Goal: Task Accomplishment & Management: Manage account settings

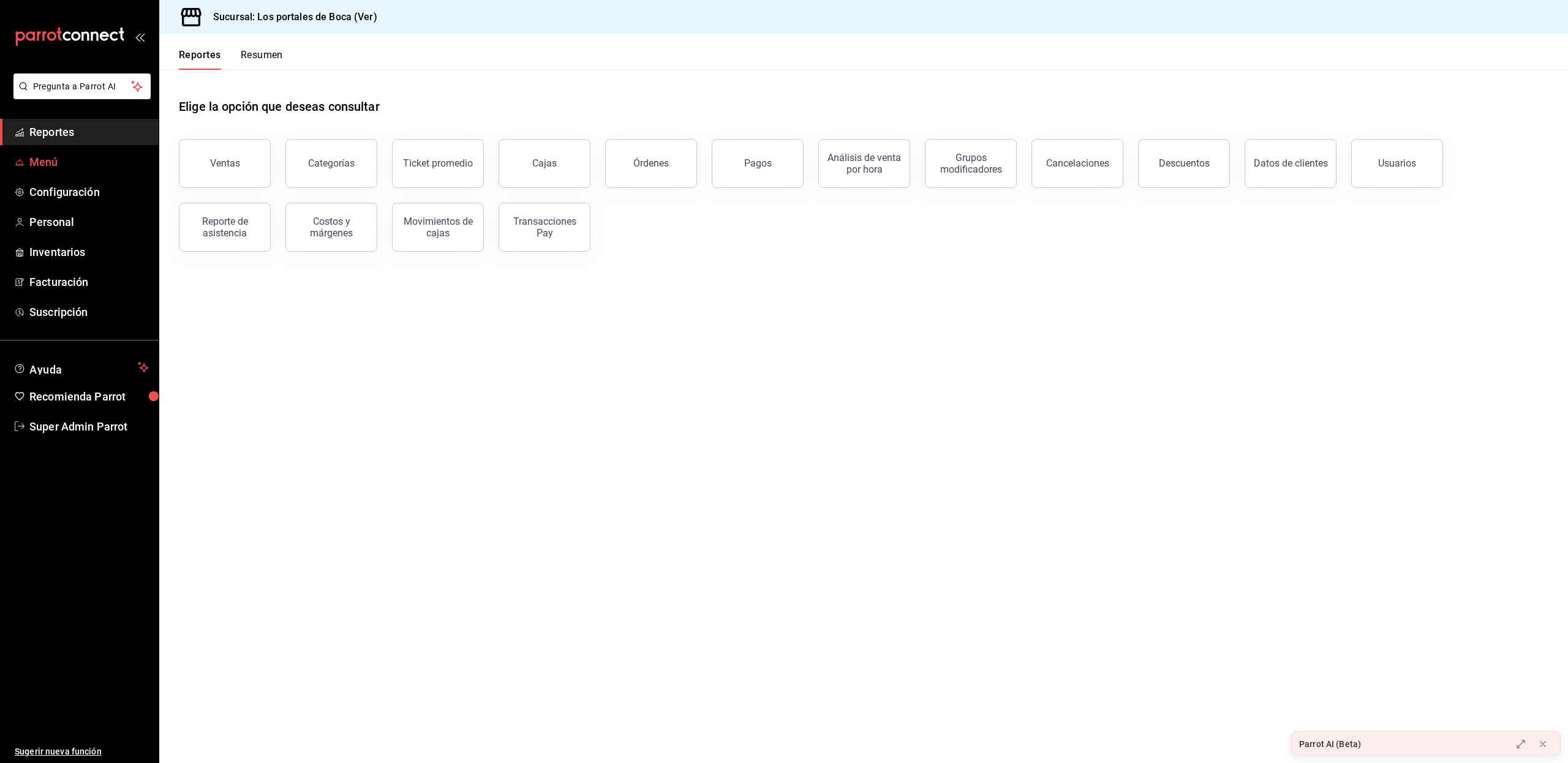
click at [86, 158] on span "Menú" at bounding box center [89, 162] width 119 height 17
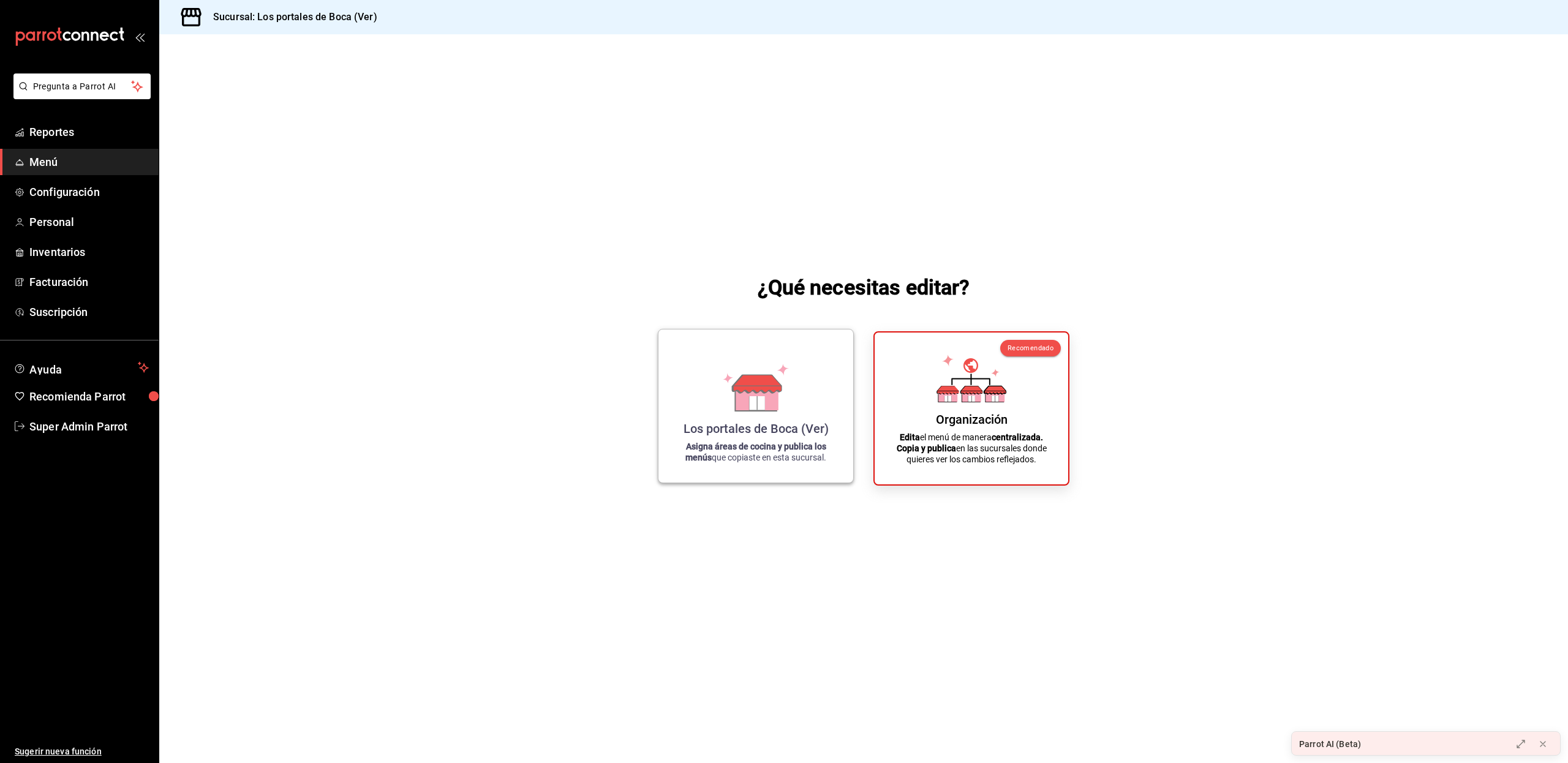
click at [785, 395] on icon at bounding box center [756, 388] width 70 height 48
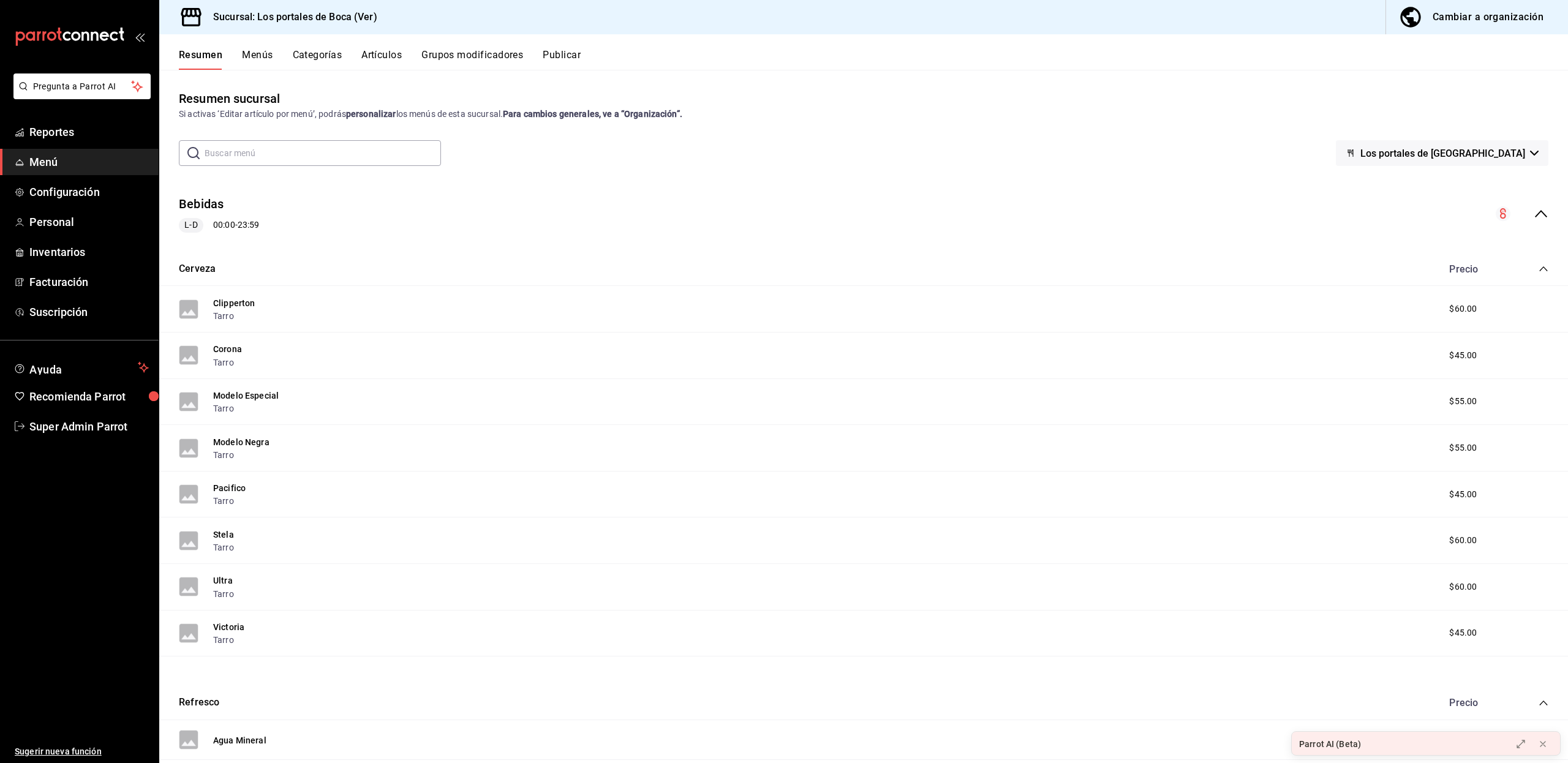
click at [1455, 11] on div "Cambiar a organización" at bounding box center [1487, 17] width 111 height 17
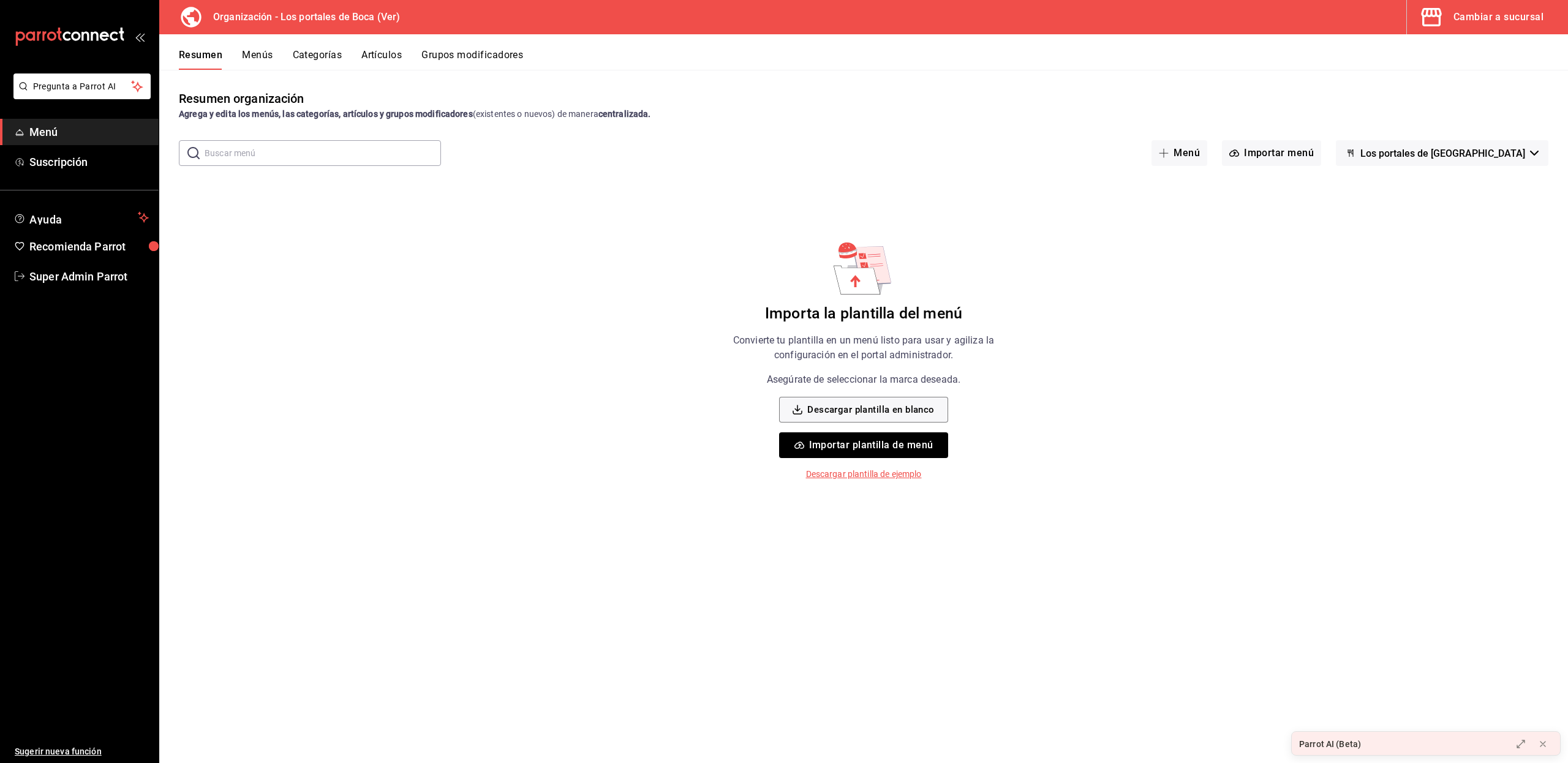
click at [243, 452] on div "Resumen organización Agrega y edita los menús, las categorías, artículos y grup…" at bounding box center [864, 426] width 1409 height 673
click at [185, 276] on div "Resumen organización Agrega y edita los menús, las categorías, artículos y grup…" at bounding box center [864, 426] width 1409 height 673
click at [272, 54] on button "Menús" at bounding box center [257, 60] width 30 height 21
click at [319, 52] on button "Categorías" at bounding box center [317, 60] width 50 height 21
click at [375, 54] on button "Artículos" at bounding box center [381, 60] width 40 height 21
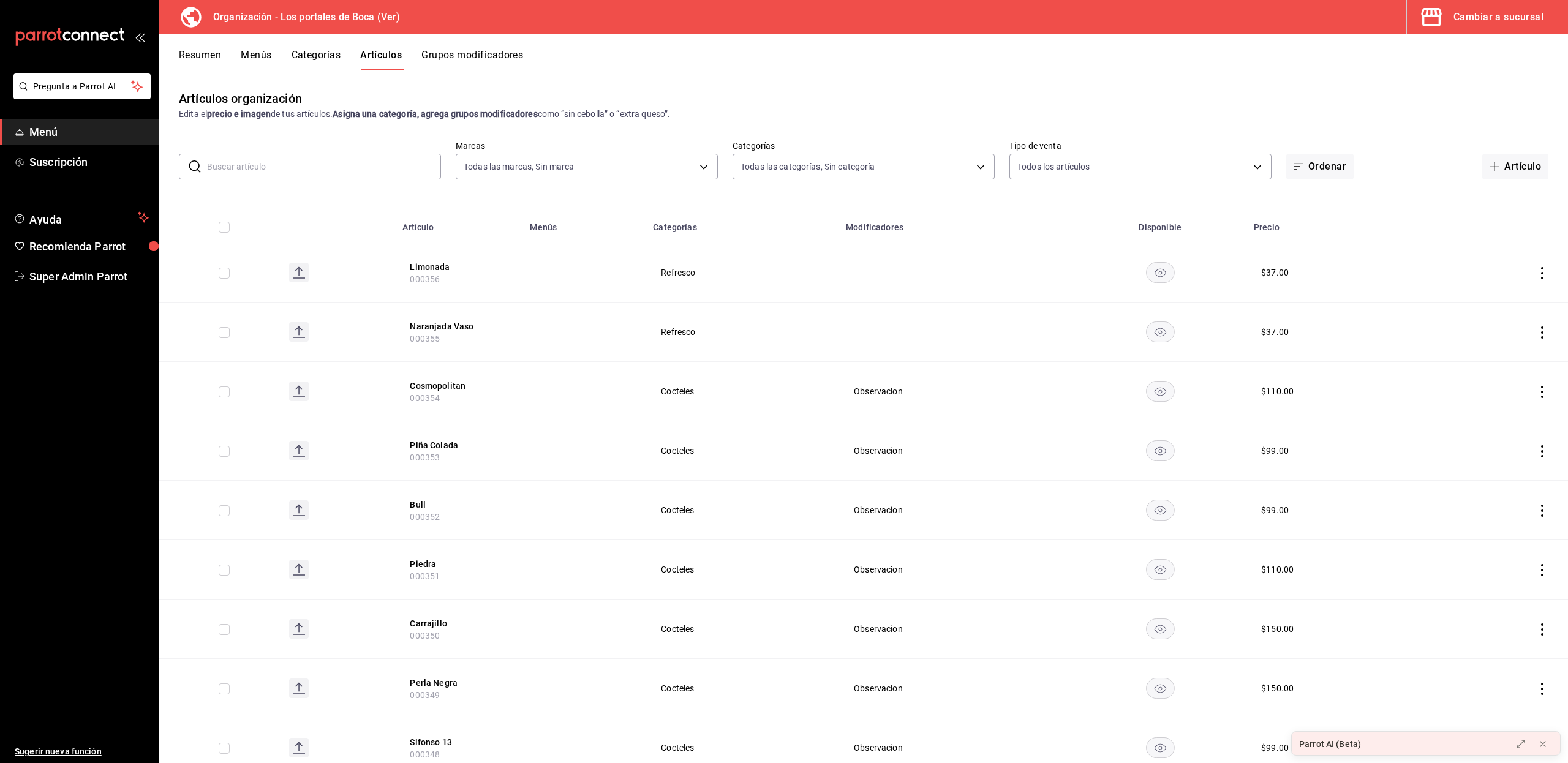
type input "b5ad986e-3551-40cf-bef2-a4391ef287b1"
type input "3cb1c7d1-b678-45f1-8822-fafdb096e822,8b9dcd1e-86ce-40be-9bc7-b5ff9750edb9,ba916…"
click at [177, 55] on div "Resumen Menús Categorías Artículos Grupos modificadores" at bounding box center [864, 52] width 1409 height 36
click at [188, 55] on button "Resumen" at bounding box center [199, 60] width 42 height 21
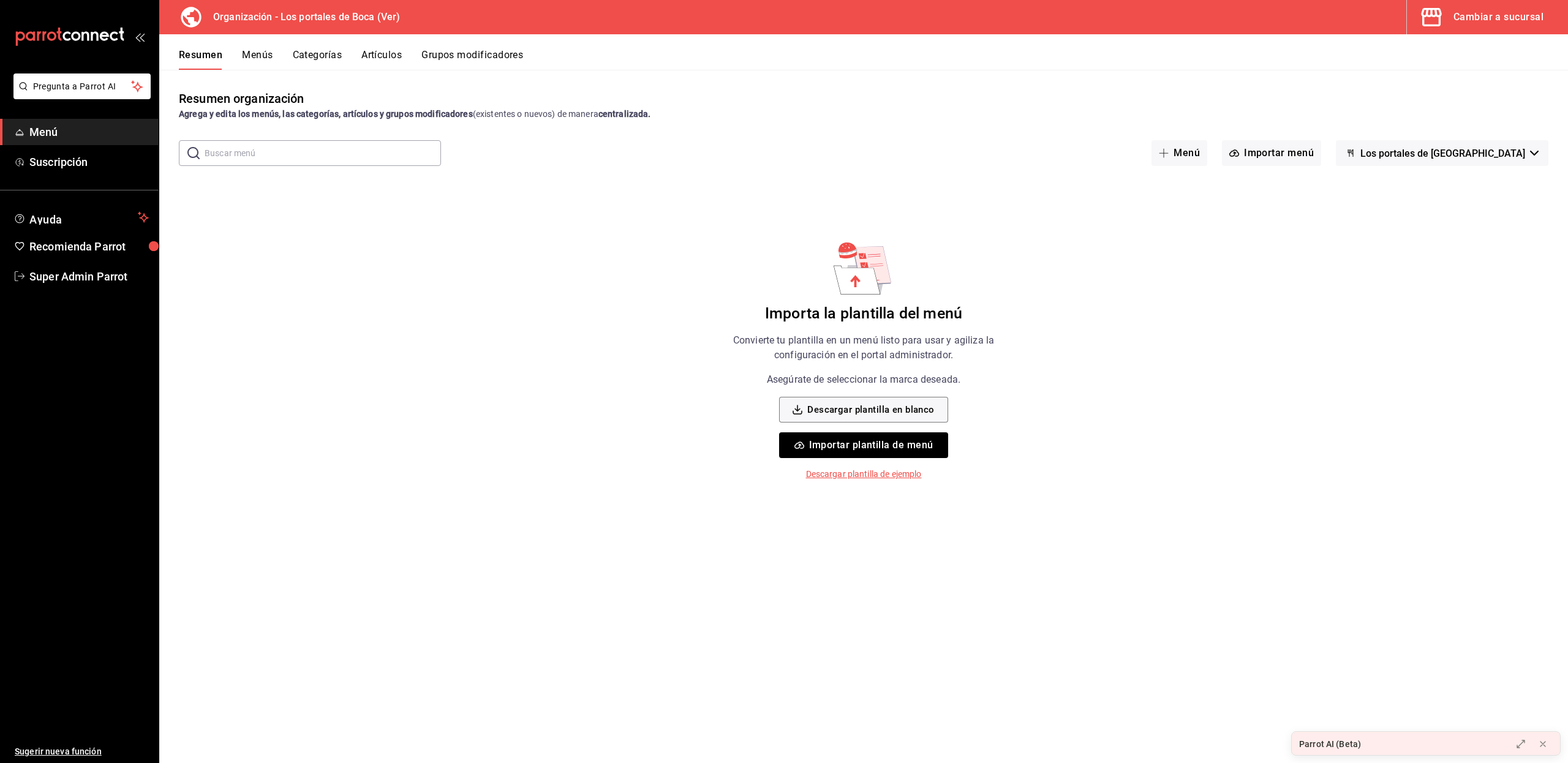
click at [381, 55] on button "Artículos" at bounding box center [381, 60] width 40 height 21
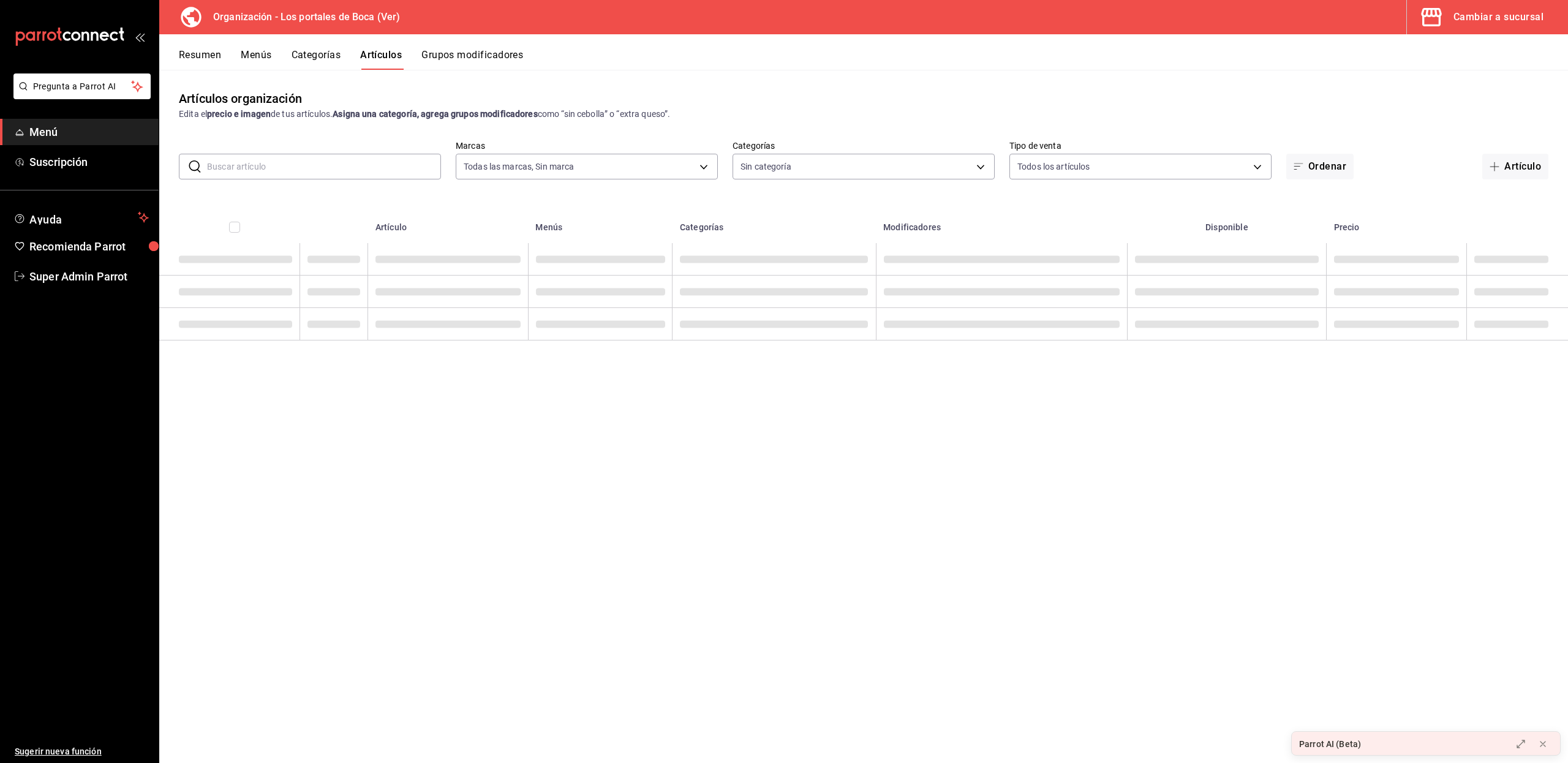
type input "b5ad986e-3551-40cf-bef2-a4391ef287b1"
type input "3cb1c7d1-b678-45f1-8822-fafdb096e822,8b9dcd1e-86ce-40be-9bc7-b5ff9750edb9,ba916…"
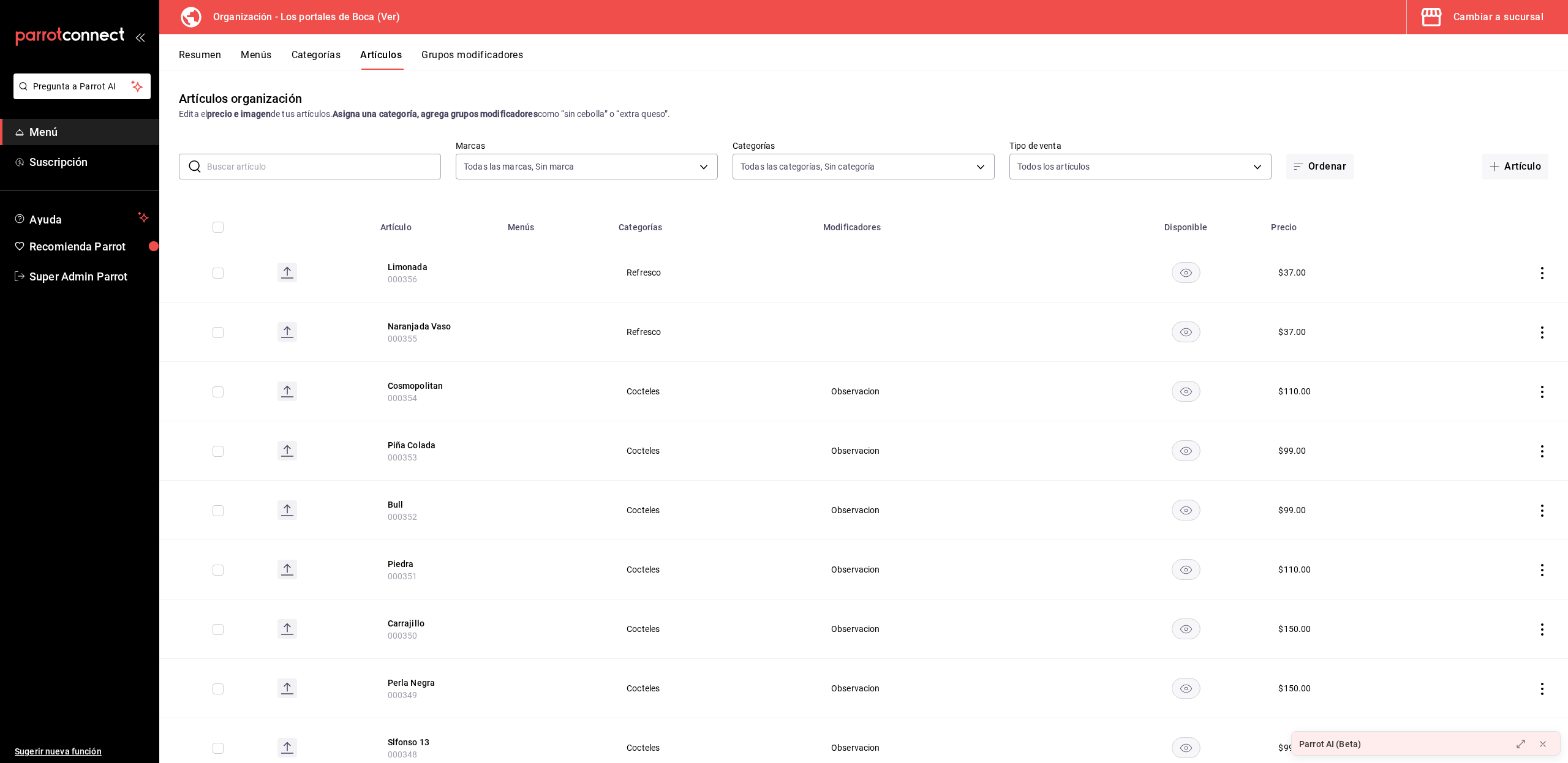
click at [208, 51] on button "Resumen" at bounding box center [199, 60] width 42 height 21
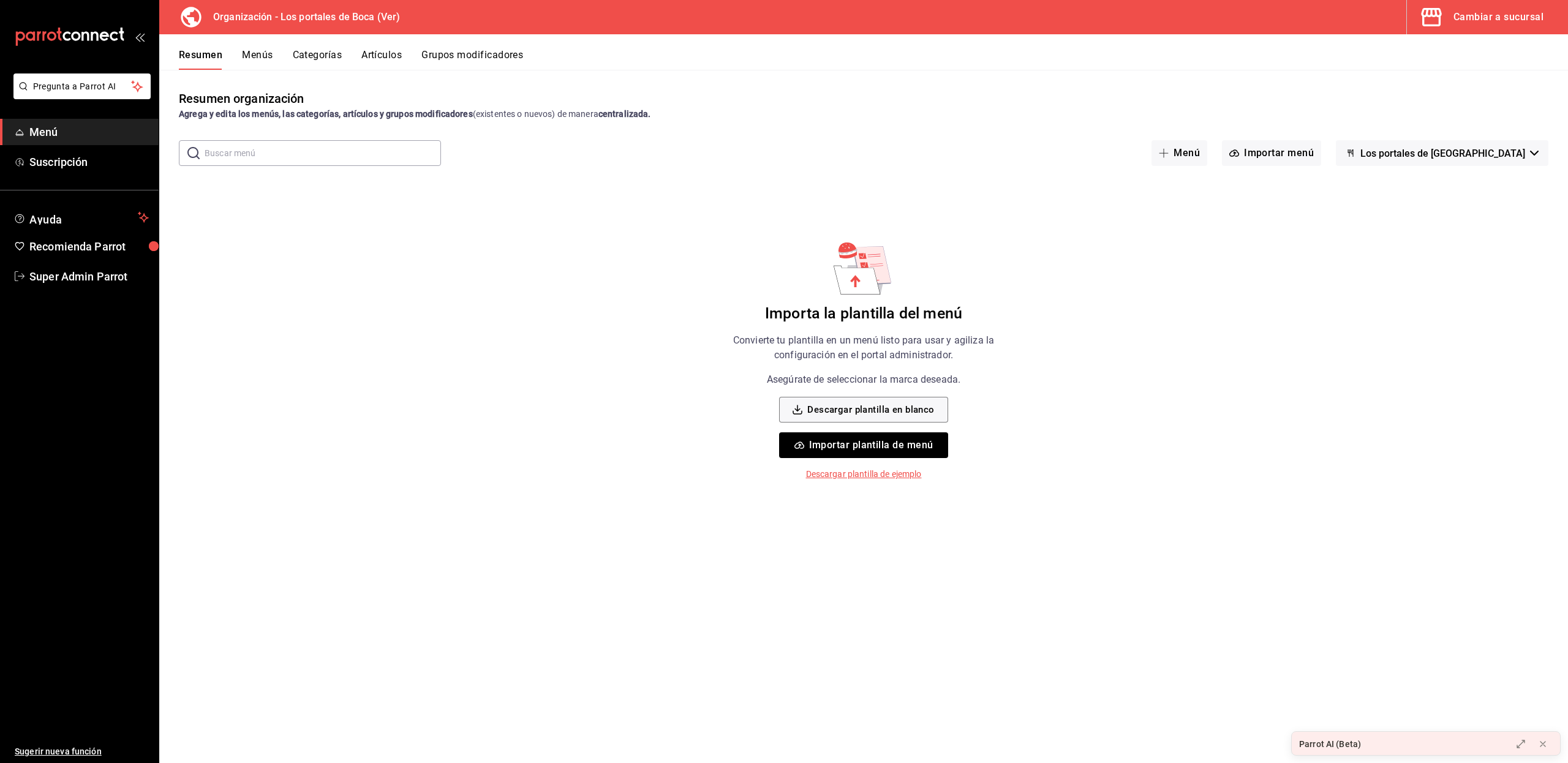
click at [1471, 16] on div "Cambiar a sucursal" at bounding box center [1498, 17] width 90 height 17
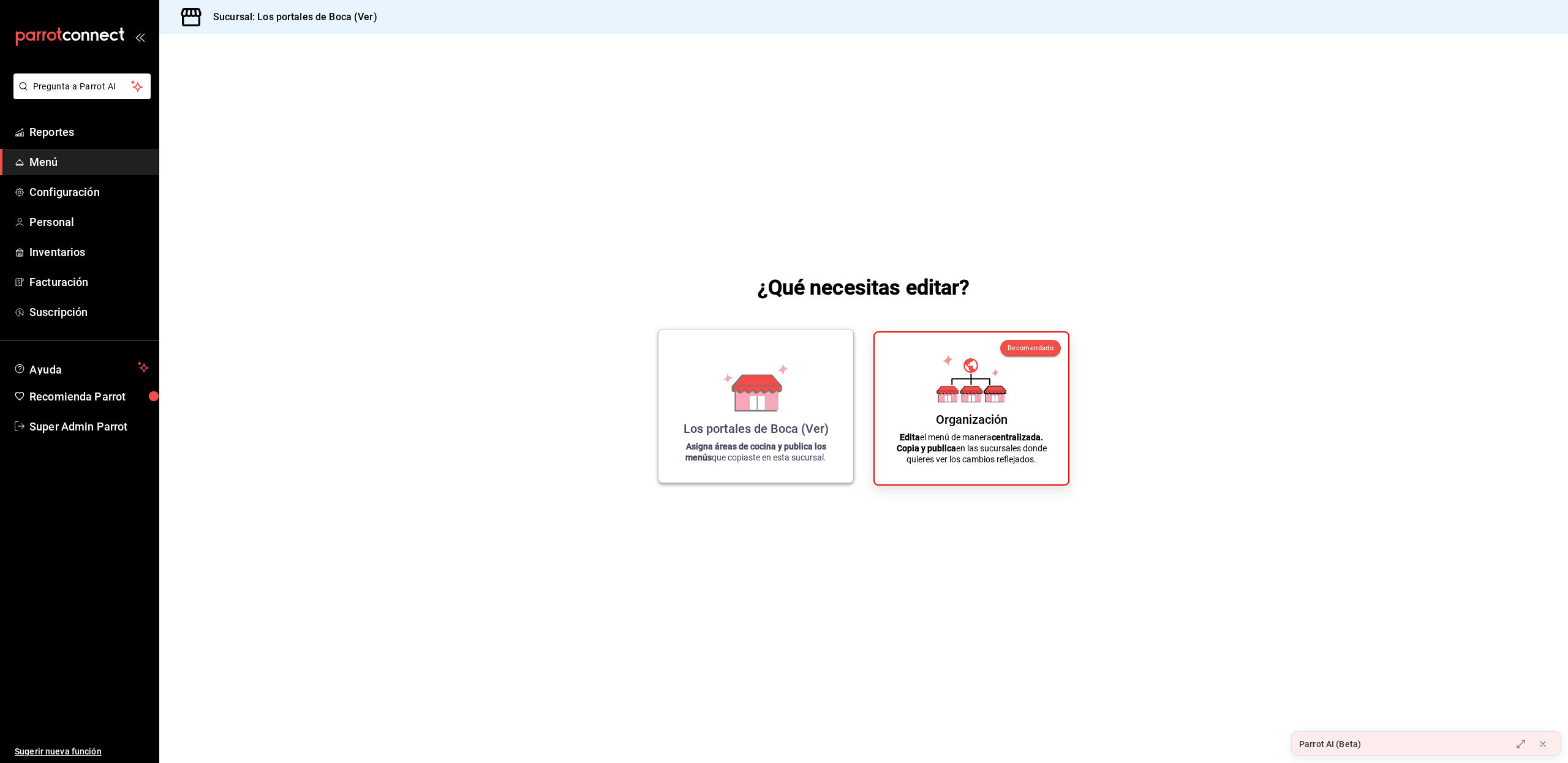
click at [768, 416] on div "Los portales de Boca (Ver) Asigna áreas de cocina y publica los menús que copia…" at bounding box center [756, 406] width 165 height 133
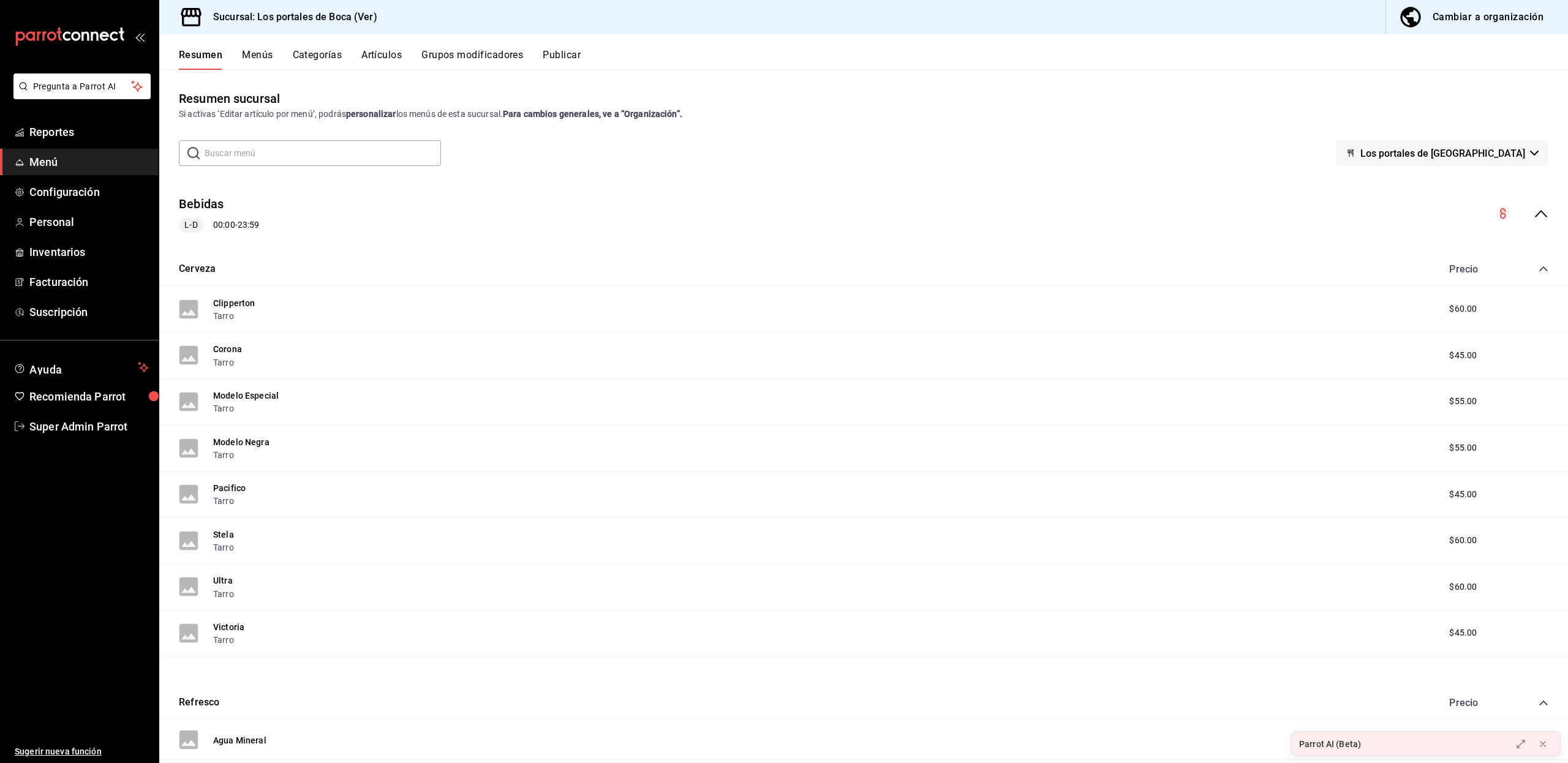
scroll to position [87, 0]
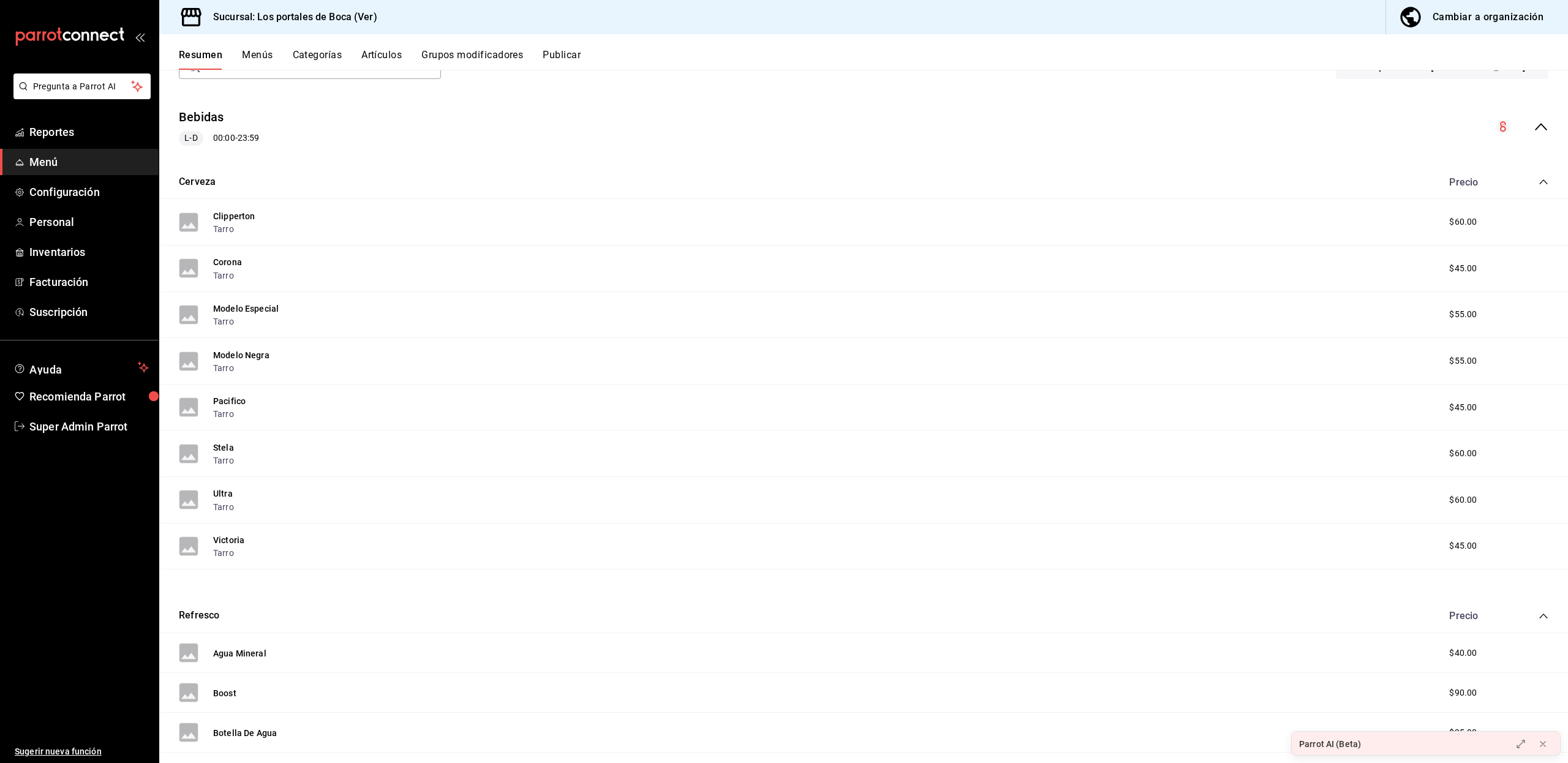
click at [1534, 125] on icon "collapse-menu-row" at bounding box center [1540, 126] width 12 height 7
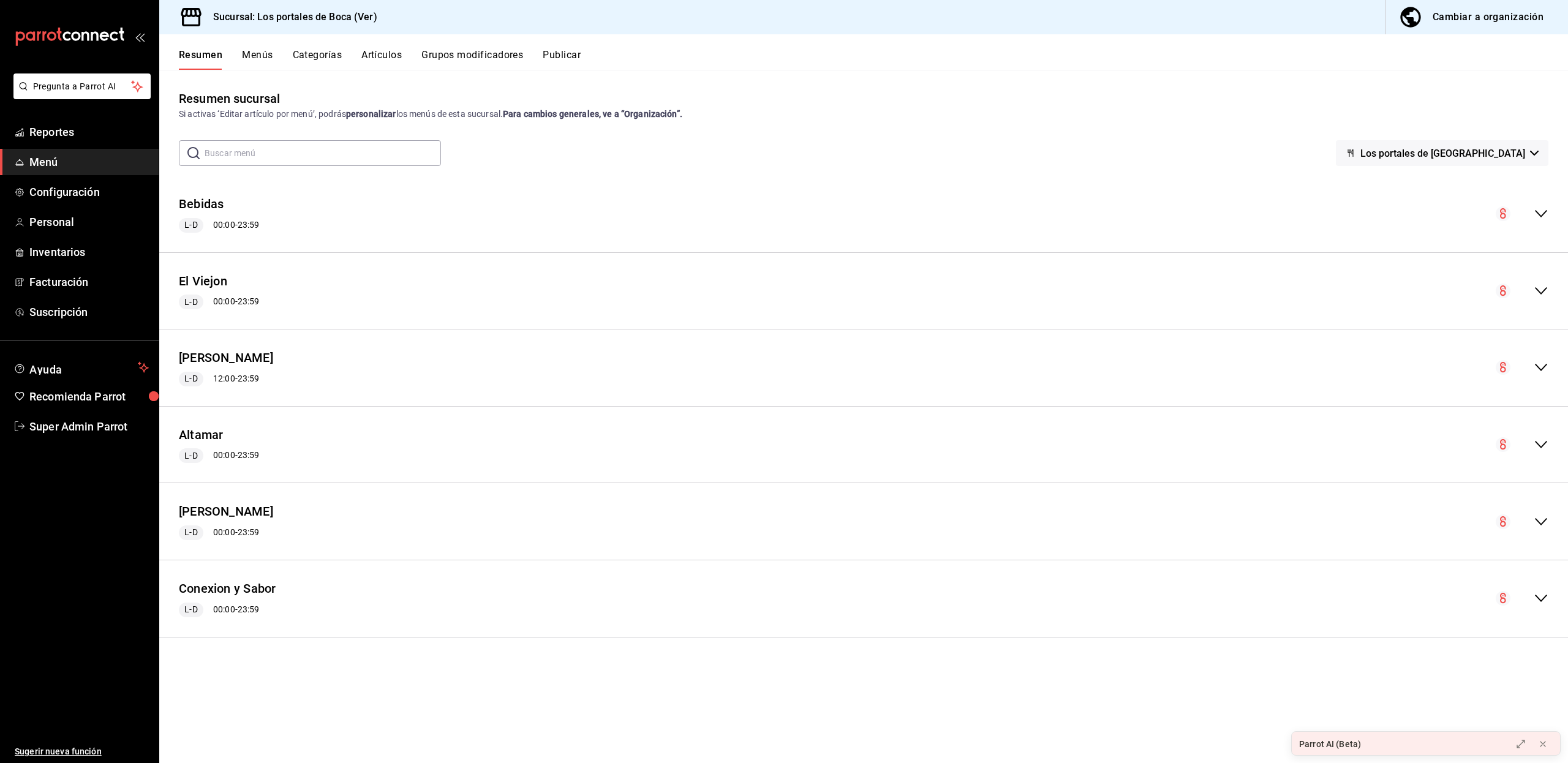
scroll to position [0, 0]
click at [1540, 214] on icon "collapse-menu-row" at bounding box center [1541, 214] width 15 height 15
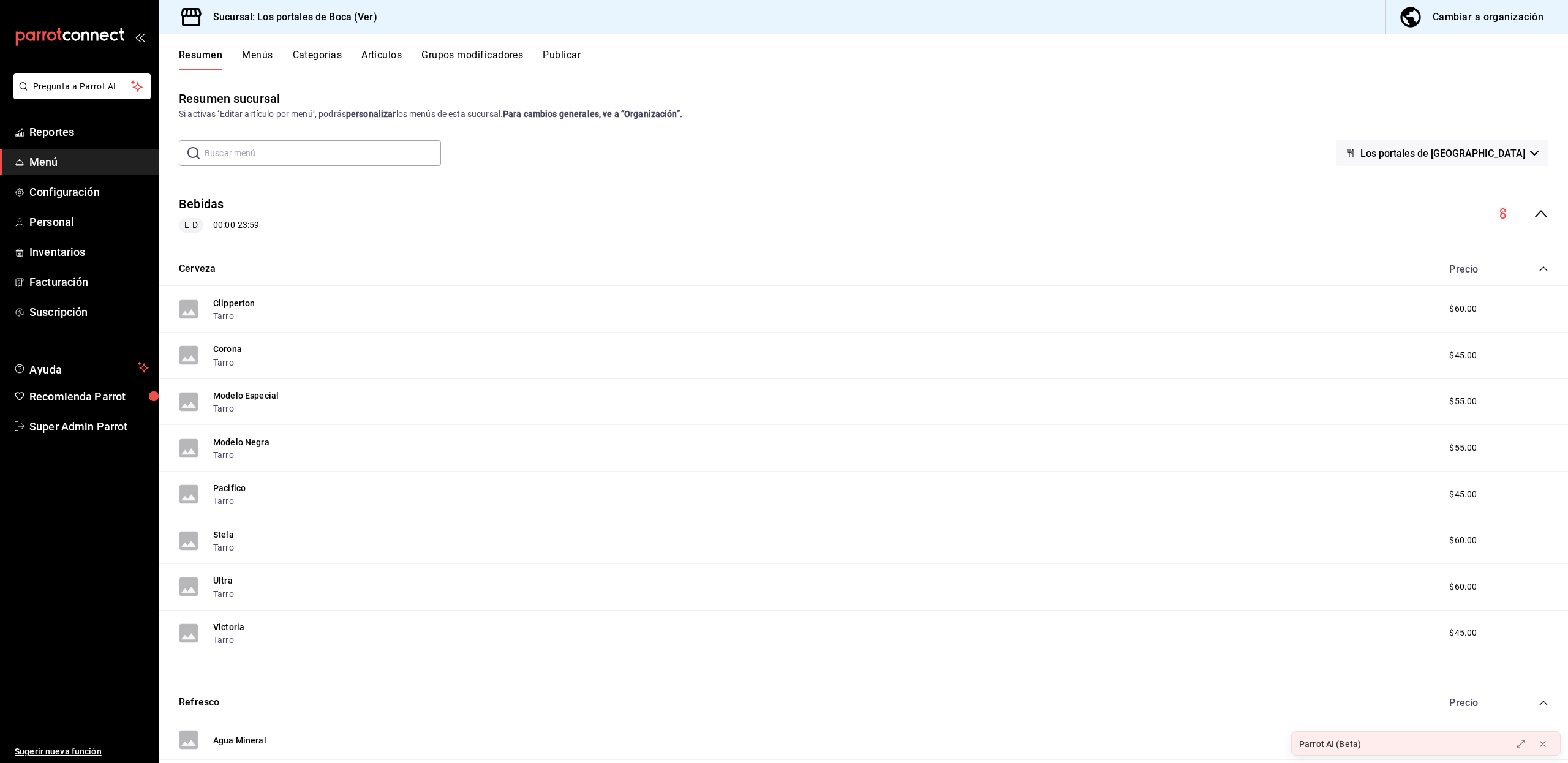
click at [1540, 214] on div "Bebidas L-D 00:00 - 23:59" at bounding box center [864, 214] width 1409 height 57
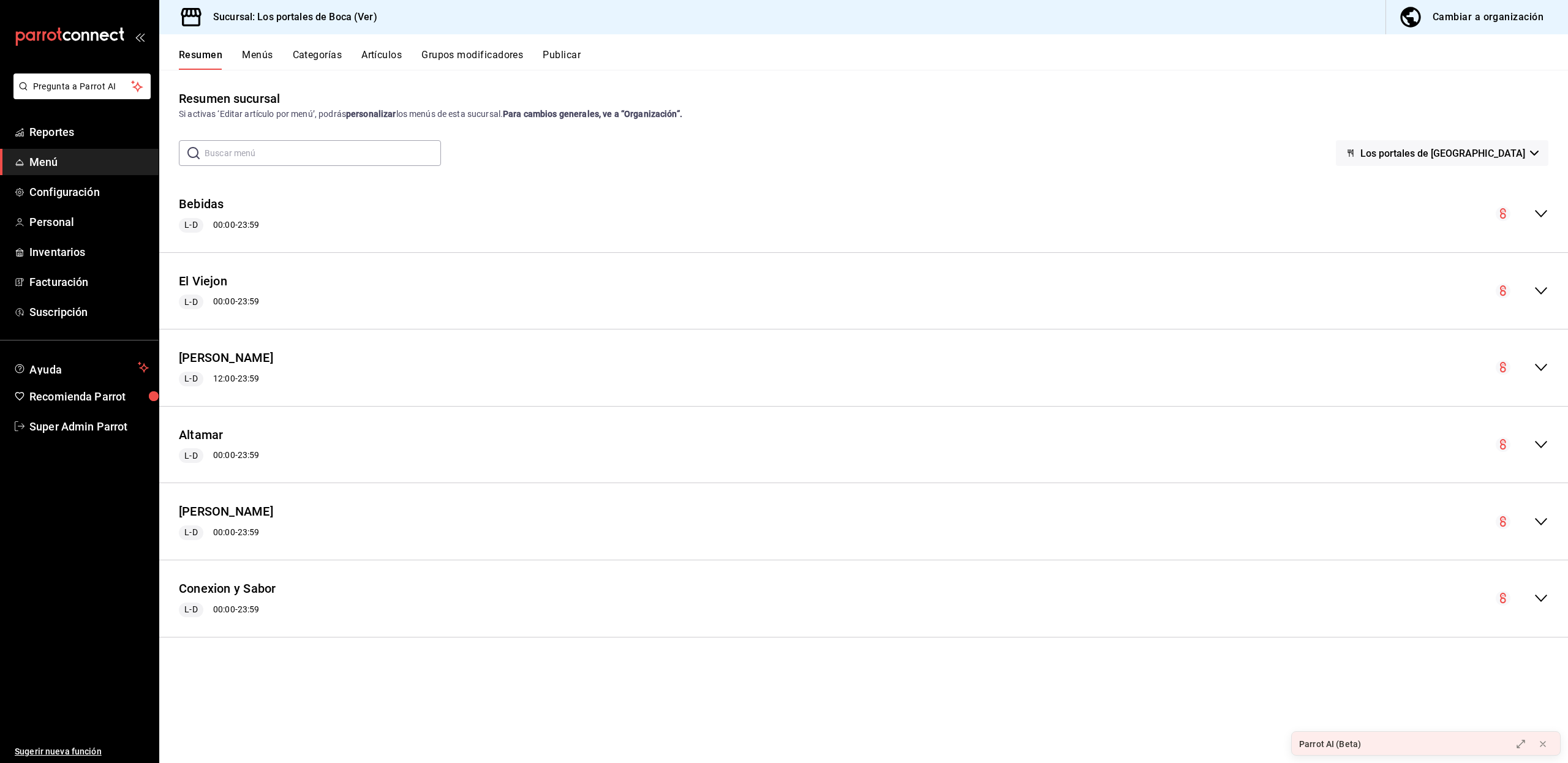
click at [1544, 294] on icon "collapse-menu-row" at bounding box center [1541, 291] width 15 height 15
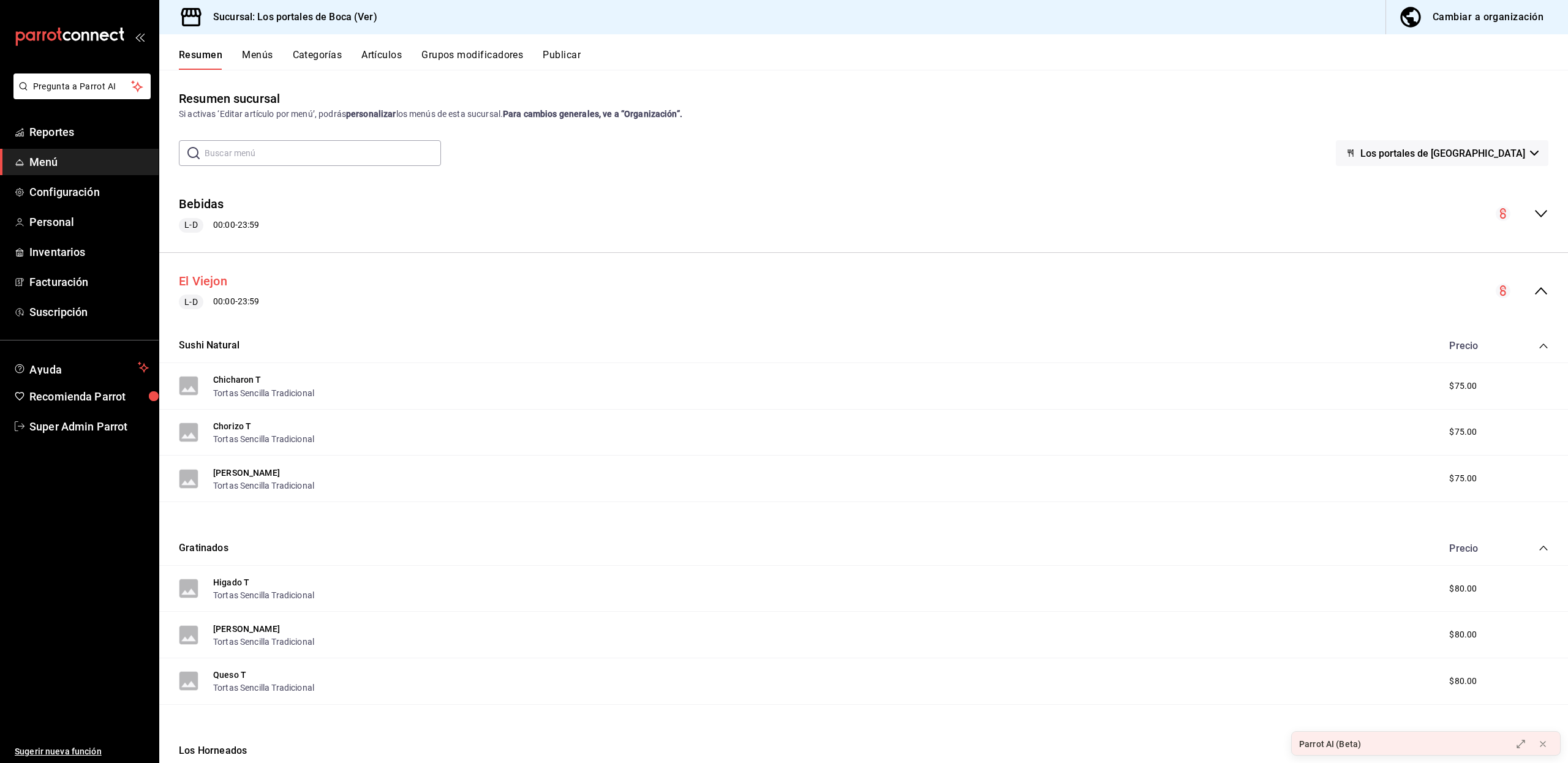
click at [217, 277] on button "El Viejon" at bounding box center [203, 281] width 49 height 17
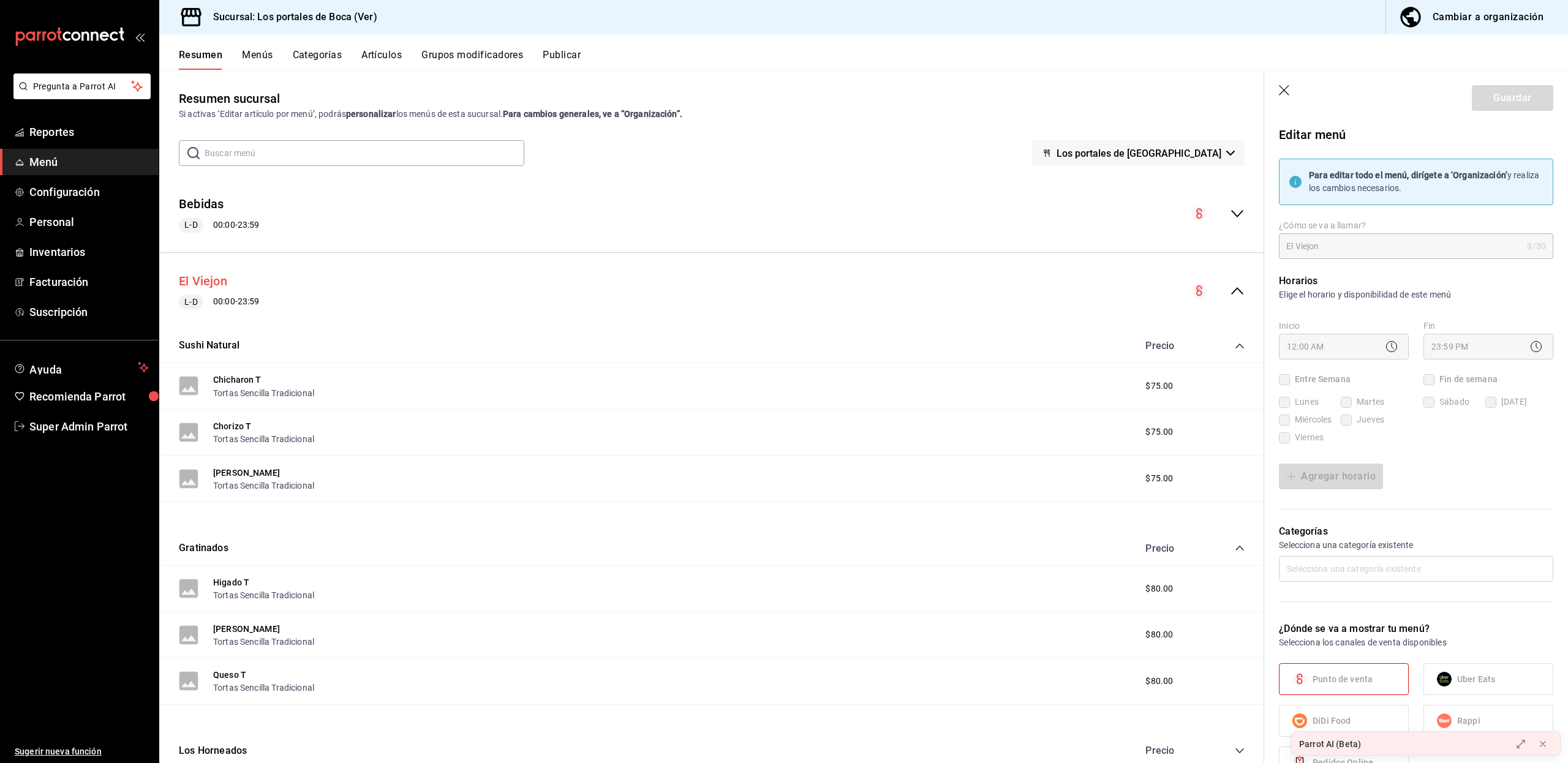
checkbox input "true"
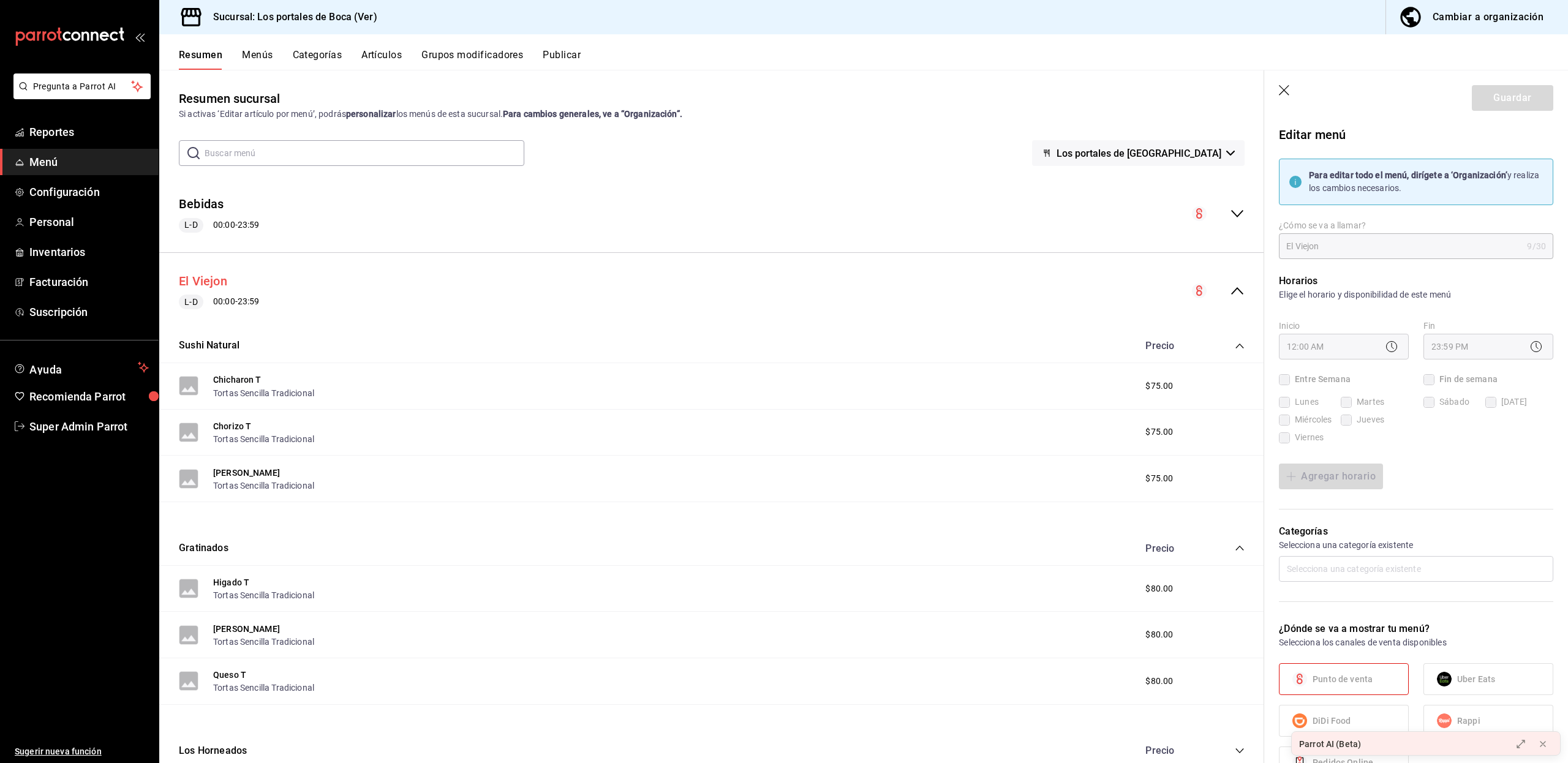
checkbox input "true"
click at [1284, 89] on icon "button" at bounding box center [1284, 90] width 10 height 10
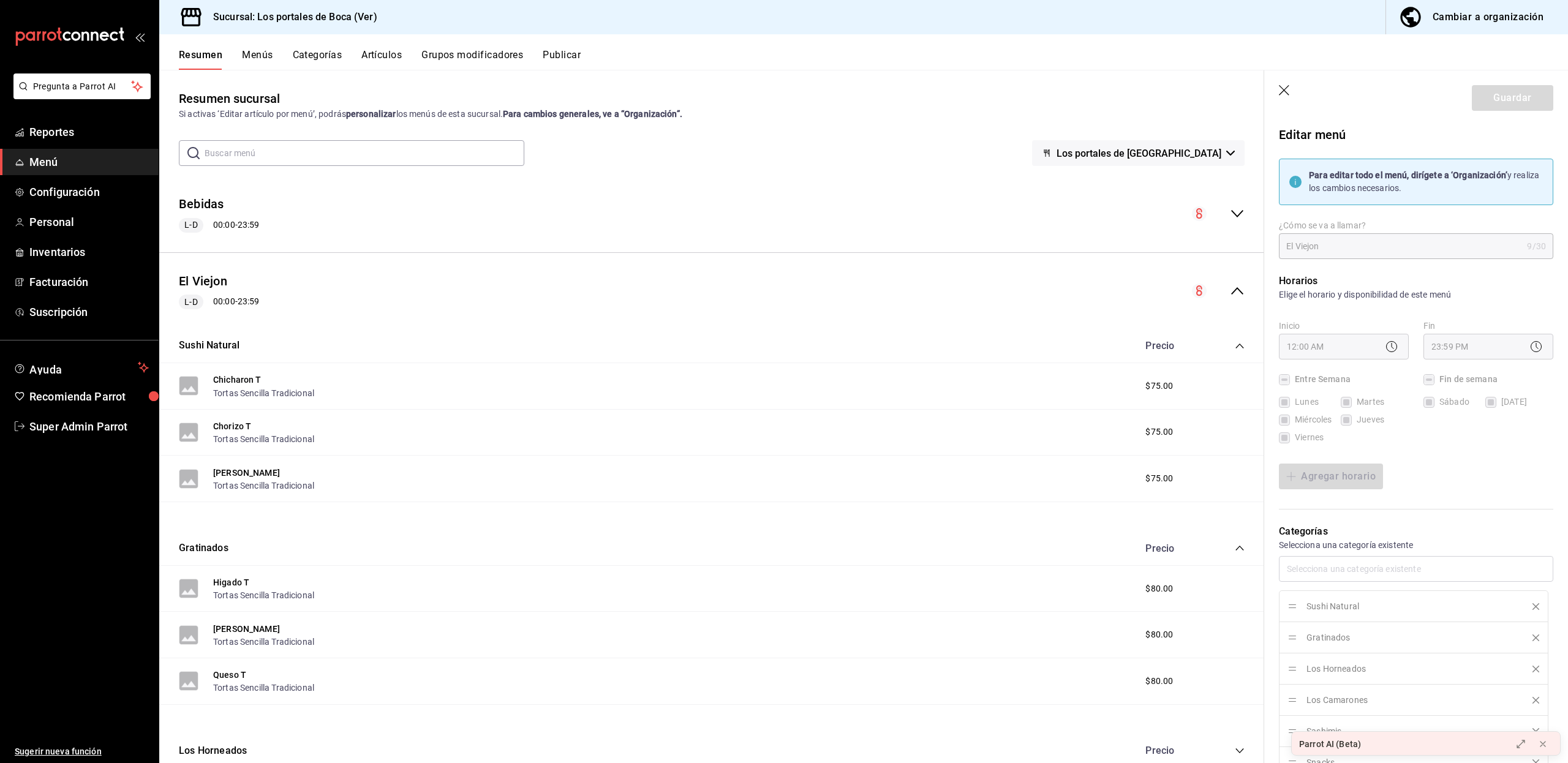
checkbox input "false"
type input "1758397468794"
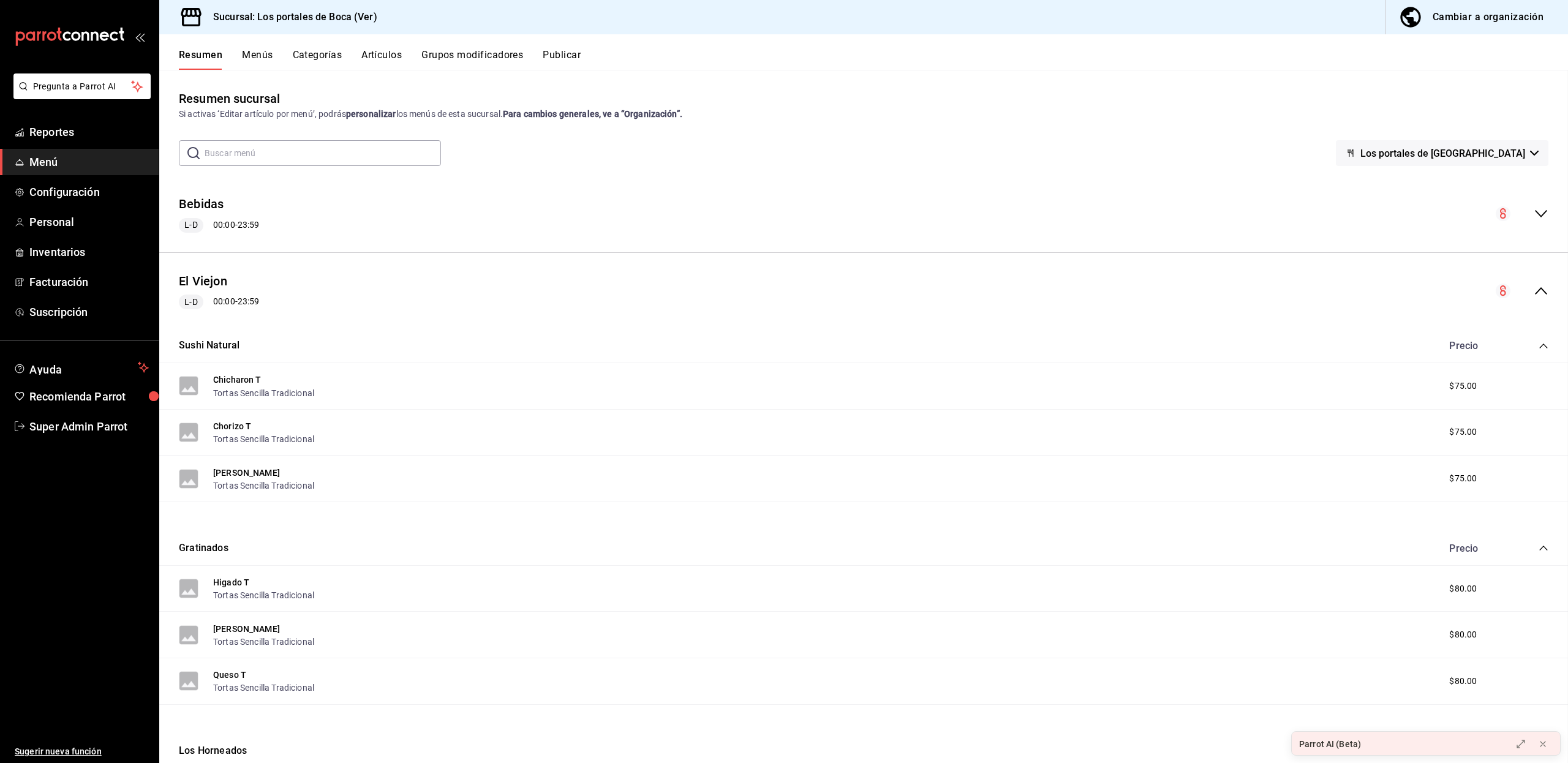
checkbox input "false"
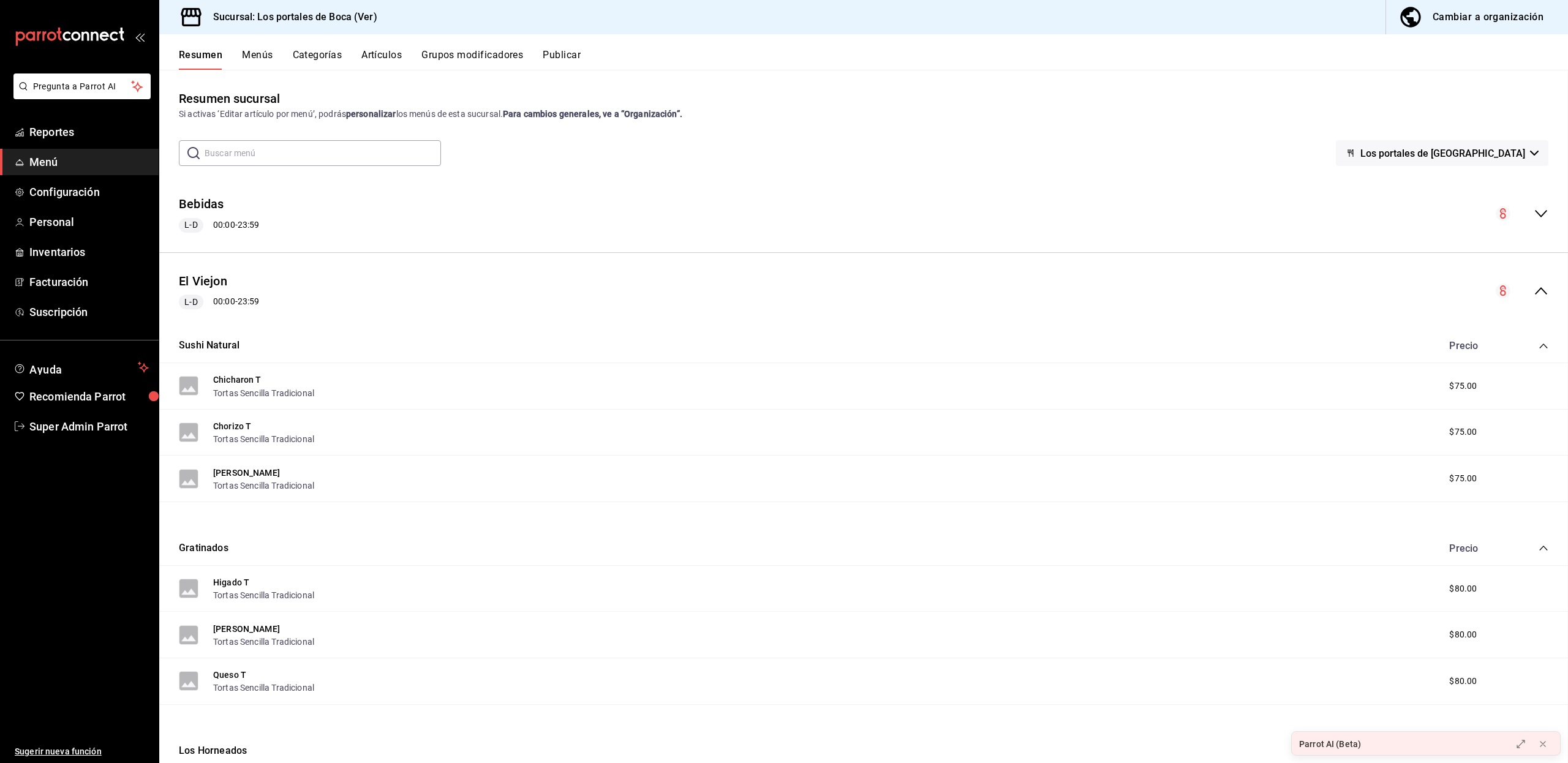
checkbox input "false"
click at [216, 280] on button "El Viejon" at bounding box center [203, 281] width 49 height 17
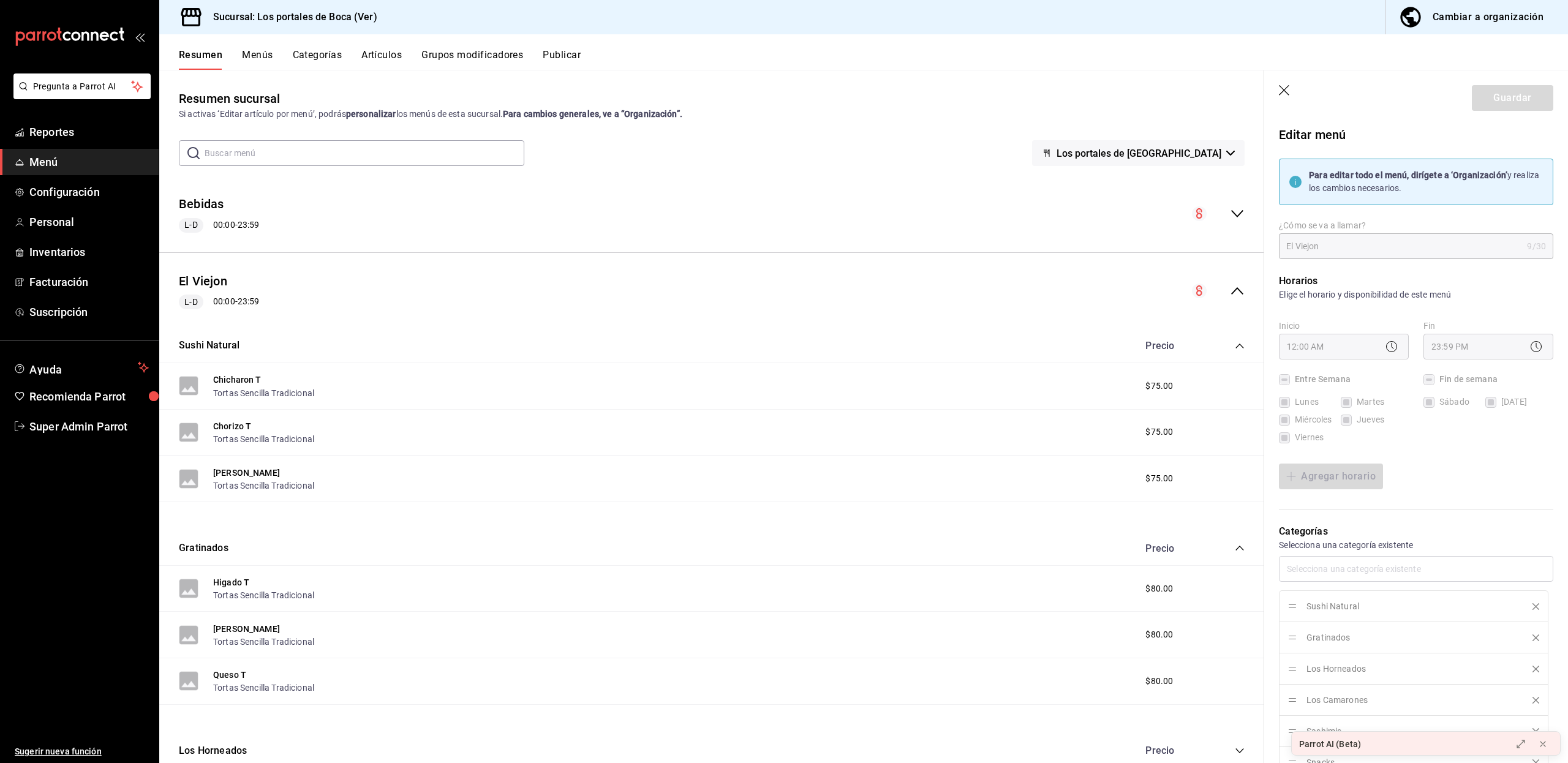
click at [1284, 96] on icon "button" at bounding box center [1284, 91] width 12 height 12
checkbox input "false"
type input "1758397473251"
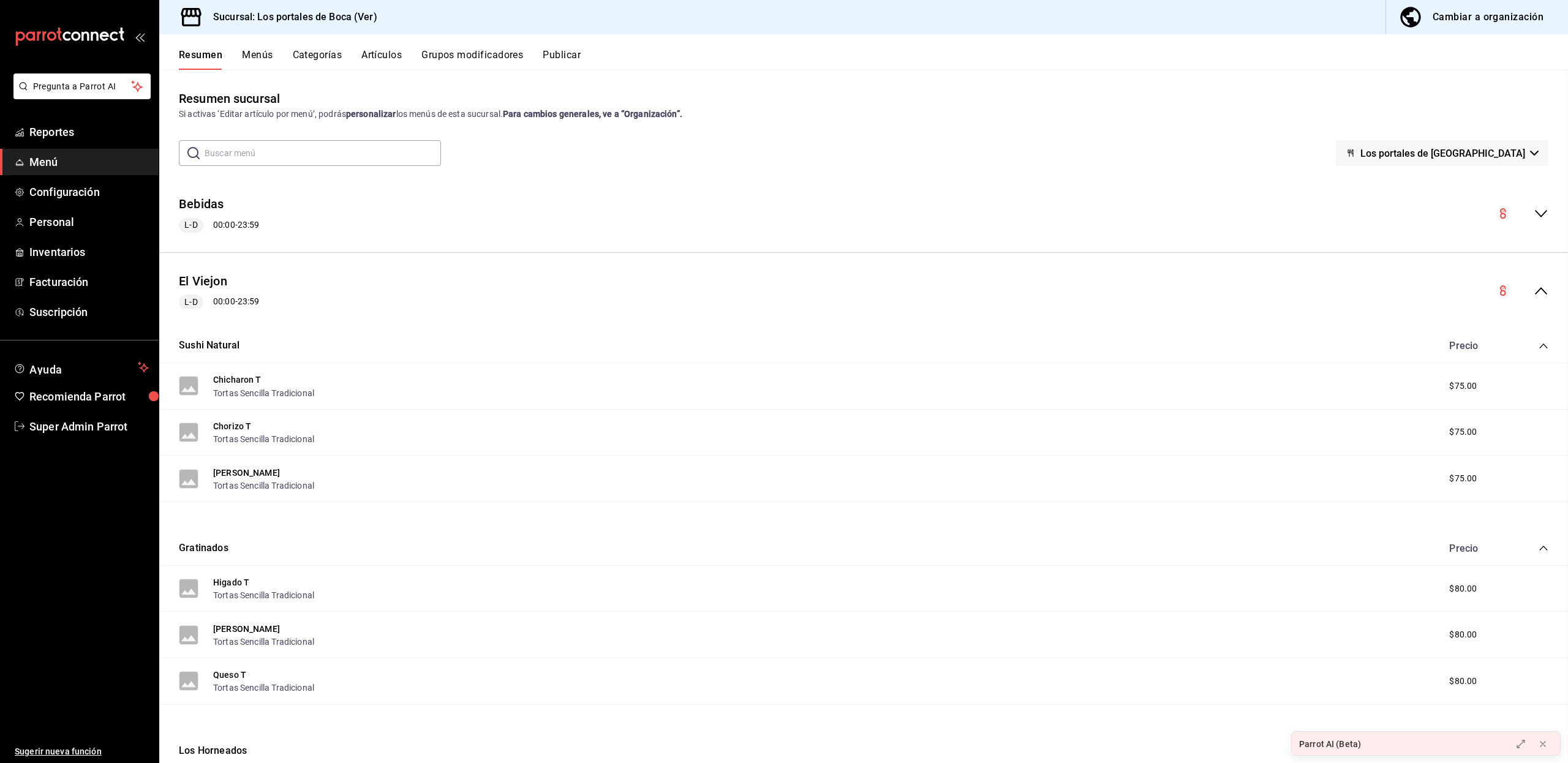
checkbox input "false"
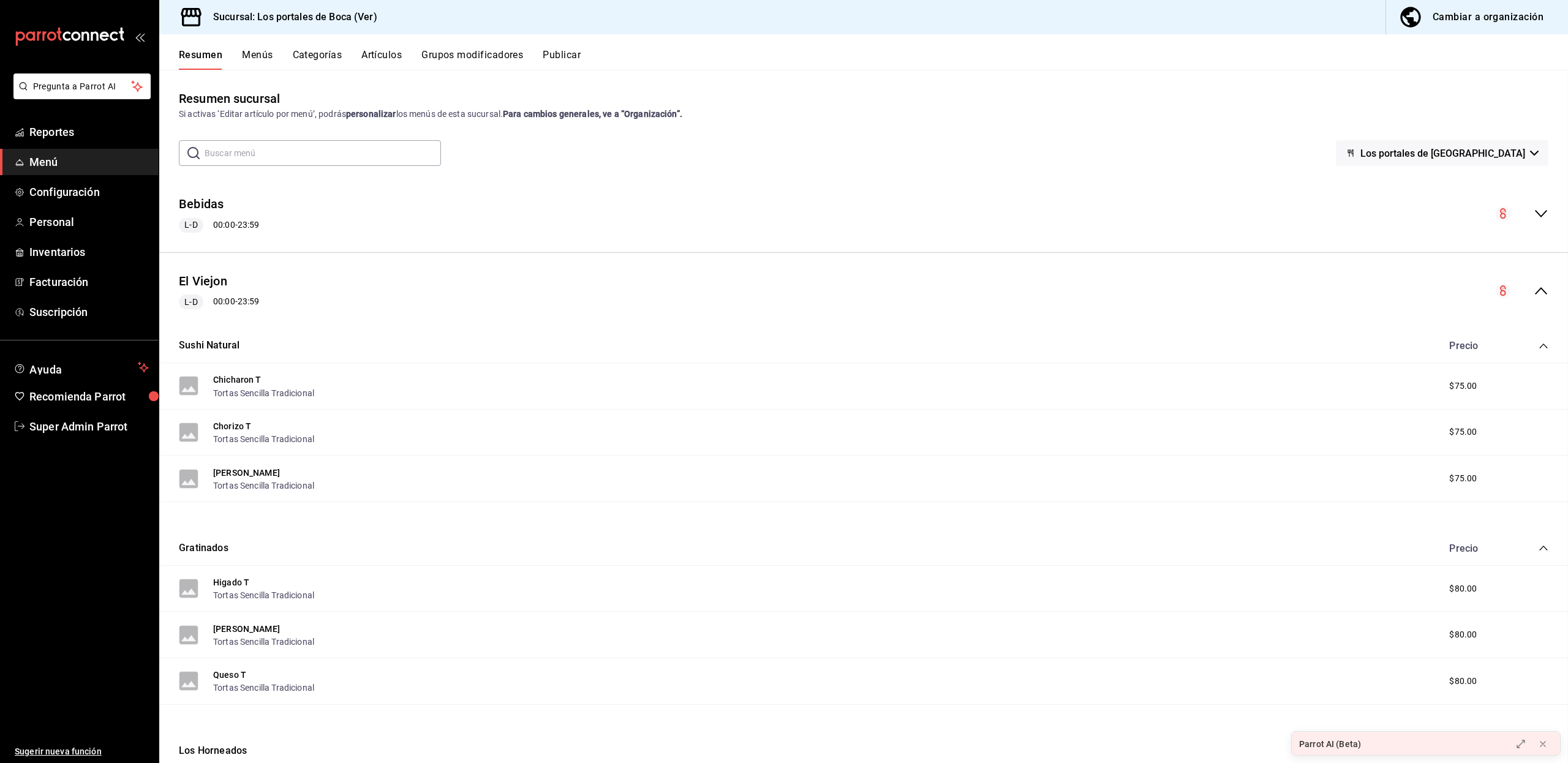
checkbox input "false"
click at [1534, 292] on icon "collapse-menu-row" at bounding box center [1541, 291] width 15 height 15
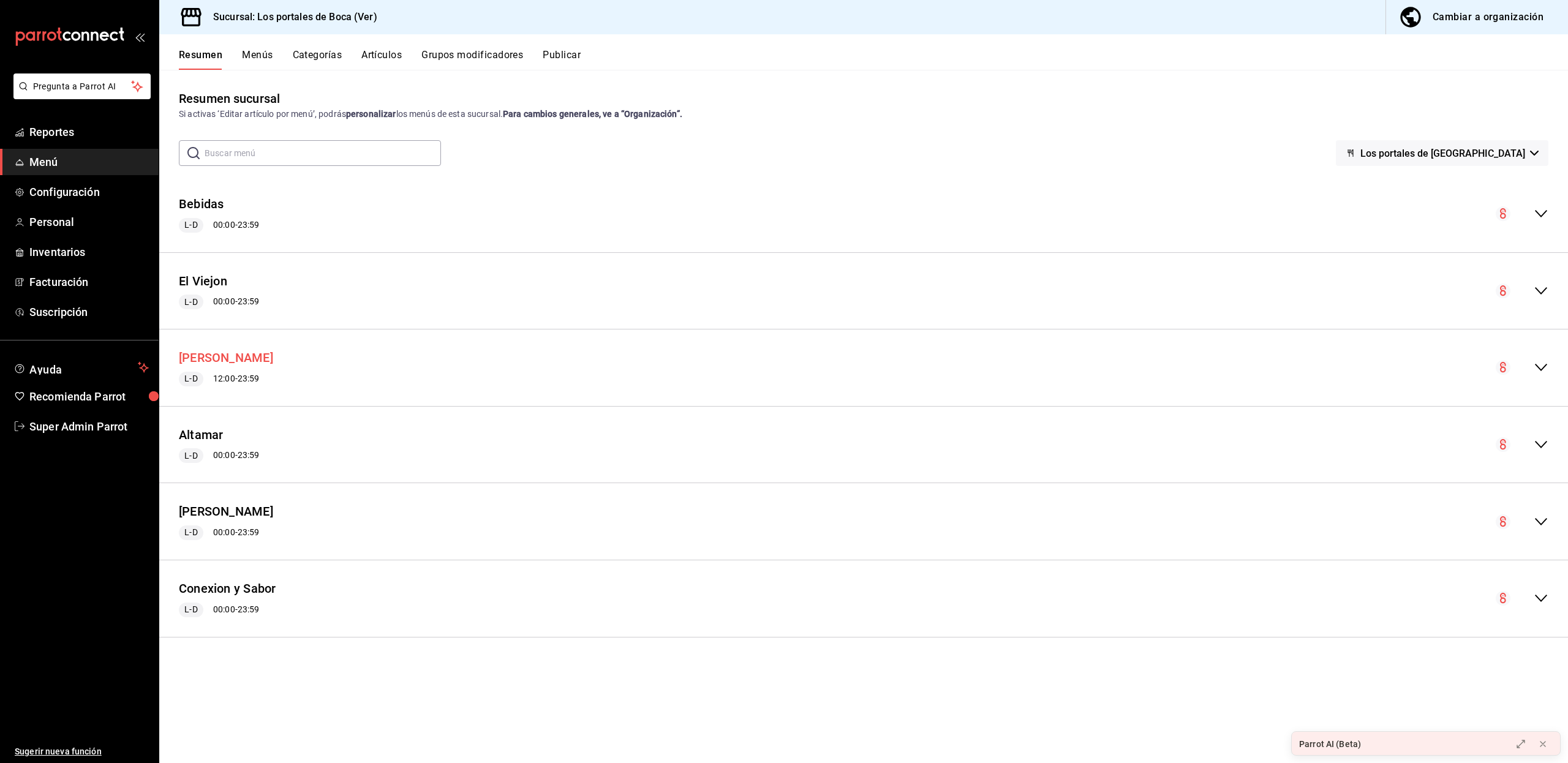
click at [236, 354] on button "[PERSON_NAME]" at bounding box center [226, 357] width 95 height 17
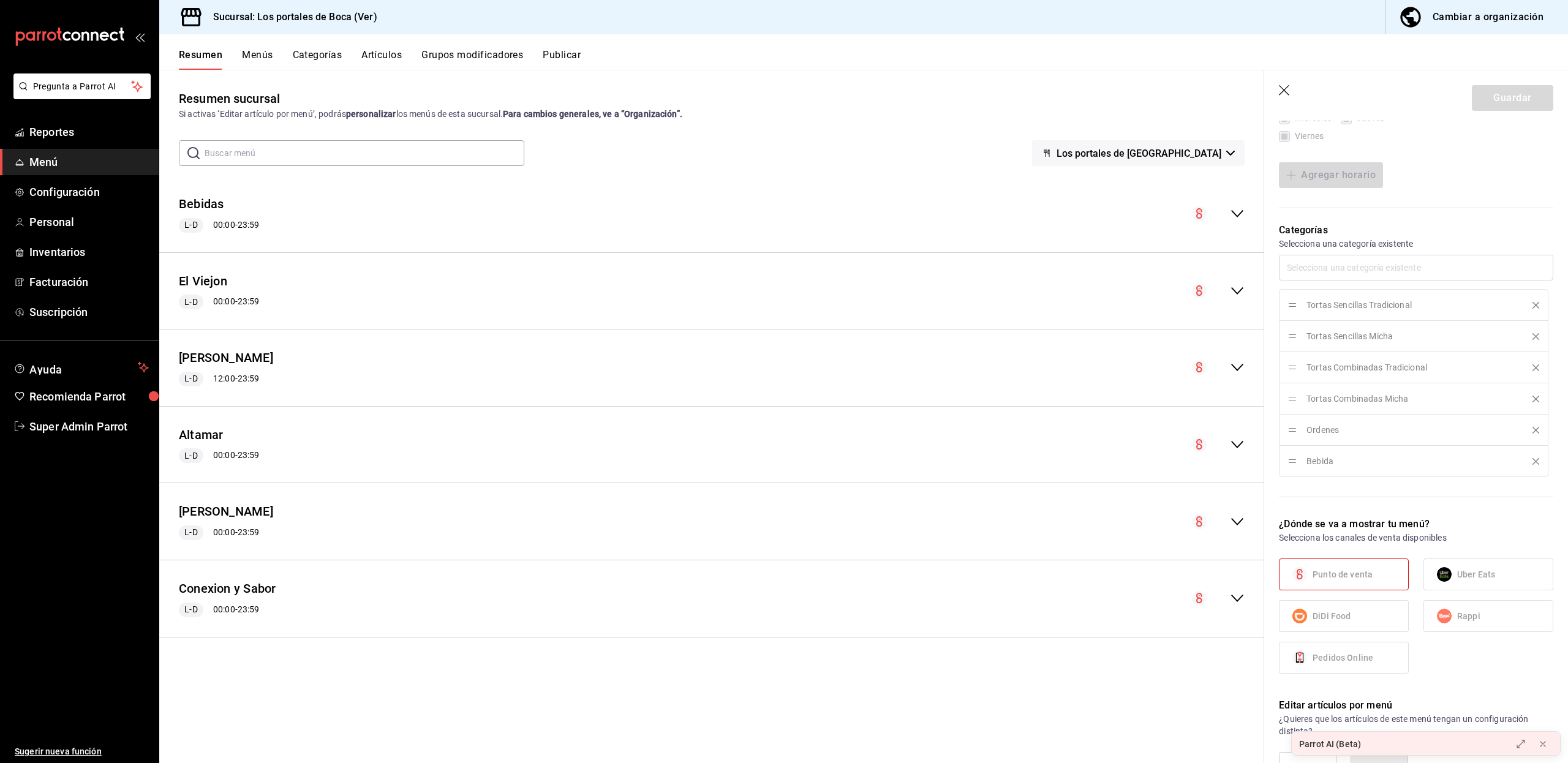
scroll to position [304, 0]
click at [214, 277] on button "El Viejon" at bounding box center [203, 281] width 49 height 17
click at [1284, 89] on icon "button" at bounding box center [1284, 90] width 10 height 10
checkbox input "false"
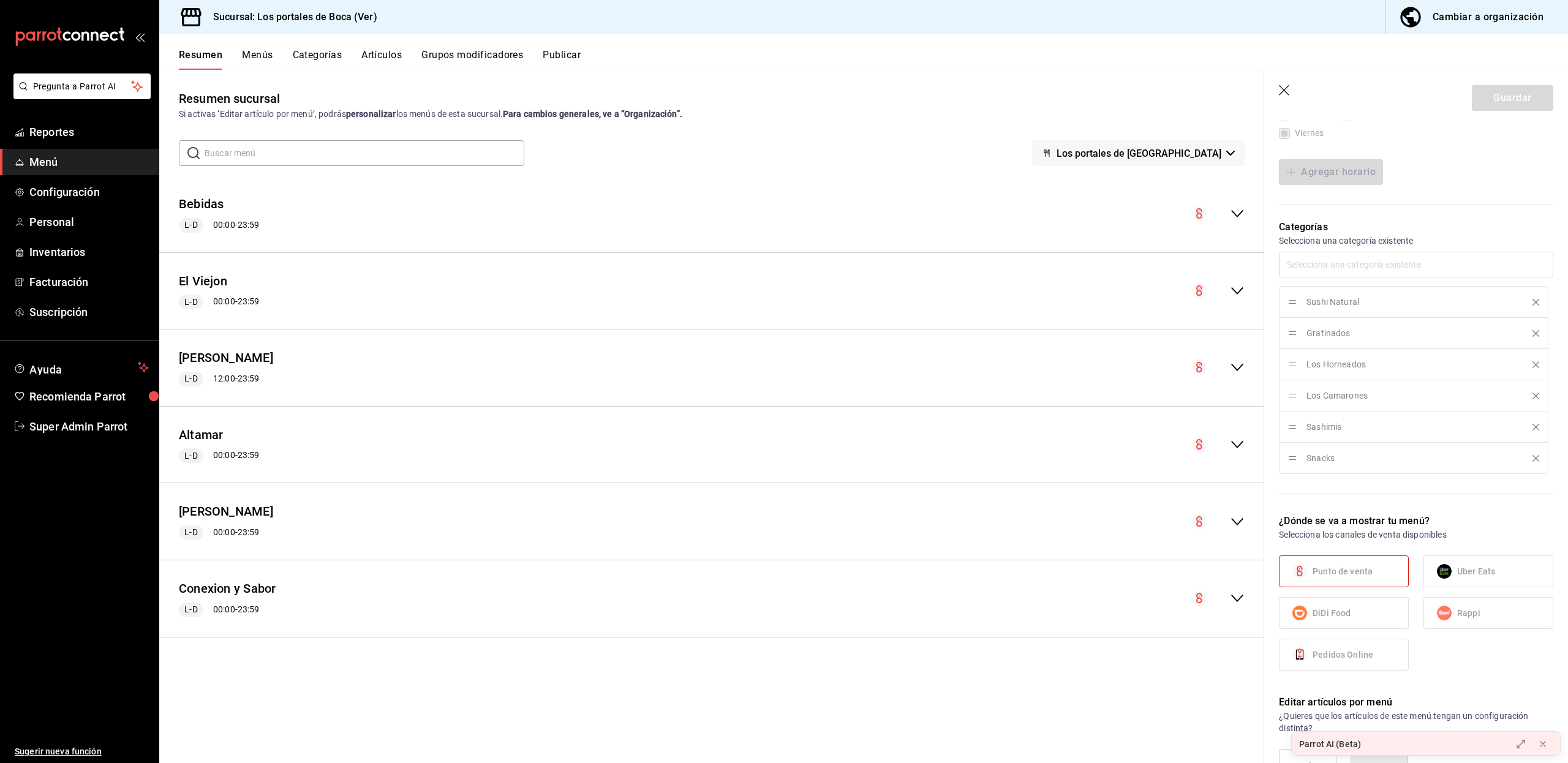
type input "1758397490876"
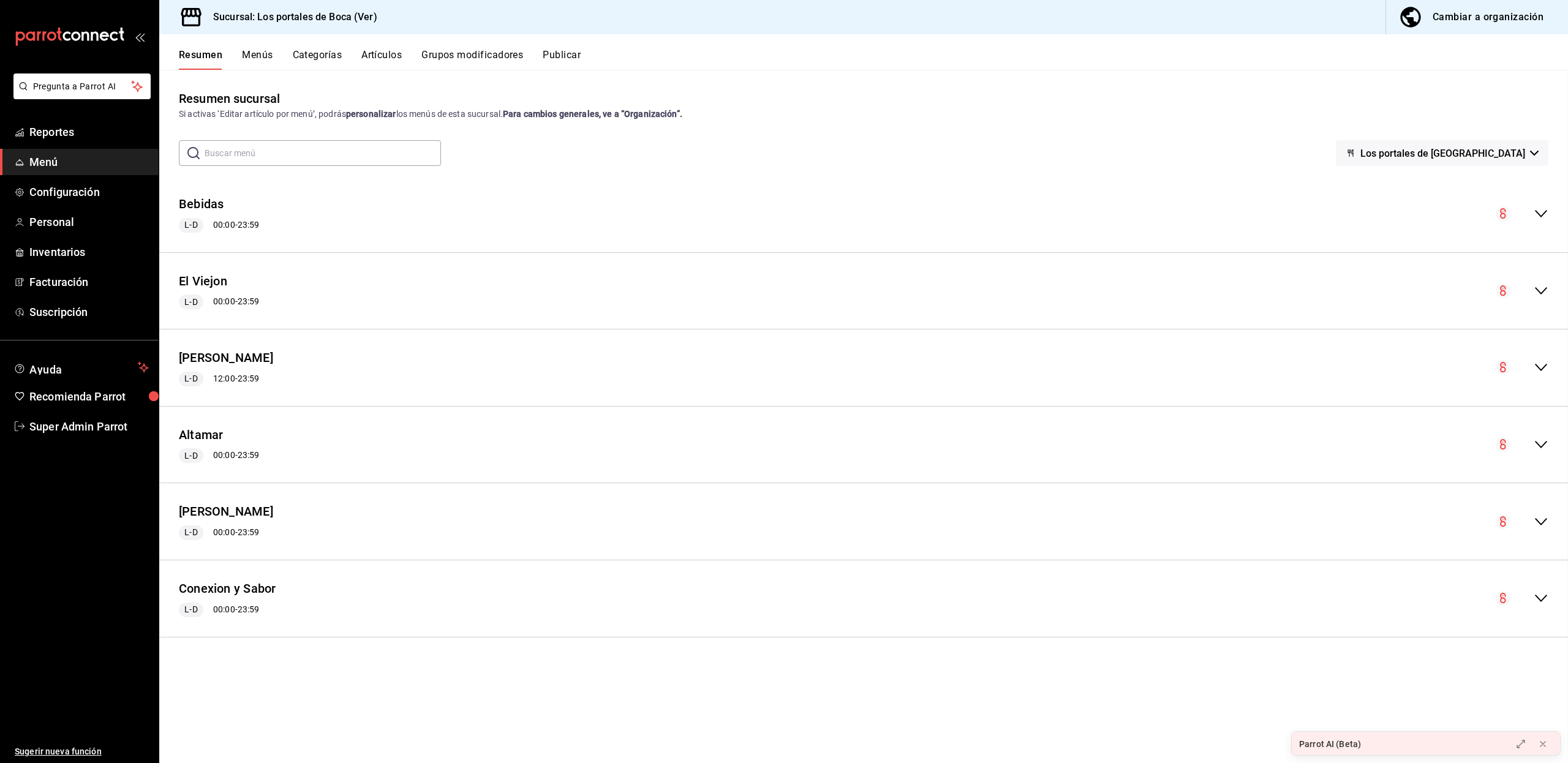
checkbox input "false"
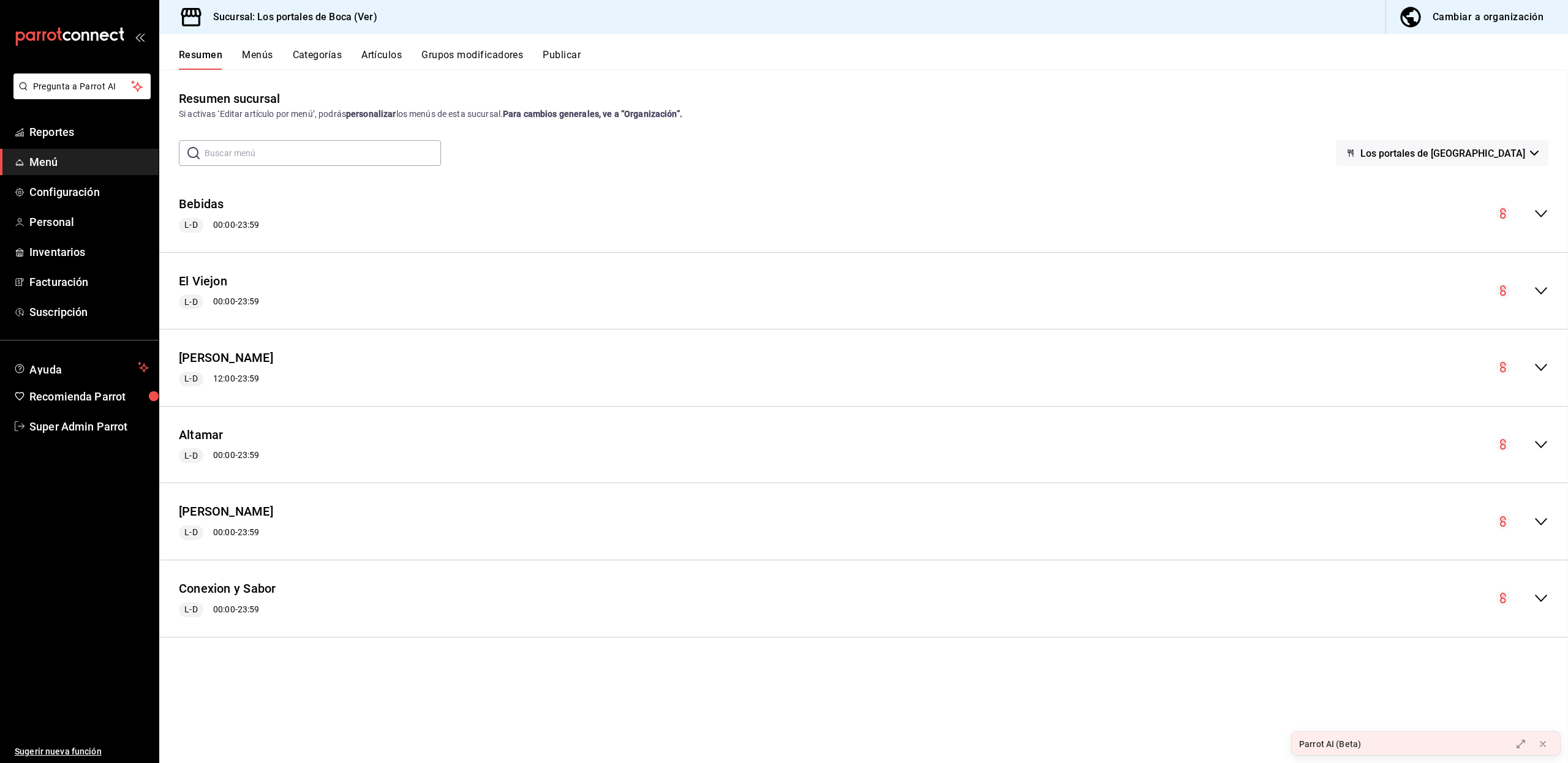
checkbox input "false"
click at [375, 54] on button "Artículos" at bounding box center [381, 60] width 40 height 21
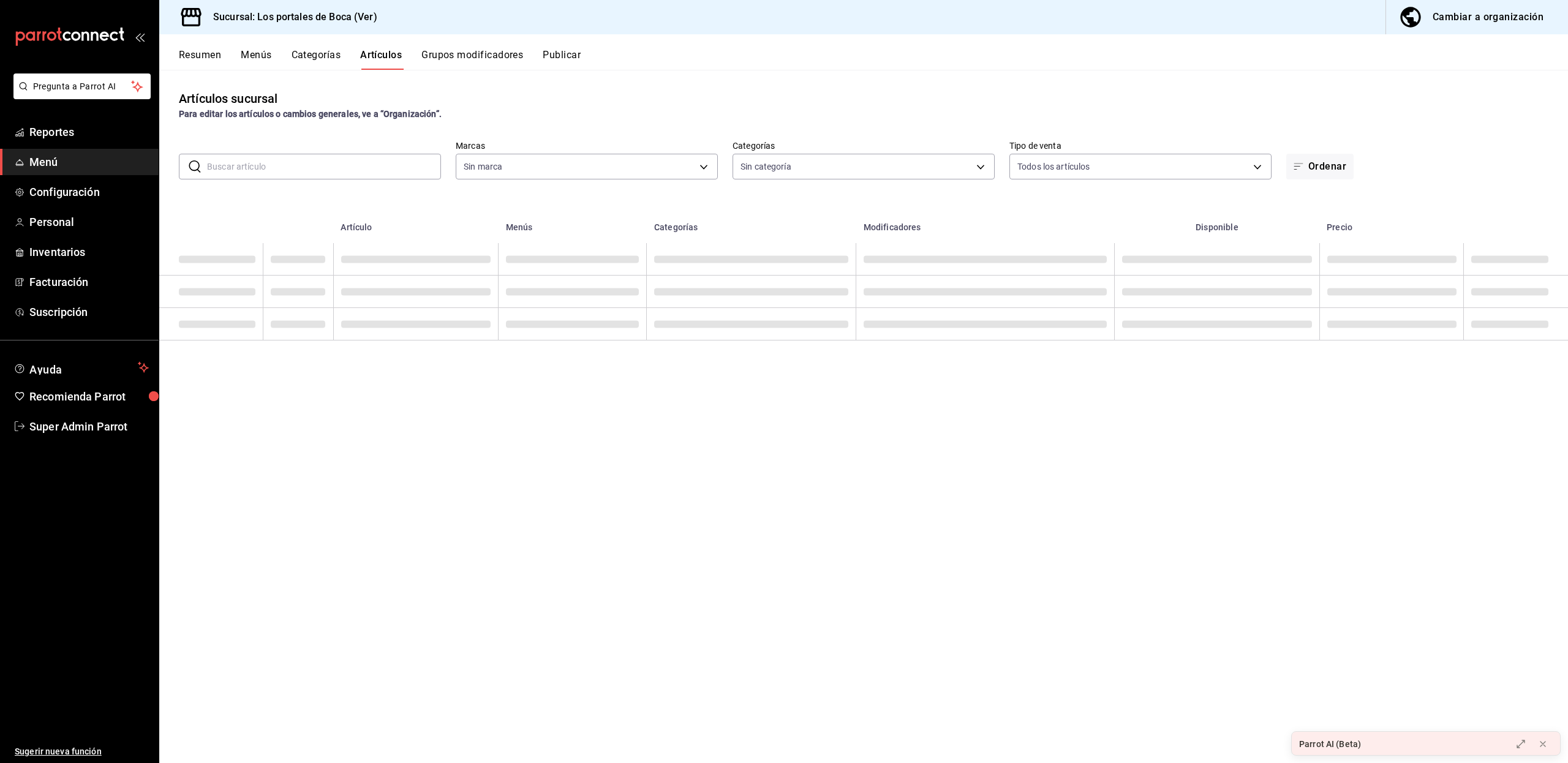
type input "3d32fec7-31fa-41a3-8b0d-c50462704563"
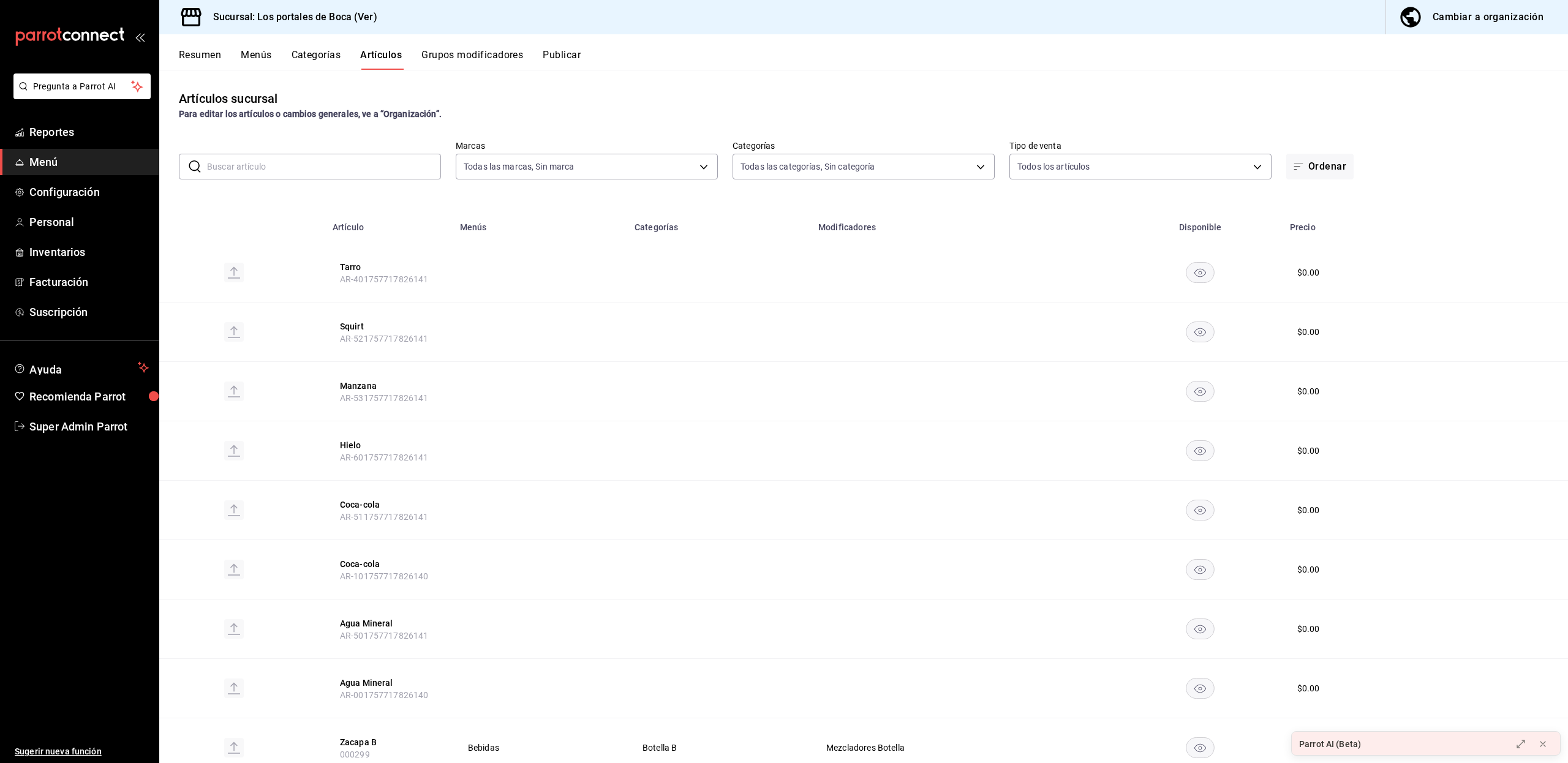
type input "1b6c659a-7616-4a54-8daa-e4eef18bc885,f35d1a42-00a0-464d-bd65-64b7e21a5f61,419ce…"
click at [592, 160] on body "Pregunta a Parrot AI Reportes Menú Configuración Personal Inventarios Facturaci…" at bounding box center [784, 381] width 1568 height 763
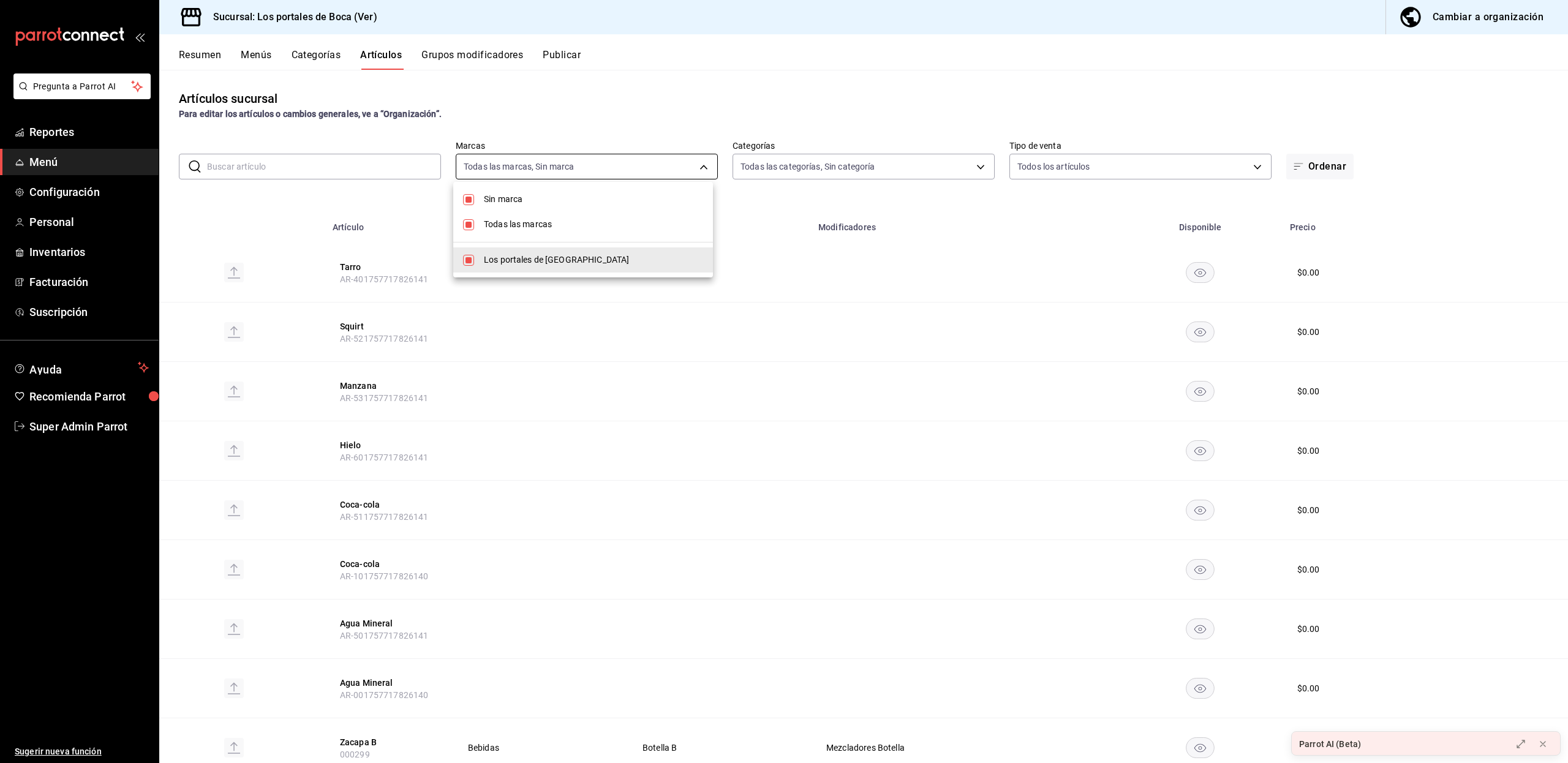
click at [592, 160] on div at bounding box center [784, 381] width 1568 height 763
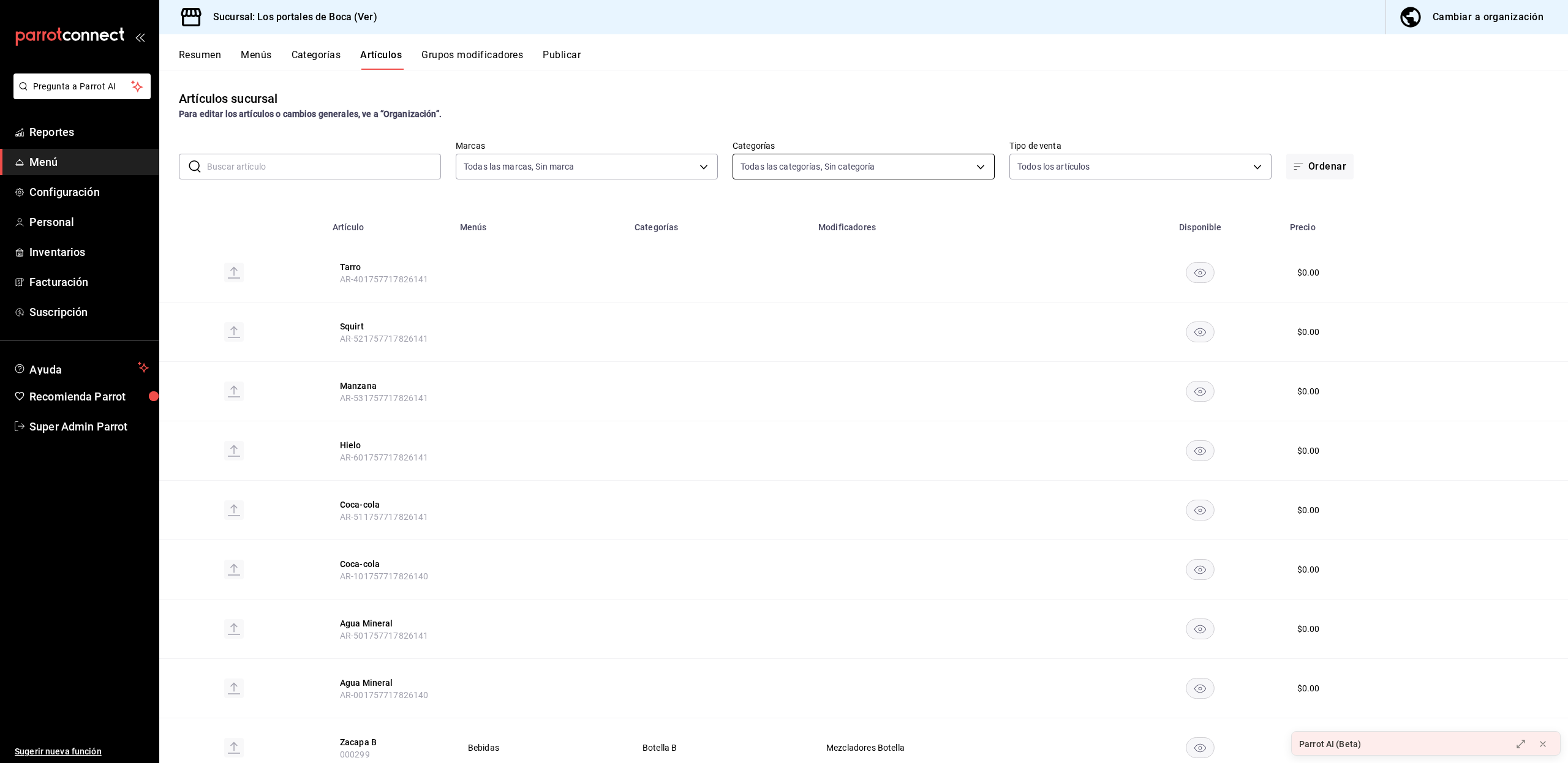
click at [754, 165] on body "Pregunta a Parrot AI Reportes Menú Configuración Personal Inventarios Facturaci…" at bounding box center [784, 381] width 1568 height 763
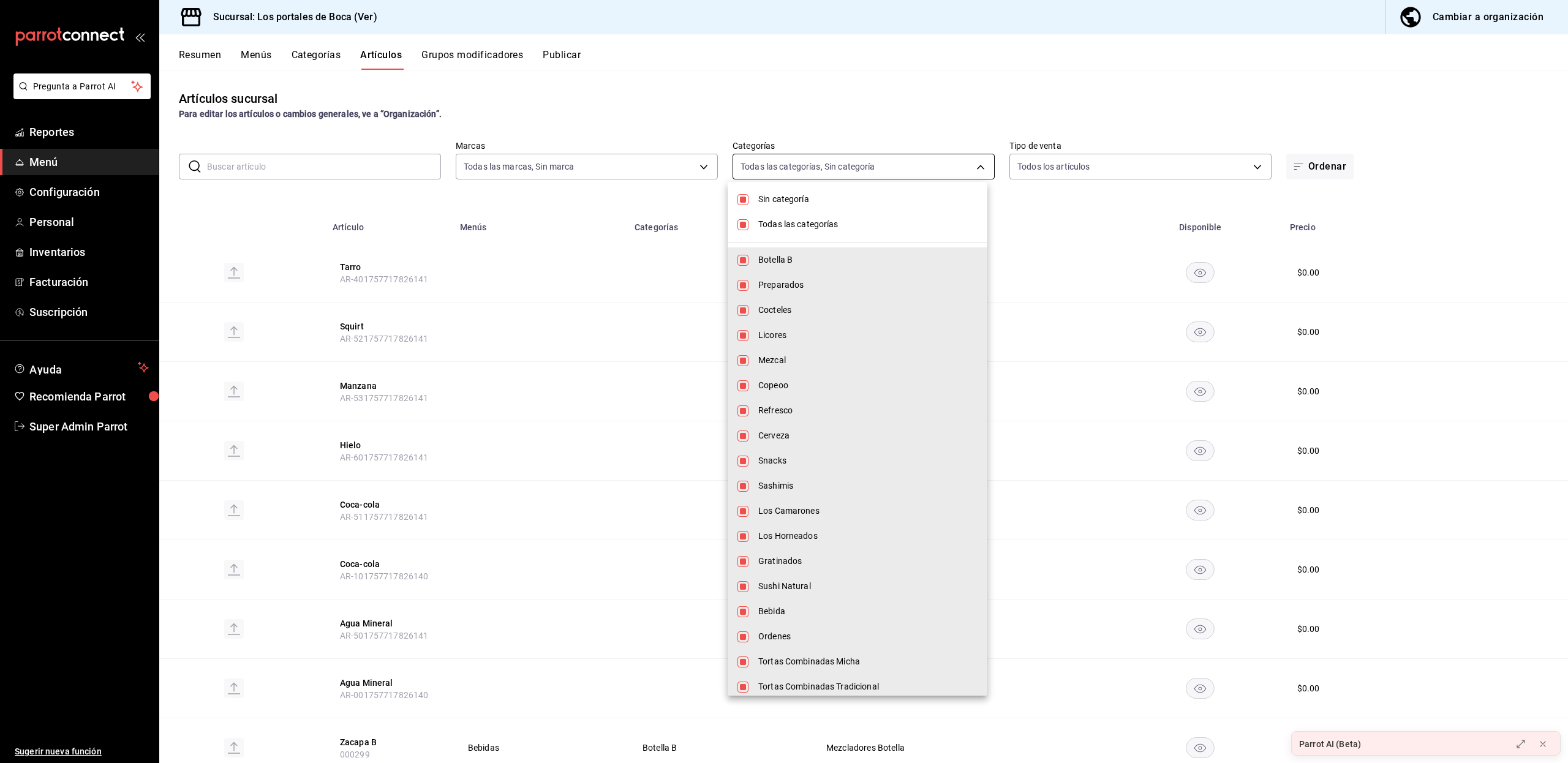
click at [754, 165] on div at bounding box center [784, 381] width 1568 height 763
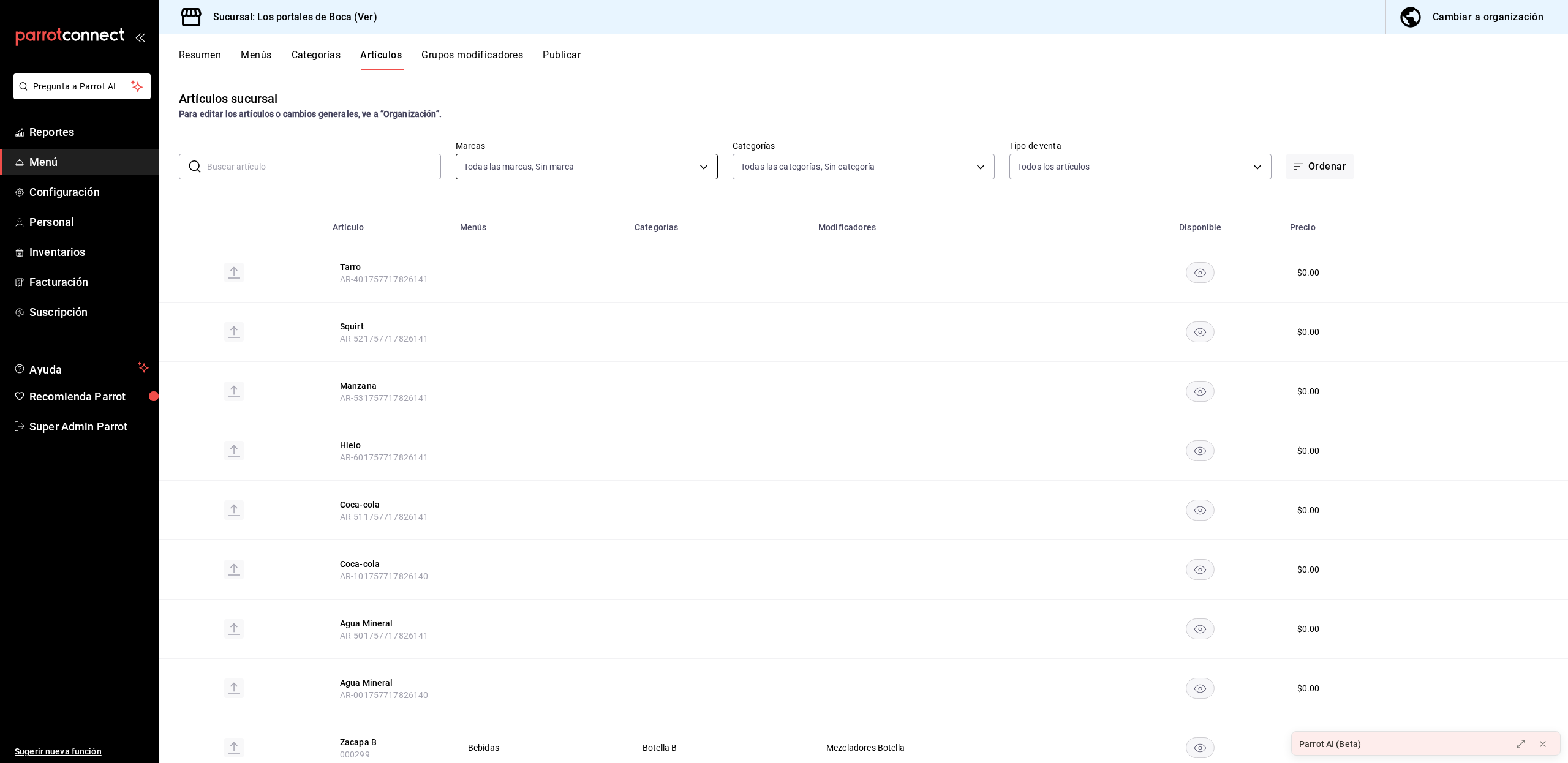
click at [652, 155] on body "Pregunta a Parrot AI Reportes Menú Configuración Personal Inventarios Facturaci…" at bounding box center [784, 381] width 1568 height 763
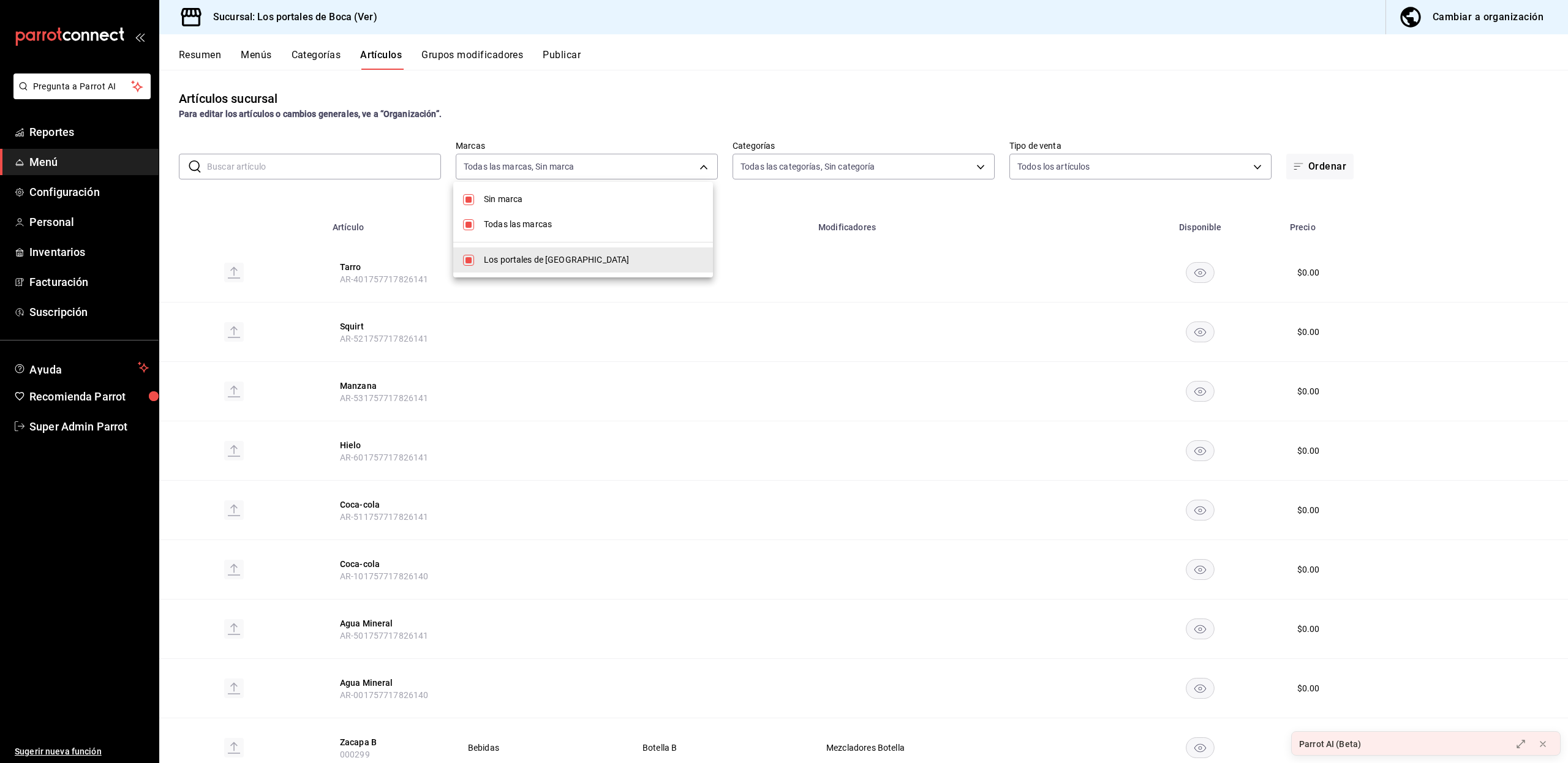
click at [636, 164] on div at bounding box center [784, 381] width 1568 height 763
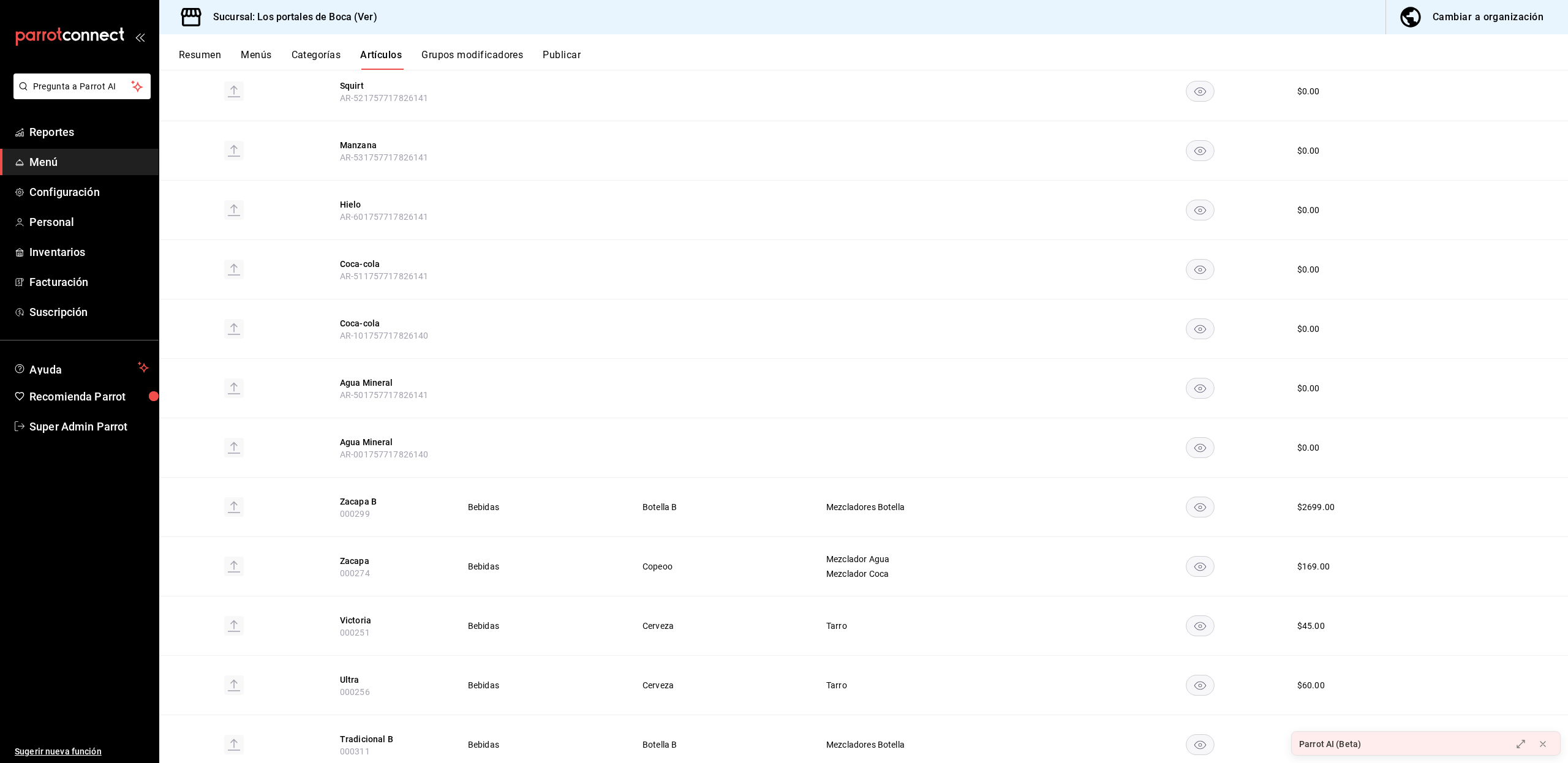
scroll to position [346, 0]
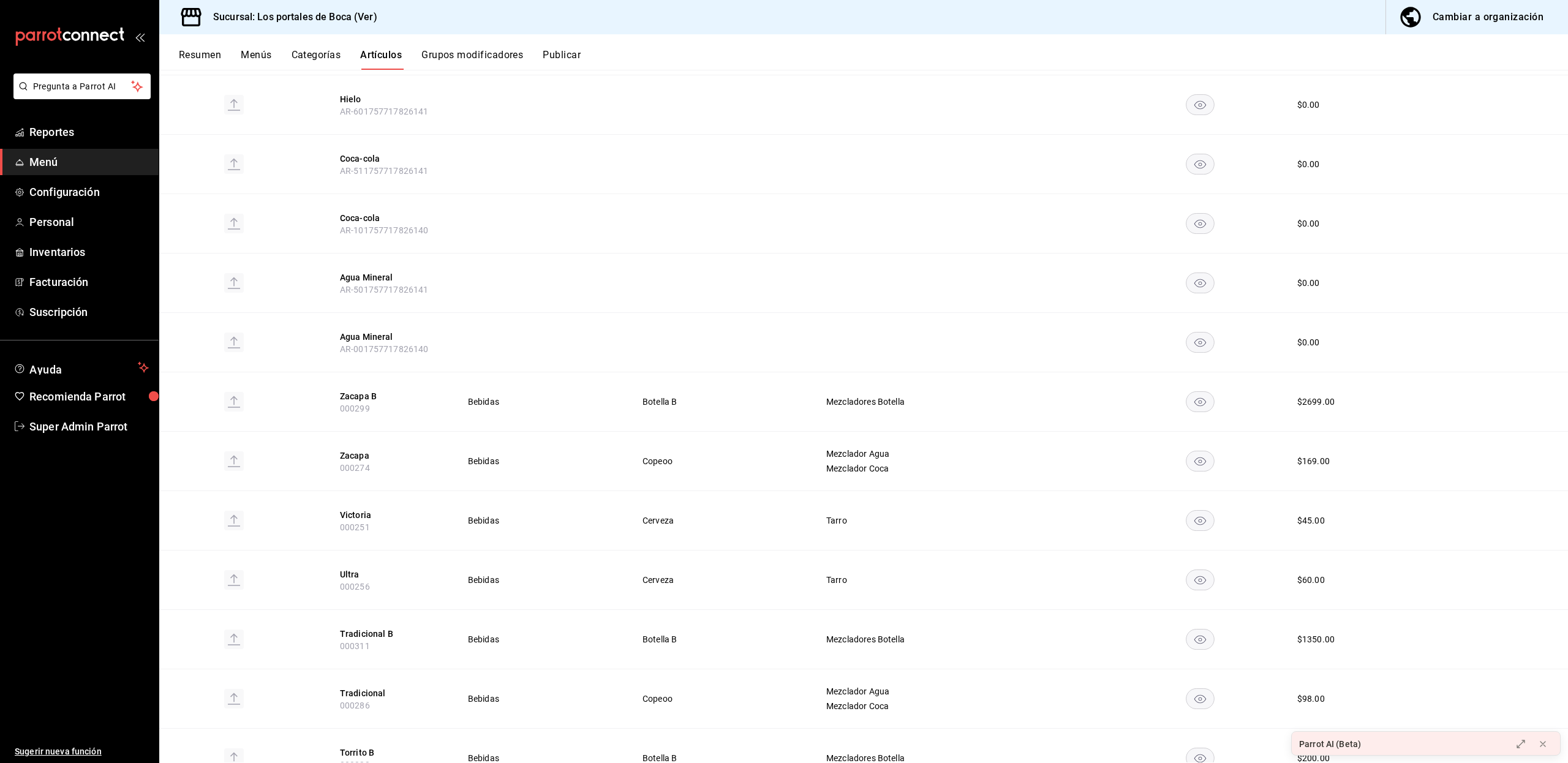
click at [256, 52] on button "Menús" at bounding box center [256, 60] width 30 height 21
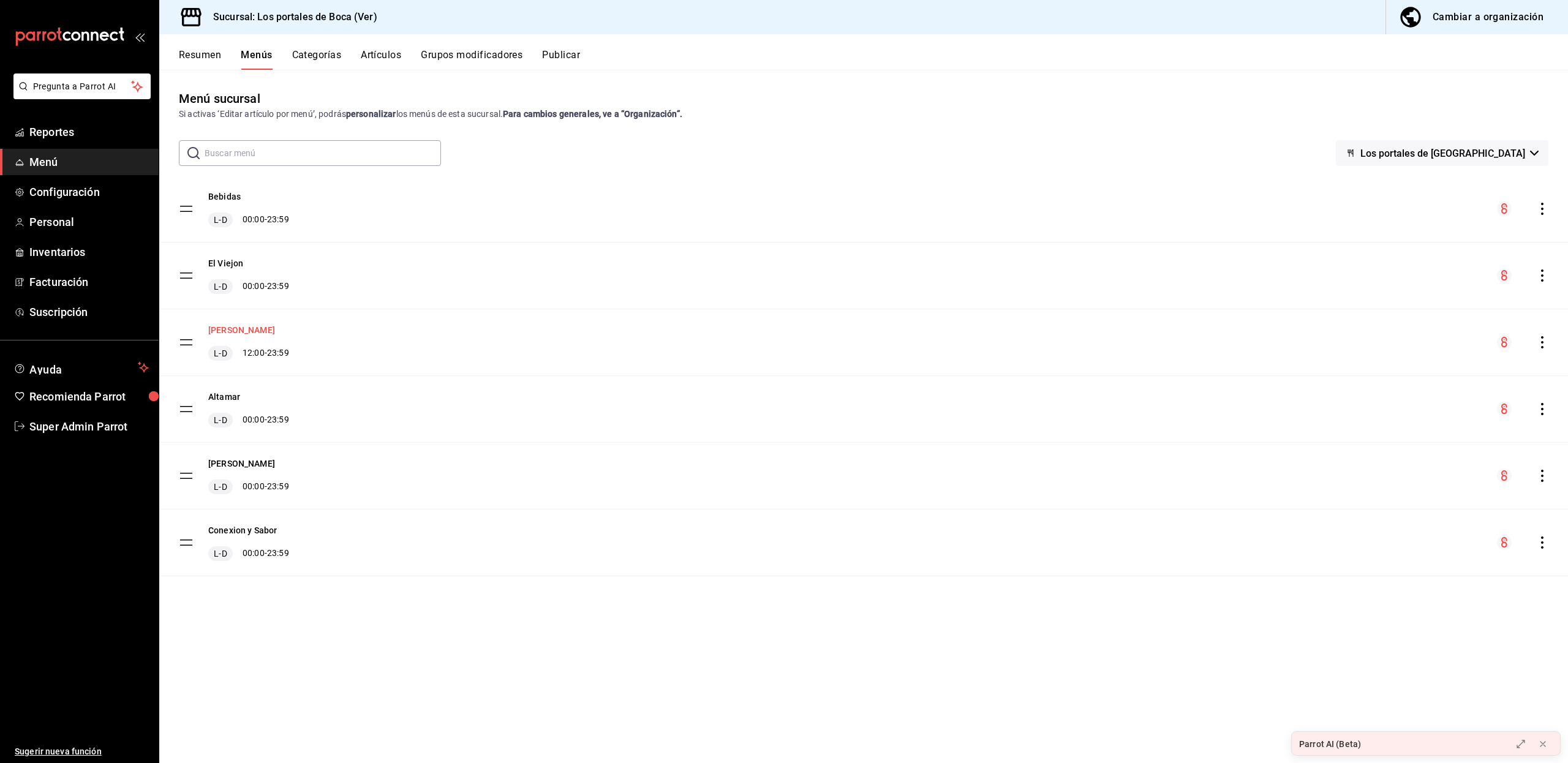
click at [256, 332] on button "[PERSON_NAME]" at bounding box center [241, 329] width 67 height 12
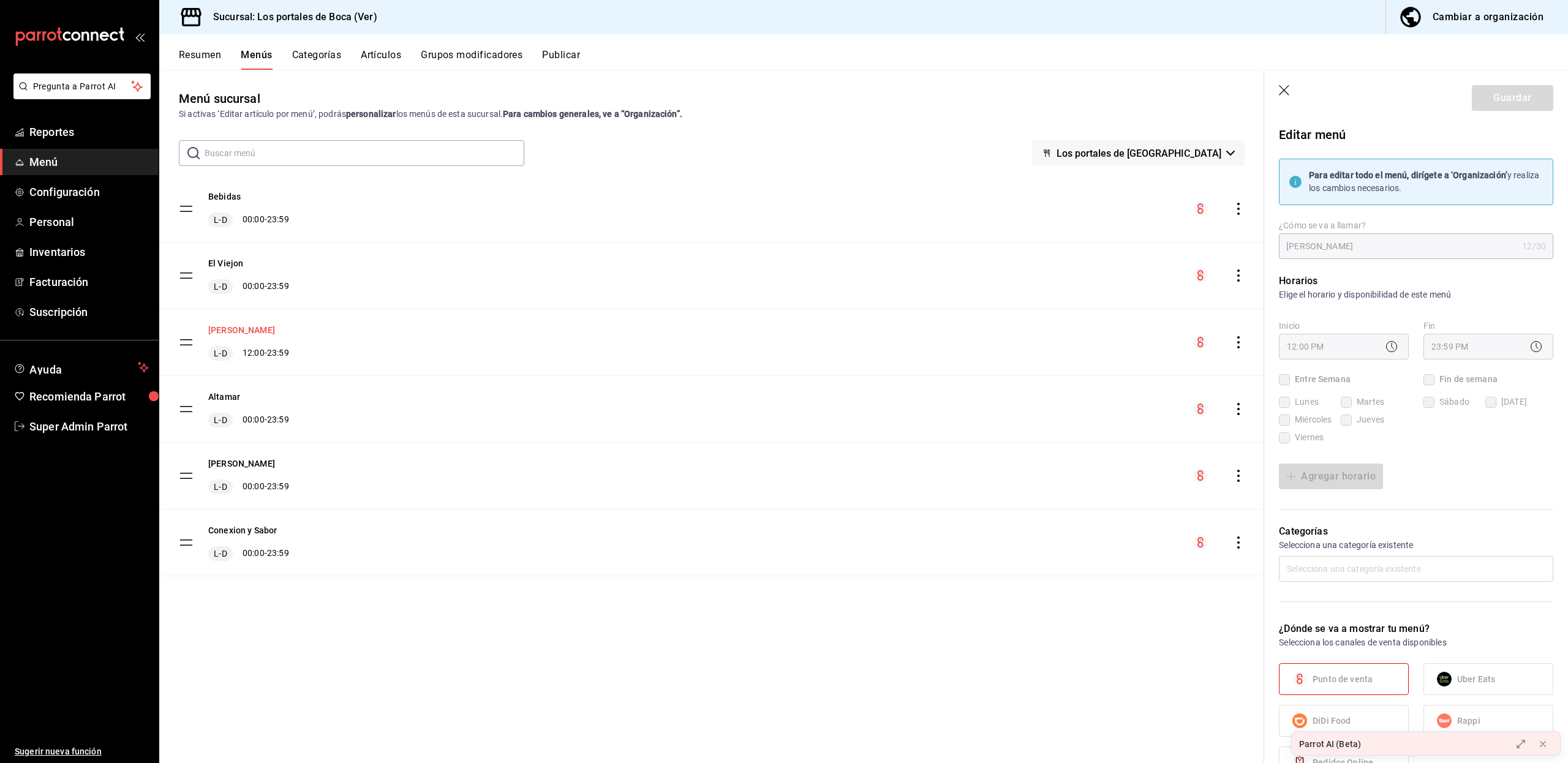
checkbox input "true"
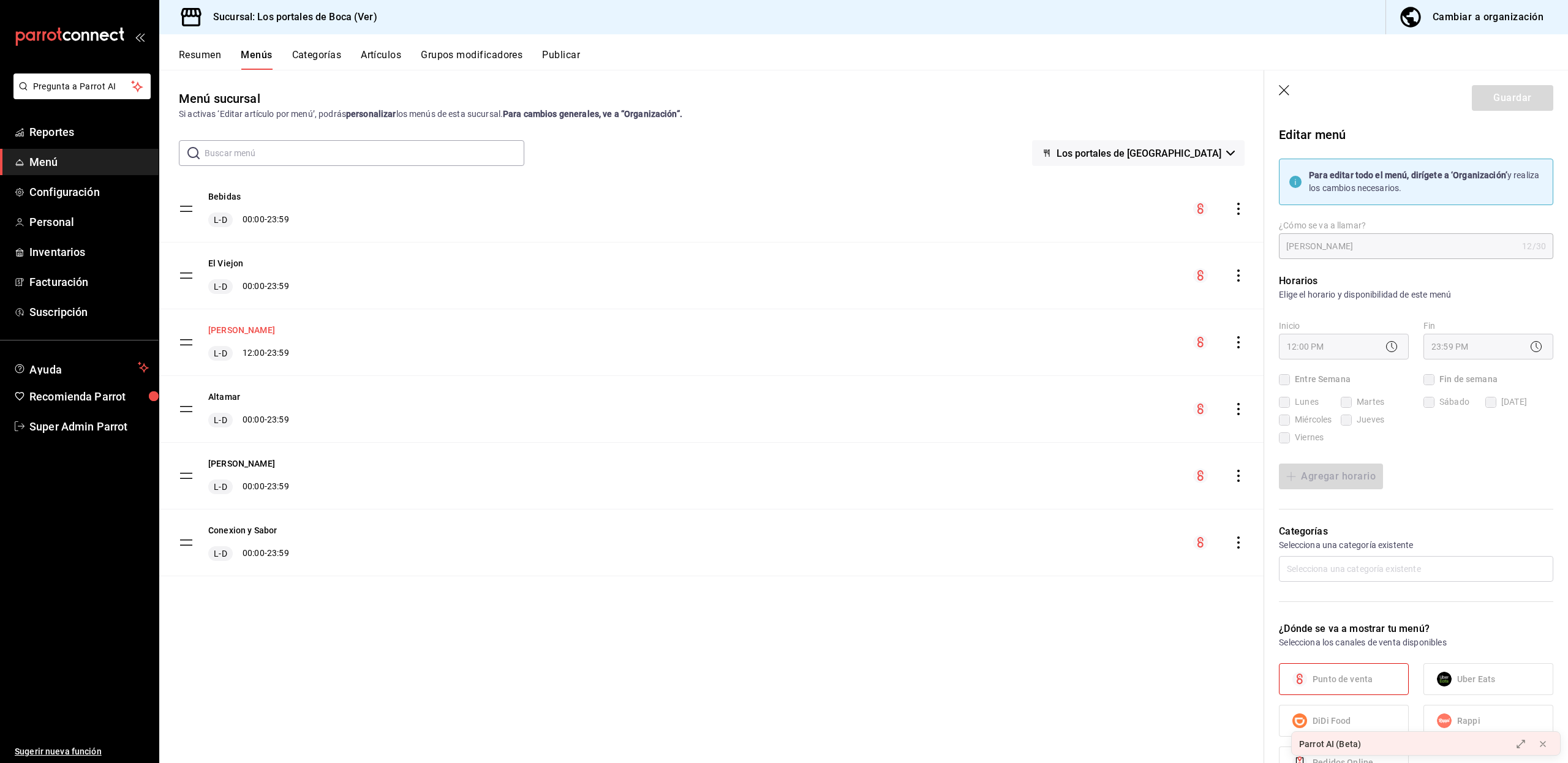
checkbox input "true"
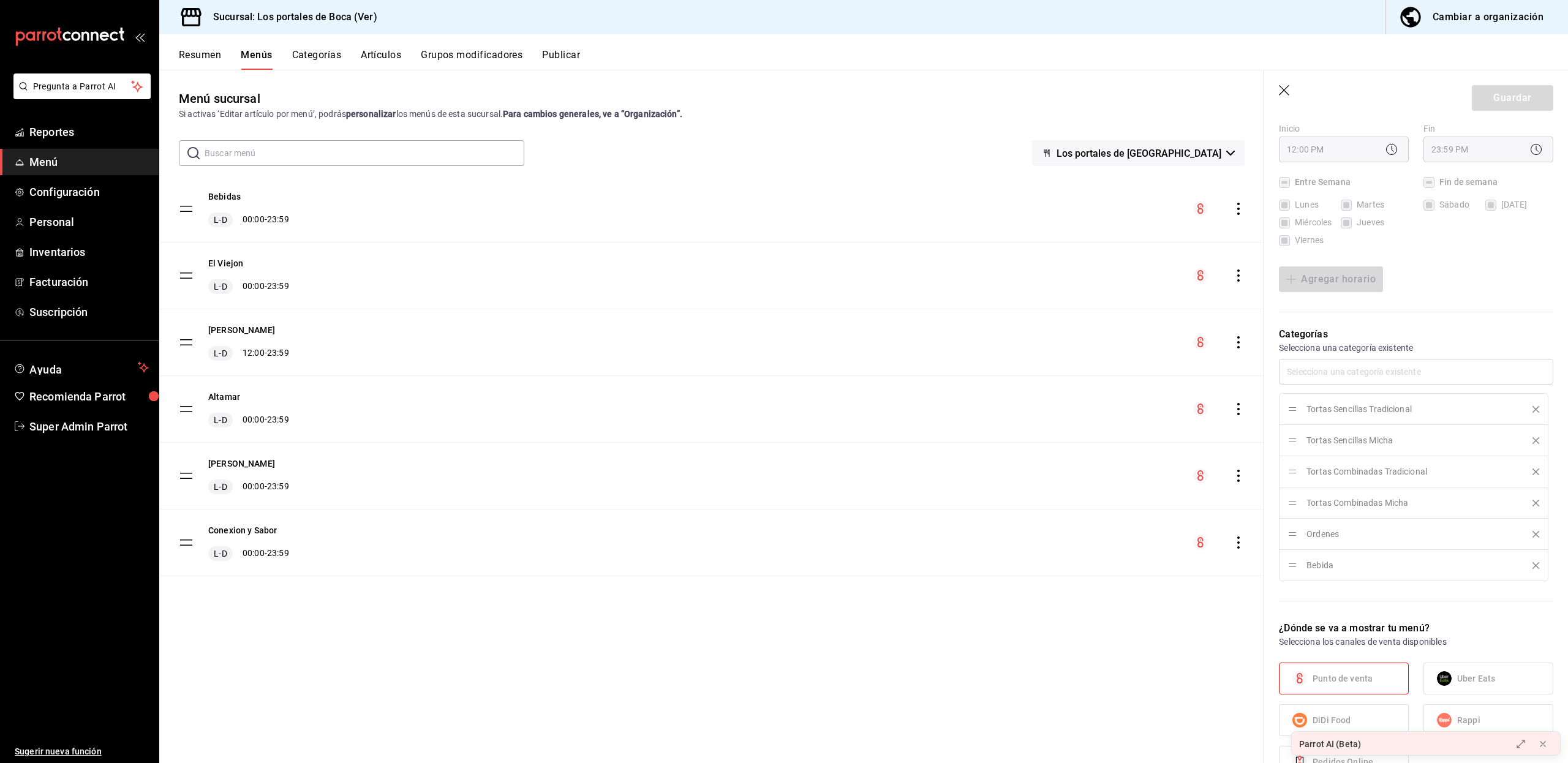
scroll to position [197, 0]
click at [315, 56] on button "Categorías" at bounding box center [317, 60] width 50 height 21
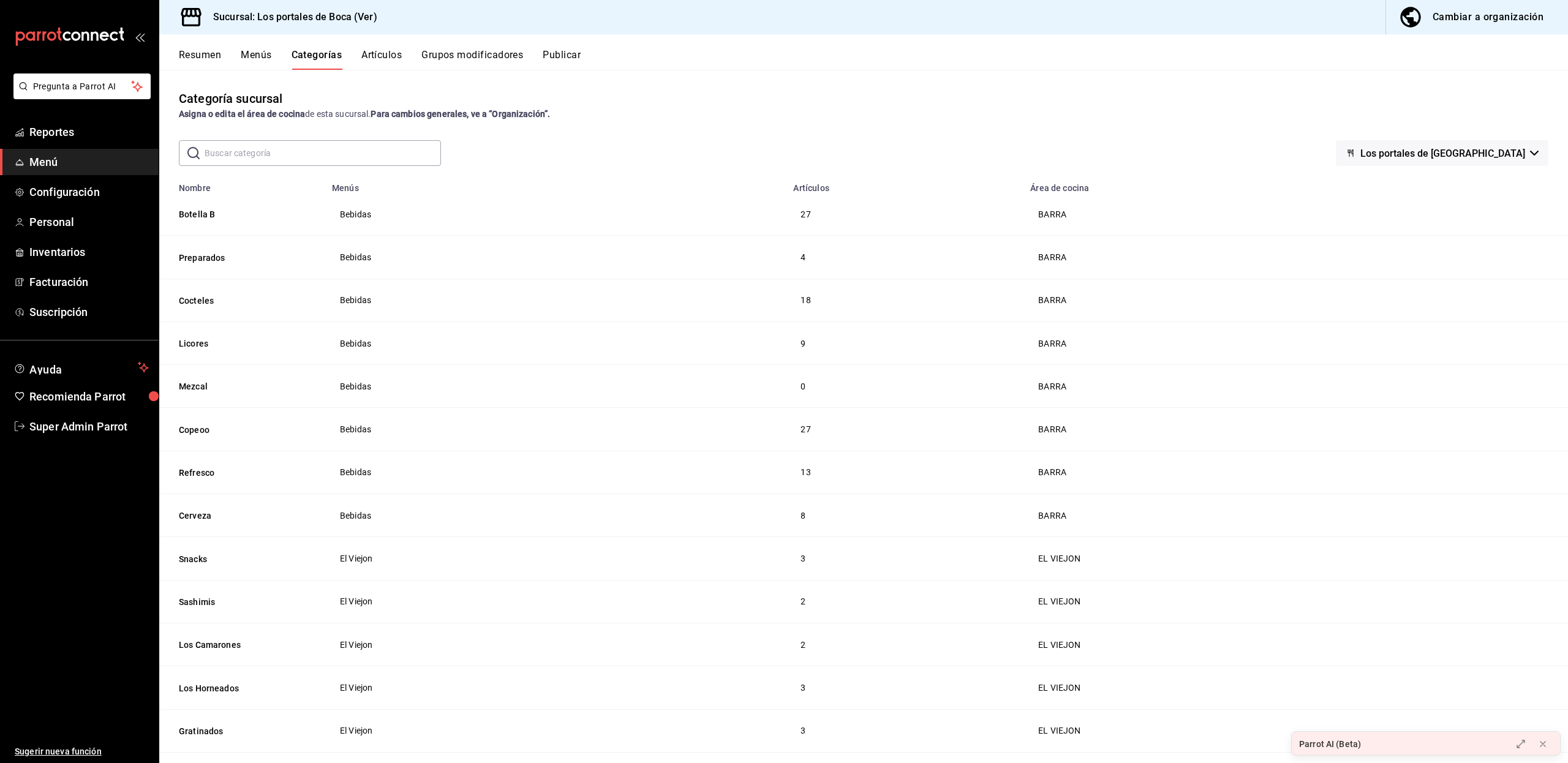
click at [280, 159] on input "text" at bounding box center [322, 153] width 236 height 25
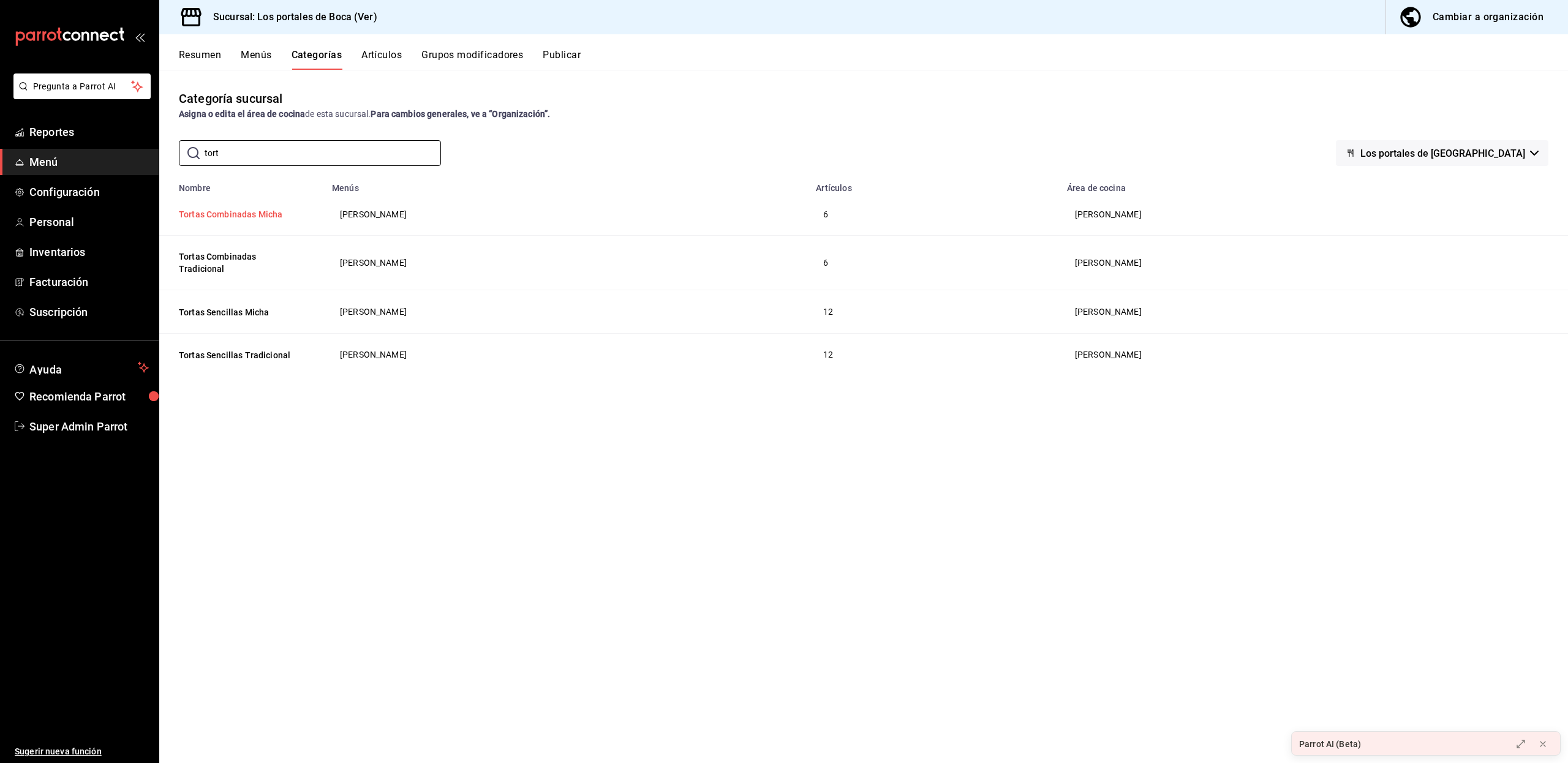
type input "tort"
click at [263, 212] on button "Tortas Combinadas Micha" at bounding box center [240, 214] width 122 height 12
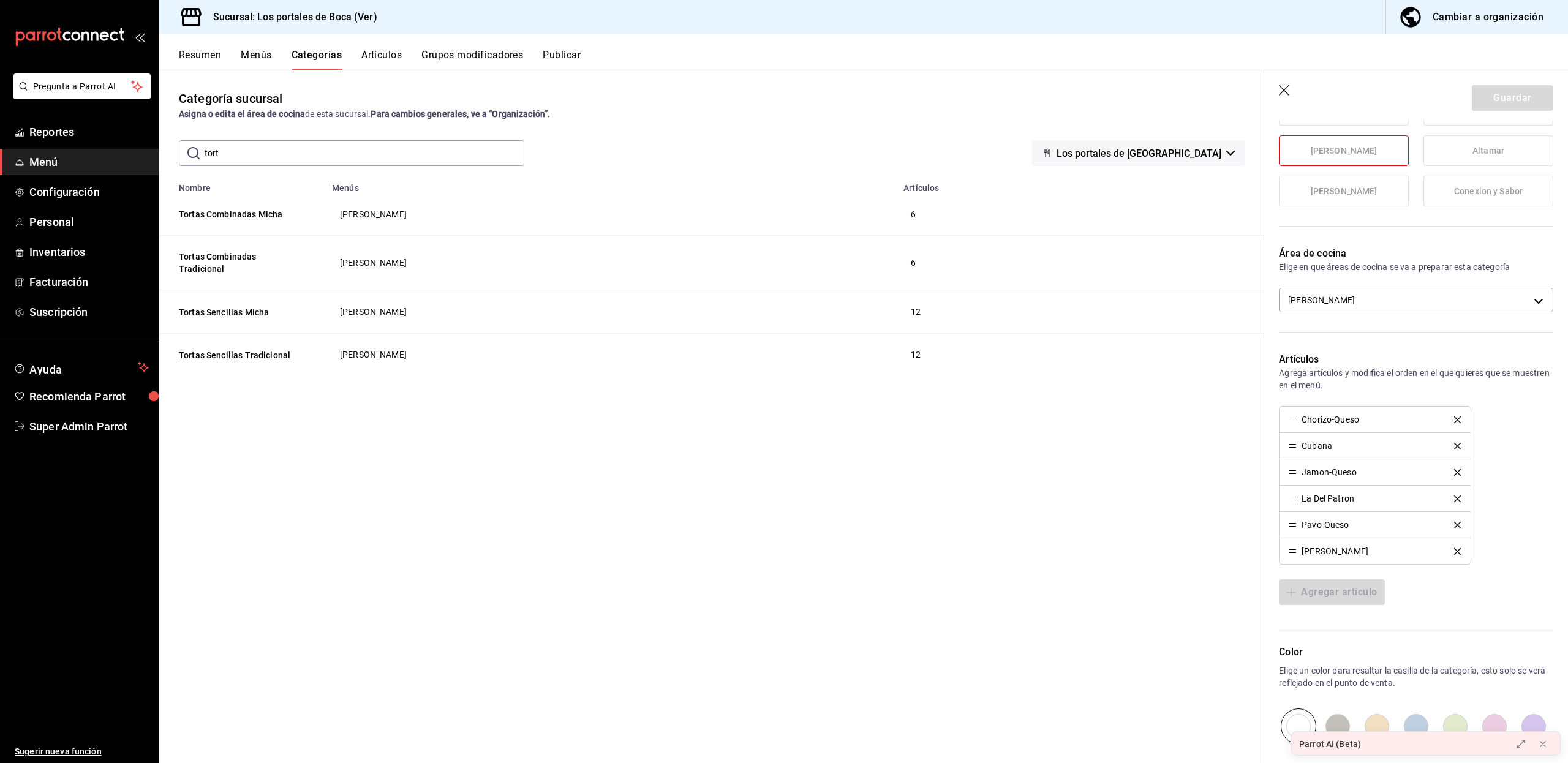
scroll to position [221, 0]
click at [267, 260] on button "Tortas Combinadas Tradicional" at bounding box center [240, 263] width 122 height 25
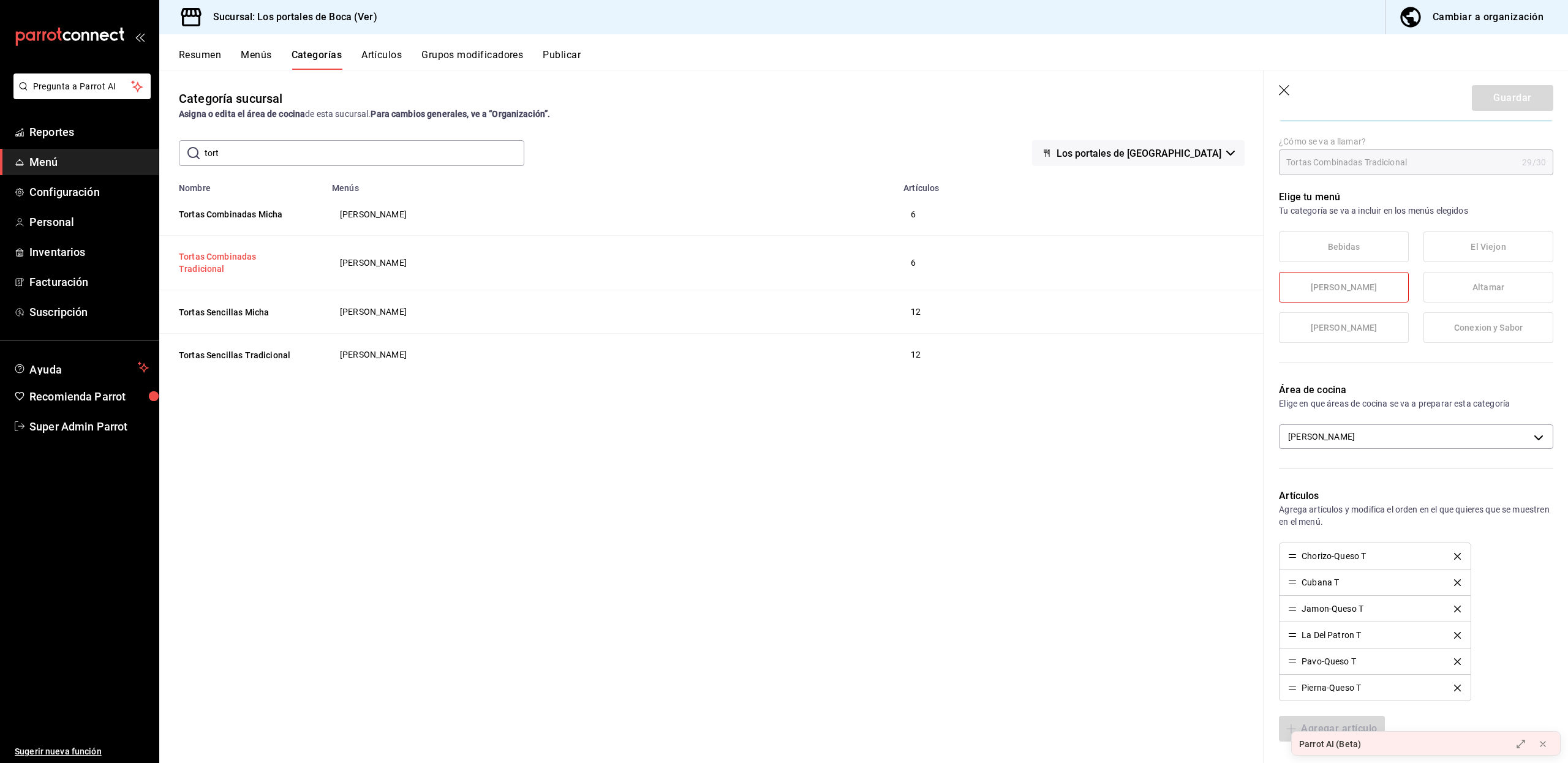
scroll to position [221, 0]
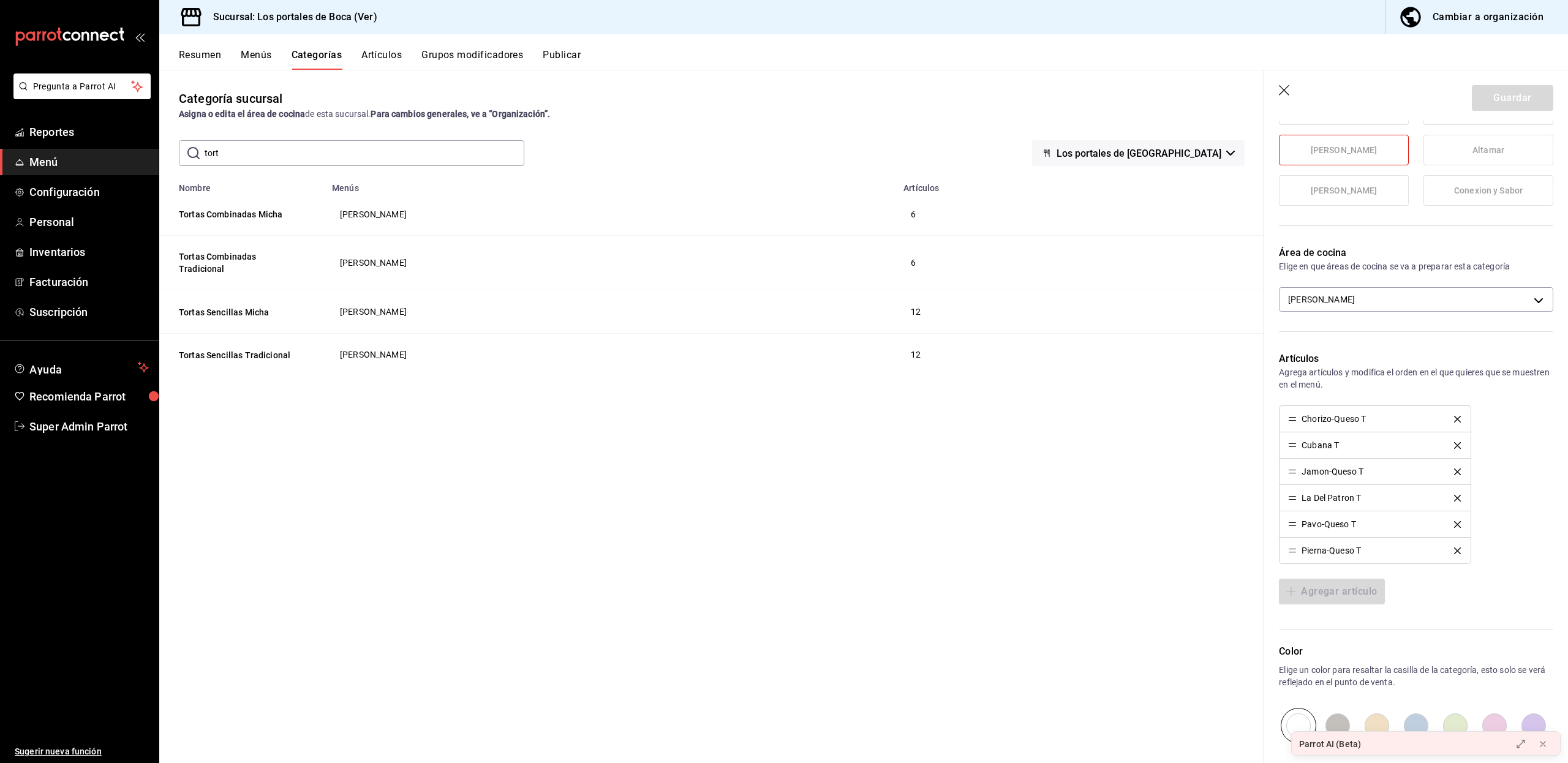
click at [285, 265] on th "Tortas Combinadas Tradicional" at bounding box center [241, 263] width 165 height 54
click at [273, 260] on button "Tortas Combinadas Tradicional" at bounding box center [240, 263] width 122 height 25
click at [249, 306] on button "Tortas Sencillas Micha" at bounding box center [240, 312] width 122 height 12
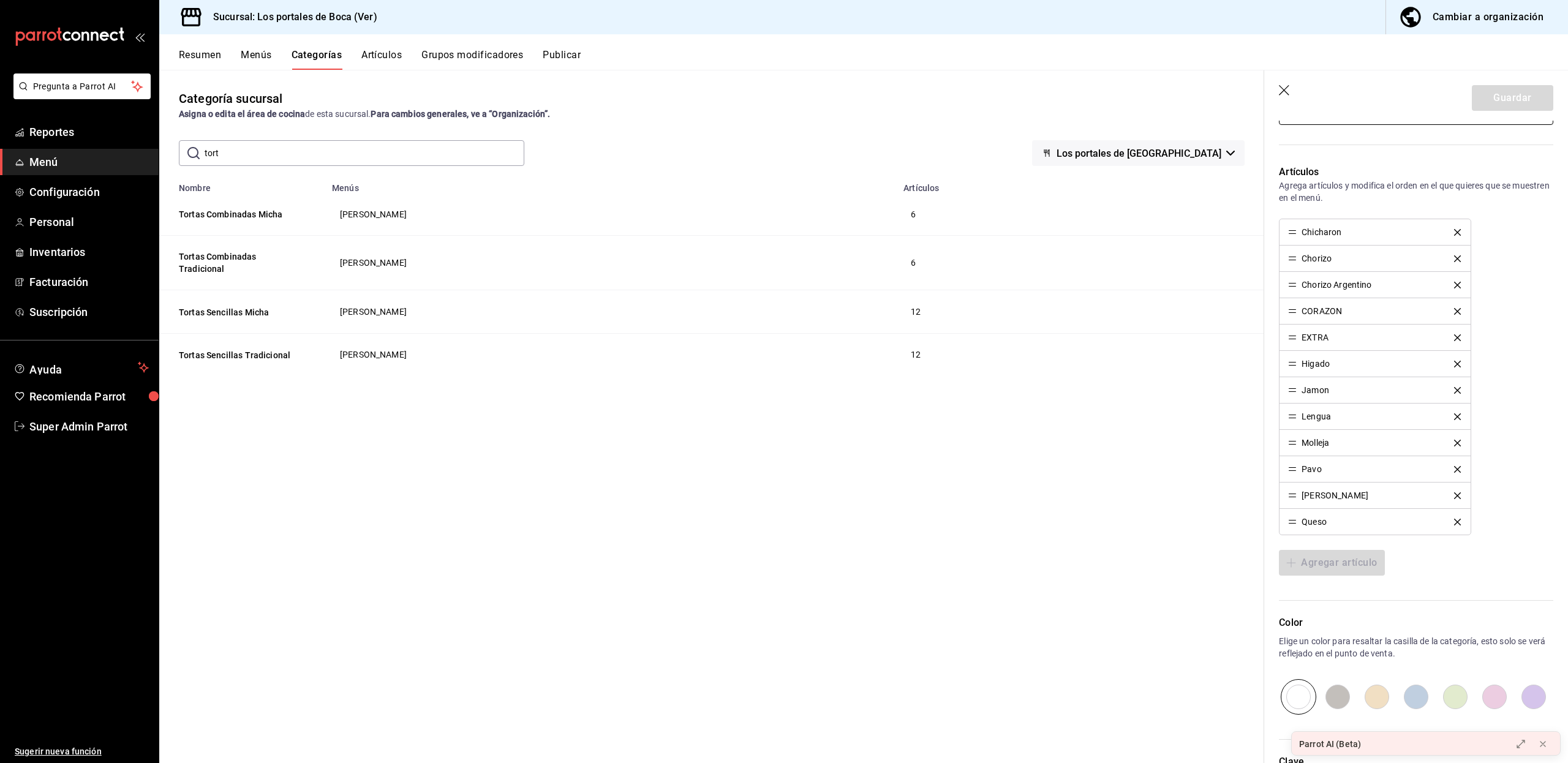
scroll to position [405, 0]
drag, startPoint x: 1327, startPoint y: 292, endPoint x: 1327, endPoint y: 262, distance: 30.0
click at [1327, 262] on ul "Chicharon Chorizo Chorizo Argentino CORAZON EXTRA Higado Jamon Lengua Molleja P…" at bounding box center [1374, 379] width 192 height 316
click at [1526, 285] on div "Chicharon Chorizo Chorizo Argentino CORAZON EXTRA Higado Jamon Lengua Molleja P…" at bounding box center [1416, 379] width 274 height 316
click at [221, 349] on button "Tortas Sencillas Tradicional" at bounding box center [240, 355] width 122 height 12
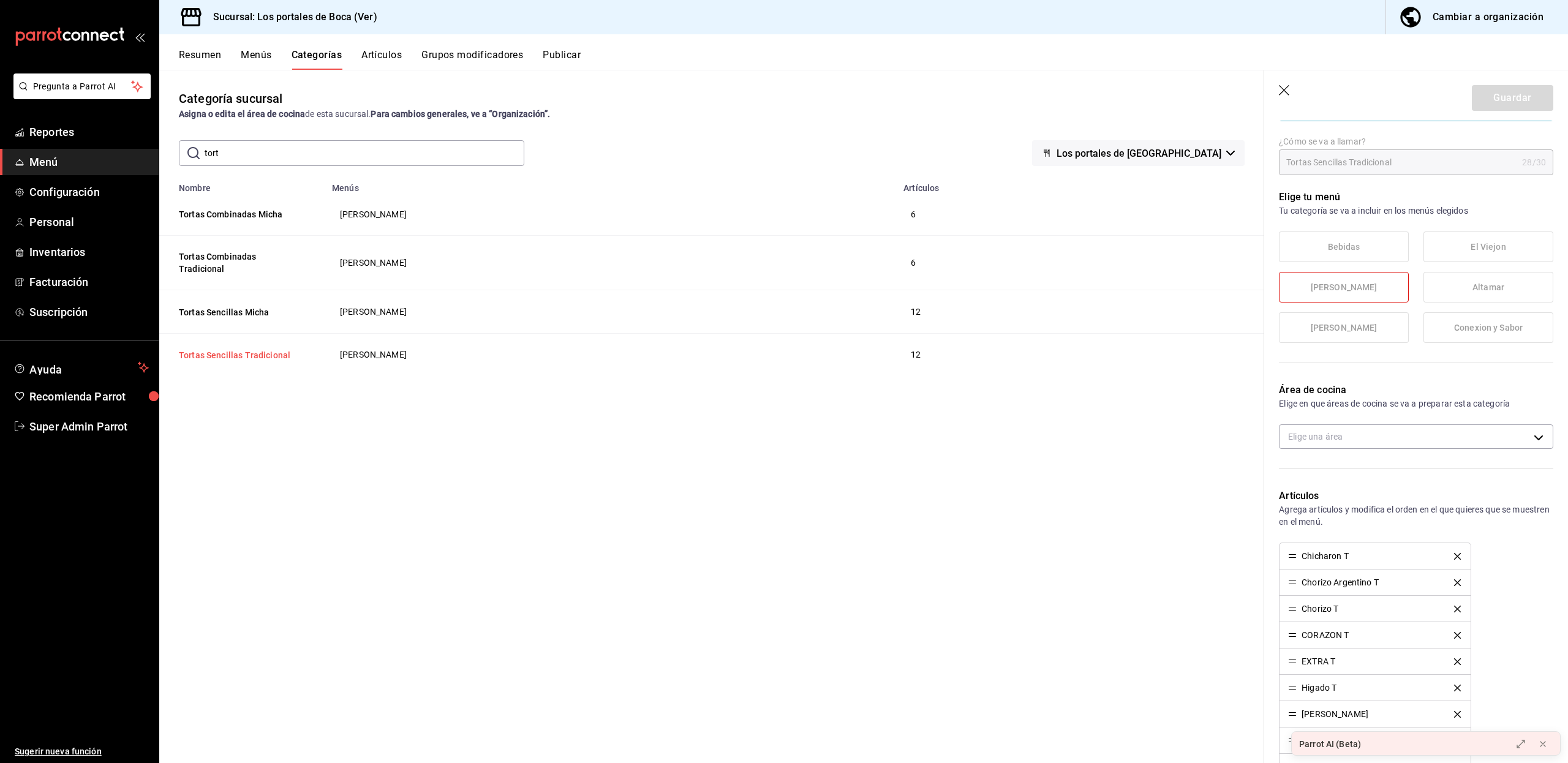
type input "7868e117-e723-4aed-b765-0a2cbf58f0c5"
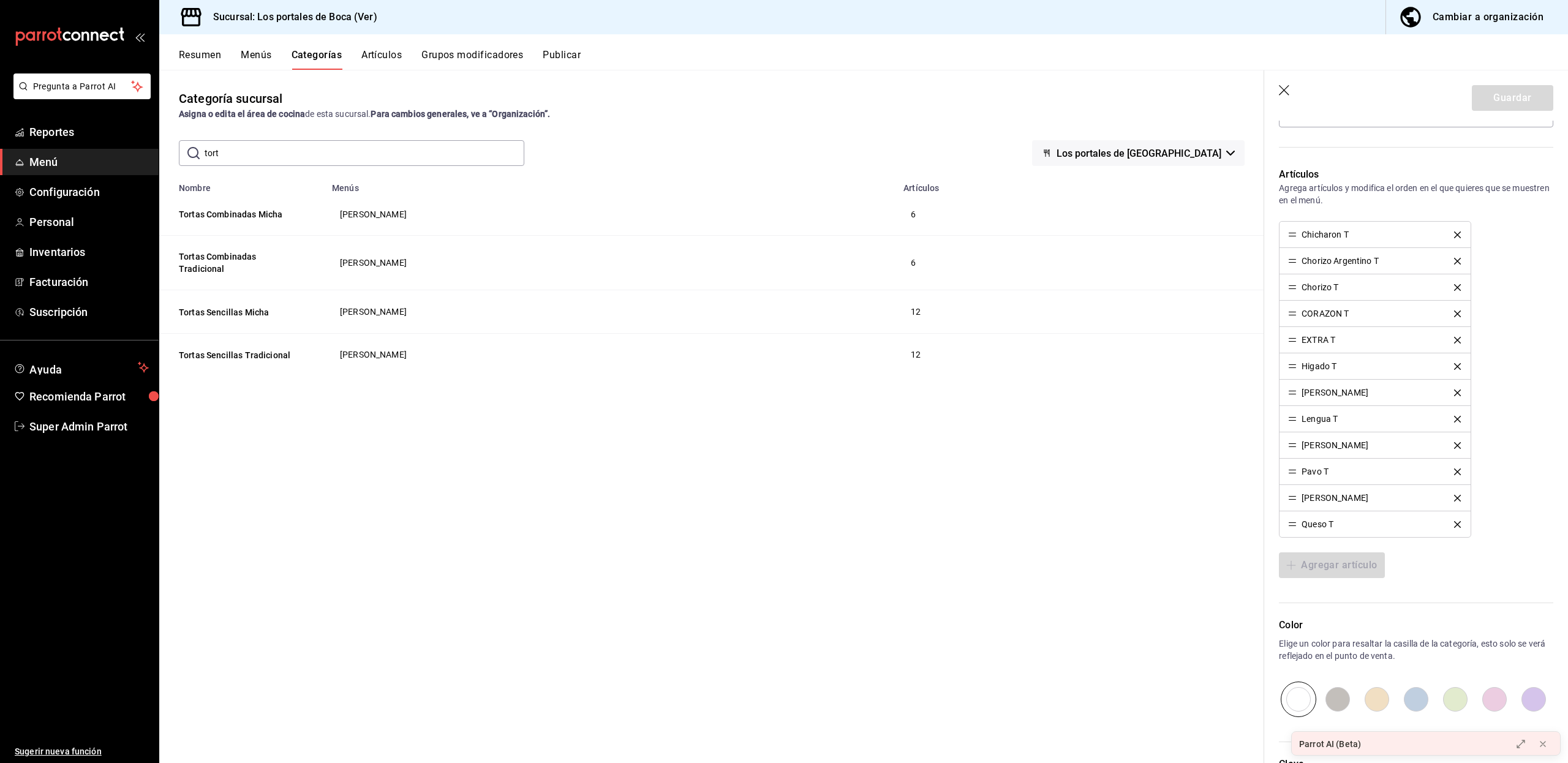
drag, startPoint x: 260, startPoint y: 153, endPoint x: 194, endPoint y: 162, distance: 66.6
click at [194, 162] on div "​ tort ​" at bounding box center [351, 153] width 345 height 26
type input "bebi"
click at [267, 376] on div "Categoría sucursal Asigna o edita el área de cocina de esta sucursal. Para camb…" at bounding box center [711, 416] width 1104 height 692
click at [198, 216] on button "Bebida" at bounding box center [240, 214] width 122 height 12
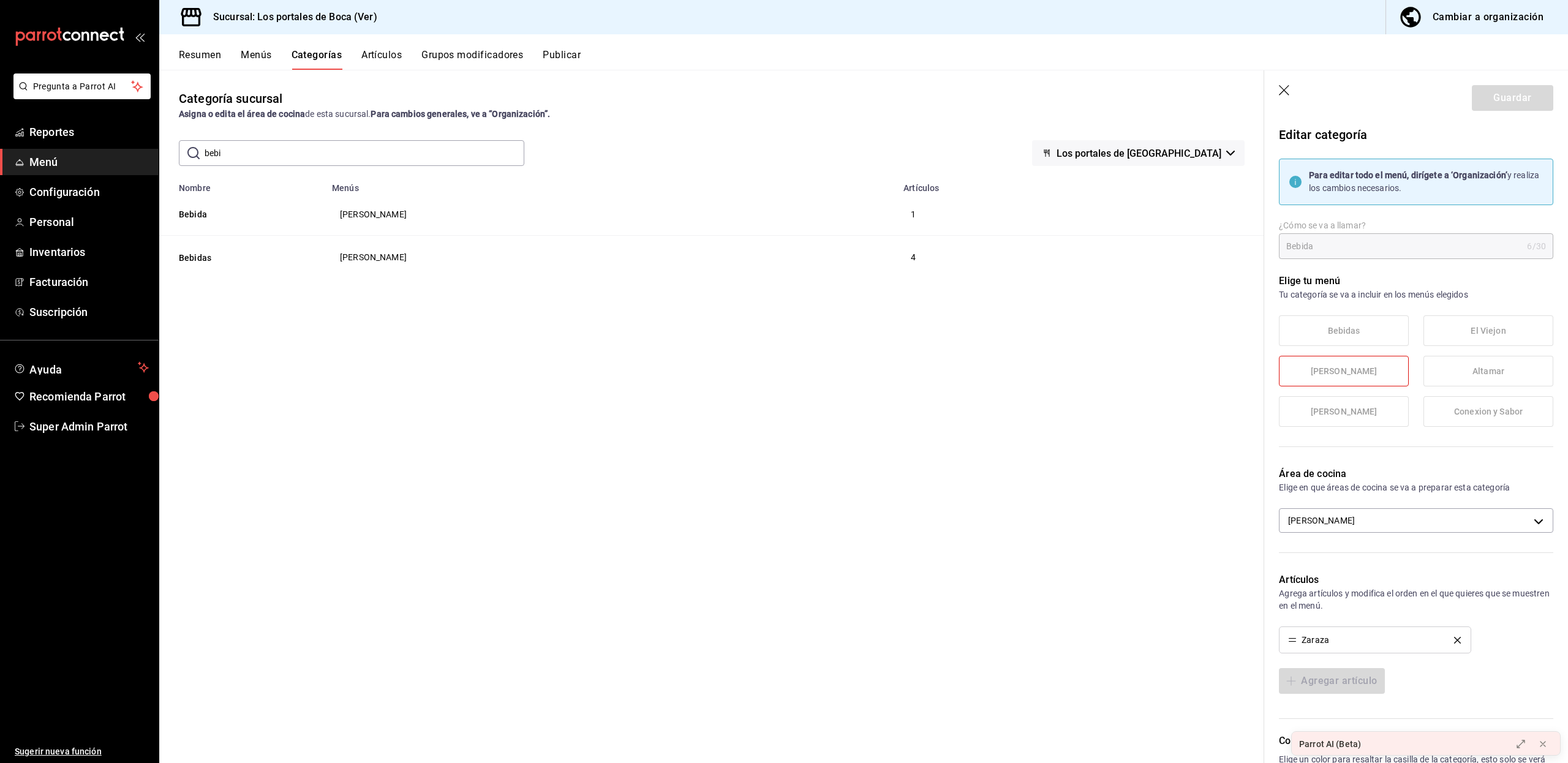
click at [258, 54] on button "Menús" at bounding box center [256, 60] width 30 height 21
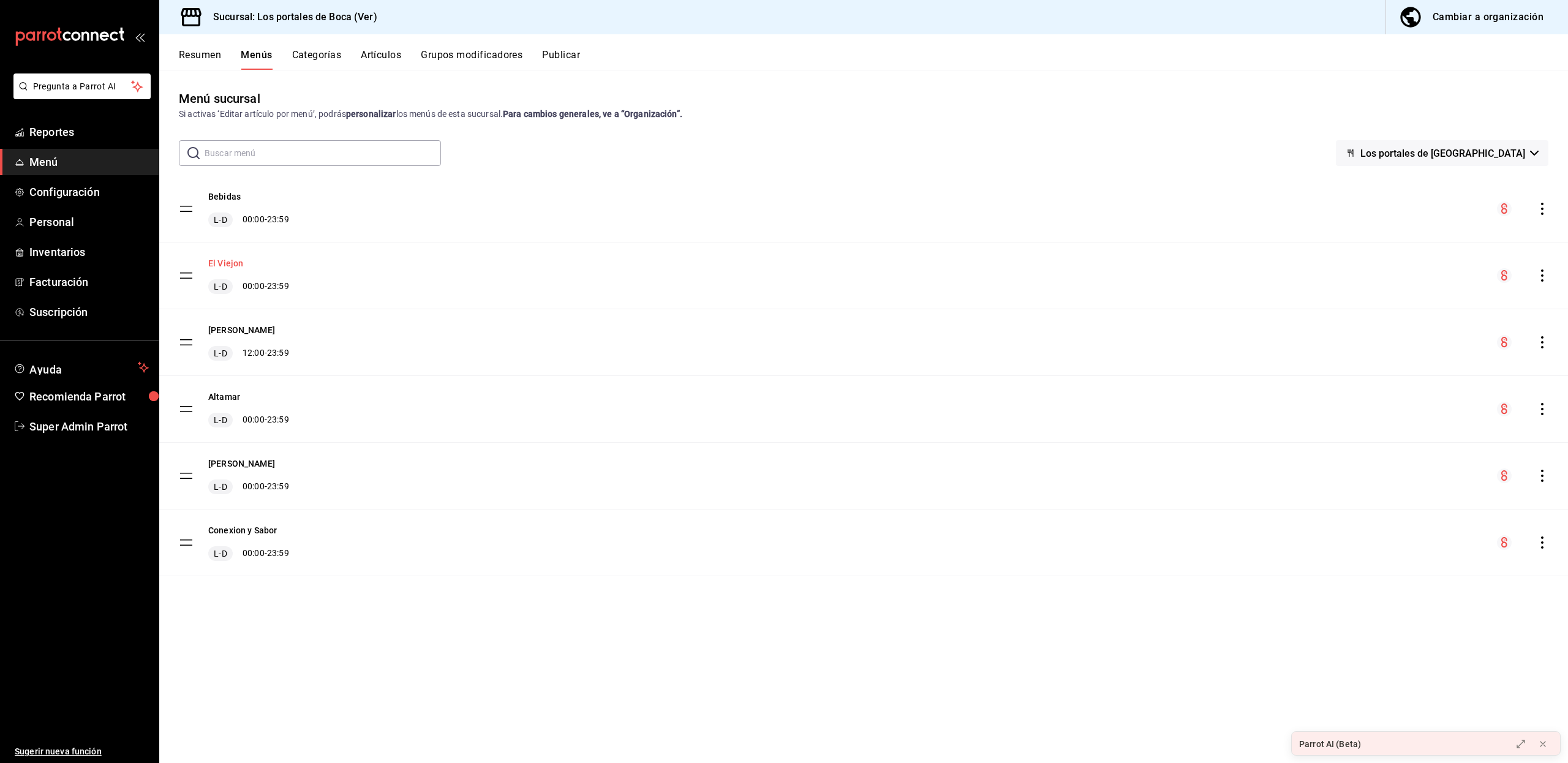
click at [232, 258] on button "El Viejon" at bounding box center [226, 263] width 35 height 12
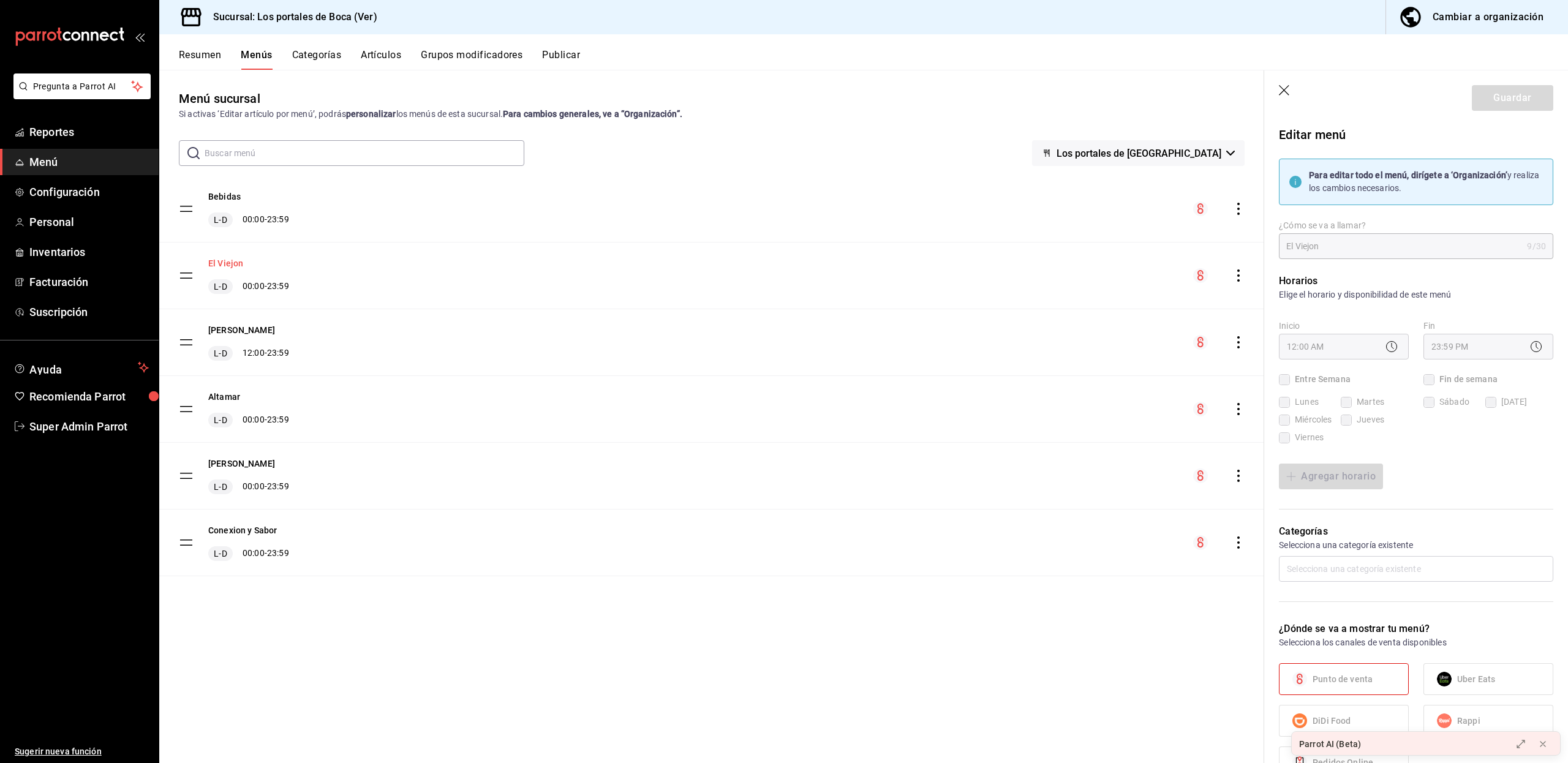
checkbox input "true"
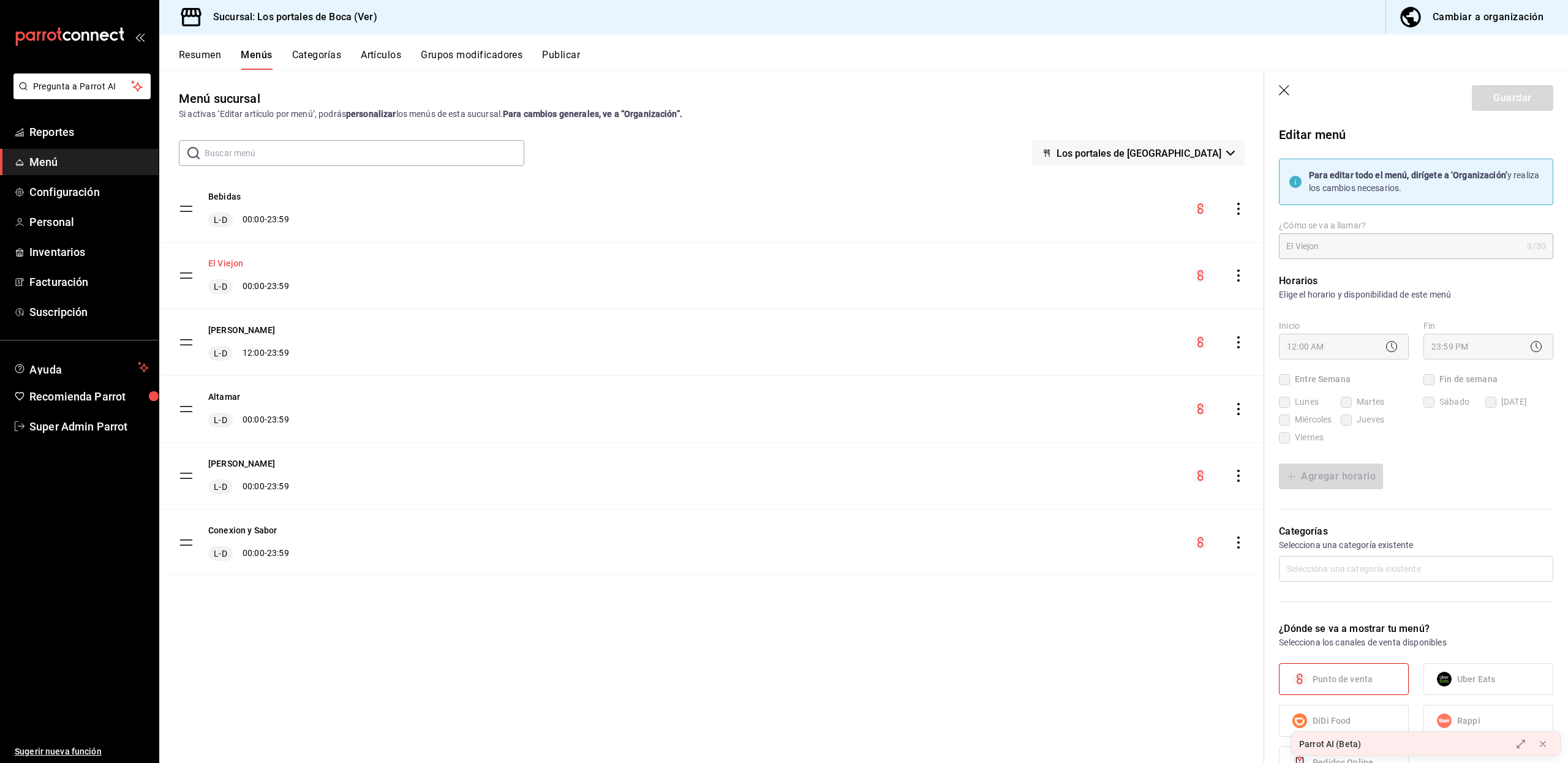
checkbox input "true"
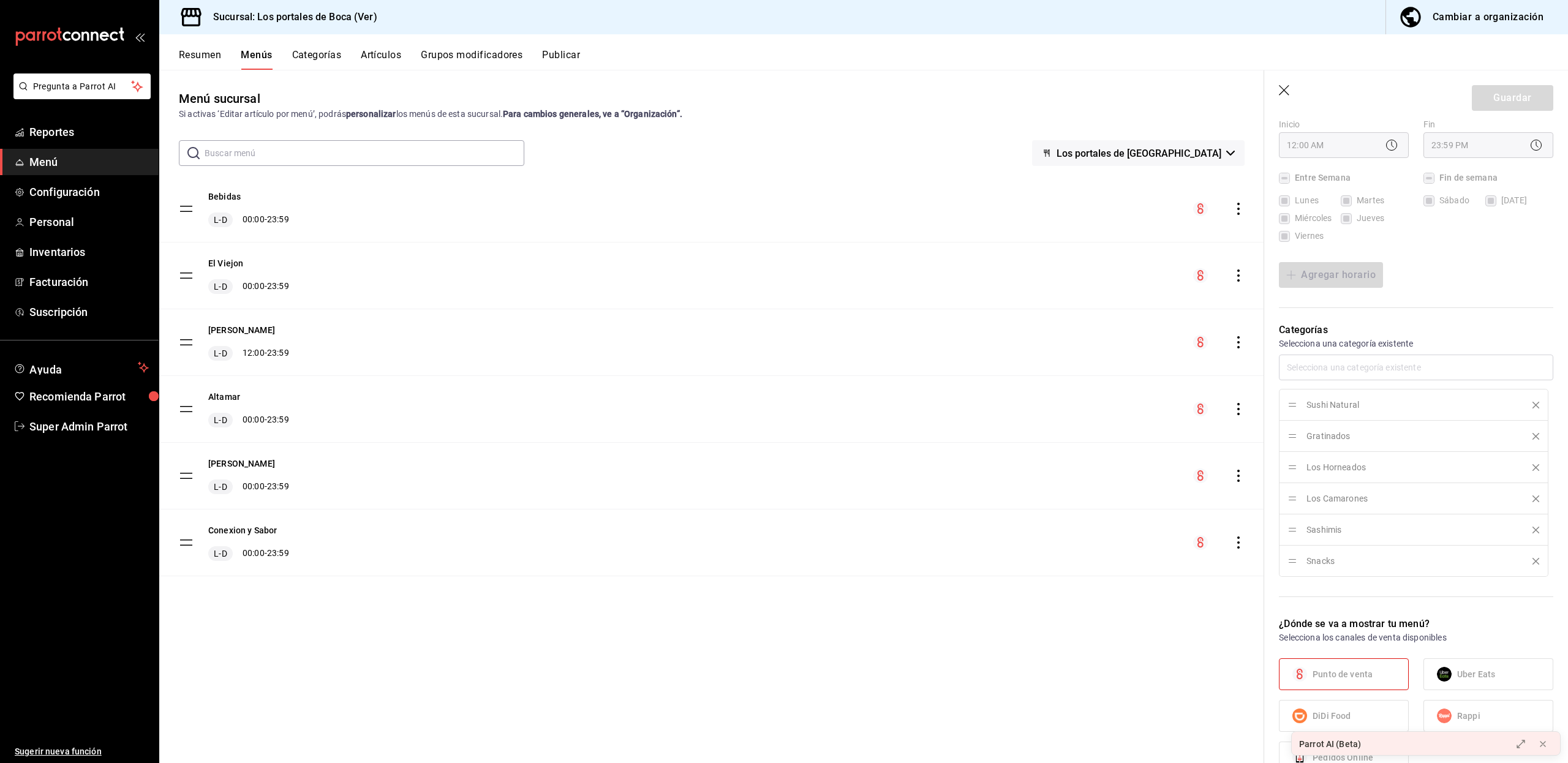
scroll to position [203, 0]
click at [240, 331] on button "[PERSON_NAME]" at bounding box center [241, 329] width 67 height 12
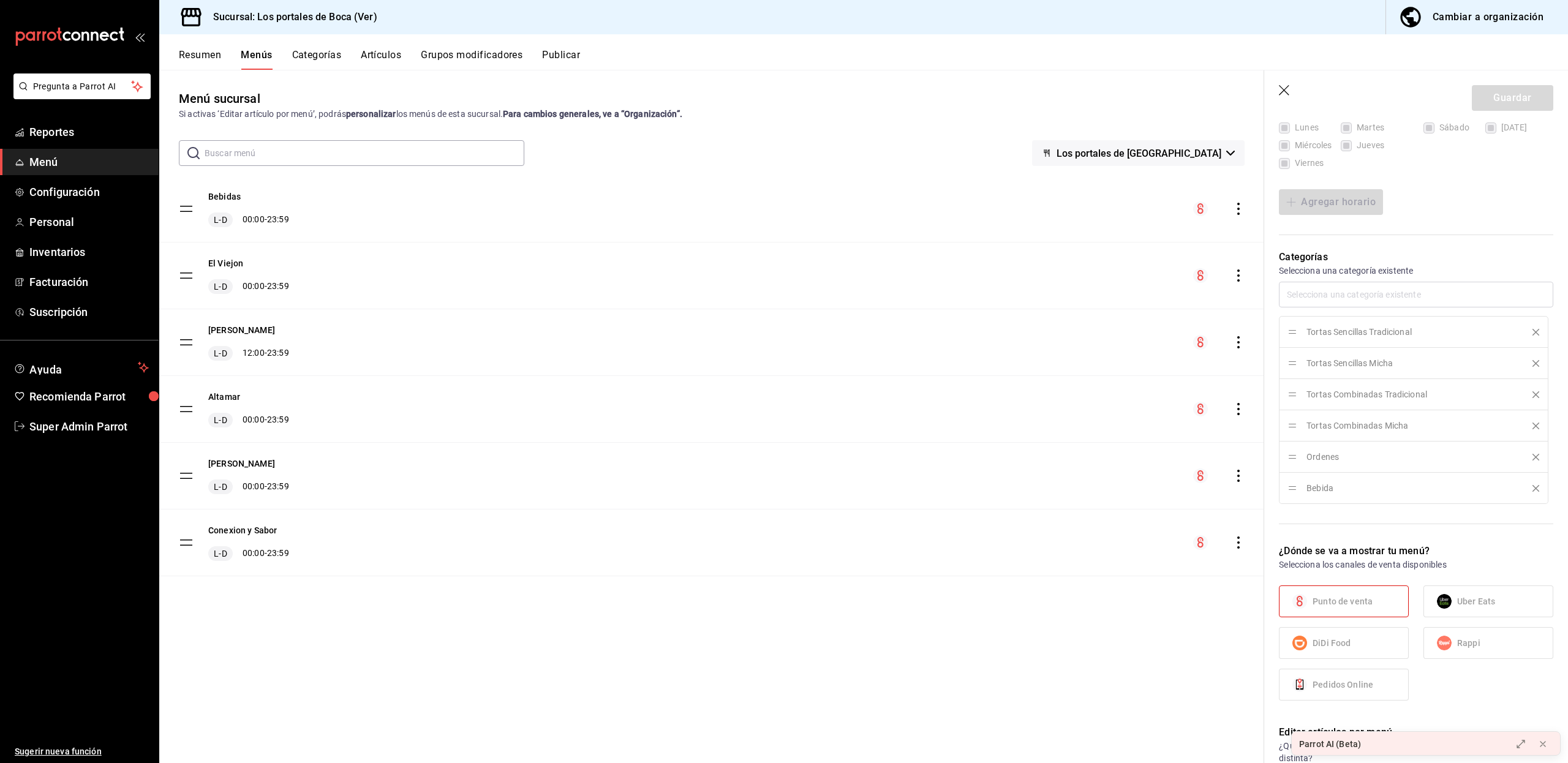
scroll to position [276, 0]
click at [226, 260] on button "El Viejon" at bounding box center [226, 263] width 35 height 12
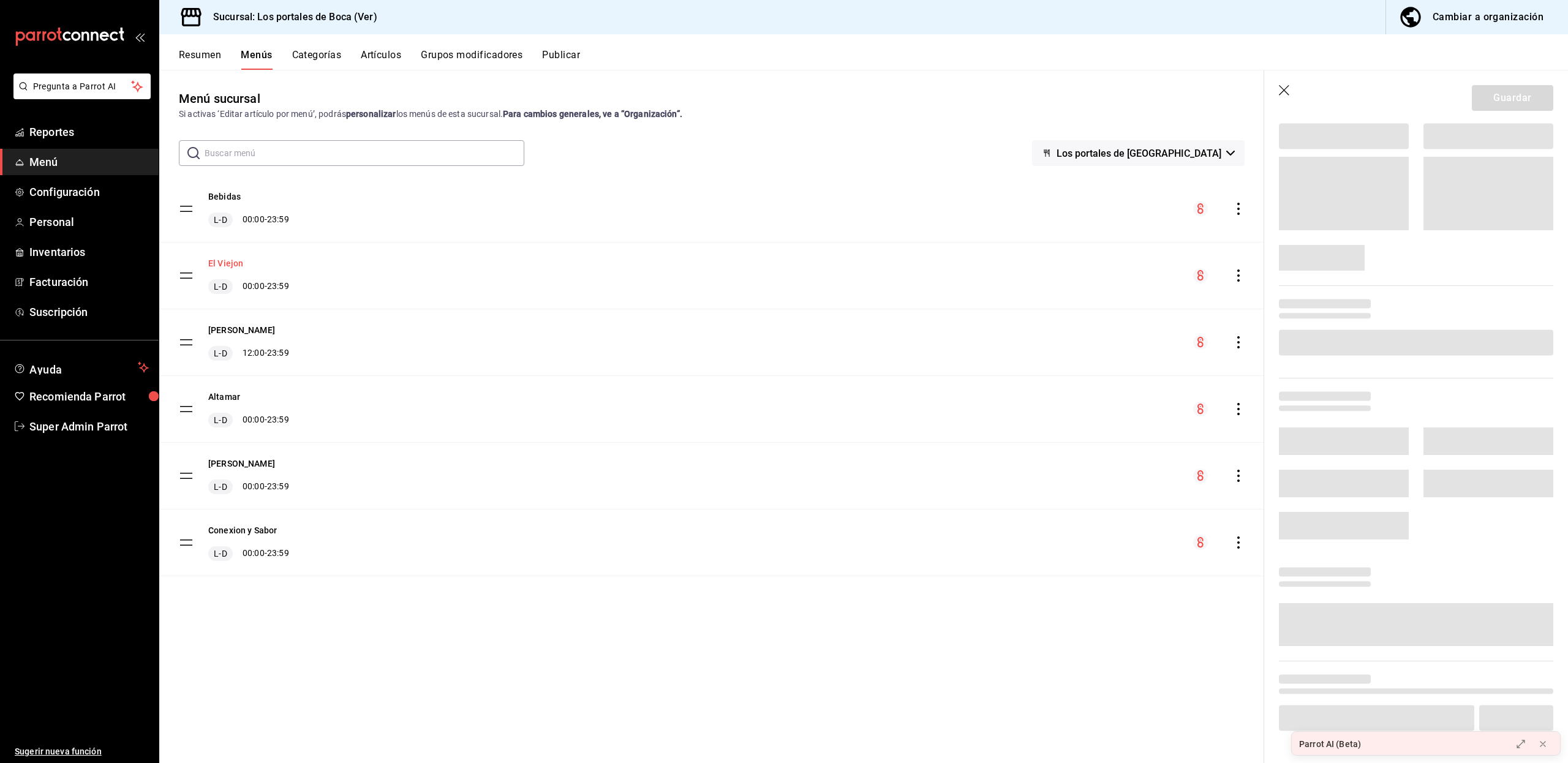
scroll to position [276, 0]
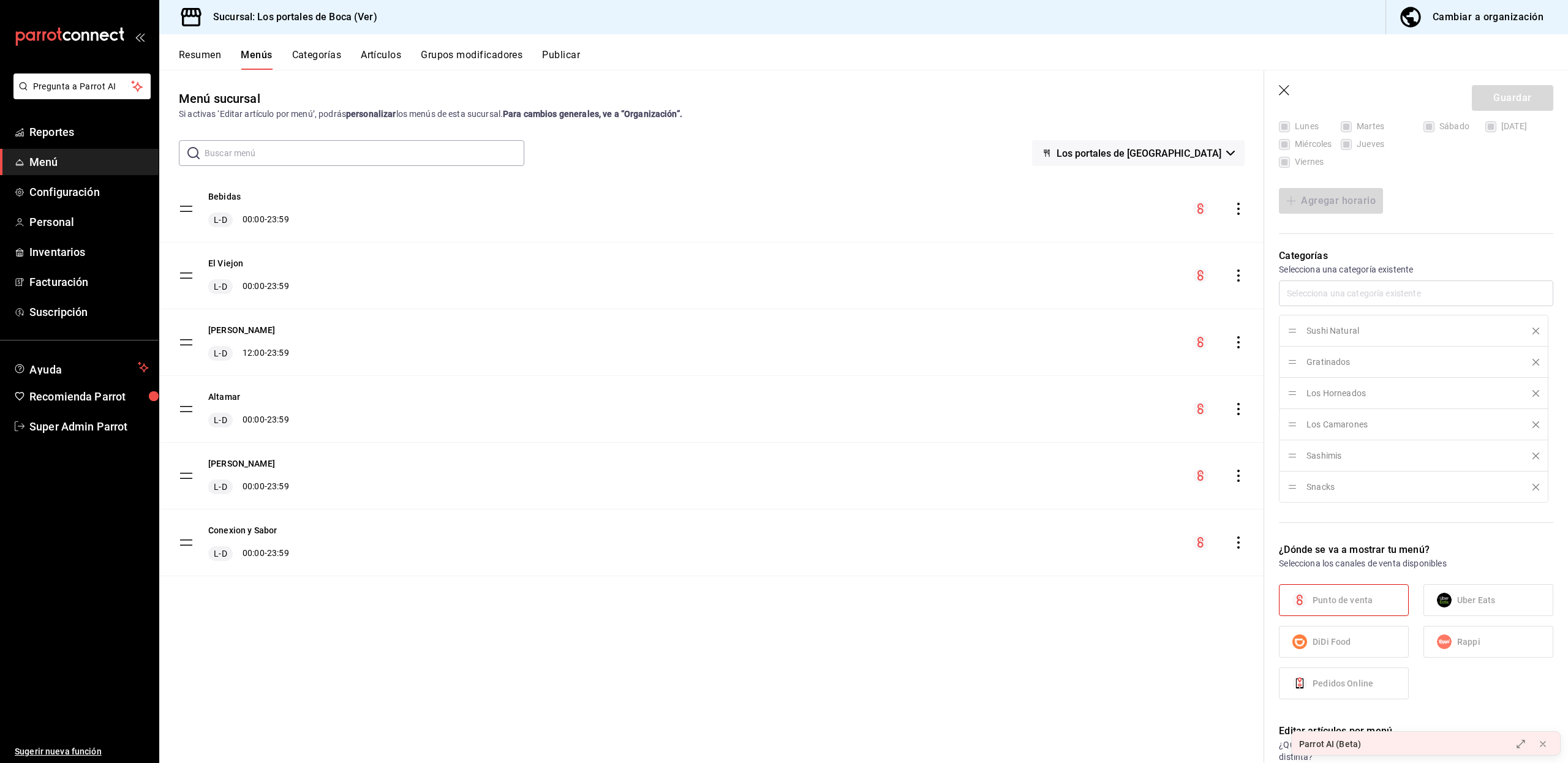
click at [321, 58] on button "Categorías" at bounding box center [317, 60] width 50 height 21
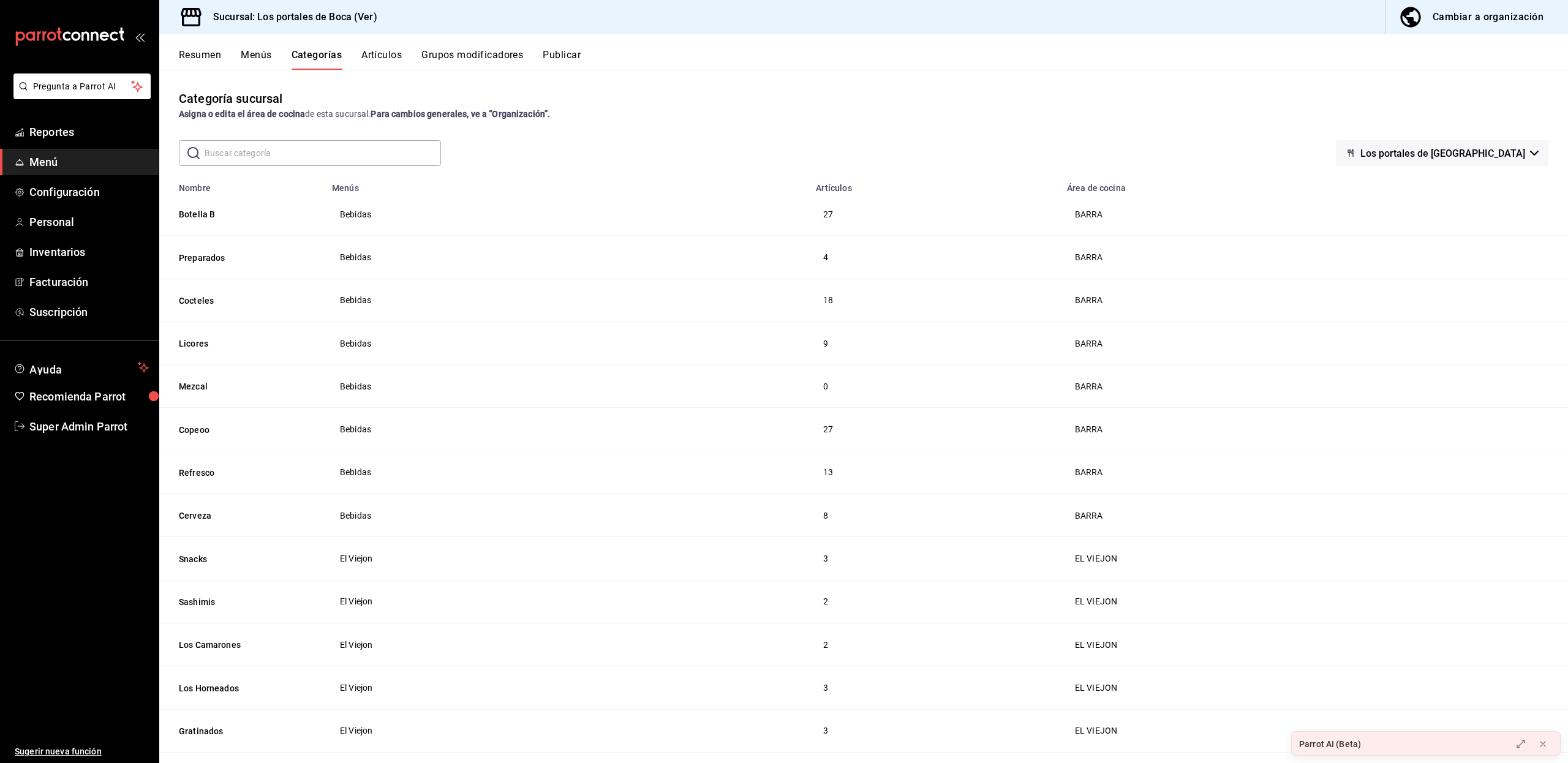
click at [324, 143] on input "text" at bounding box center [322, 153] width 236 height 25
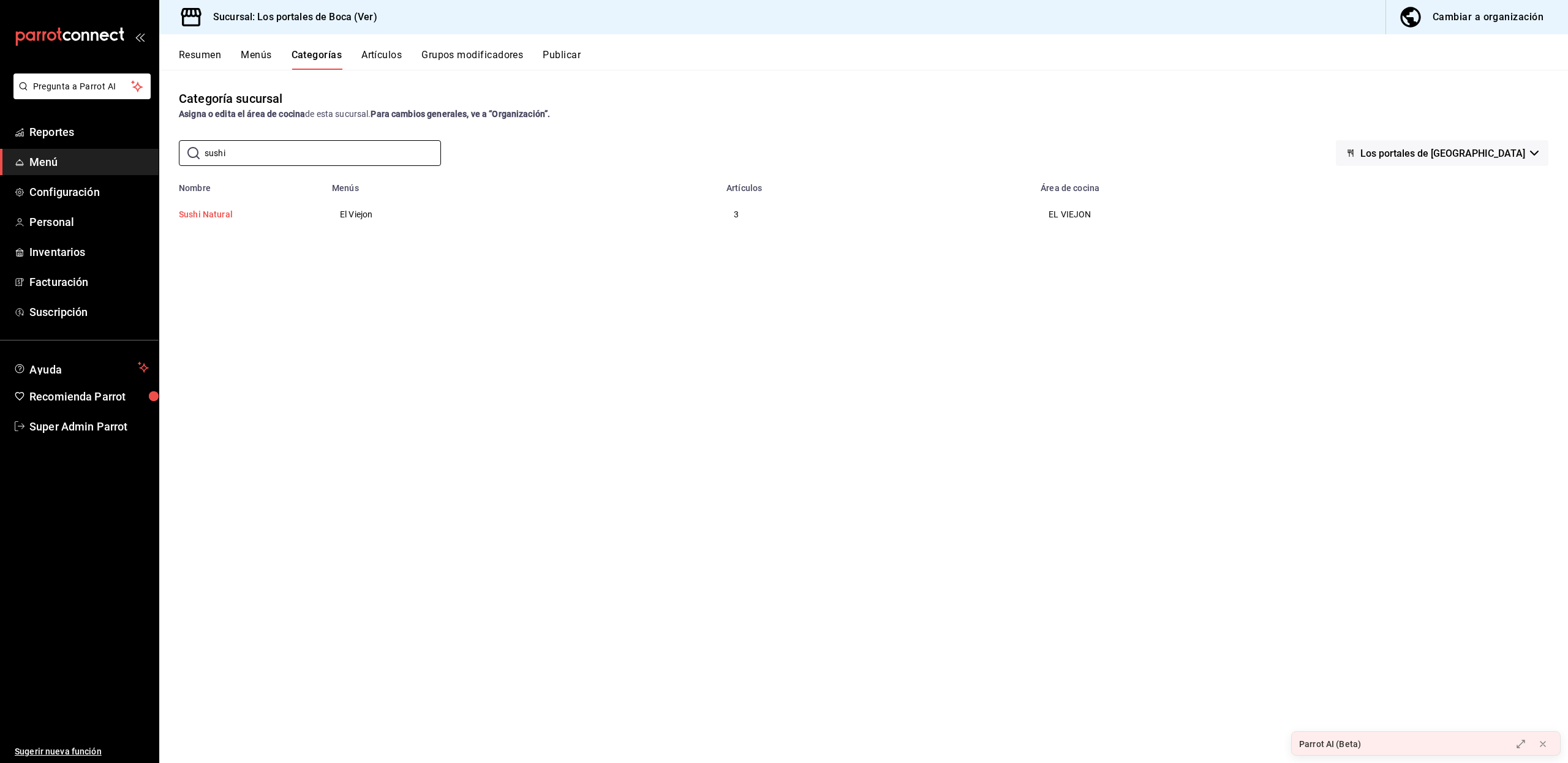
type input "sushi"
click at [227, 211] on button "Sushi Natural" at bounding box center [240, 214] width 122 height 12
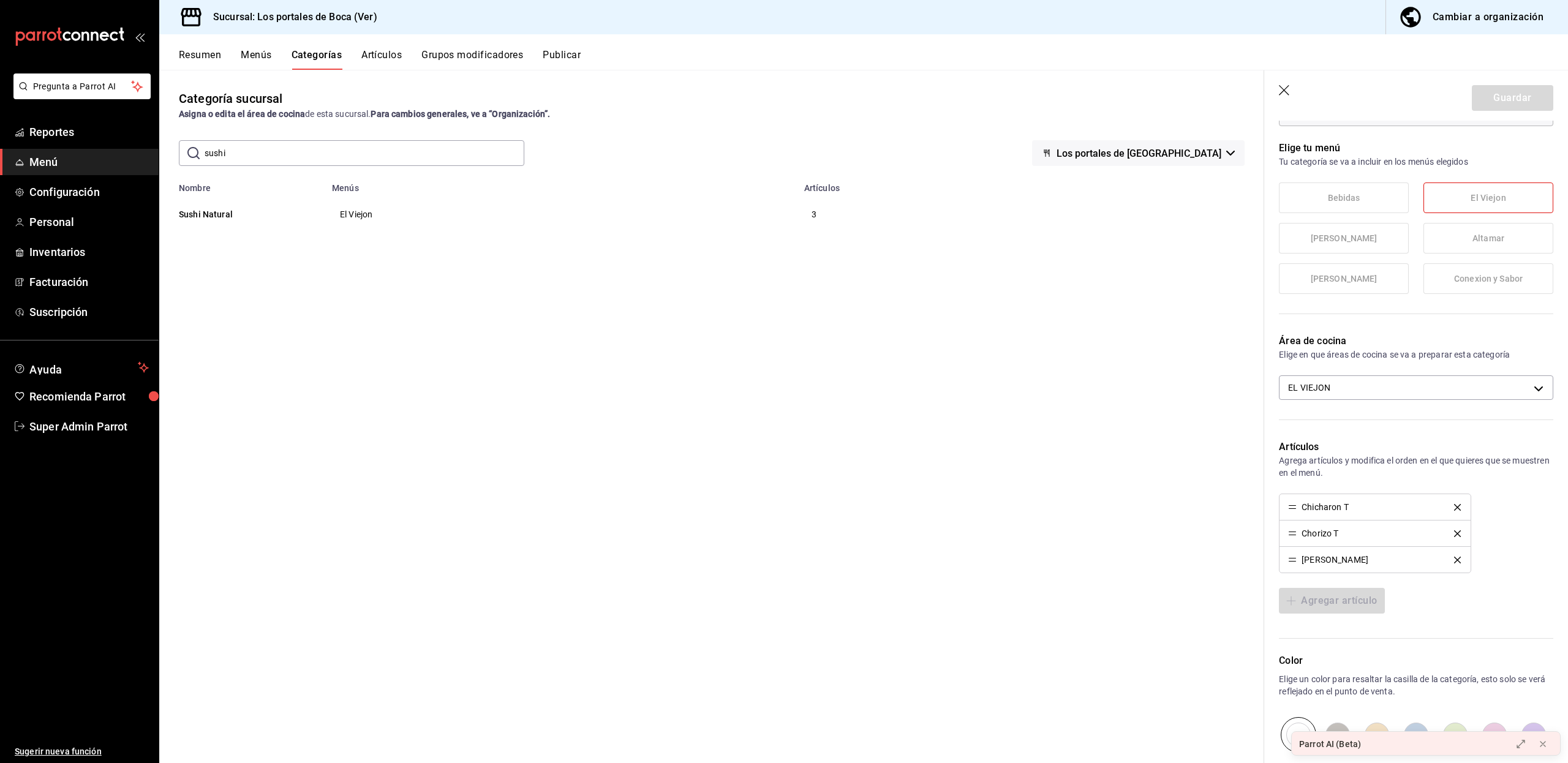
scroll to position [138, 0]
click at [1448, 503] on div "Chicharon T" at bounding box center [1374, 501] width 174 height 8
click at [1448, 529] on div "Chorizo T" at bounding box center [1374, 527] width 174 height 8
click at [1449, 555] on div "Jamon T" at bounding box center [1374, 553] width 174 height 8
click at [265, 57] on button "Menús" at bounding box center [256, 60] width 30 height 21
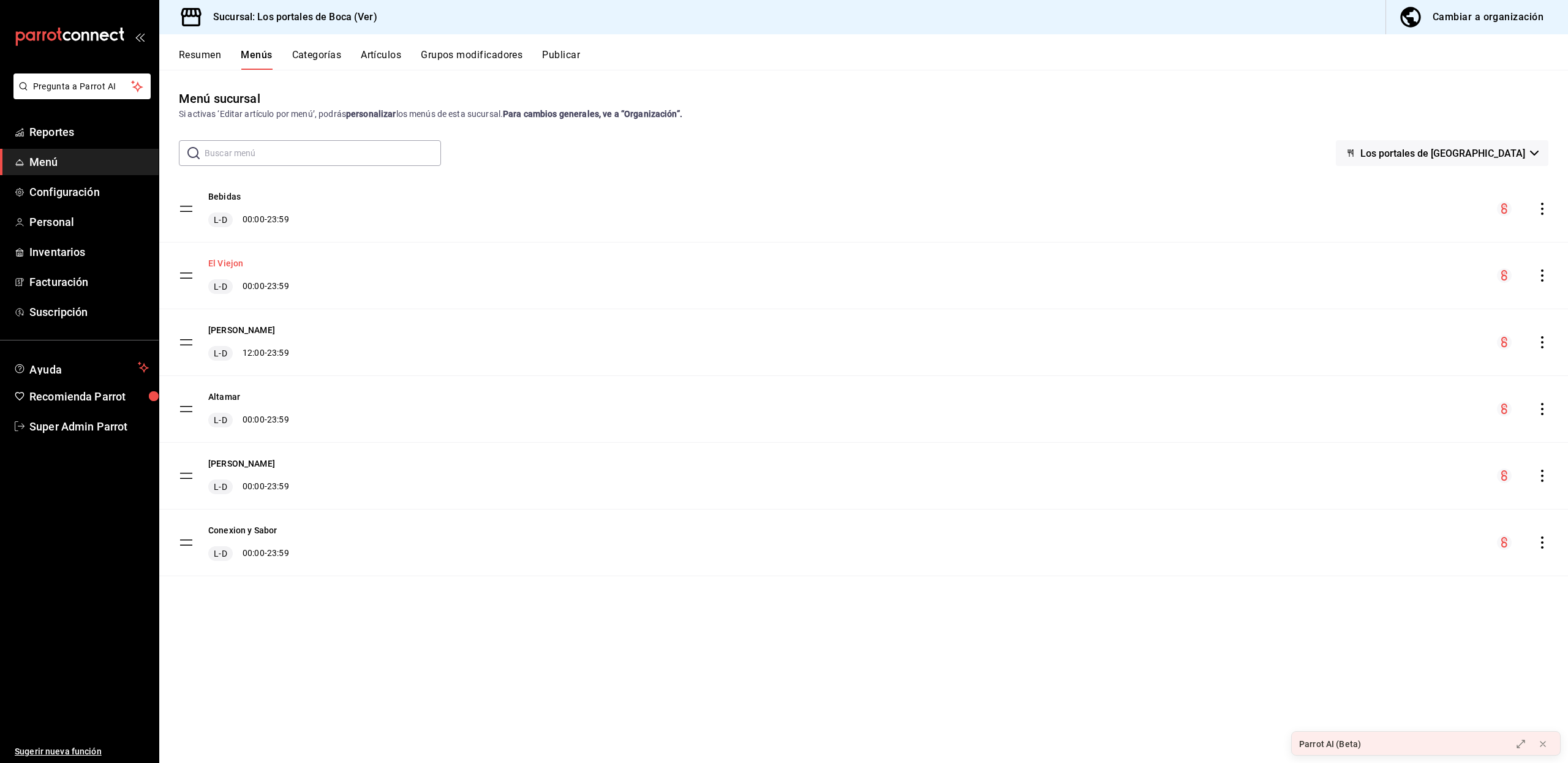
click at [233, 265] on button "El Viejon" at bounding box center [226, 263] width 35 height 12
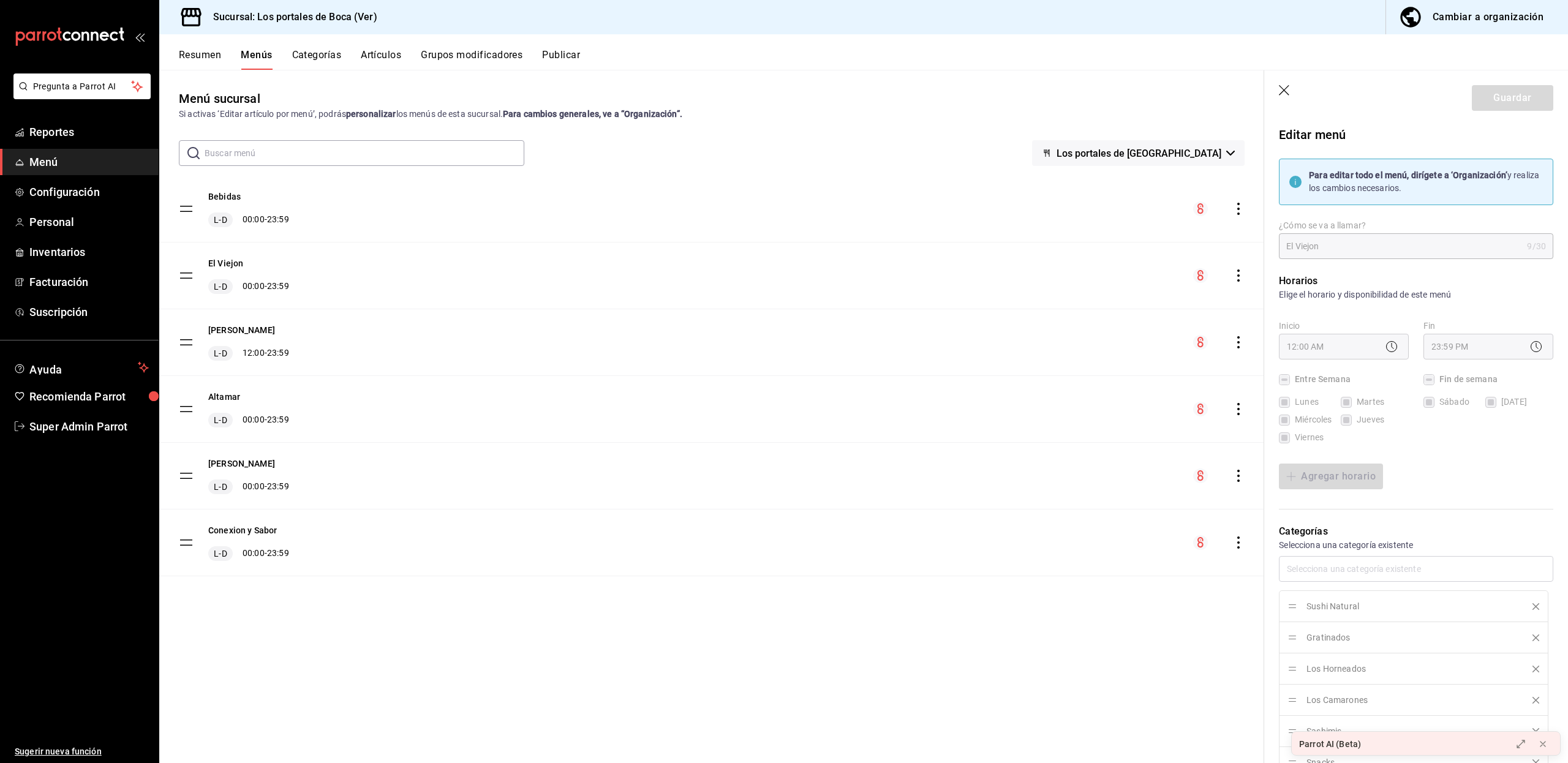
click at [1485, 19] on div "Cambiar a organización" at bounding box center [1487, 17] width 111 height 17
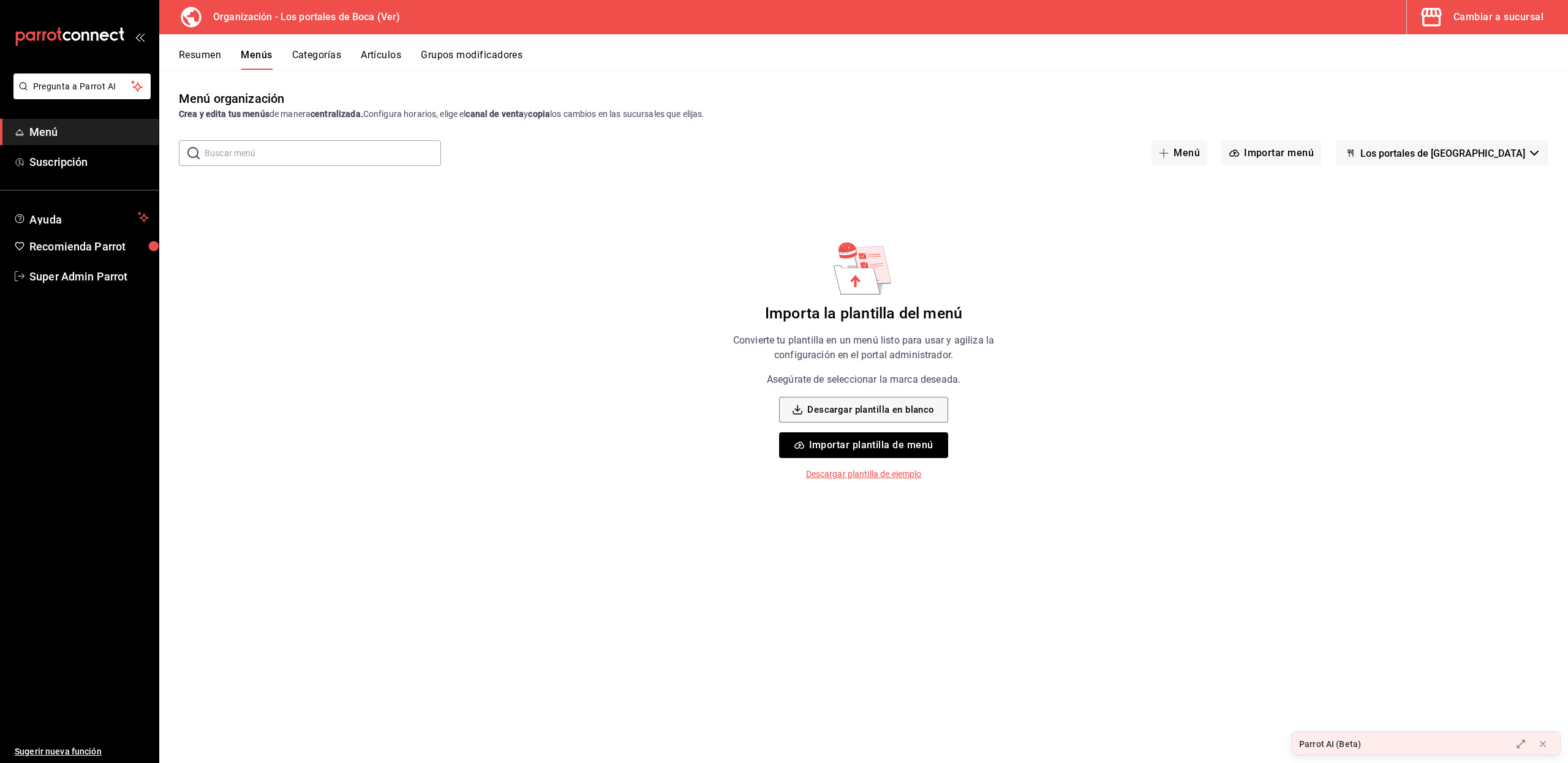
click at [196, 54] on button "Resumen" at bounding box center [199, 60] width 42 height 21
click at [1473, 13] on div "Cambiar a sucursal" at bounding box center [1498, 17] width 90 height 17
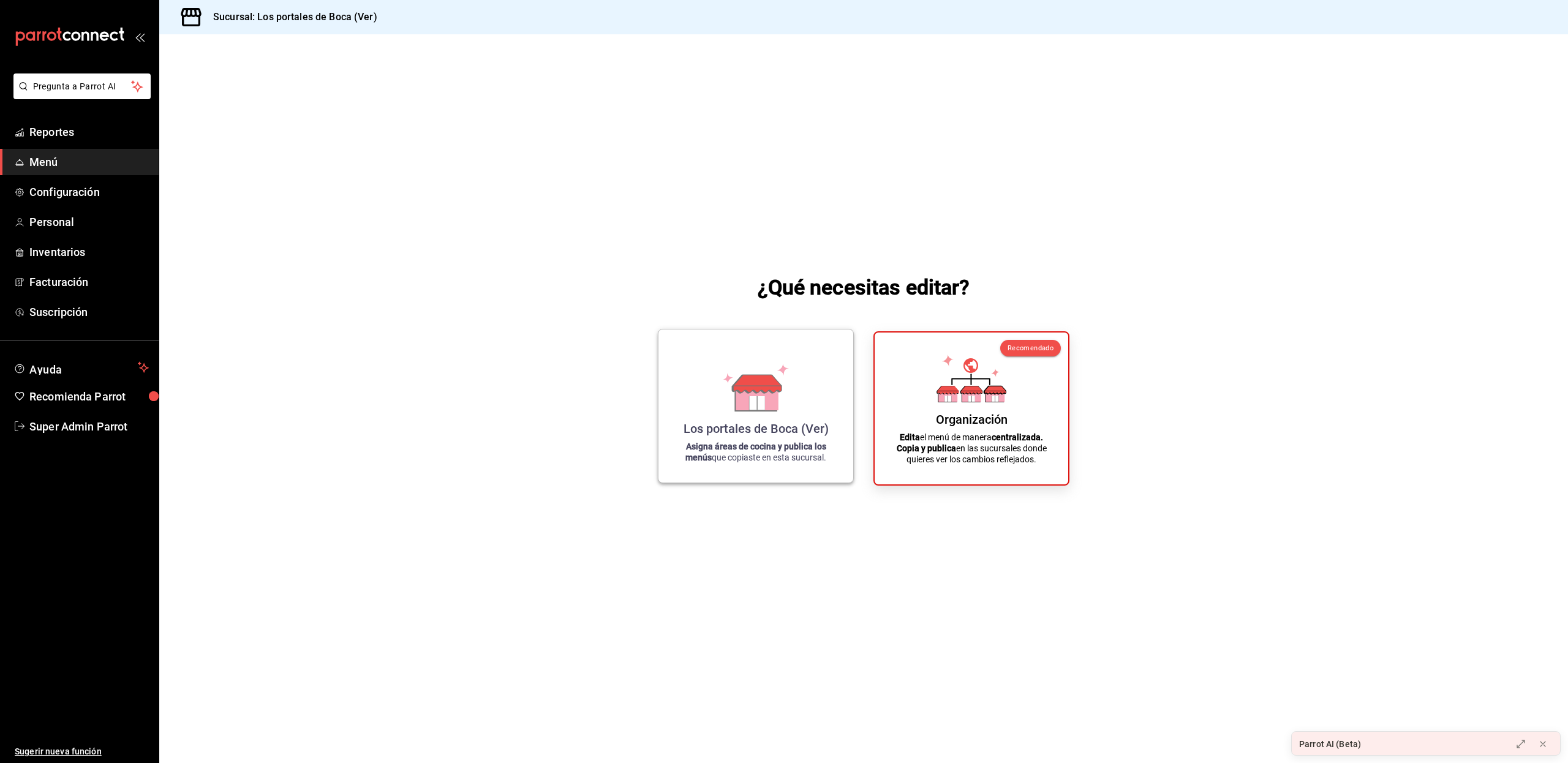
click at [759, 378] on icon at bounding box center [757, 383] width 49 height 17
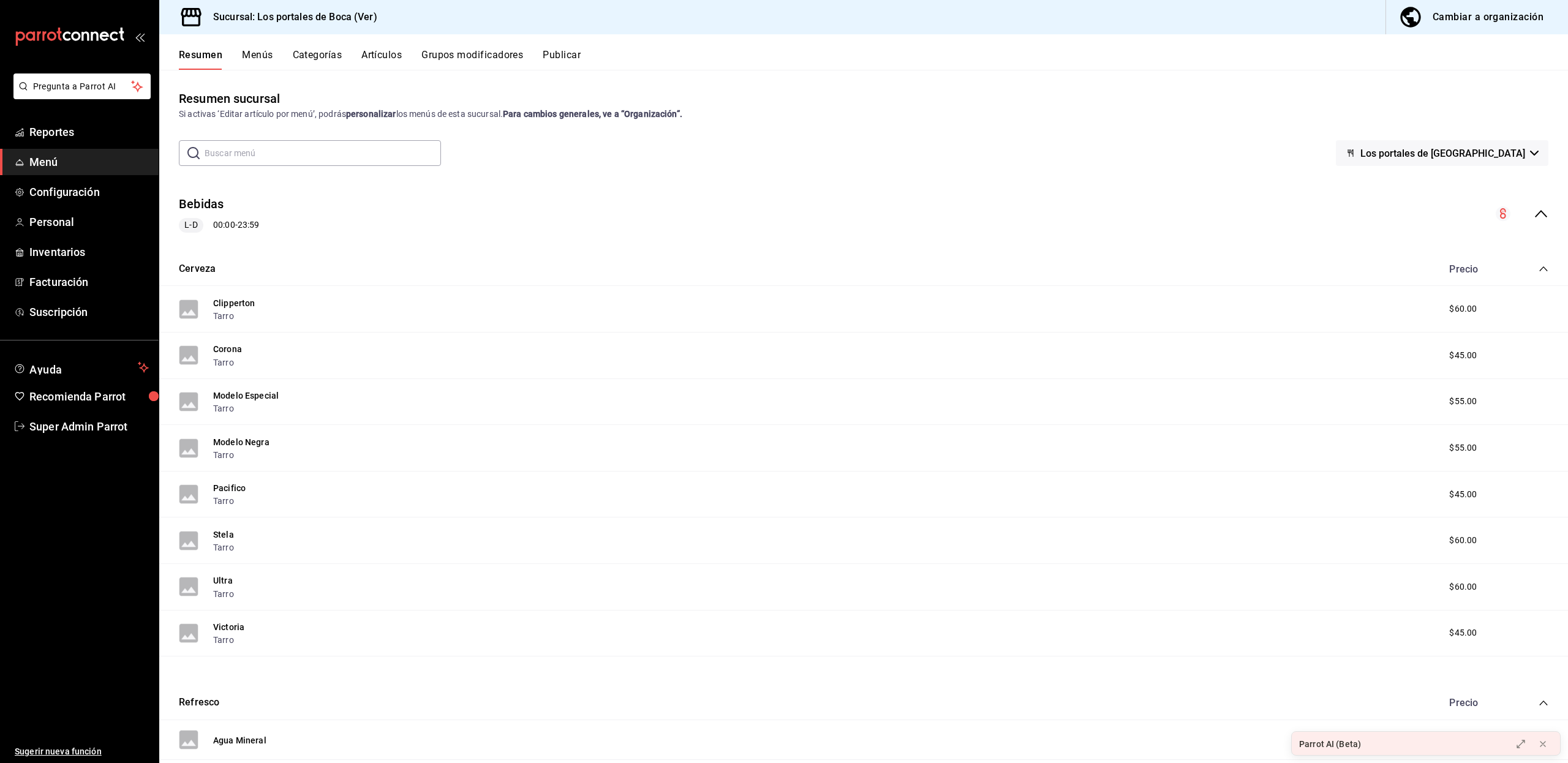
click at [1468, 11] on div "Cambiar a organización" at bounding box center [1487, 17] width 111 height 17
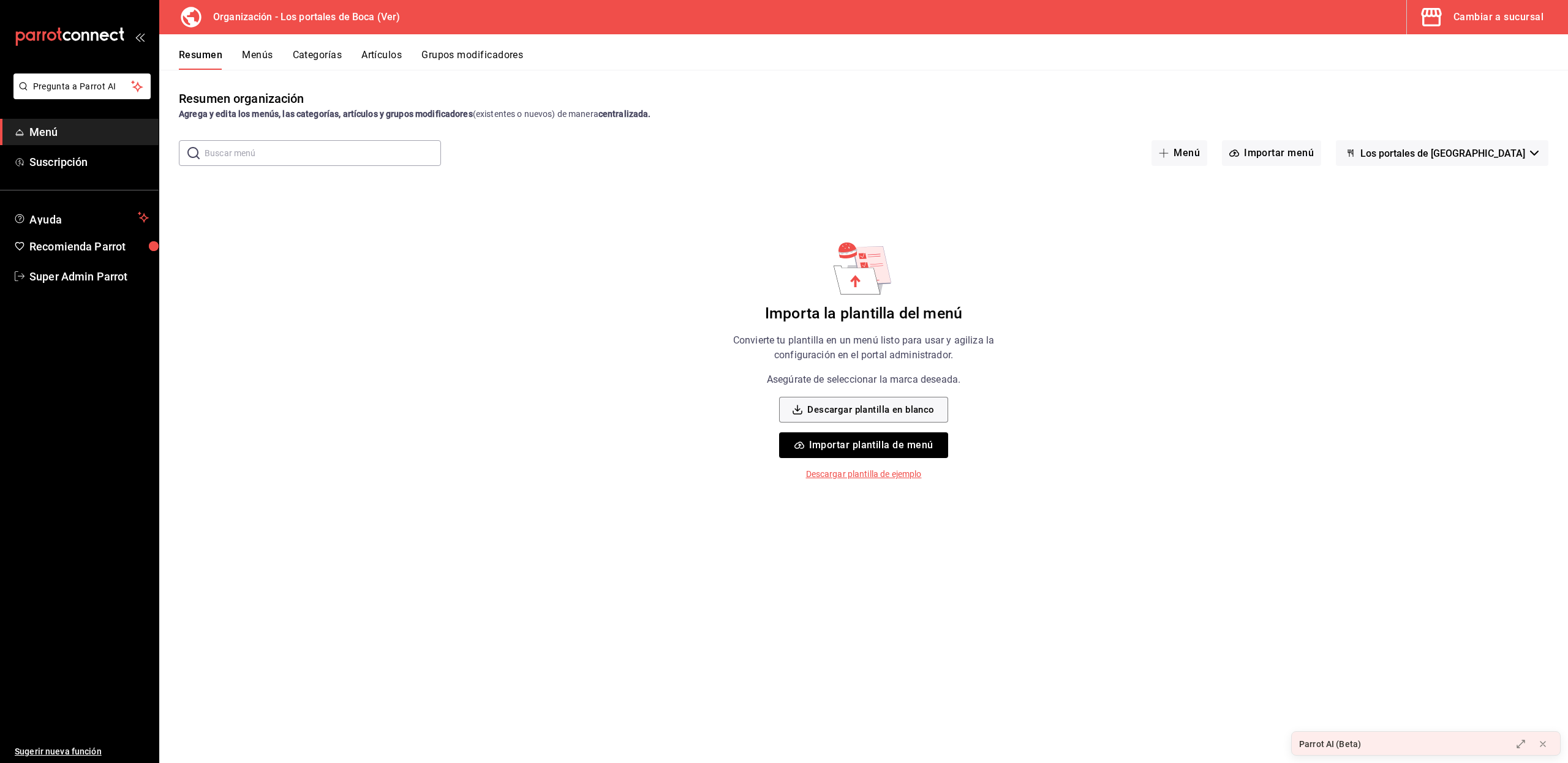
click at [1458, 16] on div "Cambiar a sucursal" at bounding box center [1498, 17] width 90 height 17
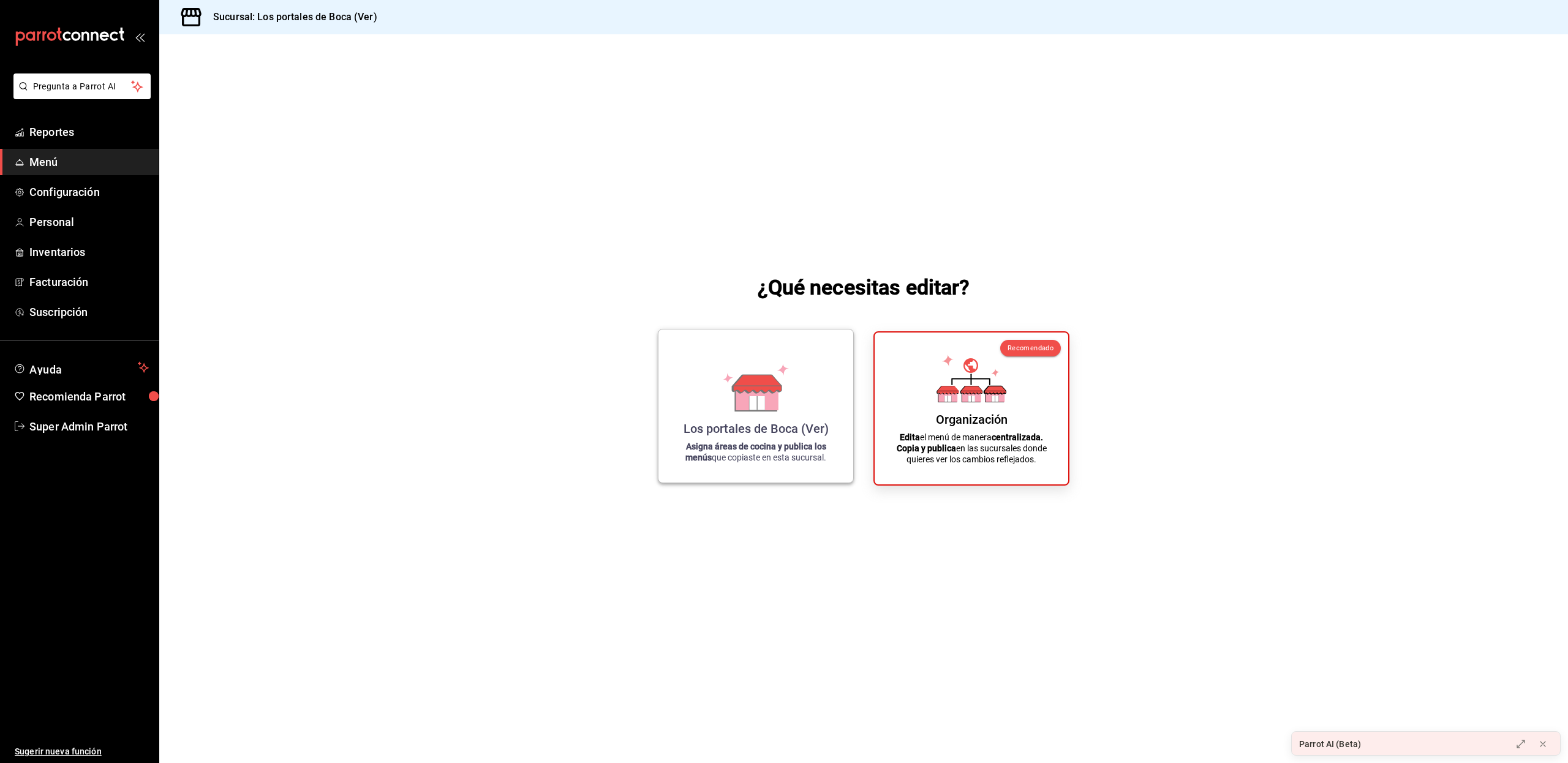
click at [774, 390] on icon at bounding box center [757, 383] width 49 height 17
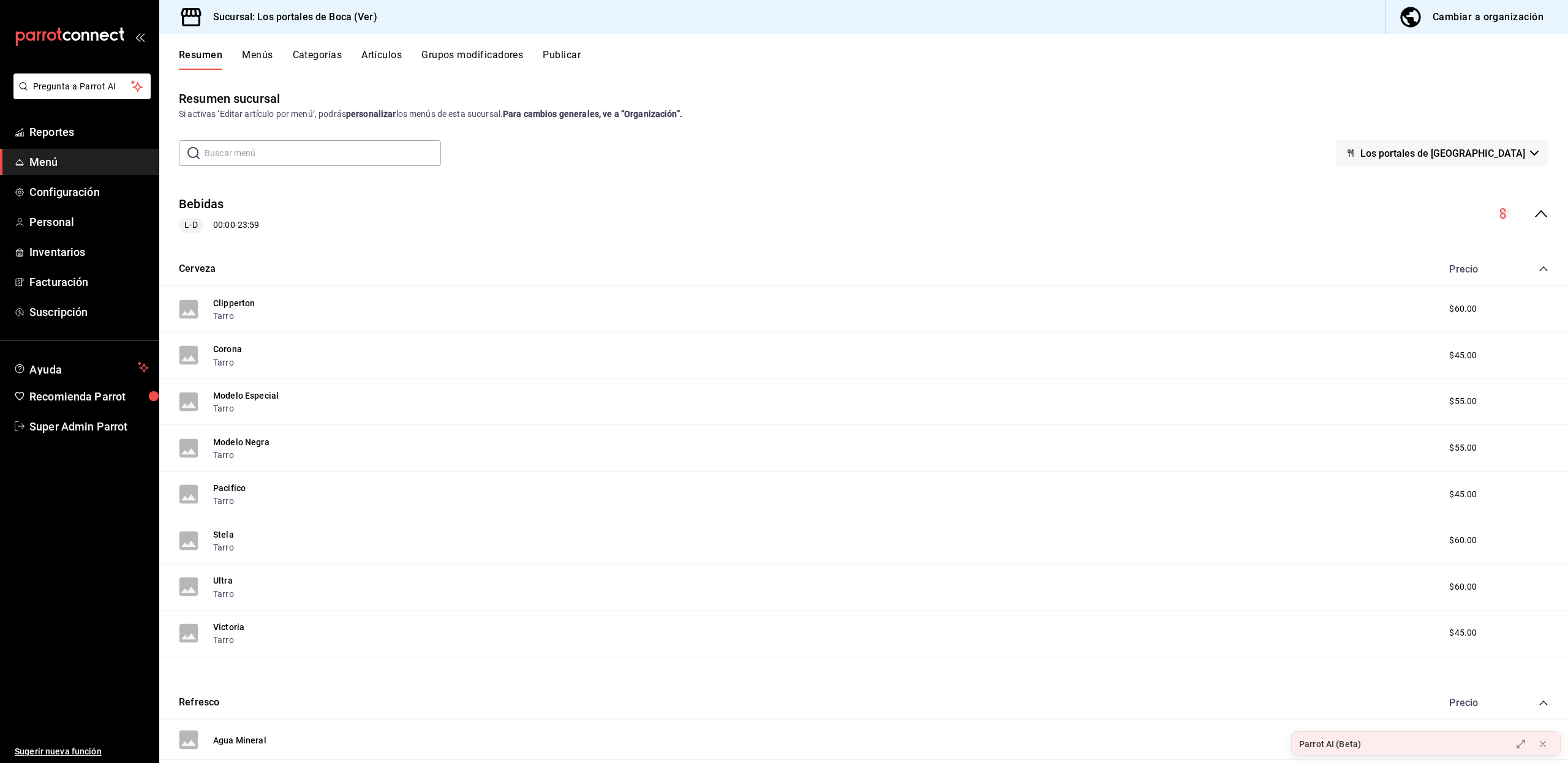
click at [260, 56] on button "Menús" at bounding box center [257, 60] width 30 height 21
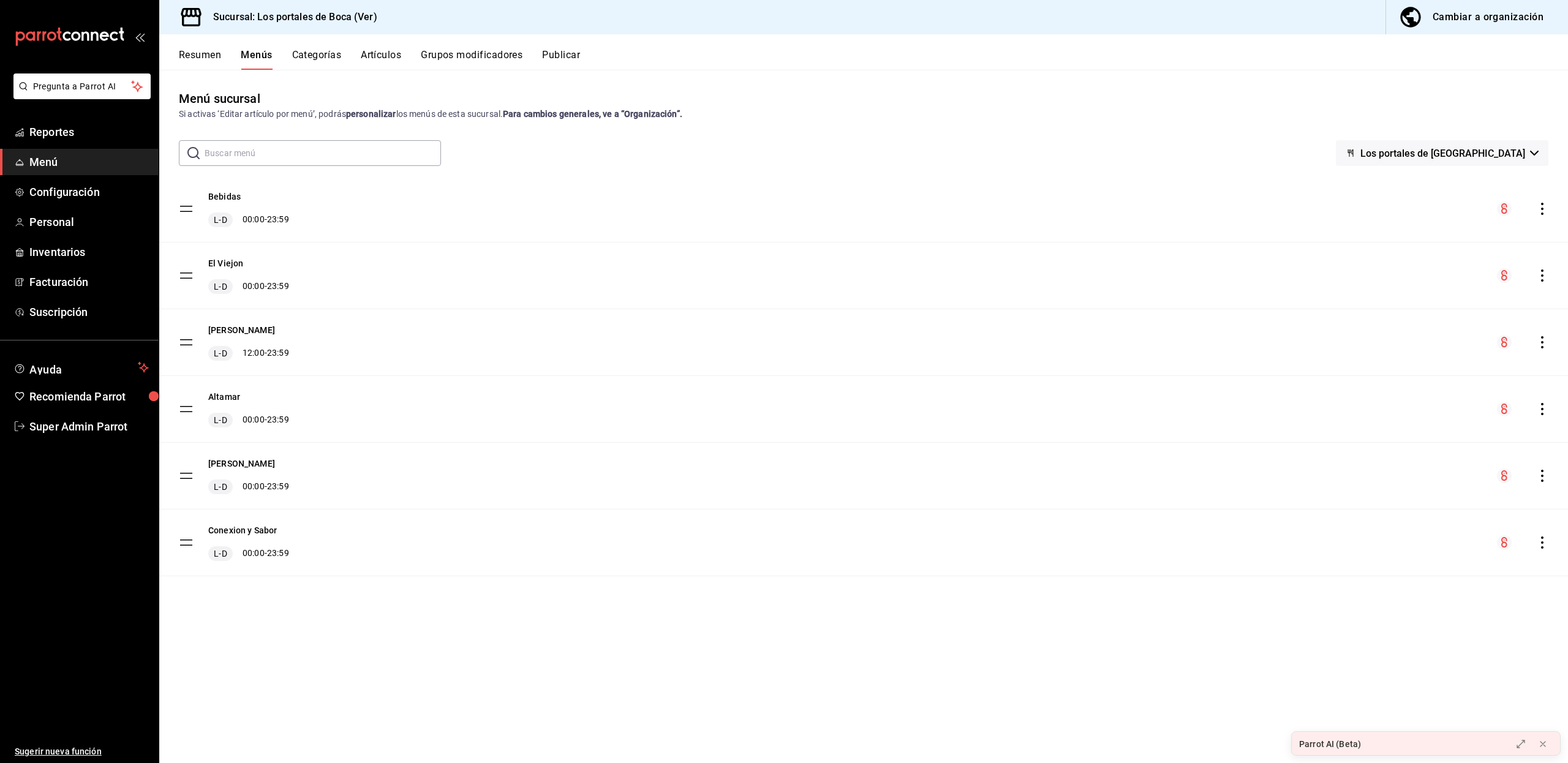
click at [1546, 209] on icon "actions" at bounding box center [1541, 208] width 12 height 12
click at [1546, 209] on div at bounding box center [784, 381] width 1568 height 763
click at [268, 664] on div "Menú sucursal Si activas ‘Editar artículo por menú’, podrás personalizar los me…" at bounding box center [864, 426] width 1409 height 673
click at [336, 55] on button "Categorías" at bounding box center [317, 60] width 50 height 21
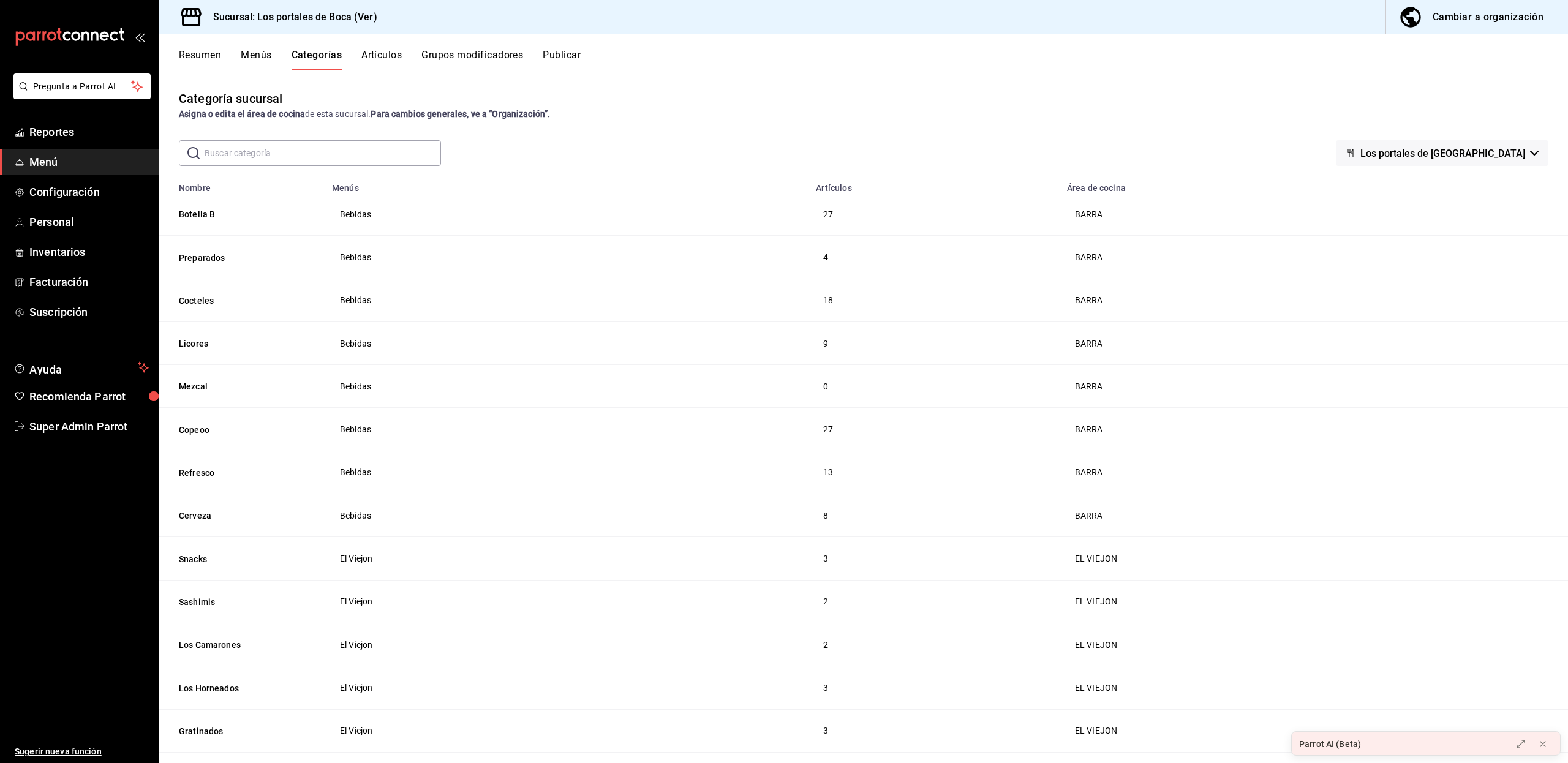
click at [385, 54] on button "Artículos" at bounding box center [381, 60] width 40 height 21
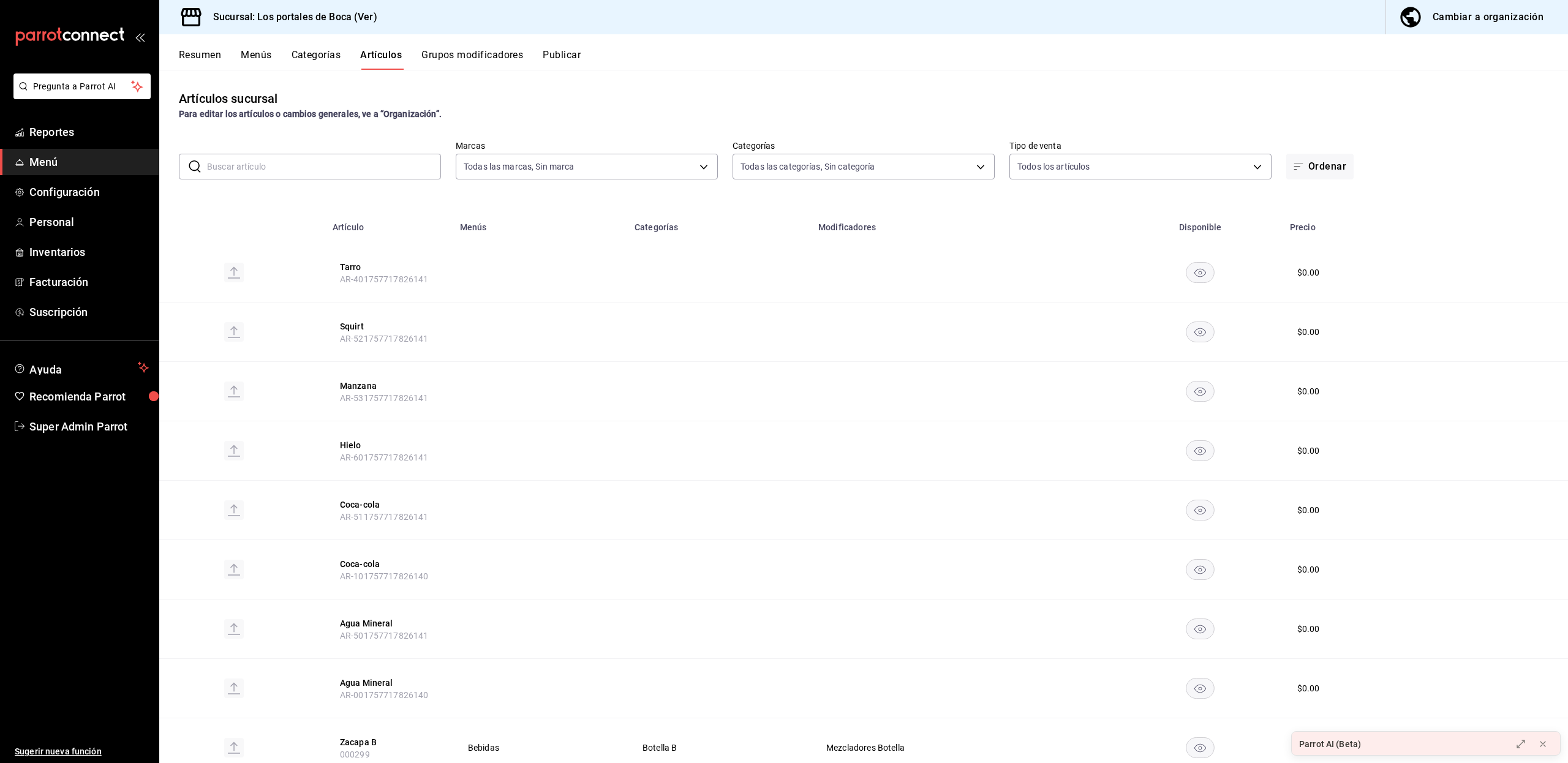
type input "3d32fec7-31fa-41a3-8b0d-c50462704563"
type input "1b6c659a-7616-4a54-8daa-e4eef18bc885,f35d1a42-00a0-464d-bd65-64b7e21a5f61,419ce…"
click at [311, 59] on button "Categorías" at bounding box center [316, 60] width 50 height 21
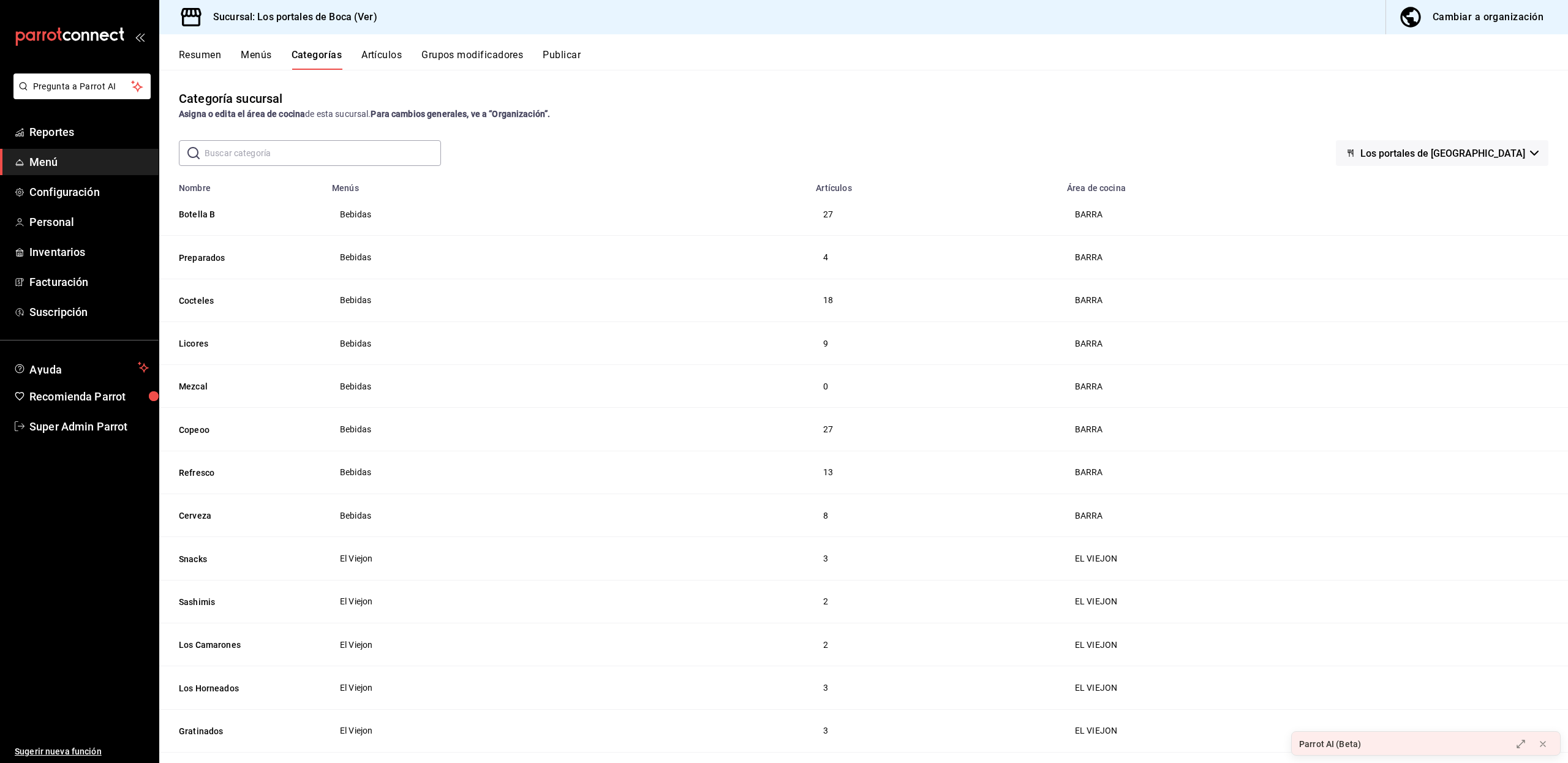
click at [206, 62] on button "Resumen" at bounding box center [199, 60] width 42 height 21
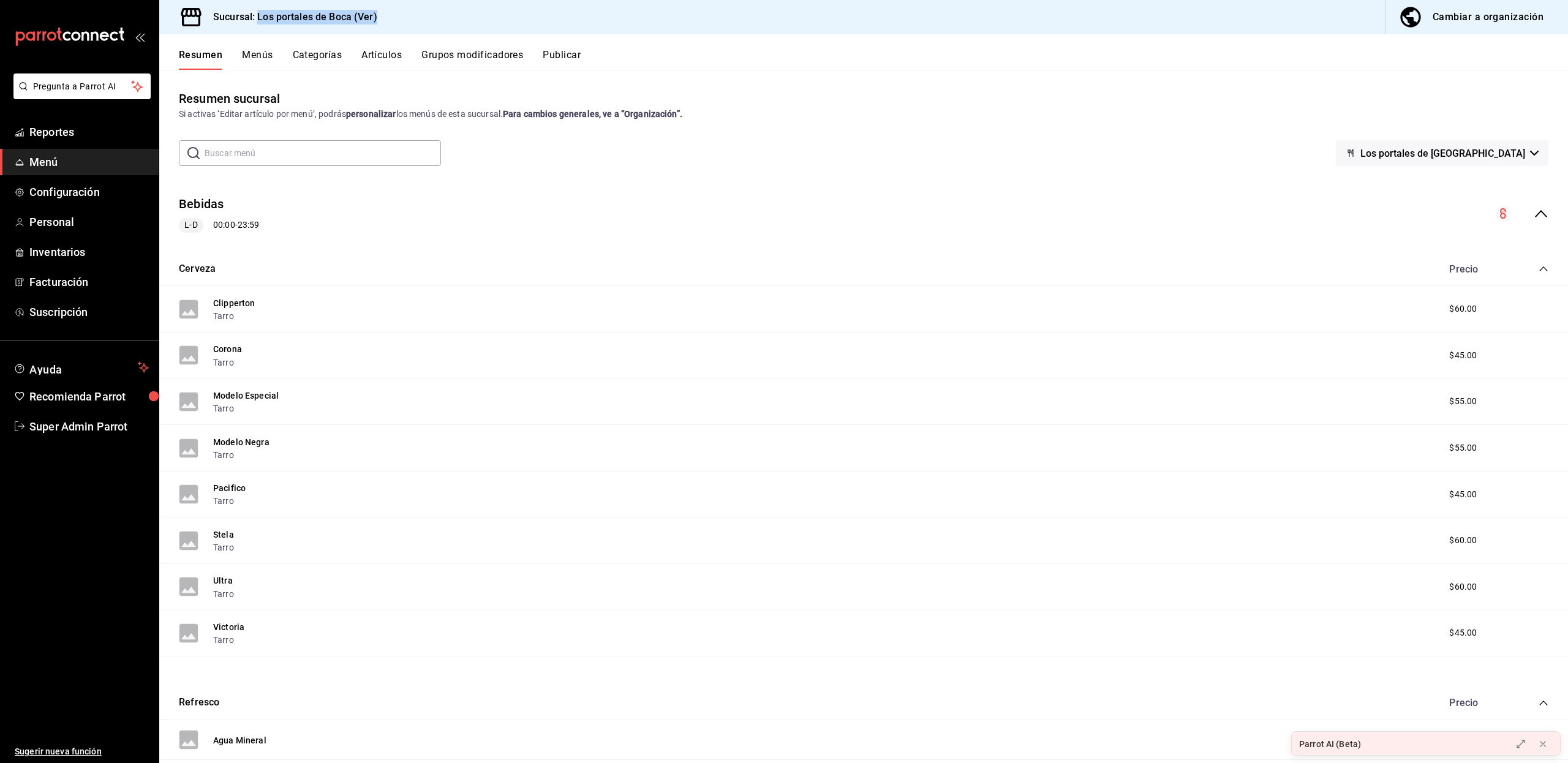
drag, startPoint x: 390, startPoint y: 10, endPoint x: 258, endPoint y: 18, distance: 132.2
click at [258, 18] on div "Sucursal: Los portales de Boca (Ver) Cambiar a organización" at bounding box center [864, 17] width 1409 height 34
copy h3 "Los portales de Boca (Ver)"
click at [1483, 14] on div "Cambiar a organización" at bounding box center [1487, 17] width 111 height 17
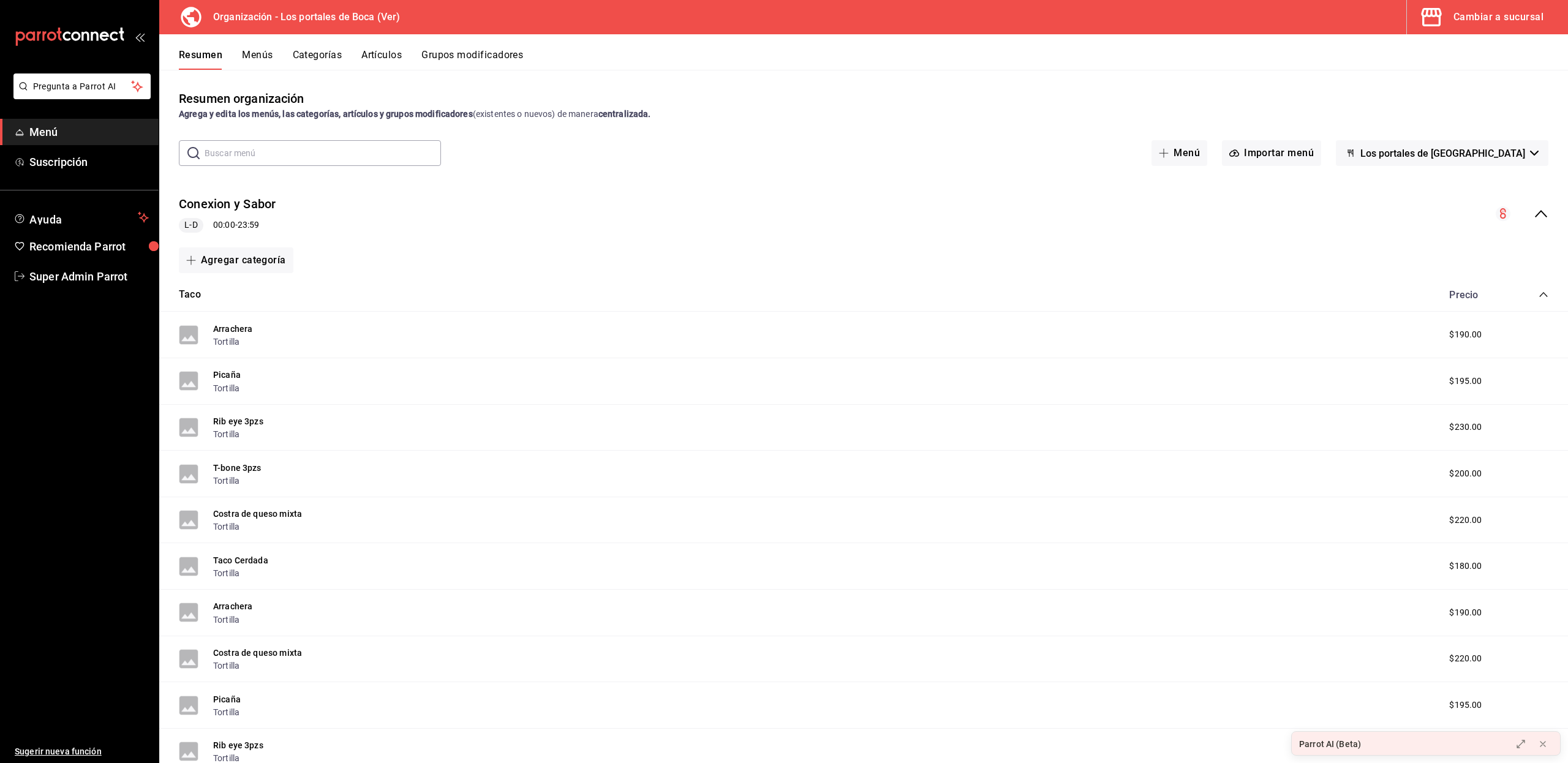
click at [1534, 219] on icon "collapse-menu-row" at bounding box center [1541, 214] width 15 height 15
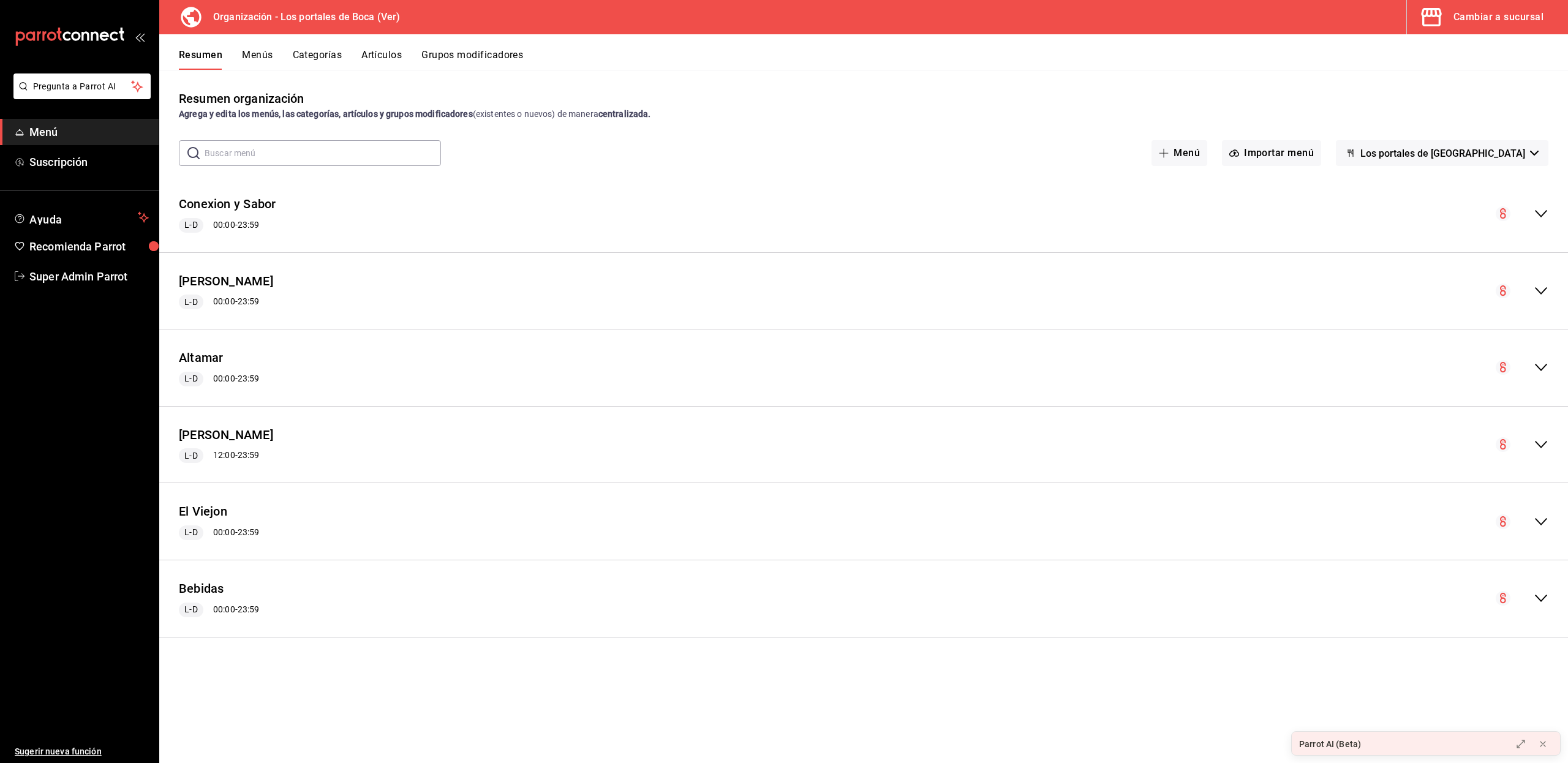
click at [265, 60] on button "Menús" at bounding box center [257, 60] width 30 height 21
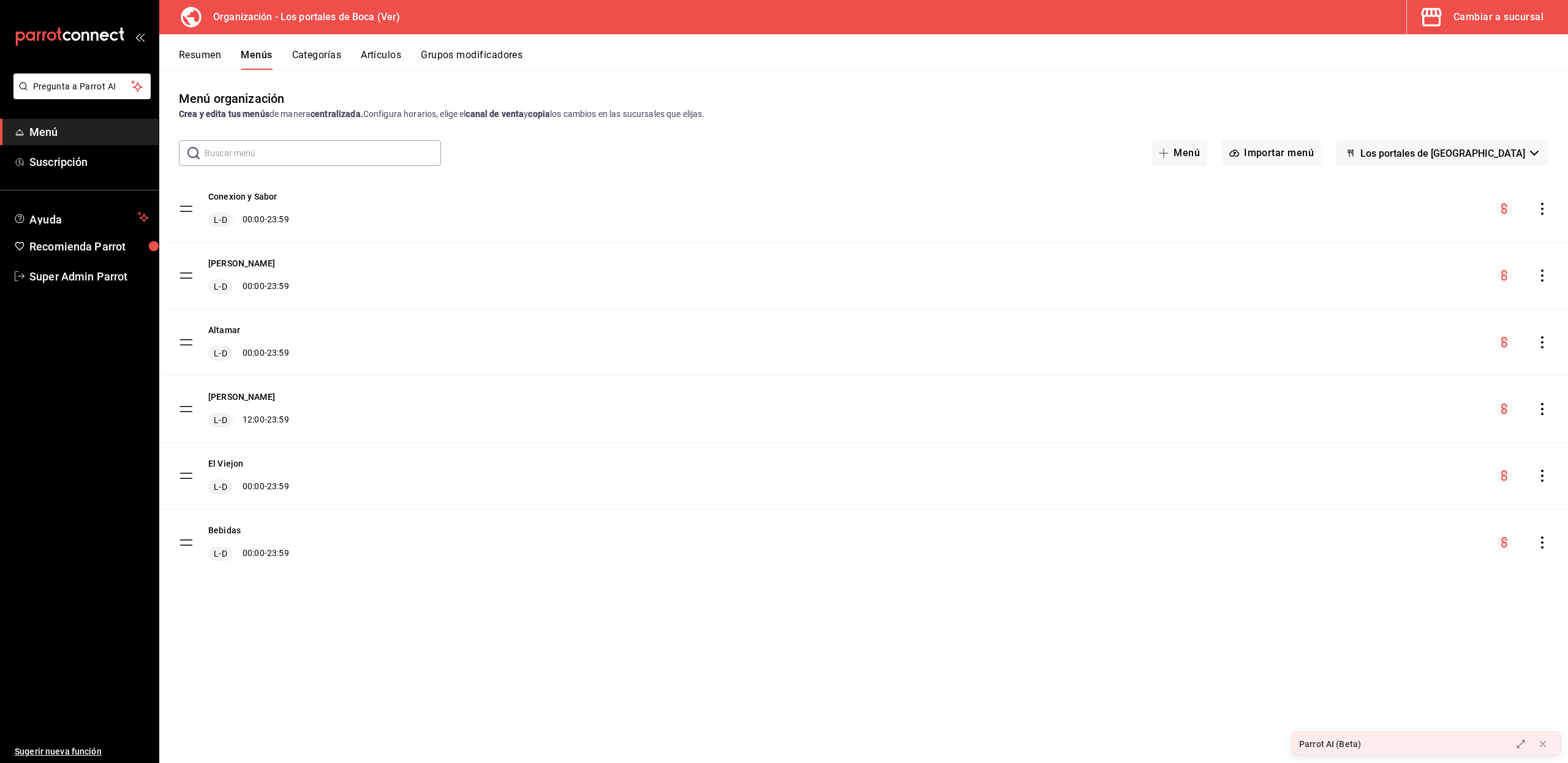
click at [195, 52] on button "Resumen" at bounding box center [199, 60] width 42 height 21
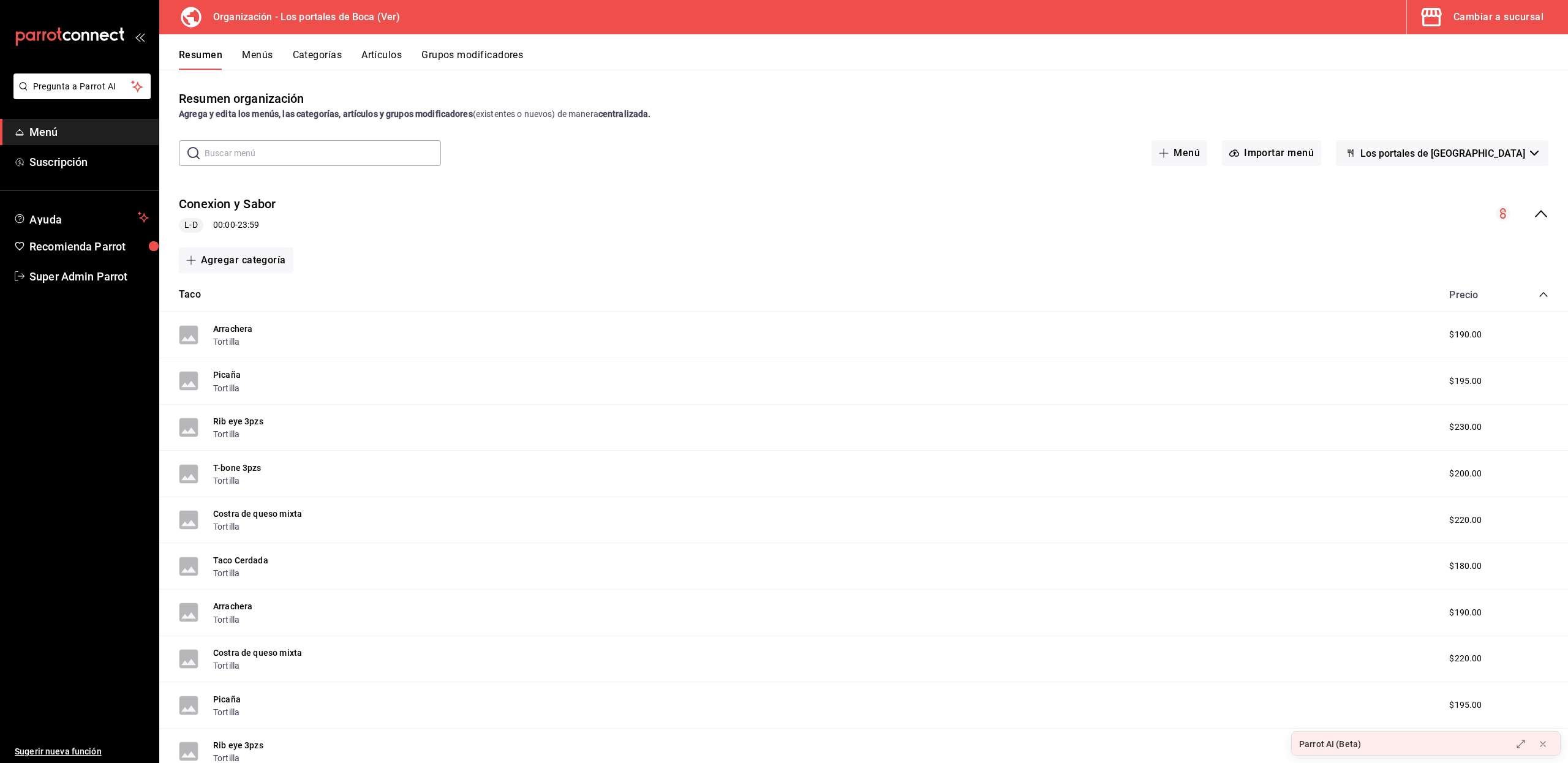
click at [1534, 218] on icon "collapse-menu-row" at bounding box center [1541, 214] width 15 height 15
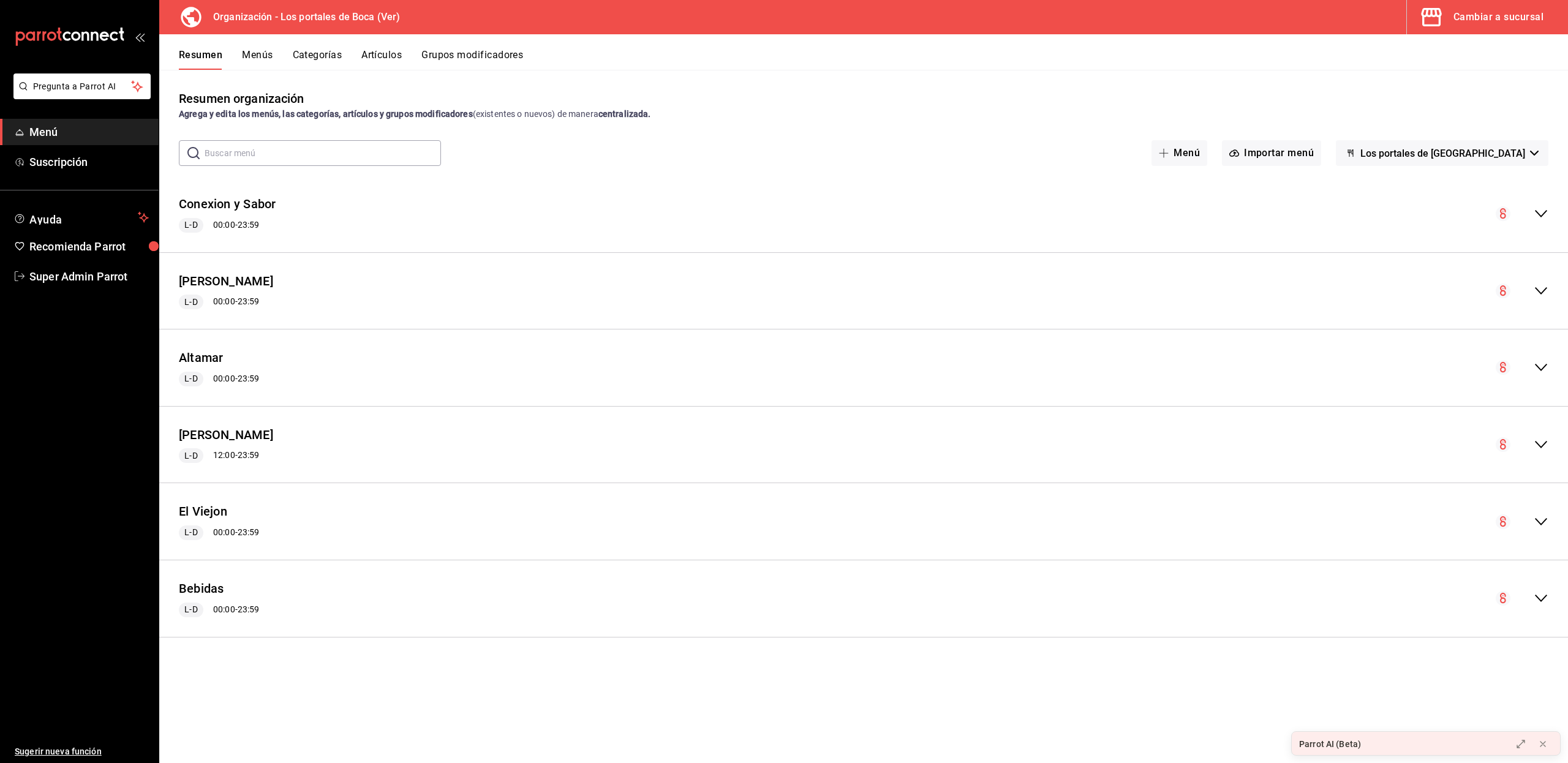
click at [1495, 23] on div "Cambiar a sucursal" at bounding box center [1498, 17] width 90 height 17
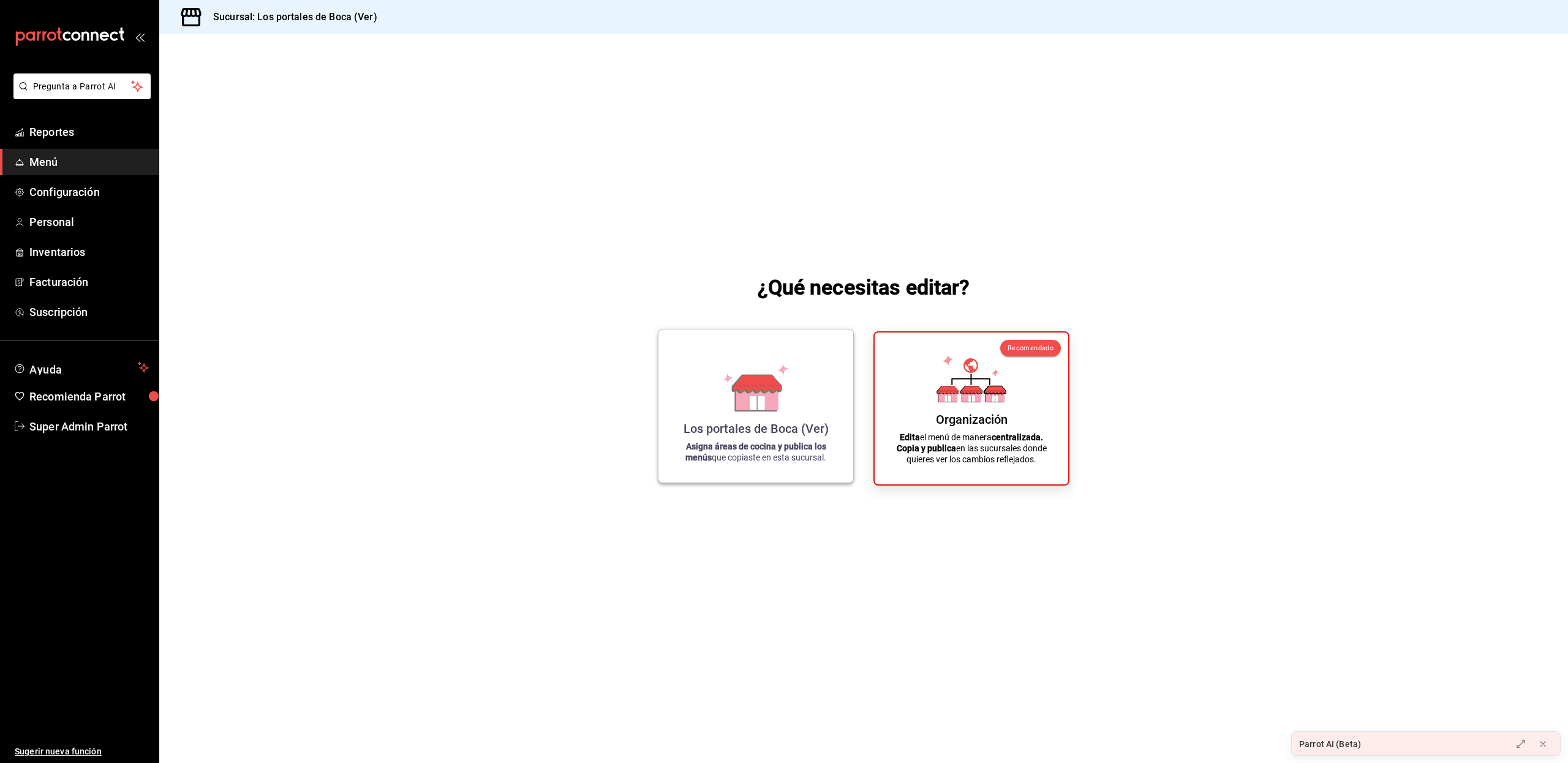
click at [811, 372] on div "Los portales de Boca (Ver) Asigna áreas de cocina y publica los menús que copia…" at bounding box center [756, 406] width 165 height 133
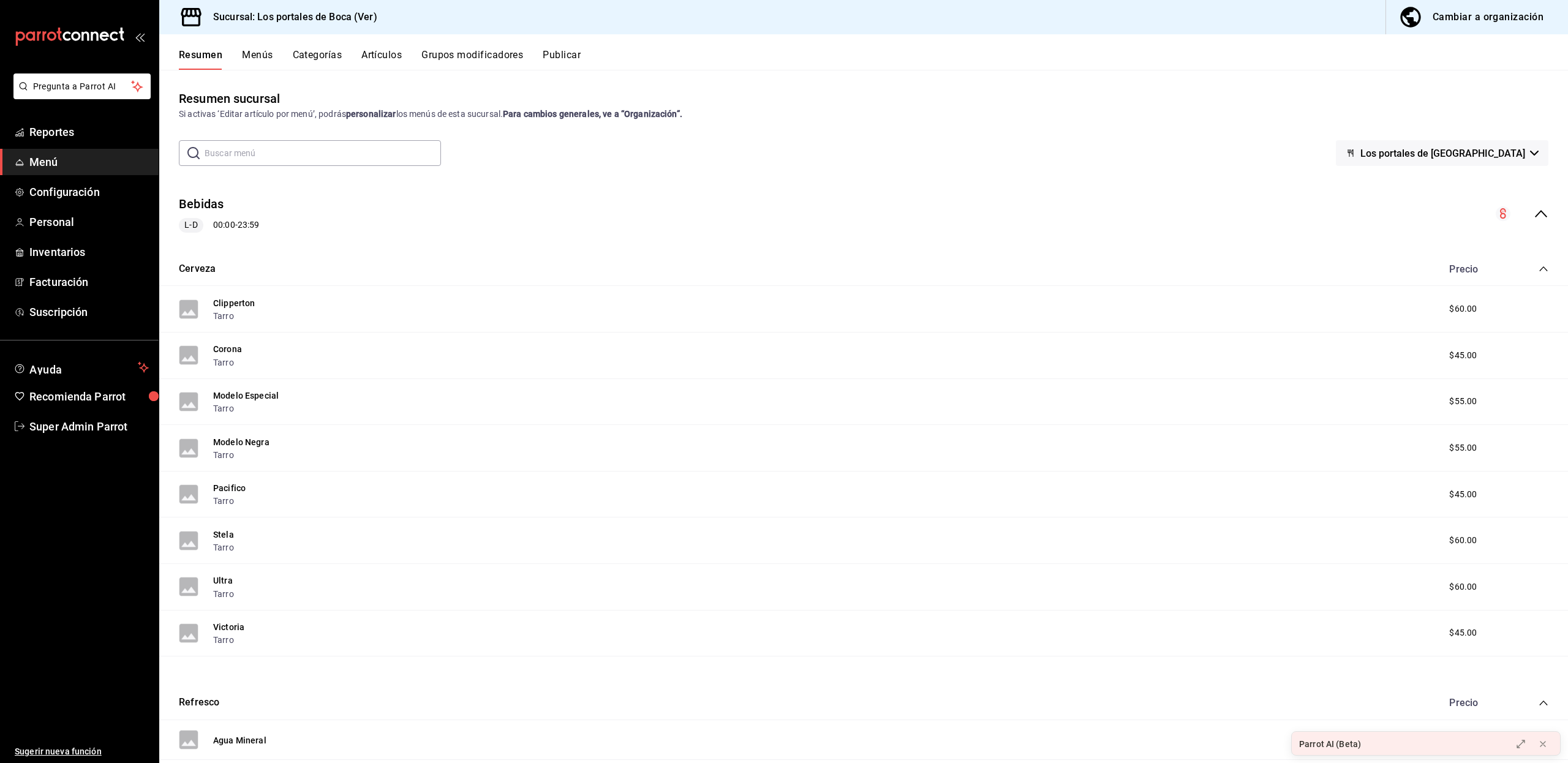
click at [1534, 214] on icon "collapse-menu-row" at bounding box center [1540, 213] width 12 height 7
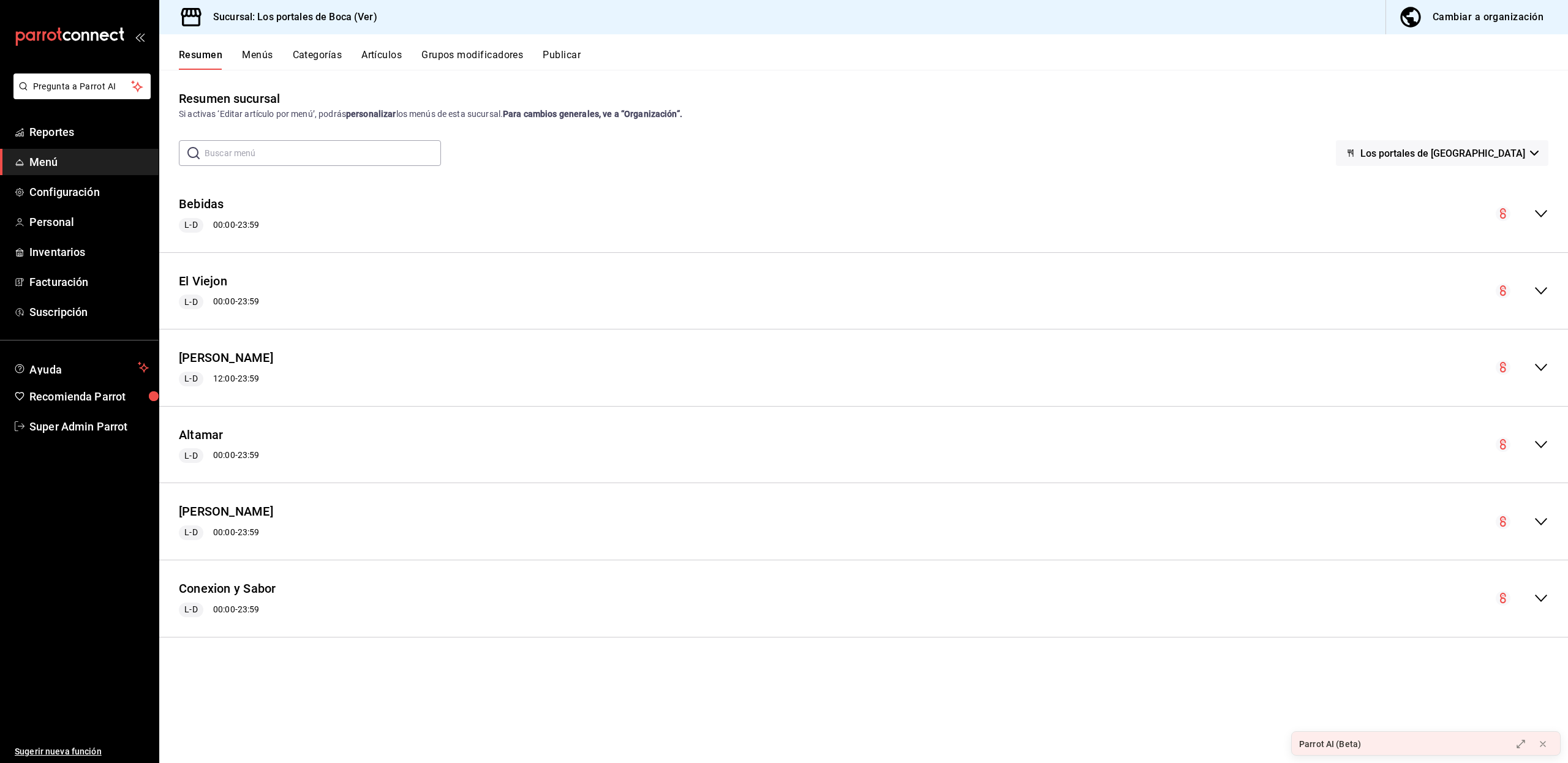
drag, startPoint x: 189, startPoint y: 202, endPoint x: 360, endPoint y: 201, distance: 171.0
click at [360, 201] on div "Bebidas L-D 00:00 - 23:59" at bounding box center [864, 214] width 1409 height 57
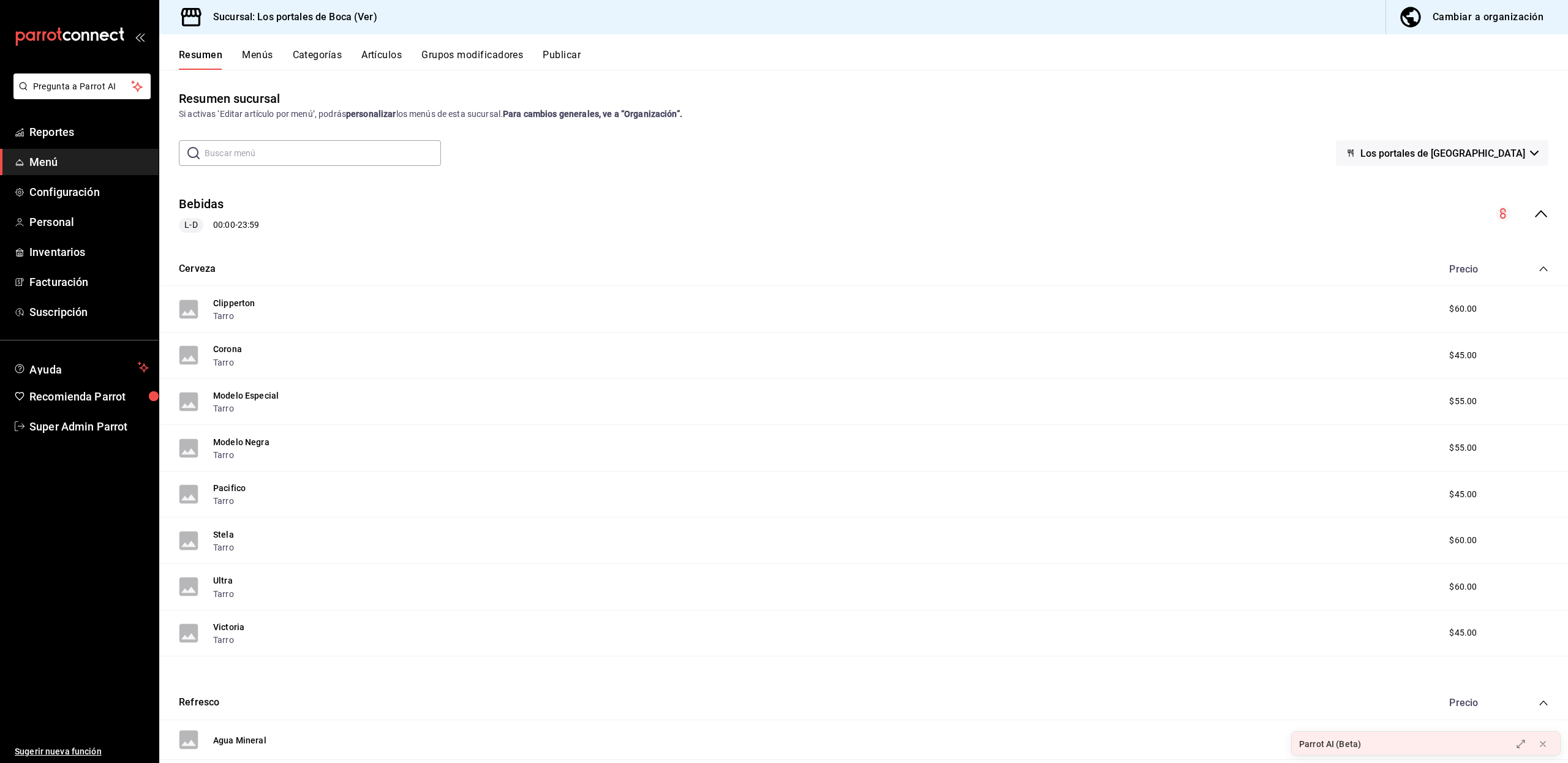
click at [1534, 209] on icon "collapse-menu-row" at bounding box center [1541, 214] width 15 height 15
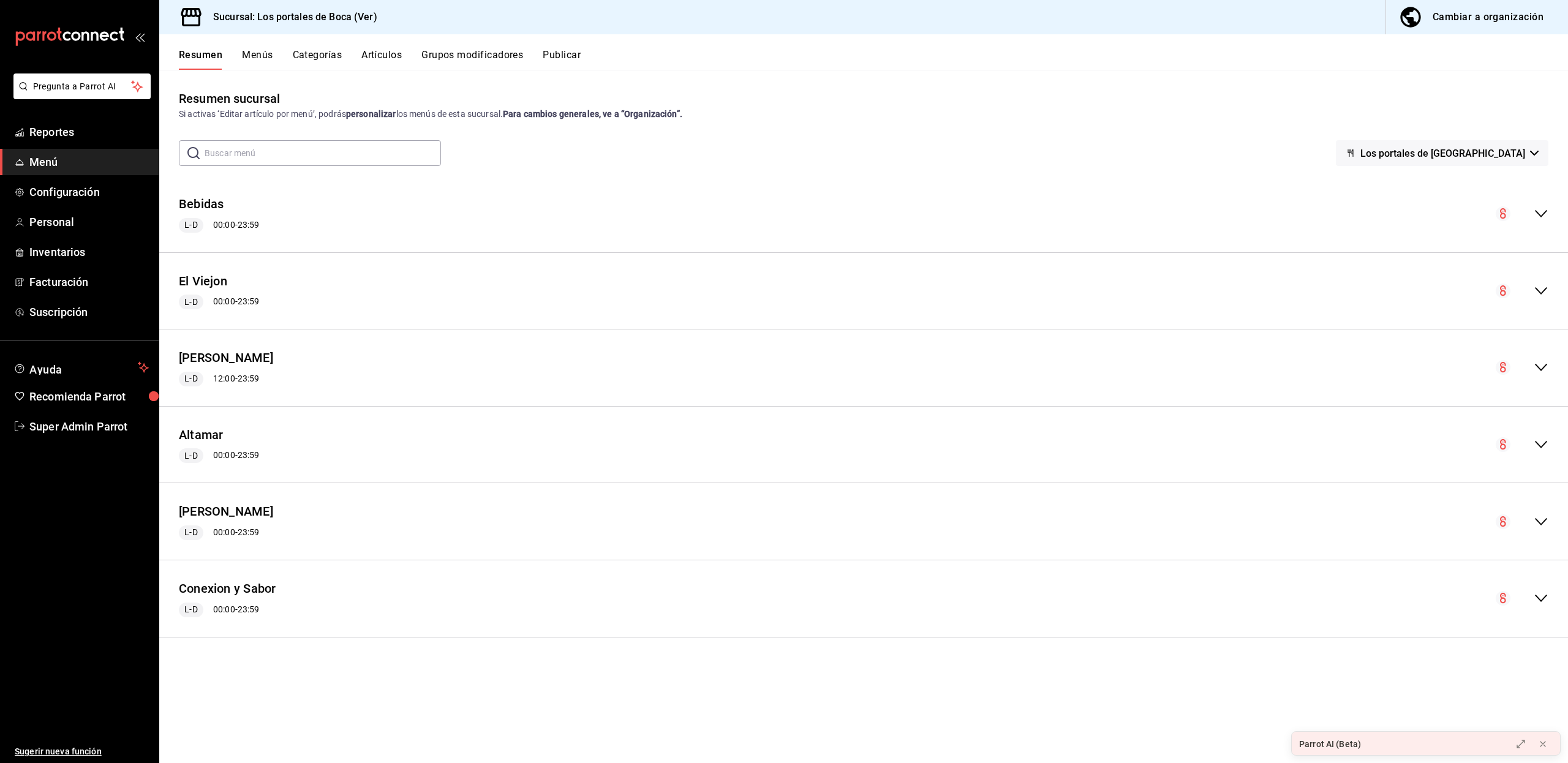
click at [247, 52] on button "Menús" at bounding box center [257, 60] width 30 height 21
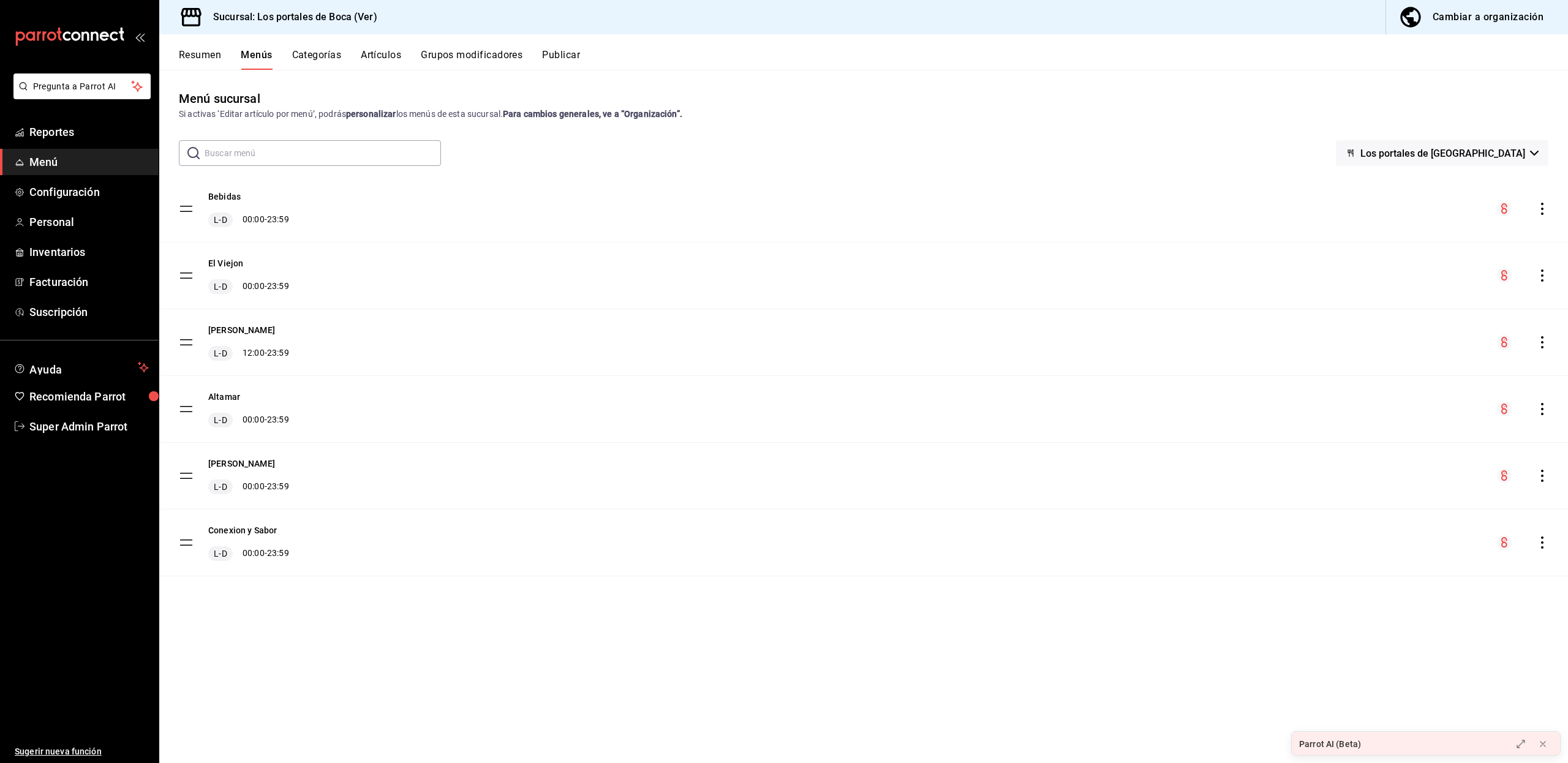
drag, startPoint x: 187, startPoint y: 210, endPoint x: 187, endPoint y: 311, distance: 101.0
click at [187, 311] on tbody "Bebidas L-D 00:00 - 23:59 El Viejon L-D 00:00 - 23:59 Tortas Roque L-D 12:00 - …" at bounding box center [864, 375] width 1409 height 401
click at [186, 209] on tbody "Bebidas L-D 00:00 - 23:59 El Viejon L-D 00:00 - 23:59 Tortas Roque L-D 12:00 - …" at bounding box center [864, 375] width 1409 height 401
drag, startPoint x: 186, startPoint y: 209, endPoint x: 349, endPoint y: 213, distance: 163.0
click at [349, 213] on tbody "Bebidas L-D 00:00 - 23:59 El Viejon L-D 00:00 - 23:59 Tortas Roque L-D 12:00 - …" at bounding box center [864, 375] width 1409 height 401
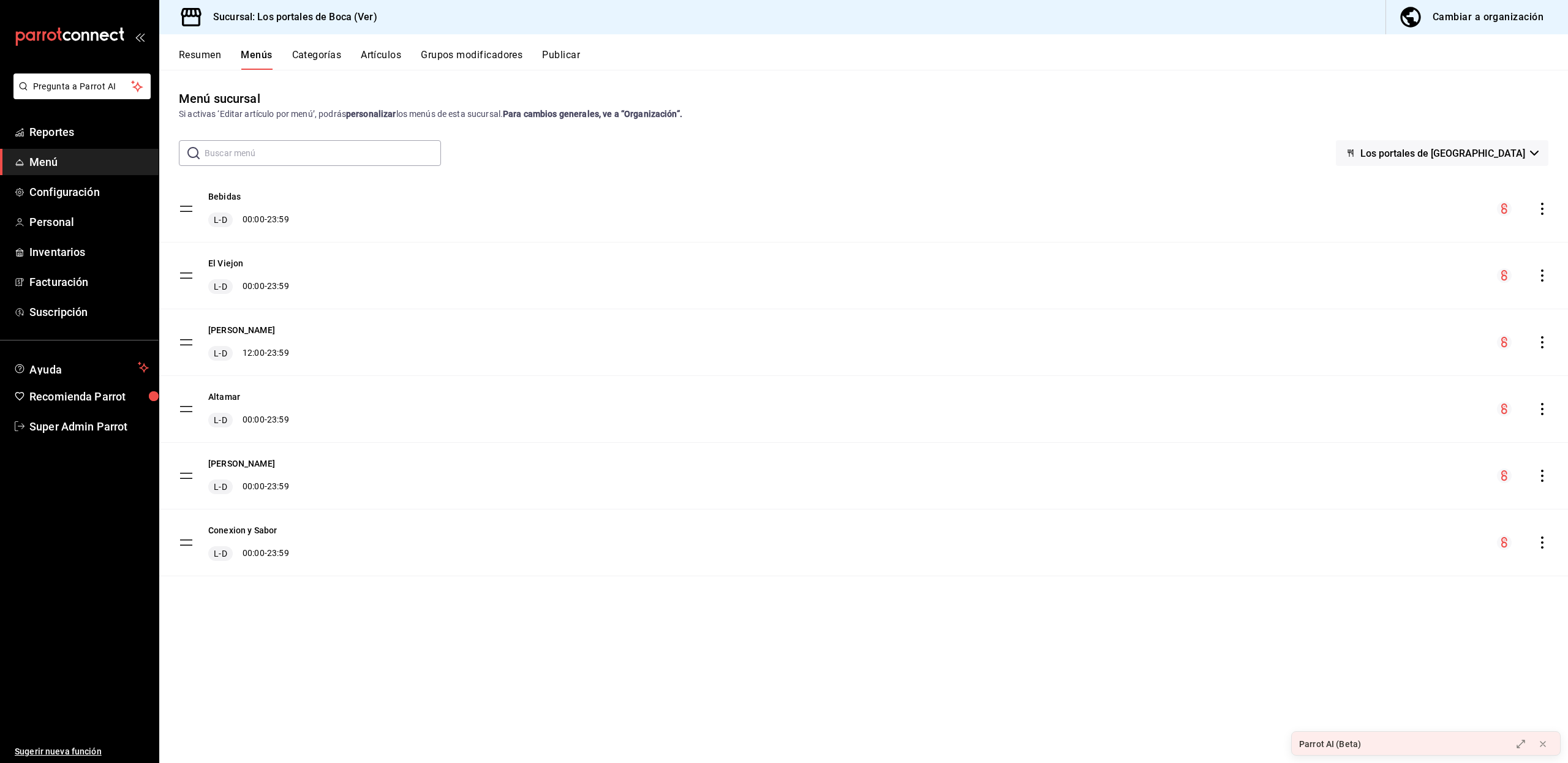
drag, startPoint x: 182, startPoint y: 206, endPoint x: 344, endPoint y: 227, distance: 163.4
click at [344, 227] on tbody "Bebidas L-D 00:00 - 23:59 El Viejon L-D 00:00 - 23:59 Tortas Roque L-D 12:00 - …" at bounding box center [864, 375] width 1409 height 401
click at [1545, 209] on icon "actions" at bounding box center [1541, 208] width 12 height 12
click at [423, 649] on div at bounding box center [784, 381] width 1568 height 763
click at [1453, 13] on div "Cambiar a organización" at bounding box center [1487, 17] width 111 height 17
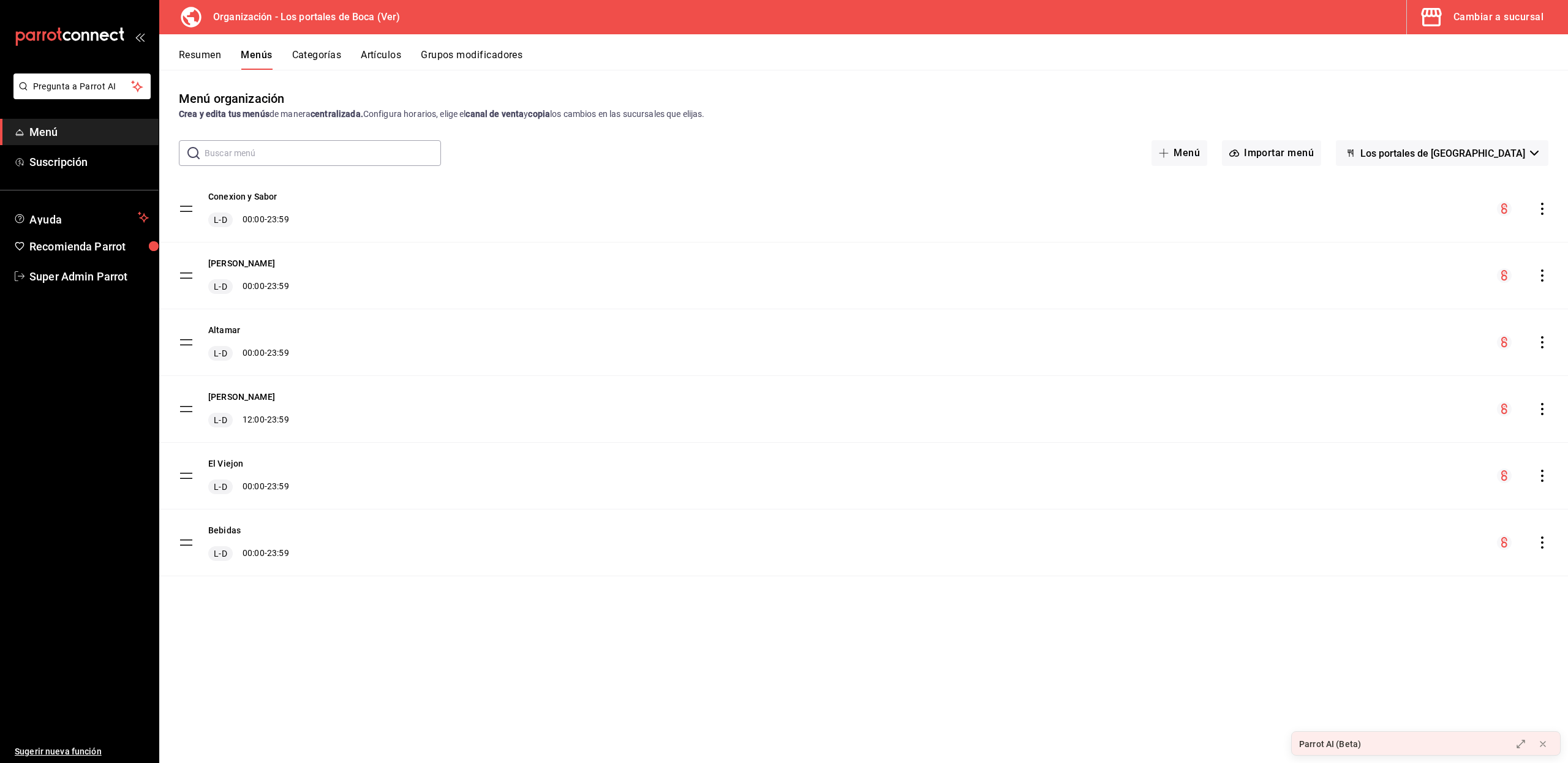
click at [1472, 10] on div "Cambiar a sucursal" at bounding box center [1498, 17] width 90 height 17
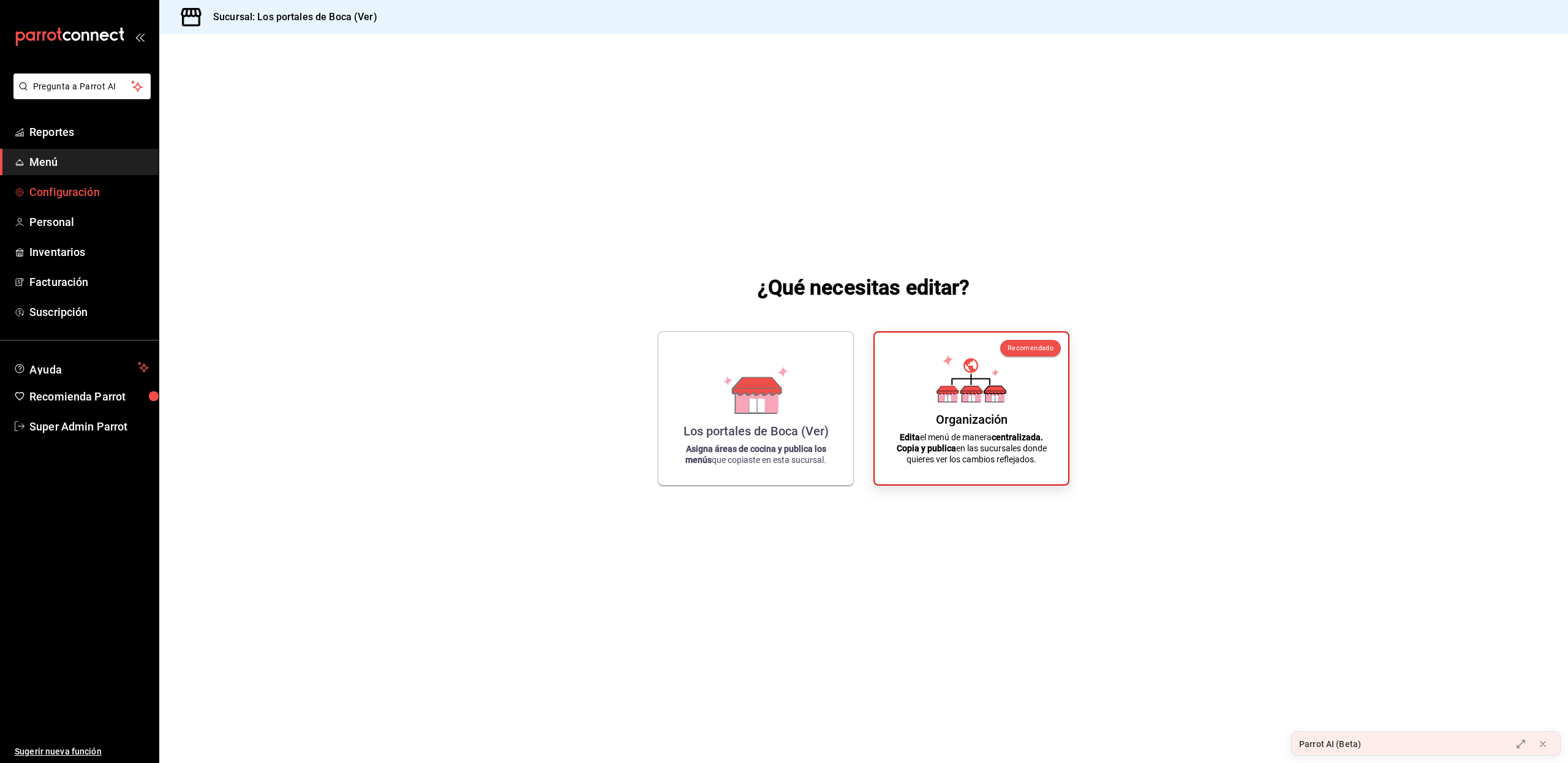
click at [69, 197] on span "Configuración" at bounding box center [89, 192] width 119 height 17
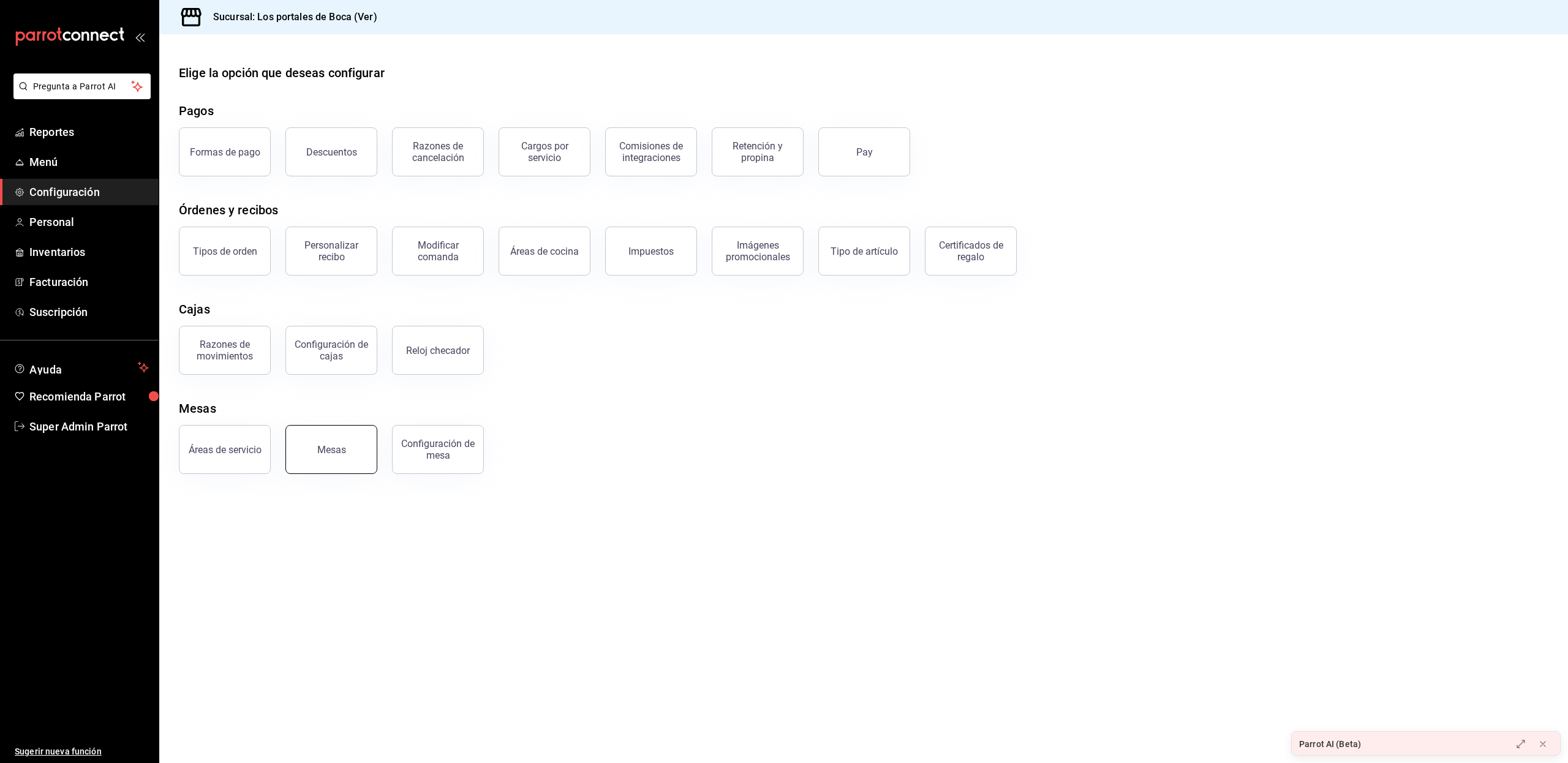
click at [357, 456] on button "Mesas" at bounding box center [331, 449] width 92 height 49
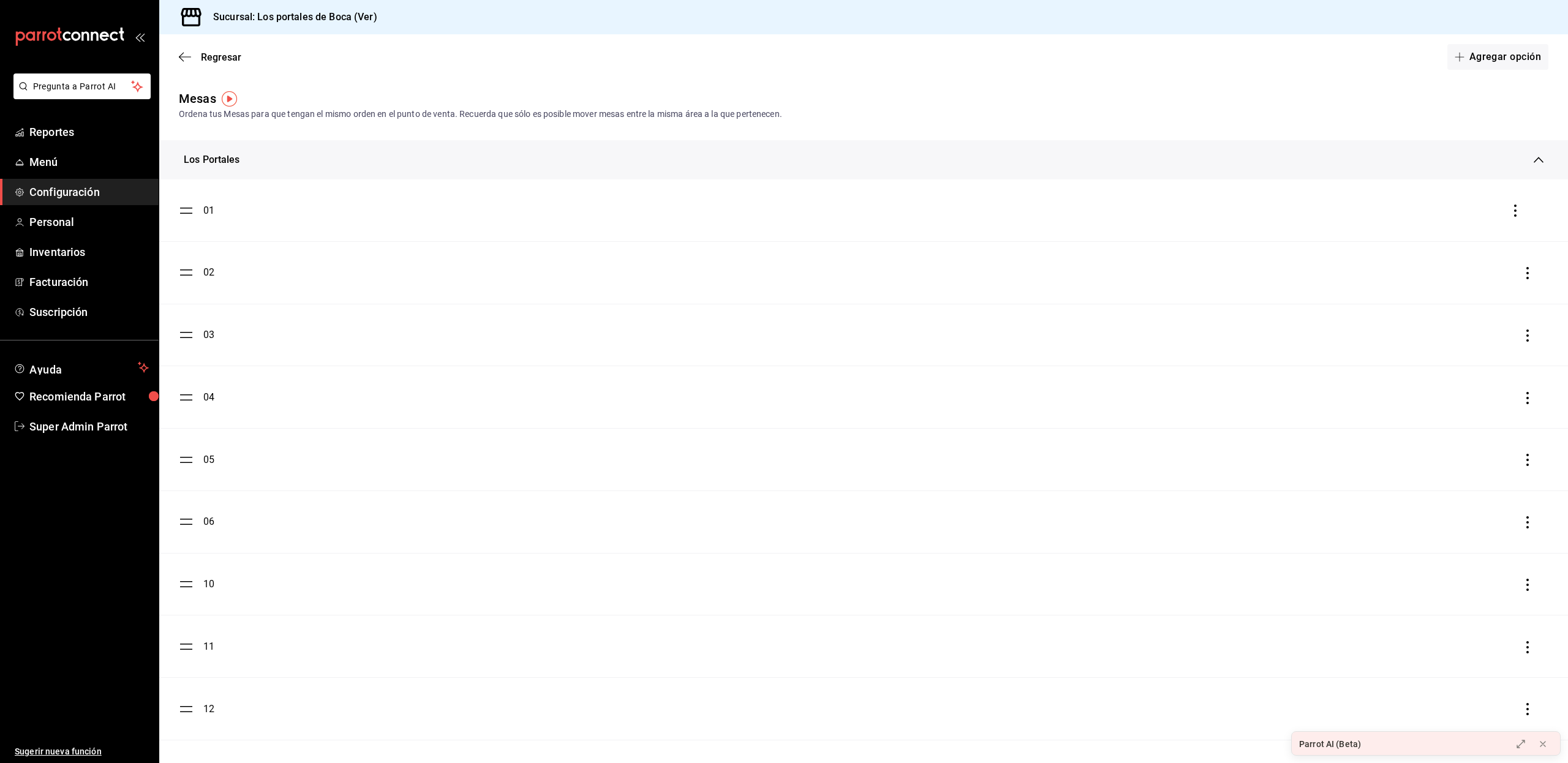
drag, startPoint x: 185, startPoint y: 214, endPoint x: 197, endPoint y: 285, distance: 72.0
click at [197, 285] on ul "01 02 03 04 05 06 10 11 12 13 14 15 16 17 18" at bounding box center [864, 646] width 1409 height 934
drag, startPoint x: 188, startPoint y: 274, endPoint x: 188, endPoint y: 217, distance: 57.0
click at [188, 217] on ul "01 02 03 04 05 06 10 11 12 13 14 15 16 17 18" at bounding box center [864, 646] width 1409 height 934
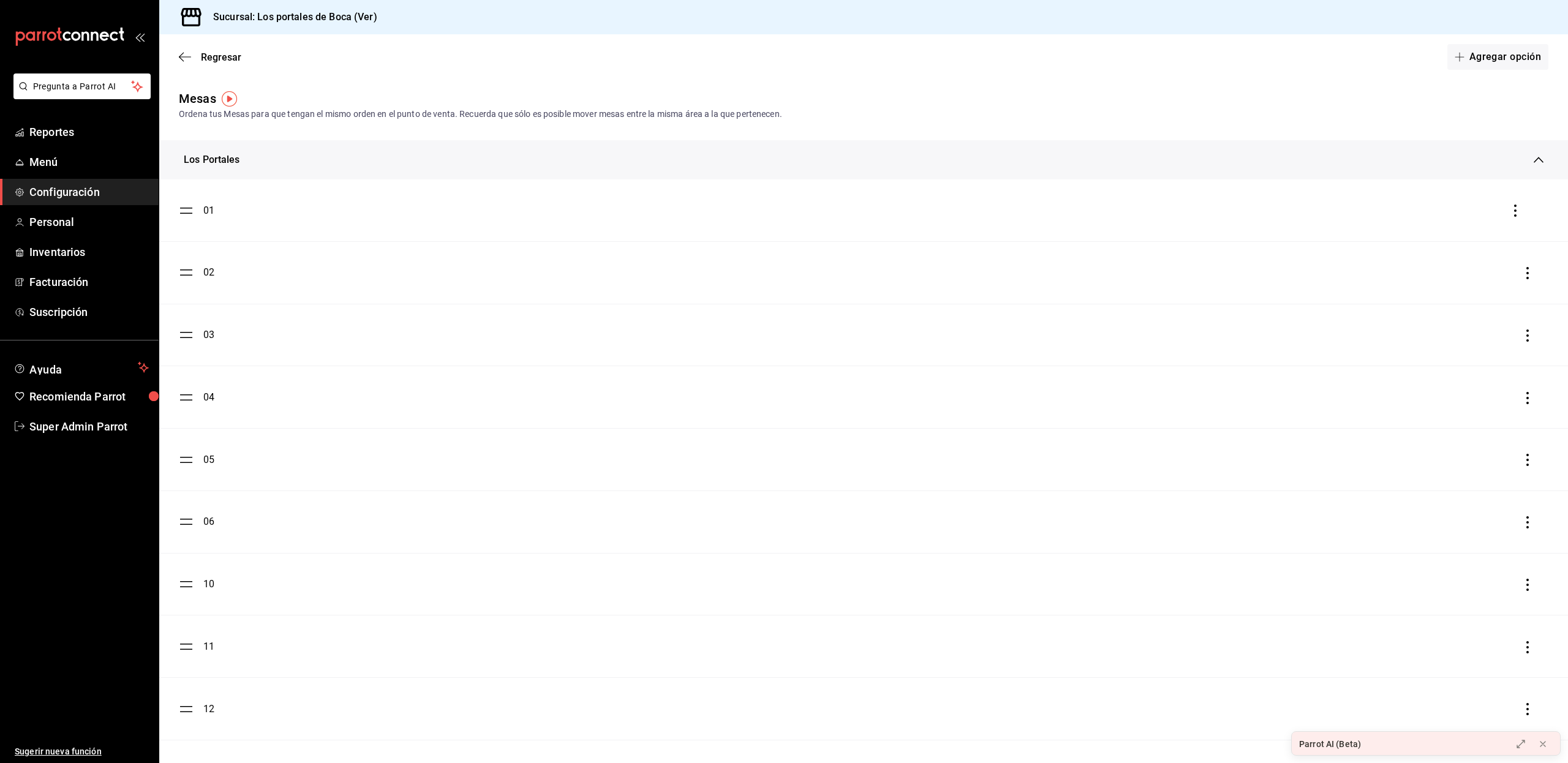
drag, startPoint x: 189, startPoint y: 208, endPoint x: 194, endPoint y: 283, distance: 75.2
click at [194, 283] on ul "01 02 03 04 05 06 10 11 12 13 14 15 16 17 18" at bounding box center [864, 646] width 1409 height 934
click at [186, 55] on icon "button" at bounding box center [185, 56] width 12 height 11
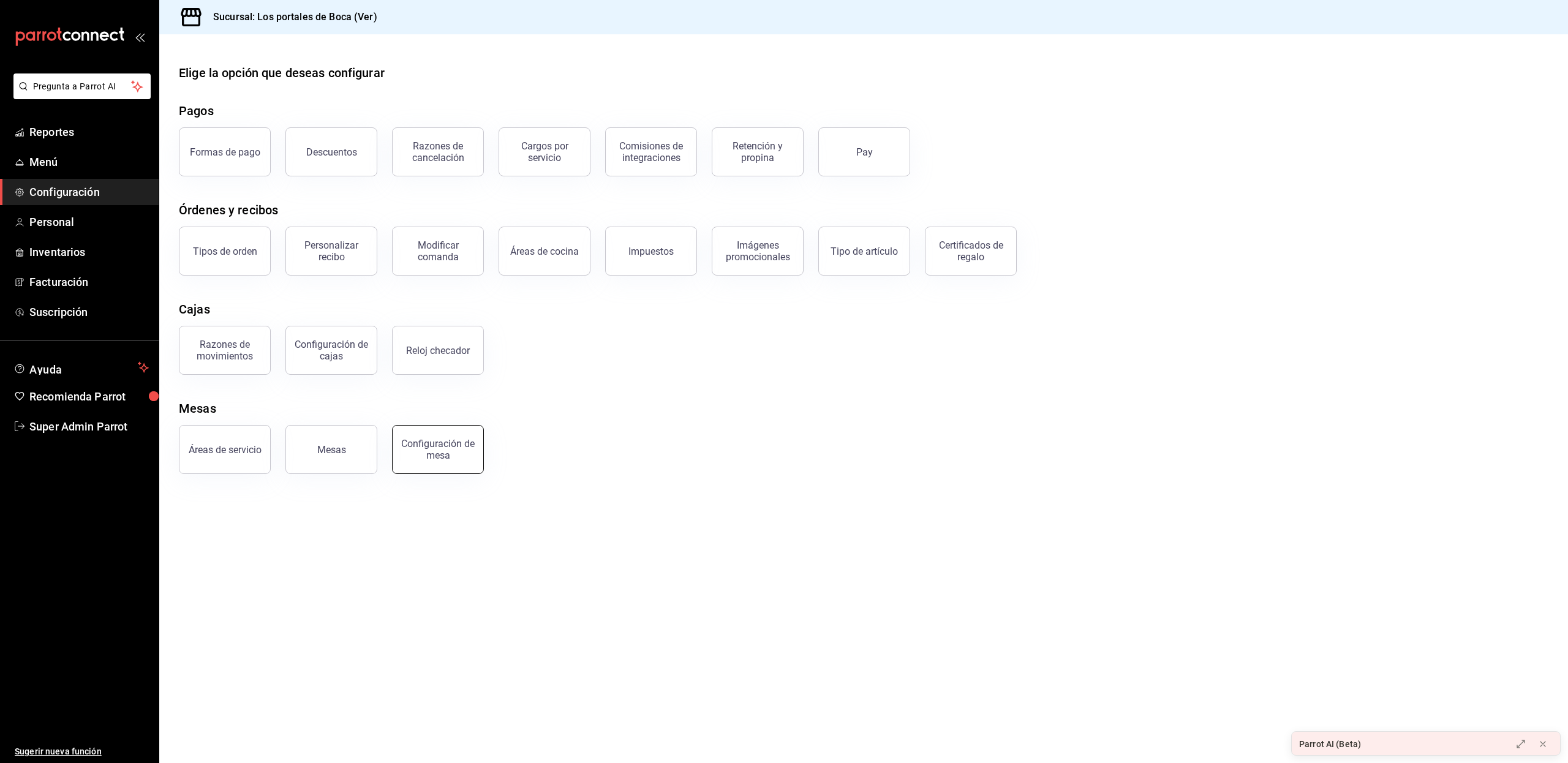
click at [454, 448] on div "Configuración de mesa" at bounding box center [438, 449] width 76 height 23
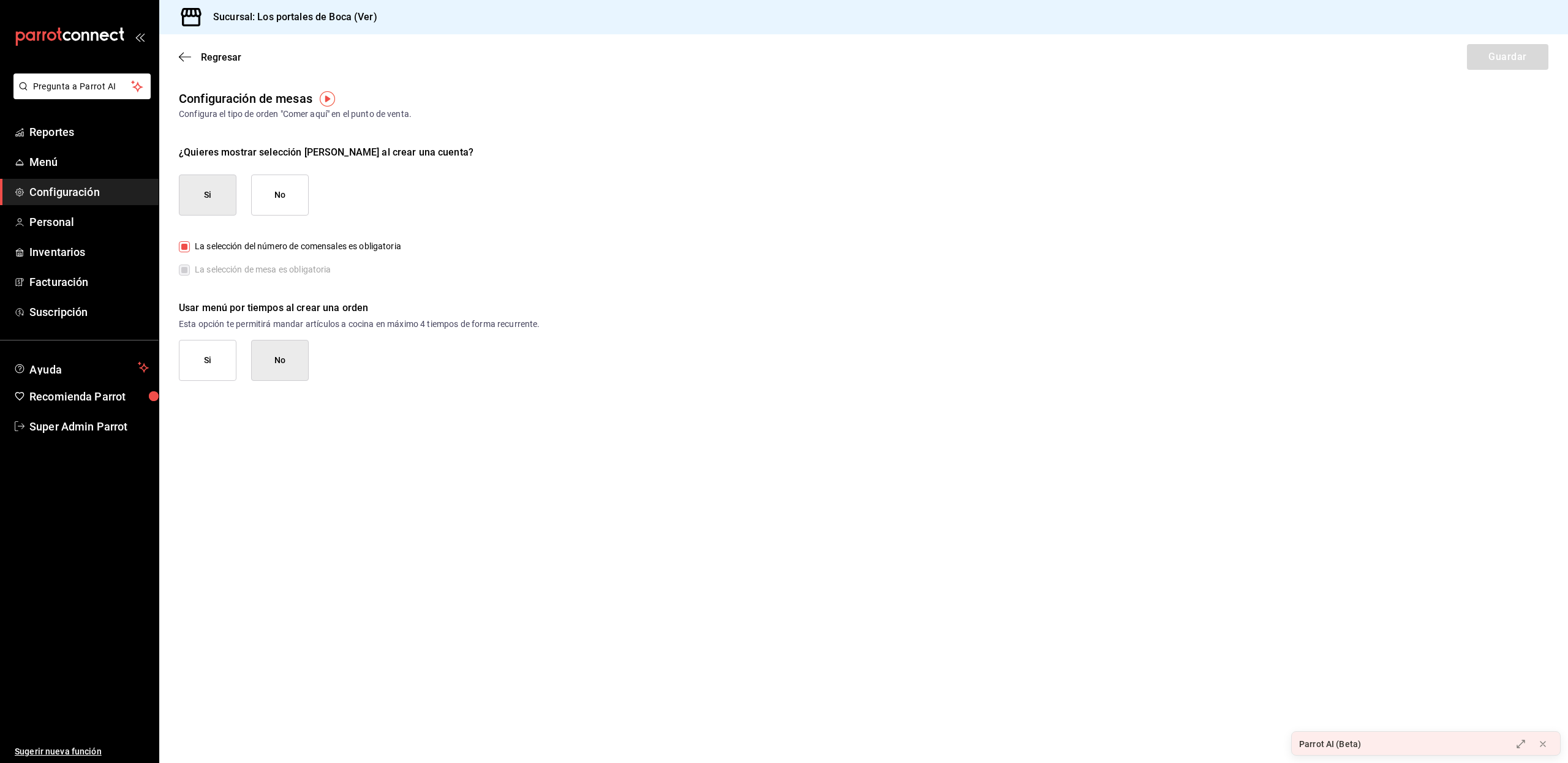
click at [203, 50] on div "Regresar Guardar" at bounding box center [864, 57] width 1409 height 45
click at [209, 56] on span "Regresar" at bounding box center [221, 57] width 40 height 12
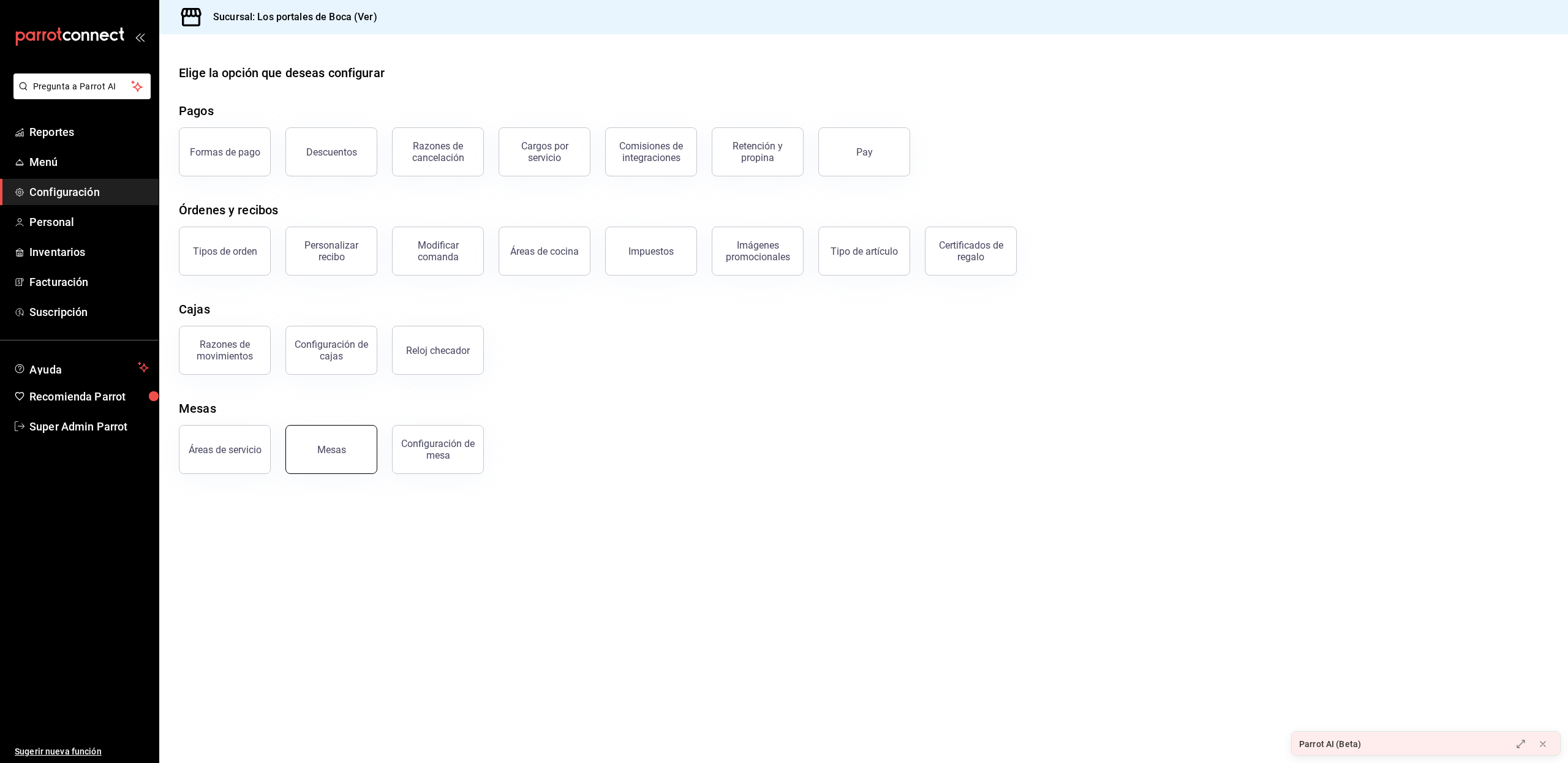
click at [332, 459] on button "Mesas" at bounding box center [331, 449] width 92 height 49
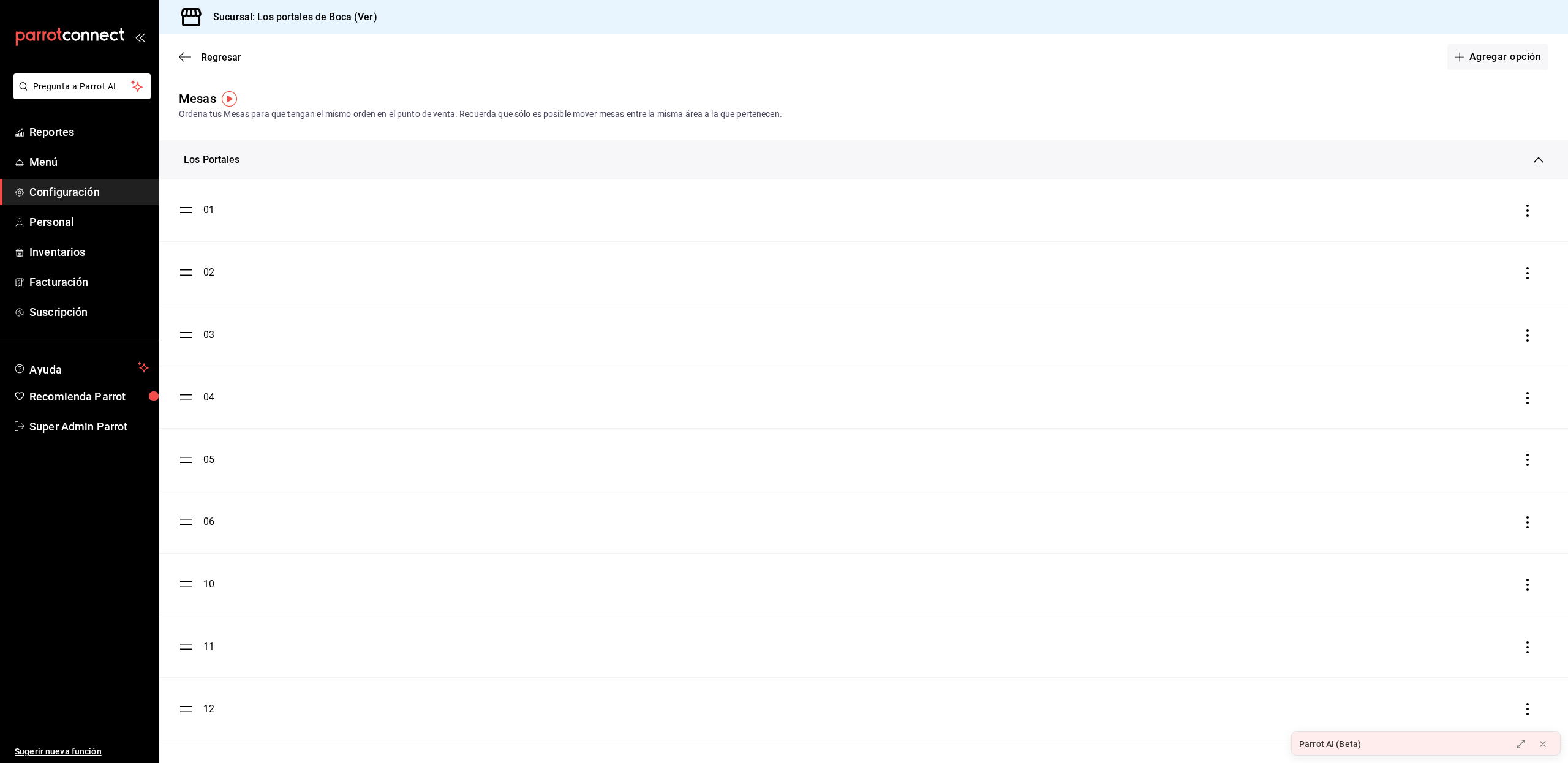
click at [1534, 163] on icon at bounding box center [1538, 159] width 10 height 10
click at [1534, 184] on icon at bounding box center [1538, 189] width 10 height 10
click at [1534, 214] on icon at bounding box center [1538, 218] width 10 height 10
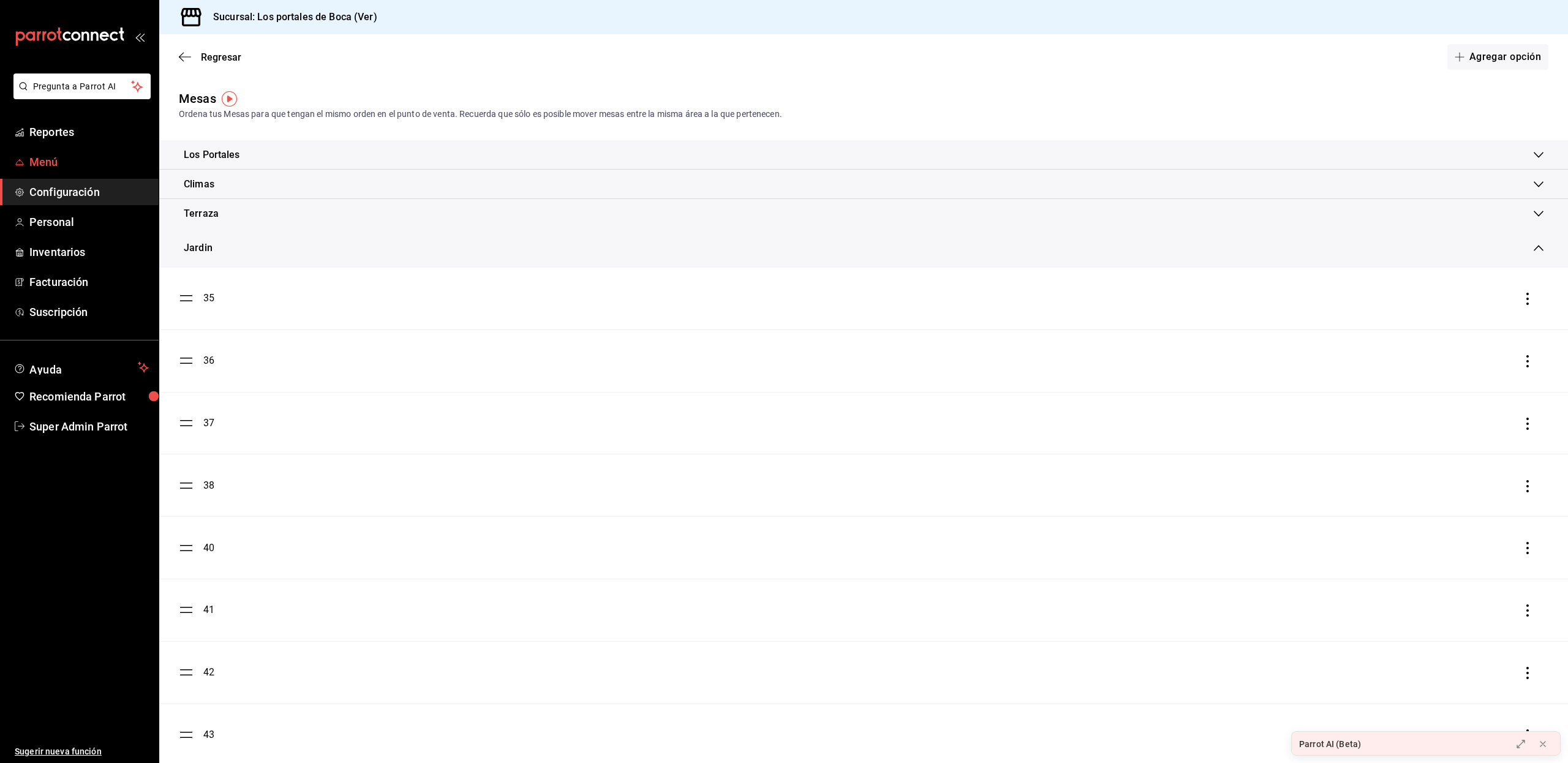
click at [67, 160] on span "Menú" at bounding box center [89, 162] width 119 height 17
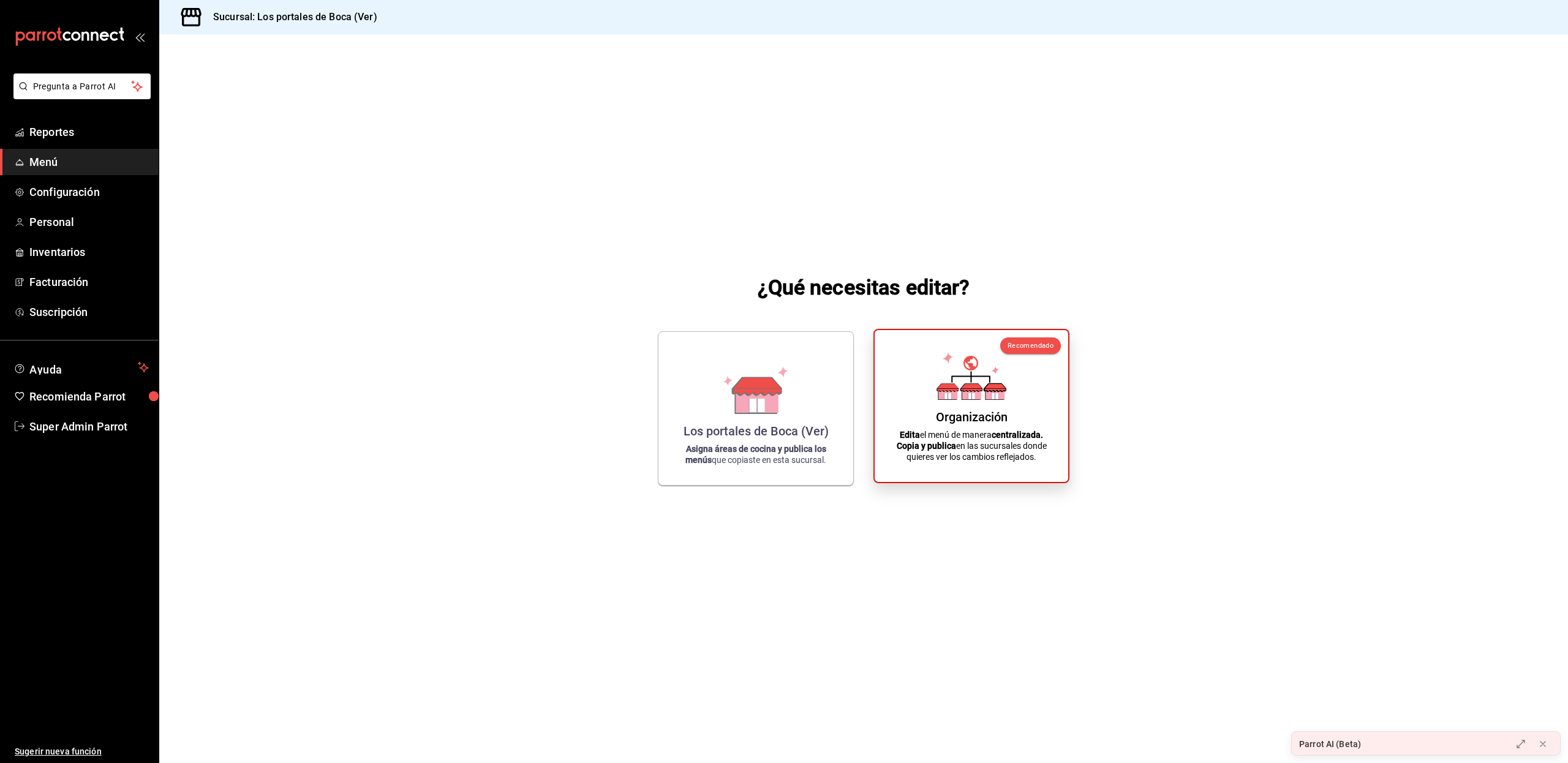
click at [946, 447] on strong "Copia y publica" at bounding box center [926, 445] width 60 height 10
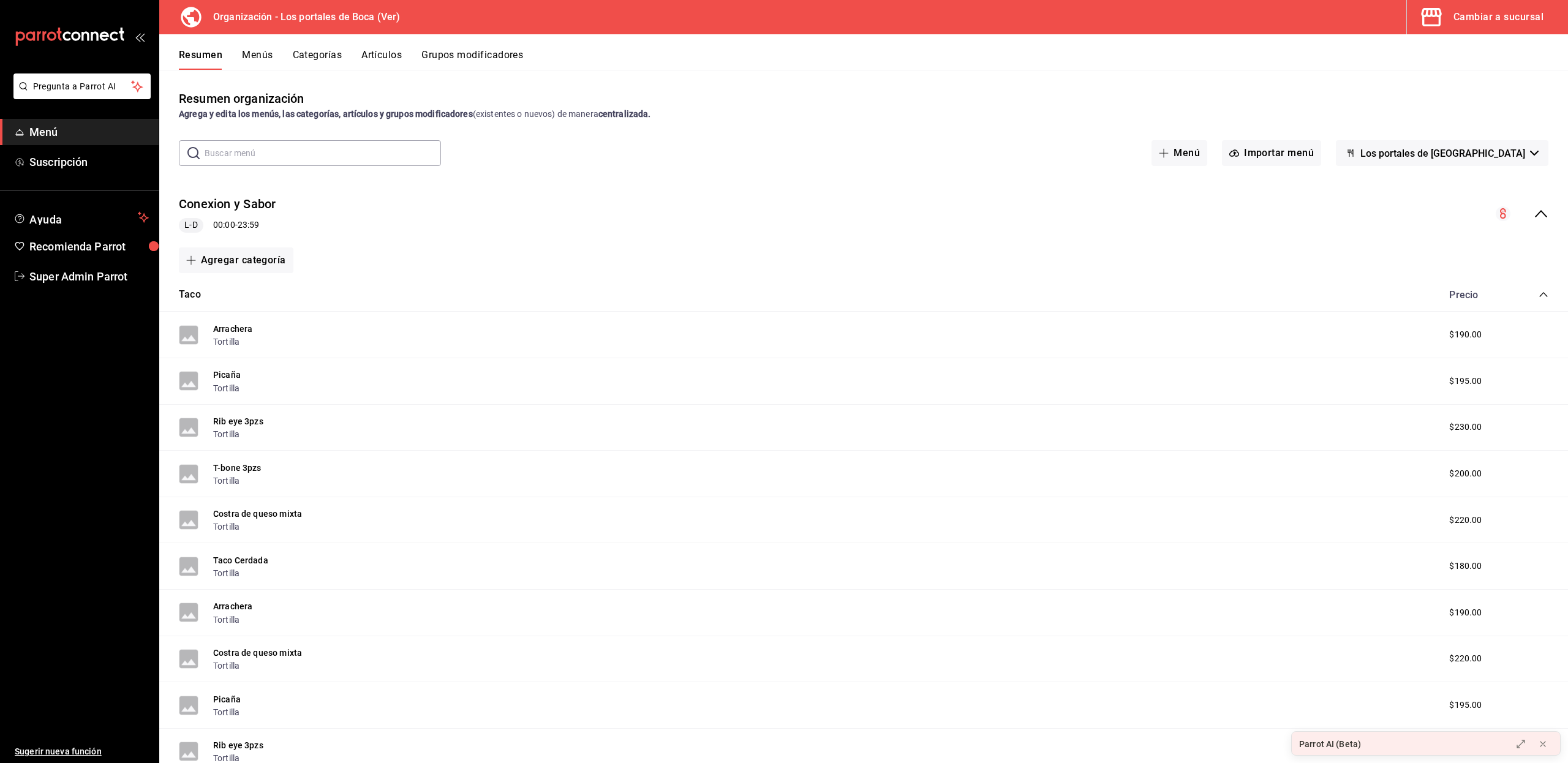
click at [254, 56] on button "Menús" at bounding box center [257, 60] width 30 height 21
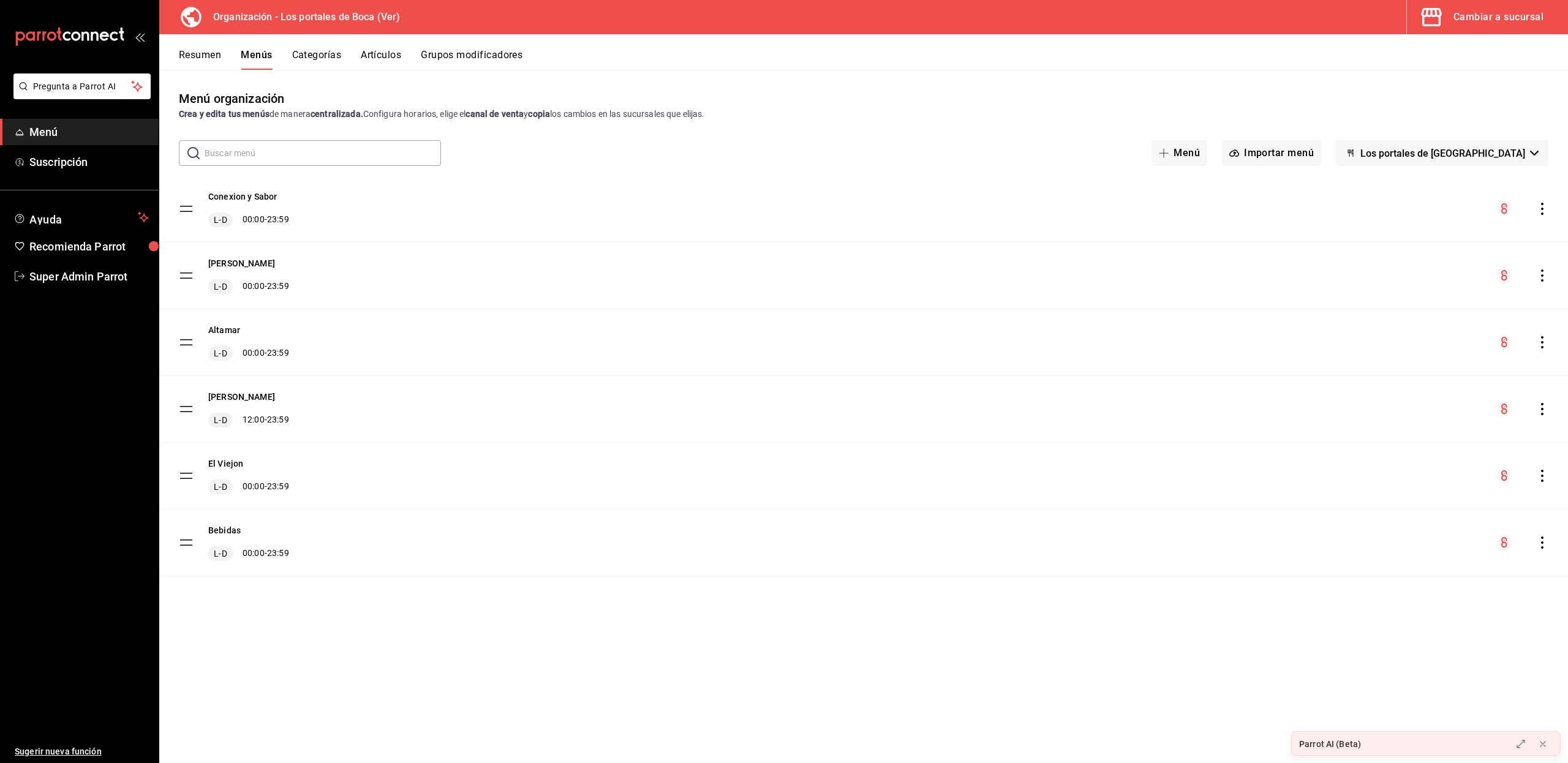
click at [324, 60] on button "Categorías" at bounding box center [317, 60] width 50 height 21
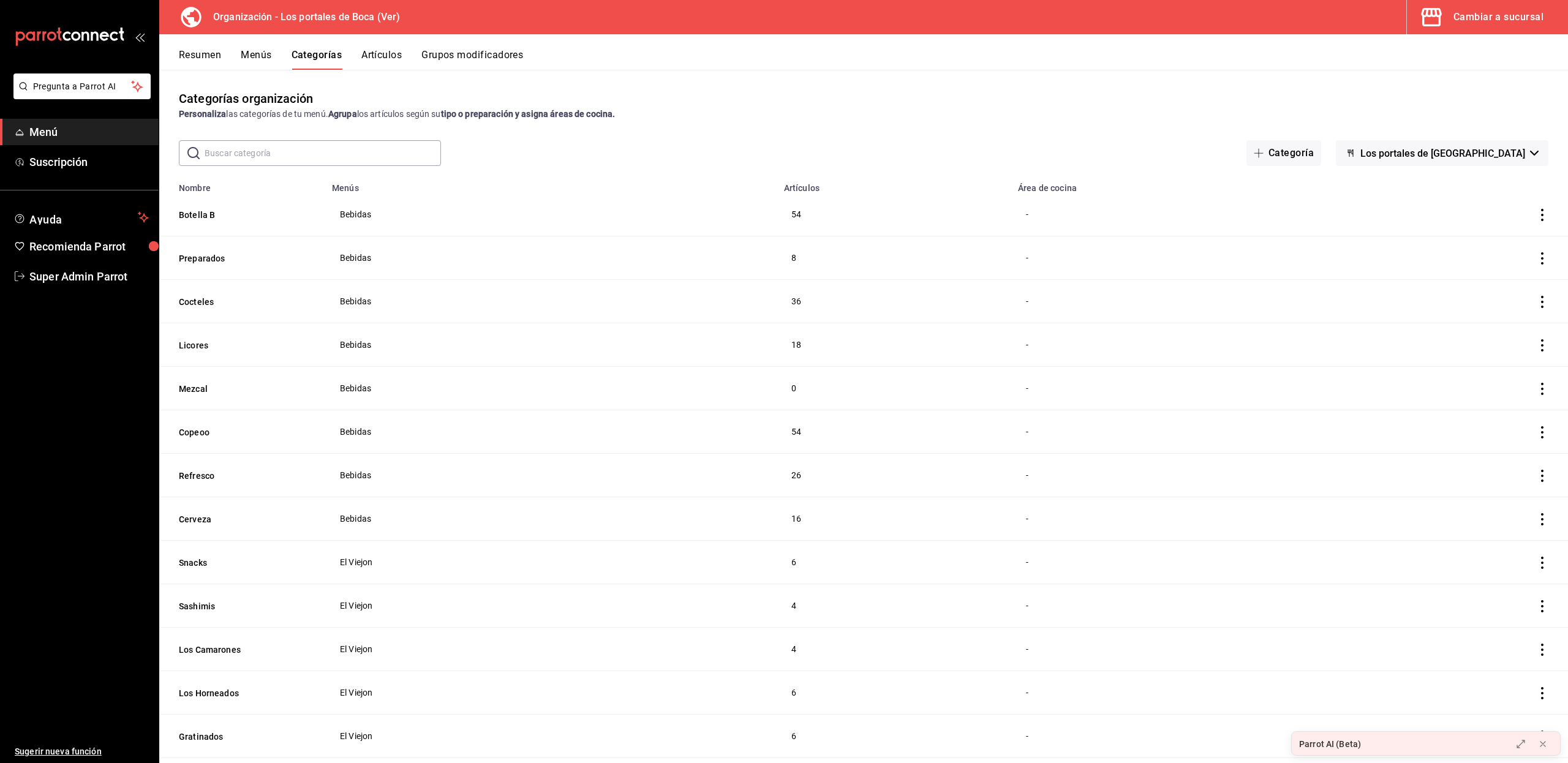
click at [291, 151] on input "text" at bounding box center [322, 153] width 236 height 25
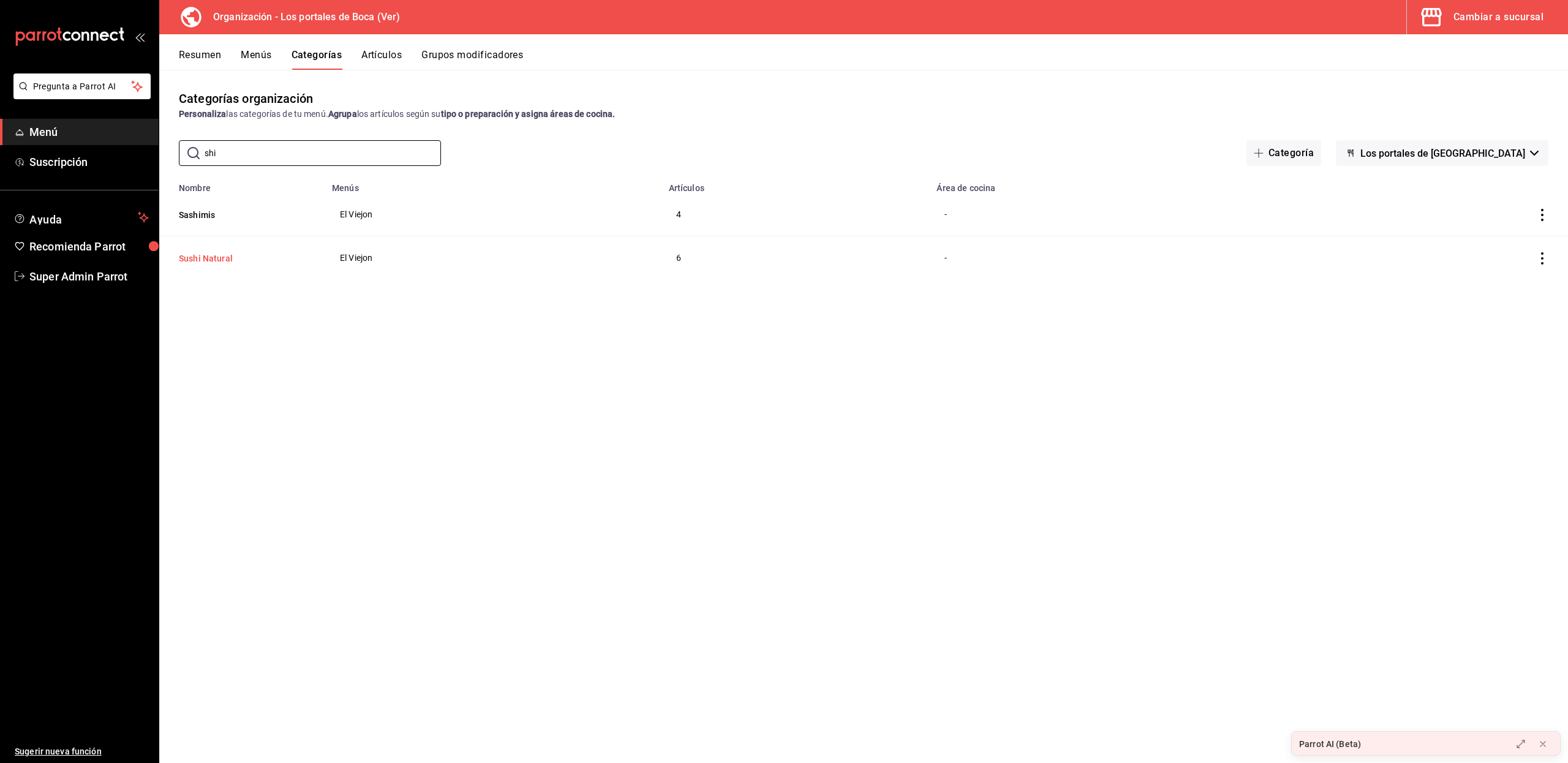
type input "shi"
click at [228, 257] on button "Sushi Natural" at bounding box center [240, 258] width 122 height 12
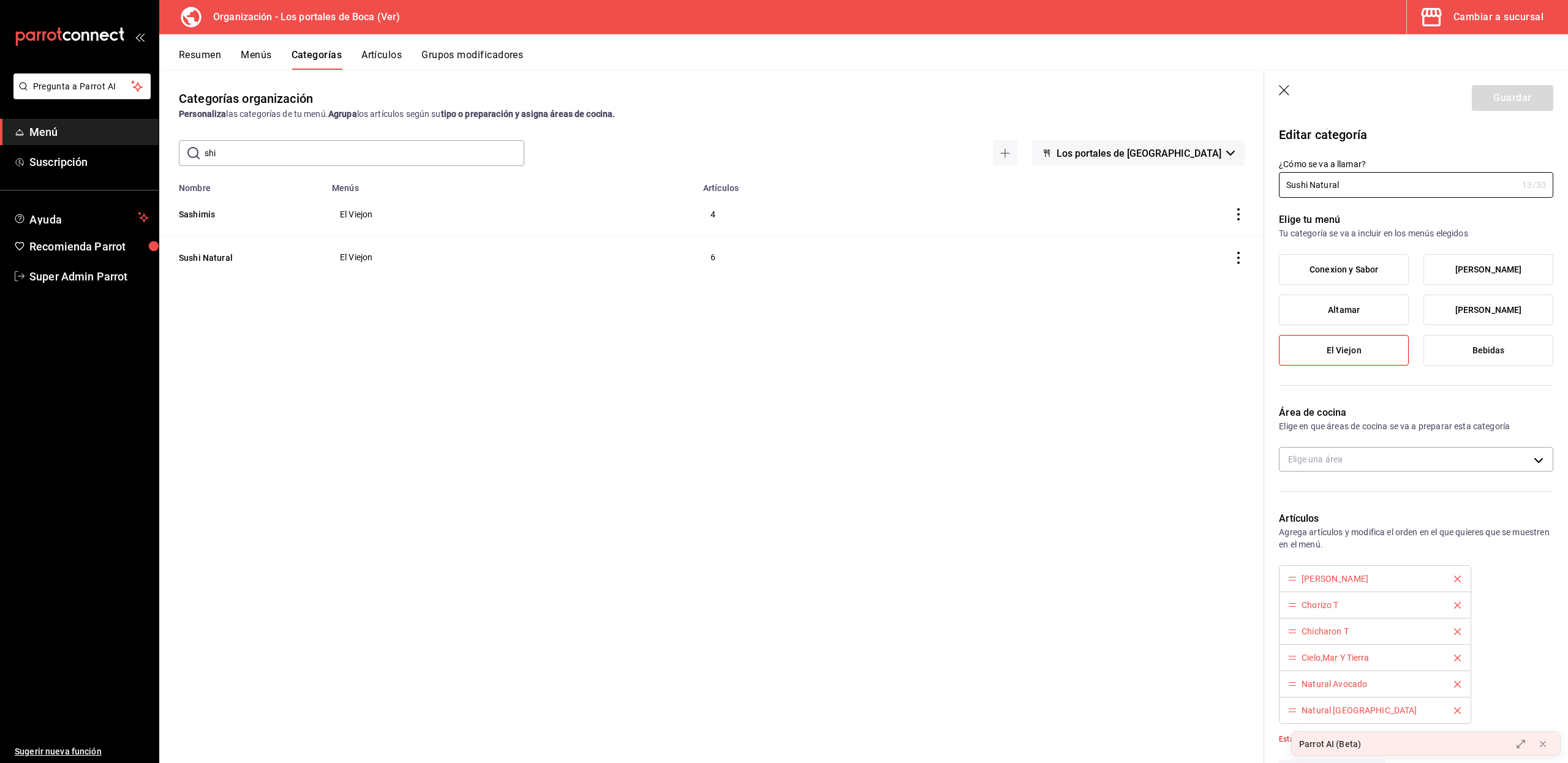
scroll to position [318, 0]
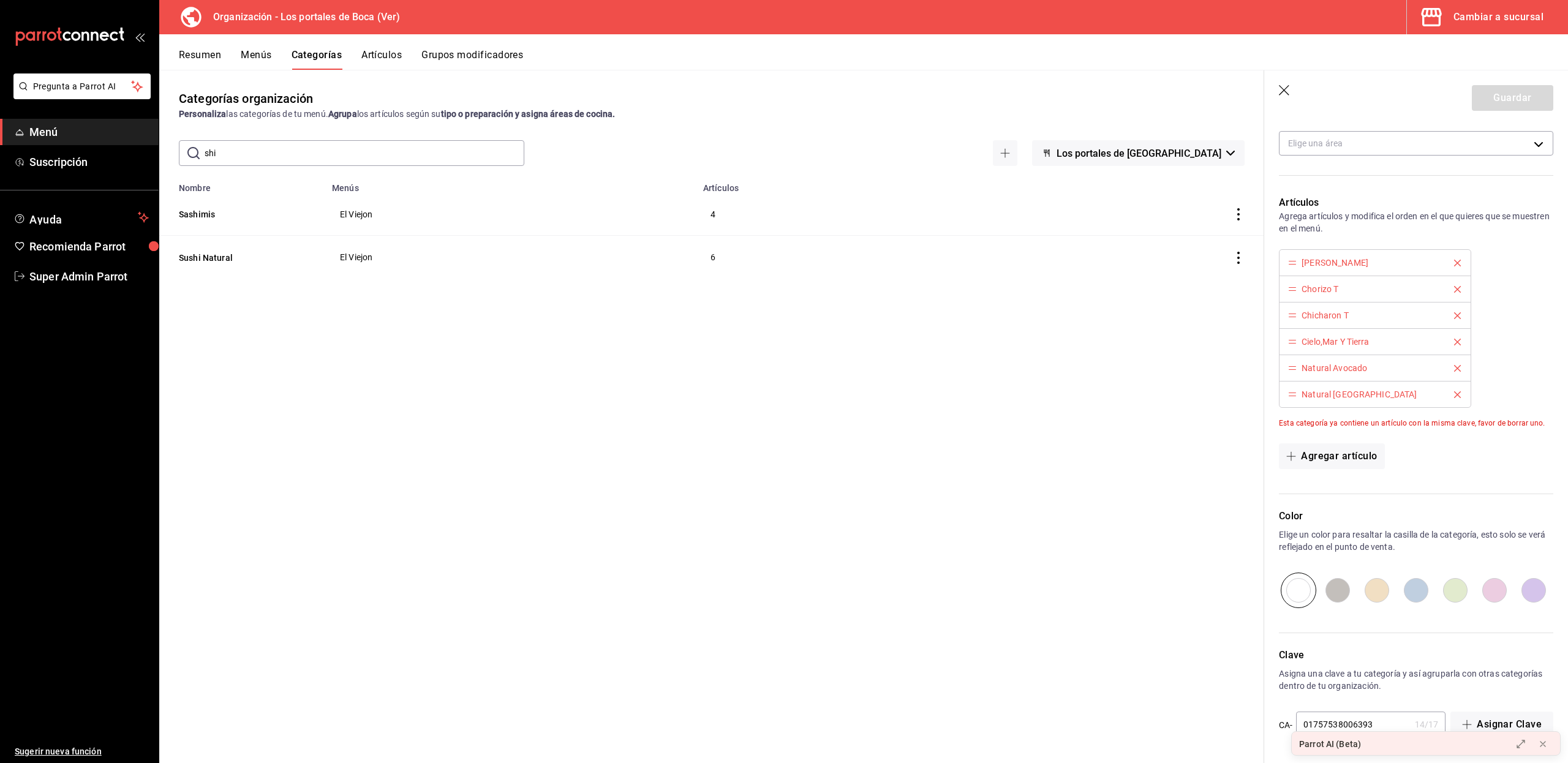
click at [377, 58] on button "Artículos" at bounding box center [381, 60] width 40 height 21
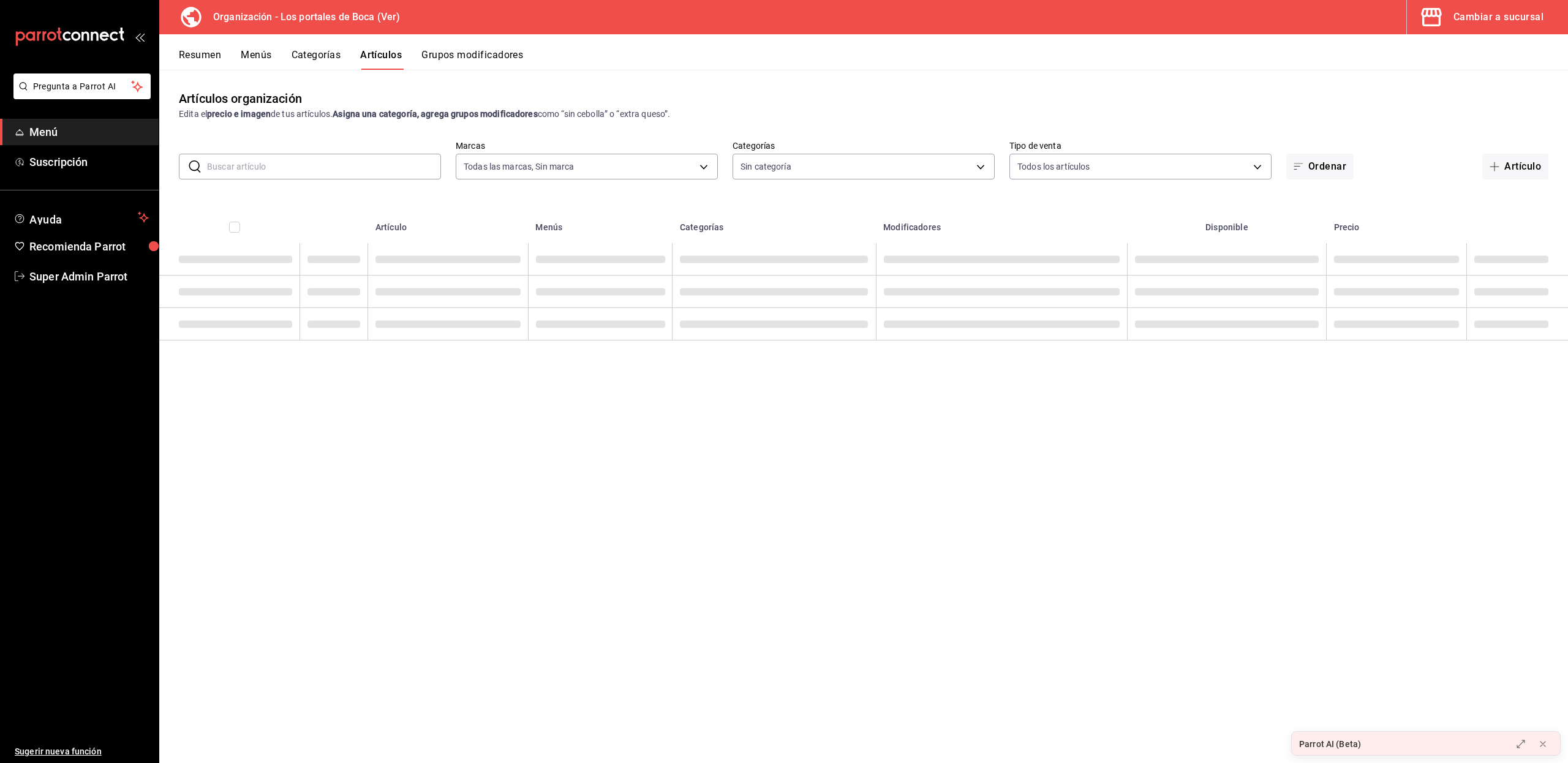
type input "b5ad986e-3551-40cf-bef2-a4391ef287b1"
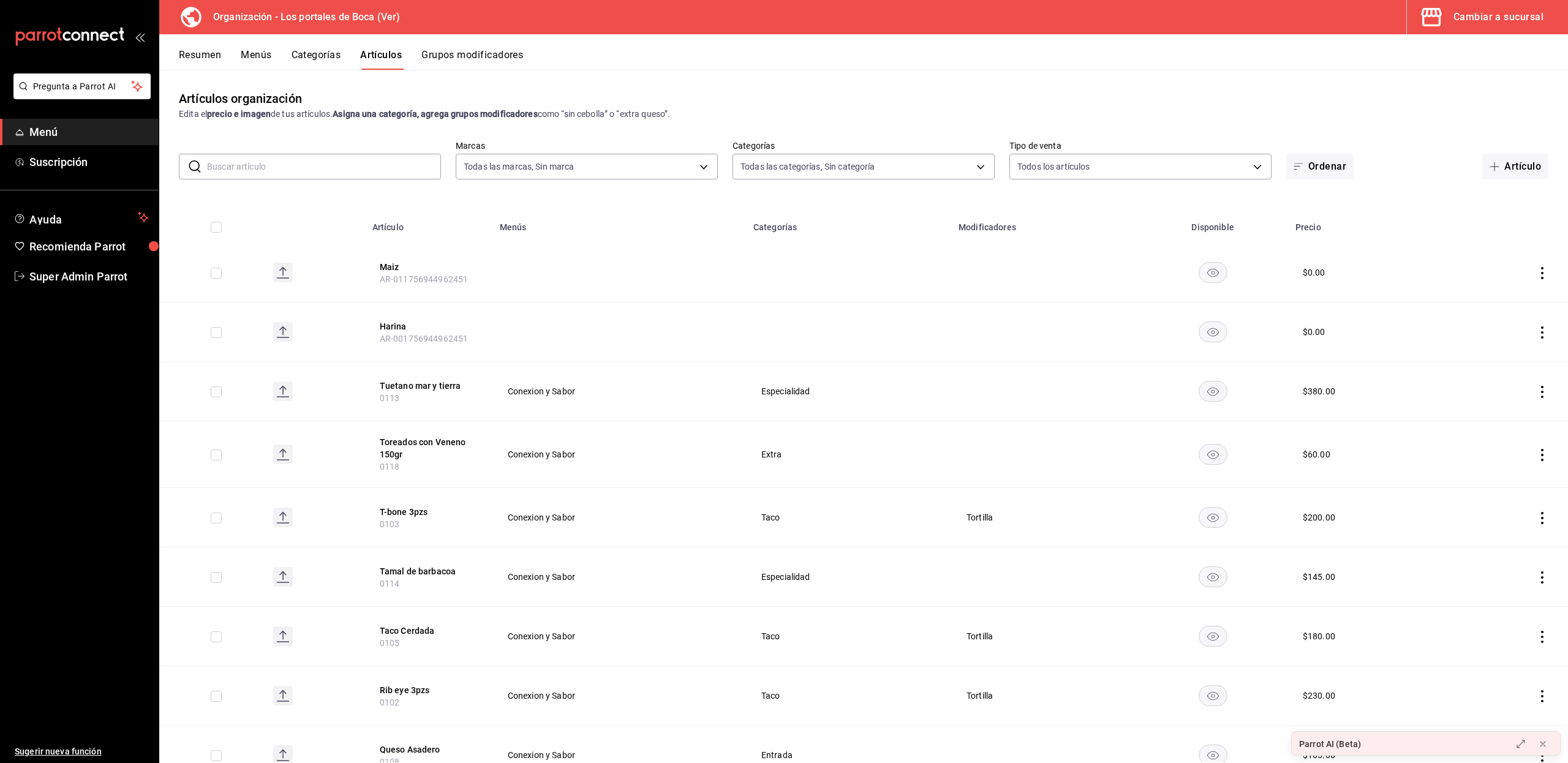
type input "3cb1c7d1-b678-45f1-8822-fafdb096e822,8b9dcd1e-86ce-40be-9bc7-b5ff9750edb9,ba916…"
click at [279, 166] on input "text" at bounding box center [324, 166] width 234 height 25
click at [797, 157] on body "Pregunta a Parrot AI Menú Suscripción Ayuda Recomienda Parrot Super Admin Parro…" at bounding box center [784, 381] width 1568 height 763
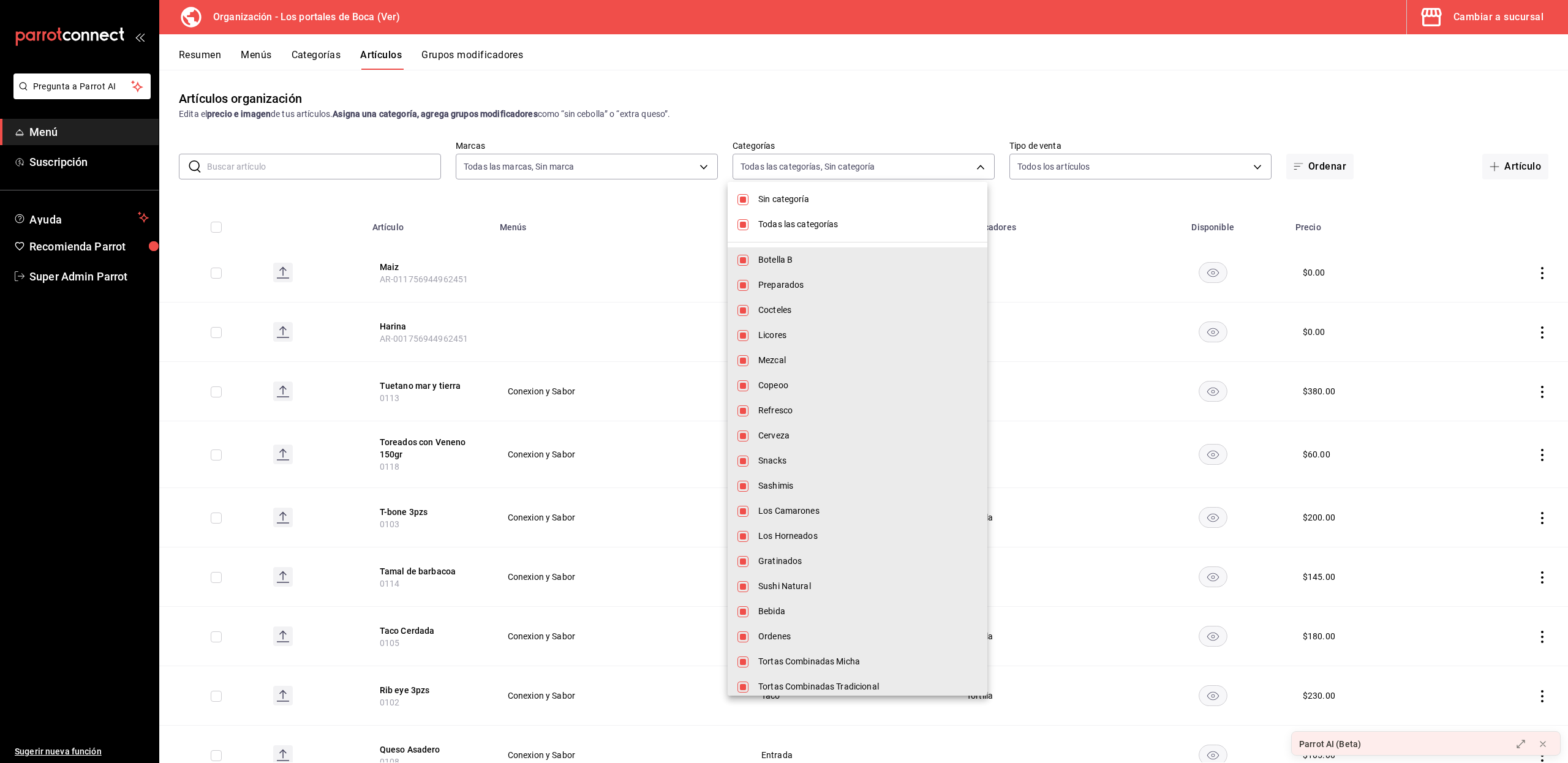
click at [770, 197] on span "Sin categoría" at bounding box center [868, 199] width 219 height 13
checkbox input "false"
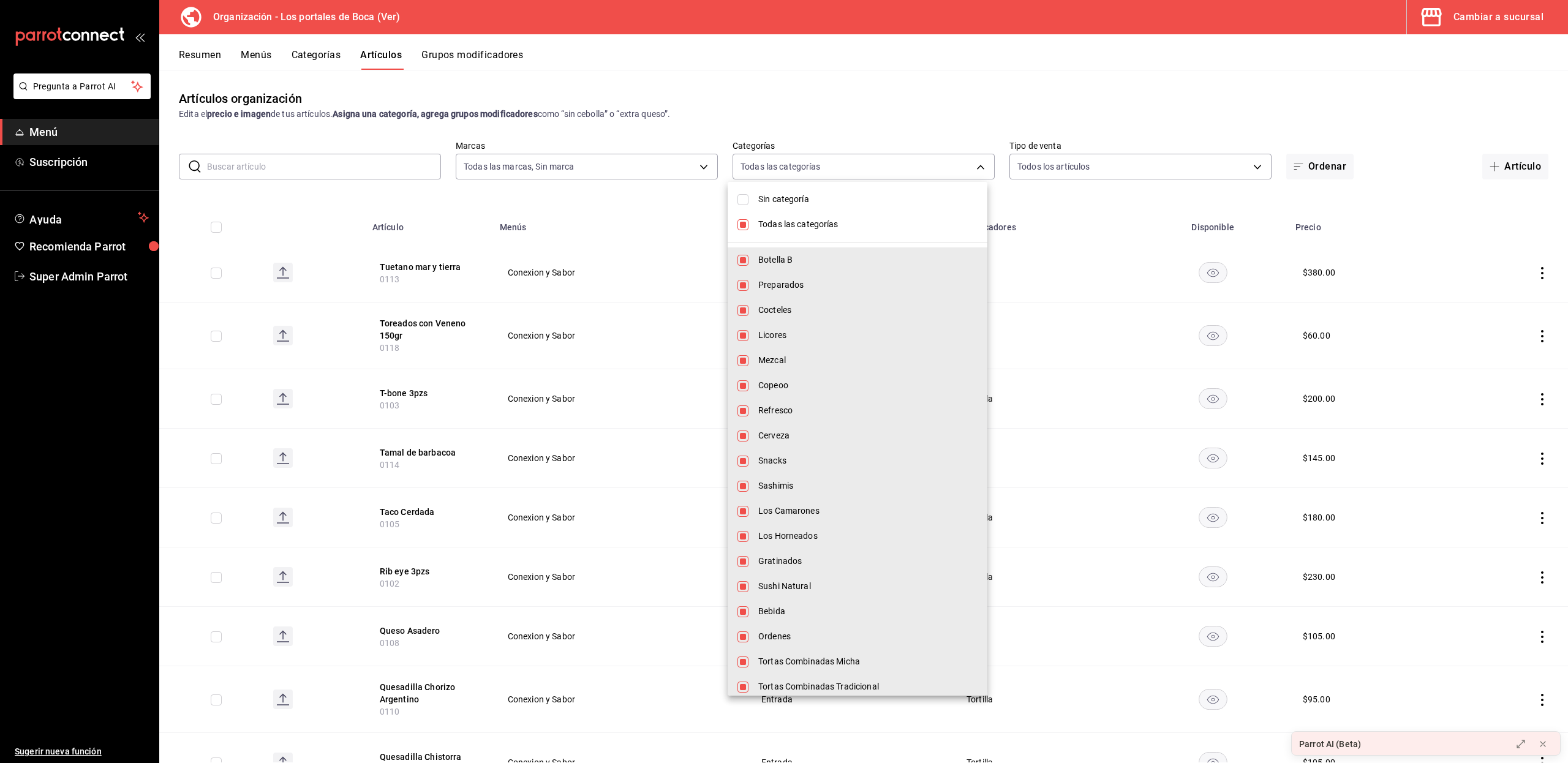
click at [760, 219] on span "Todas las categorías" at bounding box center [868, 225] width 219 height 13
checkbox input "false"
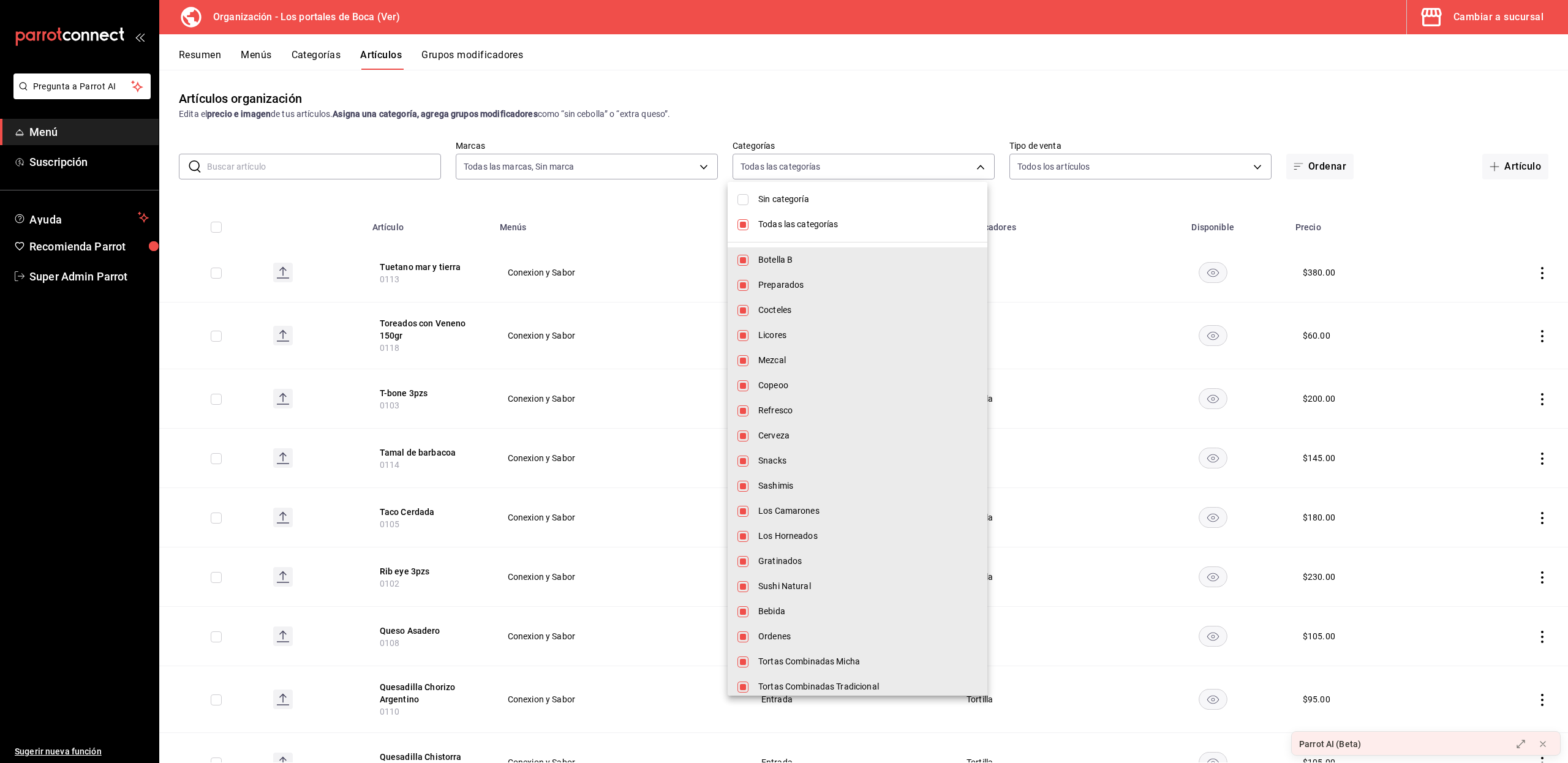
checkbox input "false"
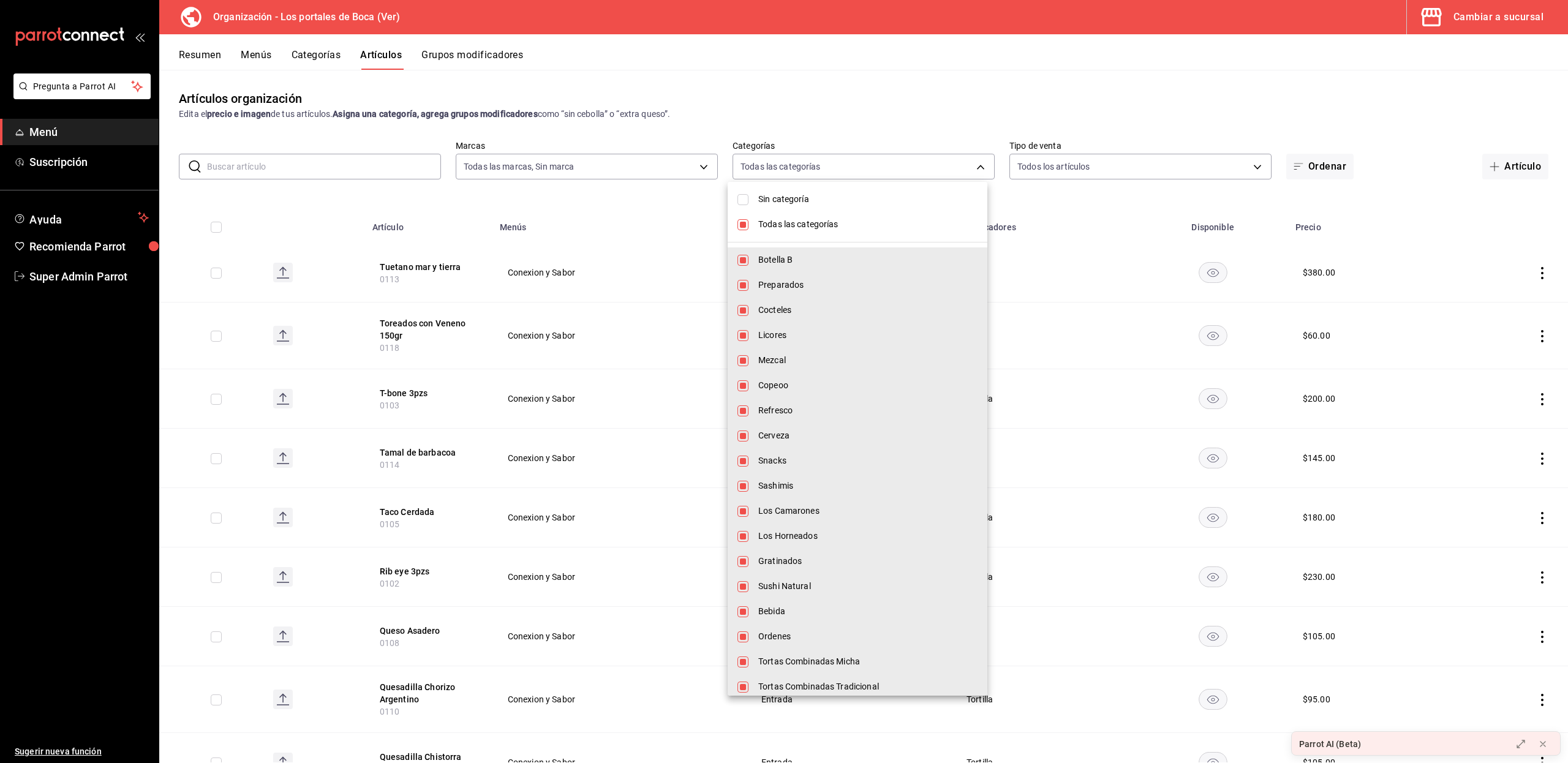
checkbox input "false"
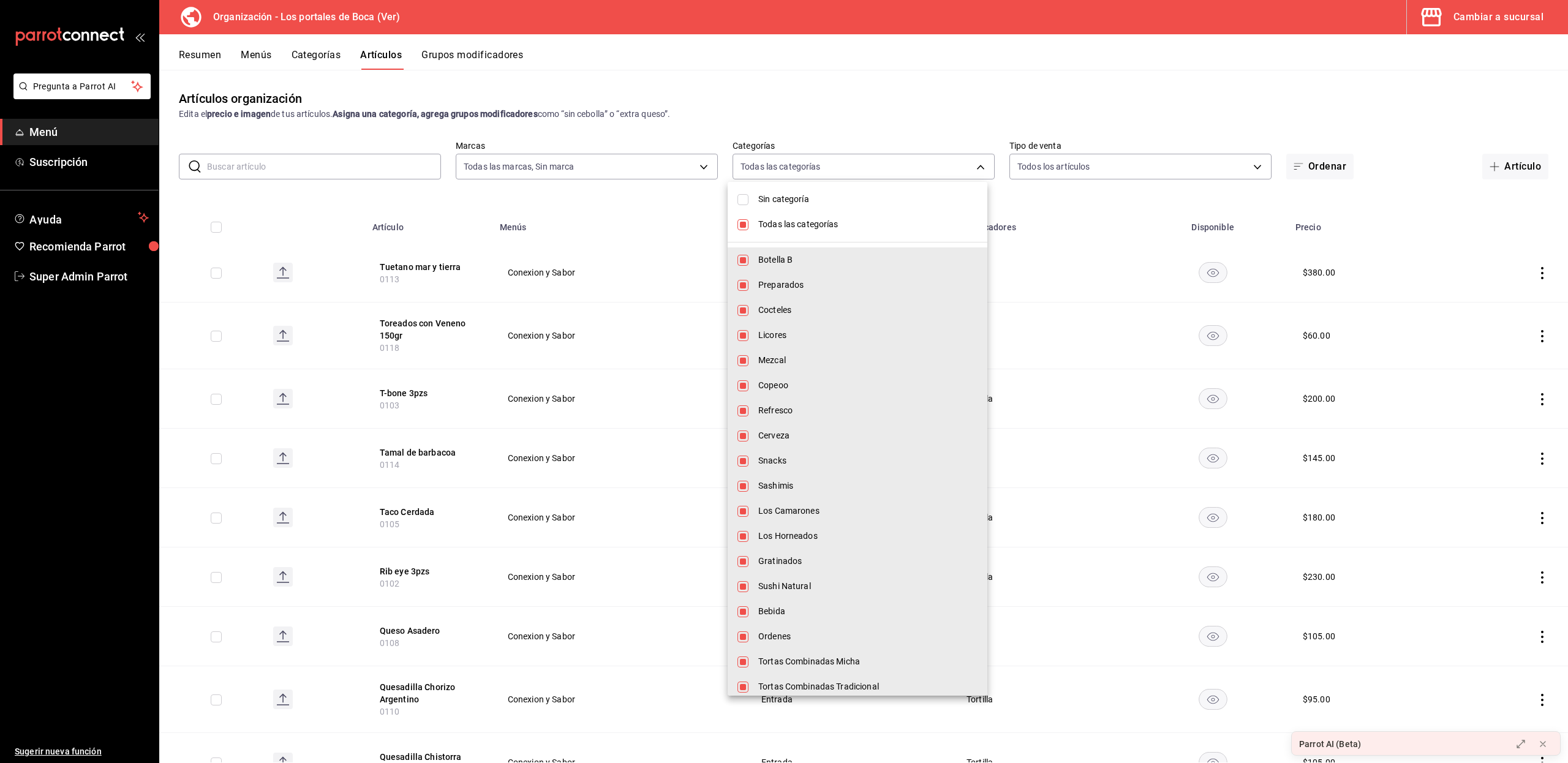
checkbox input "false"
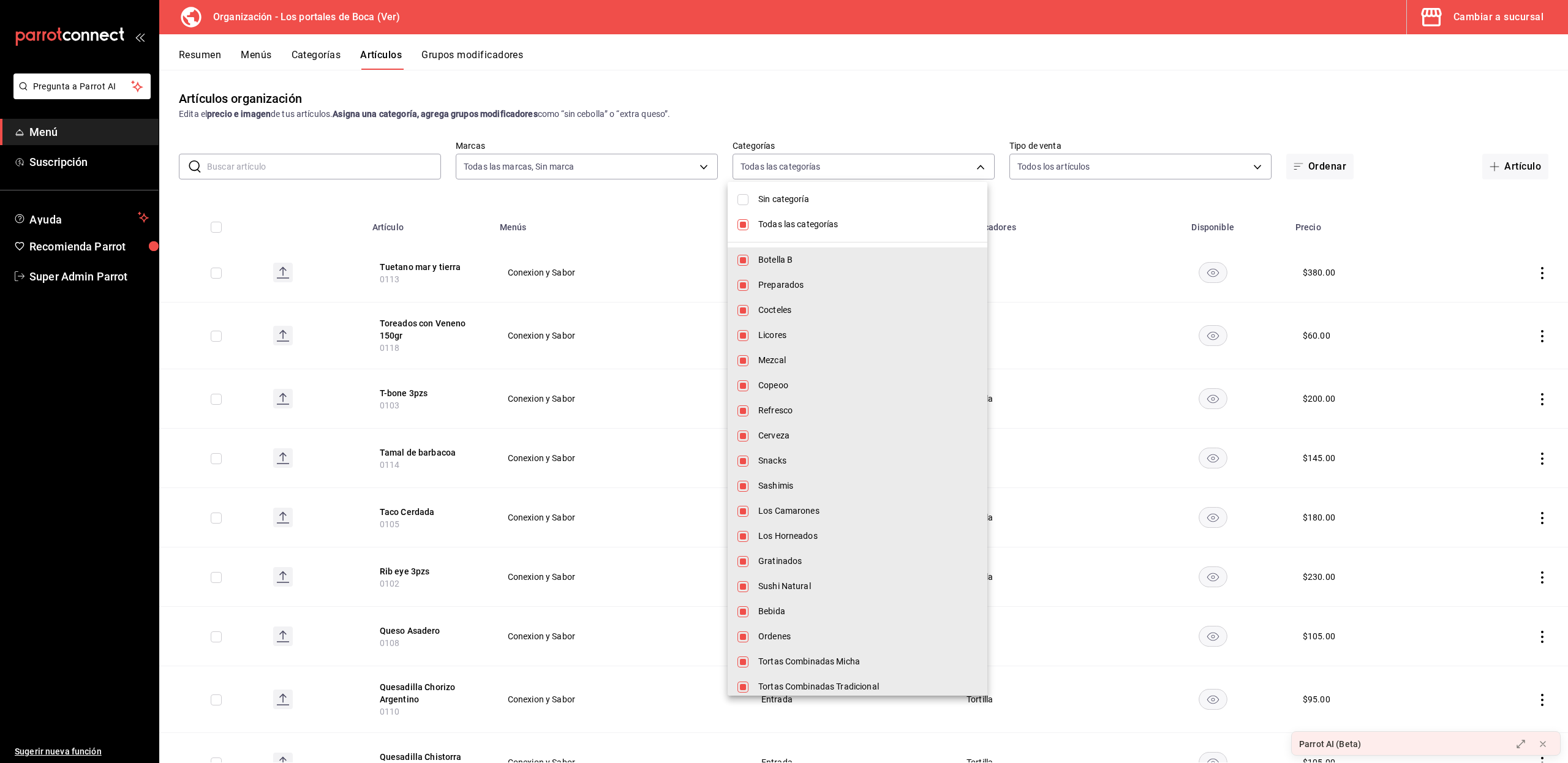
checkbox input "false"
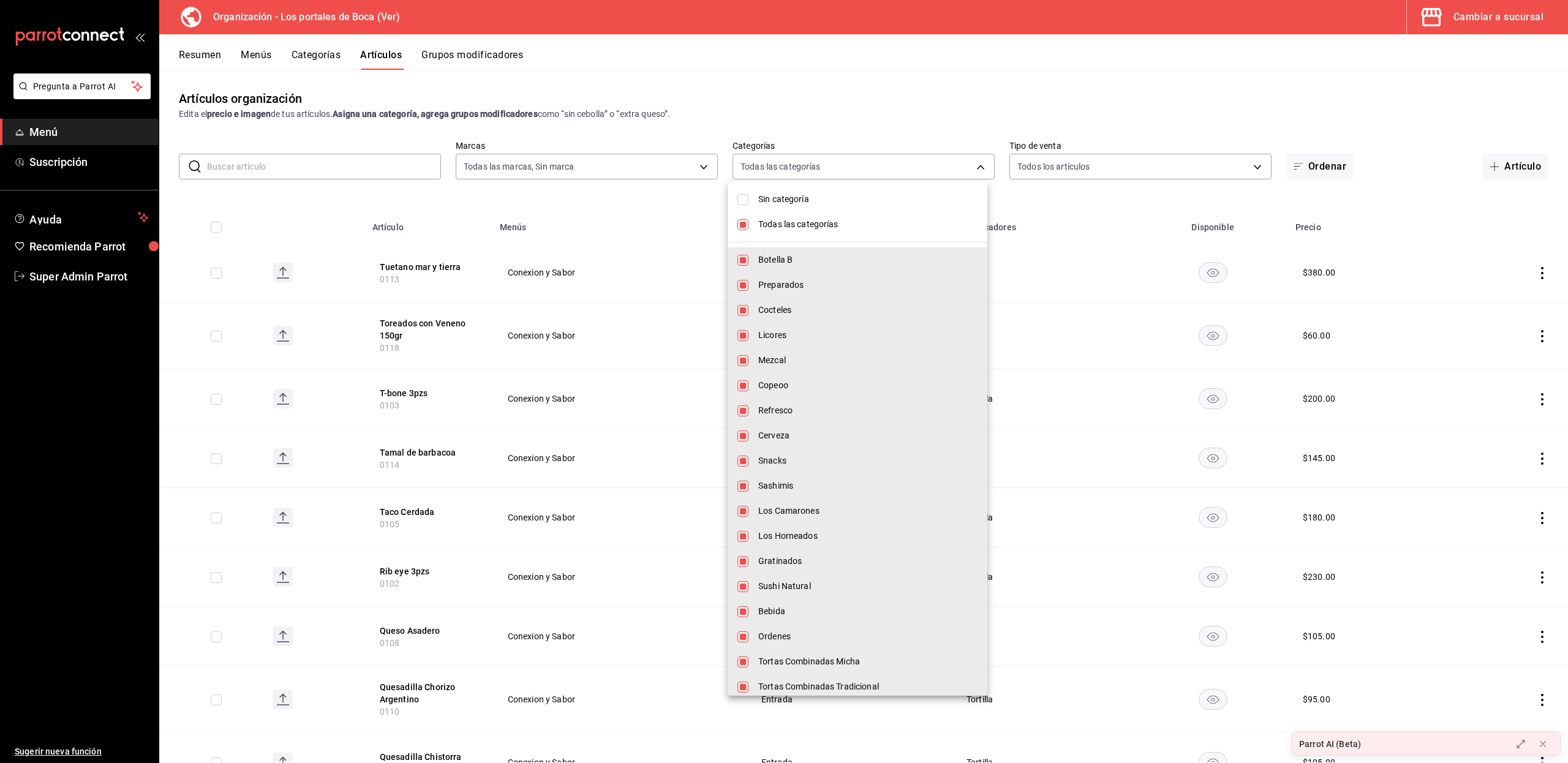
checkbox input "false"
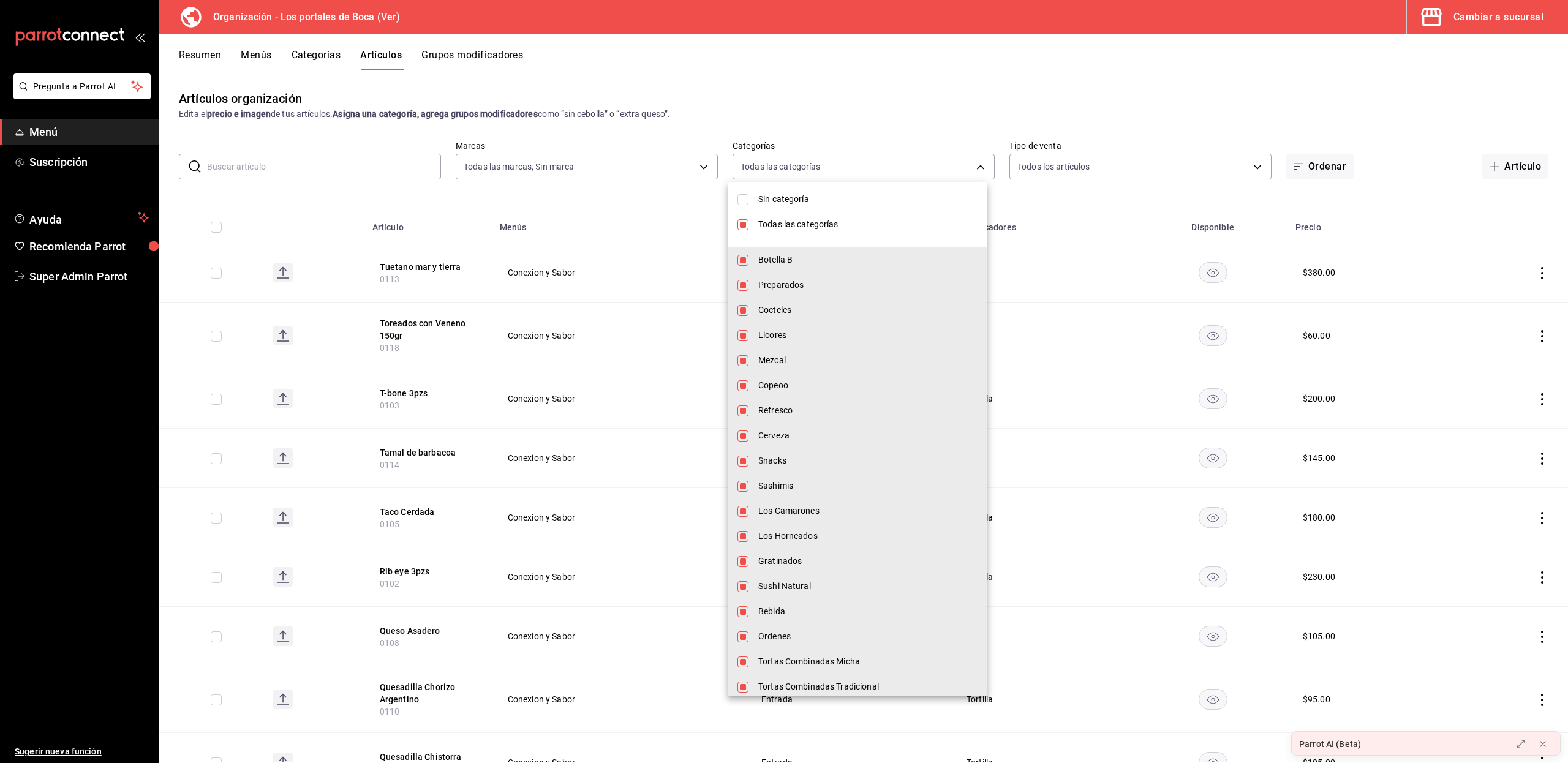
checkbox input "false"
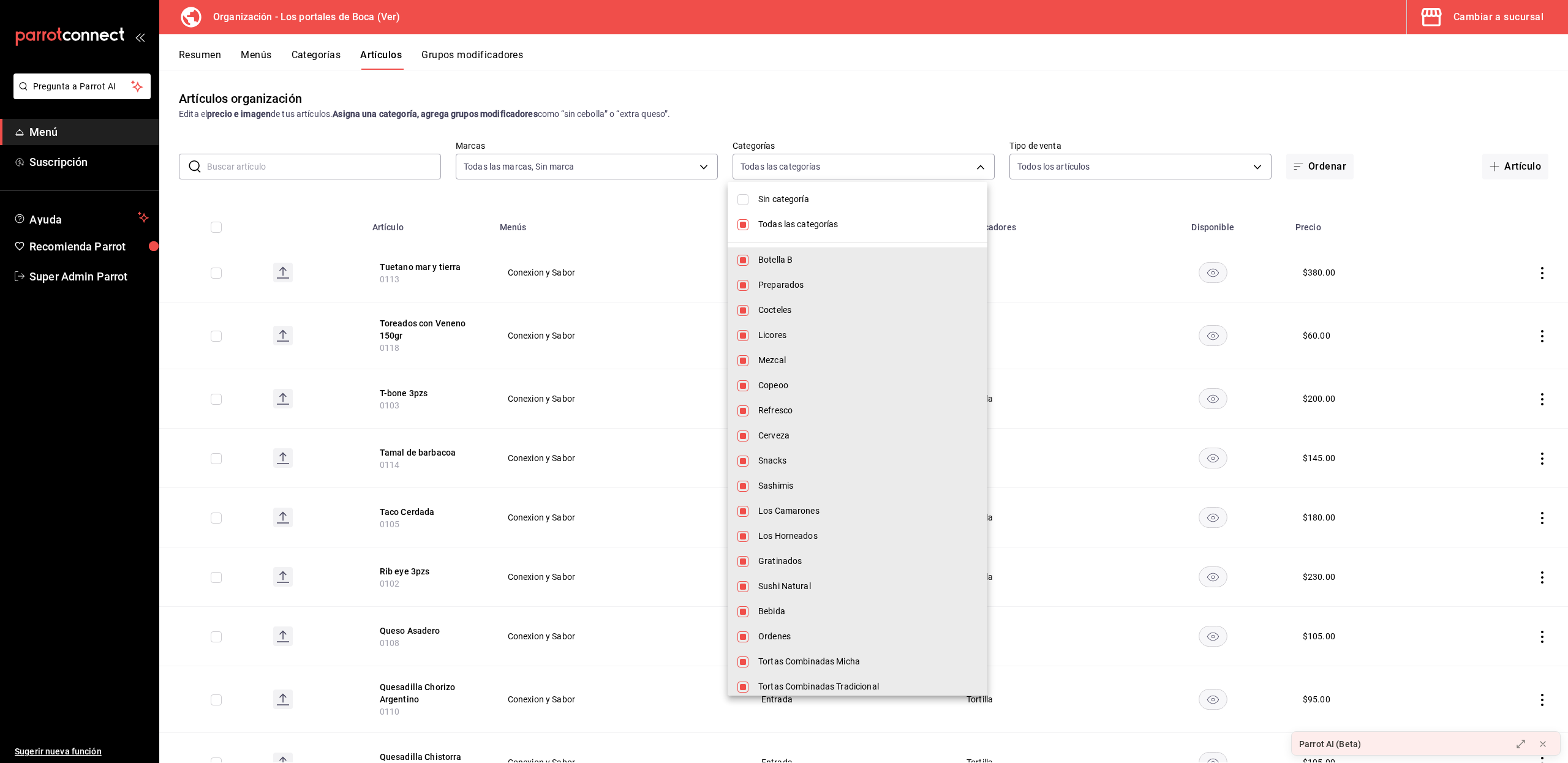
checkbox input "false"
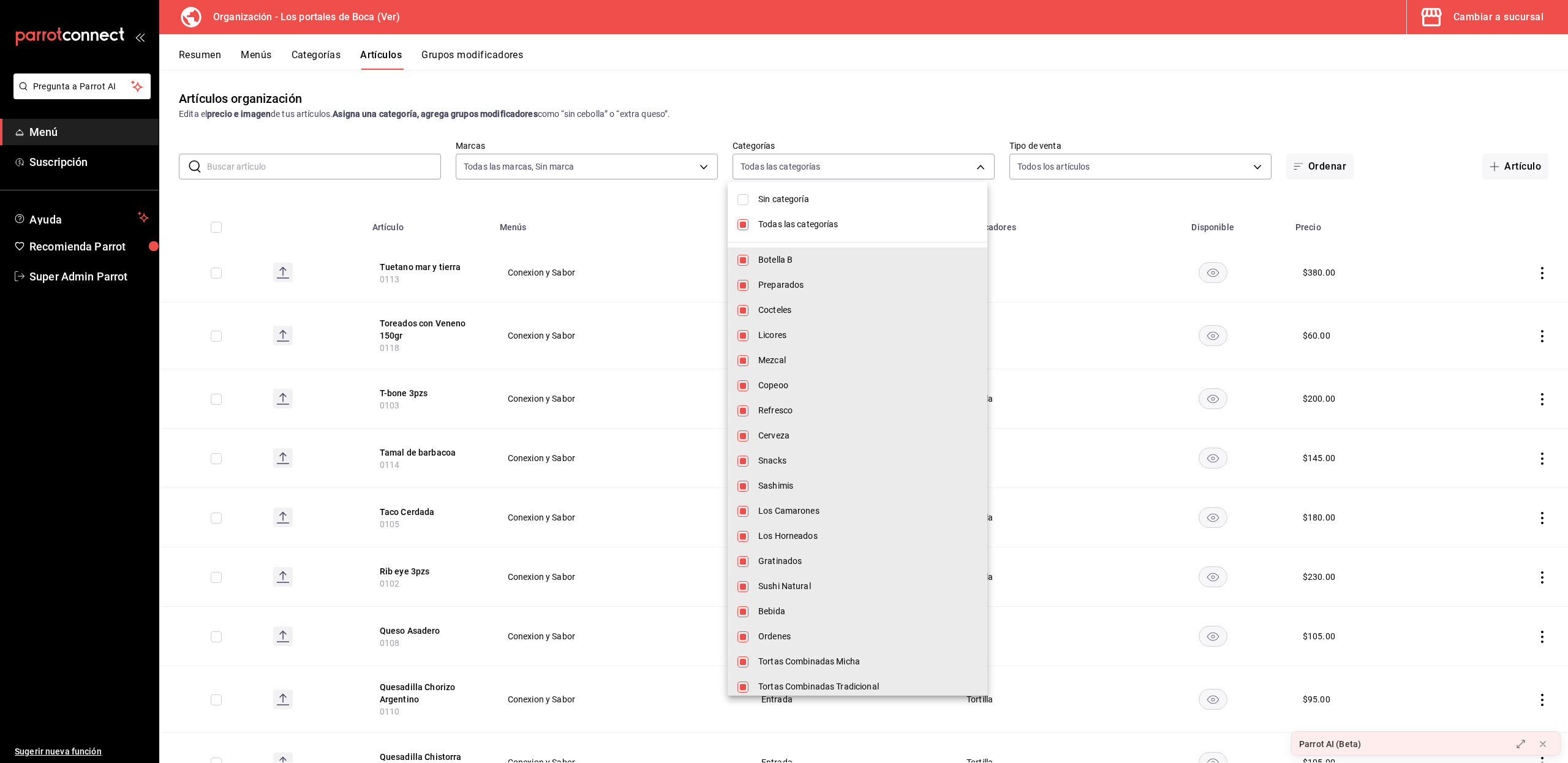
checkbox input "false"
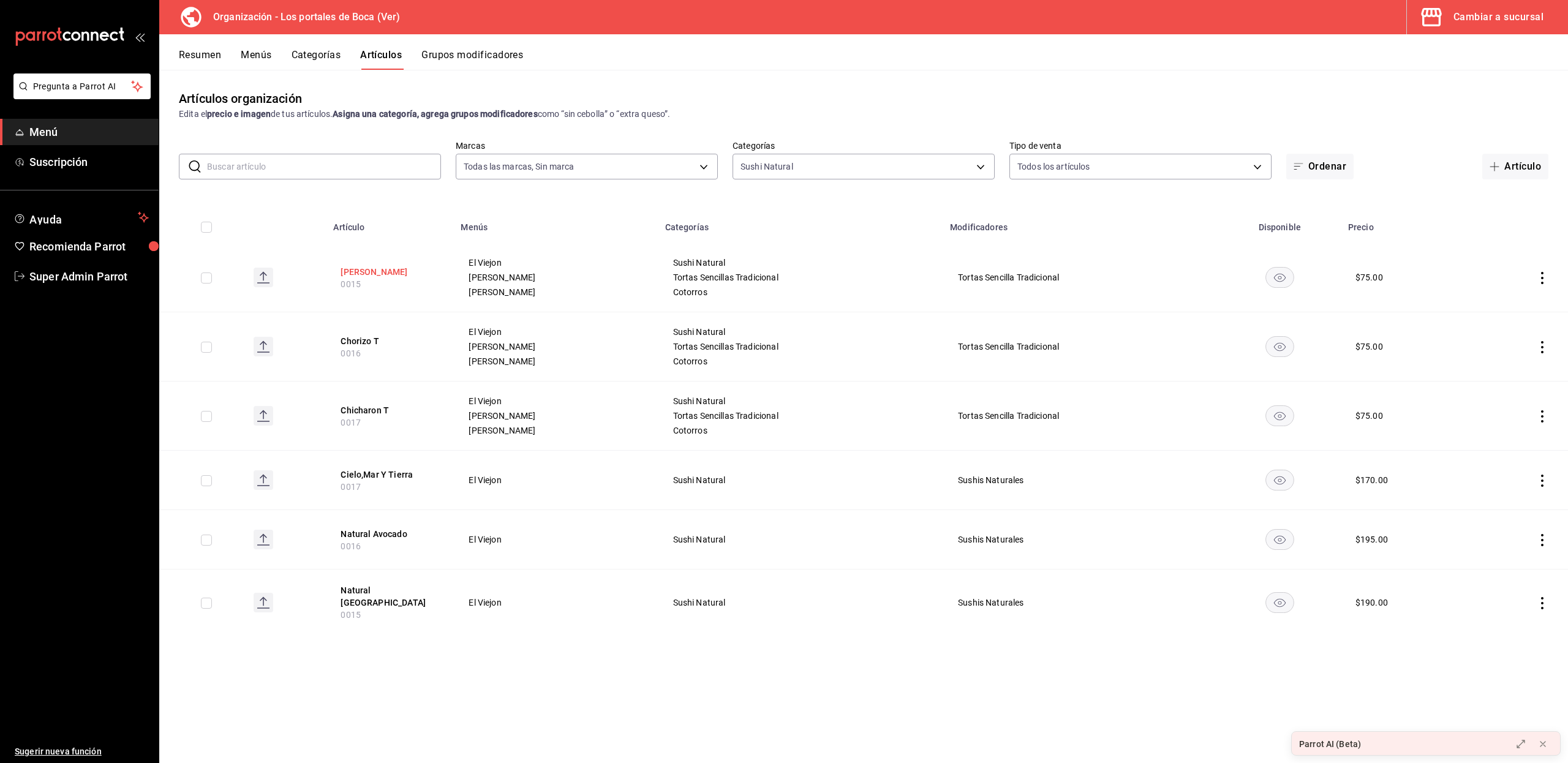
click at [378, 272] on button "[PERSON_NAME]" at bounding box center [389, 272] width 98 height 12
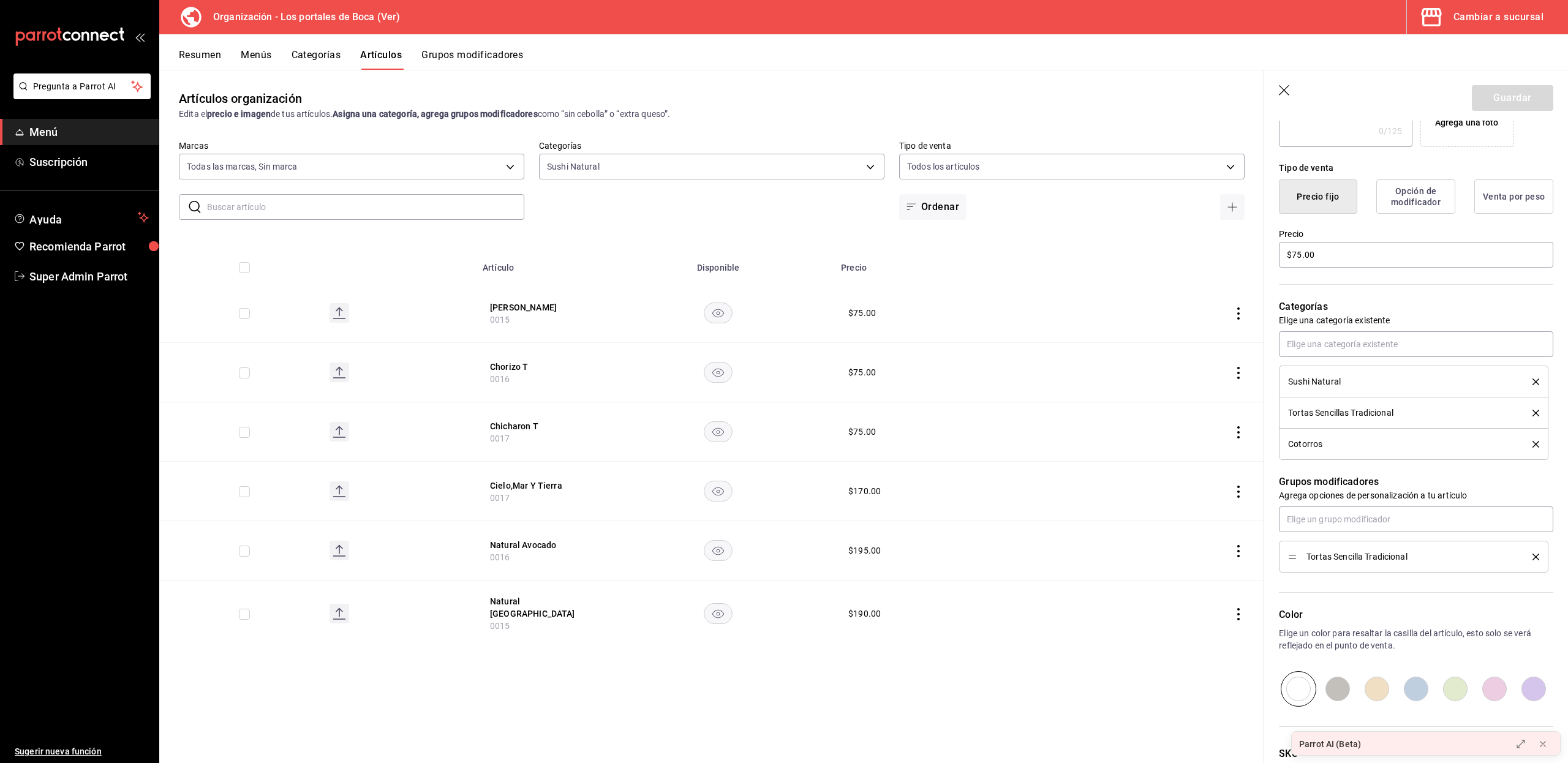
scroll to position [360, 0]
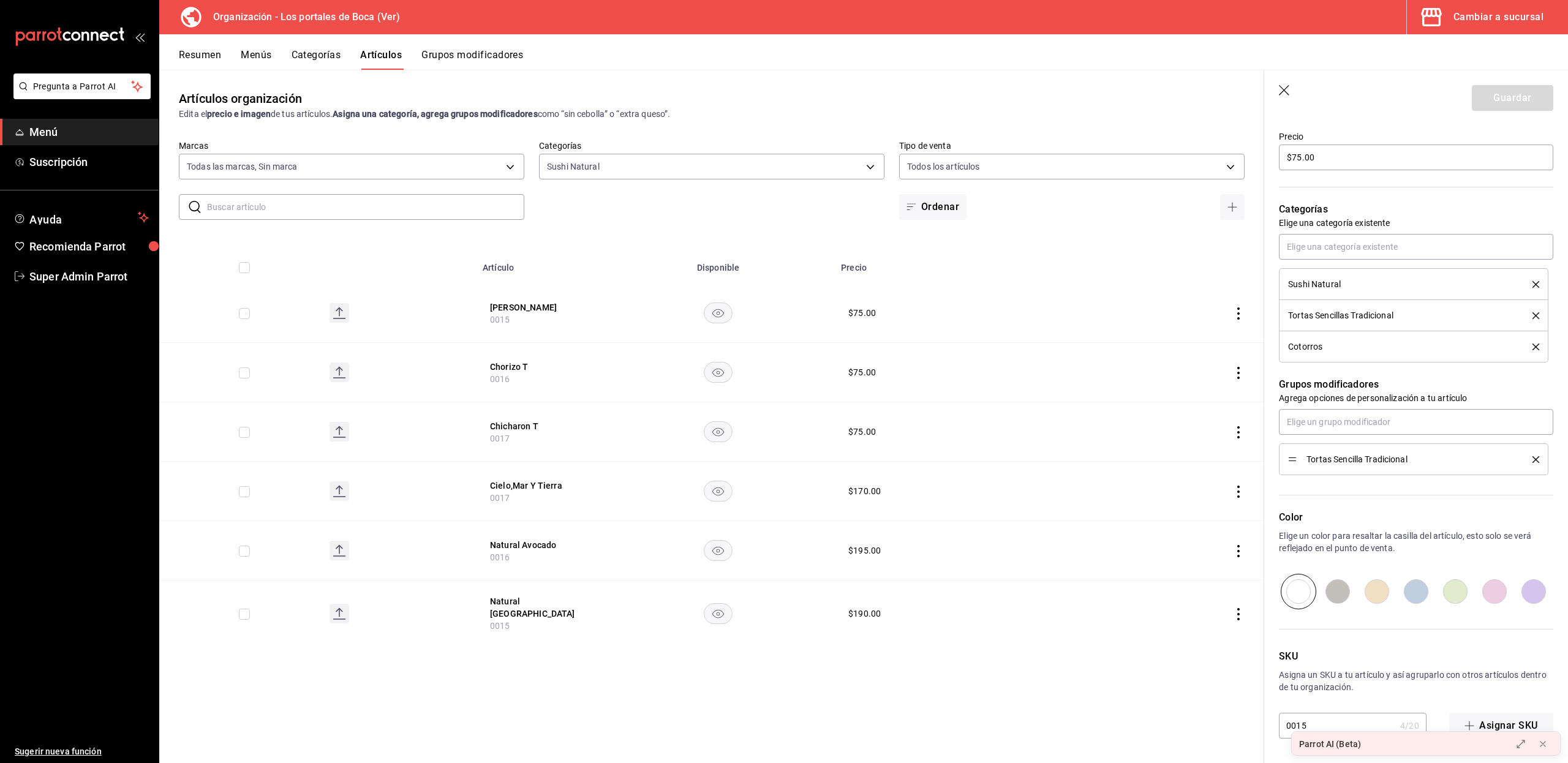
click at [1316, 724] on input "0015" at bounding box center [1337, 725] width 117 height 25
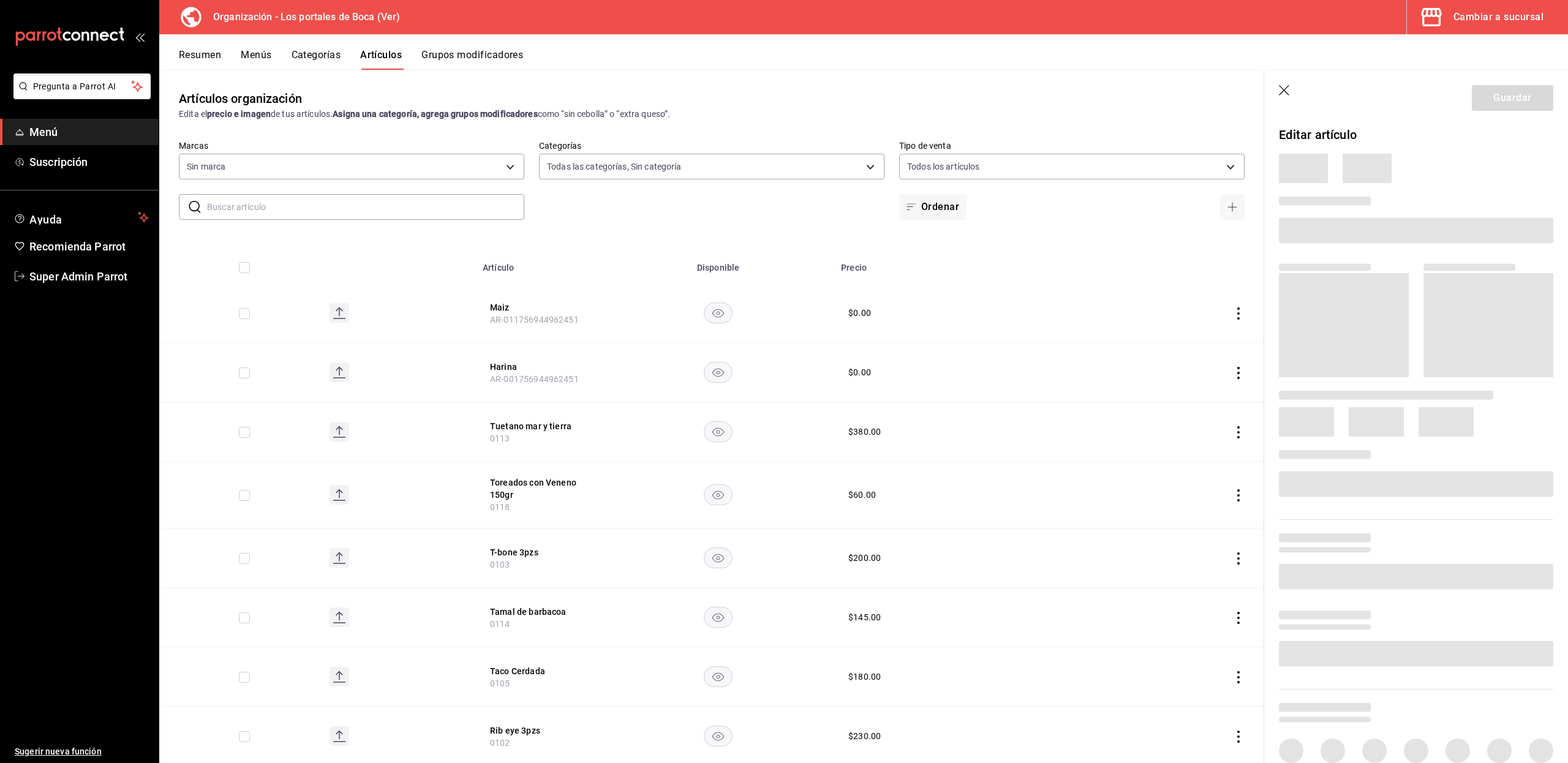
type input "3cb1c7d1-b678-45f1-8822-fafdb096e822,8b9dcd1e-86ce-40be-9bc7-b5ff9750edb9,ba916…"
type input "b5ad986e-3551-40cf-bef2-a4391ef287b1"
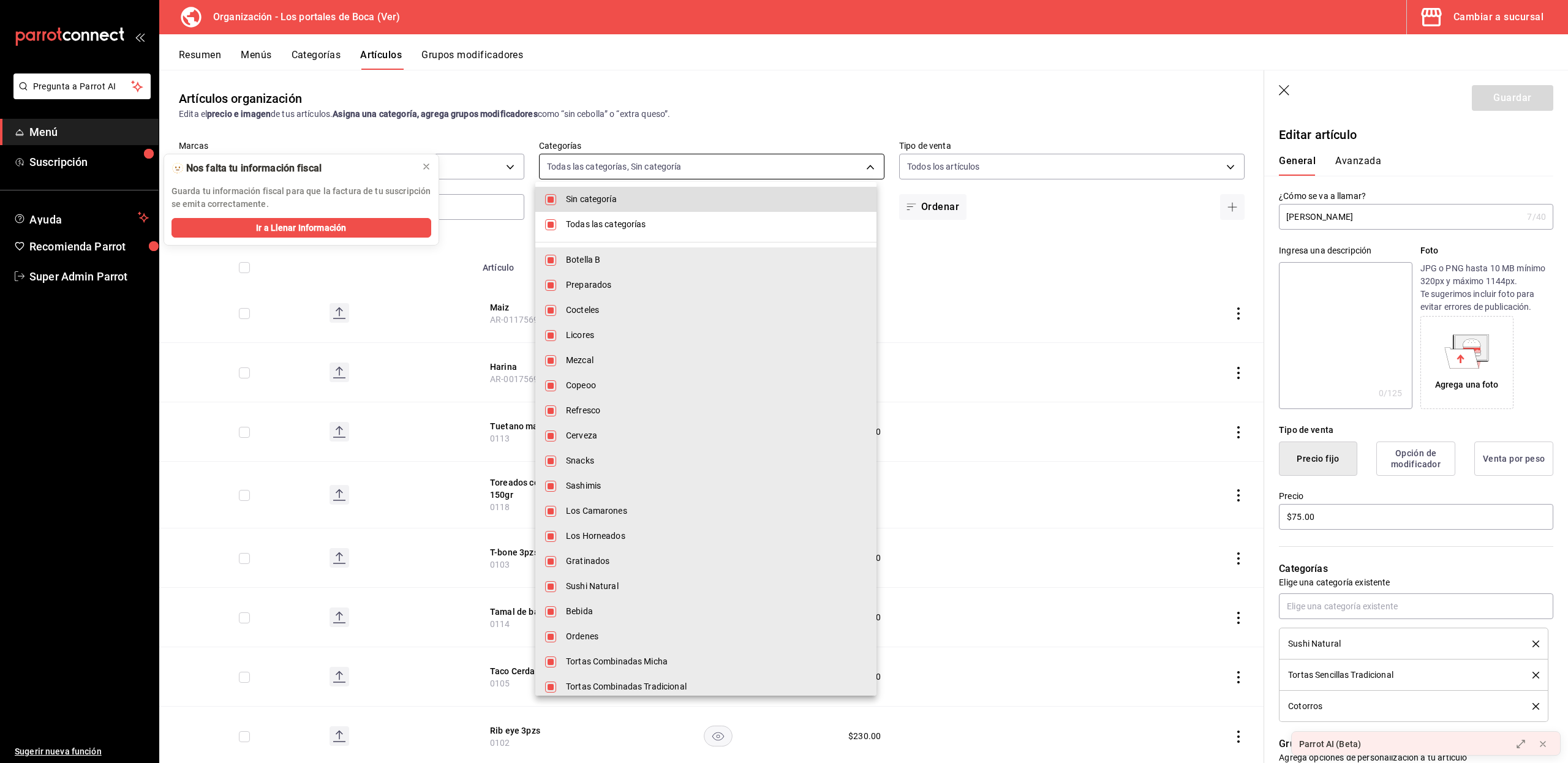
click at [816, 163] on body "Pregunta a Parrot AI Menú Suscripción Ayuda Recomienda Parrot Super Admin Parro…" at bounding box center [784, 381] width 1568 height 763
click at [816, 163] on div at bounding box center [784, 381] width 1568 height 763
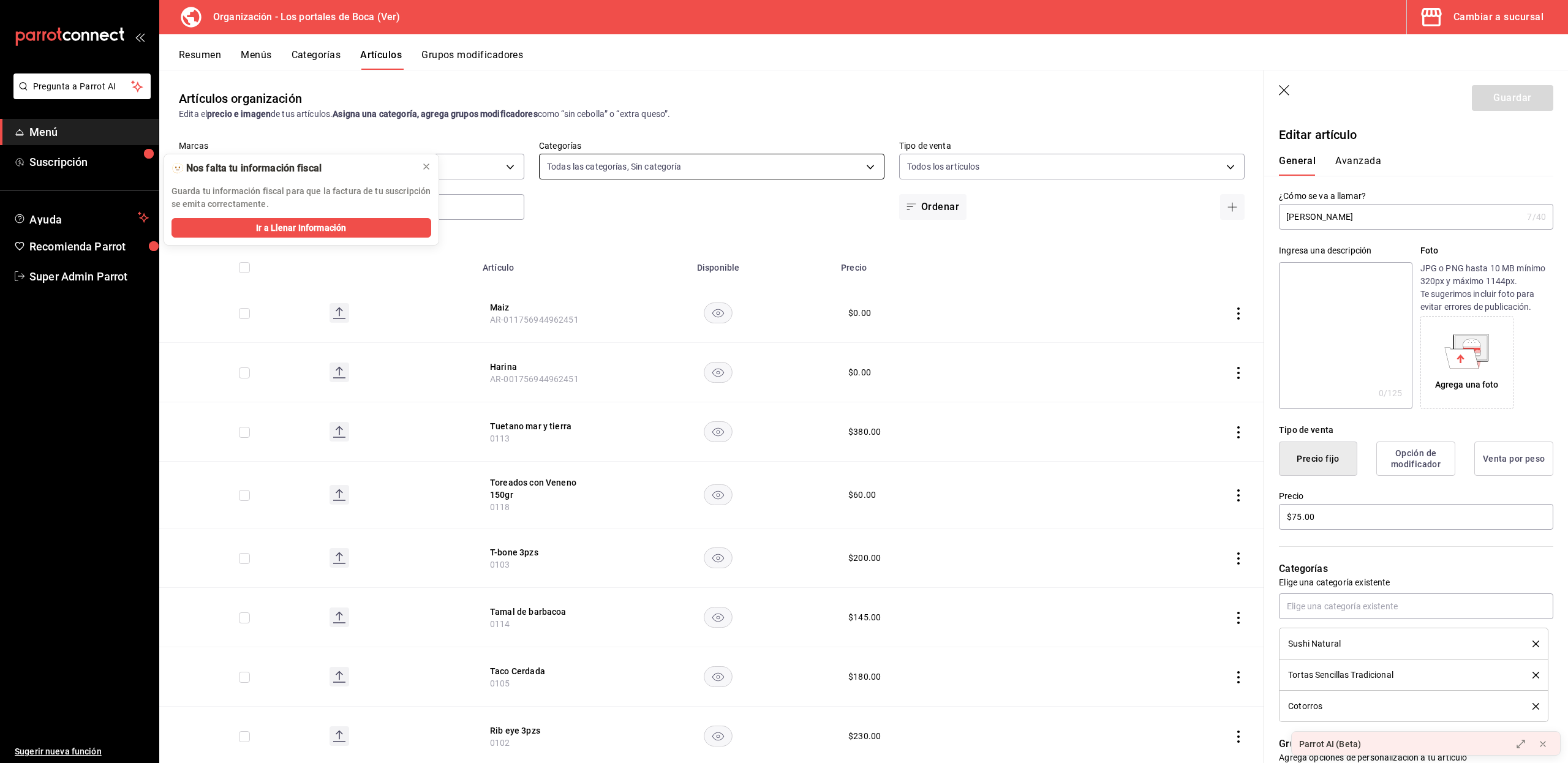
click at [816, 163] on div "Sin categoría Todas las categorías Botella B Preparados Cocteles Licores Mezcal…" at bounding box center [784, 381] width 1568 height 763
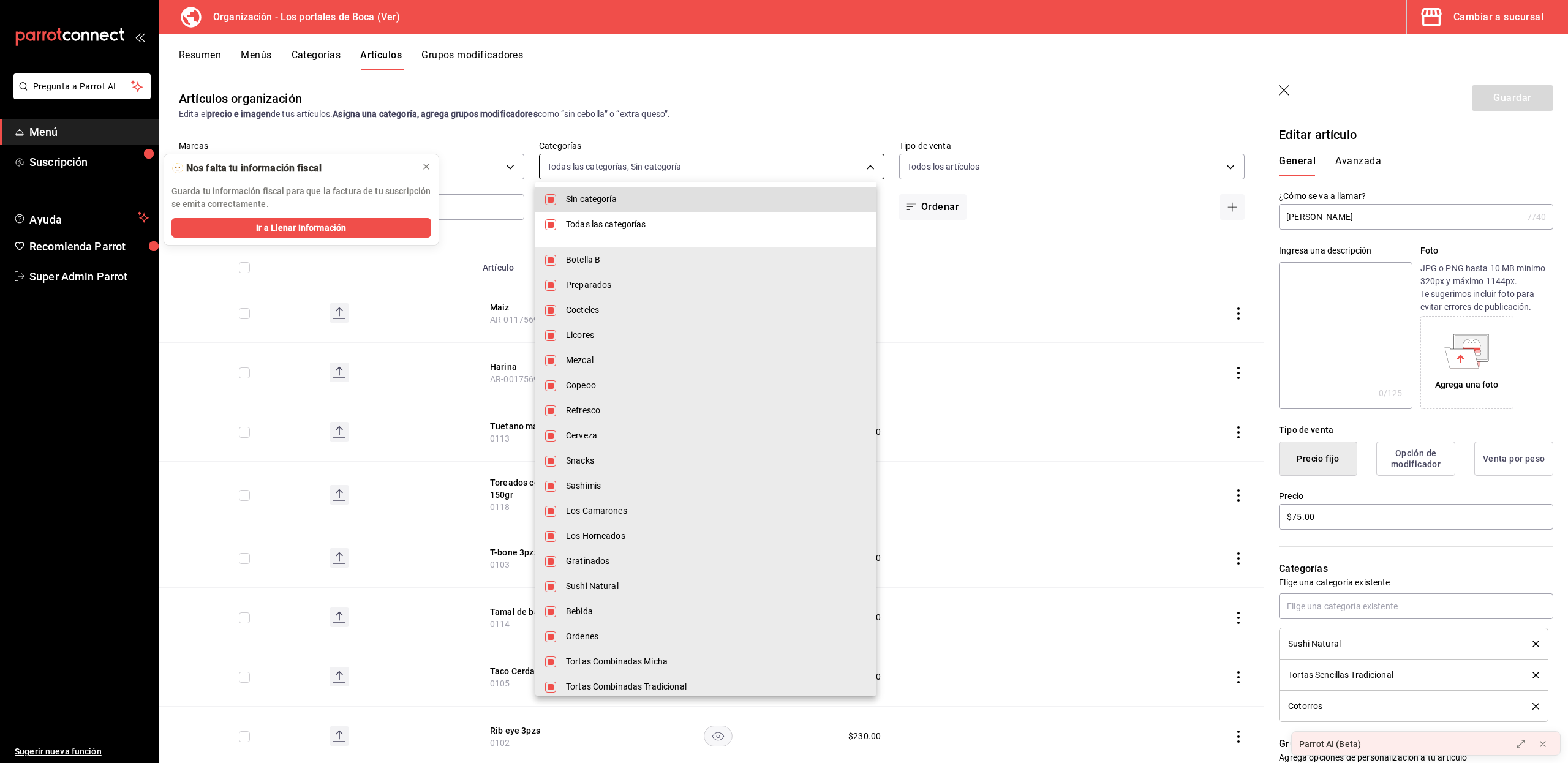
click at [816, 163] on body "Pregunta a Parrot AI Menú Suscripción Ayuda Recomienda Parrot Super Admin Parro…" at bounding box center [784, 381] width 1568 height 763
click at [421, 169] on icon at bounding box center [426, 166] width 10 height 10
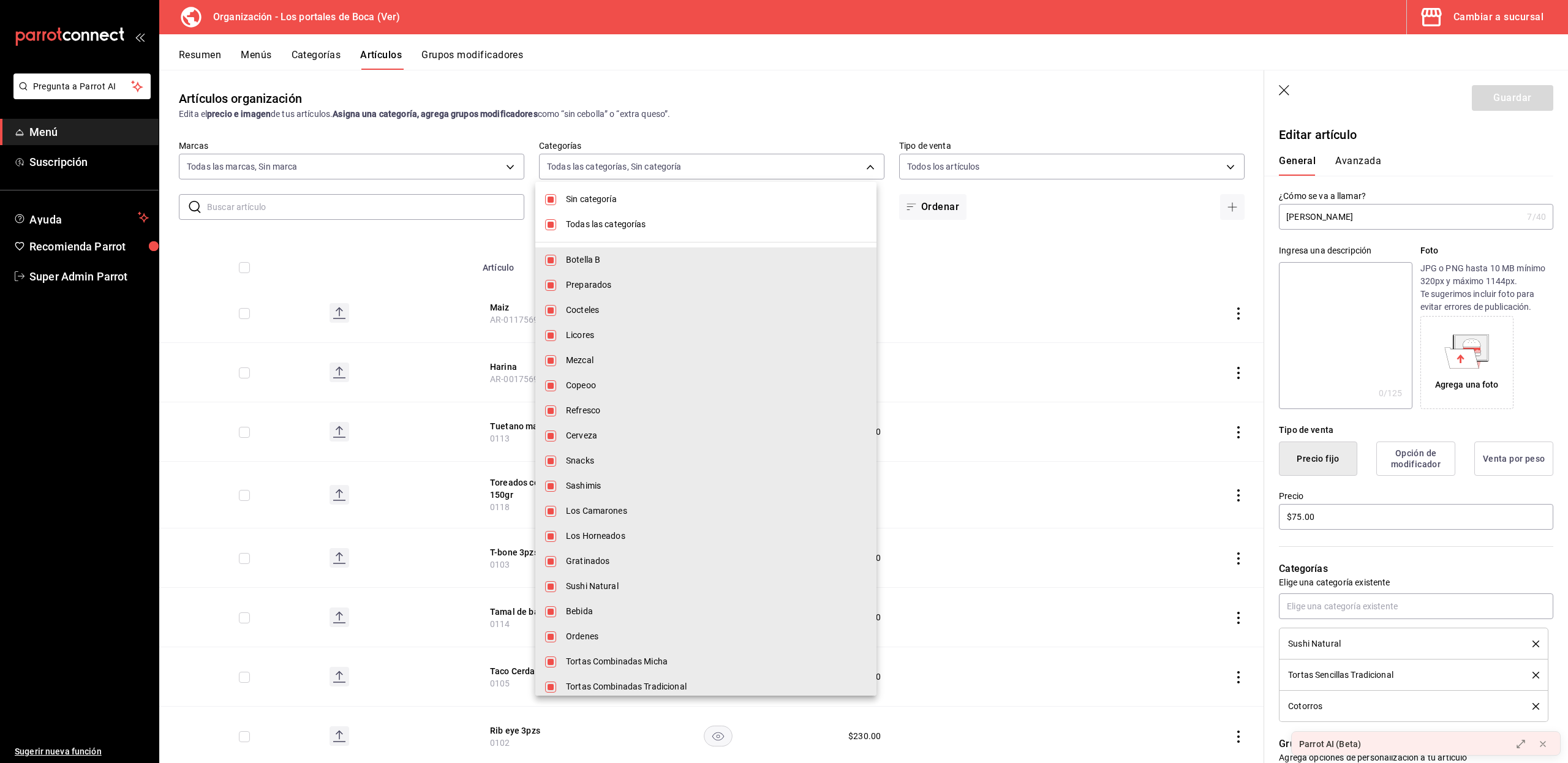
click at [577, 201] on span "Sin categoría" at bounding box center [716, 199] width 300 height 13
checkbox input "false"
click at [552, 223] on input "checkbox" at bounding box center [550, 225] width 11 height 11
checkbox input "false"
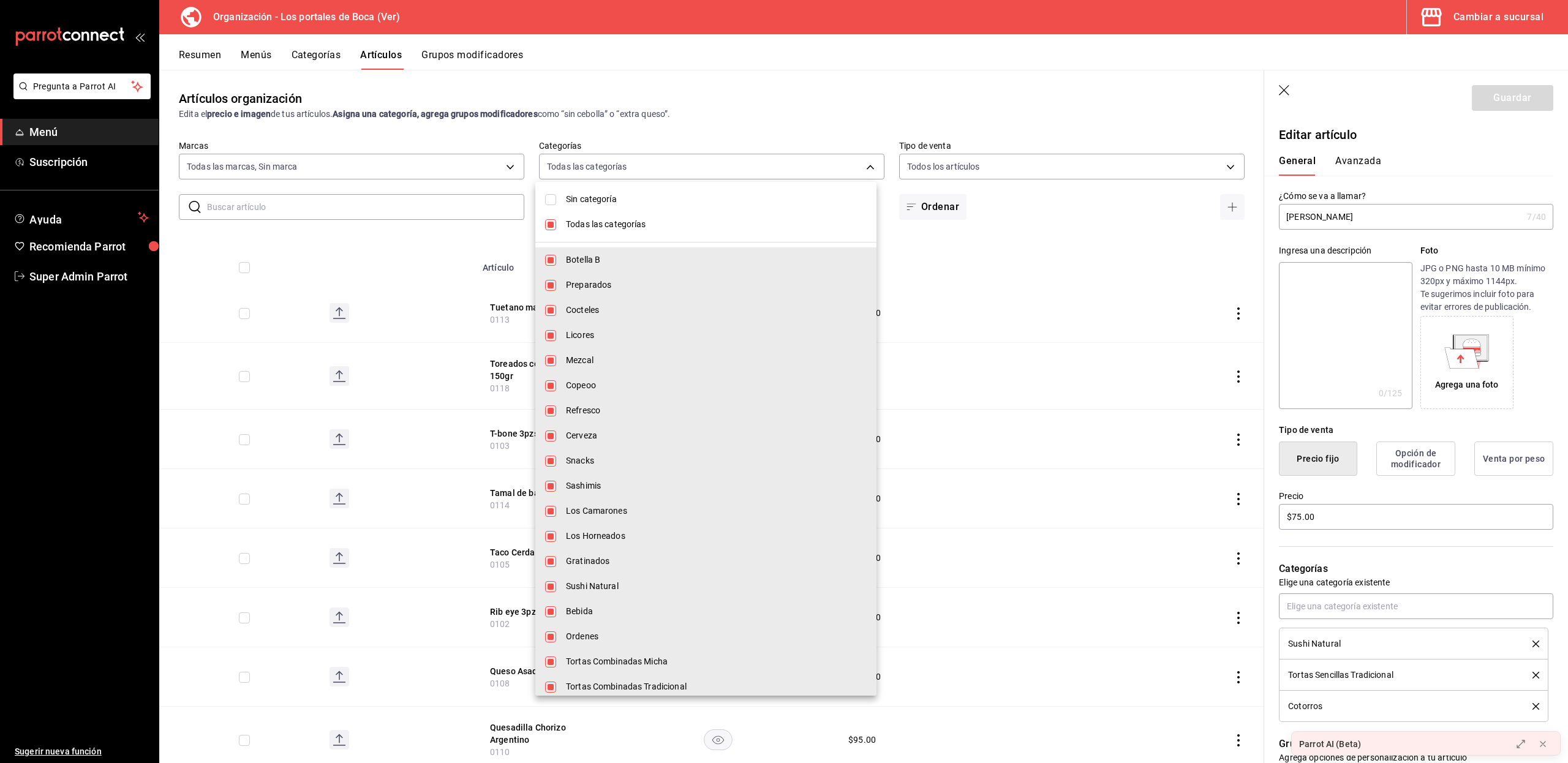
checkbox input "false"
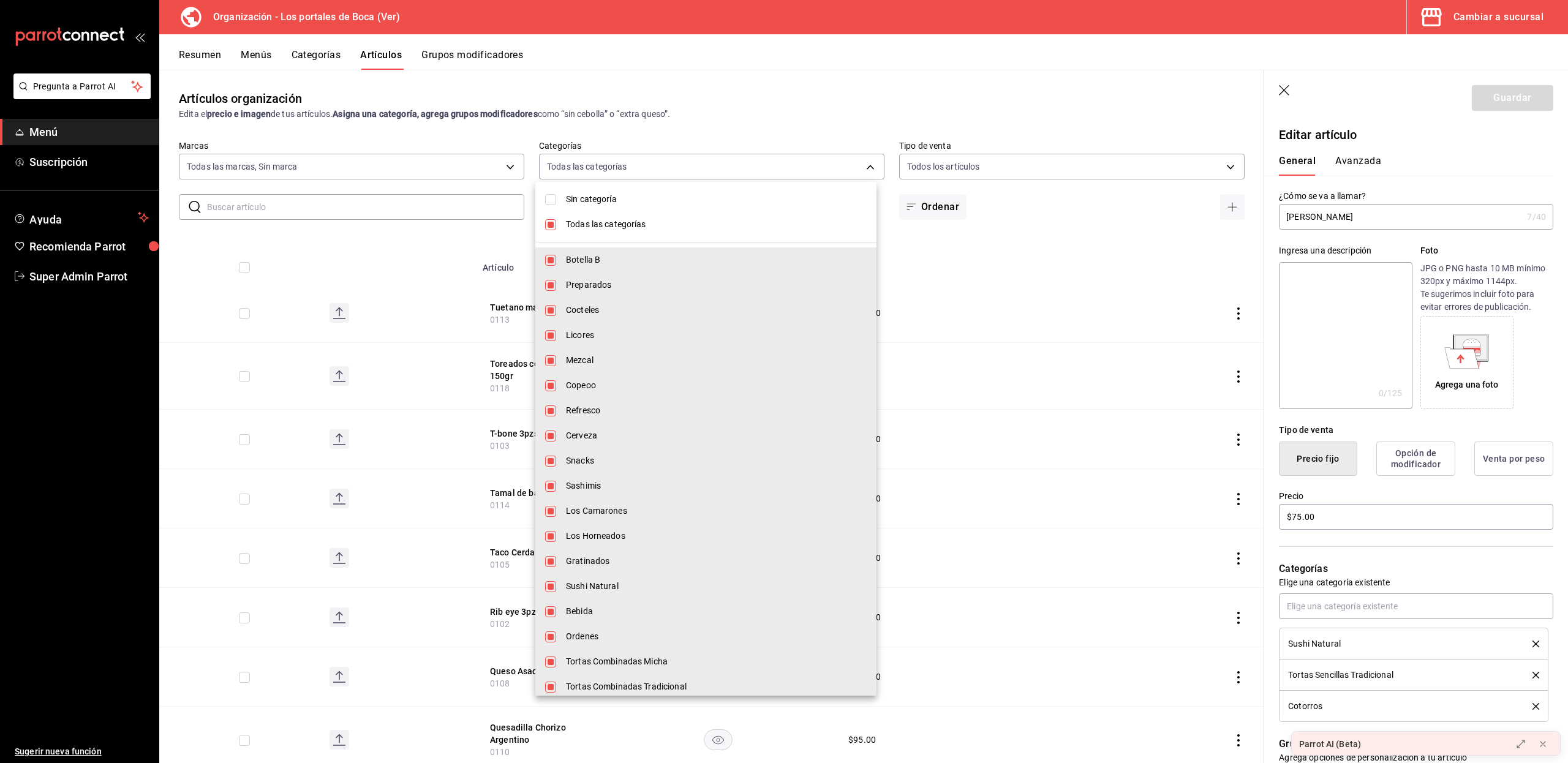
checkbox input "false"
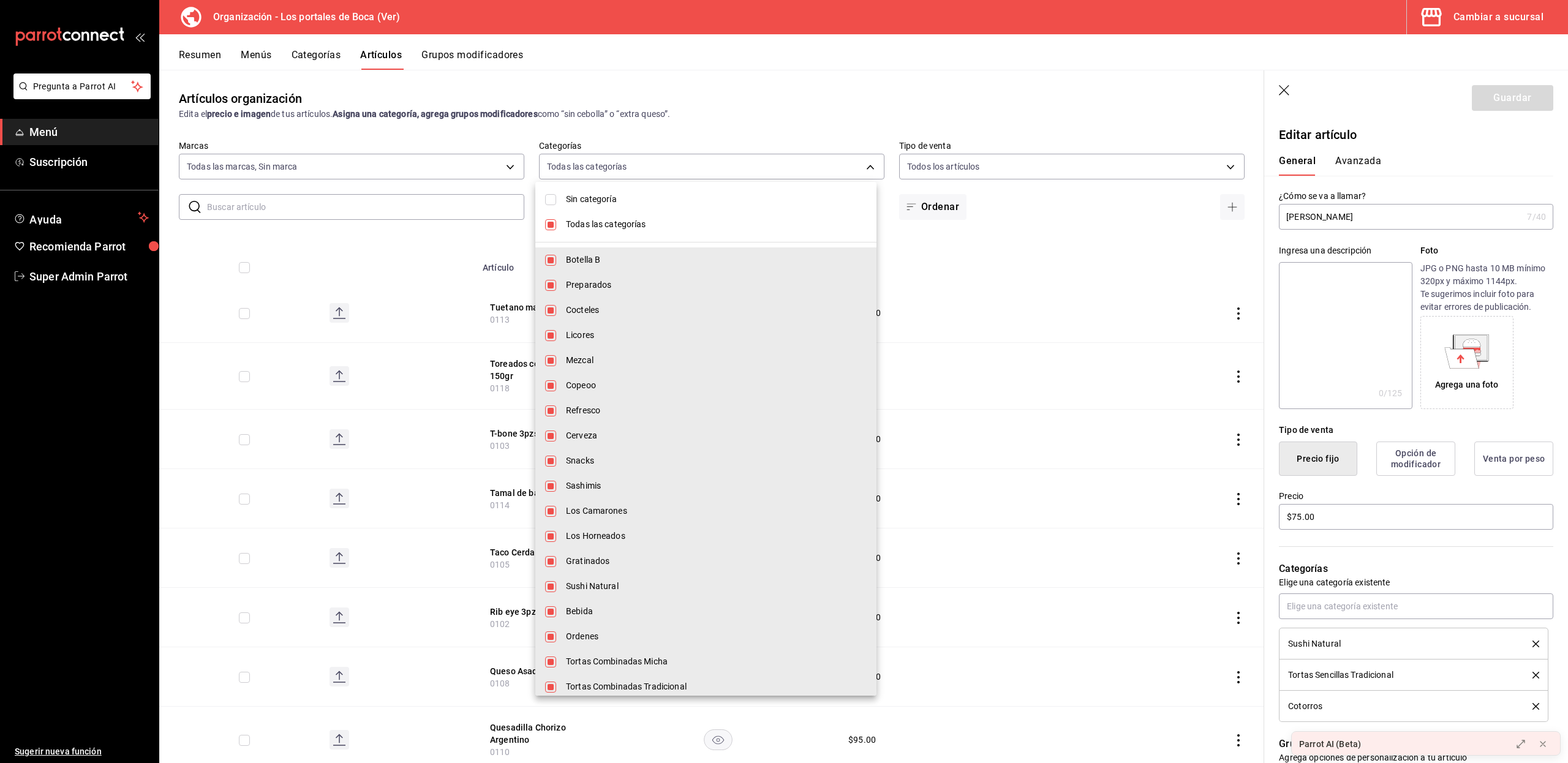
checkbox input "false"
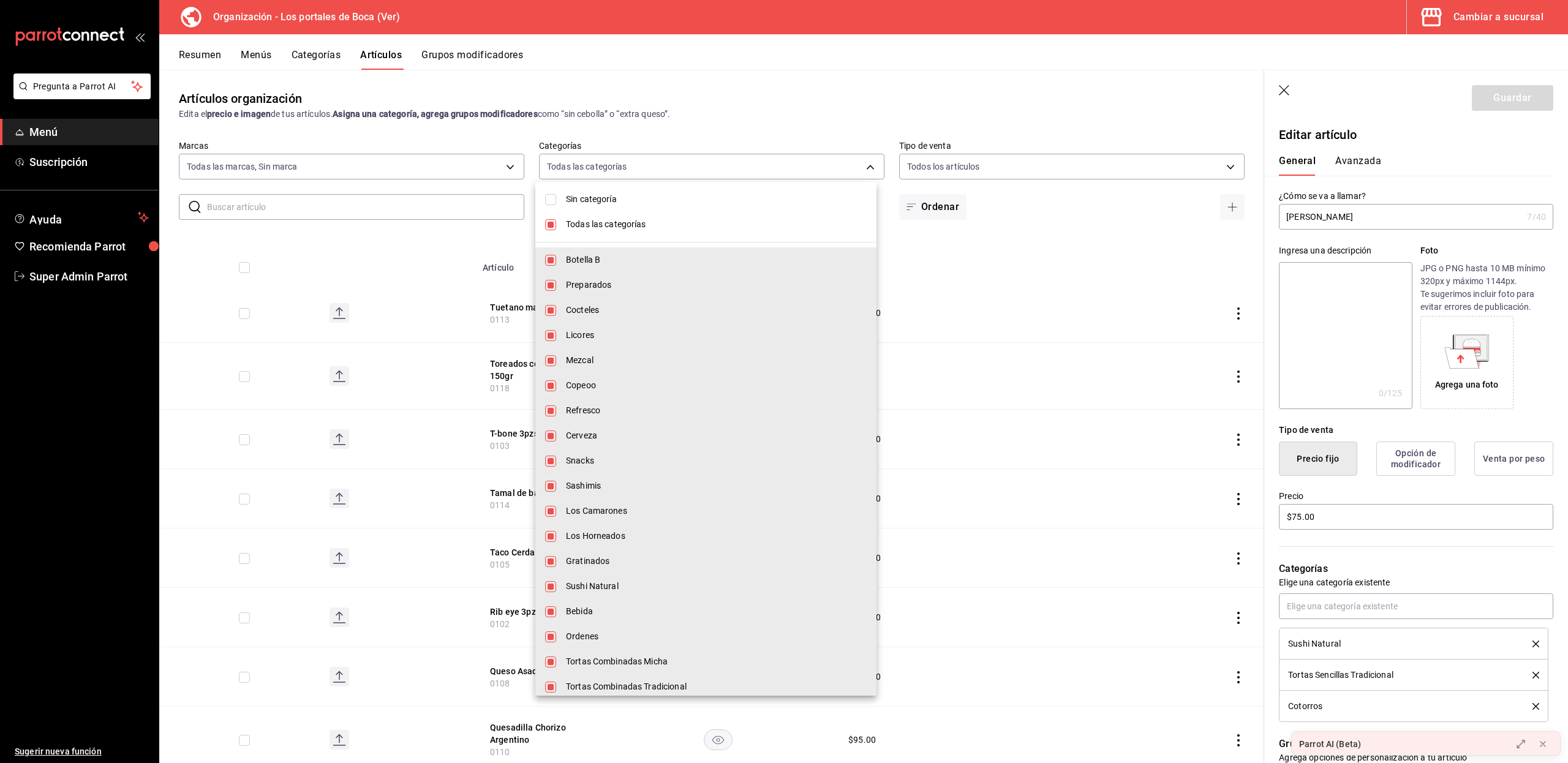
checkbox input "false"
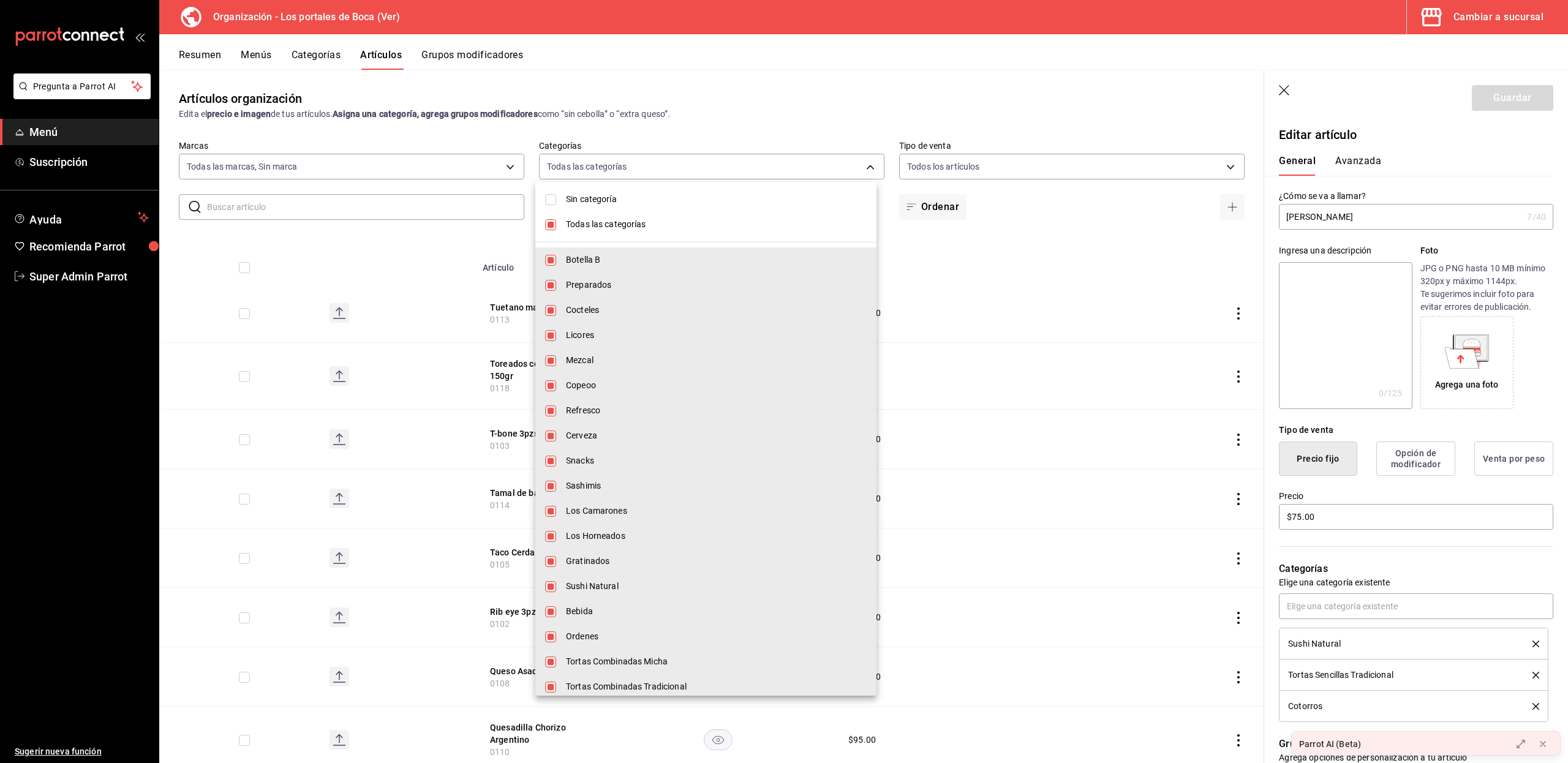
checkbox input "false"
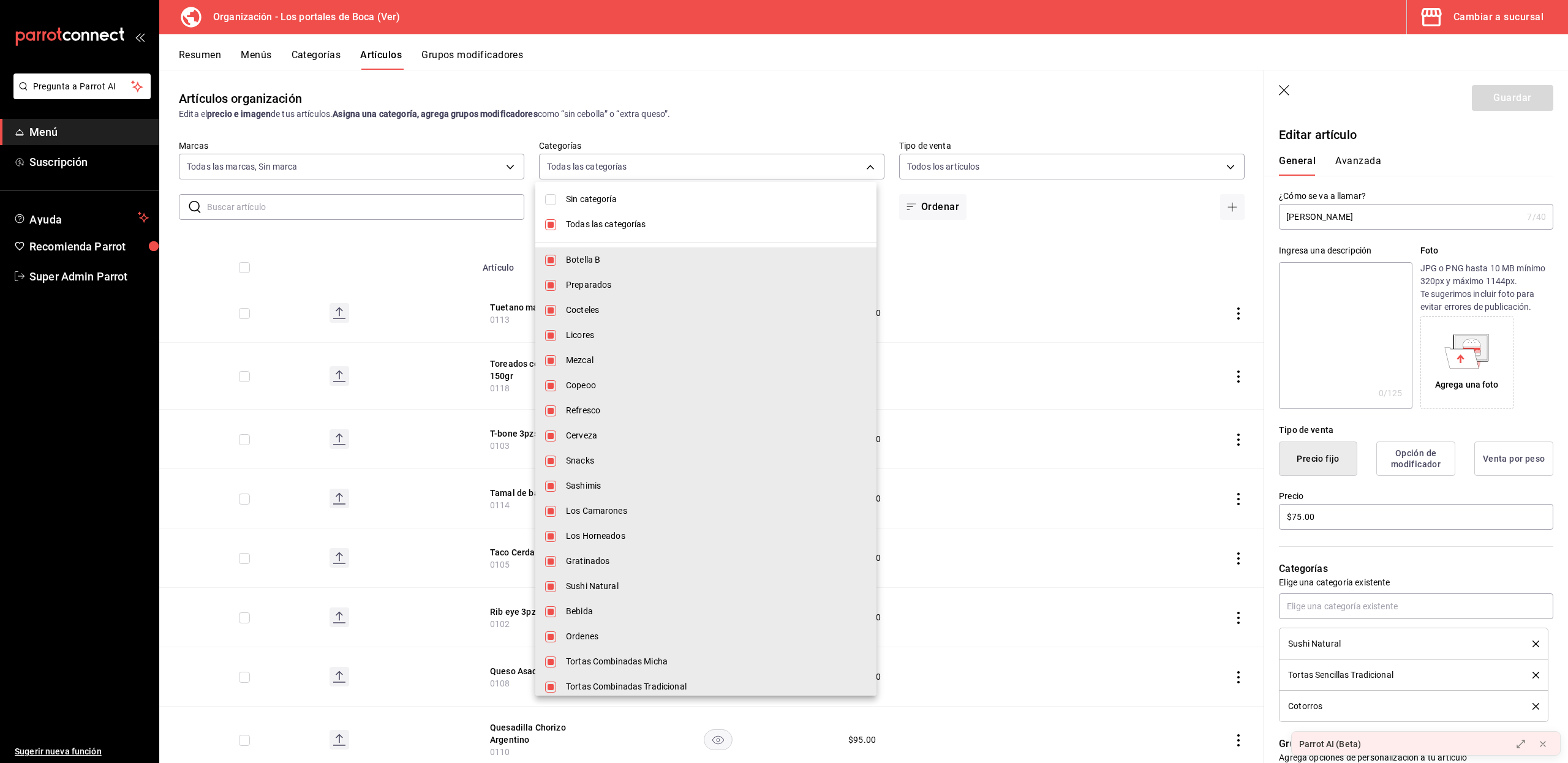
checkbox input "false"
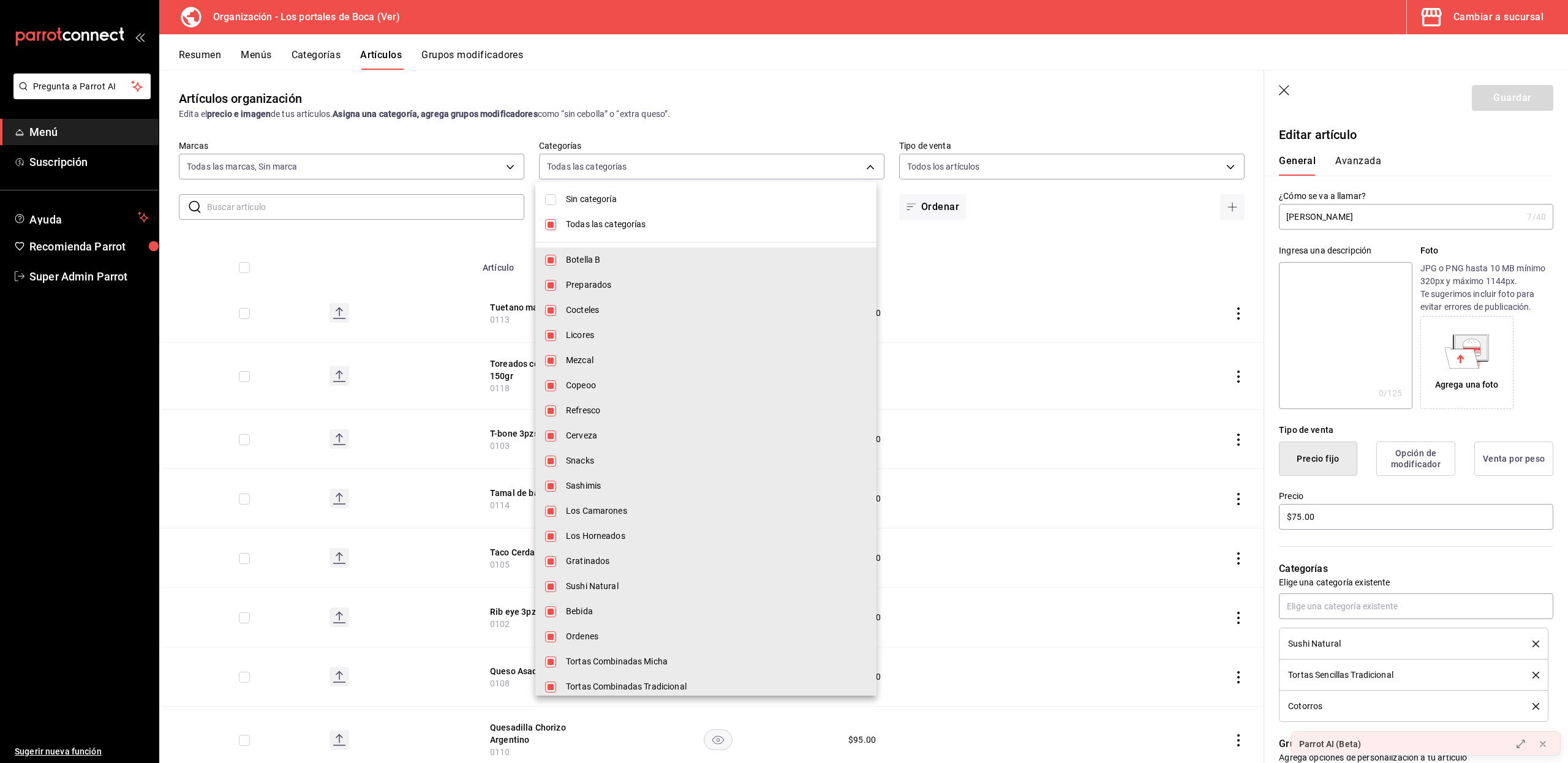
checkbox input "false"
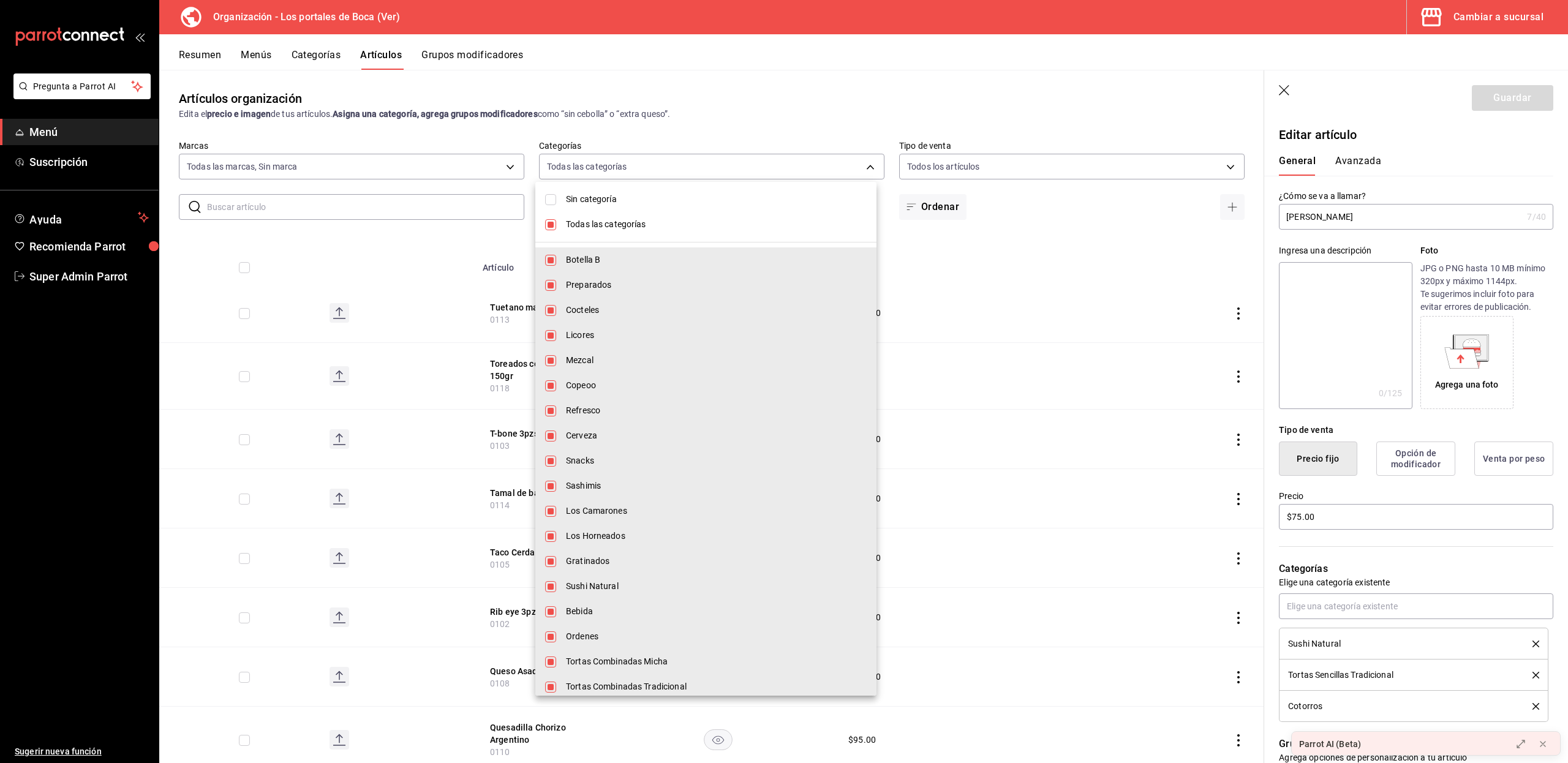
checkbox input "false"
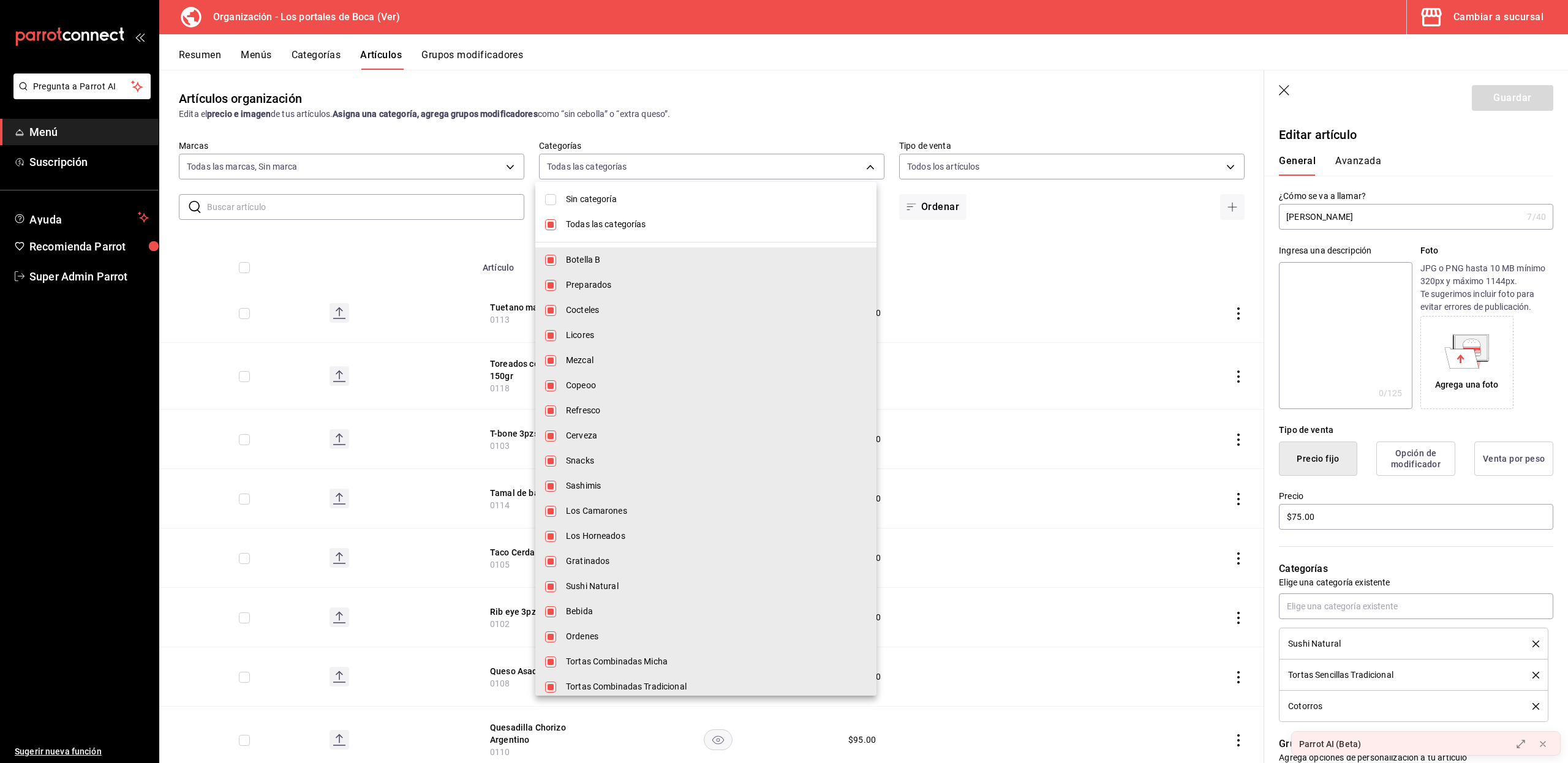
checkbox input "false"
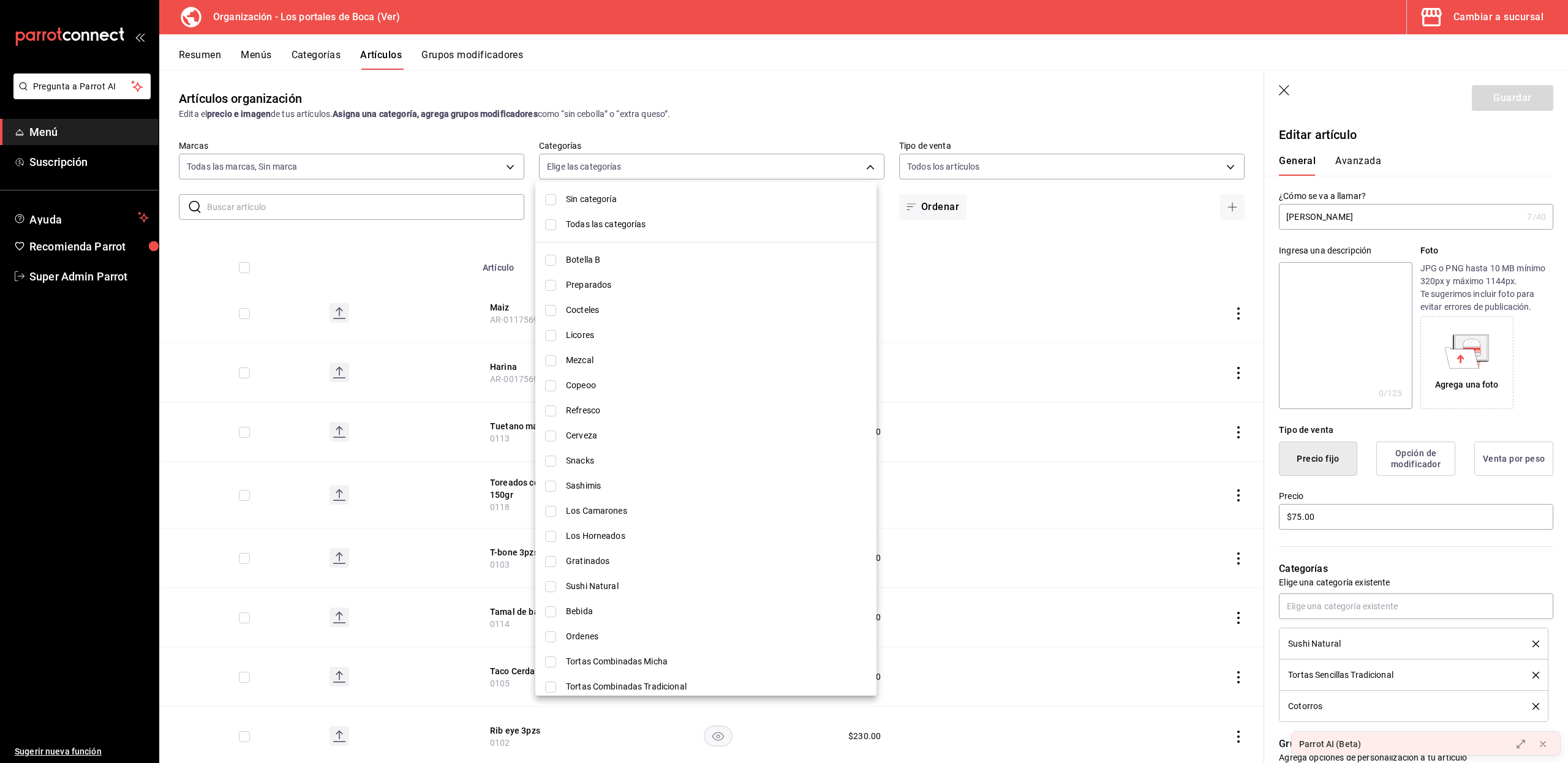
click at [571, 582] on span "Sushi Natural" at bounding box center [716, 586] width 300 height 13
type input "bcfa674f-3f99-4df0-9e70-e693e9aecd81"
checkbox input "true"
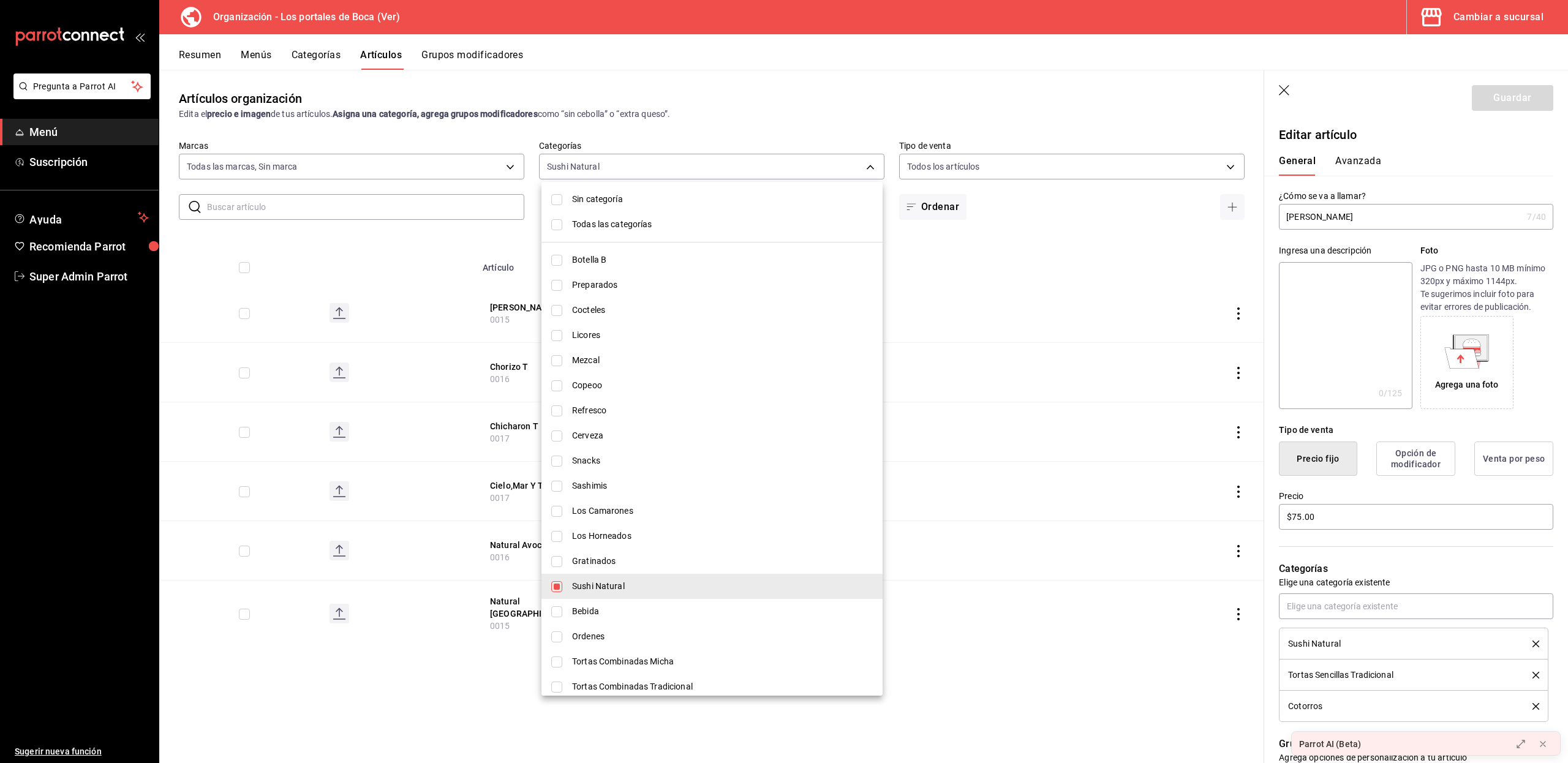
click at [398, 711] on div at bounding box center [784, 381] width 1568 height 763
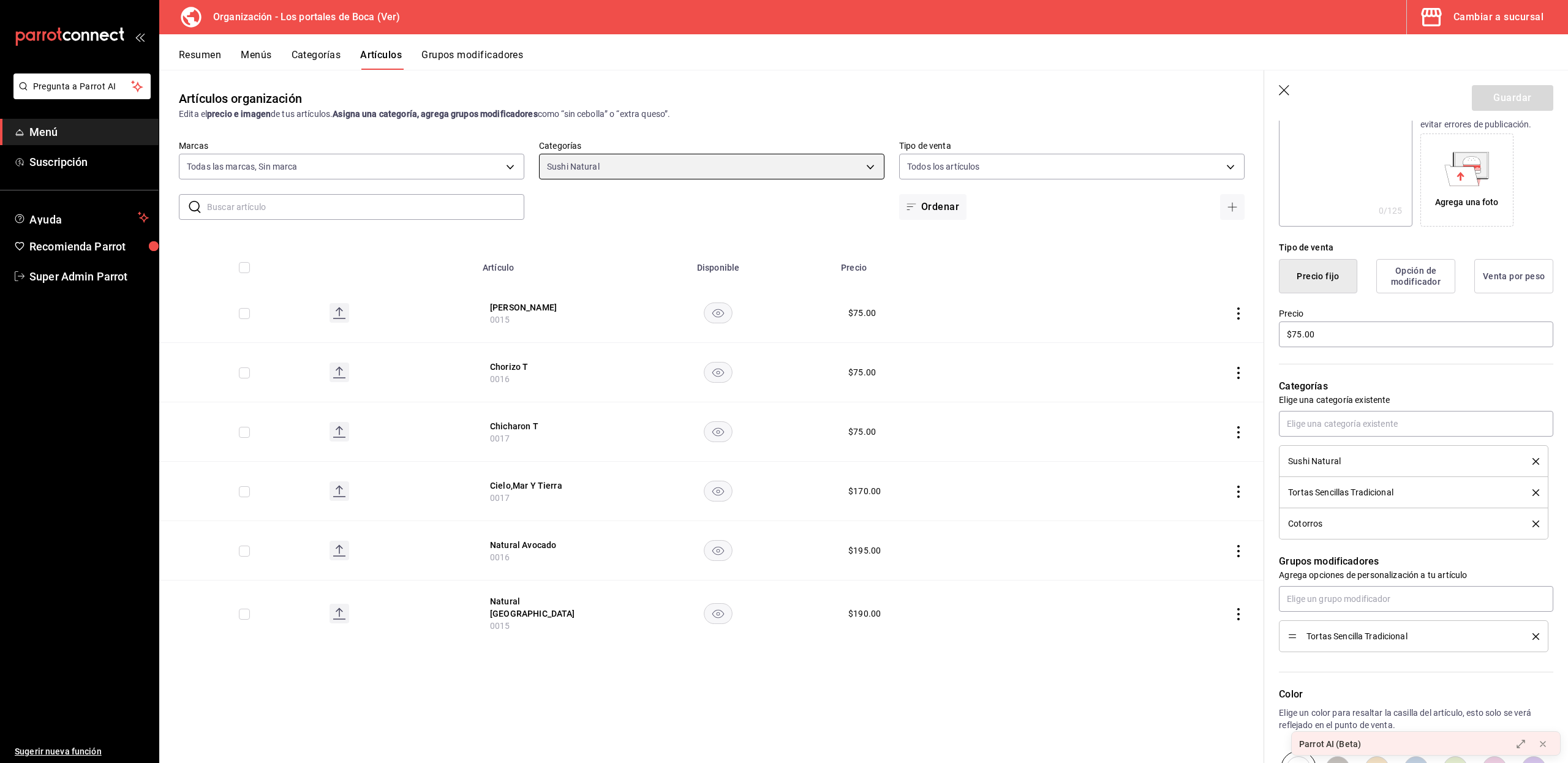
scroll to position [360, 0]
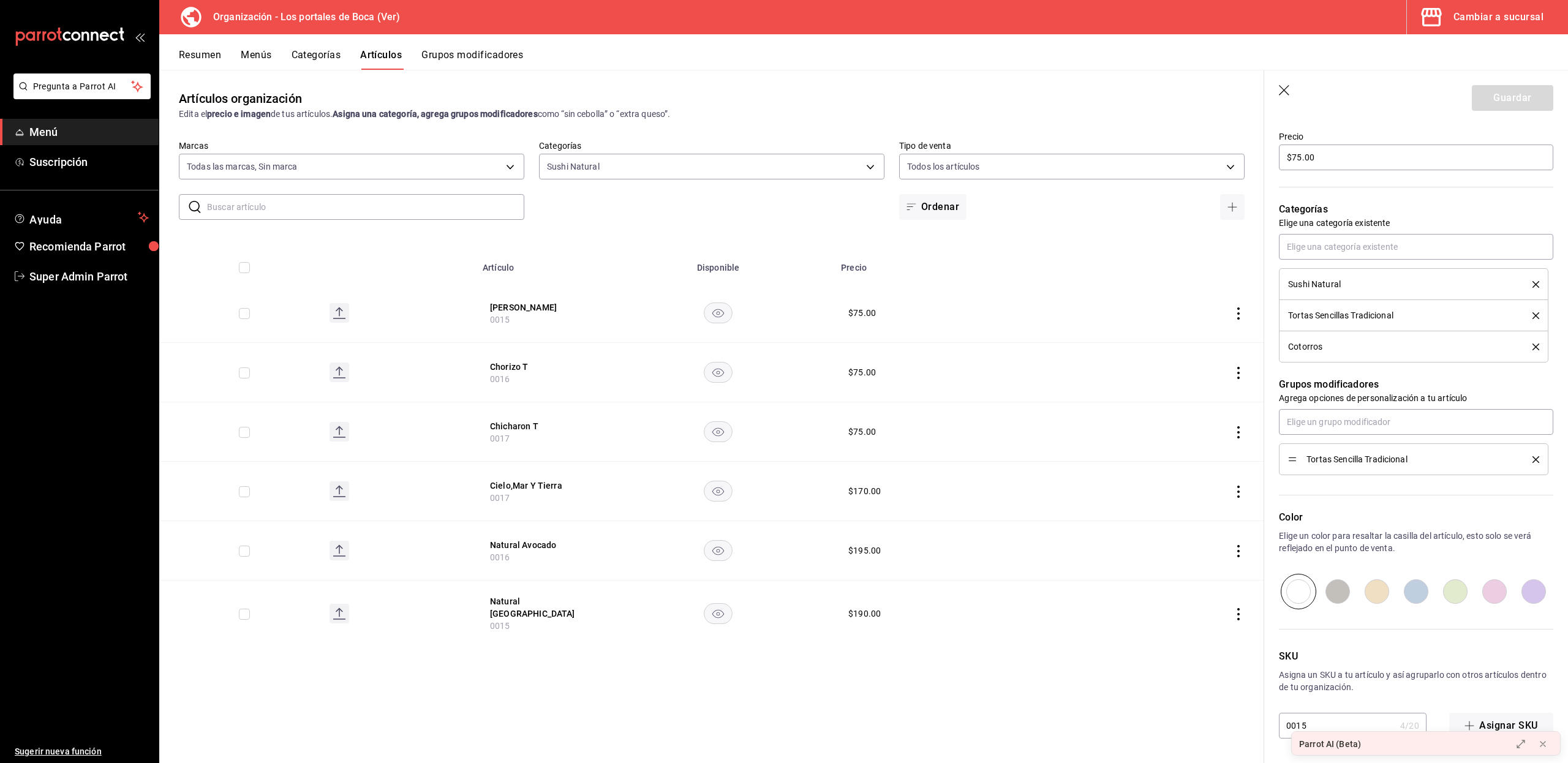
click at [1356, 720] on input "0015" at bounding box center [1337, 725] width 117 height 25
click at [319, 50] on button "Categorías" at bounding box center [316, 60] width 50 height 21
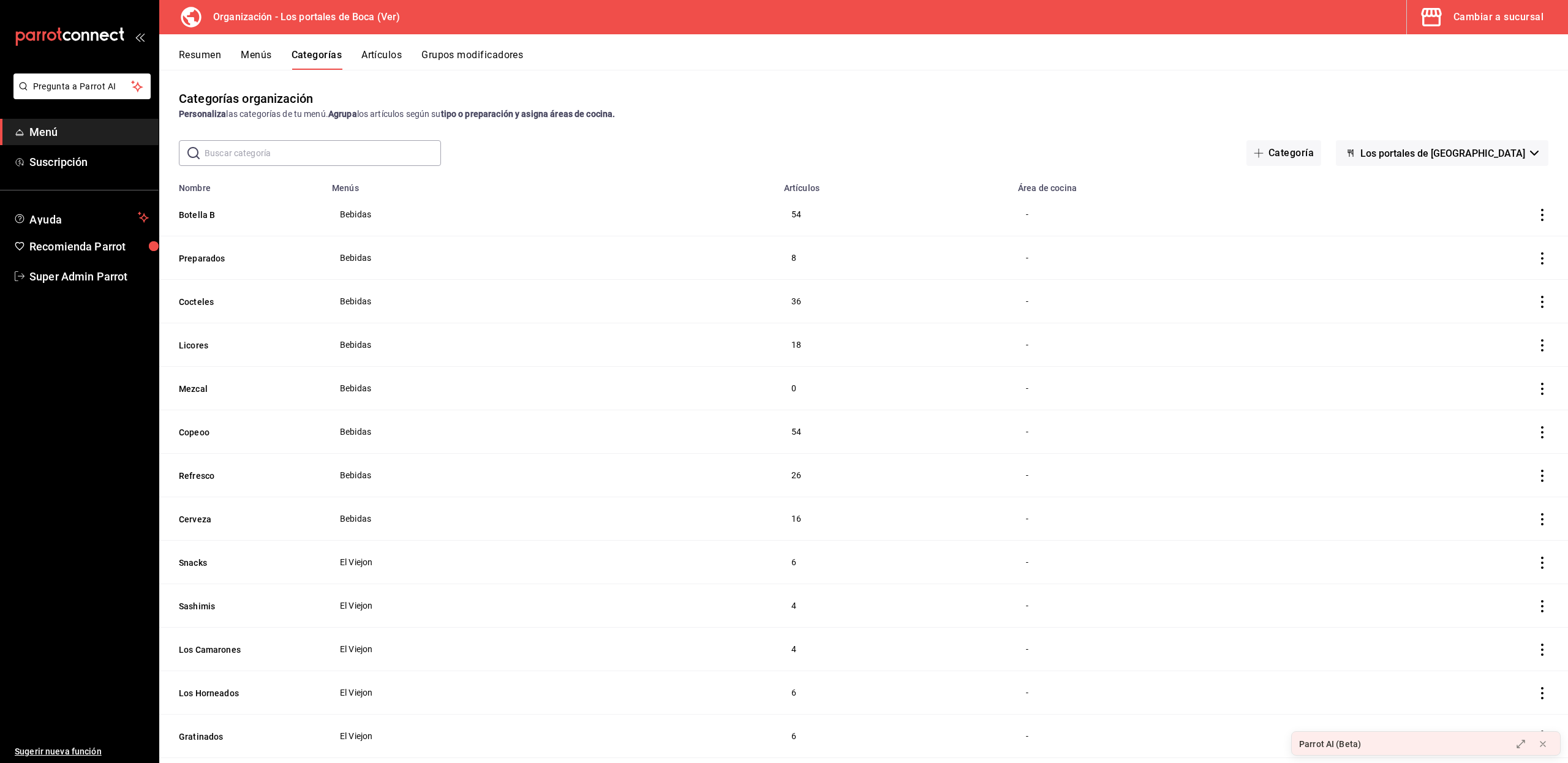
click at [250, 54] on button "Menús" at bounding box center [256, 60] width 30 height 21
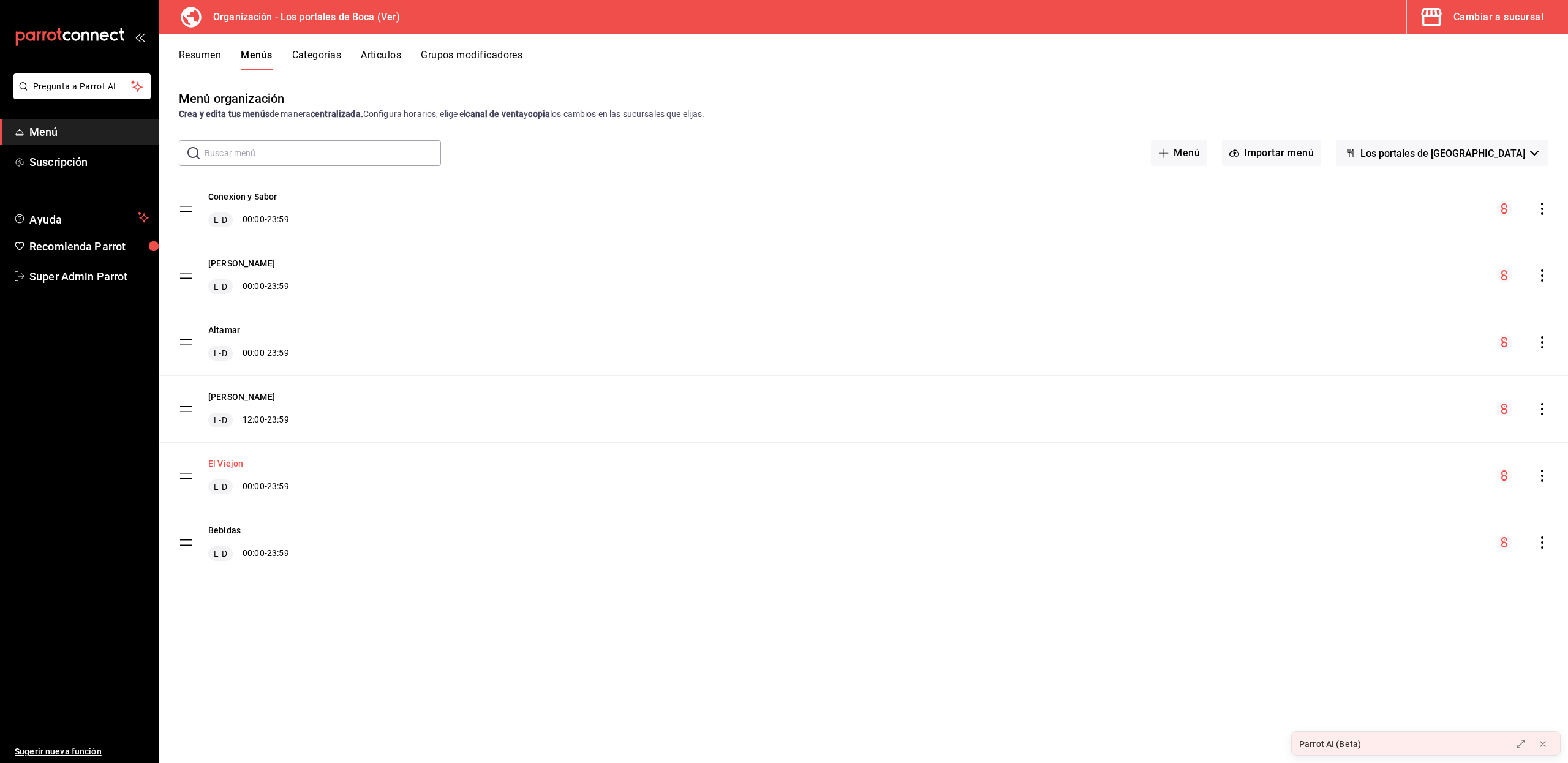
click at [227, 464] on button "El Viejon" at bounding box center [226, 463] width 35 height 12
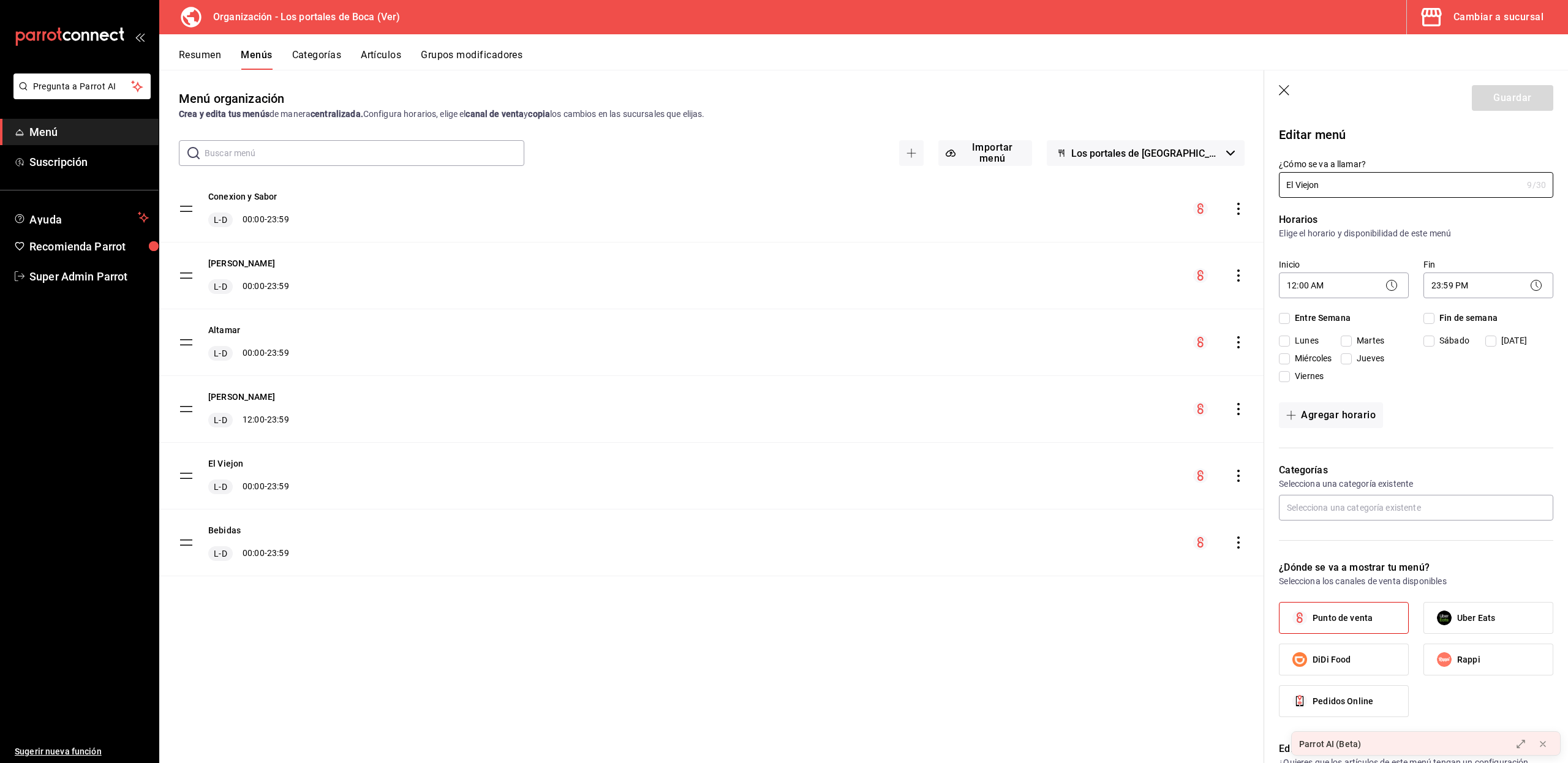
checkbox input "true"
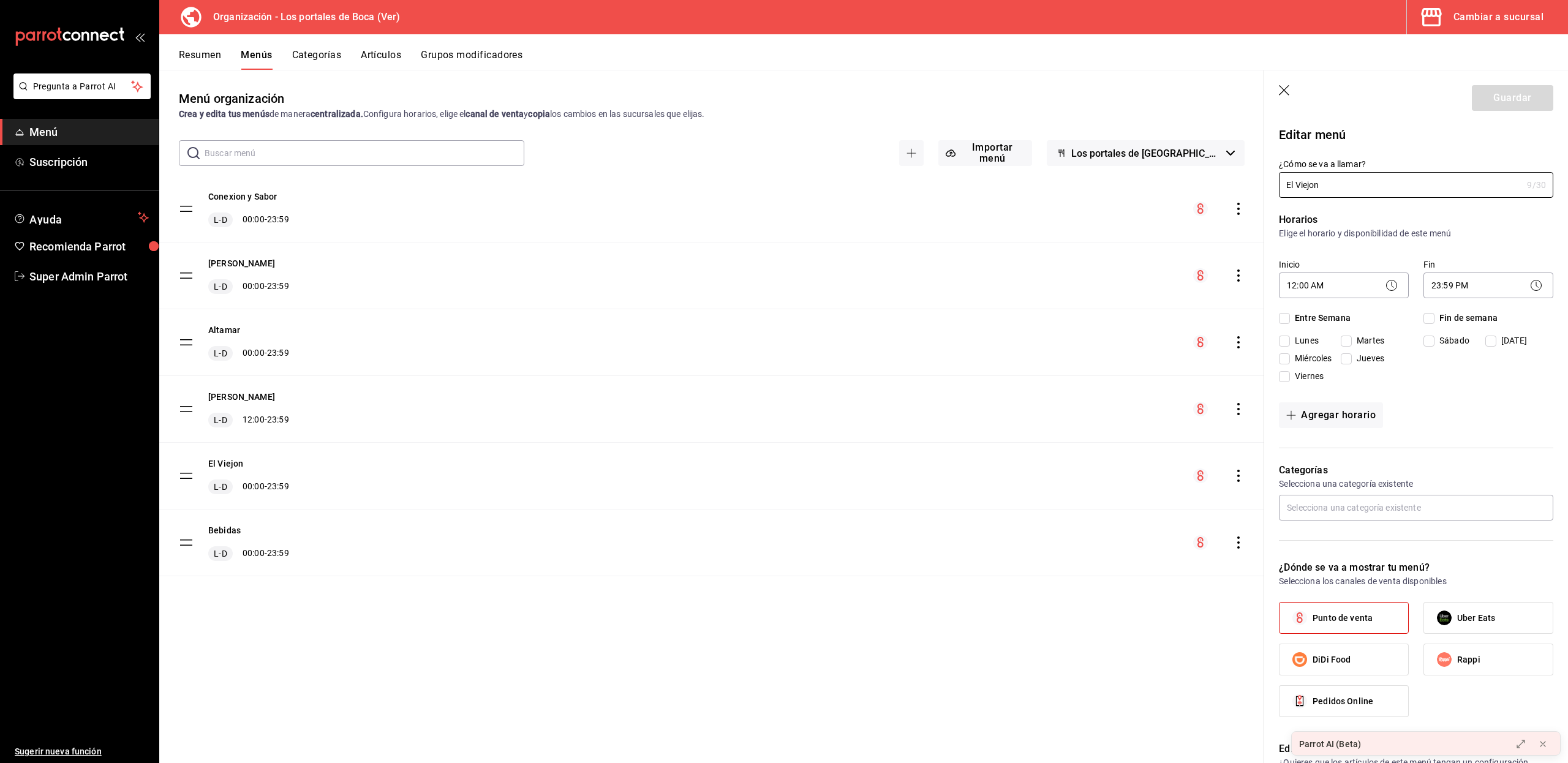
checkbox input "true"
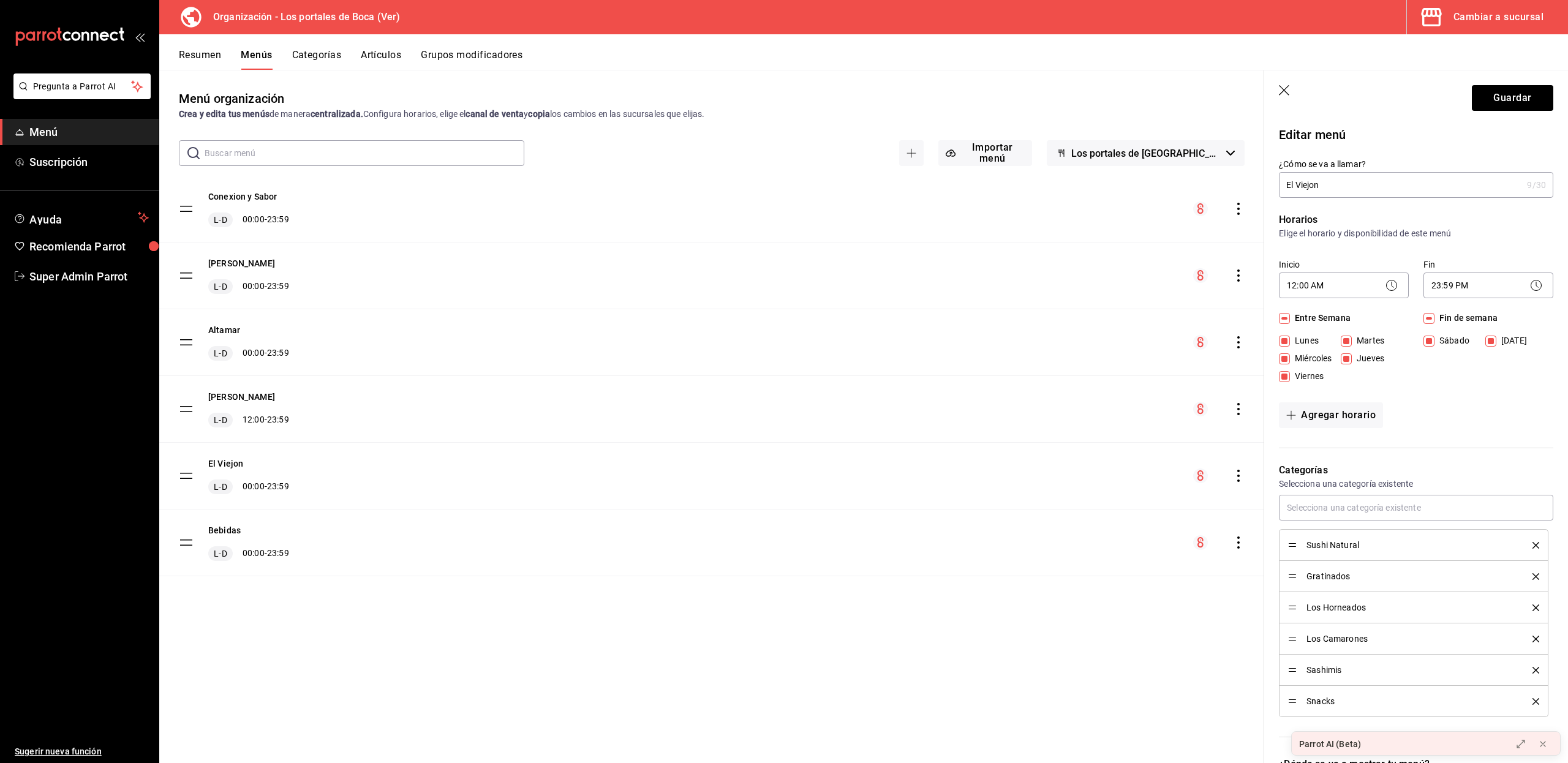
click at [324, 55] on button "Categorías" at bounding box center [317, 60] width 50 height 21
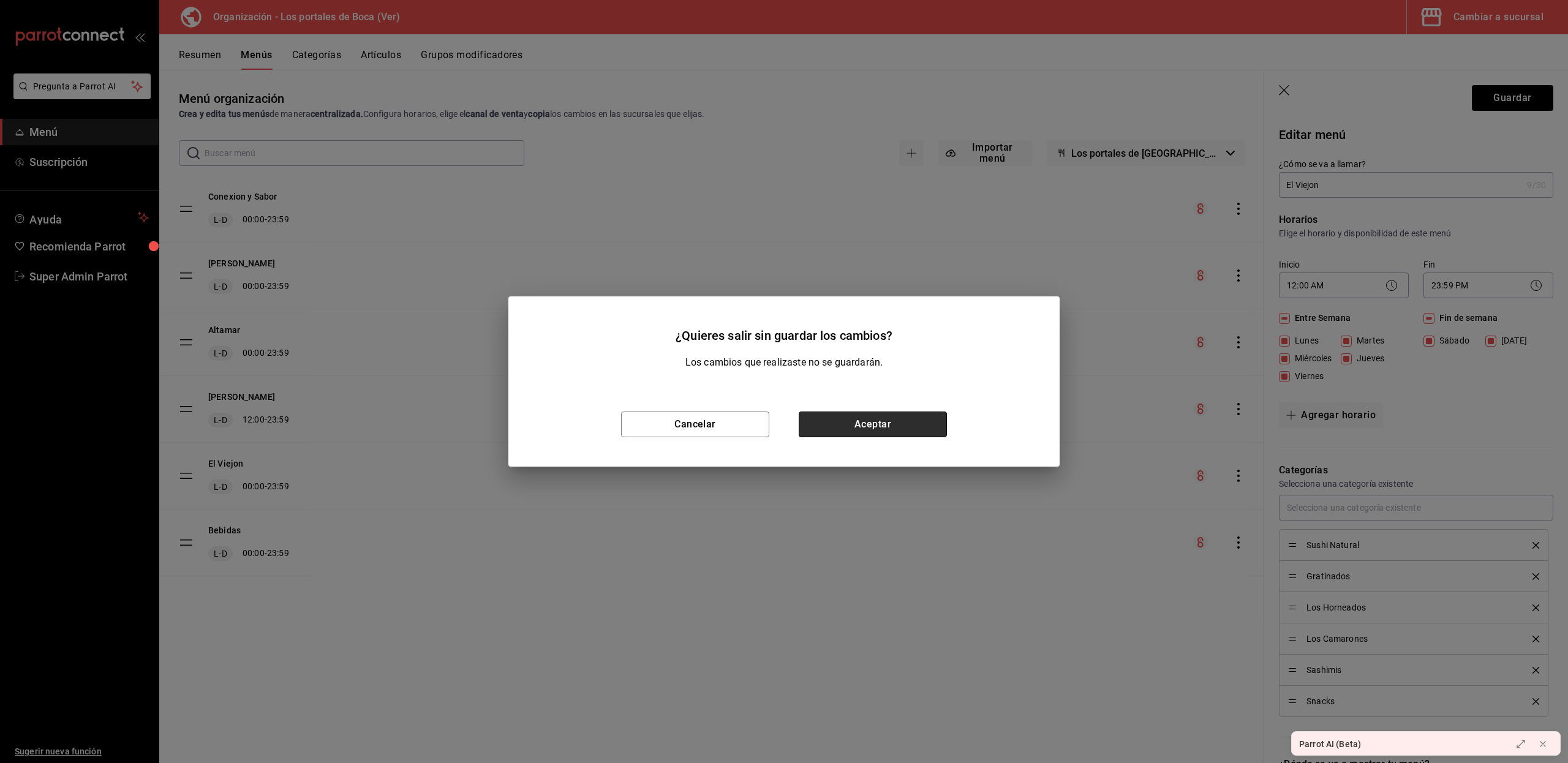
click at [865, 419] on button "Aceptar" at bounding box center [872, 425] width 148 height 26
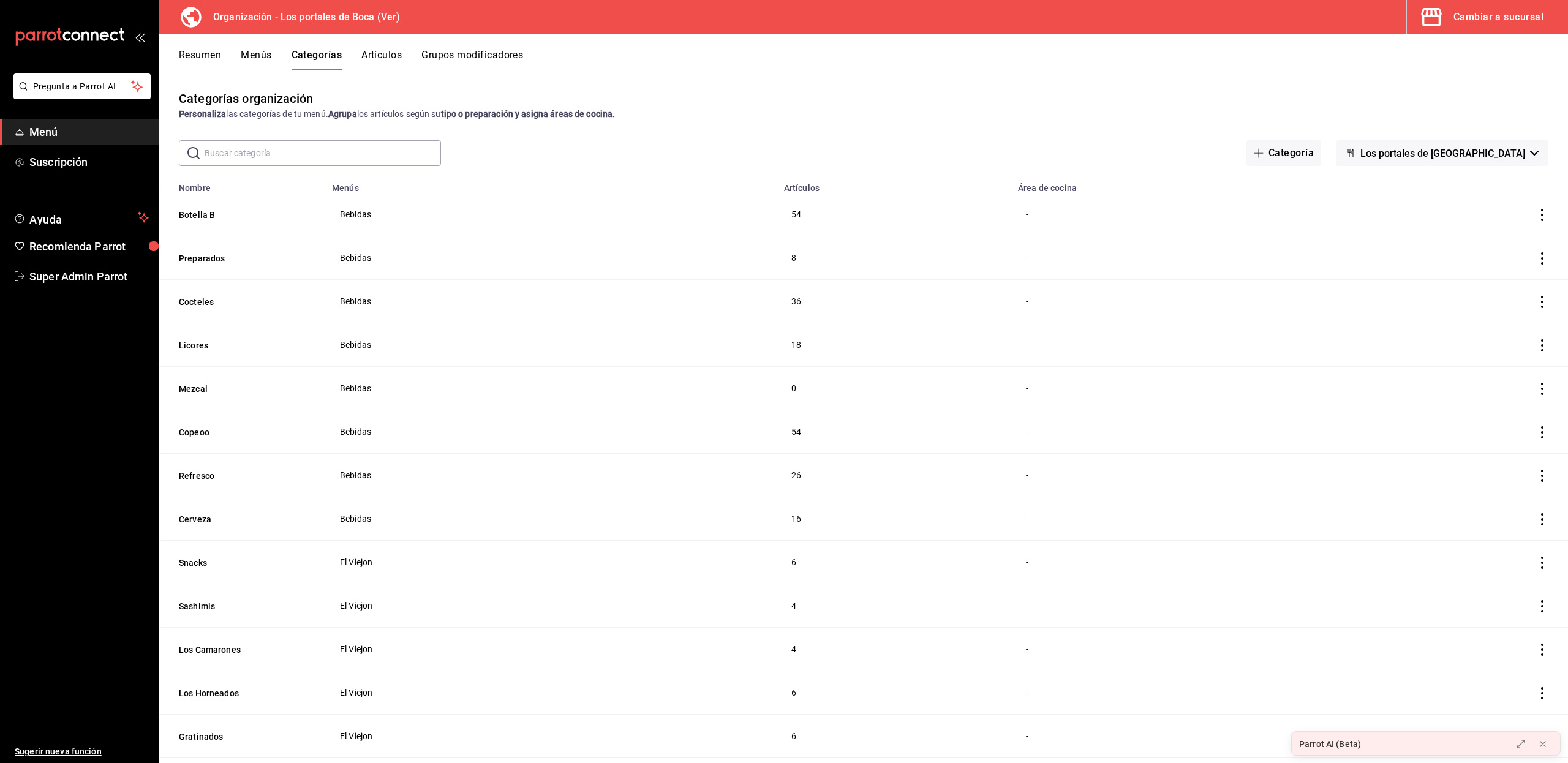
click at [262, 55] on button "Menús" at bounding box center [256, 60] width 30 height 21
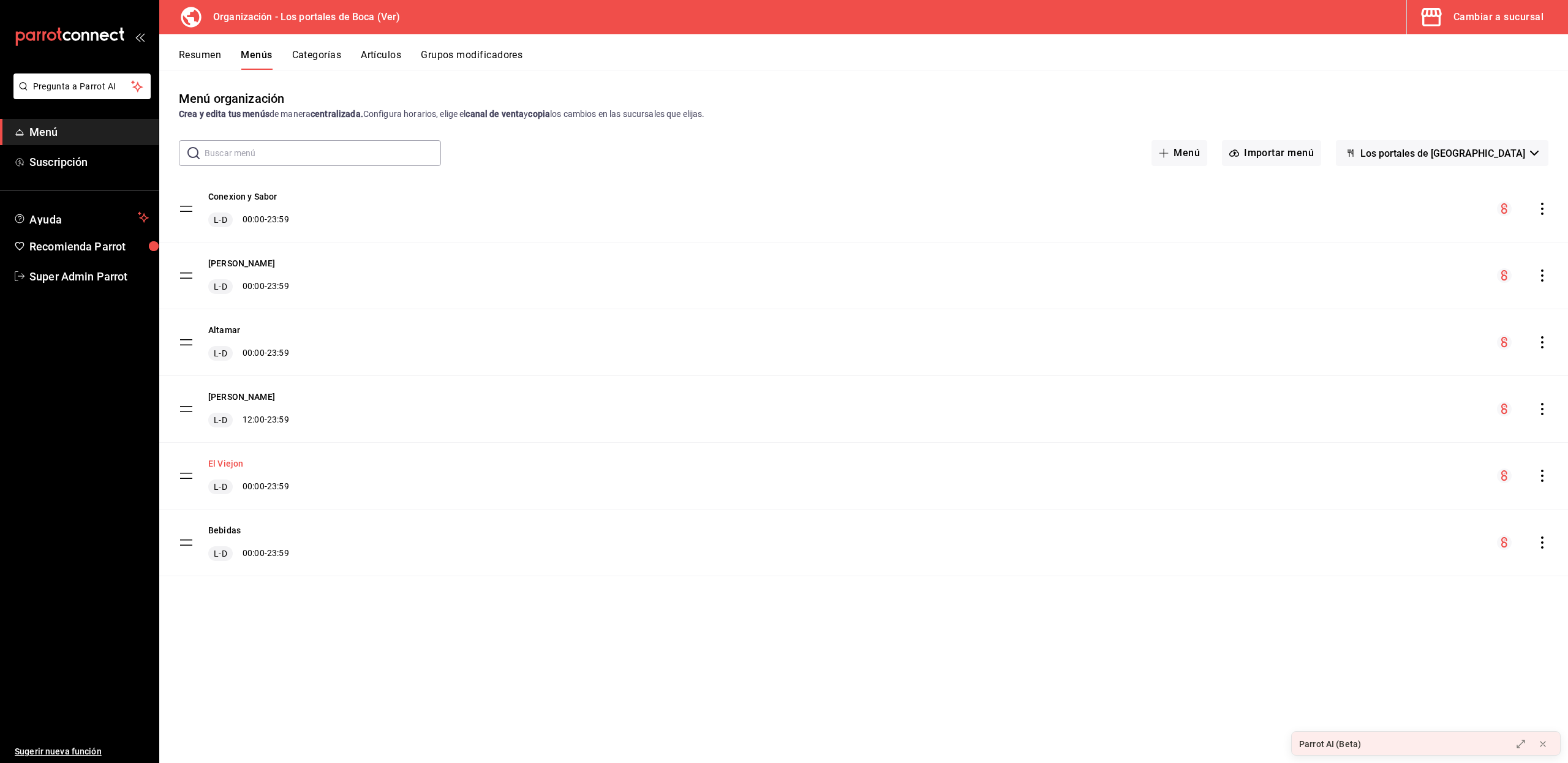
click at [216, 463] on button "El Viejon" at bounding box center [226, 463] width 35 height 12
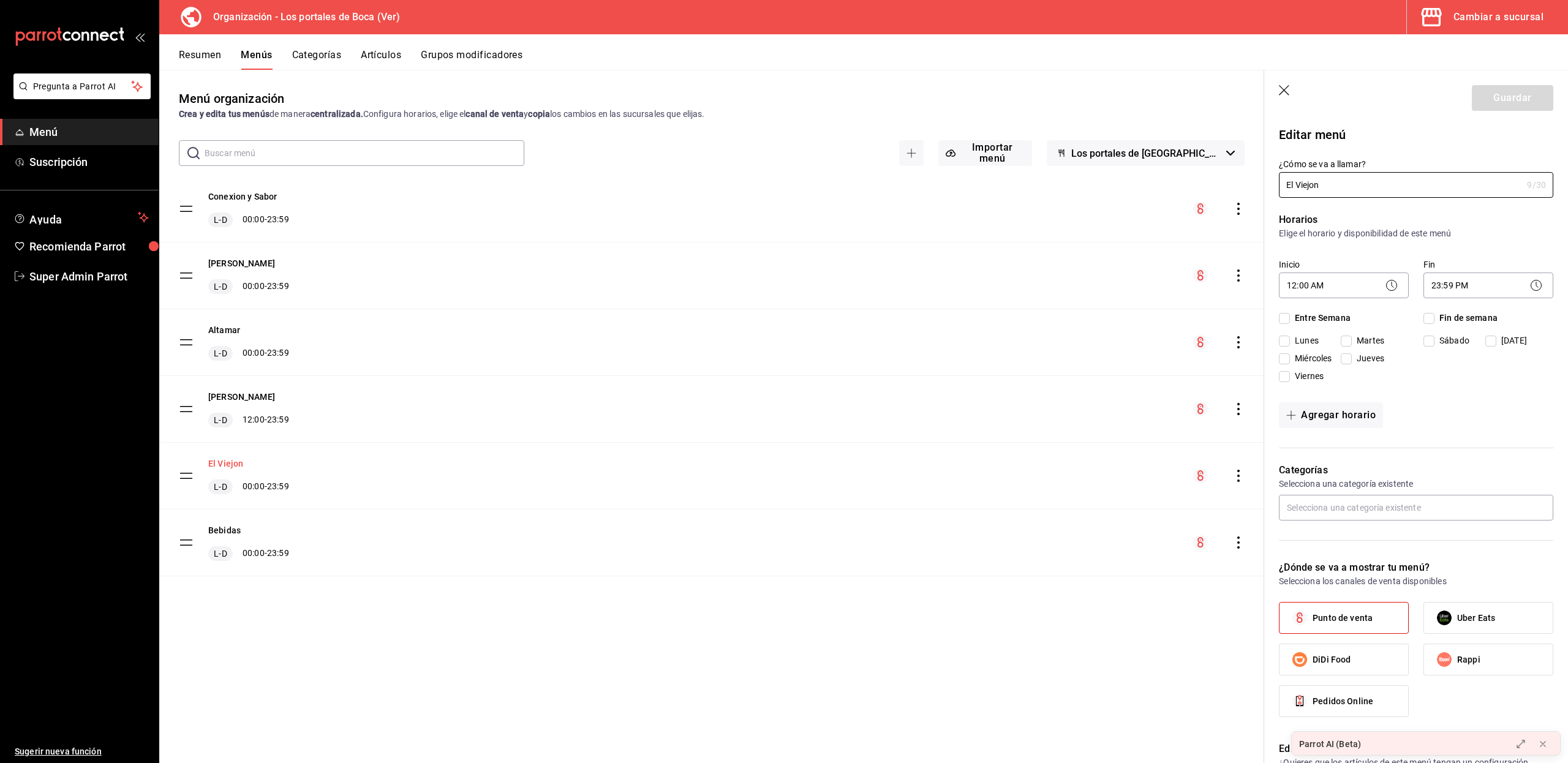
checkbox input "true"
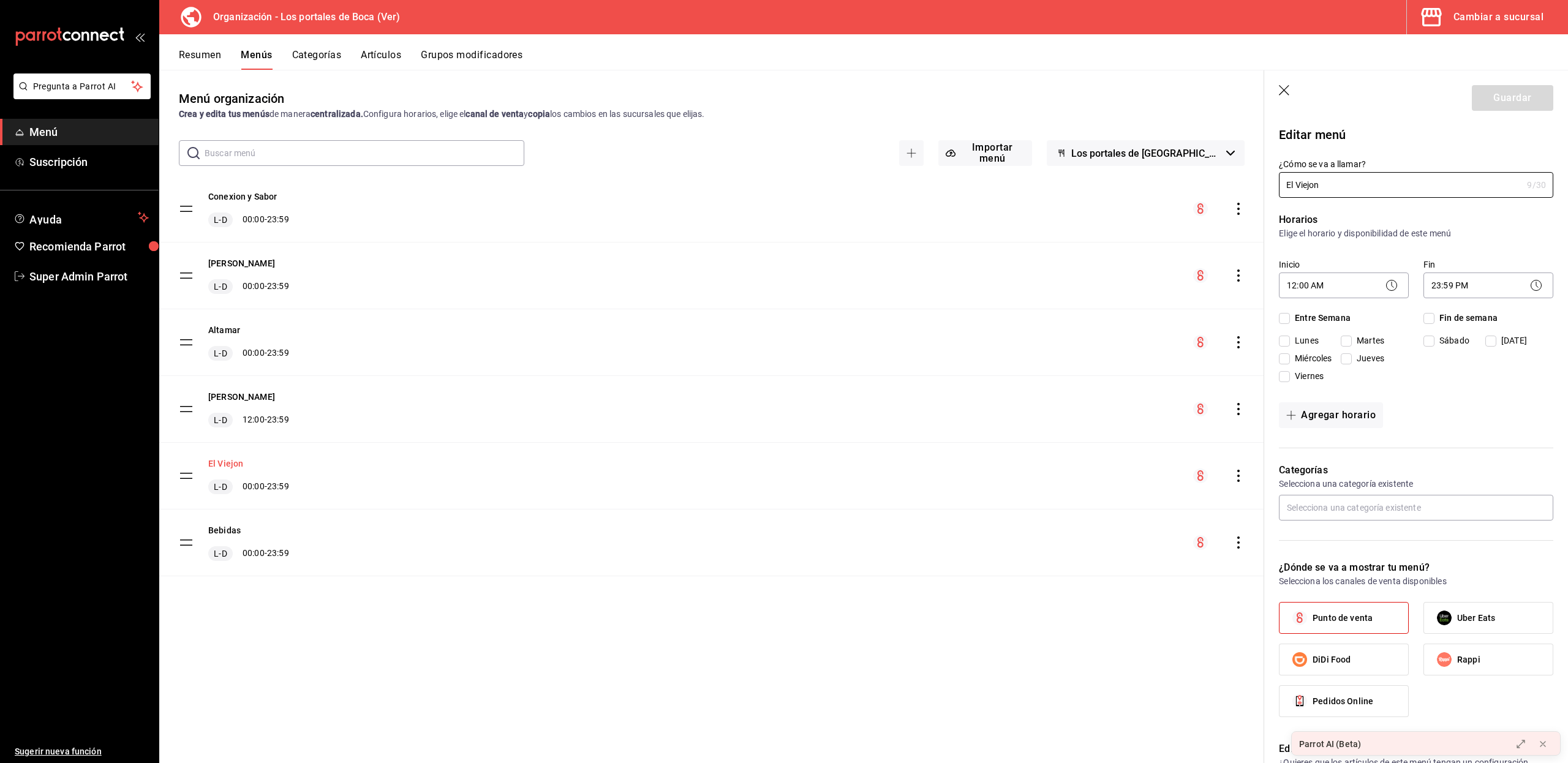
checkbox input "true"
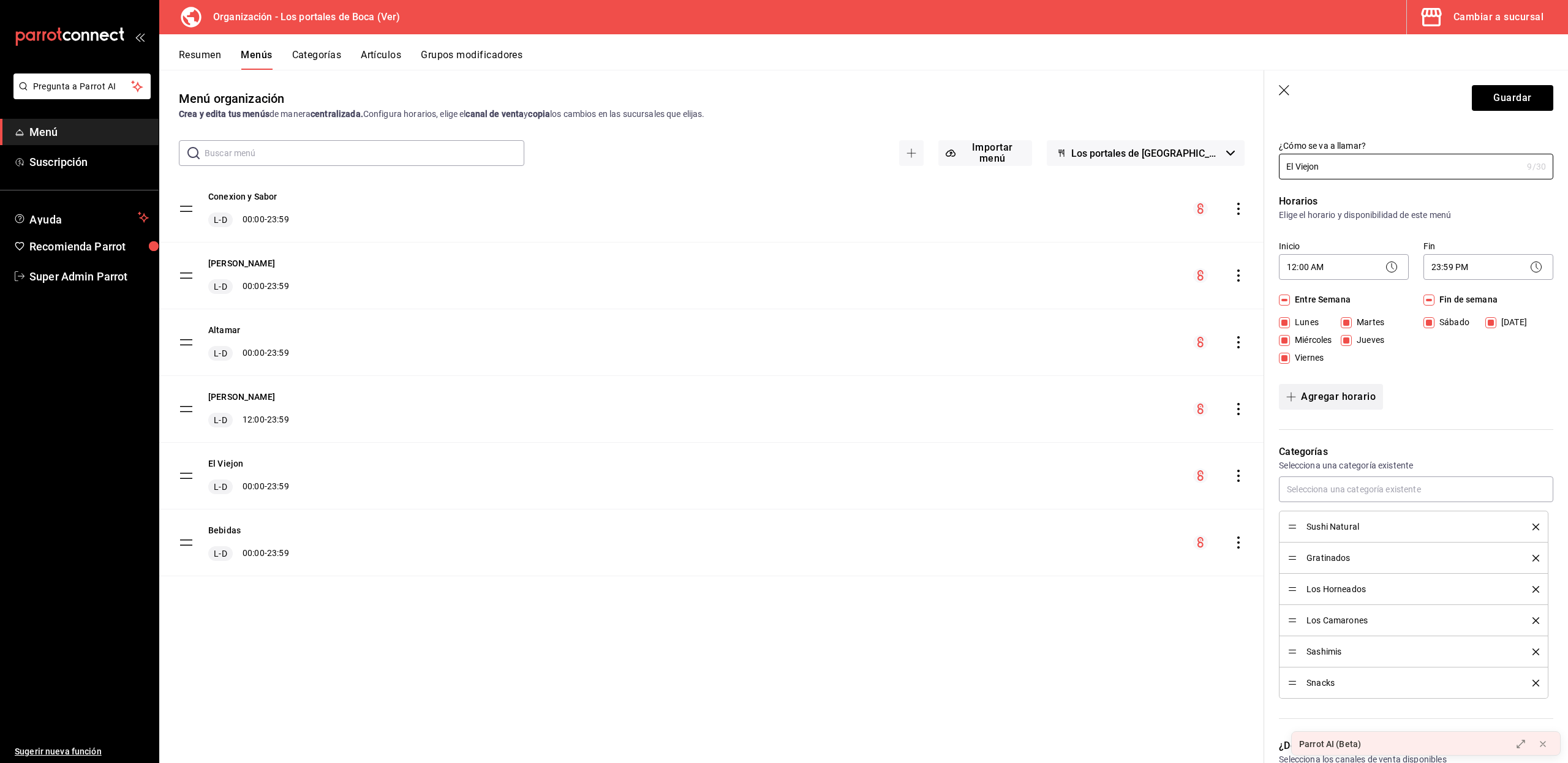
scroll to position [17, 0]
click at [327, 56] on button "Categorías" at bounding box center [317, 60] width 50 height 21
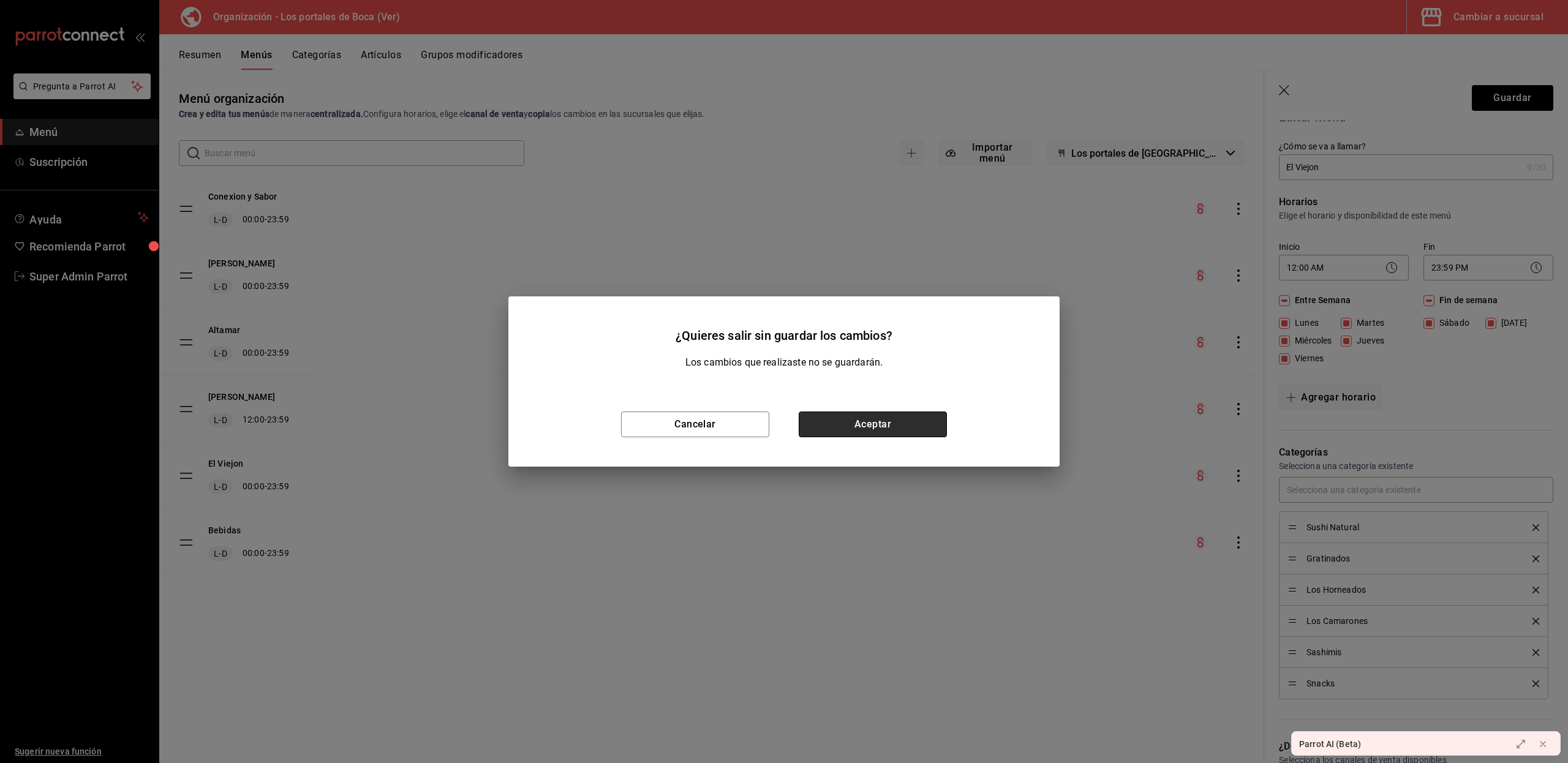
click at [887, 420] on button "Aceptar" at bounding box center [872, 425] width 148 height 26
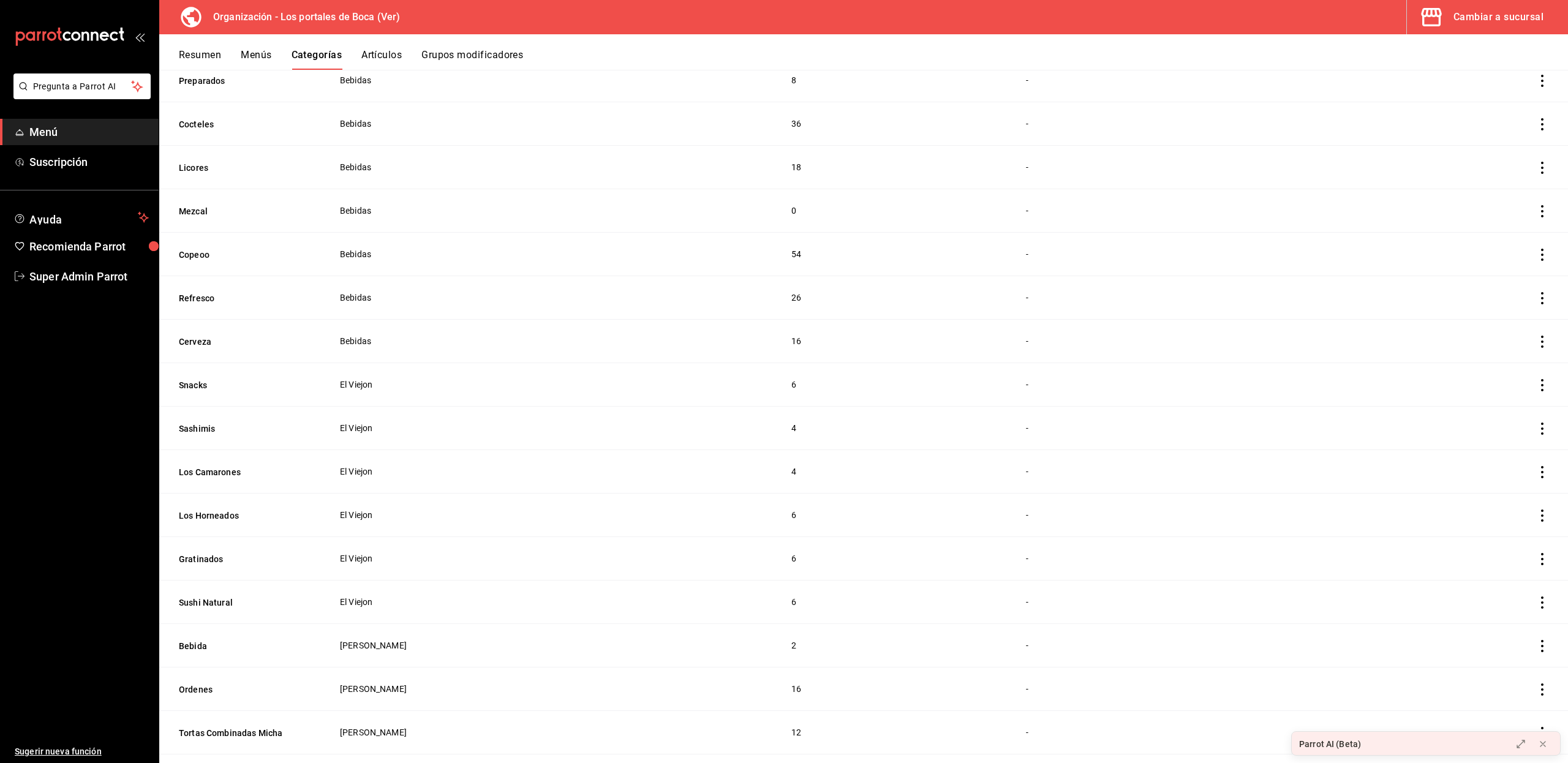
scroll to position [179, 0]
click at [218, 604] on button "Sushi Natural" at bounding box center [240, 601] width 122 height 12
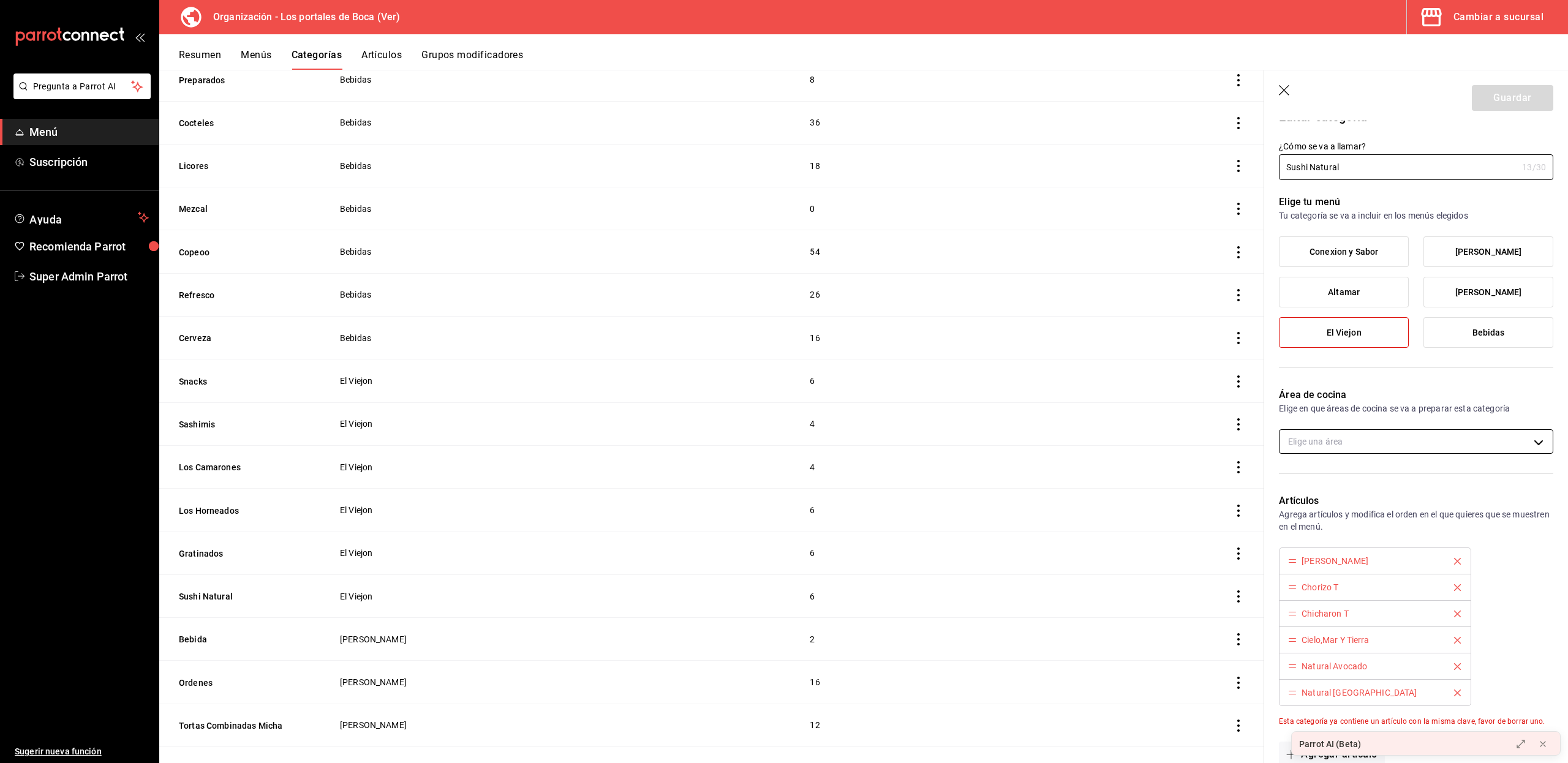
scroll to position [18, 0]
click at [1364, 436] on body "Pregunta a Parrot AI Menú Suscripción Ayuda Recomienda Parrot Super Admin Parro…" at bounding box center [784, 381] width 1568 height 763
click at [1364, 436] on div at bounding box center [784, 381] width 1568 height 763
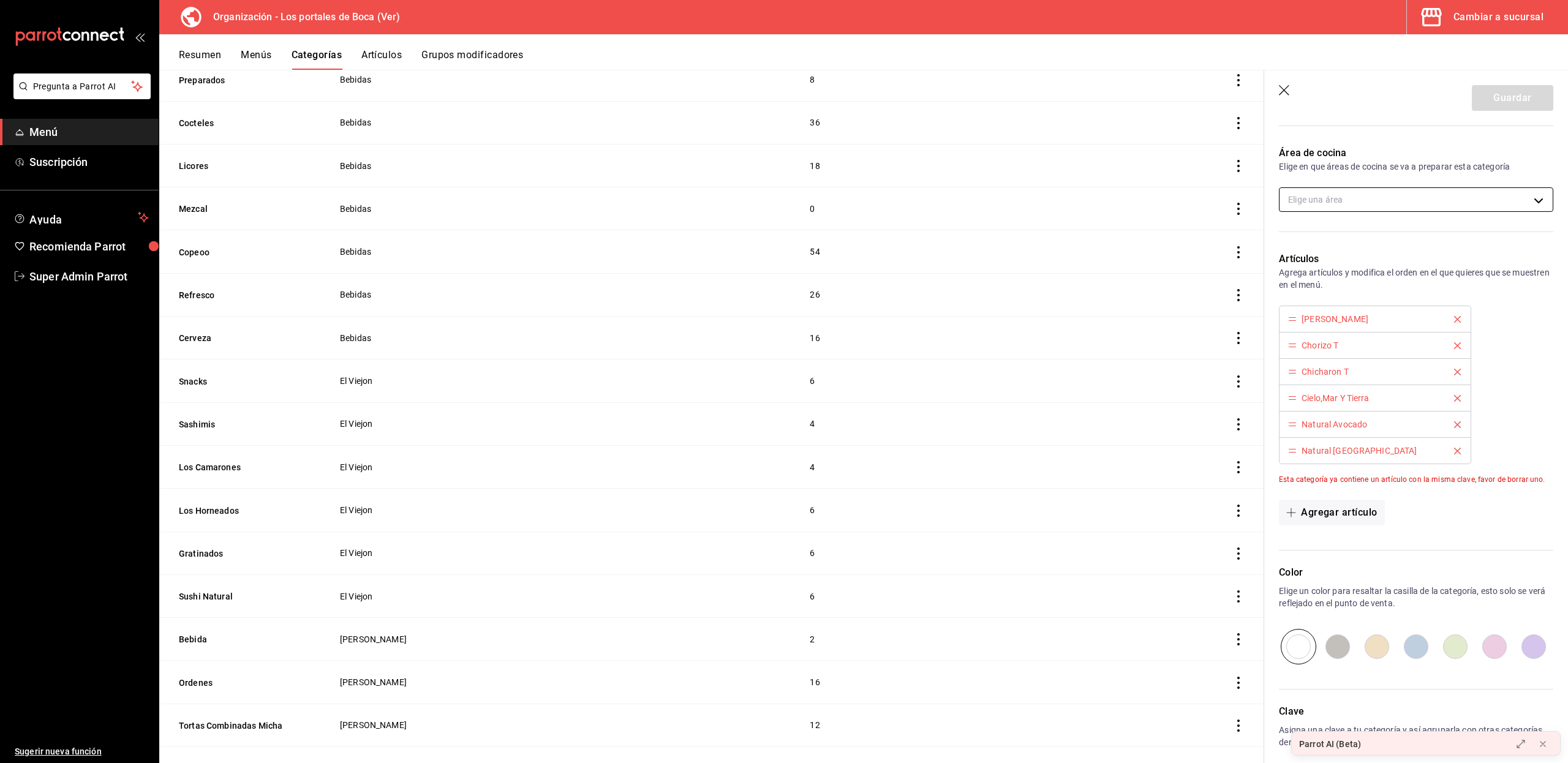
scroll to position [318, 0]
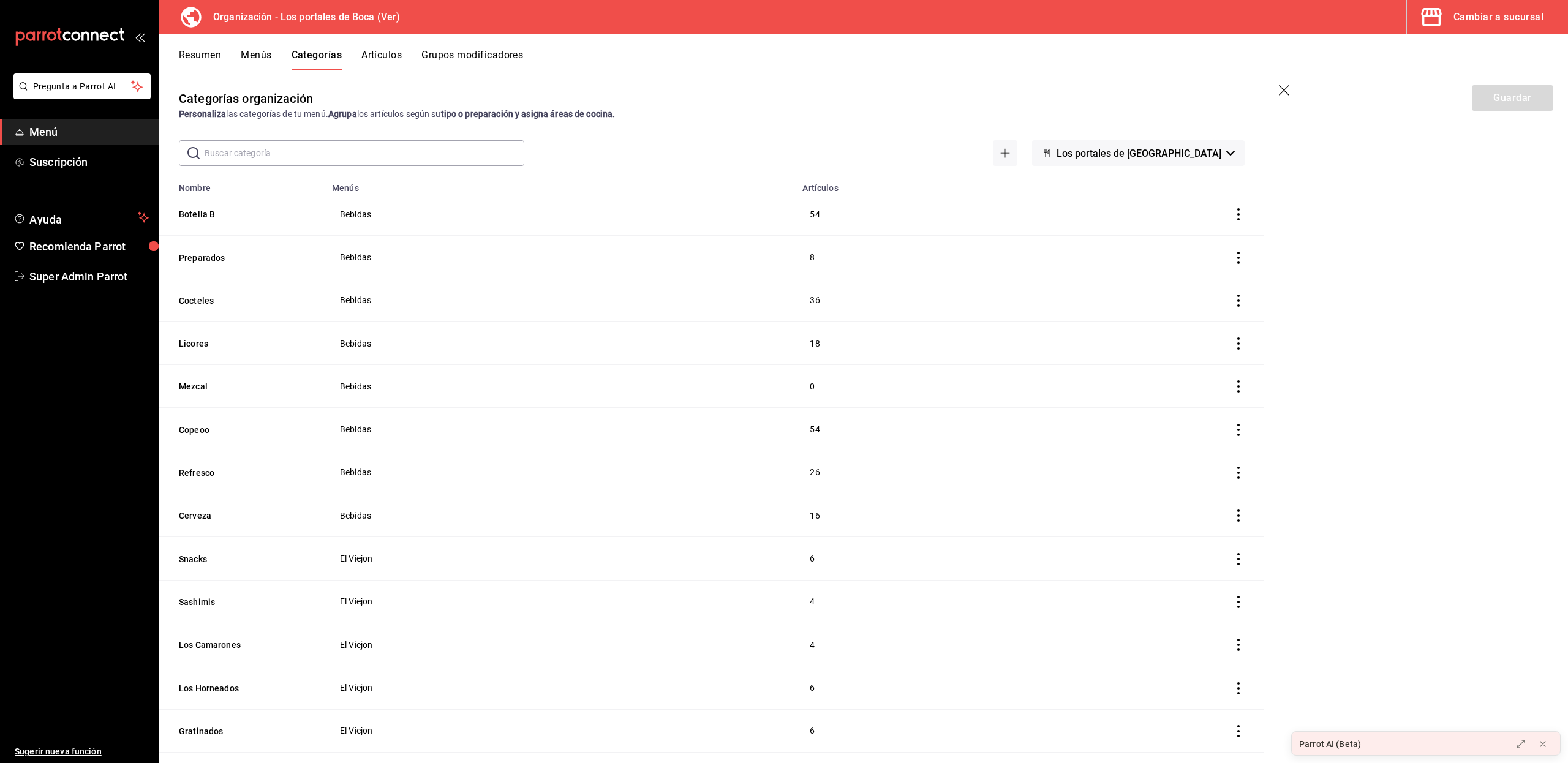
click at [284, 157] on input "text" at bounding box center [364, 153] width 320 height 25
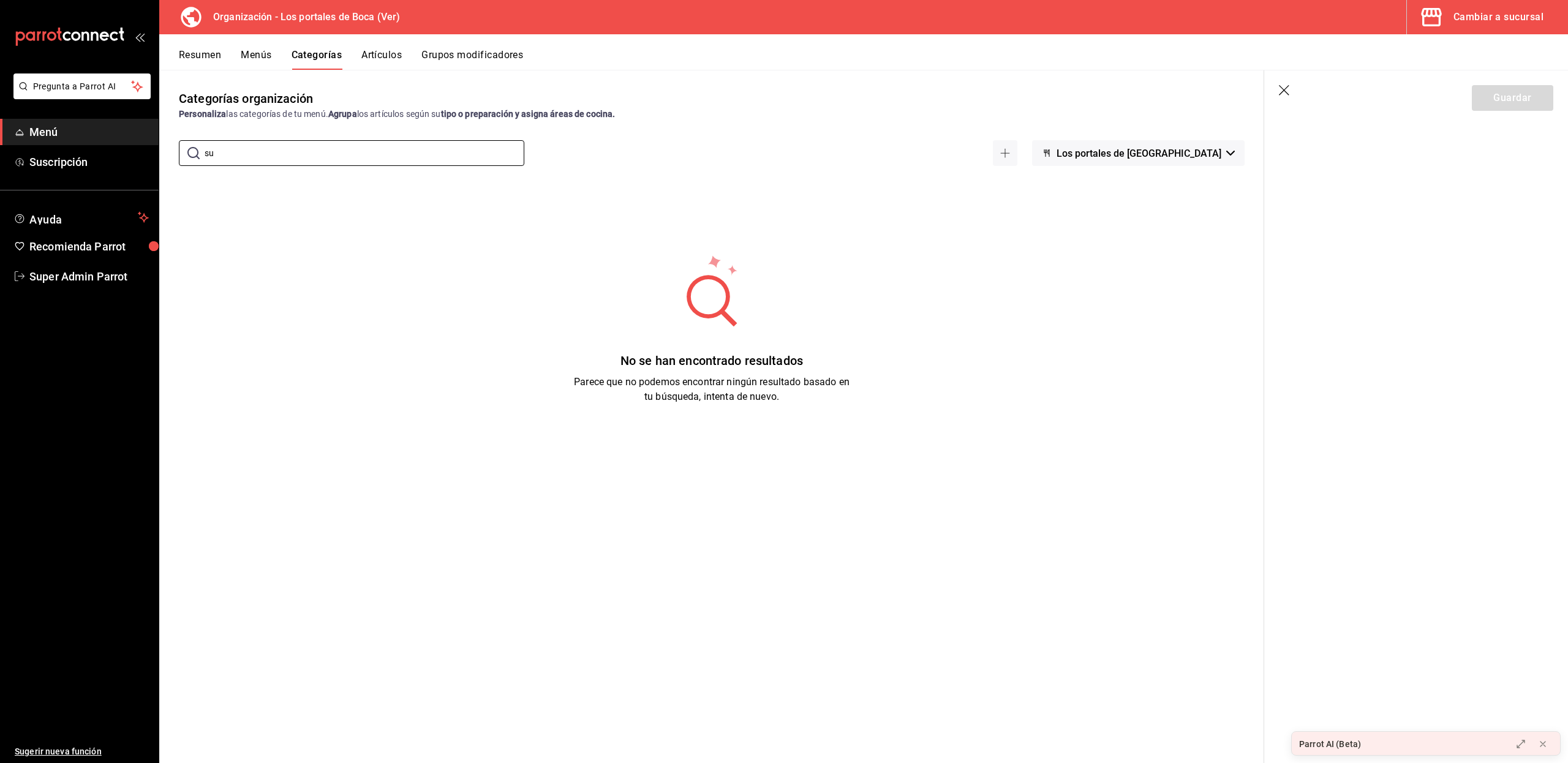
type input "s"
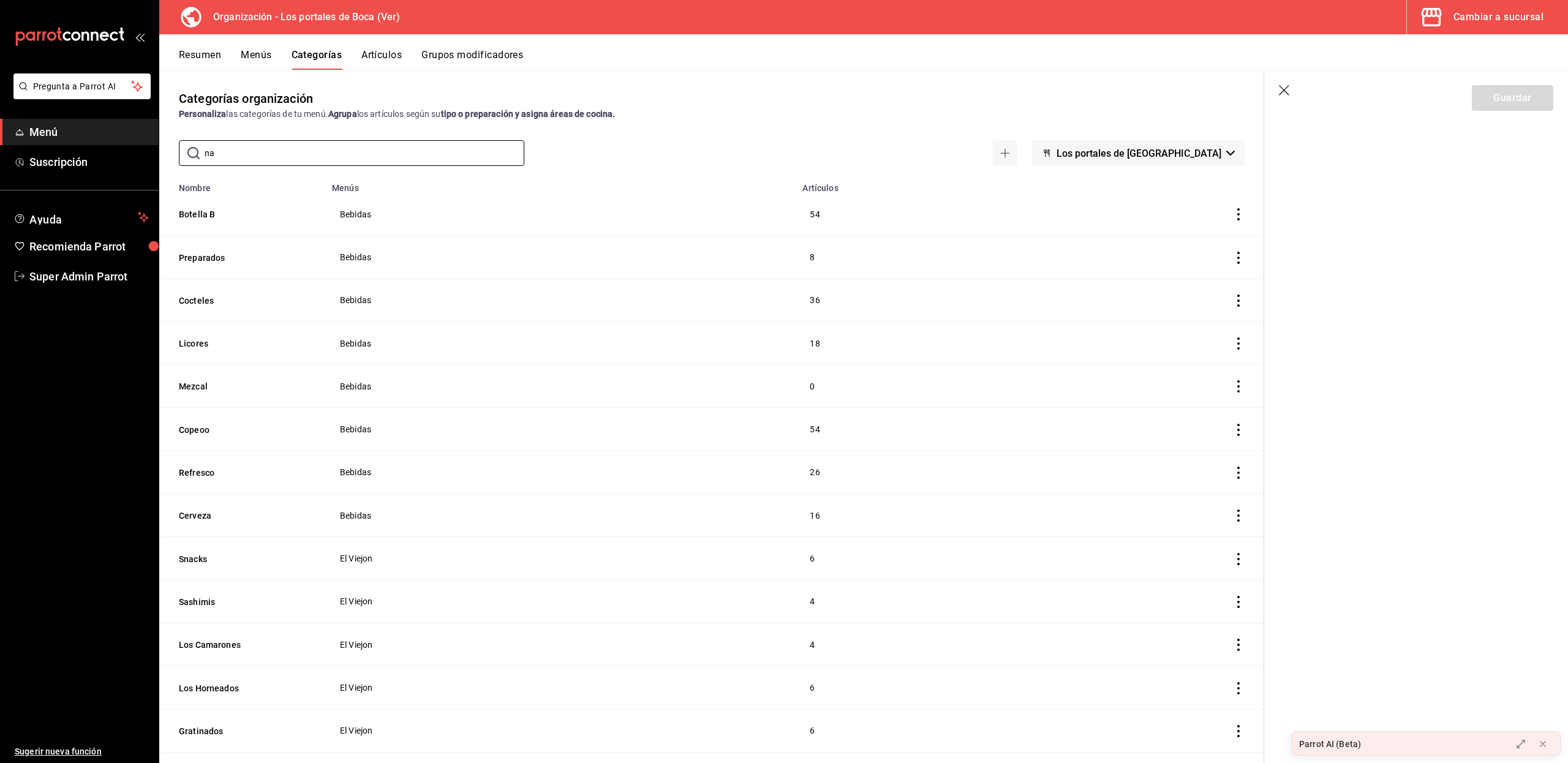
type input "n"
click at [265, 158] on input "text" at bounding box center [364, 153] width 320 height 25
click at [252, 157] on input "text" at bounding box center [364, 153] width 320 height 25
click at [262, 155] on input "text" at bounding box center [364, 153] width 320 height 25
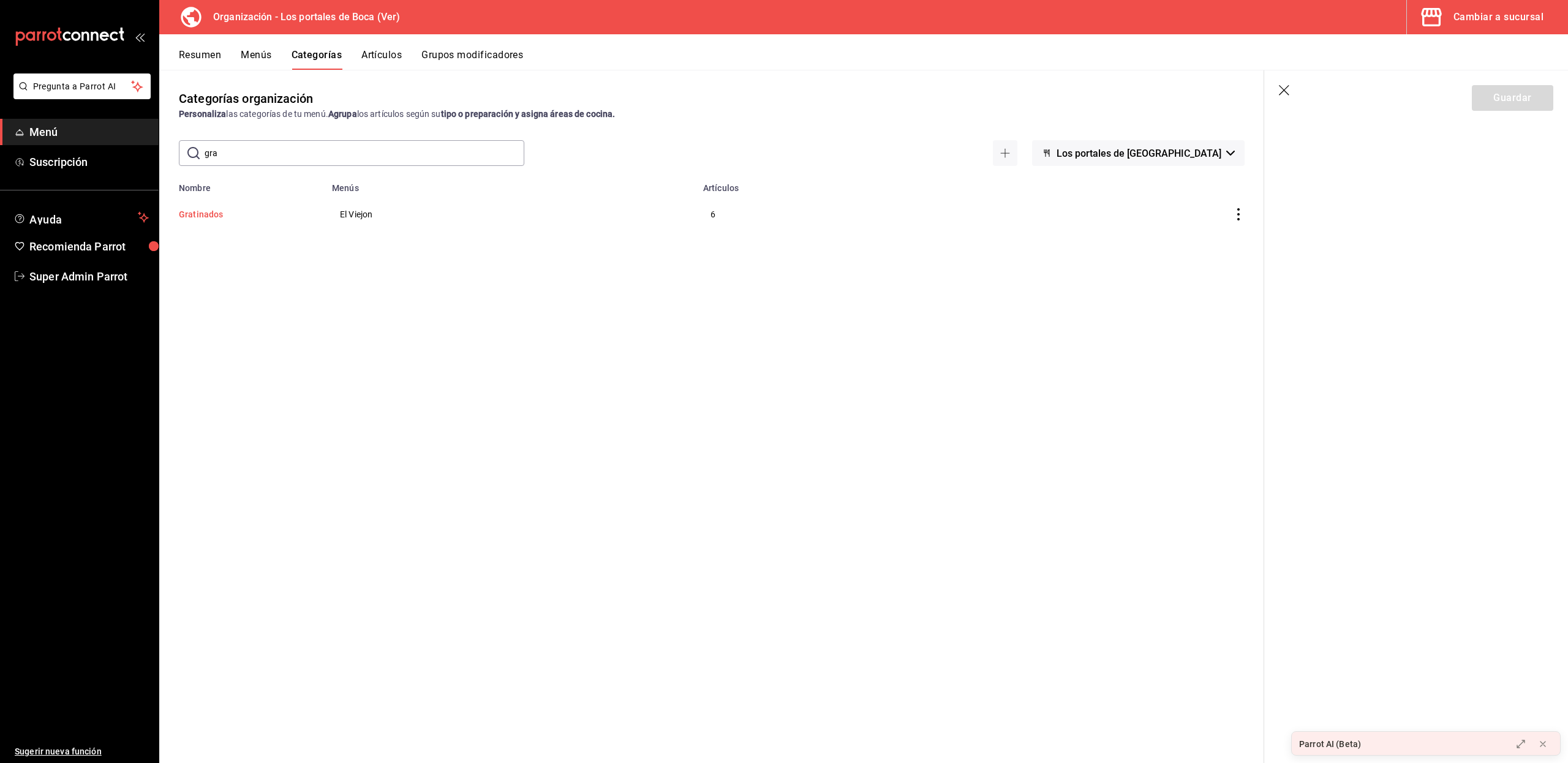
click at [214, 216] on button "Gratinados" at bounding box center [240, 214] width 122 height 12
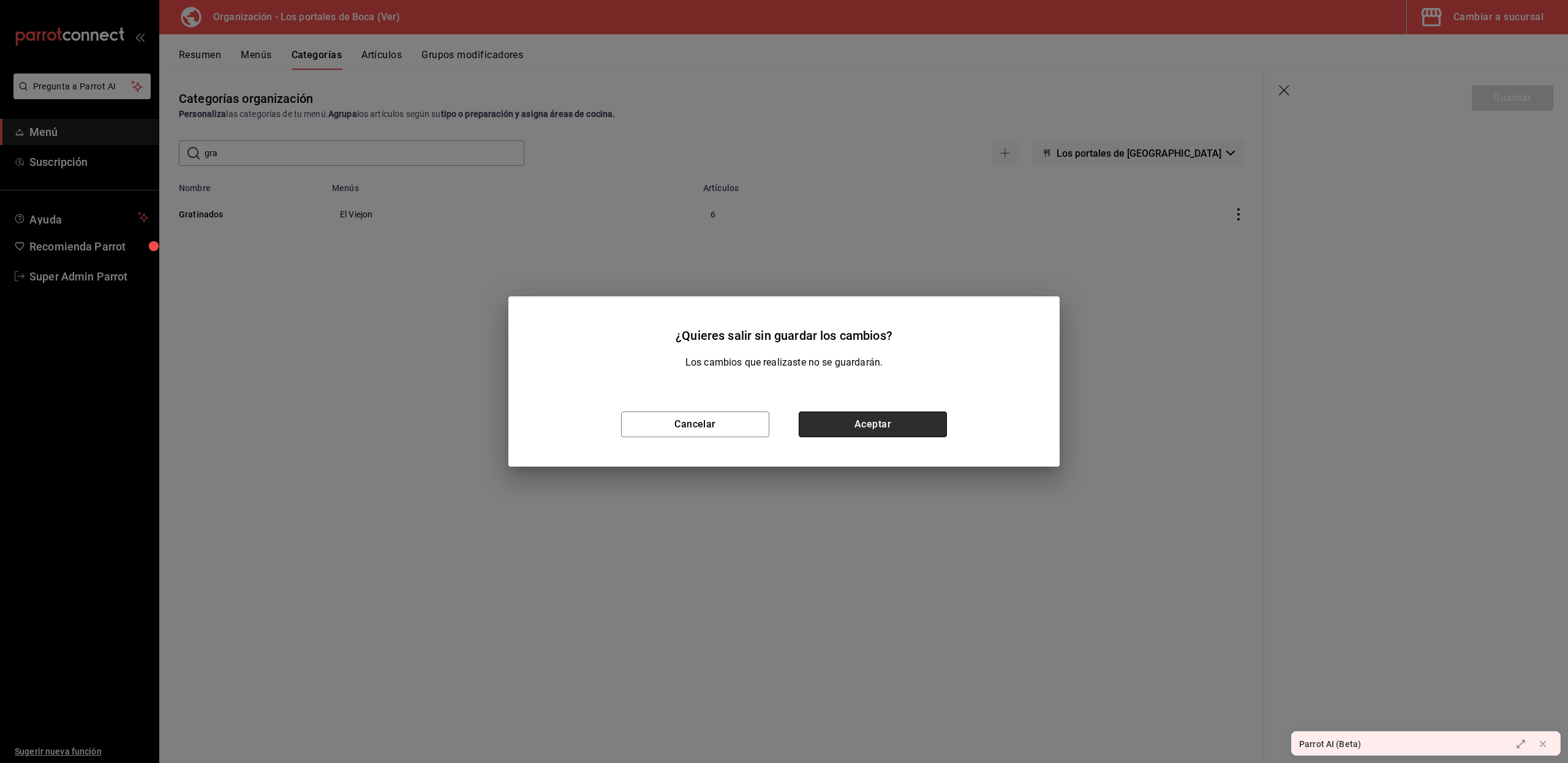
click at [870, 421] on button "Aceptar" at bounding box center [872, 425] width 148 height 26
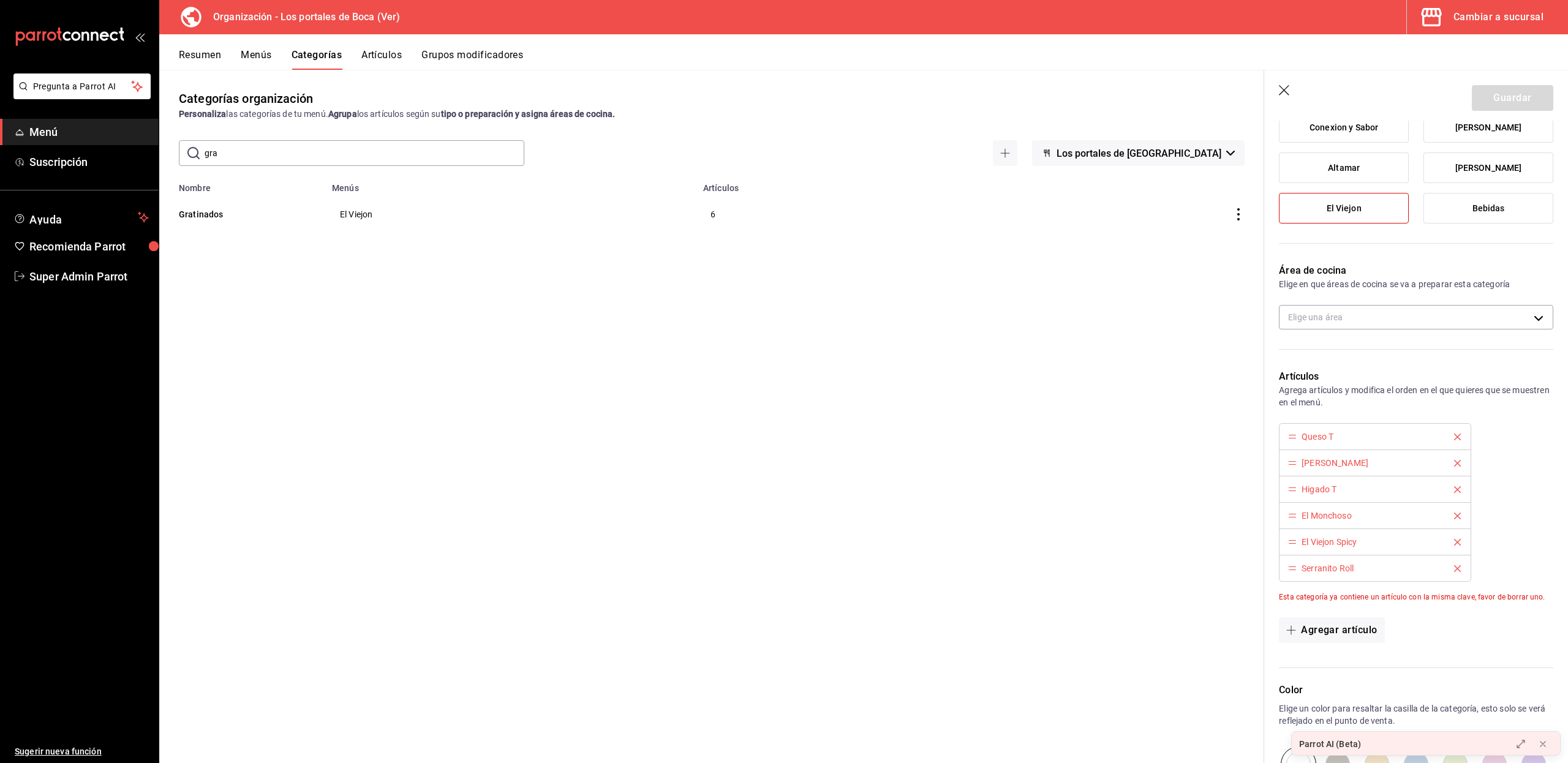
scroll to position [155, 0]
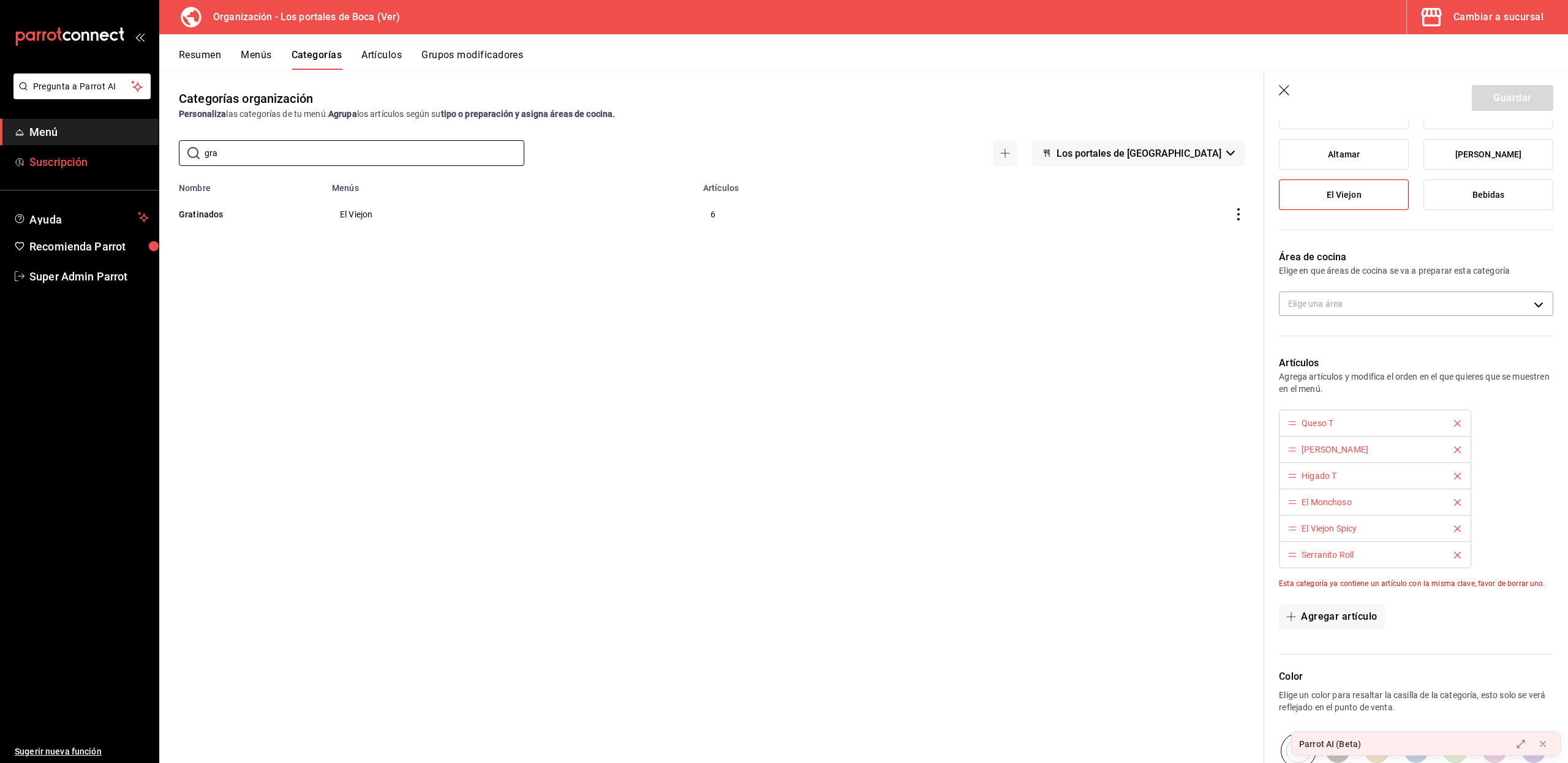
drag, startPoint x: 280, startPoint y: 150, endPoint x: 136, endPoint y: 160, distance: 144.3
click at [136, 160] on div "Pregunta a Parrot AI Menú Suscripción Ayuda Recomienda Parrot Super Admin Parro…" at bounding box center [784, 381] width 1568 height 763
type input "hornea"
click at [189, 217] on button "Los Horneados" at bounding box center [240, 214] width 122 height 12
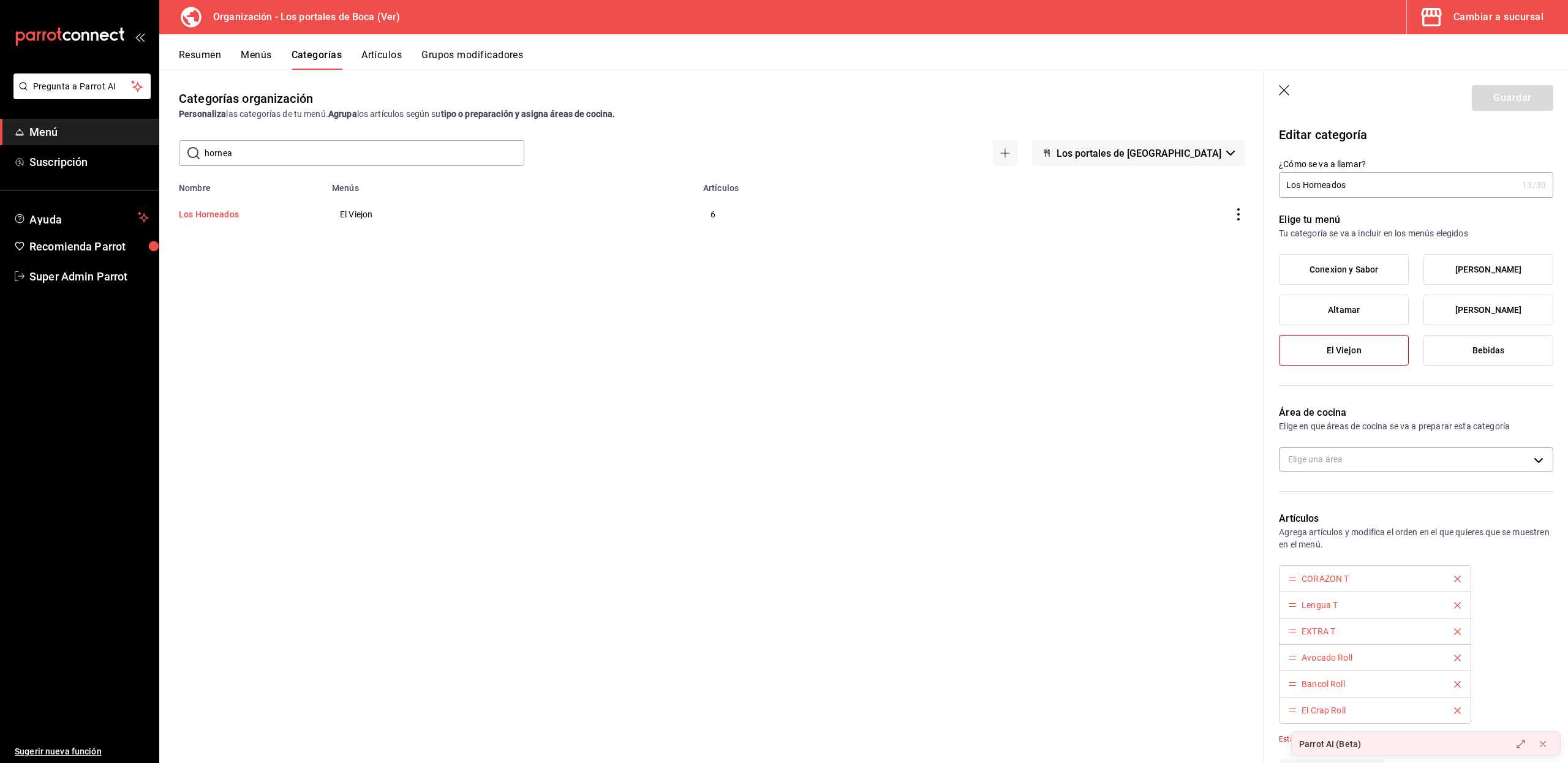
click at [214, 212] on button "Los Horneados" at bounding box center [240, 214] width 122 height 12
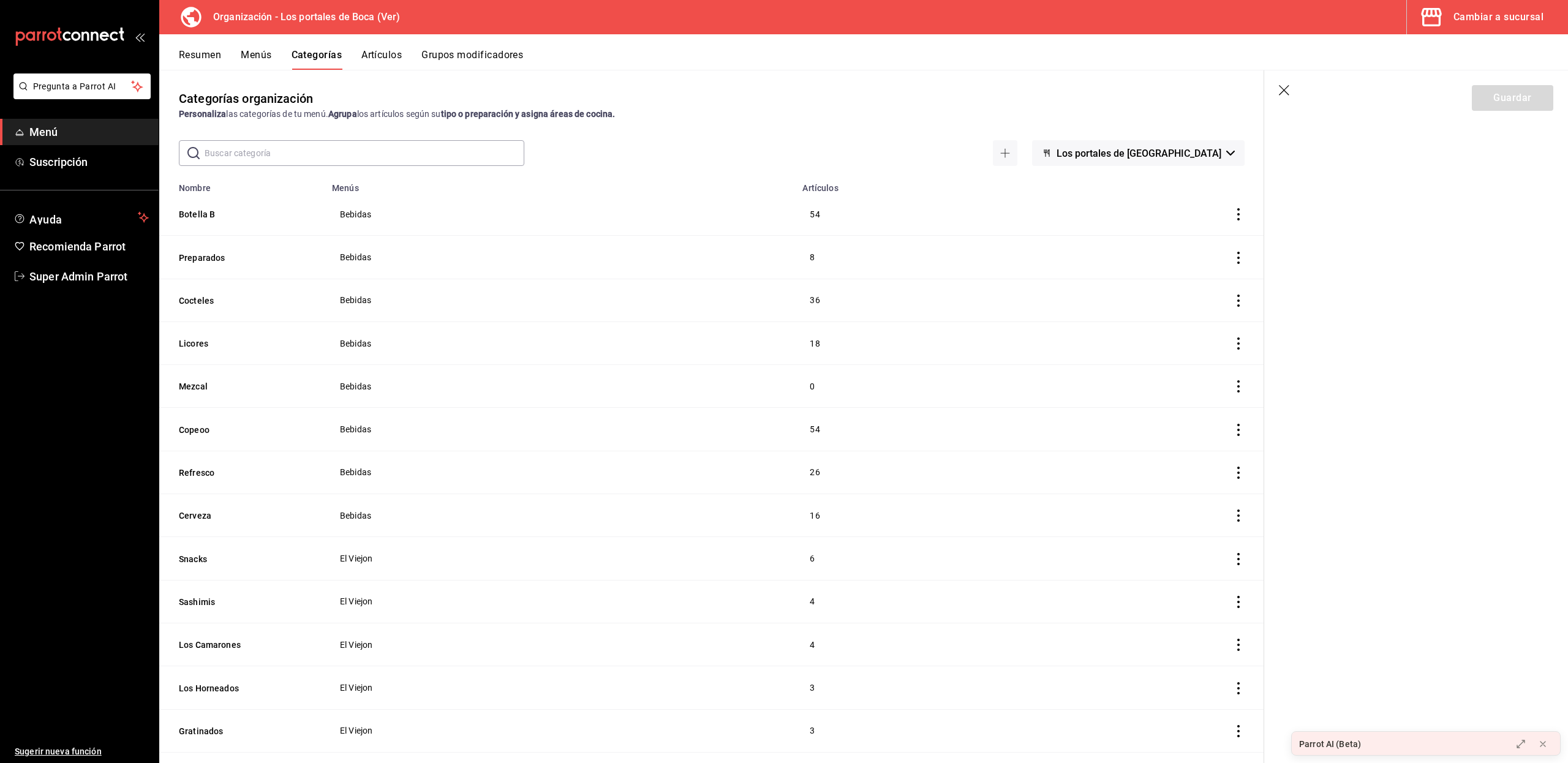
click at [277, 148] on input "text" at bounding box center [364, 153] width 320 height 25
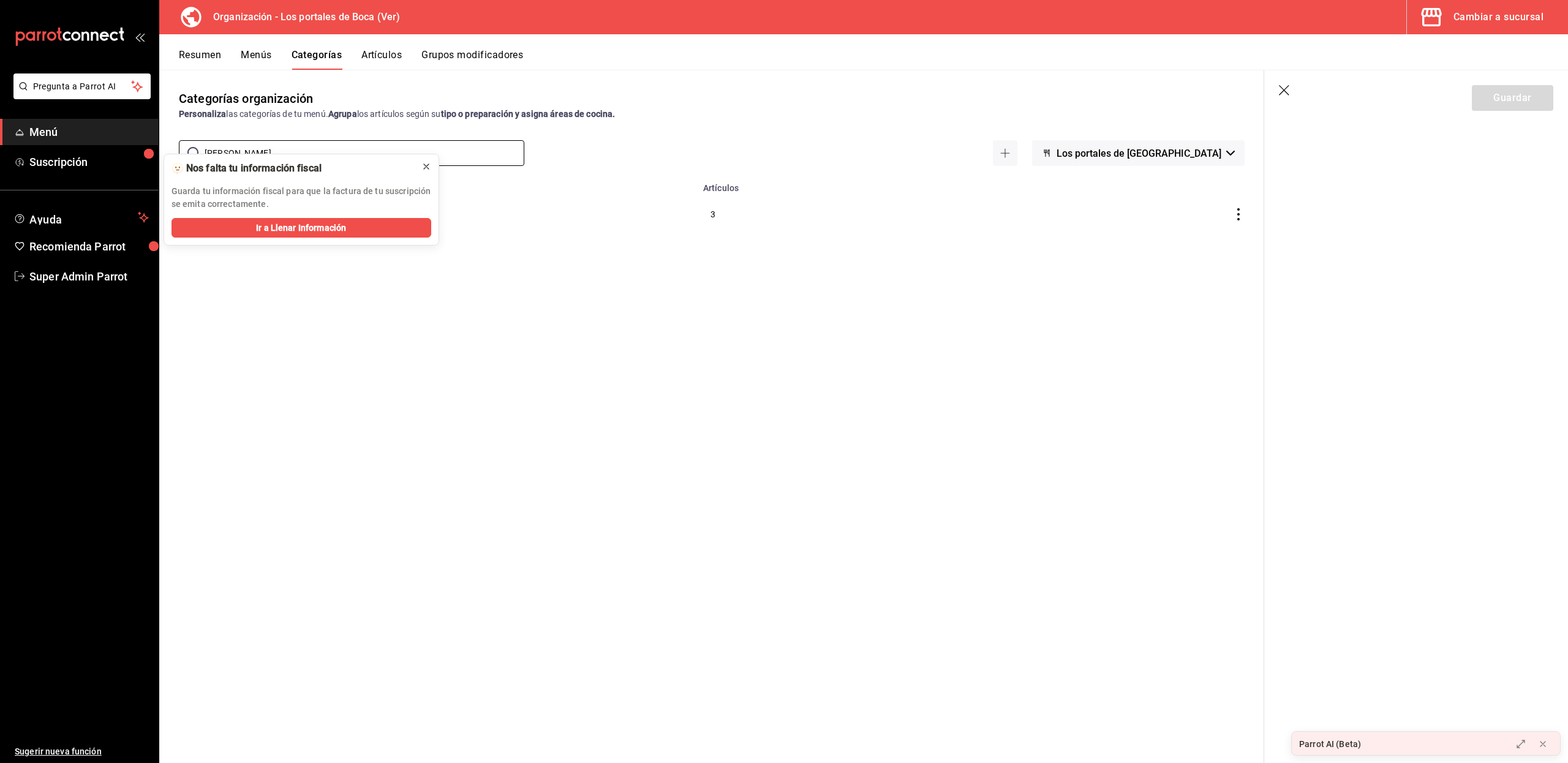
type input "horn"
click at [424, 162] on icon at bounding box center [426, 166] width 10 height 10
click at [232, 218] on button "Los Horneados" at bounding box center [240, 214] width 122 height 12
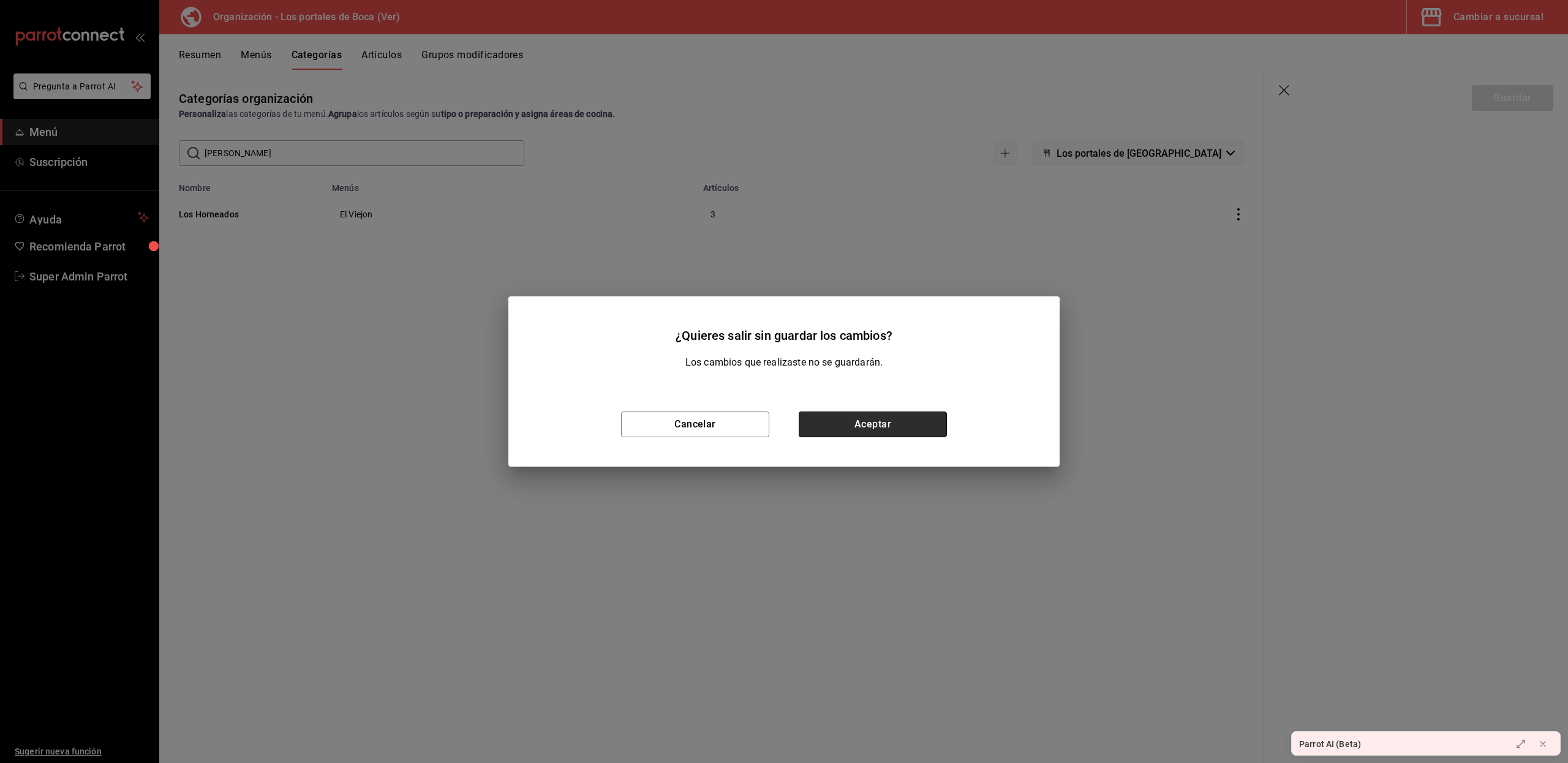
click at [821, 424] on button "Aceptar" at bounding box center [872, 425] width 148 height 26
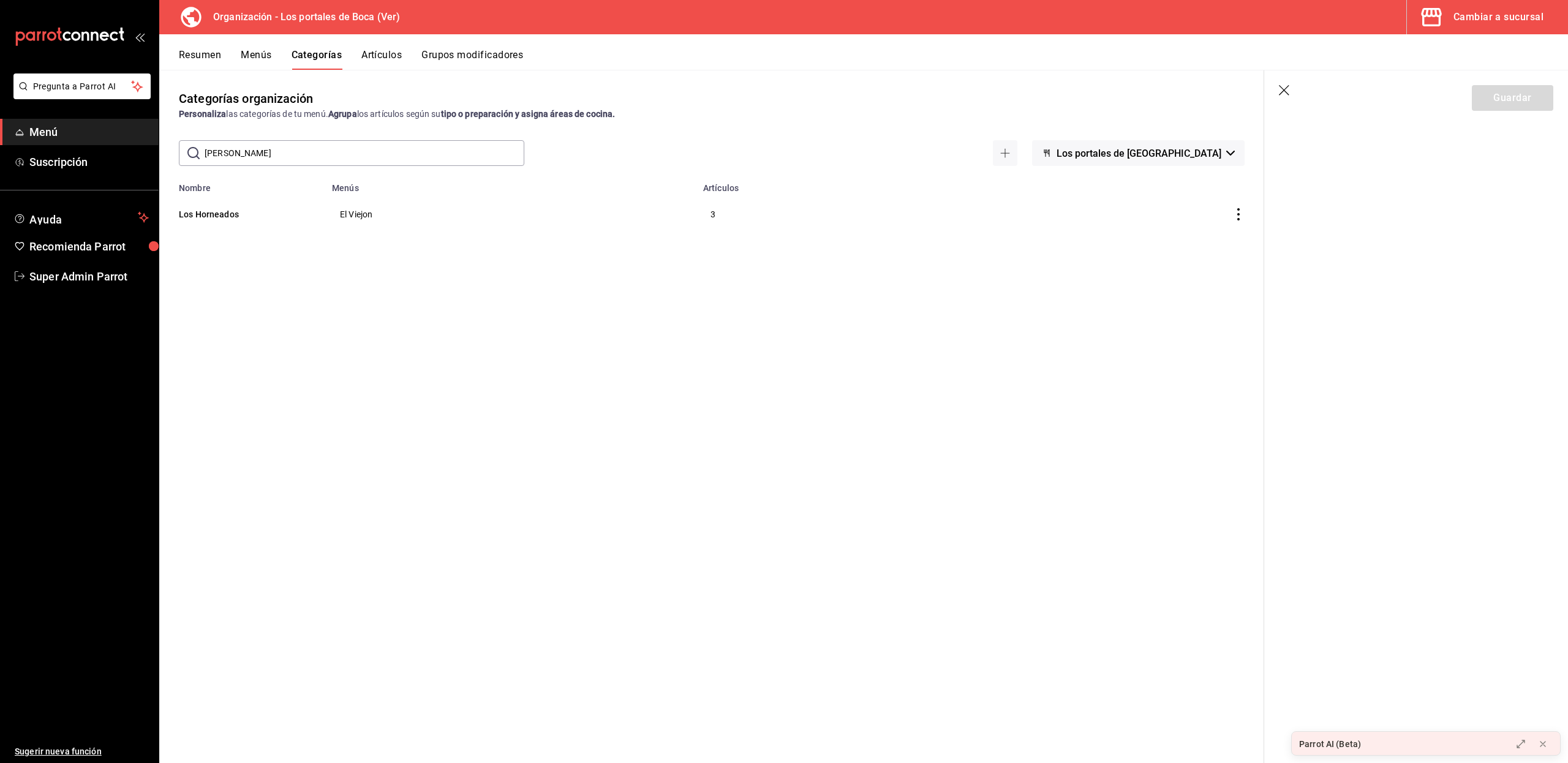
click at [261, 58] on button "Menús" at bounding box center [256, 60] width 30 height 21
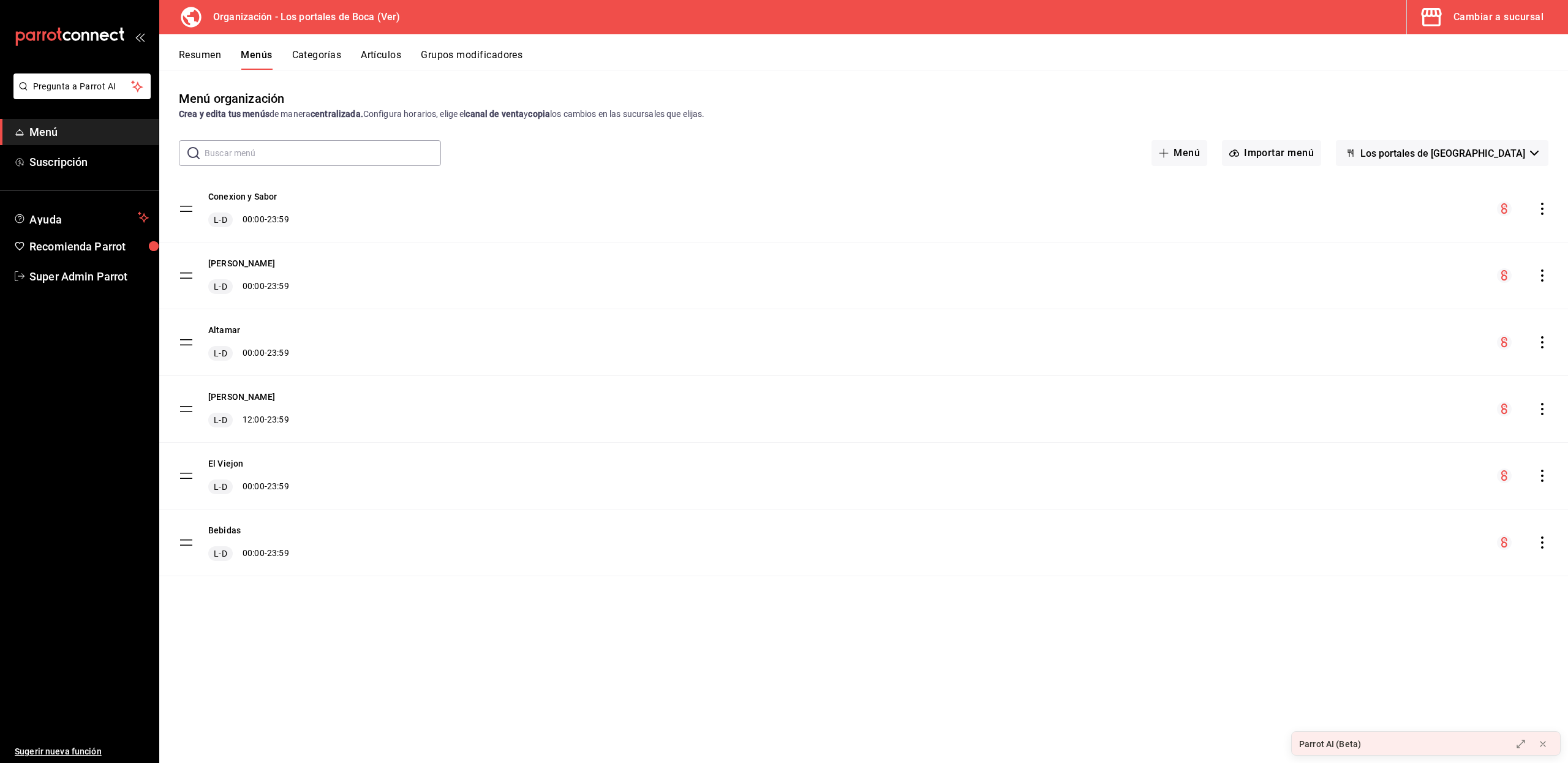
click at [1540, 478] on icon "actions" at bounding box center [1541, 476] width 12 height 12
click at [966, 661] on div at bounding box center [784, 381] width 1568 height 763
click at [309, 54] on button "Categorías" at bounding box center [317, 60] width 50 height 21
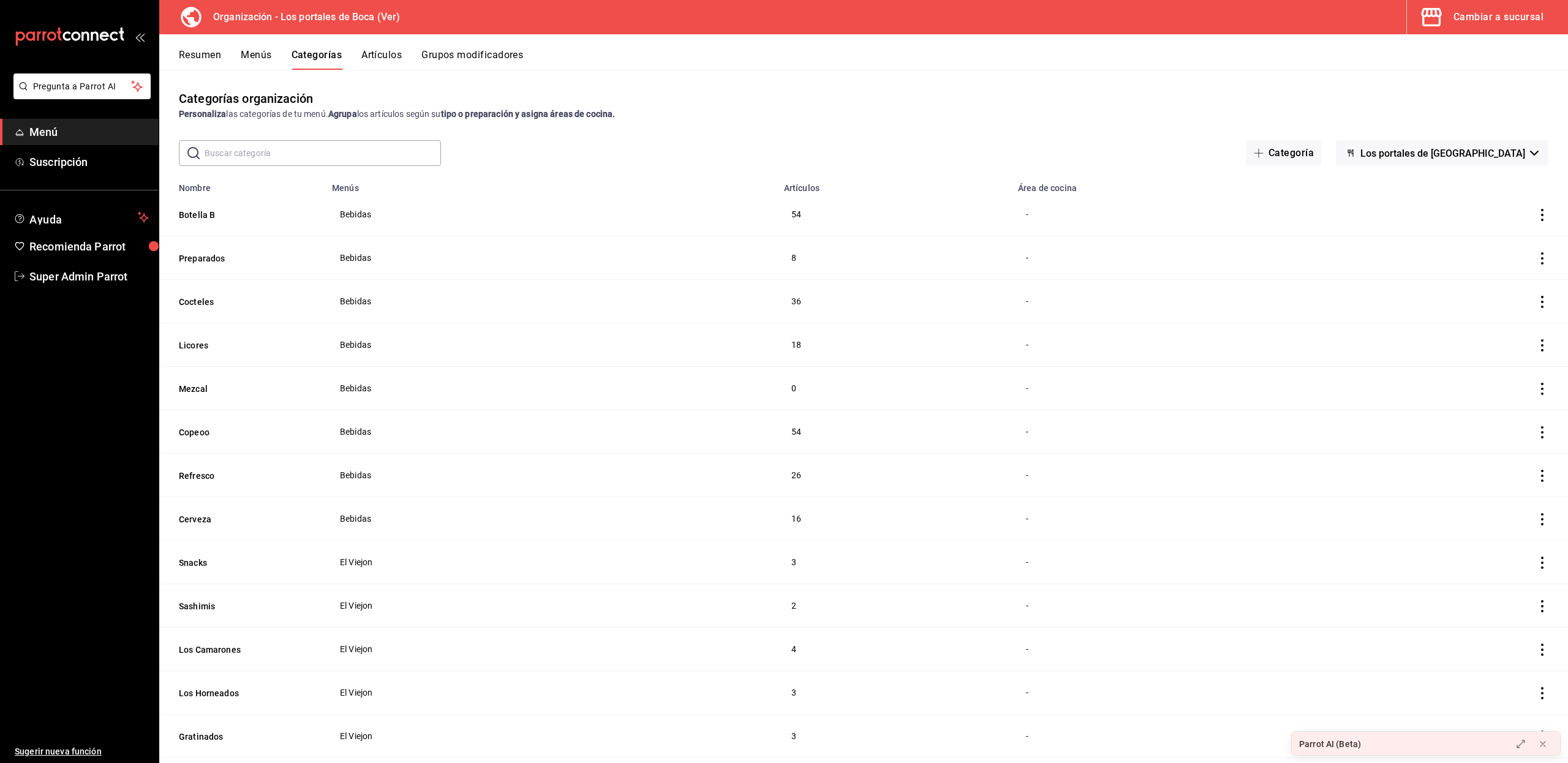
click at [258, 55] on button "Menús" at bounding box center [256, 60] width 30 height 21
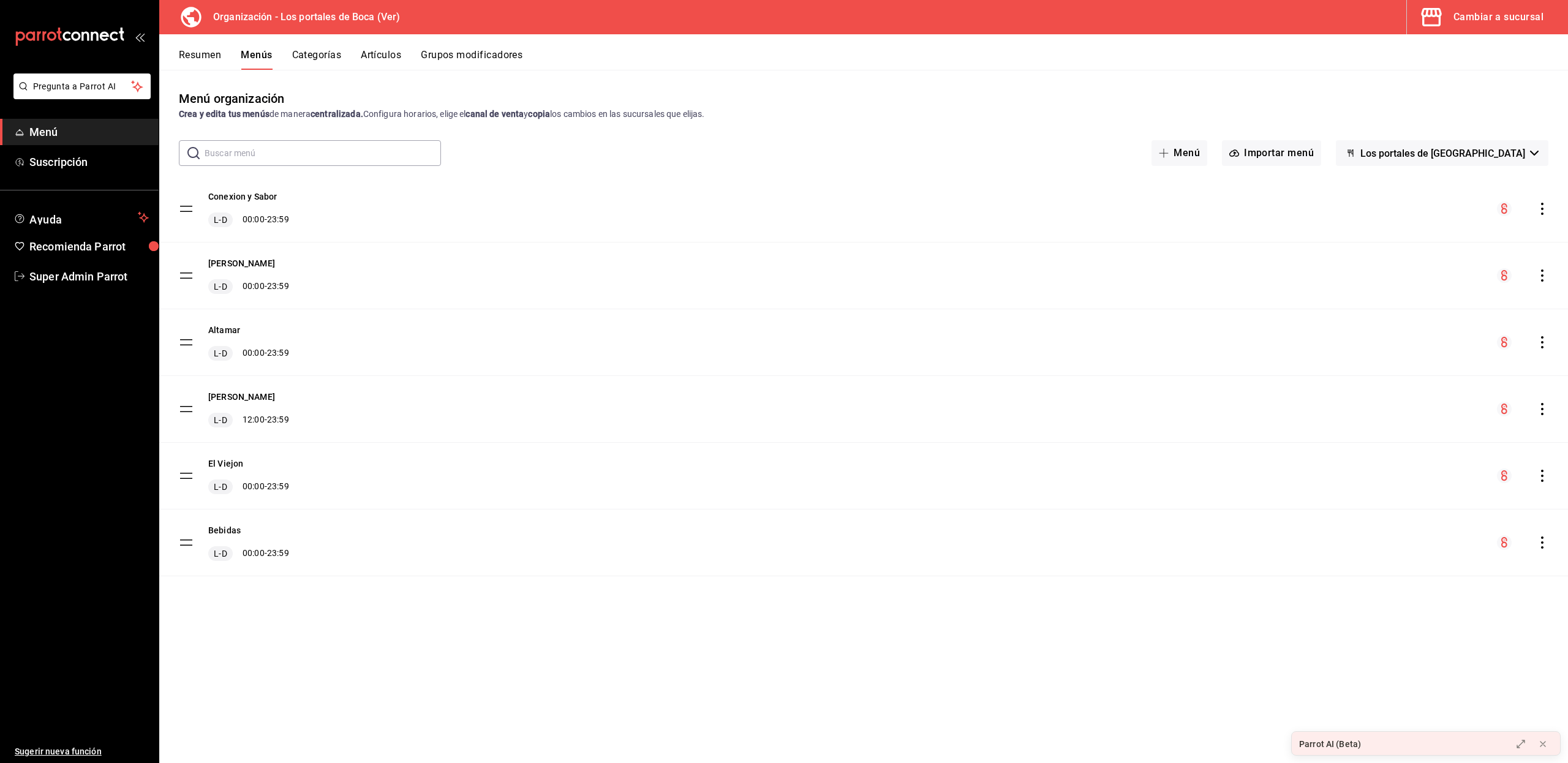
click at [314, 58] on button "Categorías" at bounding box center [317, 60] width 50 height 21
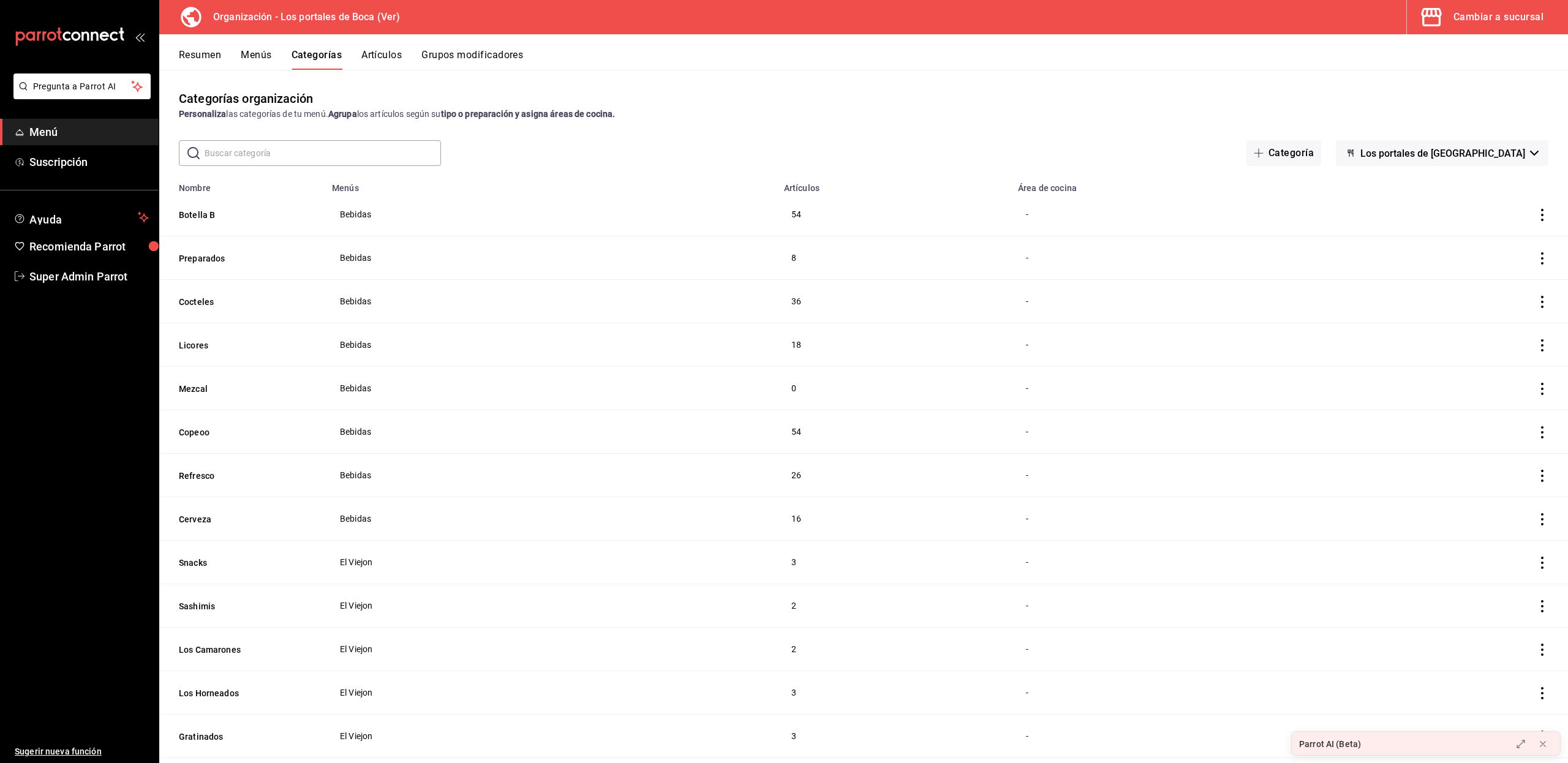
click at [263, 60] on button "Menús" at bounding box center [256, 60] width 30 height 21
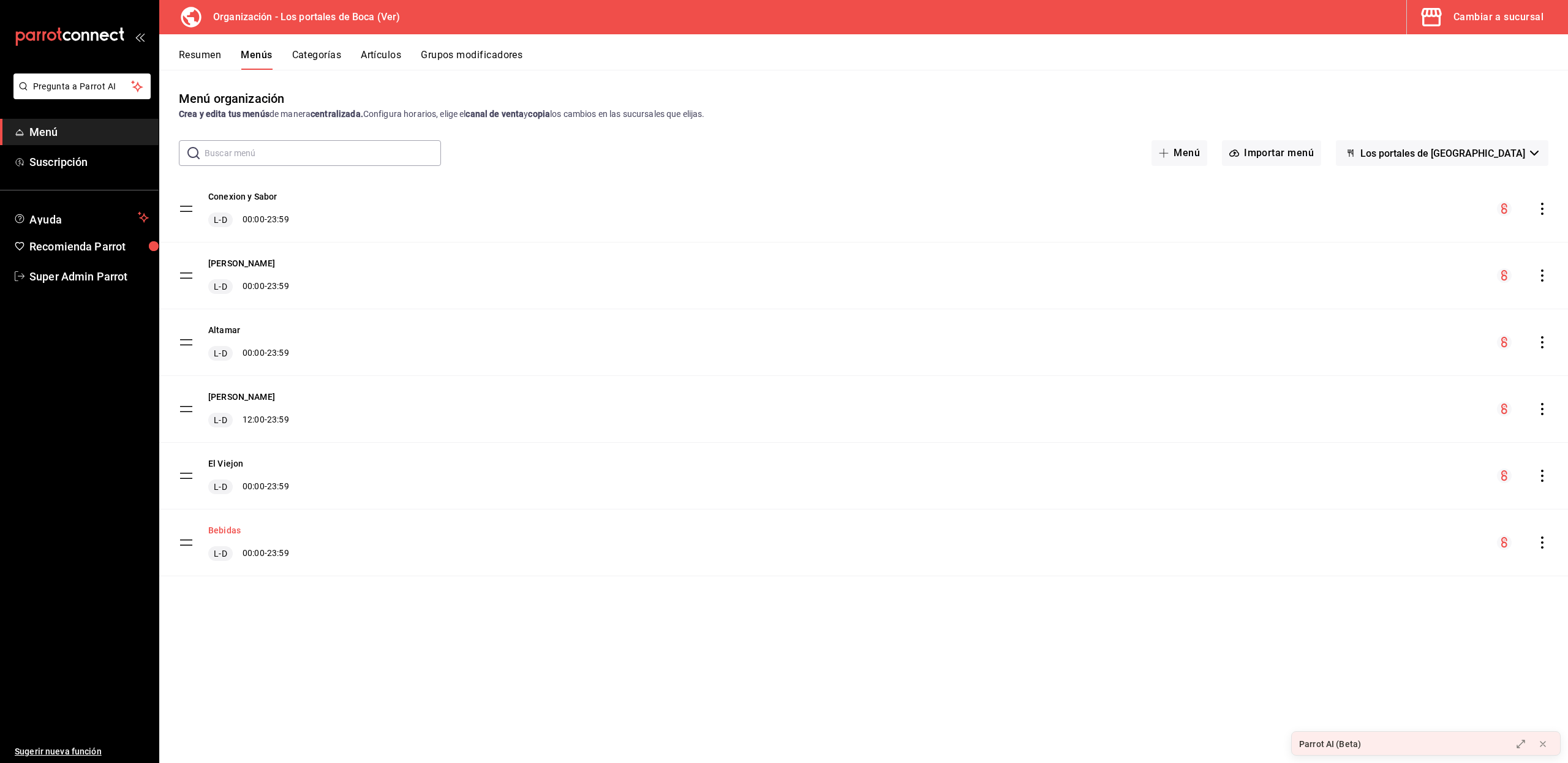
click at [219, 530] on button "Bebidas" at bounding box center [225, 530] width 32 height 12
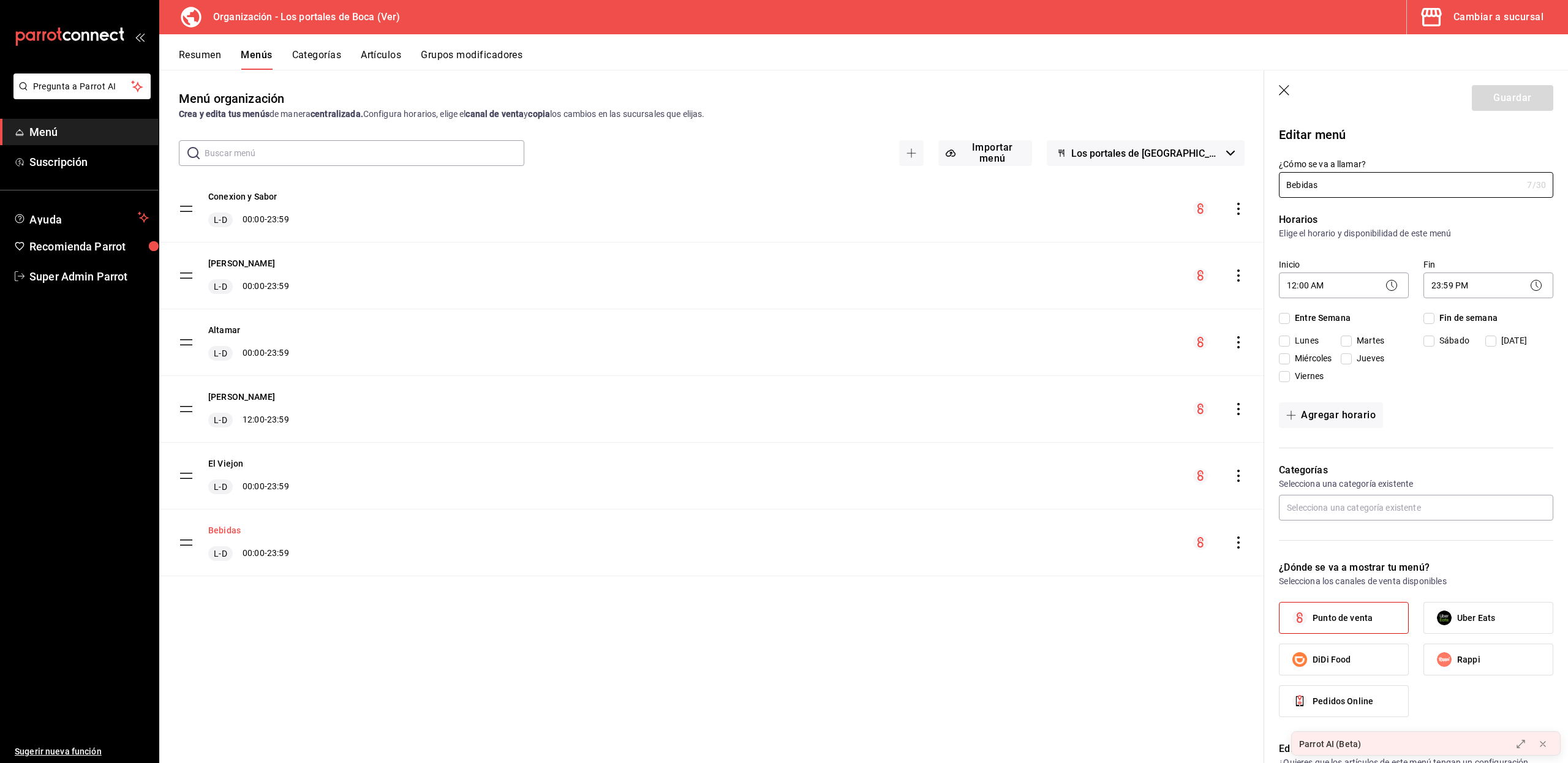
checkbox input "true"
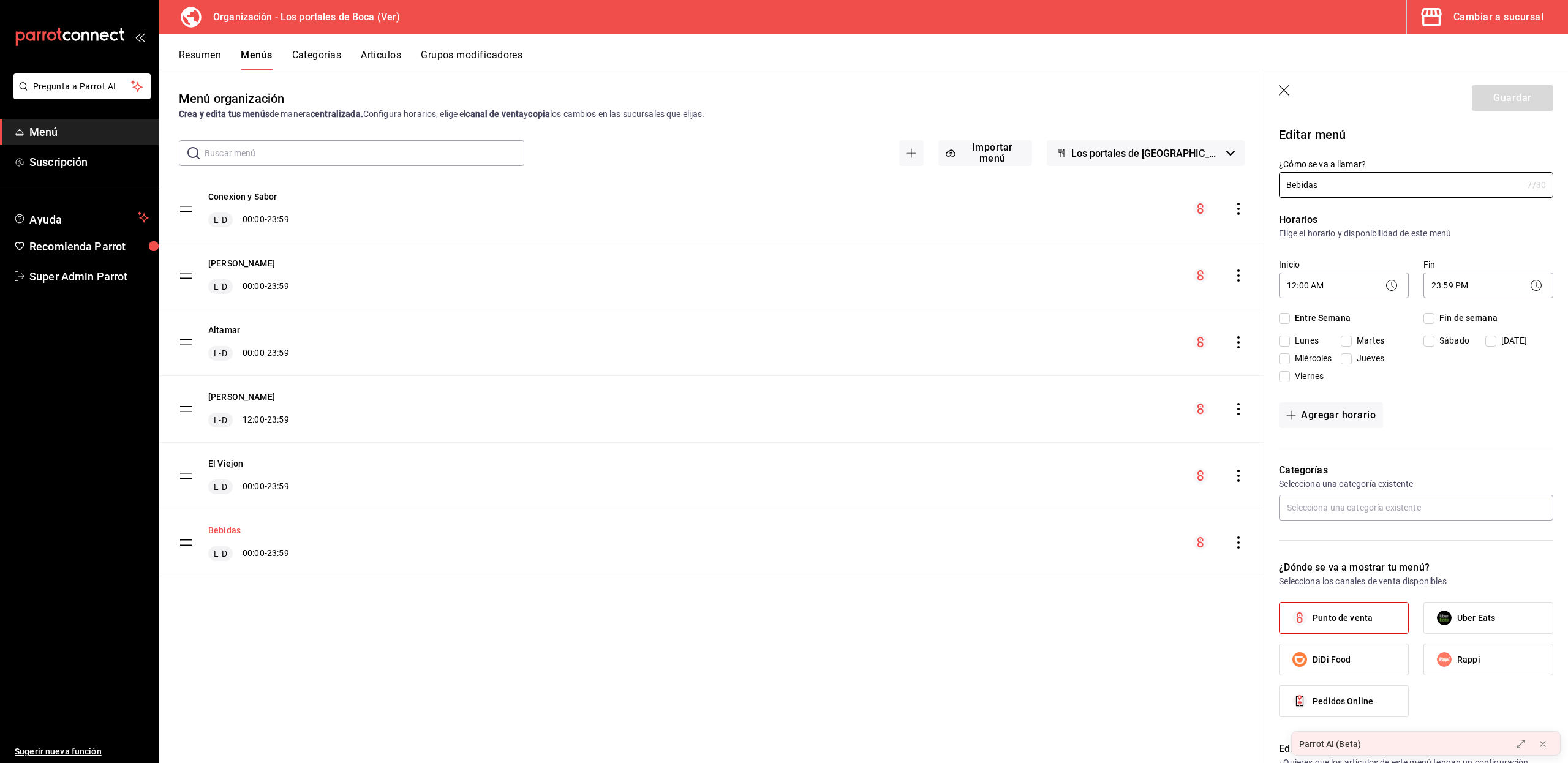
checkbox input "true"
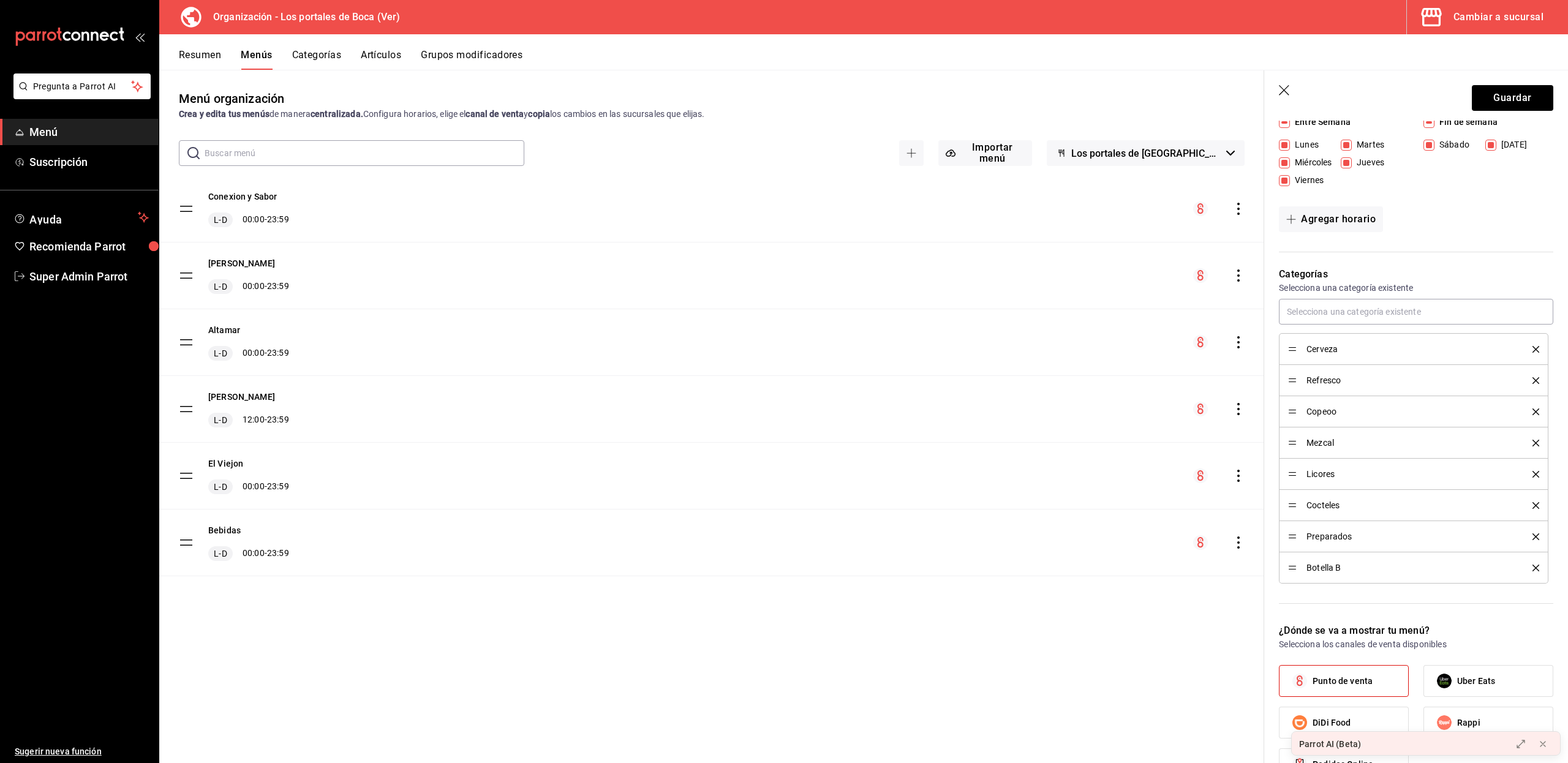
scroll to position [198, 0]
click at [321, 59] on button "Categorías" at bounding box center [317, 60] width 50 height 21
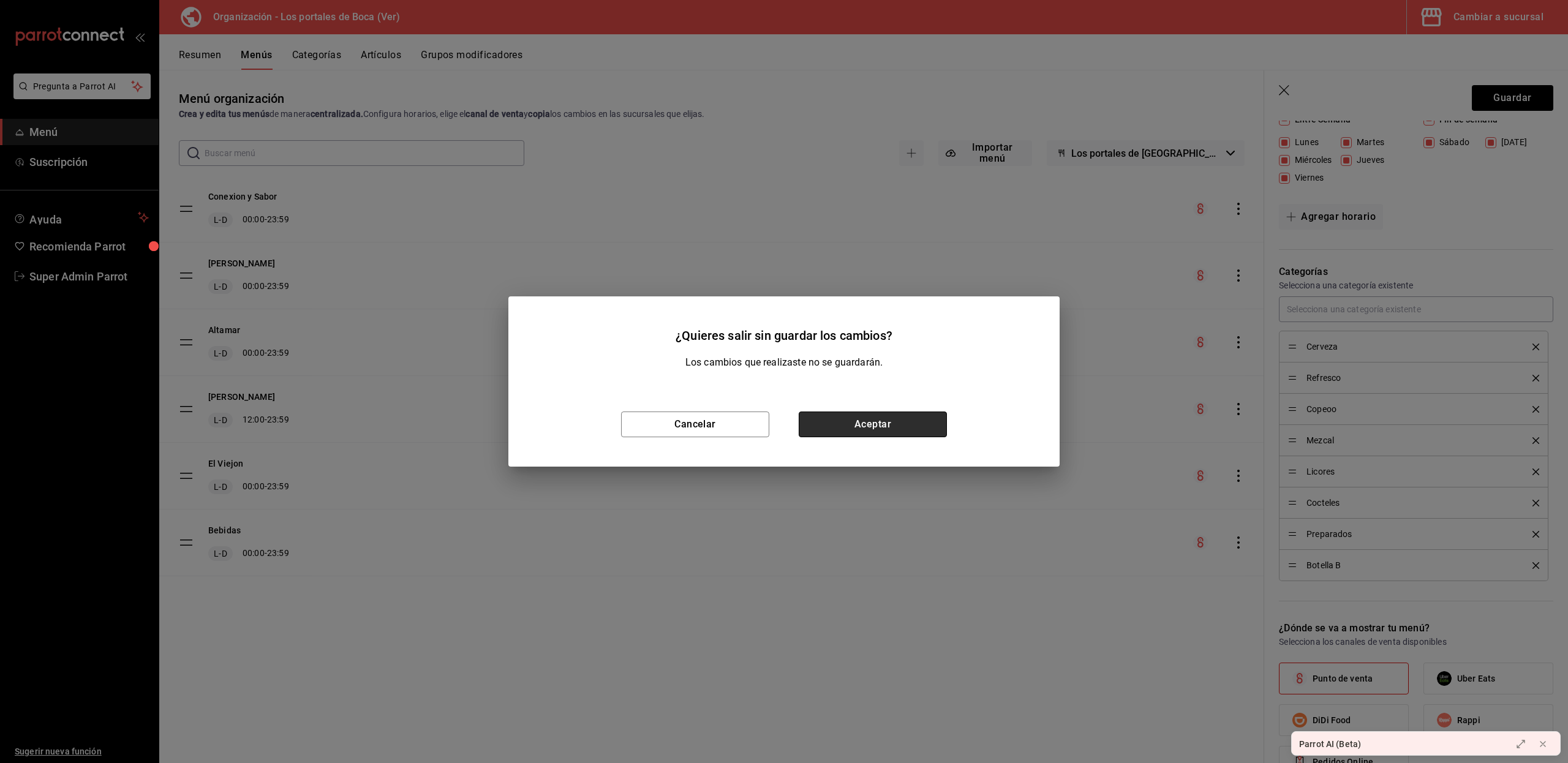
click at [877, 421] on button "Aceptar" at bounding box center [872, 425] width 148 height 26
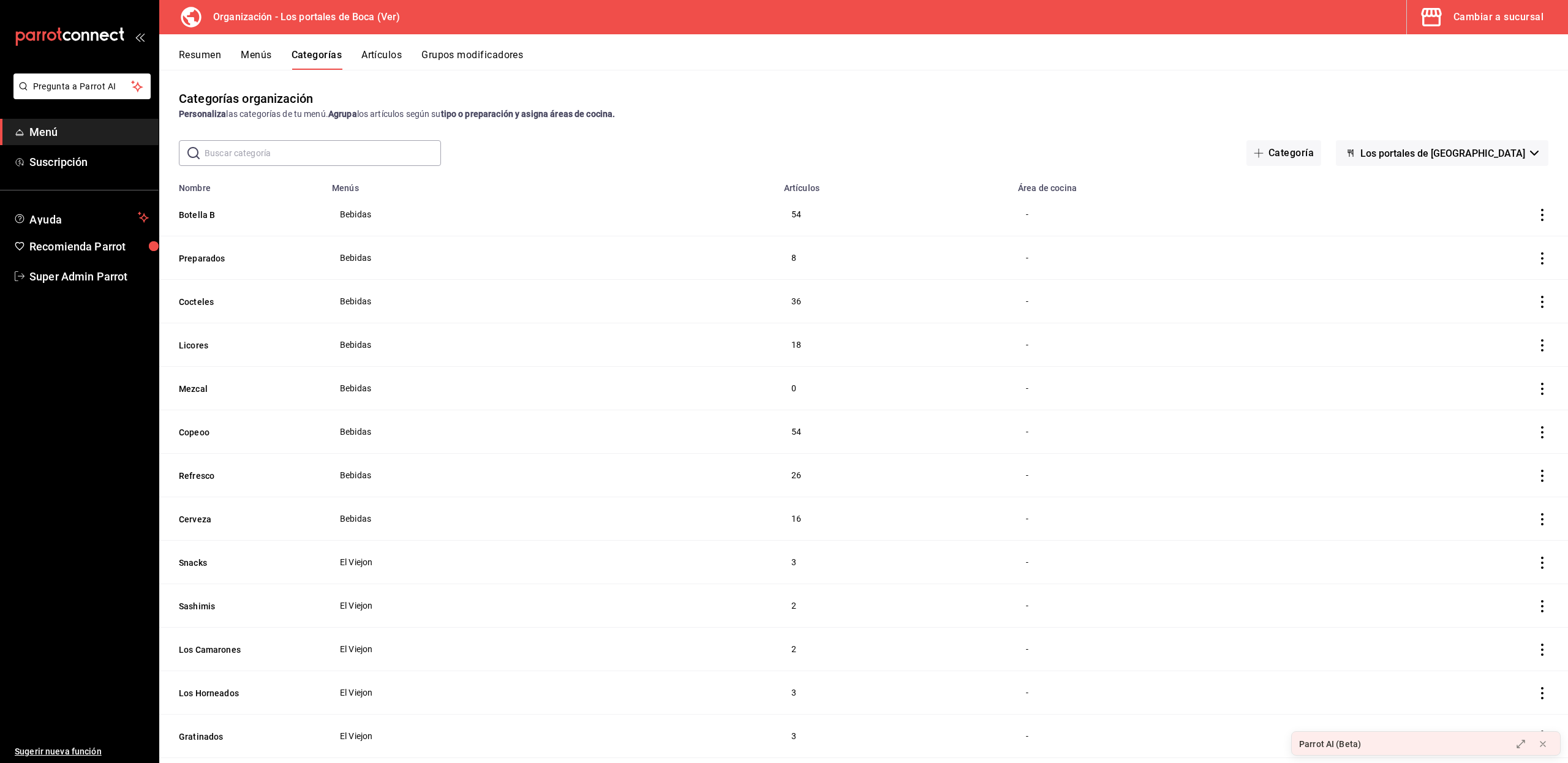
click at [405, 153] on input "text" at bounding box center [322, 153] width 236 height 25
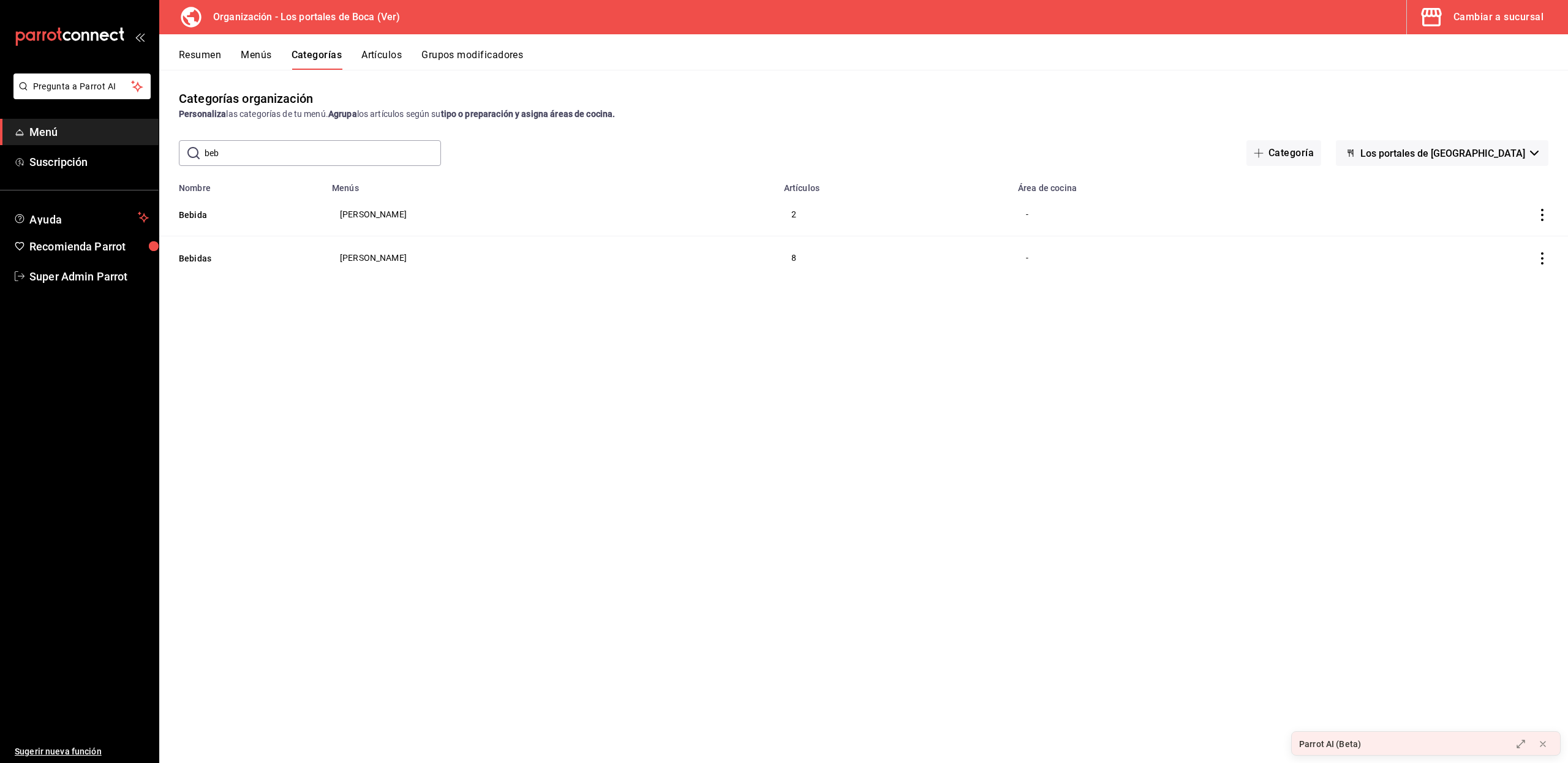
click at [209, 335] on div "Categorías organización Personaliza las categorías de tu menú. Agrupa los artíc…" at bounding box center [864, 416] width 1409 height 692
click at [267, 402] on div "Categorías organización Personaliza las categorías de tu menú. Agrupa los artíc…" at bounding box center [864, 416] width 1409 height 692
click at [180, 260] on button "Bebidas" at bounding box center [240, 258] width 122 height 12
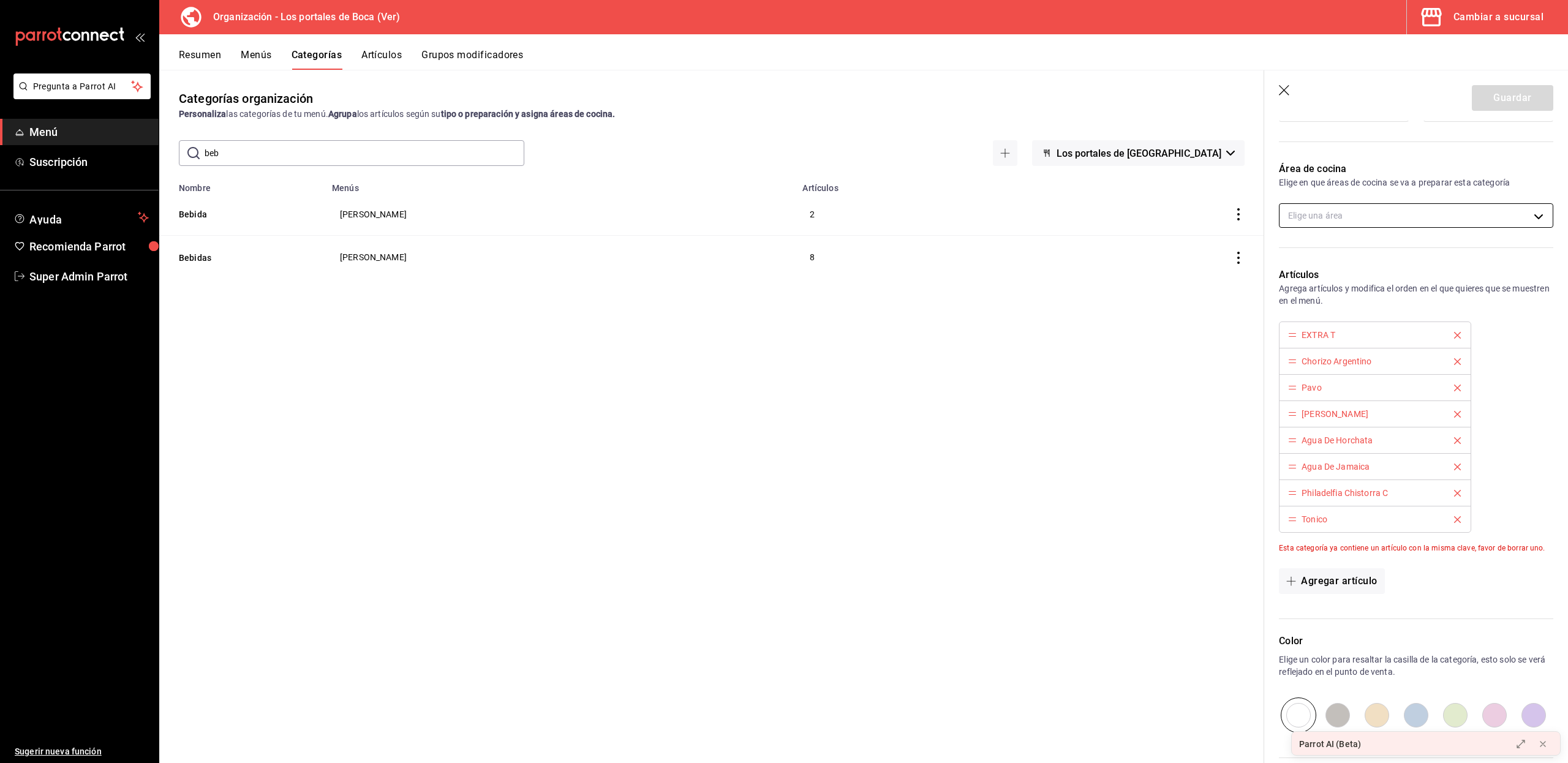
scroll to position [245, 0]
click at [195, 209] on button "Bebida" at bounding box center [240, 214] width 122 height 12
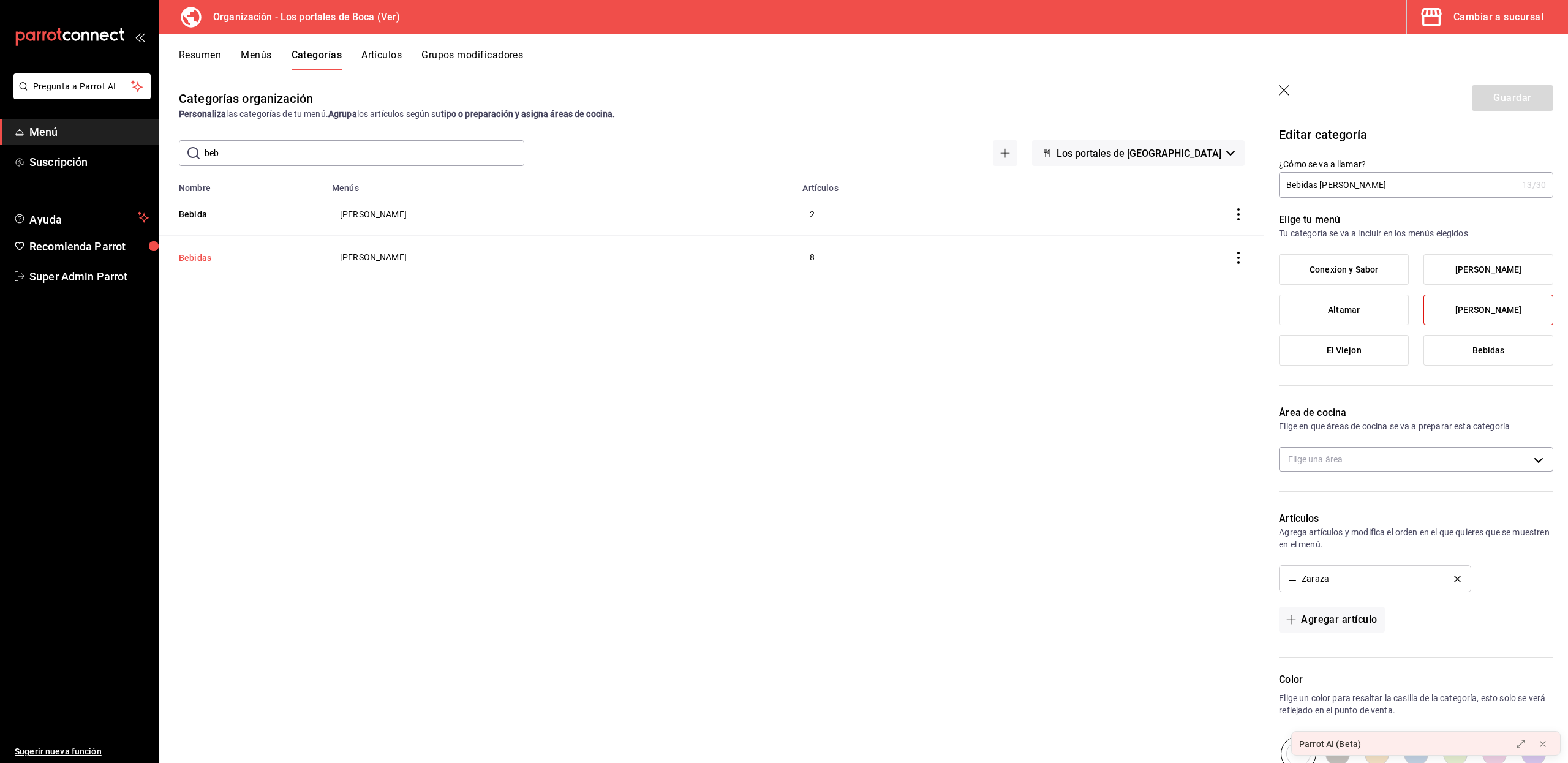
click at [197, 261] on button "Bebidas" at bounding box center [240, 258] width 122 height 12
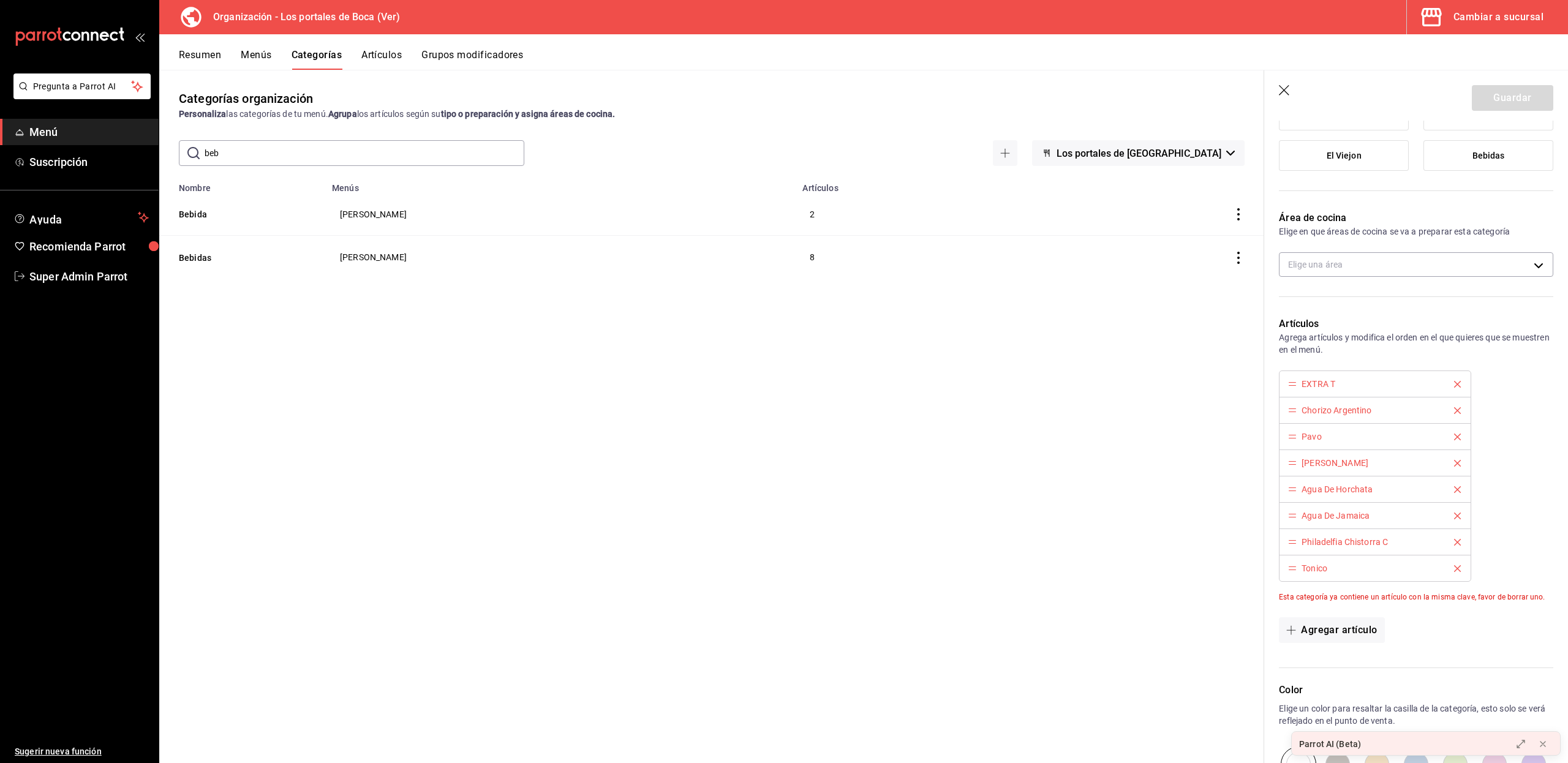
scroll to position [196, 0]
drag, startPoint x: 235, startPoint y: 158, endPoint x: 192, endPoint y: 157, distance: 43.0
click at [192, 157] on div "​ beb ​" at bounding box center [351, 153] width 345 height 26
type input "tortas"
click at [233, 349] on button "Tortas Sencillas Tradicional" at bounding box center [240, 355] width 122 height 12
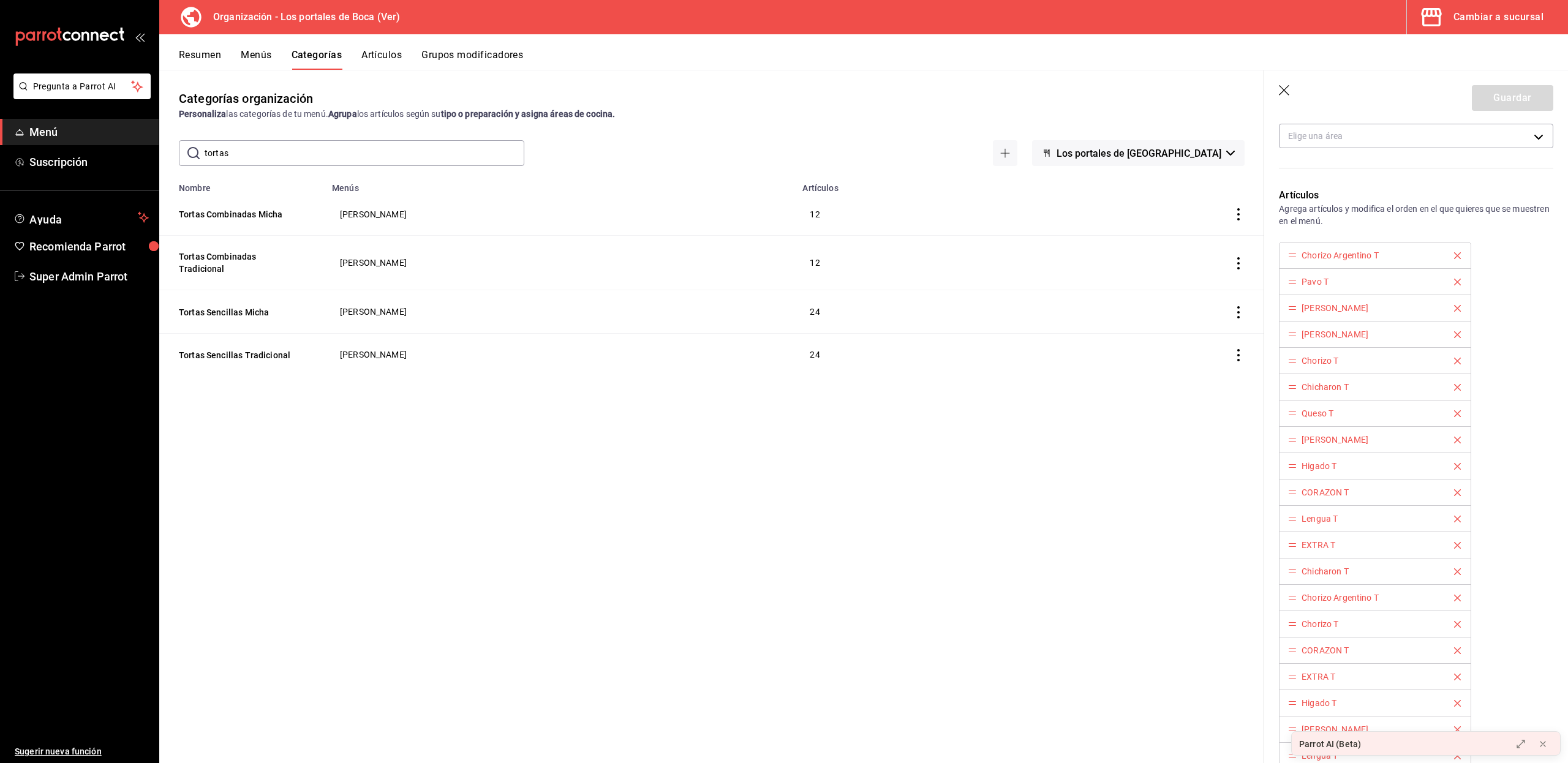
scroll to position [322, 0]
drag, startPoint x: 1295, startPoint y: 256, endPoint x: 1295, endPoint y: 278, distance: 22.0
drag, startPoint x: 1294, startPoint y: 260, endPoint x: 1299, endPoint y: 299, distance: 39.3
click at [1483, 261] on div "Chorizo Argentino T Pavo T Pierna T Jamon T Chorizo T Chicharon T Queso T Molle…" at bounding box center [1416, 559] width 274 height 632
click at [51, 276] on span "Super Admin Parrot" at bounding box center [89, 276] width 119 height 17
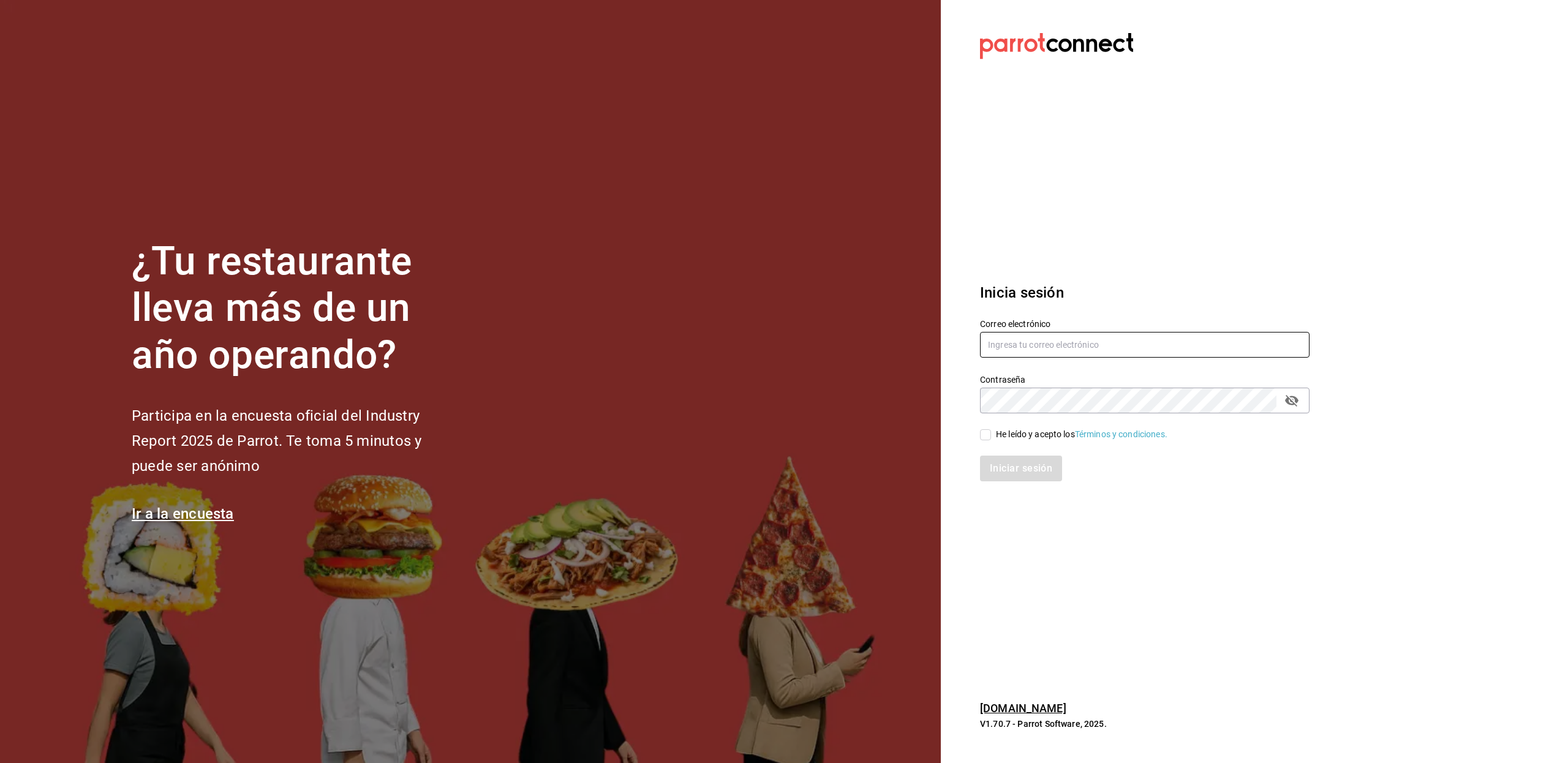
click at [1007, 350] on input "text" at bounding box center [1144, 345] width 330 height 26
type input "f"
paste input "friloocafe@cdmx.com"
click at [1005, 336] on input "friloocafe@cdmx.com" at bounding box center [1144, 345] width 330 height 26
type input "friloocafe@cdmx.com"
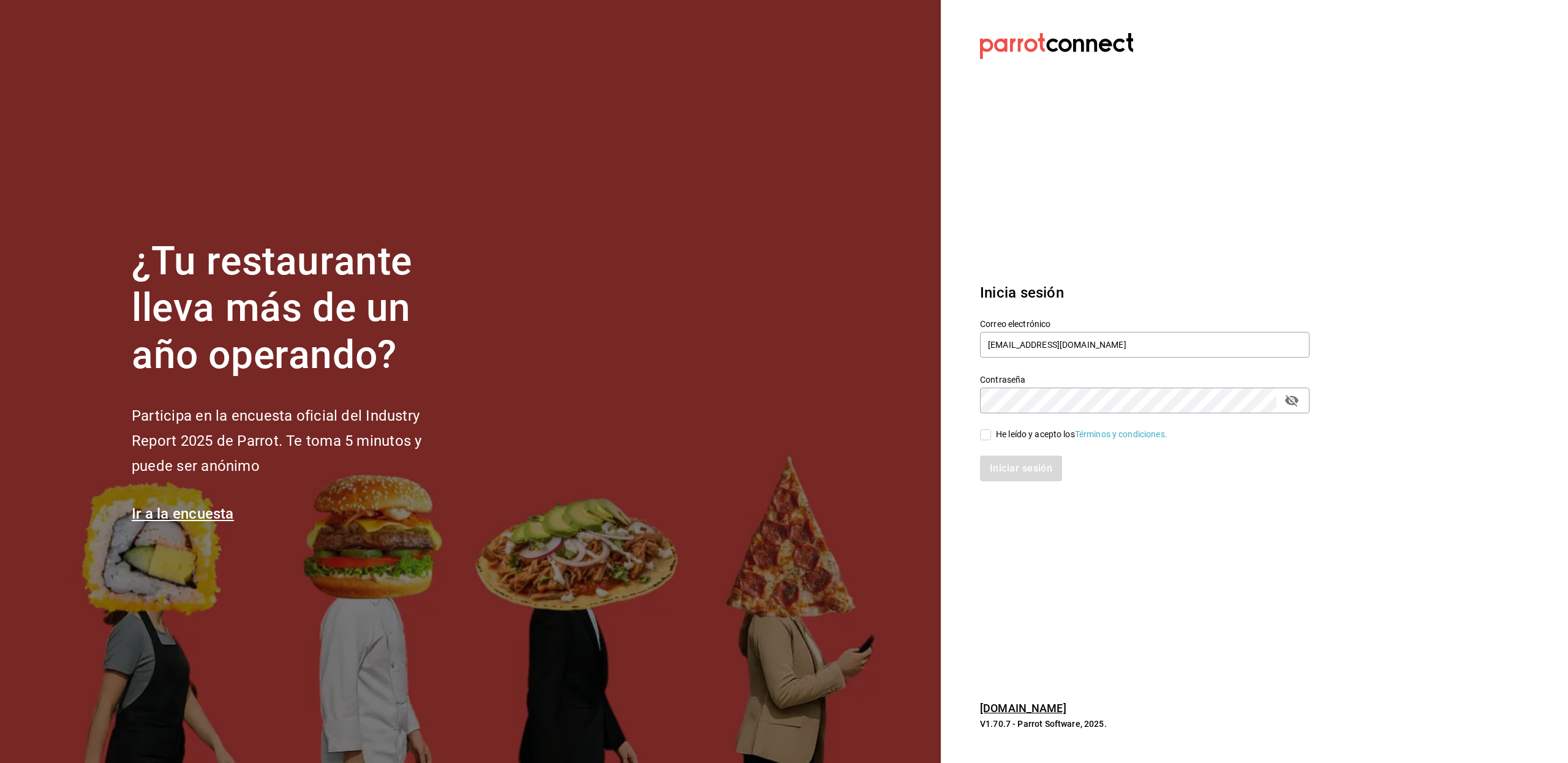
click at [1018, 439] on div "He leído y acepto los Términos y condiciones." at bounding box center [1081, 434] width 172 height 13
click at [991, 439] on input "He leído y acepto los Términos y condiciones." at bounding box center [985, 434] width 11 height 11
checkbox input "true"
click at [1013, 466] on button "Iniciar sesión" at bounding box center [1021, 469] width 84 height 26
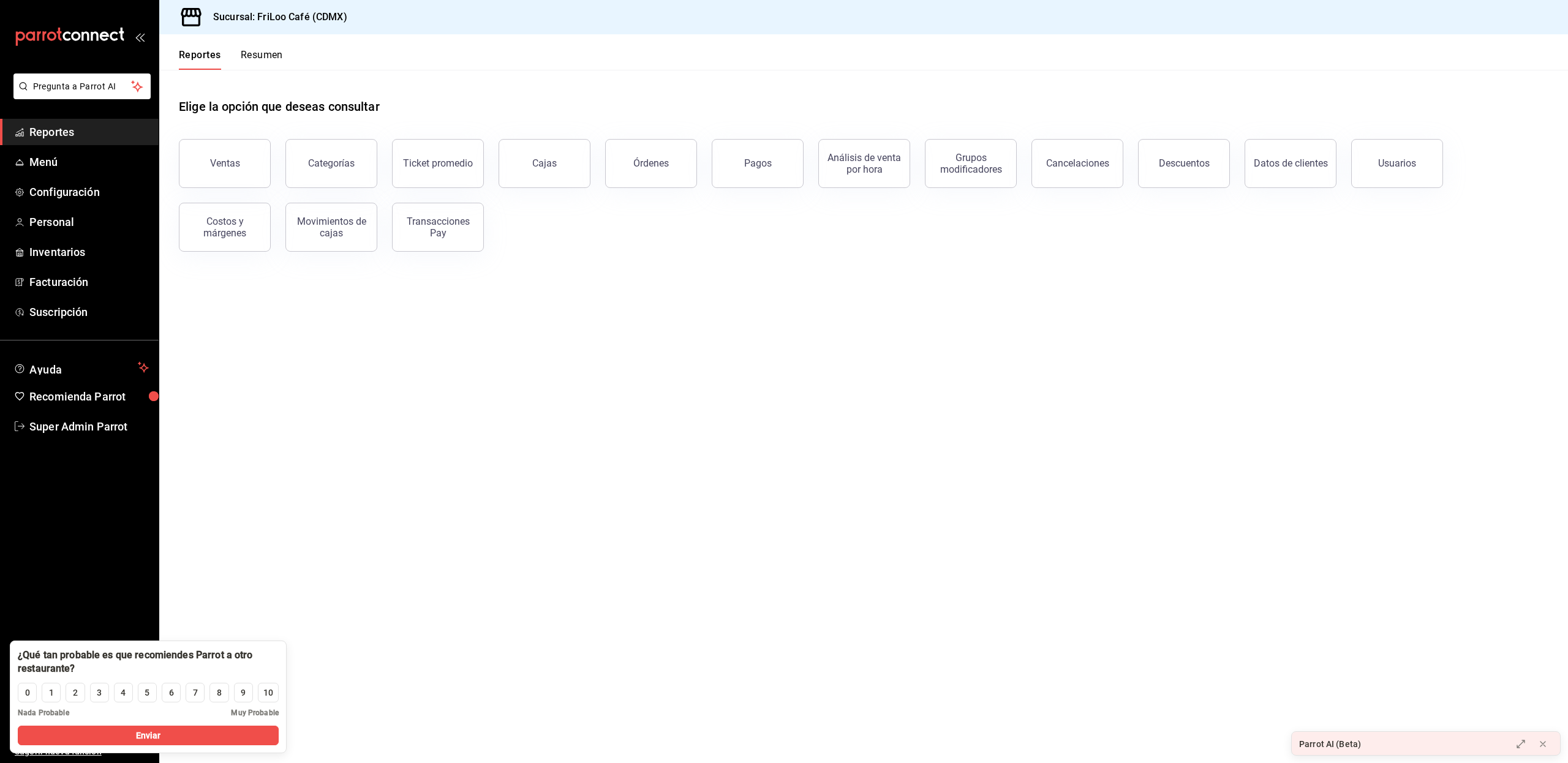
click at [192, 329] on main "Elige la opción que deseas consultar Ventas Categorías Ticket promedio Cajas Ór…" at bounding box center [864, 416] width 1409 height 693
click at [89, 160] on span "Menú" at bounding box center [89, 162] width 119 height 17
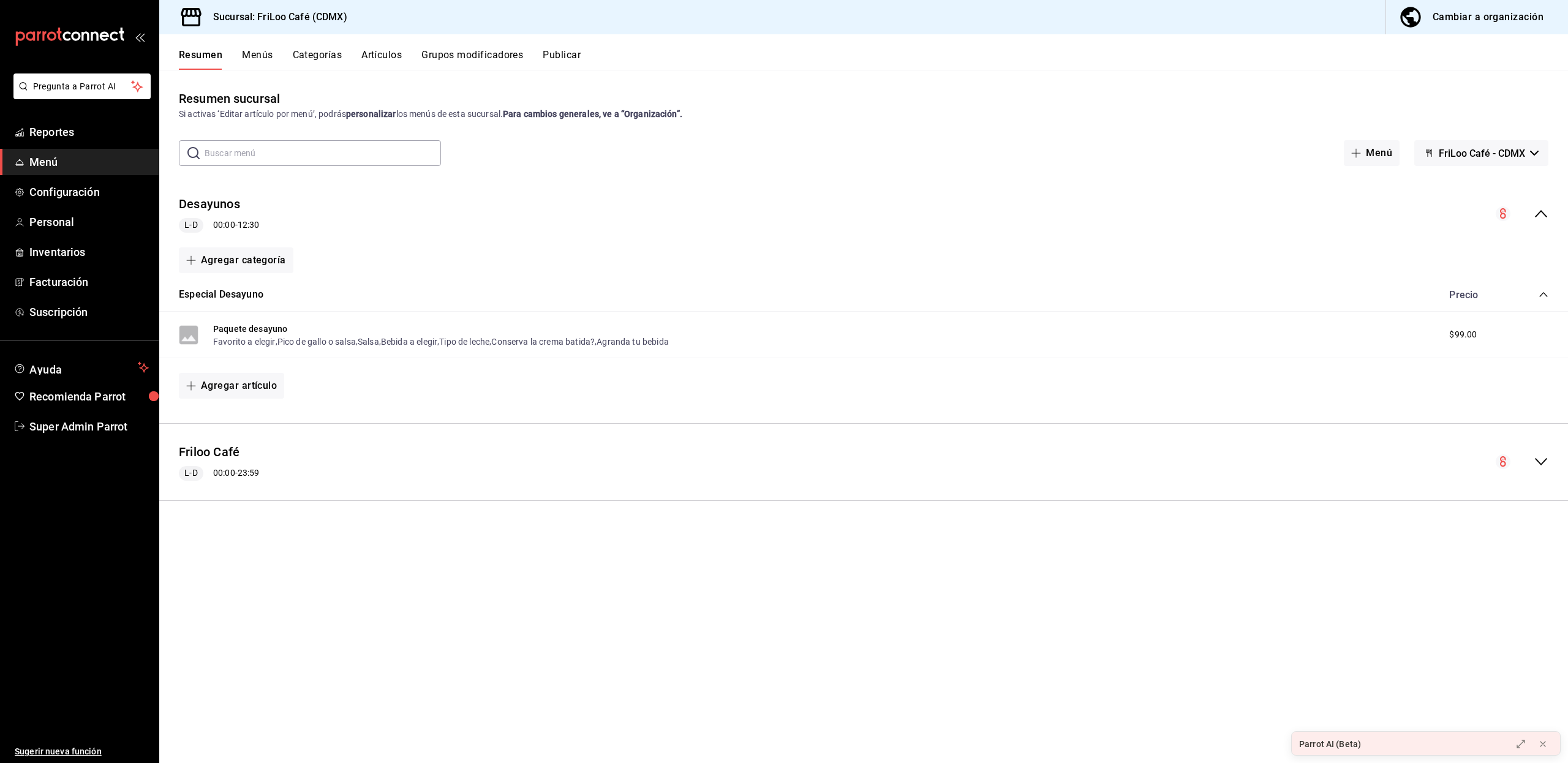
click at [245, 55] on button "Menús" at bounding box center [257, 60] width 30 height 21
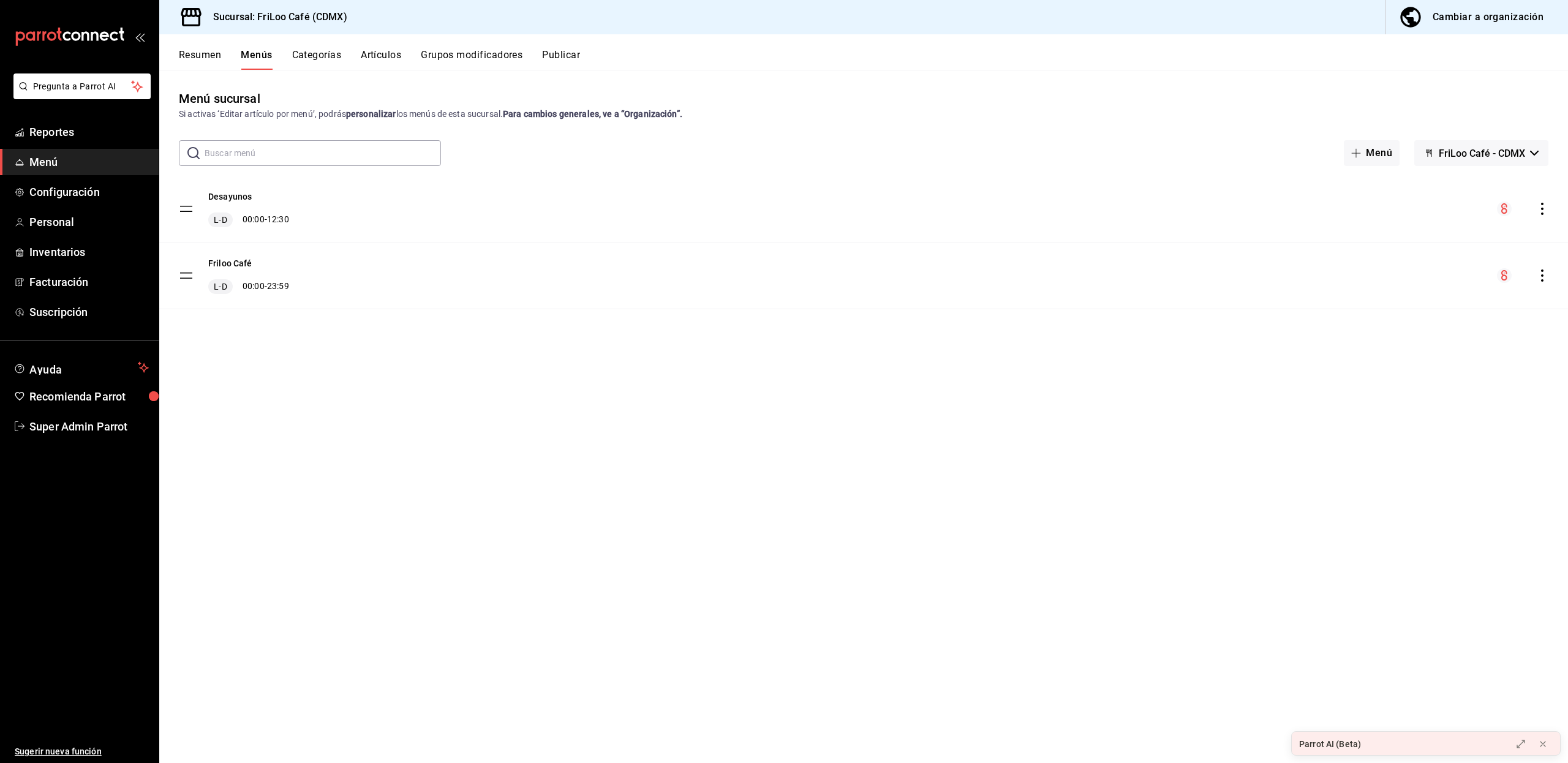
drag, startPoint x: 189, startPoint y: 208, endPoint x: 189, endPoint y: 263, distance: 55.0
click at [189, 263] on tbody "Desayunos L-D 00:00 - 12:30 Friloo Café L-D 00:00 - 23:59" at bounding box center [864, 242] width 1409 height 133
click at [186, 218] on div "Desayunos L-D 00:00 - 12:30" at bounding box center [234, 208] width 110 height 37
click at [185, 210] on tbody "Desayunos L-D 00:00 - 12:30 Friloo Café L-D 00:00 - 23:59" at bounding box center [864, 242] width 1409 height 133
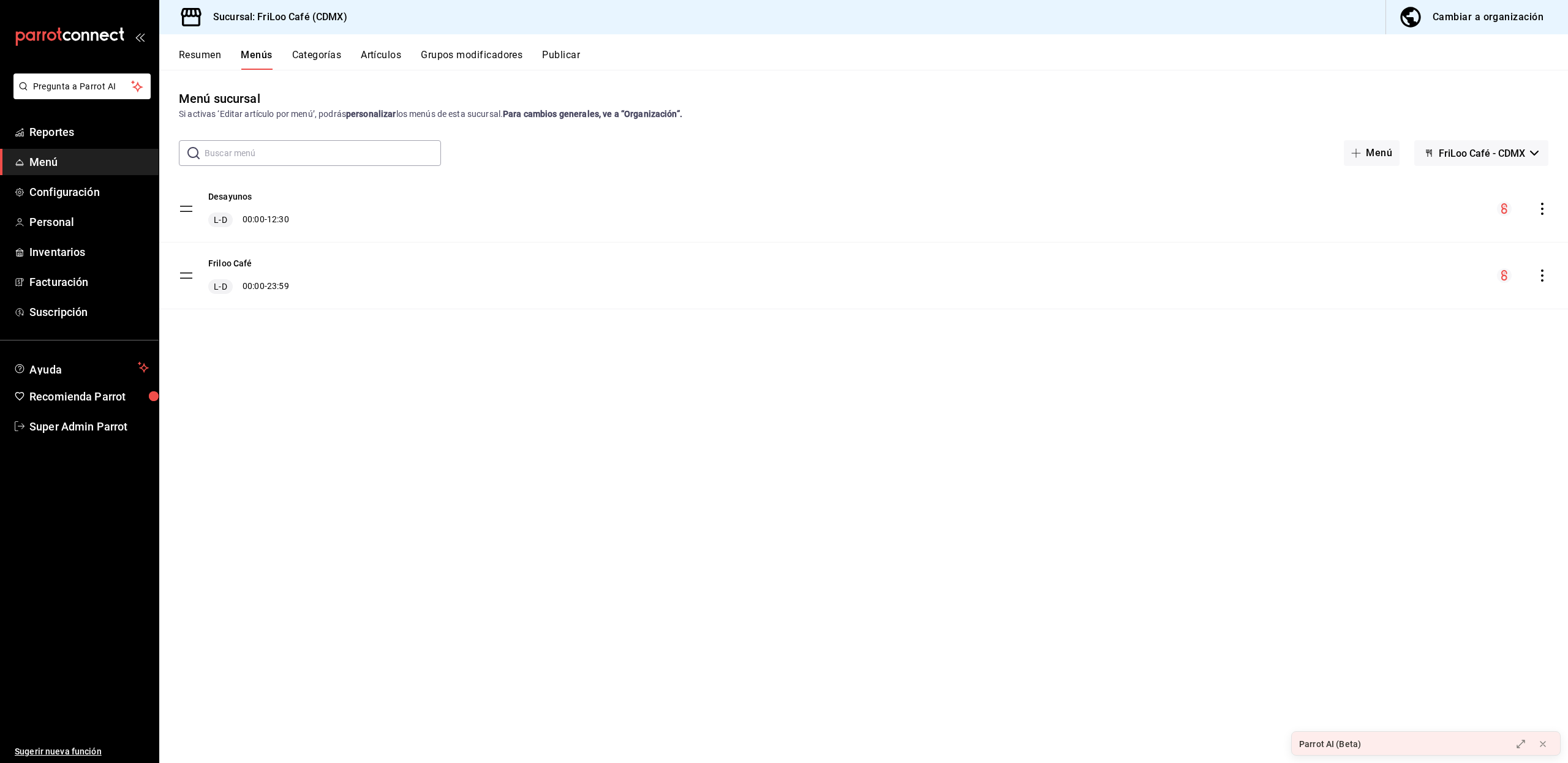
click at [185, 210] on tbody "Desayunos L-D 00:00 - 12:30 Friloo Café L-D 00:00 - 23:59" at bounding box center [864, 242] width 1409 height 133
click at [185, 277] on tbody "Desayunos L-D 00:00 - 12:30 Friloo Café L-D 00:00 - 23:59" at bounding box center [864, 242] width 1409 height 133
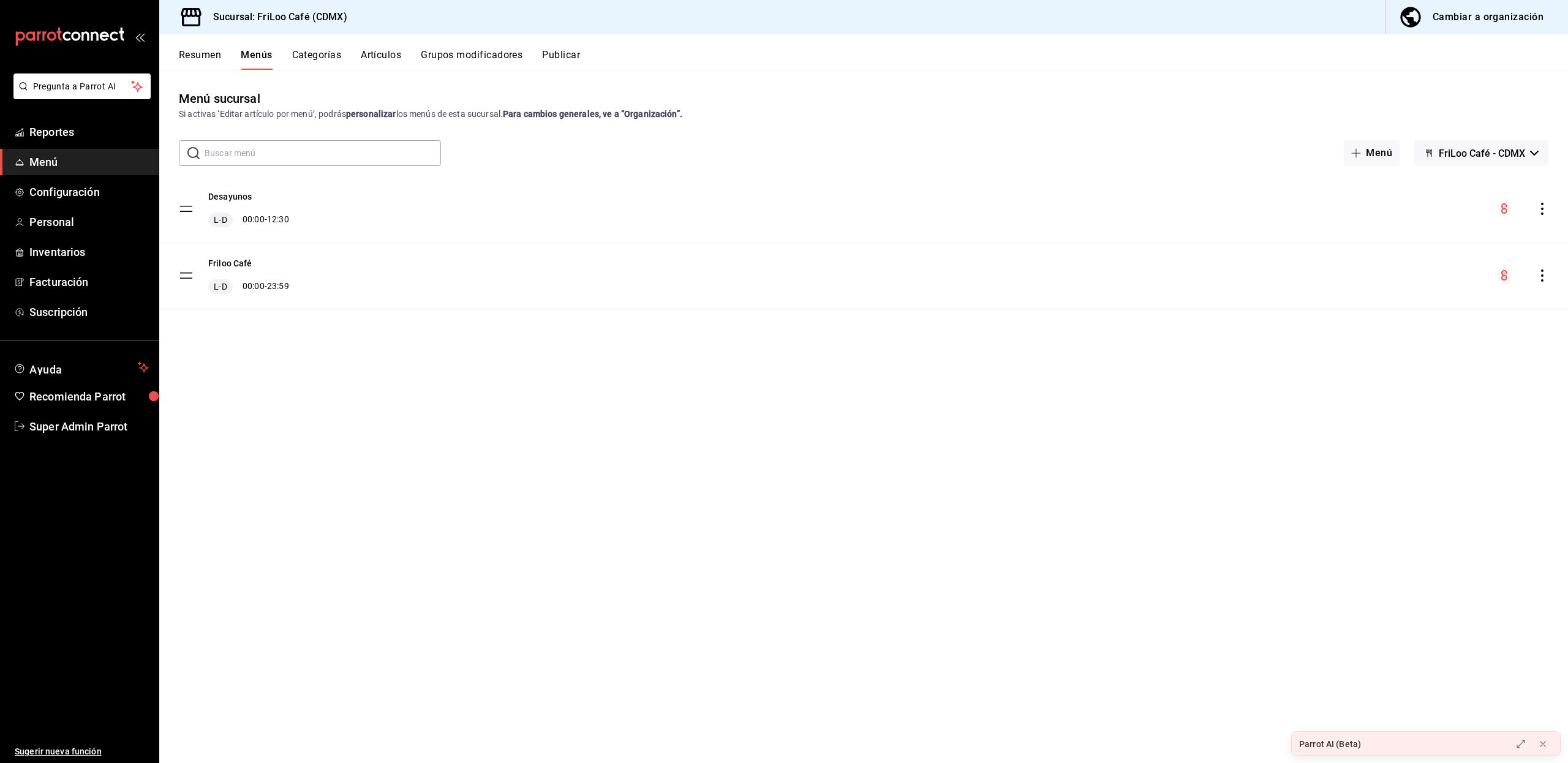
click at [185, 277] on tbody "Desayunos L-D 00:00 - 12:30 Friloo Café L-D 00:00 - 23:59" at bounding box center [864, 242] width 1409 height 133
drag, startPoint x: 185, startPoint y: 277, endPoint x: 186, endPoint y: 197, distance: 80.0
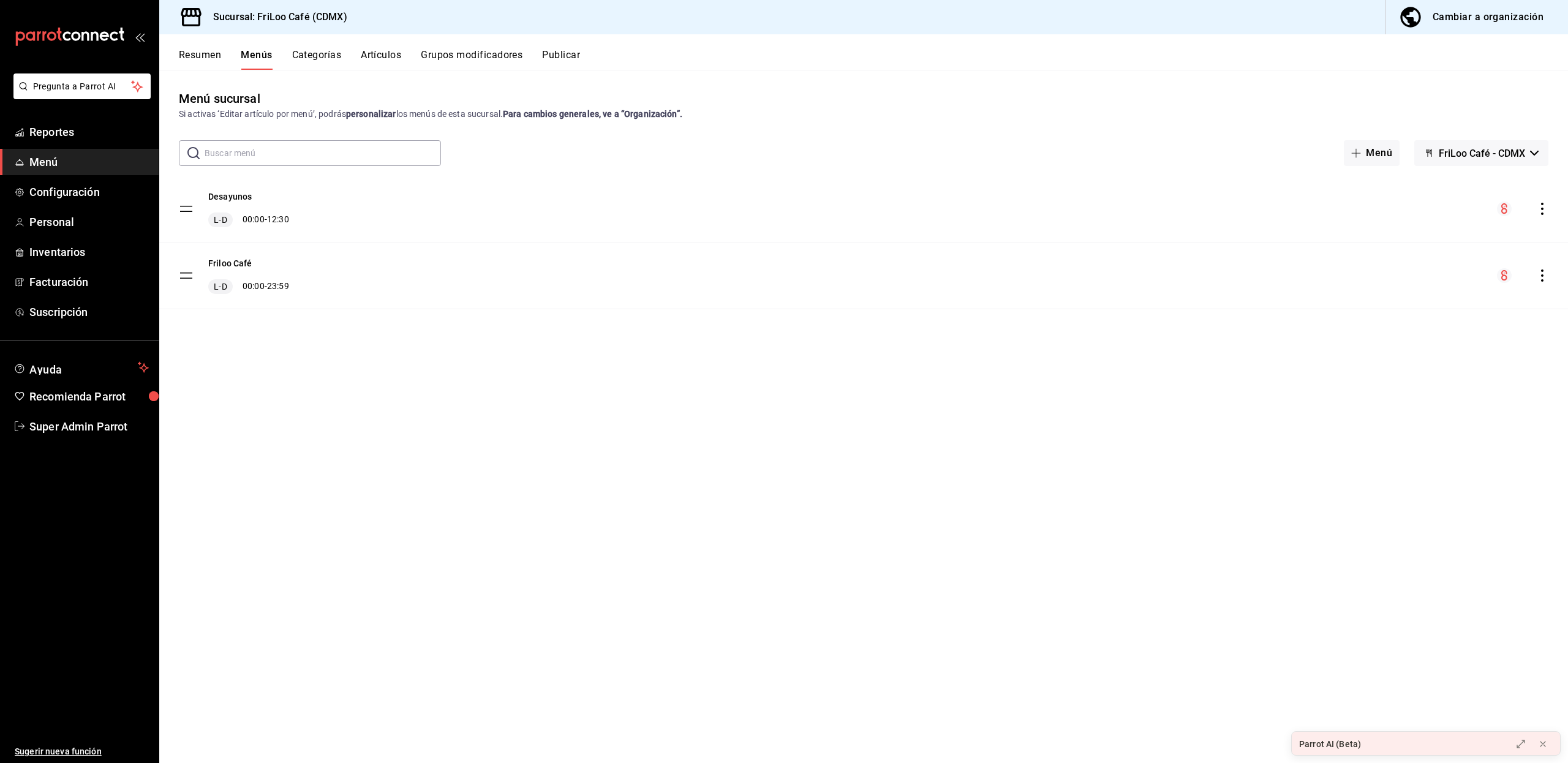
click at [186, 197] on tbody "Desayunos L-D 00:00 - 12:30 Friloo Café L-D 00:00 - 23:59" at bounding box center [864, 242] width 1409 height 133
drag, startPoint x: 186, startPoint y: 203, endPoint x: 132, endPoint y: 377, distance: 182.2
click at [132, 377] on div "Pregunta a Parrot AI Reportes Menú Configuración Personal Inventarios Facturaci…" at bounding box center [784, 381] width 1568 height 763
drag, startPoint x: 1040, startPoint y: 285, endPoint x: 1110, endPoint y: 357, distance: 100.4
click at [1110, 357] on div "Menú sucursal Si activas ‘Editar artículo por menú’, podrás personalizar los me…" at bounding box center [864, 426] width 1409 height 673
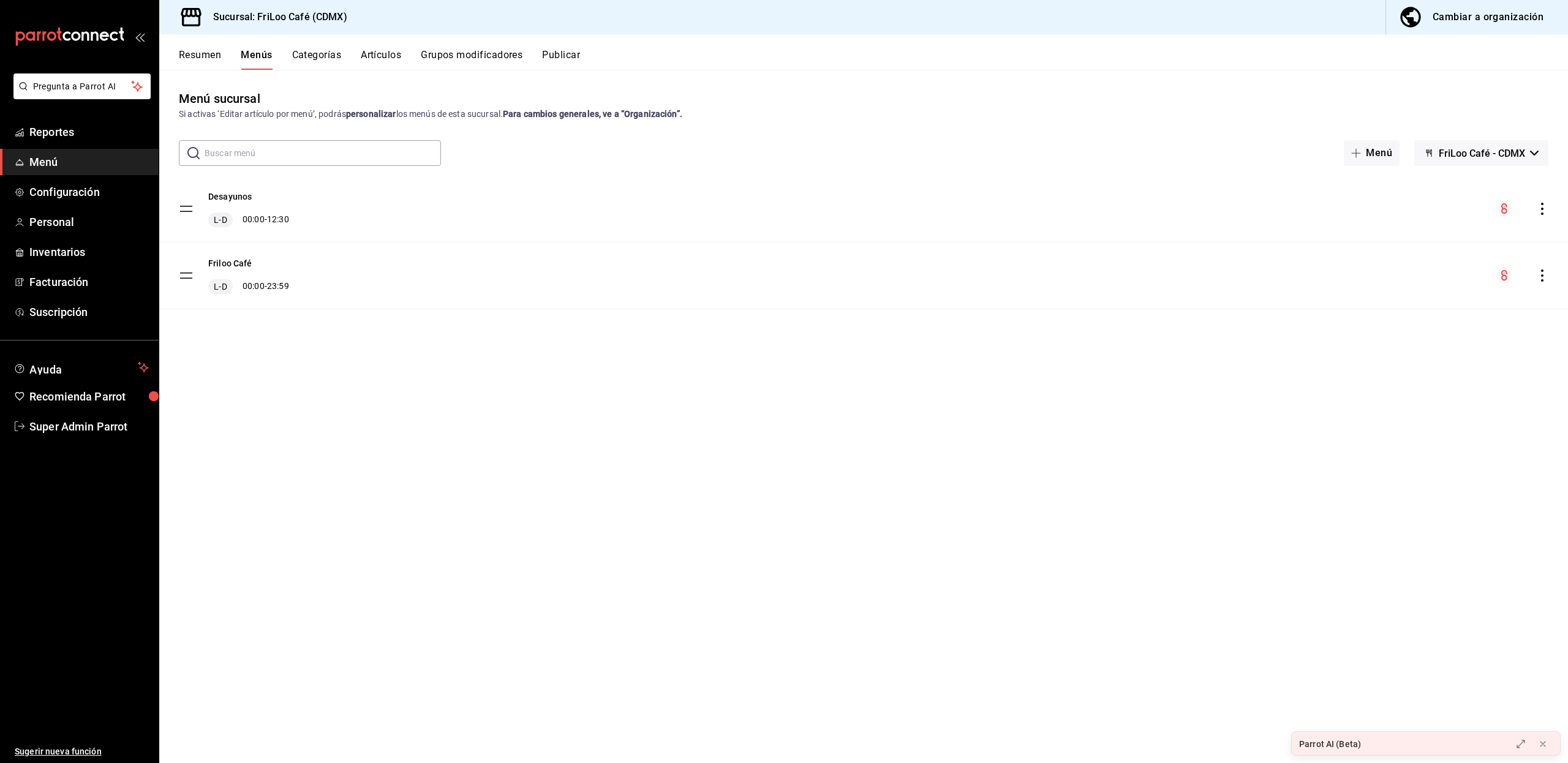
drag, startPoint x: 1540, startPoint y: 277, endPoint x: 1541, endPoint y: 360, distance: 83.0
click at [1541, 360] on div "Menú sucursal Si activas ‘Editar artículo por menú’, podrás personalizar los me…" at bounding box center [864, 426] width 1409 height 673
drag, startPoint x: 187, startPoint y: 275, endPoint x: 188, endPoint y: 203, distance: 72.0
click at [188, 203] on tbody "Desayunos L-D 00:00 - 12:30 Friloo Café L-D 00:00 - 23:59" at bounding box center [864, 242] width 1409 height 133
click at [187, 515] on div "Menú sucursal Si activas ‘Editar artículo por menú’, podrás personalizar los me…" at bounding box center [864, 426] width 1409 height 673
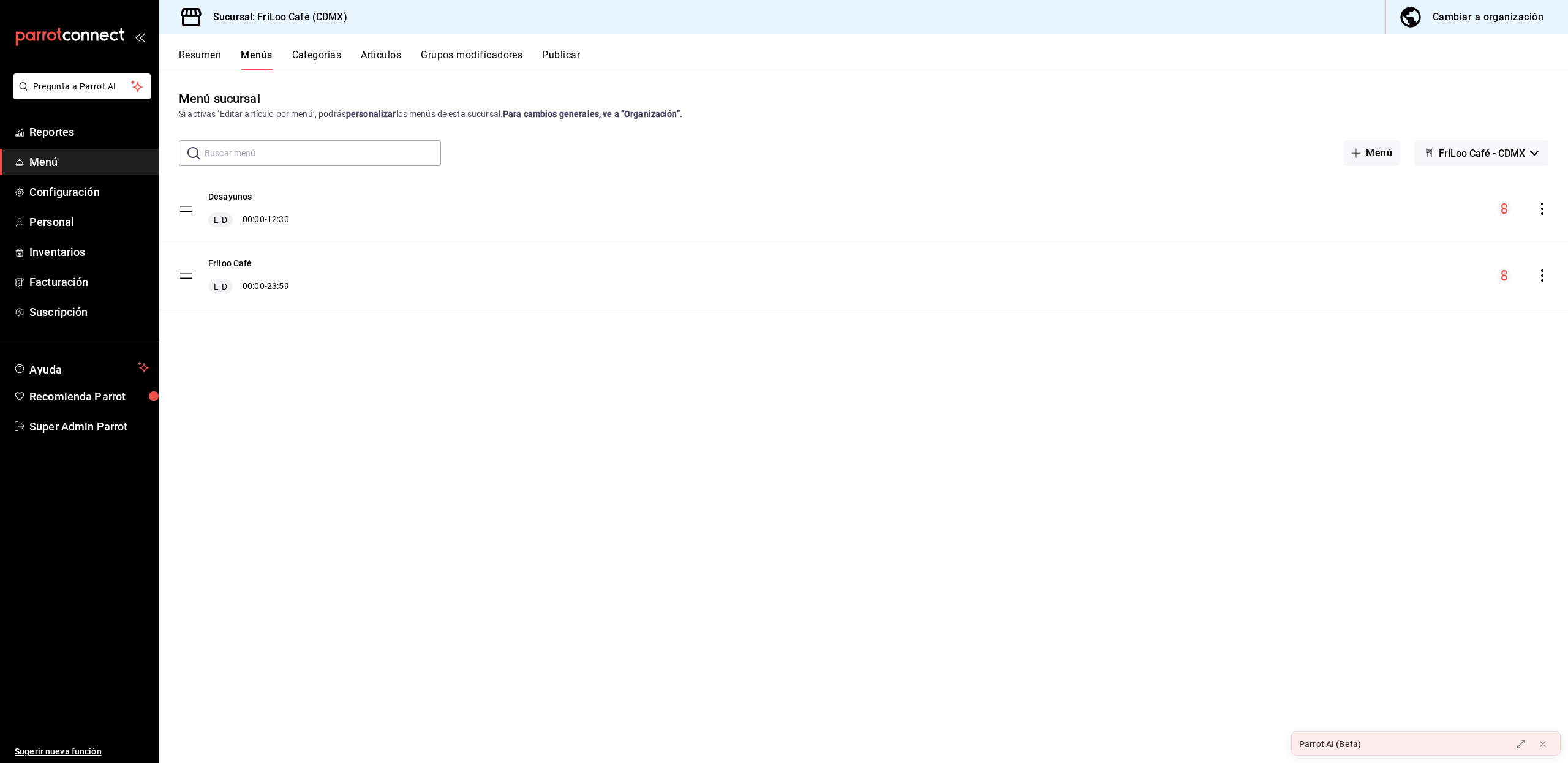
click at [1475, 16] on div "Cambiar a organización" at bounding box center [1487, 17] width 111 height 17
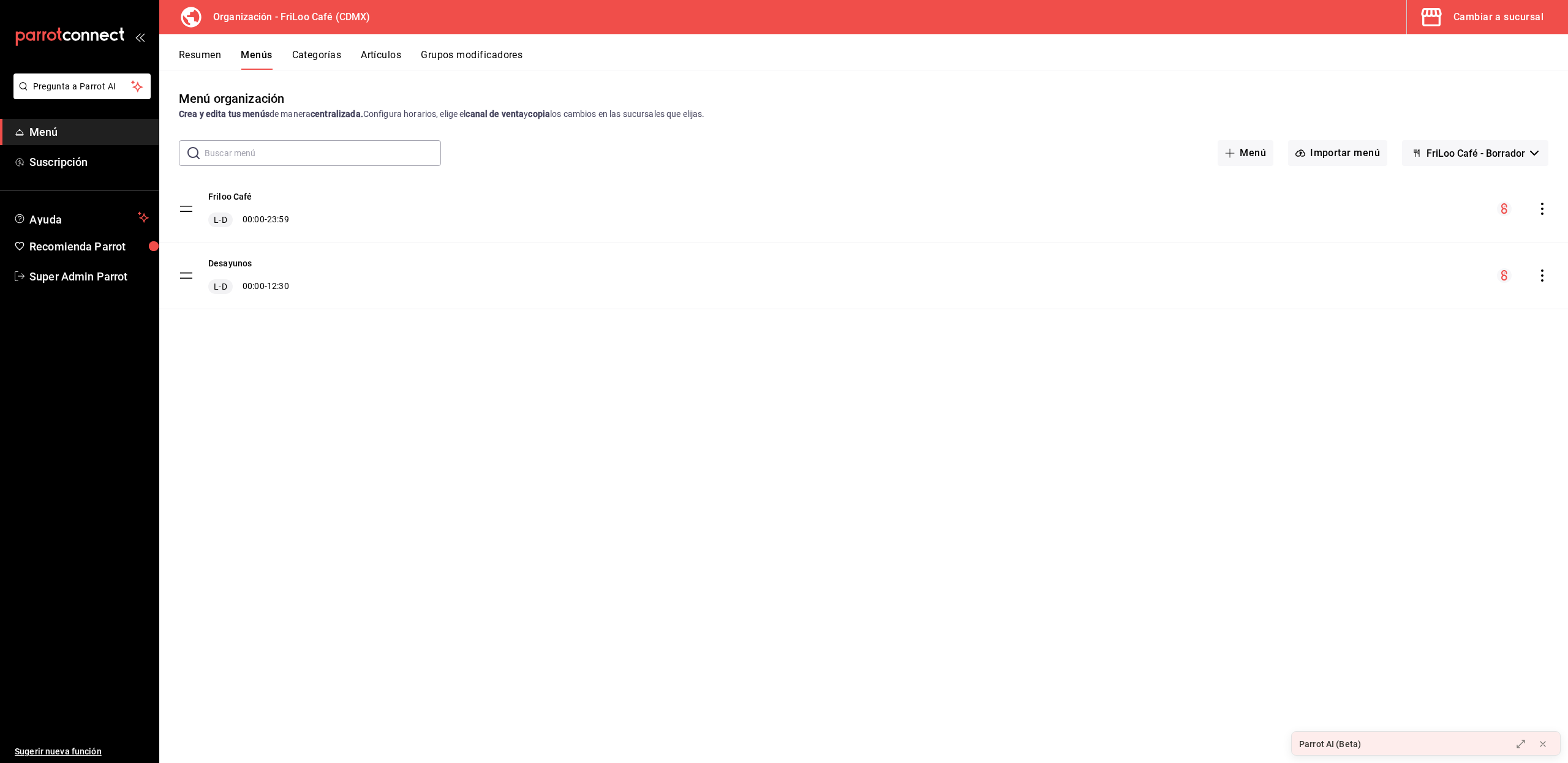
drag, startPoint x: 189, startPoint y: 207, endPoint x: 187, endPoint y: 272, distance: 65.0
click at [187, 272] on tbody "Friloo Café L-D 00:00 - 23:59 Desayunos L-D 00:00 - 12:30" at bounding box center [864, 242] width 1409 height 133
drag, startPoint x: 187, startPoint y: 272, endPoint x: 186, endPoint y: 206, distance: 66.0
click at [186, 206] on tbody "Friloo Café L-D 00:00 - 23:59 Desayunos L-D 00:00 - 12:30" at bounding box center [864, 242] width 1409 height 133
drag, startPoint x: 186, startPoint y: 206, endPoint x: 188, endPoint y: 273, distance: 67.0
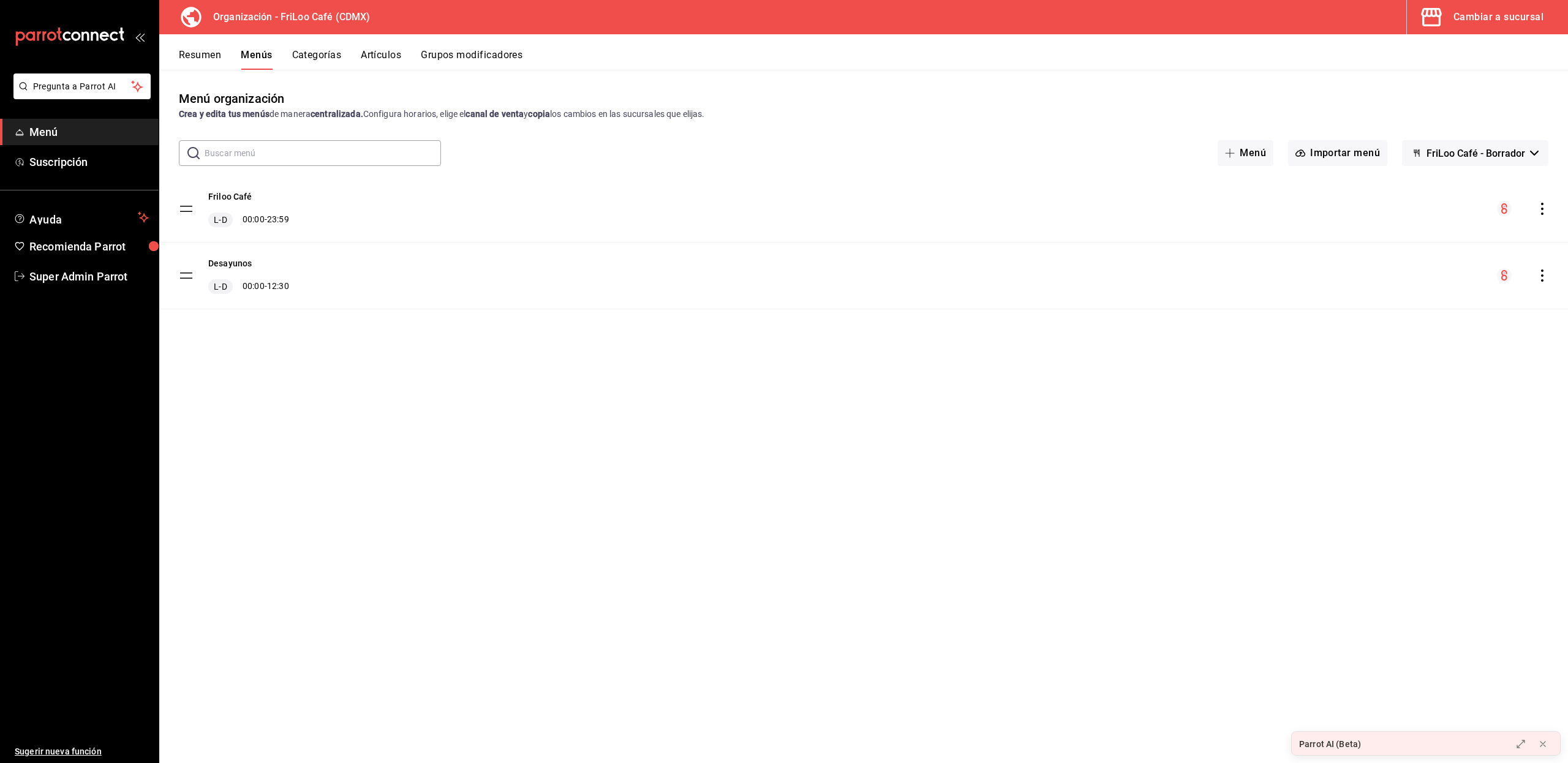
click at [188, 273] on tbody "Friloo Café L-D 00:00 - 23:59 Desayunos L-D 00:00 - 12:30" at bounding box center [864, 242] width 1409 height 133
click at [241, 197] on button "Friloo Café" at bounding box center [230, 196] width 44 height 12
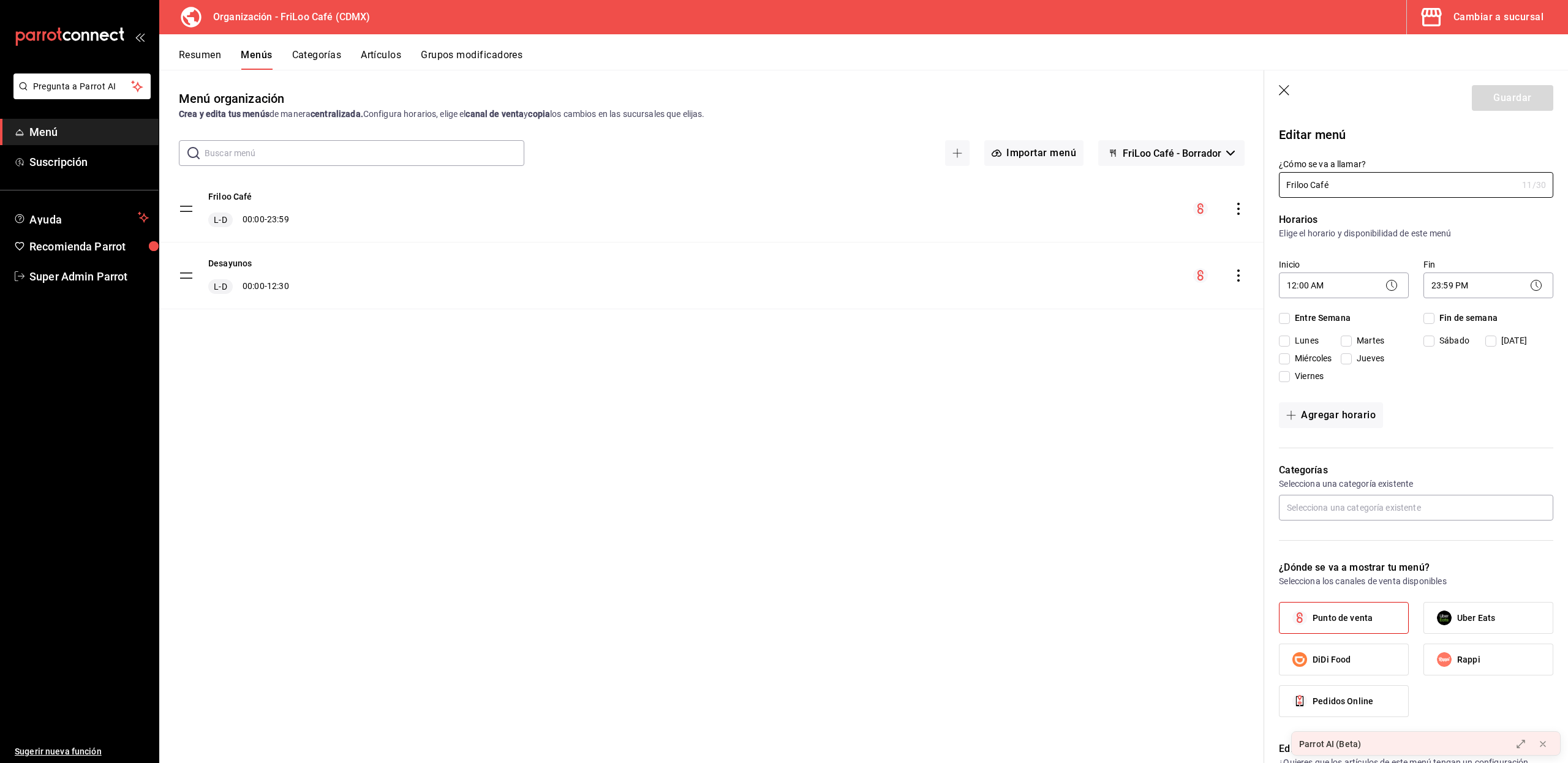
checkbox input "true"
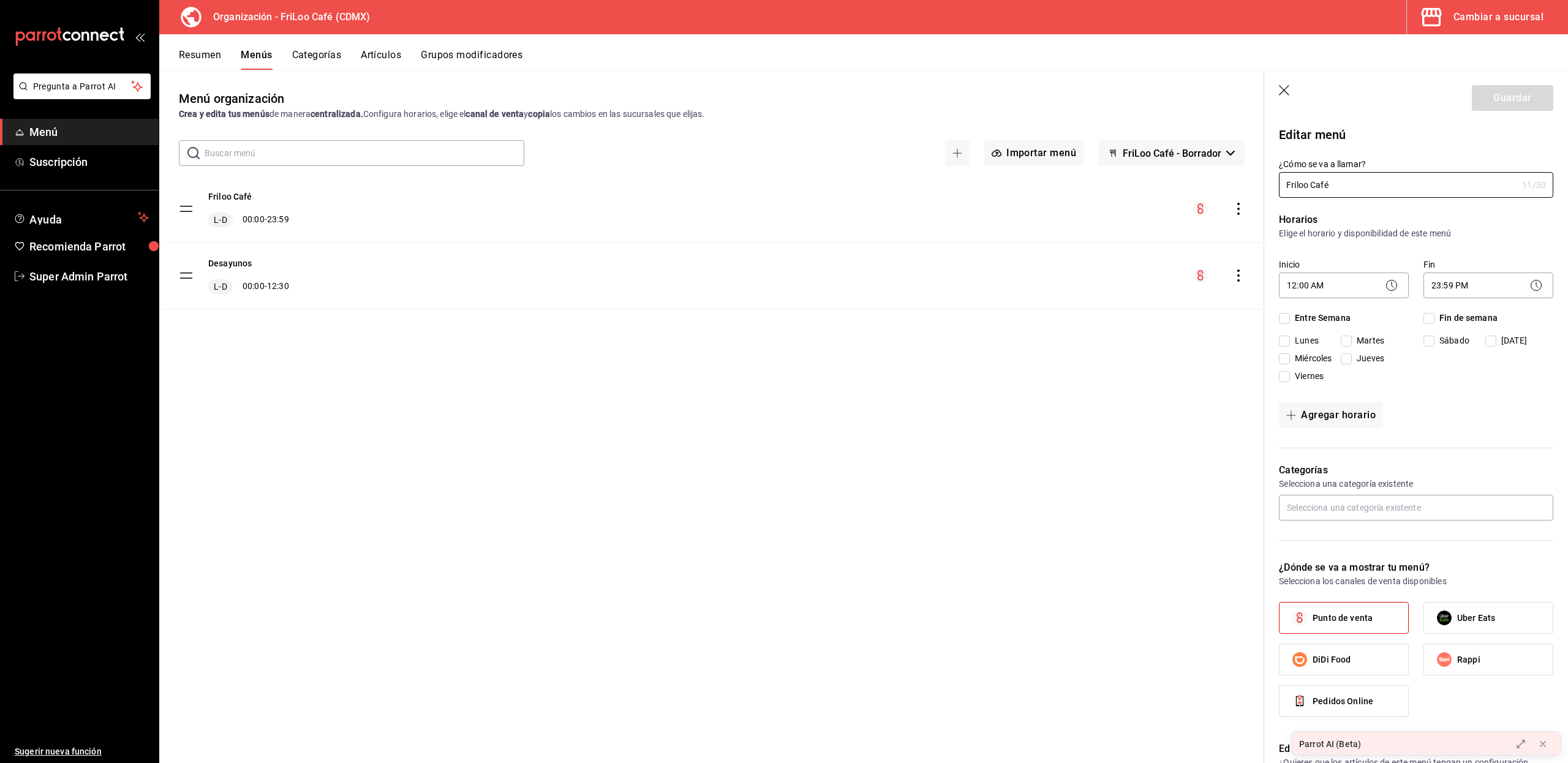
checkbox input "true"
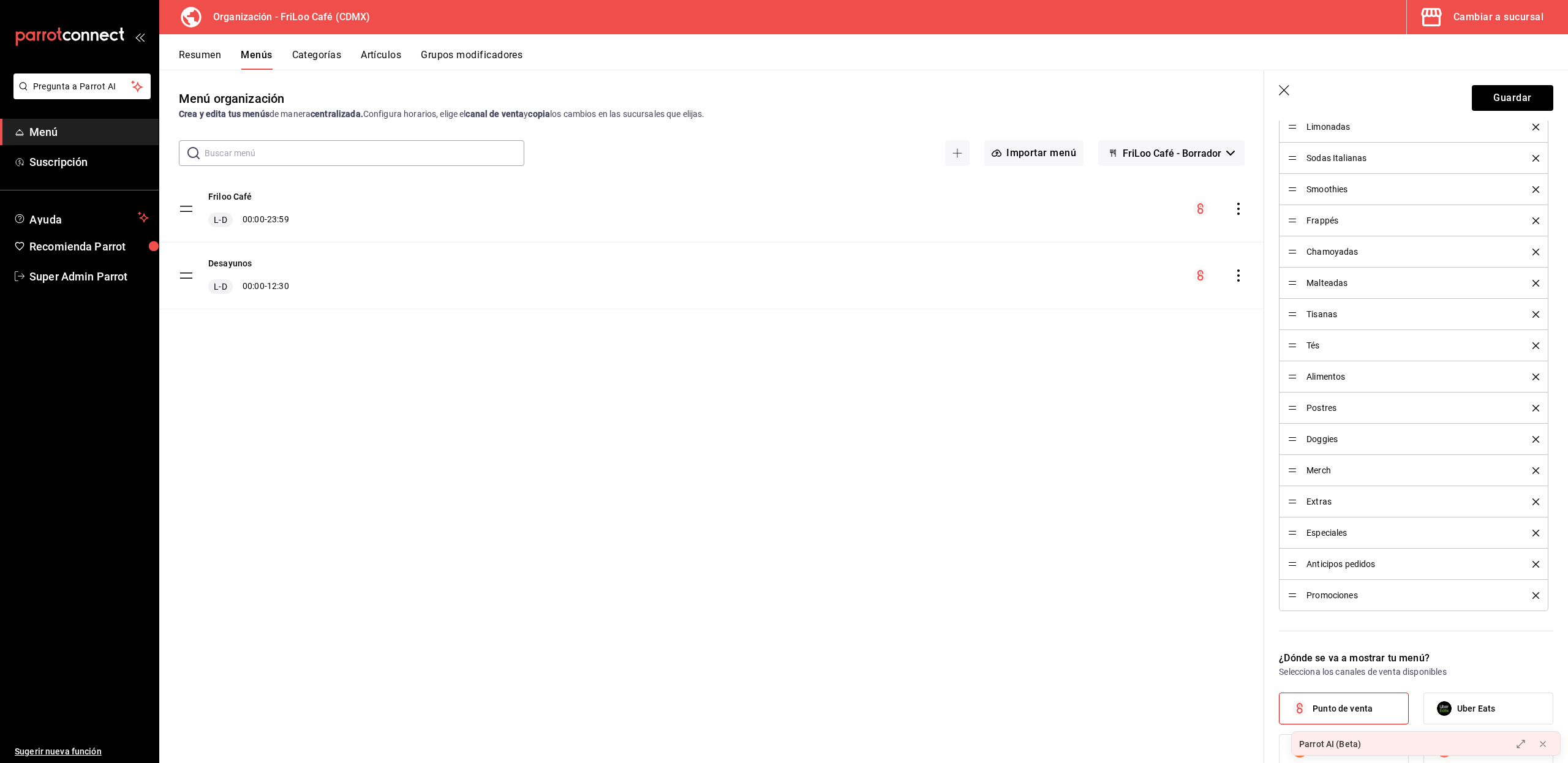
scroll to position [936, 0]
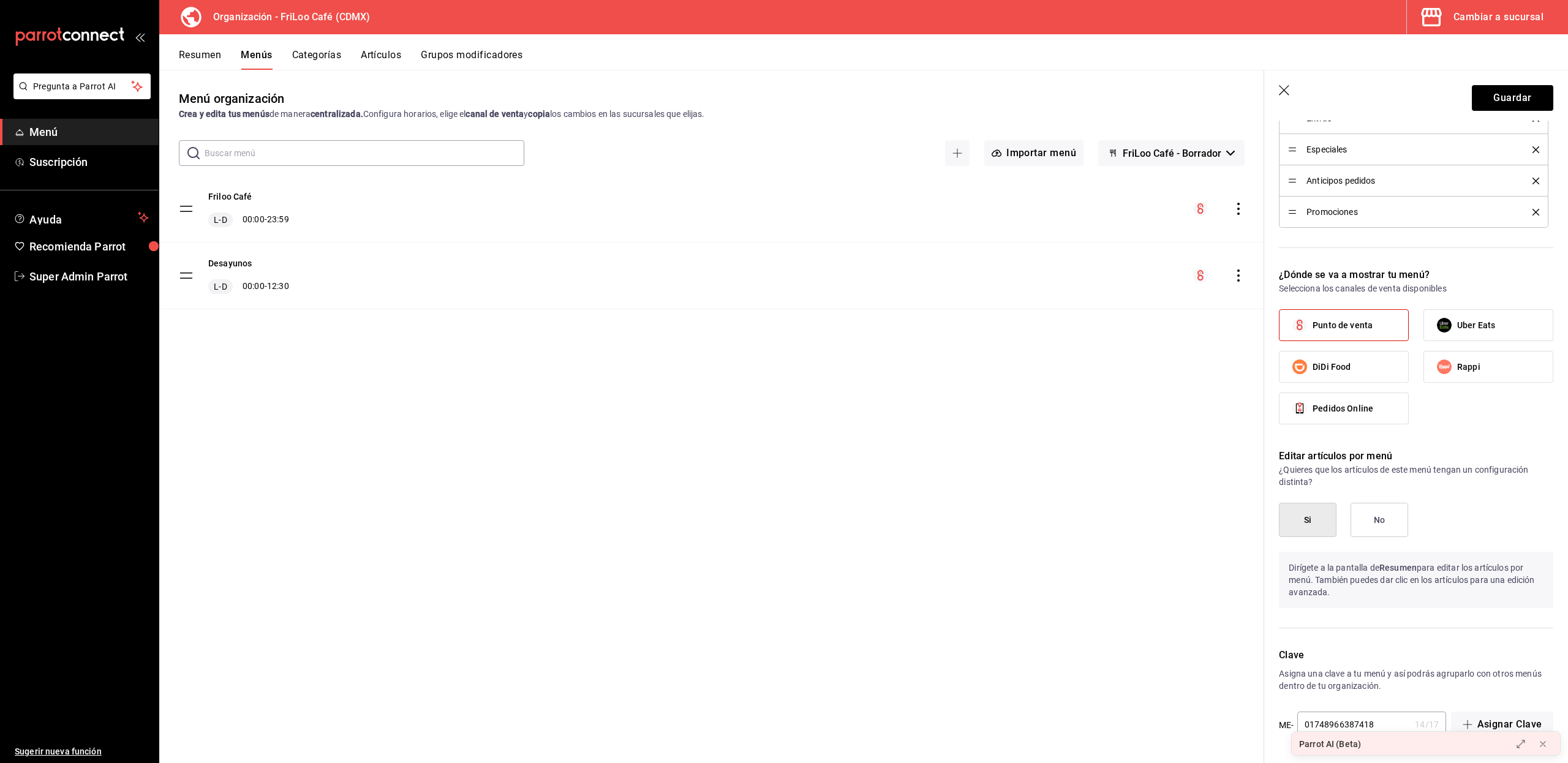
drag, startPoint x: 188, startPoint y: 206, endPoint x: 185, endPoint y: 219, distance: 13.3
click at [185, 219] on tbody "Friloo Café L-D 00:00 - 23:59 Desayunos L-D 00:00 - 12:30" at bounding box center [711, 242] width 1104 height 133
click at [185, 204] on tbody "Friloo Café L-D 00:00 - 23:59 Desayunos L-D 00:00 - 12:30" at bounding box center [711, 242] width 1104 height 133
click at [184, 209] on tbody "Friloo Café L-D 00:00 - 23:59 Desayunos L-D 00:00 - 12:30" at bounding box center [711, 242] width 1104 height 133
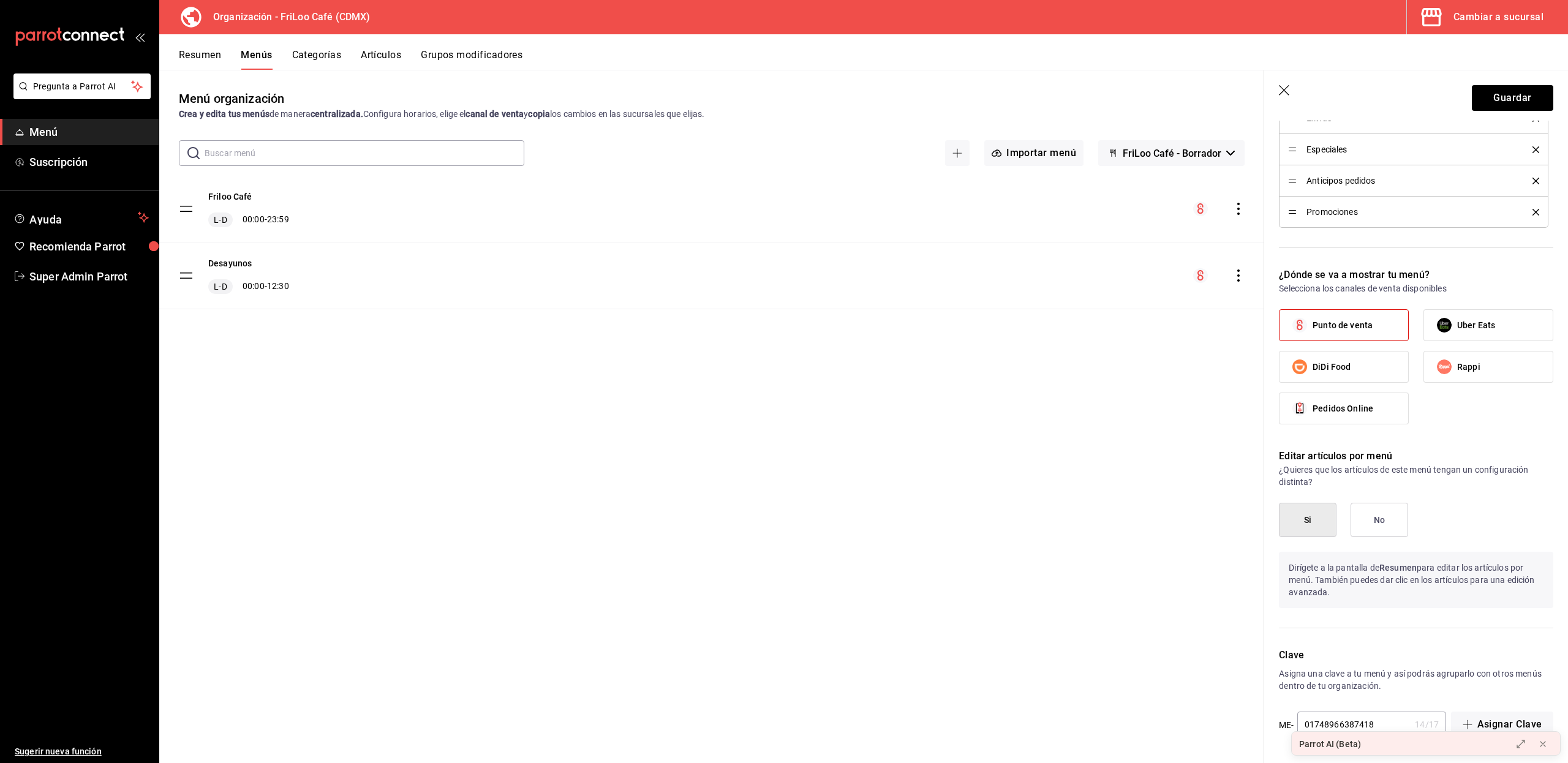
click at [184, 209] on tbody "Friloo Café L-D 00:00 - 23:59 Desayunos L-D 00:00 - 12:30" at bounding box center [711, 242] width 1104 height 133
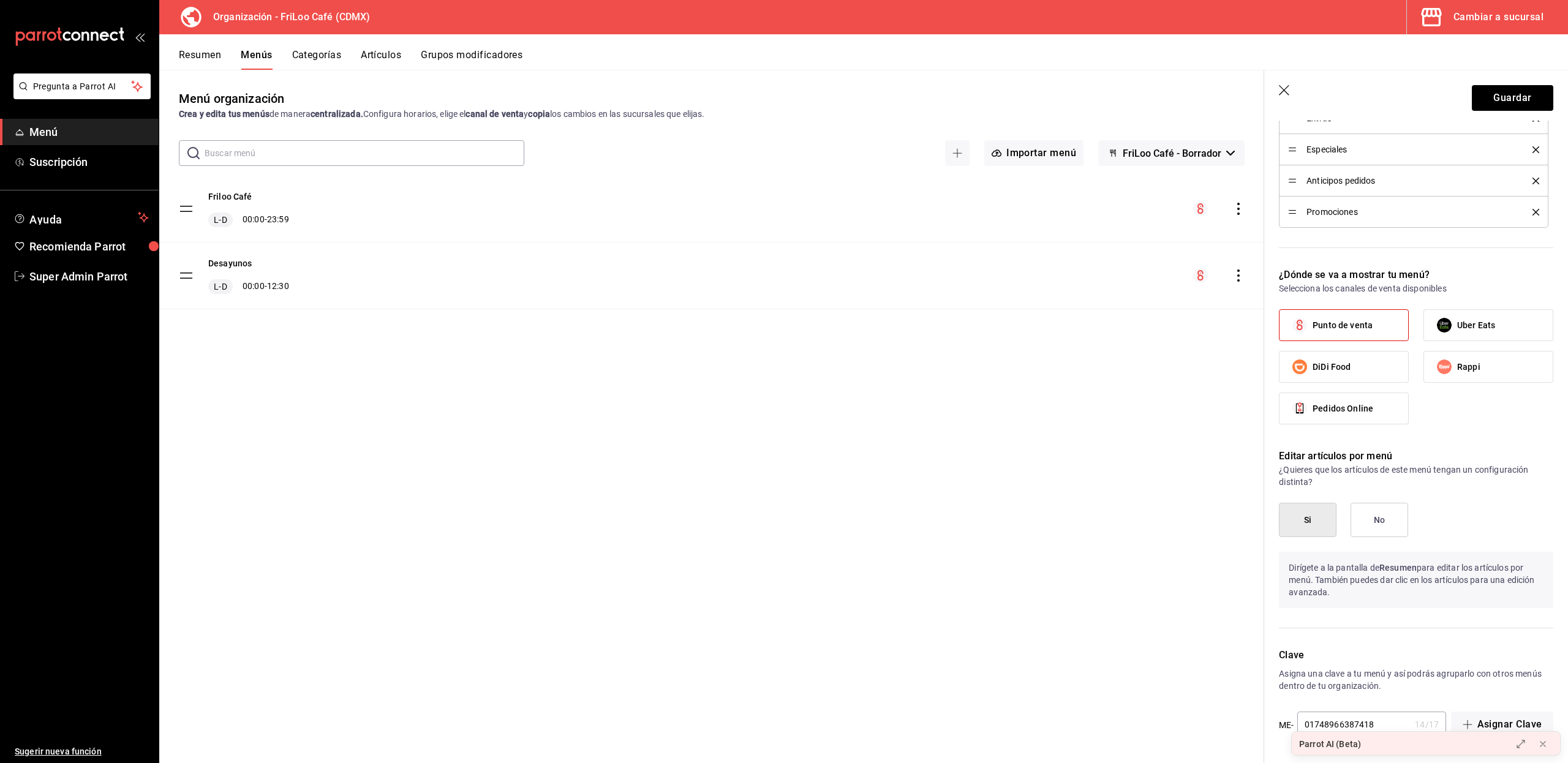
click at [184, 209] on tbody "Friloo Café L-D 00:00 - 23:59 Desayunos L-D 00:00 - 12:30" at bounding box center [711, 242] width 1104 height 133
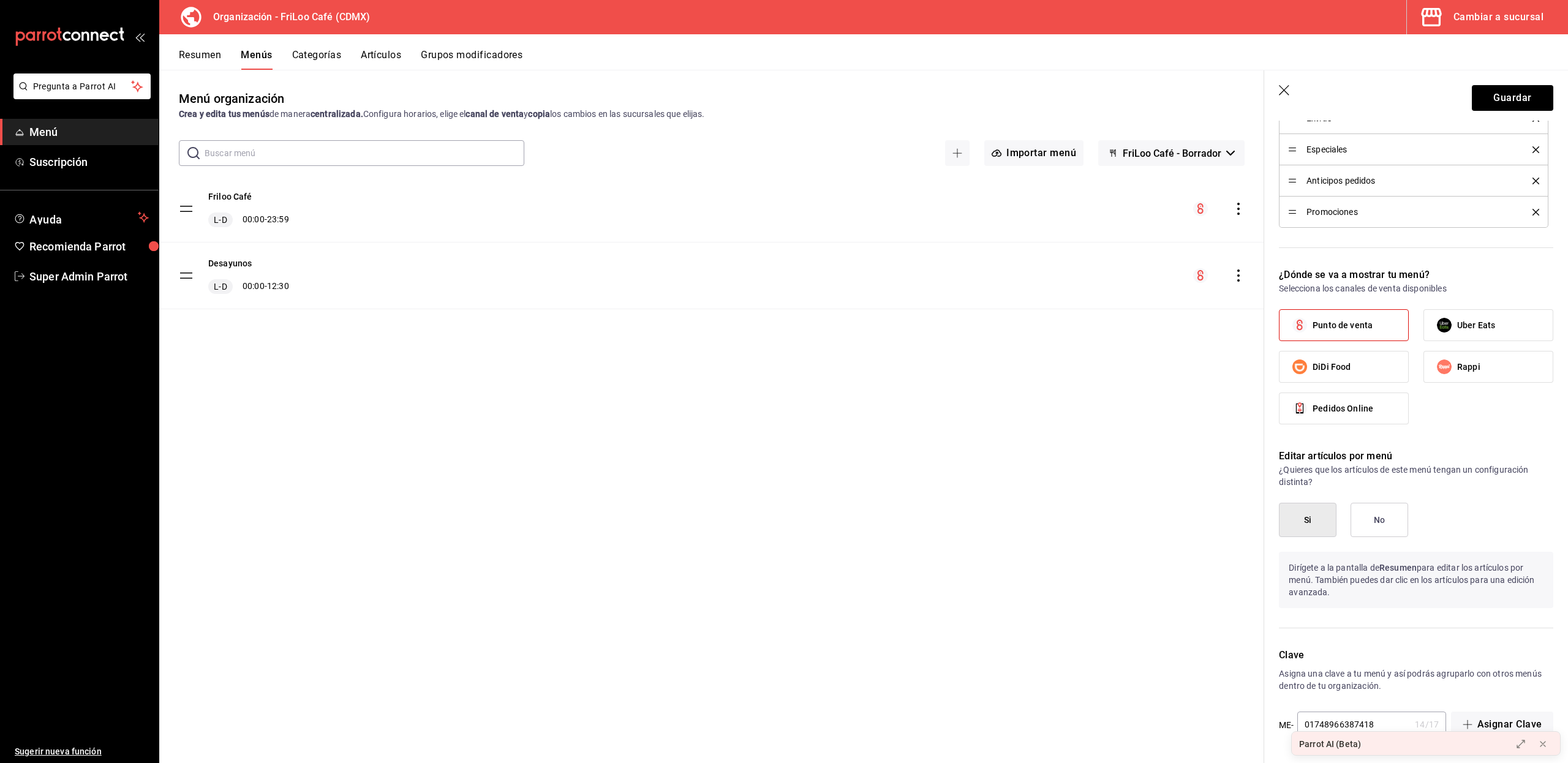
click at [184, 209] on tbody "Friloo Café L-D 00:00 - 23:59 Desayunos L-D 00:00 - 12:30" at bounding box center [711, 242] width 1104 height 133
drag, startPoint x: 184, startPoint y: 209, endPoint x: 186, endPoint y: 344, distance: 135.0
click at [186, 344] on div "Friloo Café L-D 00:00 - 23:59 Desayunos L-D 00:00 - 12:30" at bounding box center [711, 259] width 1104 height 168
drag, startPoint x: 148, startPoint y: 404, endPoint x: 174, endPoint y: 402, distance: 26.1
click at [148, 404] on ul "Sugerir nueva función" at bounding box center [79, 526] width 159 height 474
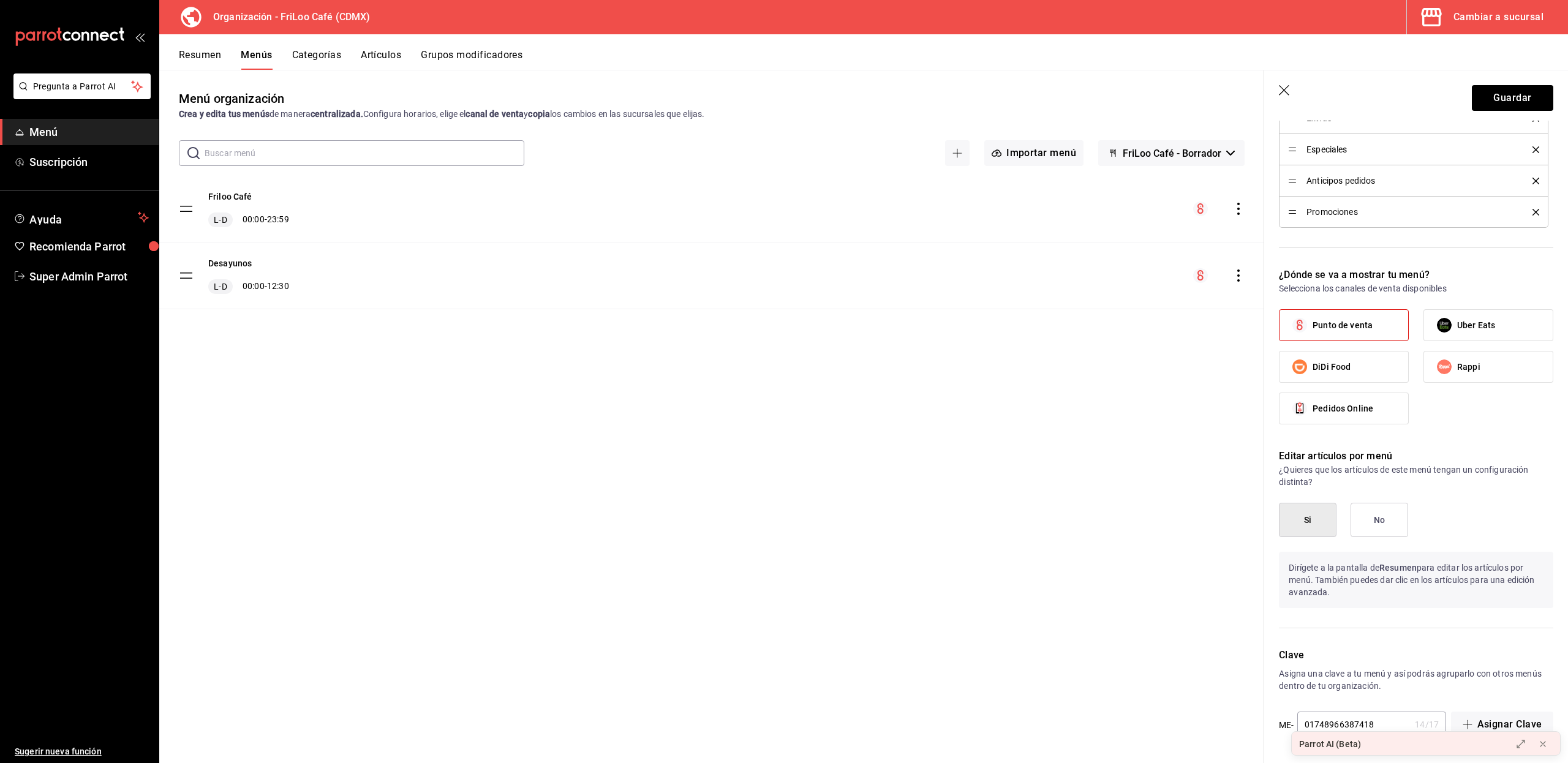
click at [175, 402] on div "Menú organización Crea y edita tus menús de manera centralizada. Configura hora…" at bounding box center [711, 426] width 1104 height 673
drag, startPoint x: 180, startPoint y: 277, endPoint x: 182, endPoint y: 415, distance: 138.0
click at [182, 415] on div "Menú organización Crea y edita tus menús de manera centralizada. Configura hora…" at bounding box center [711, 426] width 1104 height 673
click at [185, 209] on tbody "Friloo Café L-D 00:00 - 23:59 Desayunos L-D 00:00 - 12:30" at bounding box center [711, 242] width 1104 height 133
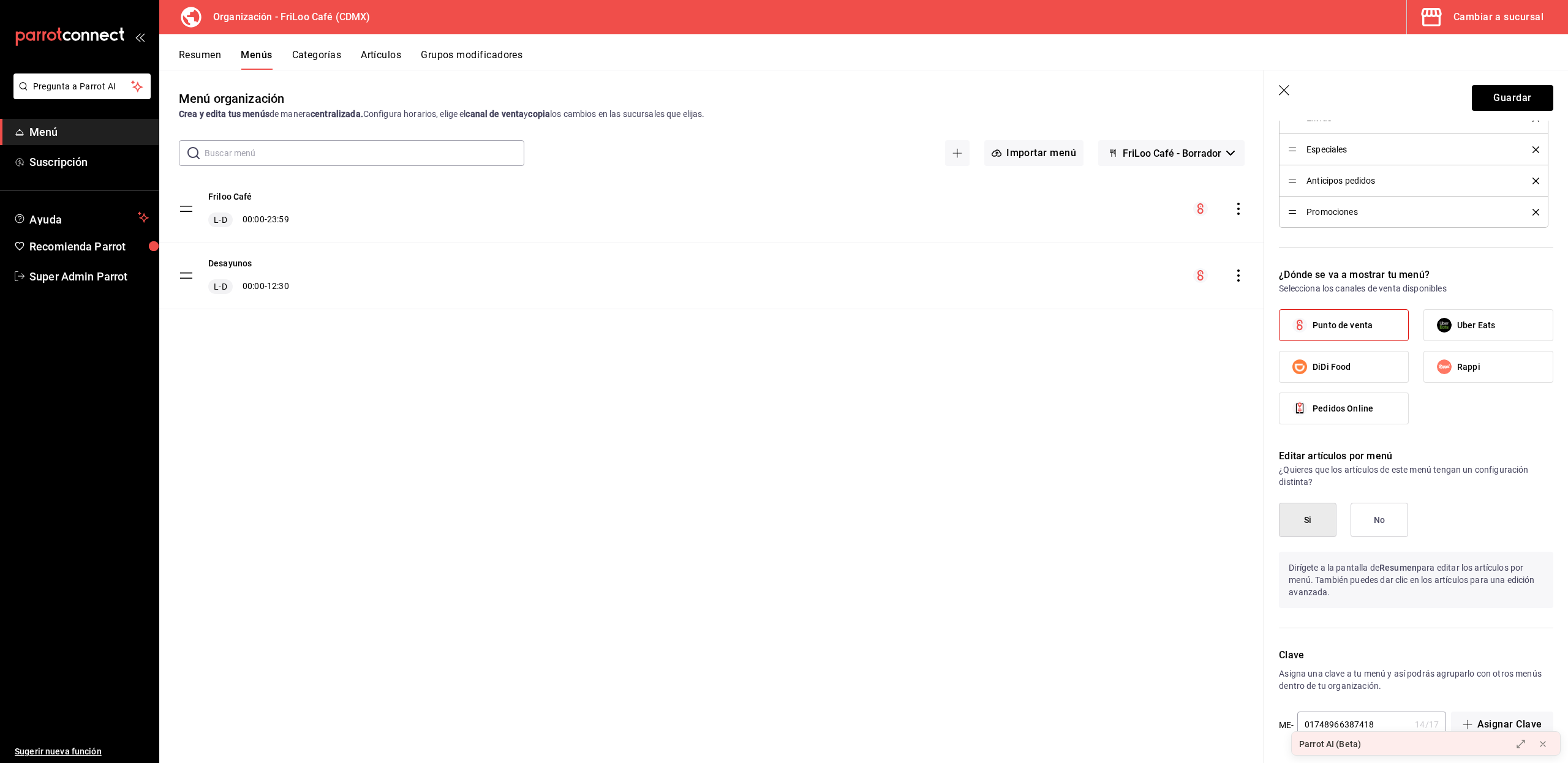
drag, startPoint x: 185, startPoint y: 209, endPoint x: 249, endPoint y: 316, distance: 124.7
click at [249, 316] on div "Friloo Café L-D 00:00 - 23:59 Desayunos L-D 00:00 - 12:30" at bounding box center [711, 259] width 1104 height 168
click at [241, 197] on button "Friloo Café" at bounding box center [230, 196] width 44 height 12
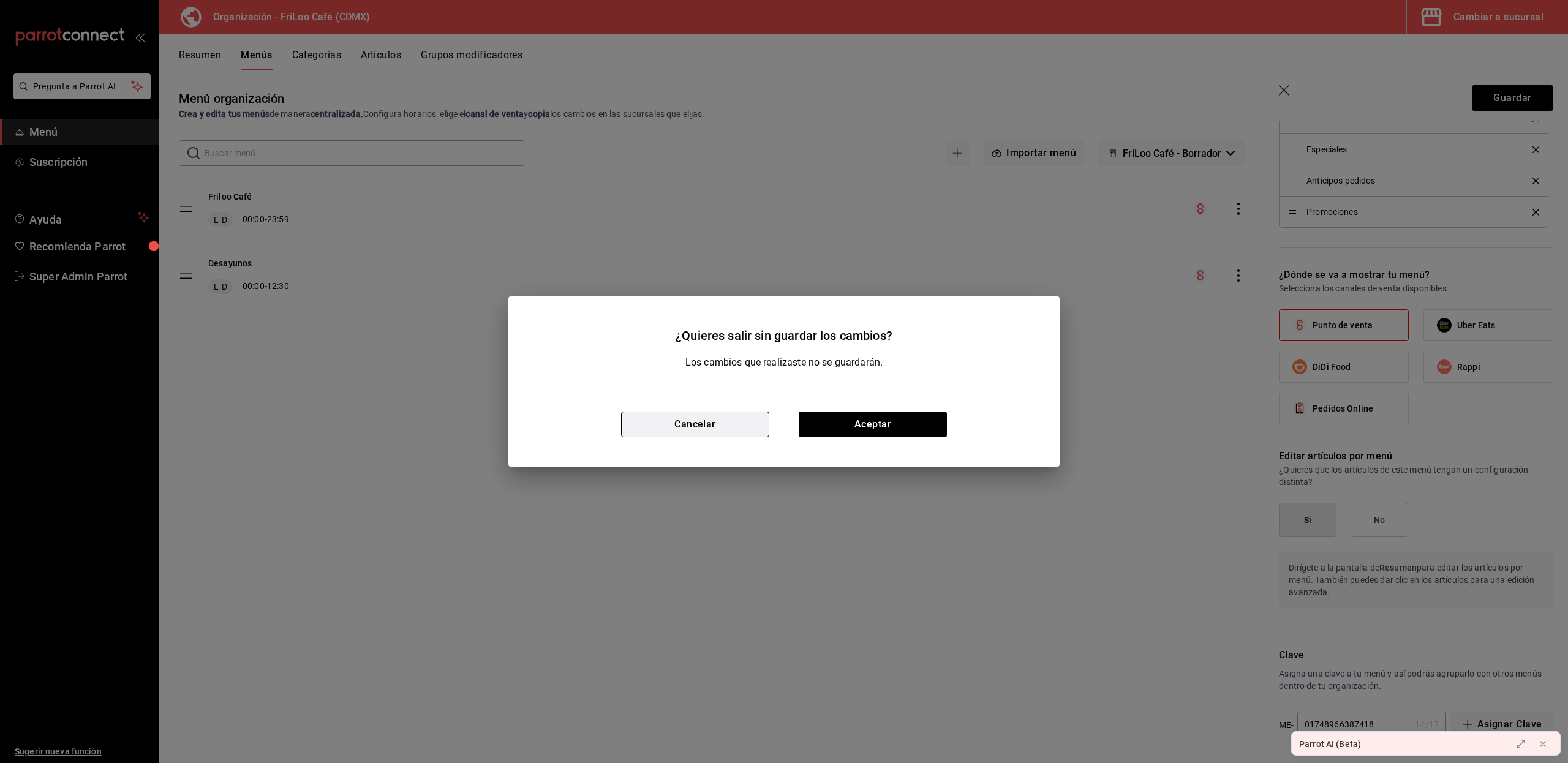
click at [687, 428] on button "Cancelar" at bounding box center [695, 425] width 148 height 26
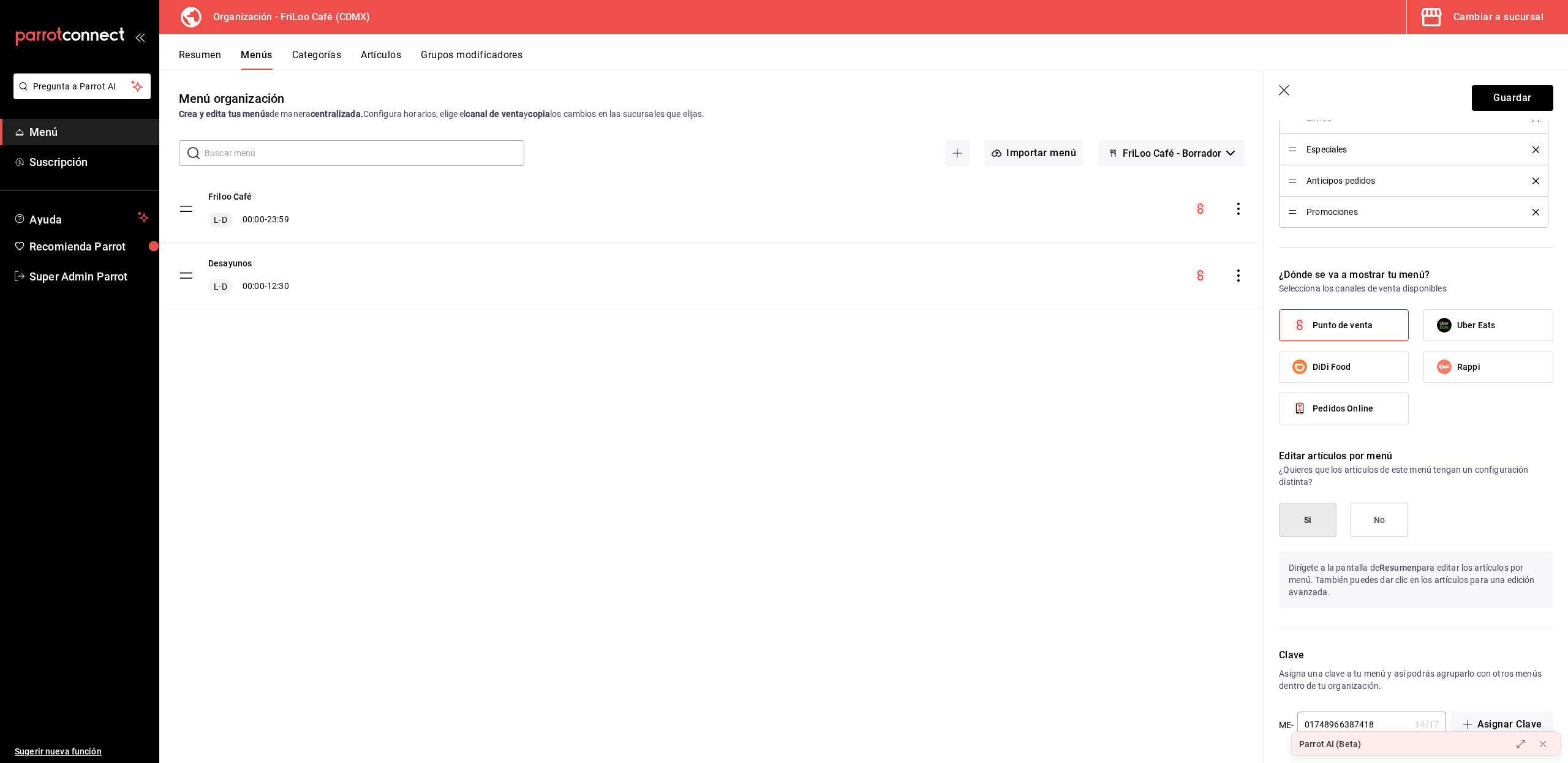
click at [373, 62] on button "Artículos" at bounding box center [381, 60] width 40 height 21
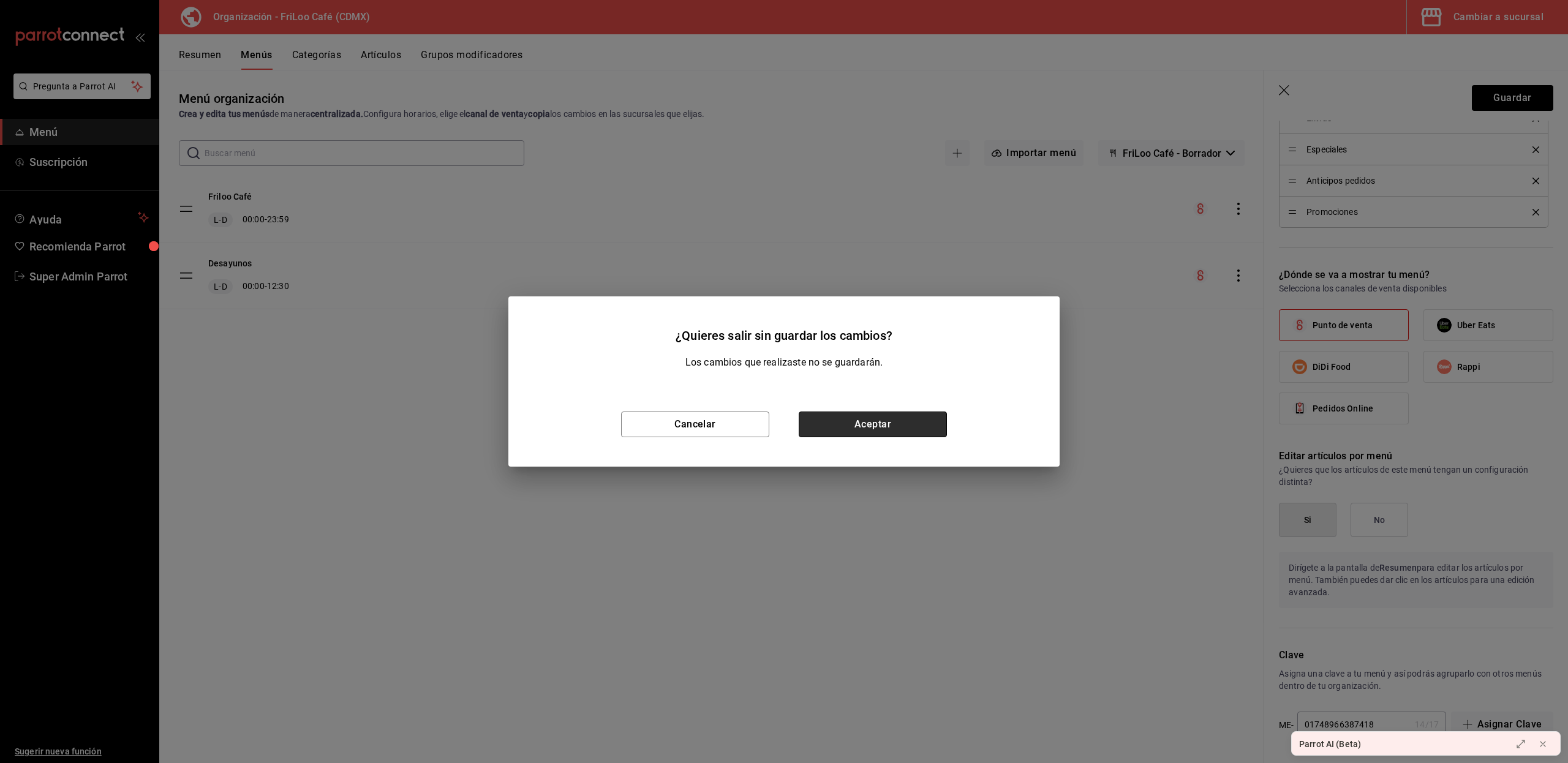
click at [825, 424] on button "Aceptar" at bounding box center [872, 425] width 148 height 26
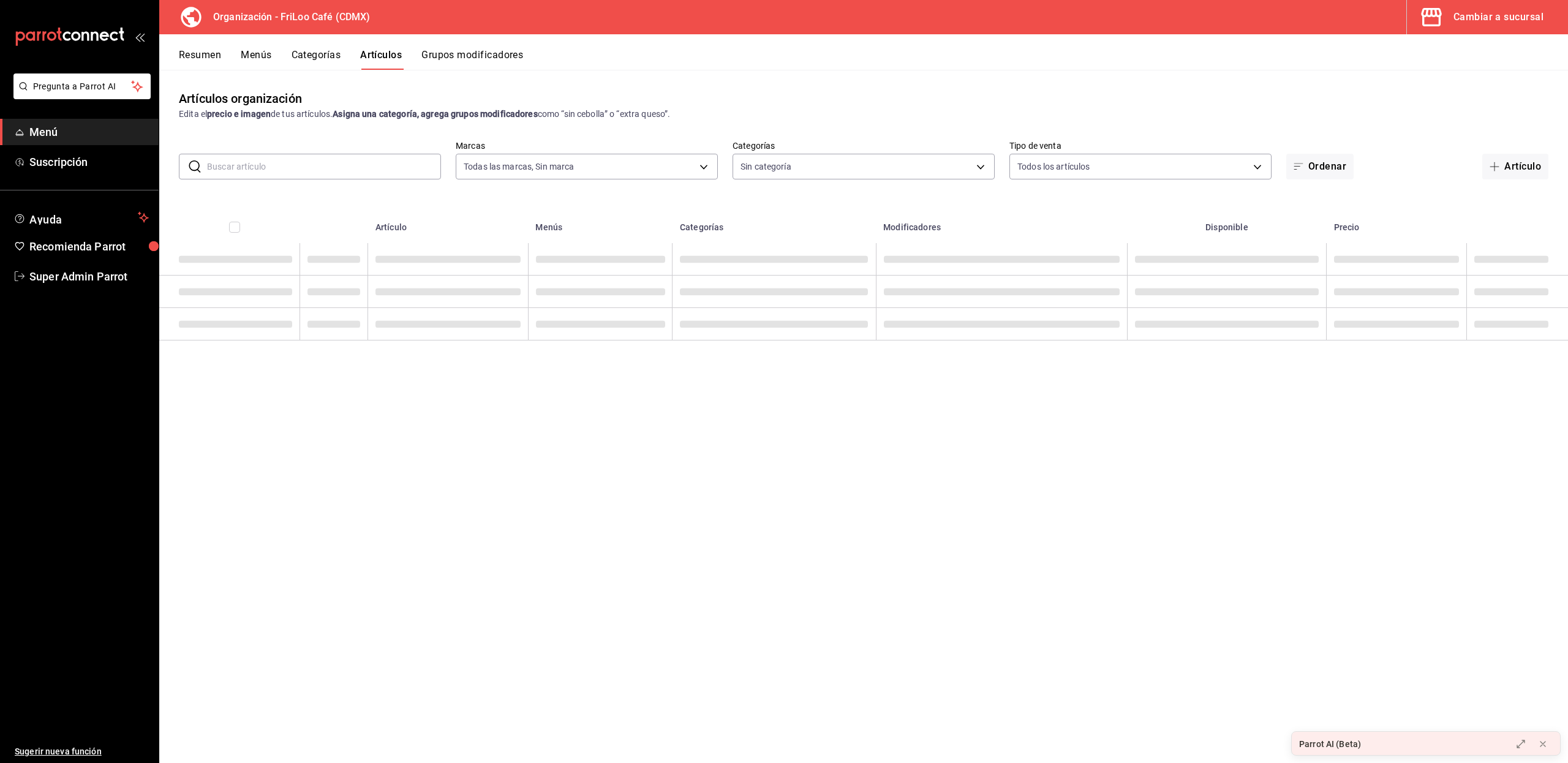
type input "8b5b4d08-cd83-4473-bed3-4b8909d696c6"
type input "c0c4007b-91d8-4bdf-9265-0f412bb09392,2987ef0a-0ad0-47ad-a871-18cbc562081d,508e6…"
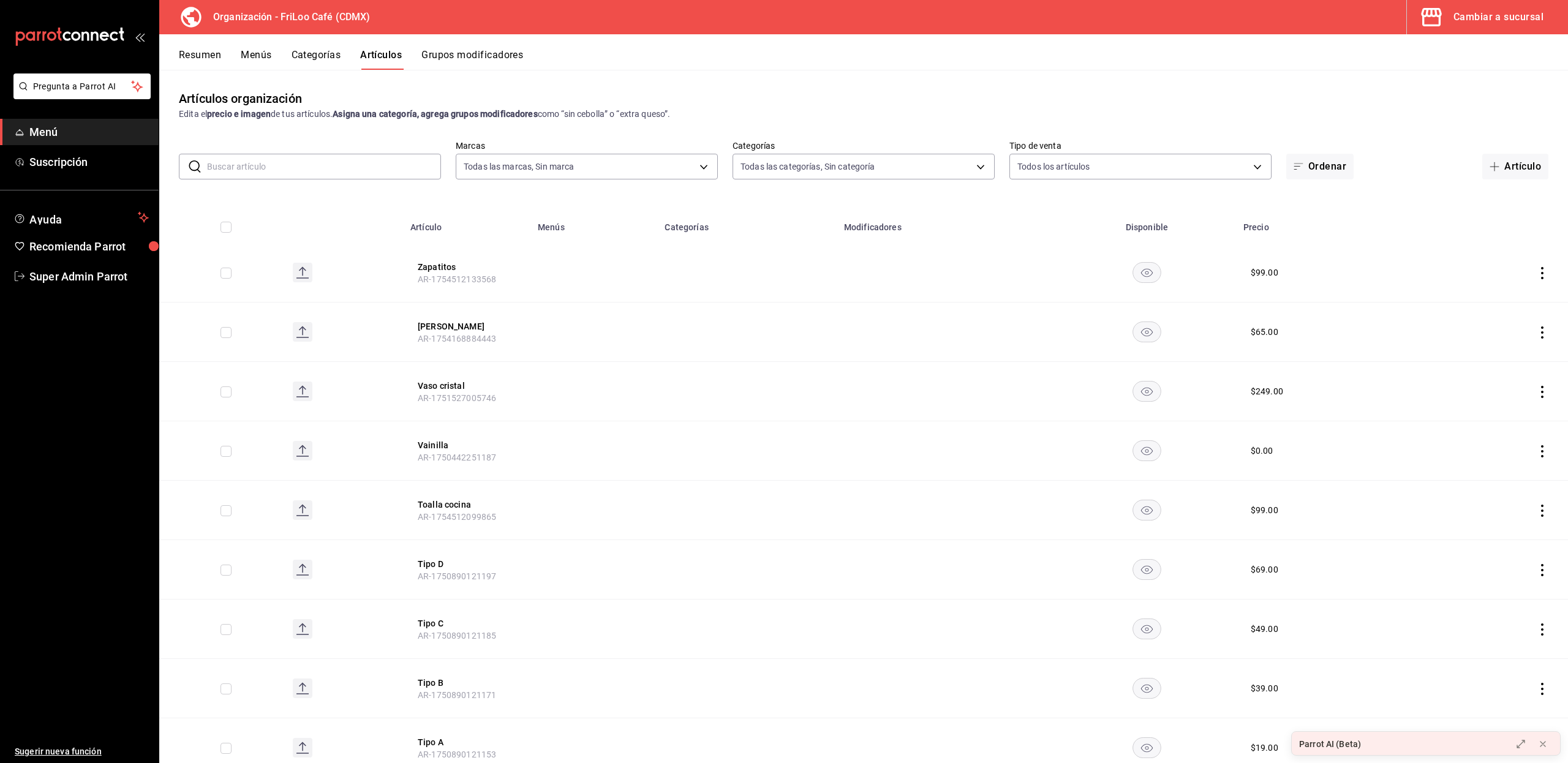
click at [345, 160] on input "text" at bounding box center [324, 166] width 234 height 25
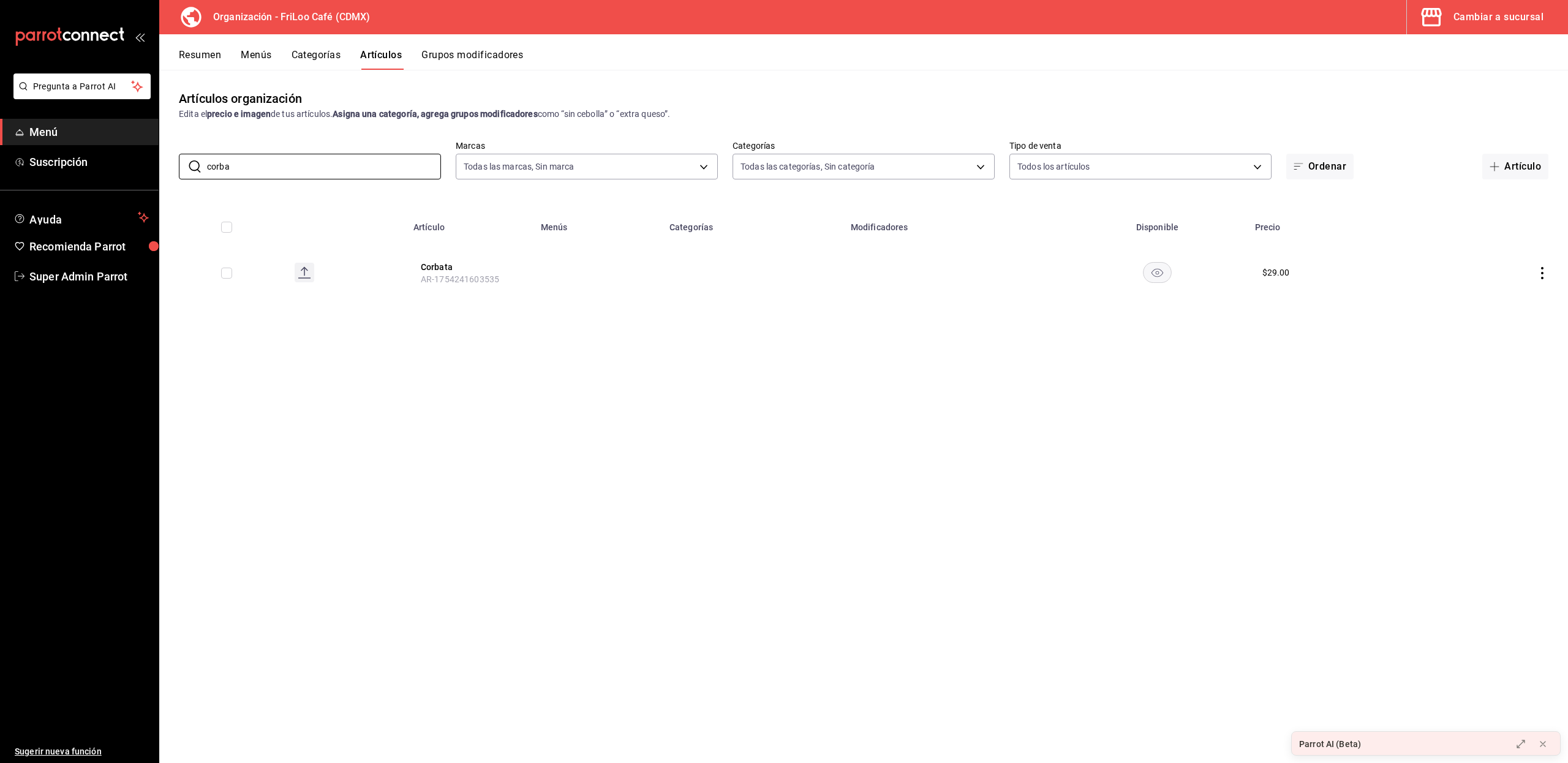
type input "corba"
click at [1541, 272] on icon "actions" at bounding box center [1542, 272] width 3 height 12
click at [1194, 425] on div at bounding box center [784, 381] width 1568 height 763
click at [249, 58] on button "Menús" at bounding box center [256, 60] width 30 height 21
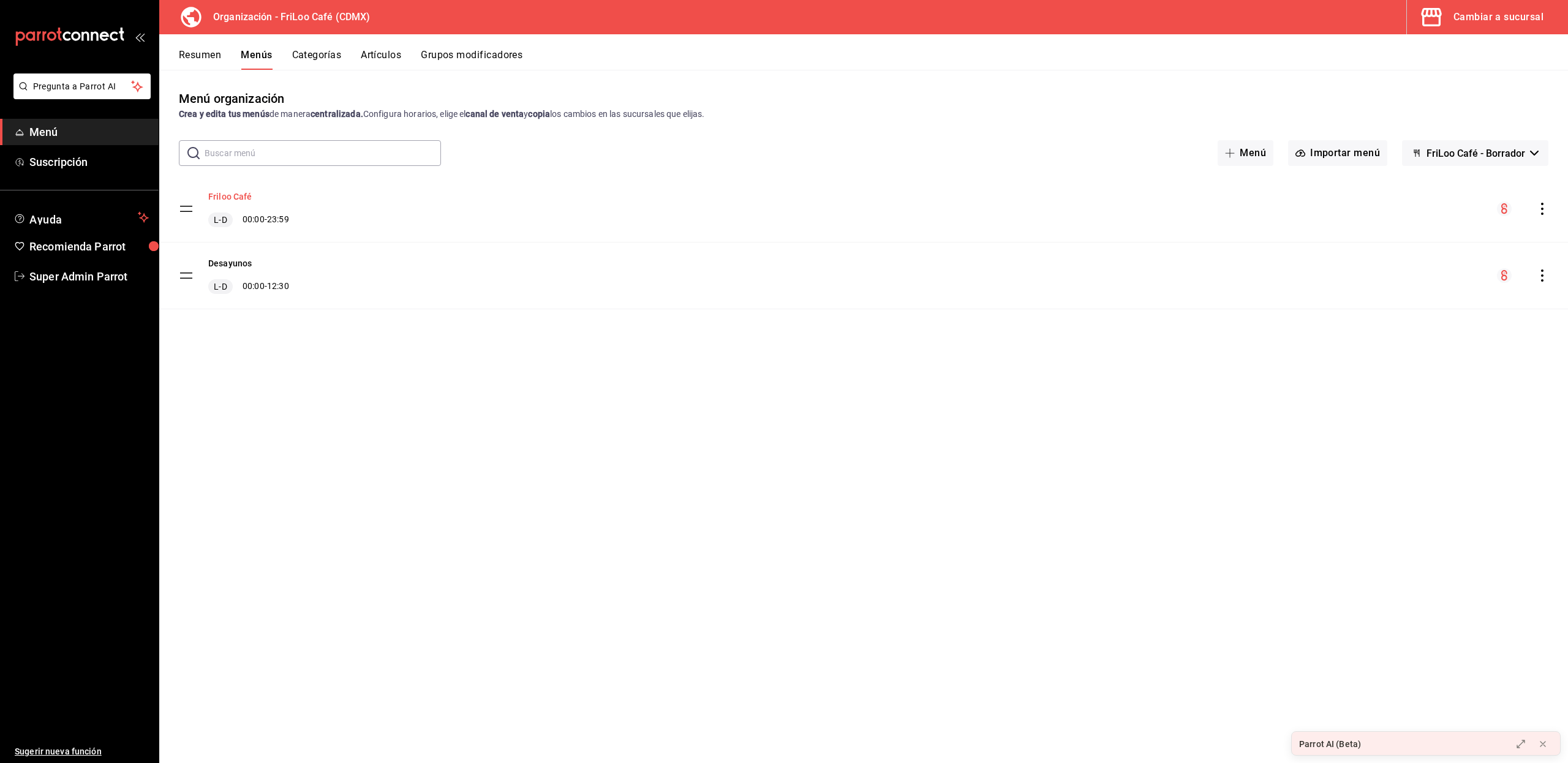
click at [233, 191] on button "Friloo Café" at bounding box center [230, 196] width 44 height 12
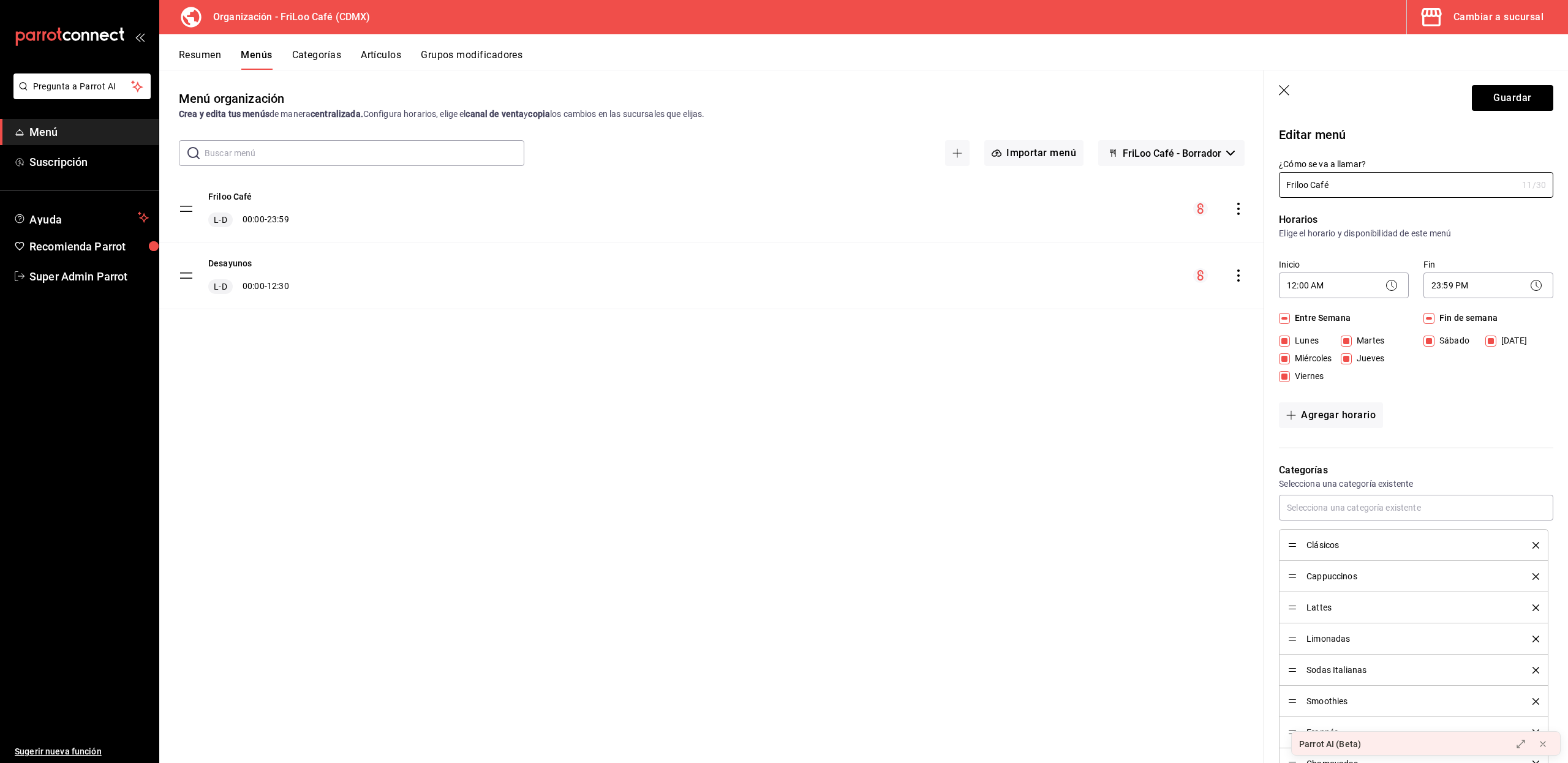
click at [382, 50] on button "Artículos" at bounding box center [381, 60] width 40 height 21
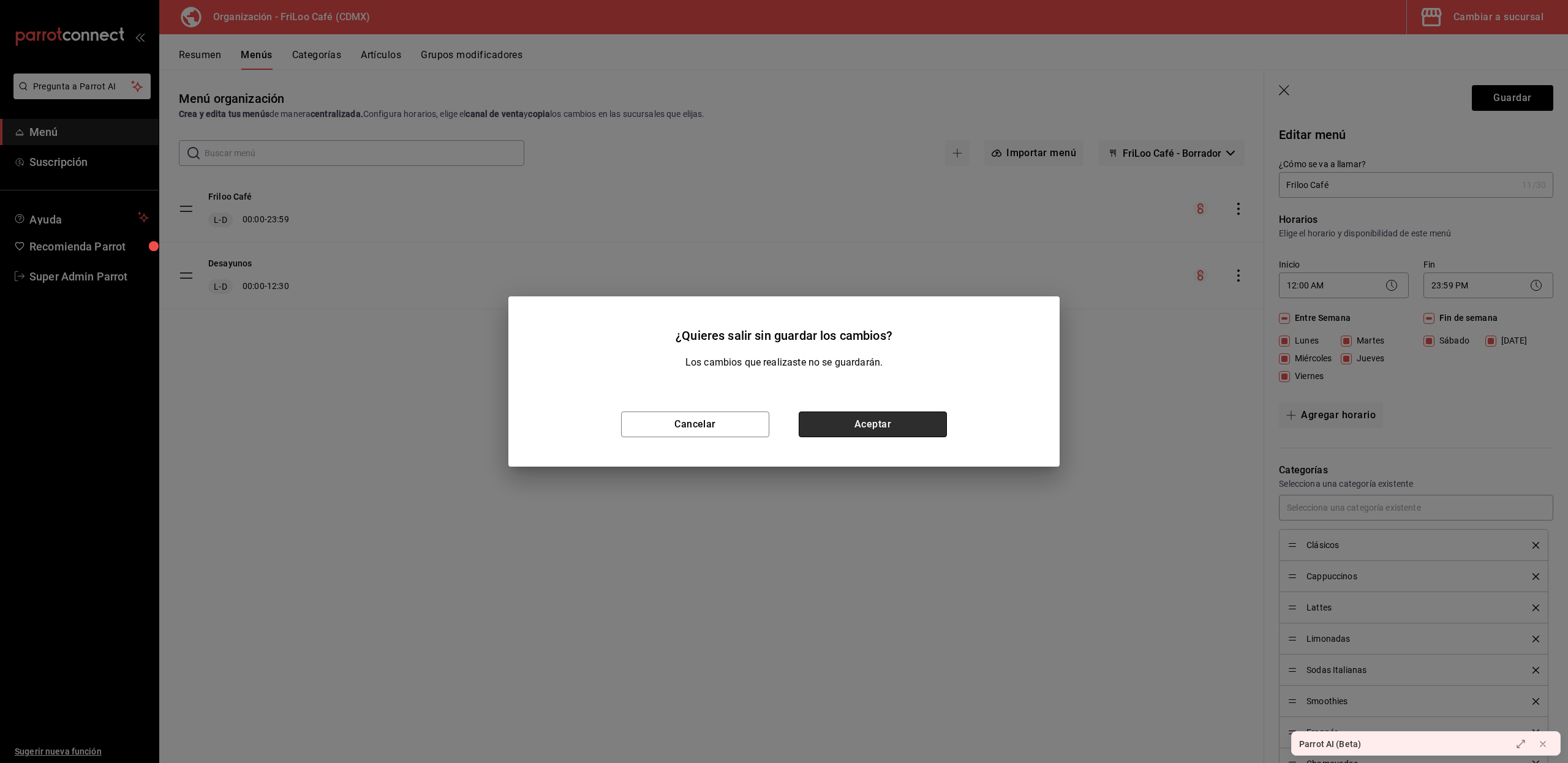
click at [835, 423] on button "Aceptar" at bounding box center [872, 425] width 148 height 26
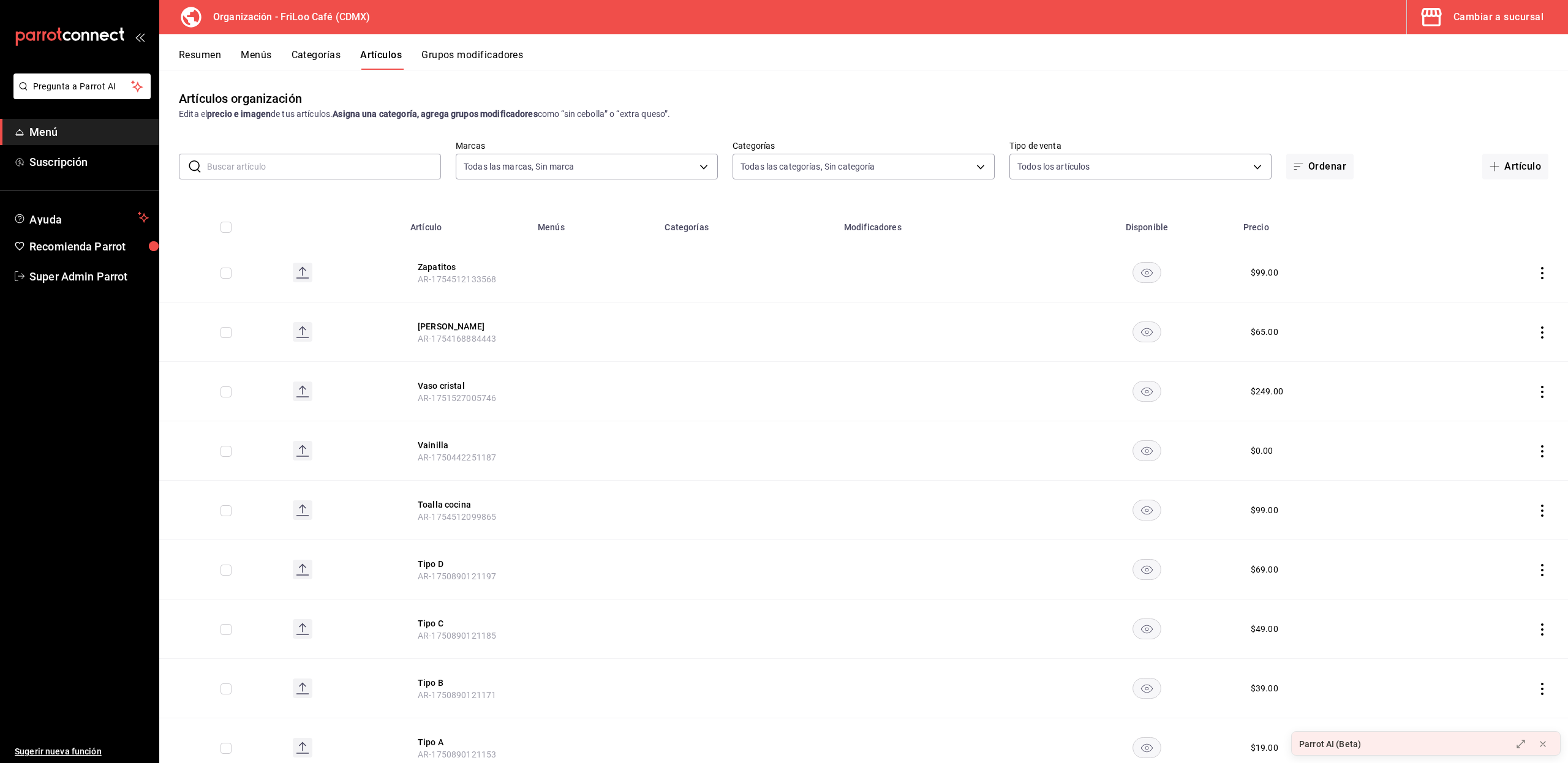
type input "8b5b4d08-cd83-4473-bed3-4b8909d696c6"
type input "c0c4007b-91d8-4bdf-9265-0f412bb09392,2987ef0a-0ad0-47ad-a871-18cbc562081d,508e6…"
click at [349, 160] on input "text" at bounding box center [324, 166] width 234 height 25
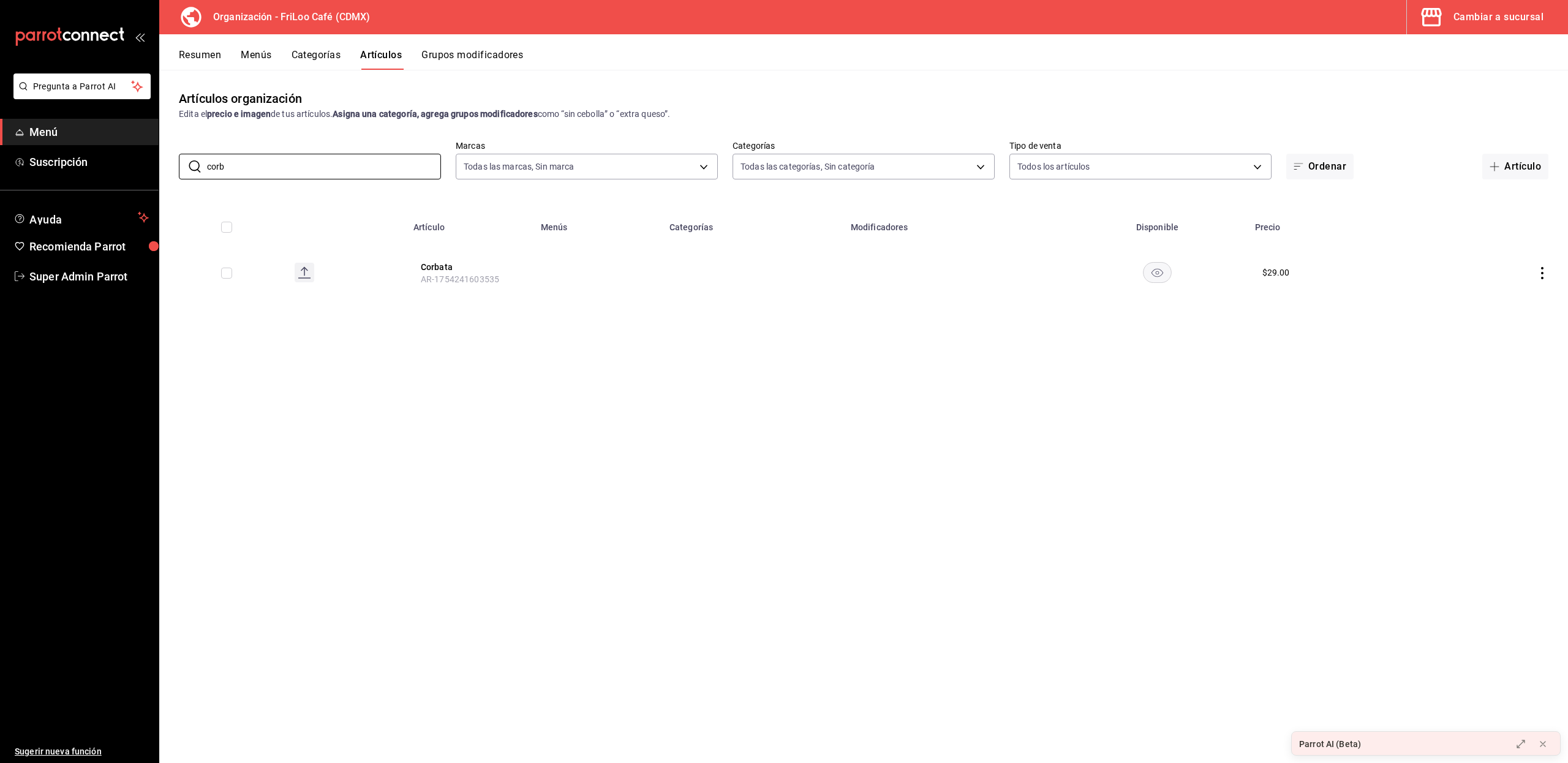
type input "corb"
click at [555, 228] on th "Menús" at bounding box center [598, 223] width 129 height 39
click at [447, 267] on button "Corbata" at bounding box center [469, 267] width 98 height 12
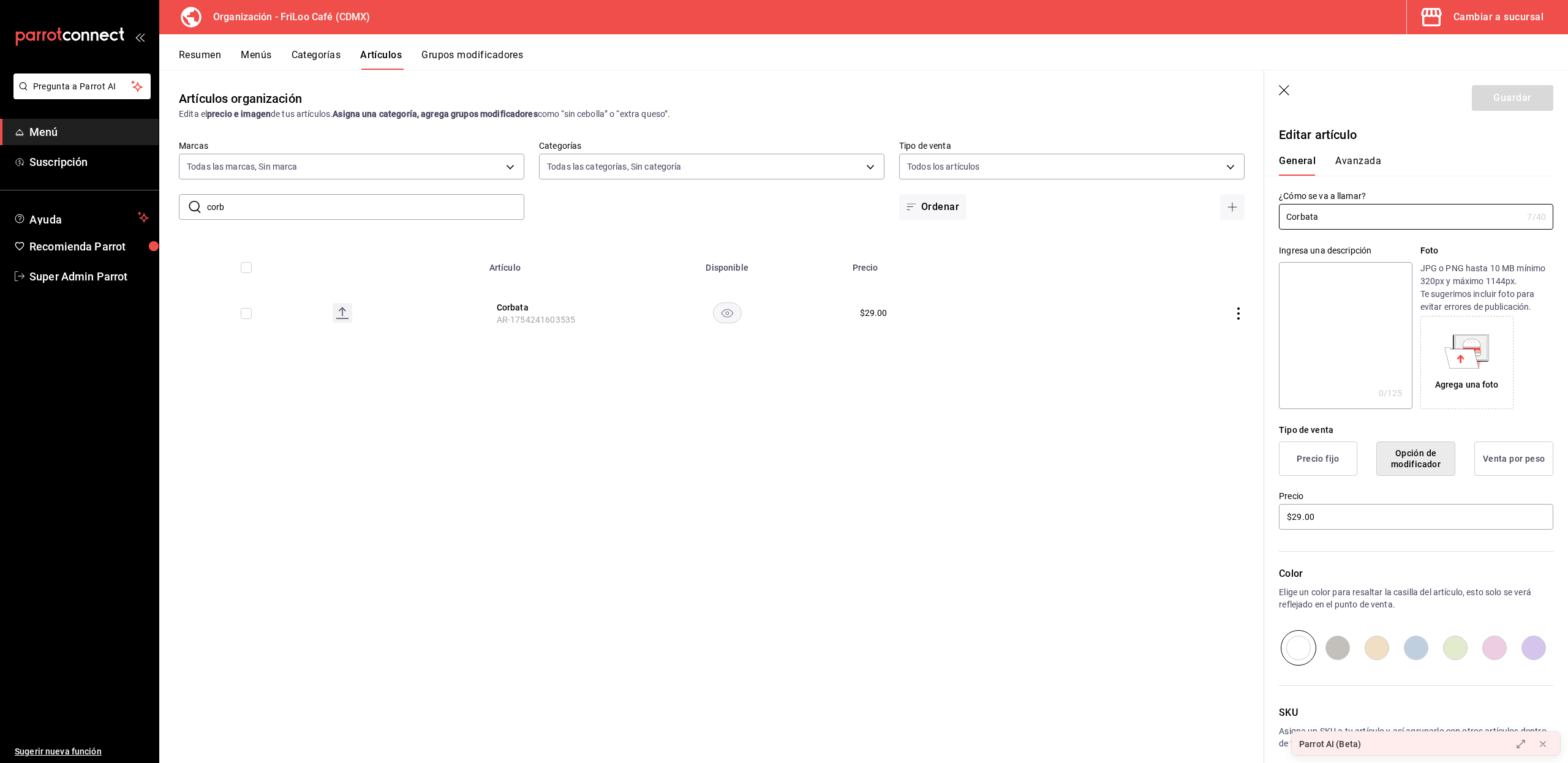
click at [1353, 157] on button "Avanzada" at bounding box center [1358, 165] width 46 height 21
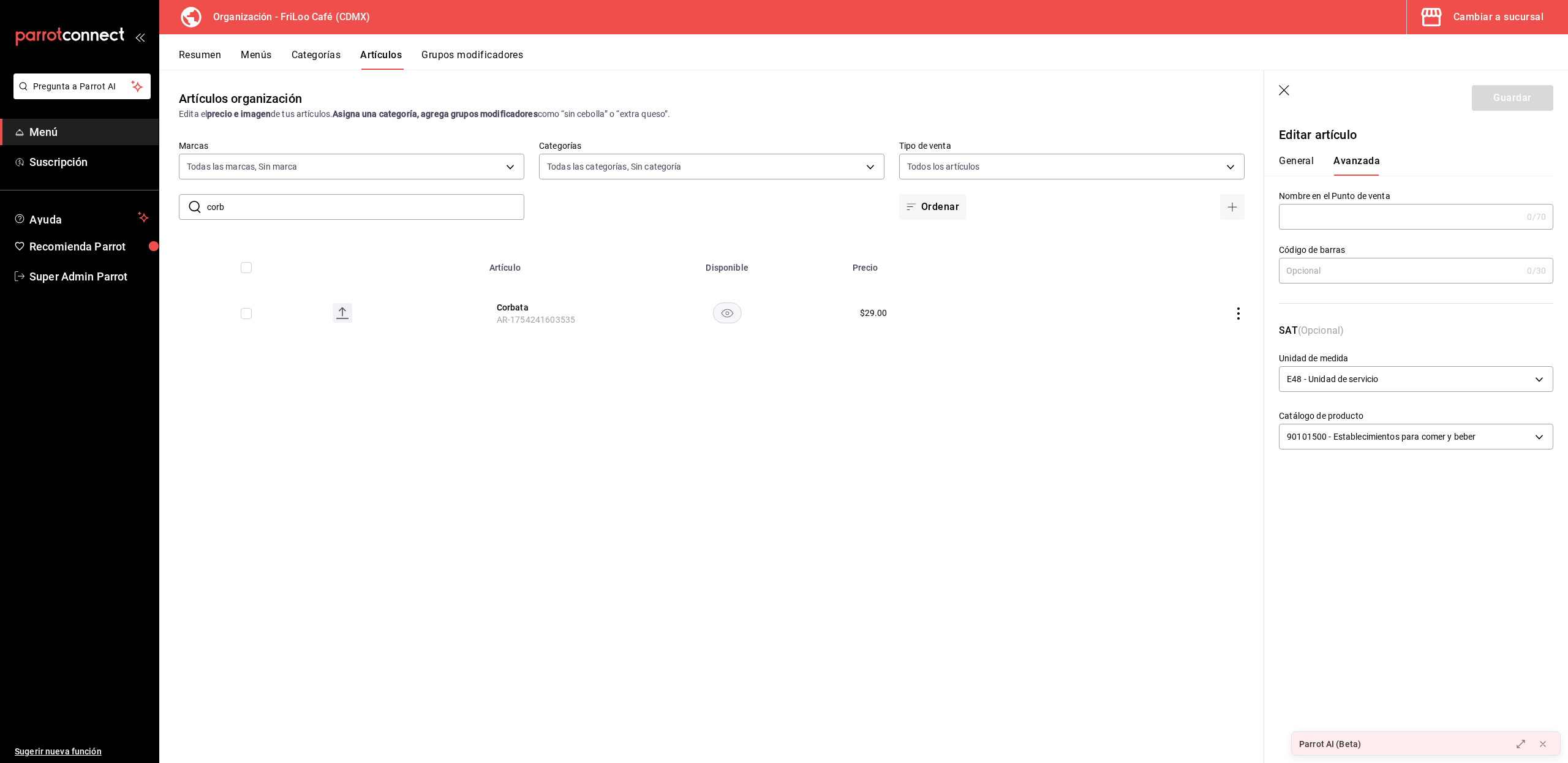
click at [1305, 159] on button "General" at bounding box center [1296, 165] width 35 height 21
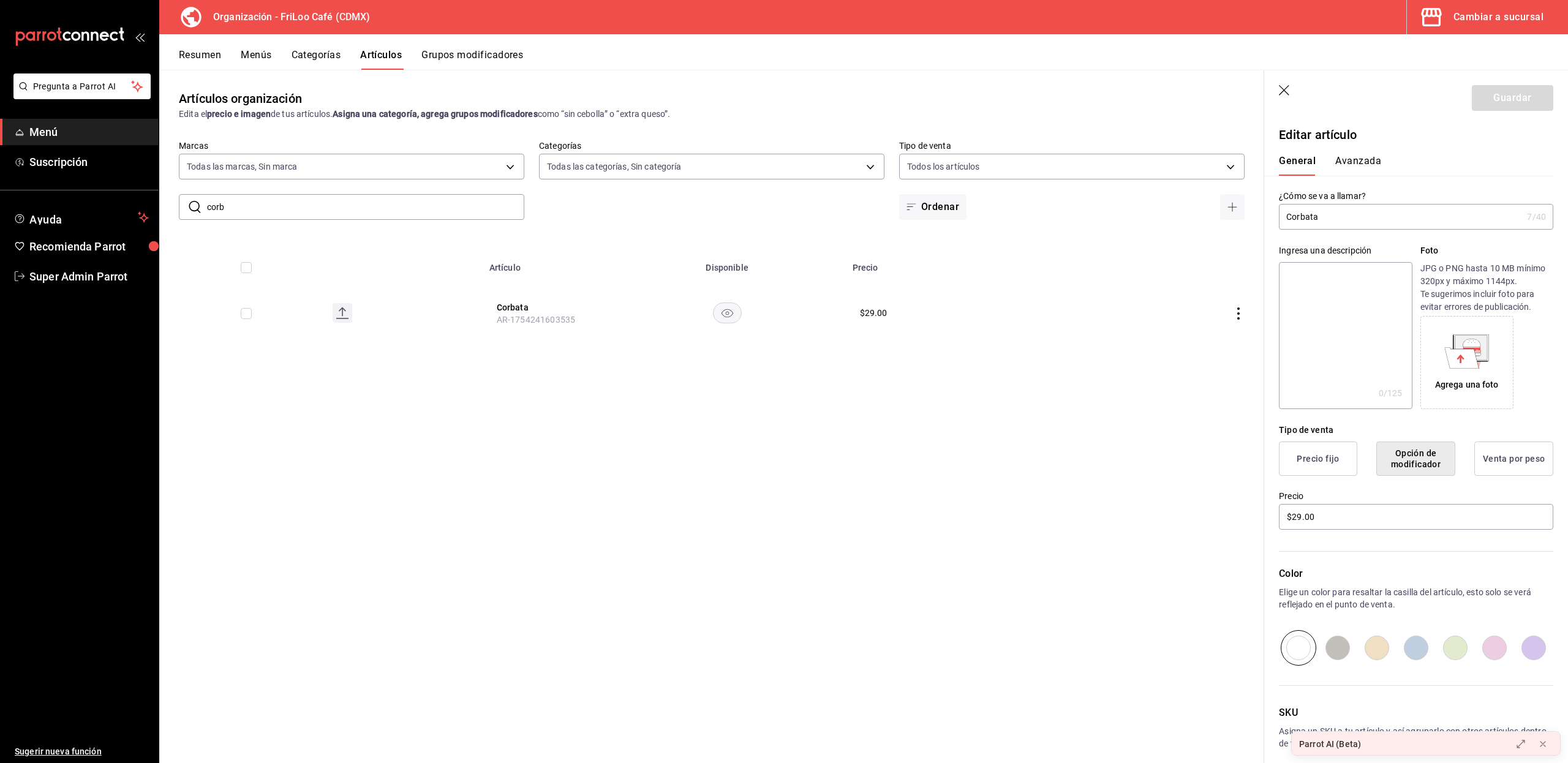
click at [218, 58] on button "Resumen" at bounding box center [199, 60] width 42 height 21
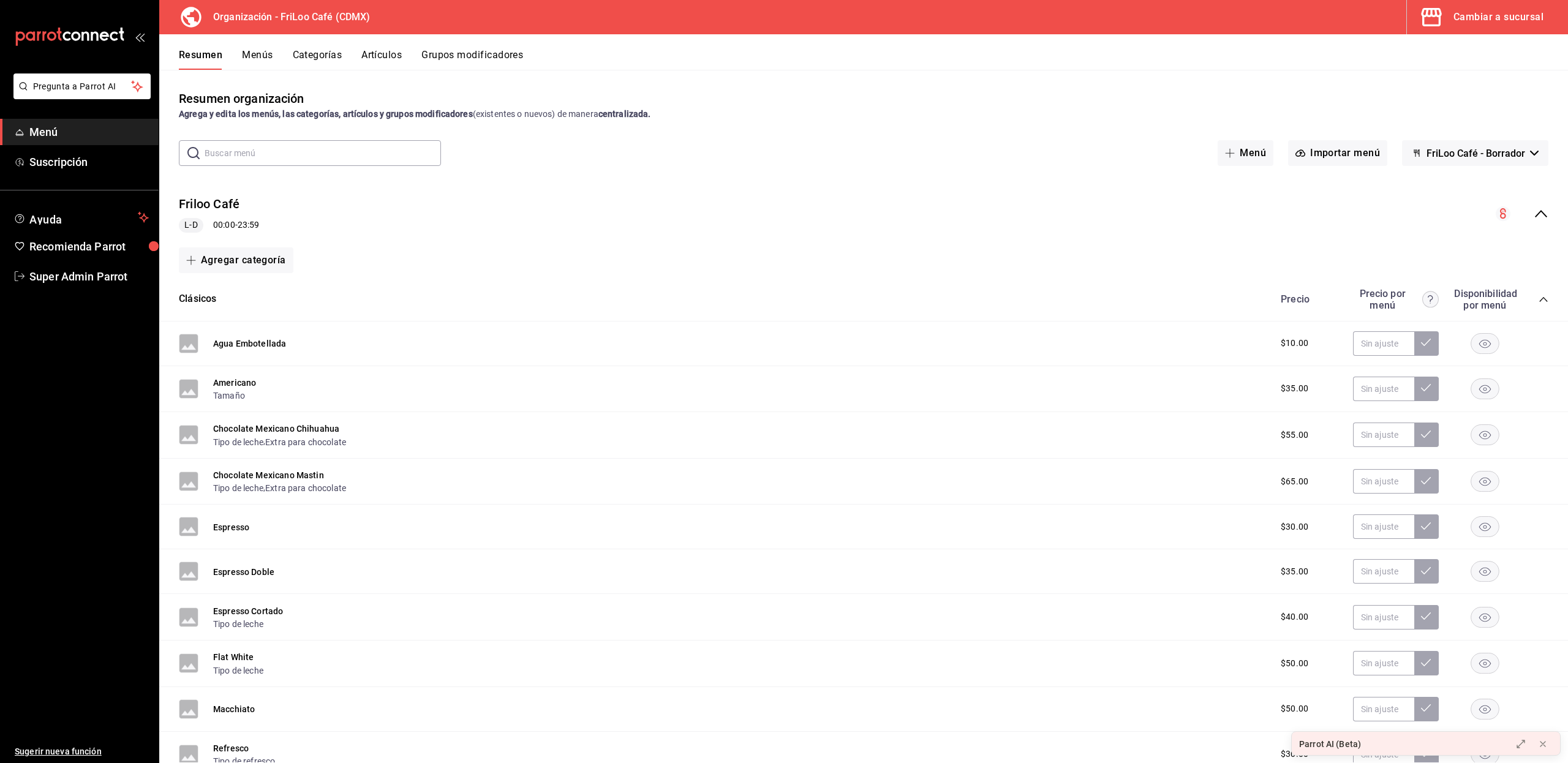
click at [380, 41] on div "Resumen Menús Categorías Artículos Grupos modificadores" at bounding box center [864, 52] width 1409 height 36
click at [383, 47] on div "Resumen Menús Categorías Artículos Grupos modificadores" at bounding box center [864, 52] width 1409 height 36
click at [379, 51] on button "Artículos" at bounding box center [381, 60] width 40 height 21
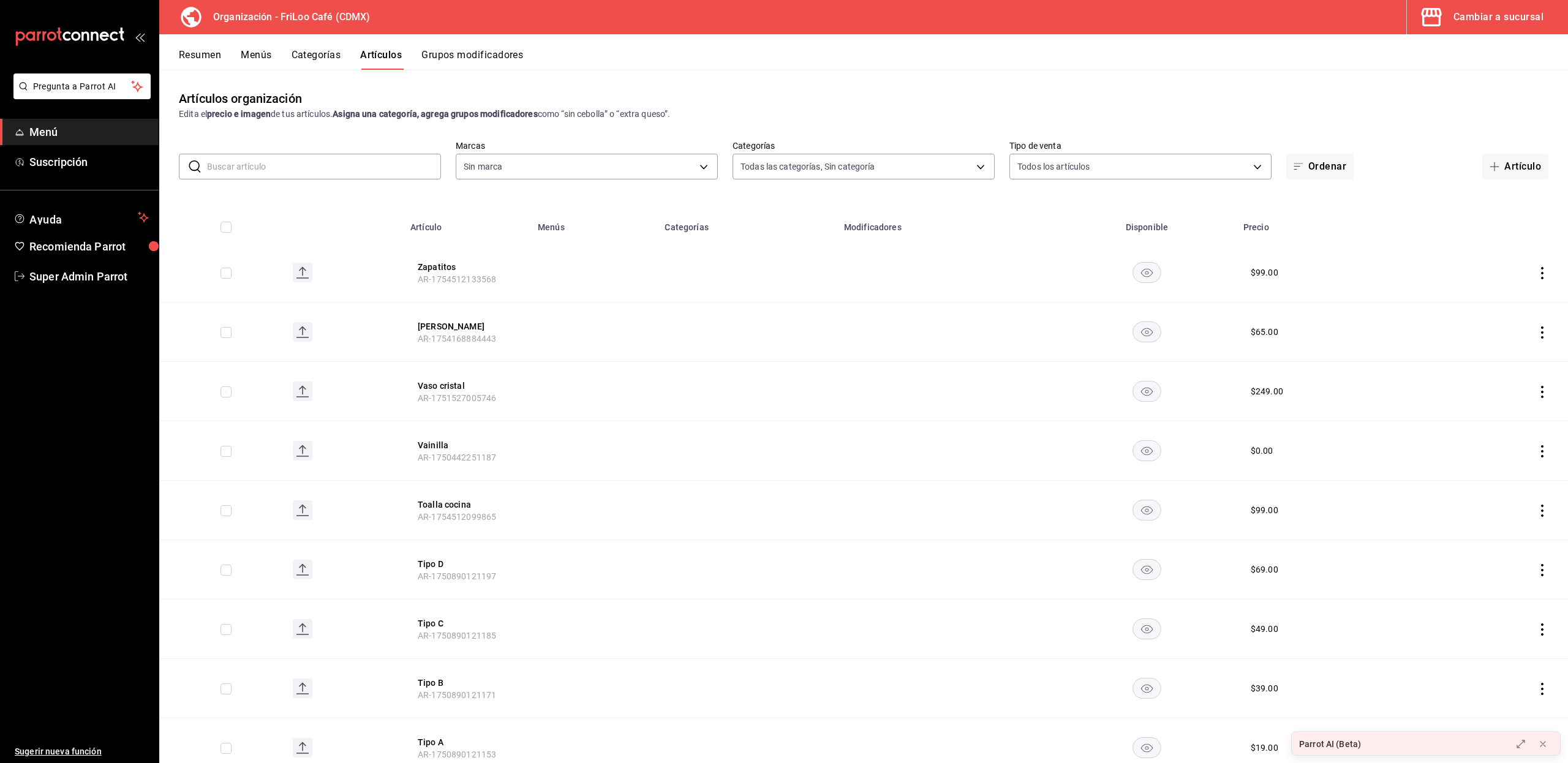
type input "c0c4007b-91d8-4bdf-9265-0f412bb09392,2987ef0a-0ad0-47ad-a871-18cbc562081d,508e6…"
type input "8b5b4d08-cd83-4473-bed3-4b8909d696c6"
click at [311, 158] on input "text" at bounding box center [324, 166] width 234 height 25
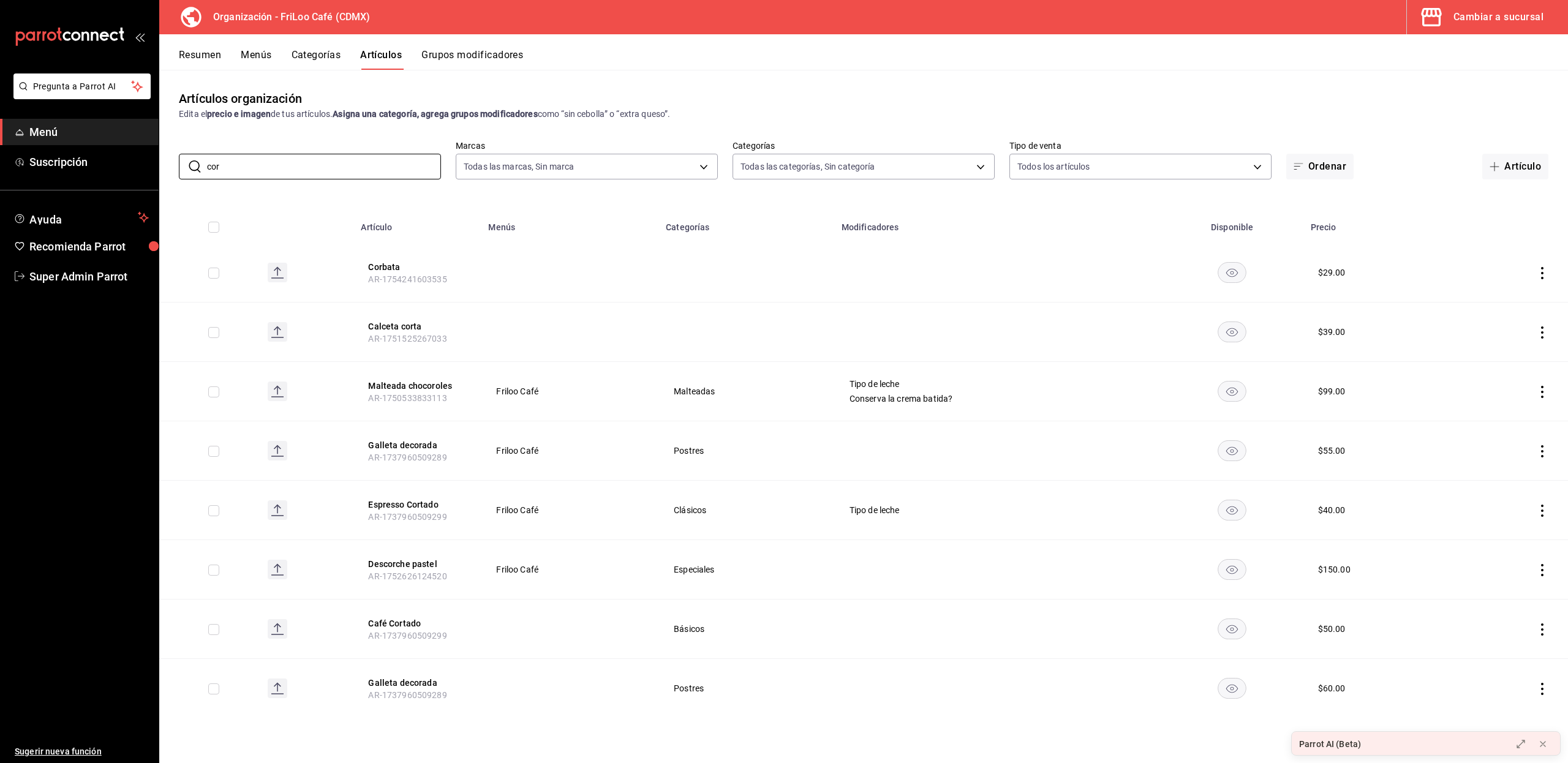
type input "cor"
click at [528, 738] on div "Artículos organización Edita el precio e imagen de tus artículos. Asigna una ca…" at bounding box center [864, 416] width 1409 height 692
click at [273, 274] on rect at bounding box center [277, 272] width 19 height 19
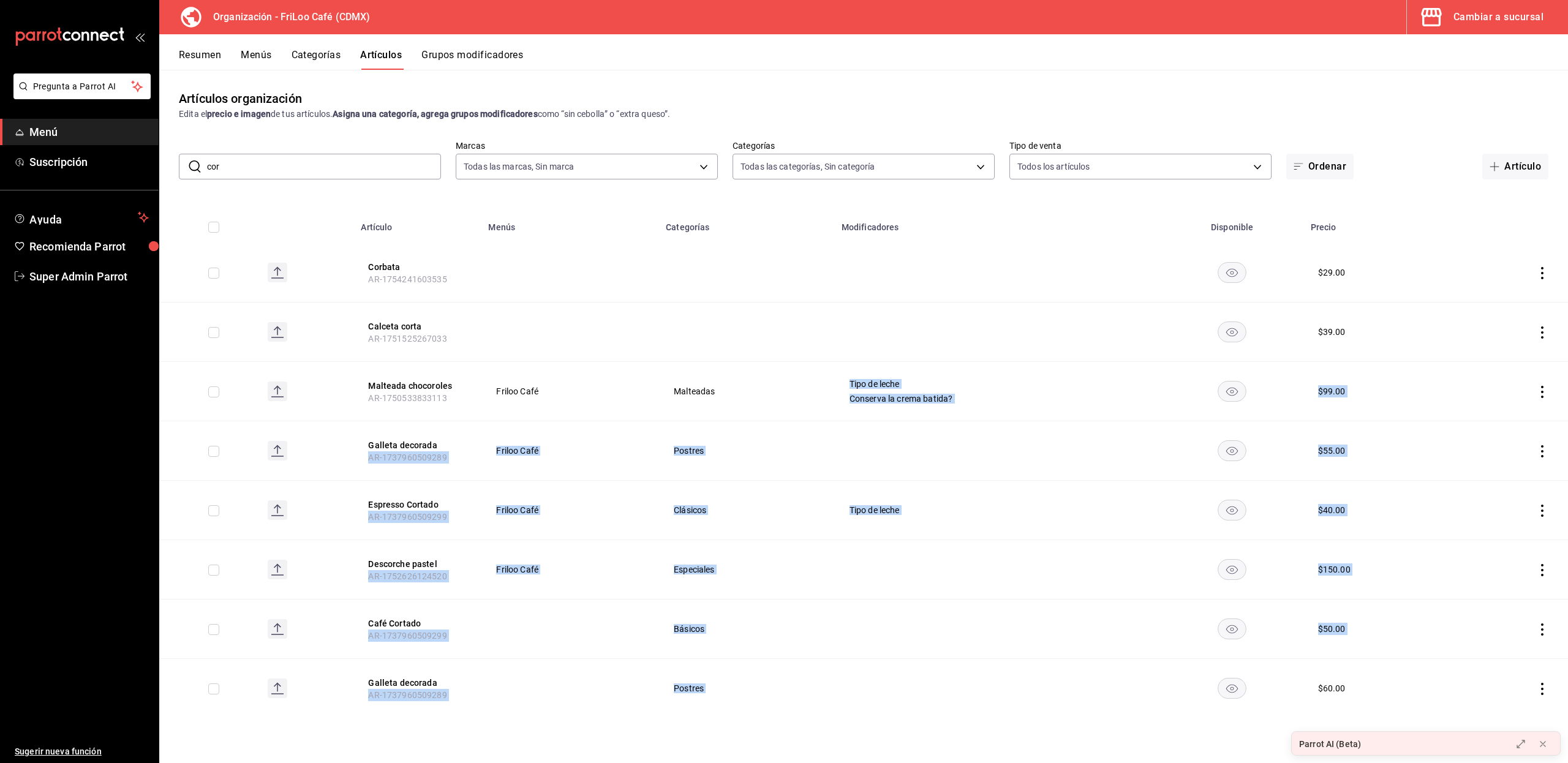
drag, startPoint x: 273, startPoint y: 274, endPoint x: 801, endPoint y: 400, distance: 542.8
click at [801, 400] on tbody "Corbata AR-1754241603535 $ 29.00 Calceta corta AR-1751525267033 $ 39.00 Maltead…" at bounding box center [864, 480] width 1409 height 474
click at [381, 266] on button "Corbata" at bounding box center [416, 267] width 98 height 12
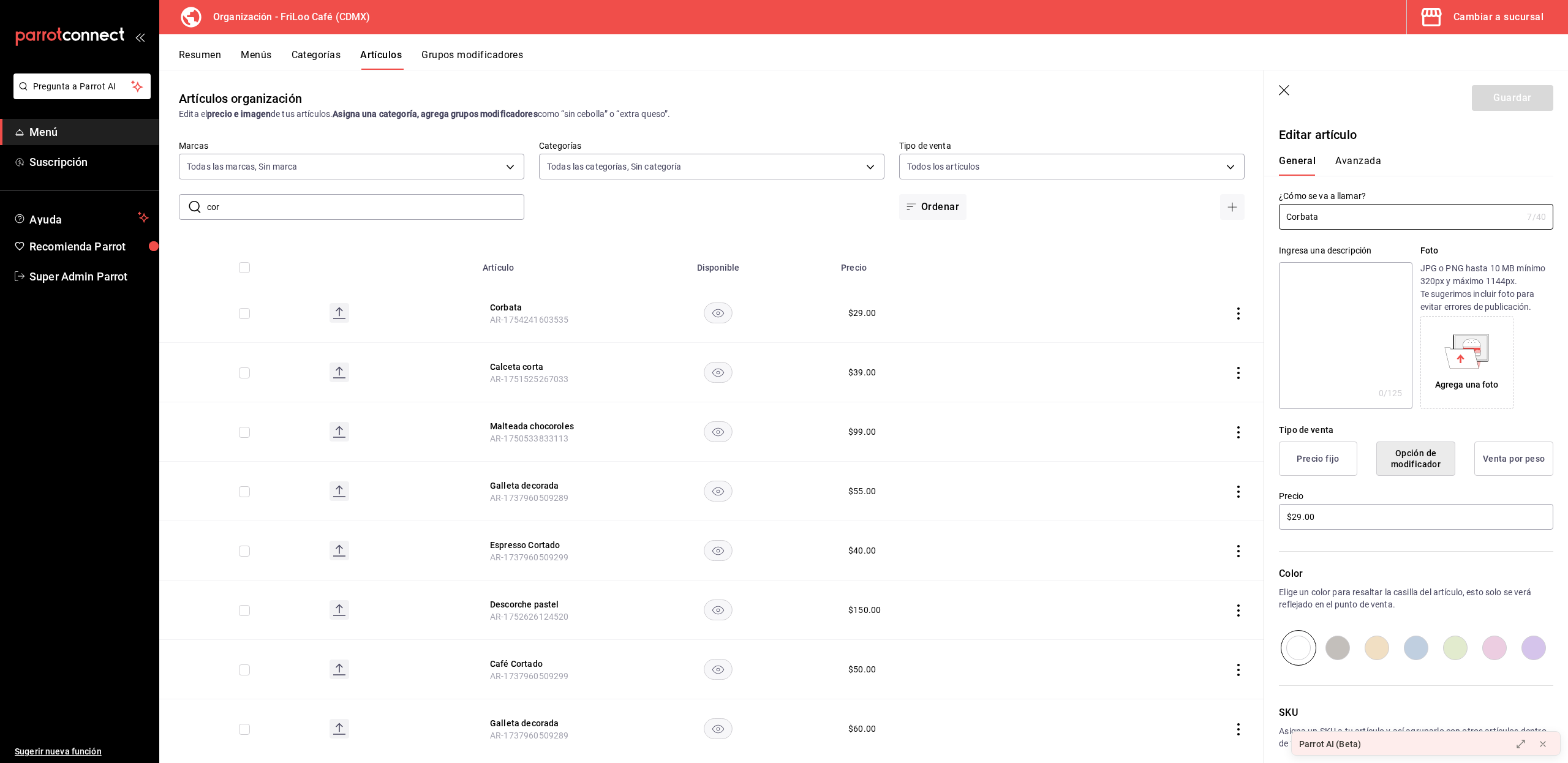
click at [321, 54] on button "Categorías" at bounding box center [316, 60] width 50 height 21
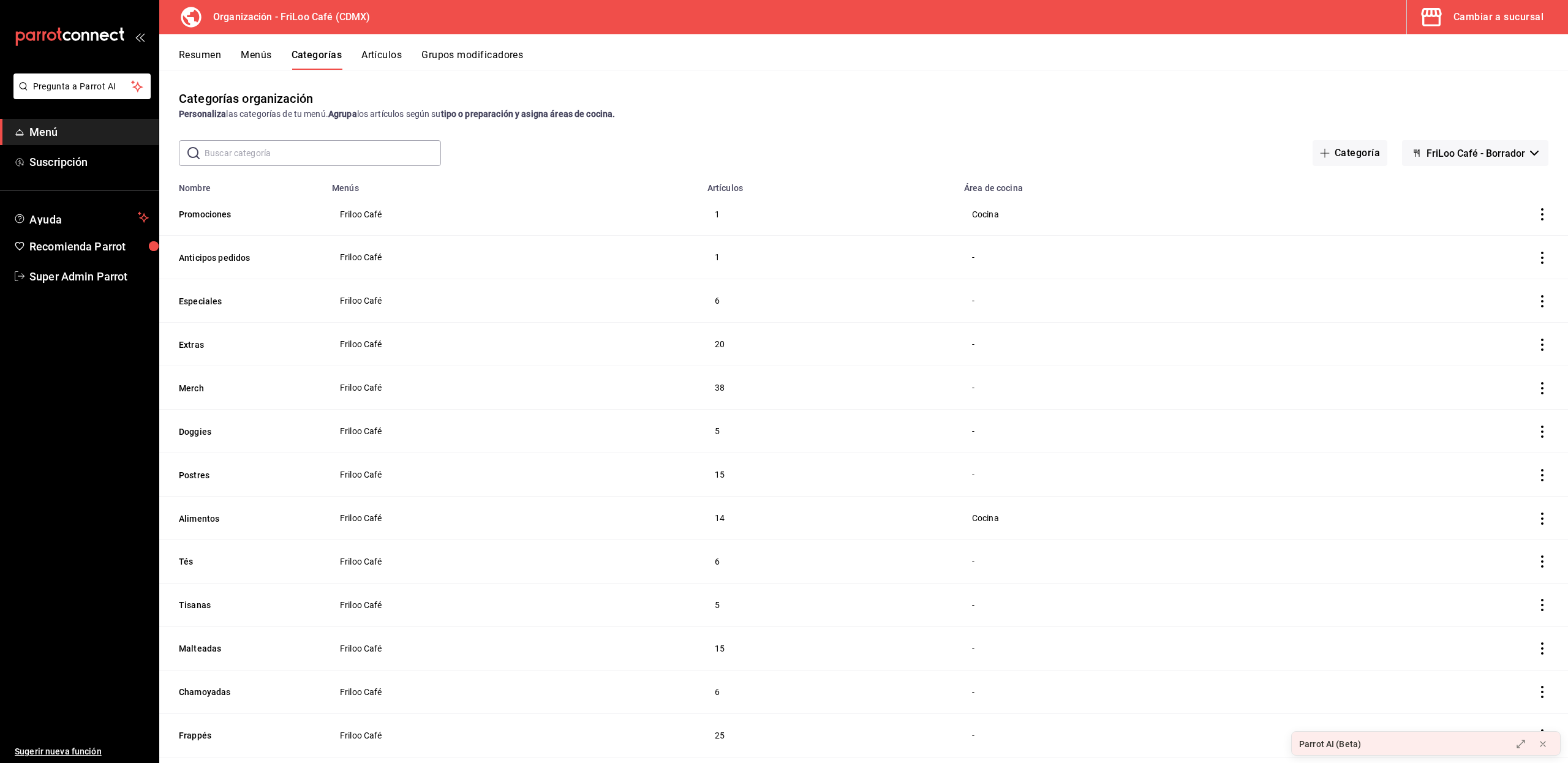
click at [366, 52] on button "Artículos" at bounding box center [381, 60] width 40 height 21
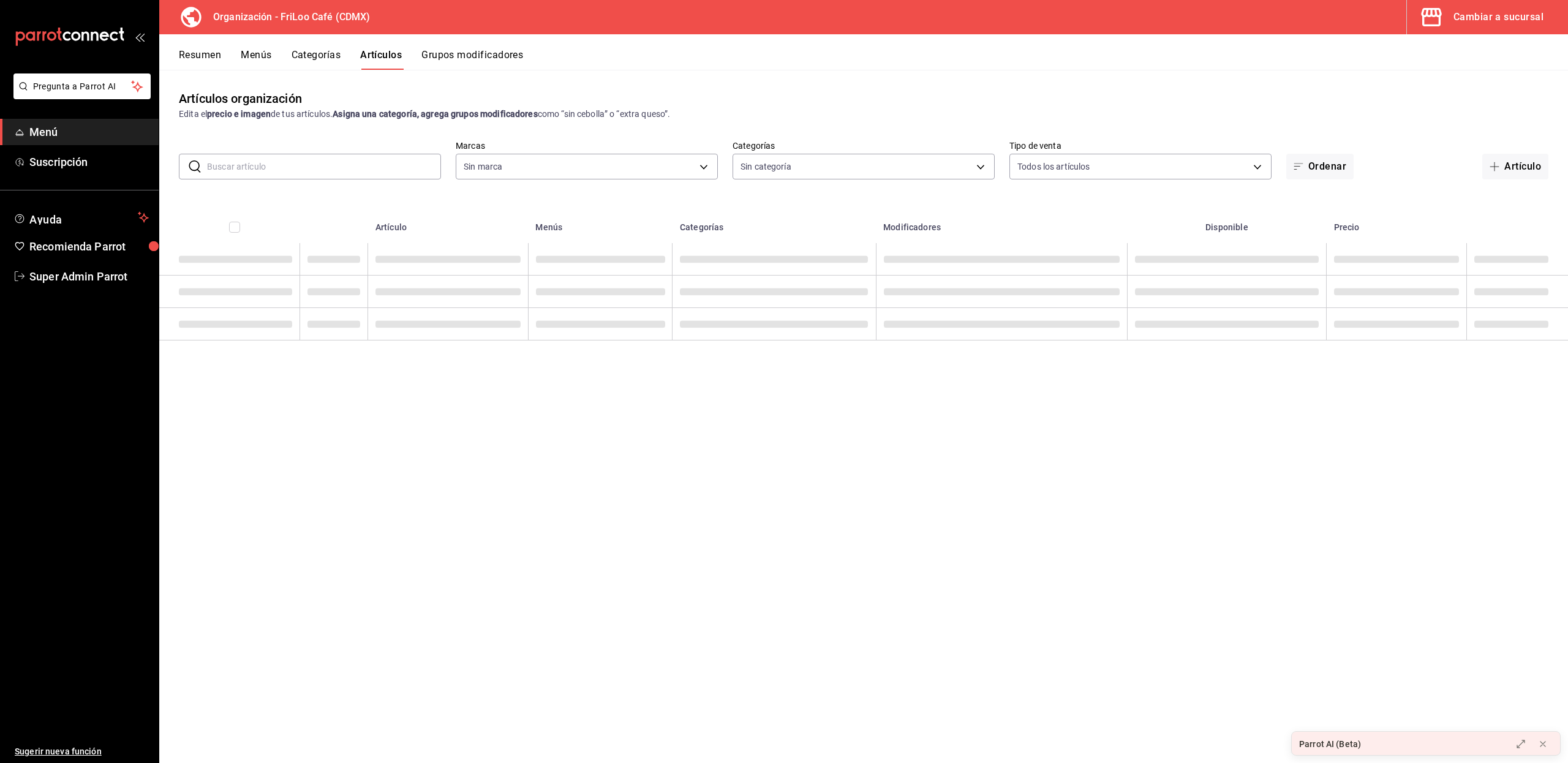
type input "8b5b4d08-cd83-4473-bed3-4b8909d696c6"
type input "c0c4007b-91d8-4bdf-9265-0f412bb09392,2987ef0a-0ad0-47ad-a871-18cbc562081d,508e6…"
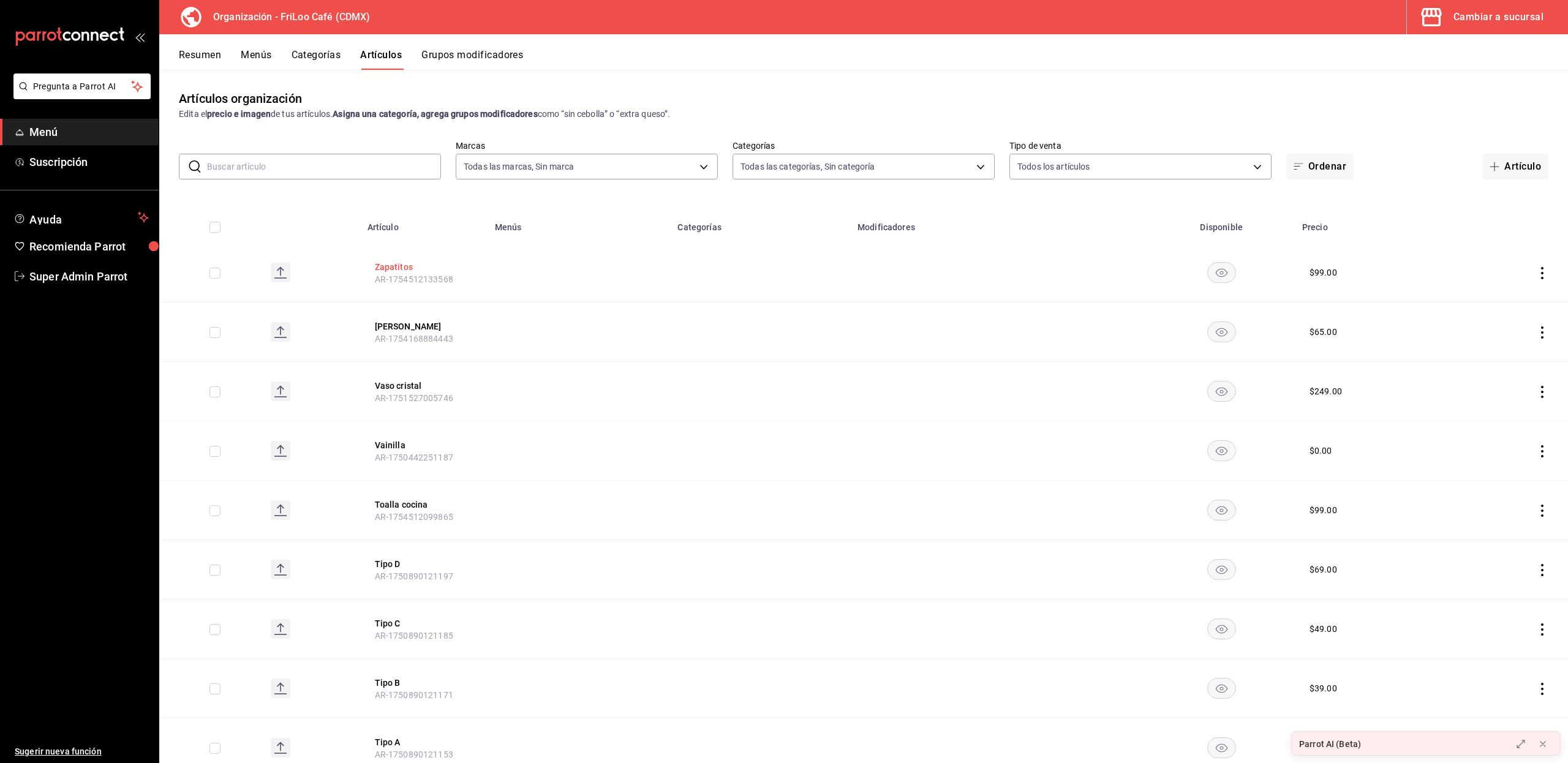
click at [397, 267] on button "Zapatitos" at bounding box center [423, 267] width 98 height 12
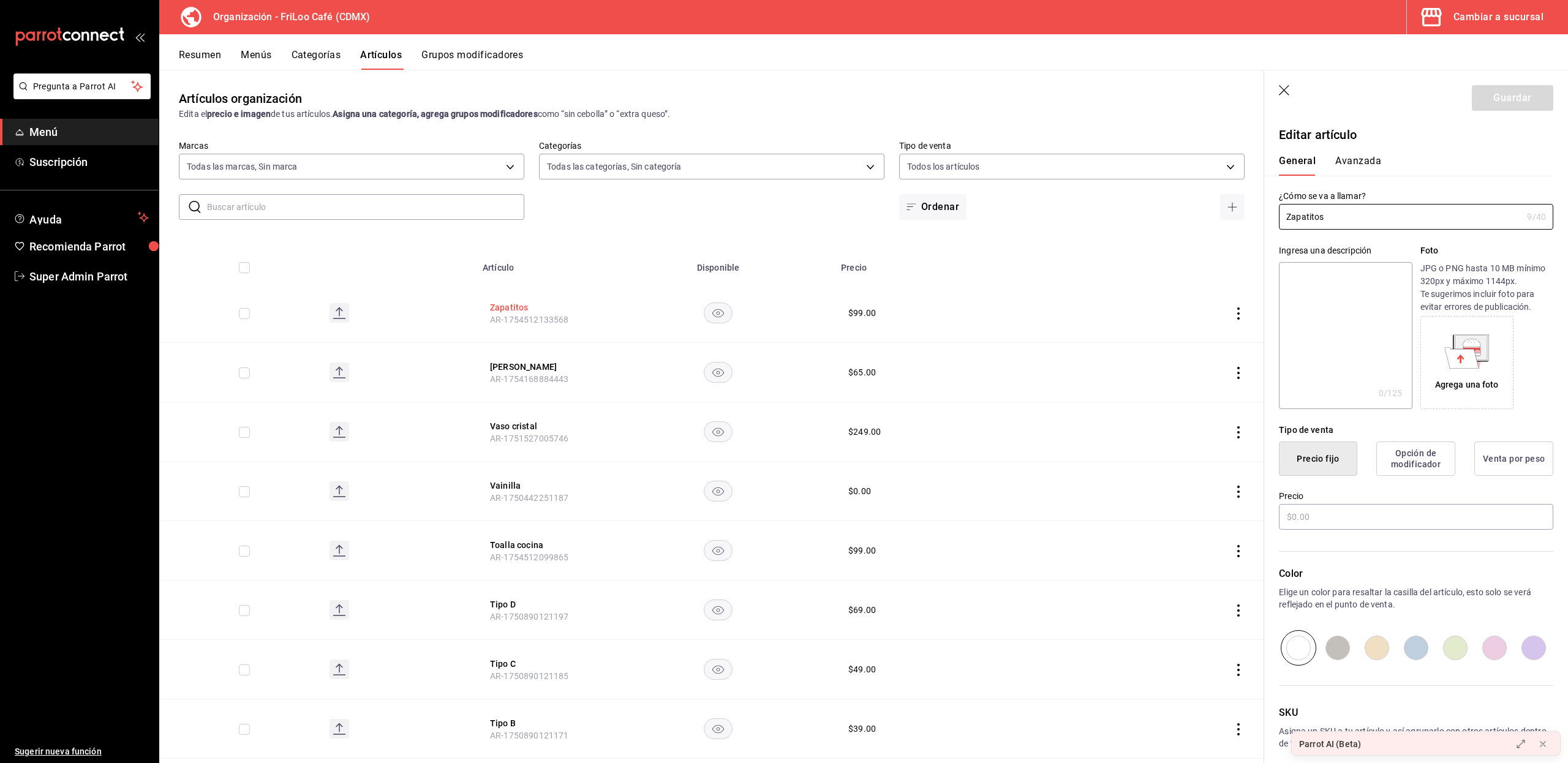
type input "$99.00"
click at [446, 58] on button "Grupos modificadores" at bounding box center [472, 60] width 102 height 21
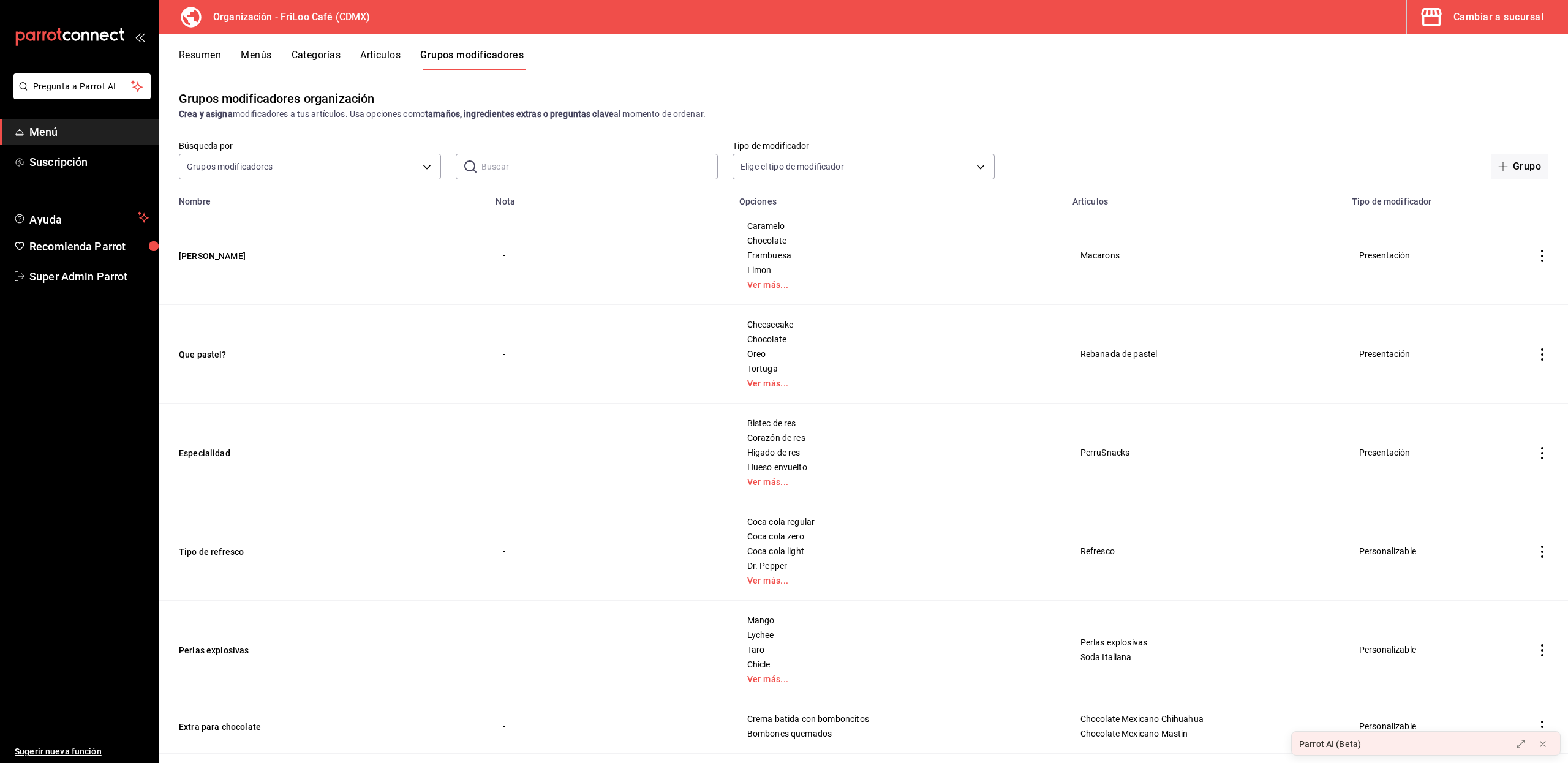
click at [504, 158] on input "text" at bounding box center [599, 166] width 236 height 25
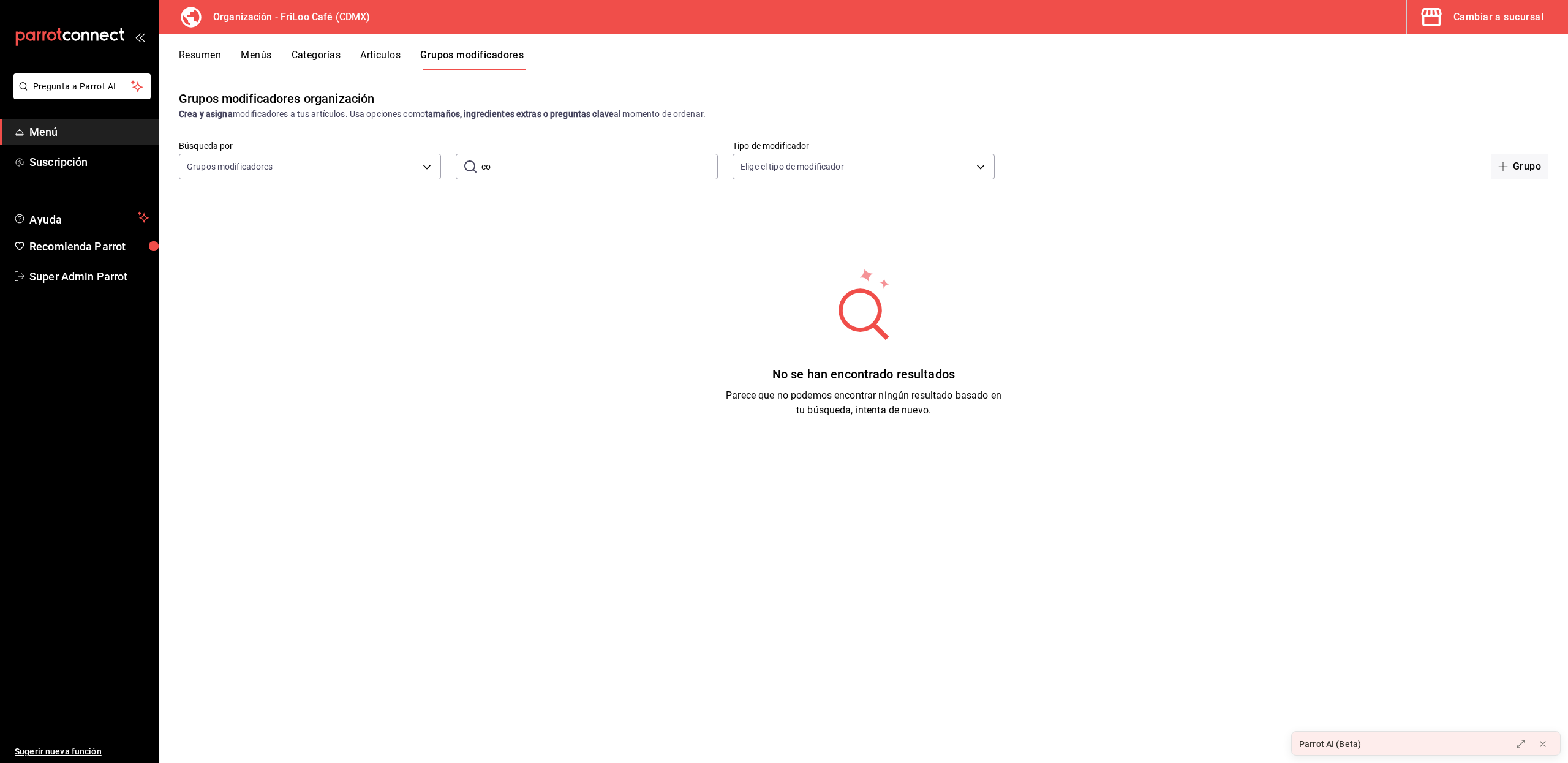
type input "c"
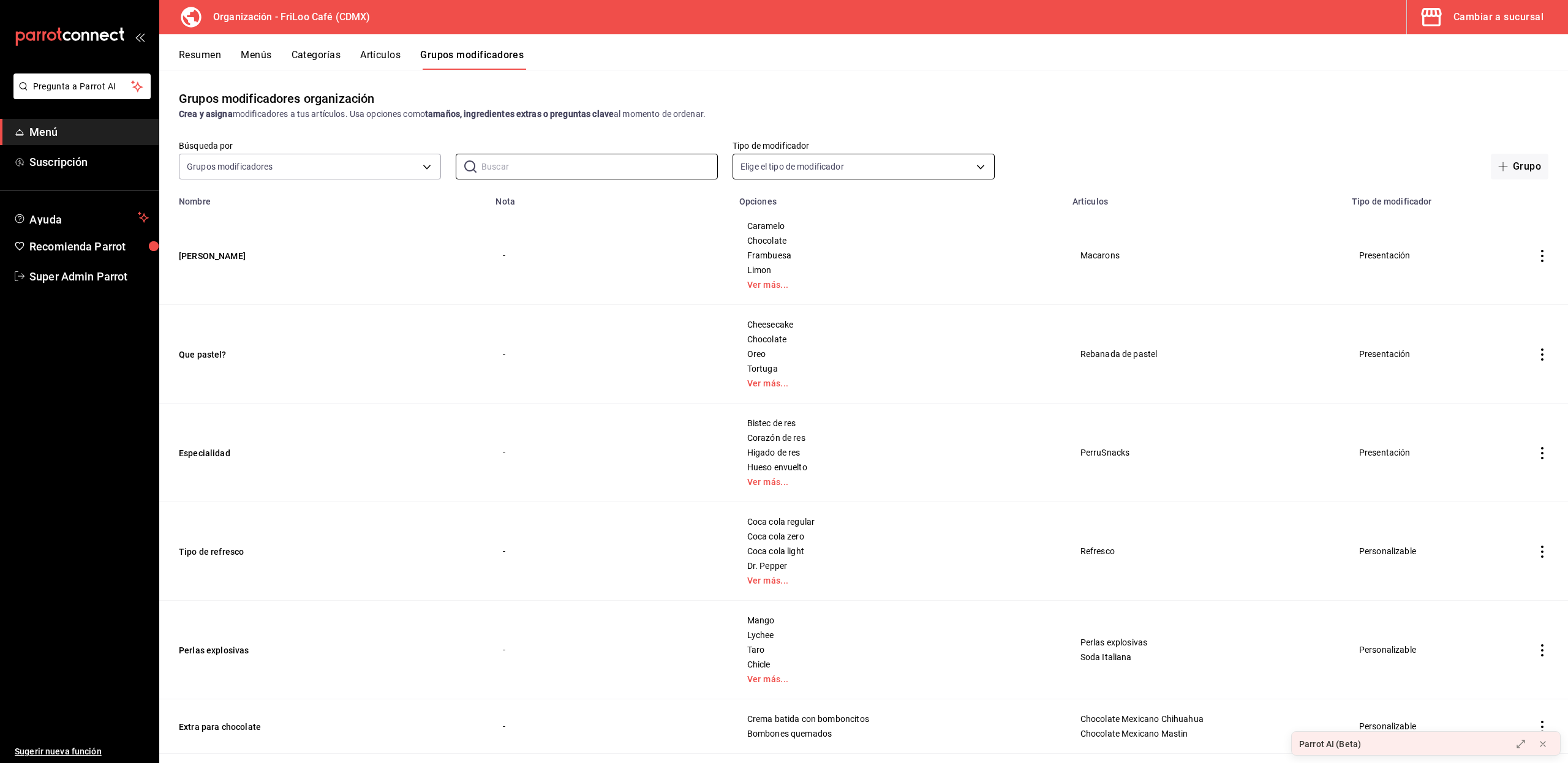
click at [765, 168] on body "Pregunta a Parrot AI Menú Suscripción Ayuda Recomienda Parrot Super Admin Parro…" at bounding box center [784, 381] width 1568 height 763
click at [765, 168] on div at bounding box center [784, 381] width 1568 height 763
click at [333, 54] on button "Categorías" at bounding box center [316, 60] width 50 height 21
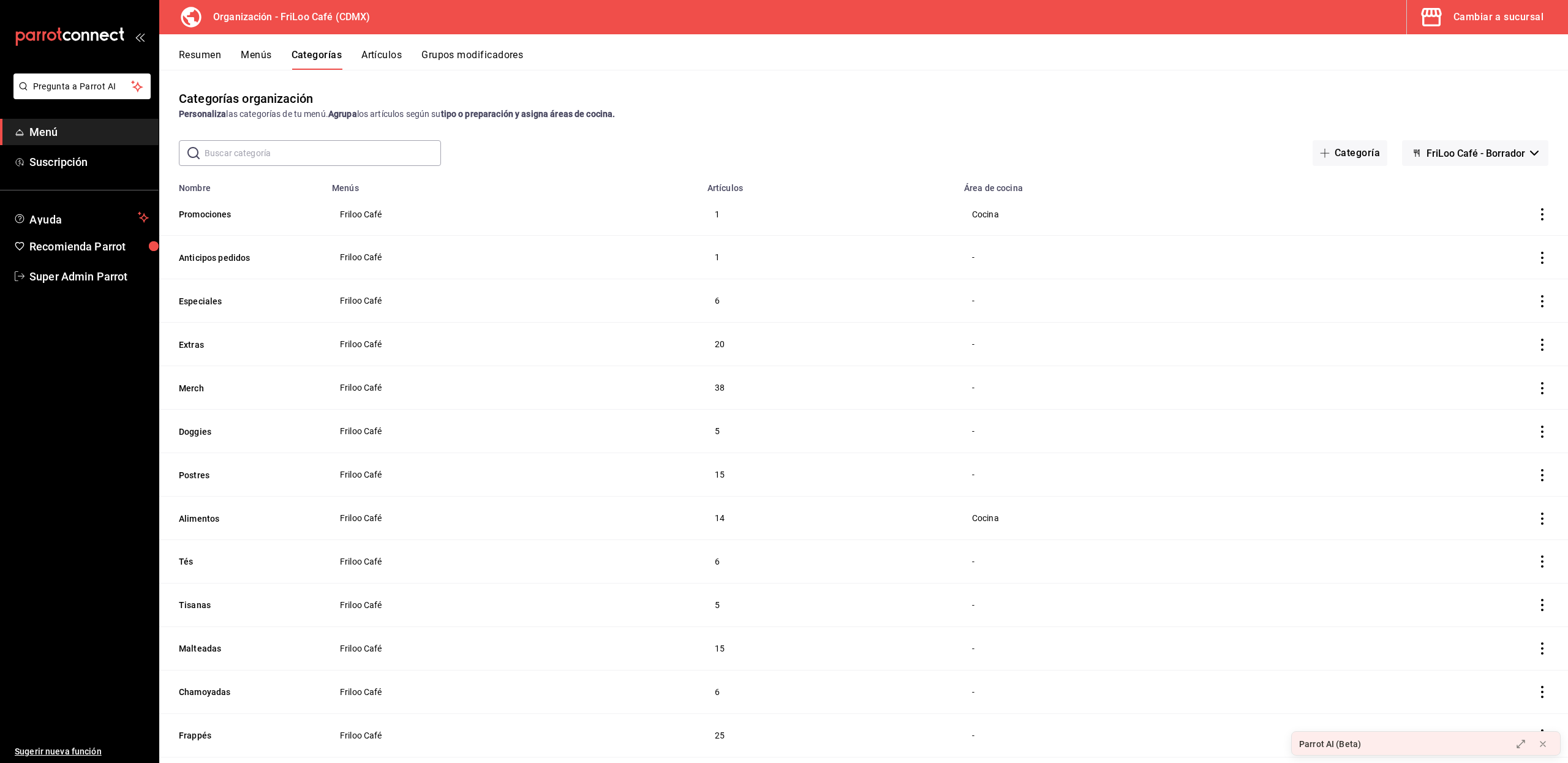
click at [297, 147] on input "text" at bounding box center [322, 153] width 236 height 25
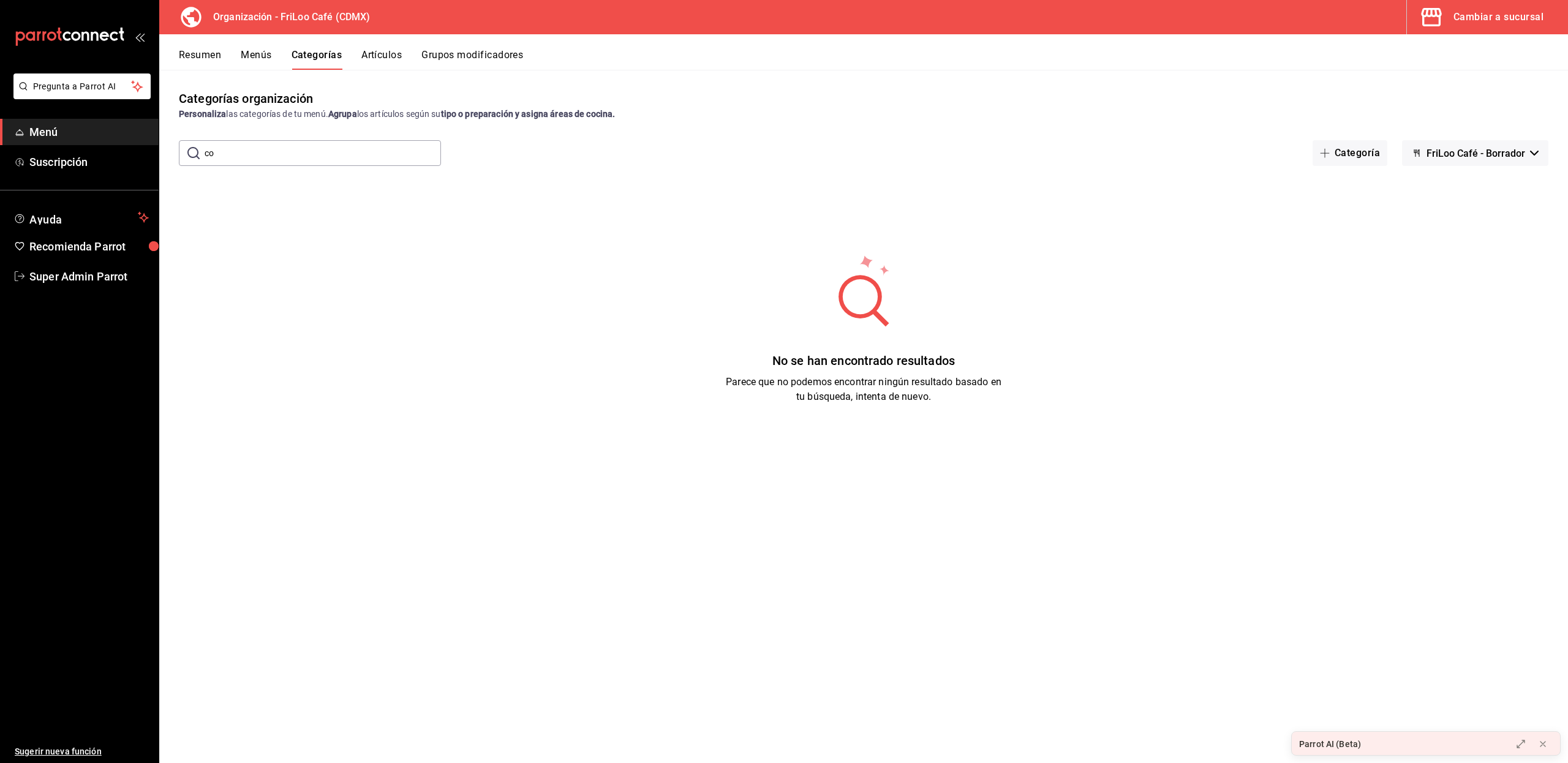
type input "c"
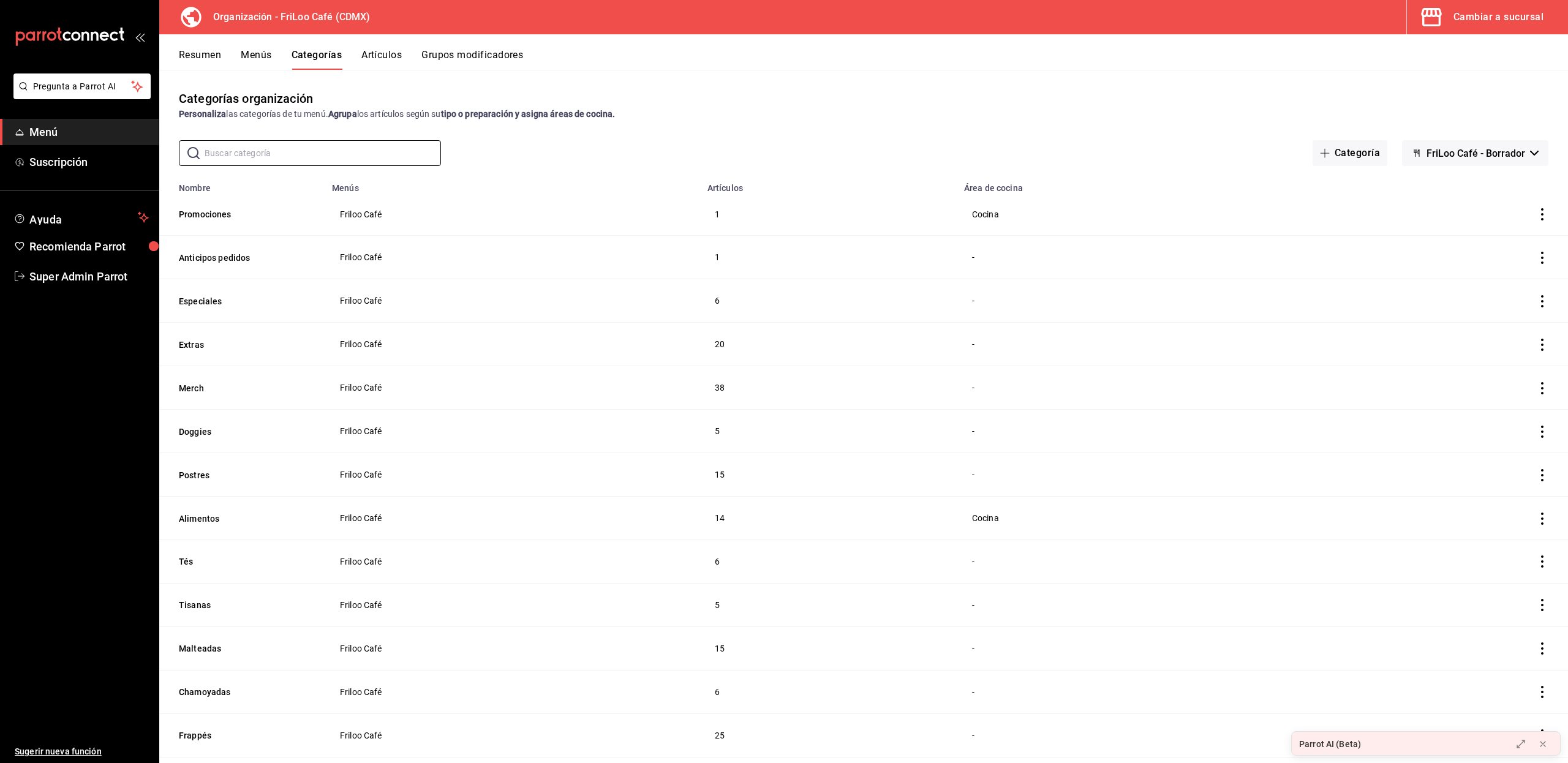
click at [381, 55] on button "Artículos" at bounding box center [381, 60] width 40 height 21
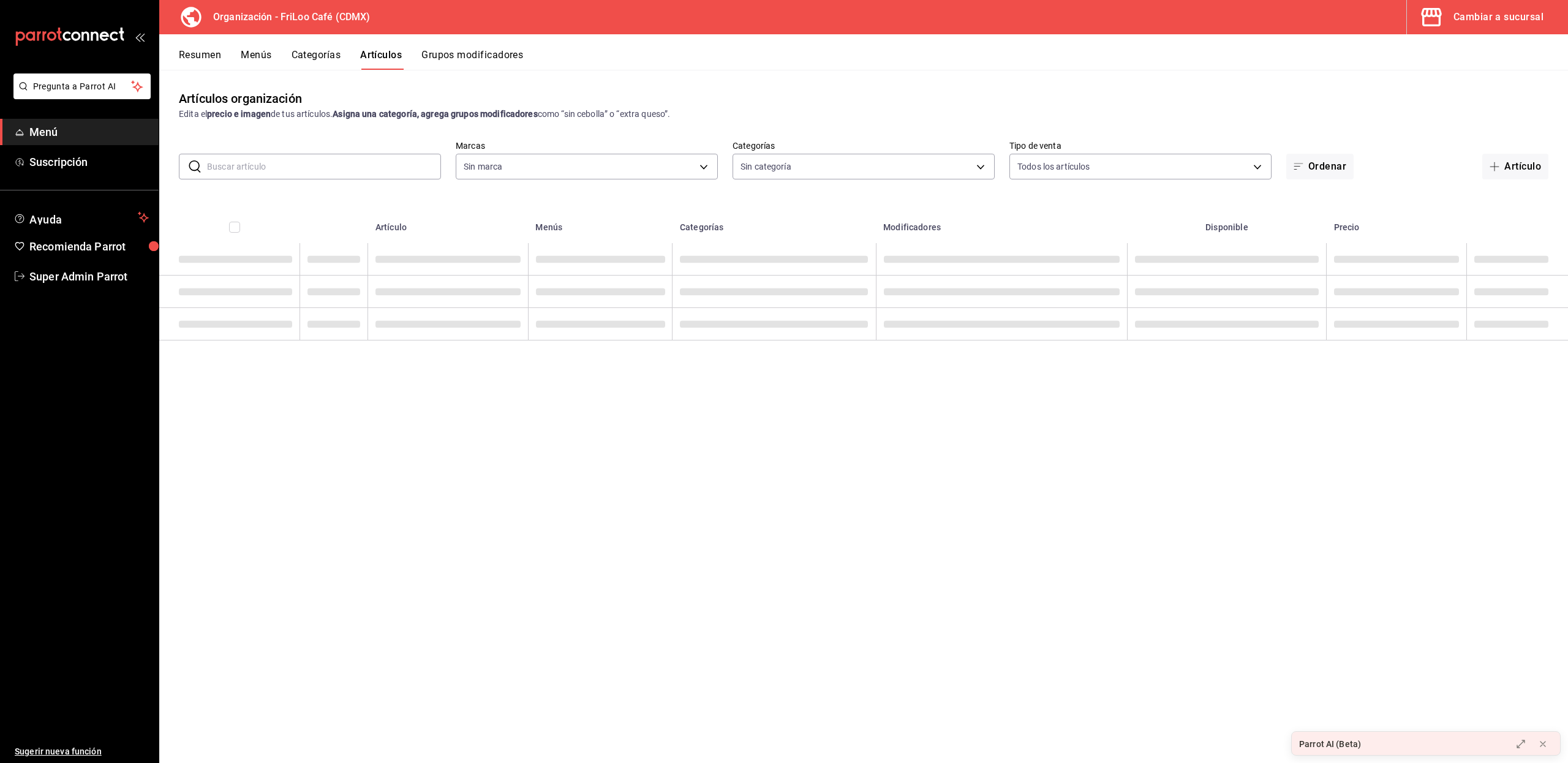
type input "8b5b4d08-cd83-4473-bed3-4b8909d696c6"
type input "c0c4007b-91d8-4bdf-9265-0f412bb09392,2987ef0a-0ad0-47ad-a871-18cbc562081d,508e6…"
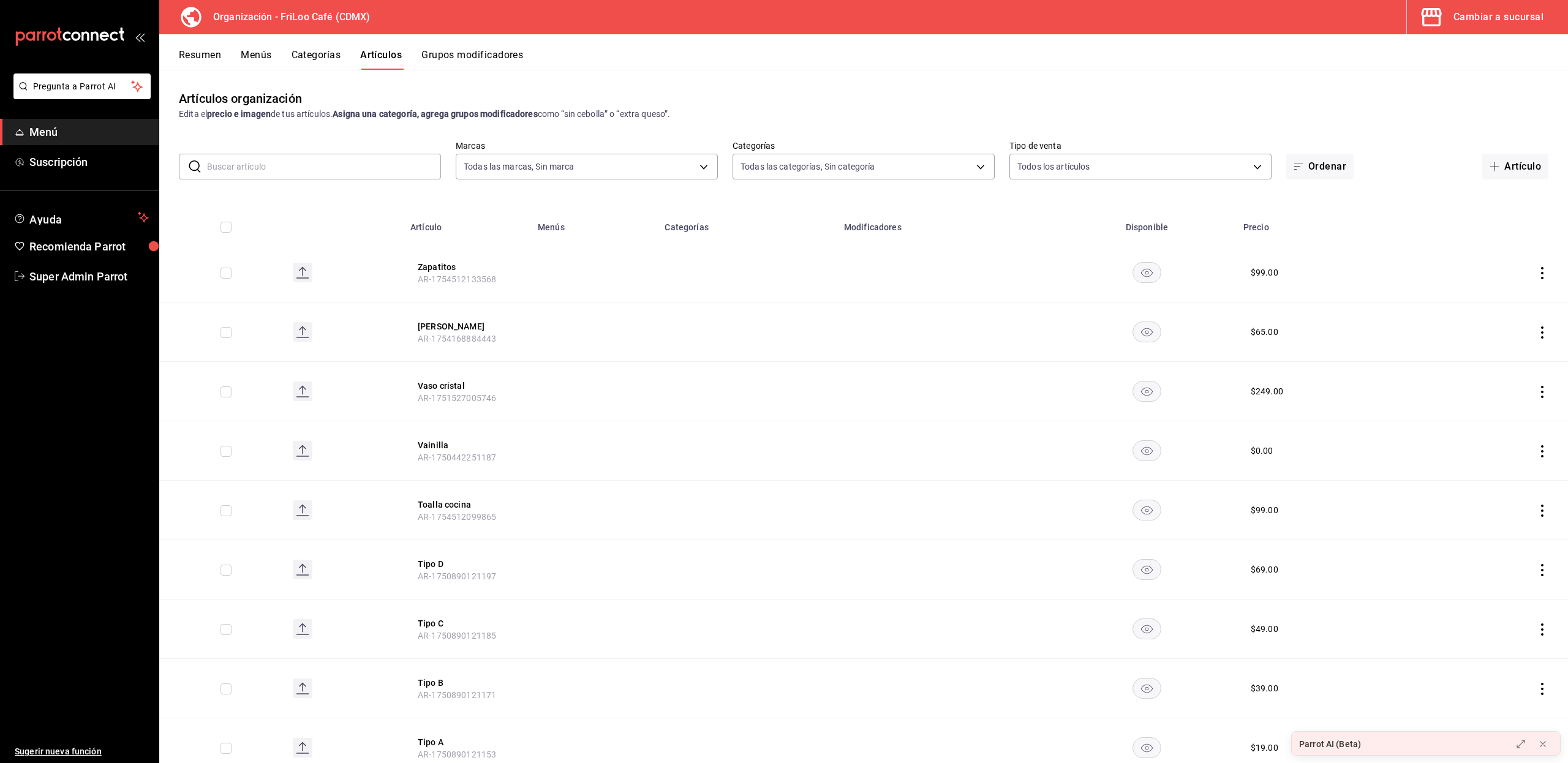
click at [399, 166] on input "text" at bounding box center [324, 166] width 234 height 25
type input "corba"
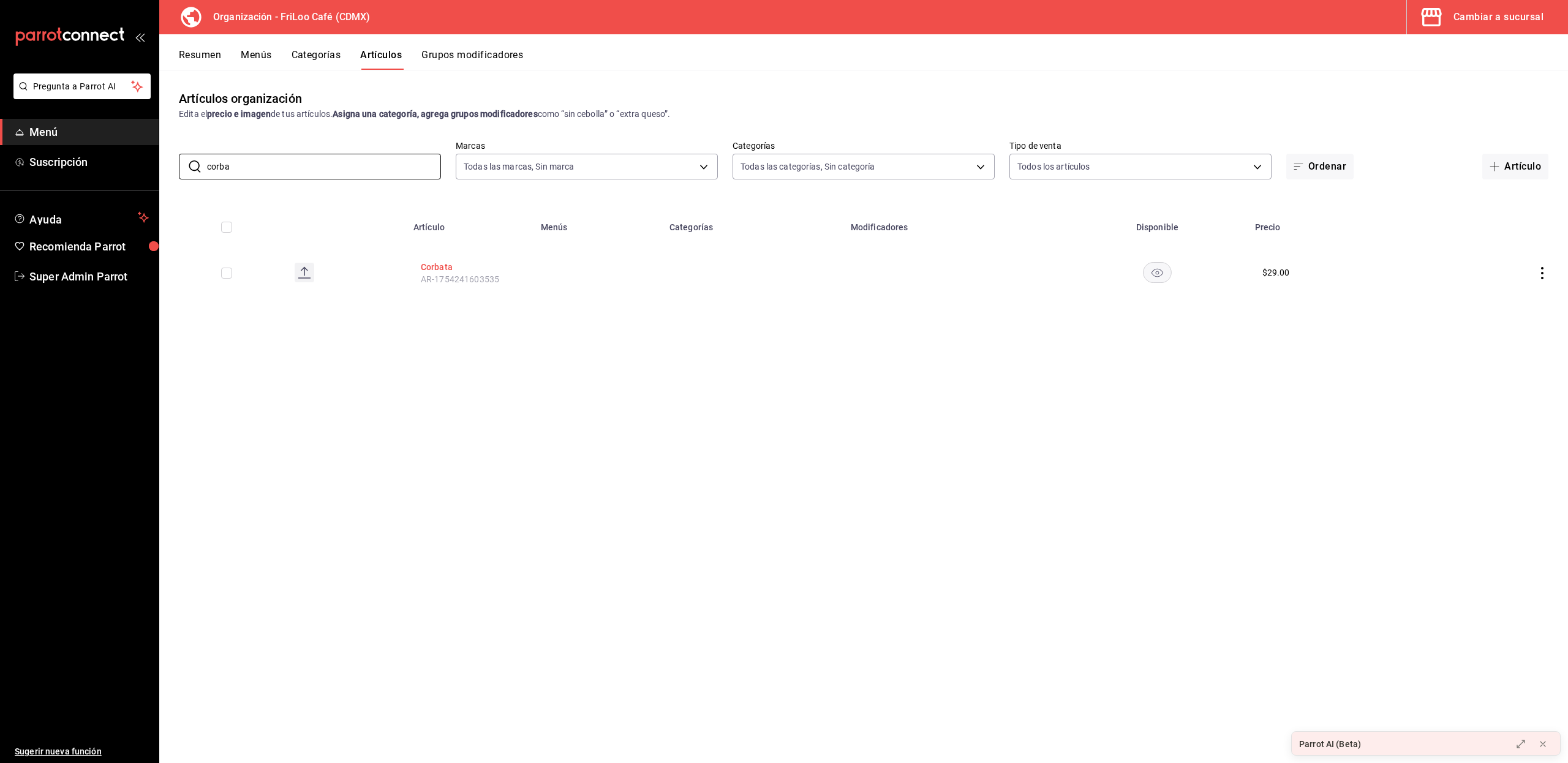
click at [434, 266] on button "Corbata" at bounding box center [469, 267] width 98 height 12
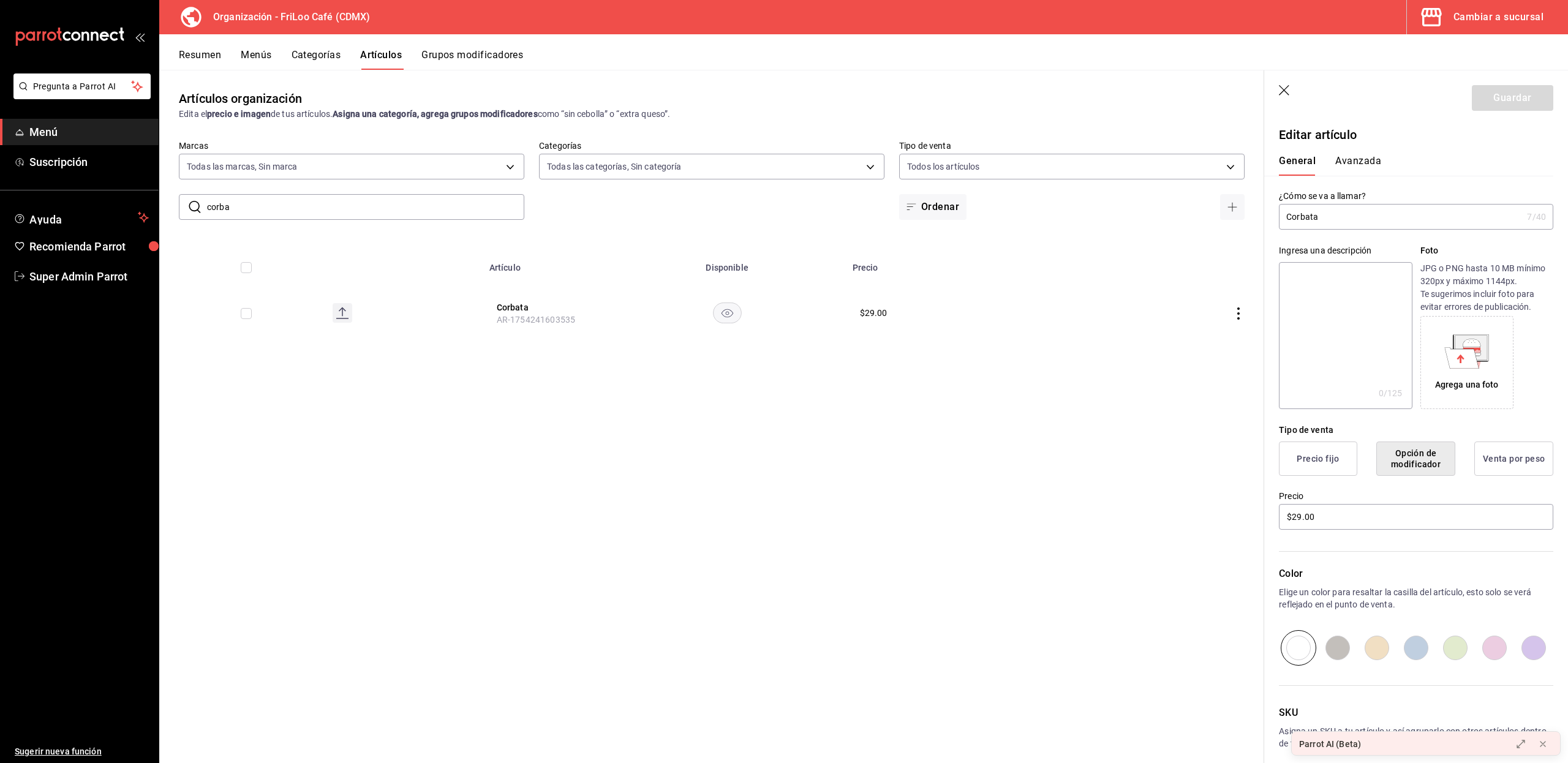
drag, startPoint x: 298, startPoint y: 199, endPoint x: 184, endPoint y: 198, distance: 114.0
click at [184, 198] on div "​ corba ​" at bounding box center [351, 207] width 345 height 26
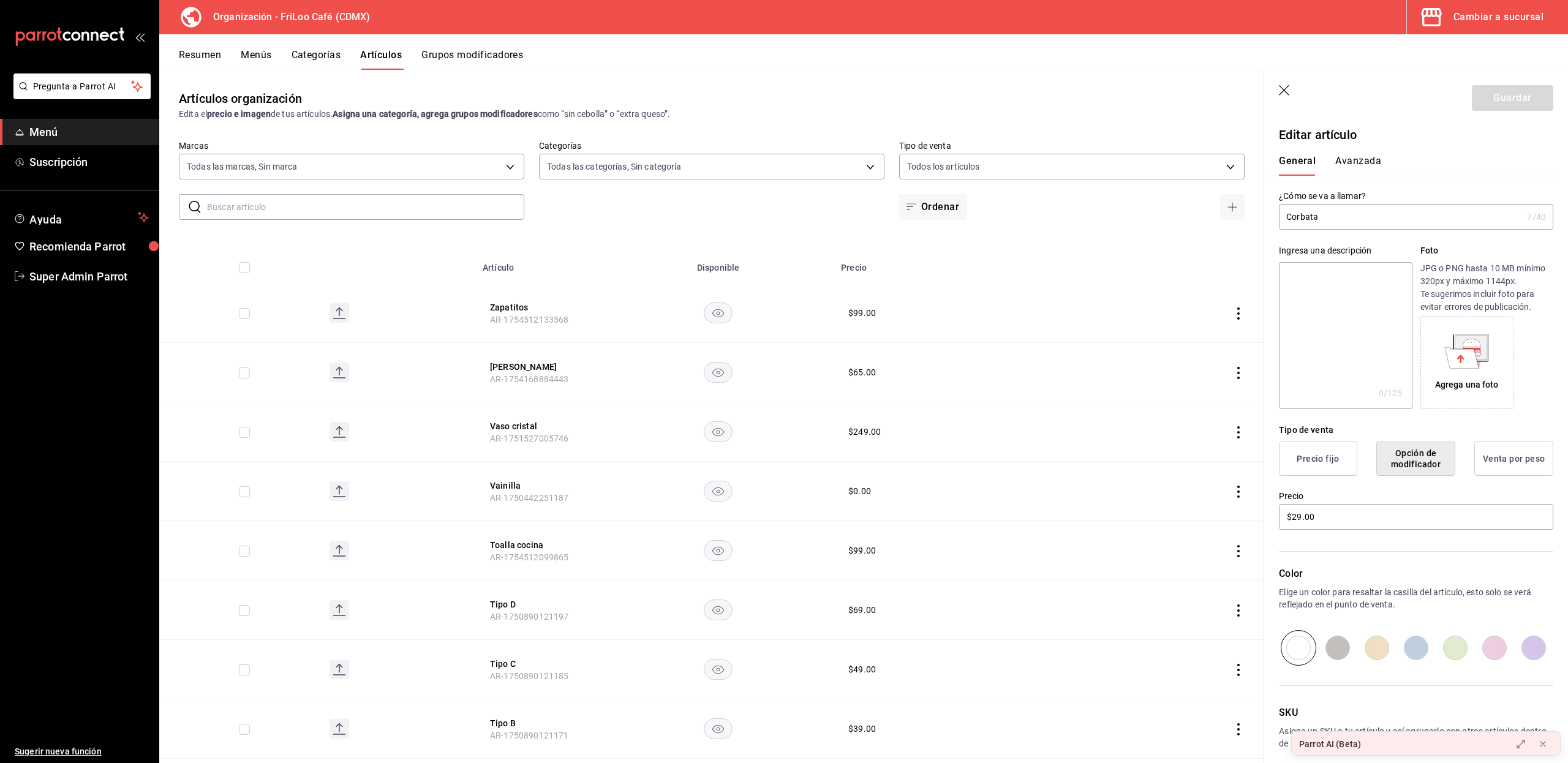
click at [1281, 93] on icon "button" at bounding box center [1284, 90] width 10 height 10
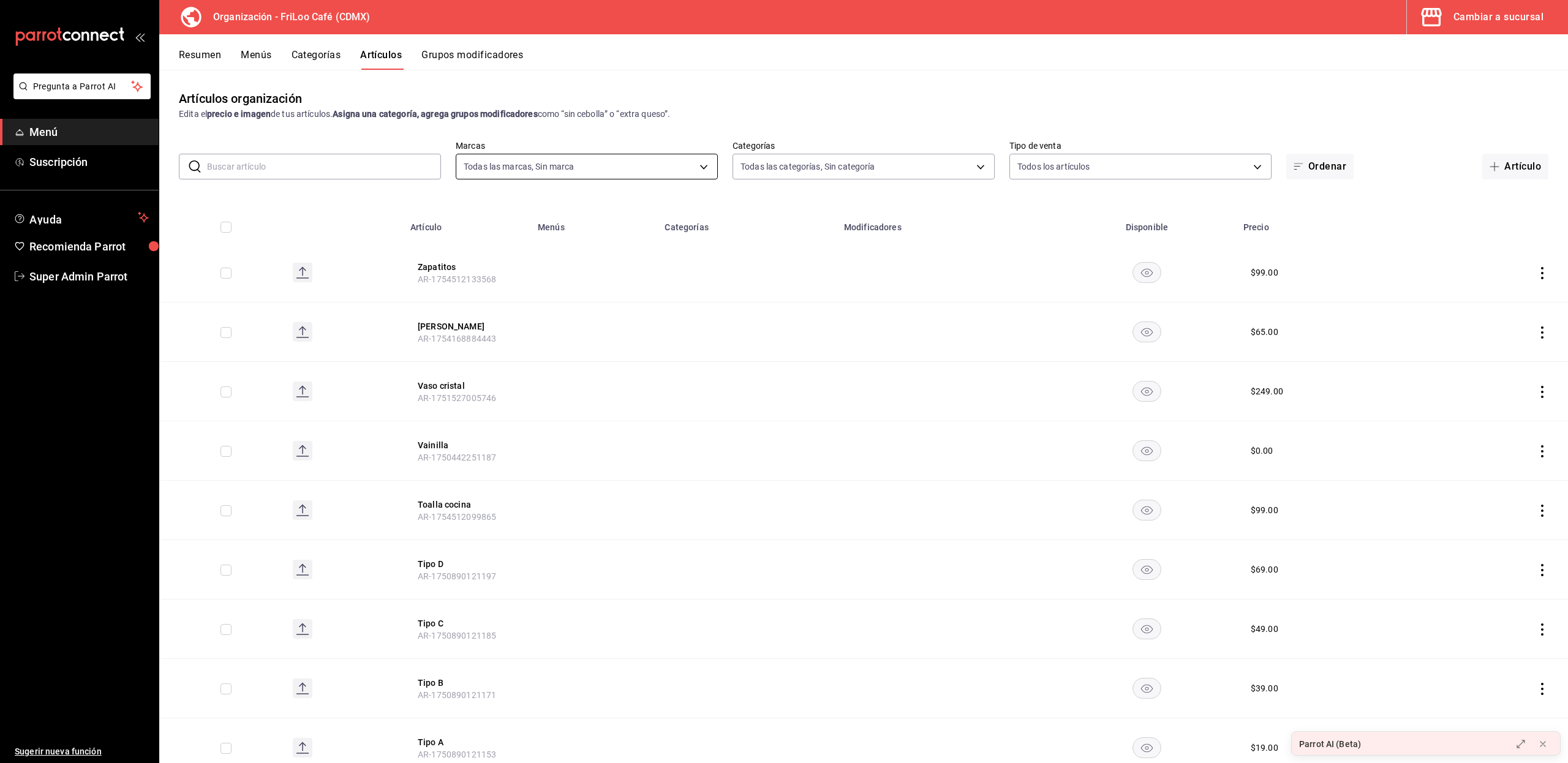
click at [685, 166] on body "Pregunta a Parrot AI Menú Suscripción Ayuda Recomienda Parrot Super Admin Parro…" at bounding box center [784, 381] width 1568 height 763
click at [685, 166] on div at bounding box center [784, 381] width 1568 height 763
click at [769, 168] on body "Pregunta a Parrot AI Menú Suscripción Ayuda Recomienda Parrot Super Admin Parro…" at bounding box center [784, 381] width 1568 height 763
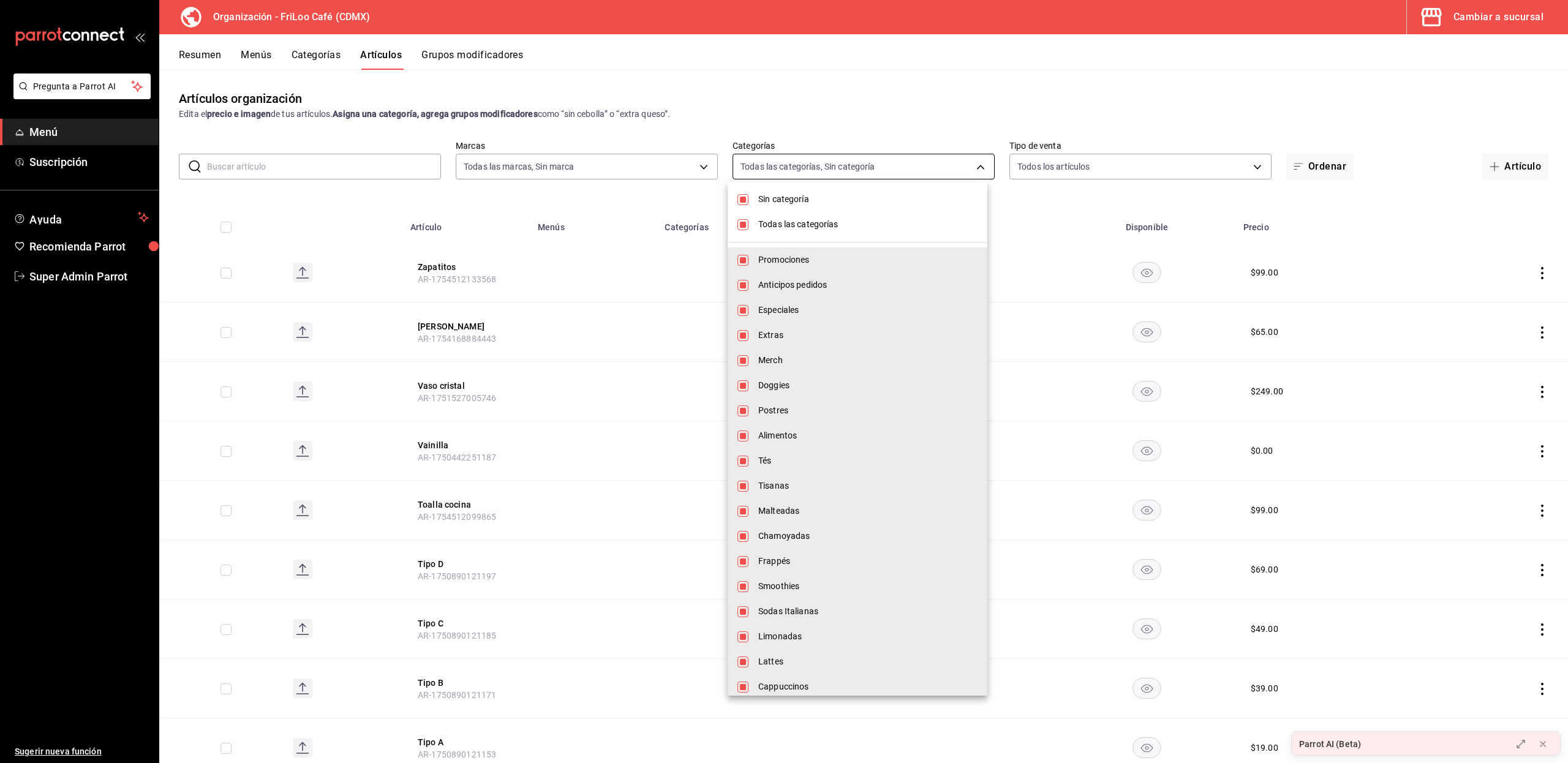
click at [769, 168] on div at bounding box center [784, 381] width 1568 height 763
click at [765, 165] on body "Pregunta a Parrot AI Menú Suscripción Ayuda Recomienda Parrot Super Admin Parro…" at bounding box center [784, 381] width 1568 height 763
click at [1014, 172] on div at bounding box center [784, 381] width 1568 height 763
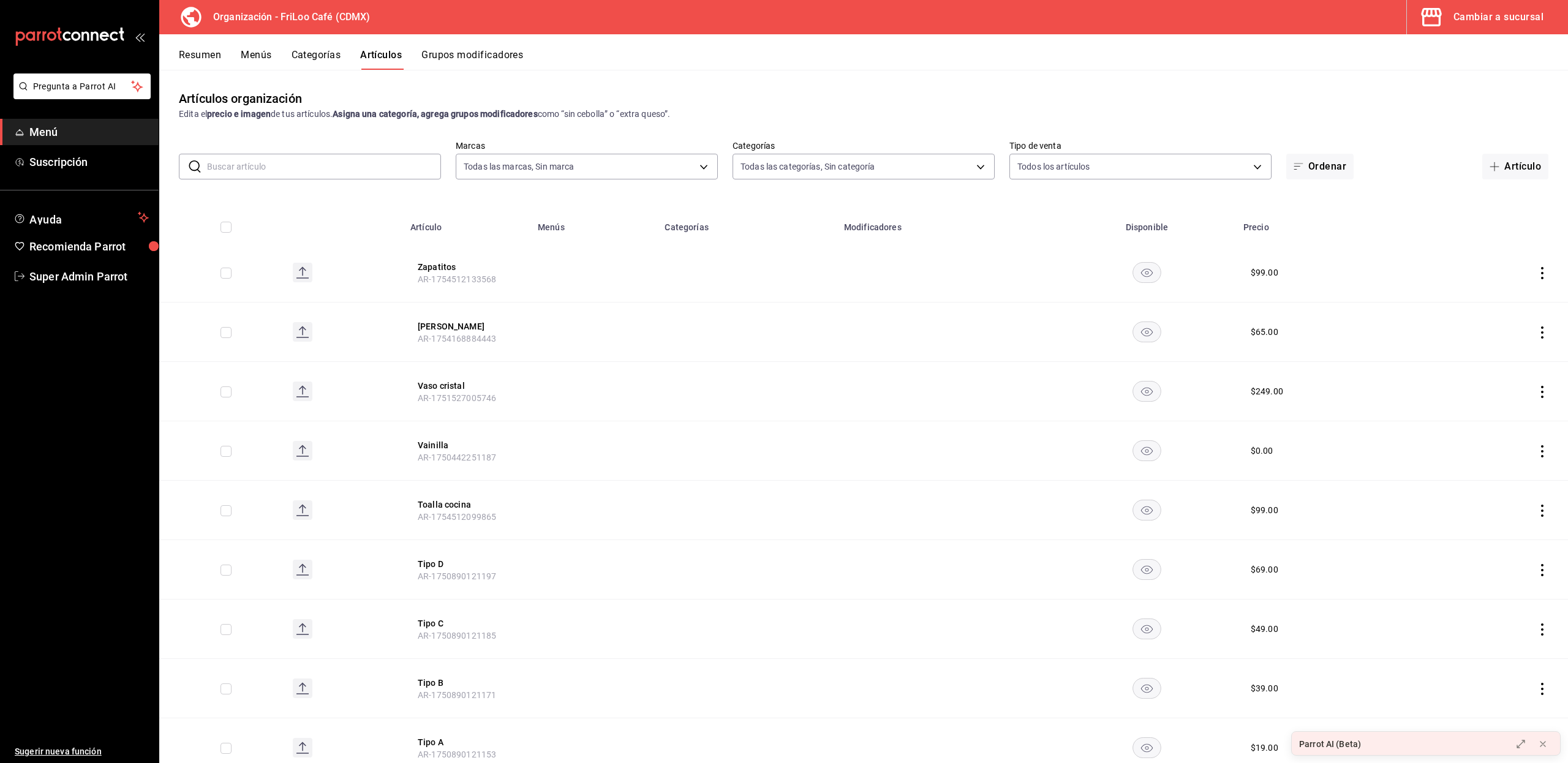
click at [1014, 172] on body "Pregunta a Parrot AI Menú Suscripción Ayuda Recomienda Parrot Super Admin Parro…" at bounding box center [784, 381] width 1568 height 763
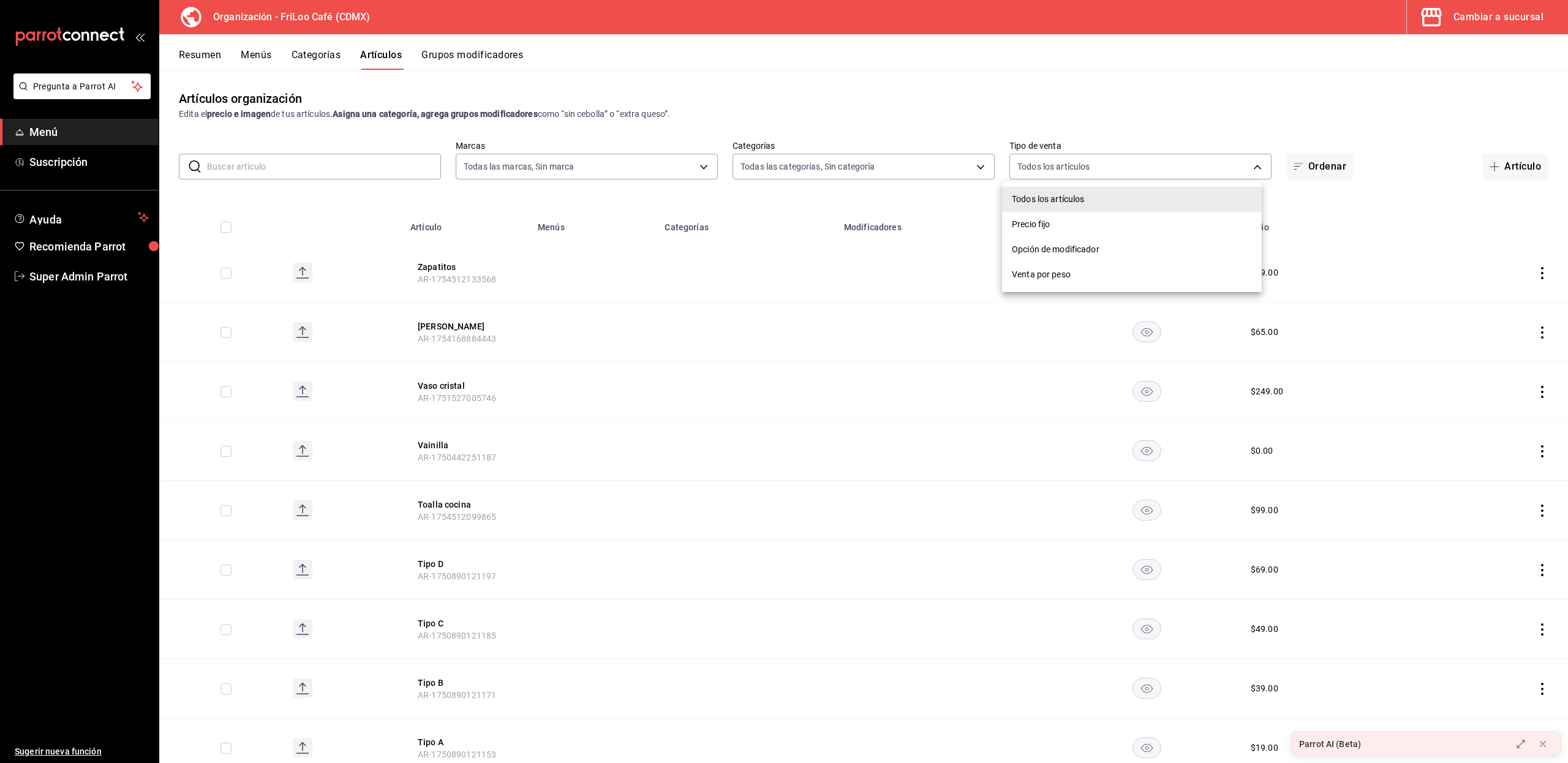
click at [1044, 256] on li "Opción de modificador" at bounding box center [1131, 249] width 260 height 25
type input "WITHOUT_INDEPENDENT_SALE"
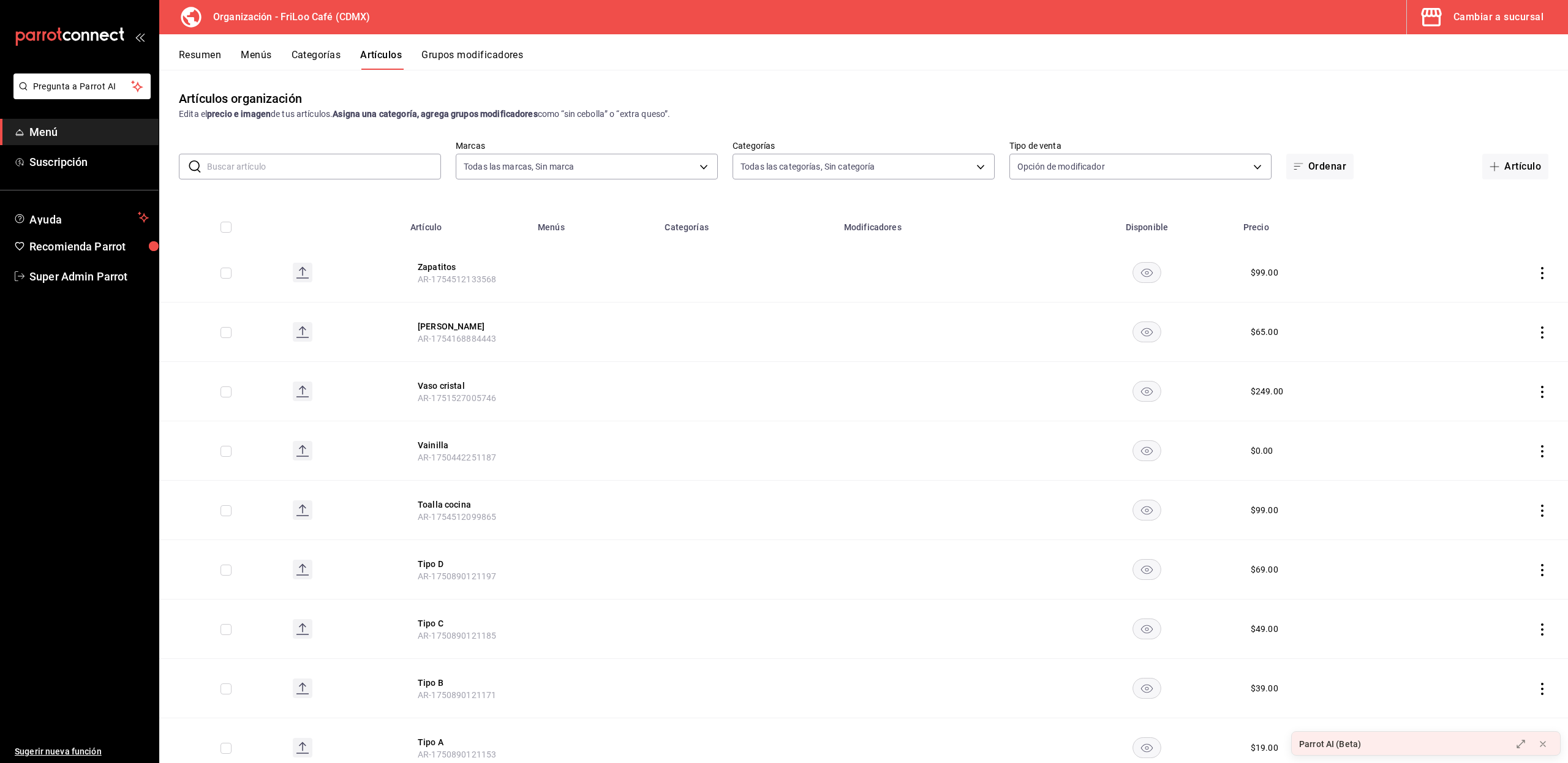
click at [192, 50] on button "Resumen" at bounding box center [199, 60] width 42 height 21
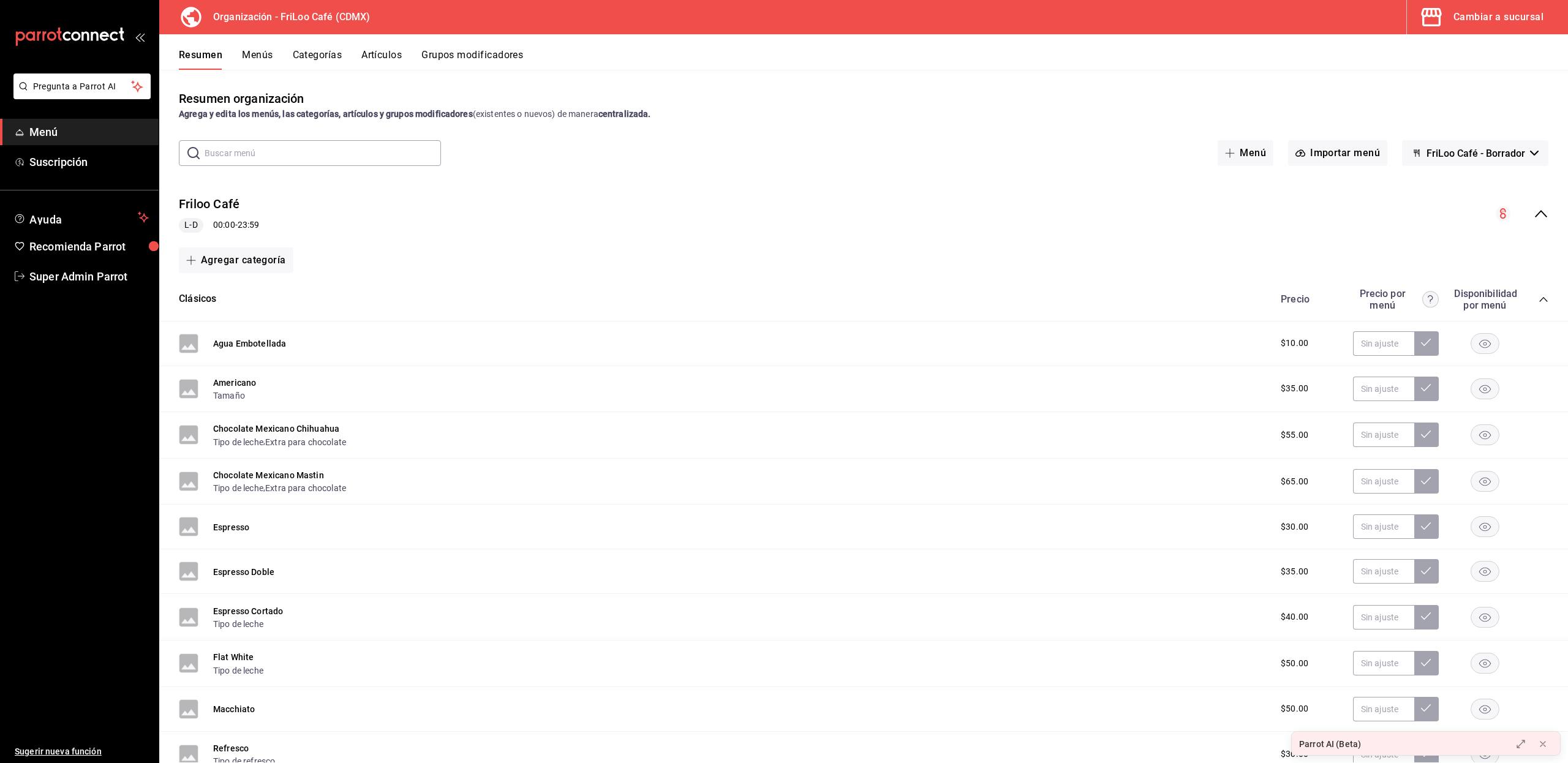
click at [1534, 211] on icon "collapse-menu-row" at bounding box center [1541, 214] width 15 height 15
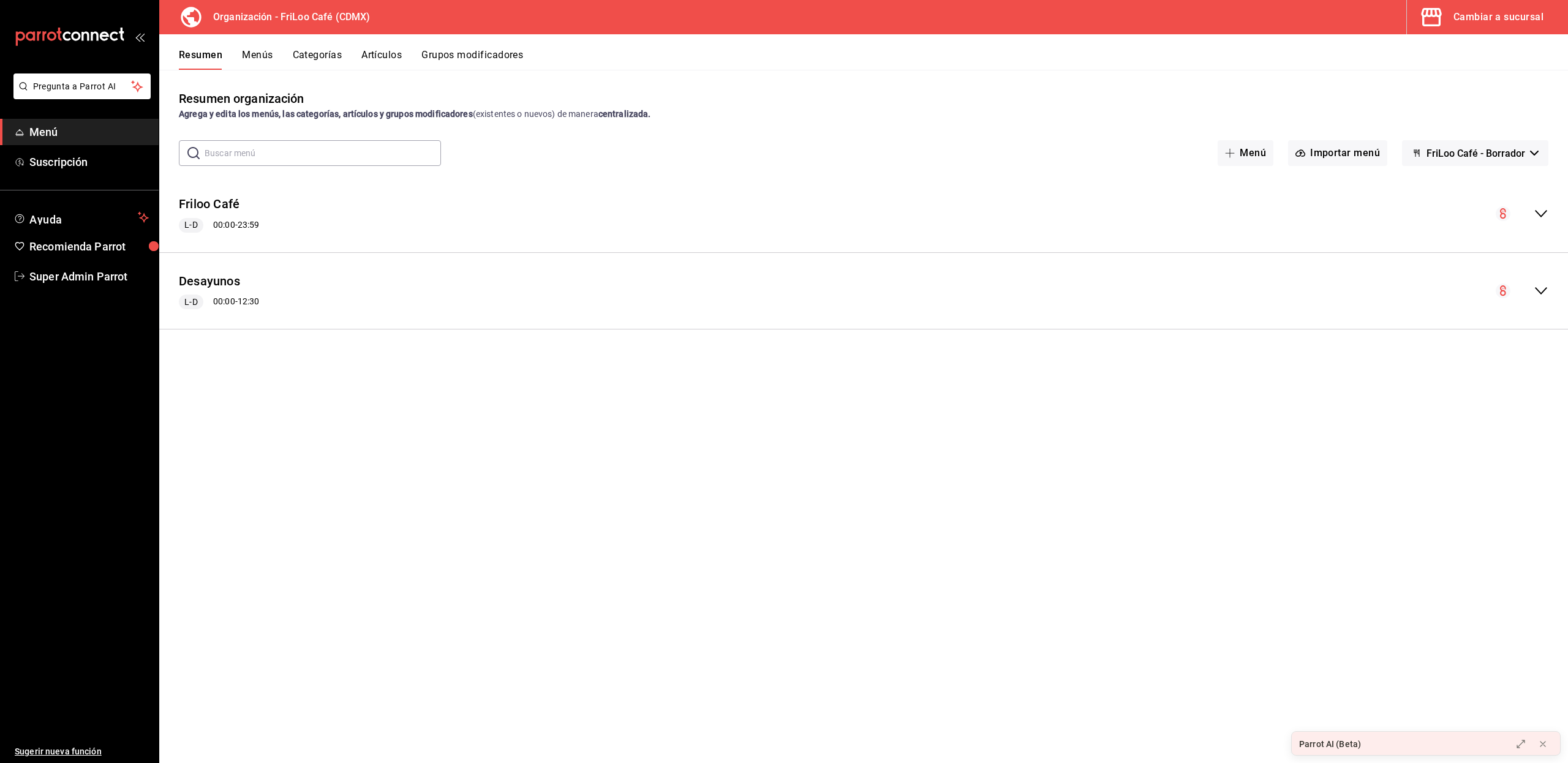
click at [266, 56] on button "Menús" at bounding box center [257, 60] width 30 height 21
click at [1543, 209] on icon "actions" at bounding box center [1541, 208] width 12 height 12
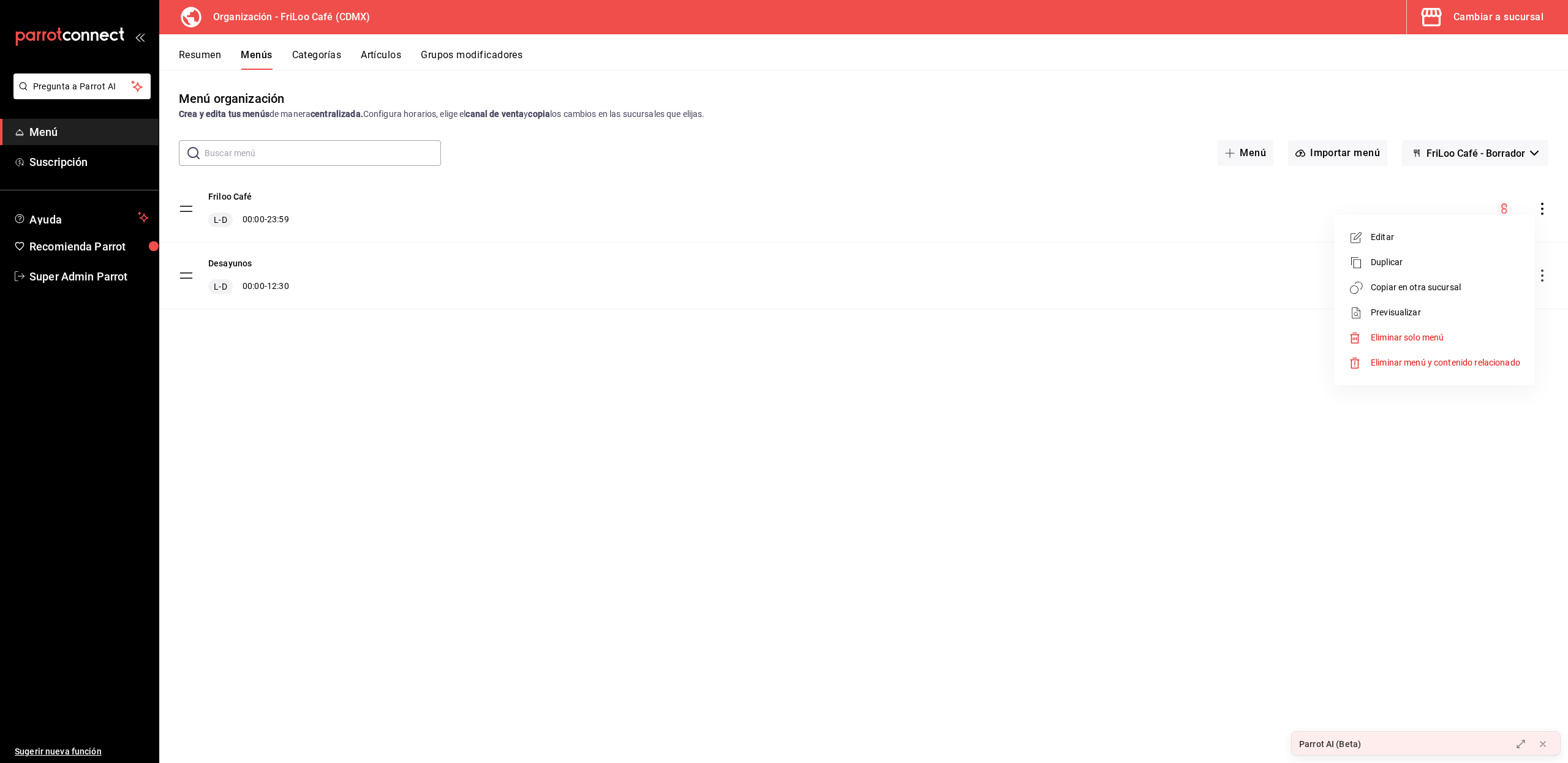
click at [1459, 281] on span "Copiar en otra sucursal" at bounding box center [1445, 287] width 150 height 13
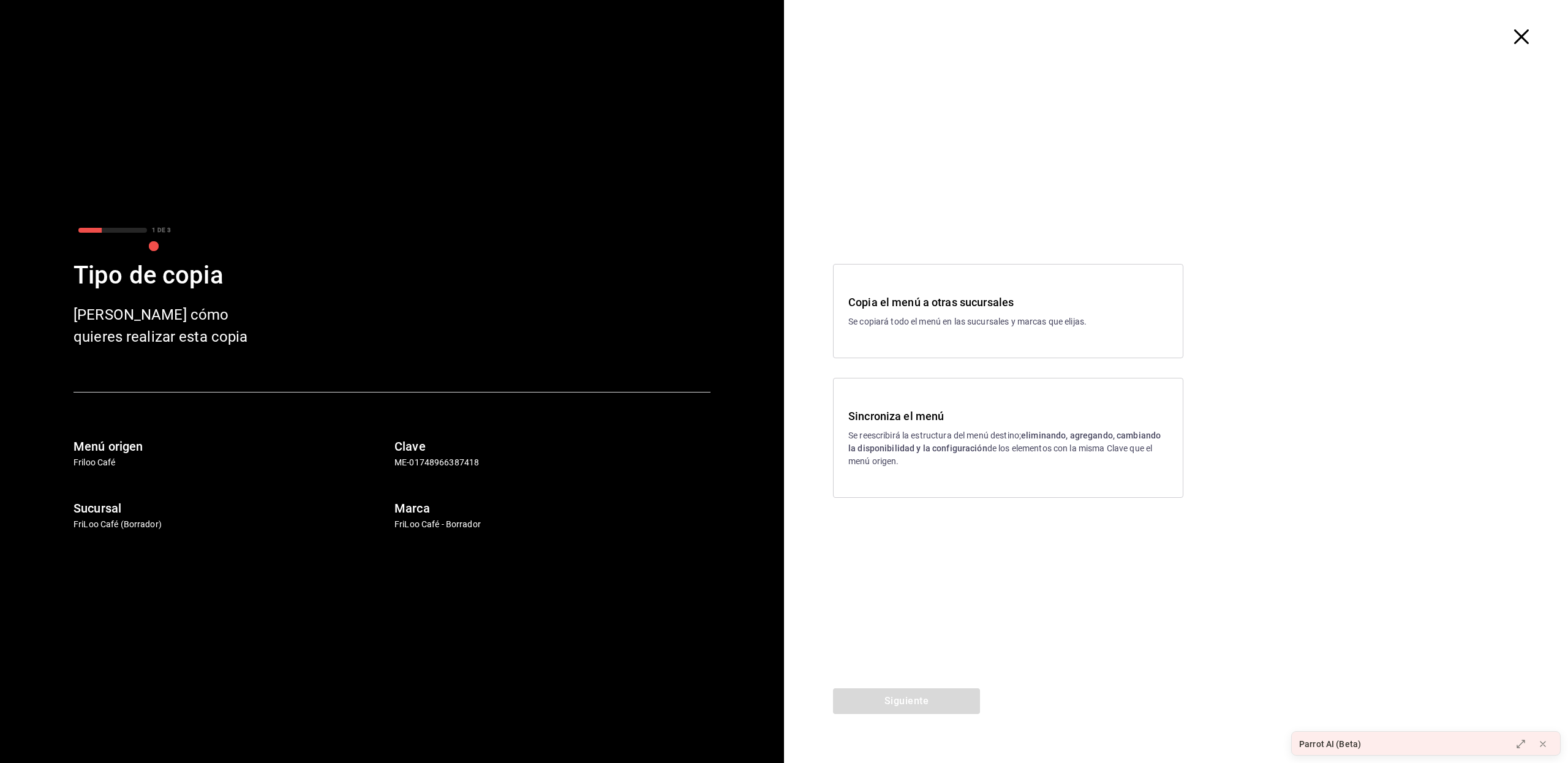
click at [975, 432] on p "Se reescribirá la estructura del menú destino; eliminando, agregando, cambiando…" at bounding box center [1008, 448] width 320 height 39
click at [919, 693] on button "Siguiente" at bounding box center [906, 701] width 147 height 26
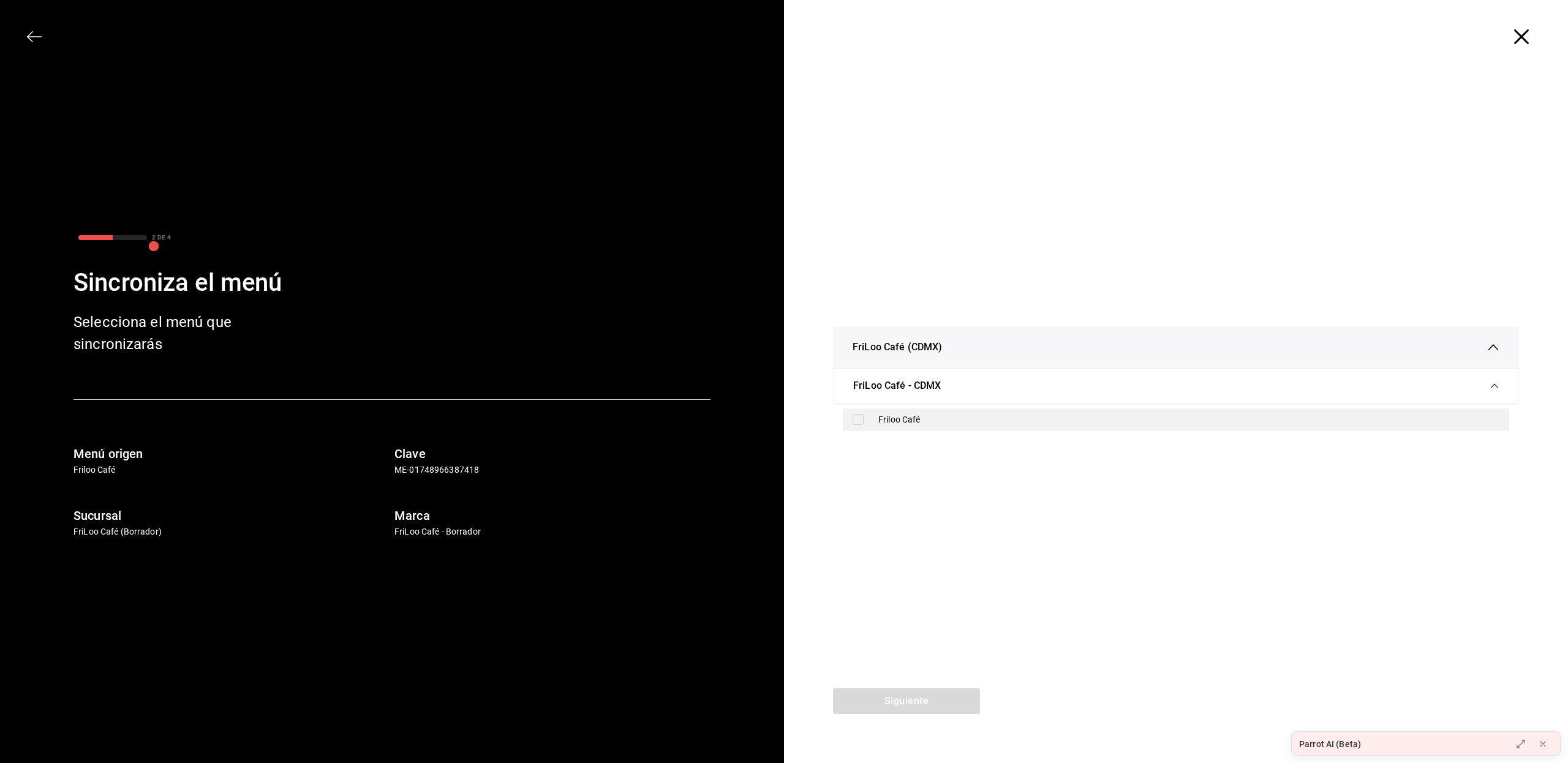
click at [862, 420] on input "checkbox" at bounding box center [858, 419] width 11 height 11
checkbox input "true"
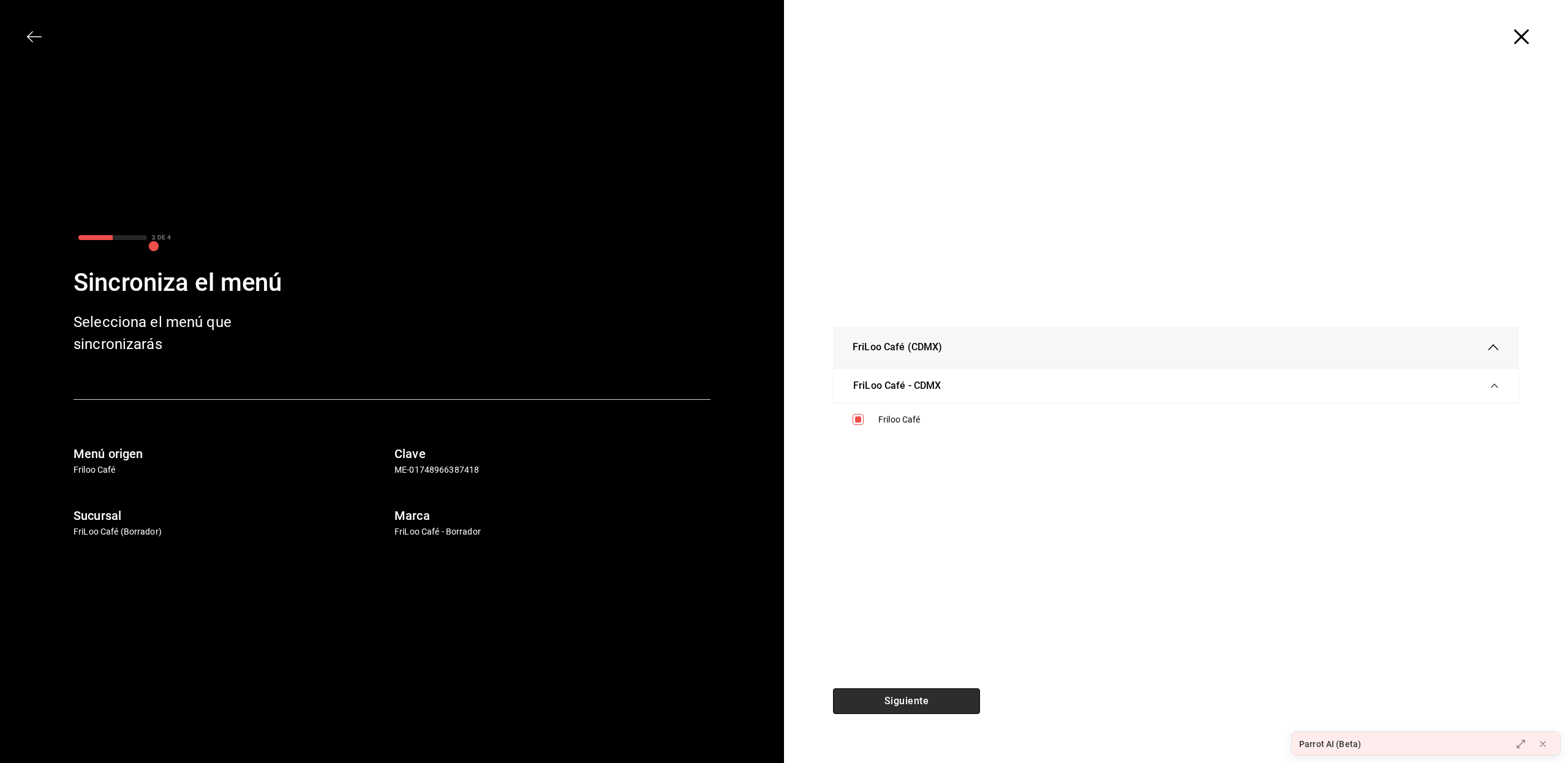
click at [880, 696] on button "Siguiente" at bounding box center [906, 701] width 147 height 26
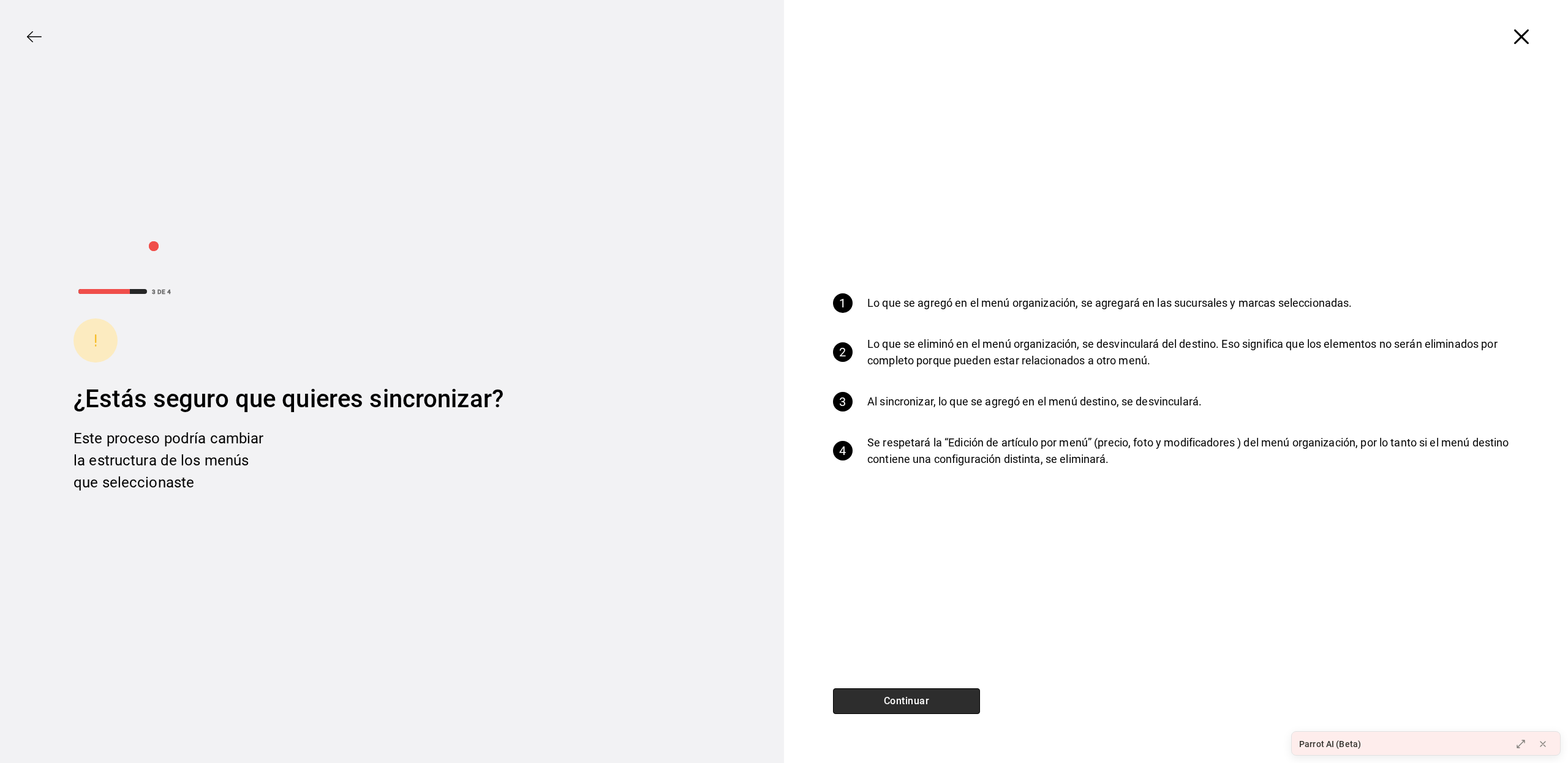
click at [880, 696] on button "Continuar" at bounding box center [906, 701] width 147 height 26
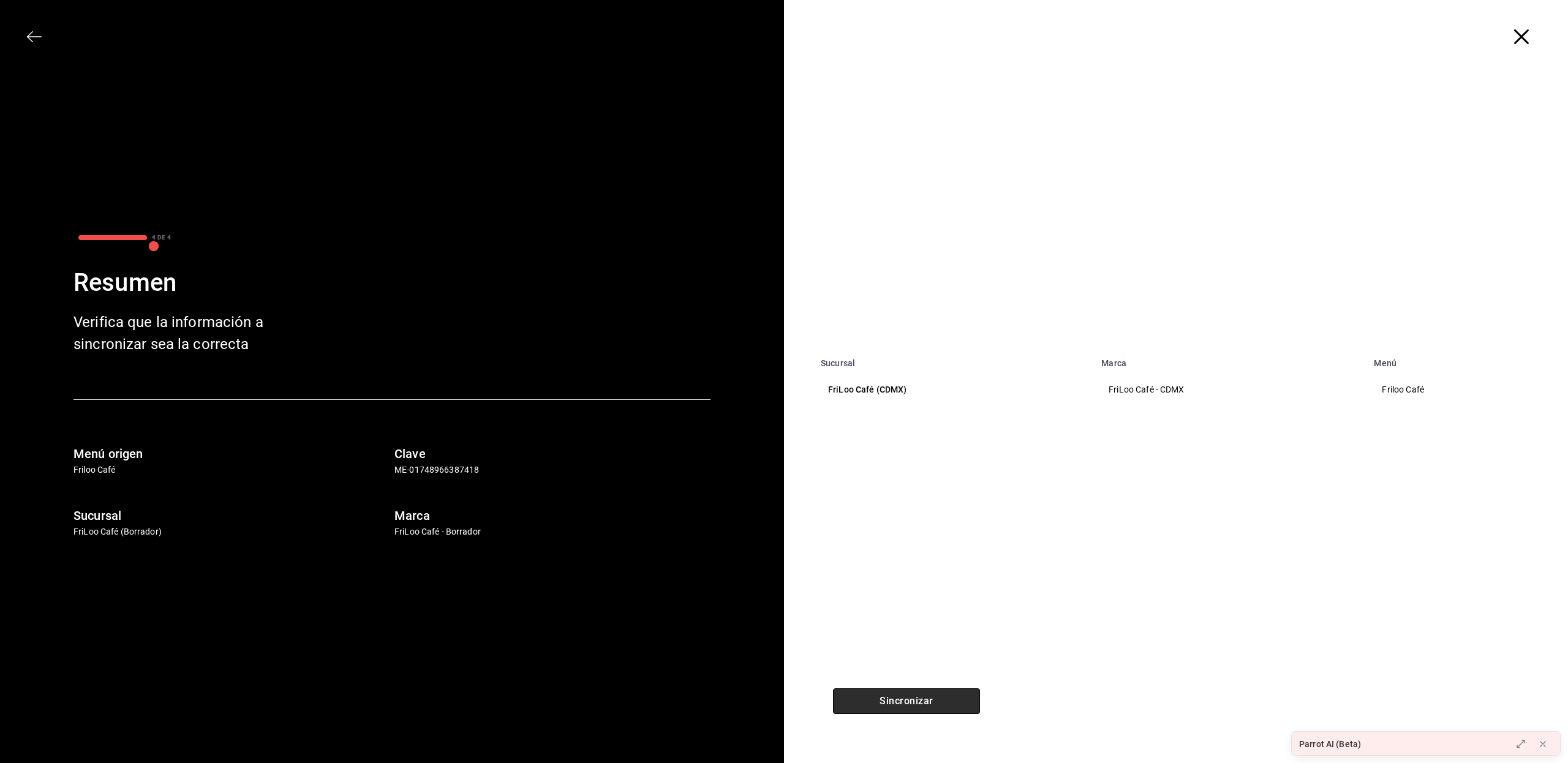
click at [880, 696] on button "Sincronizar" at bounding box center [906, 701] width 147 height 26
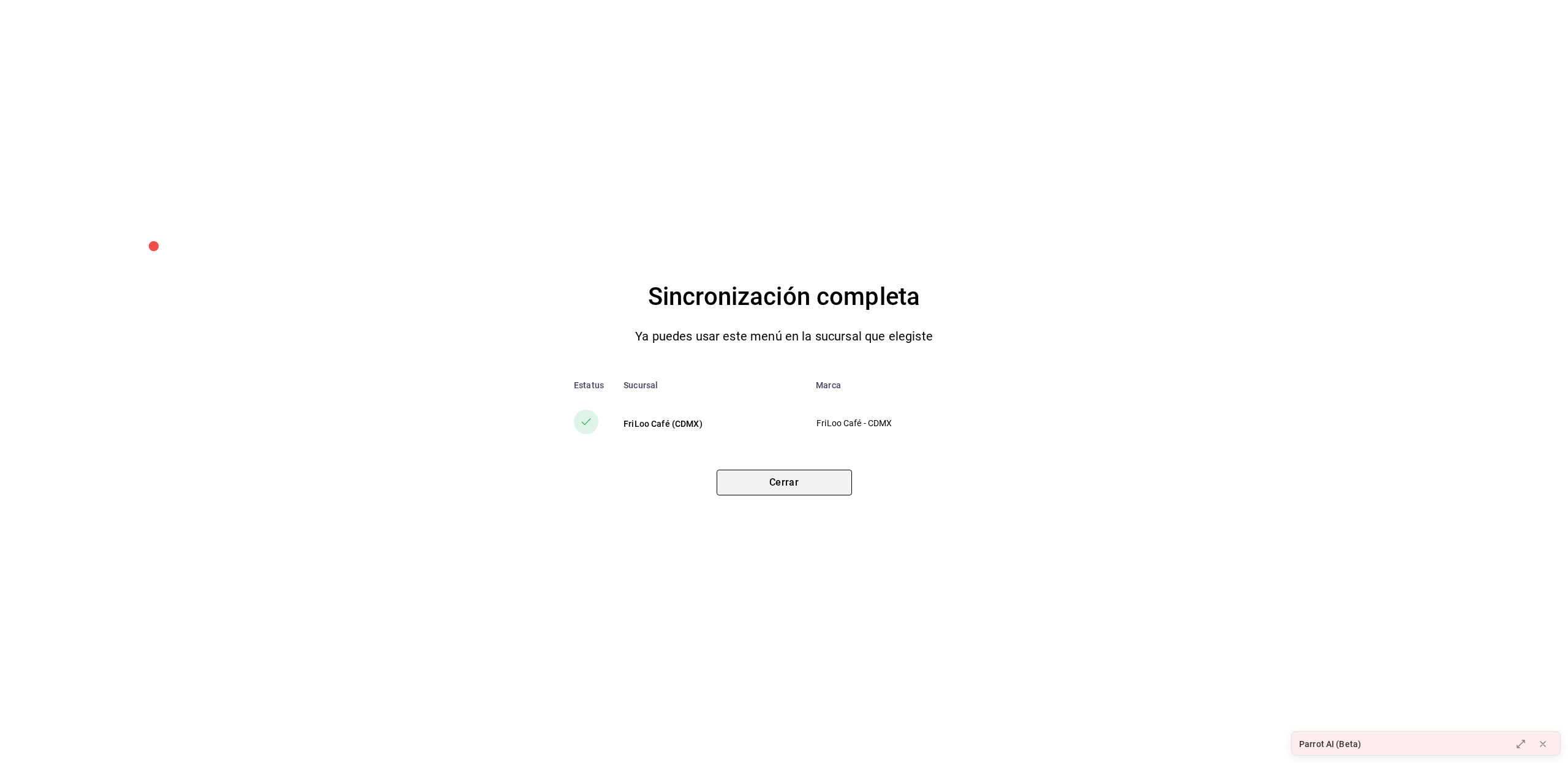
click at [762, 485] on button "Cerrar" at bounding box center [784, 483] width 135 height 26
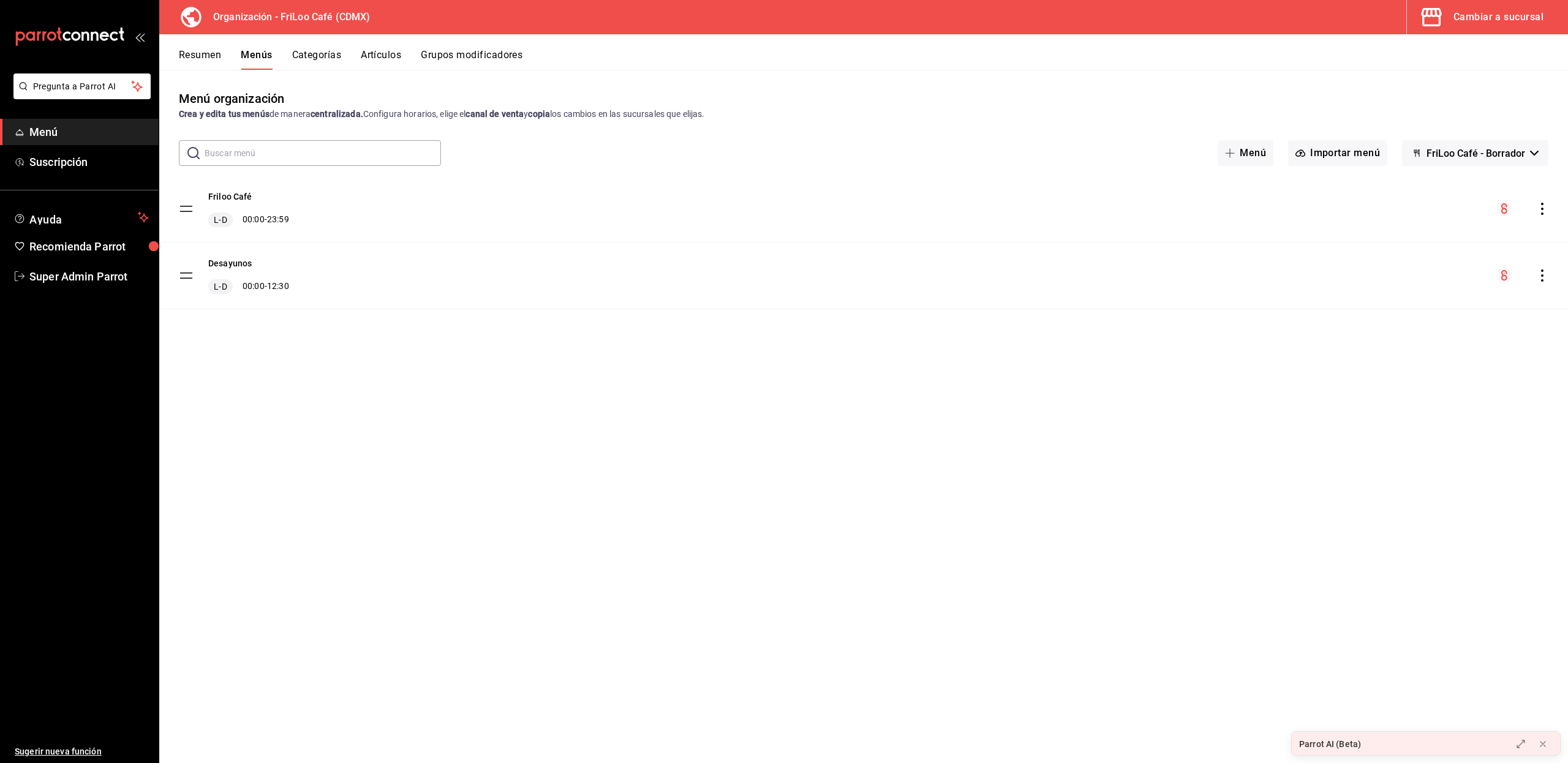
click at [1448, 13] on span "button" at bounding box center [1433, 17] width 29 height 25
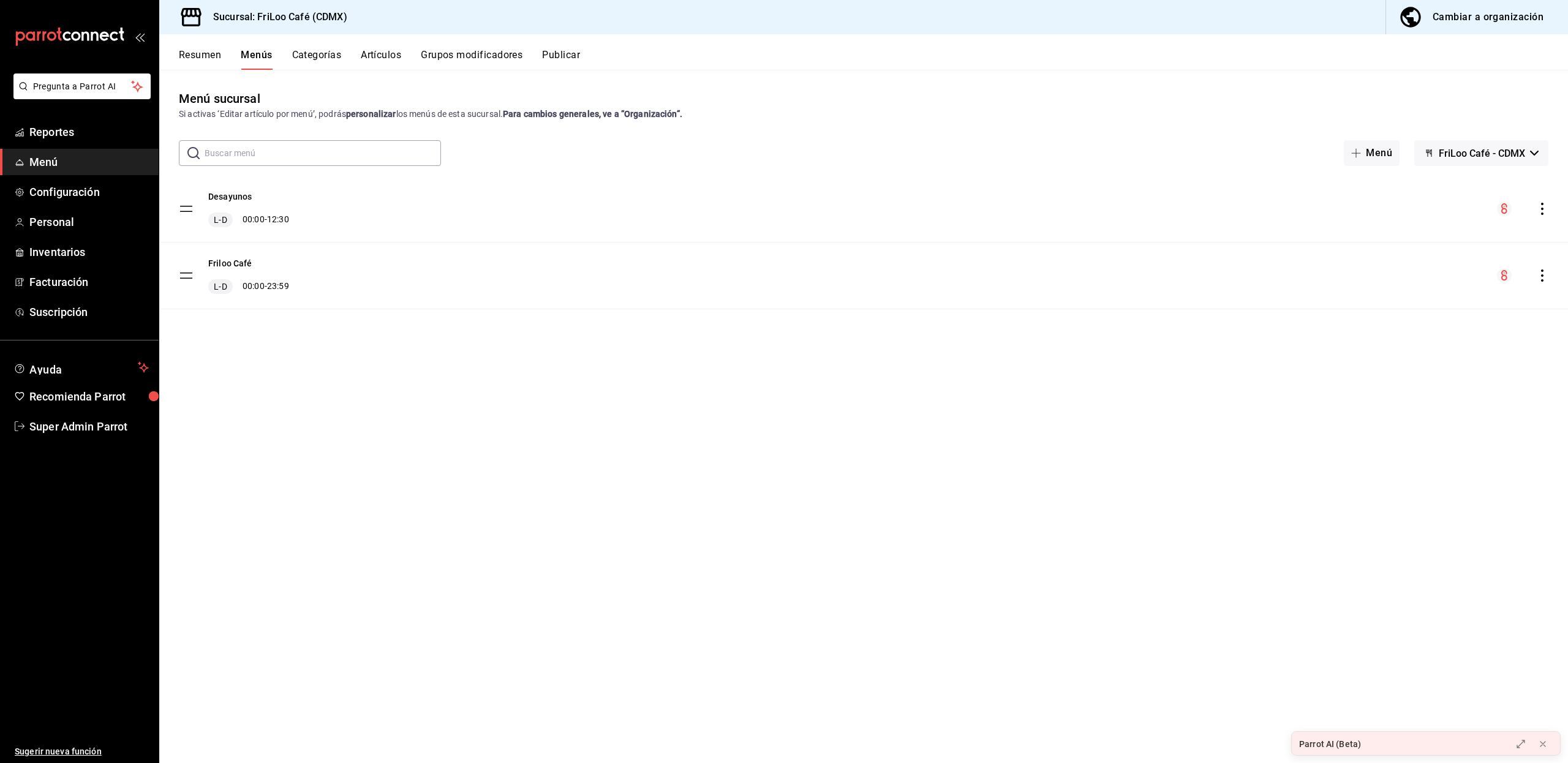
click at [373, 56] on button "Artículos" at bounding box center [381, 60] width 40 height 21
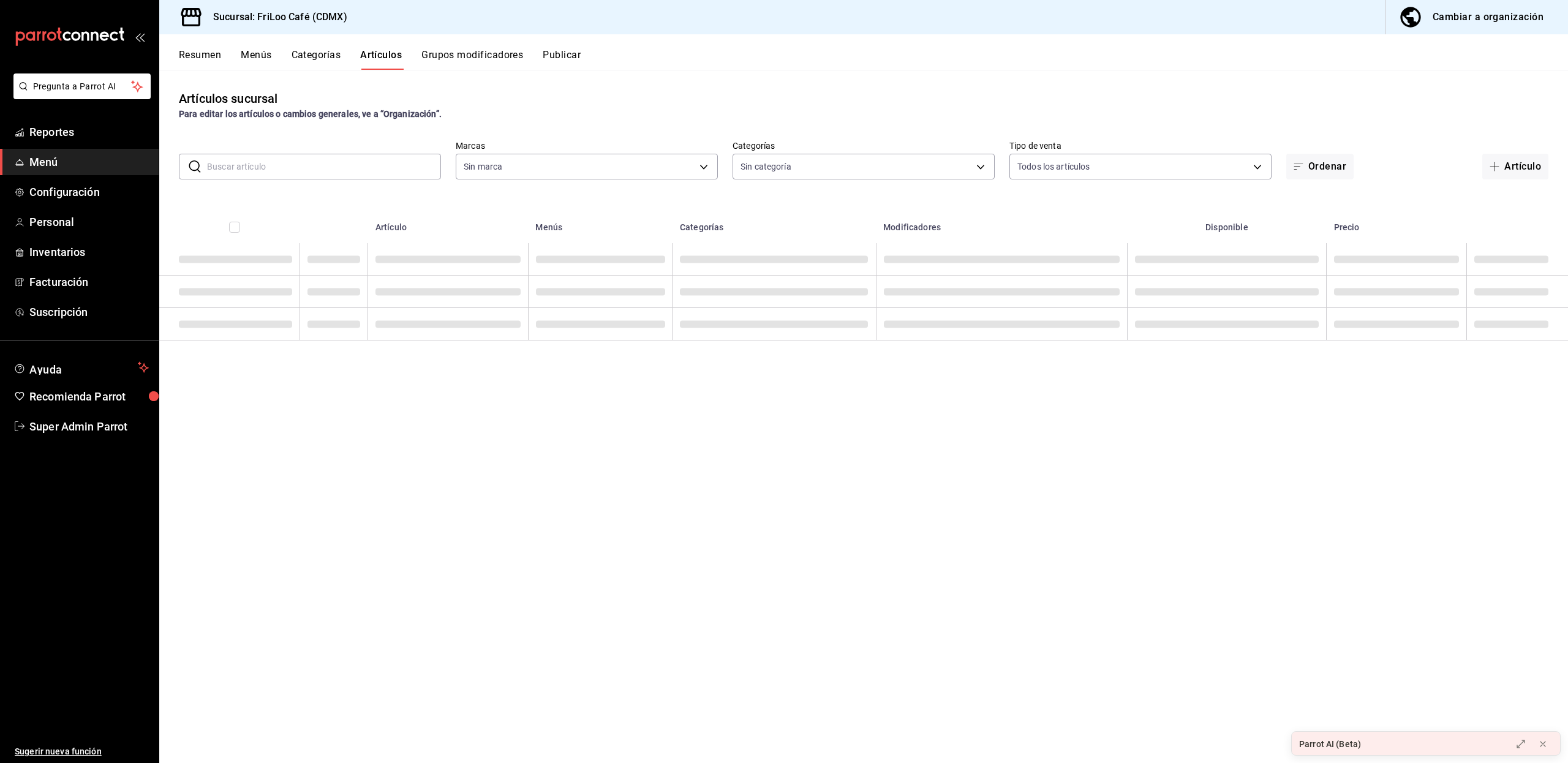
click at [360, 163] on input "text" at bounding box center [324, 166] width 234 height 25
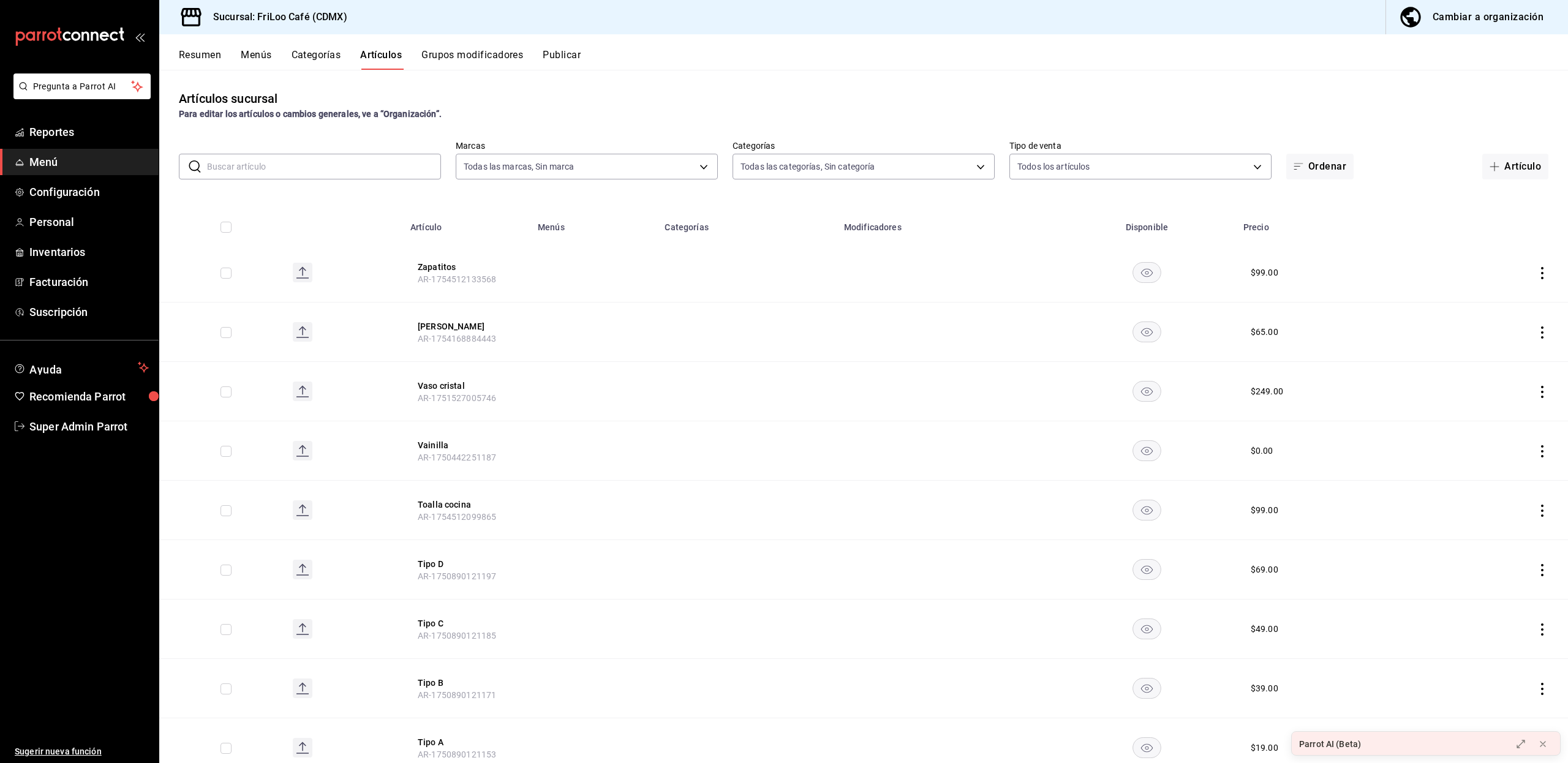
type input "e4bdba6b-3afc-4633-b0eb-b84fb118c14c"
type input "12463e02-e16c-4fb5-87bc-4f8e3a65767e,cc1d0257-09c0-4329-b4ae-f6286884bf40,0e599…"
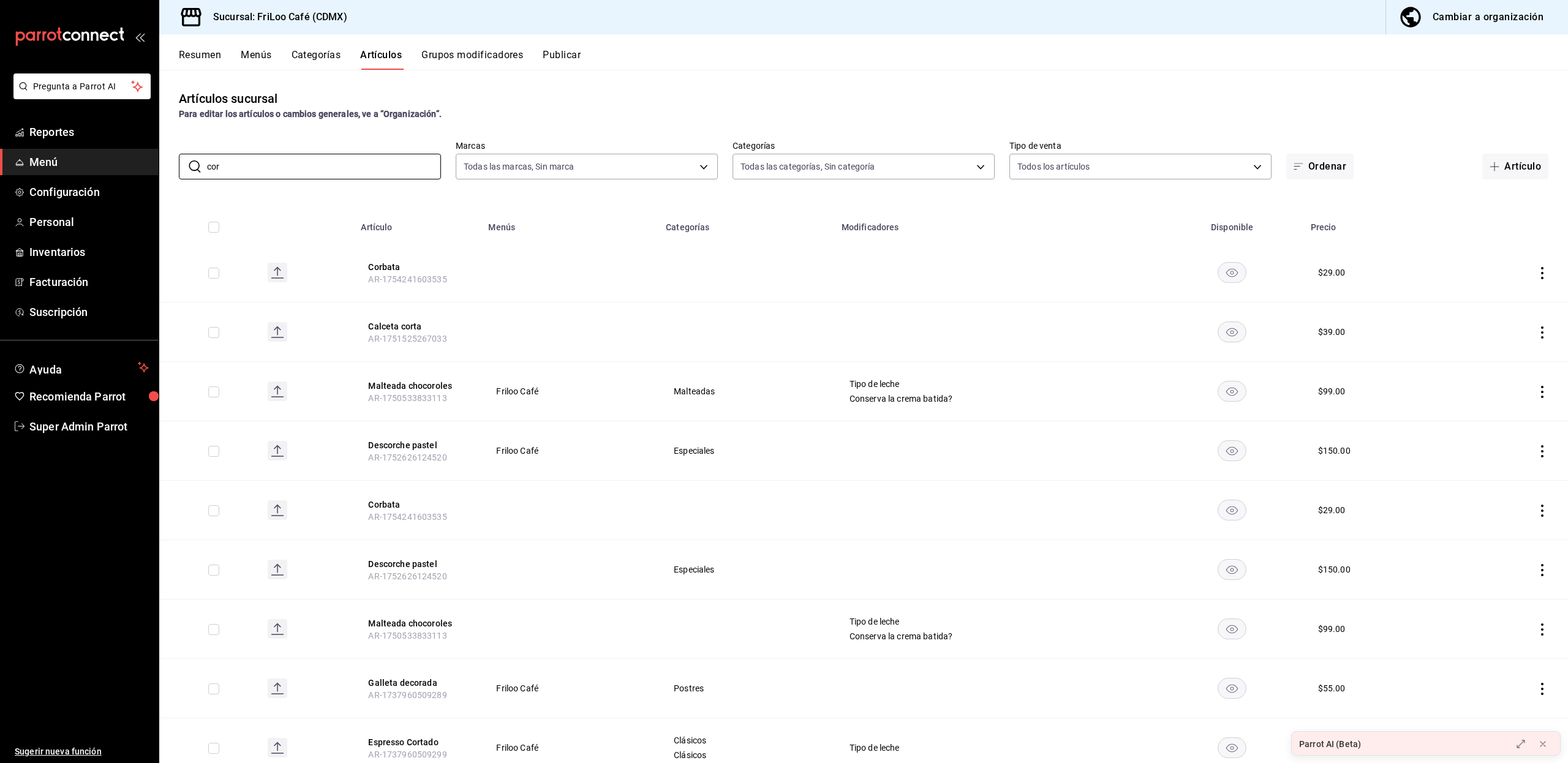
type input "cor"
click at [559, 54] on button "Publicar" at bounding box center [561, 60] width 38 height 21
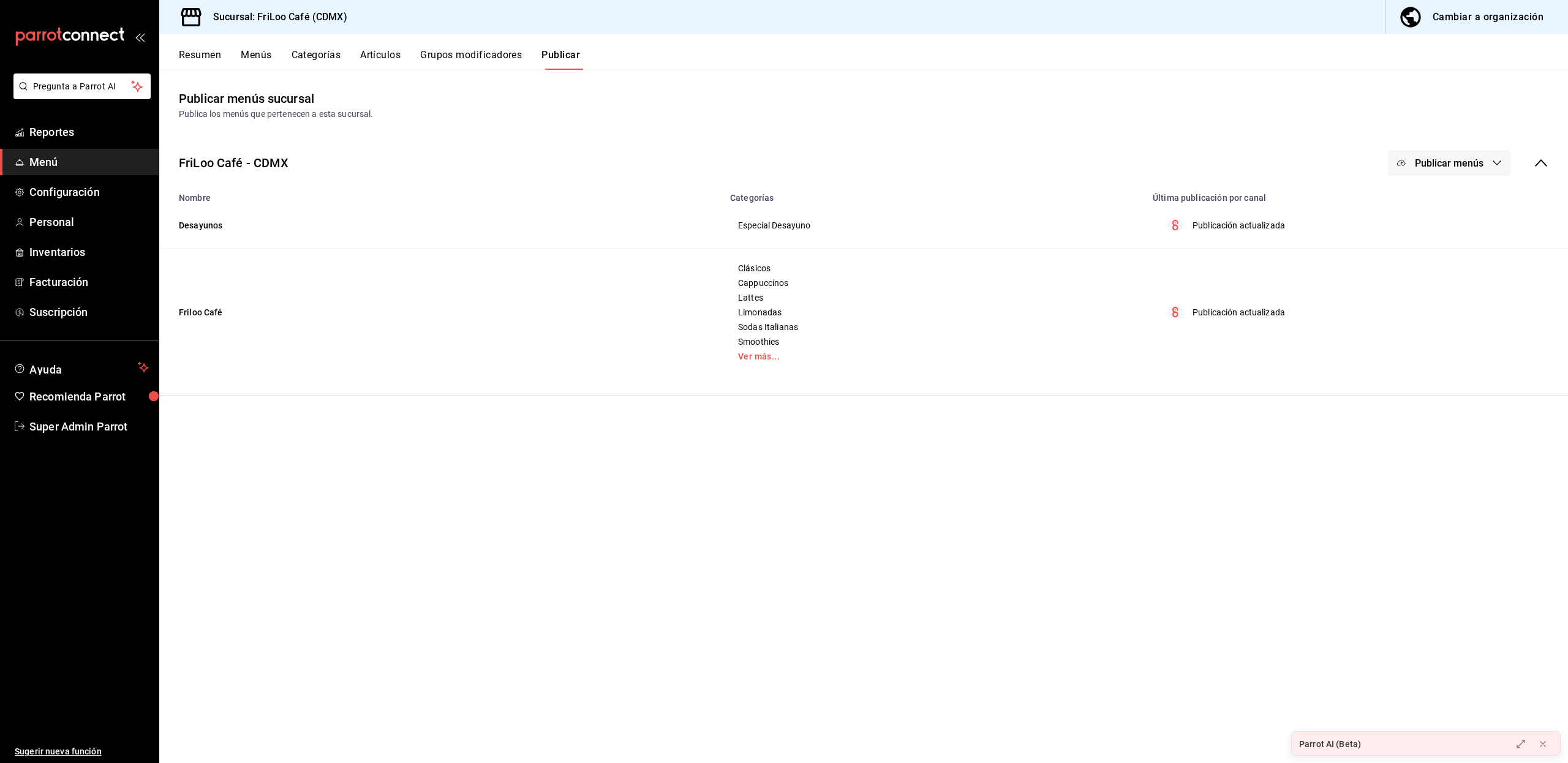
click at [1431, 162] on span "Publicar menús" at bounding box center [1449, 163] width 69 height 12
click at [1246, 328] on div at bounding box center [784, 381] width 1568 height 763
click at [770, 353] on link "Ver más..." at bounding box center [934, 356] width 392 height 8
click at [209, 401] on td "Friloo Café" at bounding box center [441, 401] width 563 height 304
click at [1455, 160] on span "Publicar menús" at bounding box center [1449, 163] width 69 height 12
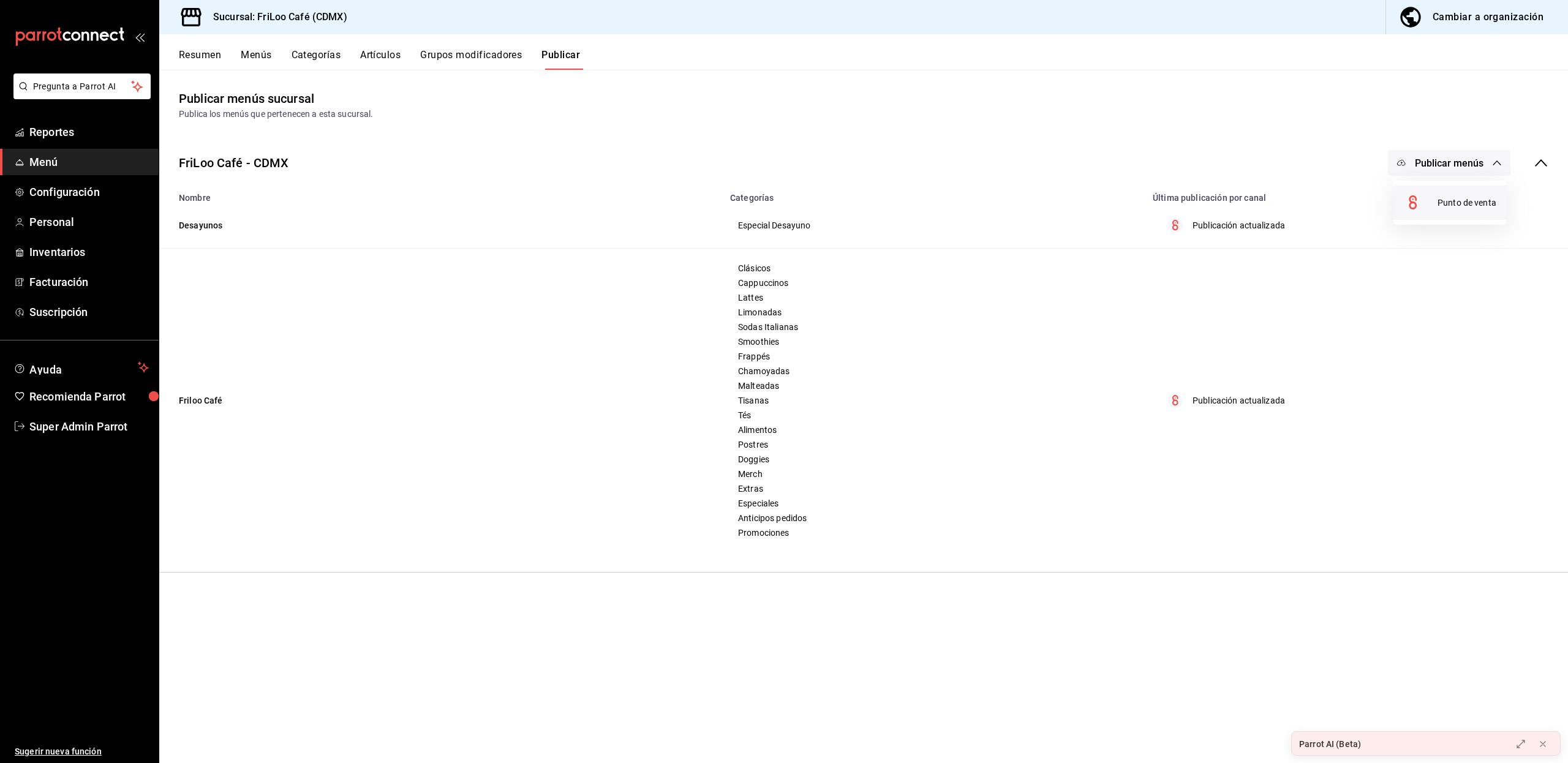
click at [1448, 206] on span "Punto de venta" at bounding box center [1466, 203] width 59 height 13
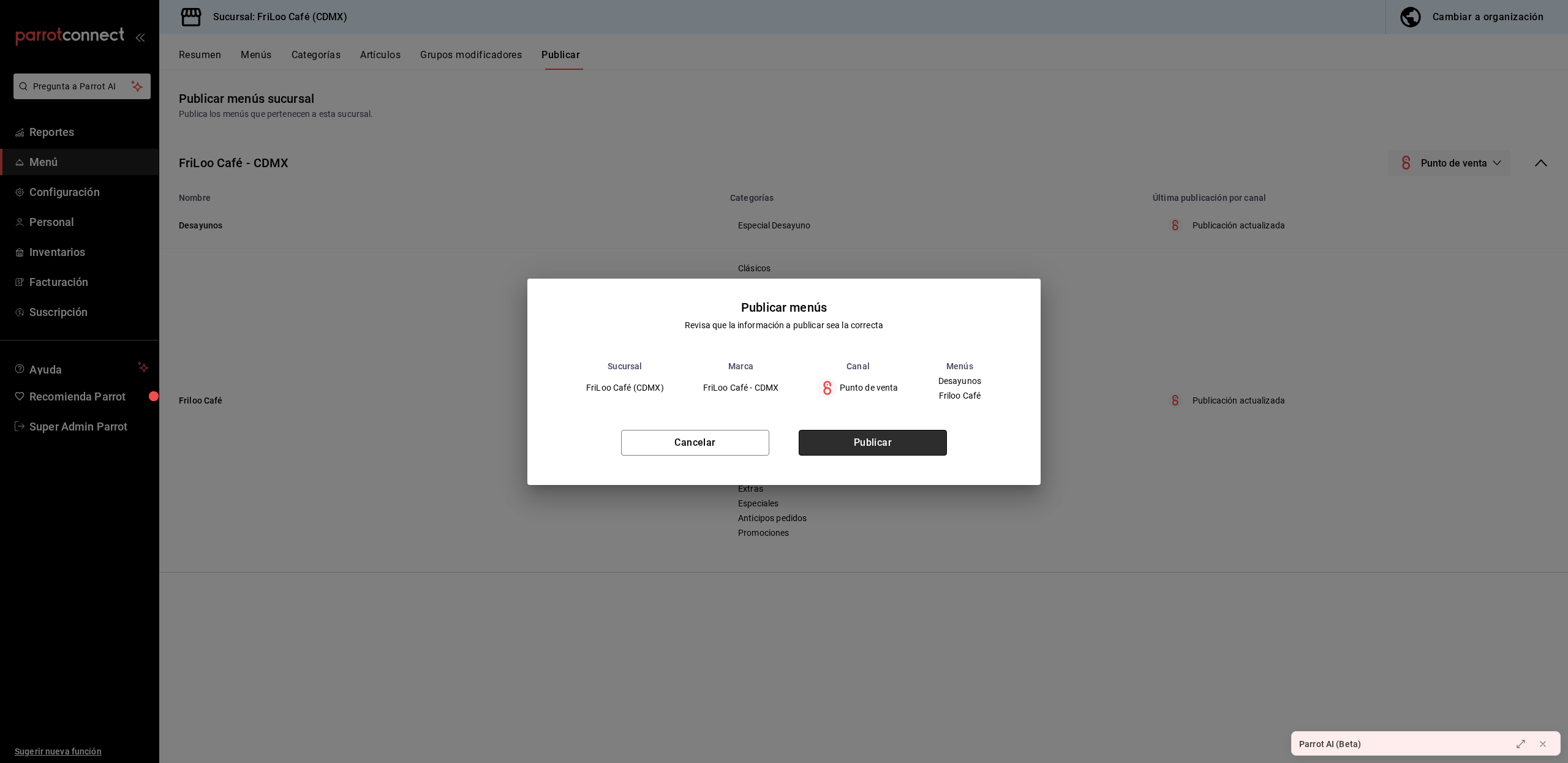
click at [917, 447] on button "Publicar" at bounding box center [872, 443] width 148 height 26
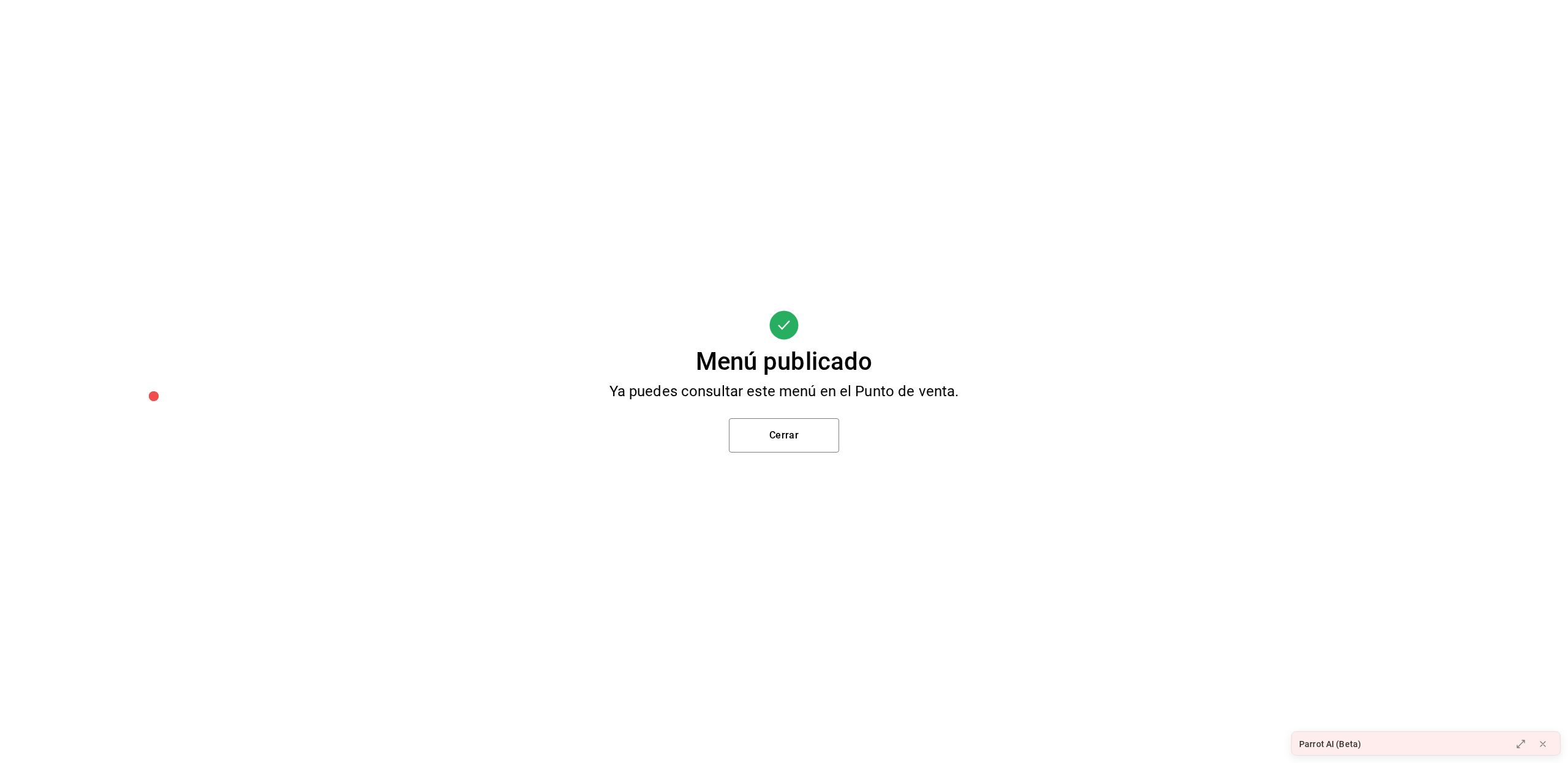
click at [807, 417] on div "Menú publicado Ya puedes consultar este menú en el Punto de venta. Cerrar" at bounding box center [784, 381] width 1568 height 763
click at [801, 430] on button "Cerrar" at bounding box center [784, 435] width 110 height 34
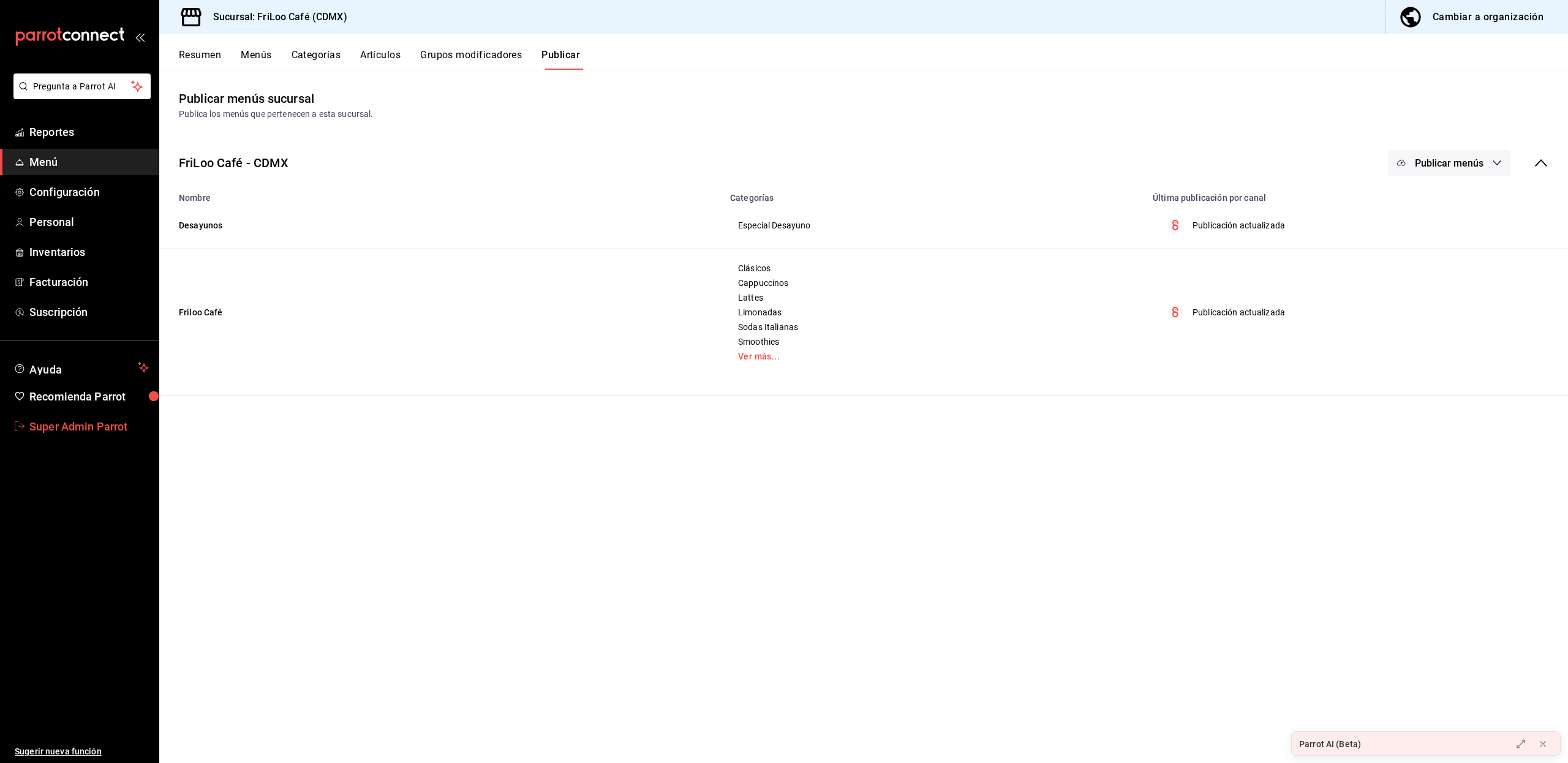
click at [78, 426] on span "Super Admin Parrot" at bounding box center [89, 426] width 119 height 17
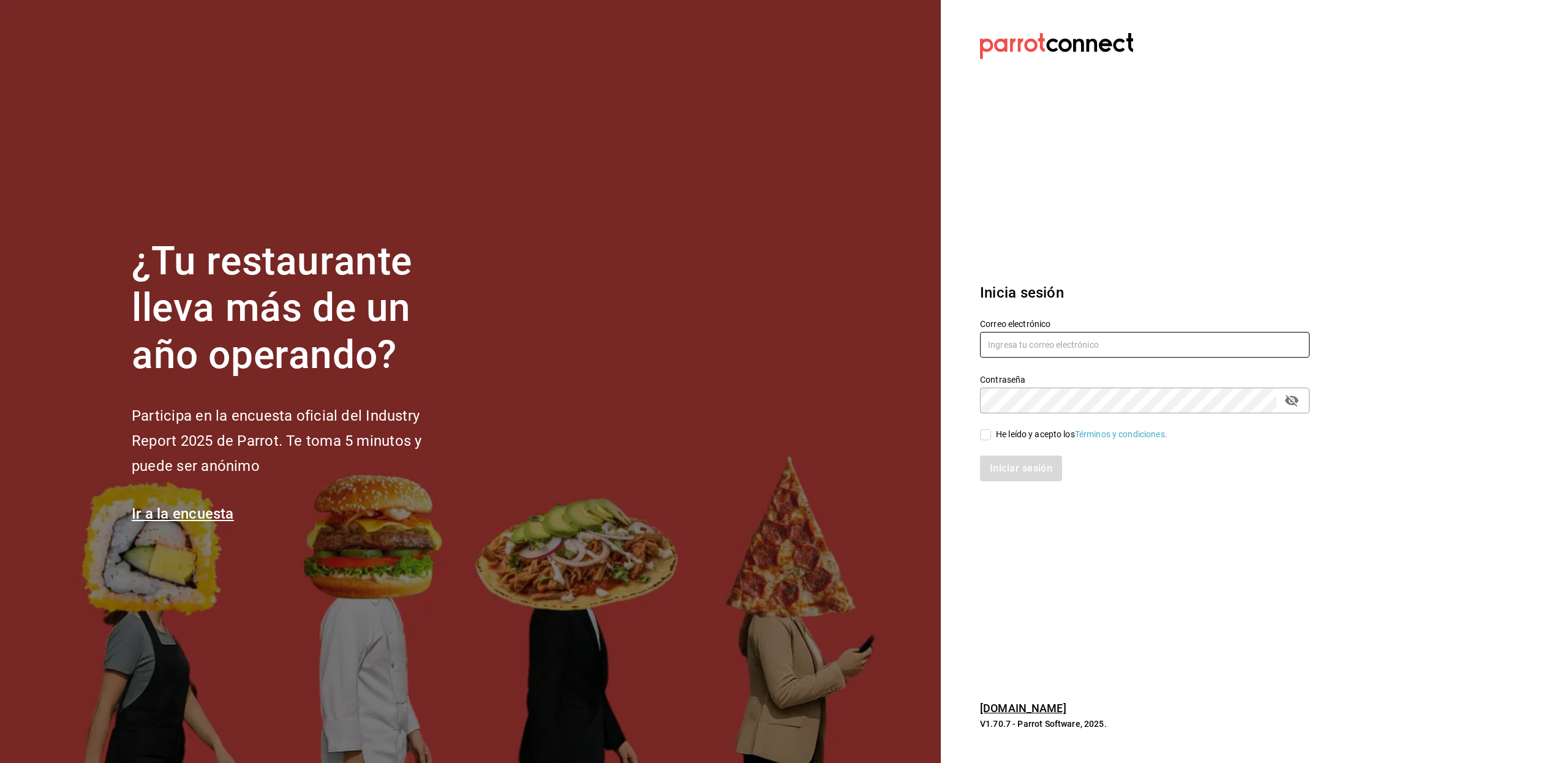
click at [1042, 346] on input "text" at bounding box center [1144, 345] width 330 height 26
click at [1249, 339] on input "text" at bounding box center [1144, 345] width 330 height 26
type input "b"
type input "l"
type input "[EMAIL_ADDRESS][DOMAIN_NAME]"
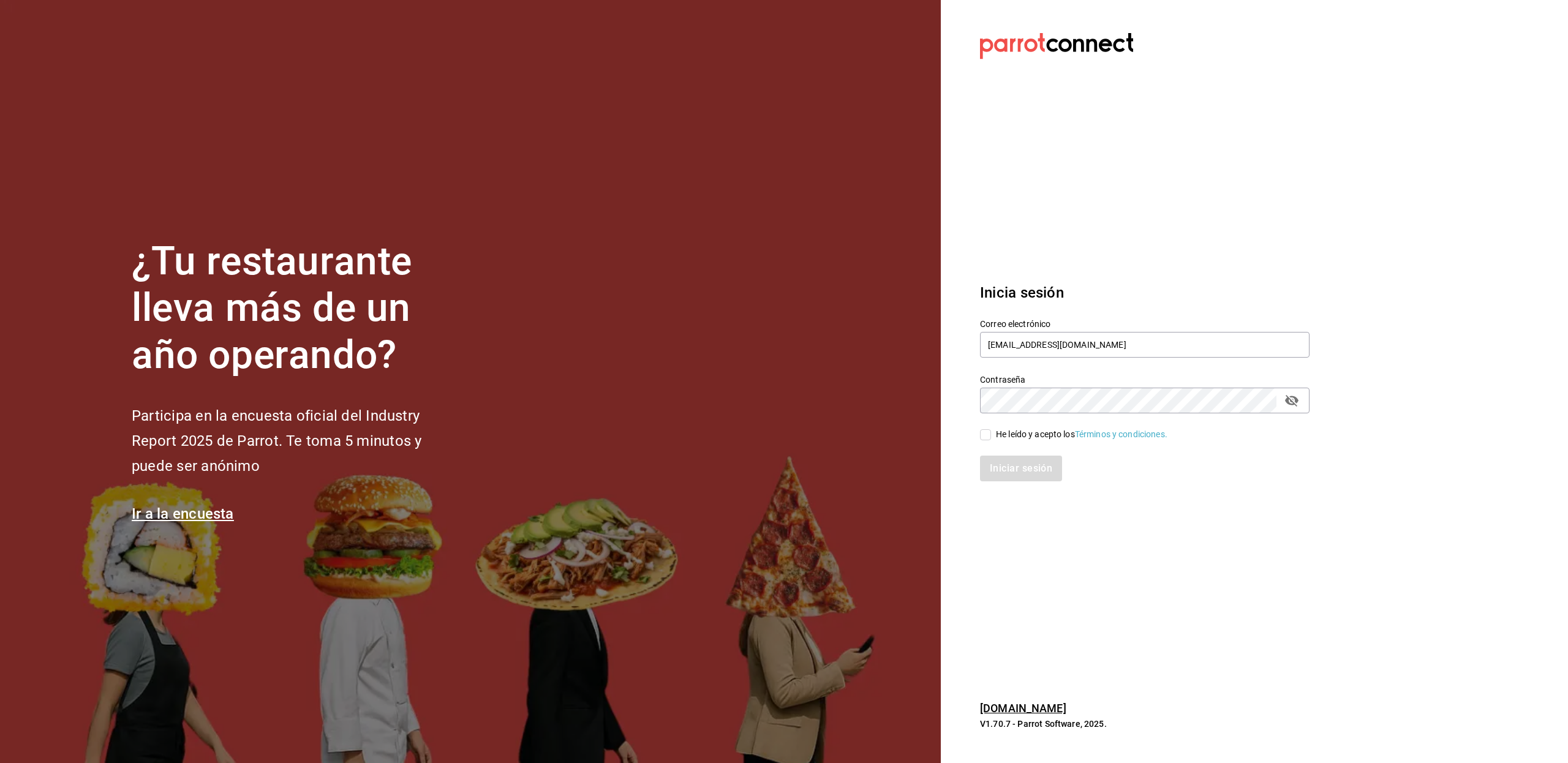
click at [1018, 430] on div "He leído y acepto los Términos y condiciones." at bounding box center [1081, 434] width 172 height 13
click at [991, 430] on input "He leído y acepto los Términos y condiciones." at bounding box center [985, 434] width 11 height 11
checkbox input "true"
click at [1013, 475] on button "Iniciar sesión" at bounding box center [1021, 469] width 84 height 26
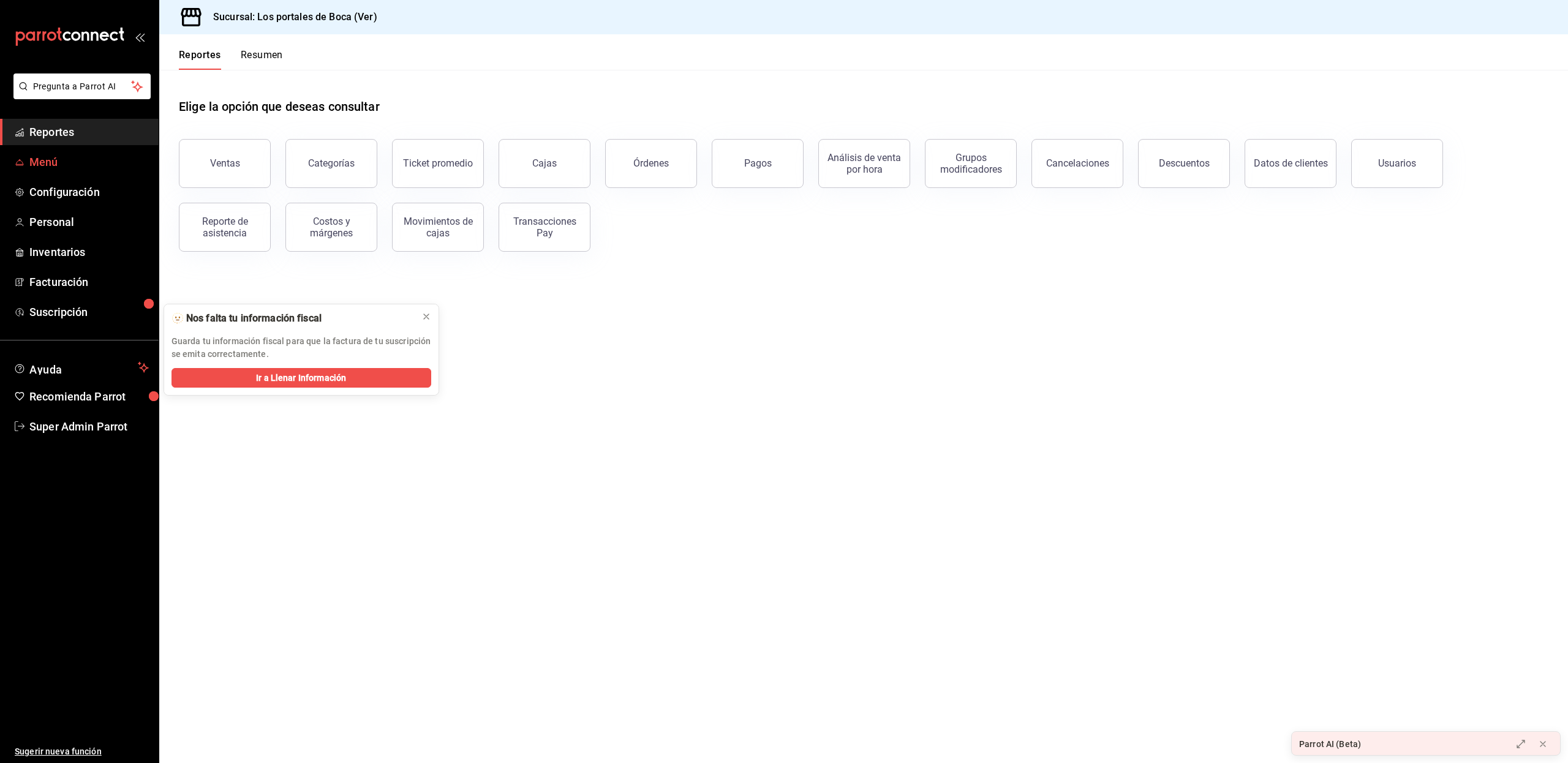
click at [56, 164] on span "Menú" at bounding box center [89, 162] width 119 height 17
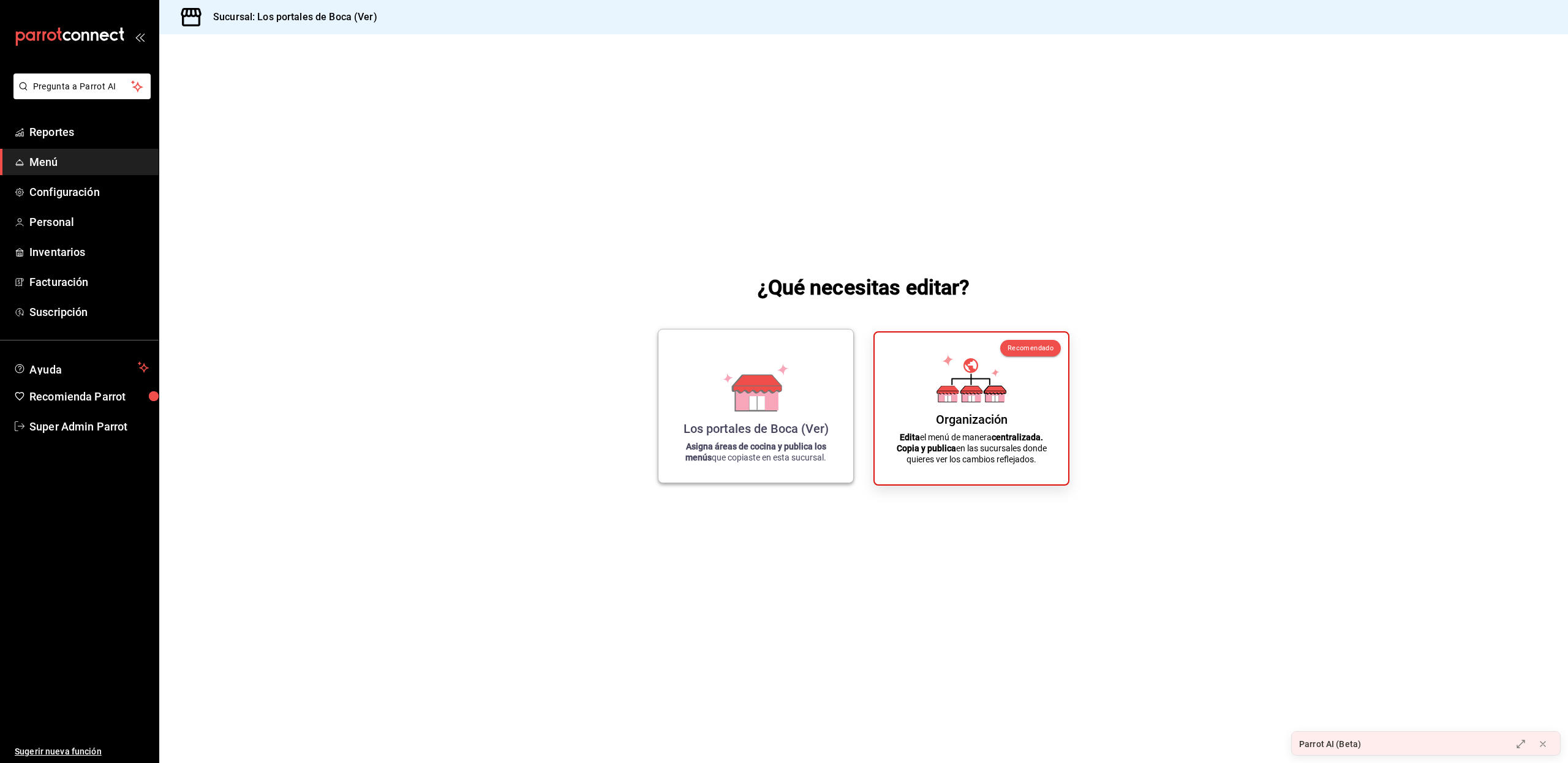
click at [726, 444] on strong "Asigna áreas de cocina y publica los menús" at bounding box center [756, 452] width 141 height 21
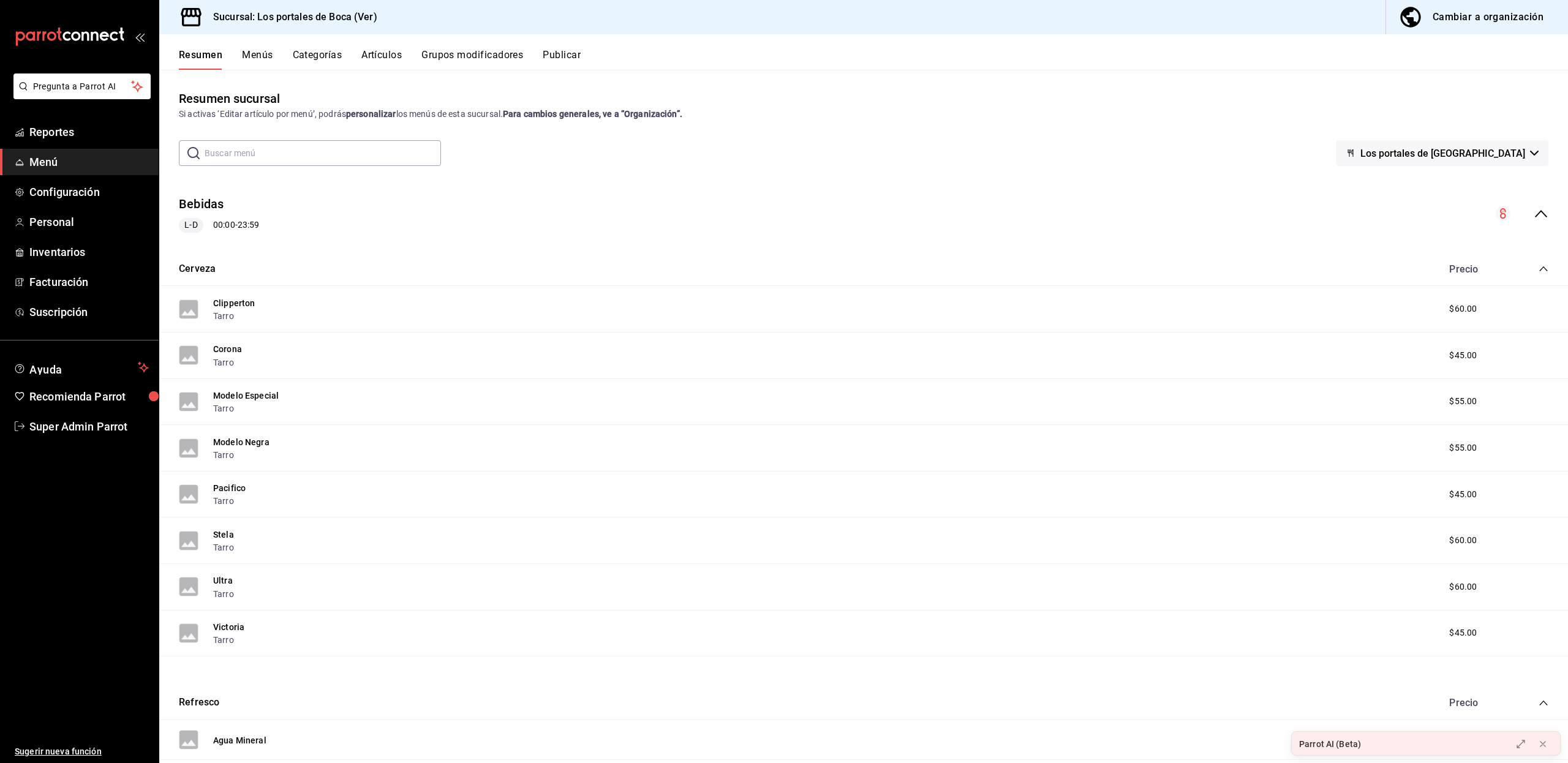
click at [266, 47] on div "Resumen Menús Categorías Artículos Grupos modificadores Publicar" at bounding box center [864, 52] width 1409 height 36
click at [262, 51] on button "Menús" at bounding box center [257, 60] width 30 height 21
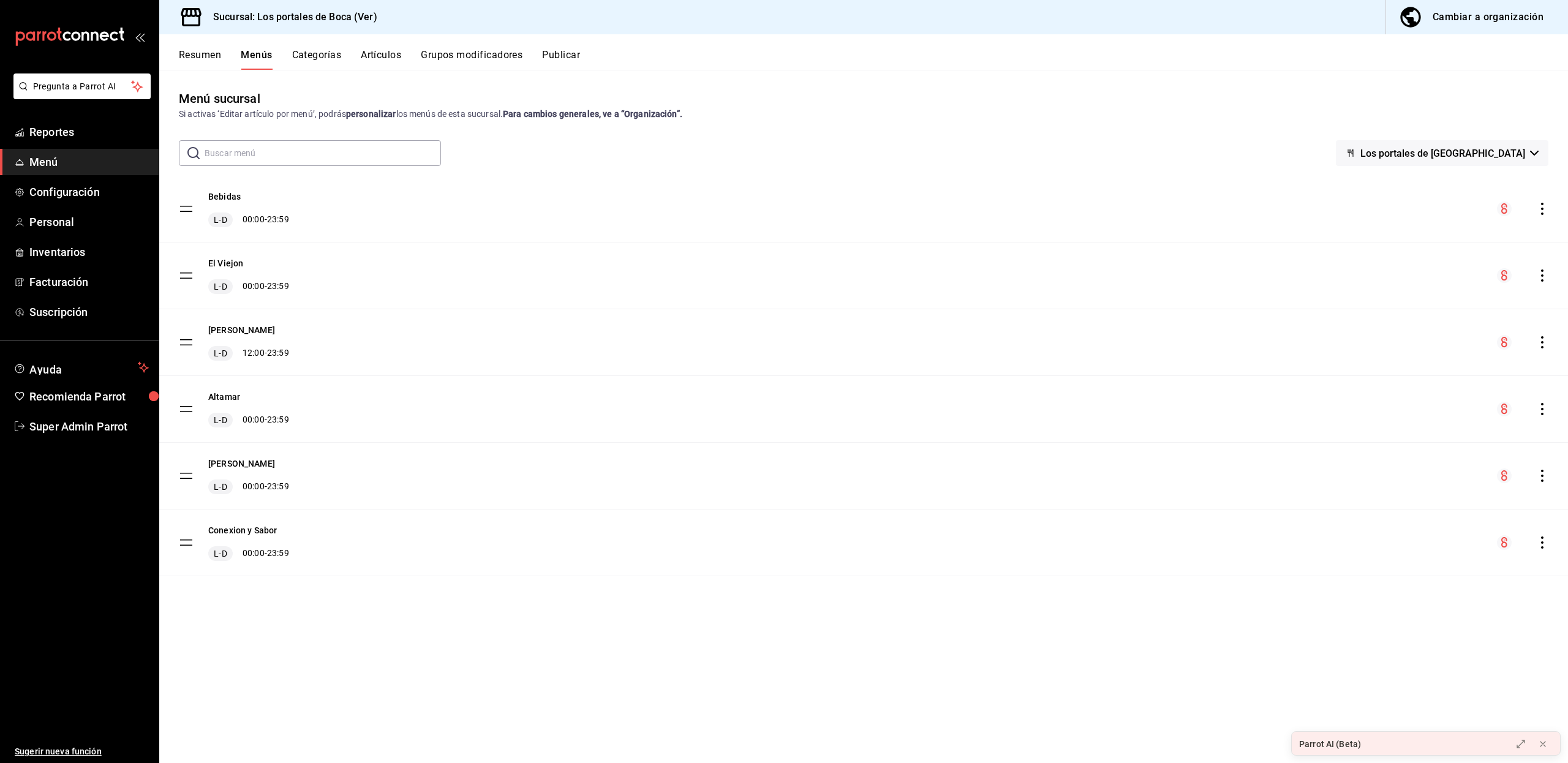
drag, startPoint x: 187, startPoint y: 209, endPoint x: 188, endPoint y: 289, distance: 80.0
click at [188, 289] on tbody "Bebidas L-D 00:00 - 23:59 El Viejon L-D 00:00 - 23:59 [PERSON_NAME] L-D 12:00 -…" at bounding box center [864, 375] width 1409 height 401
drag, startPoint x: 186, startPoint y: 208, endPoint x: 182, endPoint y: 277, distance: 69.1
click at [182, 277] on tbody "Bebidas L-D 00:00 - 23:59 El Viejon L-D 00:00 - 23:59 [PERSON_NAME] L-D 12:00 -…" at bounding box center [864, 375] width 1409 height 401
click at [1483, 16] on div "Cambiar a organización" at bounding box center [1487, 17] width 111 height 17
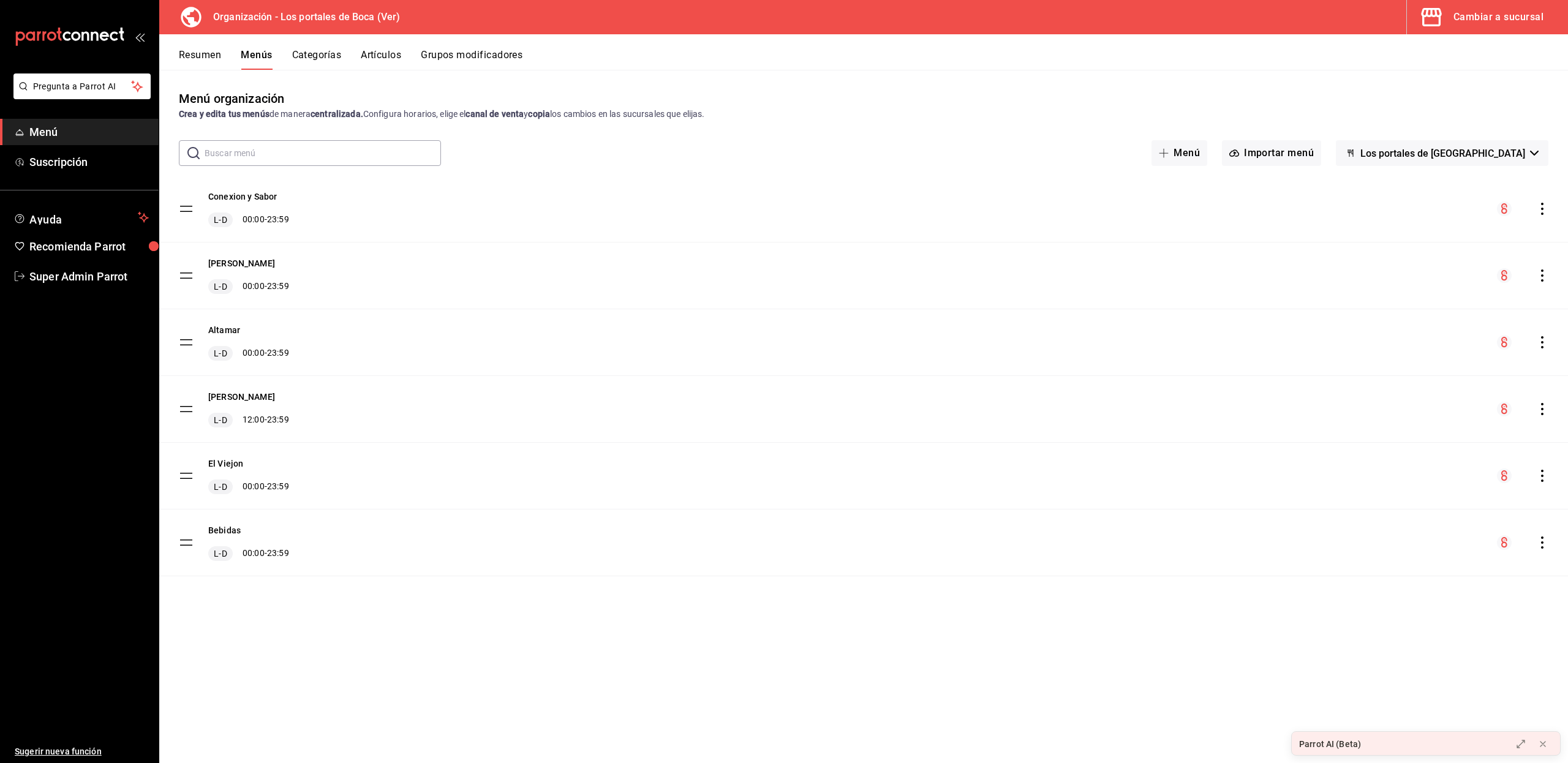
drag, startPoint x: 189, startPoint y: 208, endPoint x: 187, endPoint y: 275, distance: 67.0
click at [187, 275] on tbody "Conexion y Sabor L-D 00:00 - 23:59 [PERSON_NAME] L-D 00:00 - 23:59 Altamar L-D …" at bounding box center [864, 375] width 1409 height 401
click at [1468, 17] on div "Cambiar a sucursal" at bounding box center [1498, 17] width 90 height 17
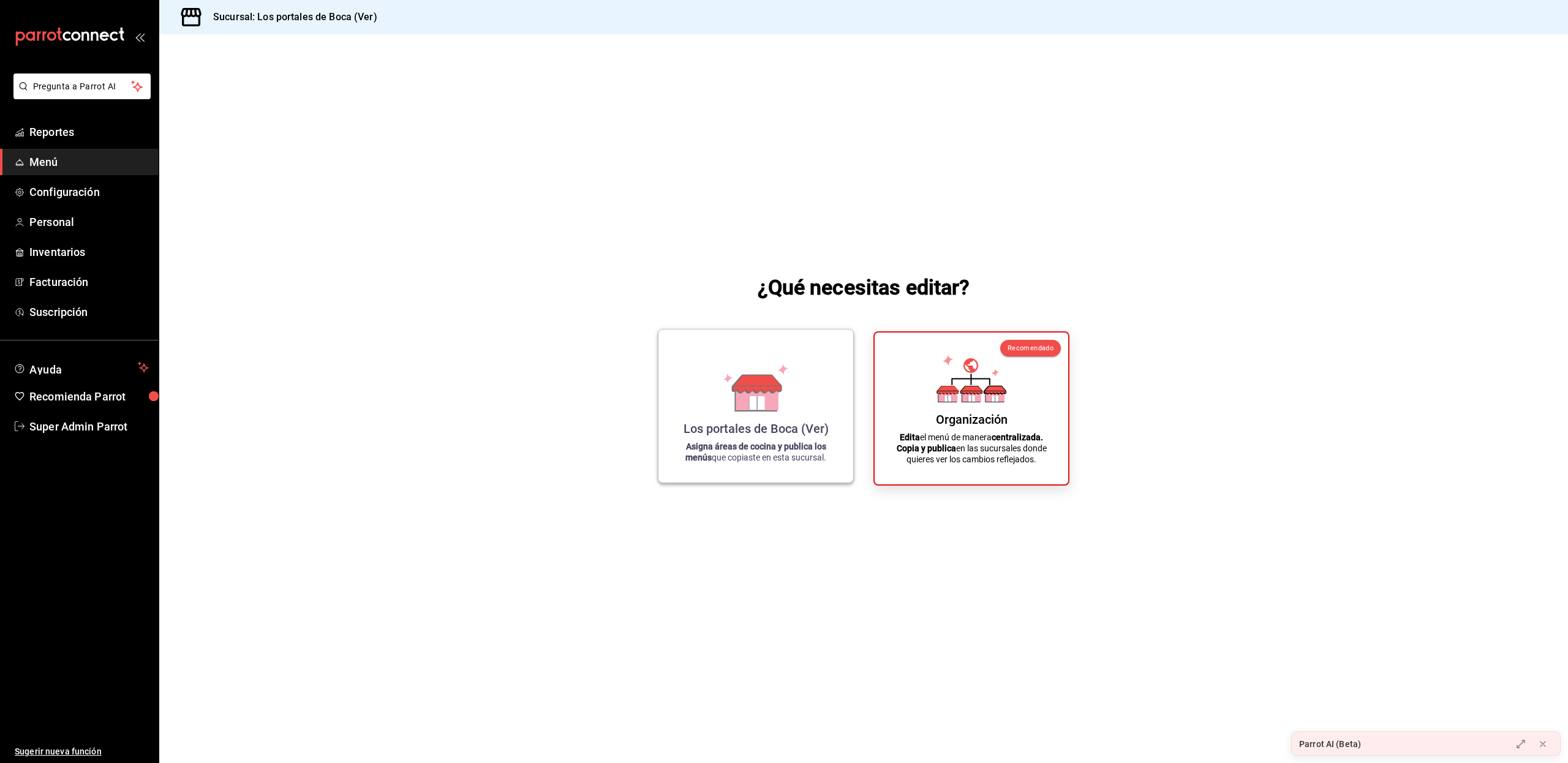
click at [731, 423] on div "Los portales de Boca (Ver)" at bounding box center [756, 428] width 145 height 15
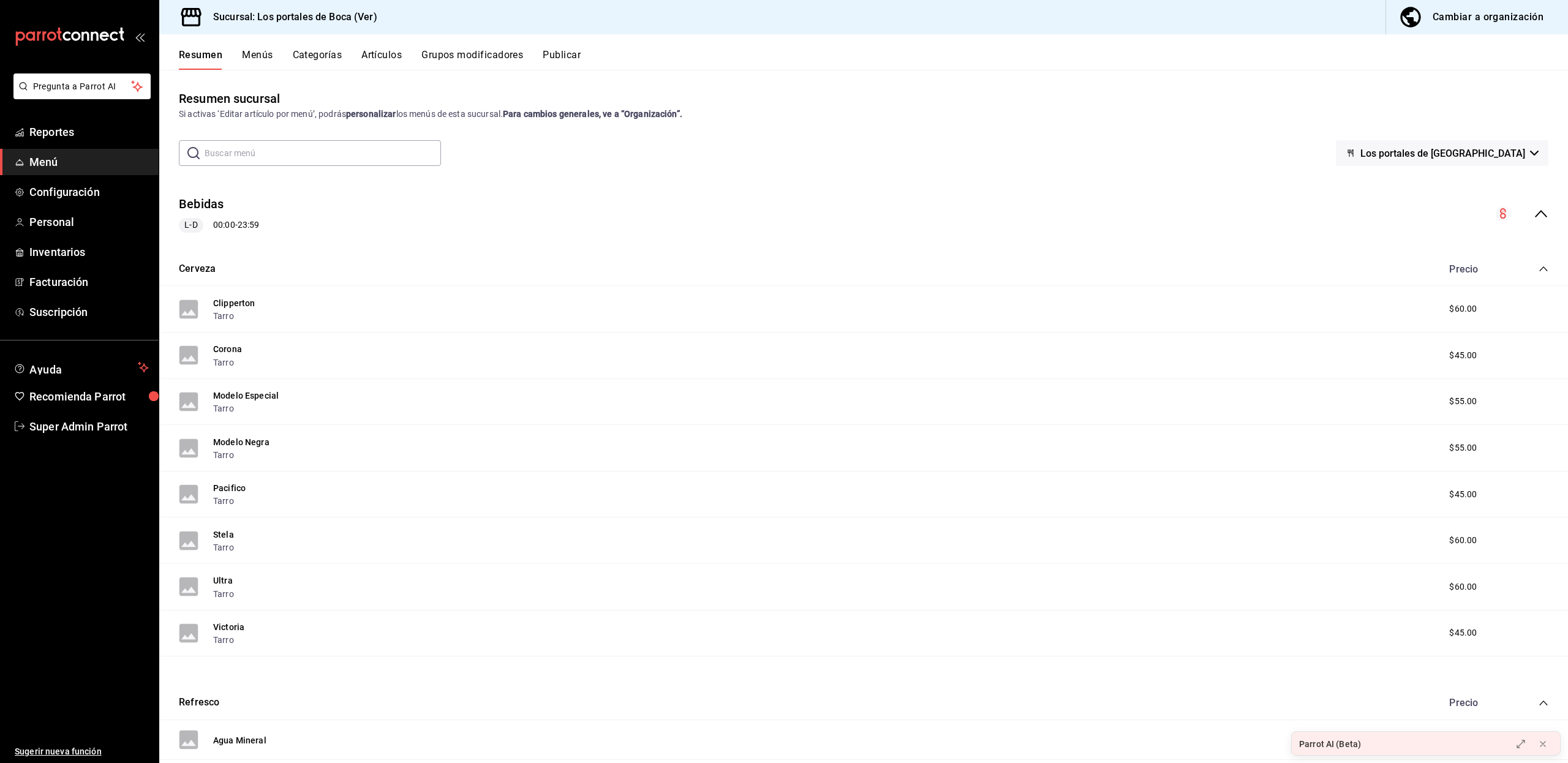
click at [566, 55] on button "Publicar" at bounding box center [561, 60] width 38 height 21
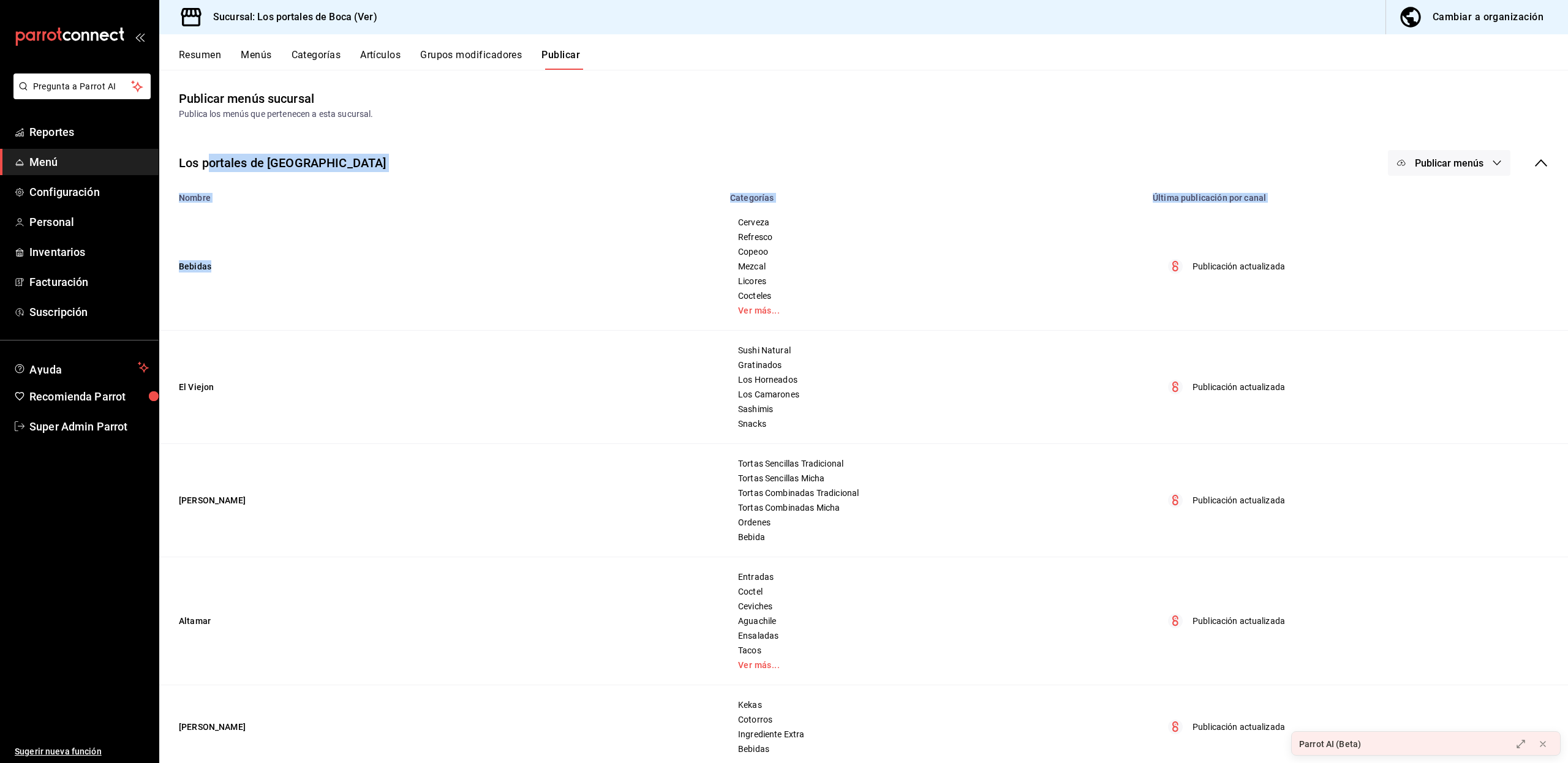
drag, startPoint x: 212, startPoint y: 163, endPoint x: 310, endPoint y: 223, distance: 114.9
click at [310, 223] on div "Los portales de Boca - Ver Publicar menús Nombre Categorías Última publicación …" at bounding box center [864, 508] width 1409 height 757
click at [254, 54] on button "Menús" at bounding box center [256, 60] width 30 height 21
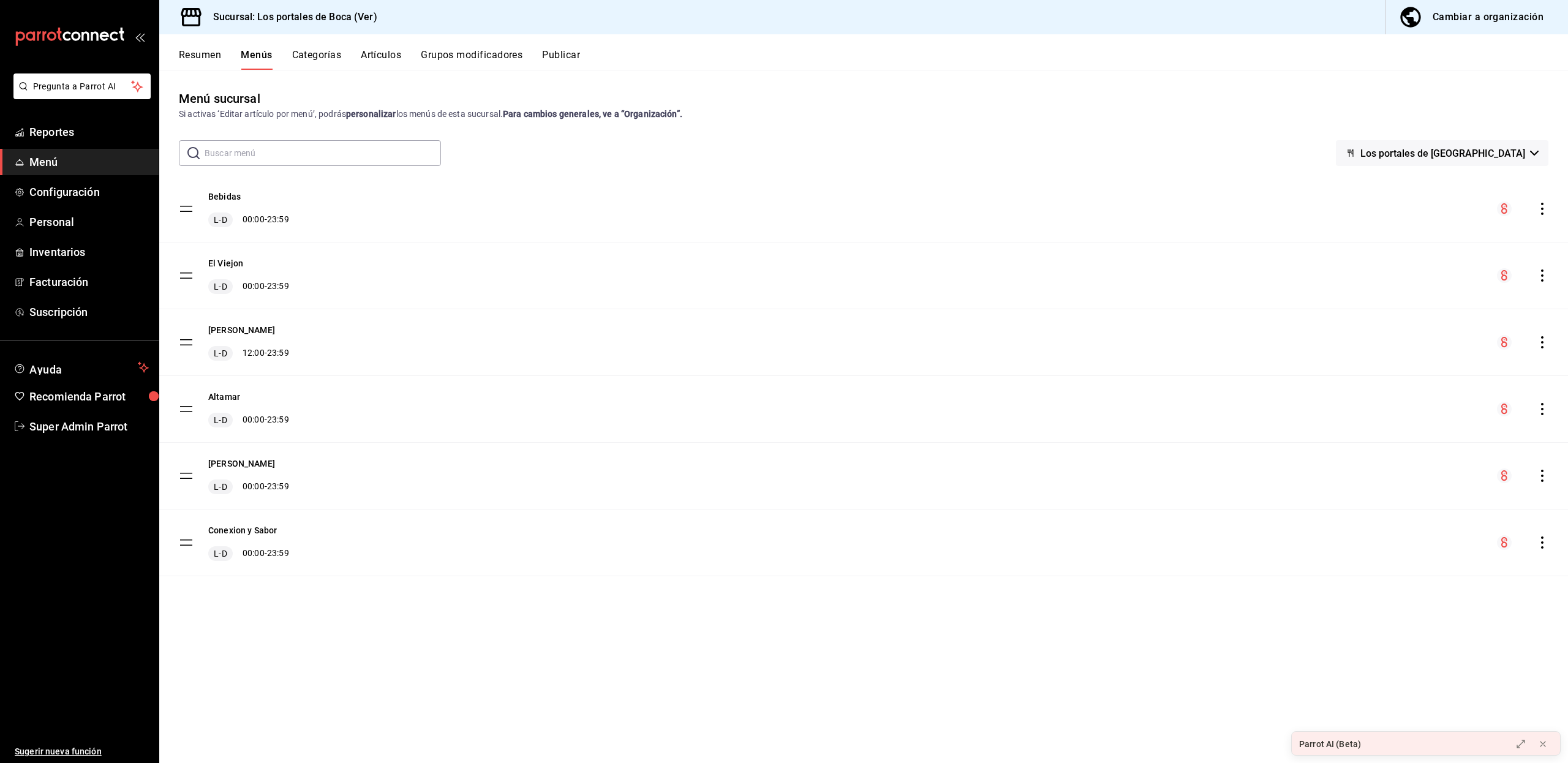
click at [1518, 17] on div "Cambiar a organización" at bounding box center [1487, 17] width 111 height 17
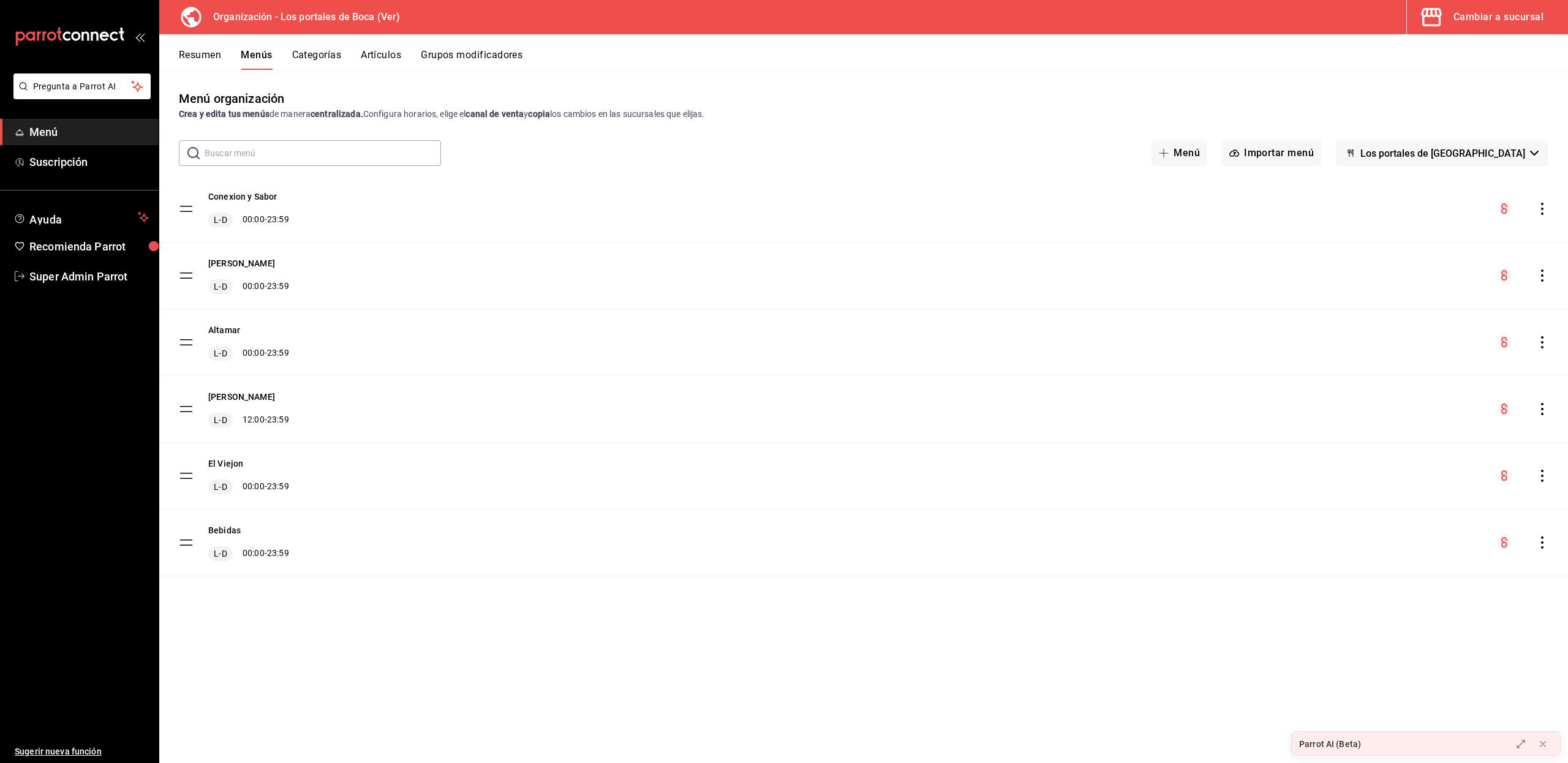
click at [313, 650] on div "Menú organización Crea y edita tus menús de manera centralizada. Configura hora…" at bounding box center [864, 426] width 1409 height 673
drag, startPoint x: 185, startPoint y: 208, endPoint x: 182, endPoint y: 287, distance: 79.1
click at [182, 287] on tbody "Conexion y Sabor L-D 00:00 - 23:59 [PERSON_NAME] L-D 00:00 - 23:59 Altamar L-D …" at bounding box center [864, 375] width 1409 height 401
drag, startPoint x: 181, startPoint y: 209, endPoint x: 179, endPoint y: 280, distance: 71.0
click at [179, 280] on tbody "Conexion y Sabor L-D 00:00 - 23:59 [PERSON_NAME] L-D 00:00 - 23:59 Altamar L-D …" at bounding box center [864, 375] width 1409 height 401
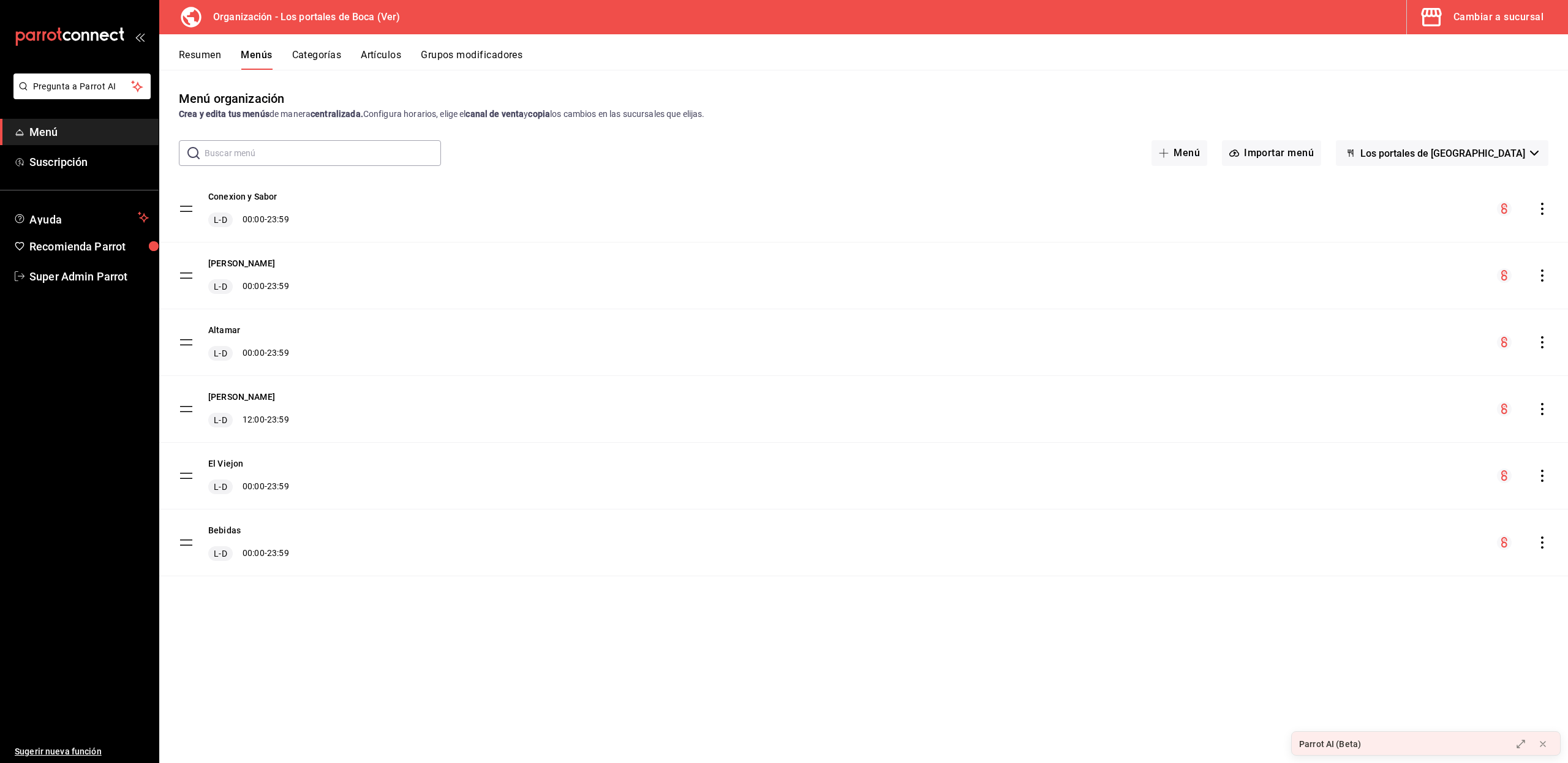
drag, startPoint x: 185, startPoint y: 272, endPoint x: 186, endPoint y: 209, distance: 63.0
click at [186, 209] on tbody "Conexion y Sabor L-D 00:00 - 23:59 [PERSON_NAME] L-D 00:00 - 23:59 Altamar L-D …" at bounding box center [864, 375] width 1409 height 401
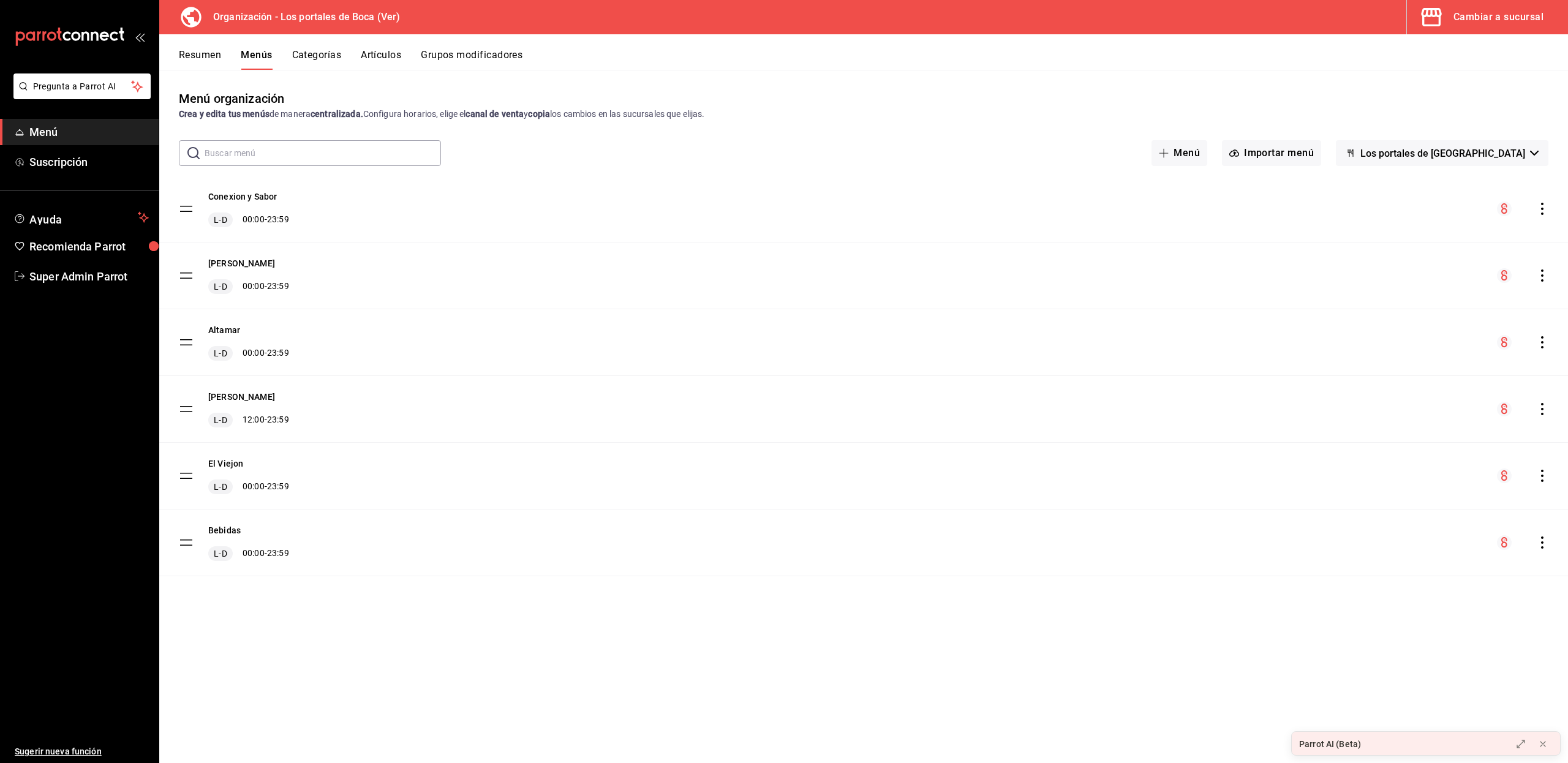
drag, startPoint x: 186, startPoint y: 209, endPoint x: 186, endPoint y: 278, distance: 69.0
click at [186, 278] on tbody "Conexion y Sabor L-D 00:00 - 23:59 [PERSON_NAME] L-D 00:00 - 23:59 Altamar L-D …" at bounding box center [864, 375] width 1409 height 401
drag, startPoint x: 186, startPoint y: 278, endPoint x: 187, endPoint y: 211, distance: 67.0
click at [187, 211] on tbody "Conexion y Sabor L-D 00:00 - 23:59 [PERSON_NAME] L-D 00:00 - 23:59 Altamar L-D …" at bounding box center [864, 375] width 1409 height 401
drag, startPoint x: 185, startPoint y: 338, endPoint x: 186, endPoint y: 261, distance: 77.0
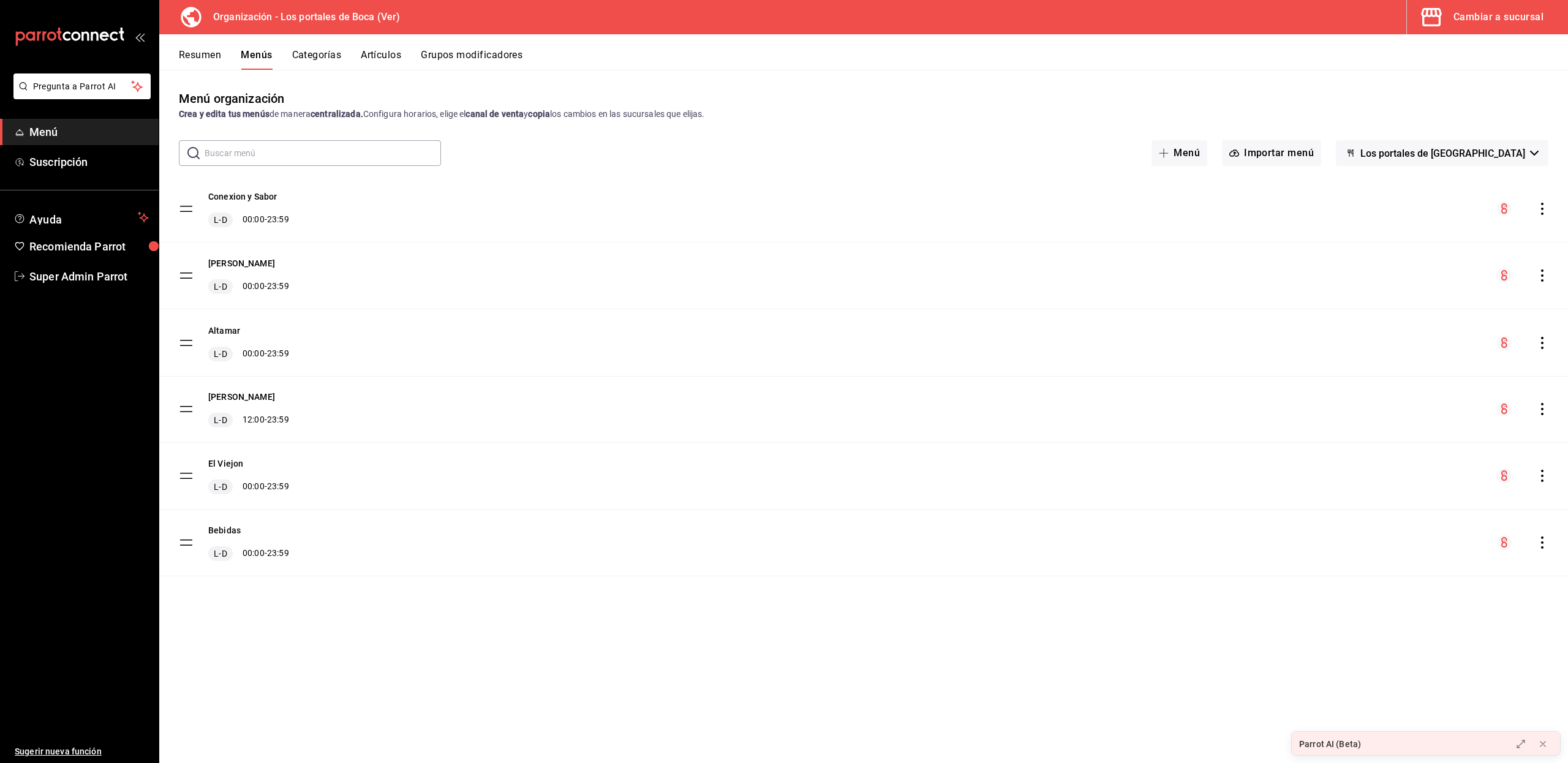
click at [186, 261] on tbody "Conexion y Sabor L-D 00:00 - 23:59 [PERSON_NAME] L-D 00:00 - 23:59 Altamar L-D …" at bounding box center [864, 375] width 1409 height 401
drag, startPoint x: 185, startPoint y: 270, endPoint x: 184, endPoint y: 348, distance: 78.0
click at [184, 348] on tbody "Conexion y Sabor L-D 00:00 - 23:59 [PERSON_NAME] L-D 00:00 - 23:59 Altamar L-D …" at bounding box center [864, 375] width 1409 height 401
drag, startPoint x: 184, startPoint y: 348, endPoint x: 182, endPoint y: 278, distance: 70.0
click at [182, 278] on tbody "Conexion y Sabor L-D 00:00 - 23:59 [PERSON_NAME] L-D 00:00 - 23:59 Altamar L-D …" at bounding box center [864, 375] width 1409 height 401
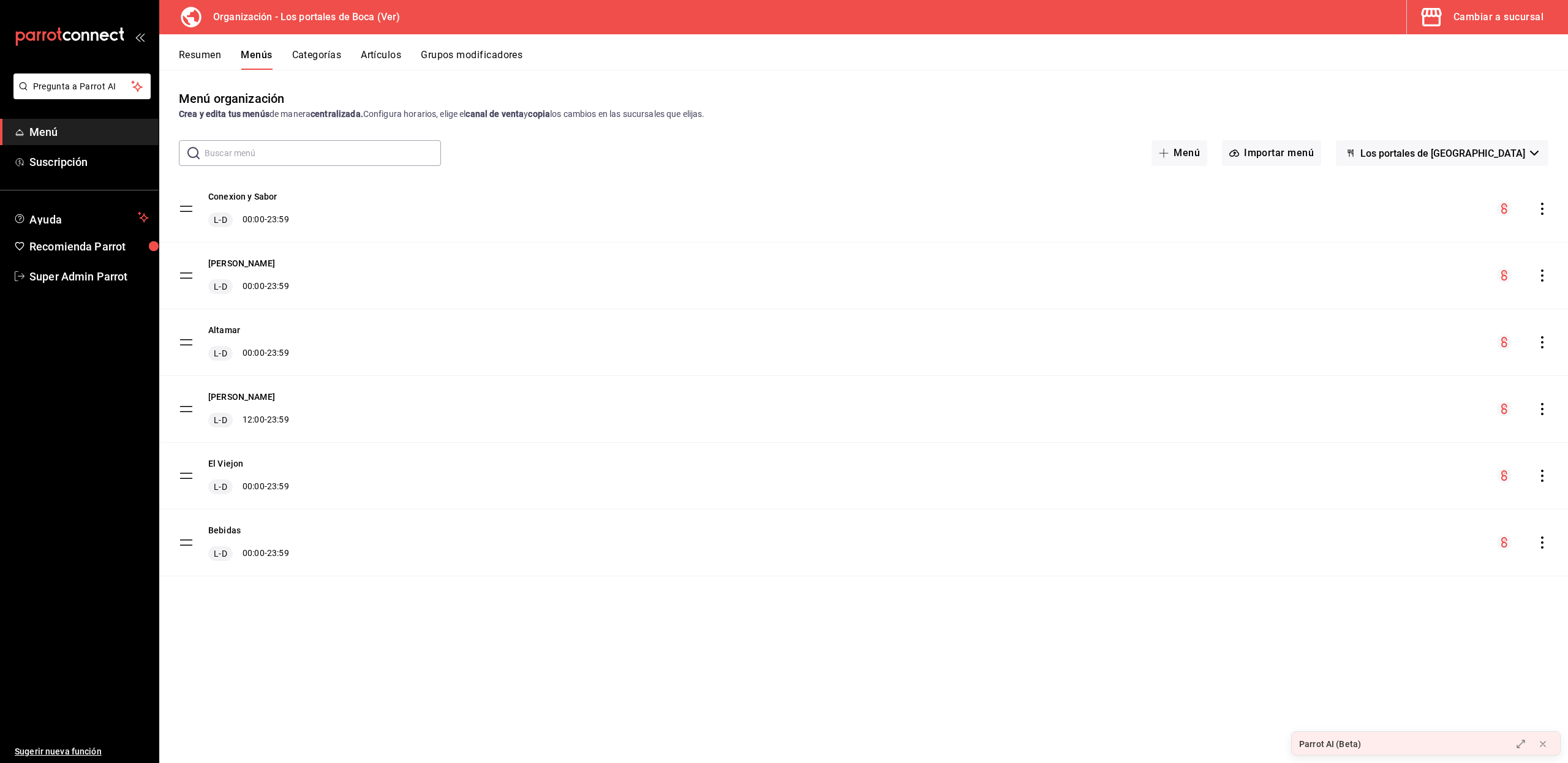
click at [182, 278] on tbody "Conexion y Sabor L-D 00:00 - 23:59 [PERSON_NAME] L-D 00:00 - 23:59 Altamar L-D …" at bounding box center [864, 375] width 1409 height 401
drag, startPoint x: 182, startPoint y: 278, endPoint x: 183, endPoint y: 334, distance: 56.0
click at [183, 334] on tbody "Conexion y Sabor L-D 00:00 - 23:59 [PERSON_NAME] L-D 00:00 - 23:59 Altamar L-D …" at bounding box center [864, 375] width 1409 height 401
drag, startPoint x: 183, startPoint y: 335, endPoint x: 185, endPoint y: 276, distance: 59.0
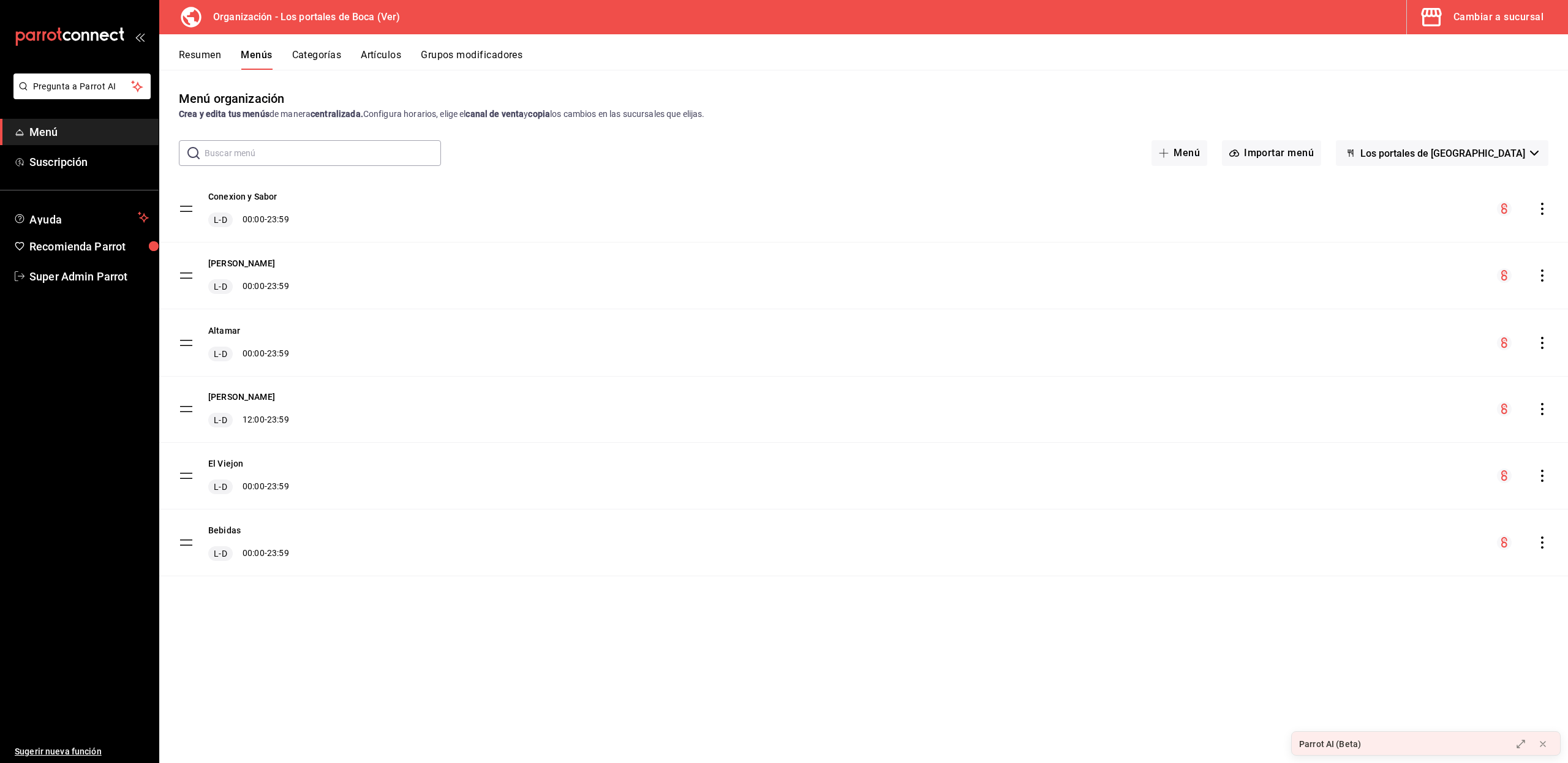
click at [185, 276] on tbody "Conexion y Sabor L-D 00:00 - 23:59 [PERSON_NAME] L-D 00:00 - 23:59 Altamar L-D …" at bounding box center [864, 375] width 1409 height 401
click at [217, 630] on div "Menú organización Crea y edita tus menús de manera centralizada. Configura hora…" at bounding box center [864, 426] width 1409 height 673
click at [184, 547] on tbody "Conexion y Sabor L-D 00:00 - 23:59 [PERSON_NAME] L-D 00:00 - 23:59 Altamar L-D …" at bounding box center [864, 375] width 1409 height 401
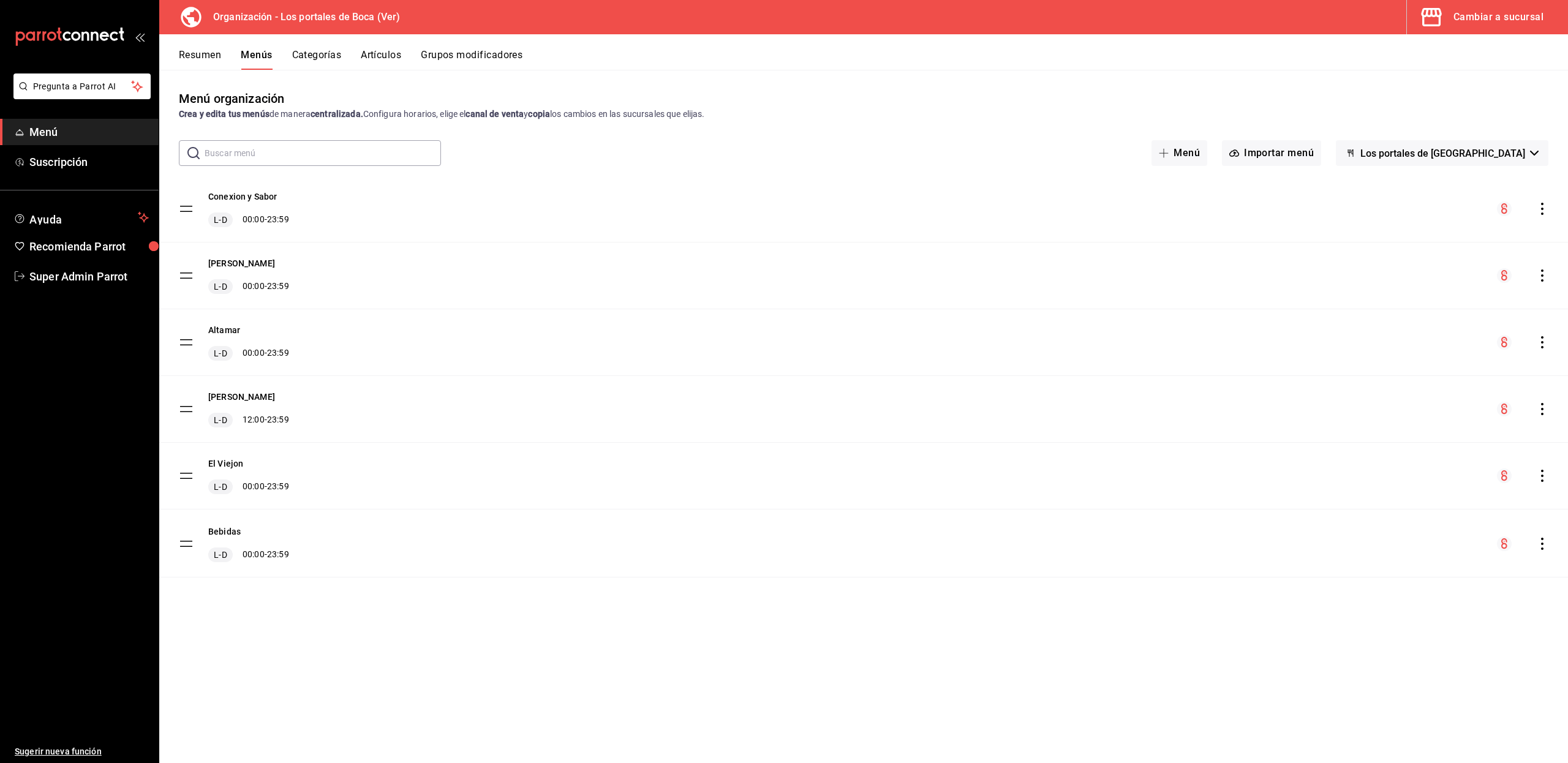
click at [184, 547] on tbody "Conexion y Sabor L-D 00:00 - 23:59 [PERSON_NAME] L-D 00:00 - 23:59 Altamar L-D …" at bounding box center [864, 375] width 1409 height 401
click at [81, 273] on span "Super Admin Parrot" at bounding box center [89, 276] width 119 height 17
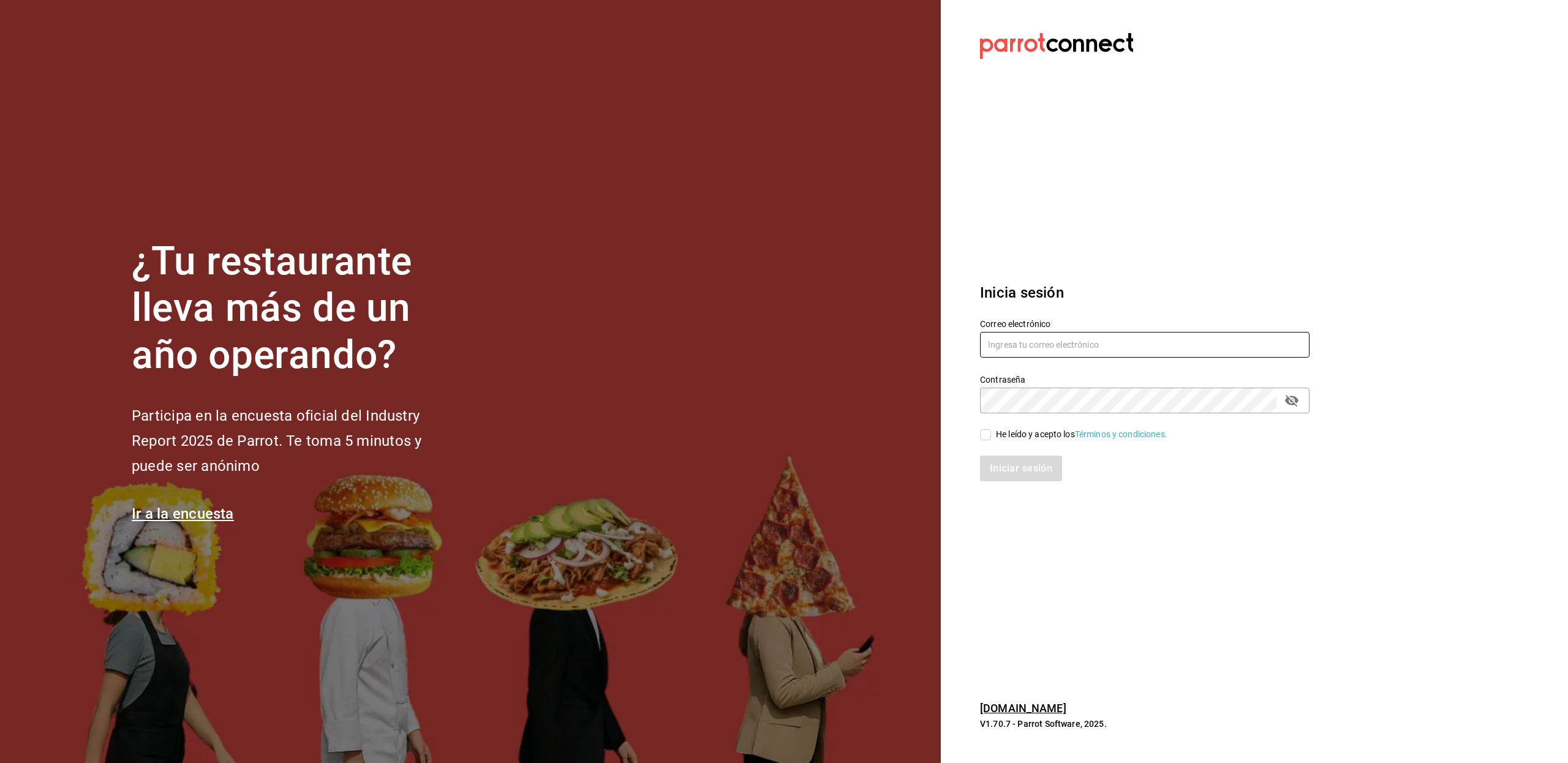
click at [1002, 338] on input "text" at bounding box center [1144, 345] width 330 height 26
type input "[EMAIL_ADDRESS][DOMAIN_NAME]"
click at [1007, 439] on div "He leído y acepto los Términos y condiciones." at bounding box center [1081, 434] width 172 height 13
click at [991, 439] on input "He leído y acepto los Términos y condiciones." at bounding box center [985, 434] width 11 height 11
checkbox input "true"
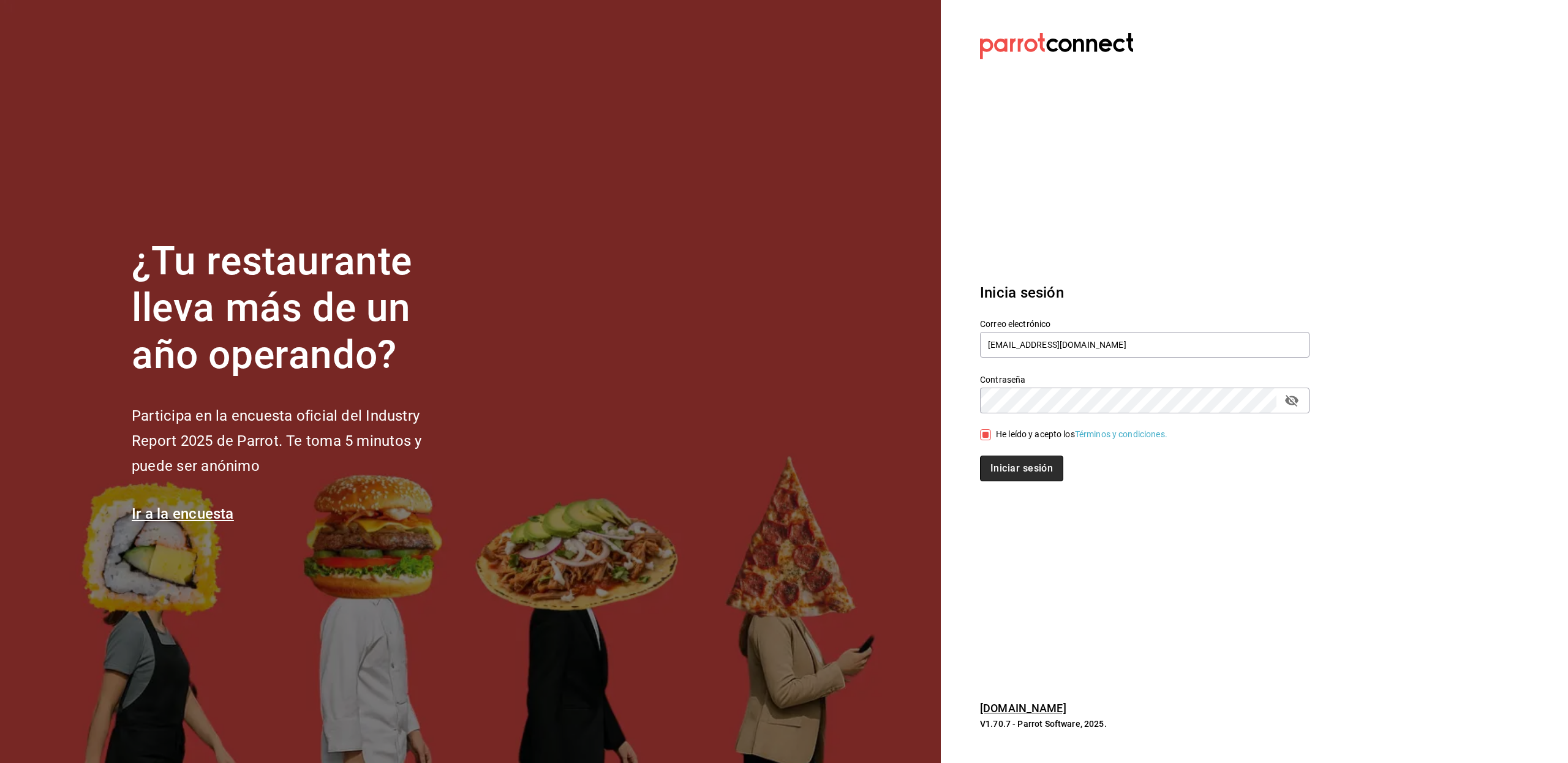
click at [1007, 460] on button "Iniciar sesión" at bounding box center [1021, 469] width 84 height 26
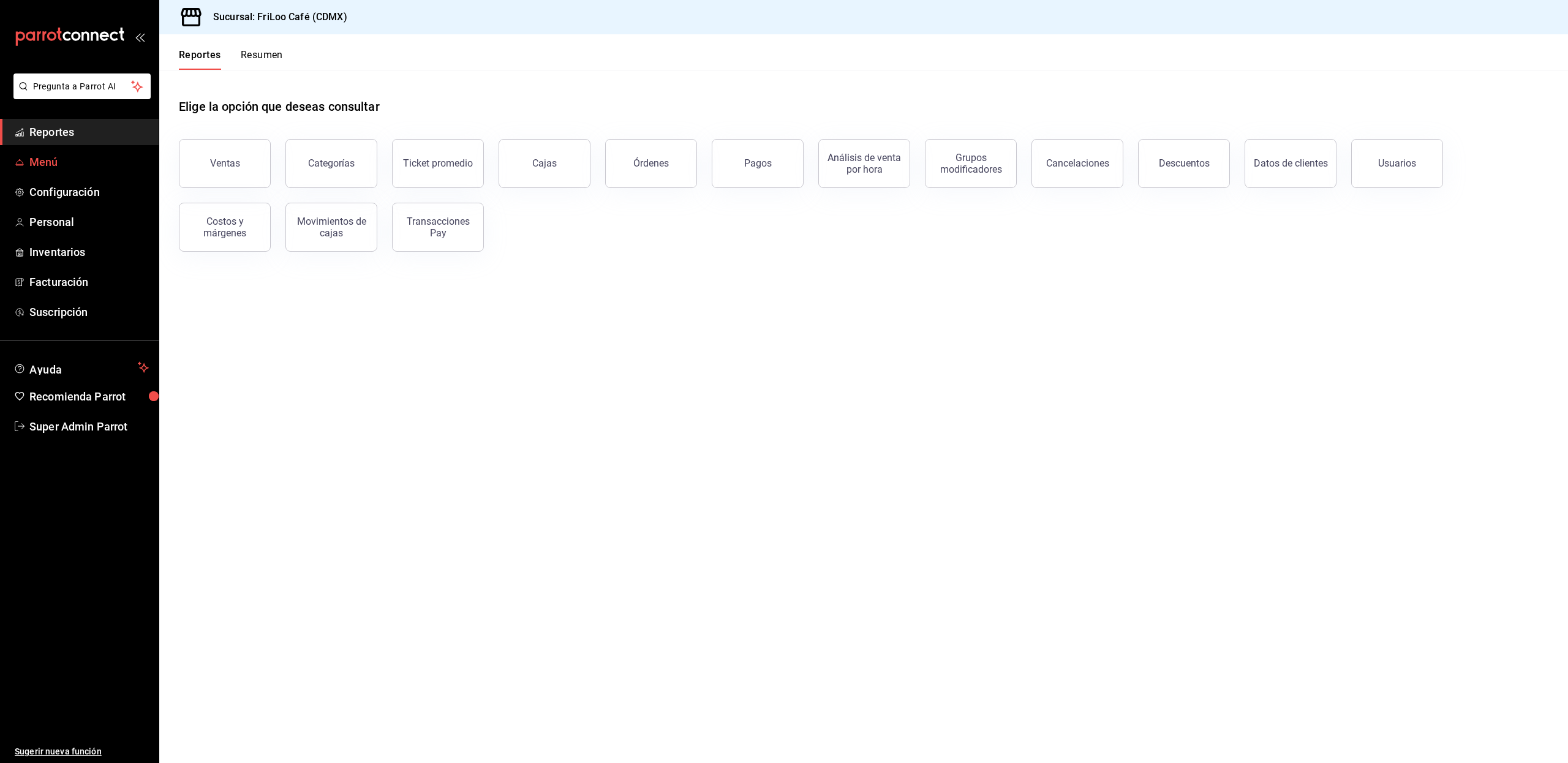
click at [86, 169] on span "Menú" at bounding box center [89, 162] width 119 height 17
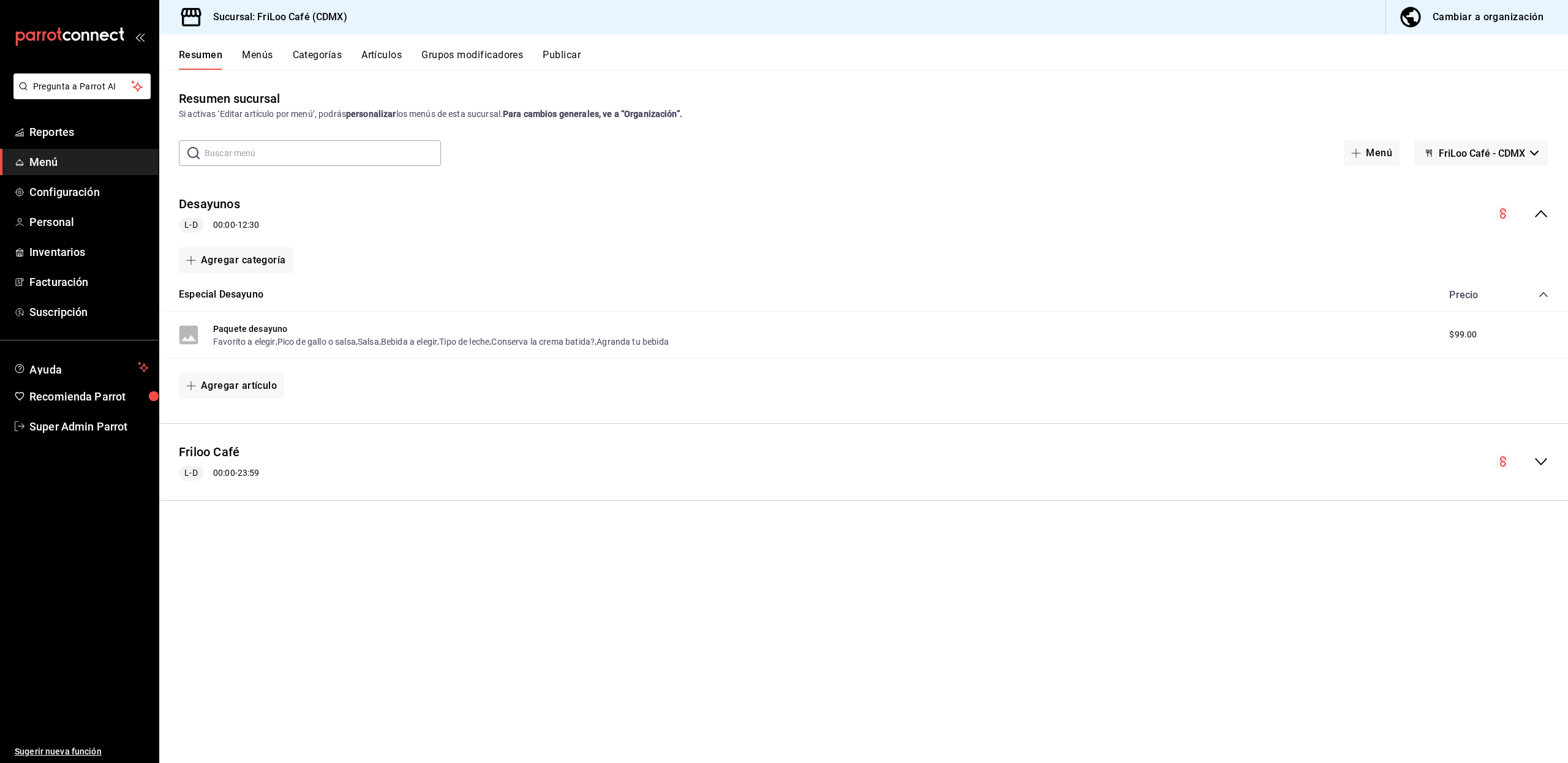
click at [387, 58] on button "Artículos" at bounding box center [381, 60] width 40 height 21
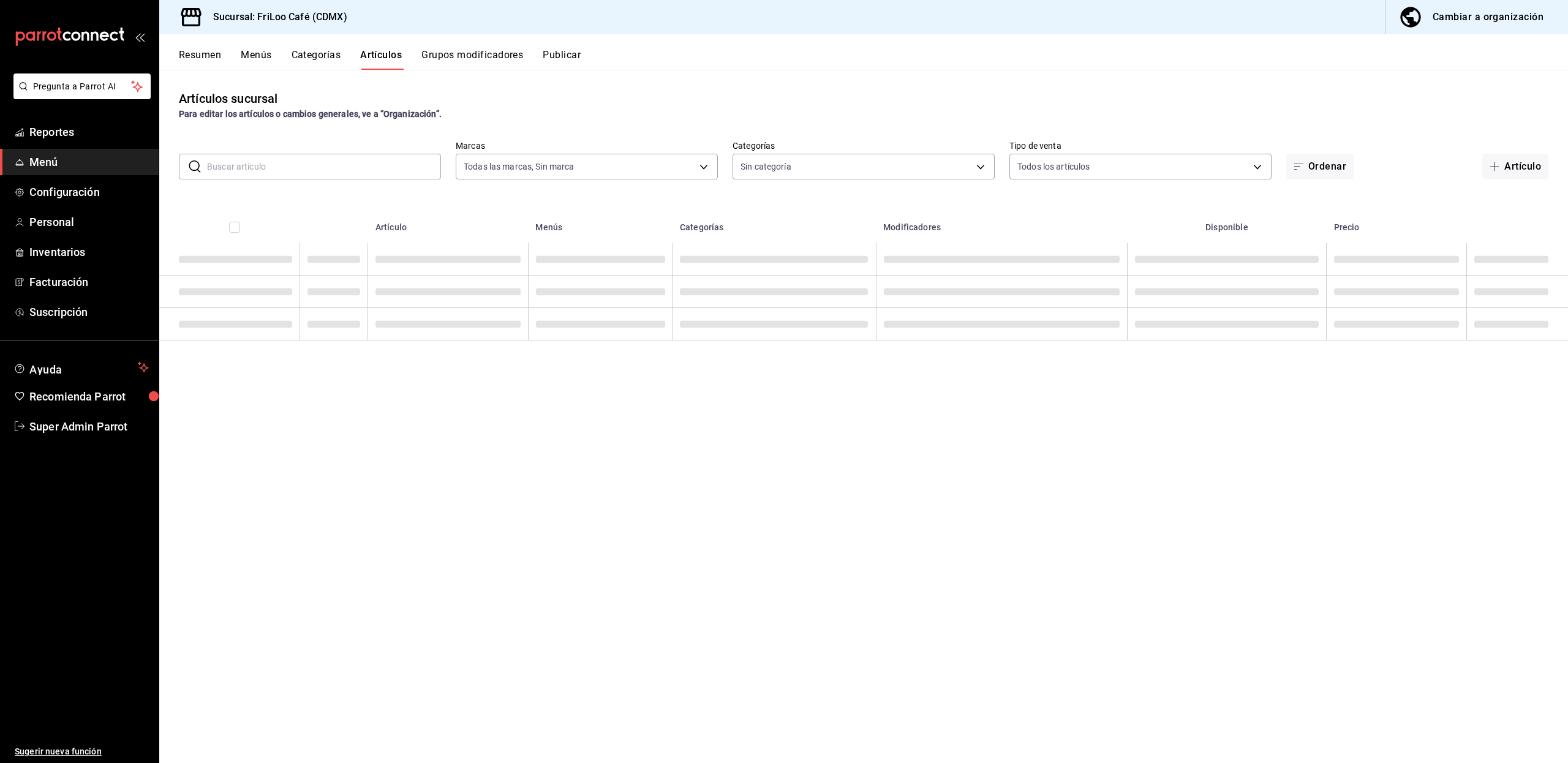
type input "e4bdba6b-3afc-4633-b0eb-b84fb118c14c"
type input "12463e02-e16c-4fb5-87bc-4f8e3a65767e,cc1d0257-09c0-4329-b4ae-f6286884bf40,0e599…"
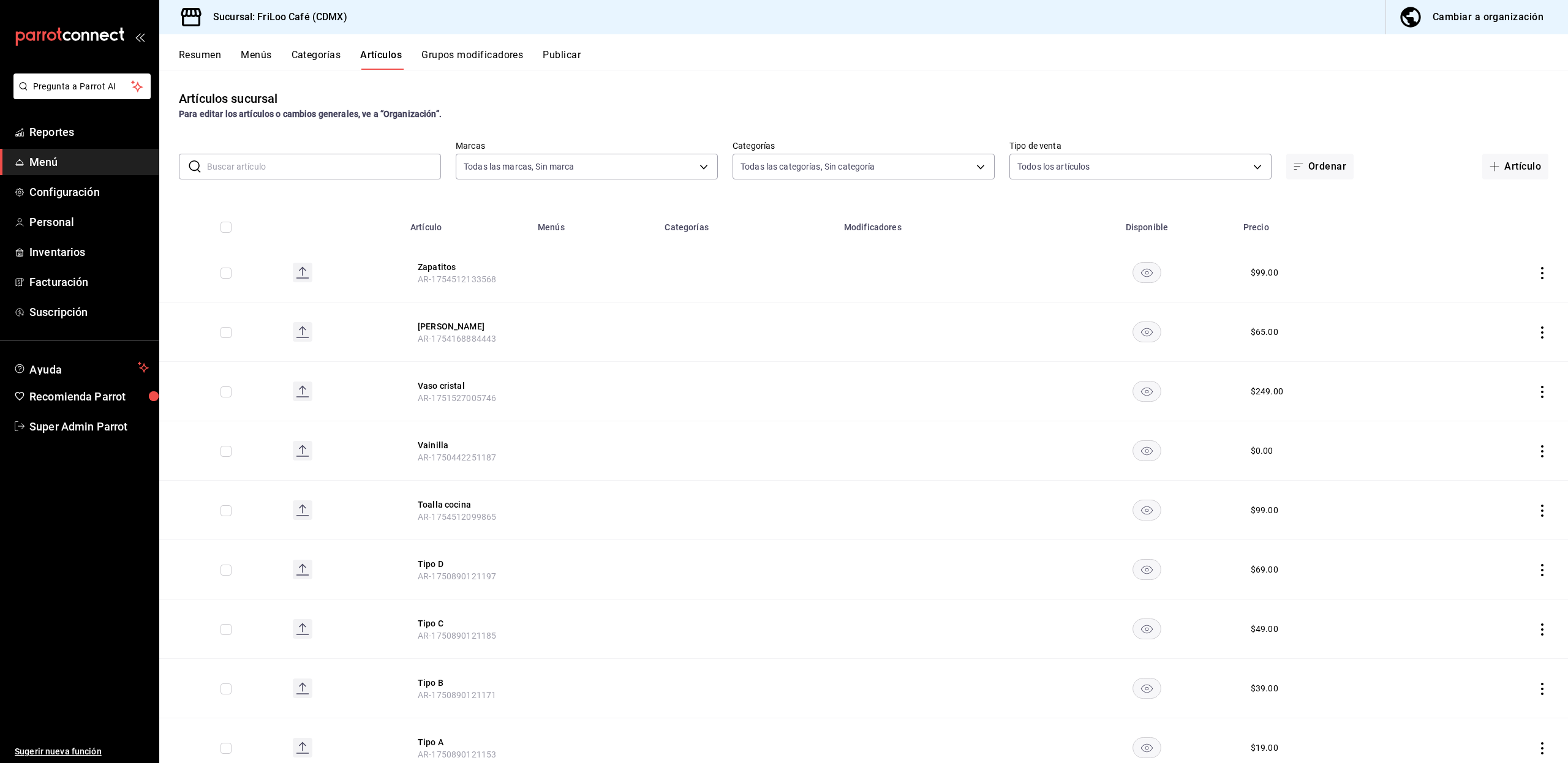
click at [346, 162] on input "text" at bounding box center [324, 166] width 234 height 25
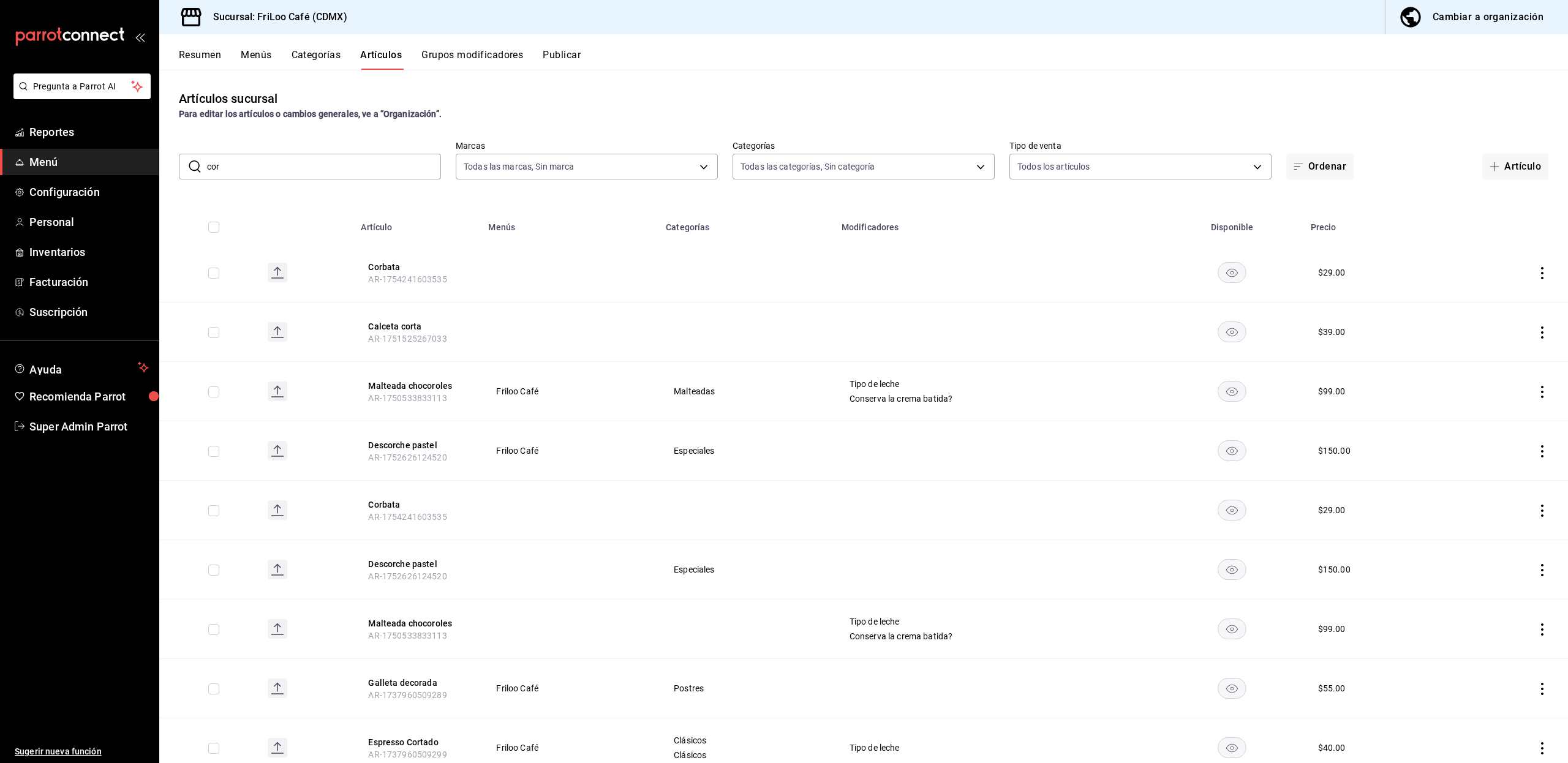
type input "corba"
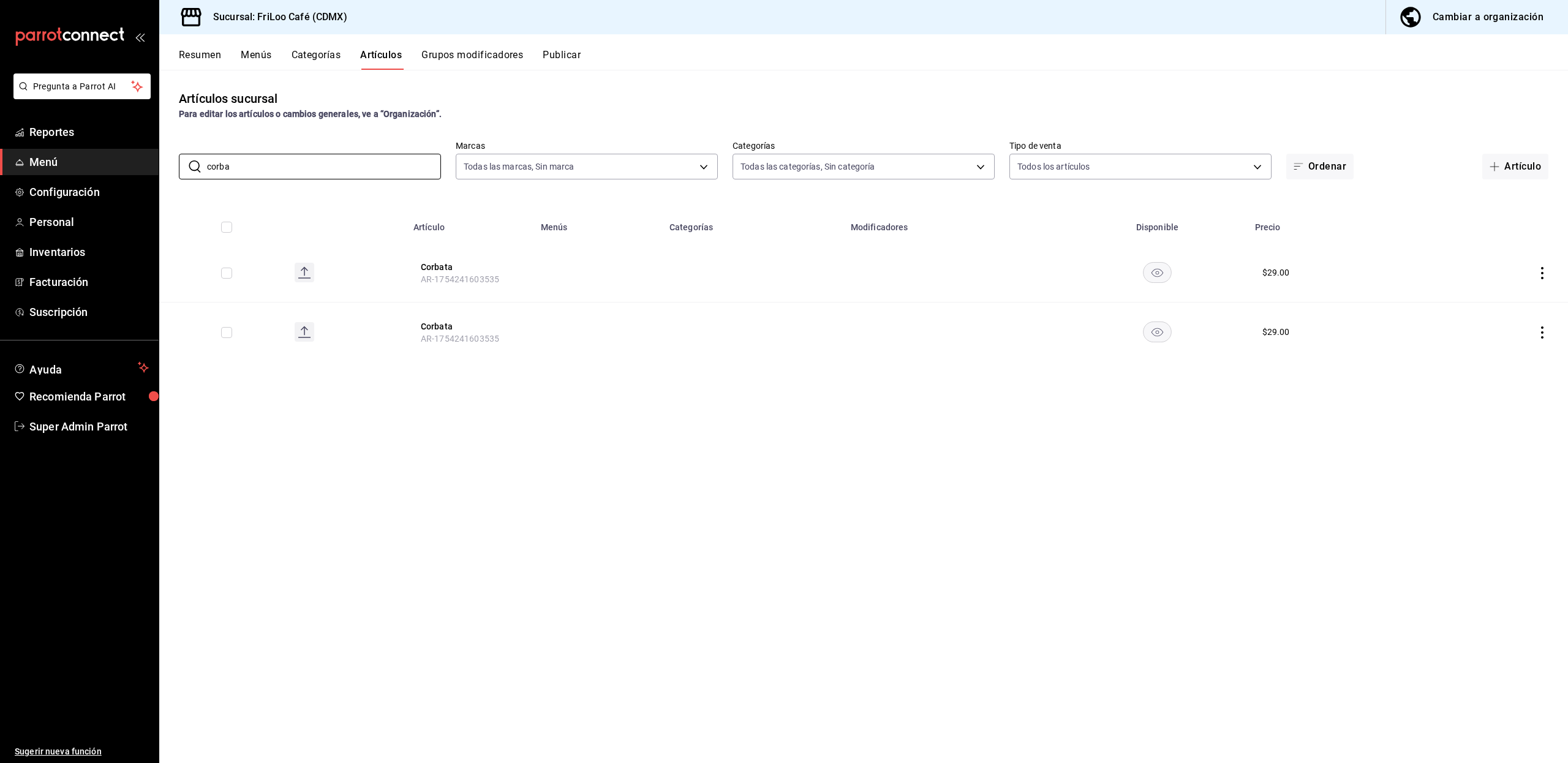
click at [1543, 336] on icon "actions" at bounding box center [1541, 332] width 12 height 12
click at [1505, 413] on span "Eliminar" at bounding box center [1505, 410] width 31 height 10
click at [1473, 354] on button "Eliminar" at bounding box center [1488, 355] width 82 height 26
click at [326, 60] on button "Categorías" at bounding box center [316, 60] width 50 height 21
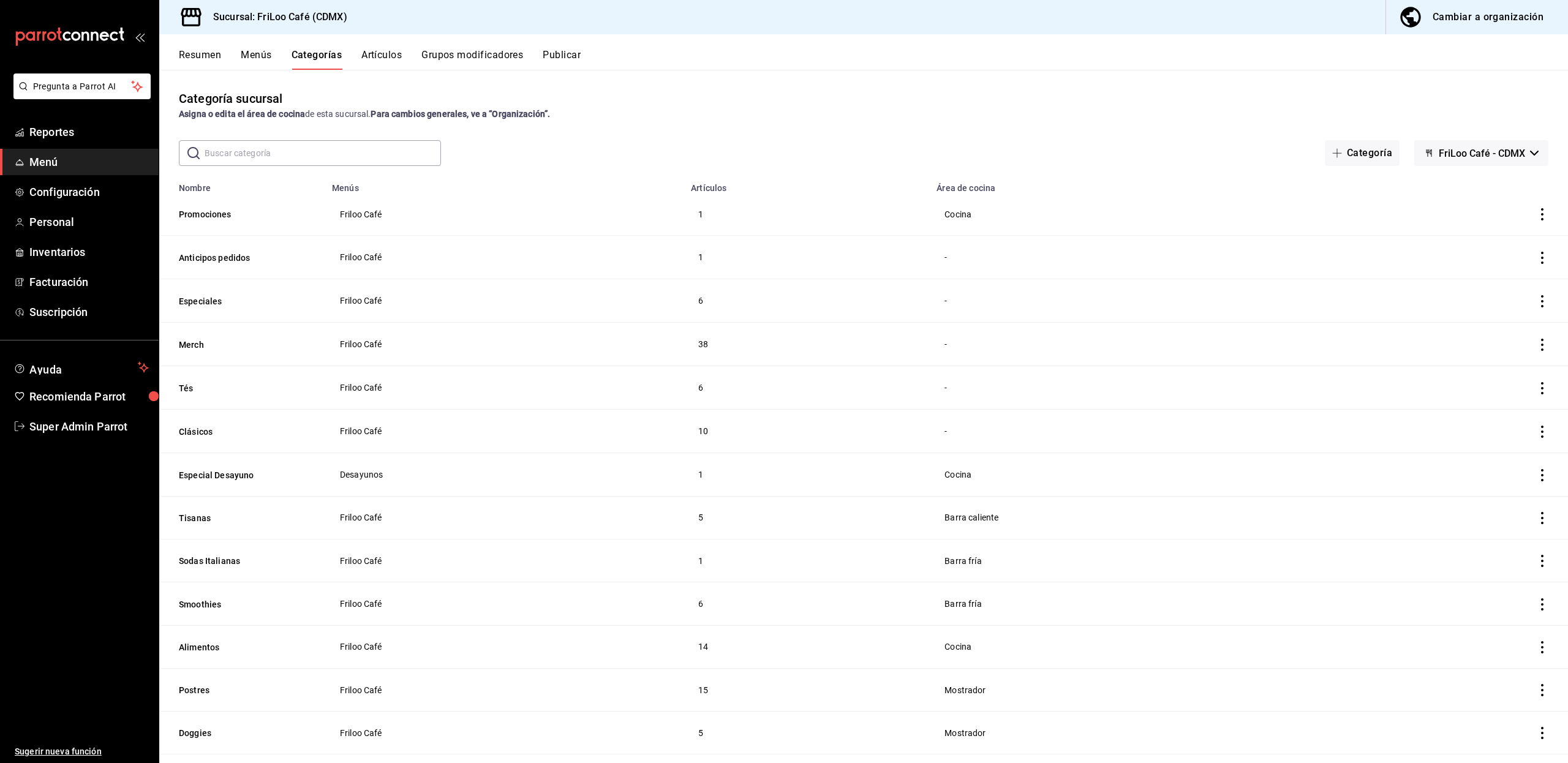
click at [386, 59] on button "Artículos" at bounding box center [381, 60] width 40 height 21
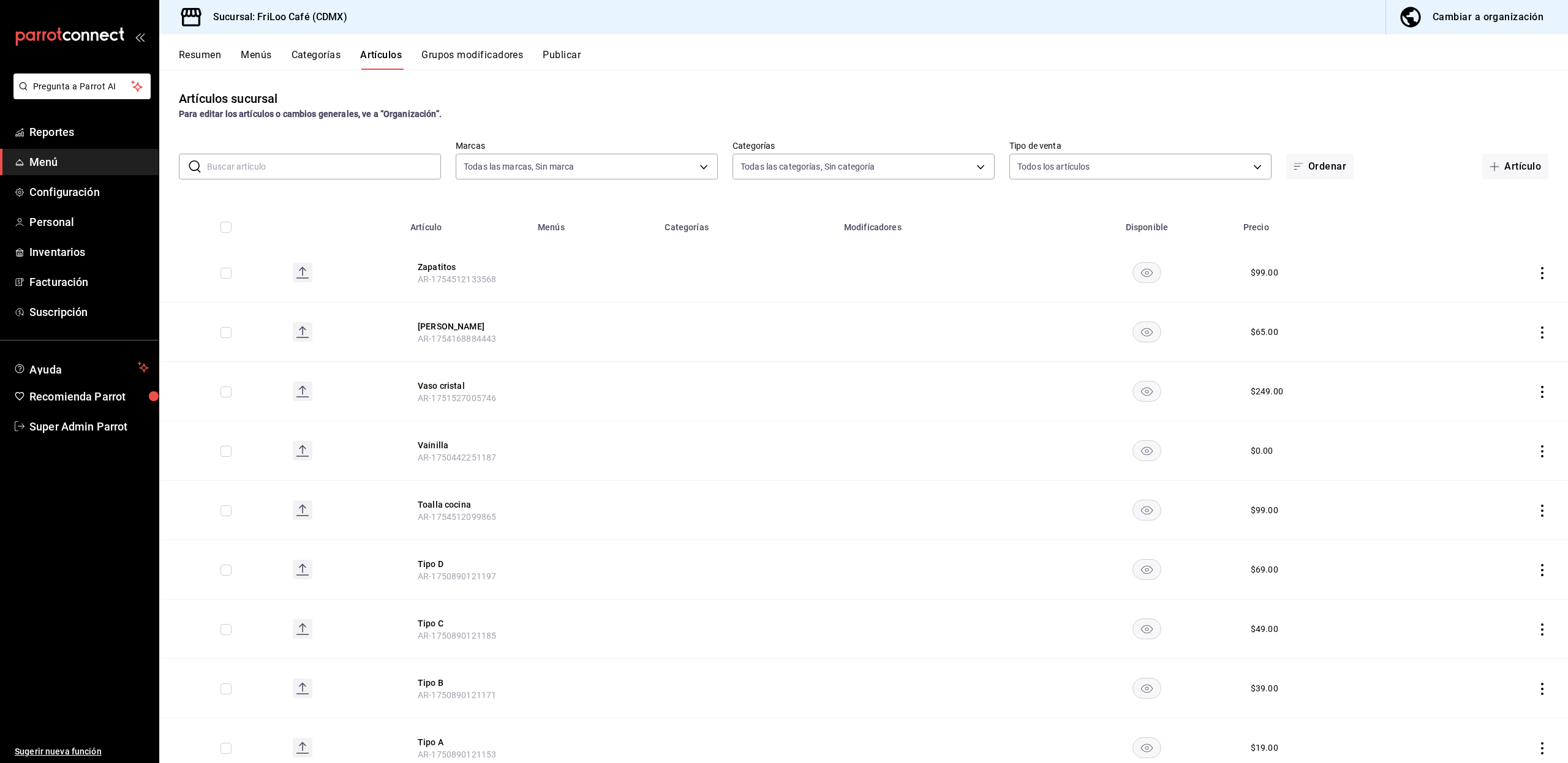
type input "e4bdba6b-3afc-4633-b0eb-b84fb118c14c"
type input "12463e02-e16c-4fb5-87bc-4f8e3a65767e,cc1d0257-09c0-4329-b4ae-f6286884bf40,0e599…"
click at [339, 167] on input "text" at bounding box center [324, 166] width 234 height 25
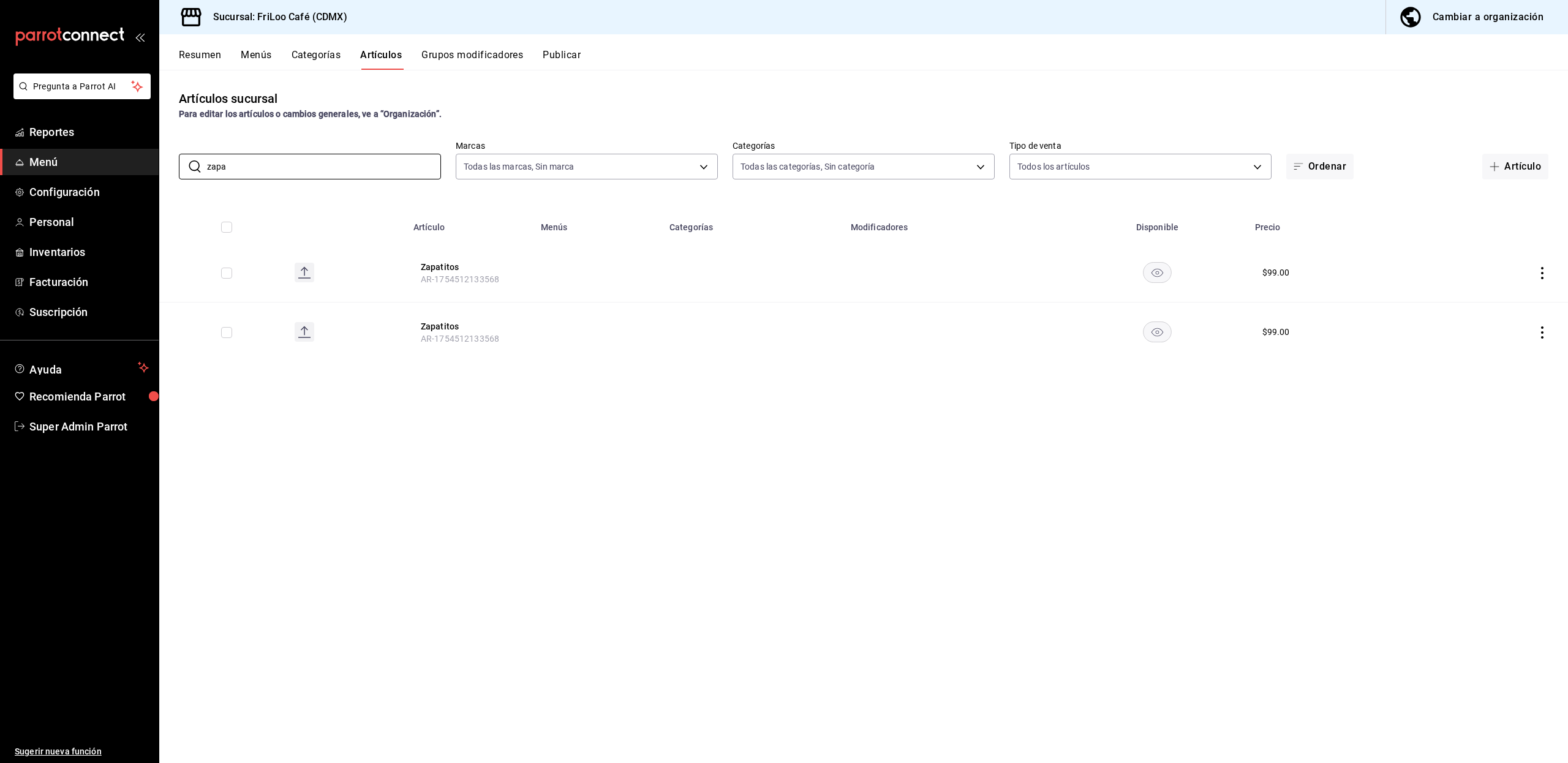
type input "zapa"
click at [1541, 328] on icon "actions" at bounding box center [1542, 332] width 3 height 12
click at [1499, 412] on span "Eliminar" at bounding box center [1505, 410] width 31 height 10
click at [1470, 360] on button "Eliminar" at bounding box center [1488, 355] width 82 height 26
drag, startPoint x: 348, startPoint y: 171, endPoint x: 147, endPoint y: 148, distance: 202.3
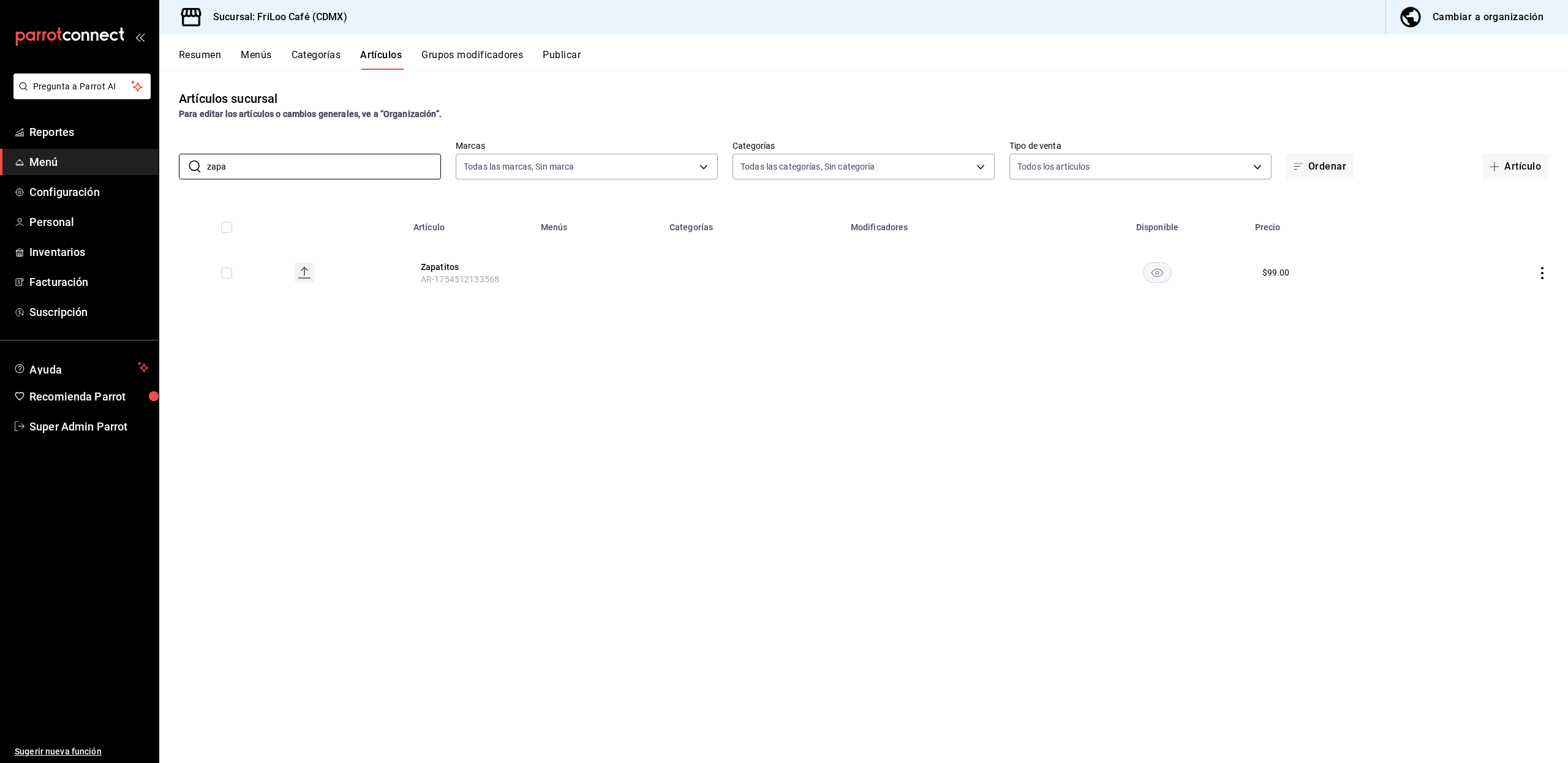
click at [147, 148] on div "Pregunta a Parrot AI Reportes Menú Configuración Personal Inventarios Facturaci…" at bounding box center [784, 381] width 1568 height 763
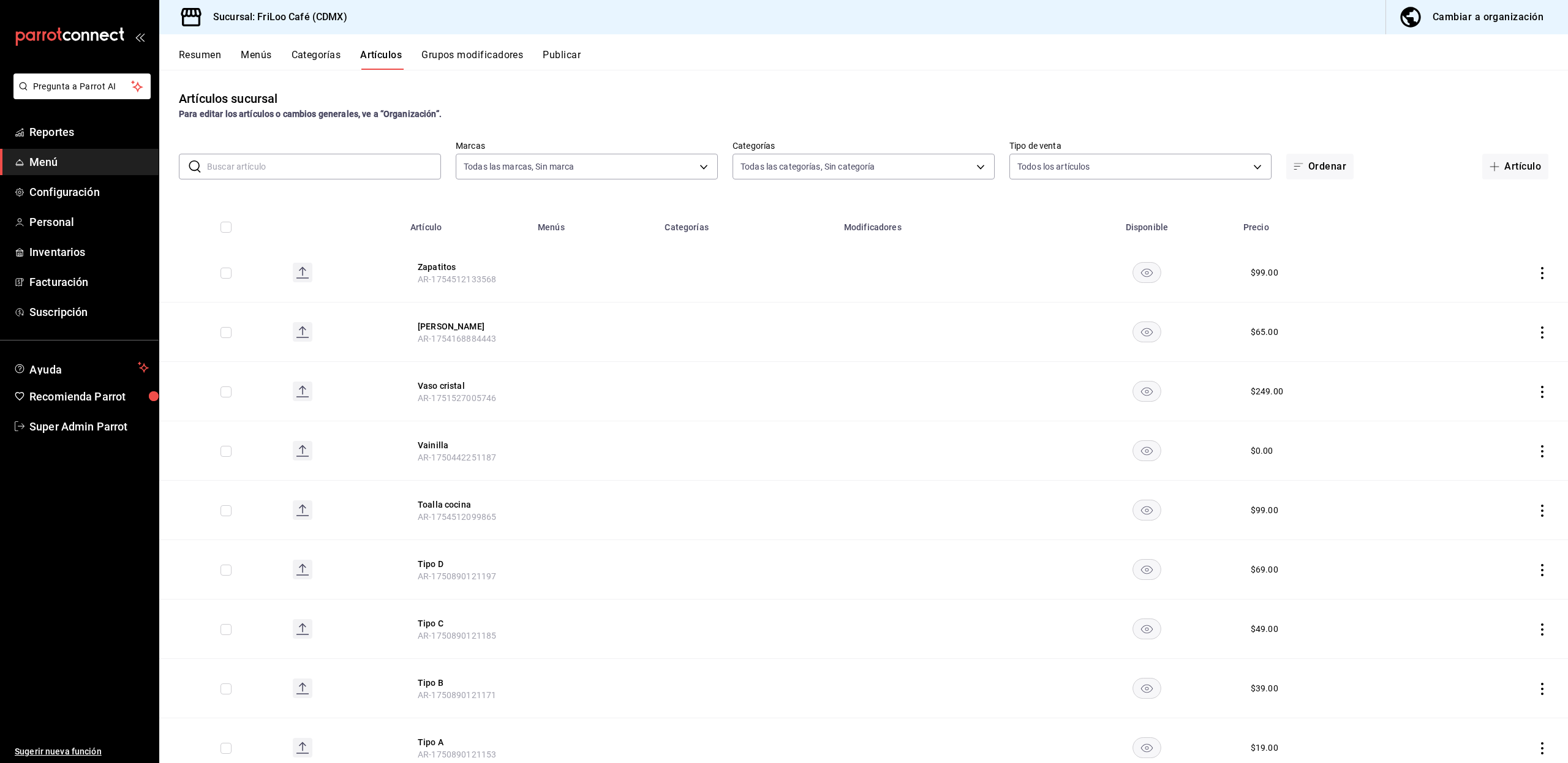
click at [356, 168] on input "text" at bounding box center [324, 166] width 234 height 25
type input "plu"
click at [1537, 397] on icon "actions" at bounding box center [1541, 392] width 12 height 12
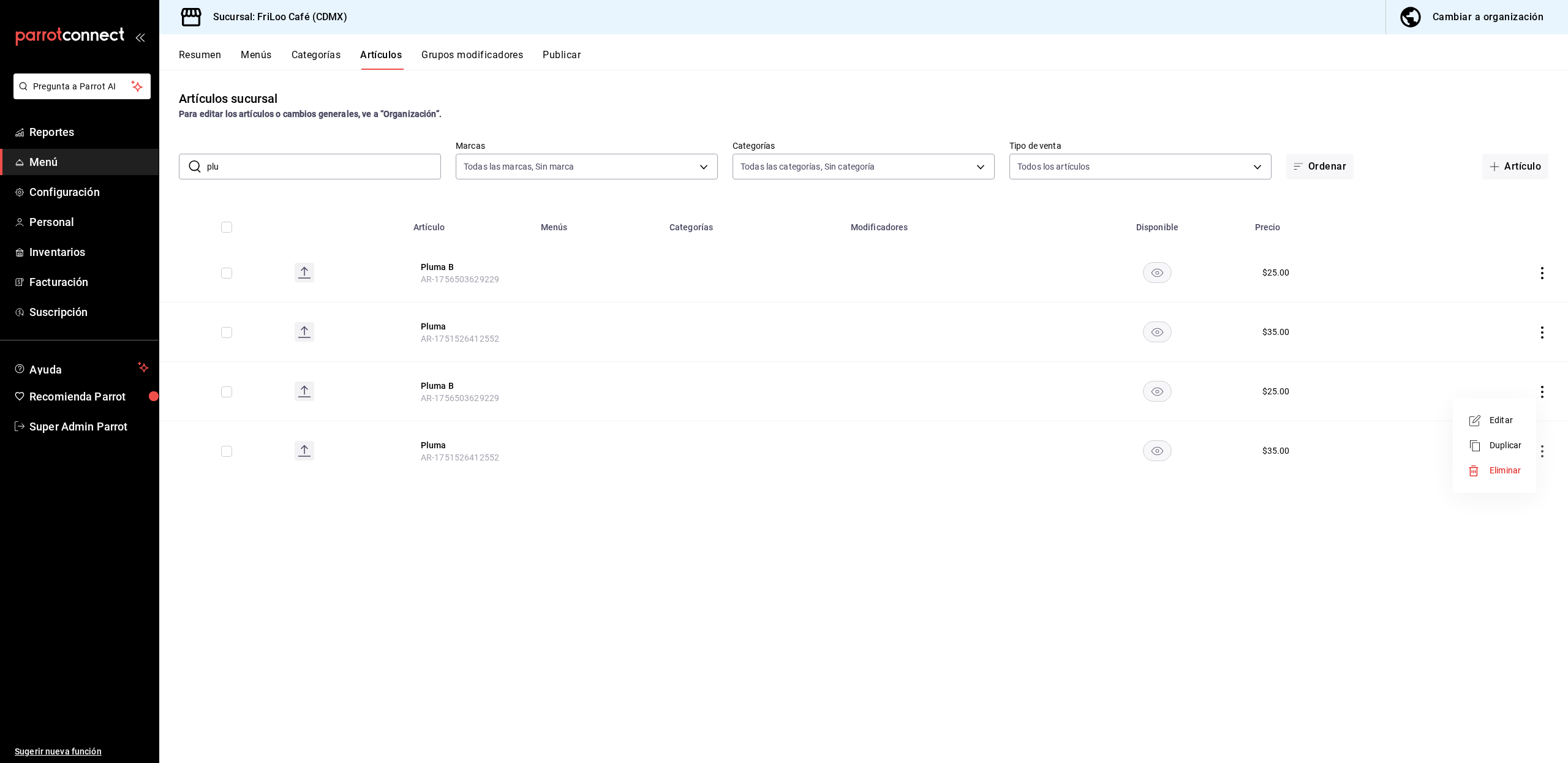
click at [1497, 465] on span "Eliminar" at bounding box center [1505, 470] width 31 height 10
click at [1479, 408] on button "Eliminar" at bounding box center [1488, 415] width 82 height 26
click at [1538, 340] on td at bounding box center [1495, 332] width 144 height 60
click at [1539, 337] on icon "actions" at bounding box center [1541, 332] width 12 height 12
click at [1497, 408] on span "Eliminar" at bounding box center [1505, 410] width 31 height 10
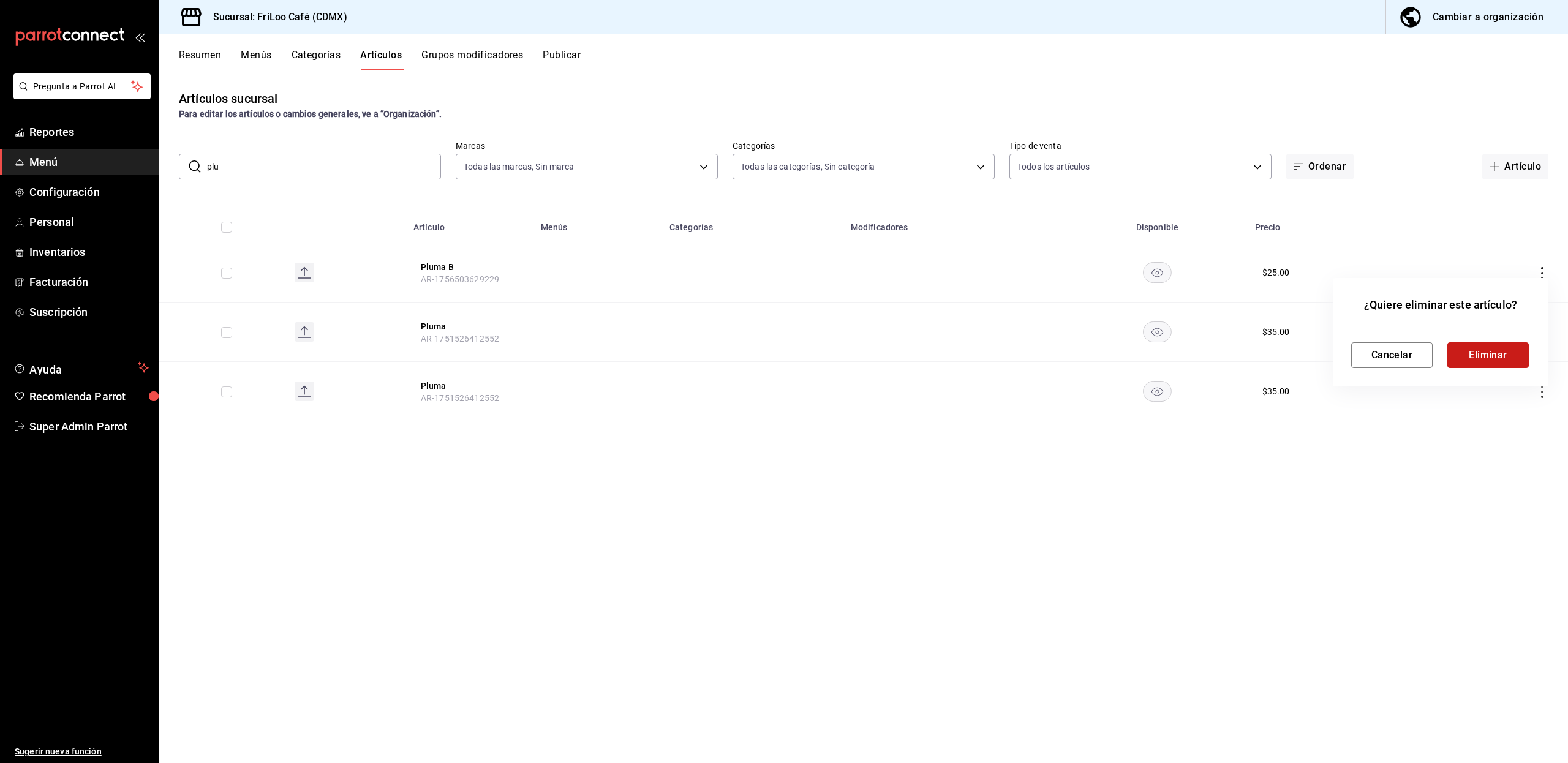
click at [1466, 349] on button "Eliminar" at bounding box center [1488, 355] width 82 height 26
click at [206, 62] on button "Resumen" at bounding box center [199, 60] width 42 height 21
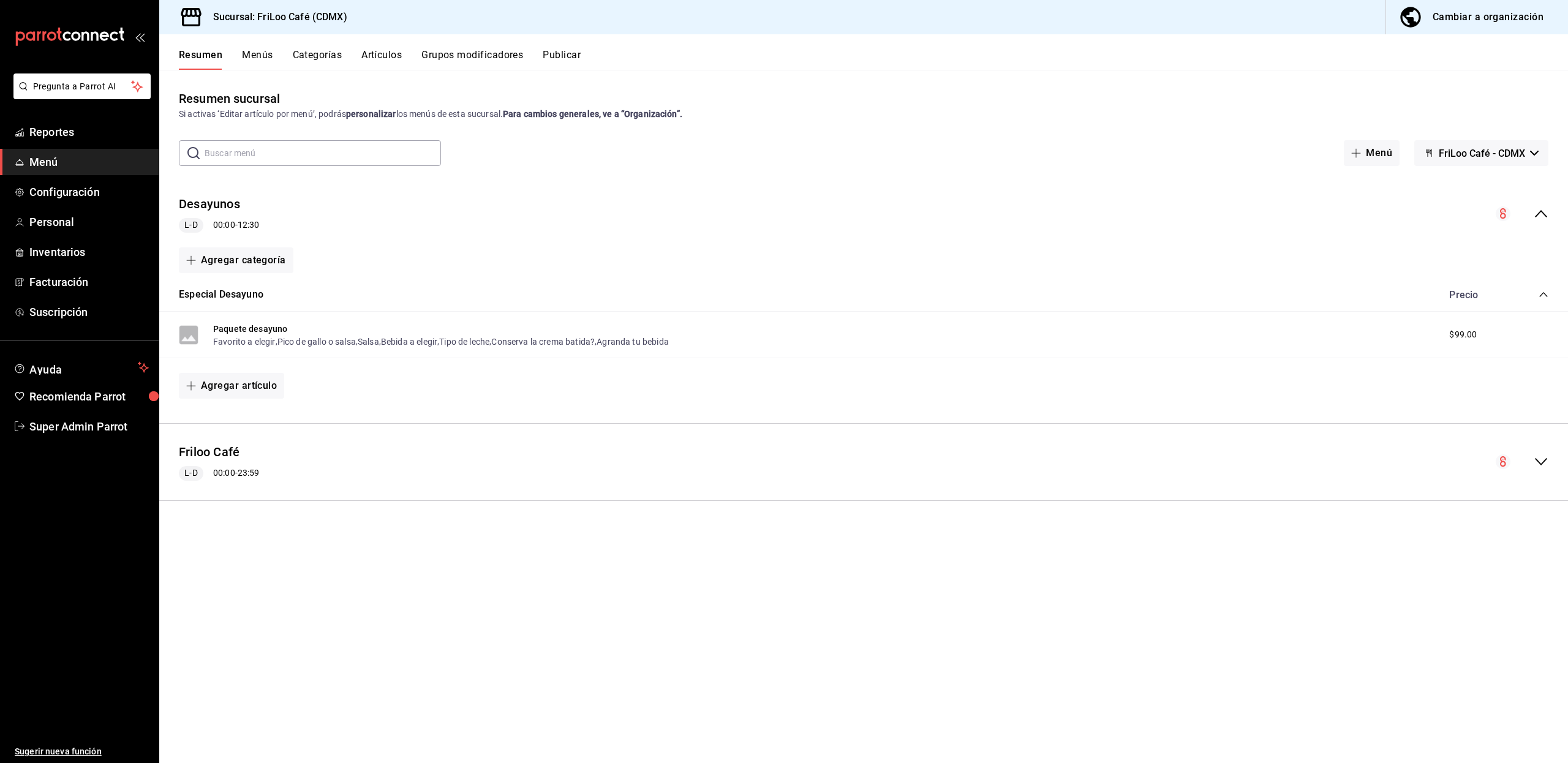
click at [1541, 214] on icon "collapse-menu-row" at bounding box center [1541, 214] width 15 height 15
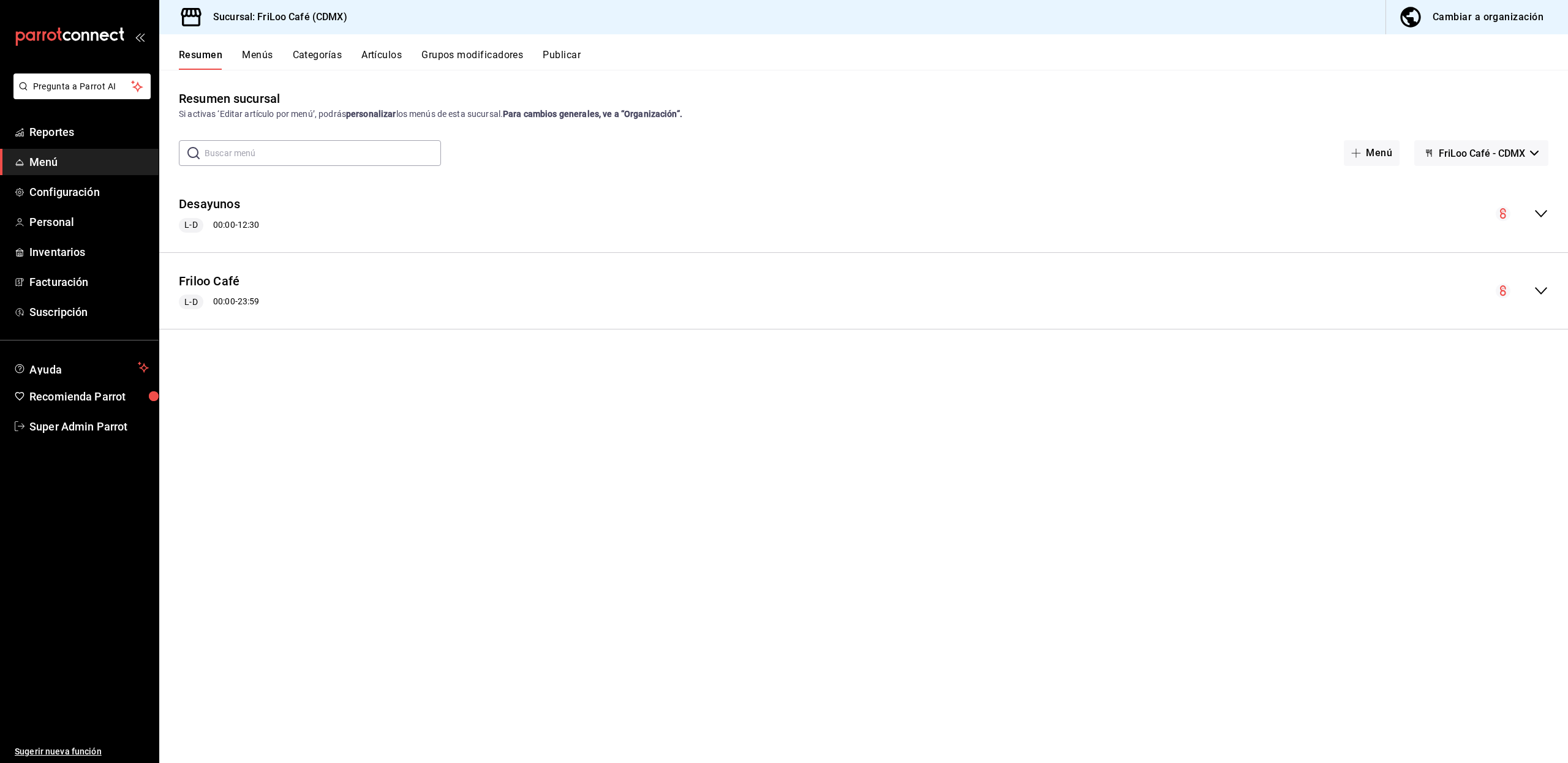
click at [265, 60] on button "Menús" at bounding box center [257, 60] width 30 height 21
click at [226, 261] on button "Friloo Café" at bounding box center [230, 263] width 44 height 12
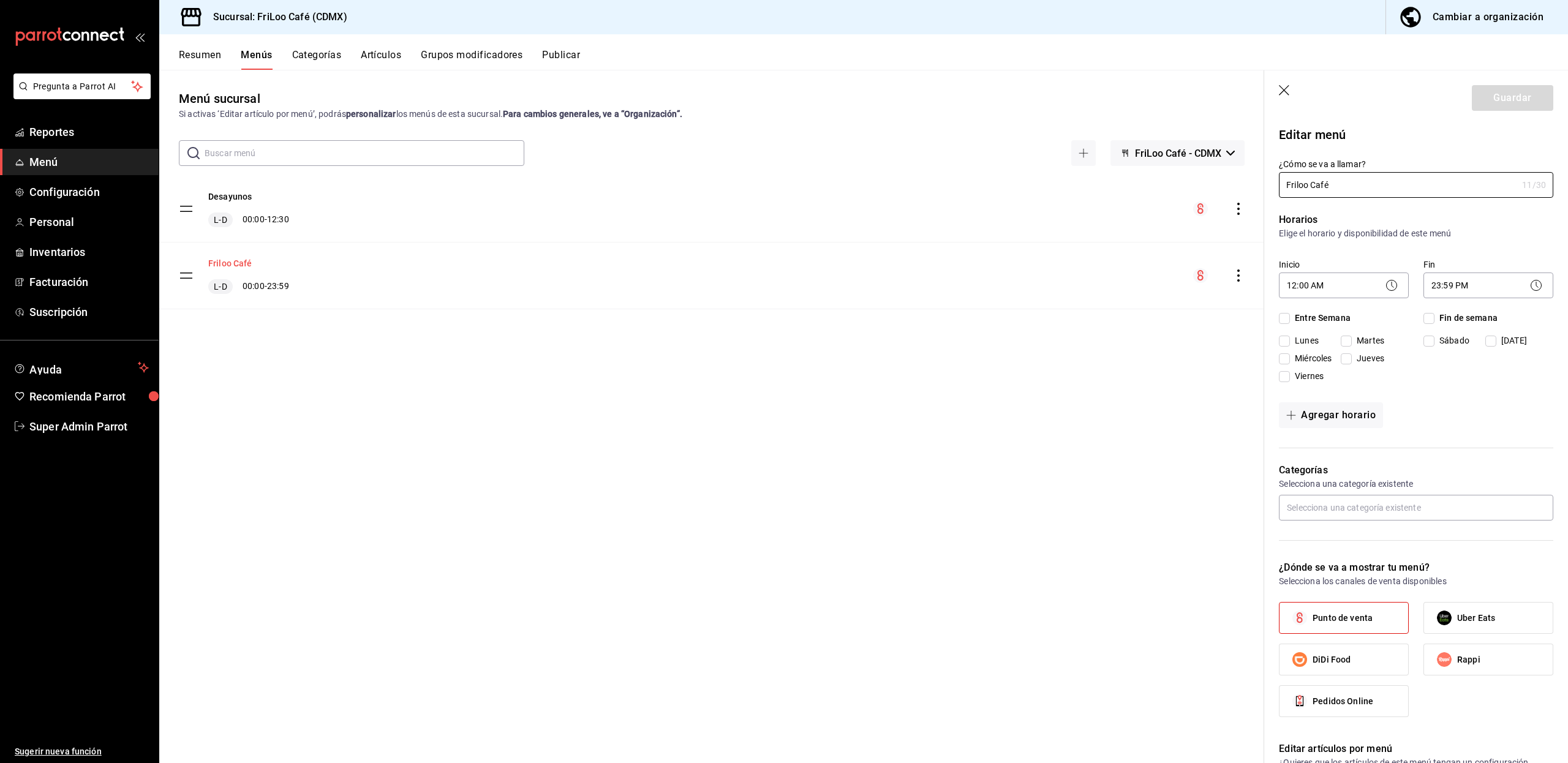
checkbox input "true"
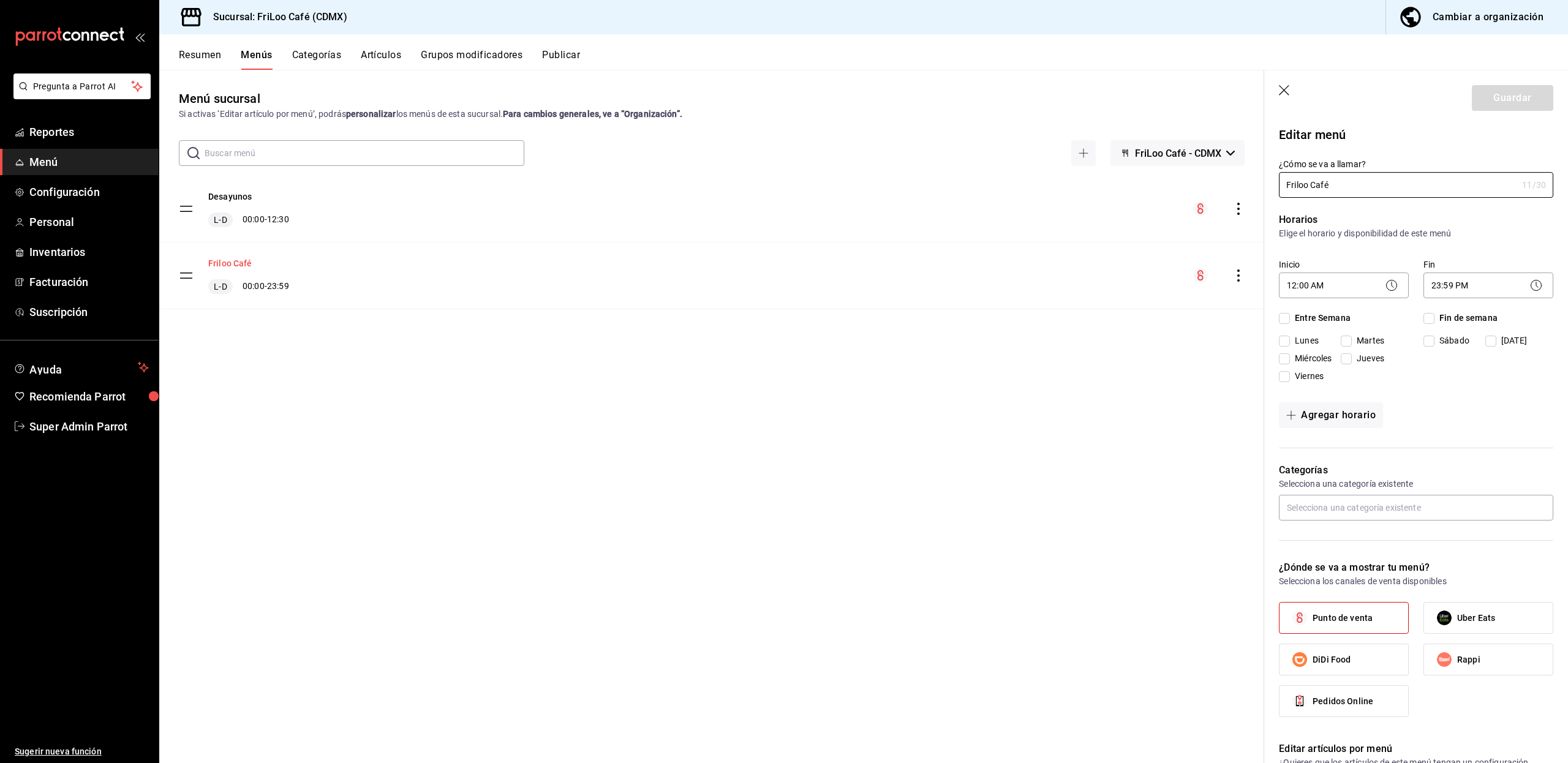
checkbox input "true"
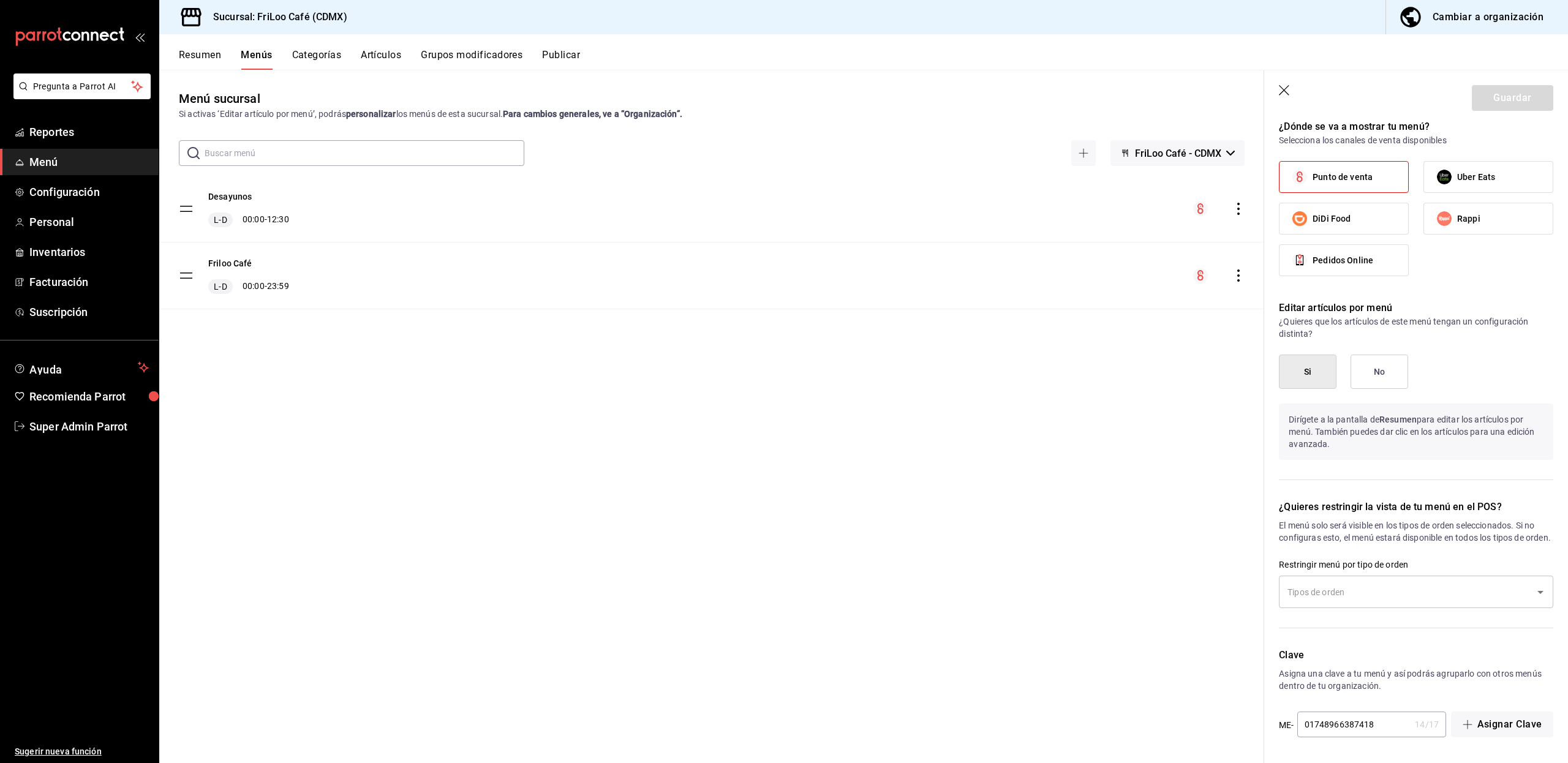
scroll to position [1096, 0]
click at [313, 60] on button "Categorías" at bounding box center [317, 60] width 50 height 21
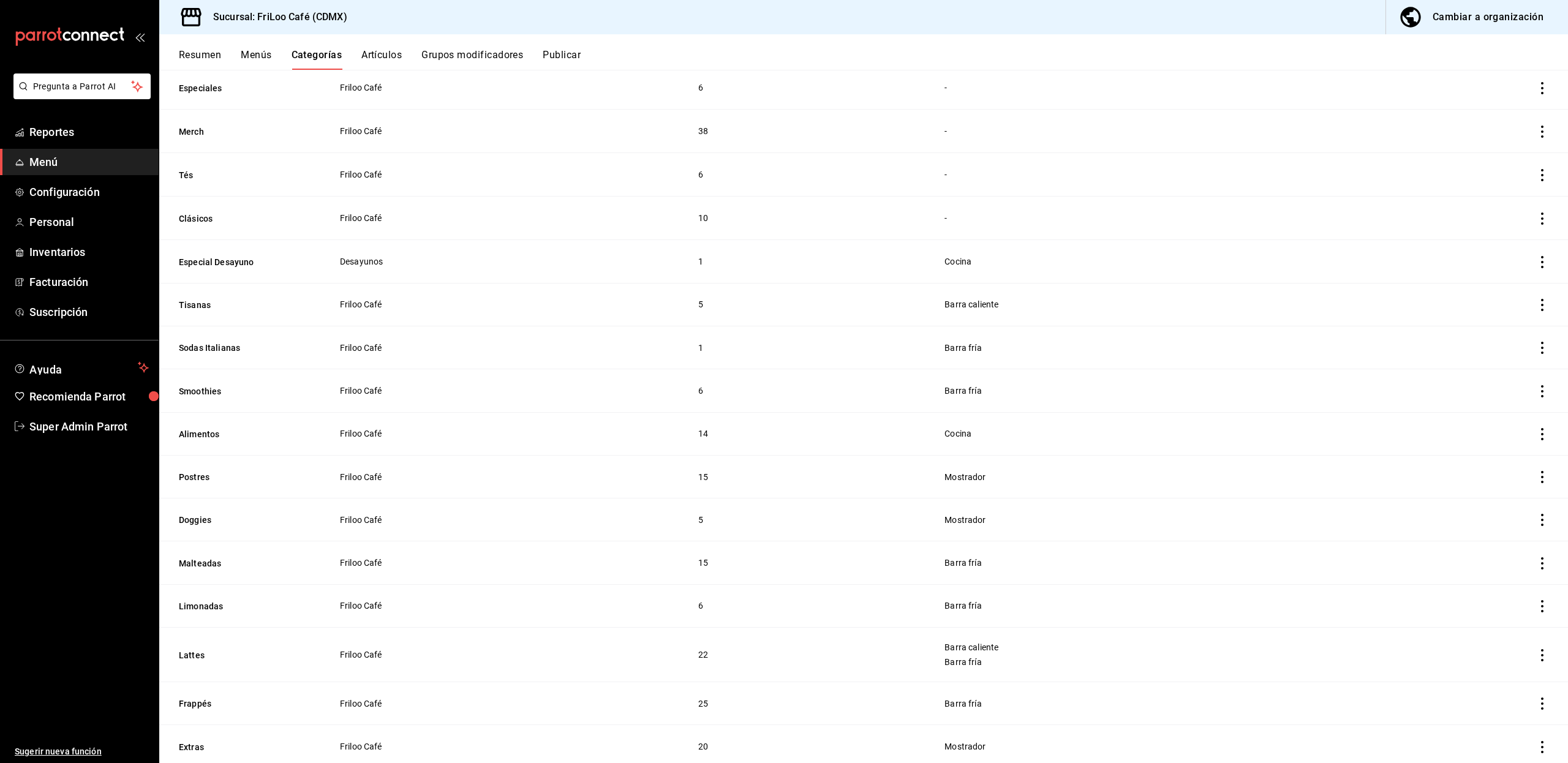
scroll to position [334, 0]
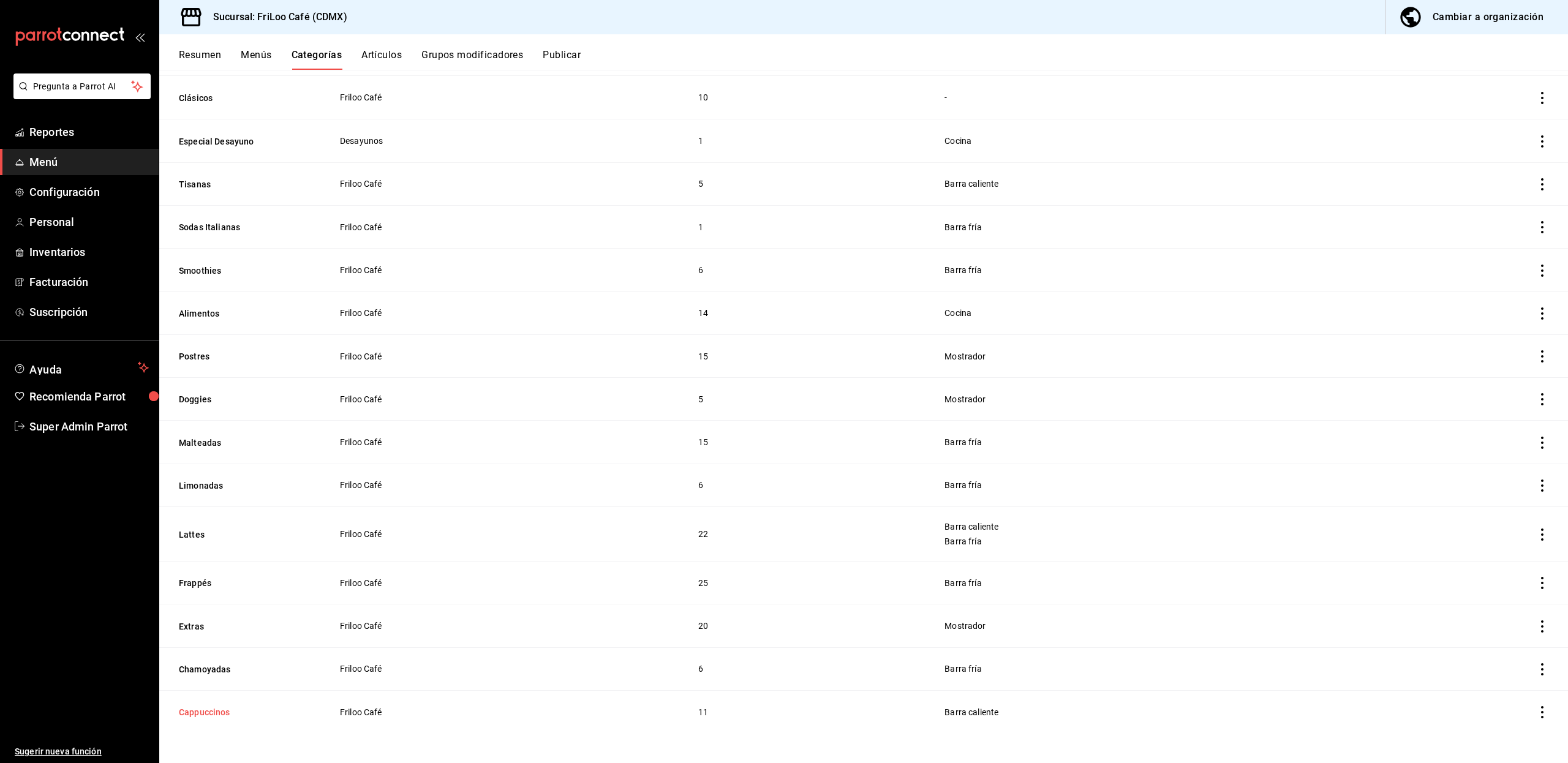
click at [204, 711] on button "Cappuccinos" at bounding box center [240, 712] width 122 height 12
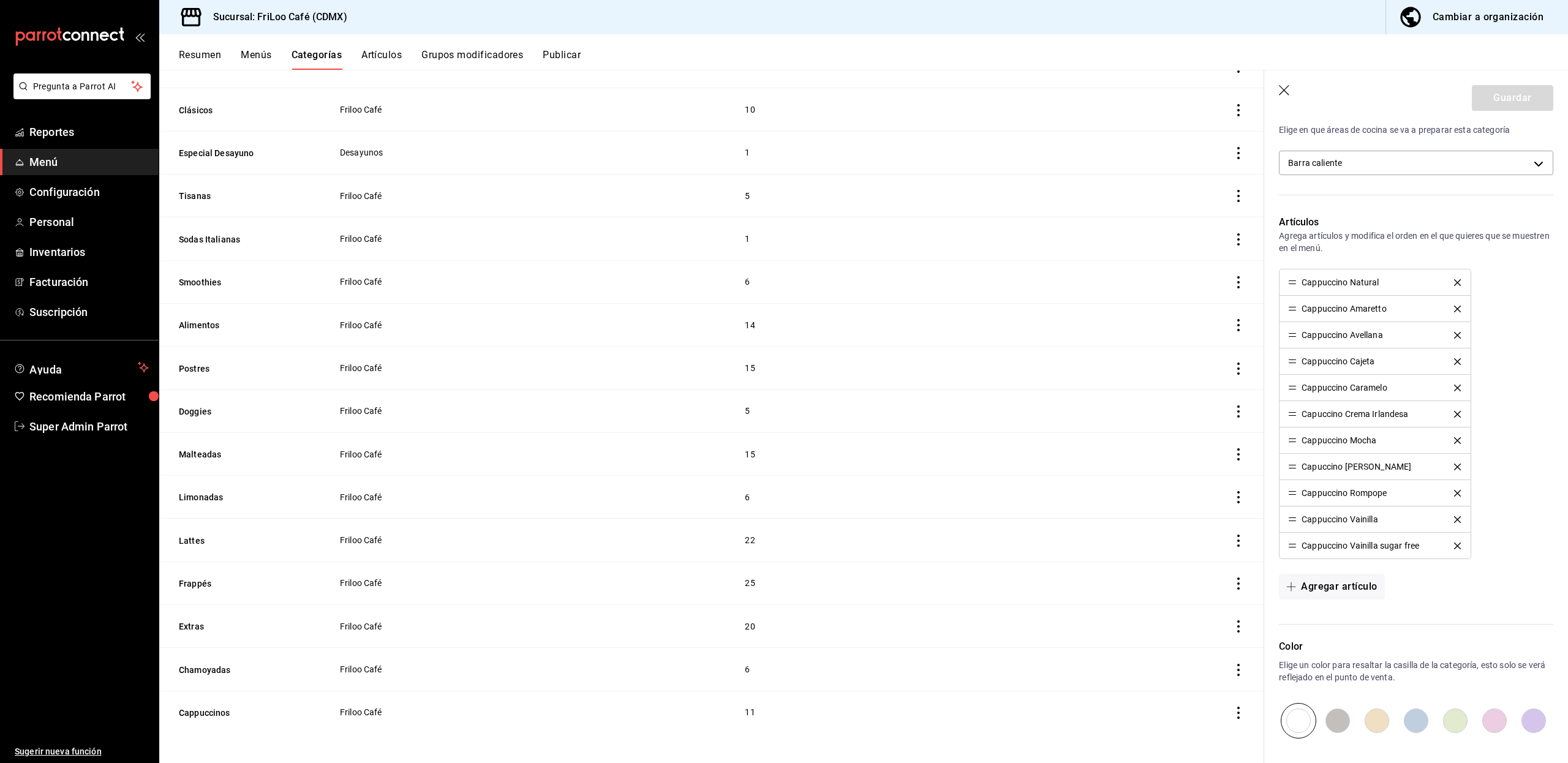
scroll to position [219, 0]
click at [208, 672] on button "Chamoyadas" at bounding box center [240, 669] width 122 height 12
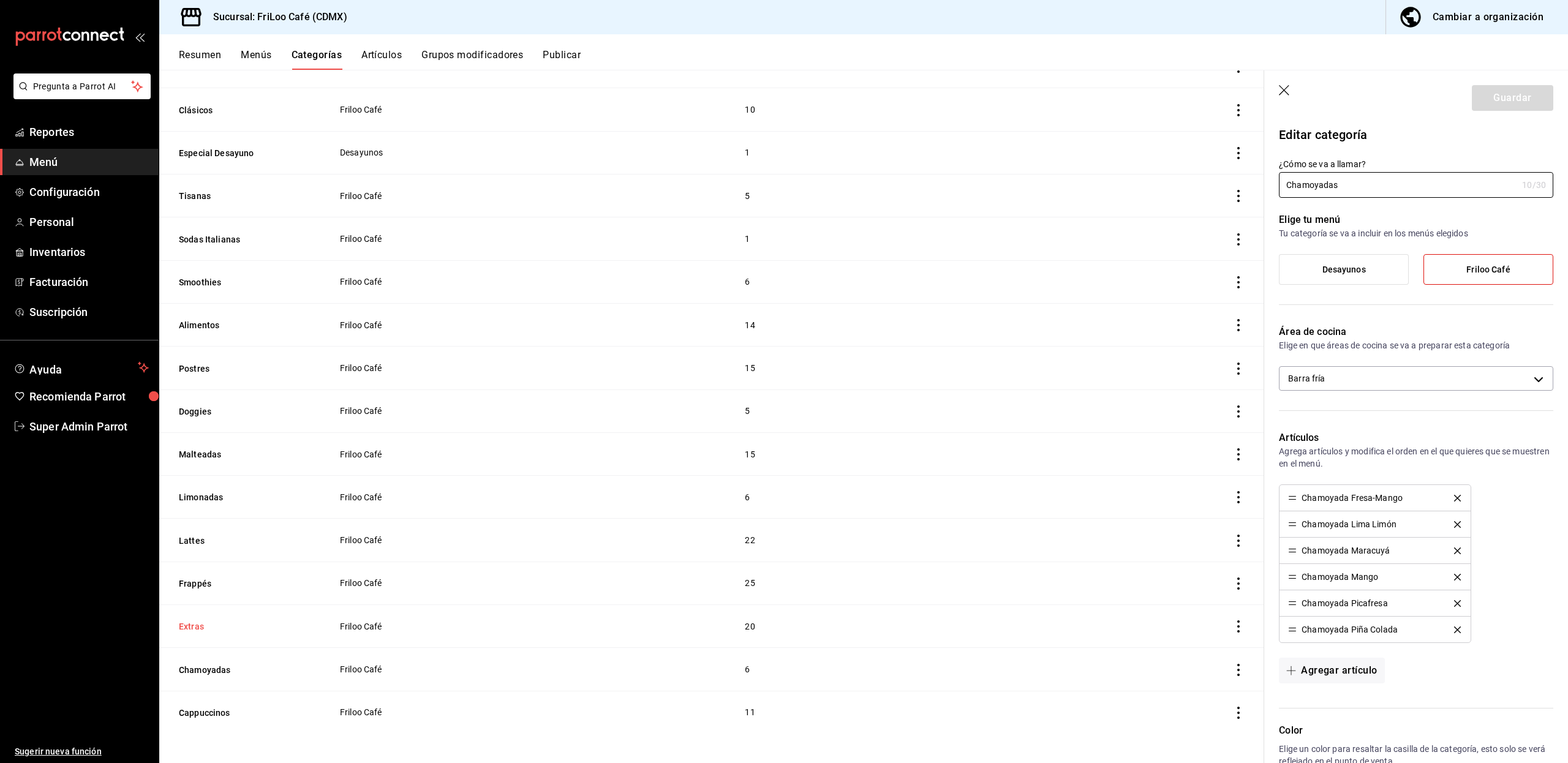
click at [197, 623] on button "Extras" at bounding box center [240, 626] width 122 height 12
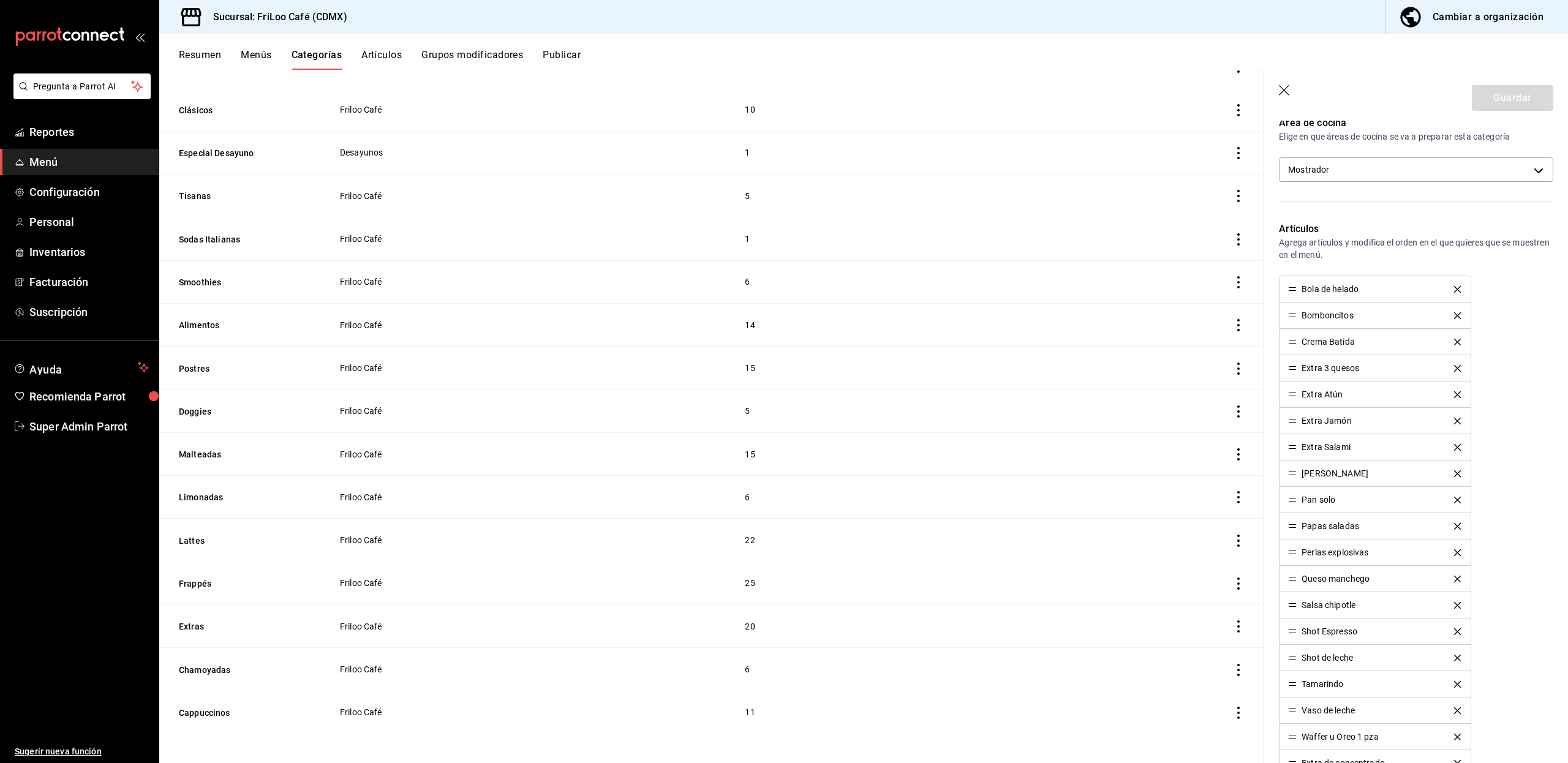
scroll to position [207, 0]
click at [204, 575] on th "Frappés" at bounding box center [241, 582] width 165 height 43
click at [199, 581] on button "Frappés" at bounding box center [240, 583] width 122 height 12
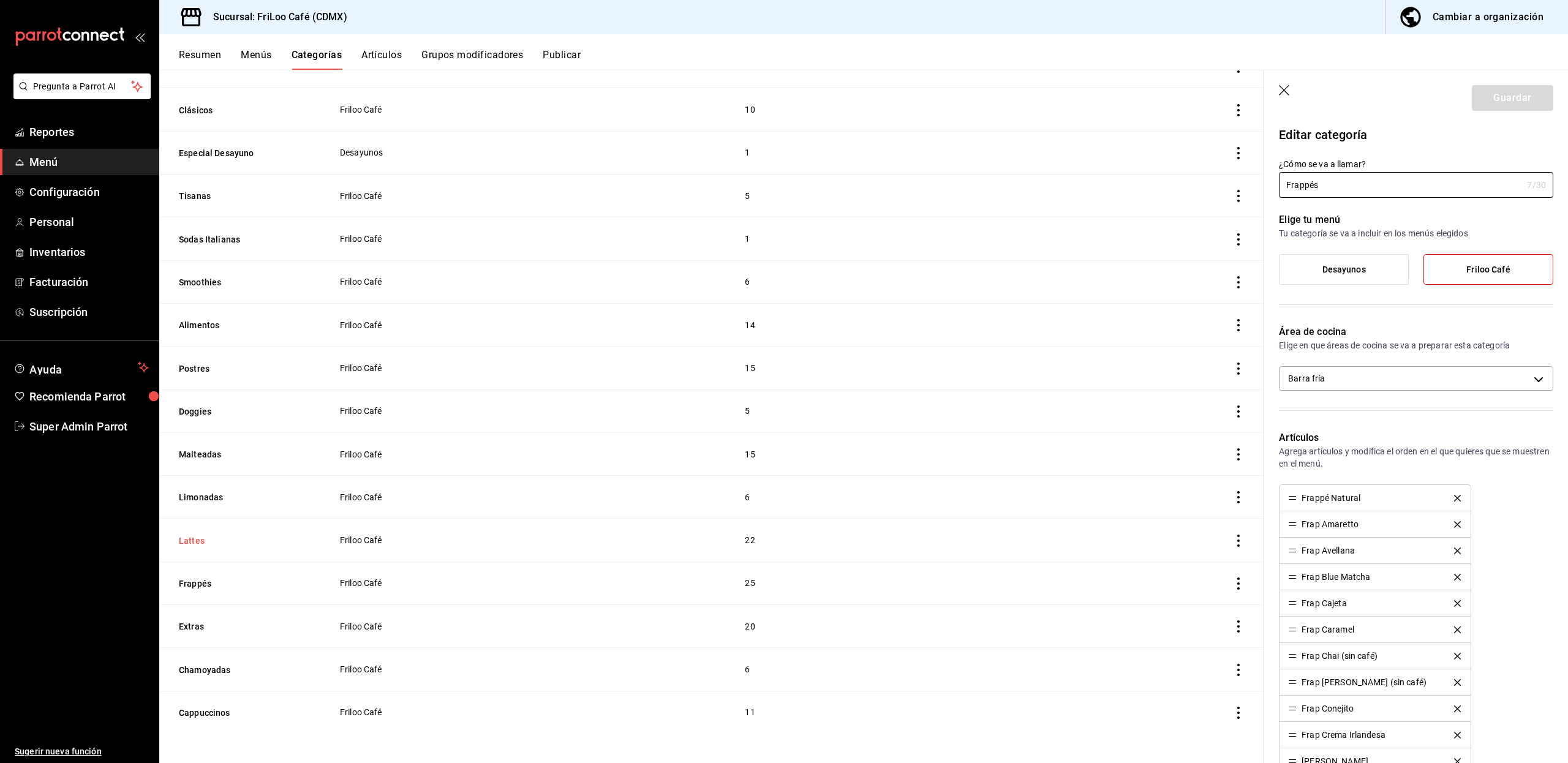
click at [199, 542] on button "Lattes" at bounding box center [240, 540] width 122 height 12
click at [209, 505] on th "Limonadas" at bounding box center [241, 497] width 165 height 43
click at [206, 413] on button "Doggies" at bounding box center [240, 411] width 122 height 12
click at [205, 368] on button "Postres" at bounding box center [240, 368] width 122 height 12
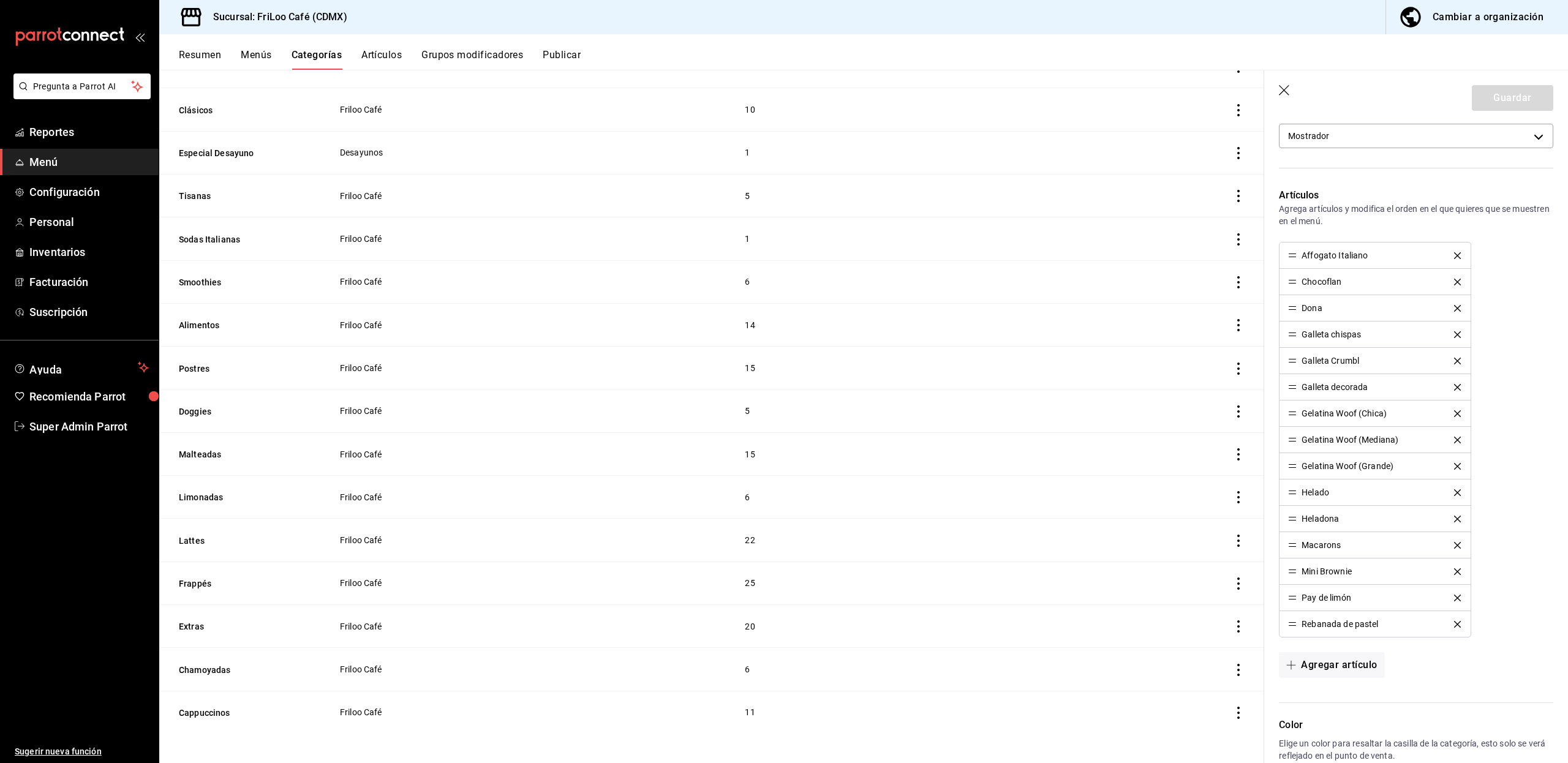
scroll to position [245, 0]
click at [206, 324] on button "Alimentos" at bounding box center [240, 325] width 122 height 12
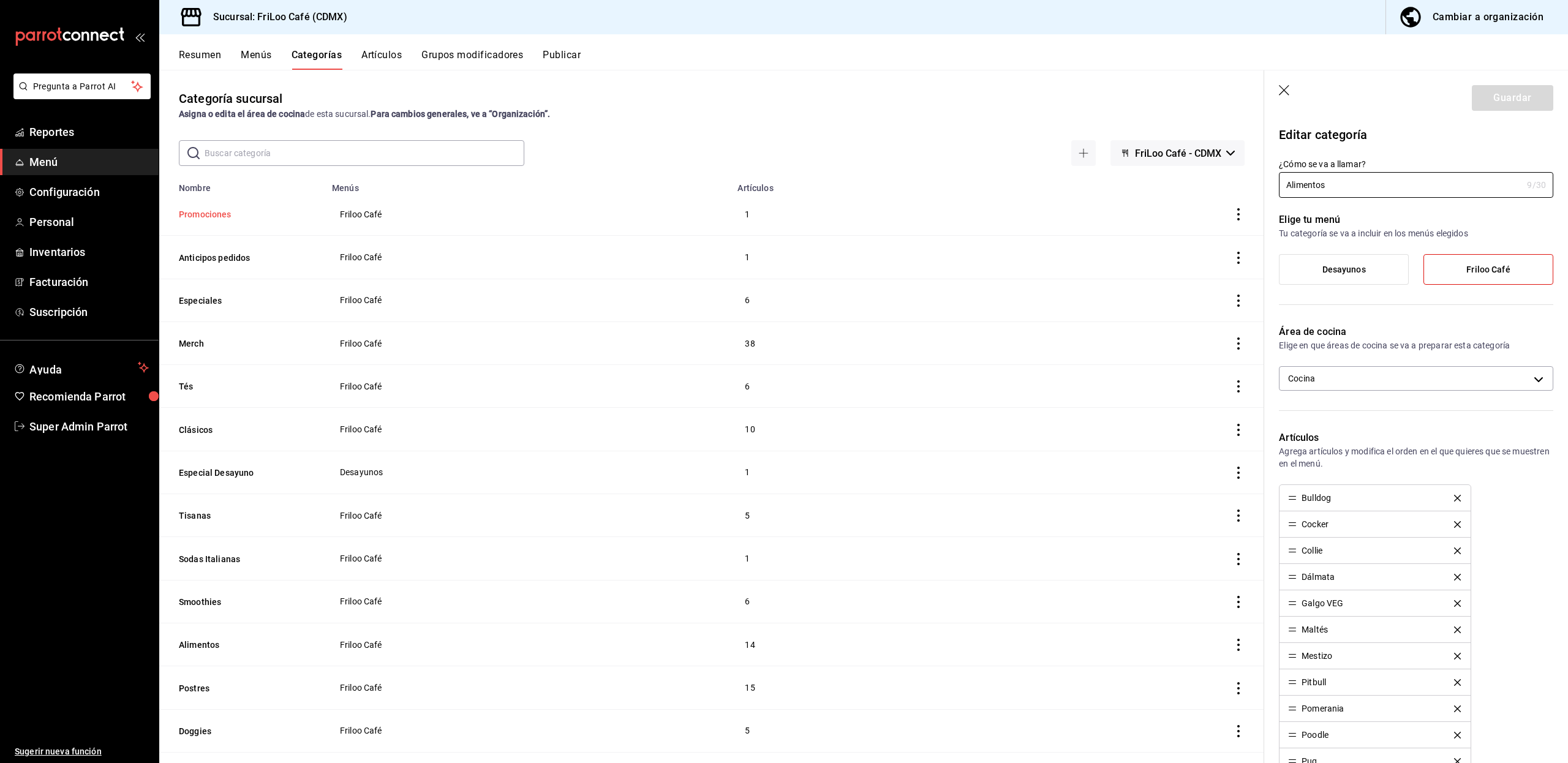
click at [218, 219] on button "Promociones" at bounding box center [240, 214] width 122 height 12
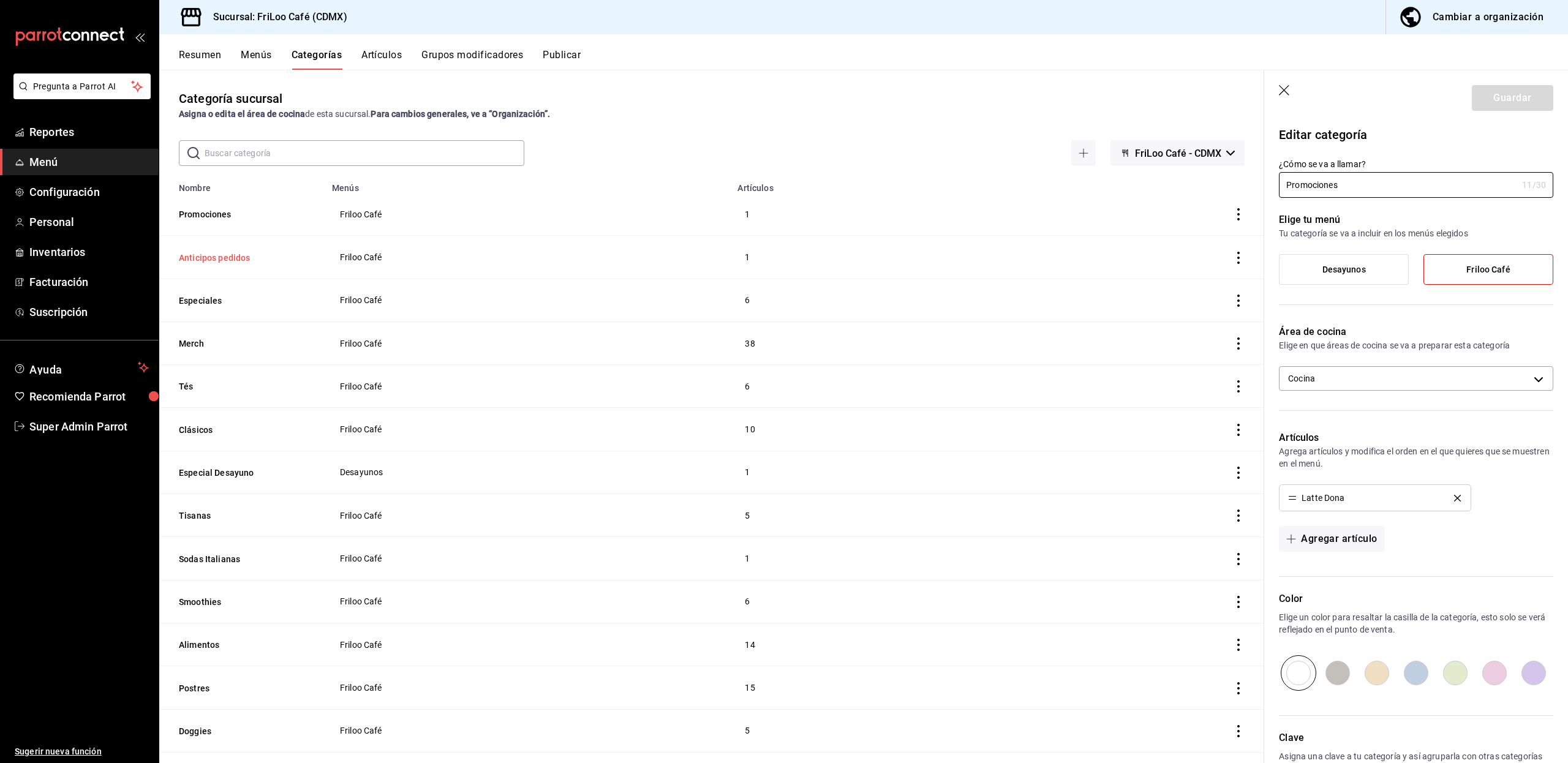
click at [224, 254] on button "Anticipos pedidos" at bounding box center [240, 258] width 122 height 12
click at [213, 300] on button "Especiales" at bounding box center [240, 300] width 122 height 12
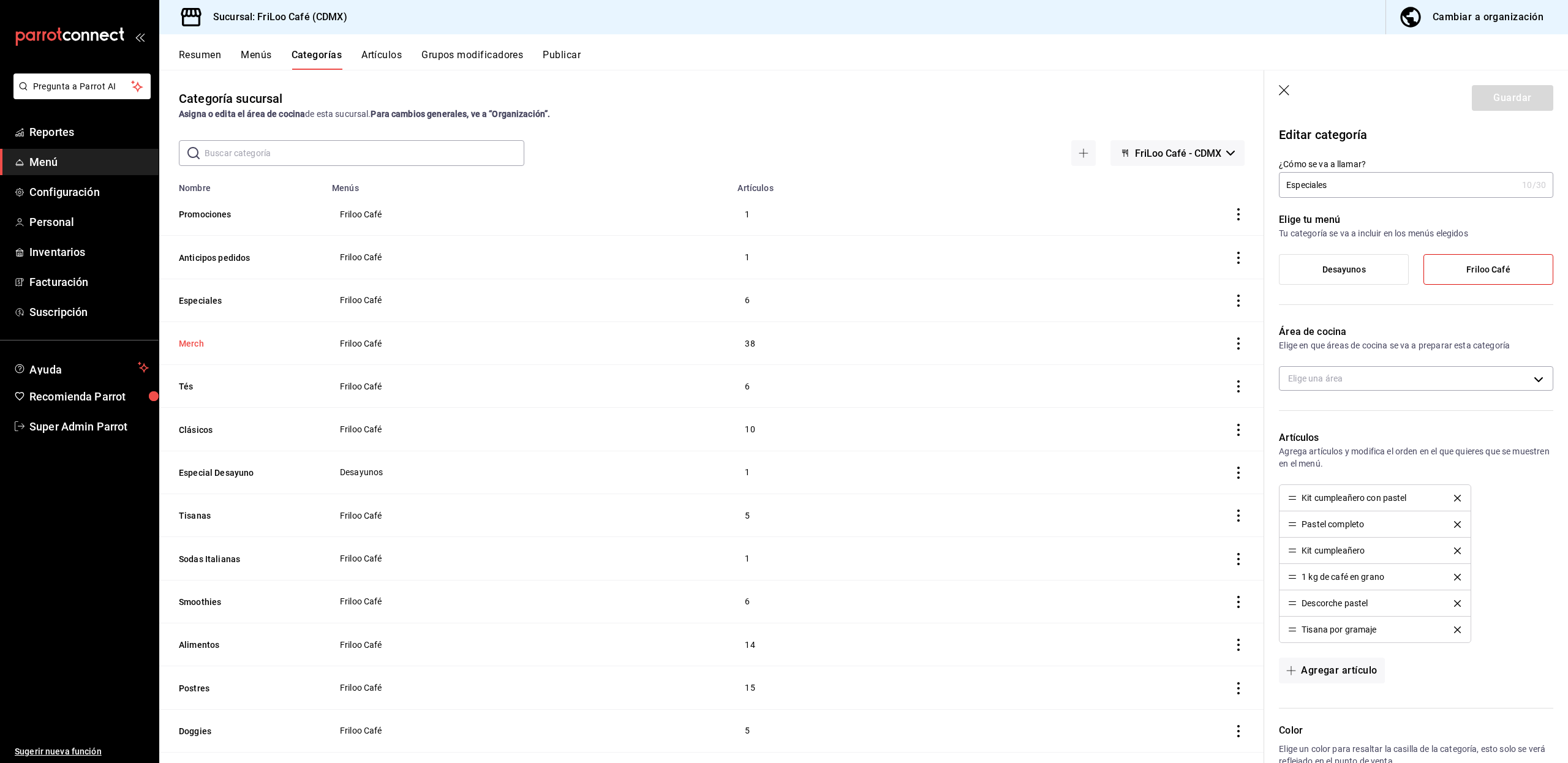
click at [189, 341] on button "Merch" at bounding box center [240, 343] width 122 height 12
click at [196, 430] on button "Clásicos" at bounding box center [240, 430] width 122 height 12
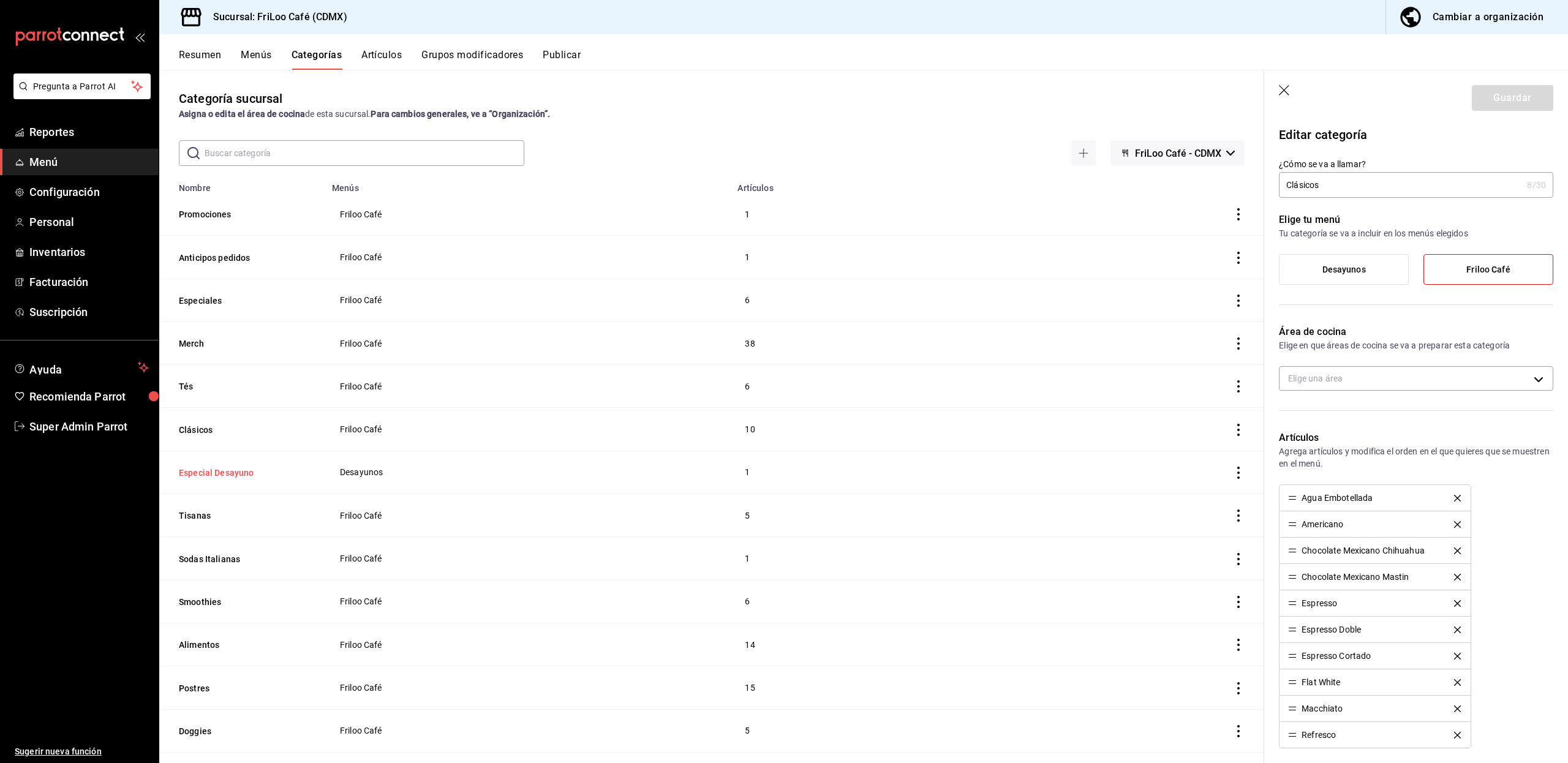
click at [194, 467] on button "Especial Desayuno" at bounding box center [240, 472] width 122 height 12
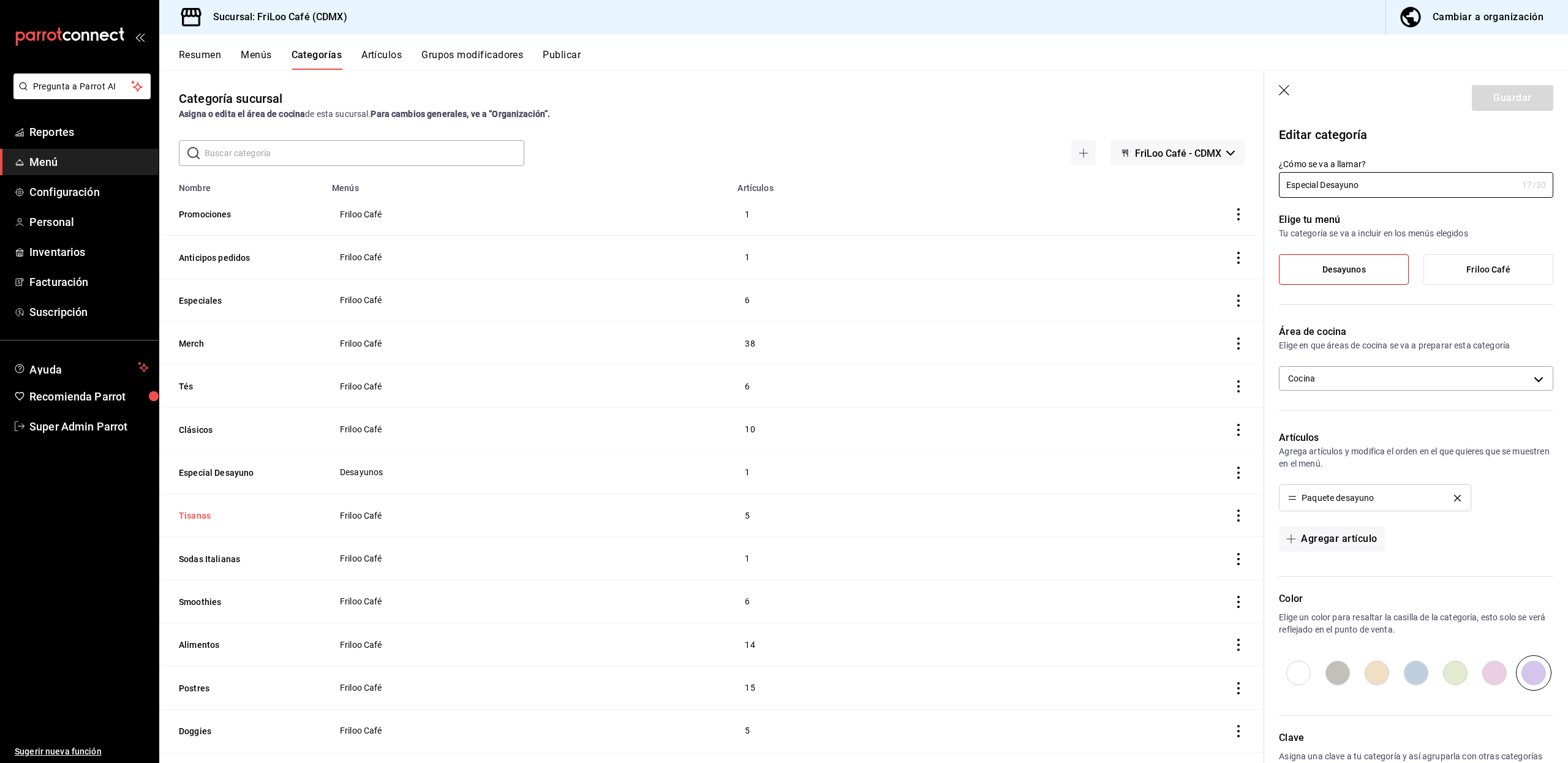
click at [194, 513] on button "Tisanas" at bounding box center [240, 515] width 122 height 12
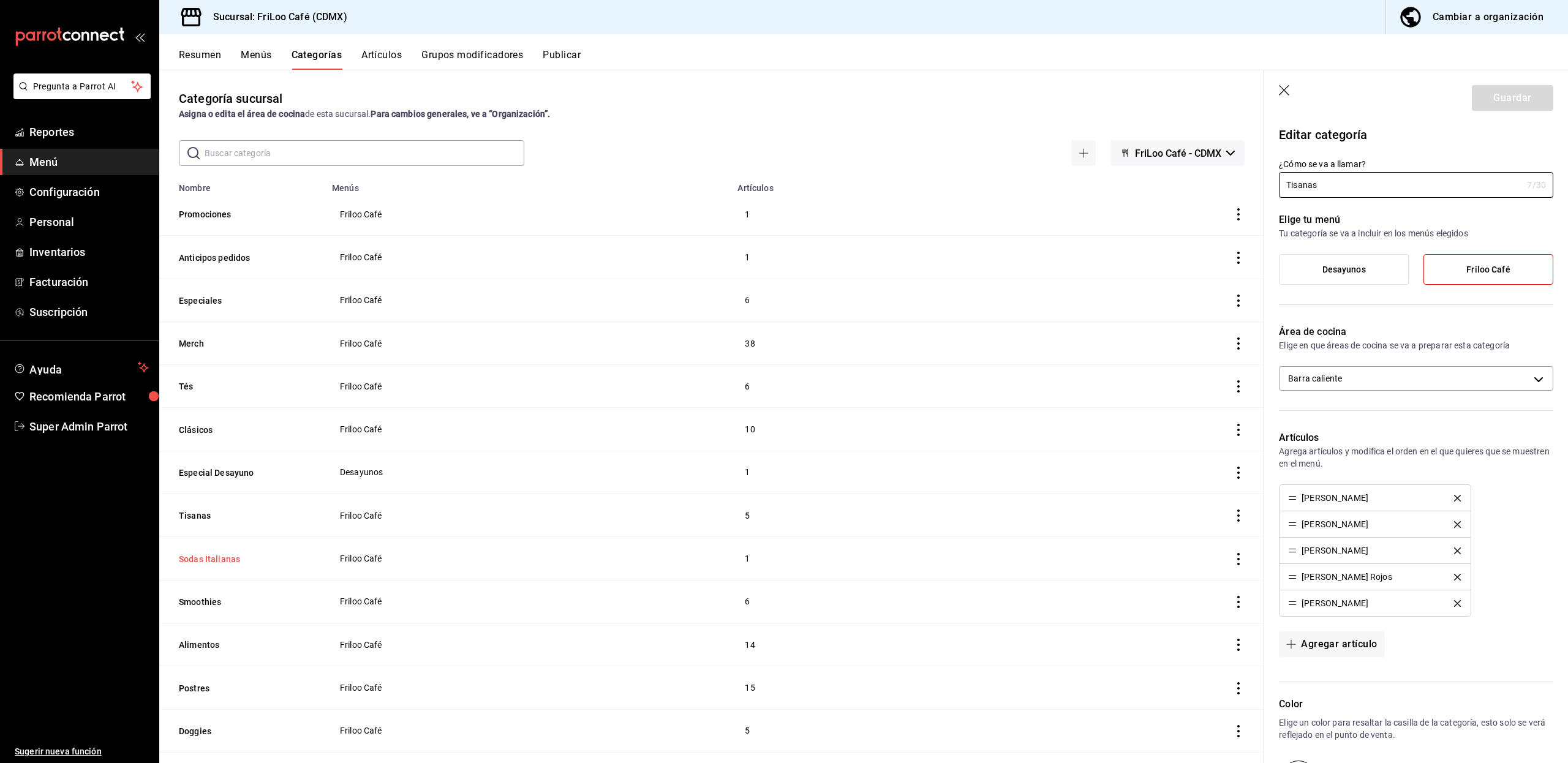
click at [195, 553] on button "Sodas Italianas" at bounding box center [240, 558] width 122 height 12
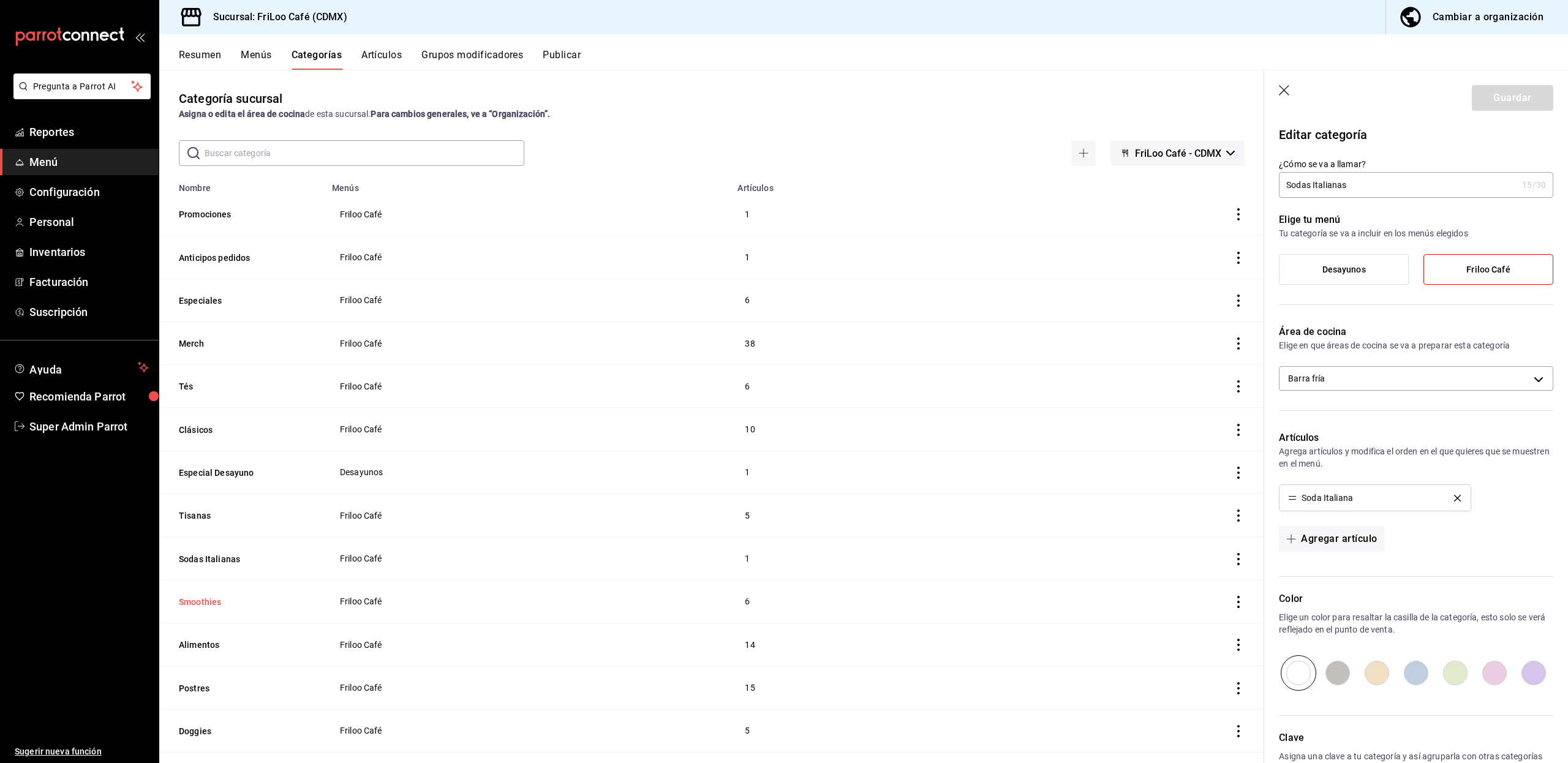
click at [198, 596] on button "Smoothies" at bounding box center [240, 601] width 122 height 12
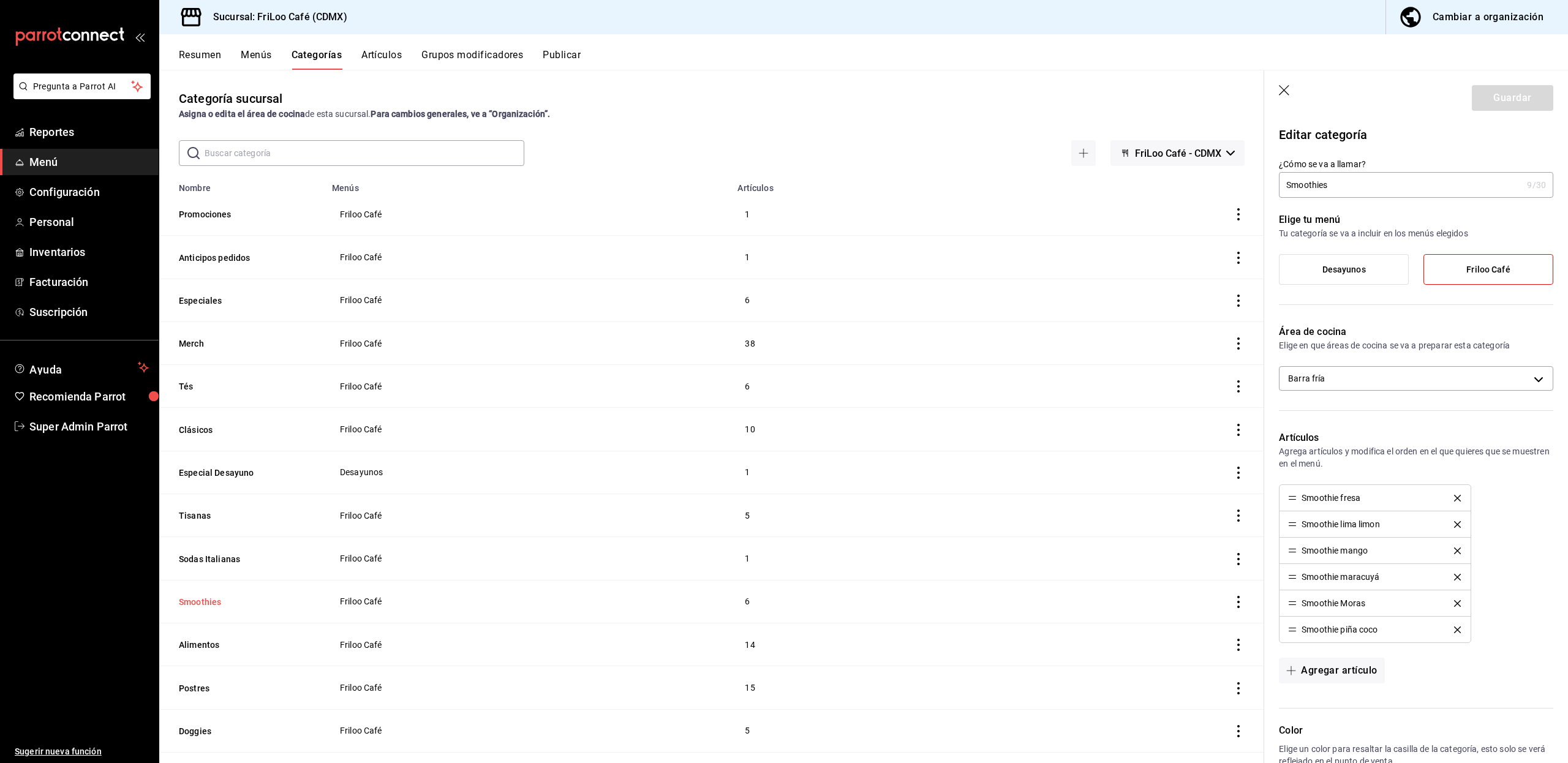
click at [198, 596] on button "Smoothies" at bounding box center [240, 601] width 122 height 12
click at [199, 652] on th "Alimentos" at bounding box center [241, 644] width 165 height 43
click at [207, 645] on button "Alimentos" at bounding box center [240, 645] width 122 height 12
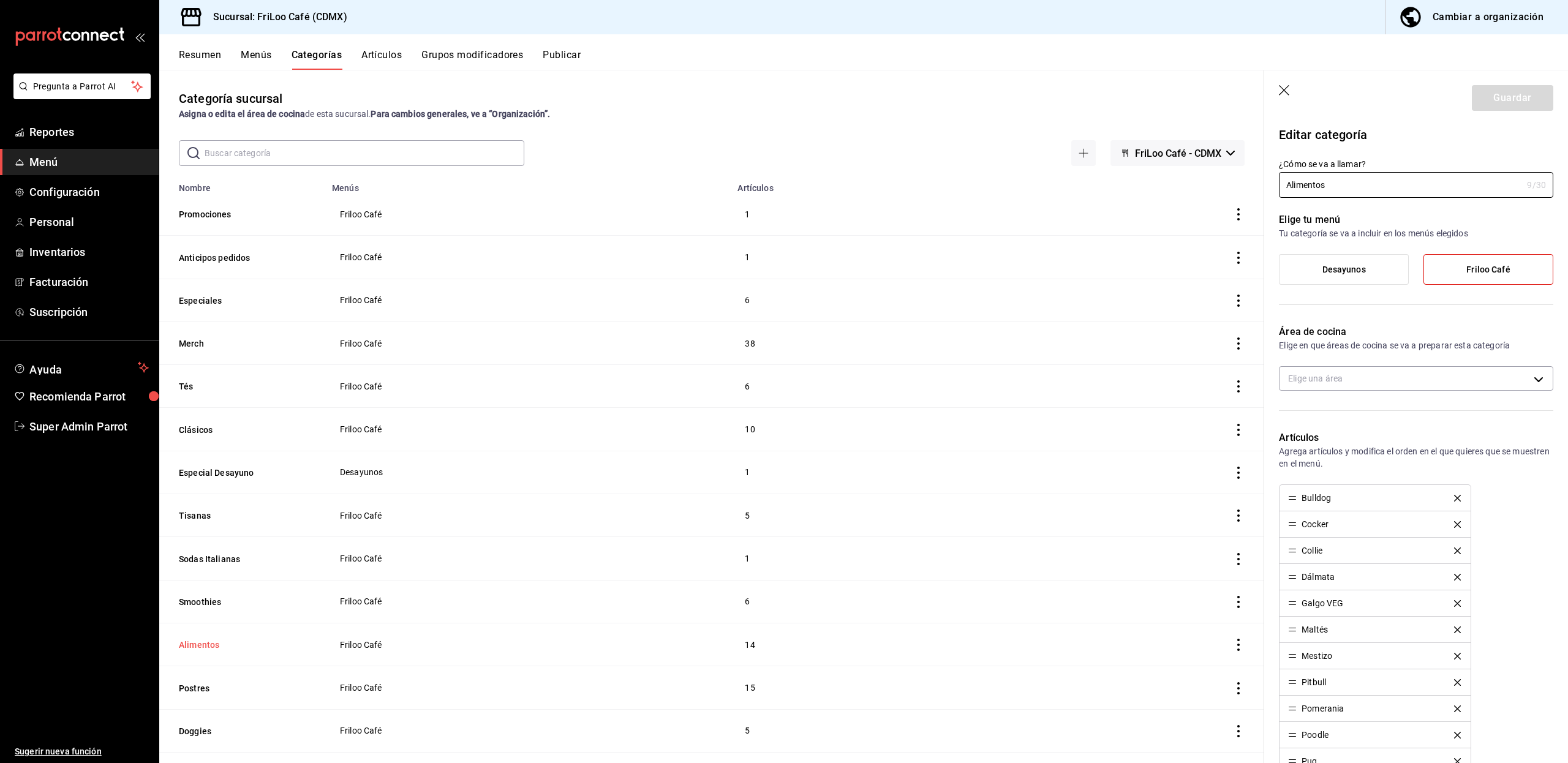
type input "53f77e8e-a546-4e6a-8313-28af5efc6db2"
click at [1455, 16] on div "Cambiar a organización" at bounding box center [1487, 17] width 111 height 17
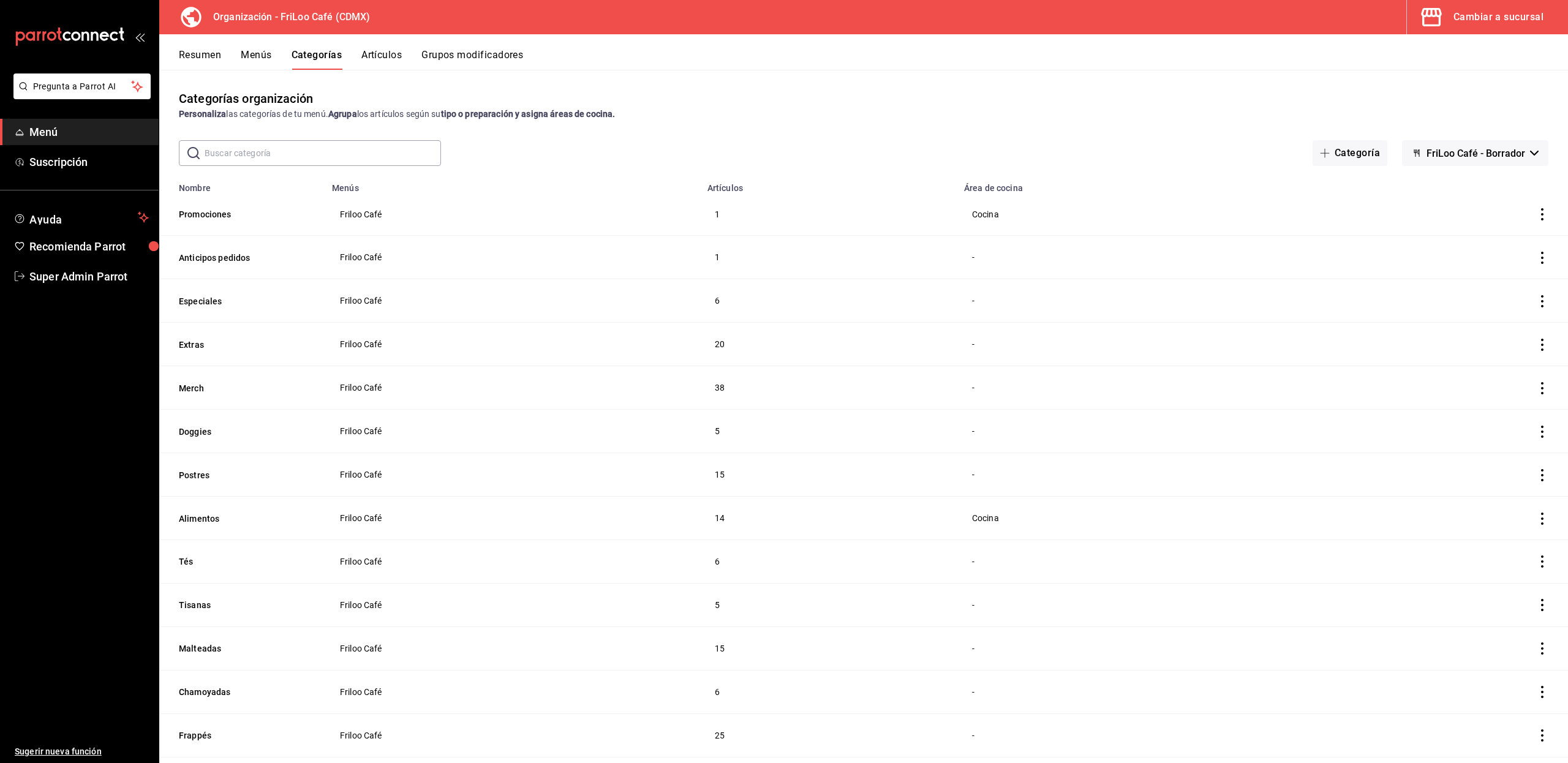
click at [187, 62] on button "Resumen" at bounding box center [199, 60] width 42 height 21
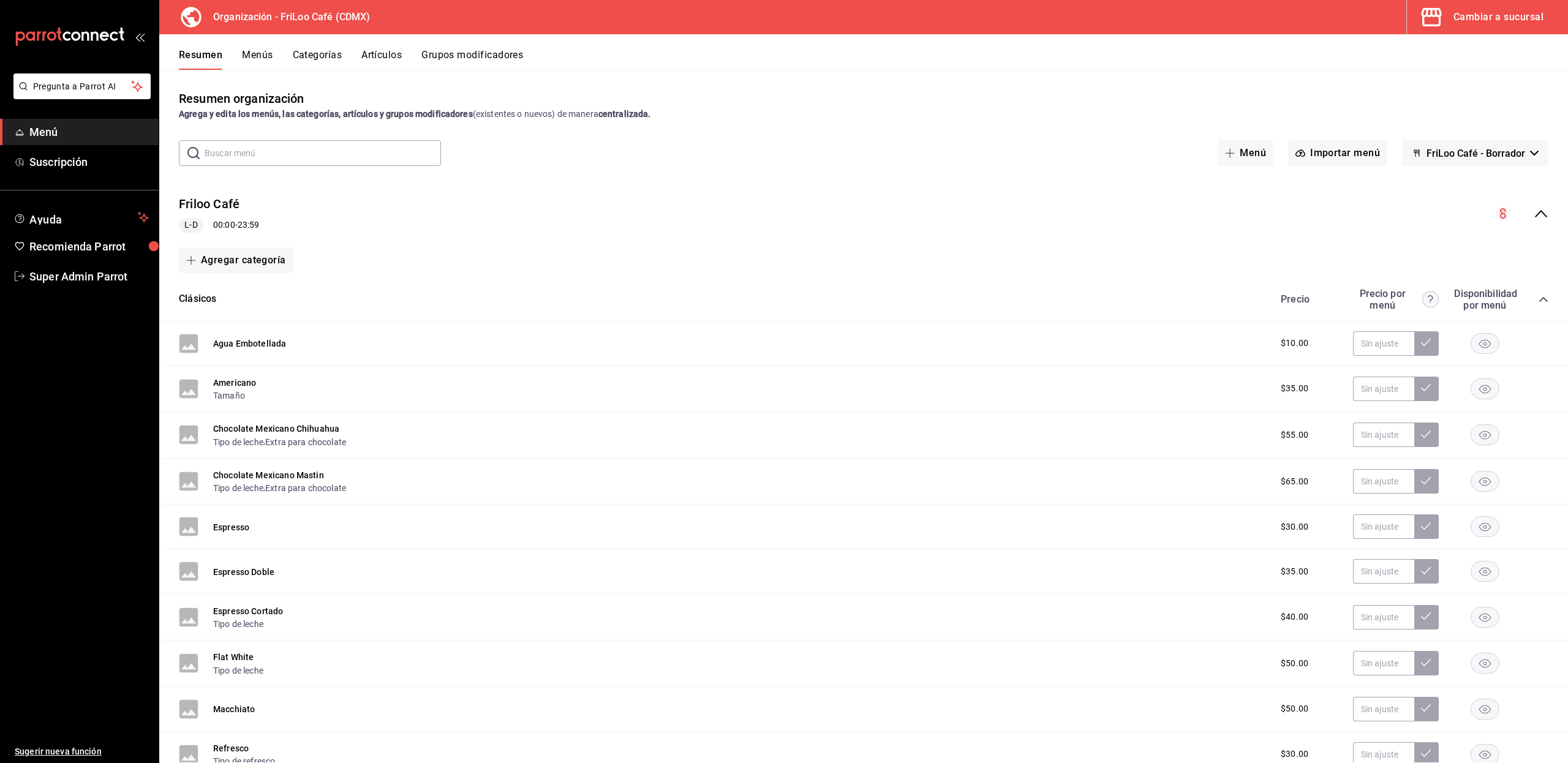
click at [1534, 208] on icon "collapse-menu-row" at bounding box center [1541, 214] width 15 height 15
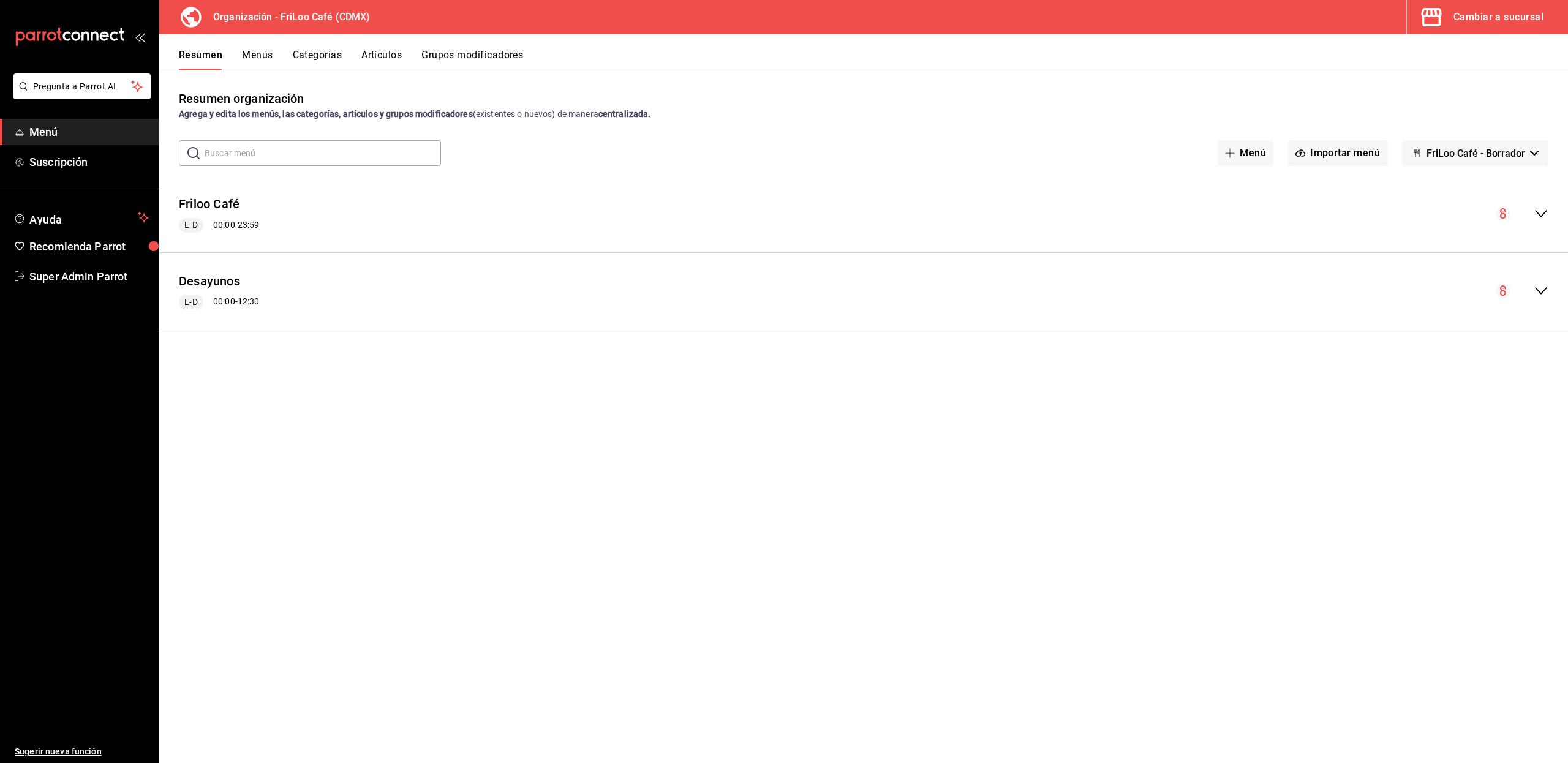
click at [269, 57] on button "Menús" at bounding box center [257, 60] width 30 height 21
click at [1541, 216] on div "Friloo Café L-D 00:00 - 23:59" at bounding box center [864, 208] width 1409 height 66
click at [1543, 206] on icon "actions" at bounding box center [1541, 208] width 12 height 12
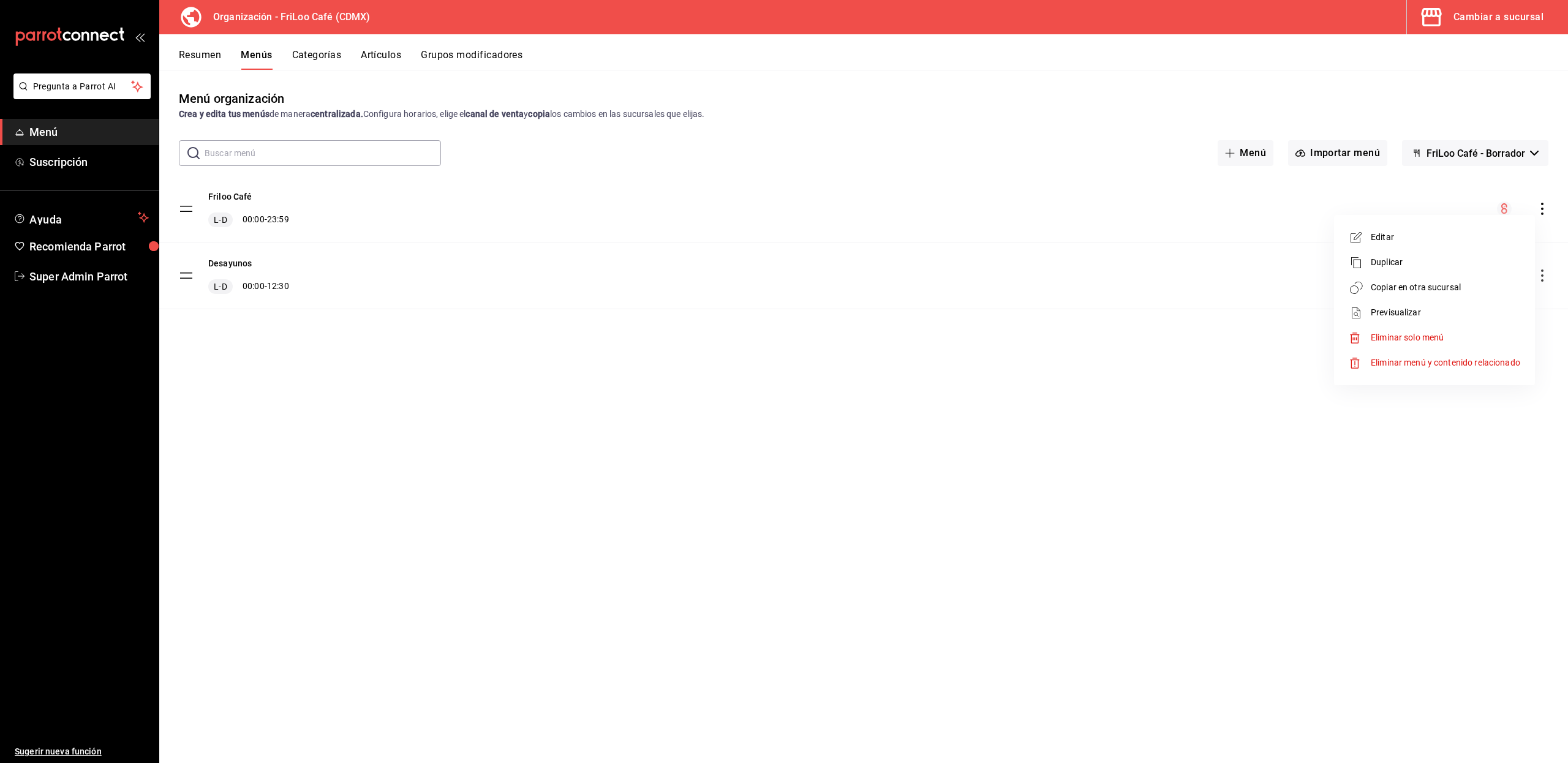
click at [1477, 291] on span "Copiar en otra sucursal" at bounding box center [1445, 287] width 150 height 13
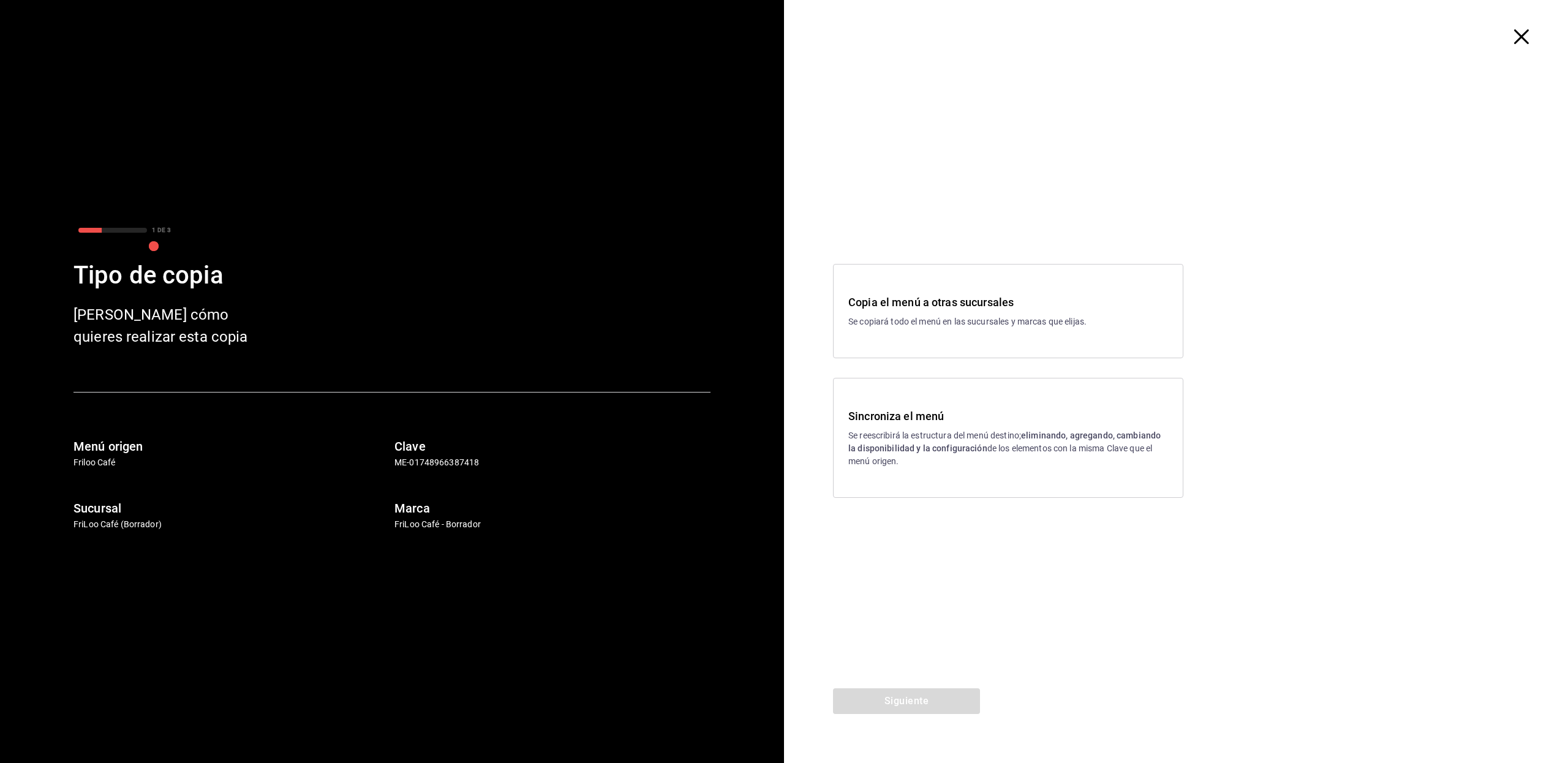
click at [889, 419] on h3 "Sincroniza el menú" at bounding box center [1008, 416] width 320 height 17
click at [910, 698] on button "Siguiente" at bounding box center [906, 701] width 147 height 26
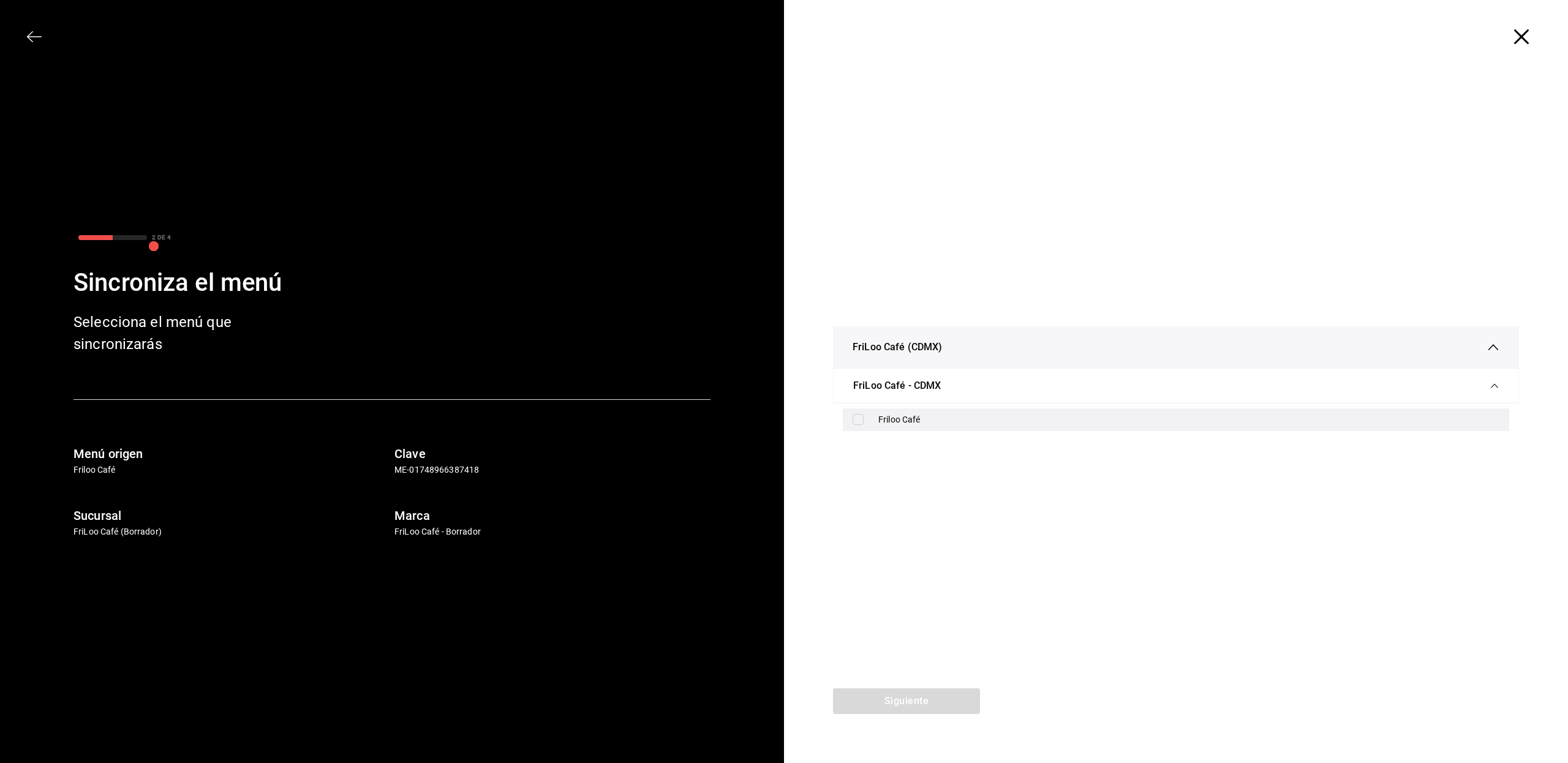
click at [858, 421] on input "checkbox" at bounding box center [858, 419] width 11 height 11
checkbox input "true"
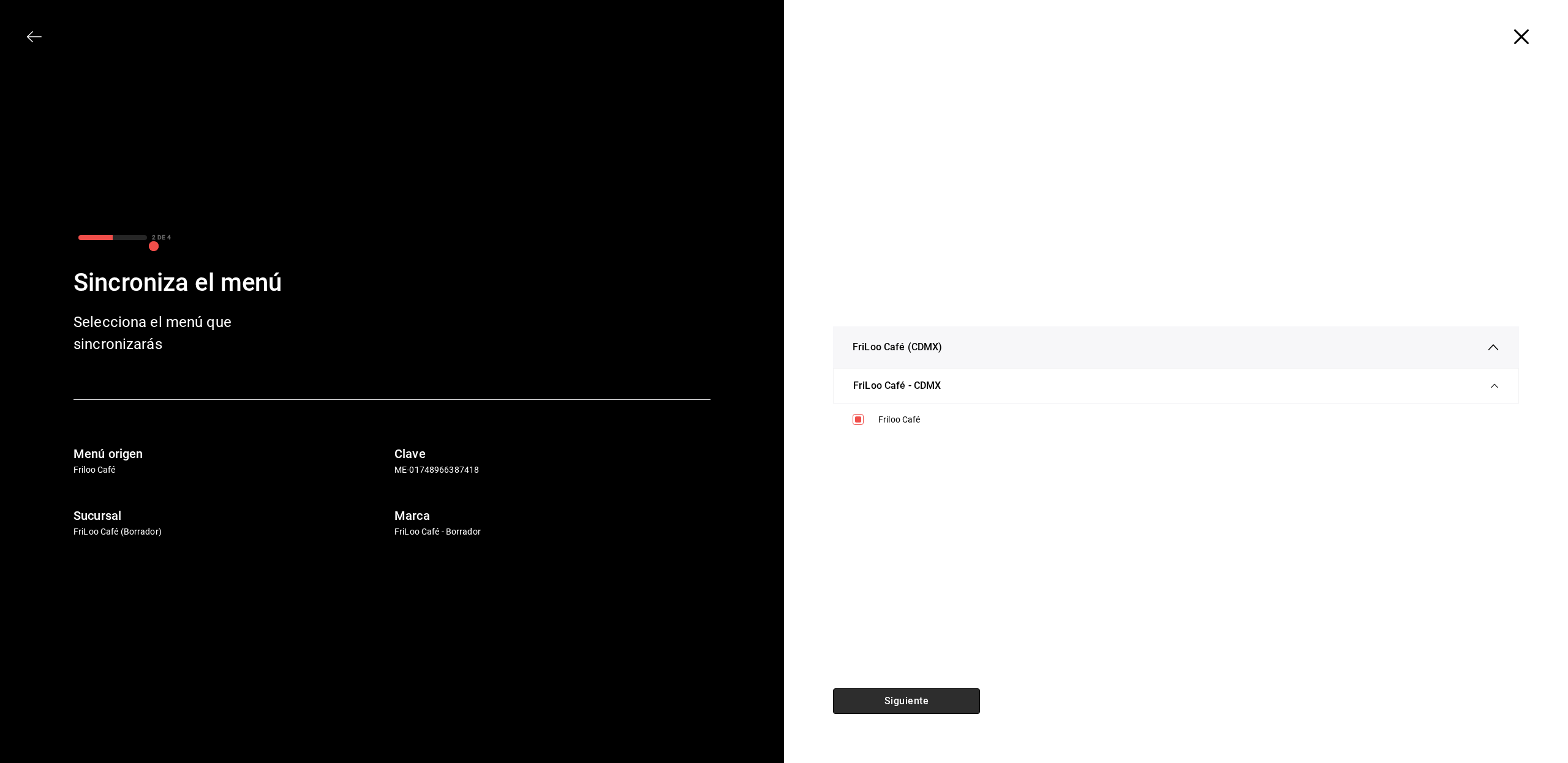
click at [879, 713] on button "Siguiente" at bounding box center [906, 701] width 147 height 26
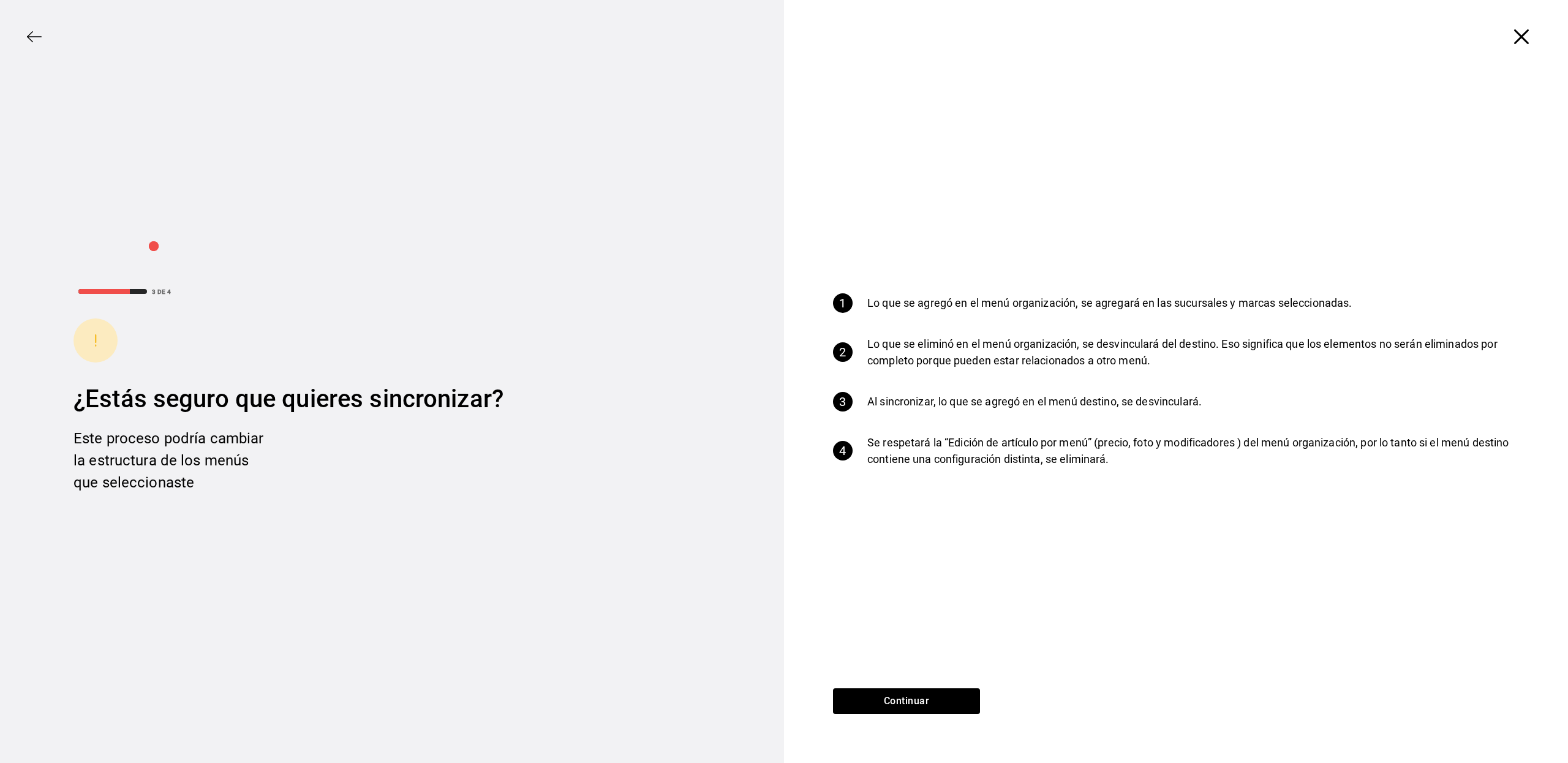
click at [1520, 34] on icon "button" at bounding box center [1521, 36] width 15 height 15
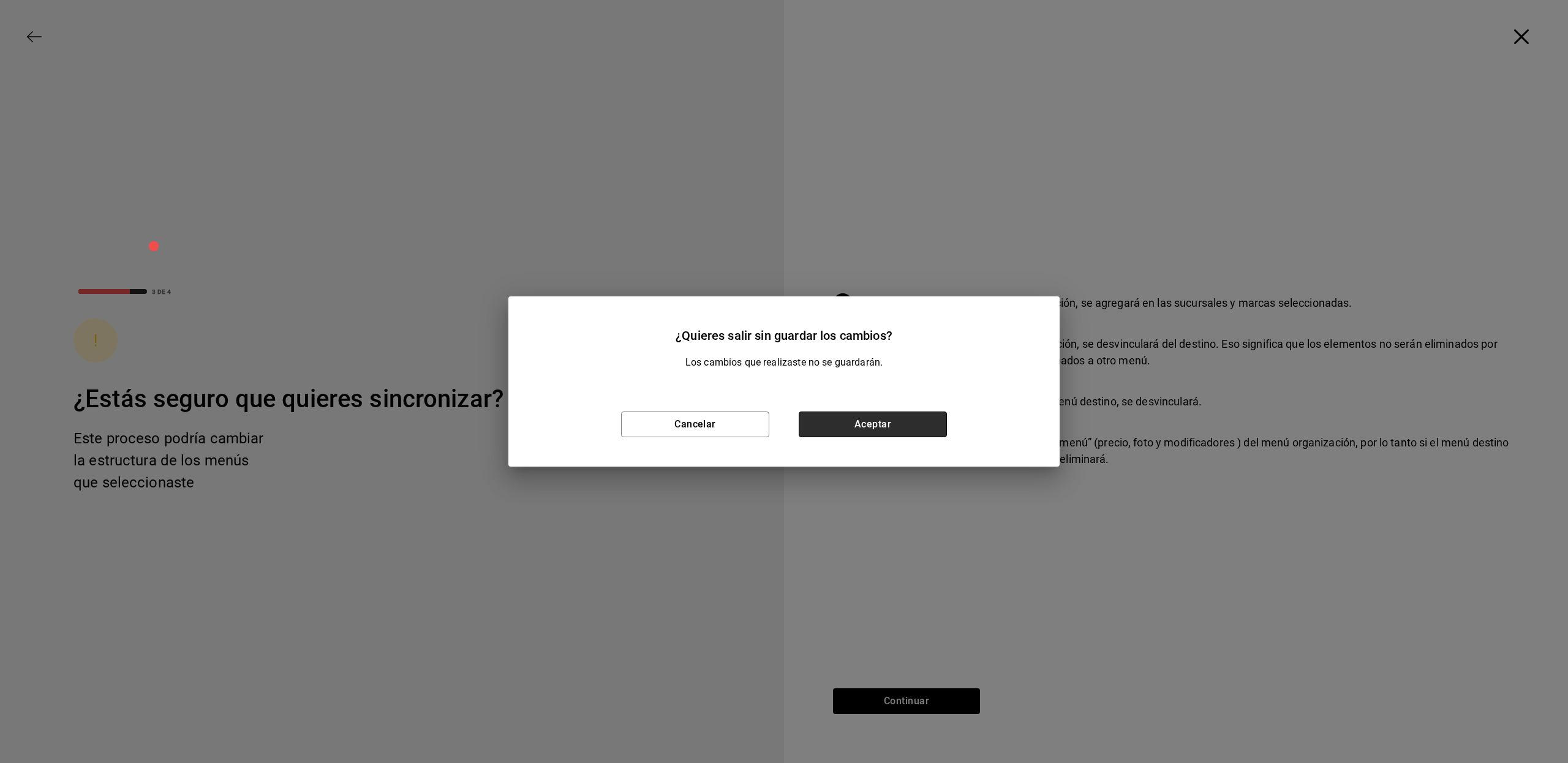
click at [926, 420] on button "Aceptar" at bounding box center [872, 425] width 148 height 26
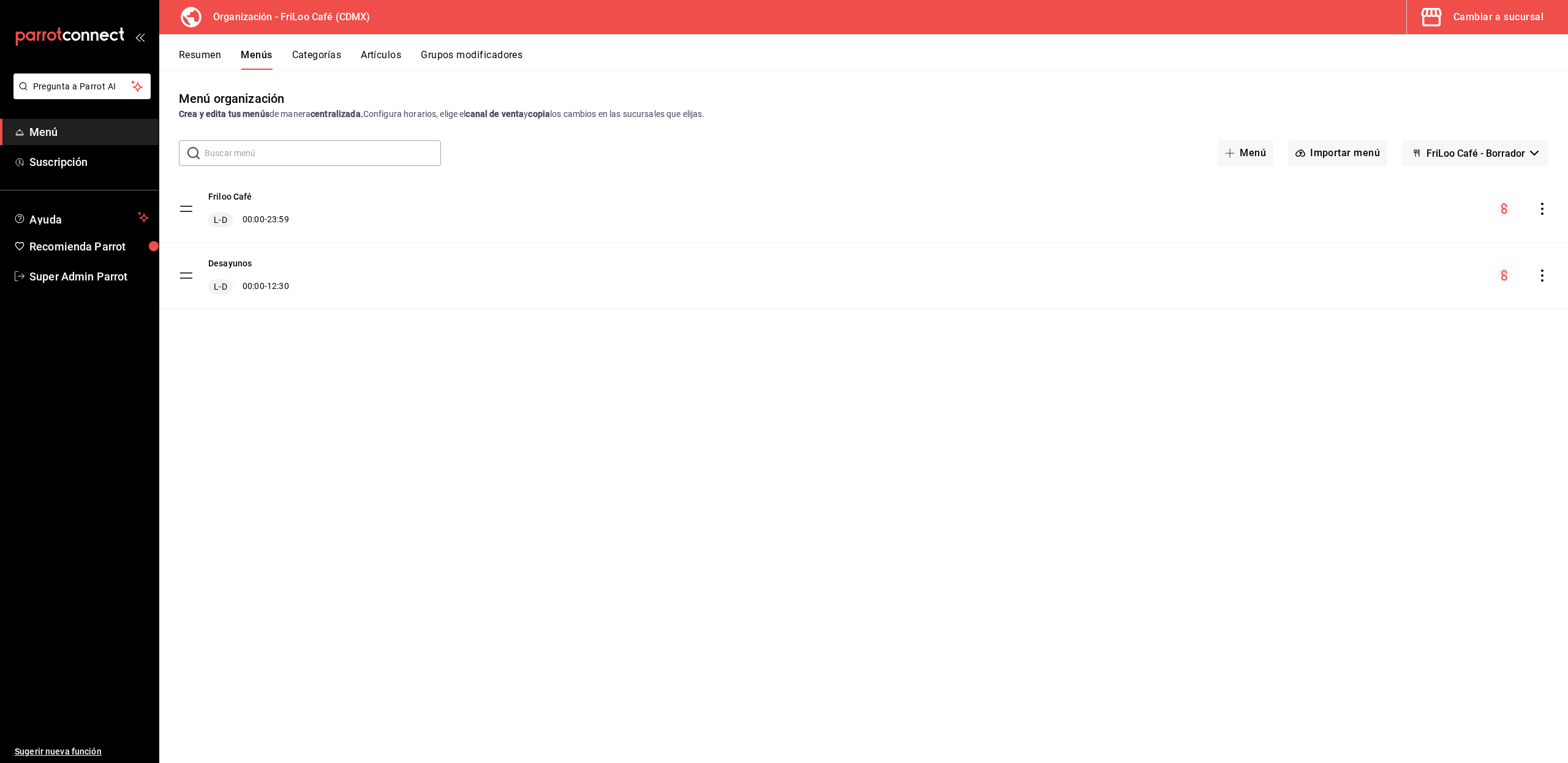
click at [212, 59] on button "Resumen" at bounding box center [199, 60] width 42 height 21
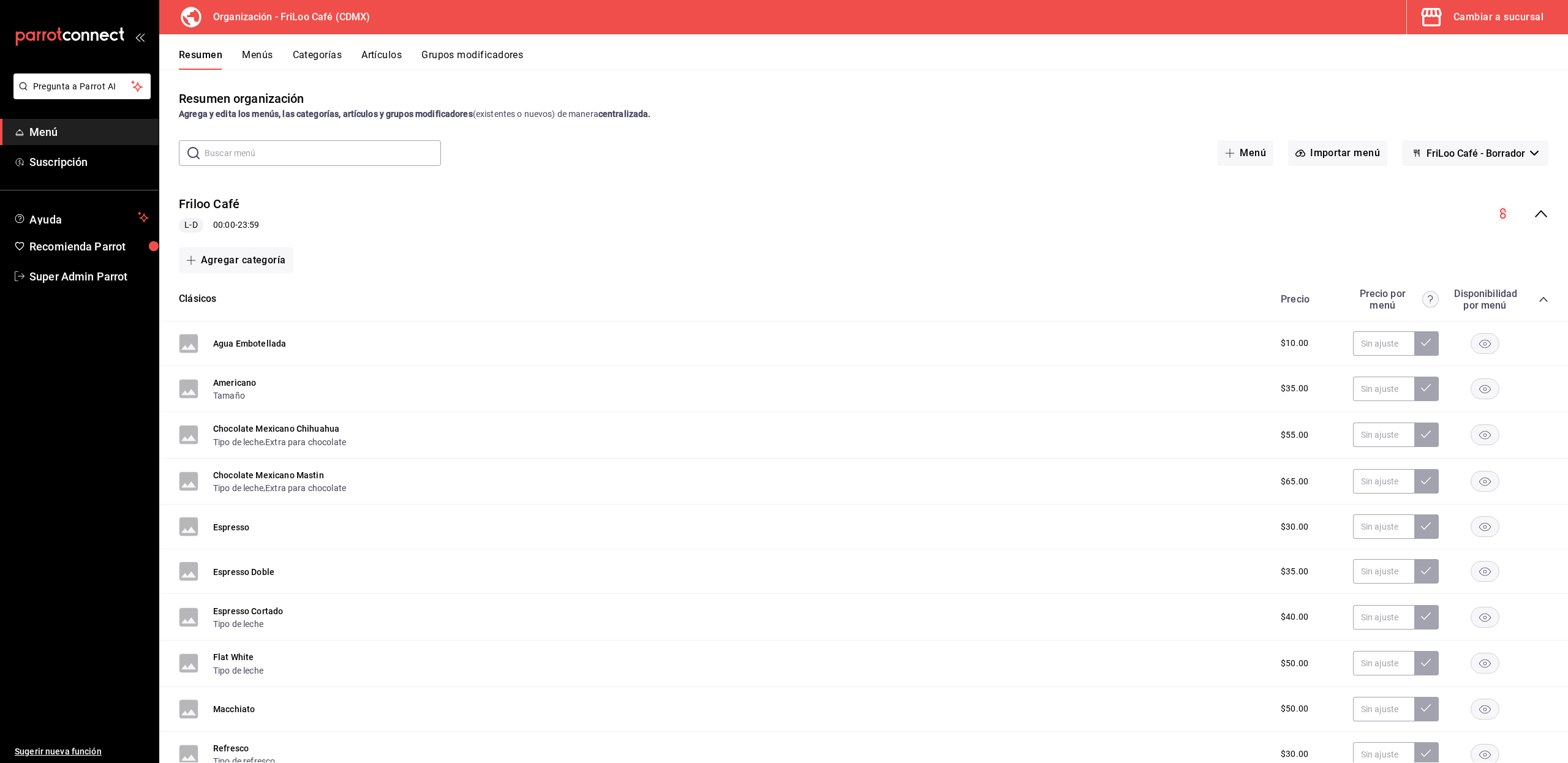
click at [1534, 221] on icon "collapse-menu-row" at bounding box center [1541, 214] width 15 height 15
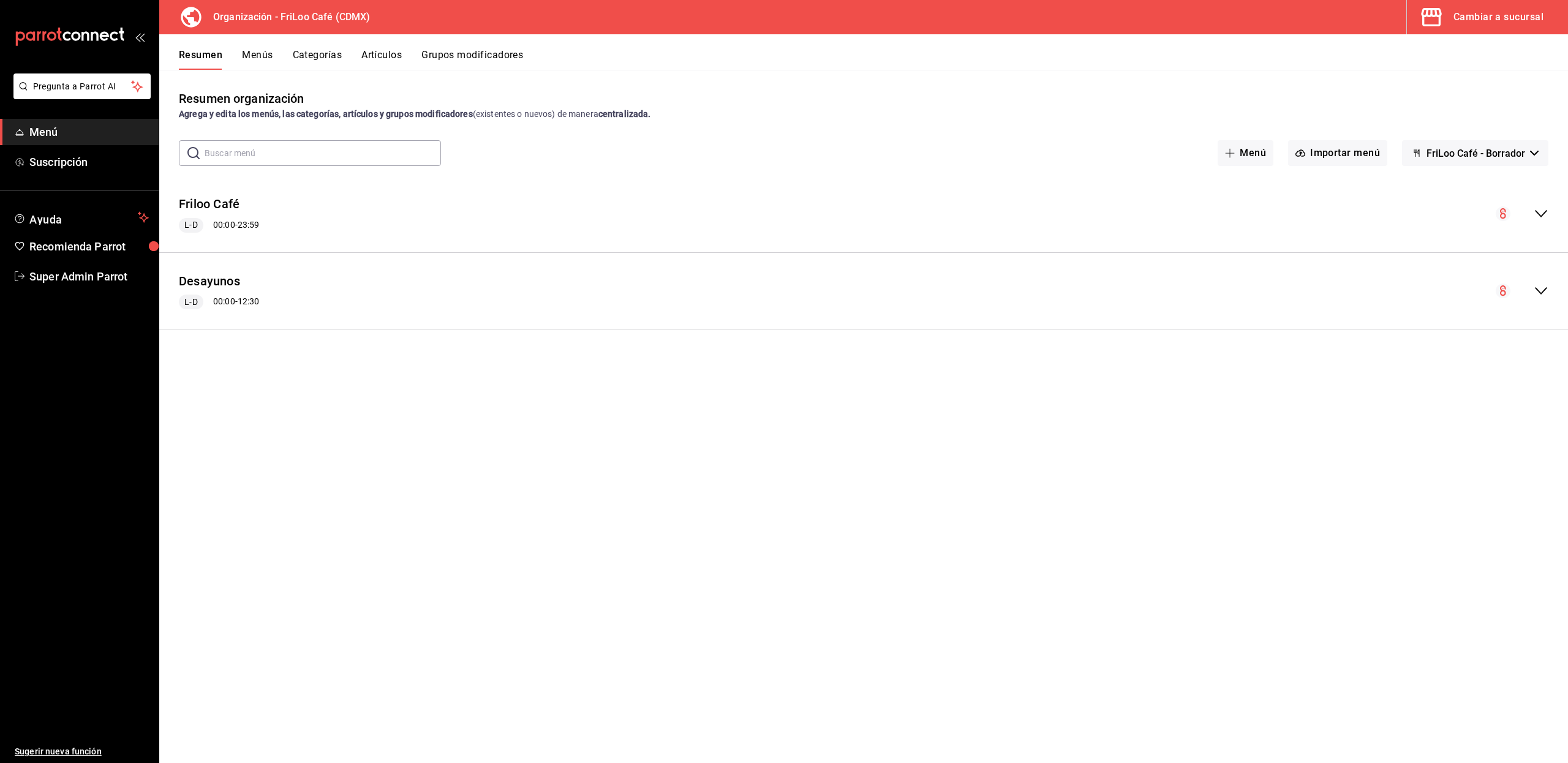
click at [254, 56] on button "Menús" at bounding box center [257, 60] width 30 height 21
click at [181, 203] on tbody "Friloo Café L-D 00:00 - 23:59 Desayunos L-D 00:00 - 12:30" at bounding box center [864, 242] width 1409 height 133
drag, startPoint x: 180, startPoint y: 276, endPoint x: 190, endPoint y: 282, distance: 11.7
click at [190, 282] on tbody "Friloo Café L-D 00:00 - 23:59 Desayunos L-D 00:00 - 12:30" at bounding box center [864, 242] width 1409 height 133
click at [326, 51] on button "Categorías" at bounding box center [317, 60] width 50 height 21
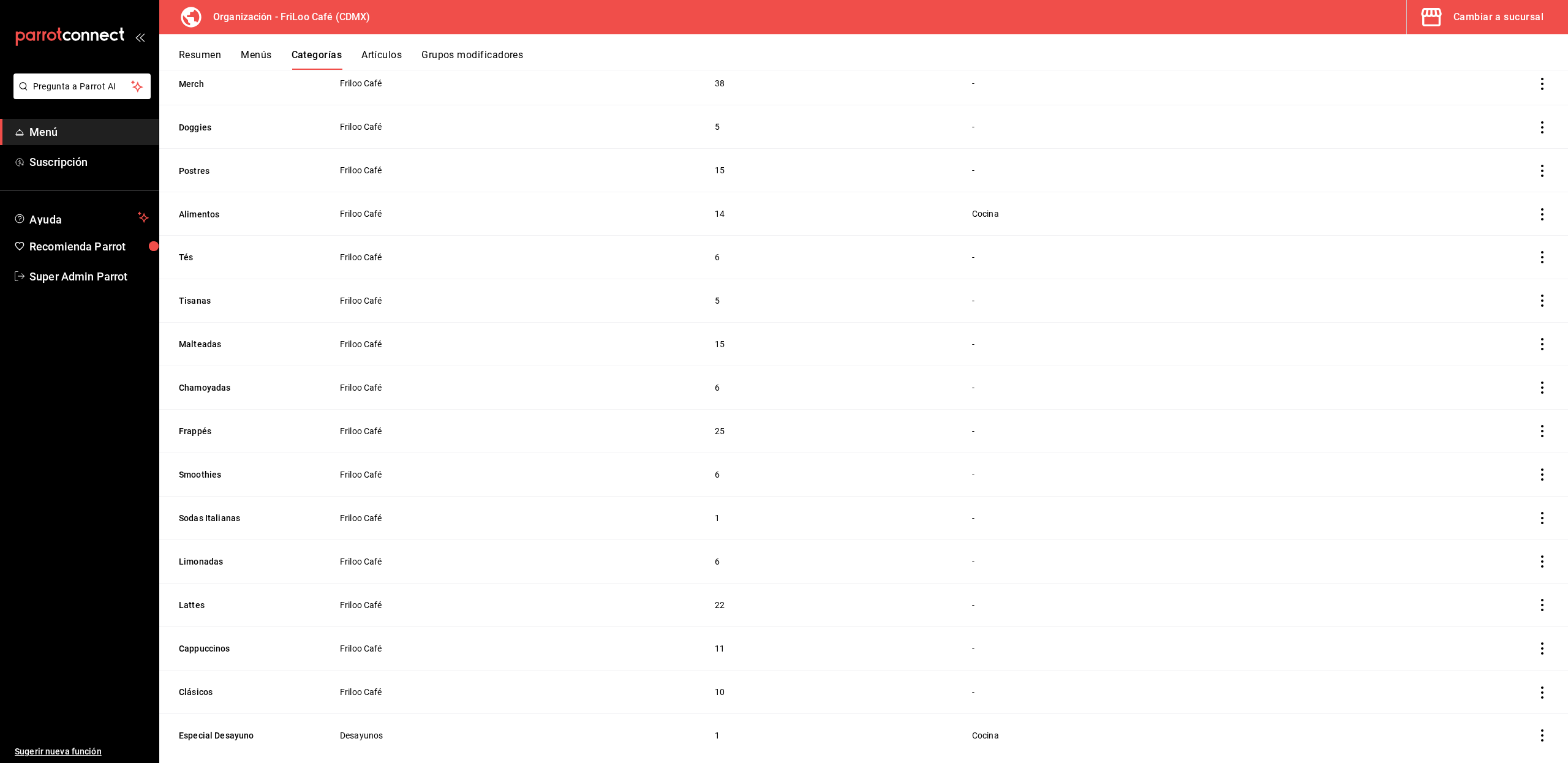
scroll to position [331, 0]
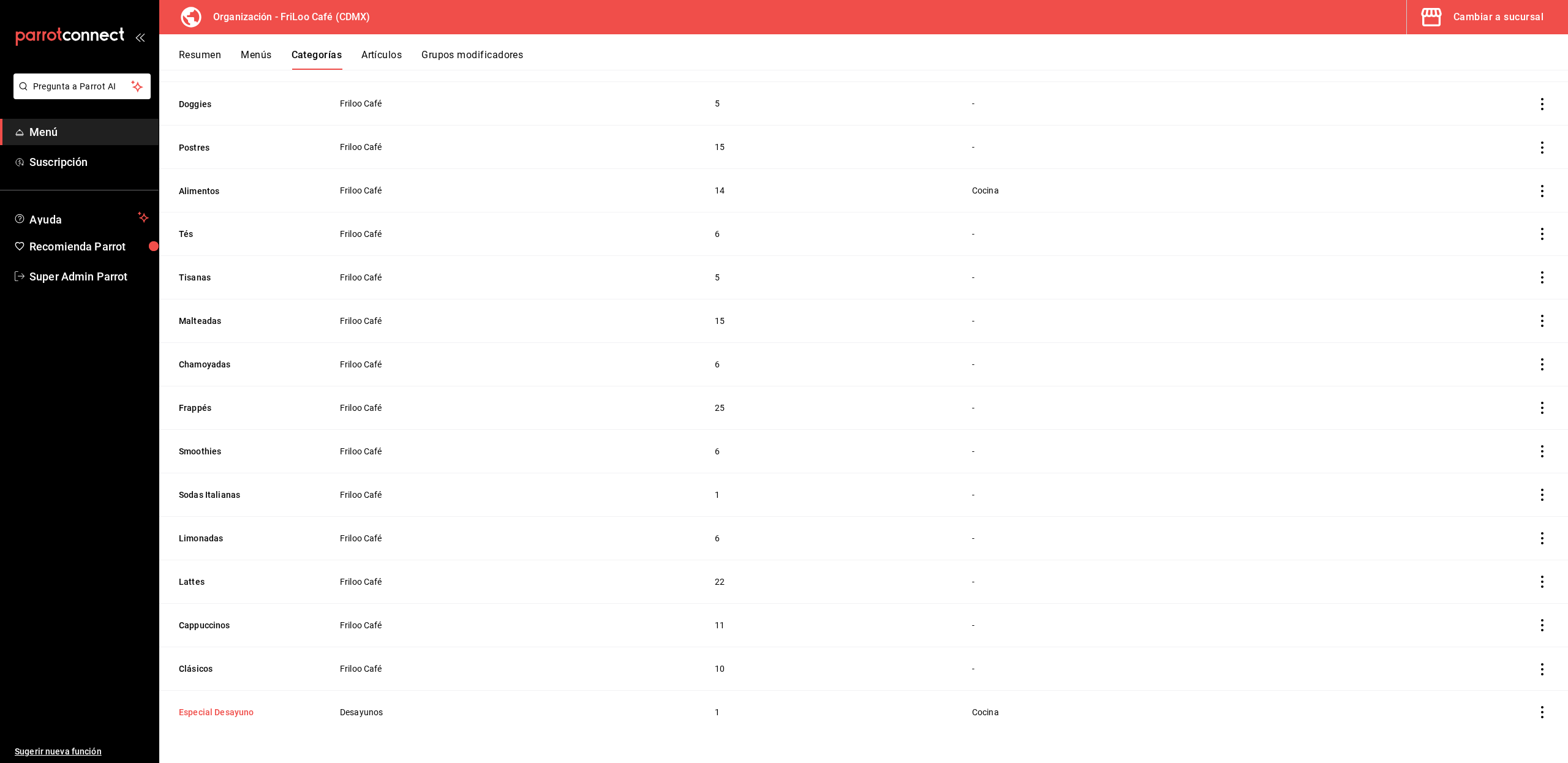
click at [227, 710] on button "Especial Desayuno" at bounding box center [240, 712] width 122 height 12
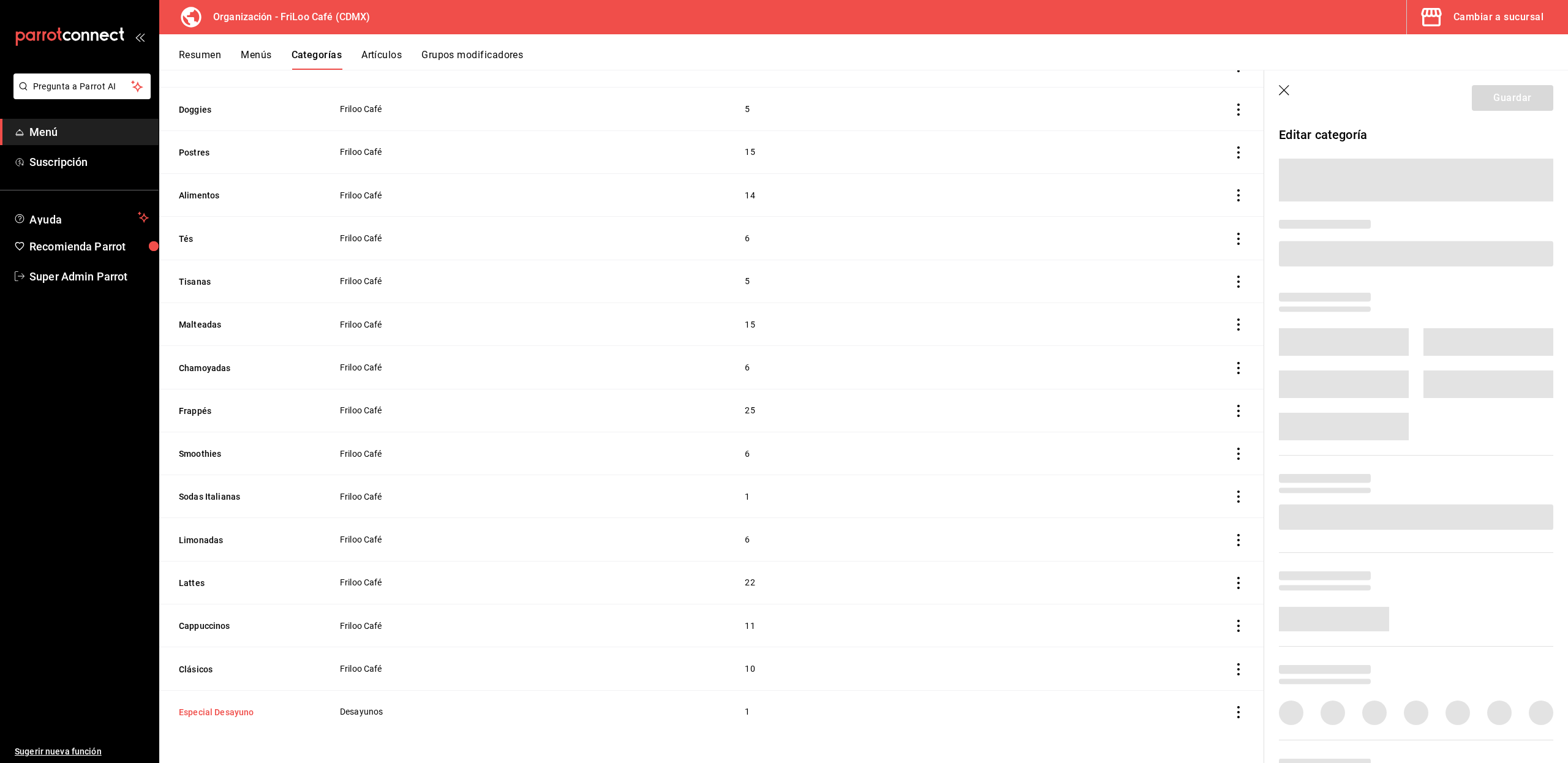
scroll to position [320, 0]
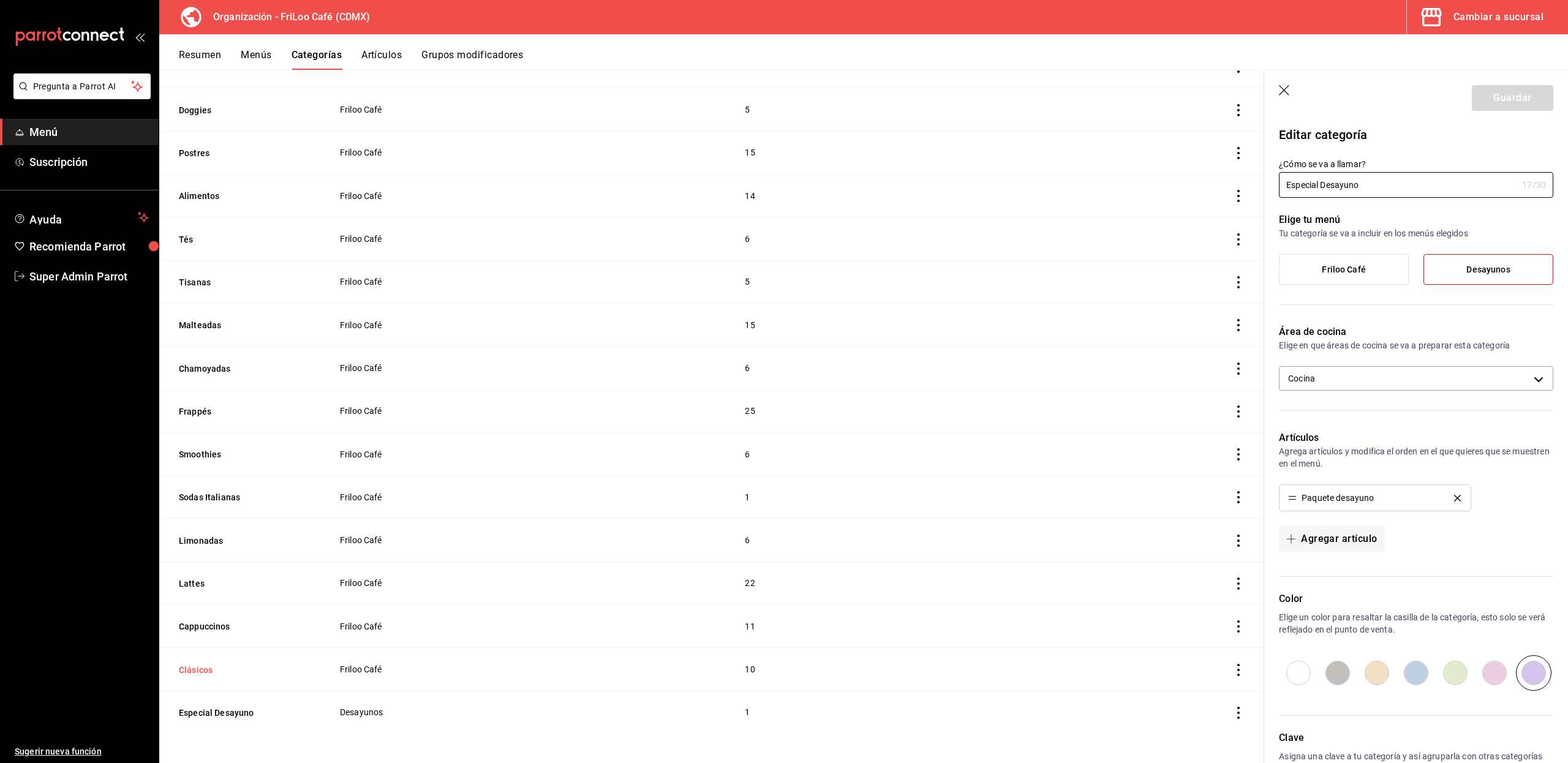
click at [199, 674] on button "Clásicos" at bounding box center [240, 669] width 122 height 12
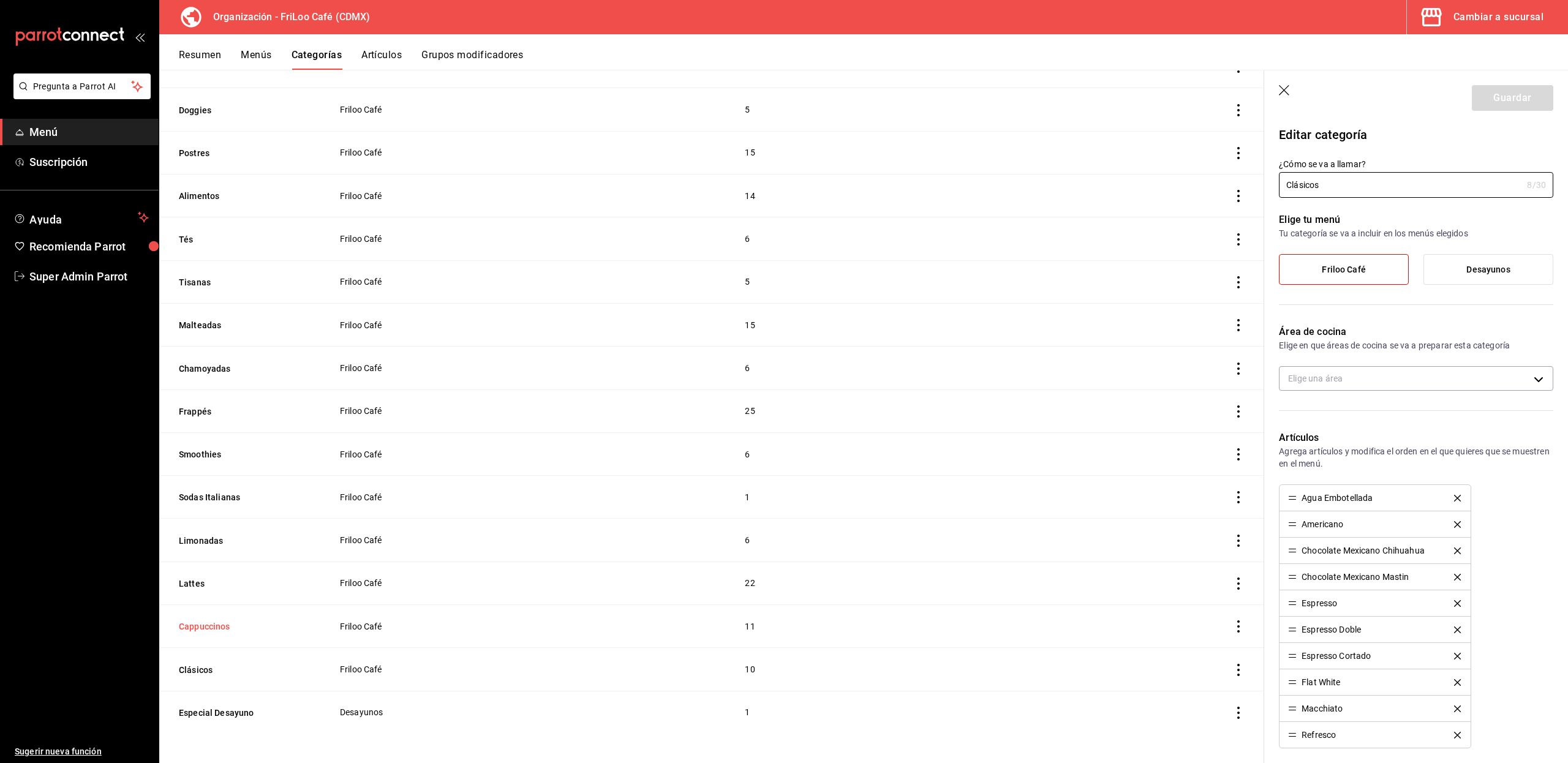
click at [198, 628] on button "Cappuccinos" at bounding box center [240, 626] width 122 height 12
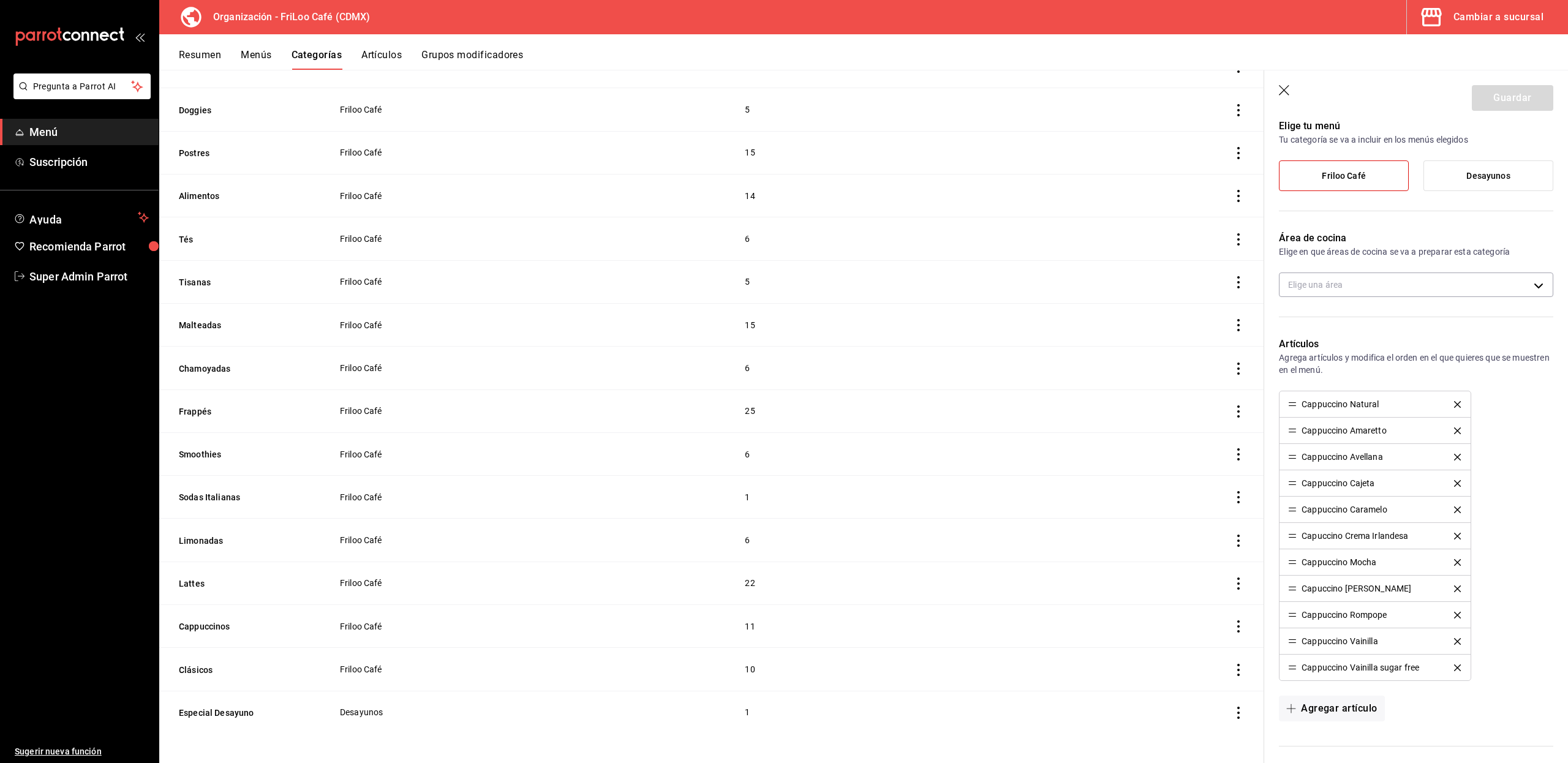
click at [375, 49] on button "Artículos" at bounding box center [381, 60] width 40 height 21
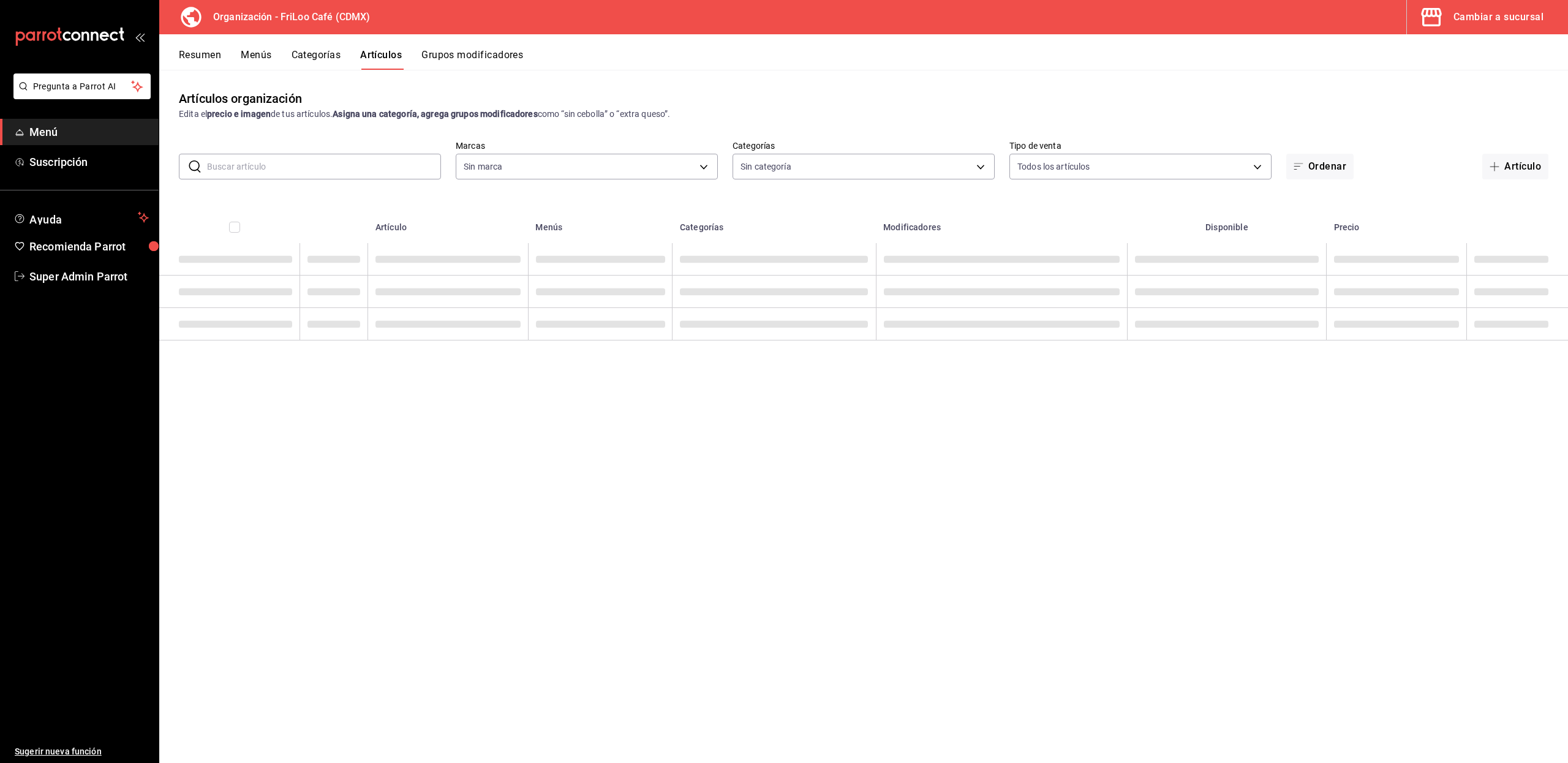
type input "8b5b4d08-cd83-4473-bed3-4b8909d696c6"
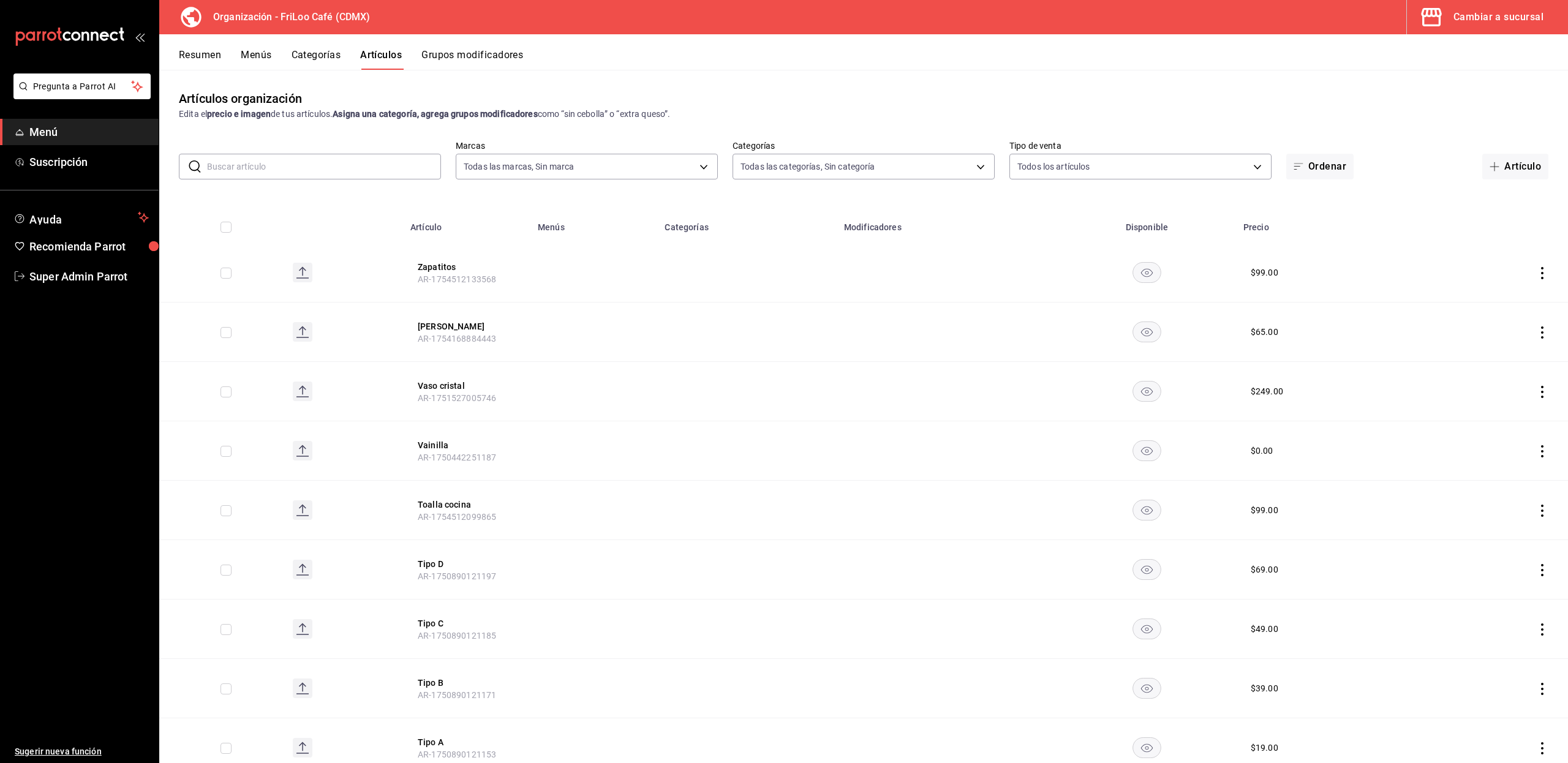
type input "c0c4007b-91d8-4bdf-9265-0f412bb09392,2987ef0a-0ad0-47ad-a871-18cbc562081d,508e6…"
click at [344, 160] on input "text" at bounding box center [324, 166] width 234 height 25
type input "cal"
click at [449, 576] on div "Artículos organización Edita el precio e imagen de tus artículos. Asigna una ca…" at bounding box center [864, 416] width 1409 height 692
click at [437, 267] on button "Calcetitas" at bounding box center [469, 267] width 98 height 12
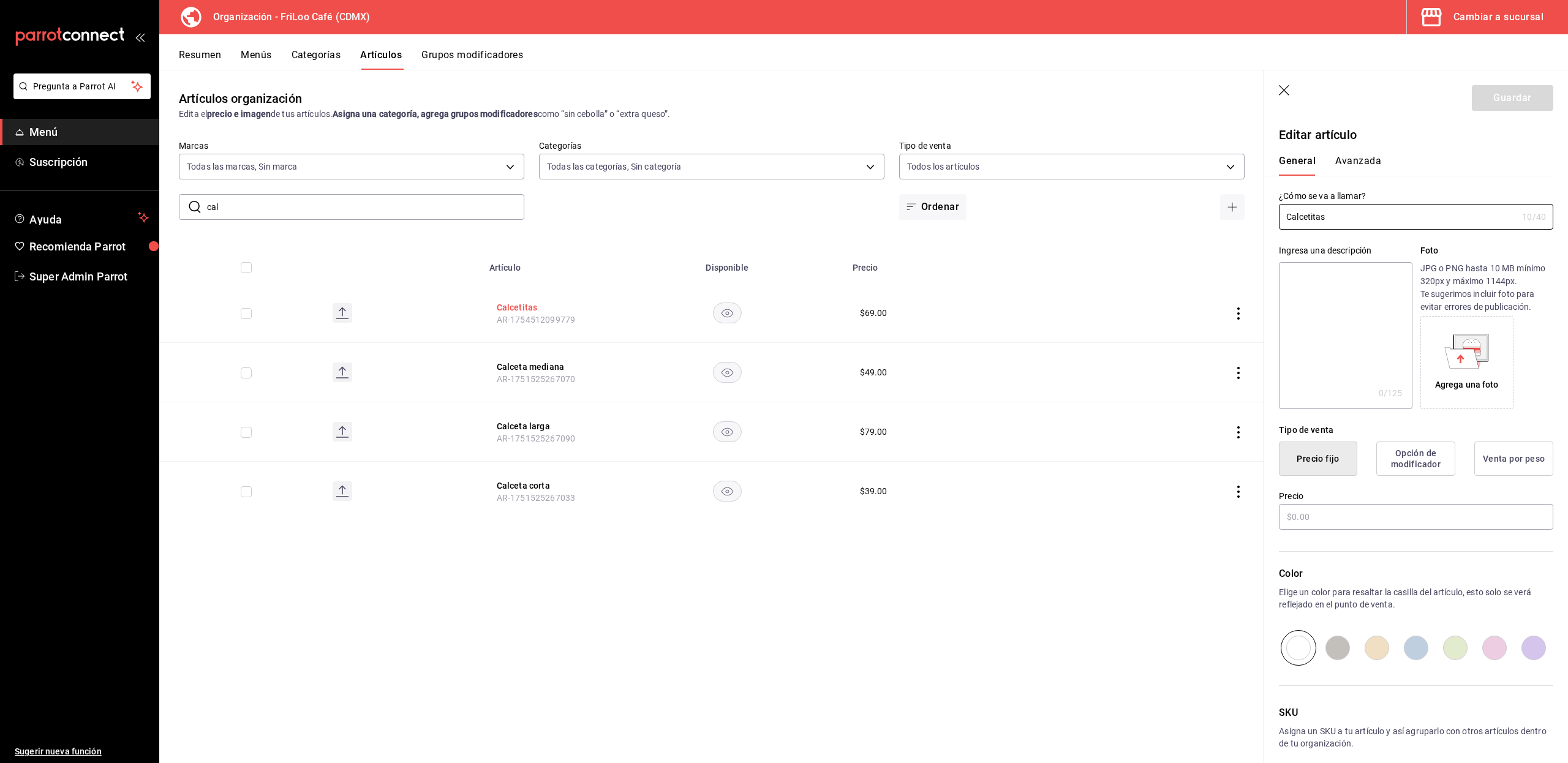
type input "$69.00"
click at [326, 162] on body "Pregunta a Parrot AI Menú Suscripción Ayuda Recomienda Parrot Super Admin Parro…" at bounding box center [784, 381] width 1568 height 763
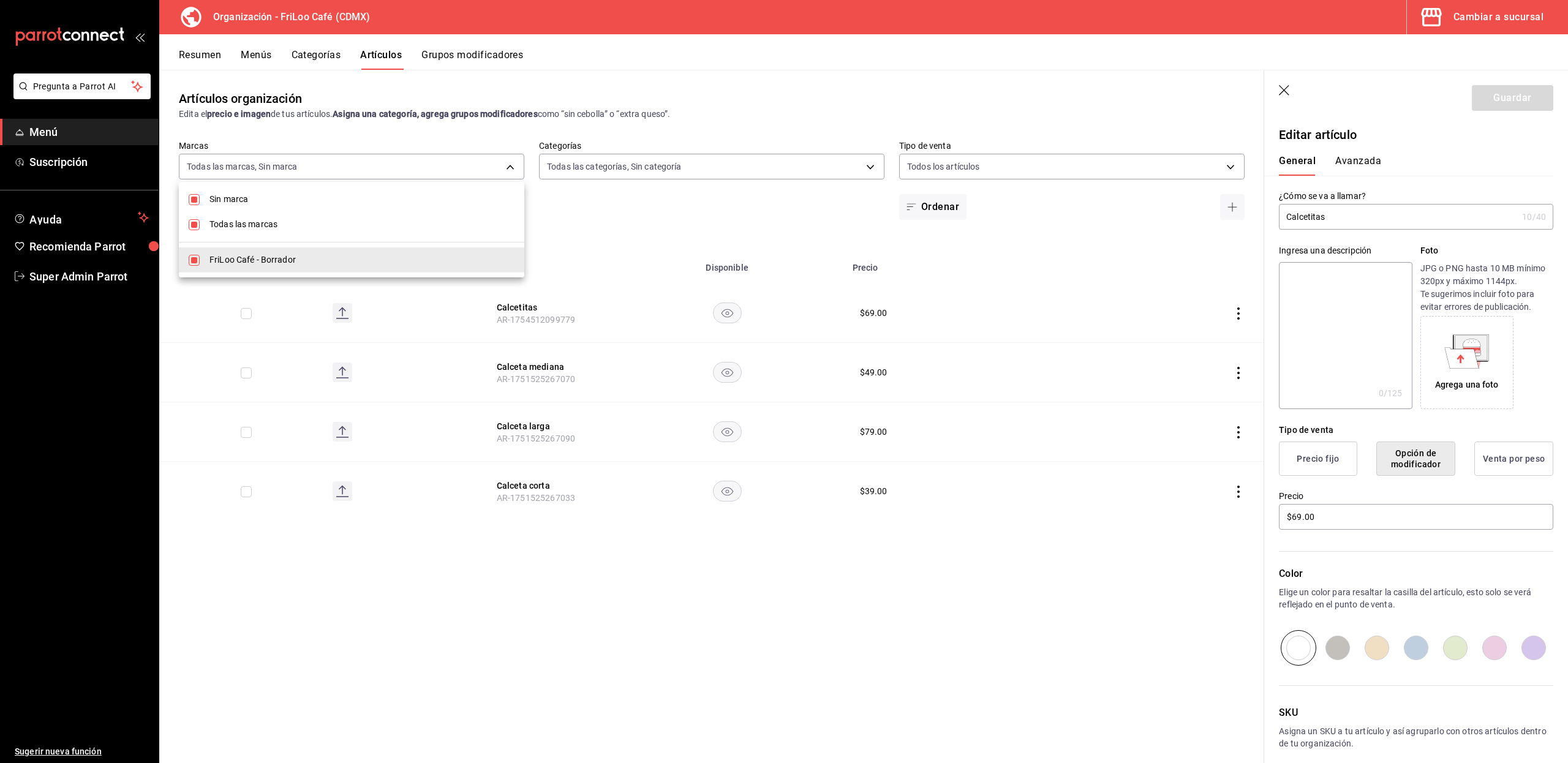
click at [309, 162] on div at bounding box center [784, 381] width 1568 height 763
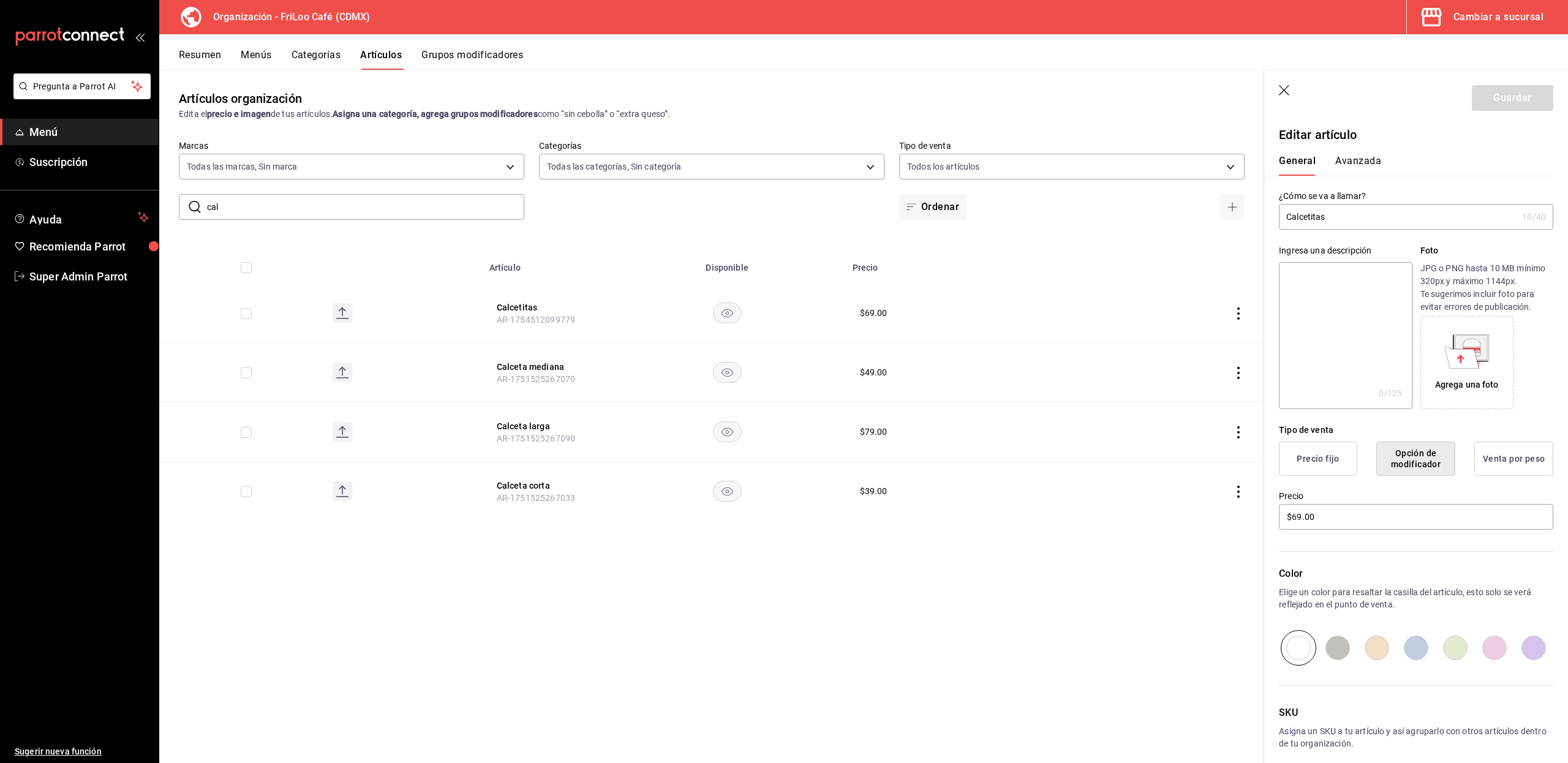
click at [1284, 89] on icon "button" at bounding box center [1284, 90] width 10 height 10
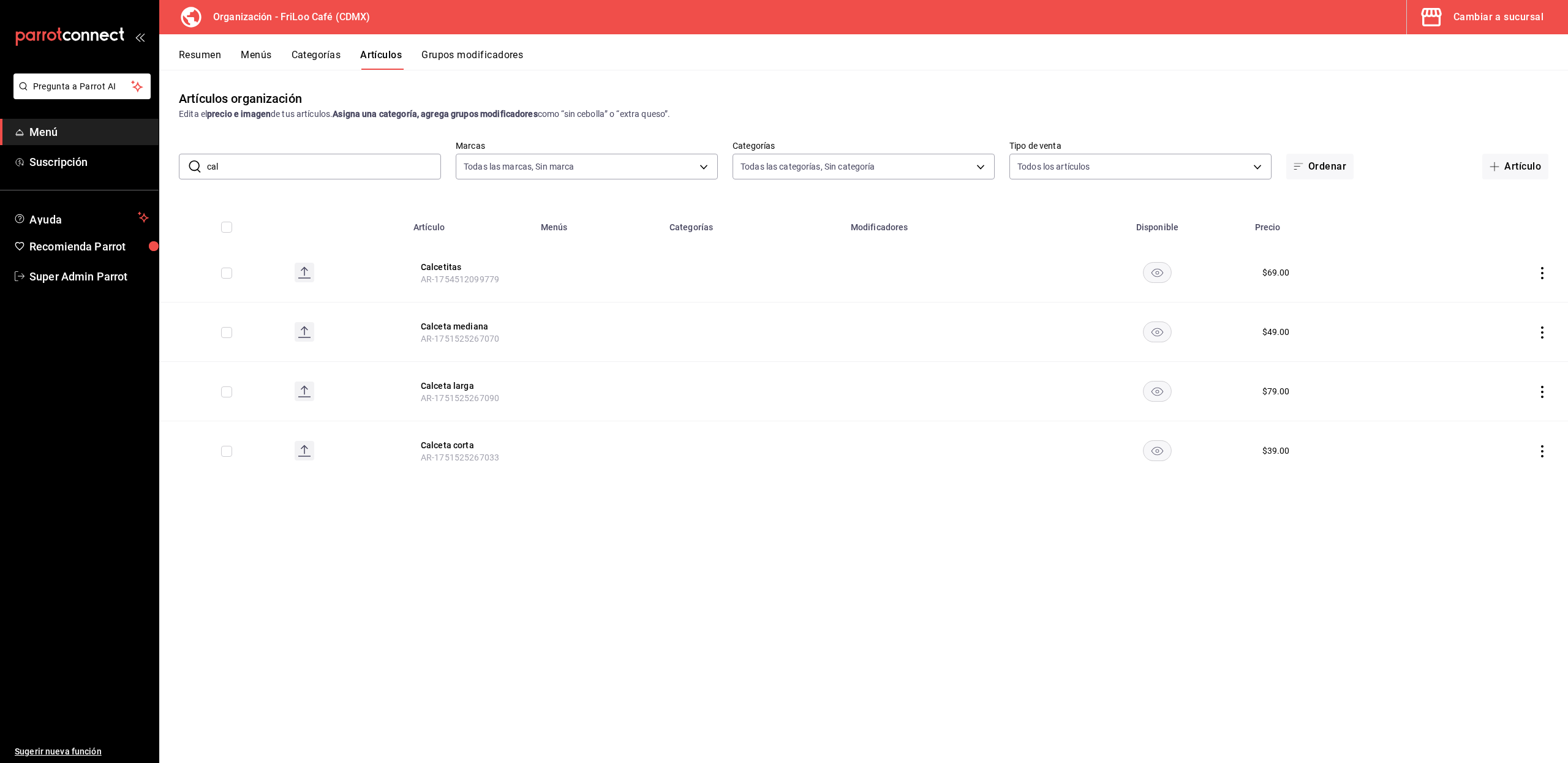
click at [375, 166] on input "cal" at bounding box center [324, 166] width 234 height 25
type input "corb"
click at [398, 320] on div "Artículos organización Edita el precio e imagen de tus artículos. Asigna una ca…" at bounding box center [864, 416] width 1409 height 692
click at [436, 271] on button "Corbata" at bounding box center [469, 267] width 98 height 12
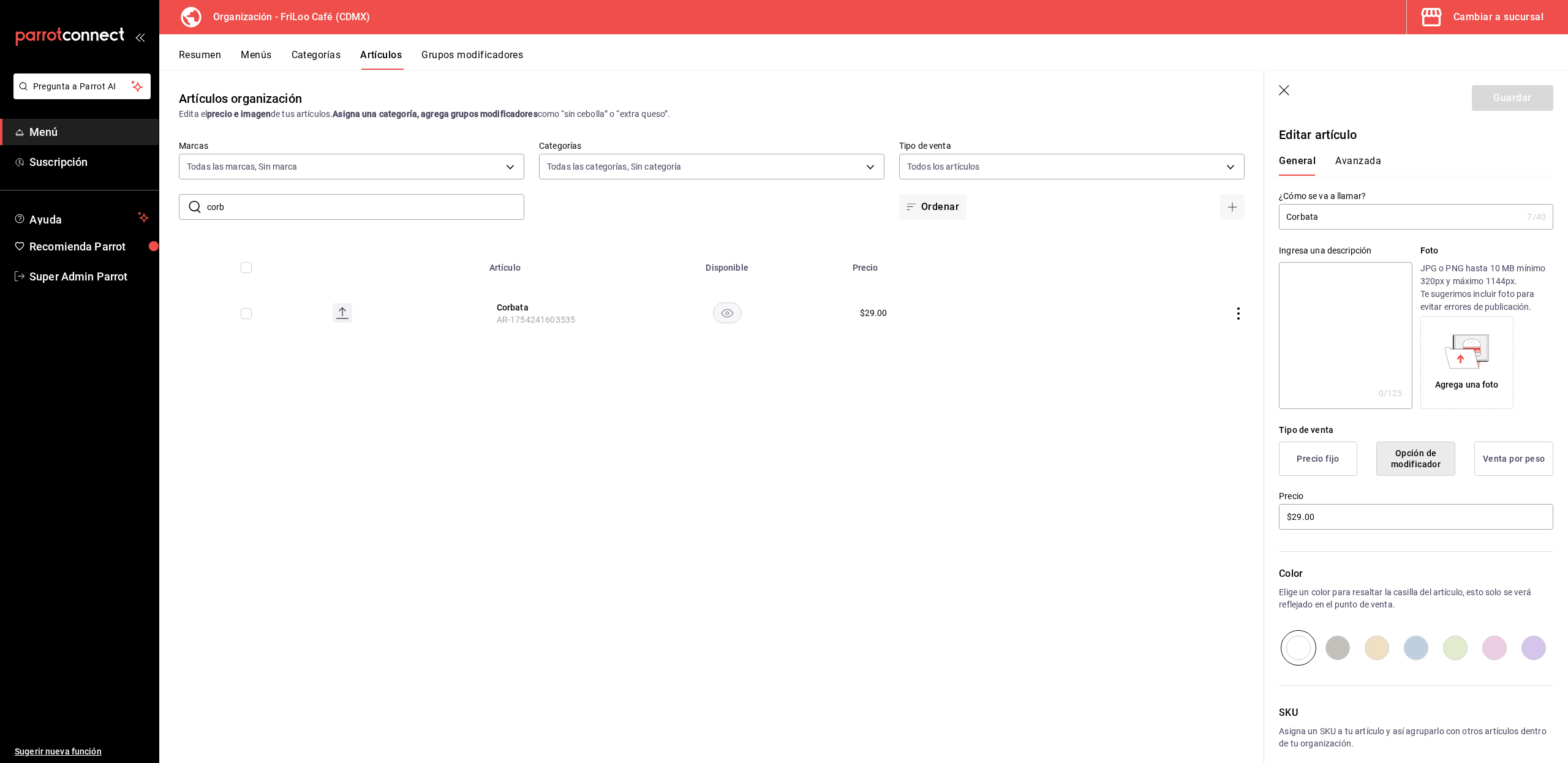
click at [1502, 5] on button "Cambiar a sucursal" at bounding box center [1483, 17] width 151 height 34
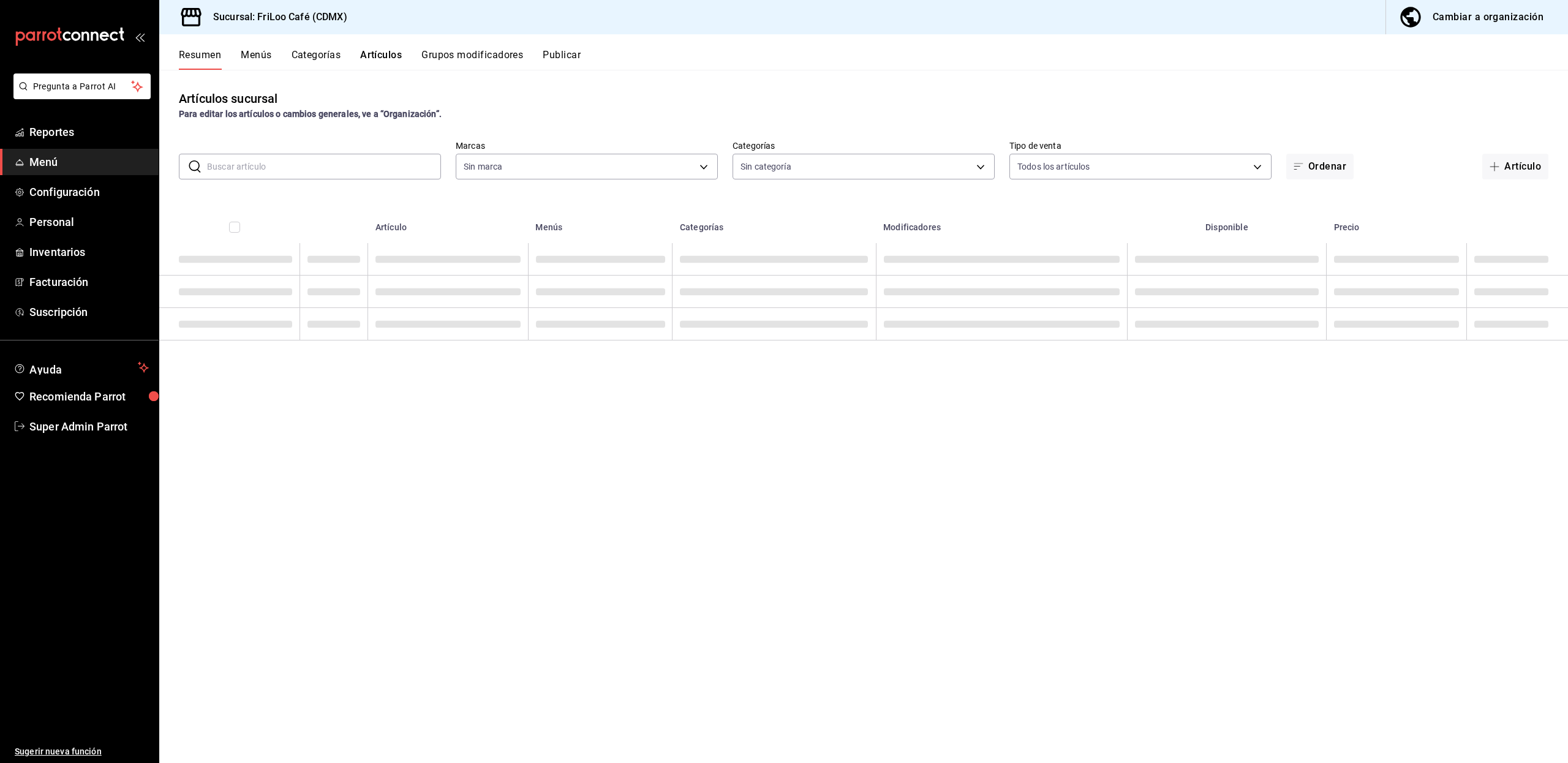
type input "12463e02-e16c-4fb5-87bc-4f8e3a65767e,cc1d0257-09c0-4329-b4ae-f6286884bf40,0e599…"
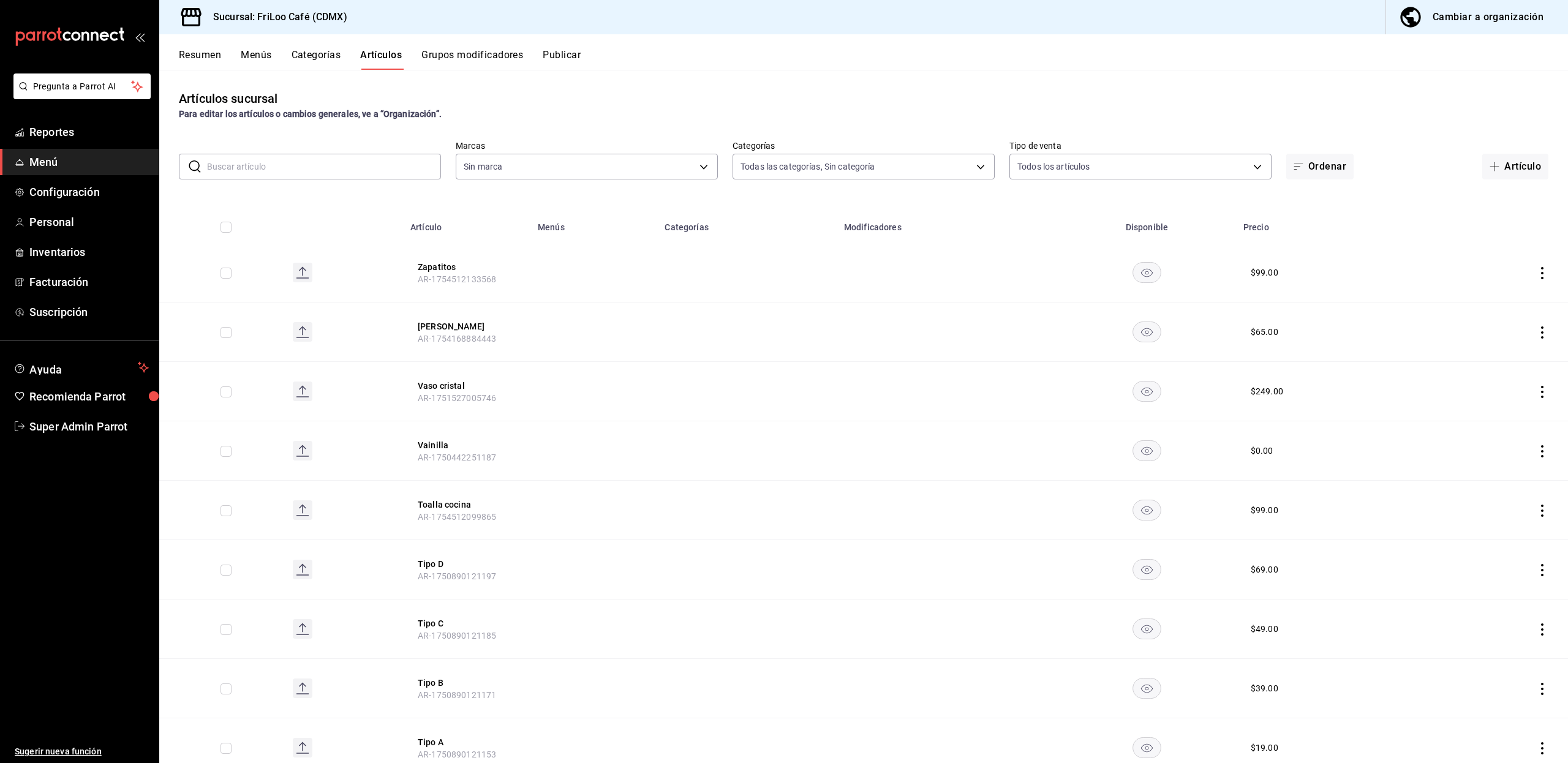
type input "e4bdba6b-3afc-4633-b0eb-b84fb118c14c"
click at [1444, 27] on button "Cambiar a organización" at bounding box center [1472, 17] width 172 height 34
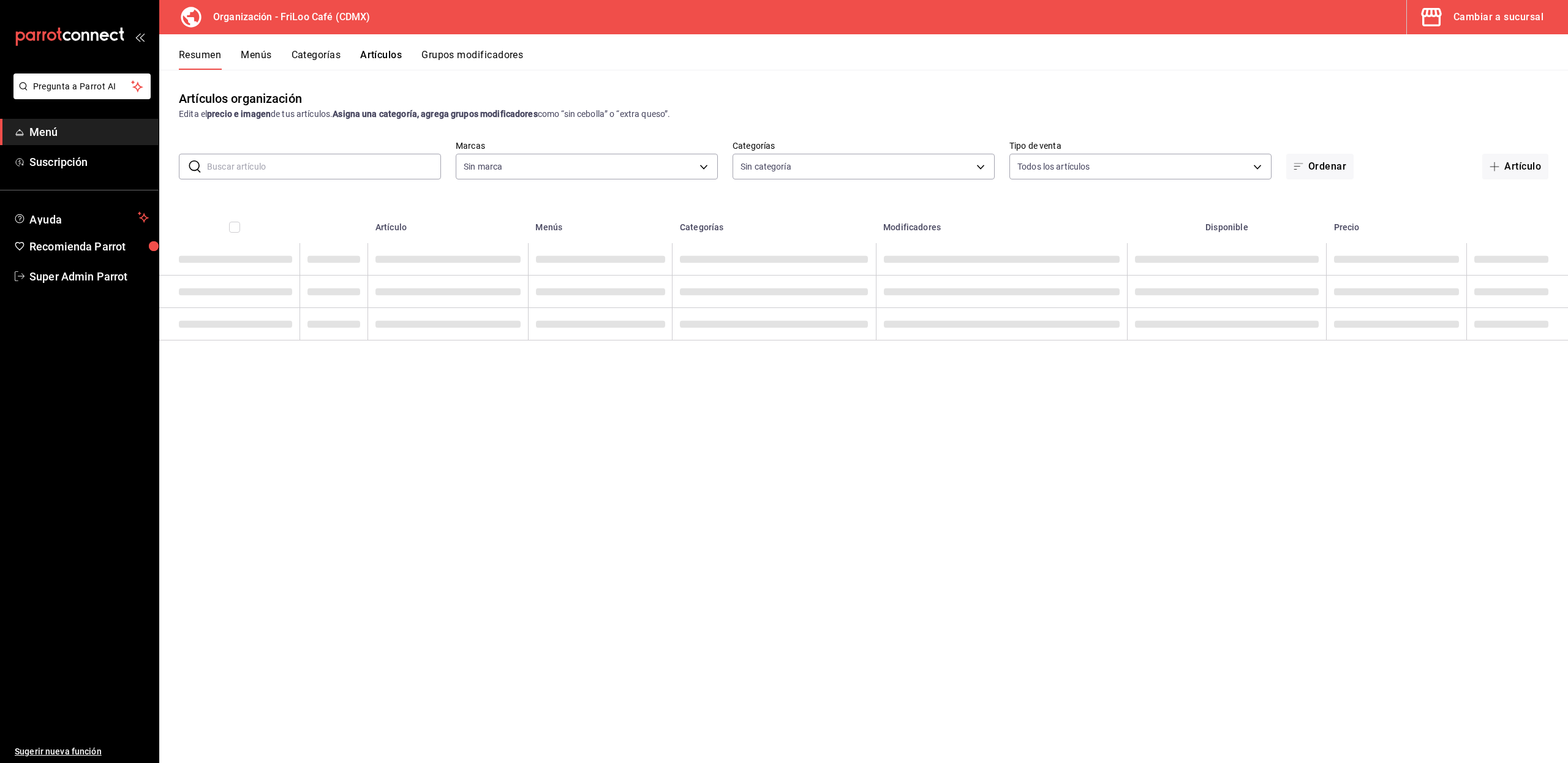
type input "c0c4007b-91d8-4bdf-9265-0f412bb09392,2987ef0a-0ad0-47ad-a871-18cbc562081d,508e6…"
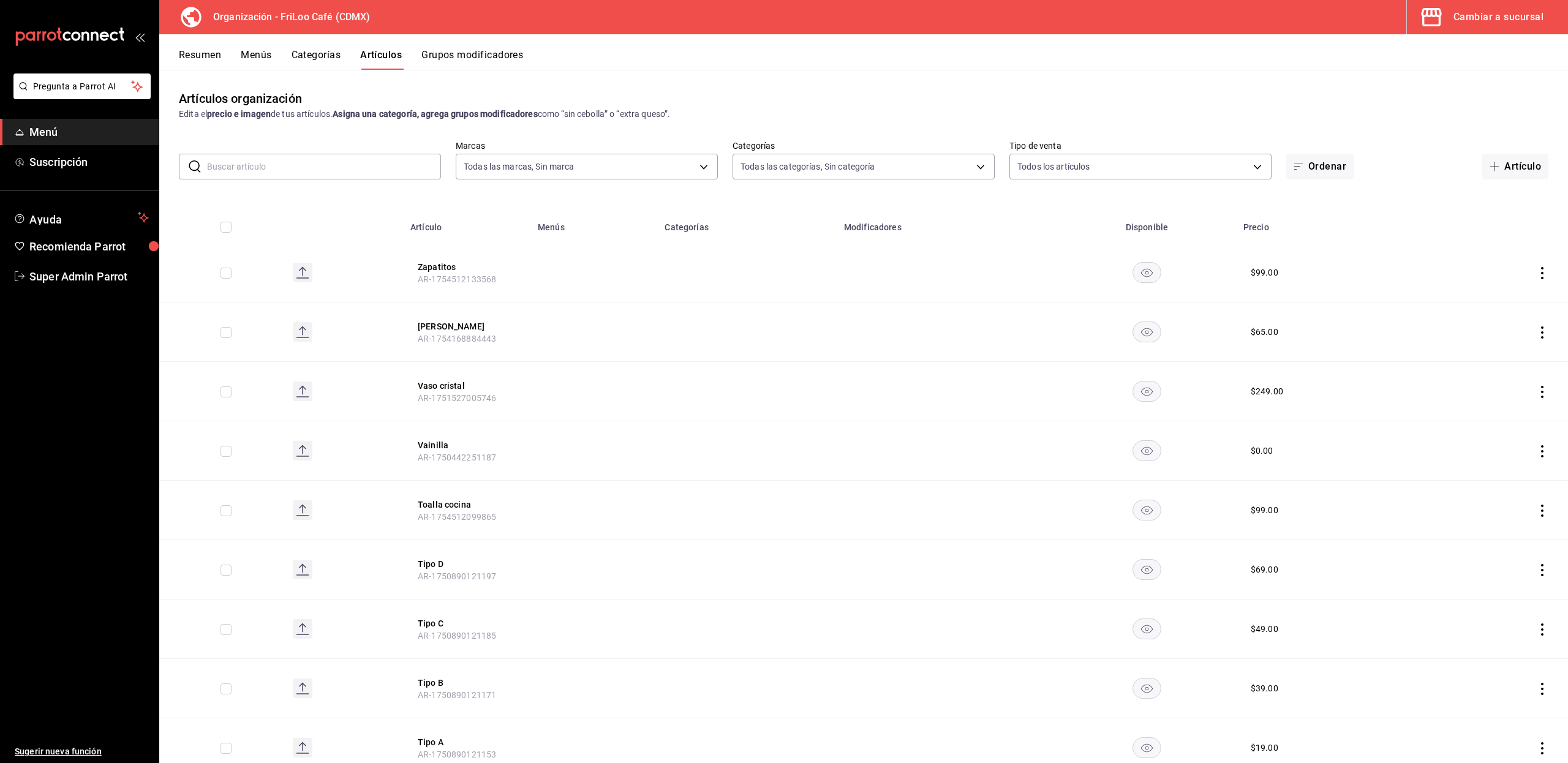
type input "8b5b4d08-cd83-4473-bed3-4b8909d696c6"
click at [248, 56] on button "Menús" at bounding box center [256, 60] width 30 height 21
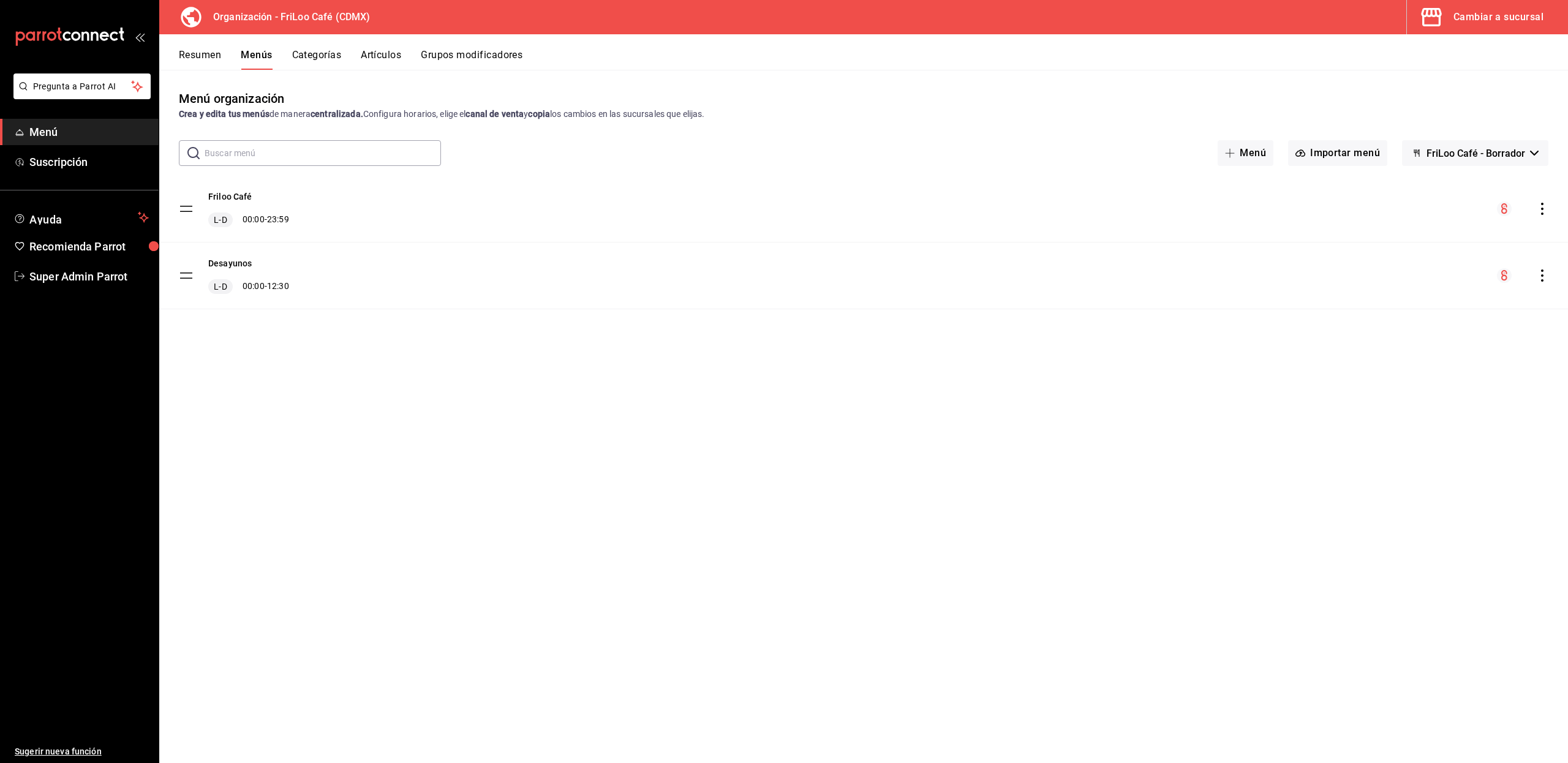
click at [319, 55] on button "Categorías" at bounding box center [317, 60] width 50 height 21
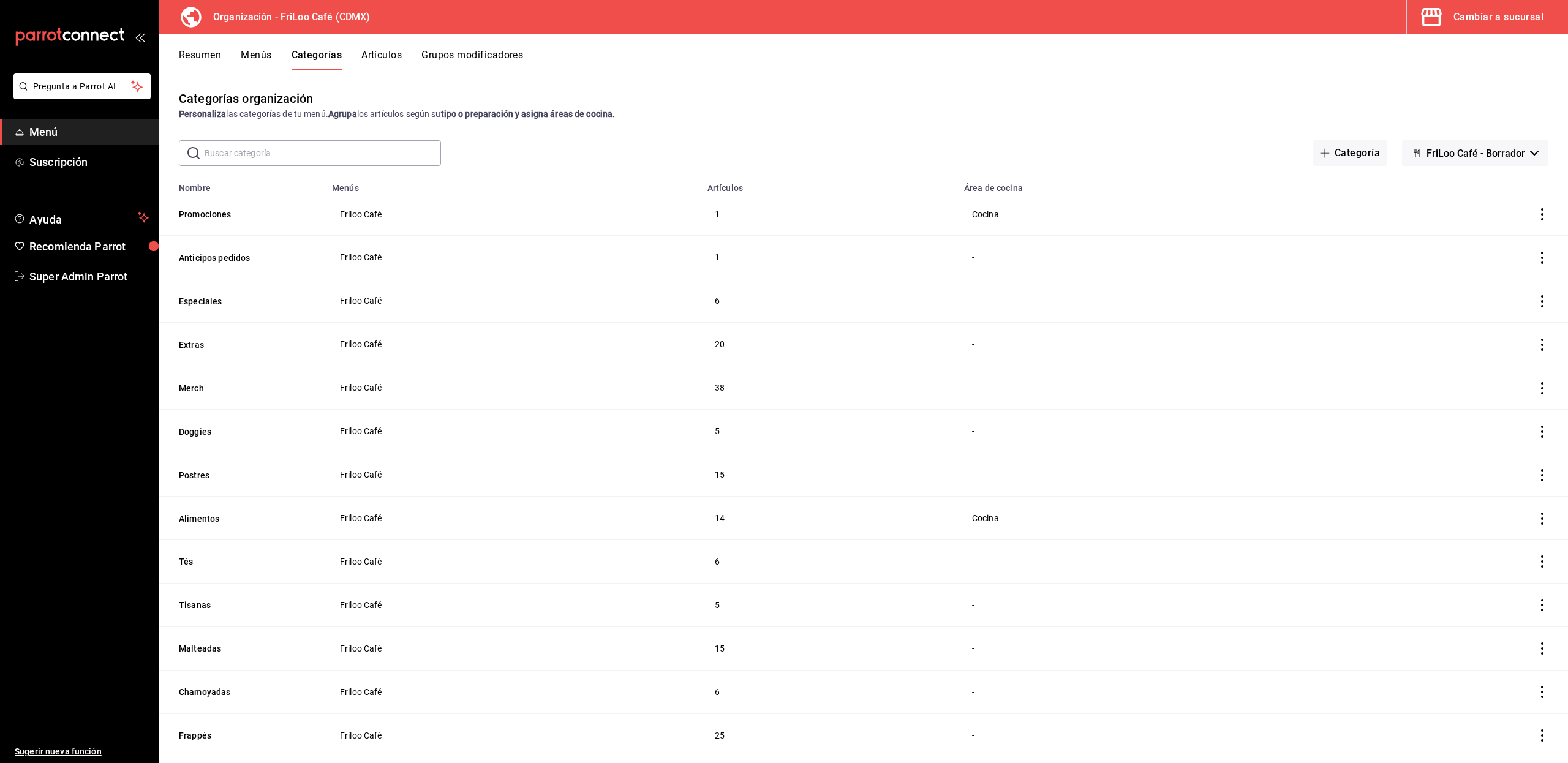
click at [276, 144] on input "text" at bounding box center [322, 153] width 236 height 25
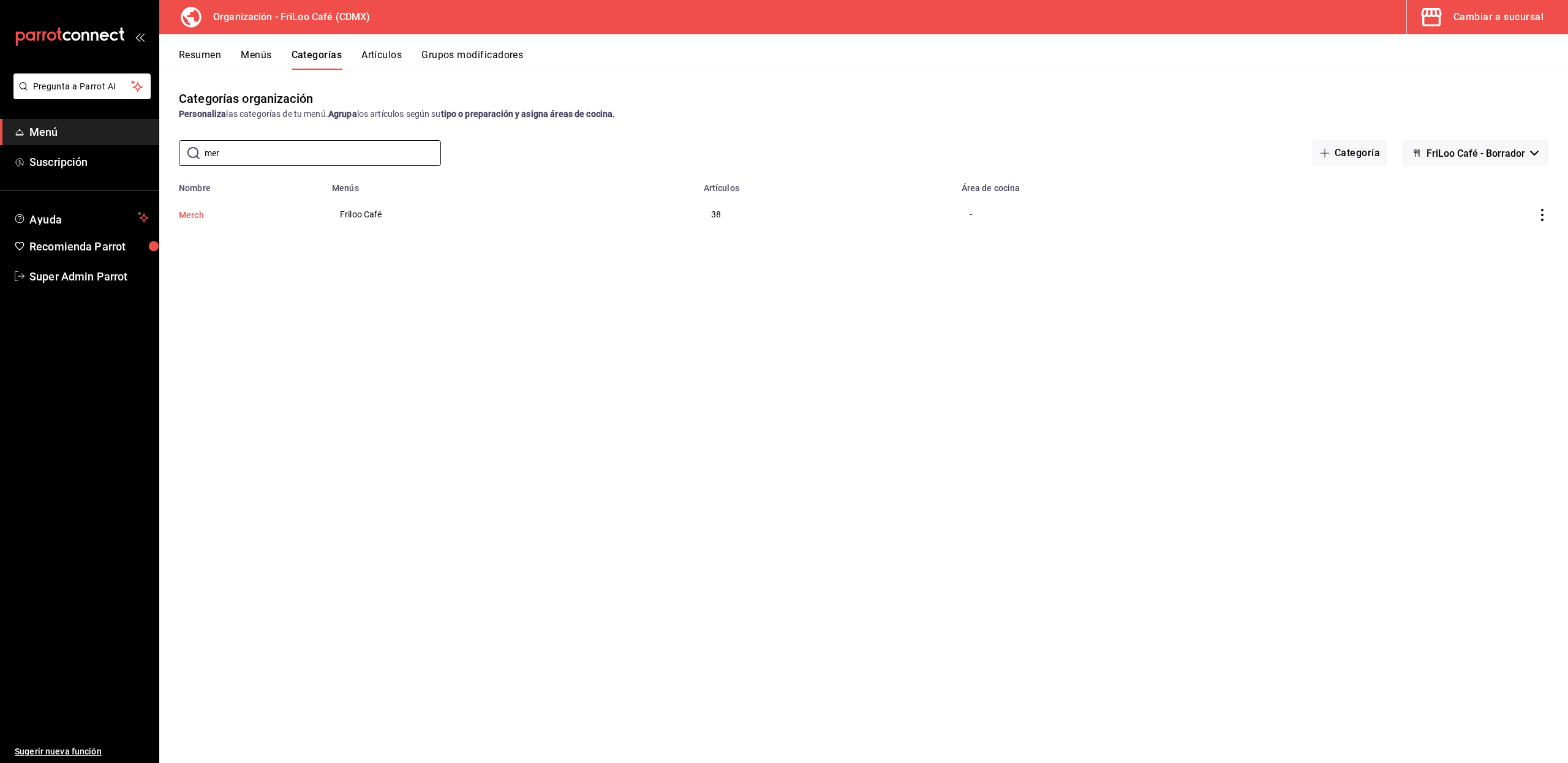
type input "mer"
click at [195, 212] on button "Merch" at bounding box center [240, 215] width 122 height 12
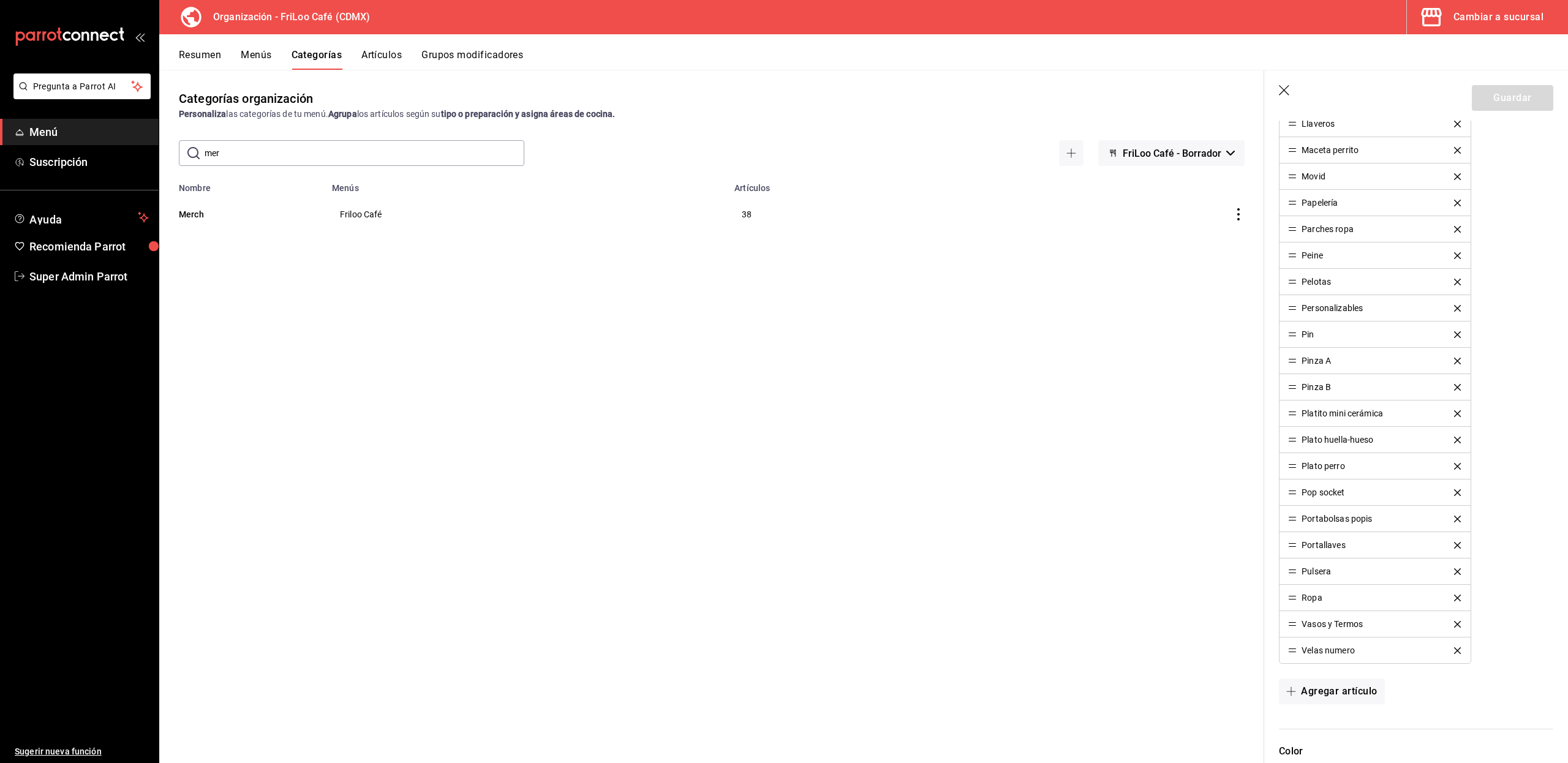
scroll to position [743, 0]
click at [1311, 680] on div "Ropa" at bounding box center [1312, 676] width 21 height 8
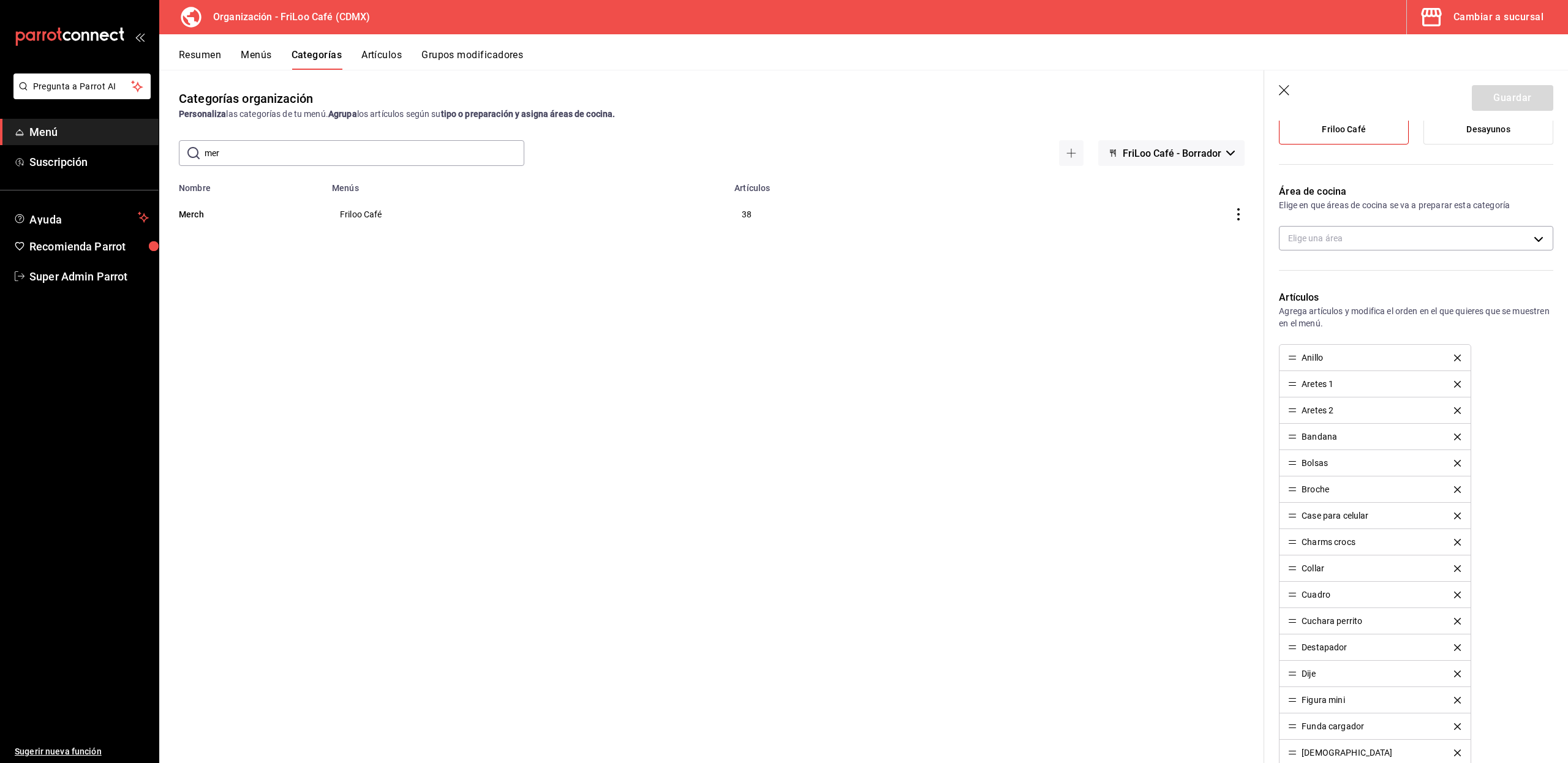
scroll to position [140, 0]
click at [386, 62] on button "Artículos" at bounding box center [381, 60] width 40 height 21
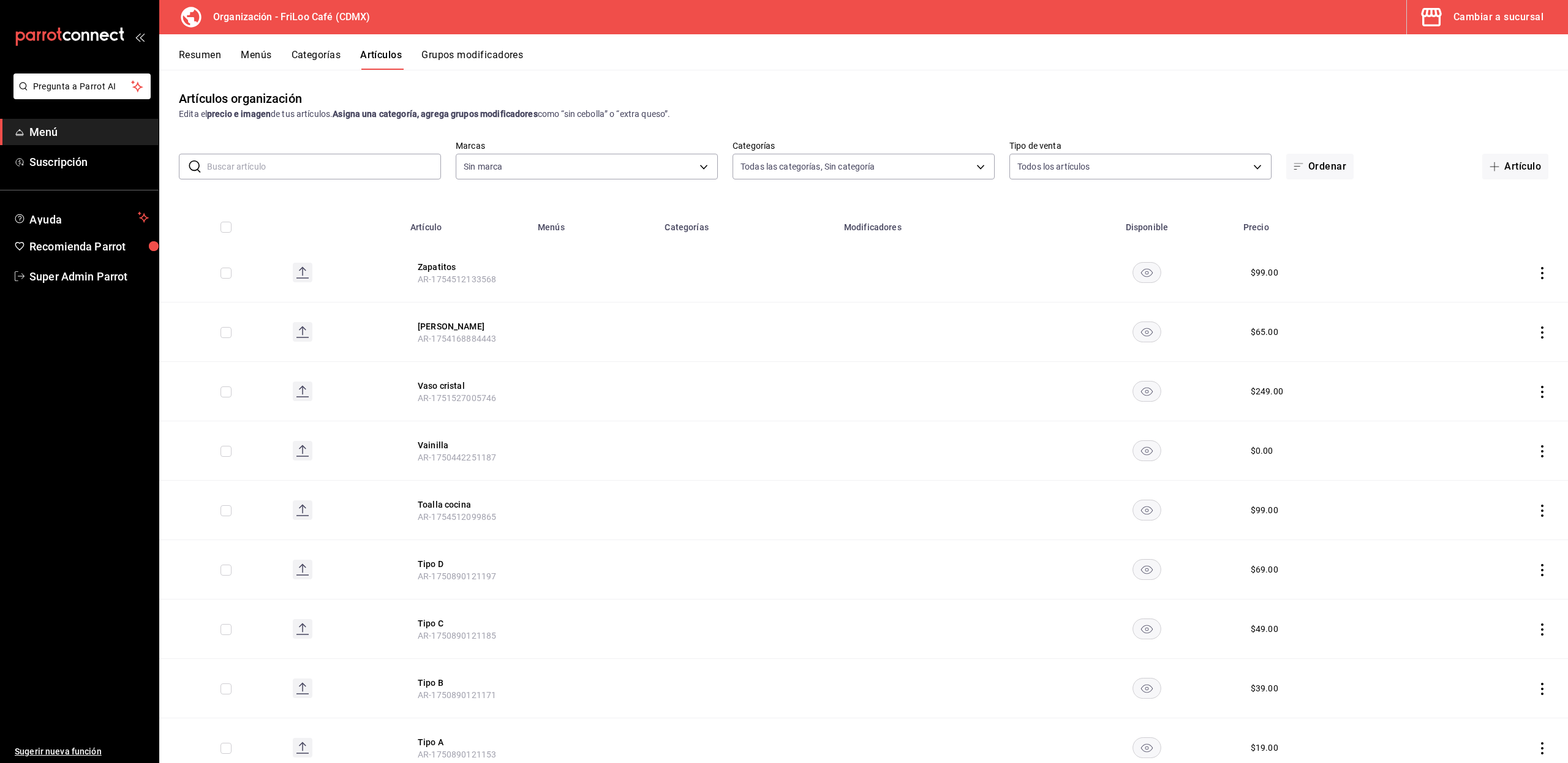
type input "c0c4007b-91d8-4bdf-9265-0f412bb09392,2987ef0a-0ad0-47ad-a871-18cbc562081d,508e6…"
type input "8b5b4d08-cd83-4473-bed3-4b8909d696c6"
click at [353, 157] on input "text" at bounding box center [324, 166] width 234 height 25
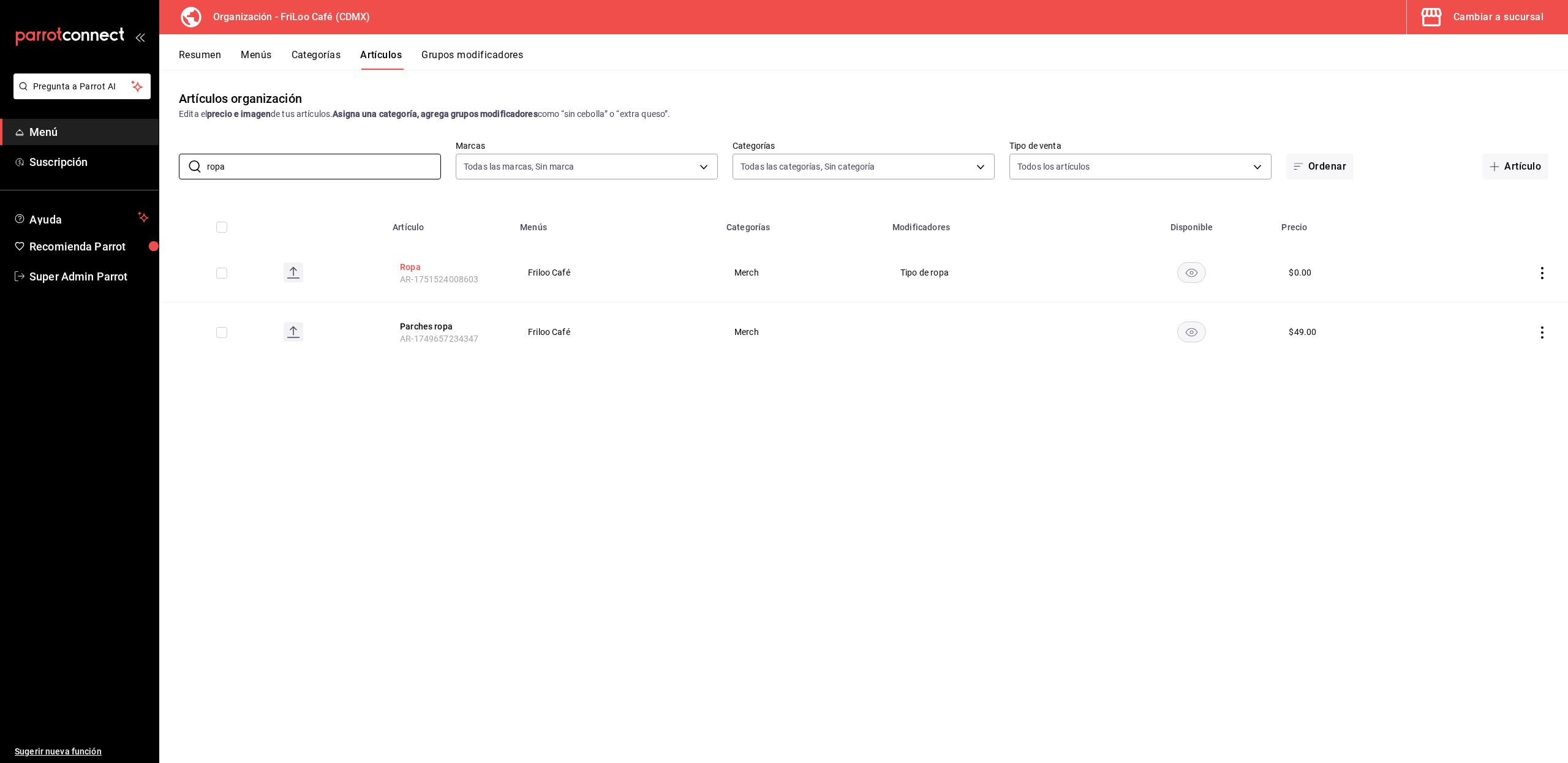
click at [401, 263] on button "Ropa" at bounding box center [449, 267] width 98 height 12
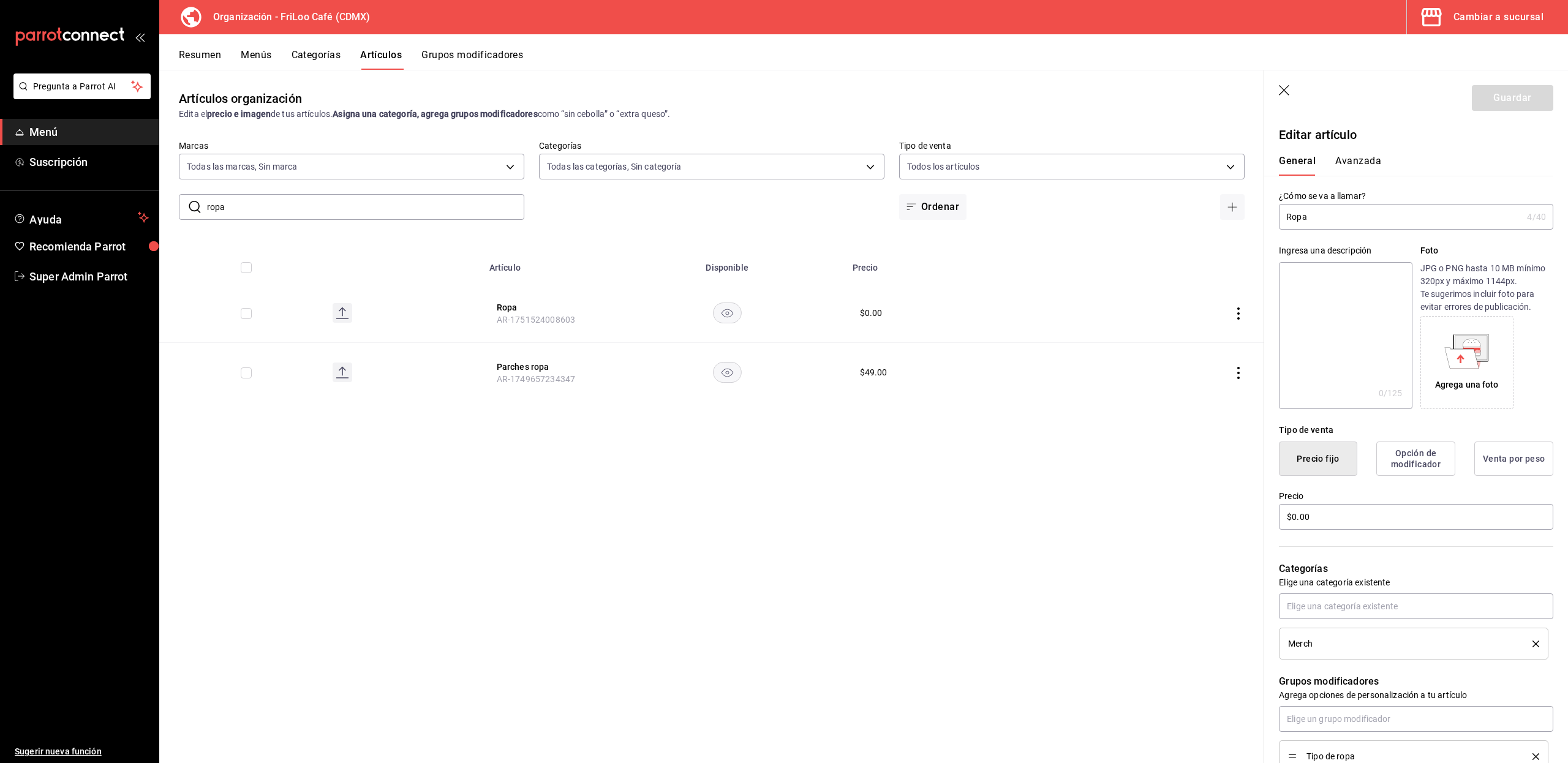
click at [197, 498] on div "Artículos organización Edita el precio e imagen de tus artículos. Asigna una ca…" at bounding box center [711, 416] width 1104 height 692
drag, startPoint x: 387, startPoint y: 213, endPoint x: 175, endPoint y: 208, distance: 212.1
click at [175, 208] on div "​ ropa ​ Marcas Todas las marcas, Sin marca 8b5b4d08-cd83-4473-bed3-4b8909d696c…" at bounding box center [711, 180] width 1104 height 80
type input "calceta"
click at [1288, 96] on icon "button" at bounding box center [1284, 91] width 12 height 12
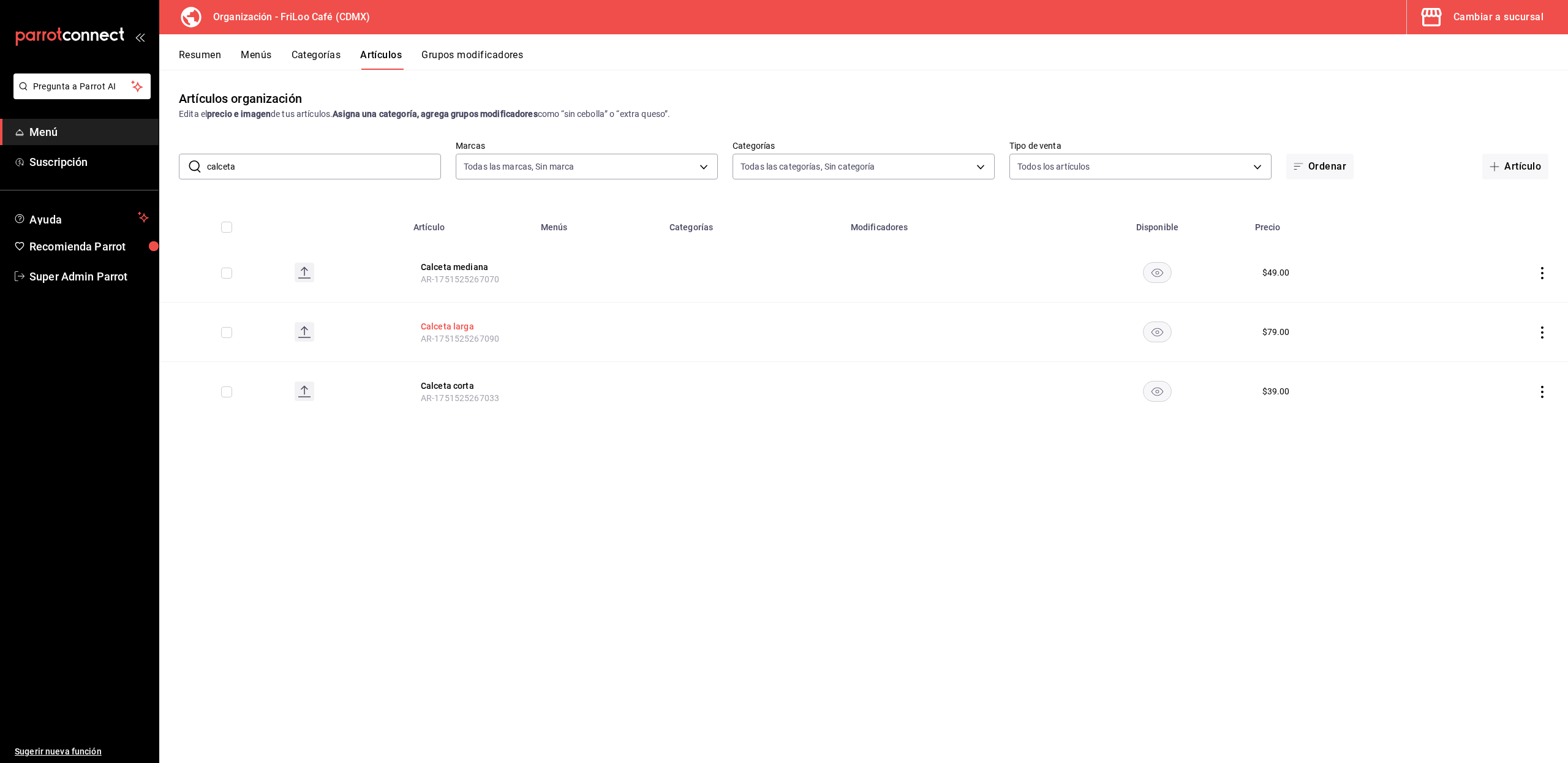
click at [456, 323] on button "Calceta larga" at bounding box center [469, 326] width 98 height 12
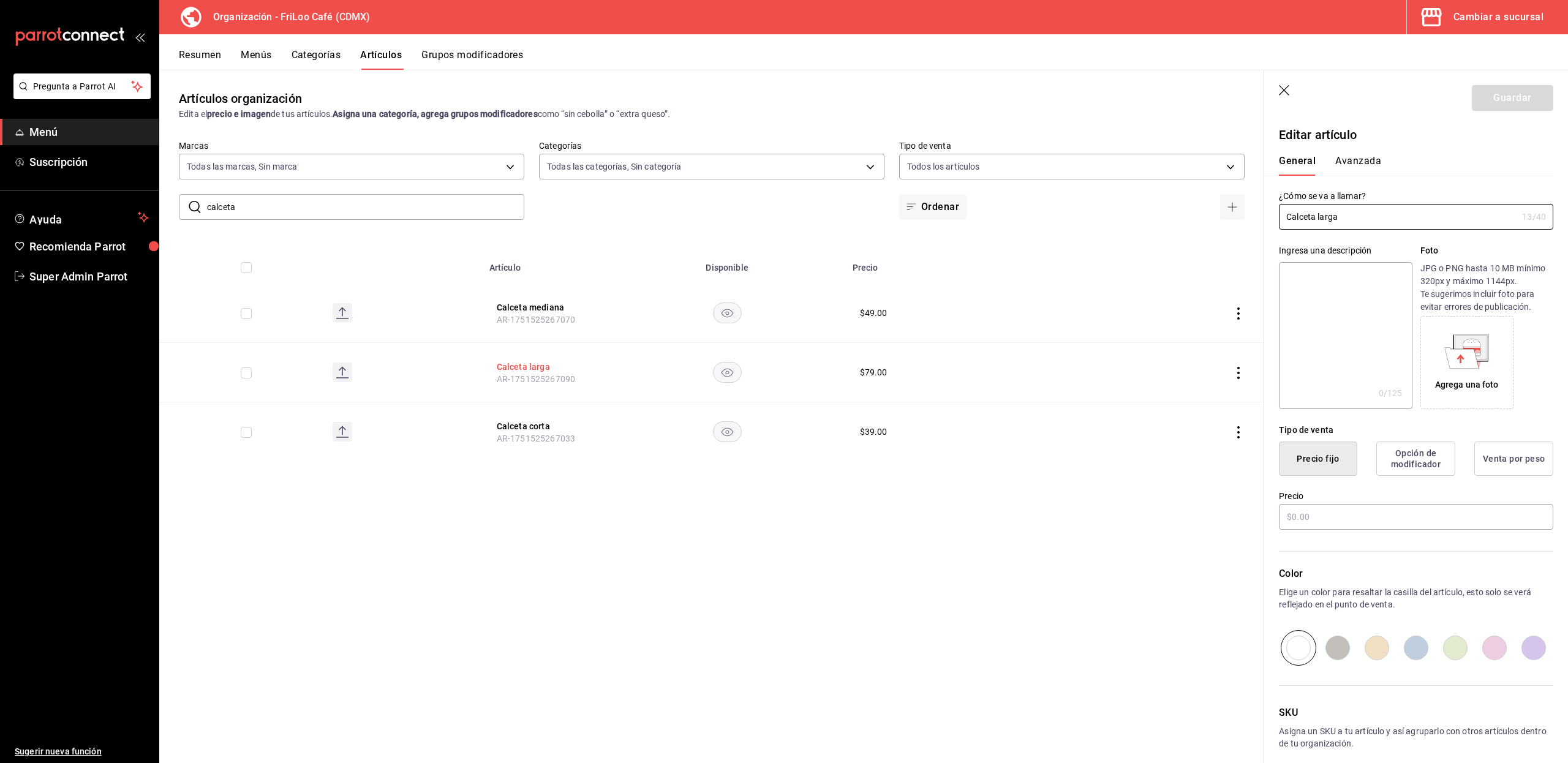
type input "$79.00"
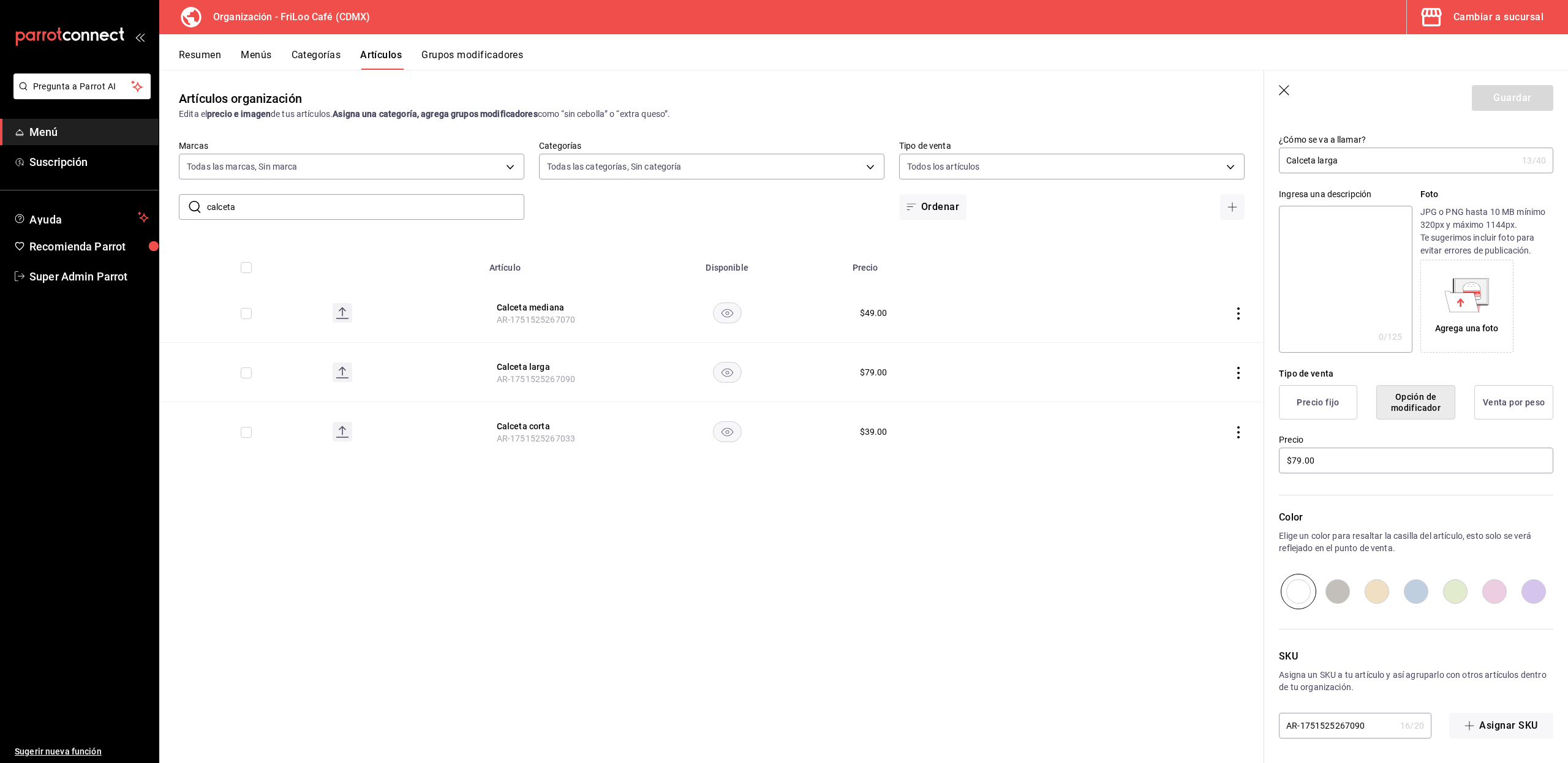
click at [482, 54] on button "Grupos modificadores" at bounding box center [472, 60] width 102 height 21
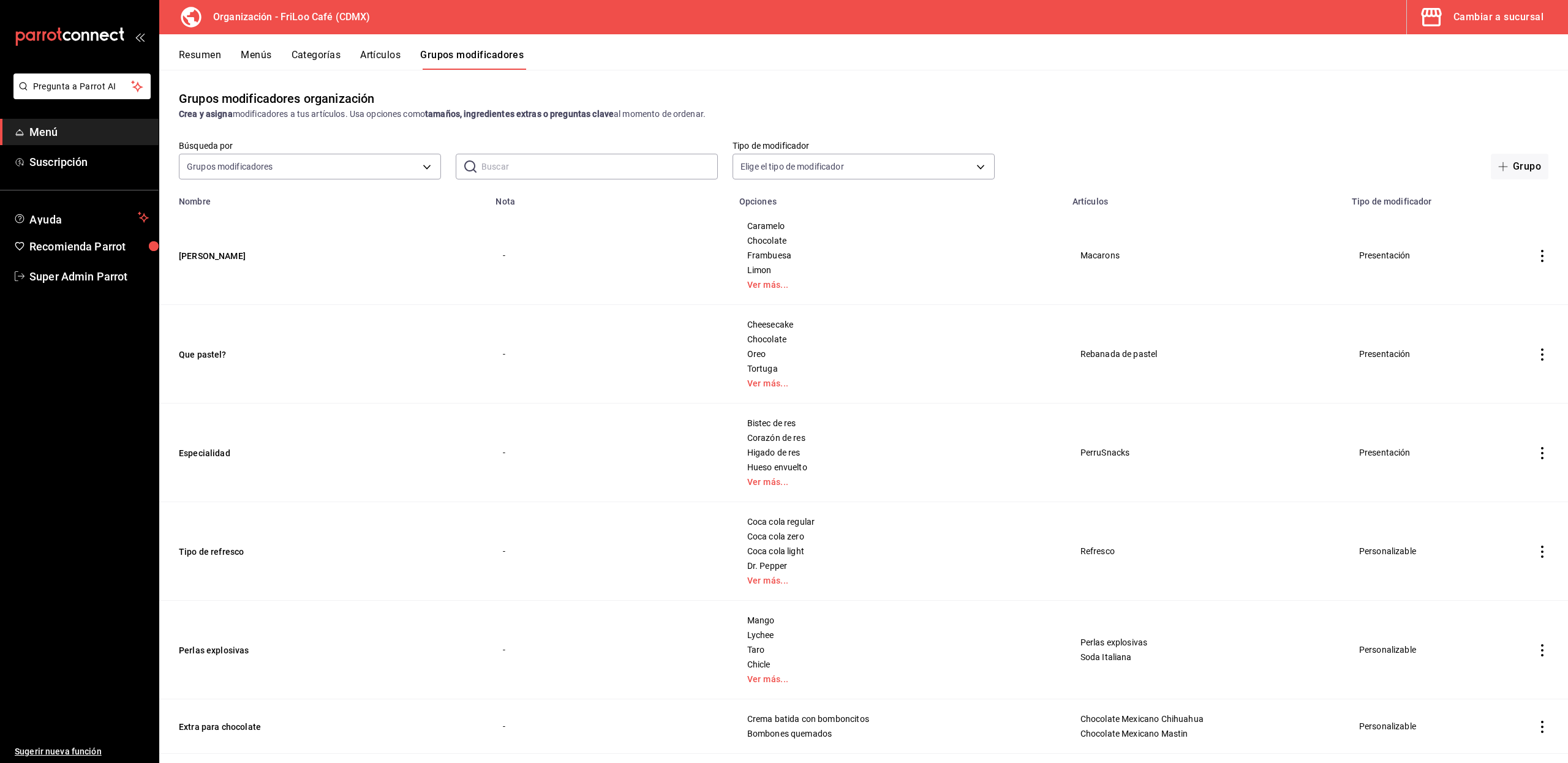
click at [510, 166] on input "text" at bounding box center [599, 166] width 236 height 25
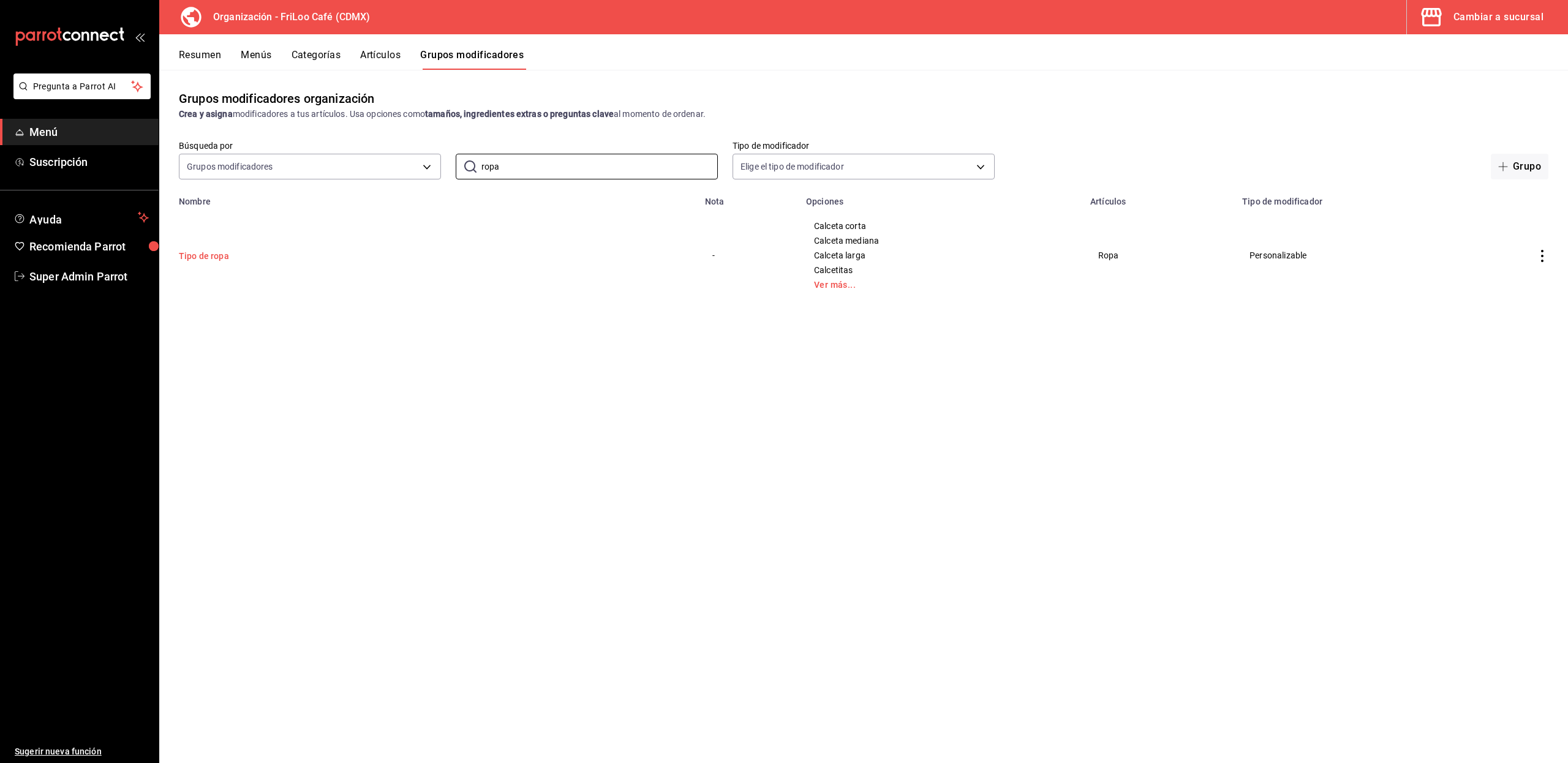
type input "ropa"
click at [225, 258] on button "Tipo de ropa" at bounding box center [252, 256] width 147 height 12
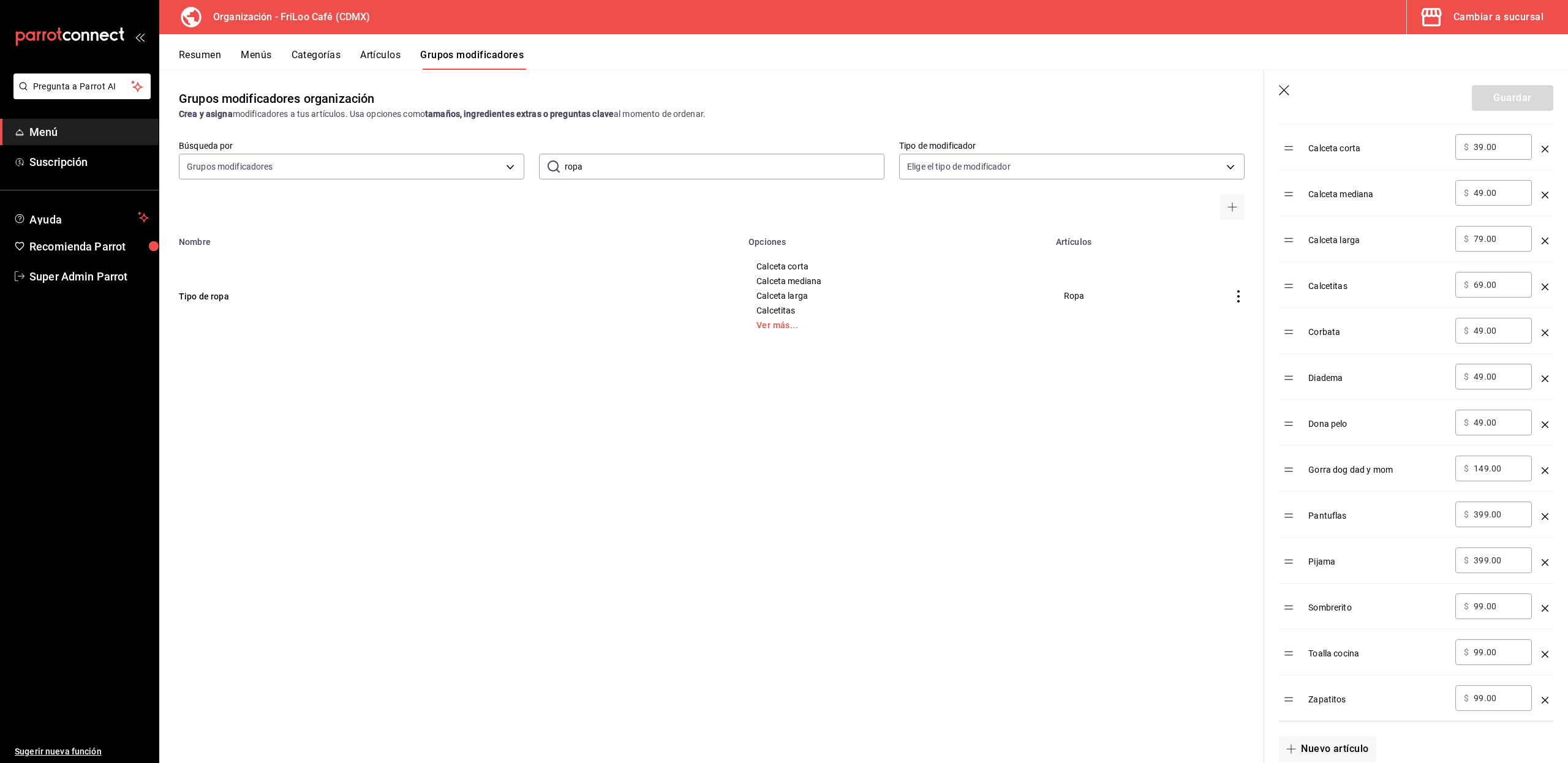
scroll to position [426, 0]
click at [396, 52] on button "Artículos" at bounding box center [380, 60] width 40 height 21
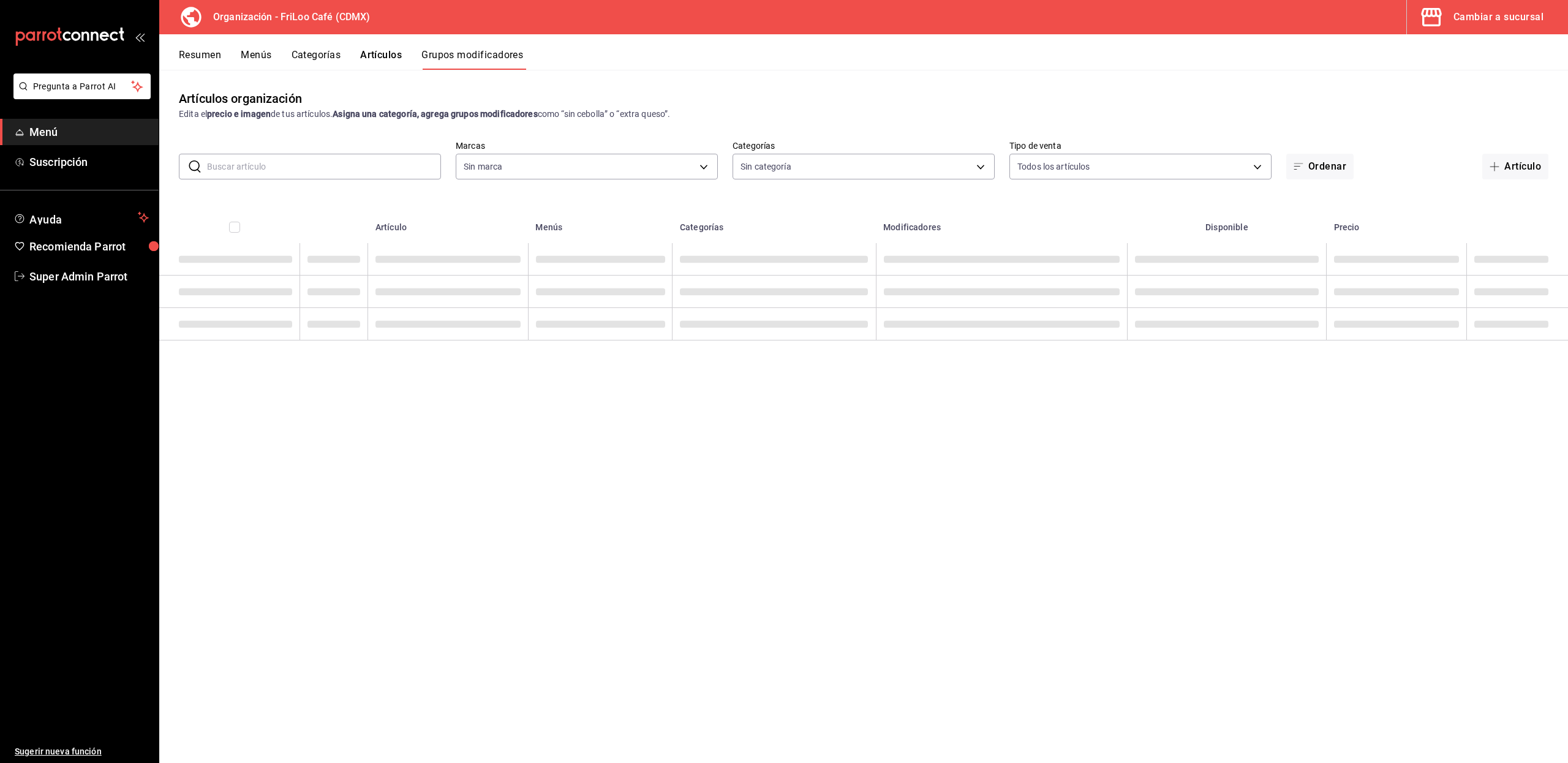
type input "8b5b4d08-cd83-4473-bed3-4b8909d696c6"
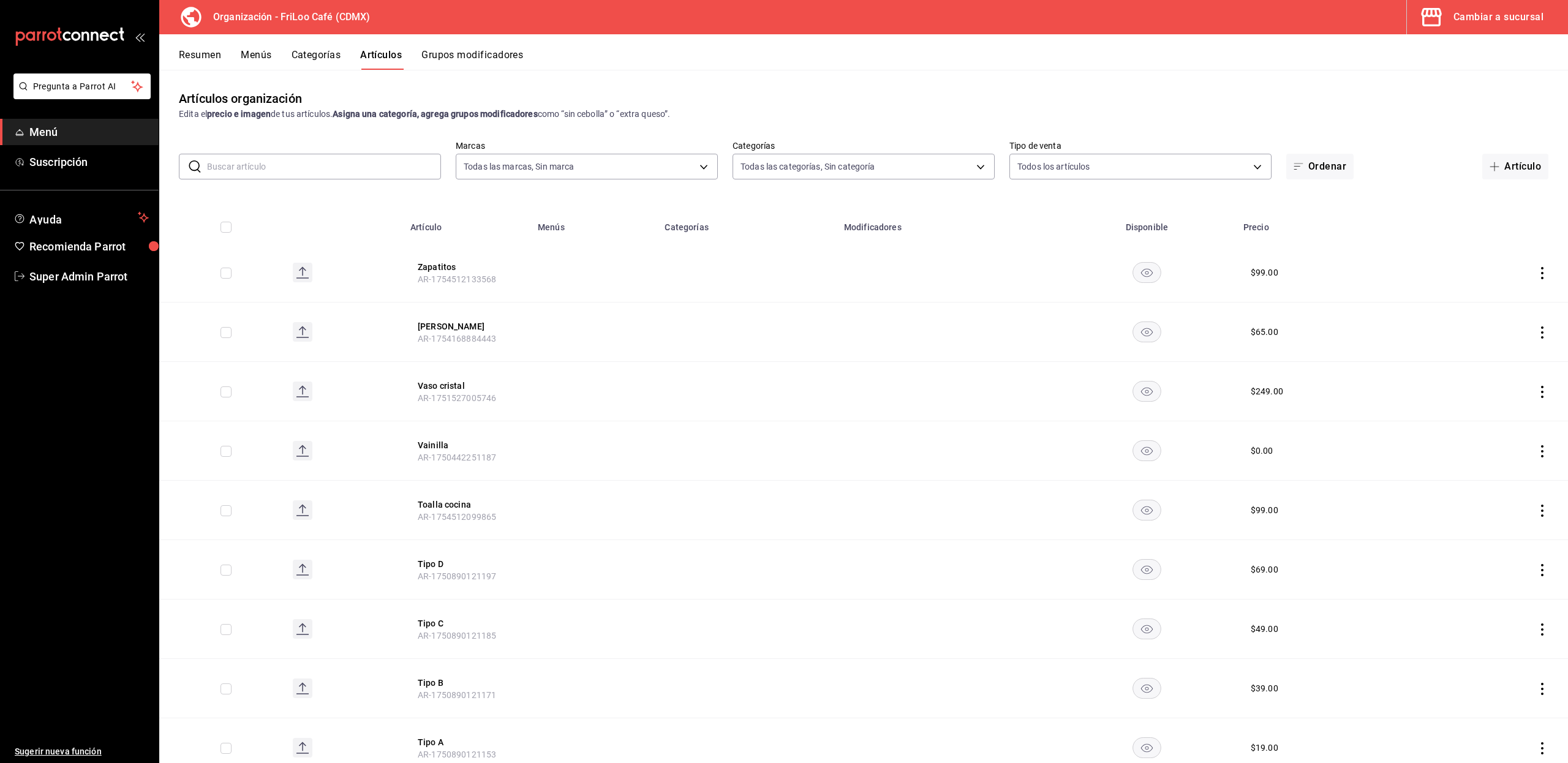
type input "c0c4007b-91d8-4bdf-9265-0f412bb09392,2987ef0a-0ad0-47ad-a871-18cbc562081d,508e6…"
click at [330, 163] on input "text" at bounding box center [324, 166] width 234 height 25
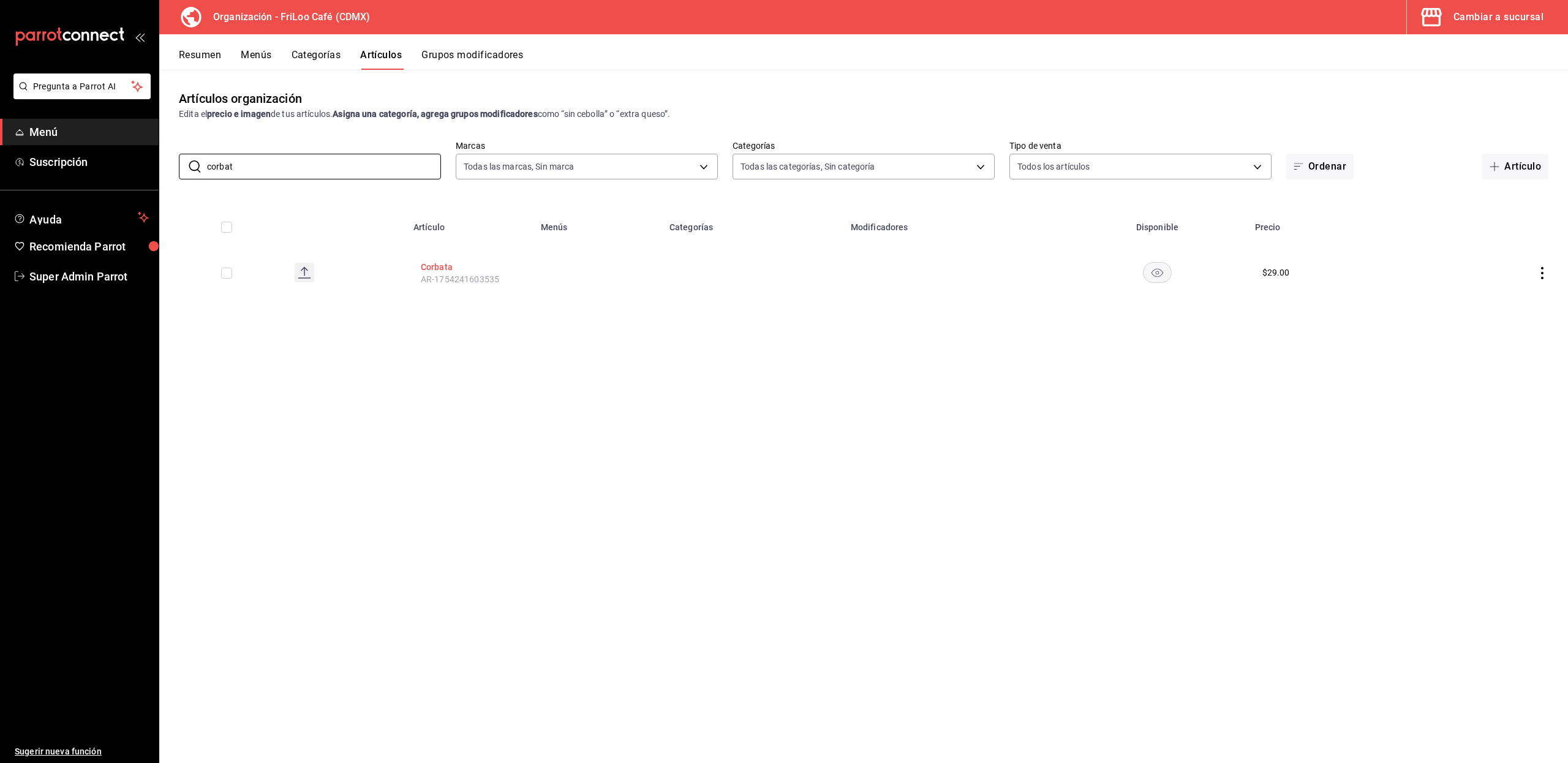
type input "corbat"
click at [432, 271] on button "Corbata" at bounding box center [469, 267] width 98 height 12
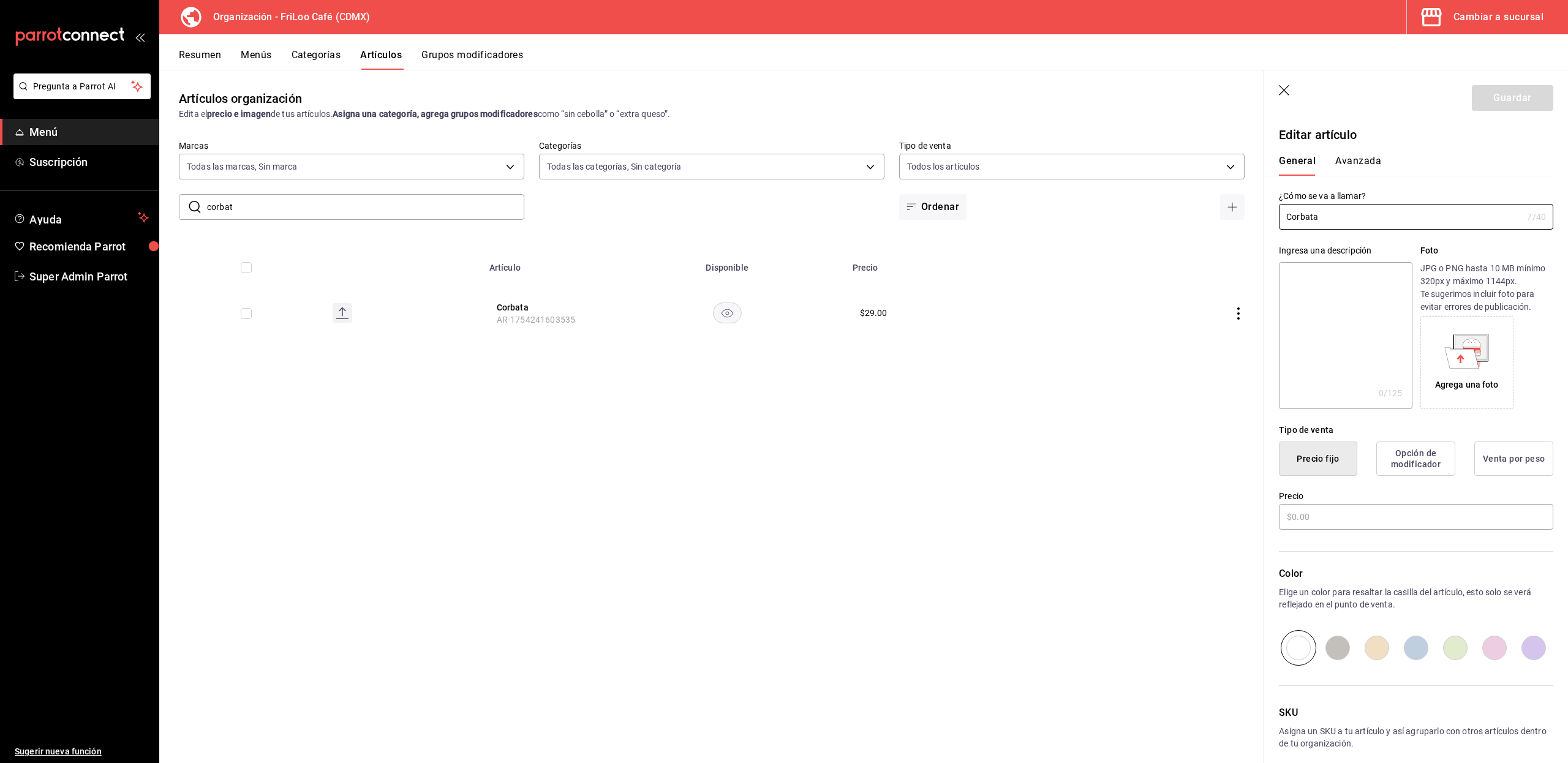
type input "$29.00"
click at [1288, 88] on icon "button" at bounding box center [1284, 91] width 12 height 12
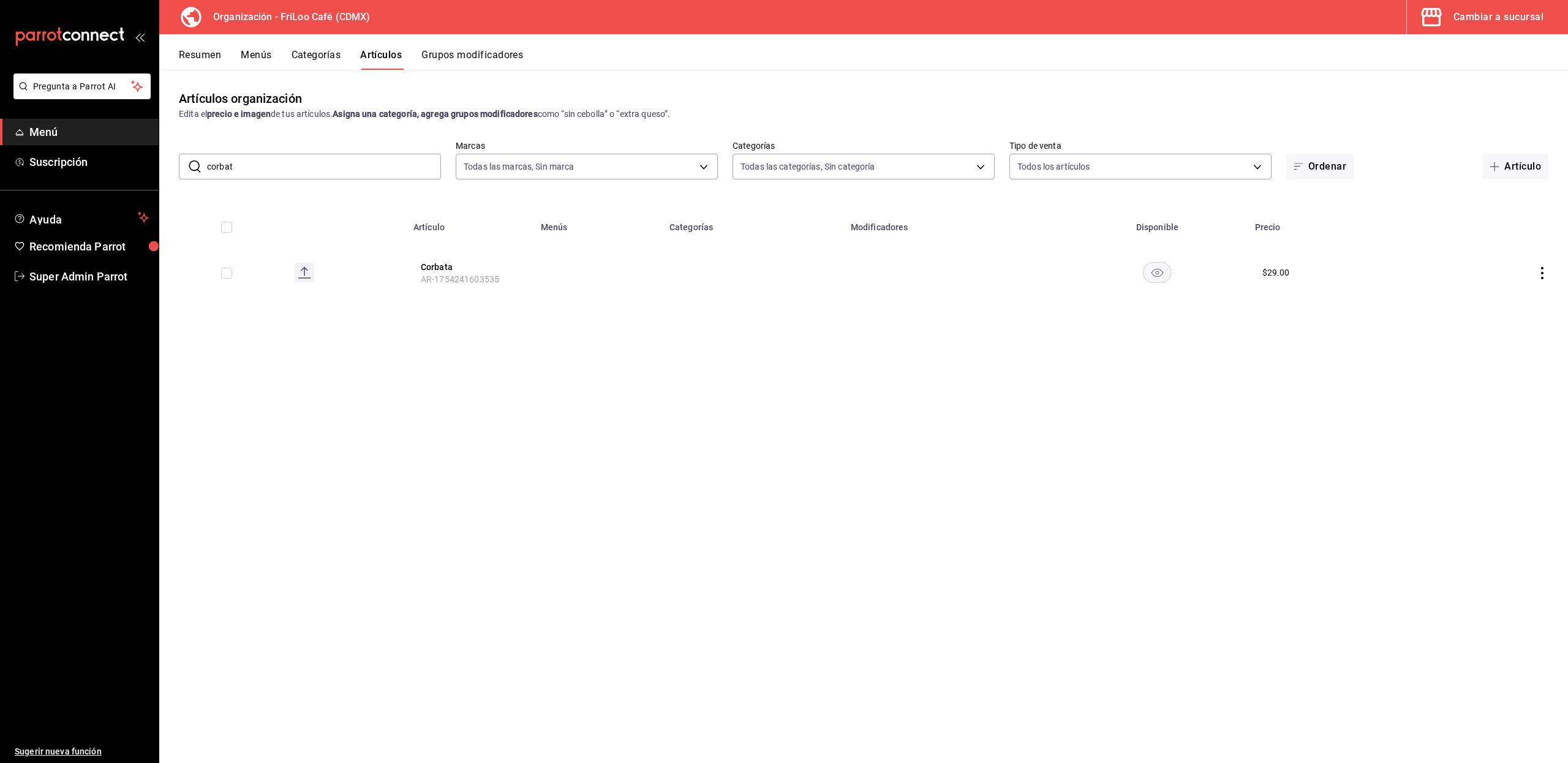
click at [394, 162] on input "corbat" at bounding box center [324, 166] width 234 height 25
type input "c"
type input "calce"
click at [432, 516] on div "Artículos organización Edita el precio e imagen de tus artículos. Asigna una ca…" at bounding box center [864, 416] width 1409 height 692
click at [440, 266] on button "Calcetitas" at bounding box center [469, 267] width 98 height 12
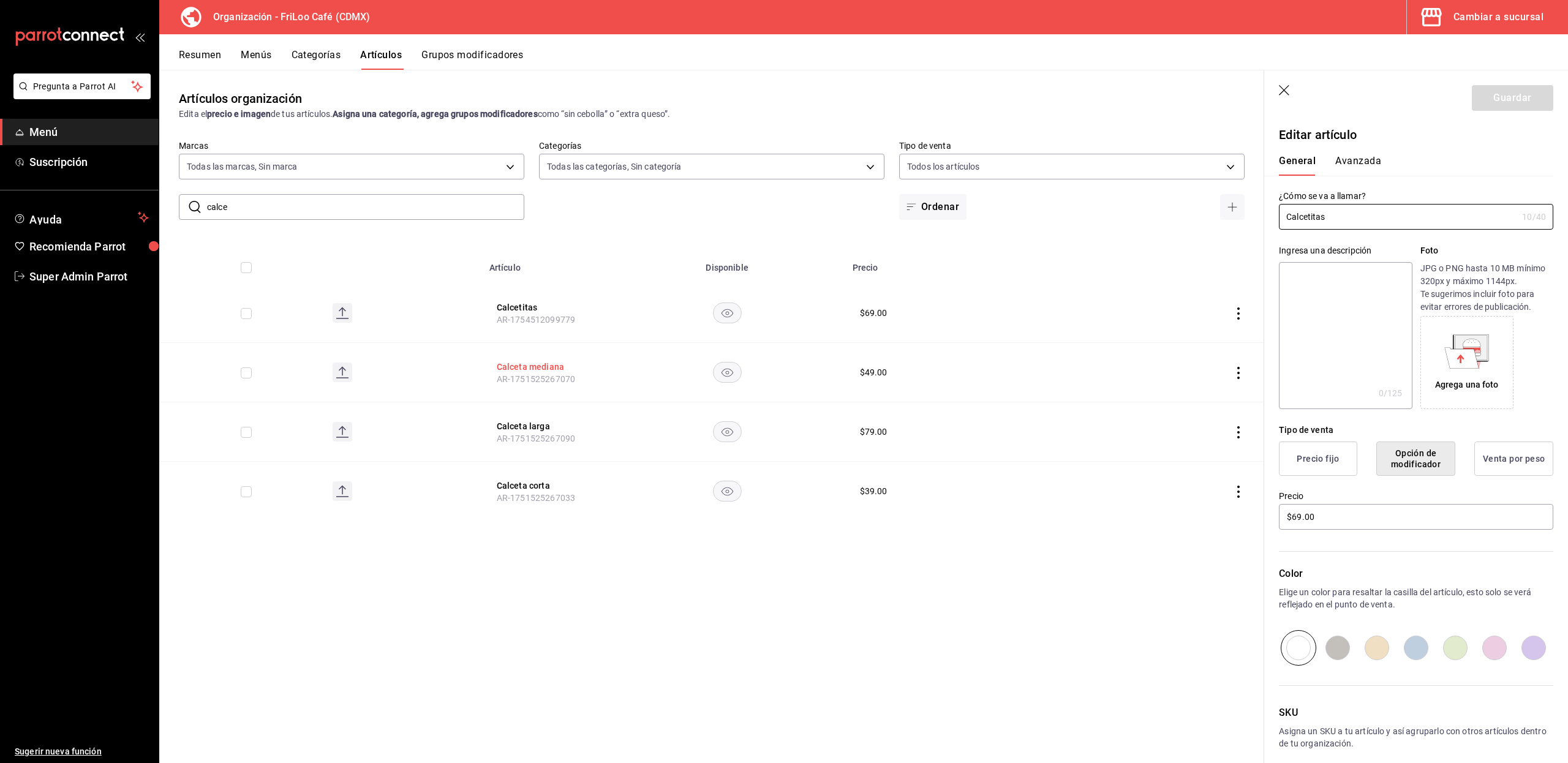
click at [515, 363] on button "Calceta mediana" at bounding box center [545, 366] width 98 height 12
click at [530, 430] on button "Calceta larga" at bounding box center [545, 426] width 98 height 12
click at [529, 487] on button "Calceta corta" at bounding box center [545, 485] width 98 height 12
click at [86, 275] on span "Super Admin Parrot" at bounding box center [89, 276] width 119 height 17
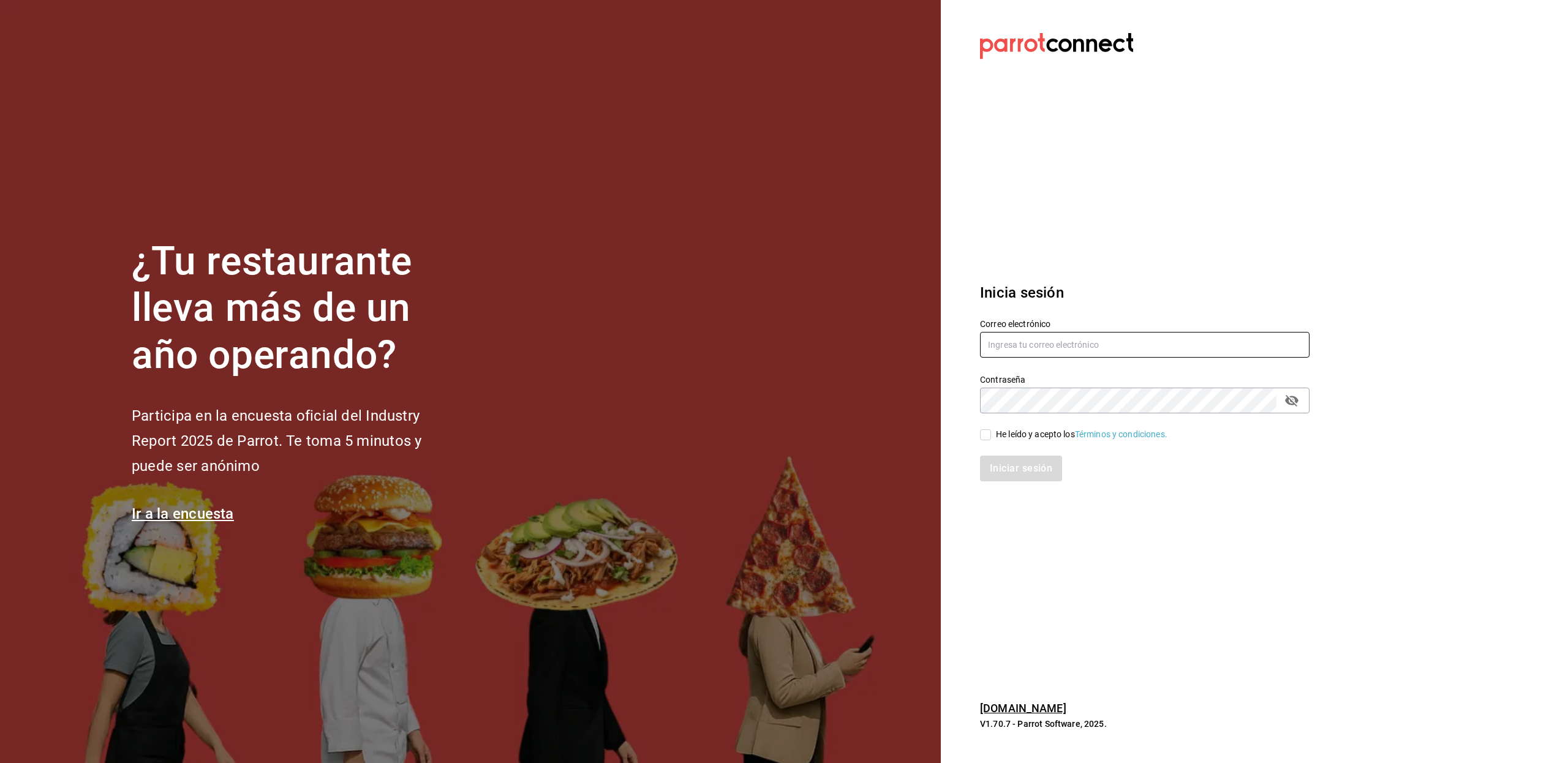
click at [1081, 344] on input "text" at bounding box center [1144, 345] width 330 height 26
type input "losportalesdeboca@veracruz.com"
click at [1016, 436] on div "He leído y acepto los Términos y condiciones." at bounding box center [1081, 434] width 172 height 13
click at [991, 436] on input "He leído y acepto los Términos y condiciones." at bounding box center [985, 434] width 11 height 11
checkbox input "true"
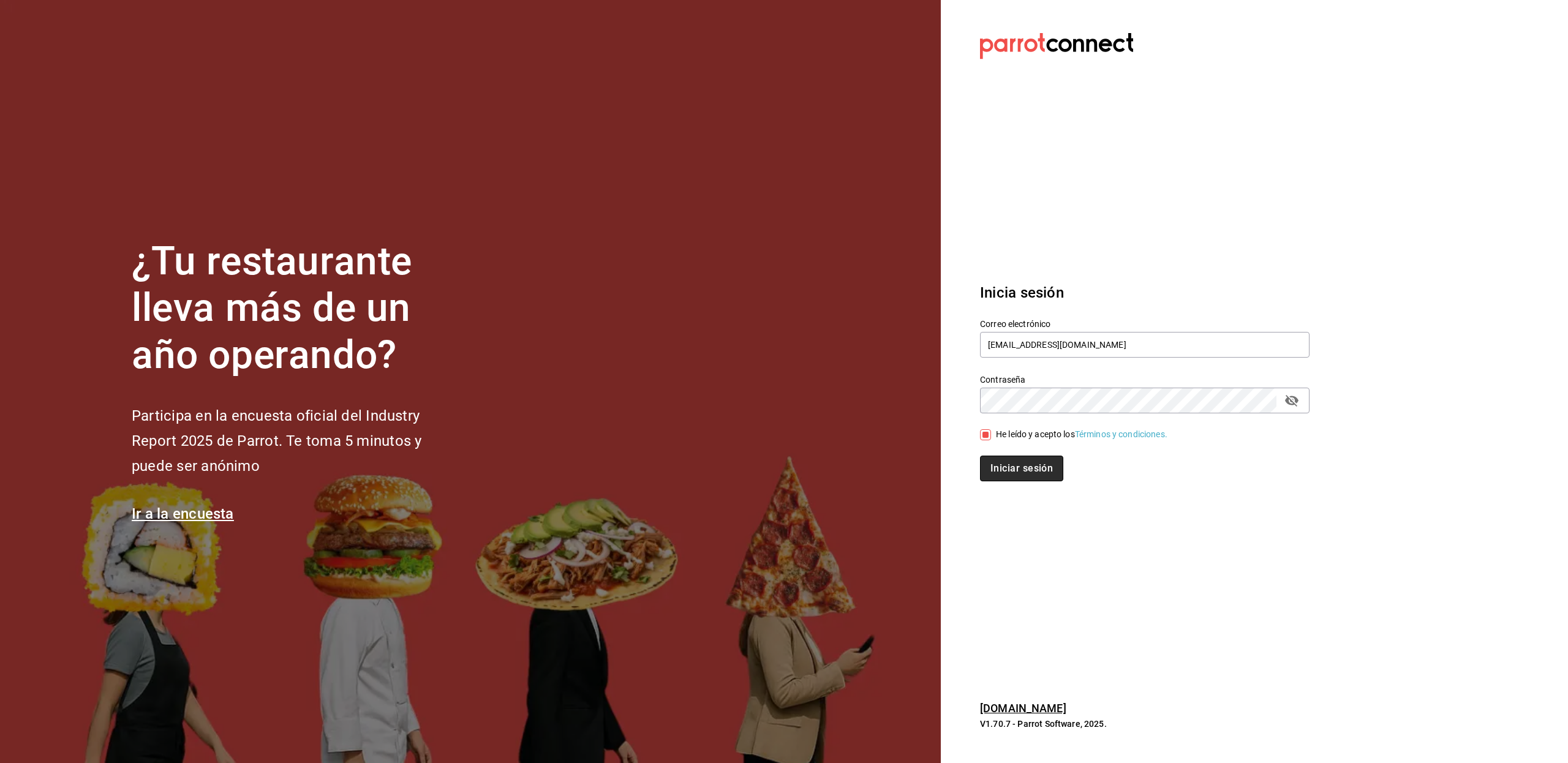
click at [1014, 478] on button "Iniciar sesión" at bounding box center [1021, 469] width 84 height 26
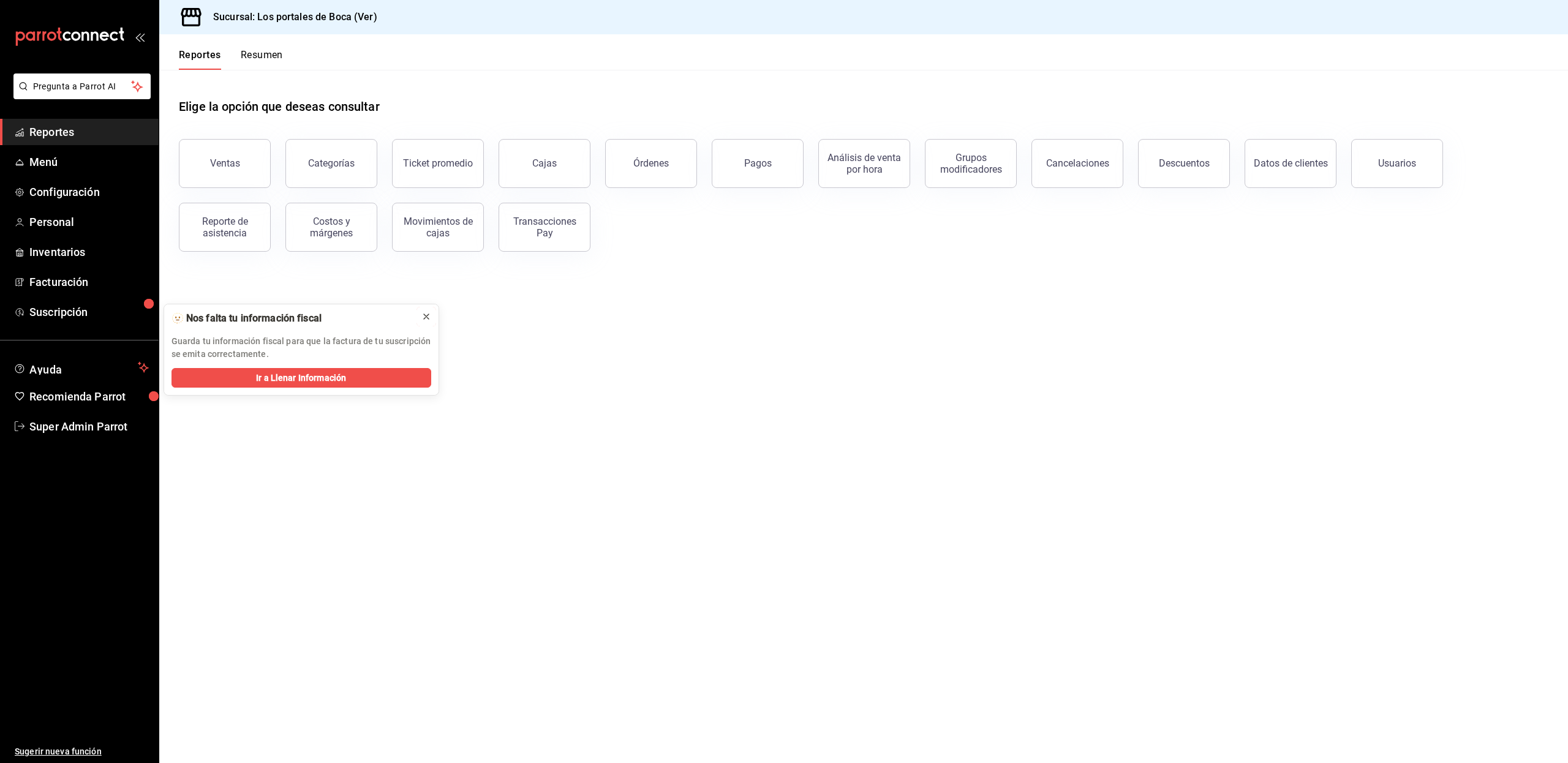
click at [429, 317] on icon at bounding box center [426, 316] width 10 height 10
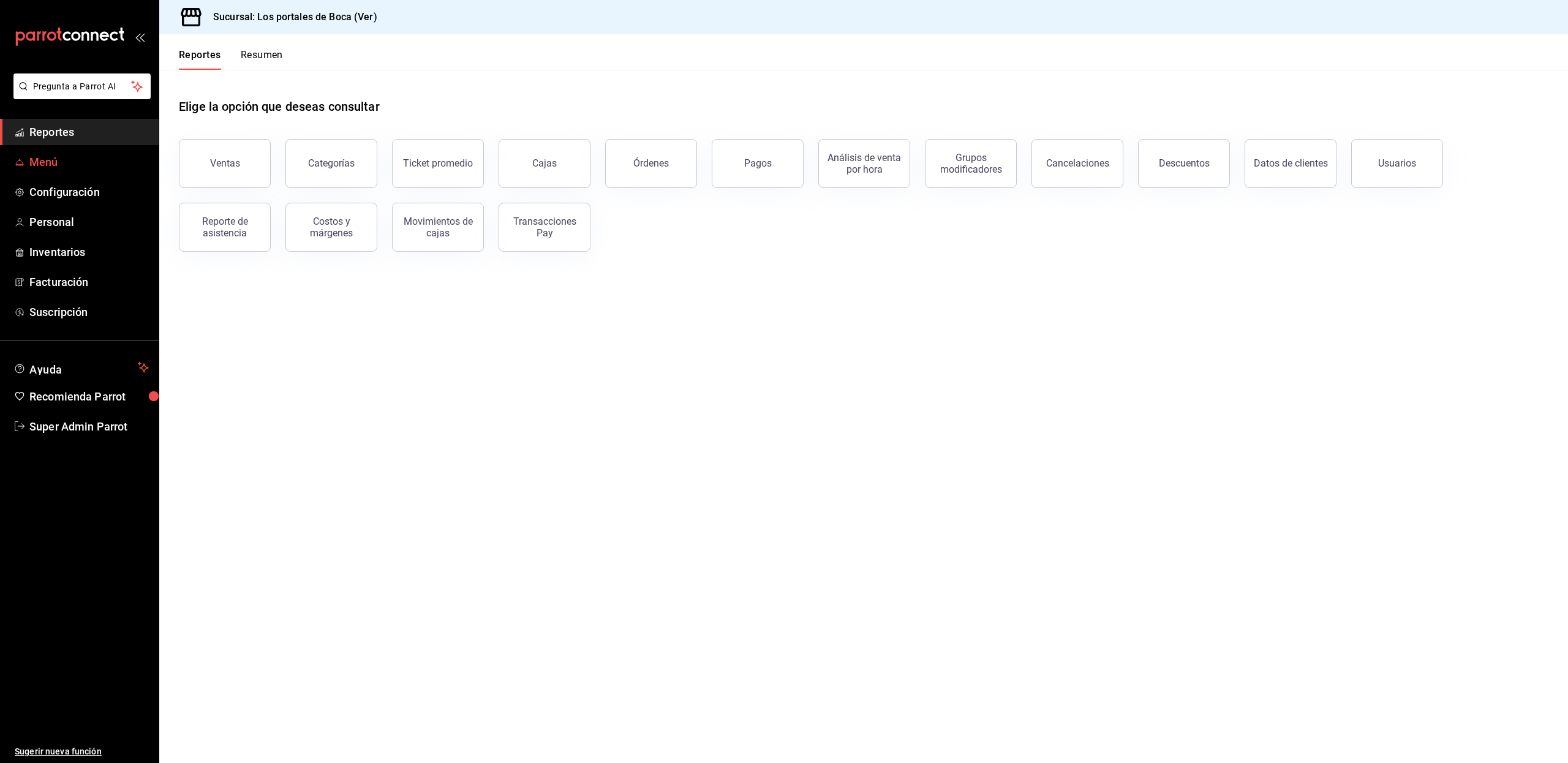
click at [79, 155] on span "Menú" at bounding box center [89, 162] width 119 height 17
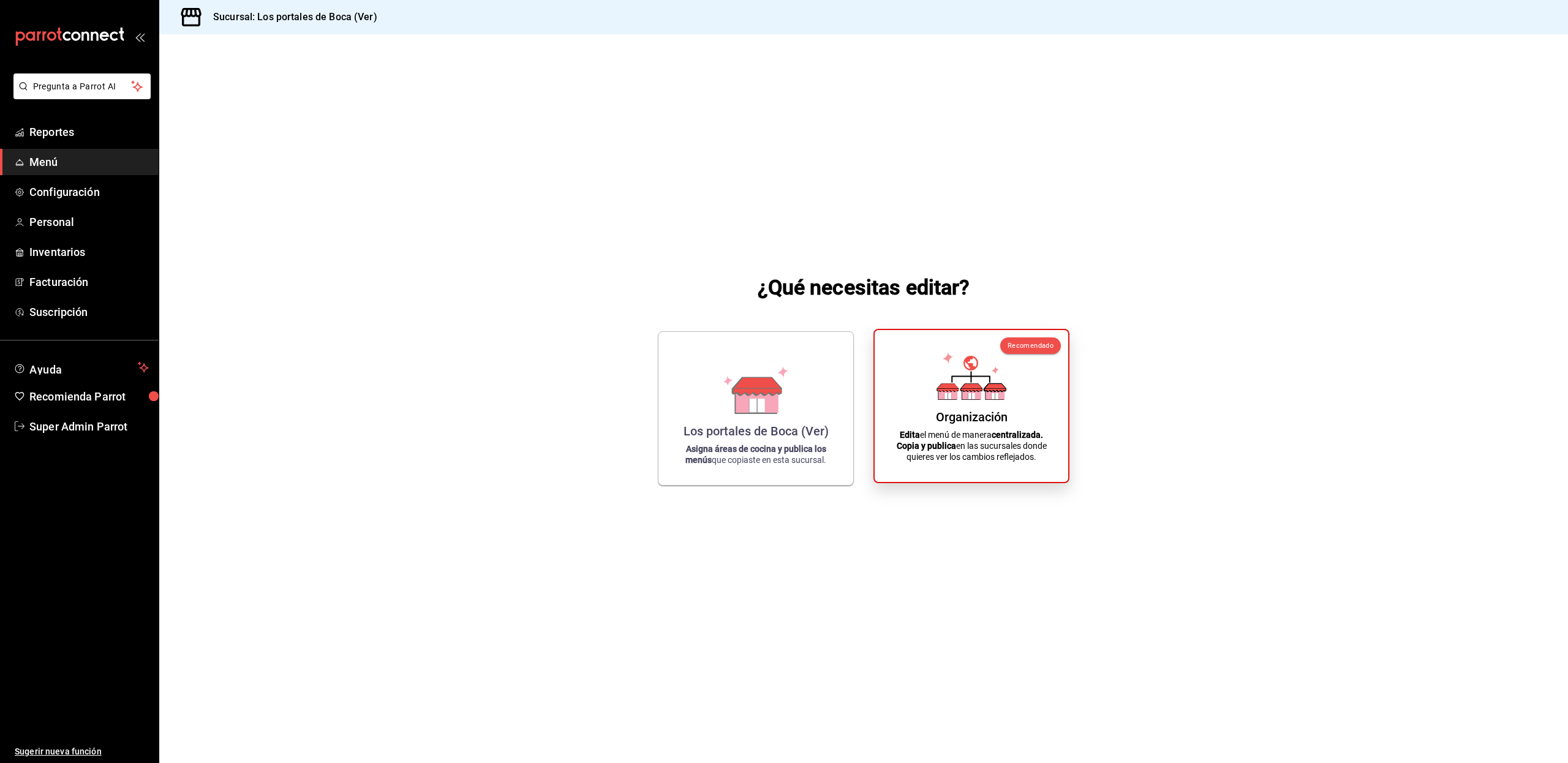
click at [1023, 421] on div "Organización Edita el menú de manera centralizada. Copia y publica en las sucur…" at bounding box center [971, 406] width 164 height 132
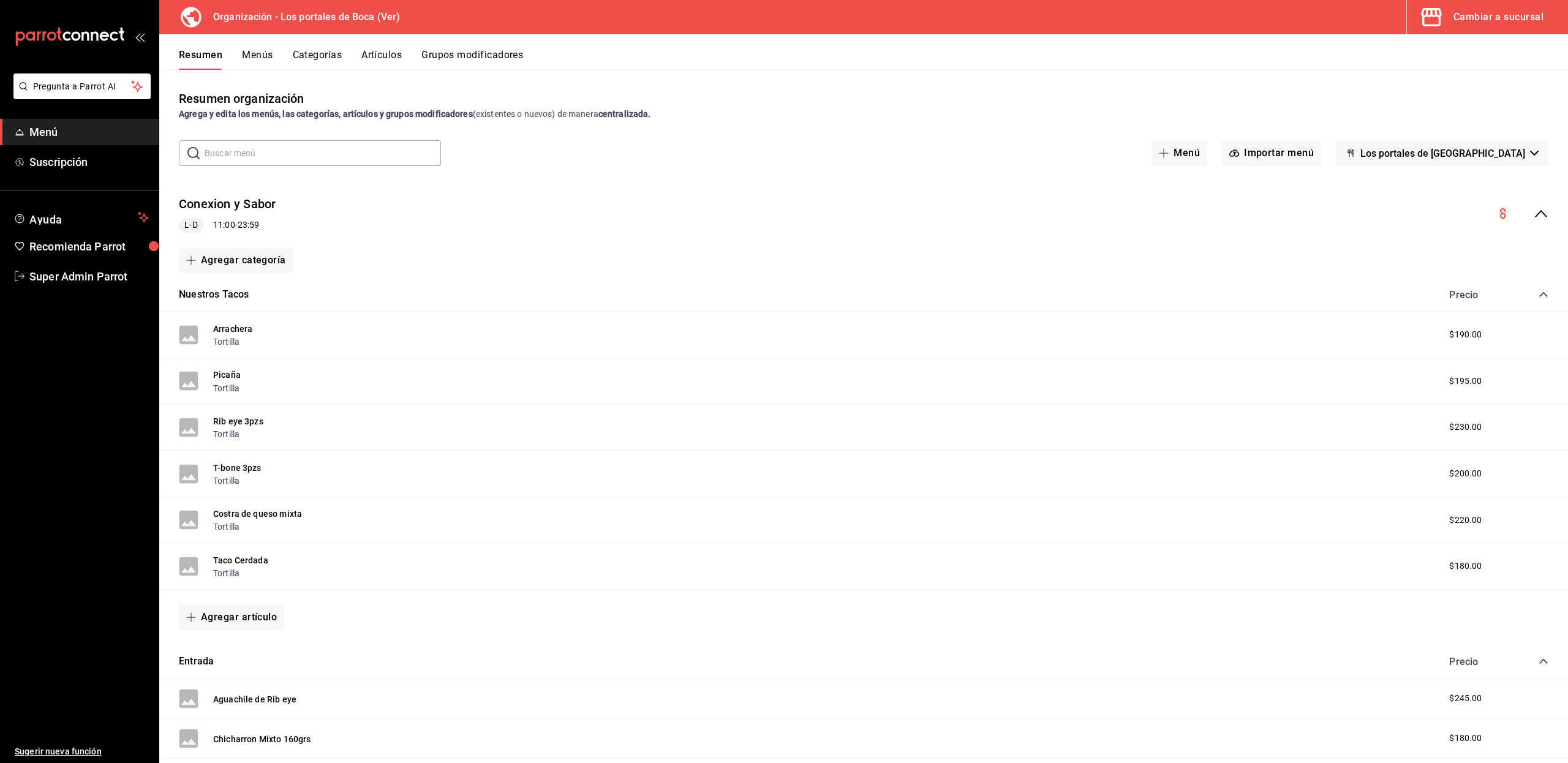
click at [1534, 213] on icon "collapse-menu-row" at bounding box center [1541, 214] width 15 height 15
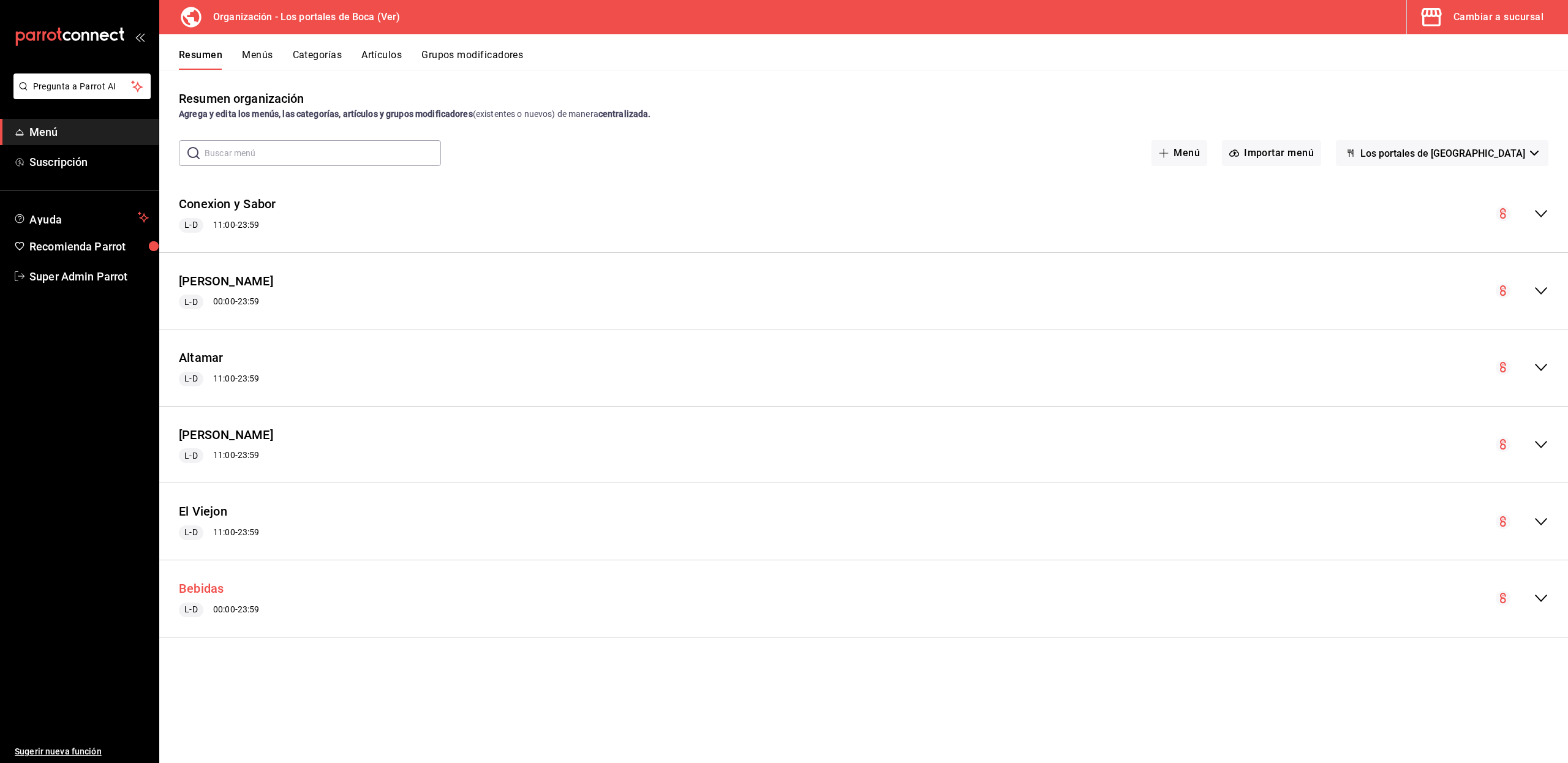
click at [202, 593] on button "Bebidas" at bounding box center [201, 588] width 45 height 17
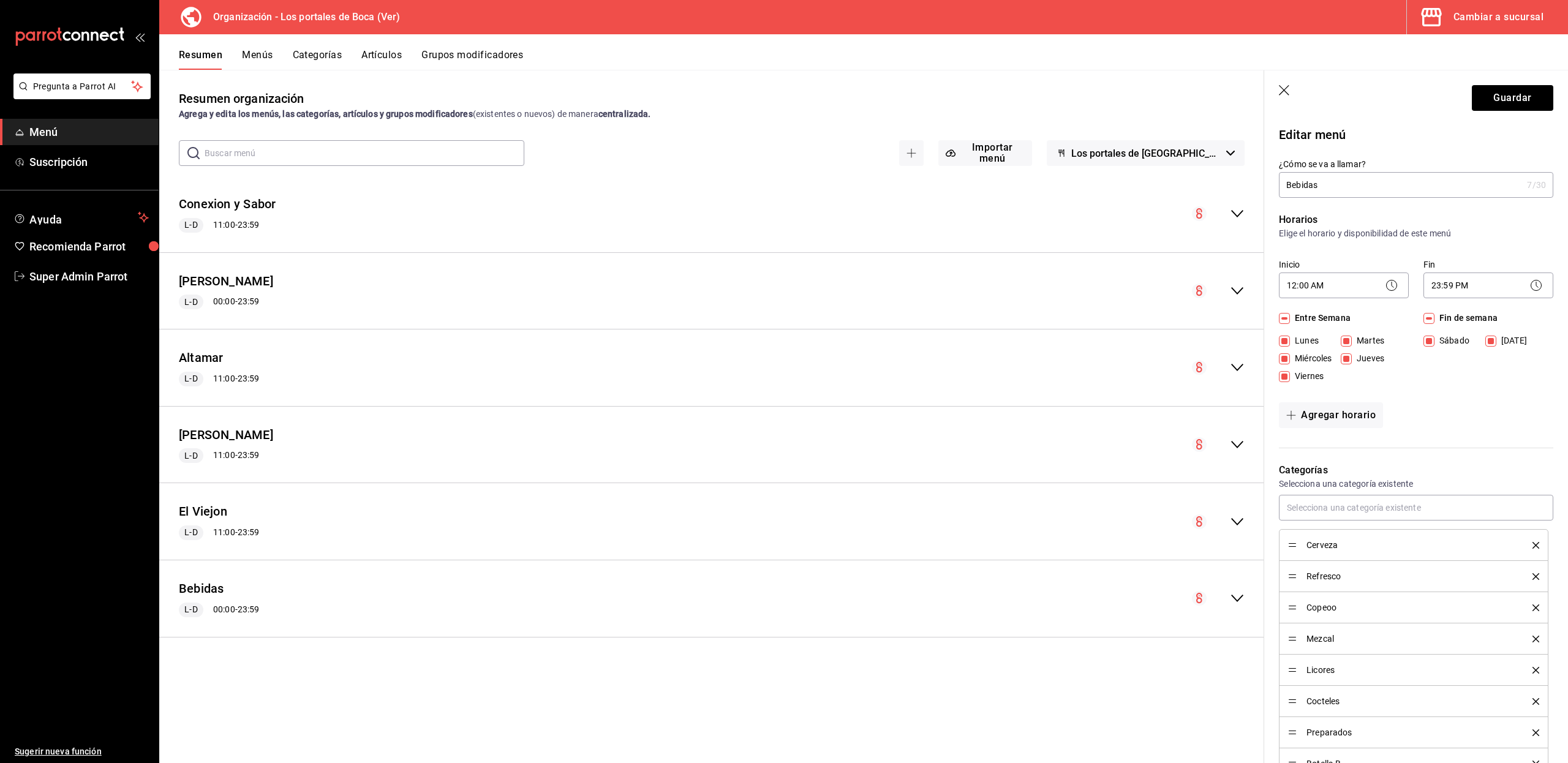
click at [1286, 89] on icon "button" at bounding box center [1284, 91] width 12 height 12
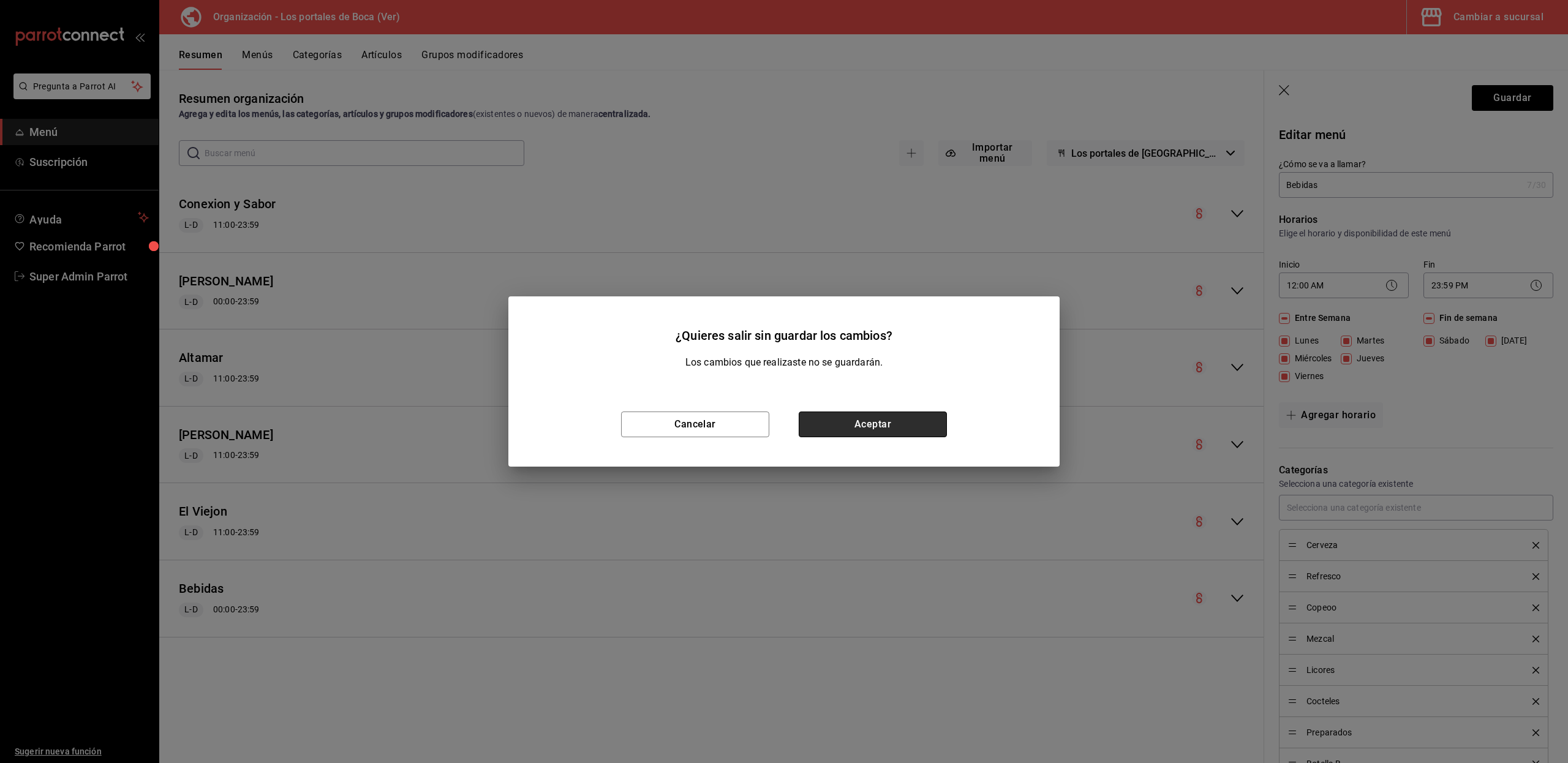
click at [838, 420] on button "Aceptar" at bounding box center [872, 425] width 148 height 26
checkbox input "false"
type input "1758402557624"
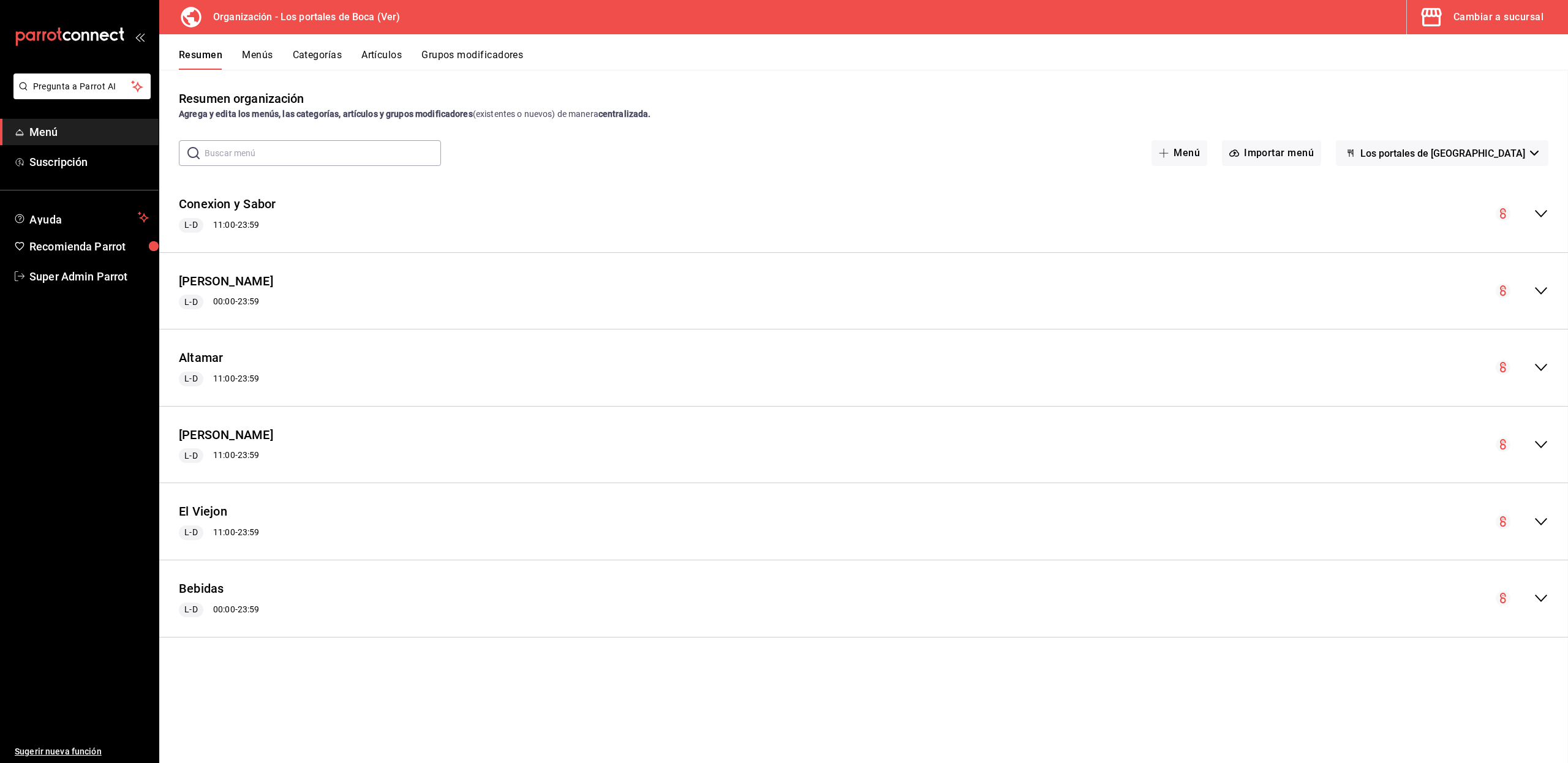
checkbox input "false"
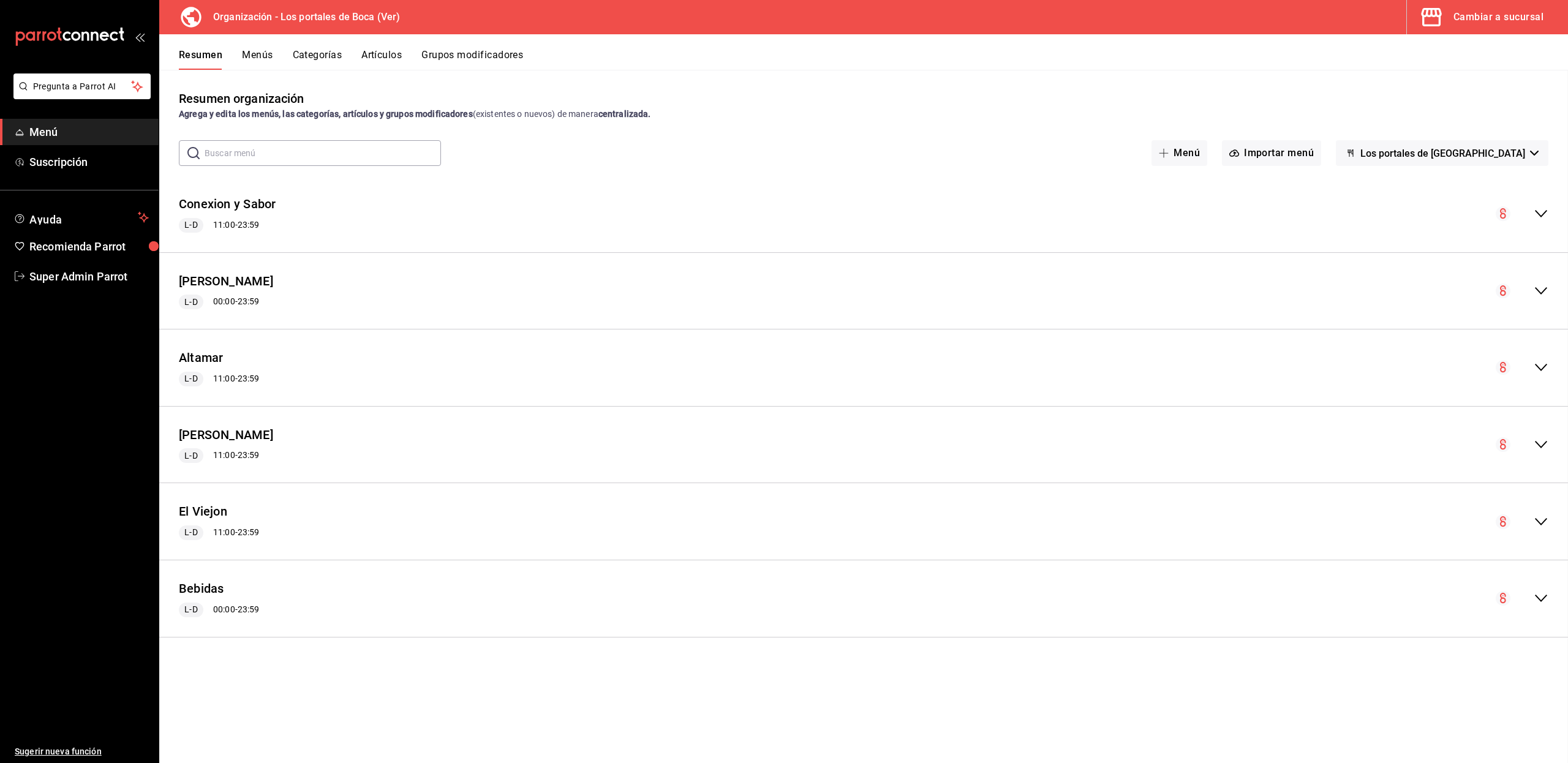
checkbox input "false"
click at [223, 283] on button "[PERSON_NAME]" at bounding box center [226, 281] width 95 height 17
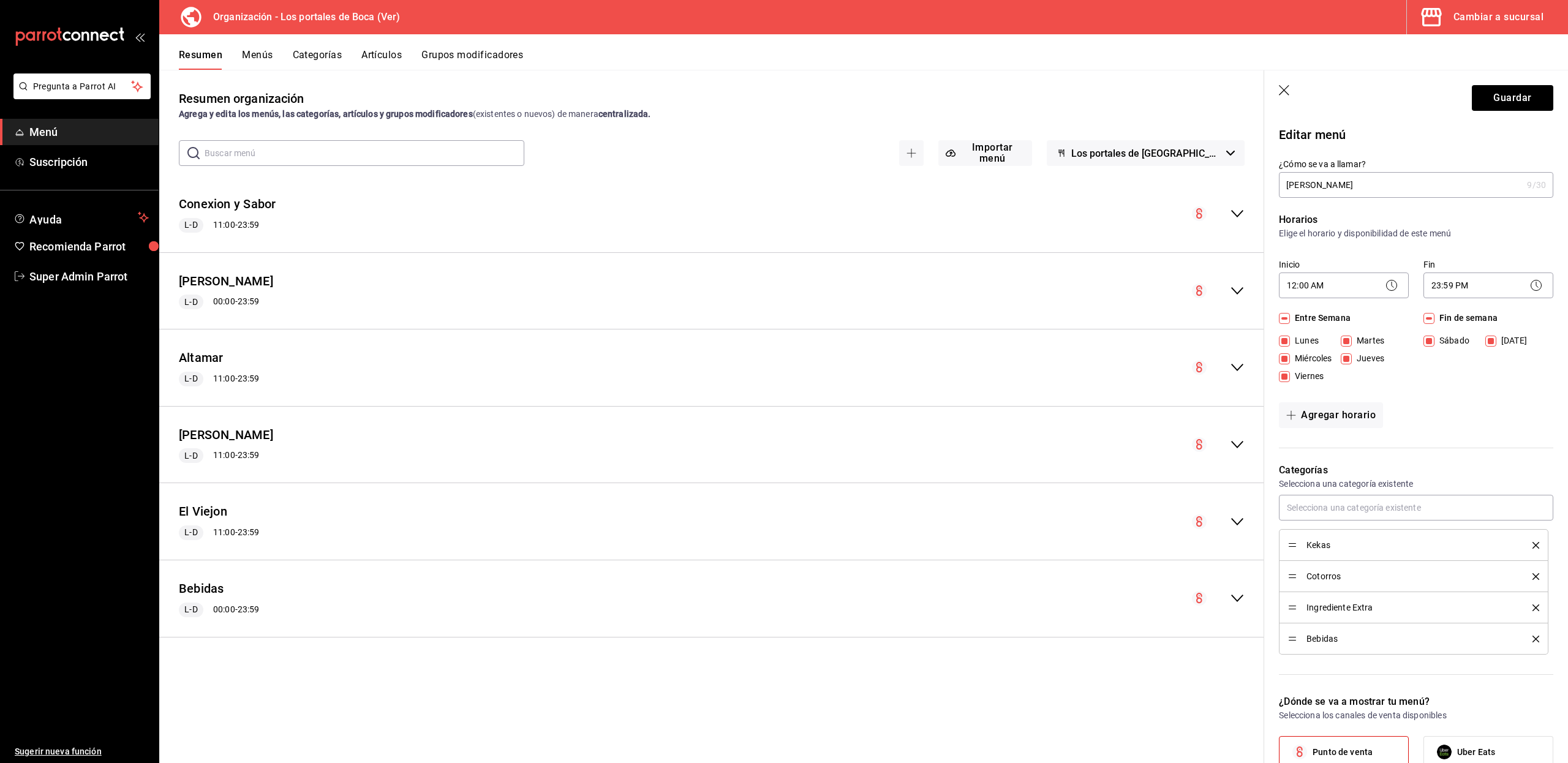
click at [1281, 89] on icon "button" at bounding box center [1284, 91] width 12 height 12
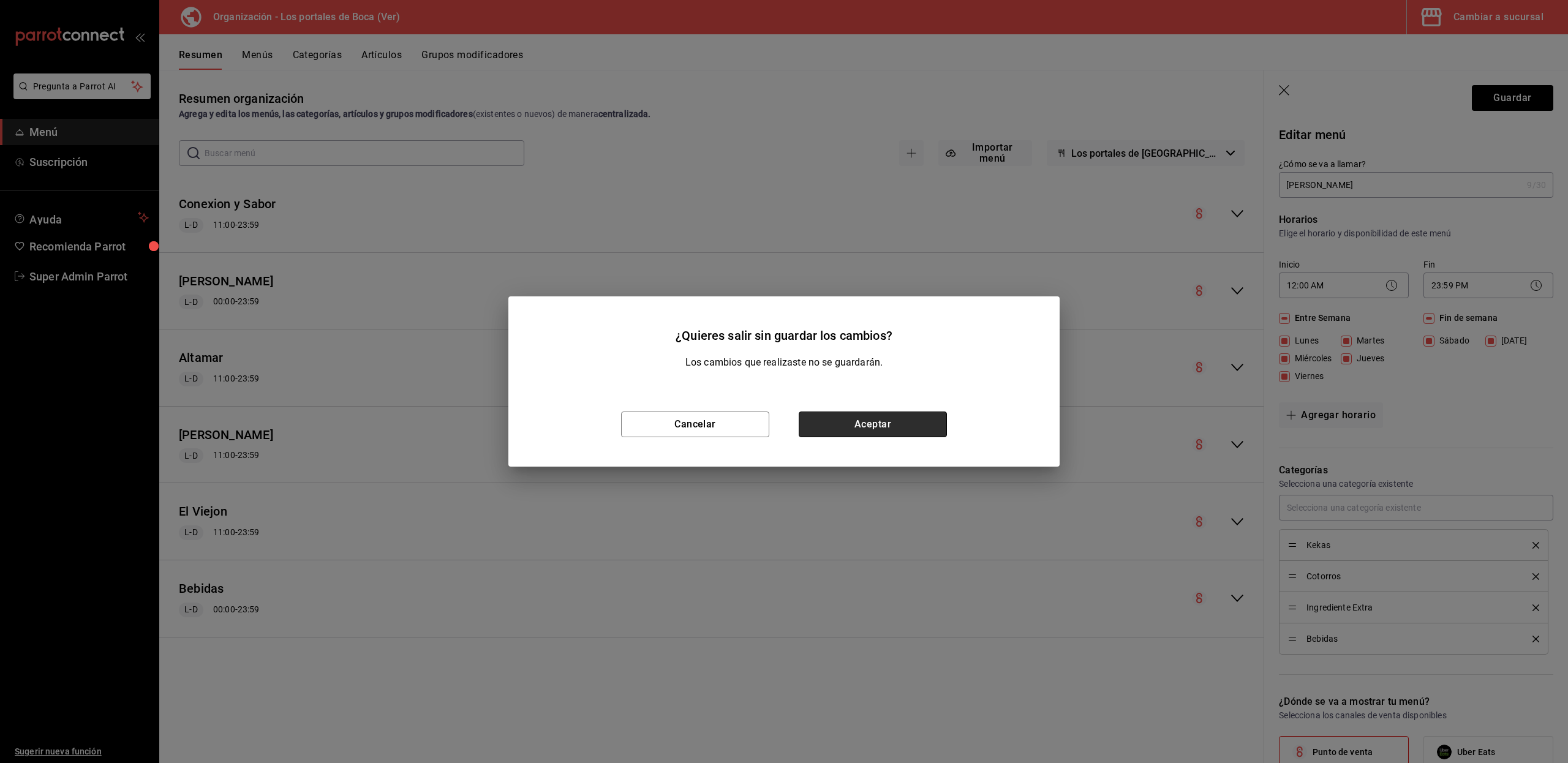
click at [813, 419] on button "Aceptar" at bounding box center [872, 425] width 148 height 26
checkbox input "false"
type input "1758402571867"
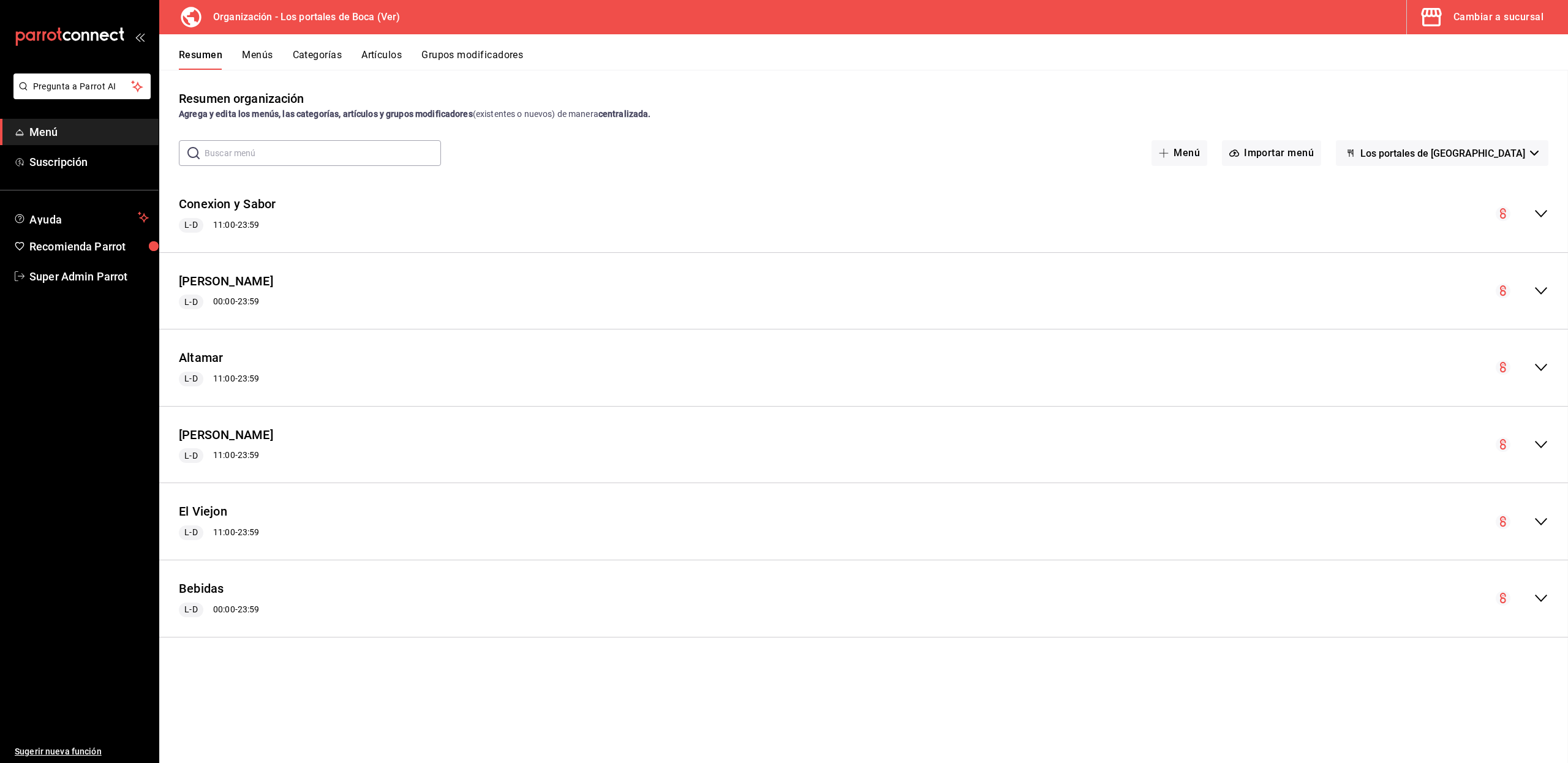
checkbox input "false"
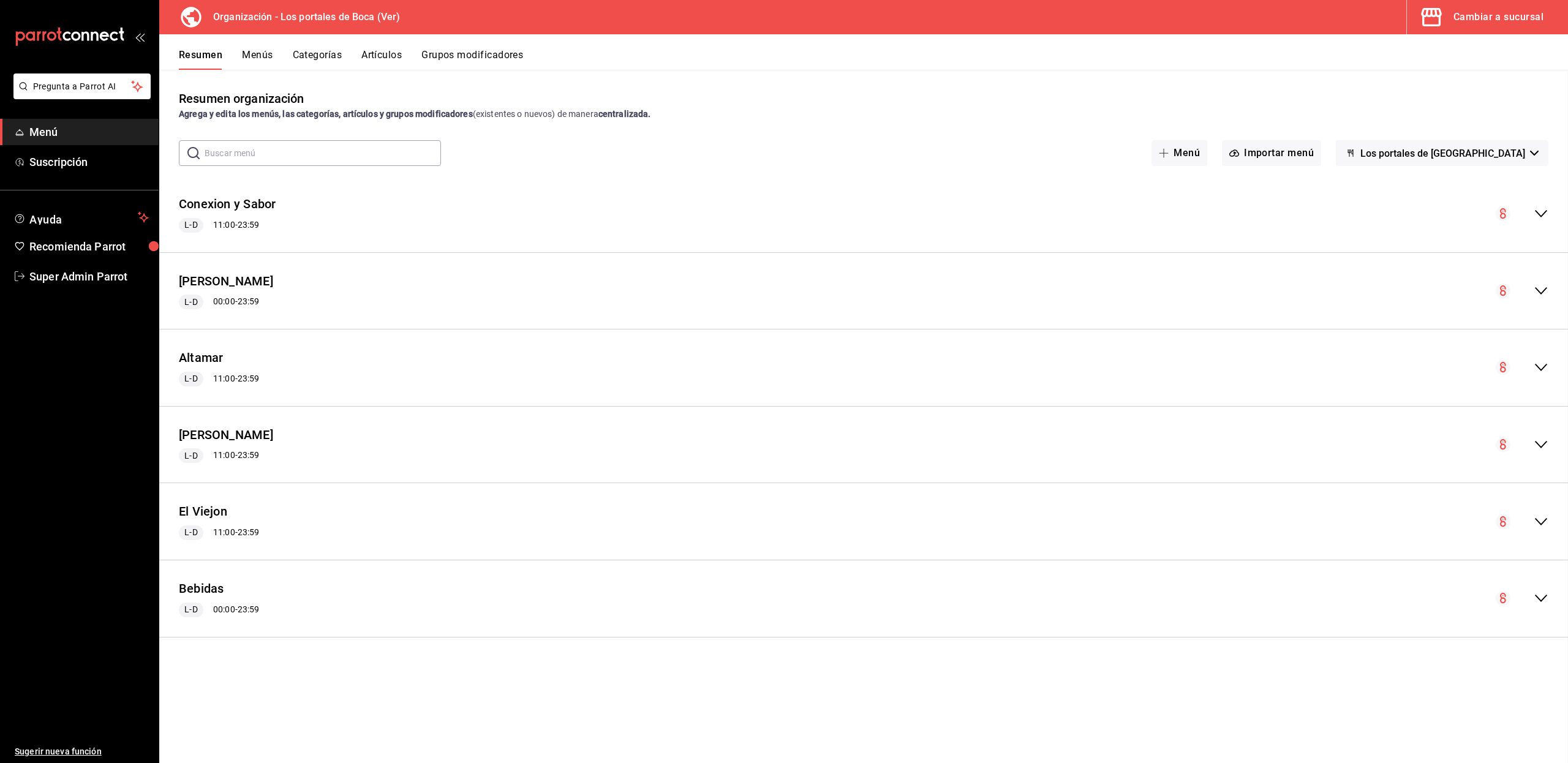
checkbox input "false"
click at [263, 59] on button "Menús" at bounding box center [257, 60] width 30 height 21
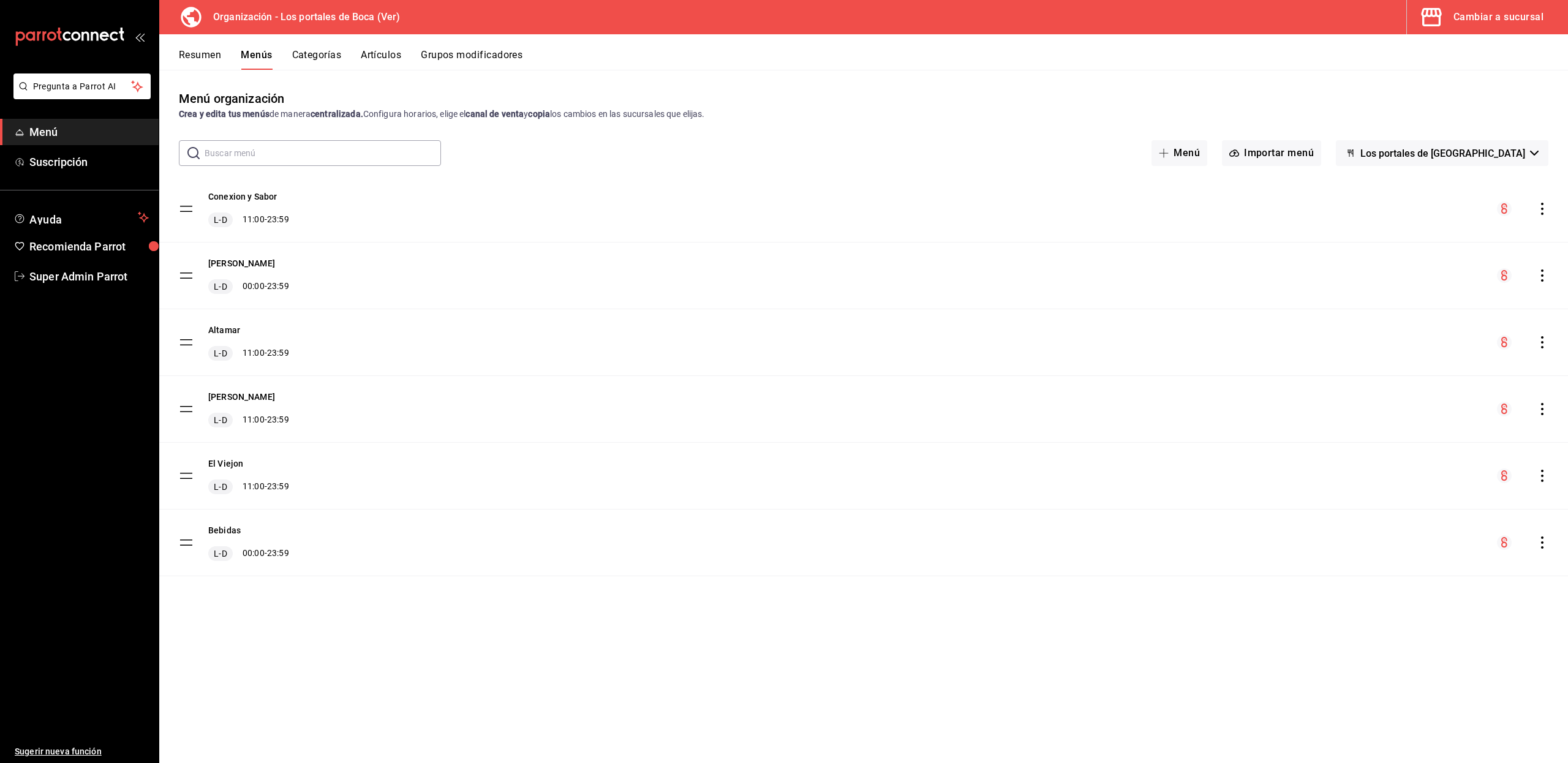
click at [1541, 276] on icon "actions" at bounding box center [1542, 275] width 3 height 12
drag, startPoint x: 372, startPoint y: 59, endPoint x: 379, endPoint y: 54, distance: 8.6
click at [379, 54] on div at bounding box center [784, 381] width 1568 height 763
click at [379, 54] on body "Pregunta a Parrot AI Menú Suscripción Ayuda Recomienda Parrot Super Admin Parro…" at bounding box center [784, 381] width 1568 height 763
click at [379, 54] on button "Artículos" at bounding box center [381, 60] width 40 height 21
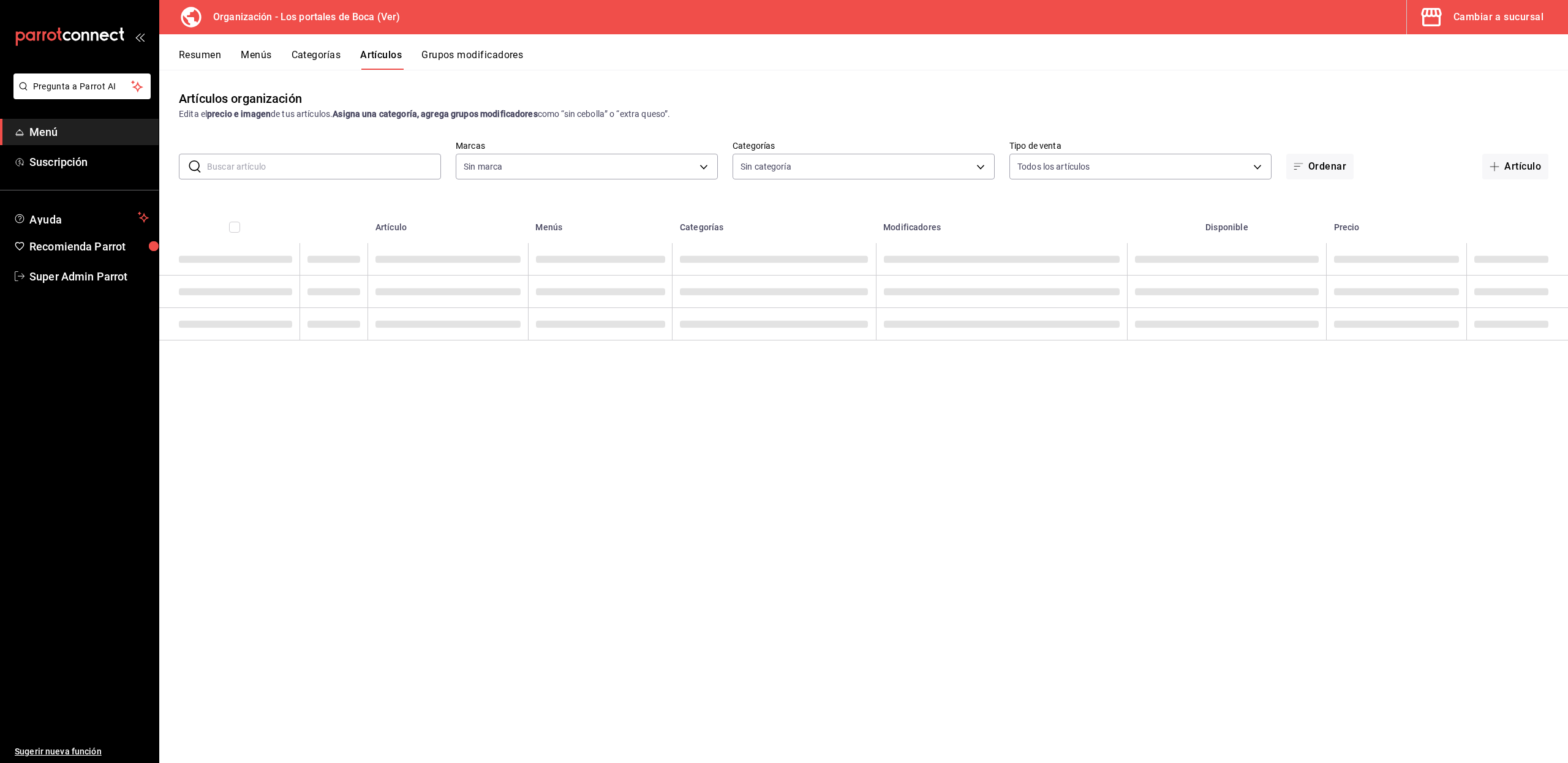
type input "b5ad986e-3551-40cf-bef2-a4391ef287b1"
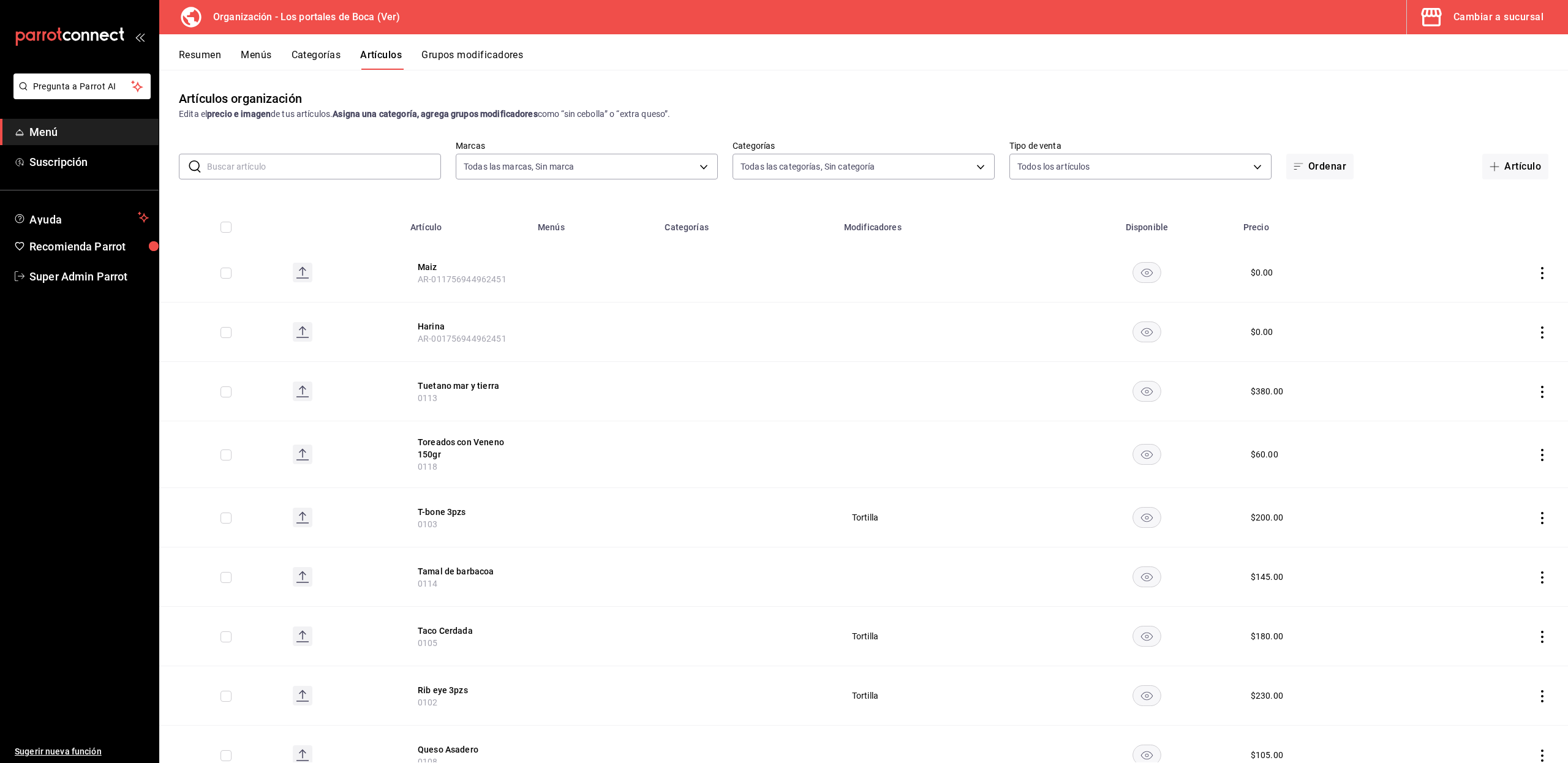
type input "3cb1c7d1-b678-45f1-8822-fafdb096e822,8b9dcd1e-86ce-40be-9bc7-b5ff9750edb9,ba916…"
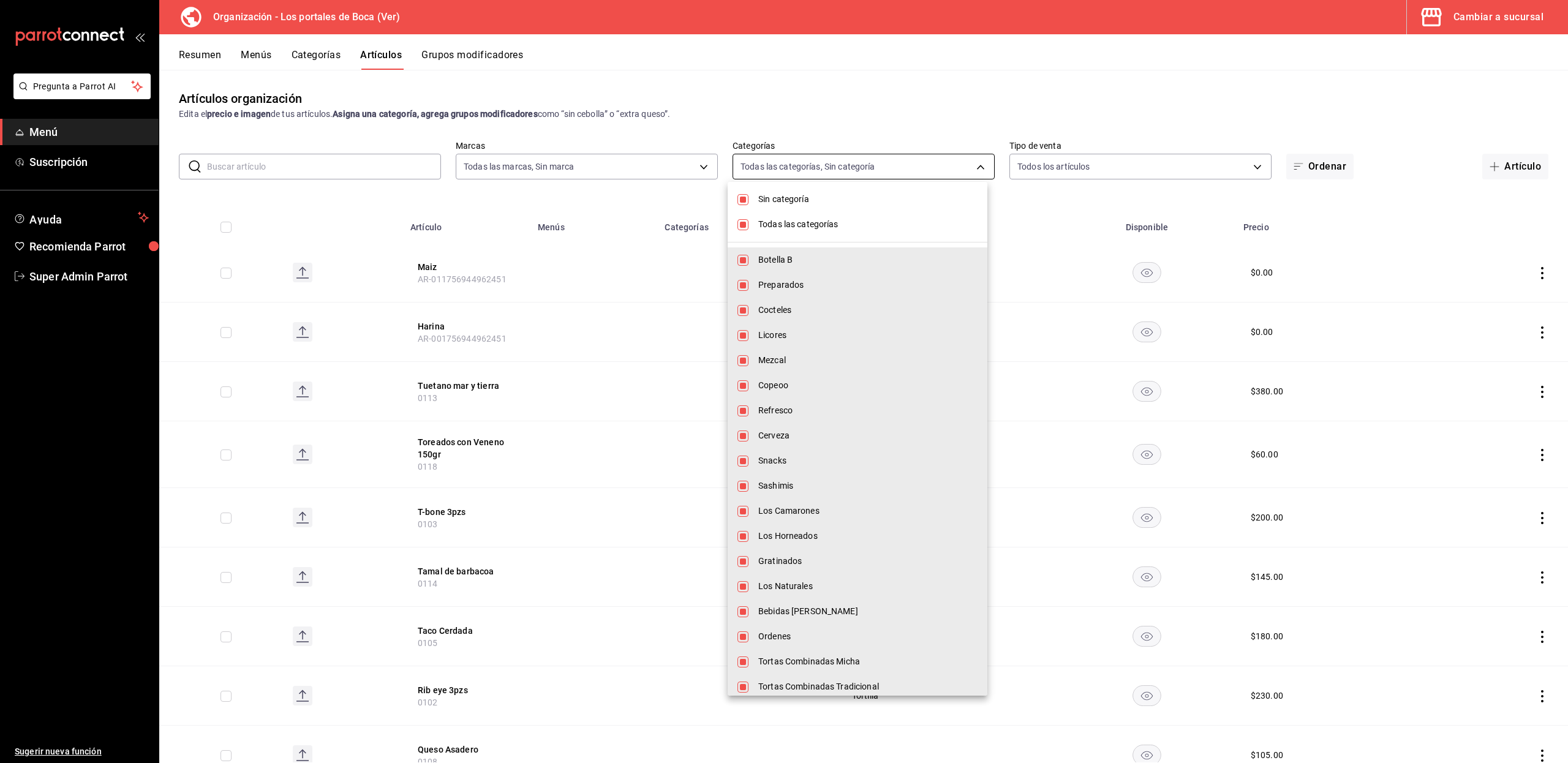
click at [853, 160] on body "Pregunta a Parrot AI Menú Suscripción Ayuda Recomienda Parrot Super Admin Parro…" at bounding box center [784, 381] width 1568 height 763
click at [794, 204] on span "Sin categoría" at bounding box center [868, 199] width 219 height 13
checkbox input "false"
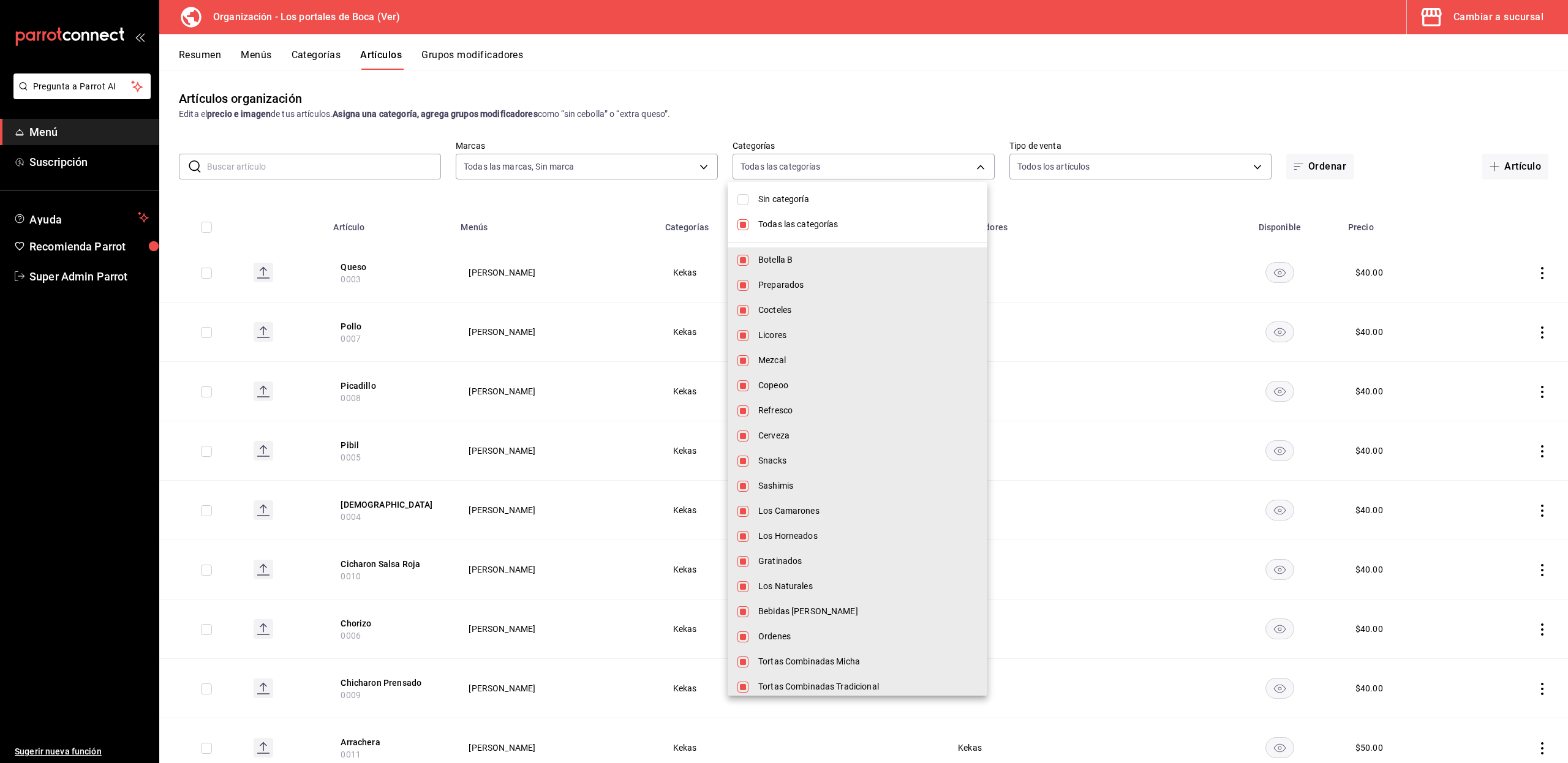
click at [823, 224] on span "Todas las categorías" at bounding box center [868, 225] width 219 height 13
checkbox input "false"
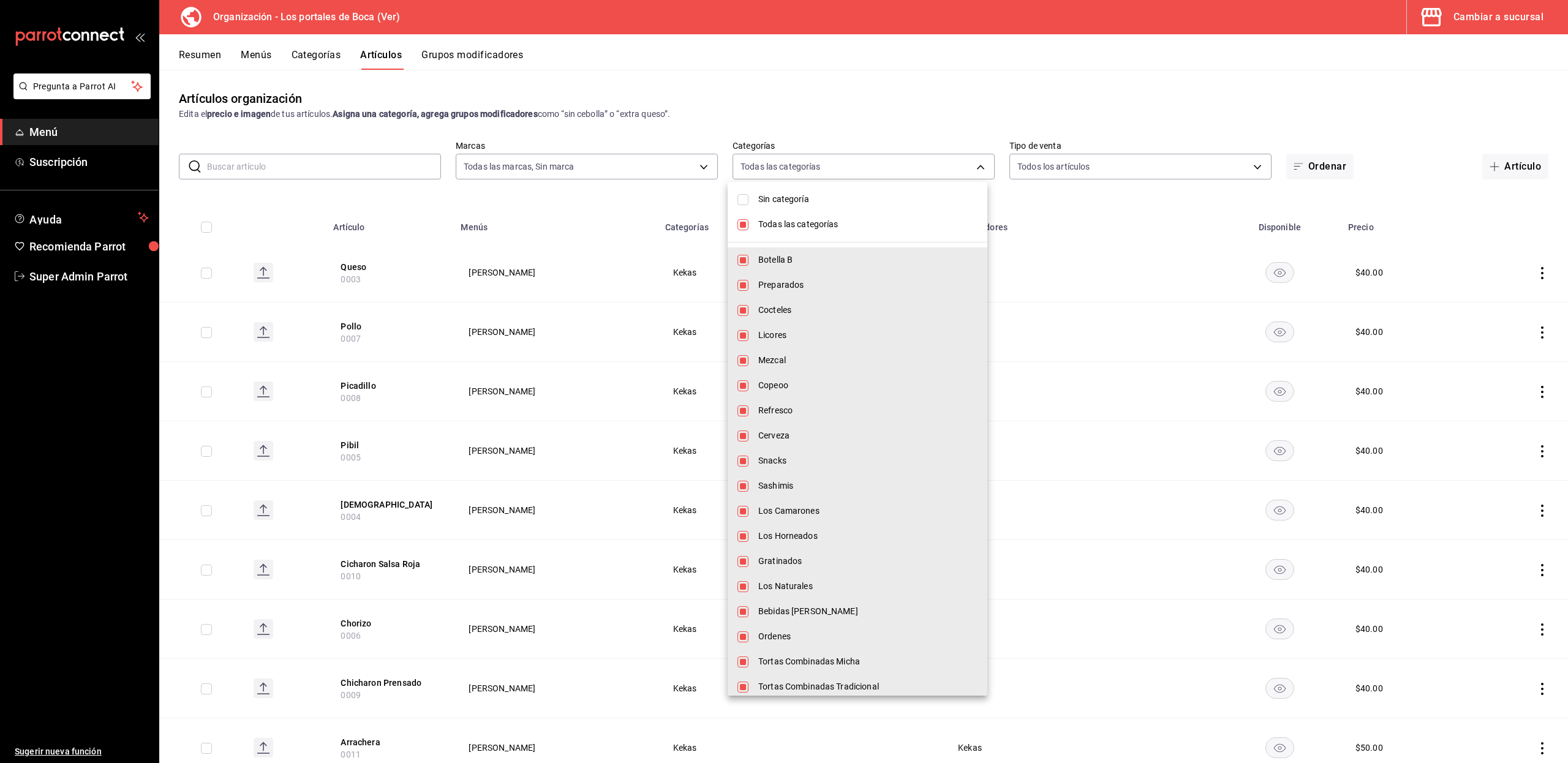
checkbox input "false"
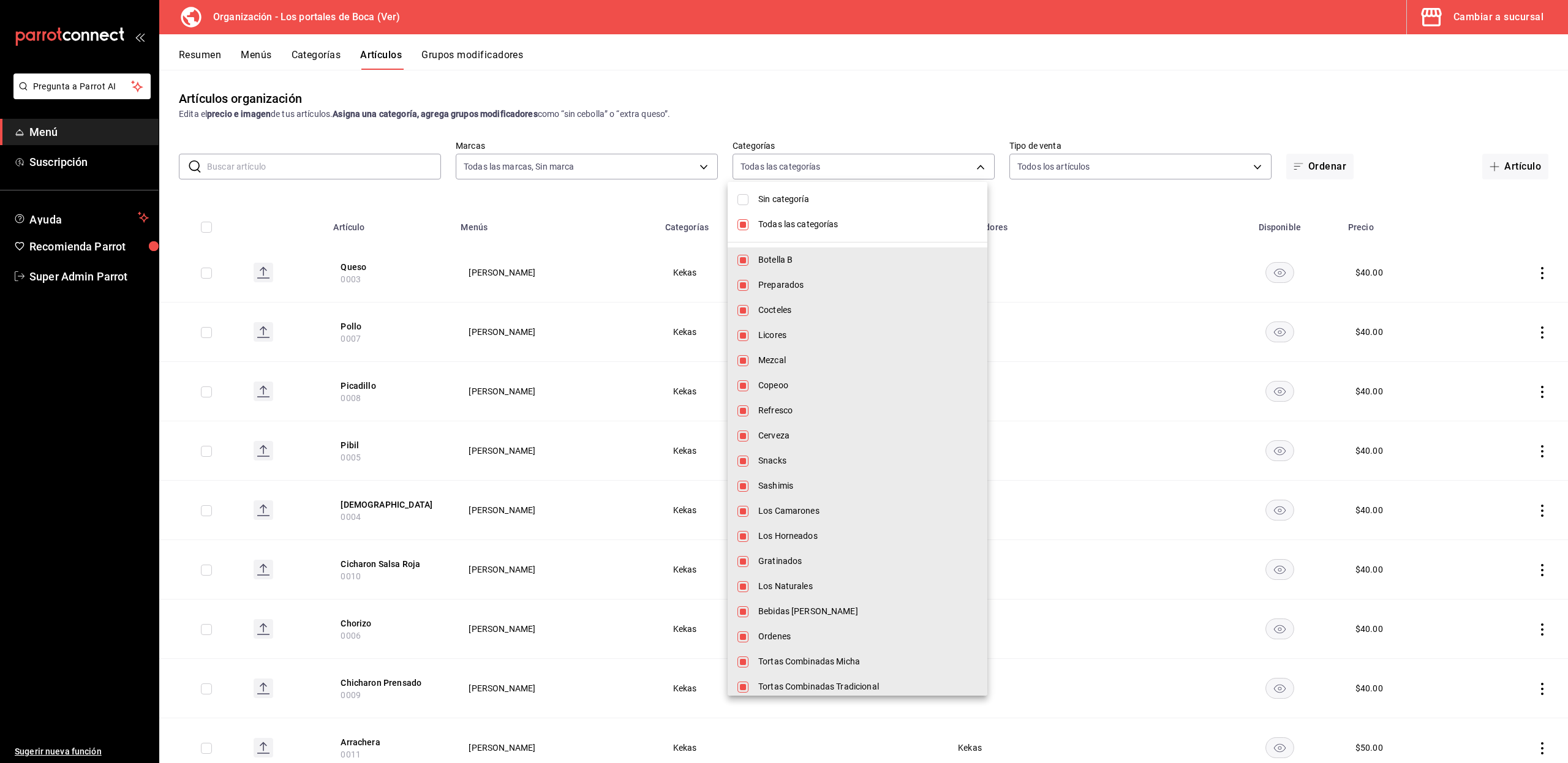
checkbox input "false"
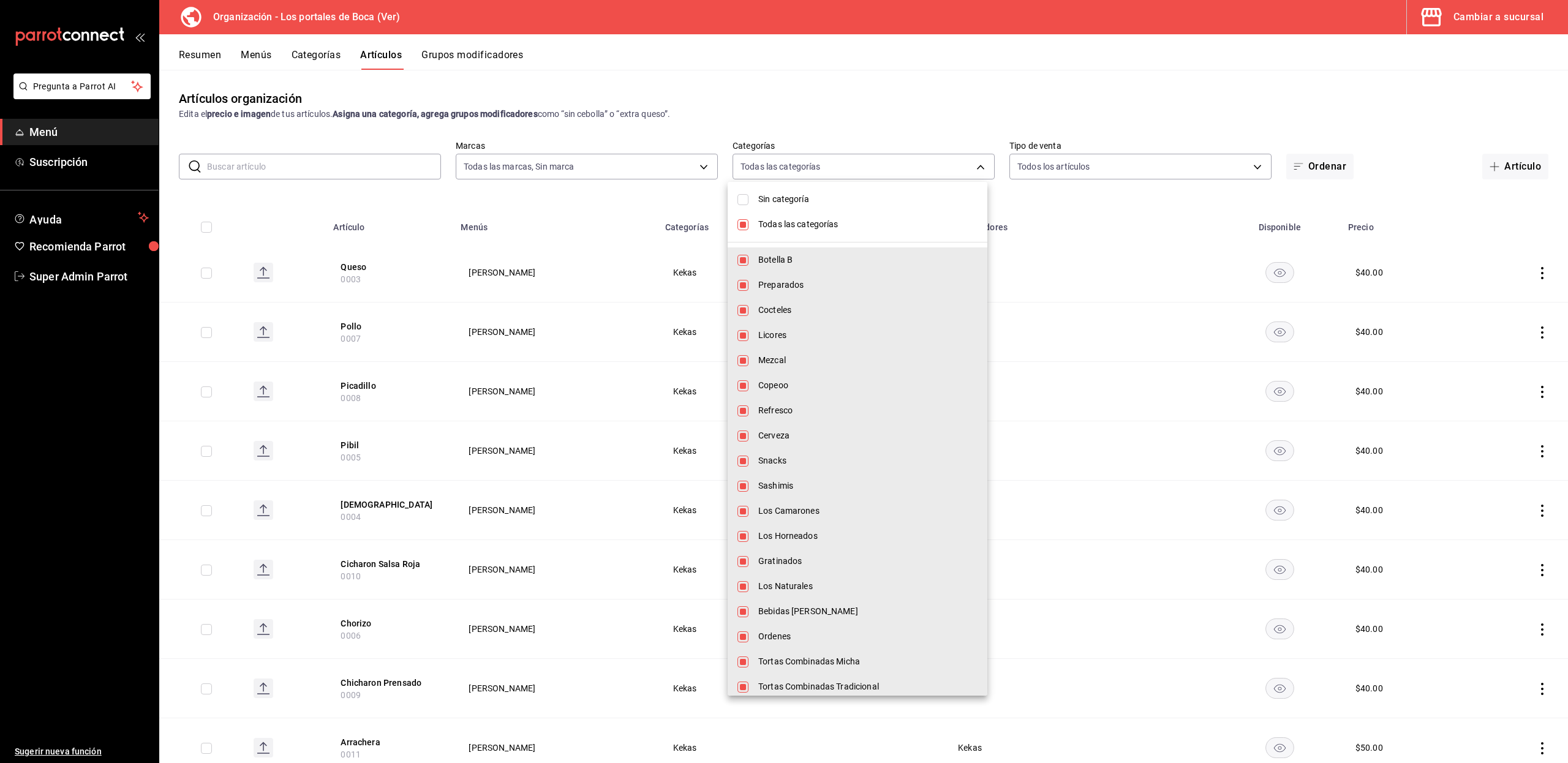
checkbox input "false"
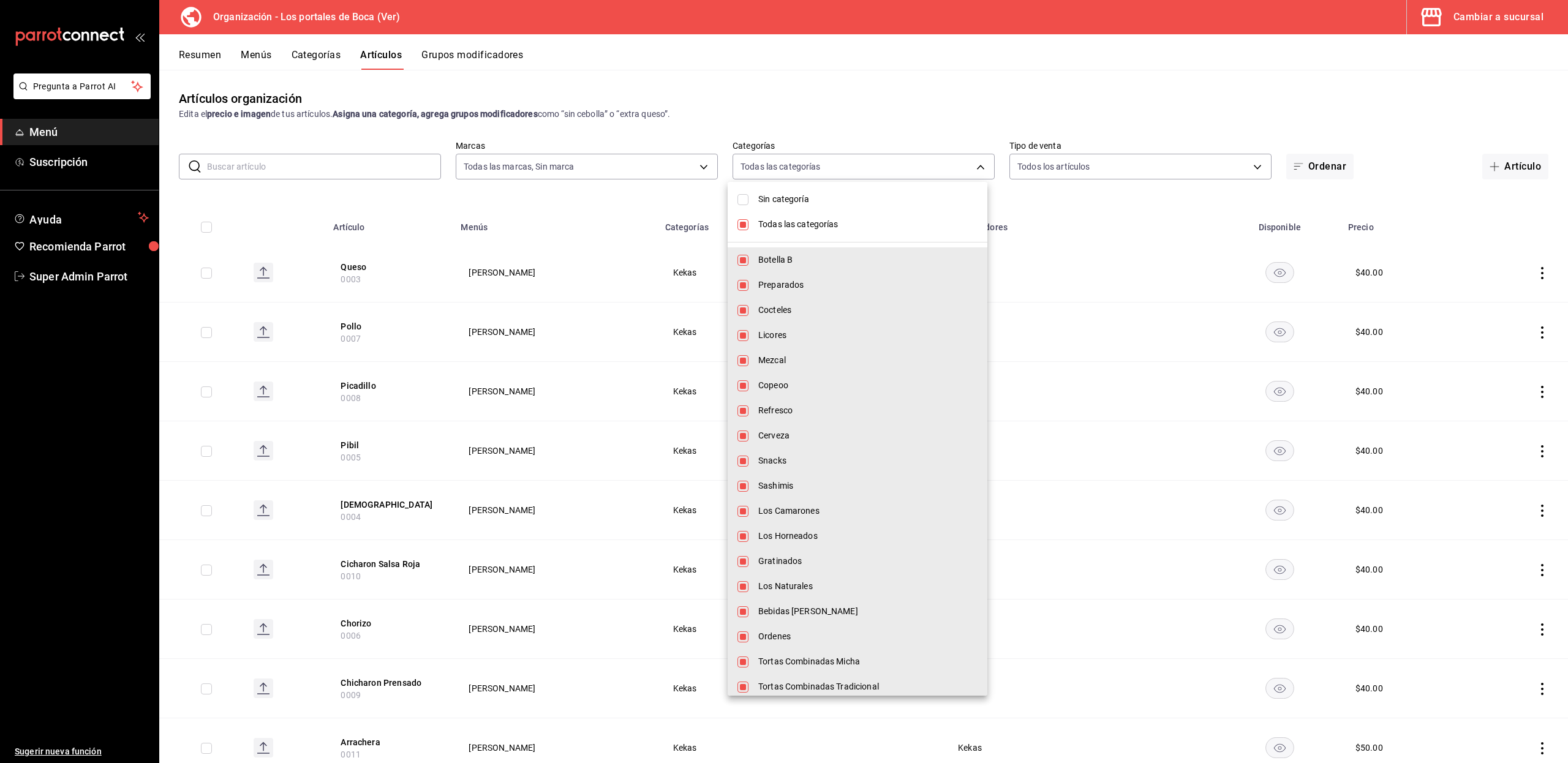
checkbox input "false"
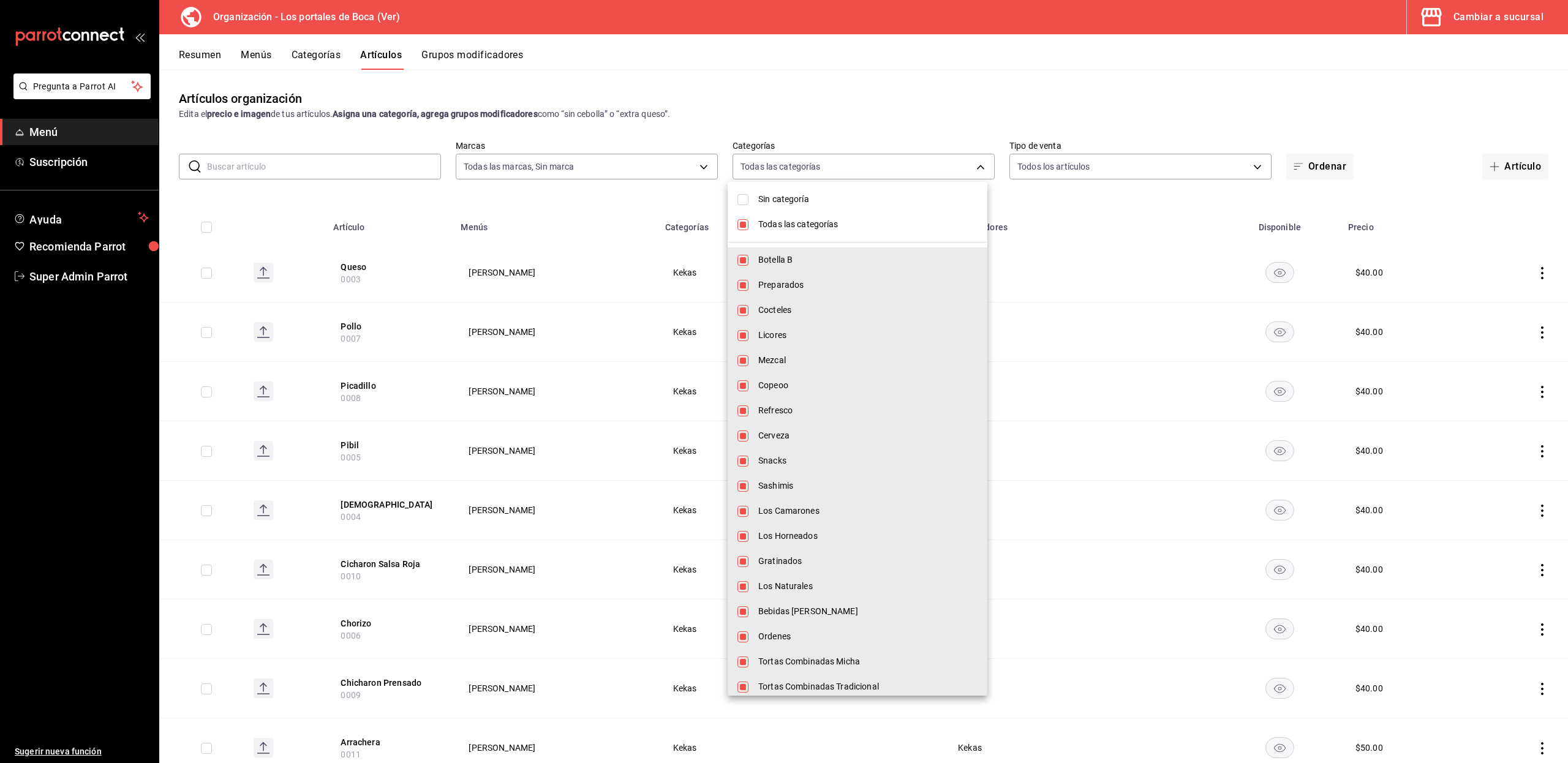
checkbox input "false"
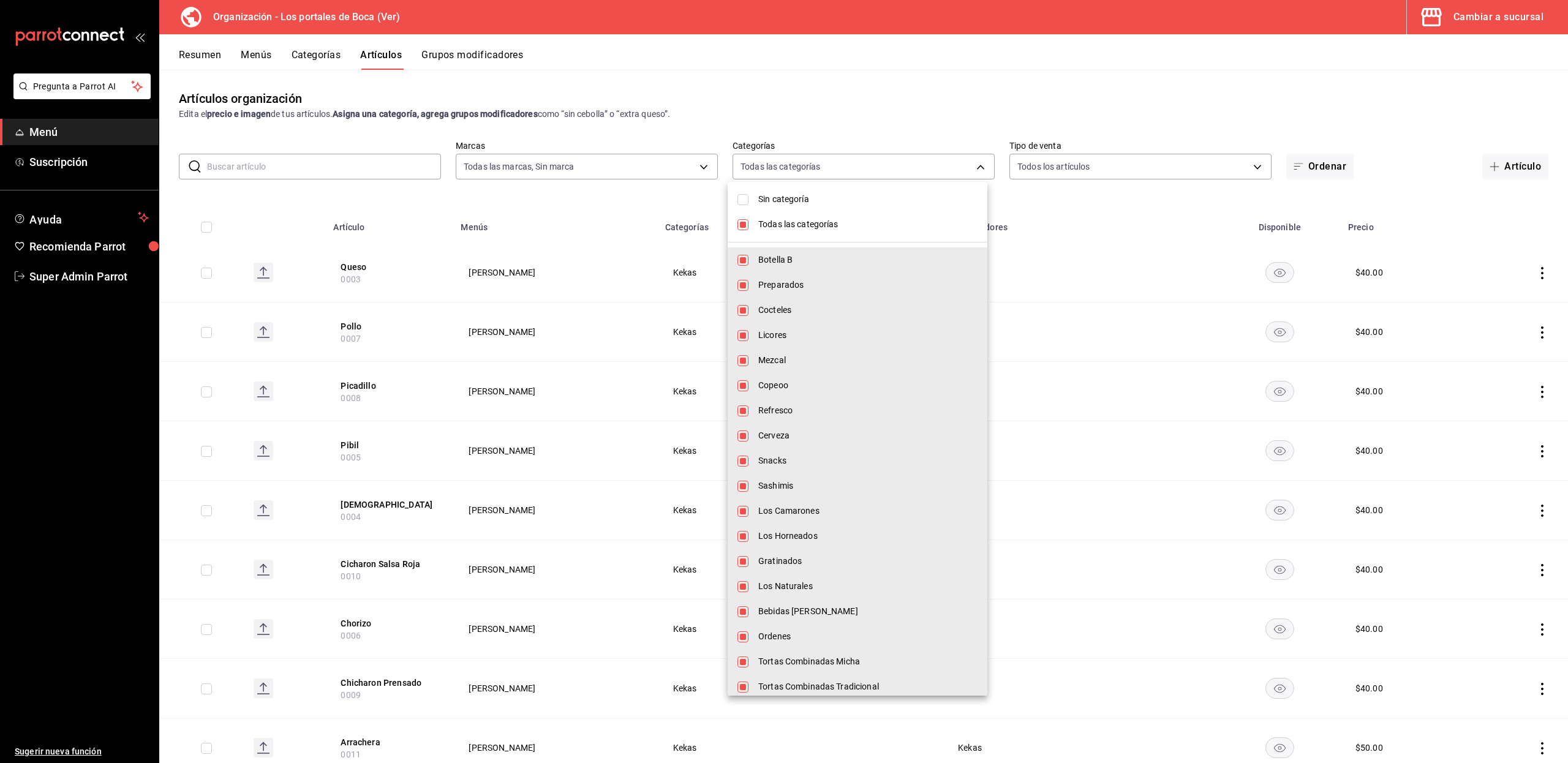
checkbox input "false"
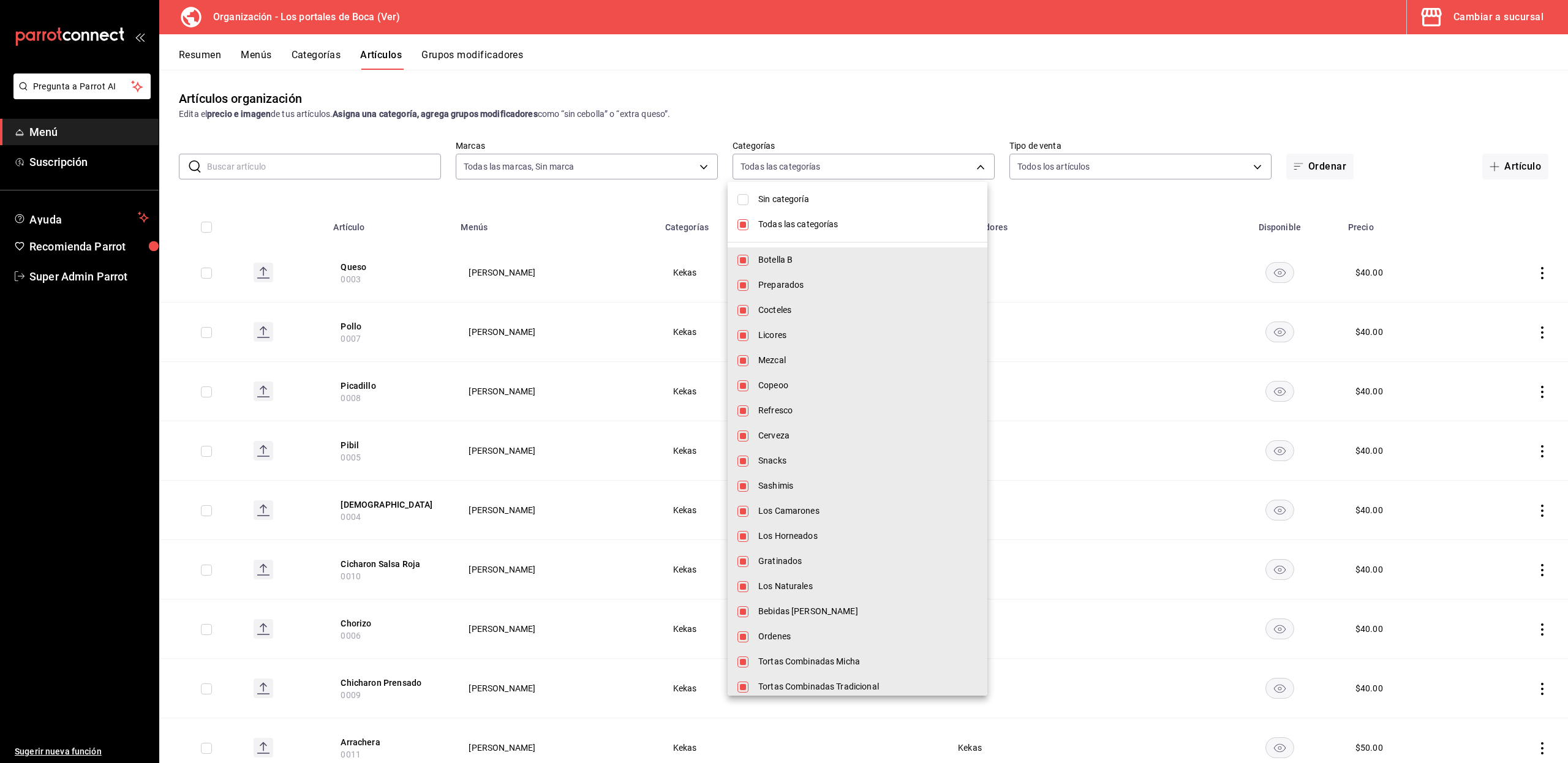
checkbox input "false"
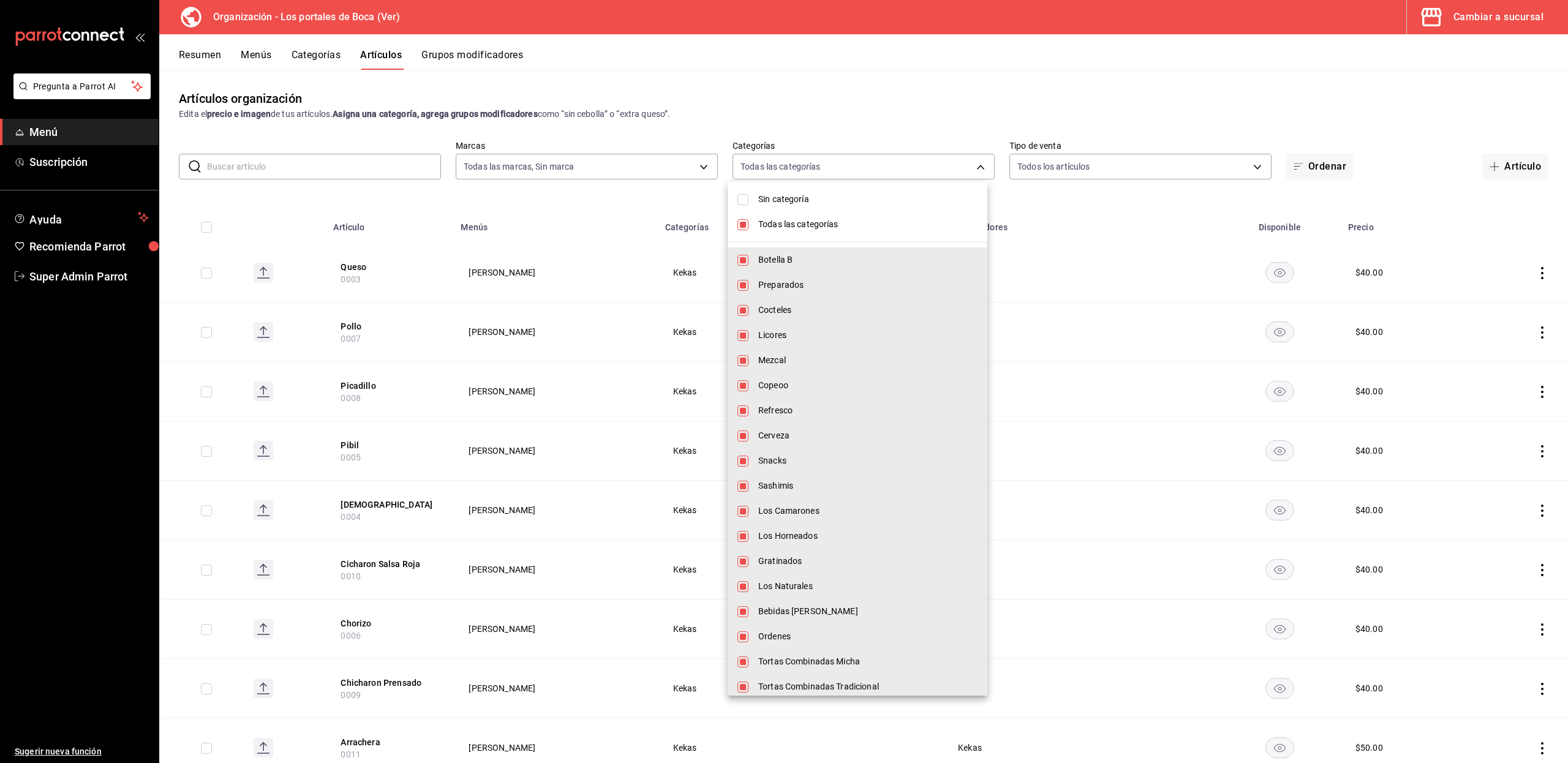
checkbox input "false"
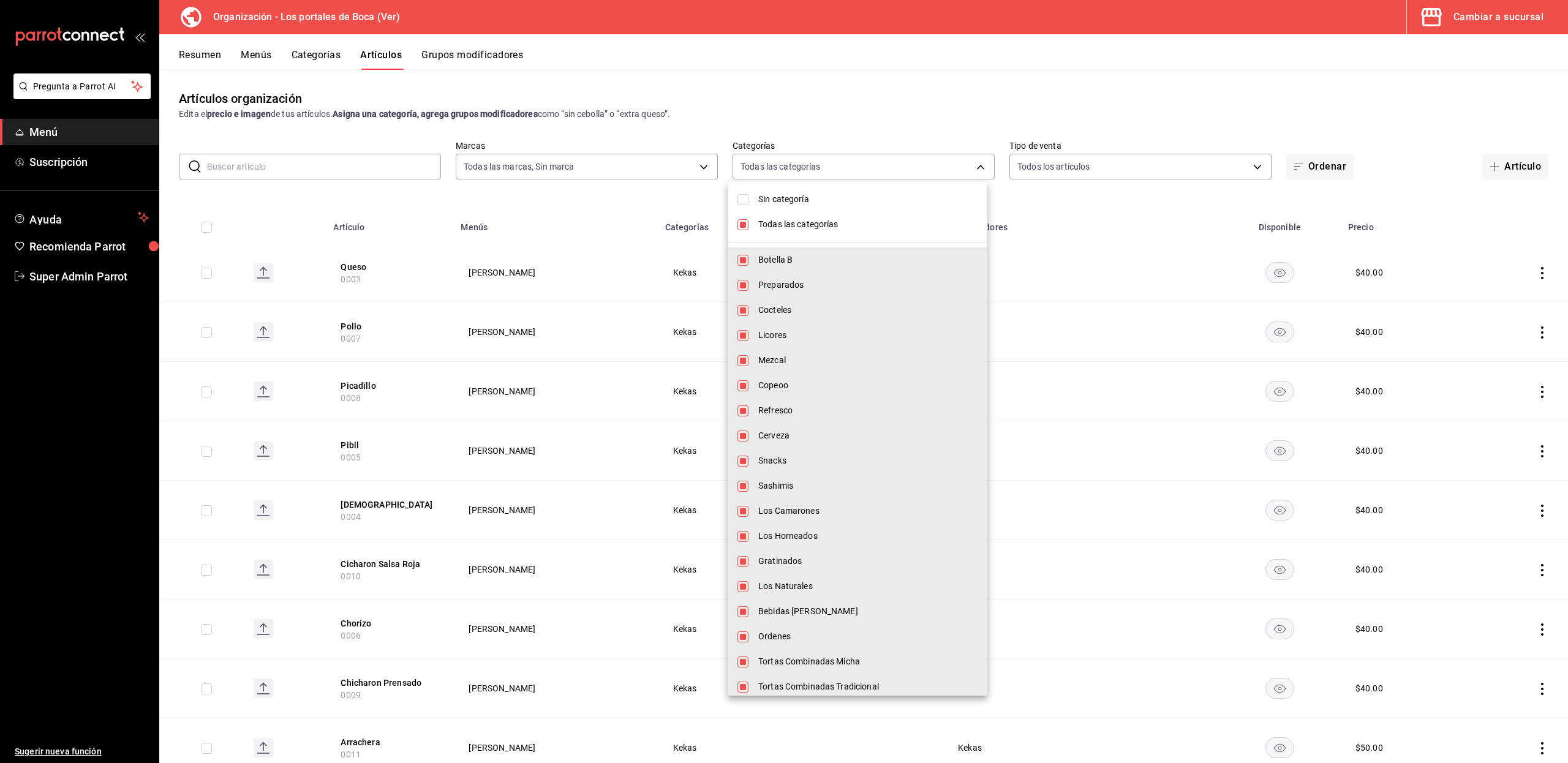
checkbox input "false"
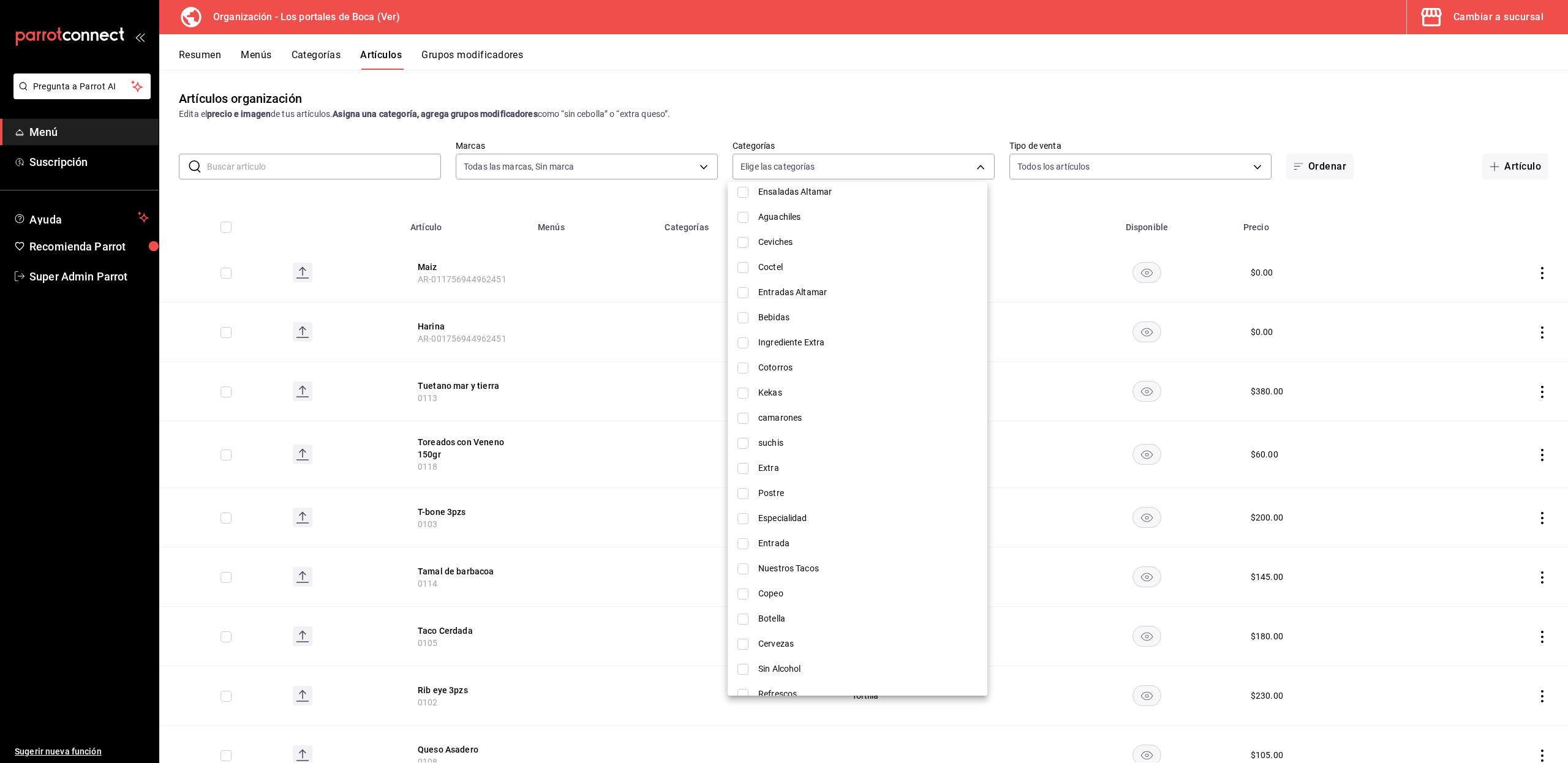
scroll to position [641, 0]
click at [741, 397] on input "checkbox" at bounding box center [743, 396] width 11 height 11
checkbox input "true"
type input "5ac61aa7-c9b2-45e6-8e70-b454b88111c7"
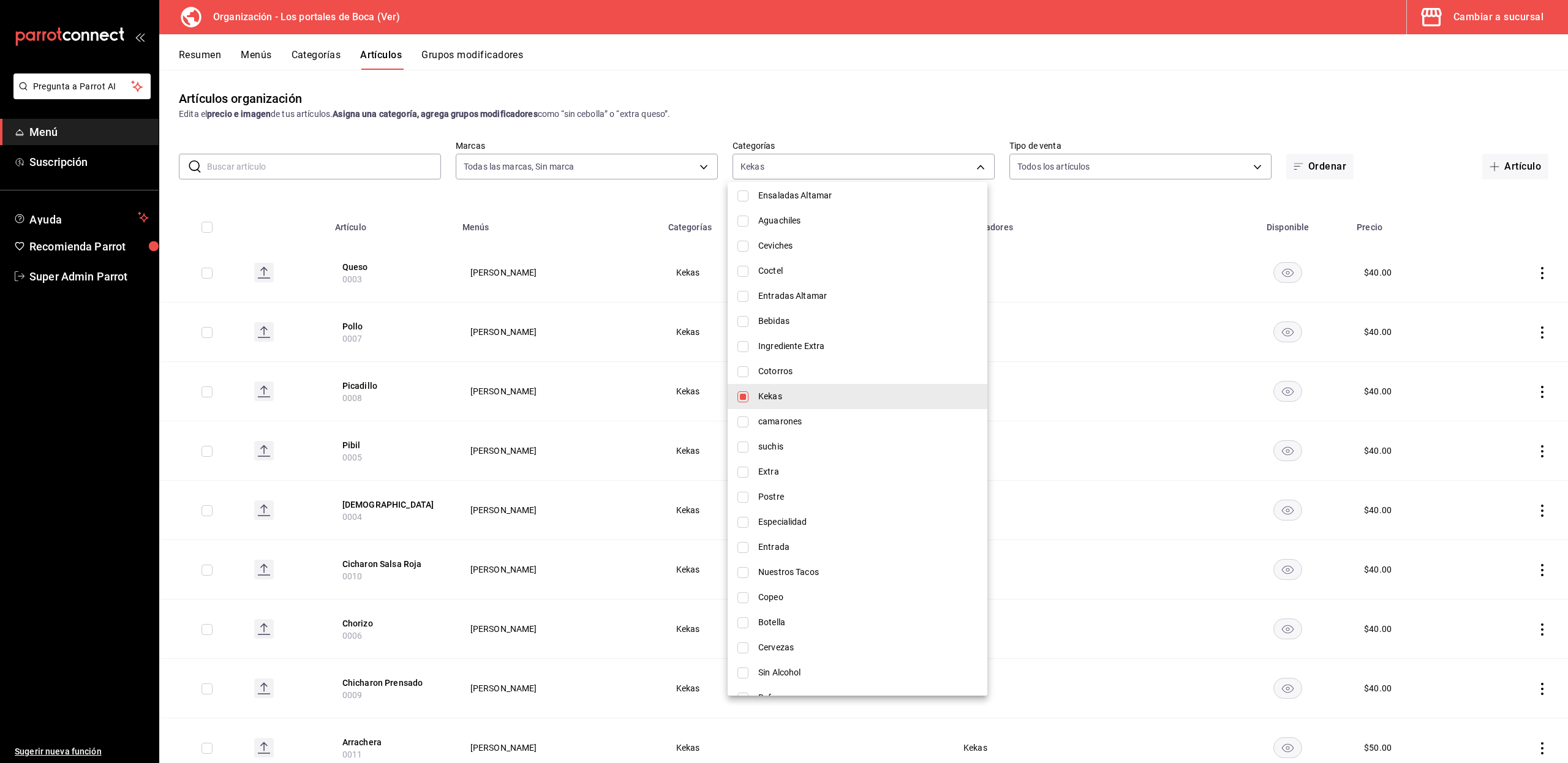
click at [385, 207] on div at bounding box center [784, 381] width 1568 height 763
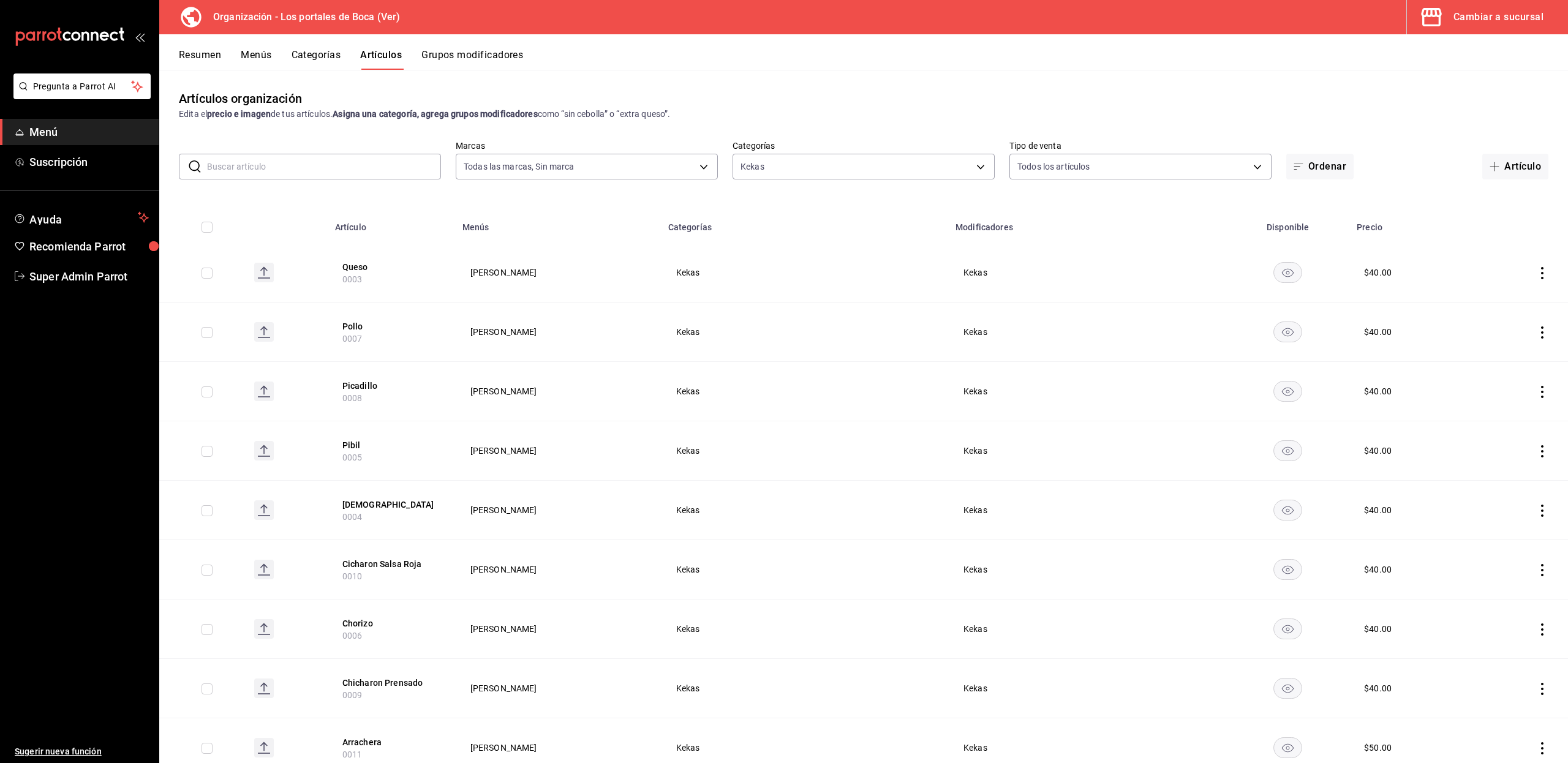
click at [262, 69] on button "Menús" at bounding box center [256, 60] width 30 height 21
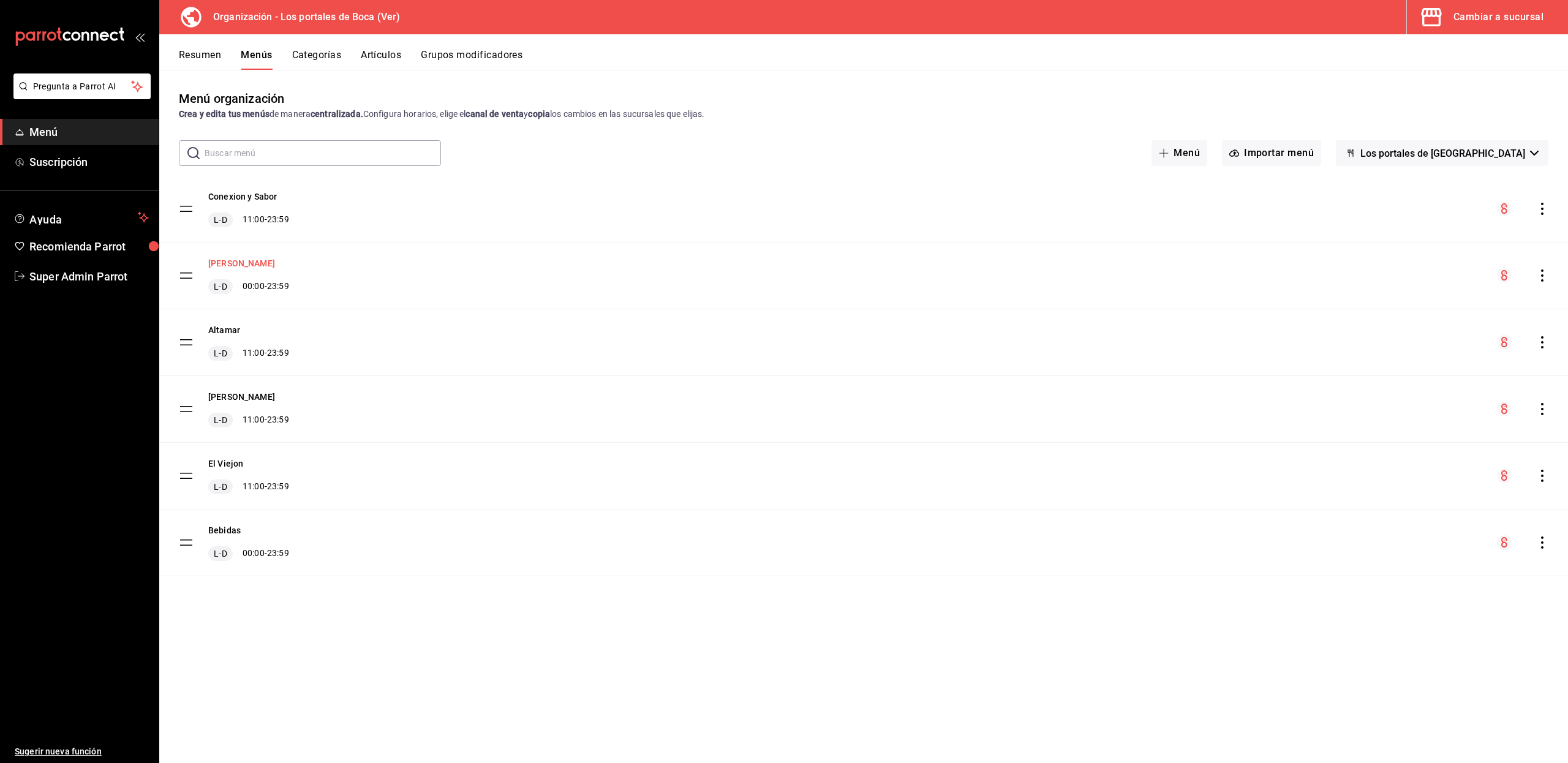
click at [235, 261] on button "[PERSON_NAME]" at bounding box center [241, 263] width 67 height 12
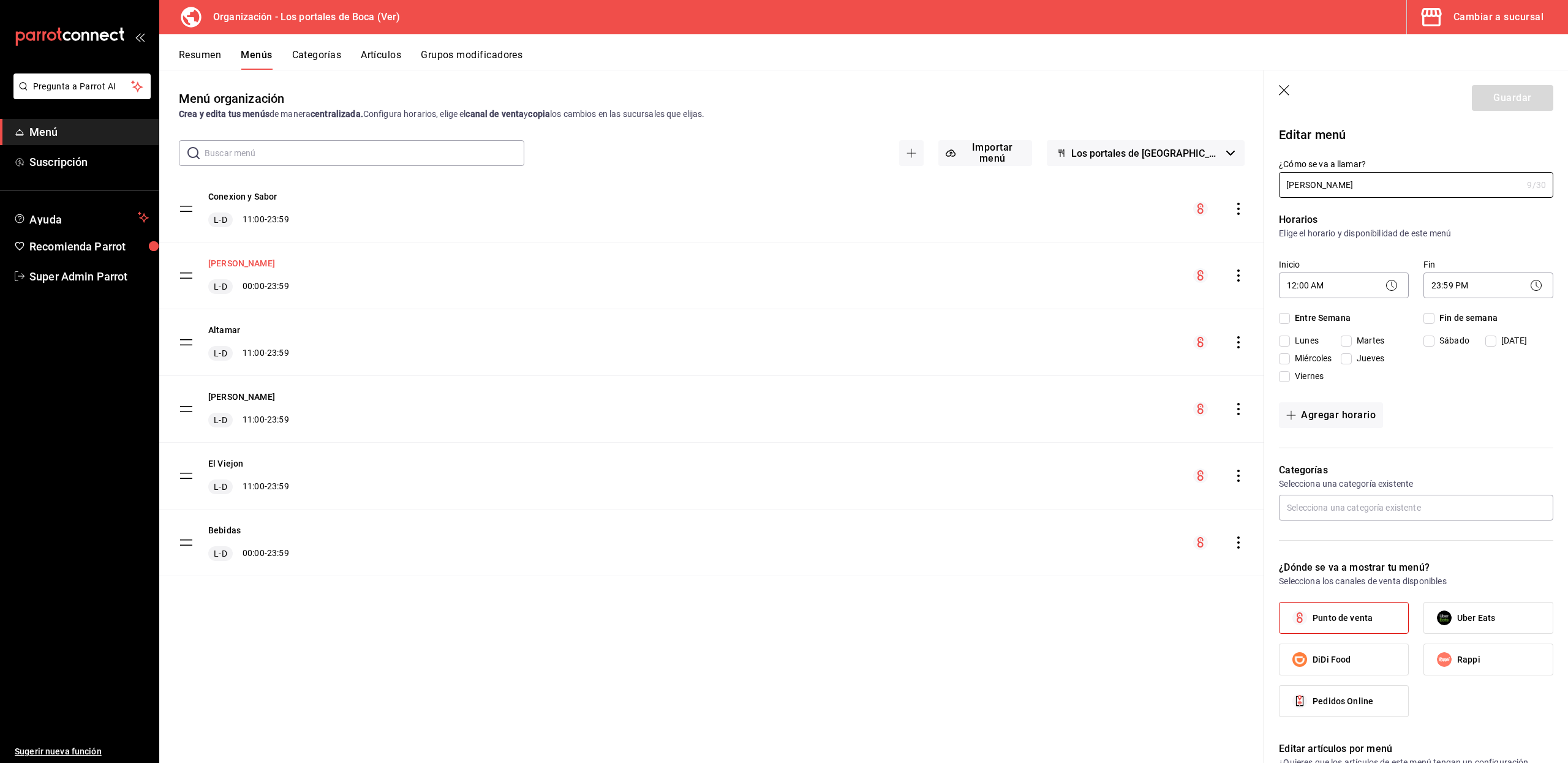
checkbox input "true"
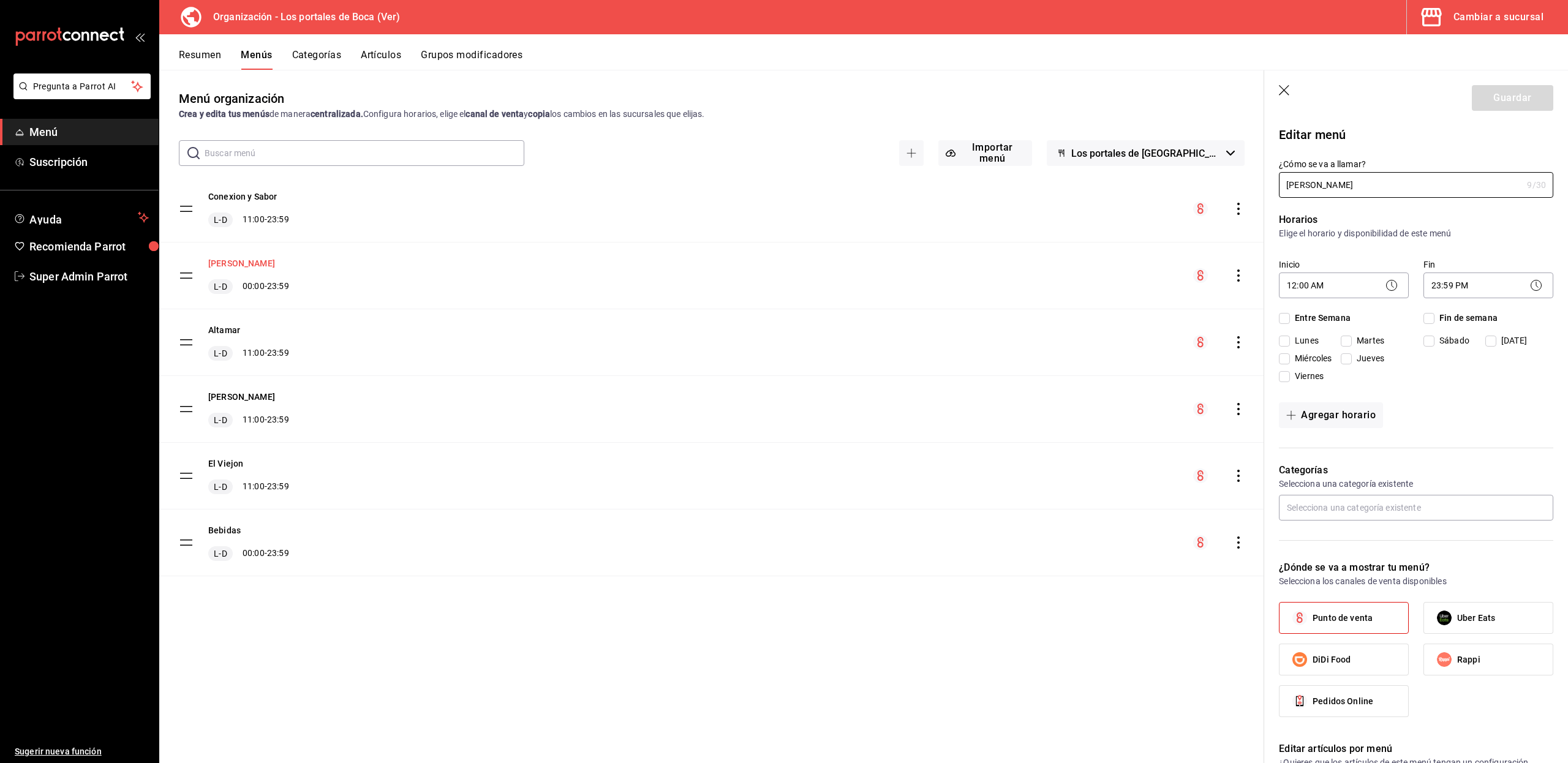
checkbox input "true"
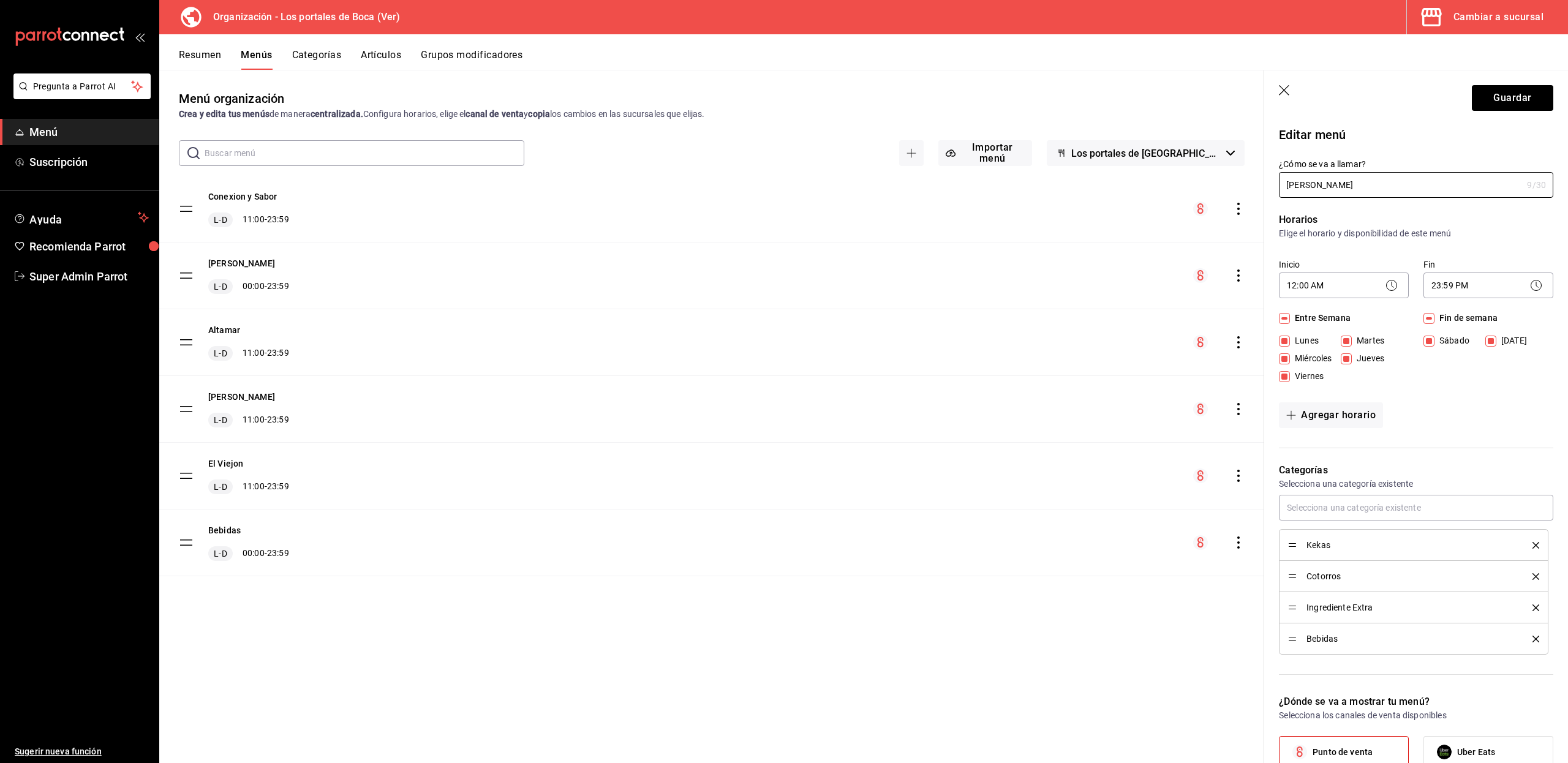
click at [310, 56] on button "Categorías" at bounding box center [317, 60] width 50 height 21
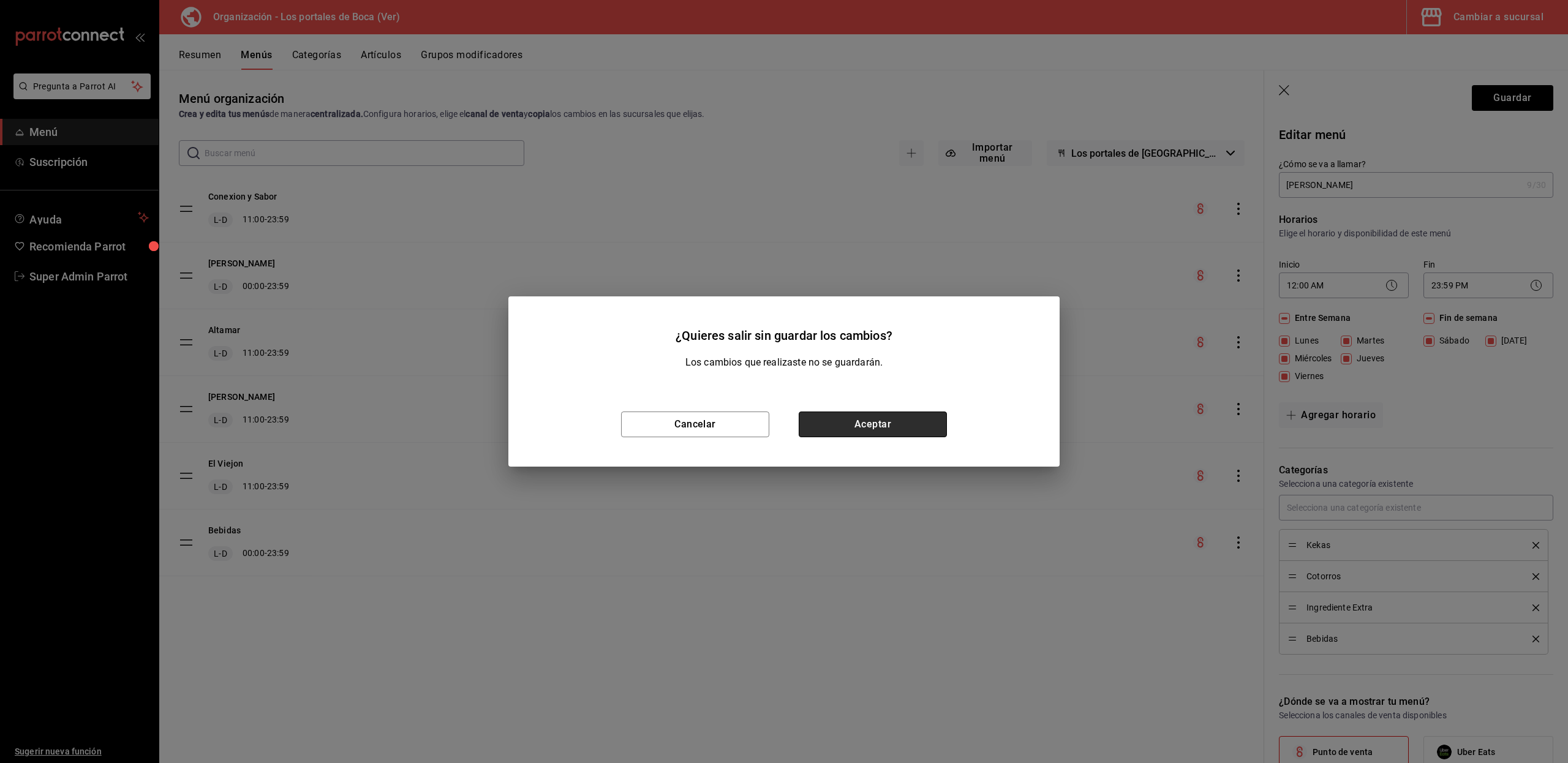
click at [872, 421] on button "Aceptar" at bounding box center [872, 425] width 148 height 26
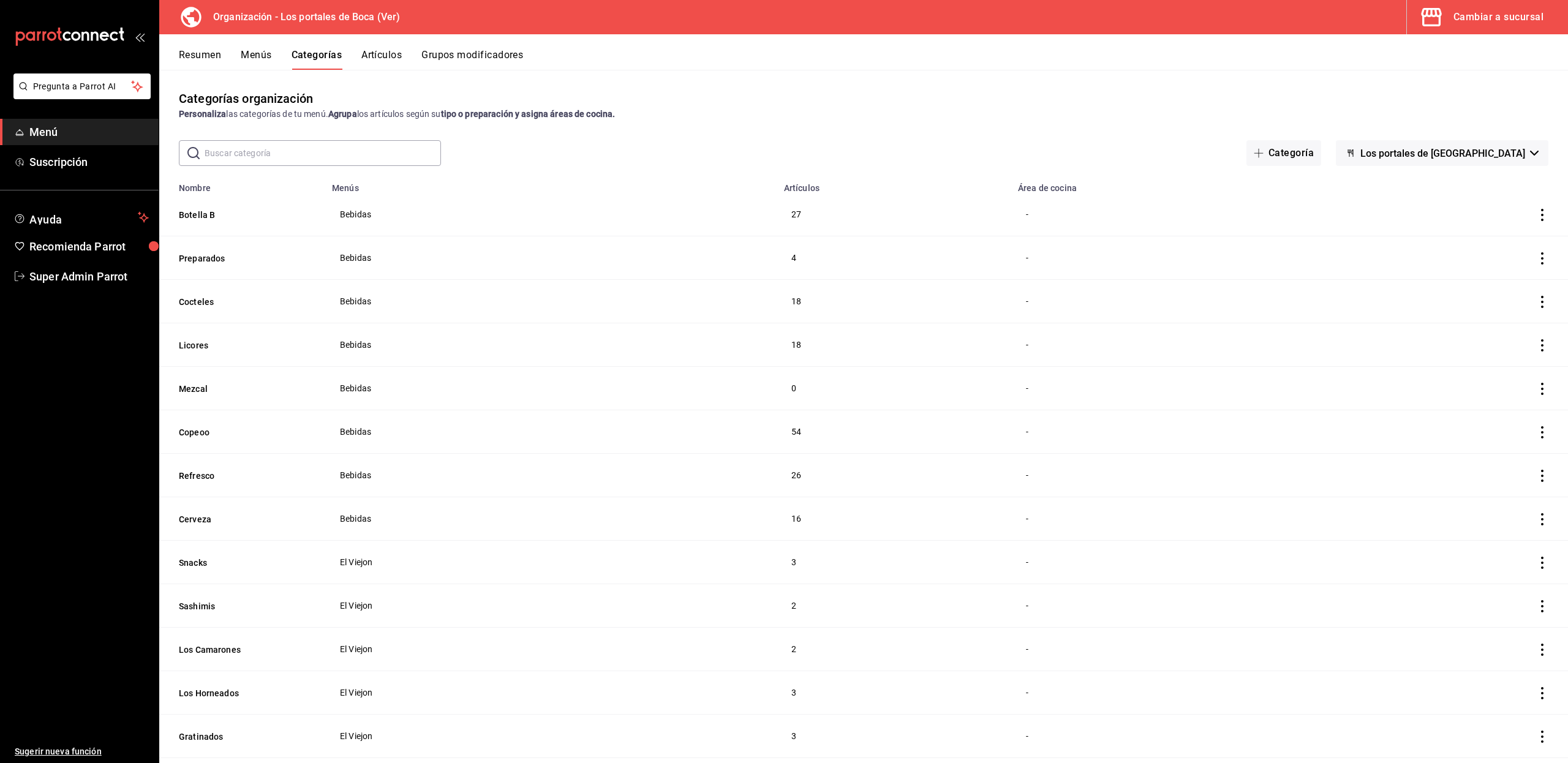
click at [388, 62] on button "Artículos" at bounding box center [381, 60] width 40 height 21
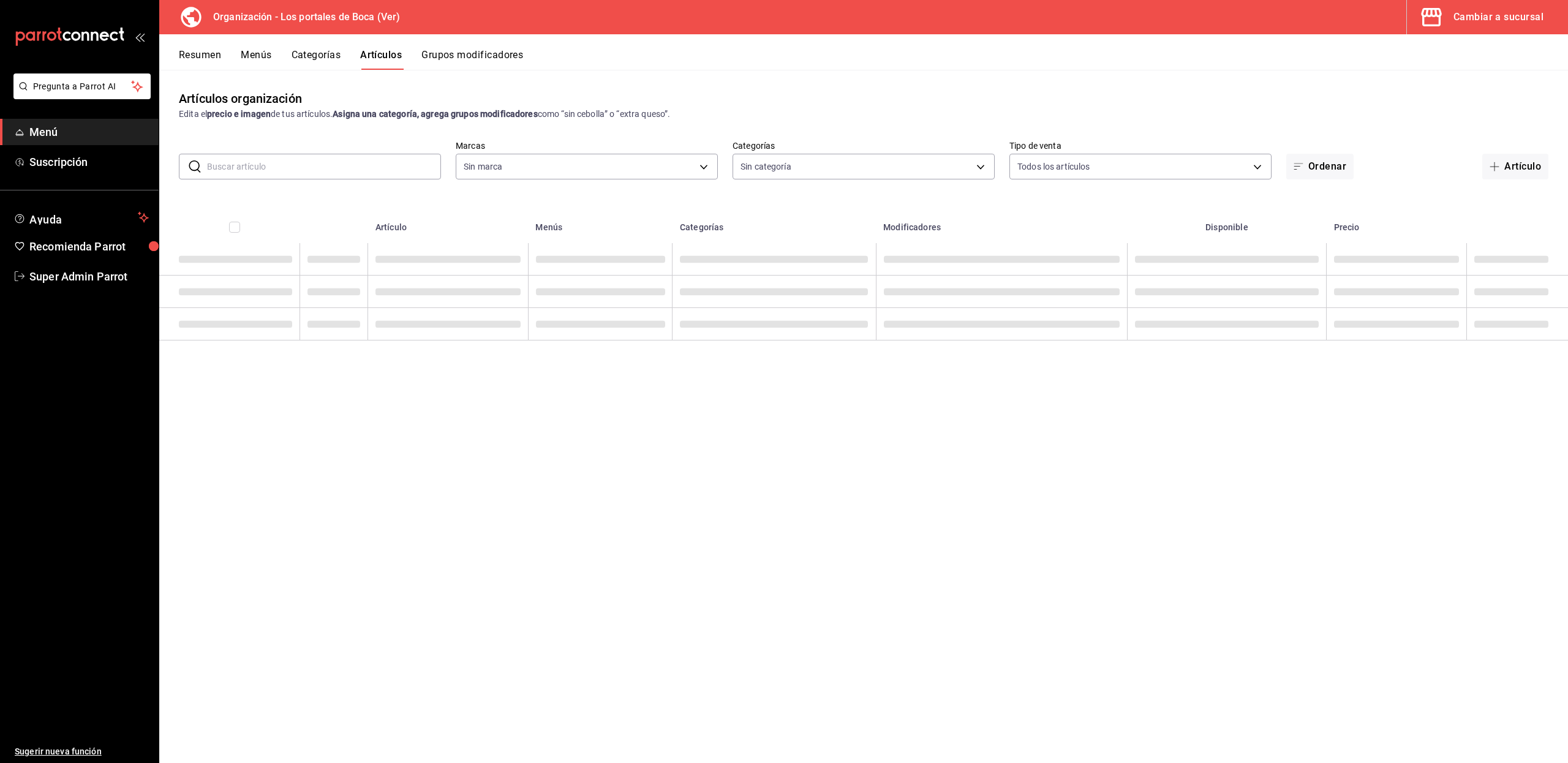
type input "b5ad986e-3551-40cf-bef2-a4391ef287b1"
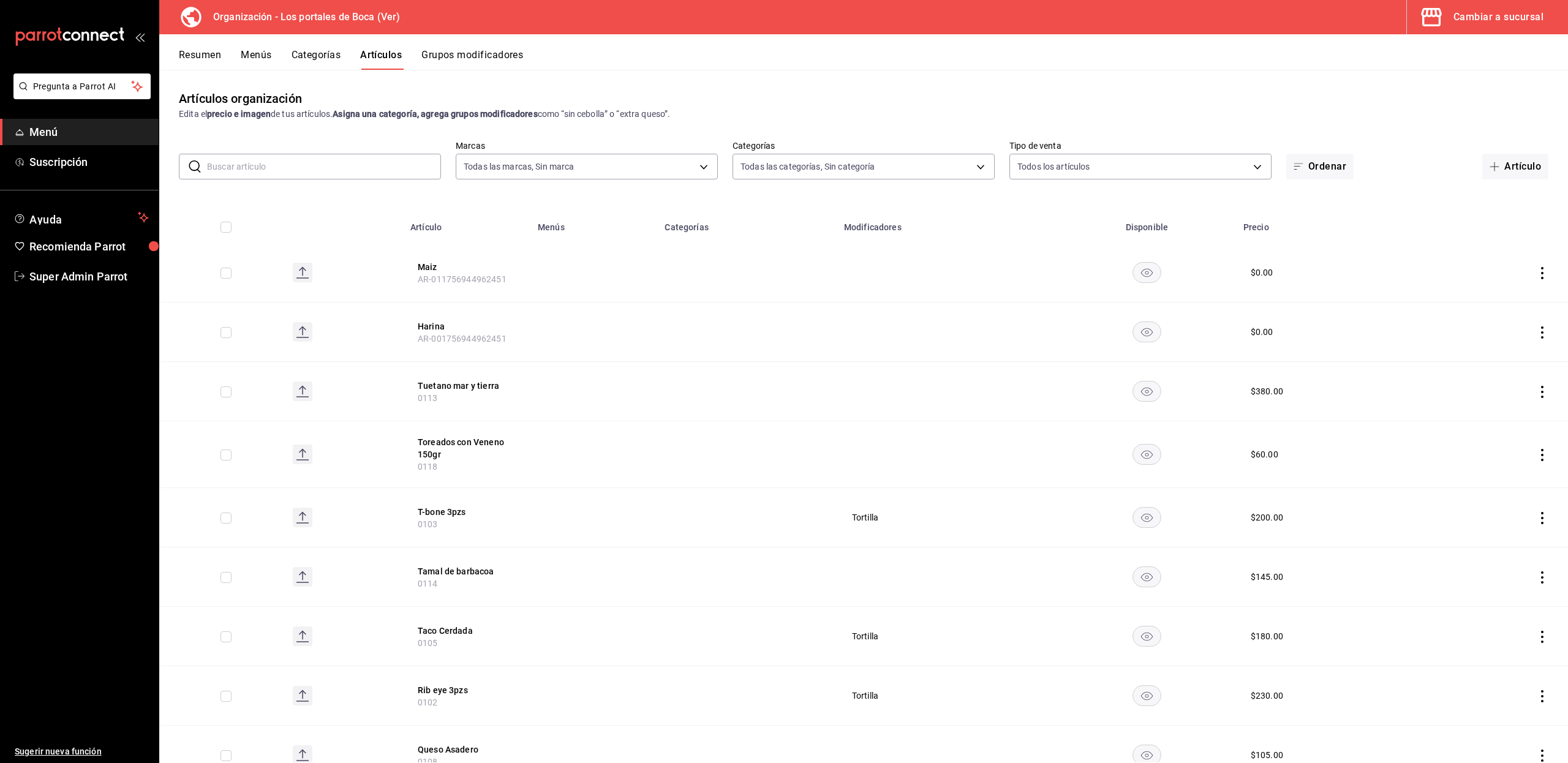
type input "3cb1c7d1-b678-45f1-8822-fafdb096e822,8b9dcd1e-86ce-40be-9bc7-b5ff9750edb9,ba916…"
click at [327, 162] on input "text" at bounding box center [324, 166] width 234 height 25
click at [329, 140] on div "​ ​ Marcas Todas las marcas, Sin marca b5ad986e-3551-40cf-bef2-a4391ef287b1 Cat…" at bounding box center [864, 160] width 1409 height 39
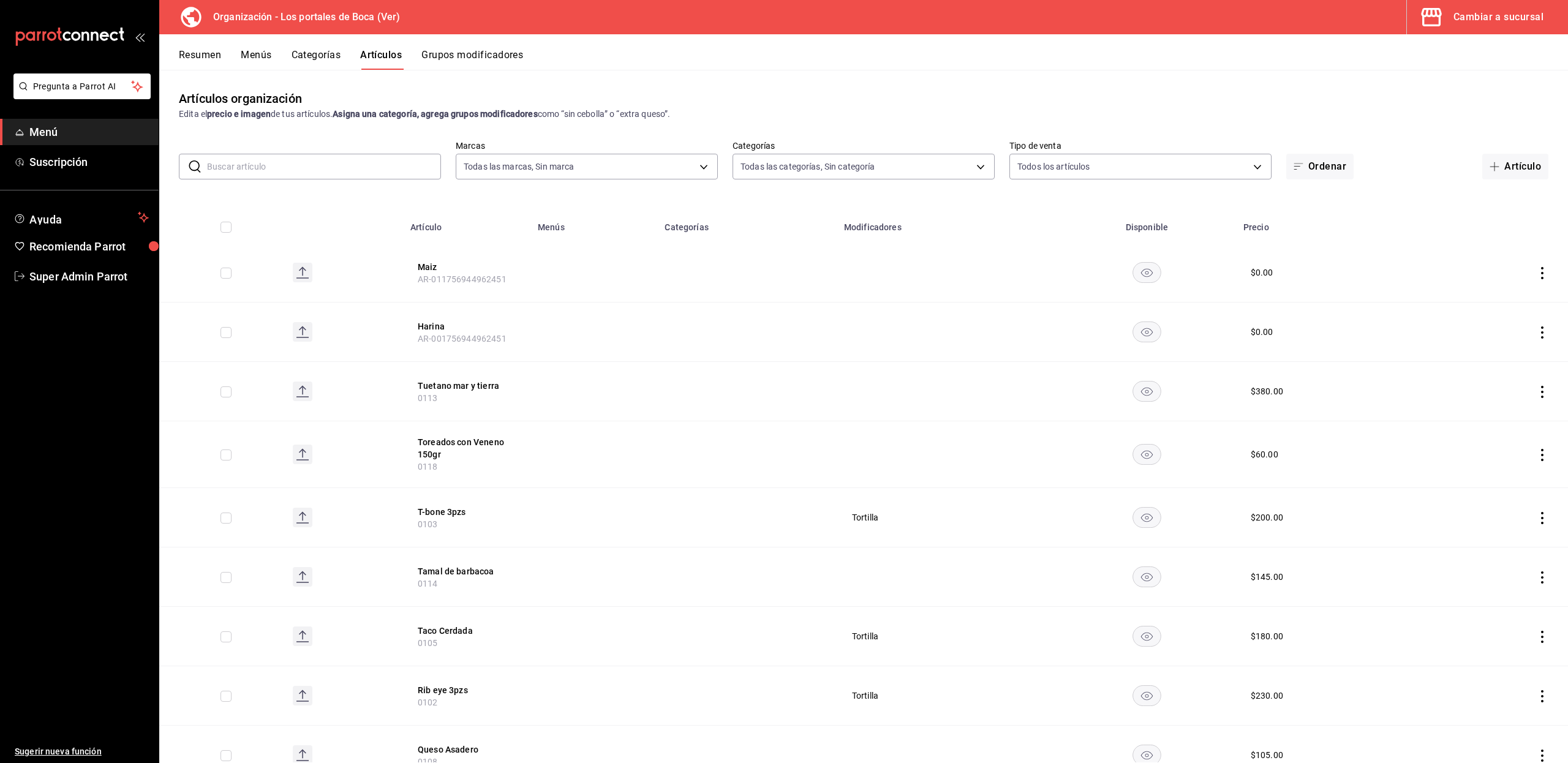
click at [262, 60] on button "Menús" at bounding box center [256, 60] width 30 height 21
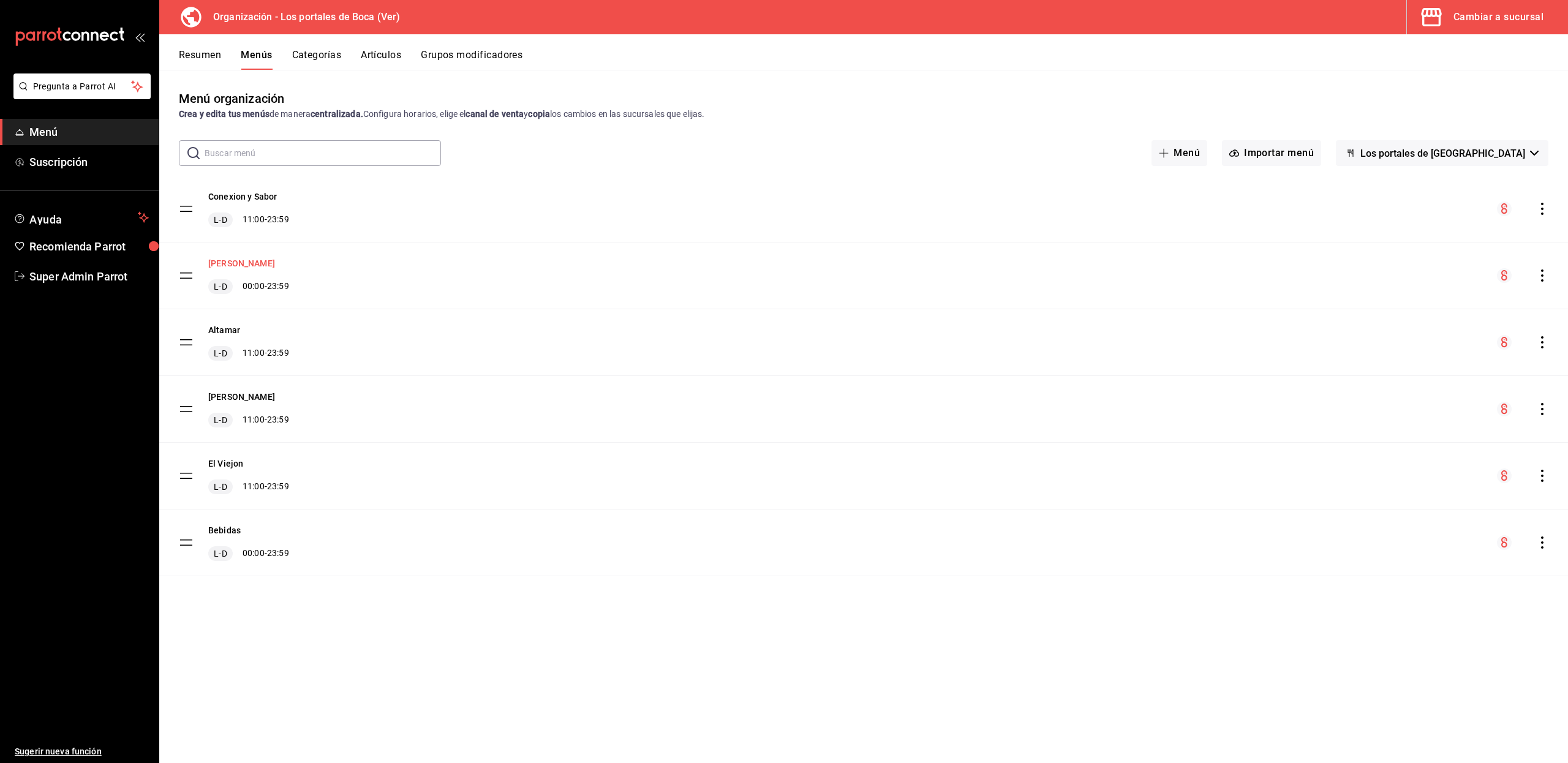
click at [238, 262] on button "[PERSON_NAME]" at bounding box center [241, 263] width 67 height 12
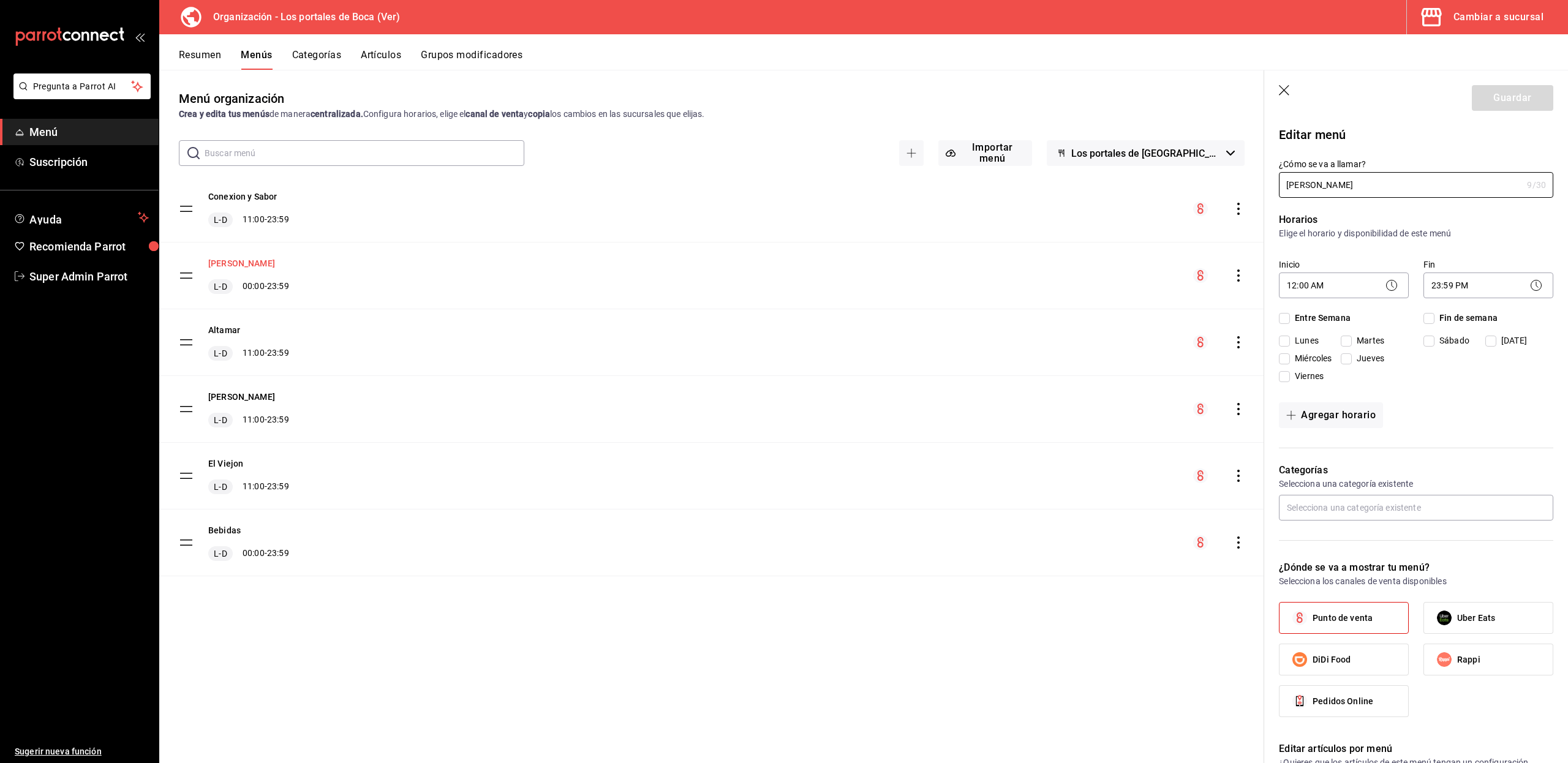
checkbox input "true"
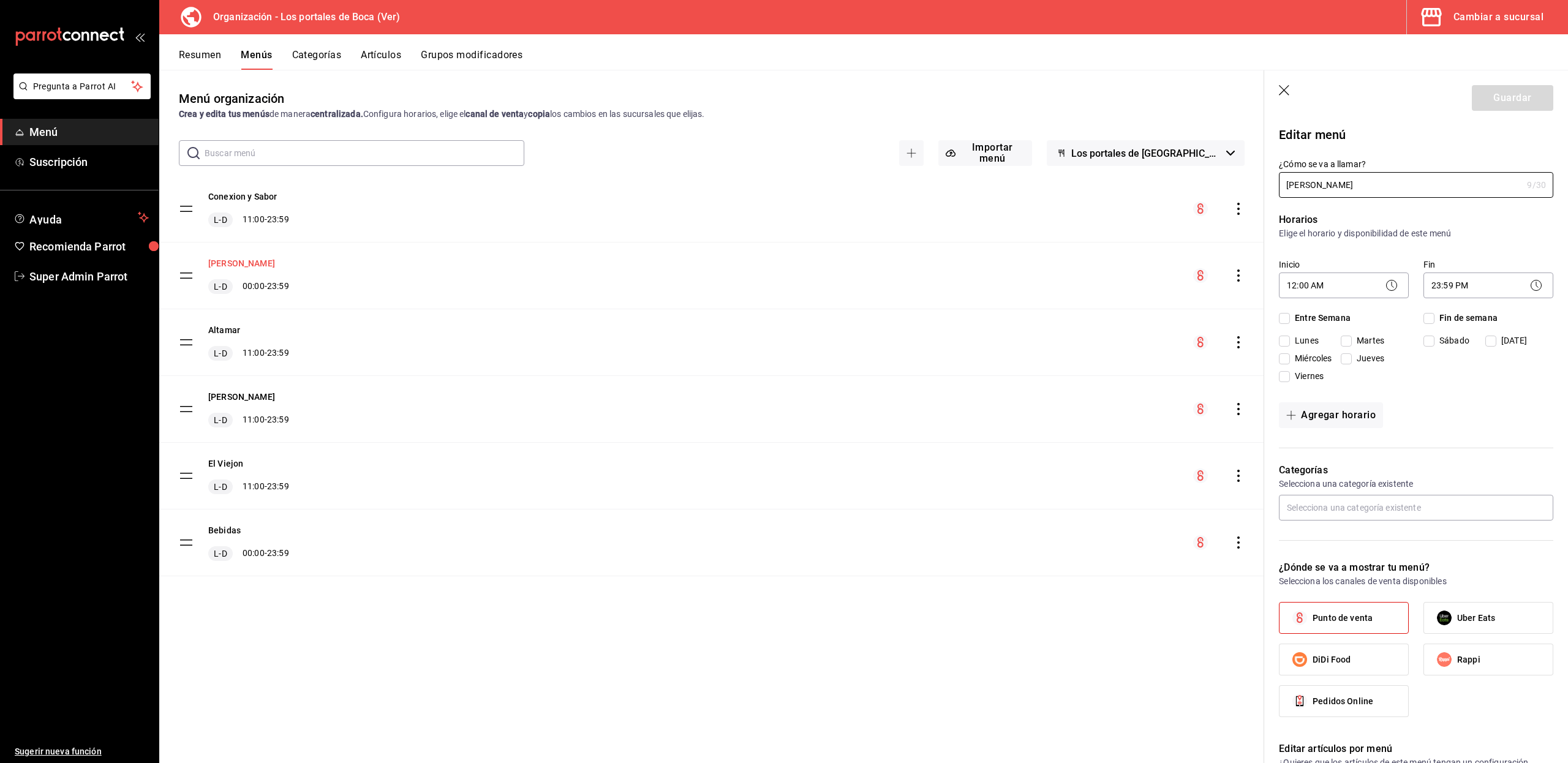
checkbox input "true"
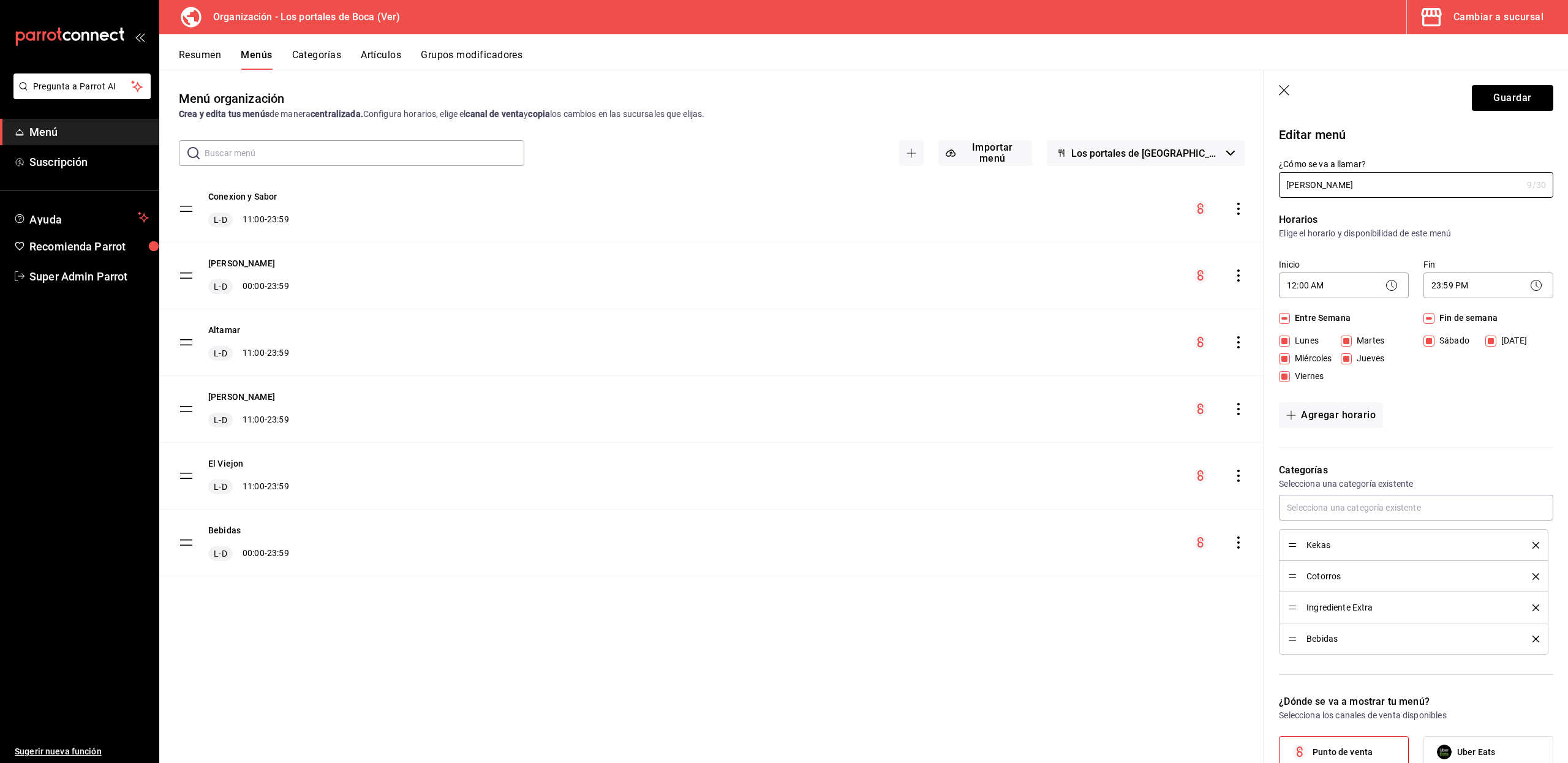
click at [324, 54] on button "Categorías" at bounding box center [317, 60] width 50 height 21
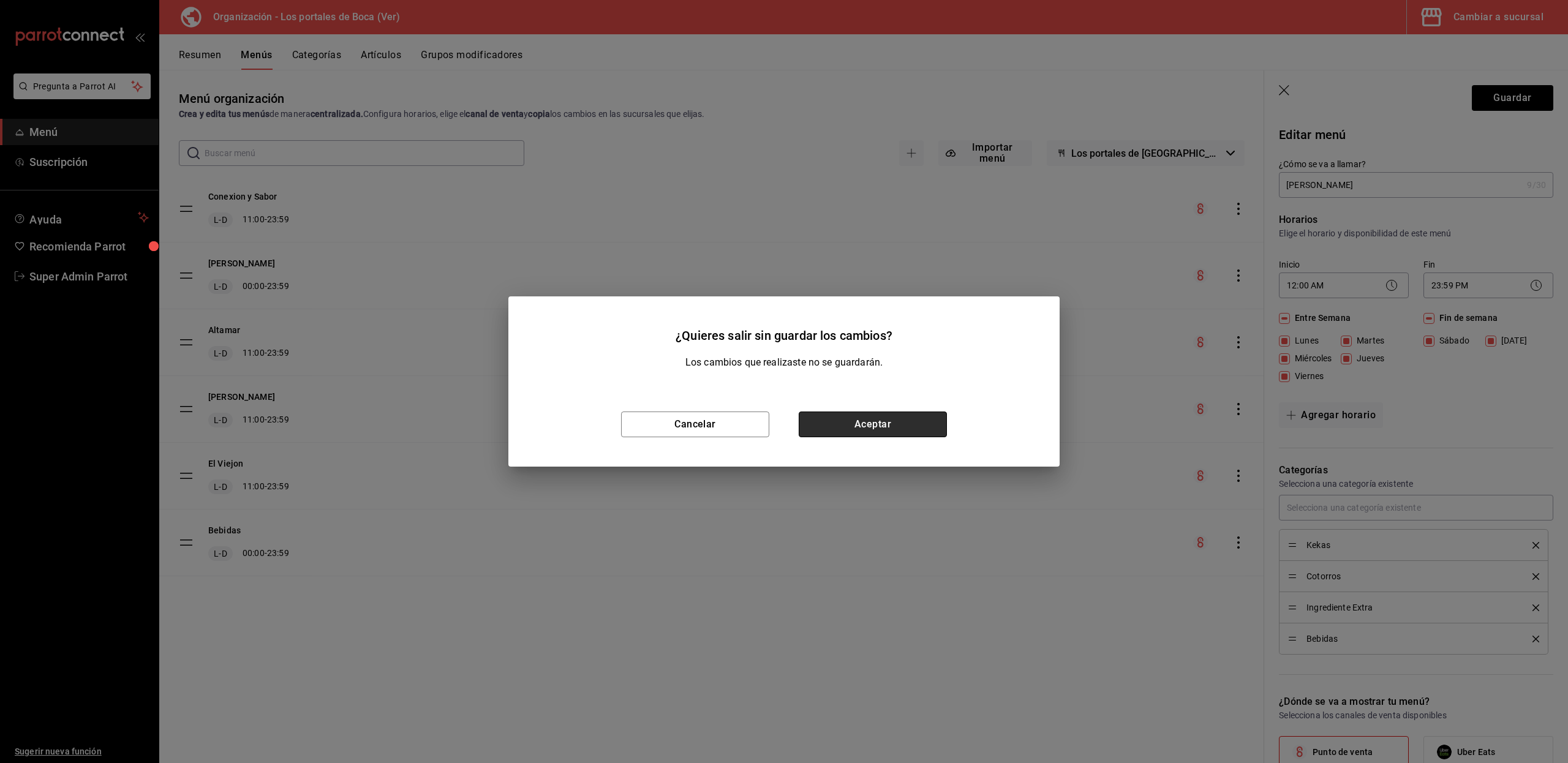
click at [868, 417] on button "Aceptar" at bounding box center [872, 425] width 148 height 26
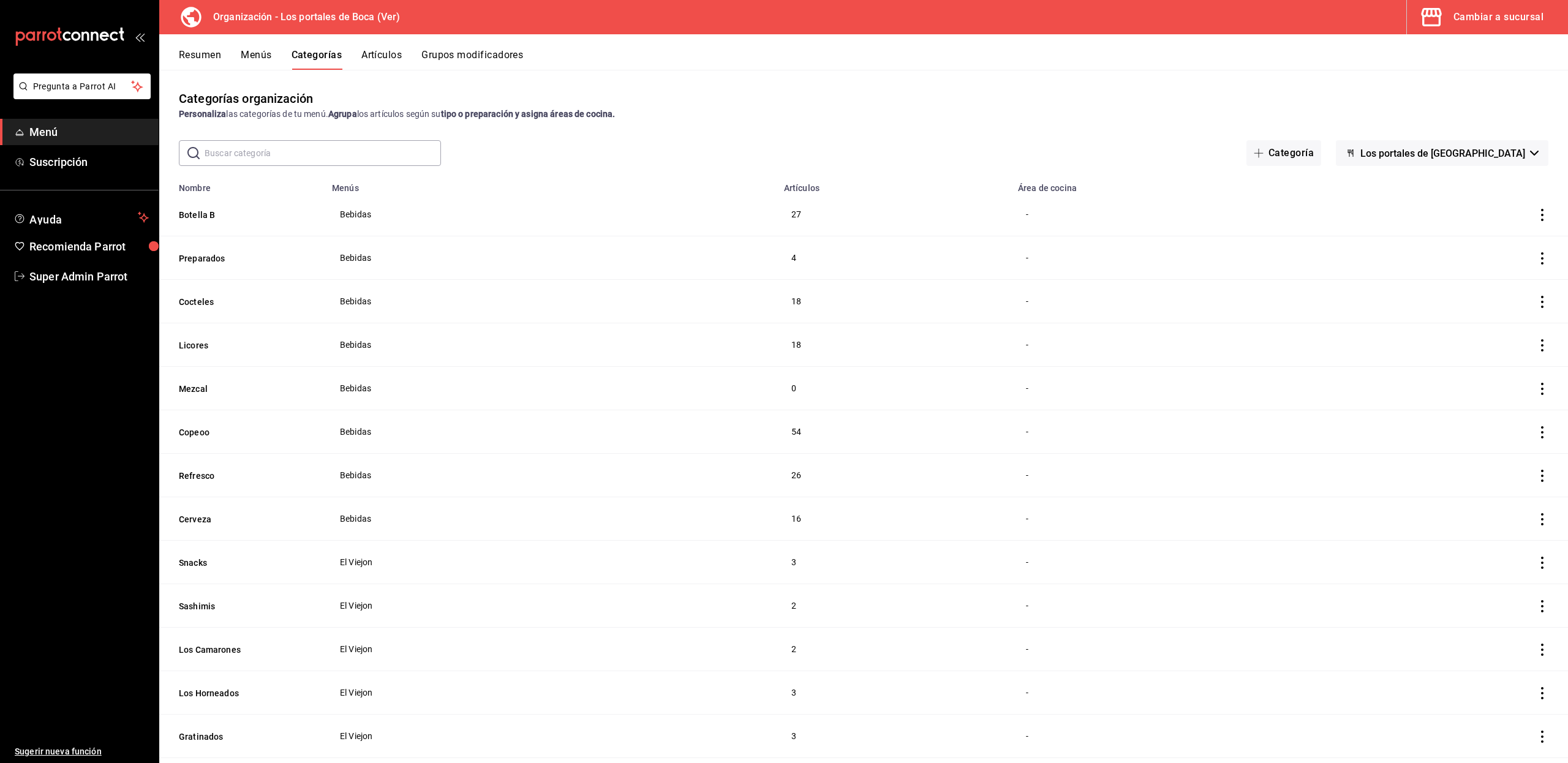
click at [344, 153] on input "text" at bounding box center [322, 153] width 236 height 25
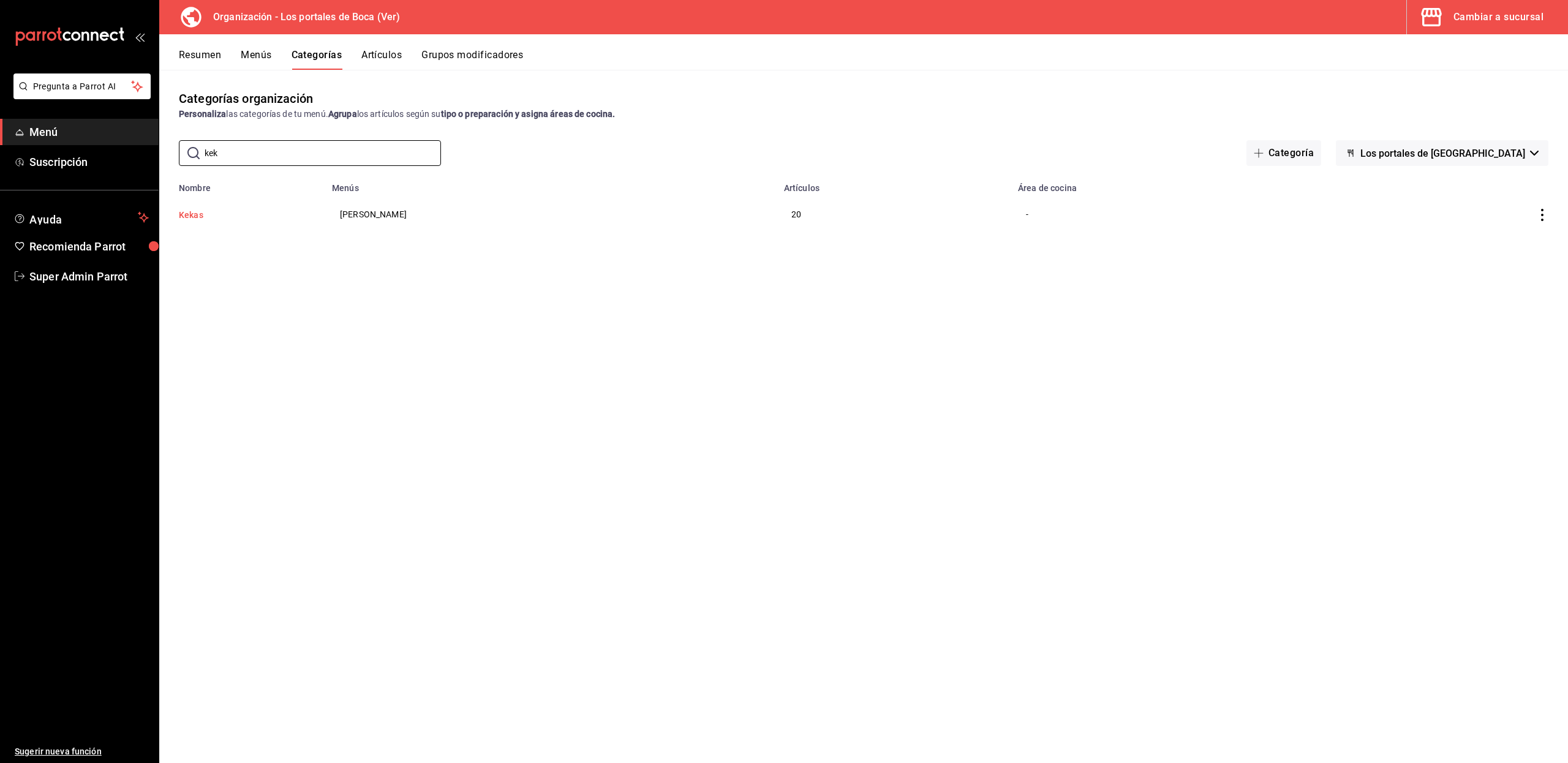
type input "kek"
click at [196, 213] on button "Kekas" at bounding box center [240, 215] width 122 height 12
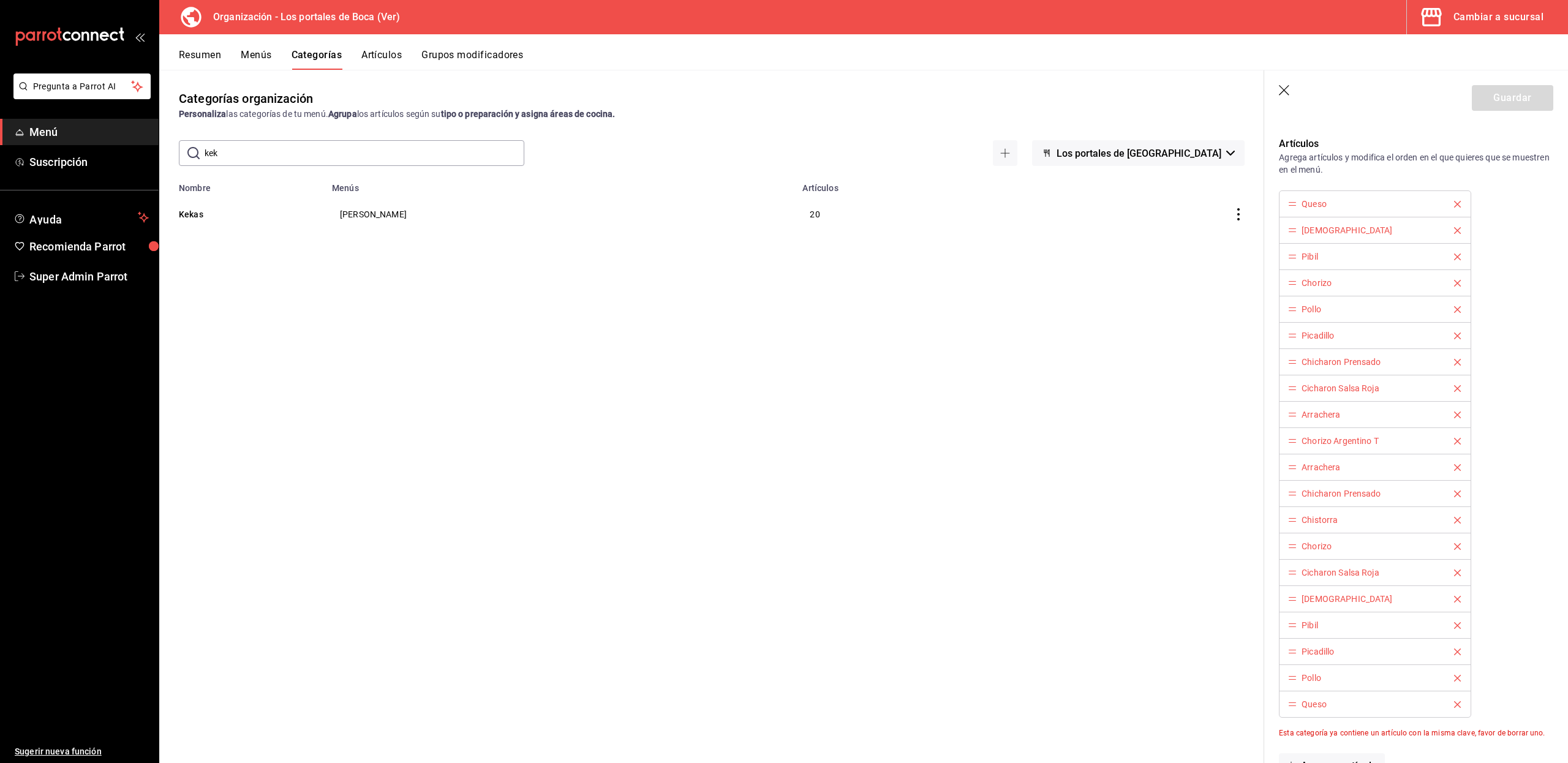
scroll to position [372, 0]
click at [375, 51] on button "Artículos" at bounding box center [381, 60] width 40 height 21
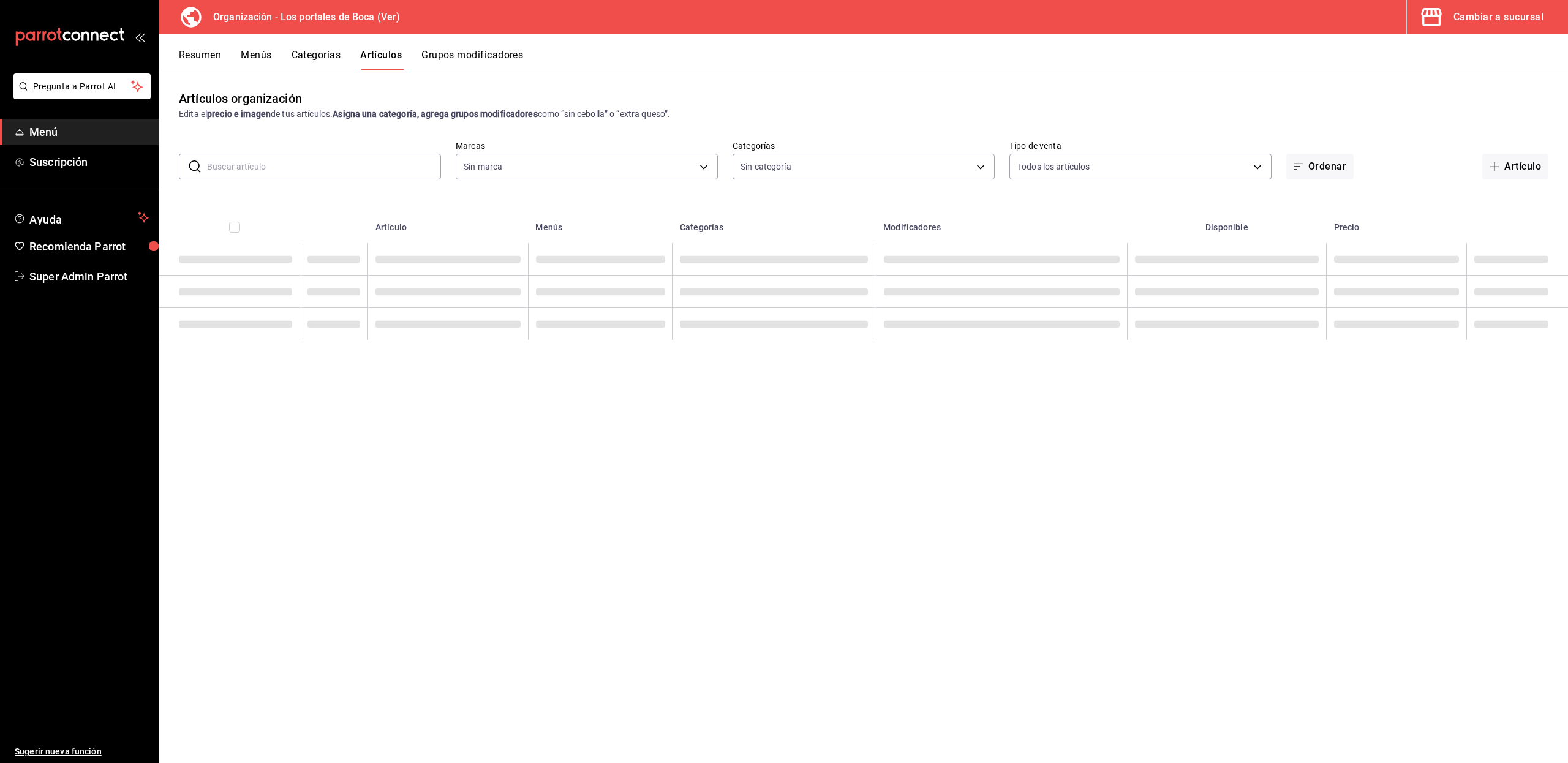
type input "b5ad986e-3551-40cf-bef2-a4391ef287b1"
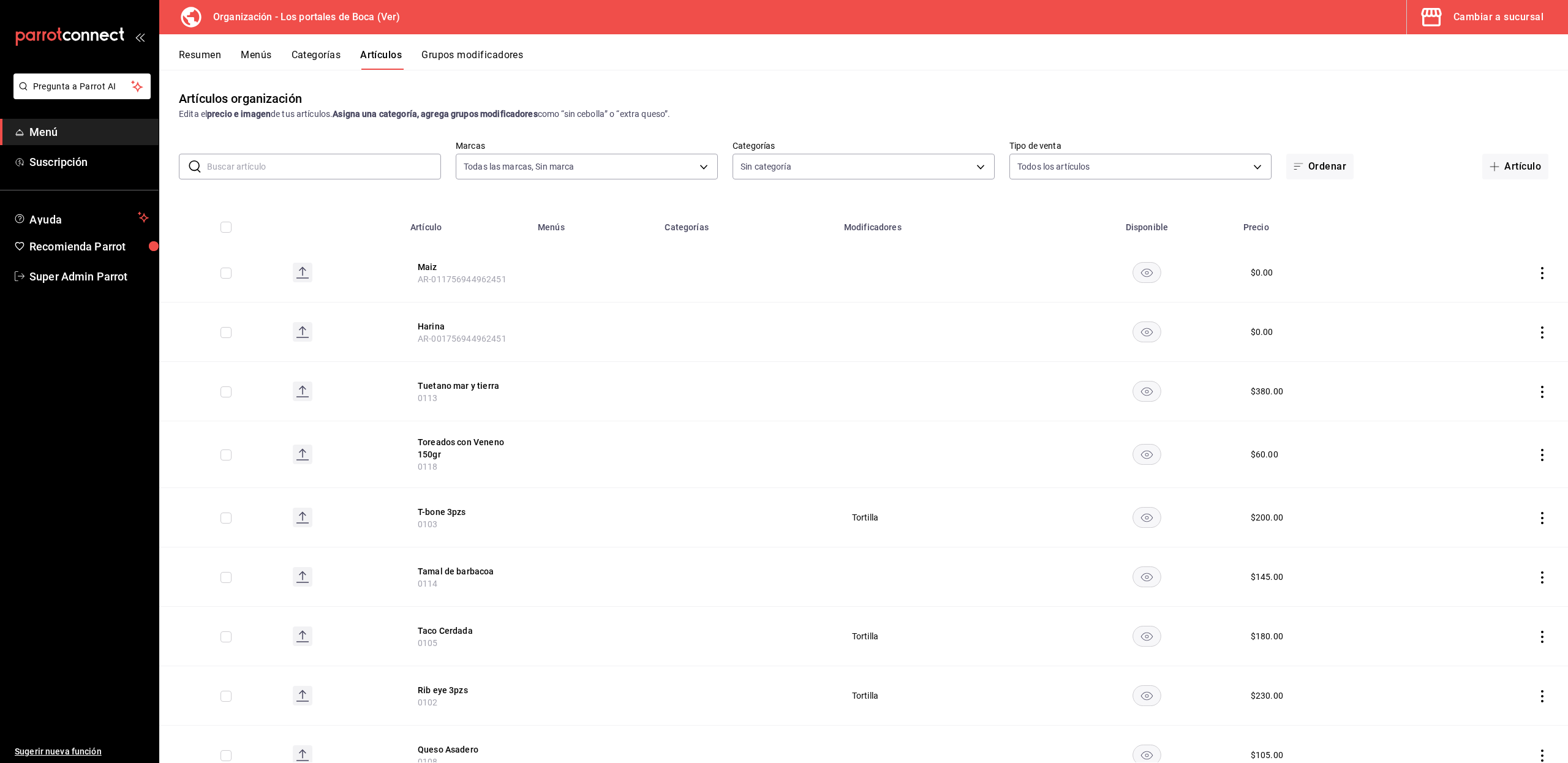
type input "3cb1c7d1-b678-45f1-8822-fafdb096e822,8b9dcd1e-86ce-40be-9bc7-b5ff9750edb9,ba916…"
click at [319, 164] on input "text" at bounding box center [324, 166] width 234 height 25
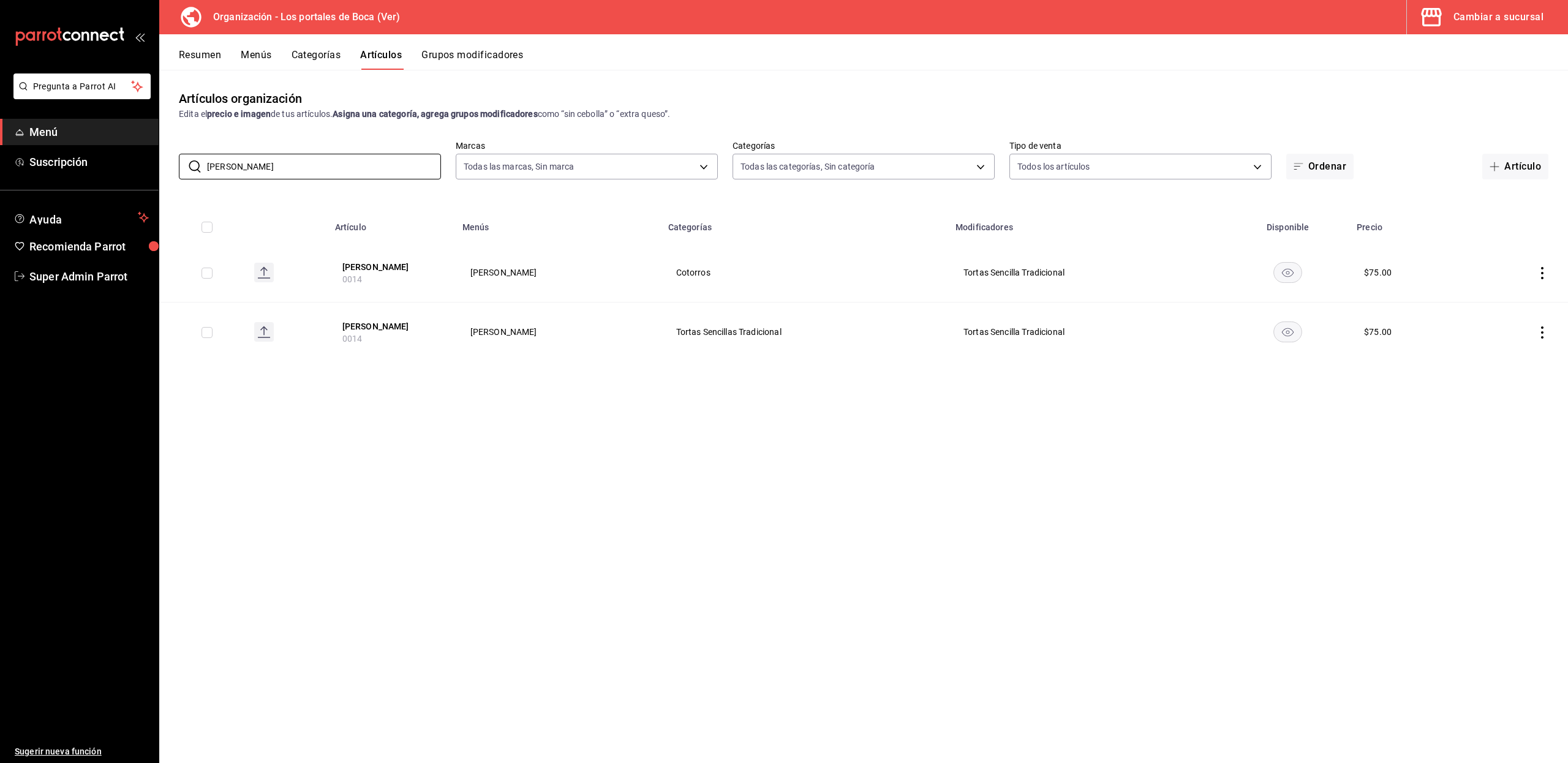
type input "pierna t"
click at [207, 50] on button "Resumen" at bounding box center [199, 60] width 42 height 21
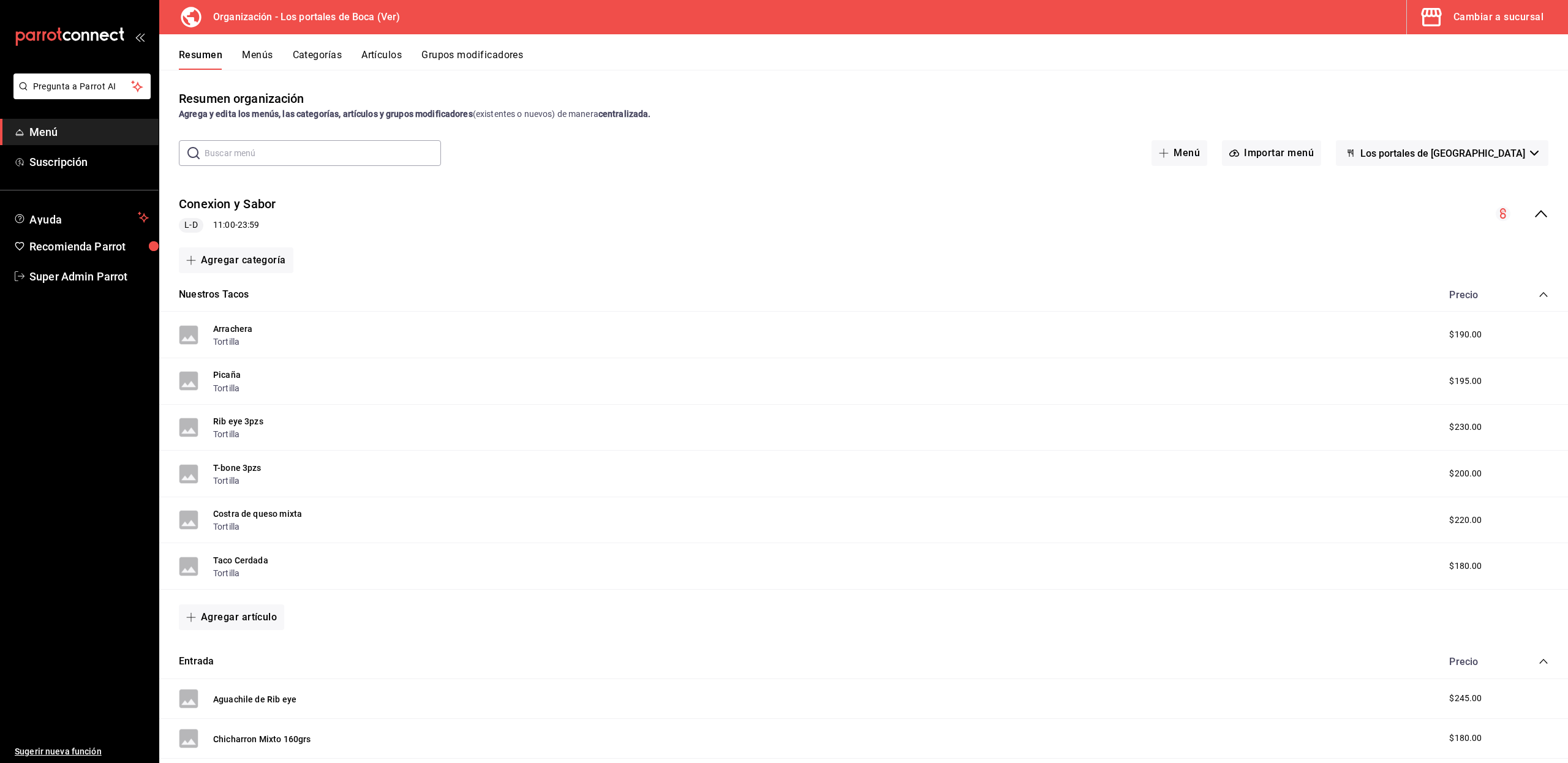
click at [1534, 211] on icon "collapse-menu-row" at bounding box center [1541, 214] width 15 height 15
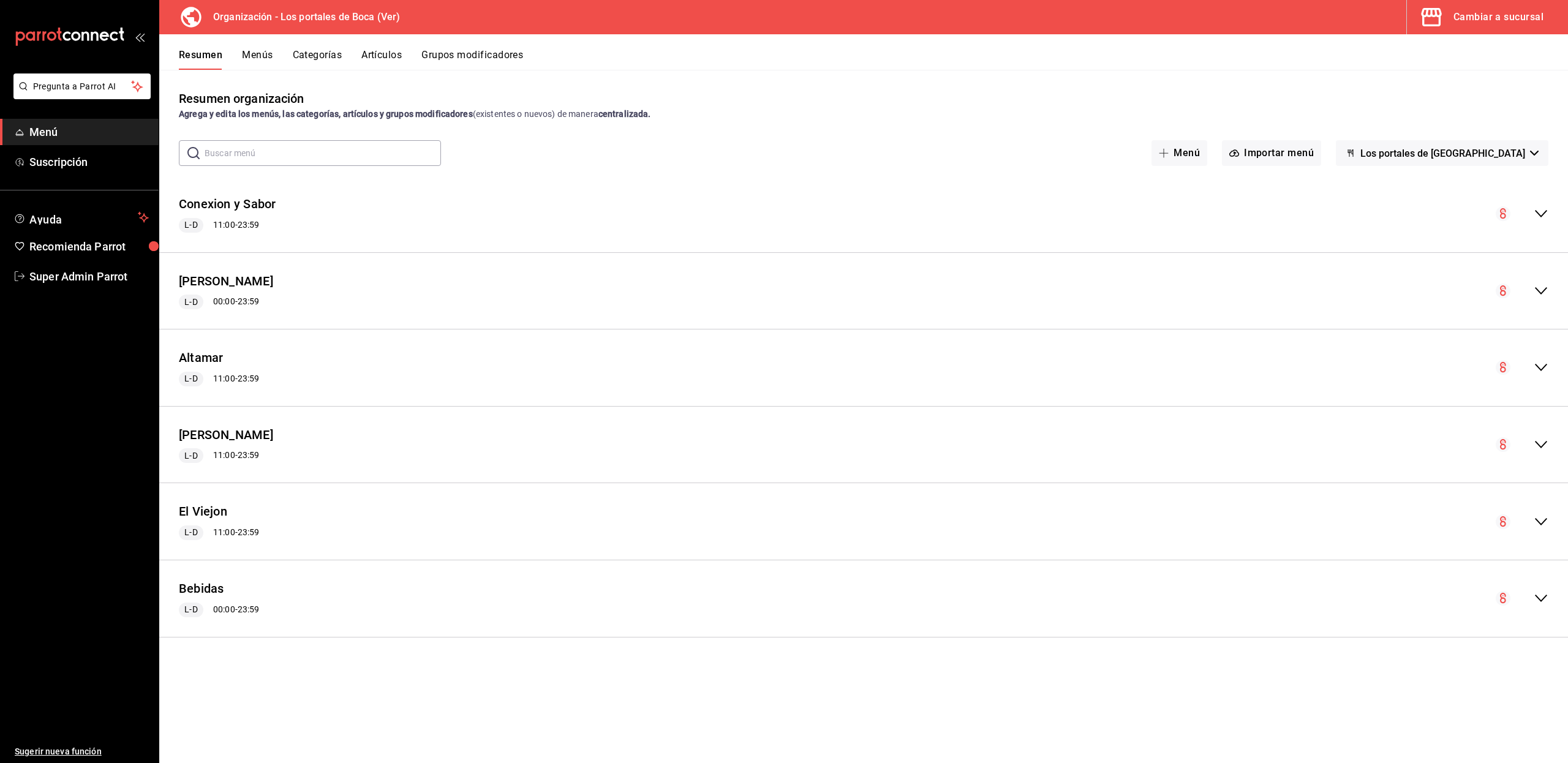
click at [1541, 285] on icon "collapse-menu-row" at bounding box center [1541, 291] width 15 height 15
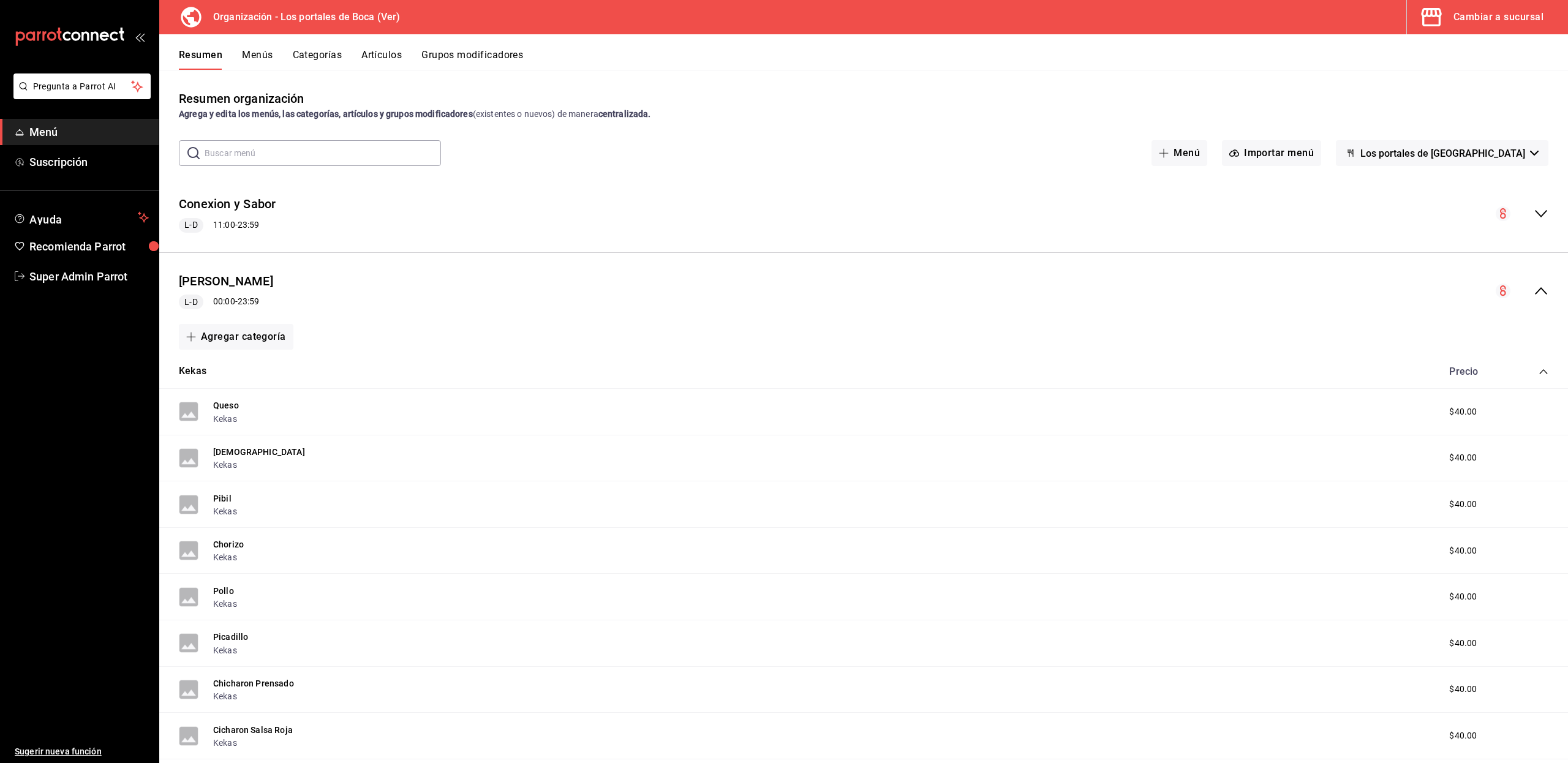
click at [1541, 285] on div "Don Kekas L-D 00:00 - 23:59" at bounding box center [864, 291] width 1409 height 57
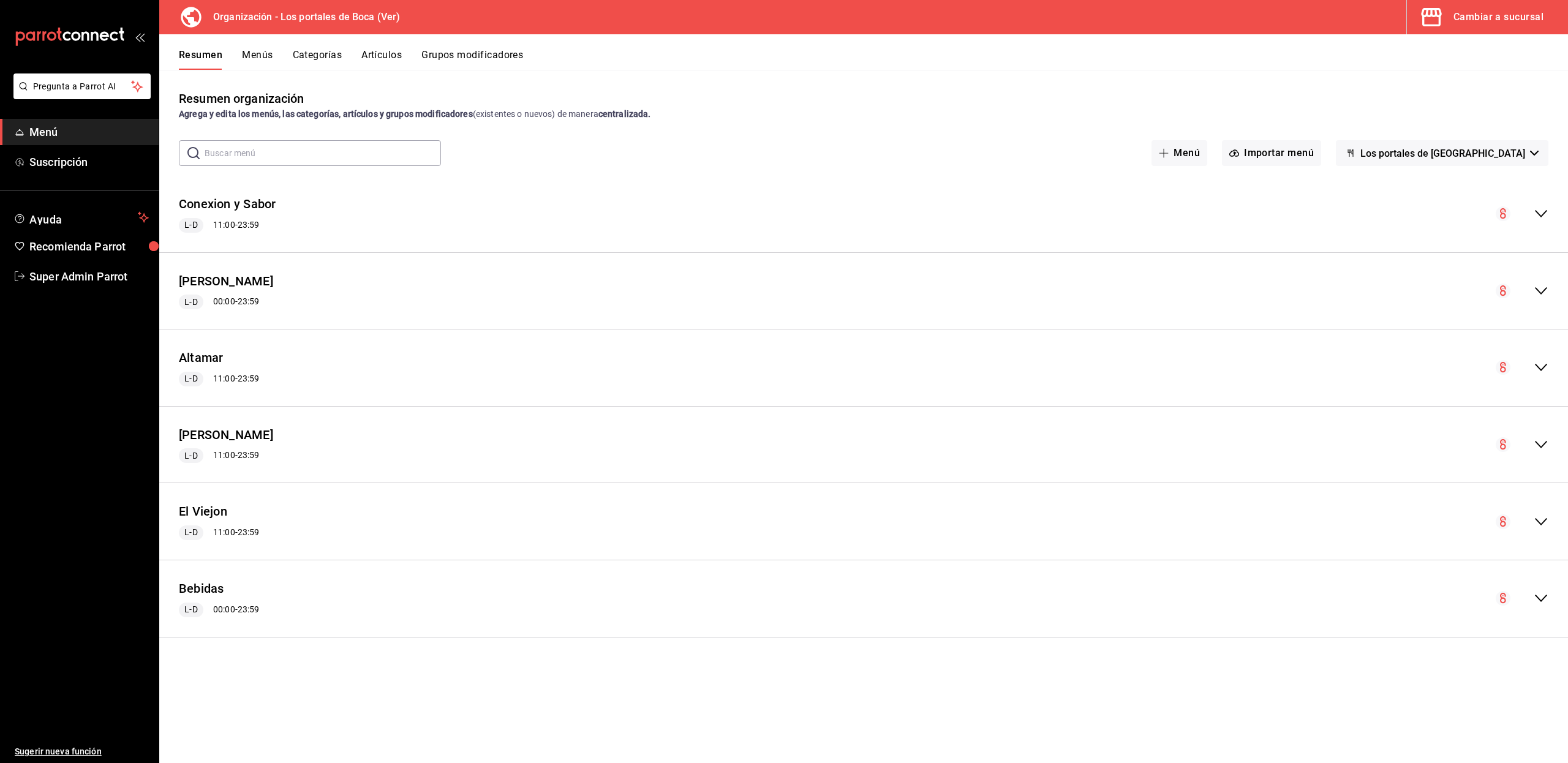
click at [262, 51] on button "Menús" at bounding box center [257, 60] width 30 height 21
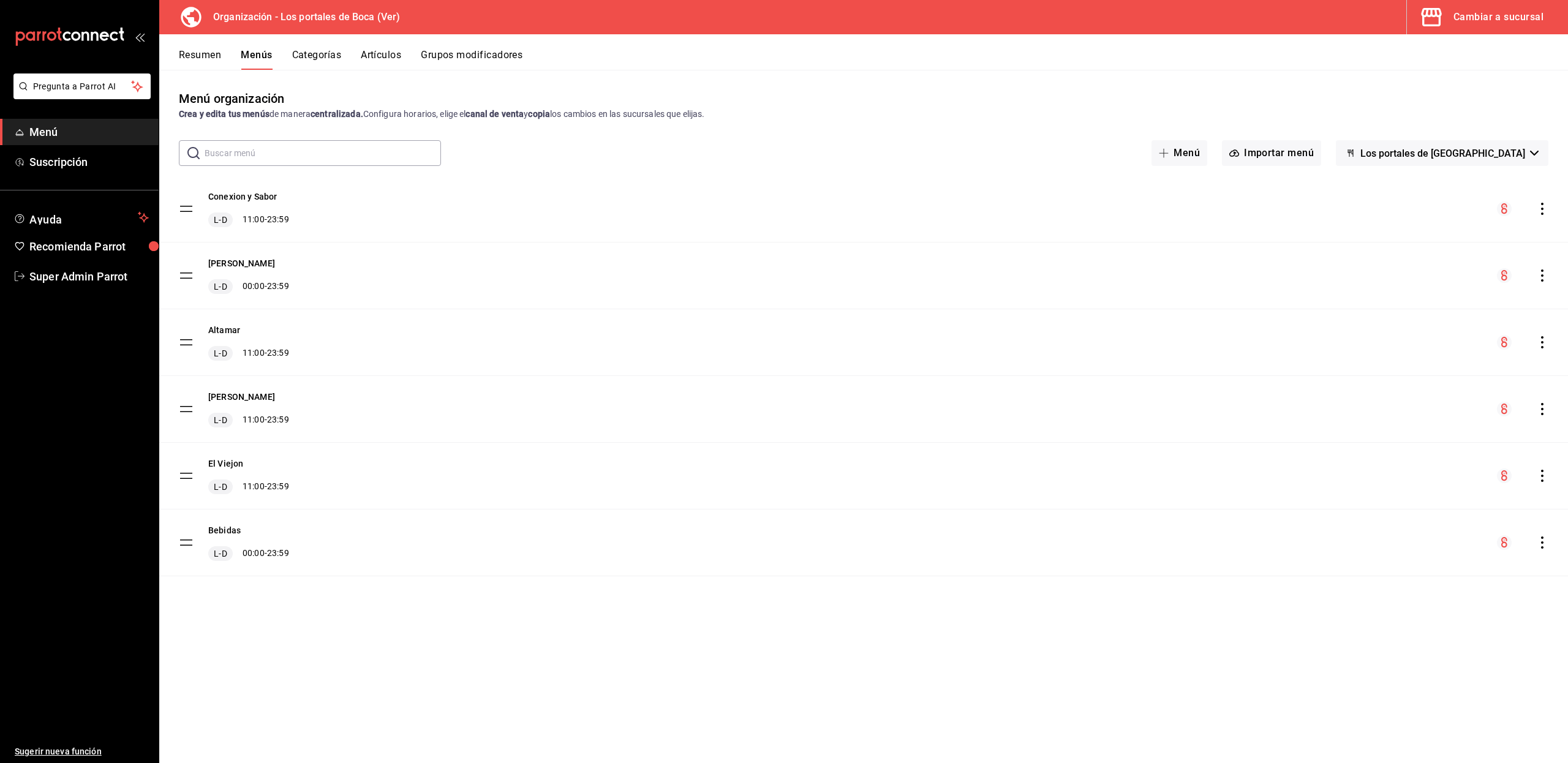
click at [1544, 277] on icon "actions" at bounding box center [1541, 275] width 12 height 12
click at [396, 634] on div at bounding box center [784, 381] width 1568 height 763
click at [223, 530] on button "Bebidas" at bounding box center [225, 530] width 32 height 12
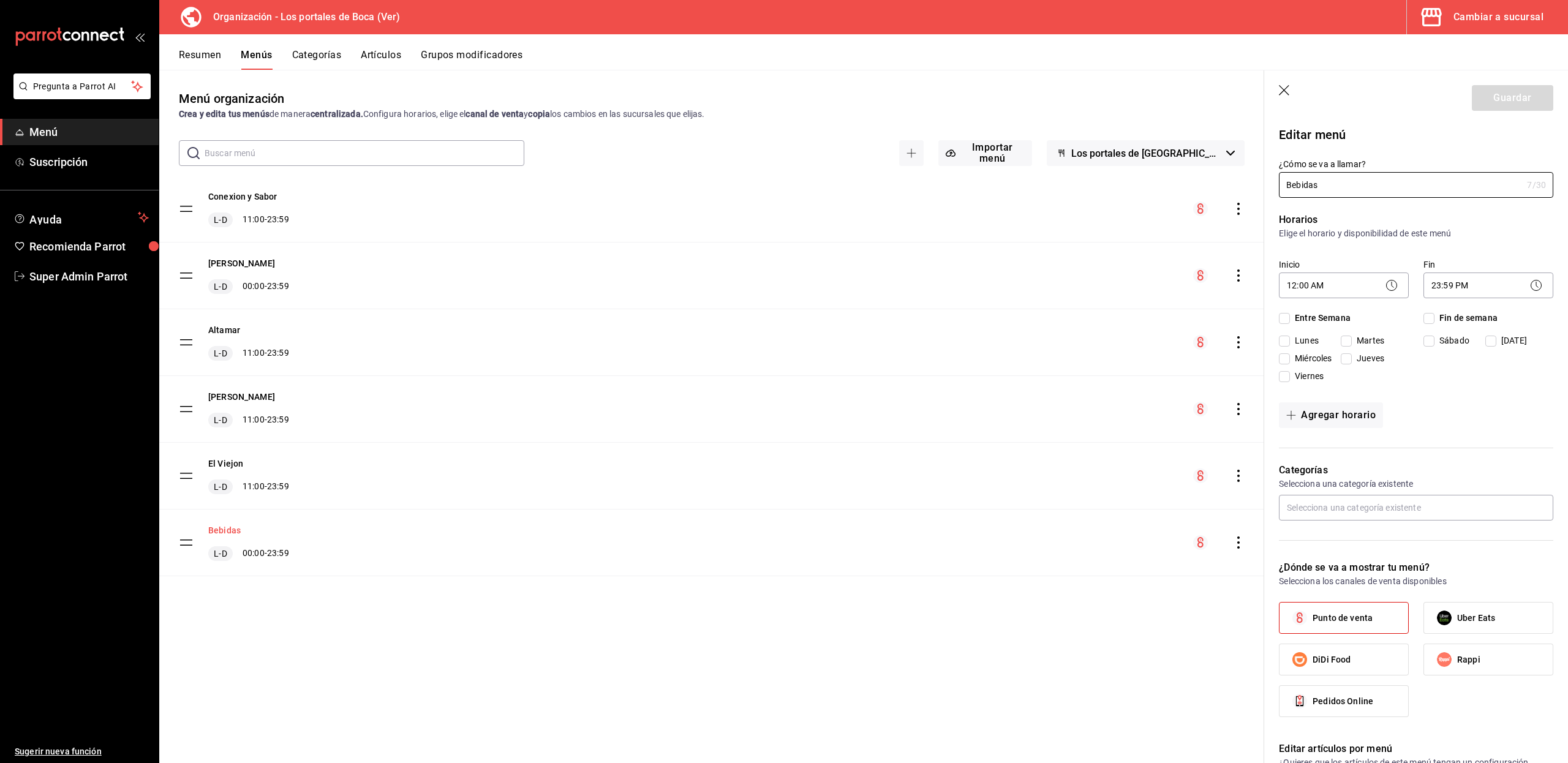
checkbox input "true"
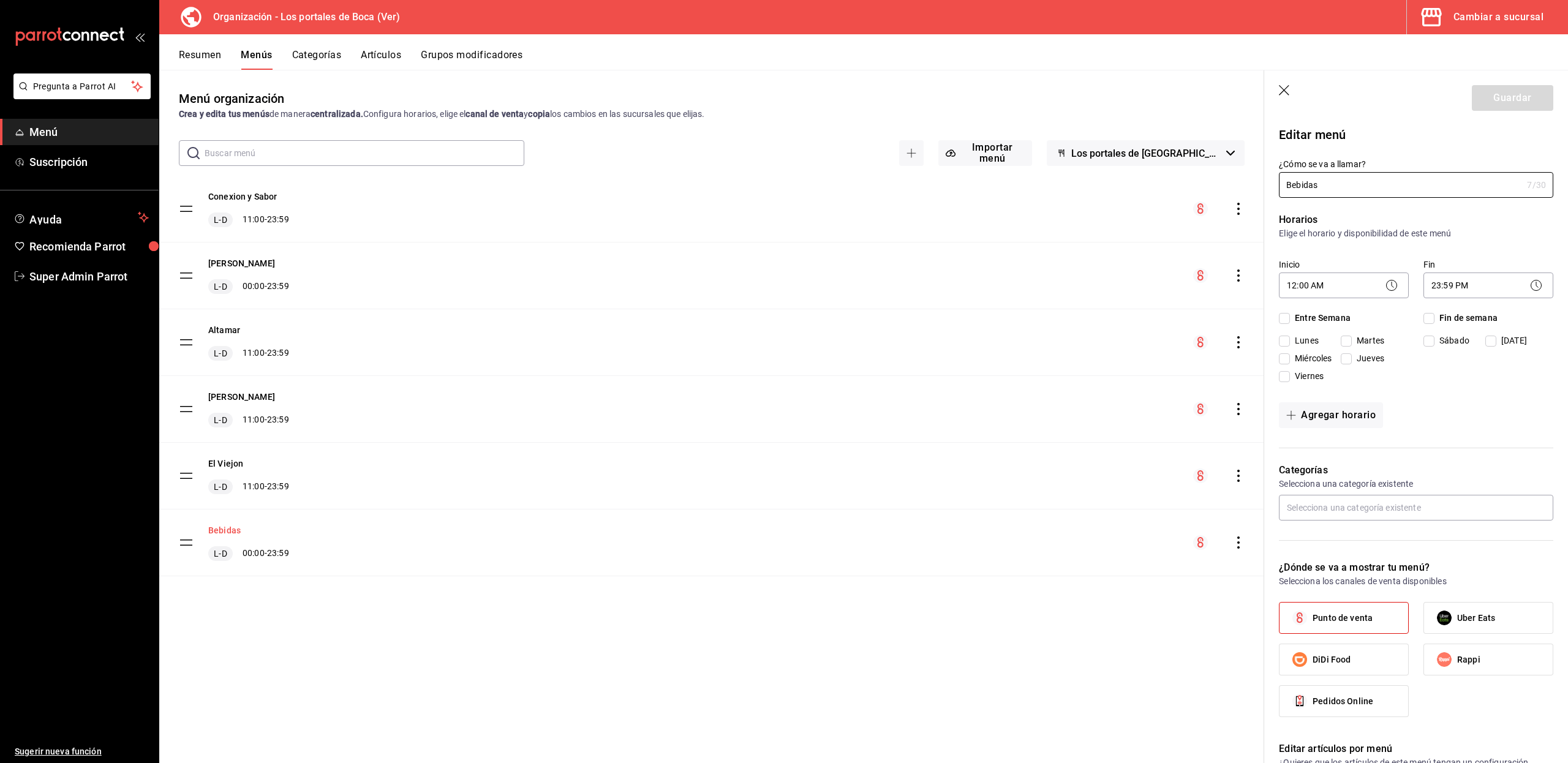
checkbox input "true"
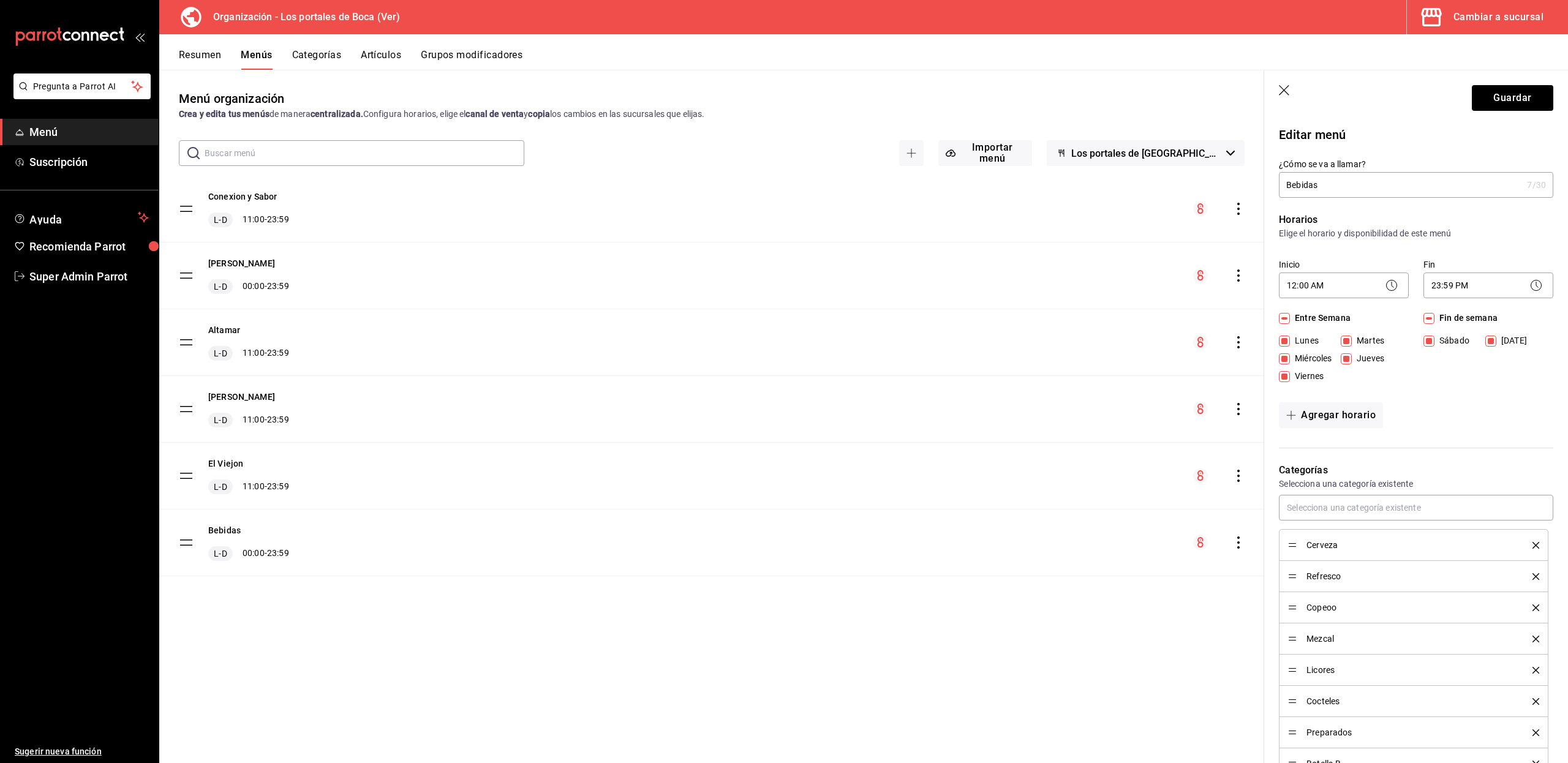
click at [103, 619] on ul "Sugerir nueva función" at bounding box center [79, 526] width 159 height 474
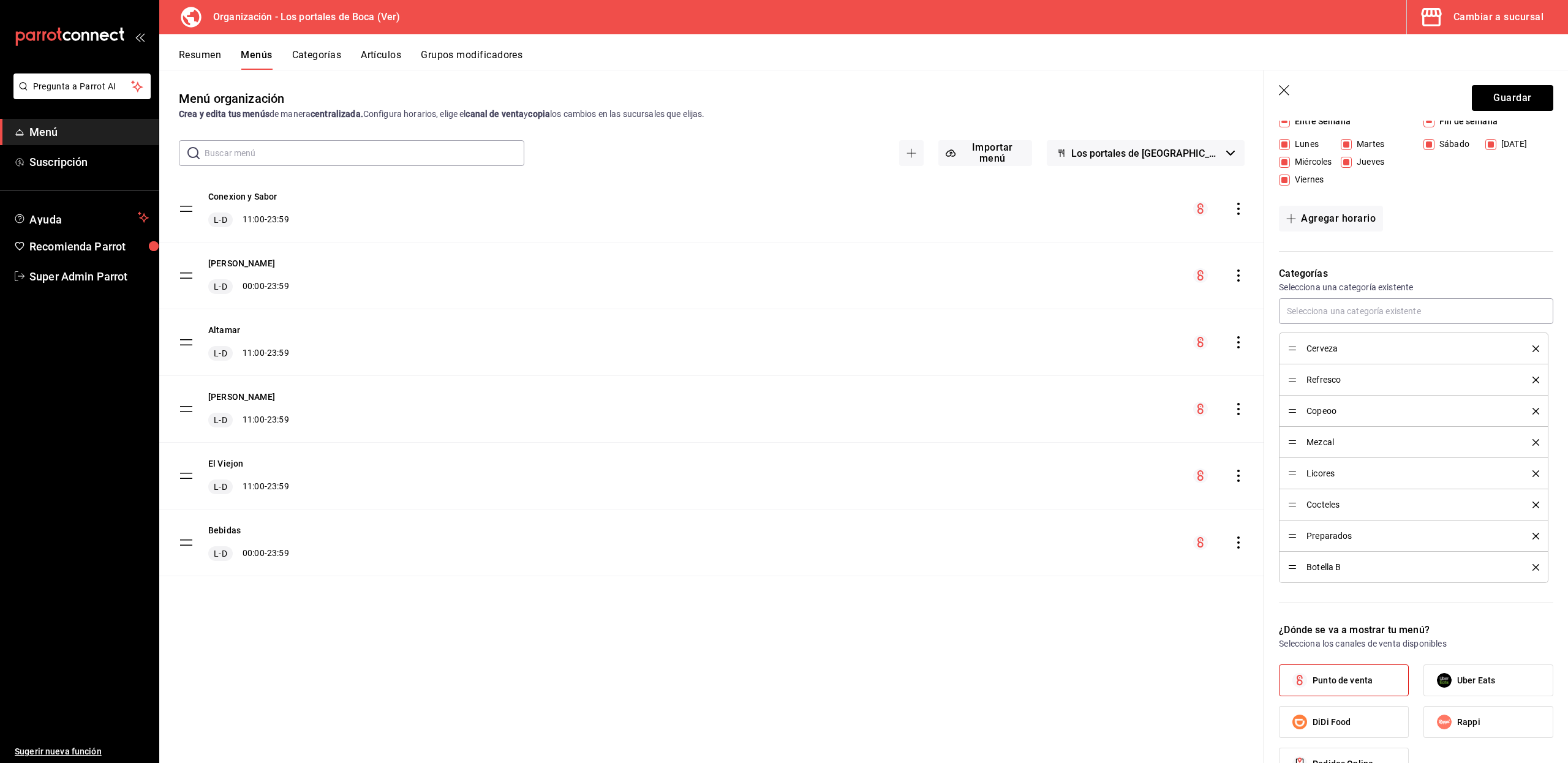
scroll to position [199, 0]
click at [309, 45] on div "Resumen Menús Categorías Artículos Grupos modificadores" at bounding box center [864, 52] width 1409 height 36
click at [304, 52] on button "Categorías" at bounding box center [317, 60] width 50 height 21
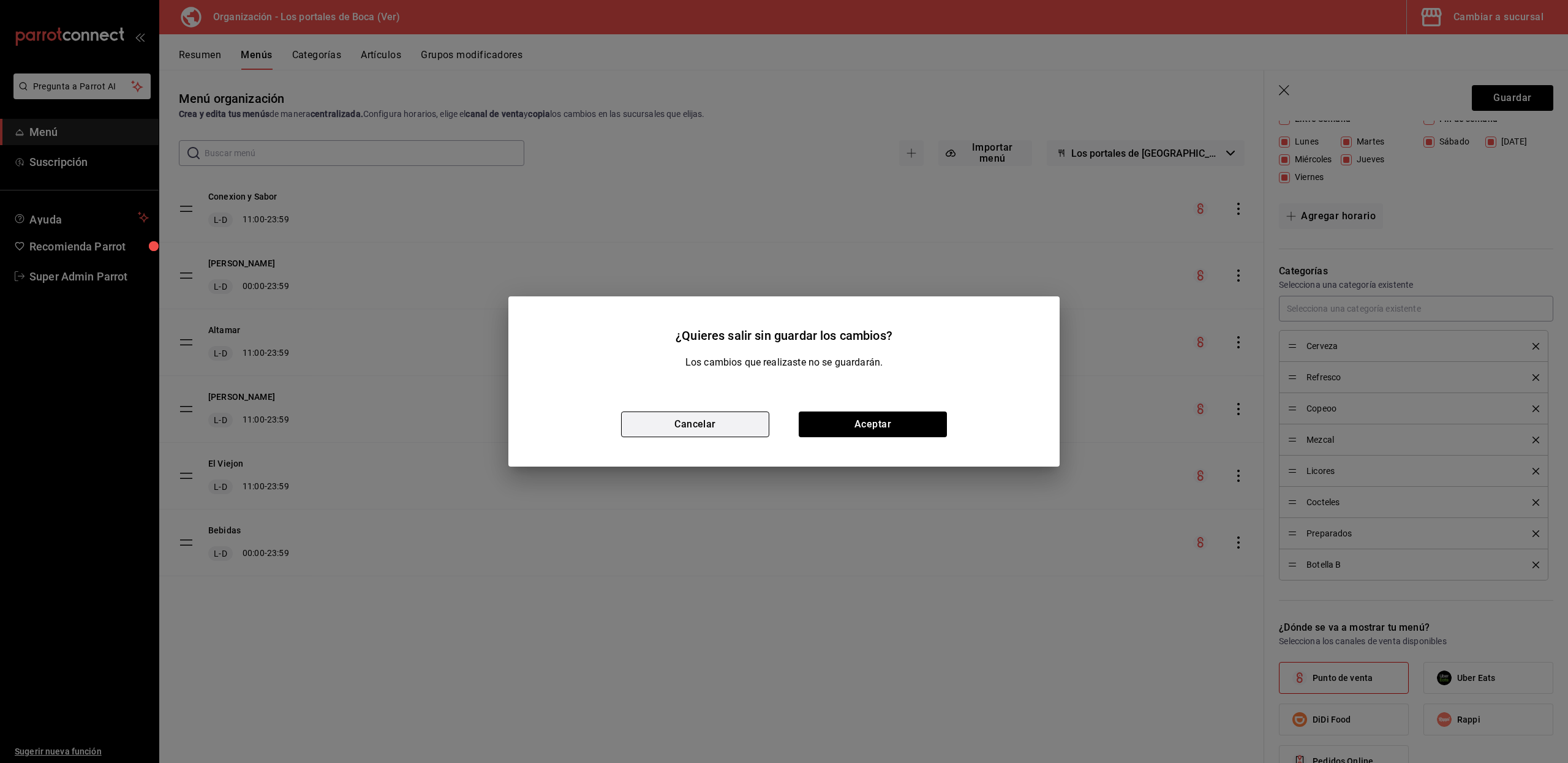
click at [728, 426] on button "Cancelar" at bounding box center [695, 425] width 148 height 26
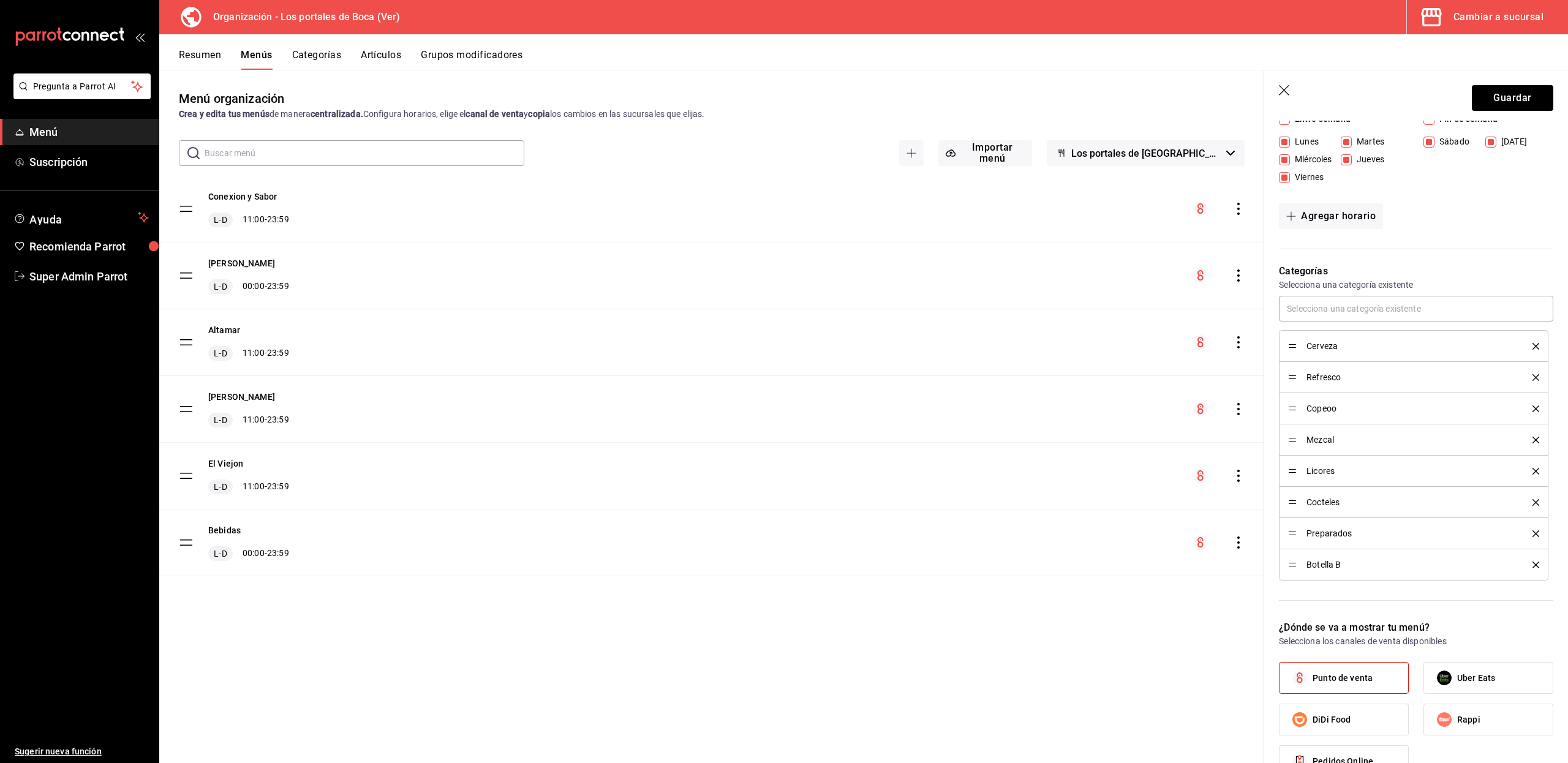
click at [322, 50] on button "Categorías" at bounding box center [317, 60] width 50 height 21
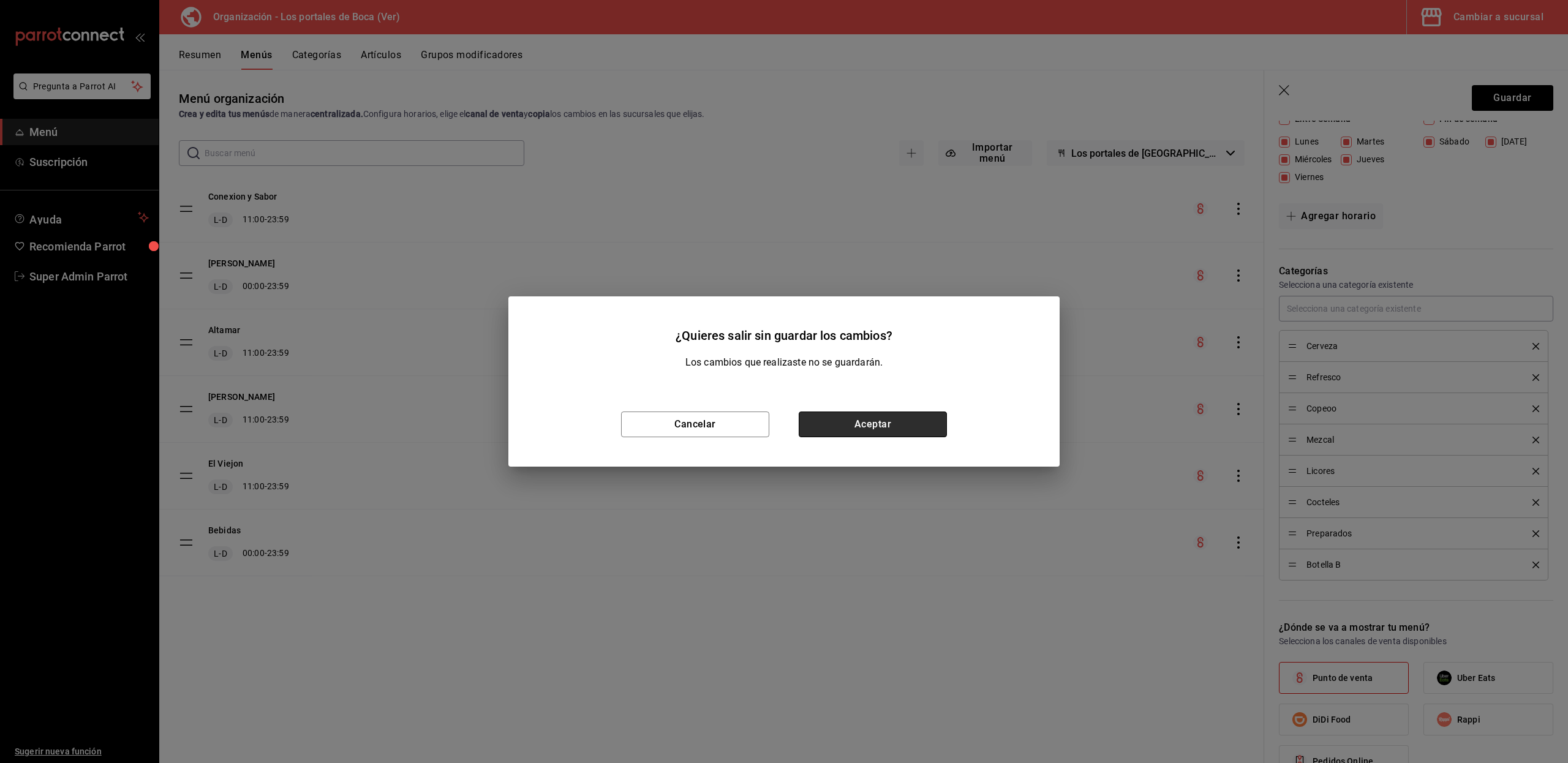
click at [838, 427] on button "Aceptar" at bounding box center [872, 425] width 148 height 26
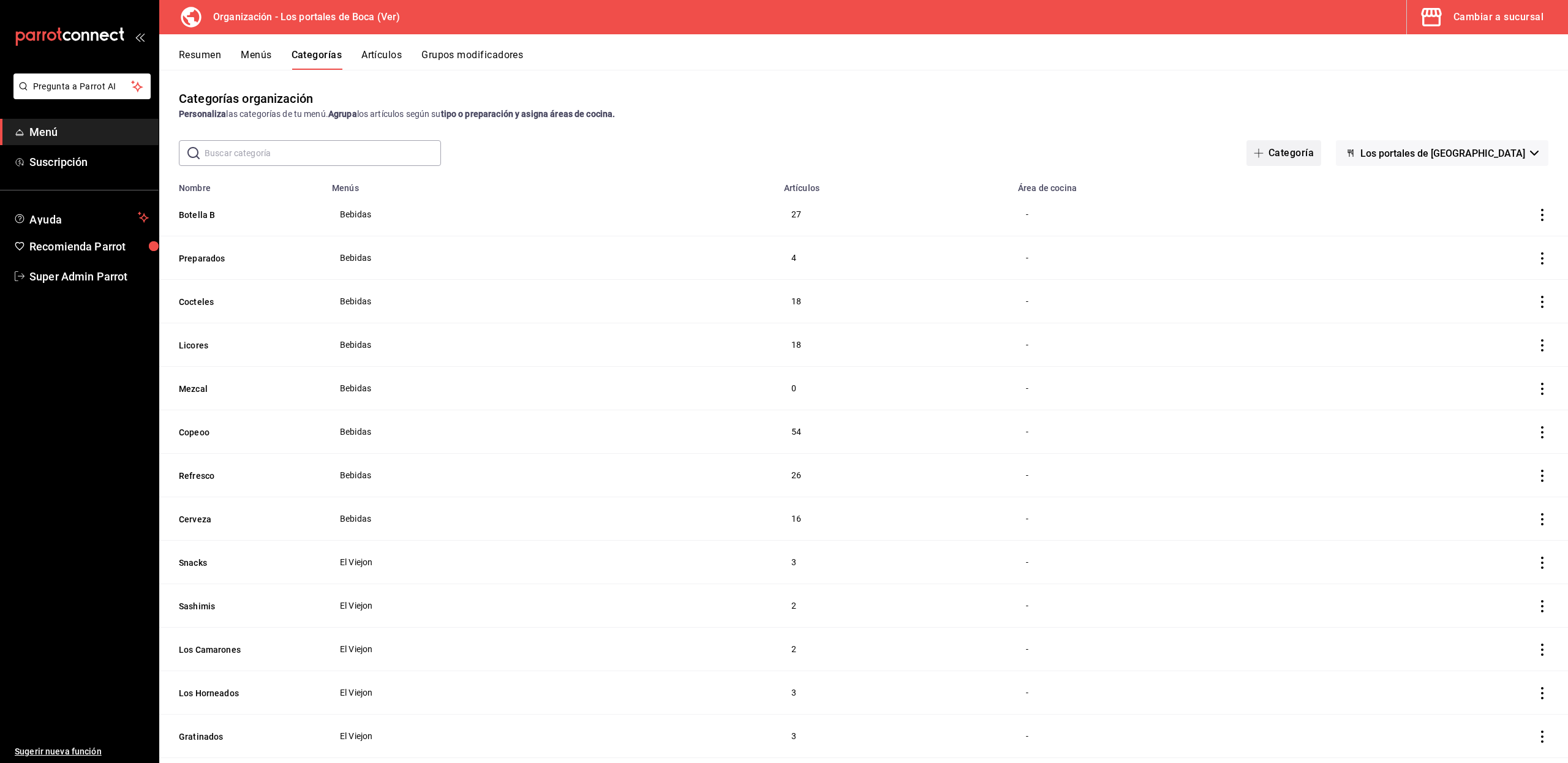
click at [1292, 151] on button "Categoría" at bounding box center [1283, 153] width 74 height 26
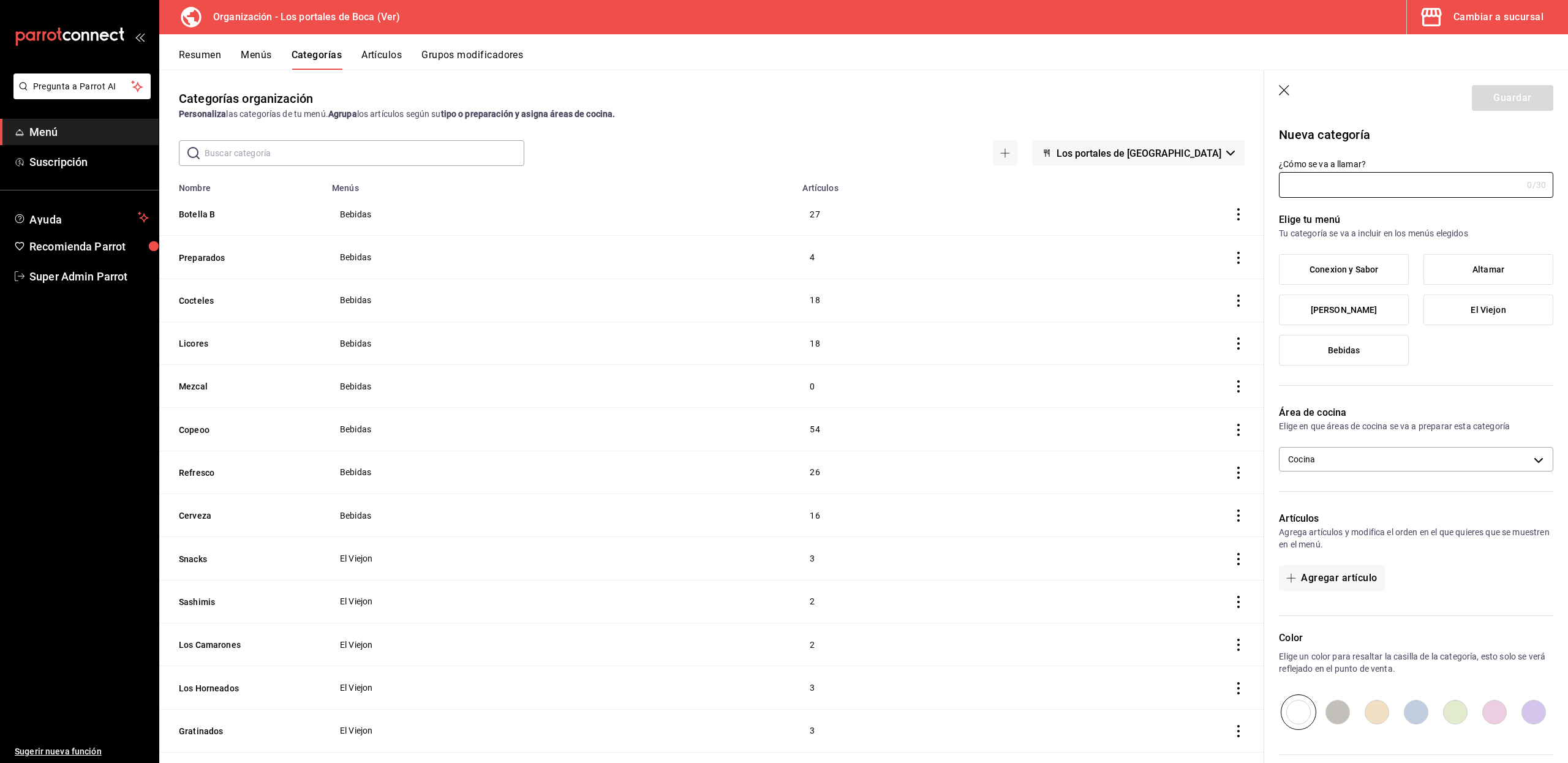
click at [1284, 92] on icon "button" at bounding box center [1284, 91] width 12 height 12
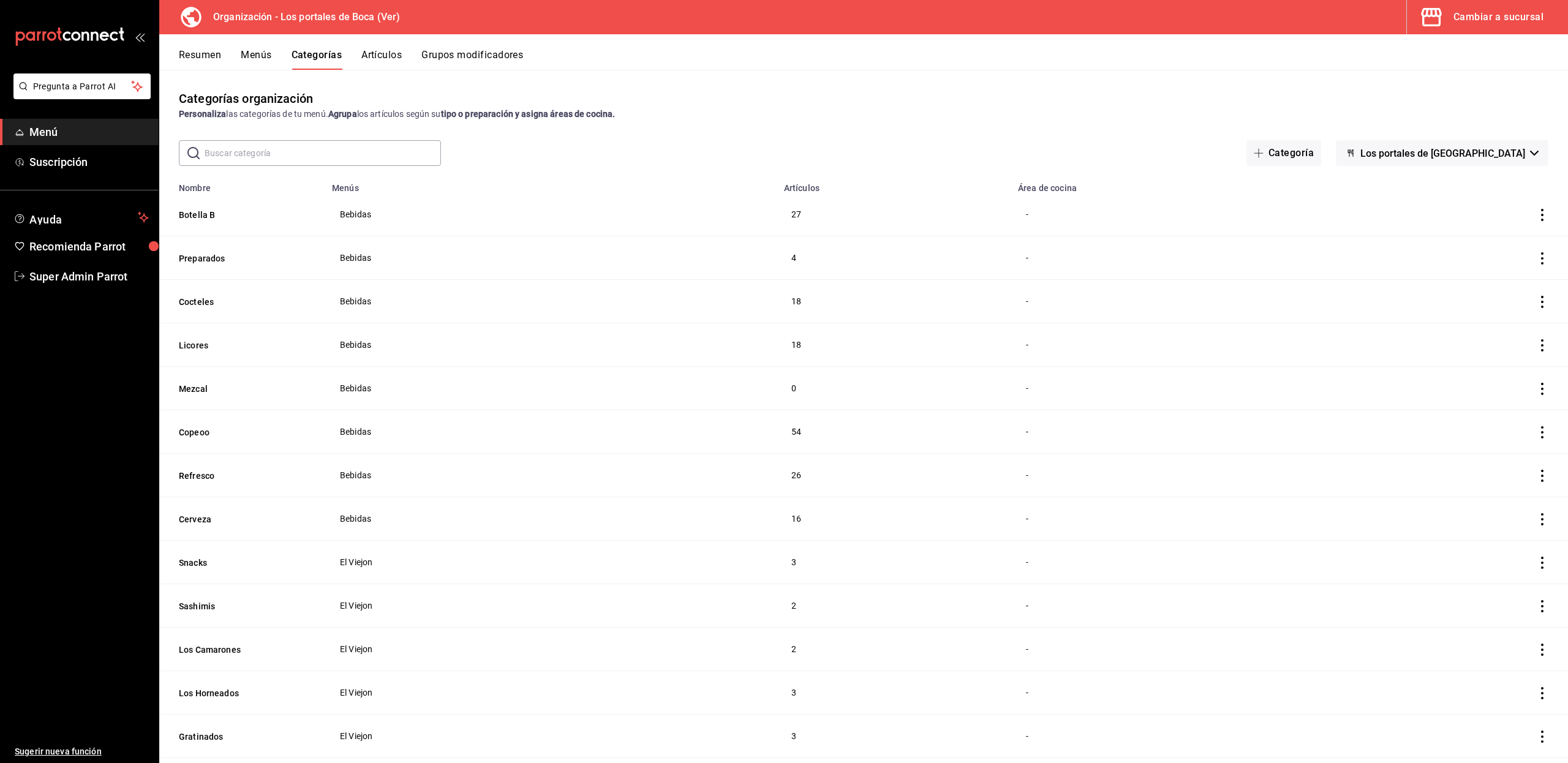
click at [368, 52] on button "Artículos" at bounding box center [381, 60] width 40 height 21
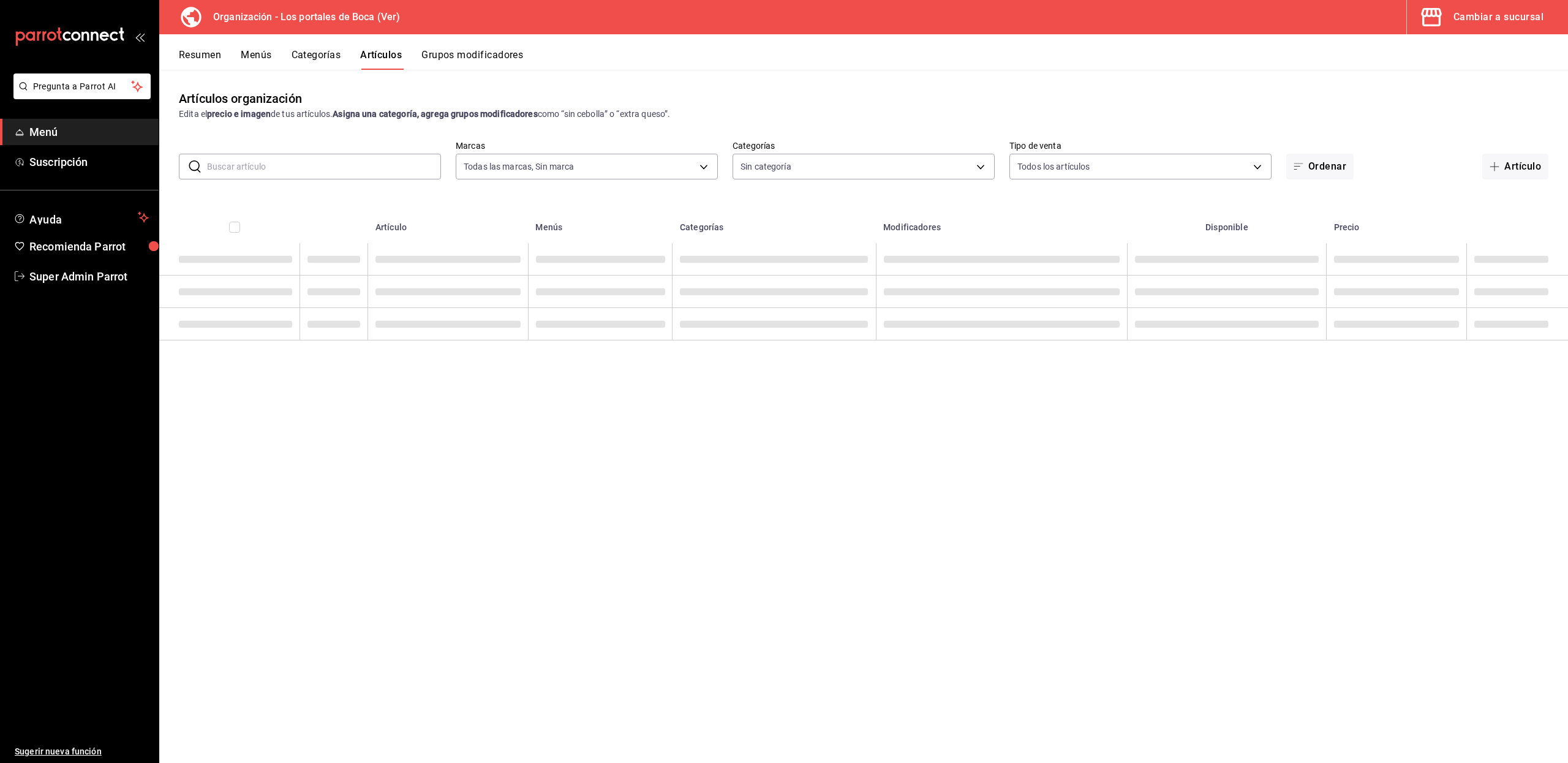
type input "b5ad986e-3551-40cf-bef2-a4391ef287b1"
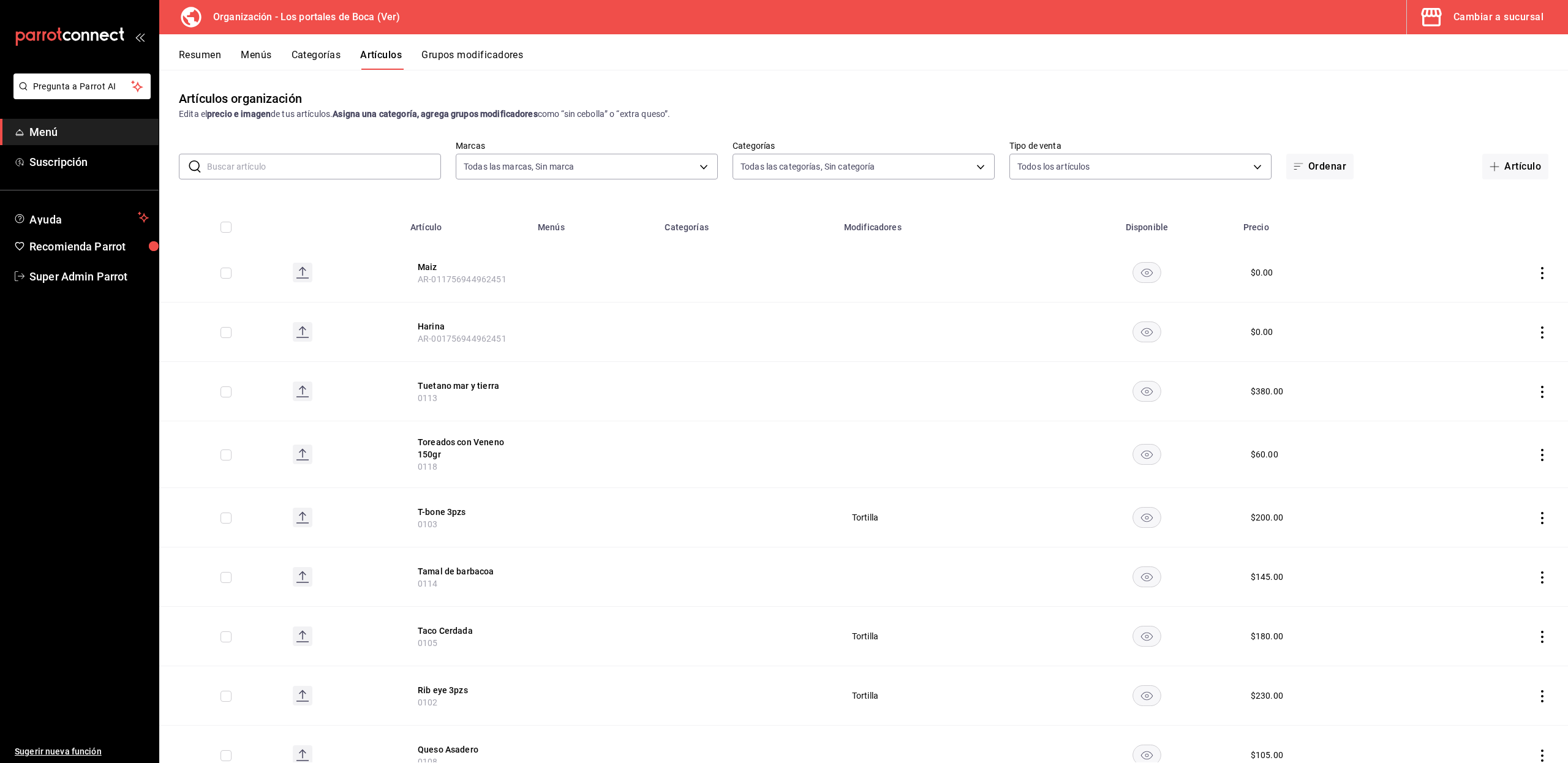
type input "3cb1c7d1-b678-45f1-8822-fafdb096e822,8b9dcd1e-86ce-40be-9bc7-b5ff9750edb9,ba916…"
click at [317, 169] on input "text" at bounding box center [324, 166] width 234 height 25
type input "beb"
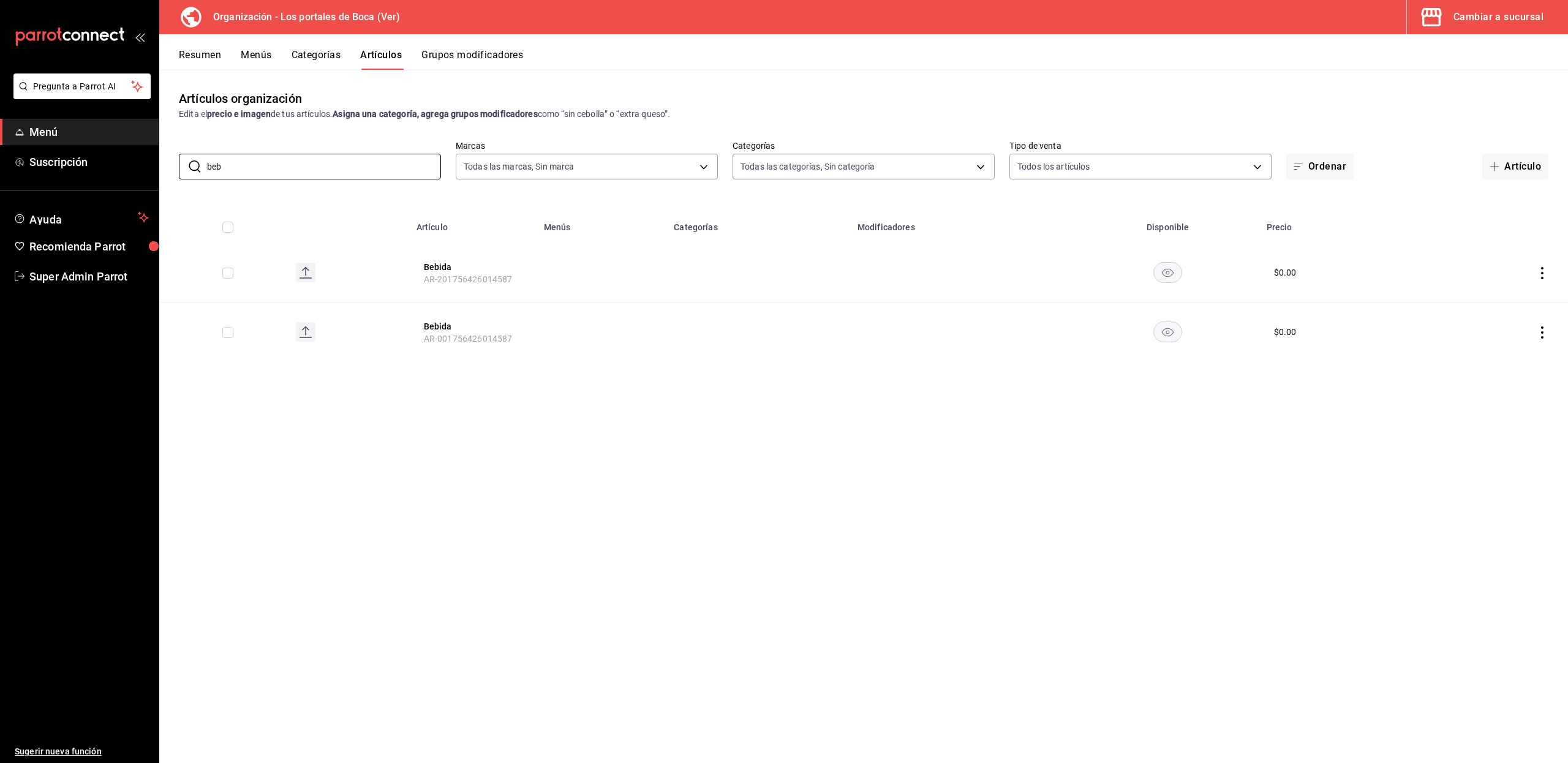
drag, startPoint x: 280, startPoint y: 166, endPoint x: 175, endPoint y: 155, distance: 105.6
click at [175, 155] on div "​ beb ​ Marcas Todas las marcas, Sin marca b5ad986e-3551-40cf-bef2-a4391ef287b1…" at bounding box center [864, 160] width 1409 height 39
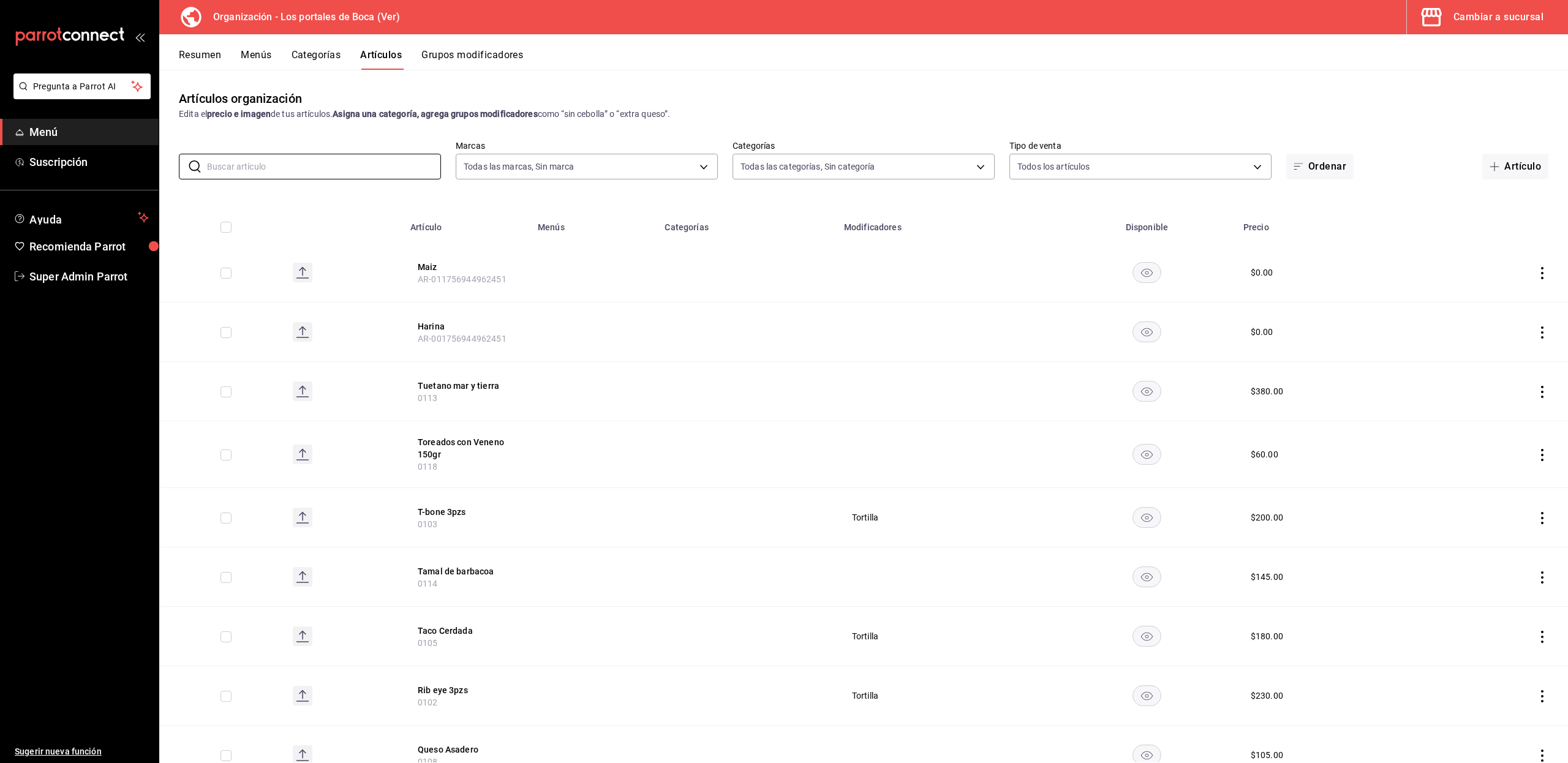
click at [308, 57] on button "Categorías" at bounding box center [316, 60] width 50 height 21
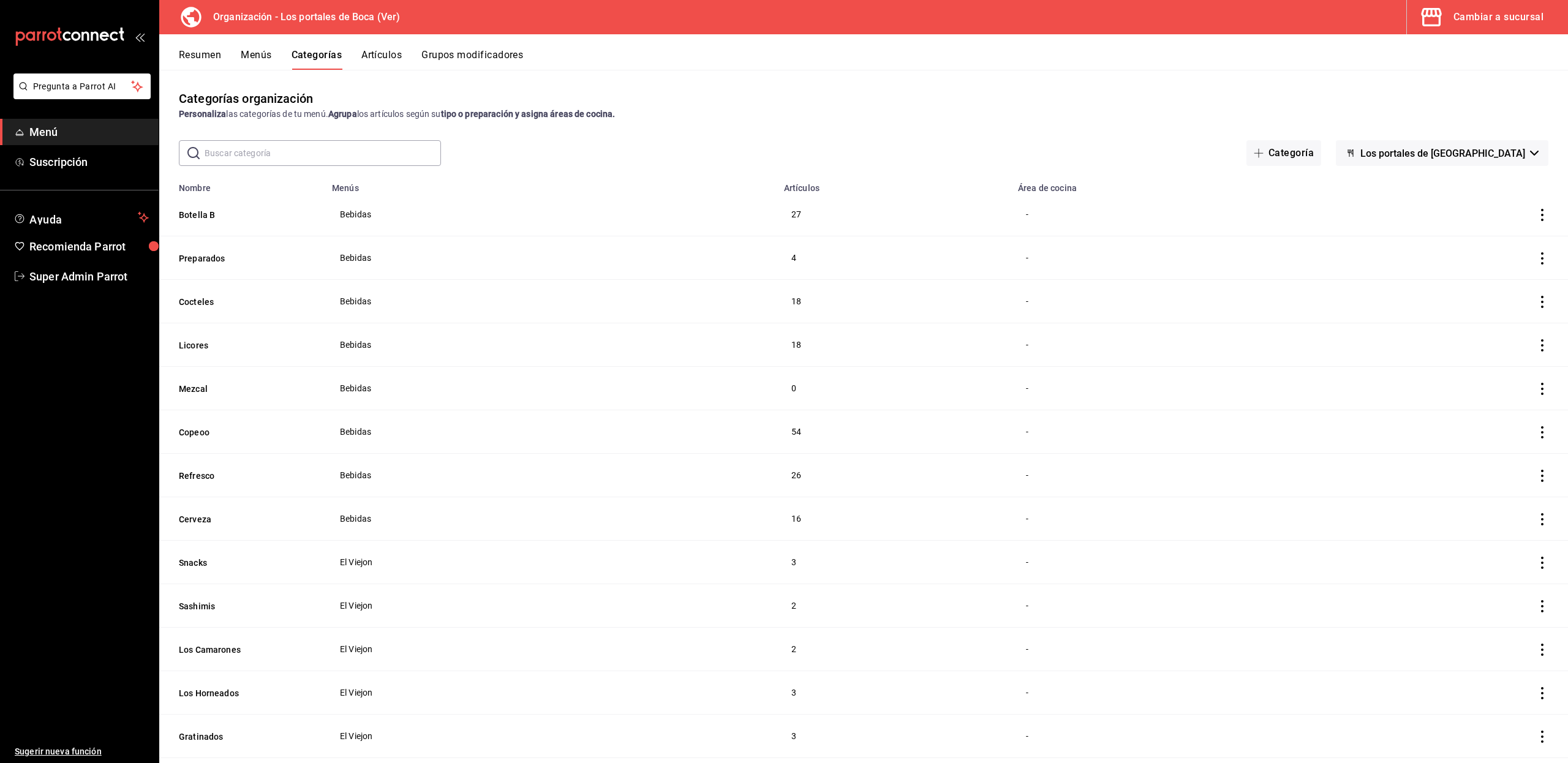
click at [287, 146] on input "text" at bounding box center [322, 153] width 236 height 25
click at [208, 218] on button "Botella B" at bounding box center [240, 215] width 122 height 12
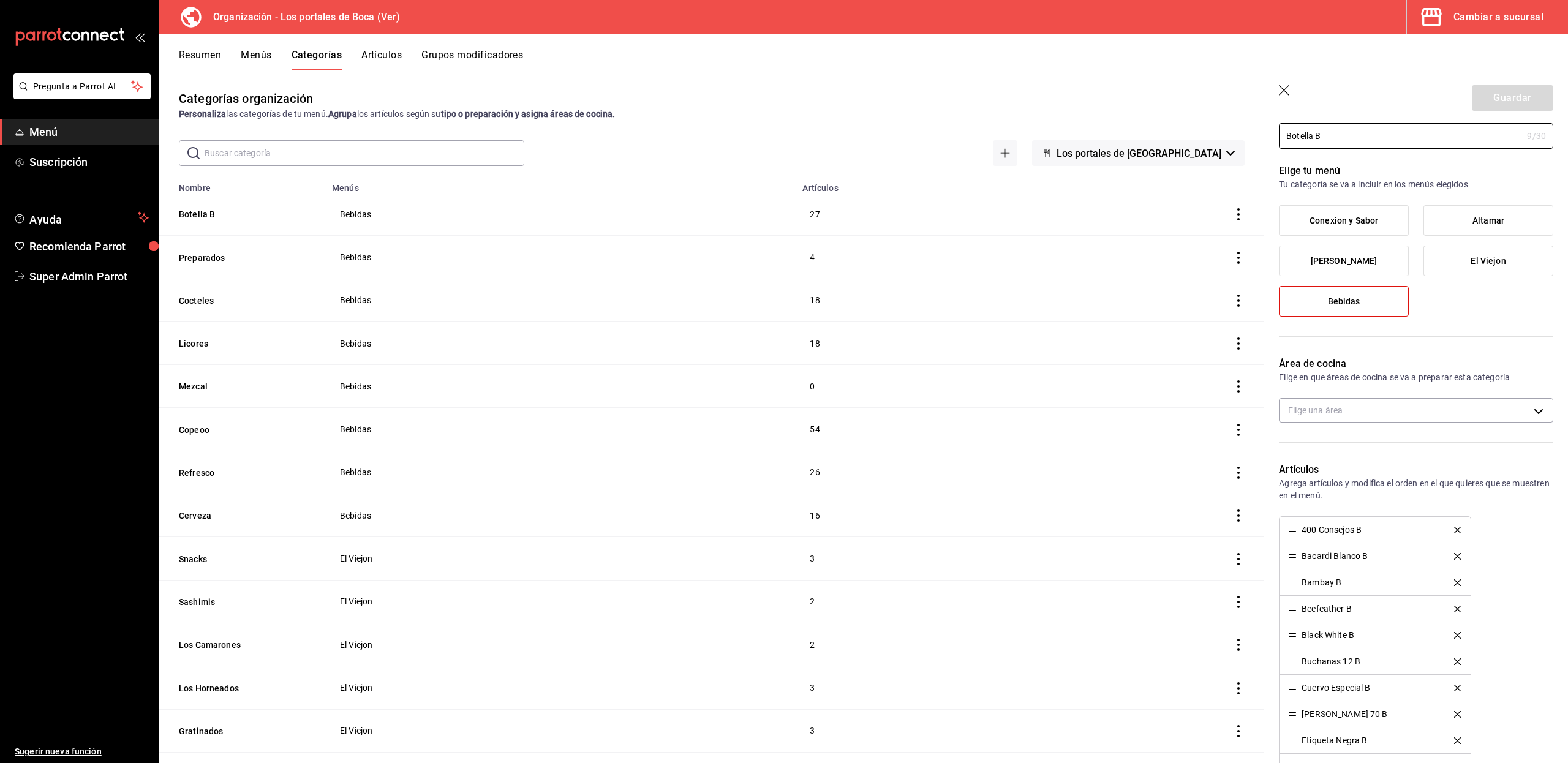
scroll to position [50, 0]
click at [495, 61] on button "Grupos modificadores" at bounding box center [472, 60] width 102 height 21
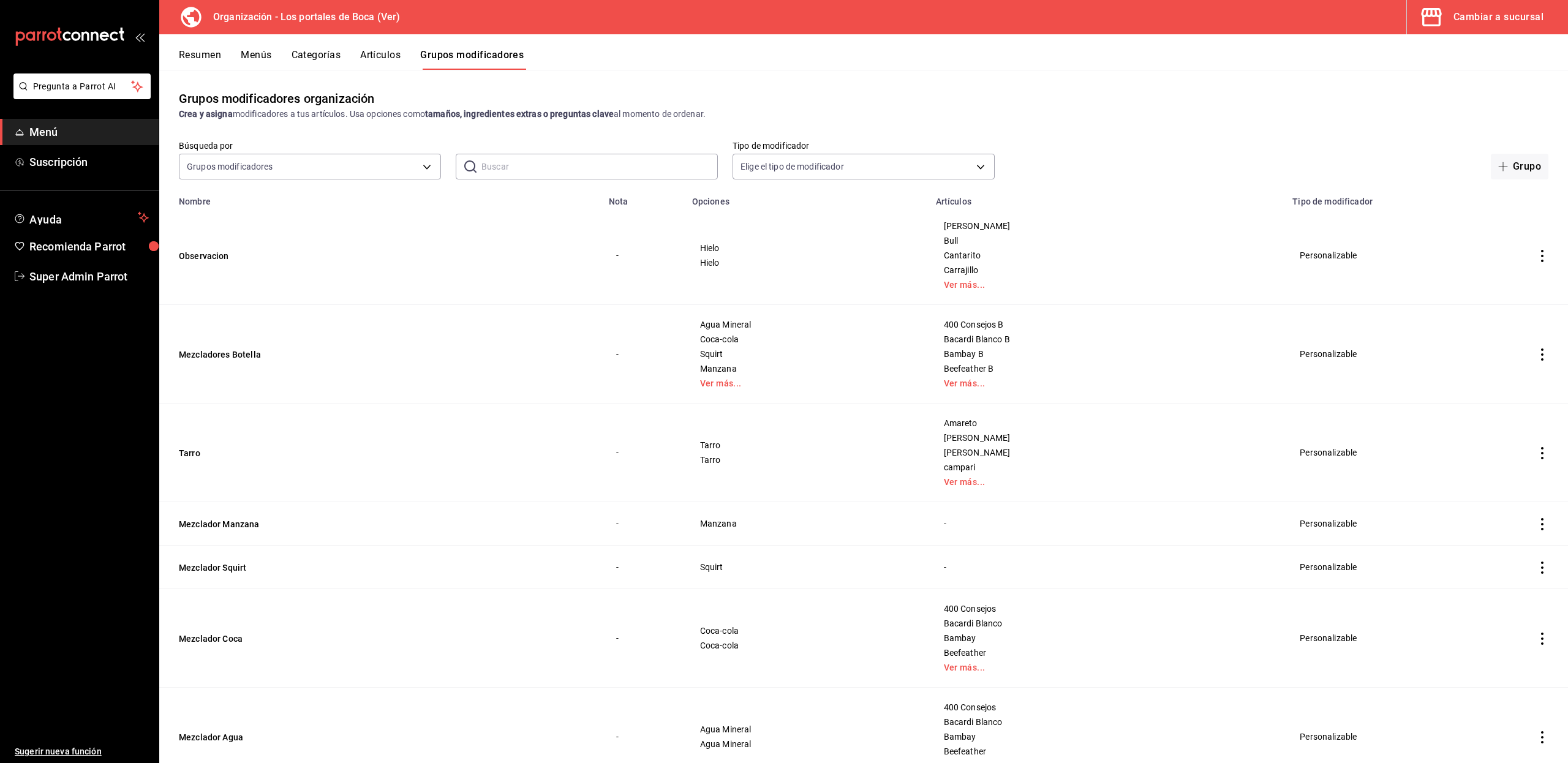
click at [583, 164] on input "text" at bounding box center [599, 166] width 236 height 25
type input "b"
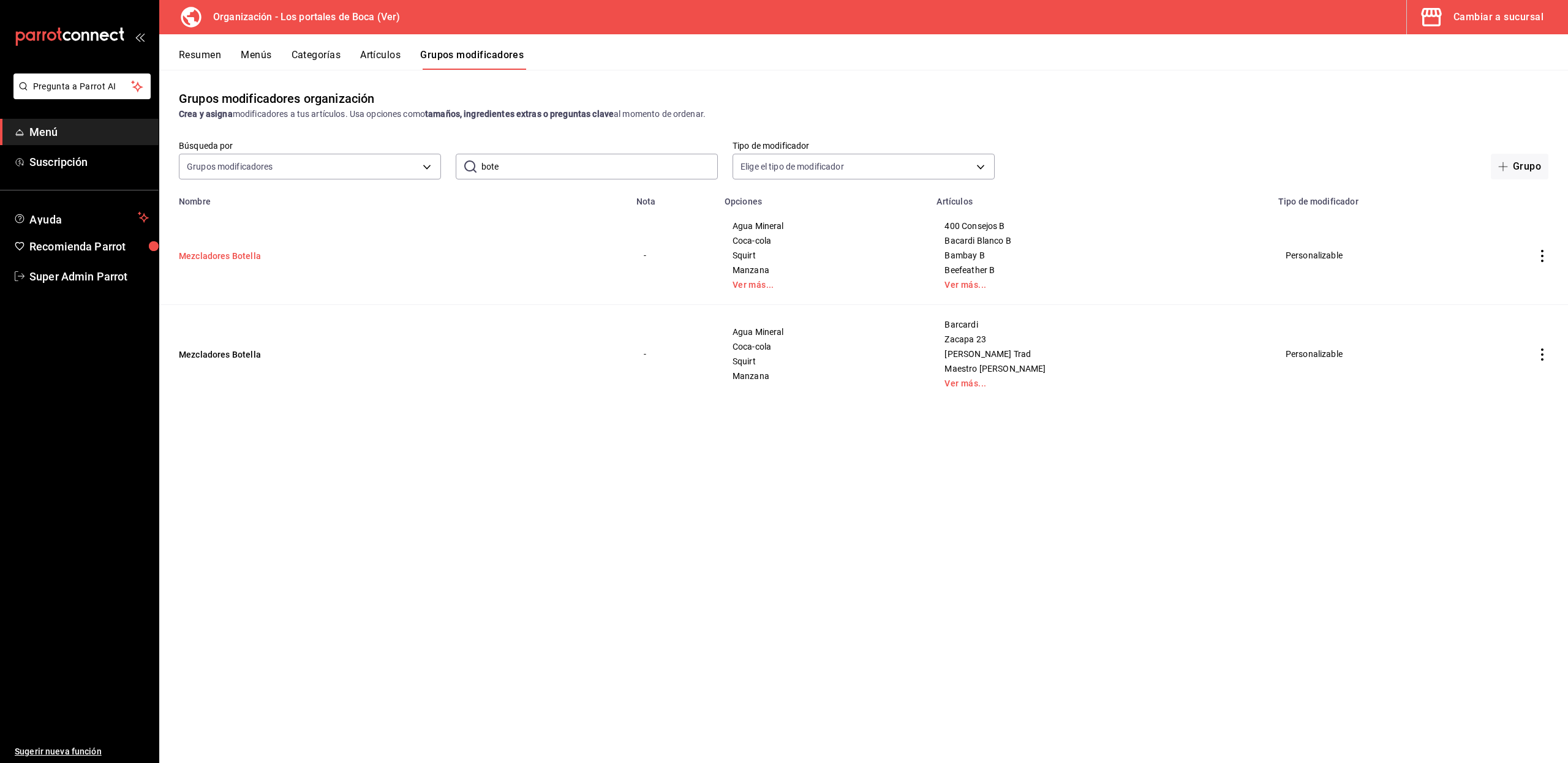
click at [252, 253] on button "Mezcladores Botella" at bounding box center [252, 256] width 147 height 12
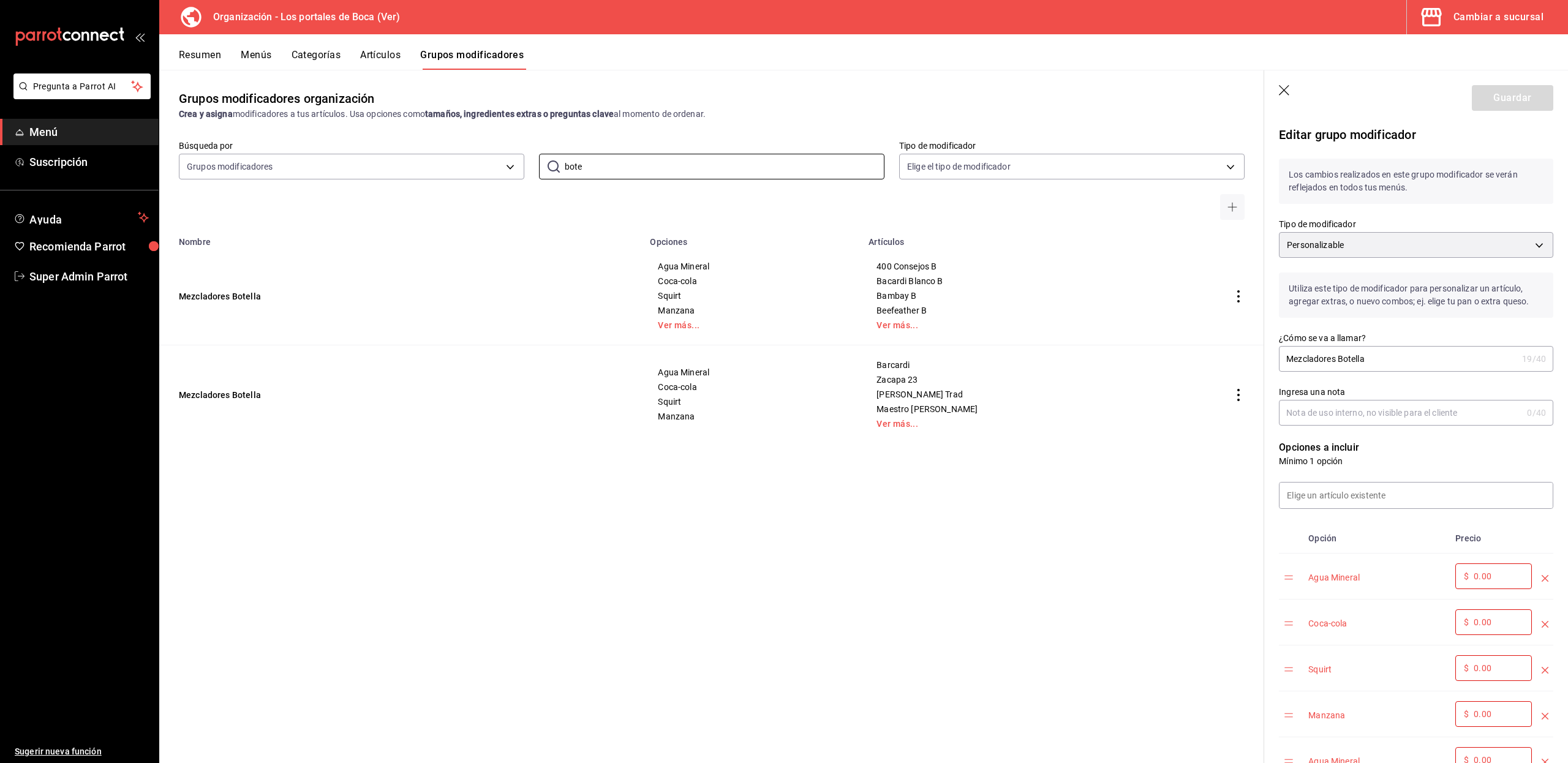
drag, startPoint x: 628, startPoint y: 163, endPoint x: 532, endPoint y: 165, distance: 96.0
click at [532, 165] on div "Búsqueda por Grupos modificadores GROUP ​ bote ​ Tipo de modificador Elige el t…" at bounding box center [711, 180] width 1104 height 80
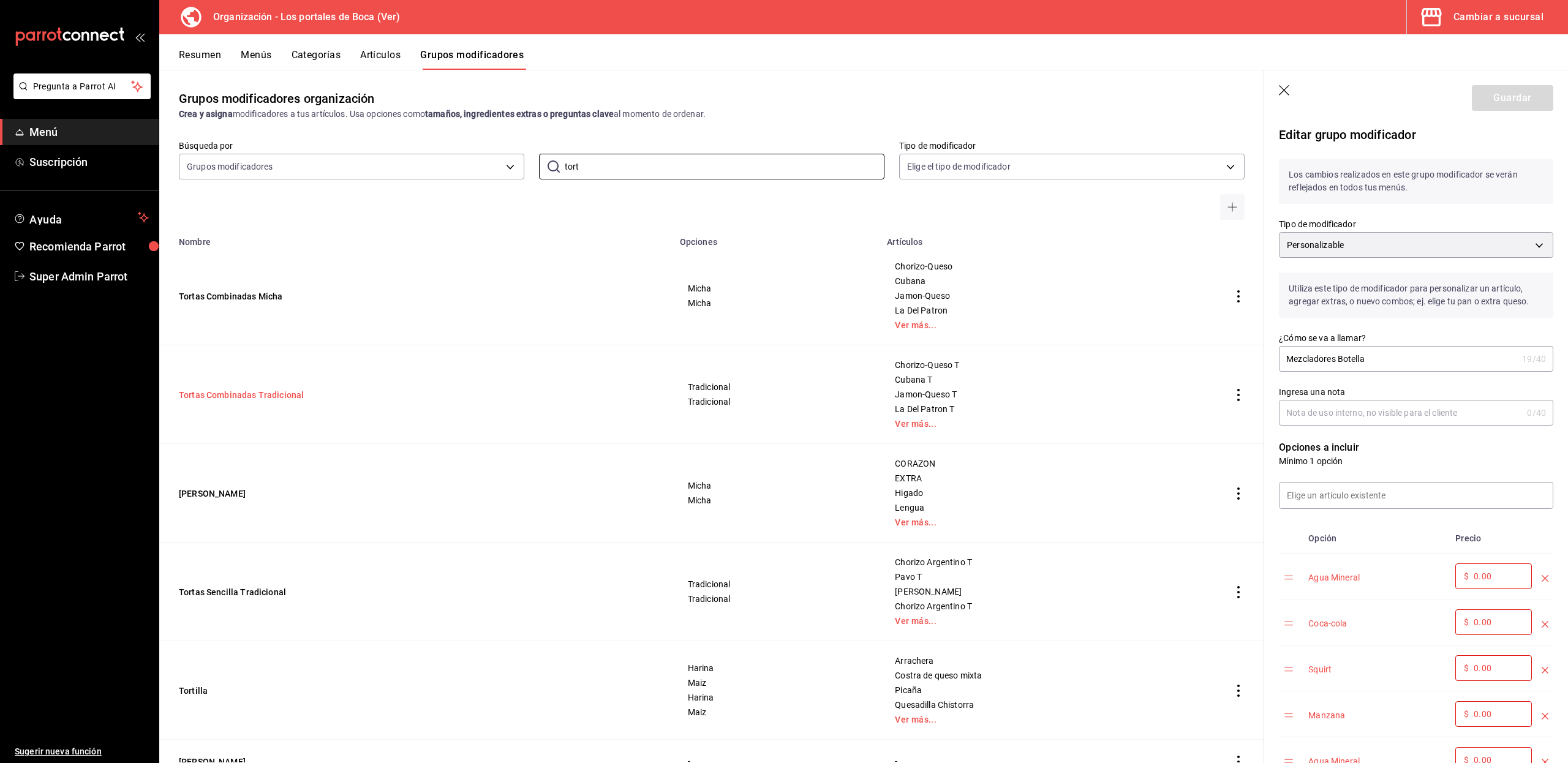
type input "tort"
click at [247, 397] on button "Tortas Combinadas Tradicional" at bounding box center [252, 395] width 147 height 12
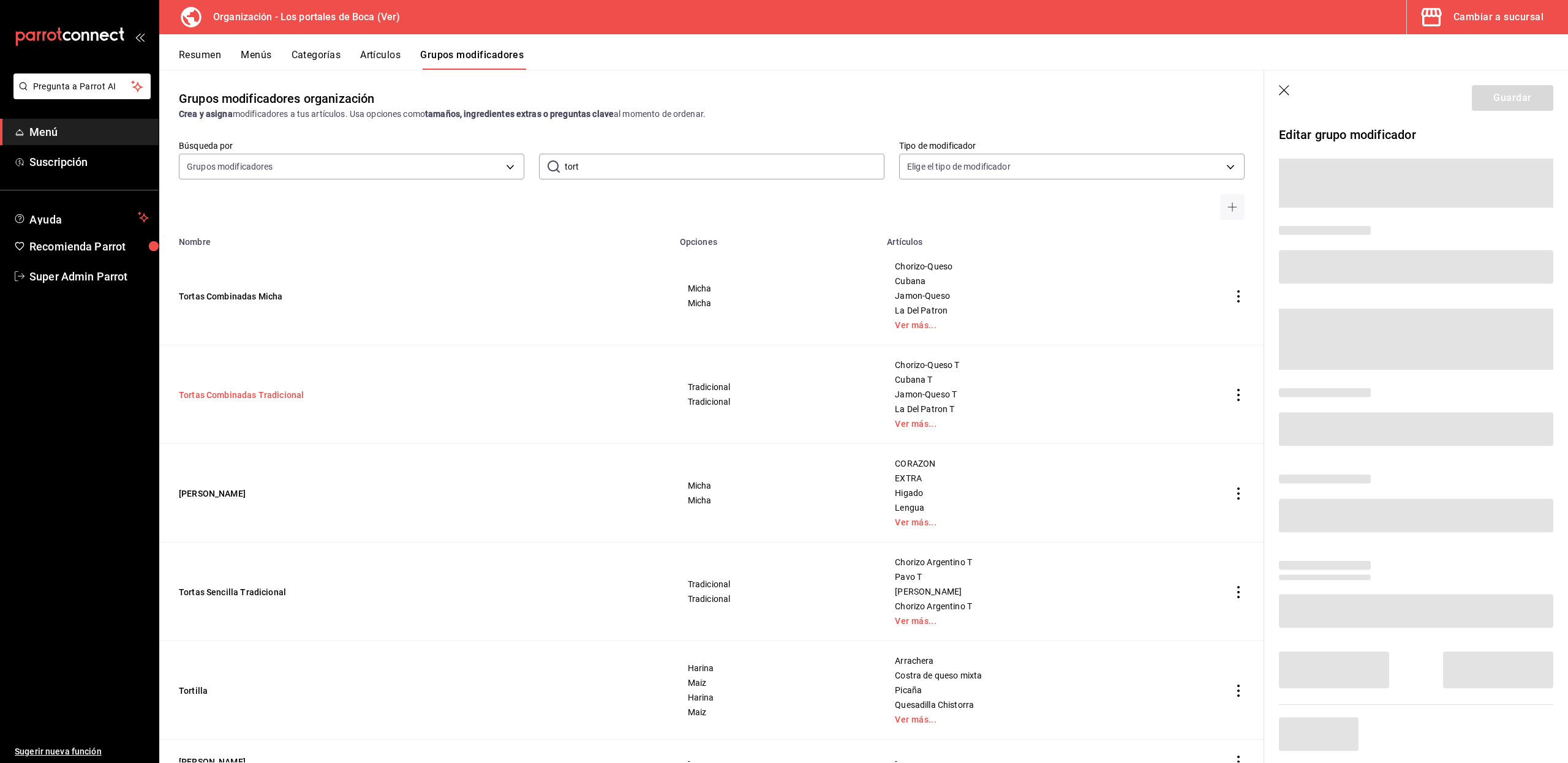
scroll to position [40, 0]
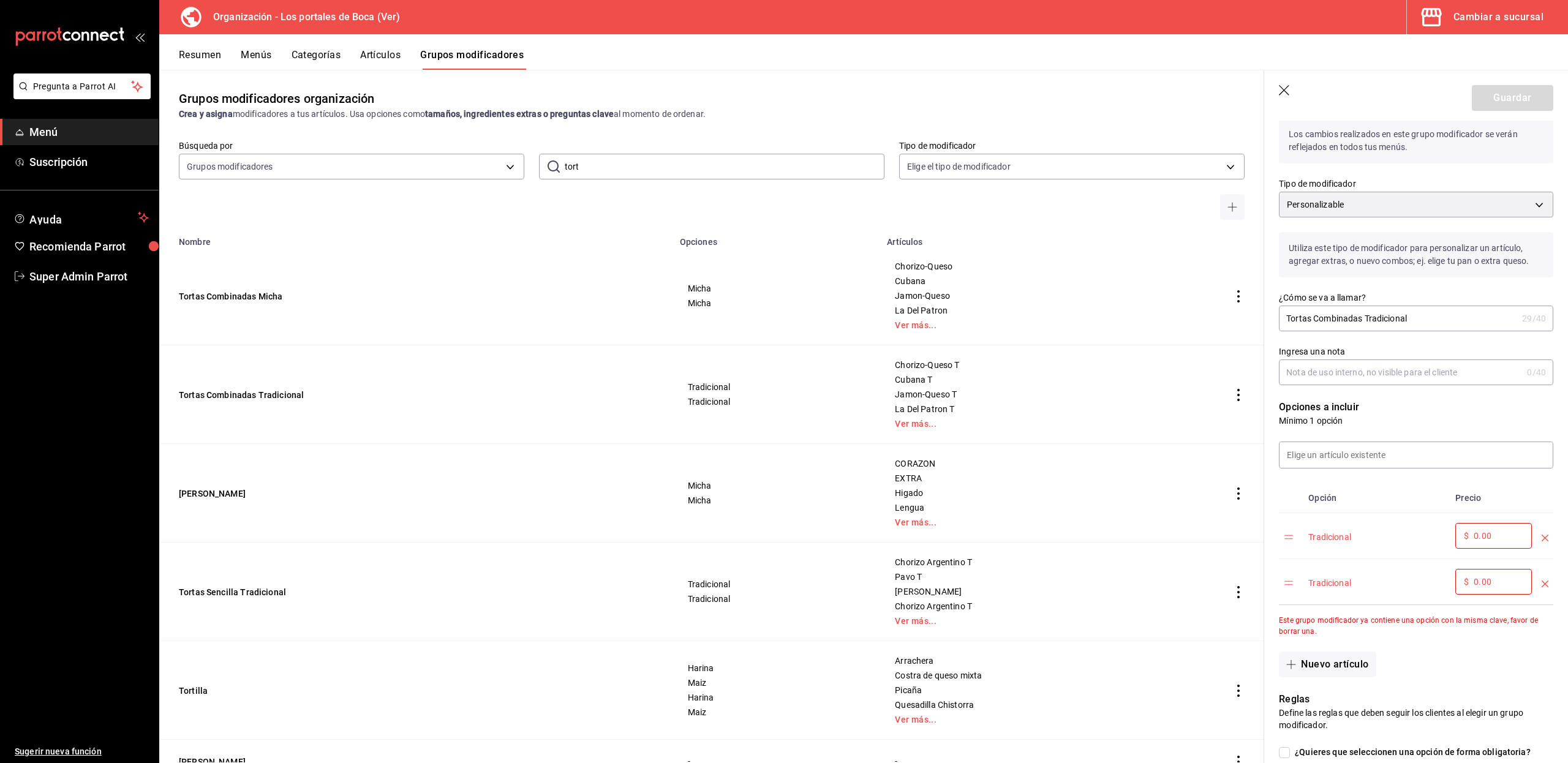
click at [1282, 89] on icon "button" at bounding box center [1284, 91] width 12 height 12
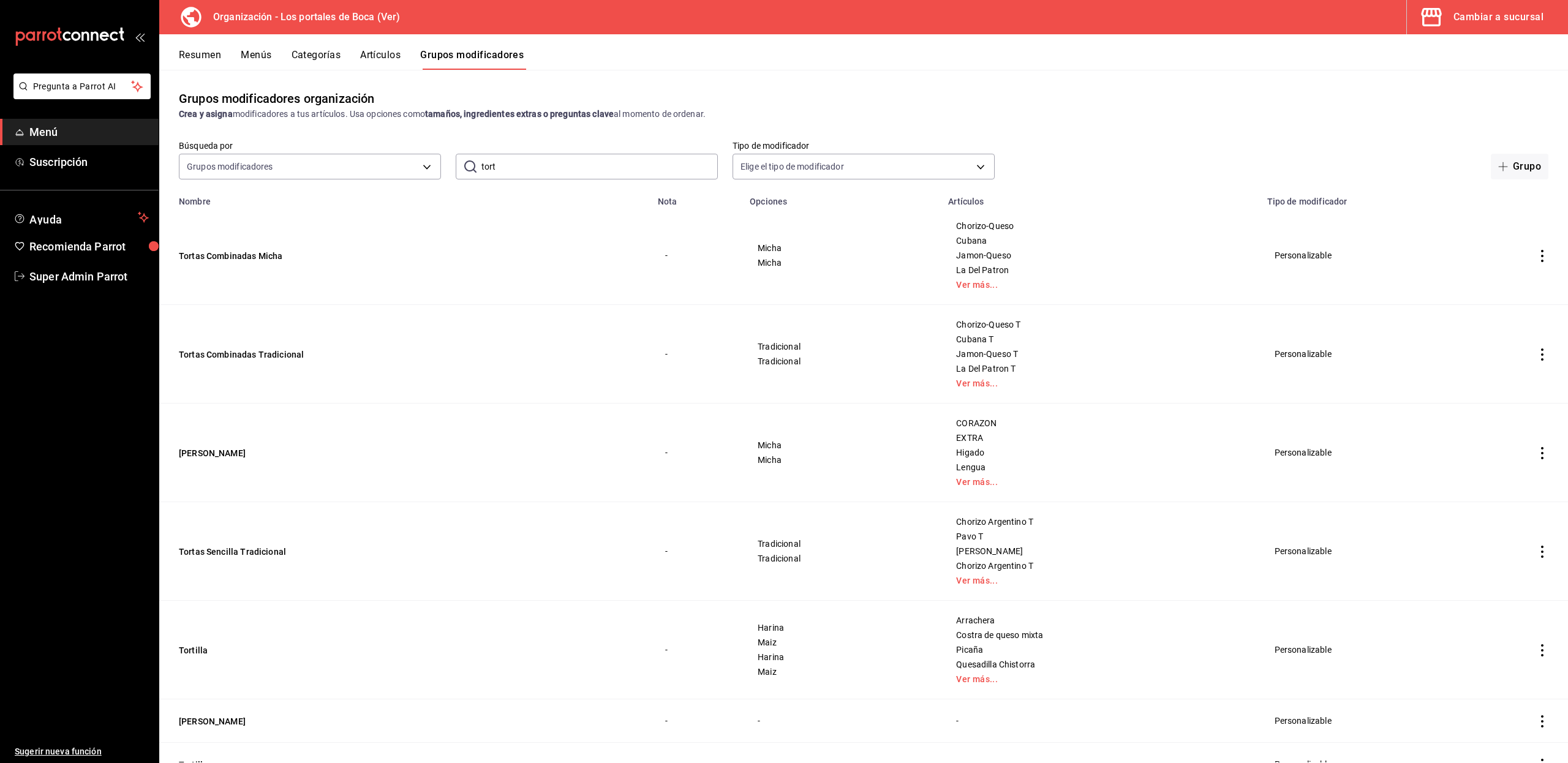
drag, startPoint x: 512, startPoint y: 168, endPoint x: 478, endPoint y: 168, distance: 34.0
click at [478, 168] on div "​ tort ​" at bounding box center [587, 166] width 262 height 26
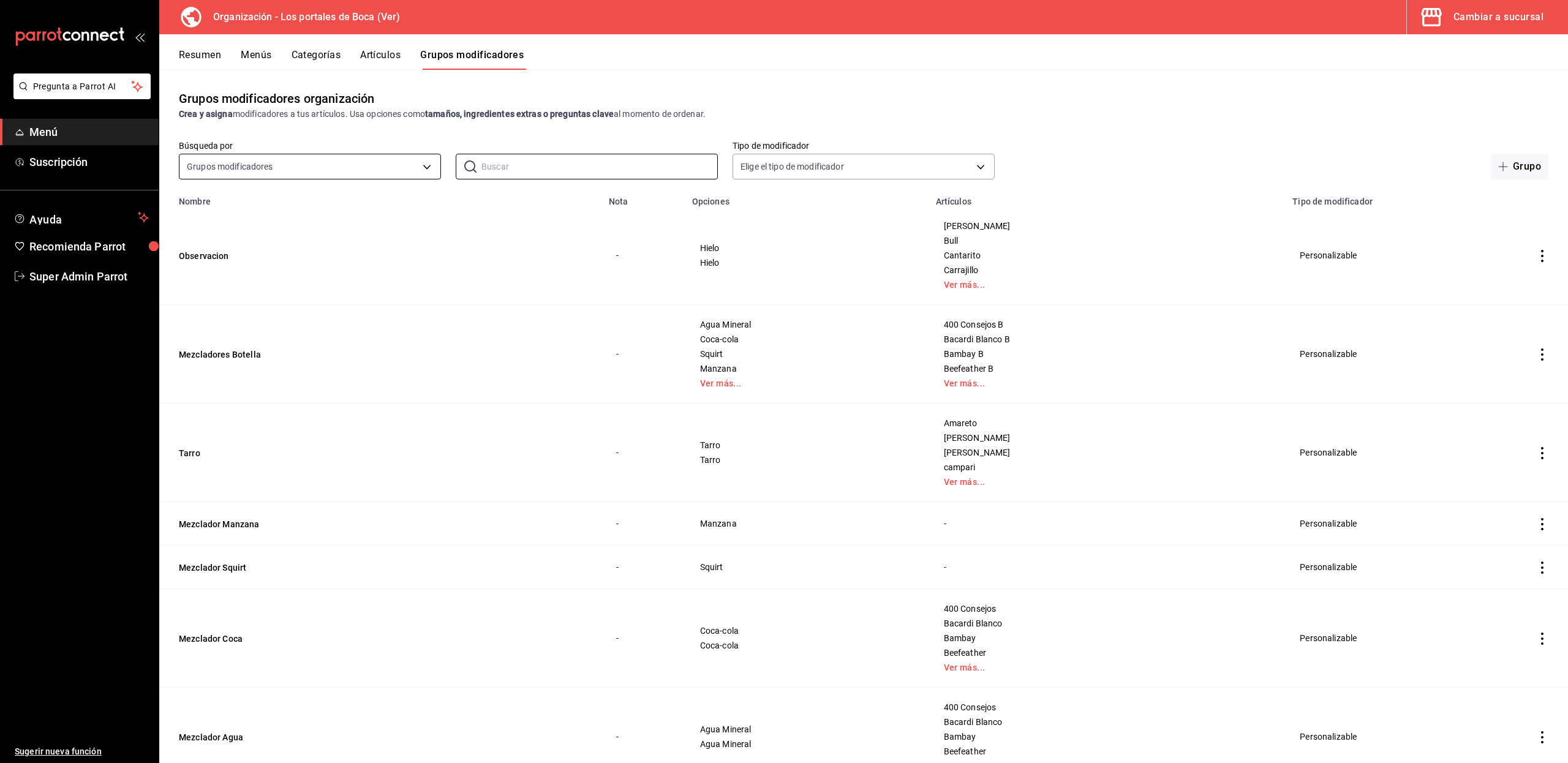
click at [316, 160] on body "Pregunta a Parrot AI Menú Suscripción Ayuda Recomienda Parrot Super Admin Parro…" at bounding box center [784, 381] width 1568 height 763
click at [316, 160] on div at bounding box center [784, 381] width 1568 height 763
click at [221, 260] on button "Observacion" at bounding box center [252, 256] width 147 height 12
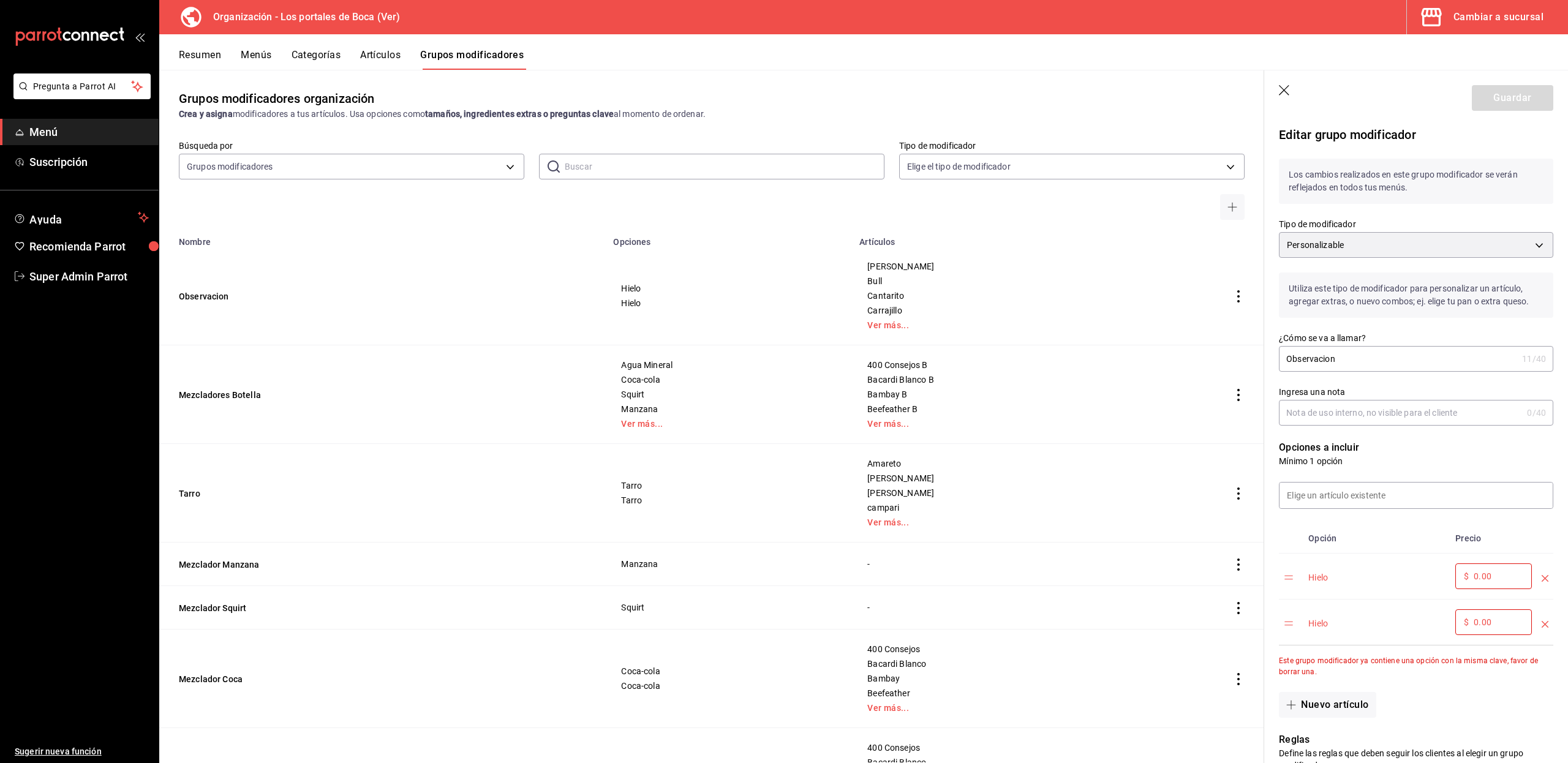
click at [633, 166] on input "text" at bounding box center [724, 166] width 320 height 25
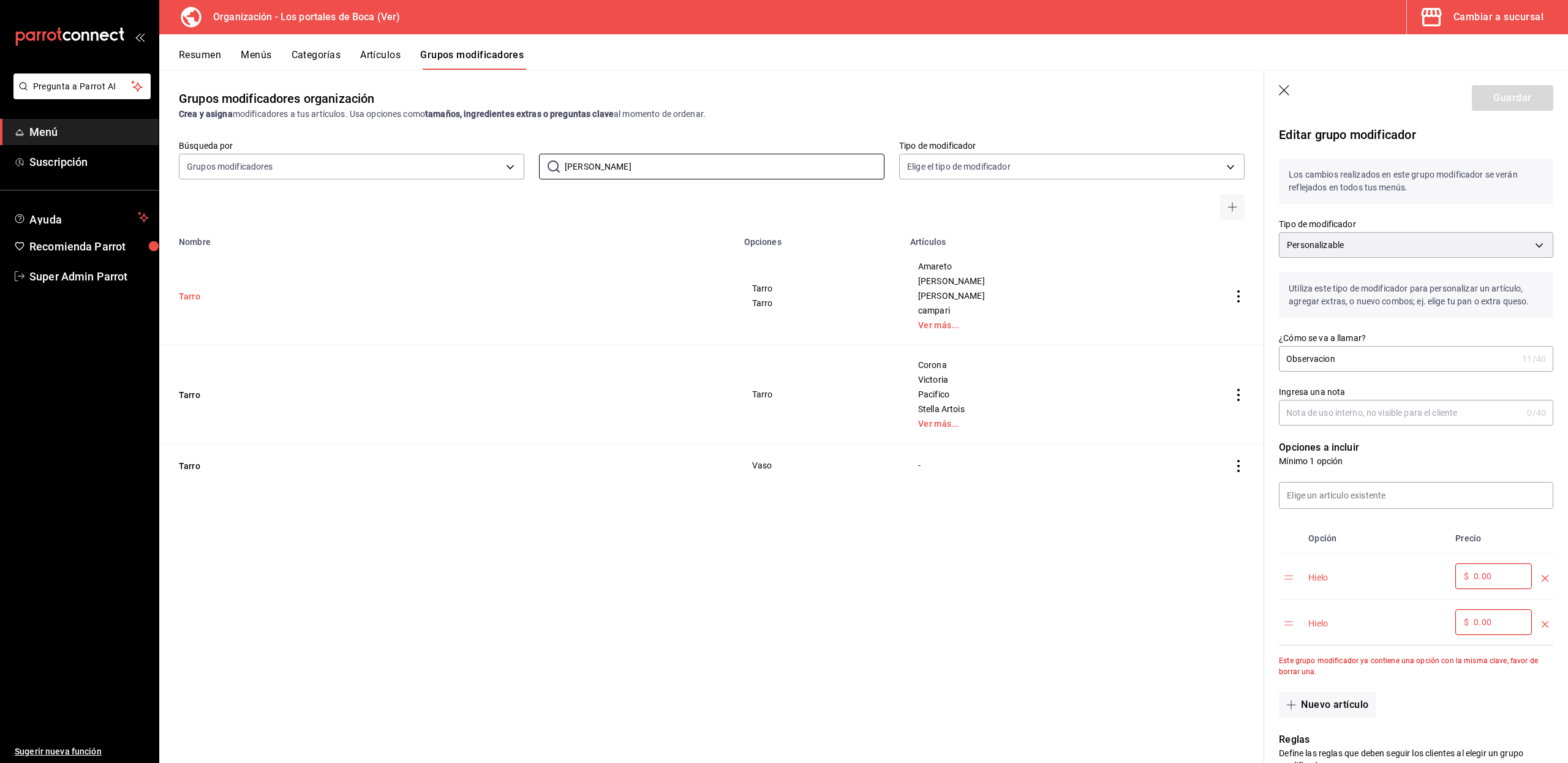
type input "tarr"
click at [191, 294] on button "Tarro" at bounding box center [252, 296] width 147 height 12
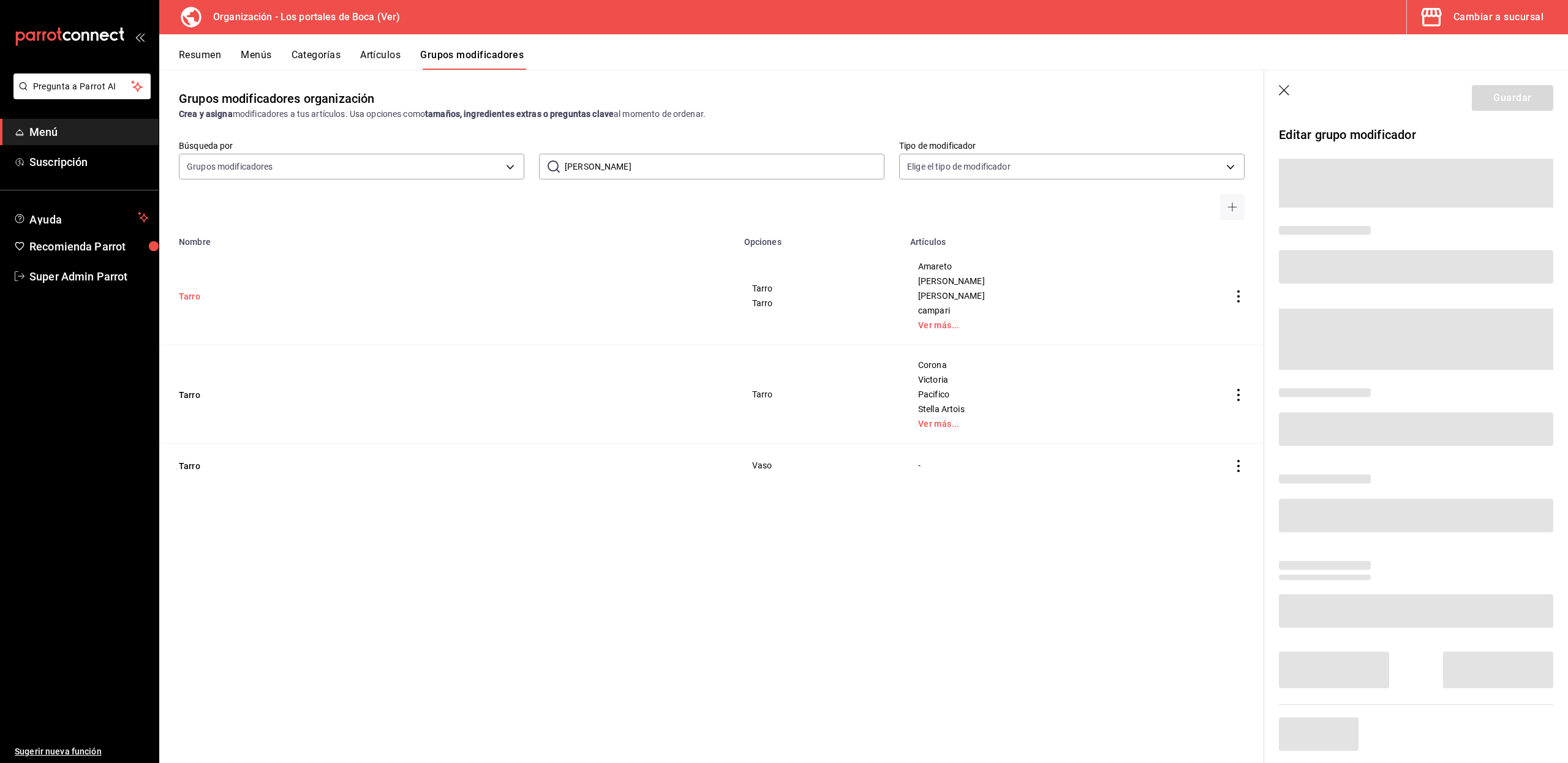
scroll to position [40, 0]
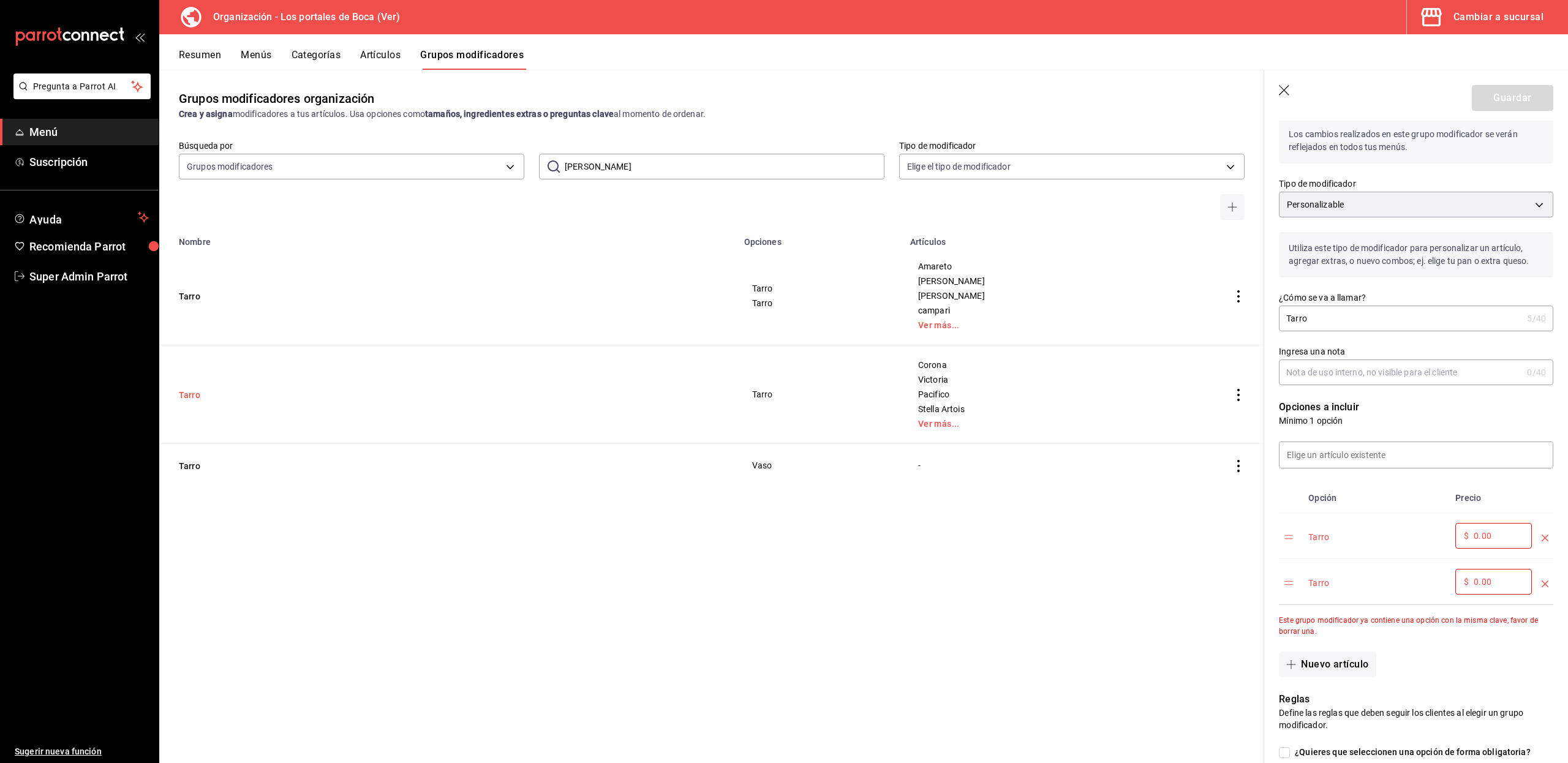
click at [186, 394] on button "Tarro" at bounding box center [252, 395] width 147 height 12
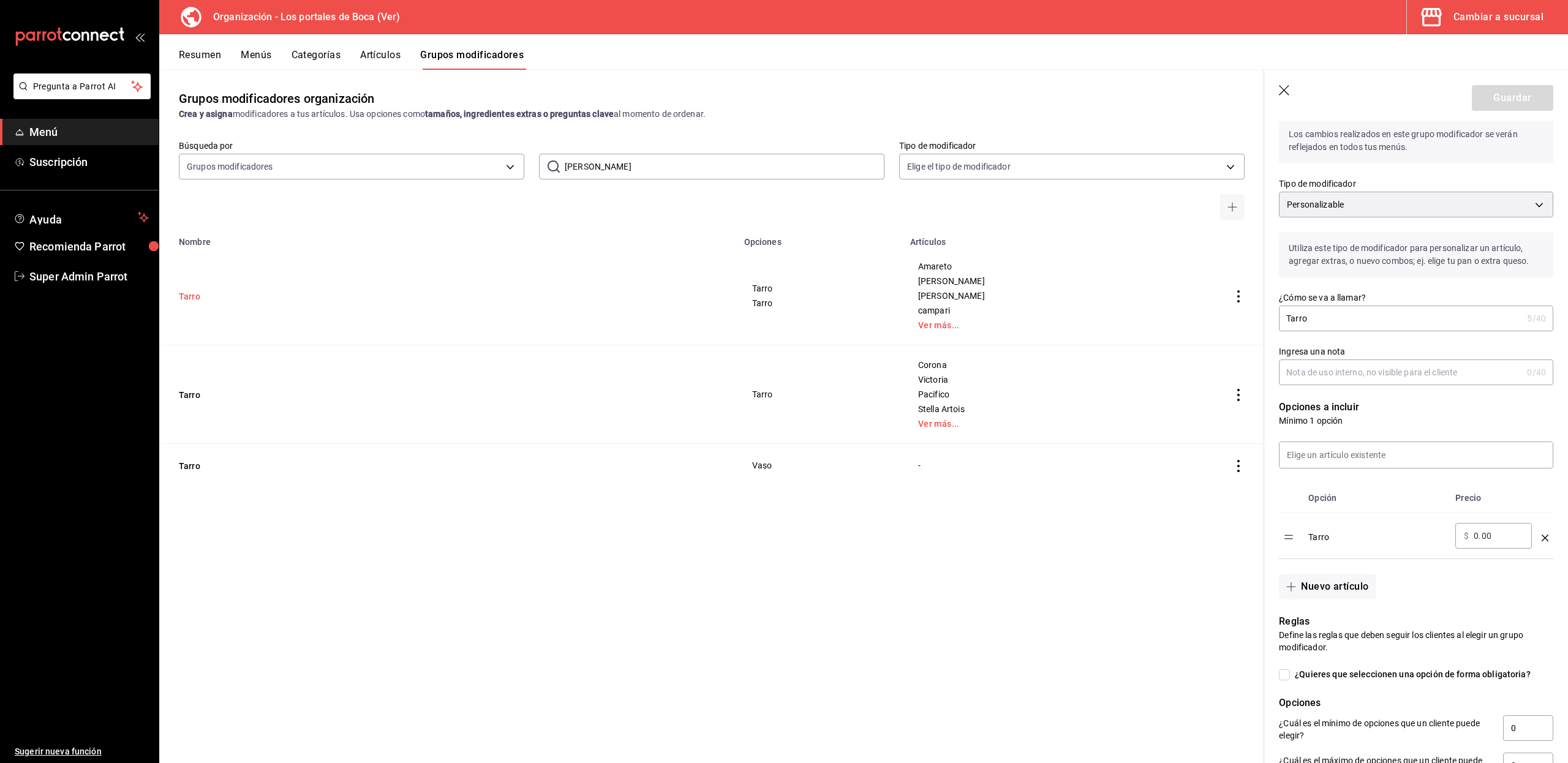
click at [191, 301] on button "Tarro" at bounding box center [252, 296] width 147 height 12
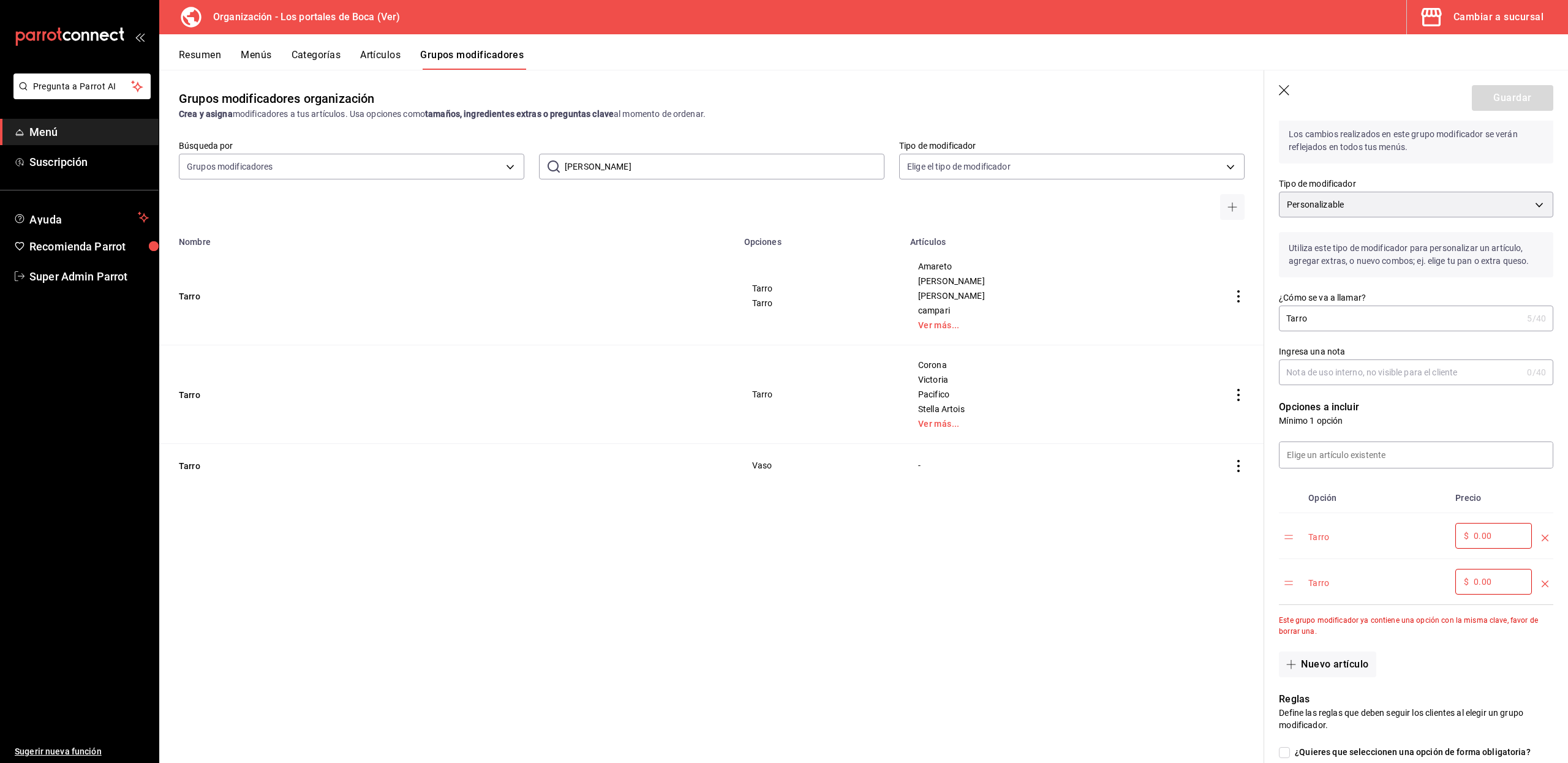
click at [219, 571] on div "Grupos modificadores organización Crea y asigna modificadores a tus artículos. …" at bounding box center [711, 416] width 1104 height 692
click at [267, 60] on button "Menús" at bounding box center [256, 60] width 30 height 21
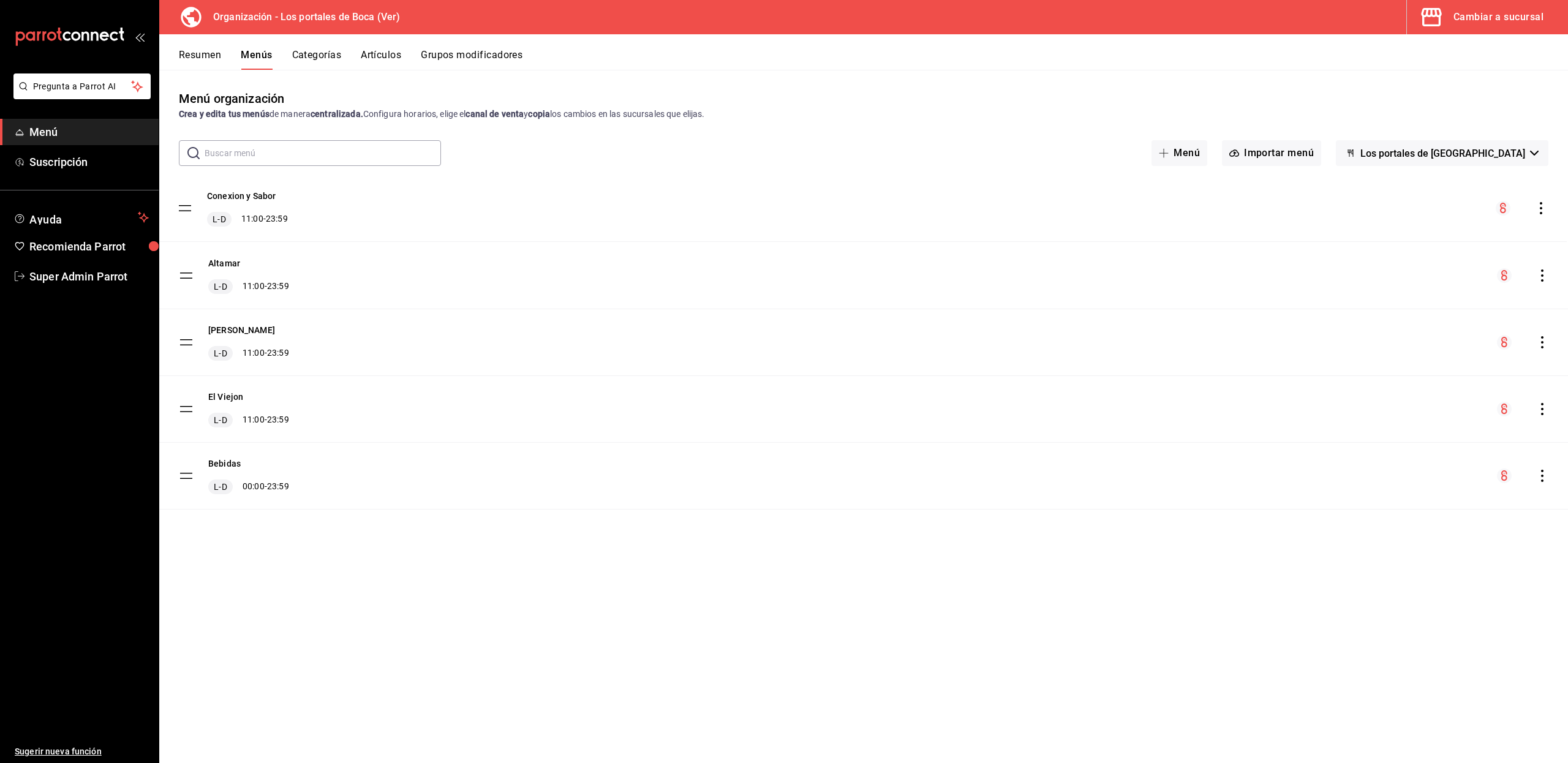
click at [183, 206] on tbody "Conexion y Sabor L-D 11:00 - 23:59 Altamar L-D 11:00 - 23:59 Tortas Roque L-D 1…" at bounding box center [864, 342] width 1409 height 334
click at [437, 61] on button "Grupos modificadores" at bounding box center [471, 60] width 102 height 21
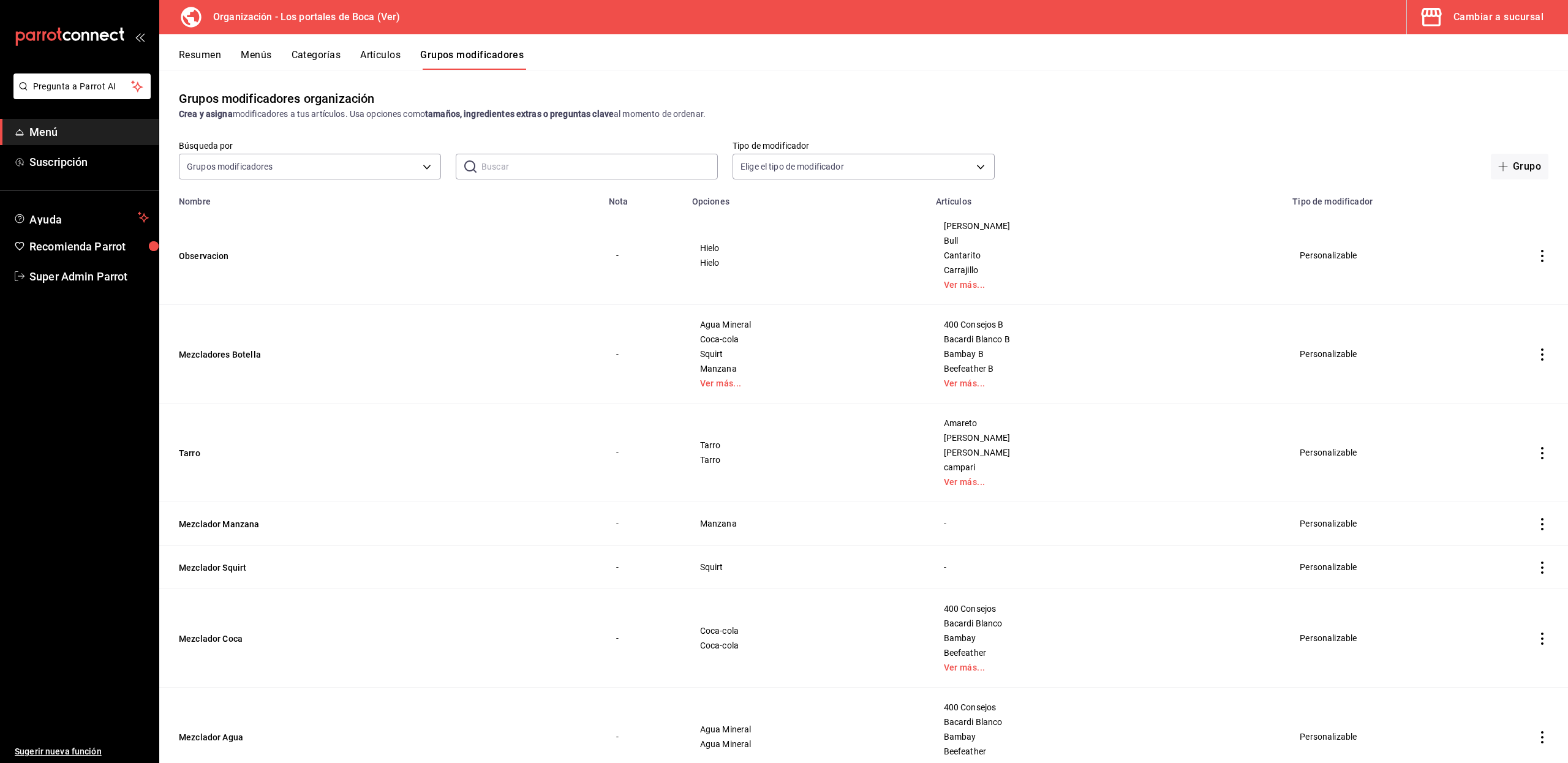
click at [510, 160] on input "text" at bounding box center [599, 166] width 236 height 25
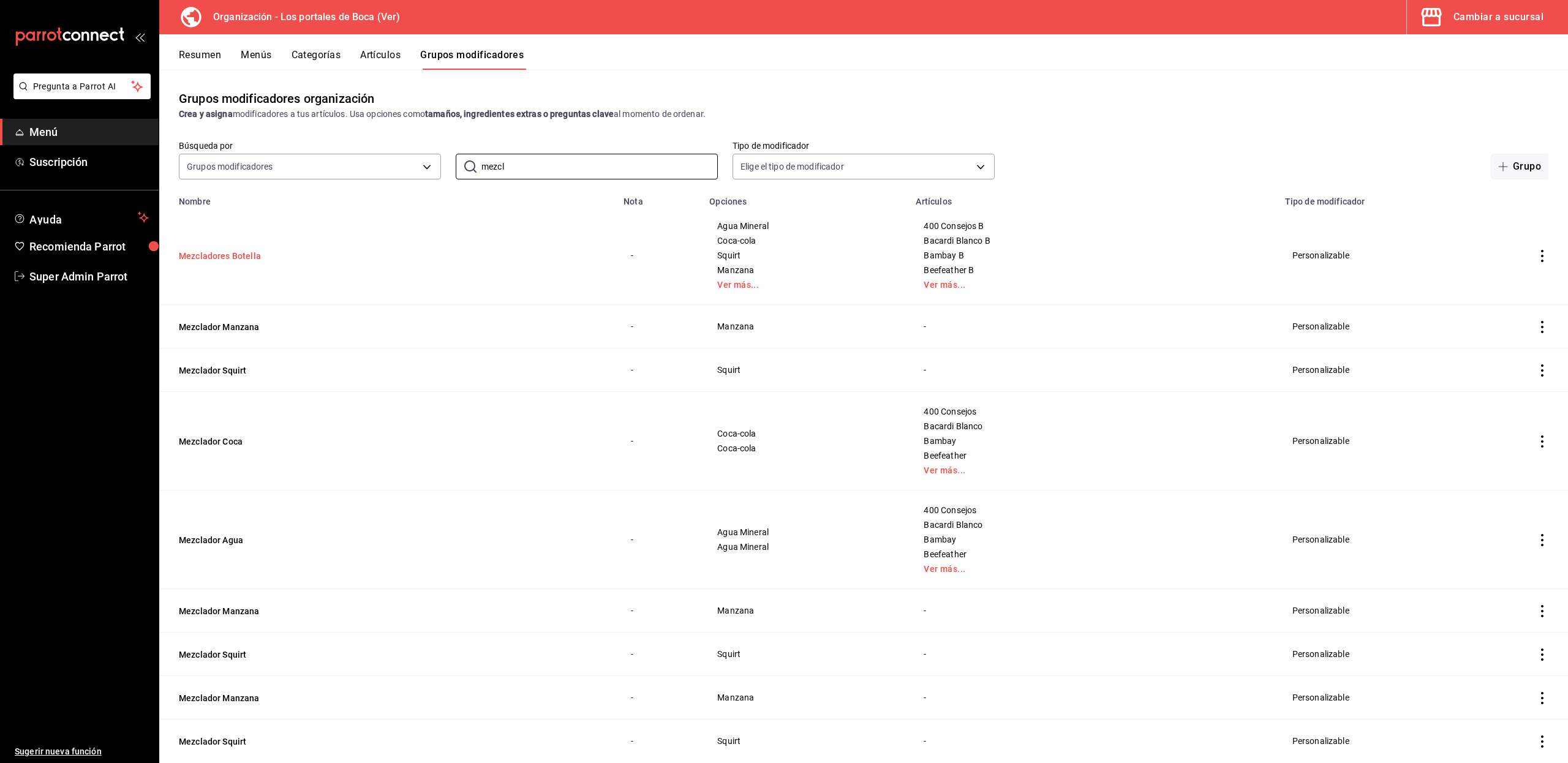
type input "mezcl"
click at [265, 257] on button "Mezcladores Botella" at bounding box center [252, 256] width 147 height 12
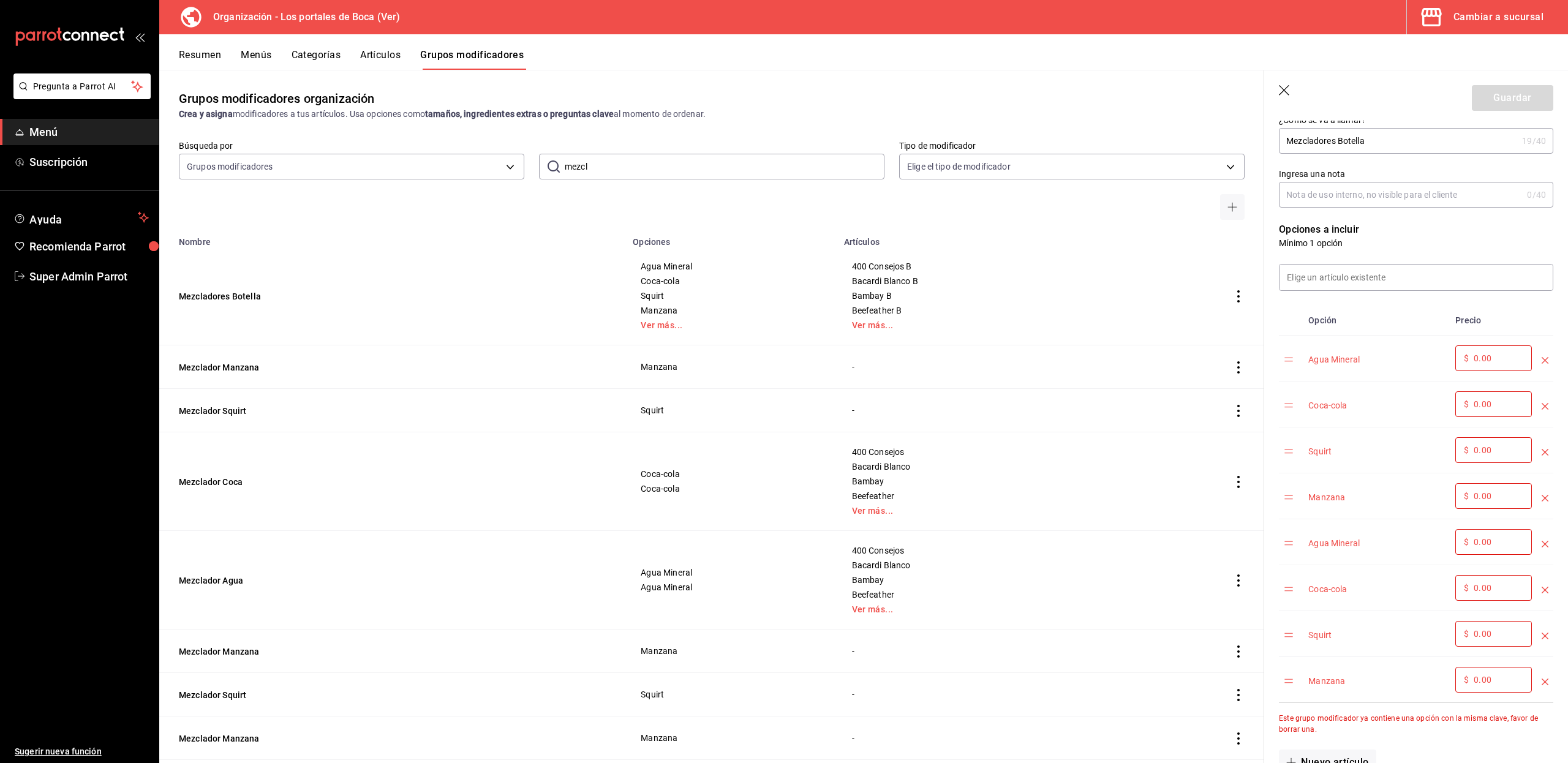
scroll to position [219, 0]
click at [71, 655] on ul "Sugerir nueva función" at bounding box center [79, 526] width 159 height 474
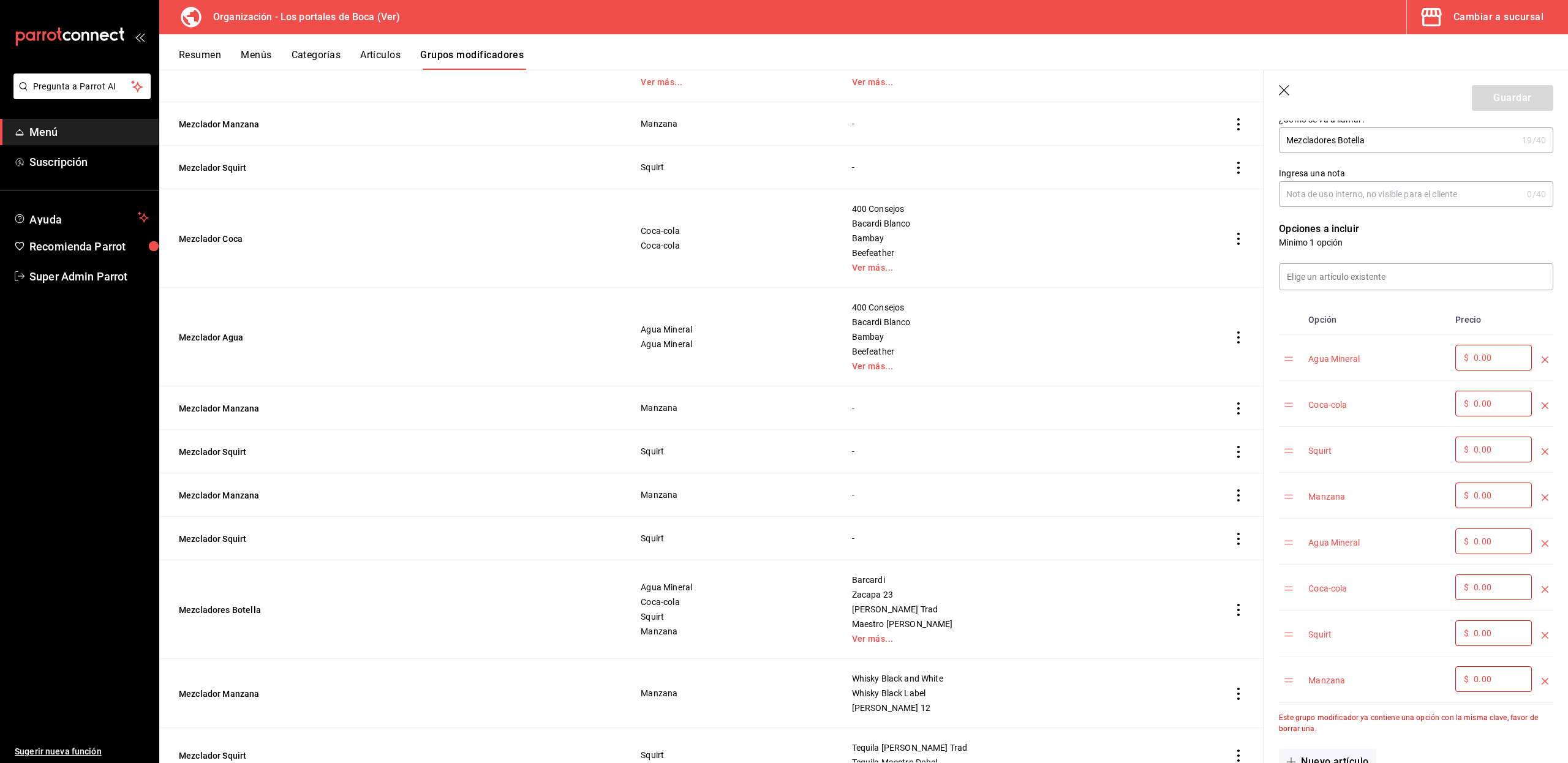
scroll to position [0, 0]
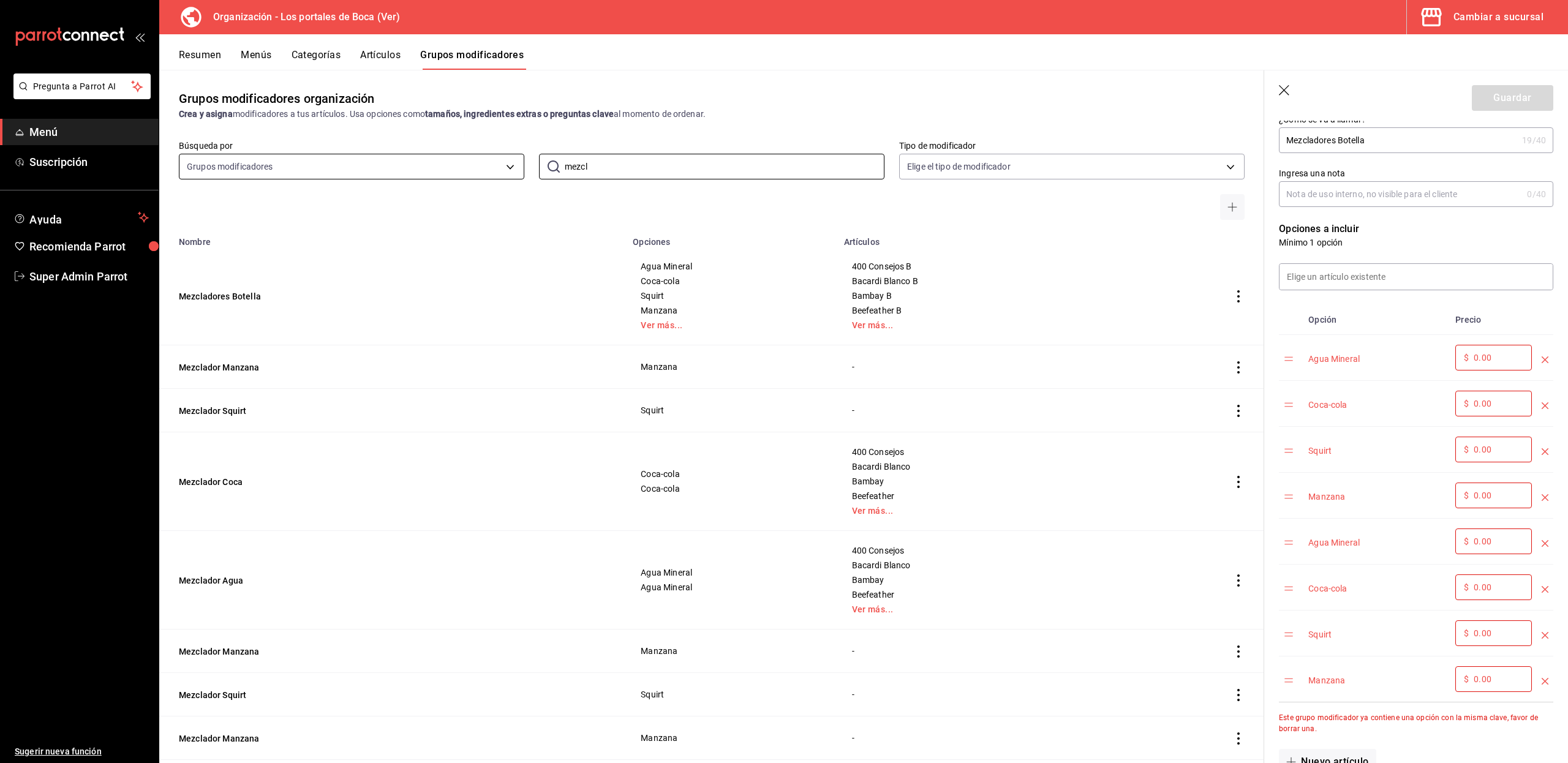
drag, startPoint x: 594, startPoint y: 166, endPoint x: 515, endPoint y: 166, distance: 79.0
click at [515, 166] on div "Búsqueda por Grupos modificadores GROUP ​ mezcl ​ Tipo de modificador Elige el …" at bounding box center [711, 180] width 1104 height 80
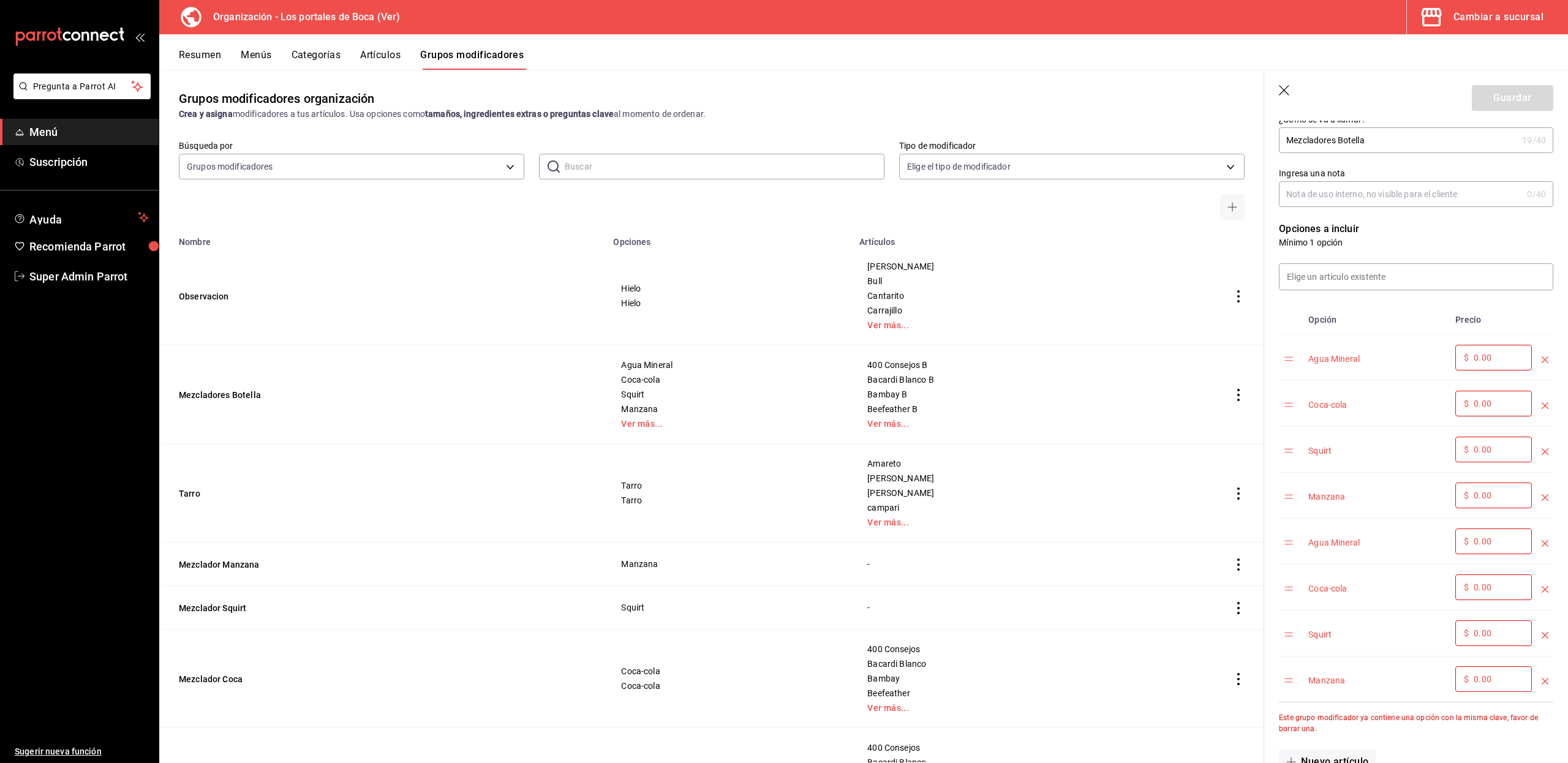
click at [640, 169] on input "text" at bounding box center [724, 166] width 320 height 25
type input "sushi"
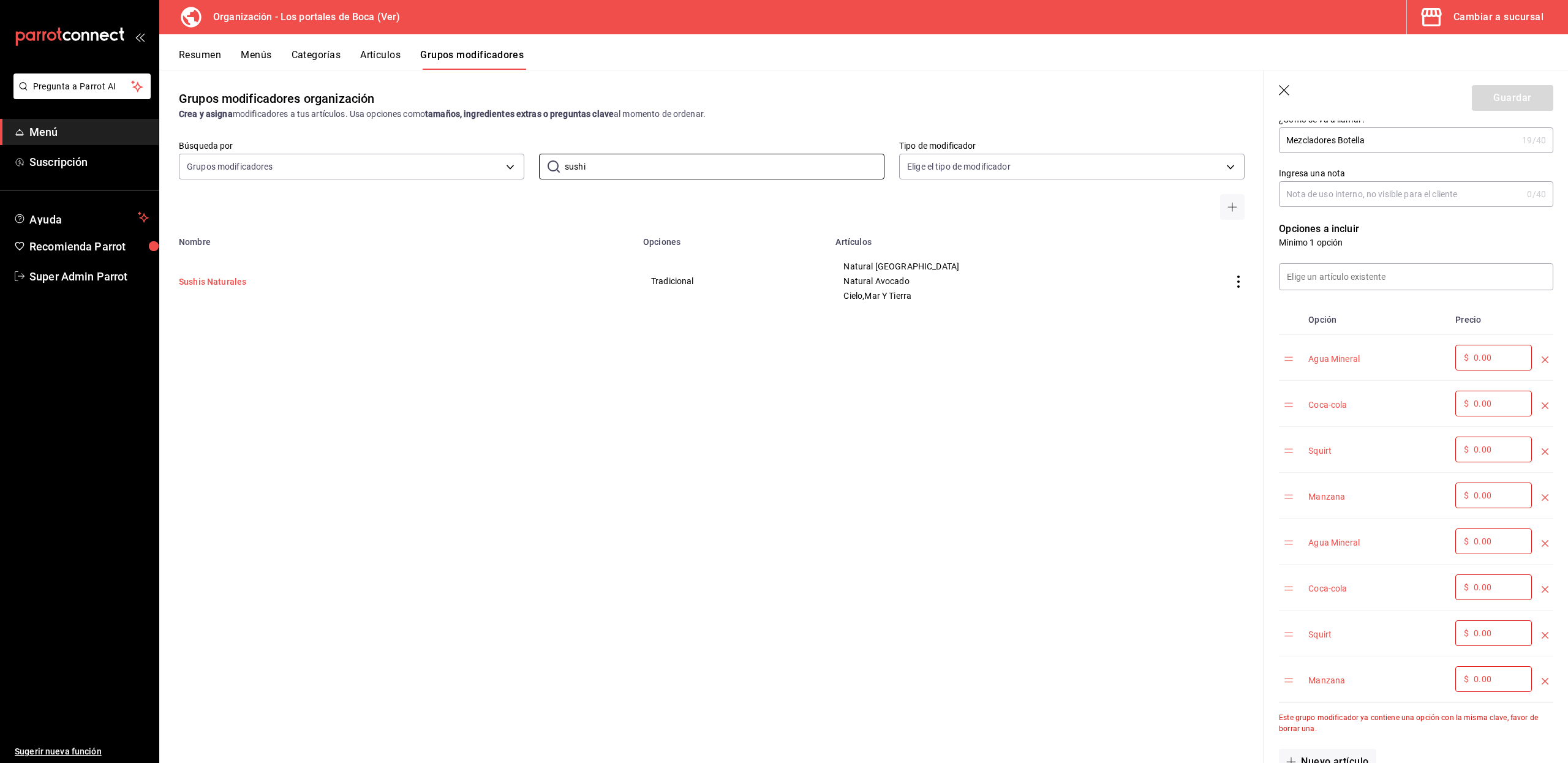
click at [231, 280] on button "Sushis Naturales" at bounding box center [252, 282] width 147 height 12
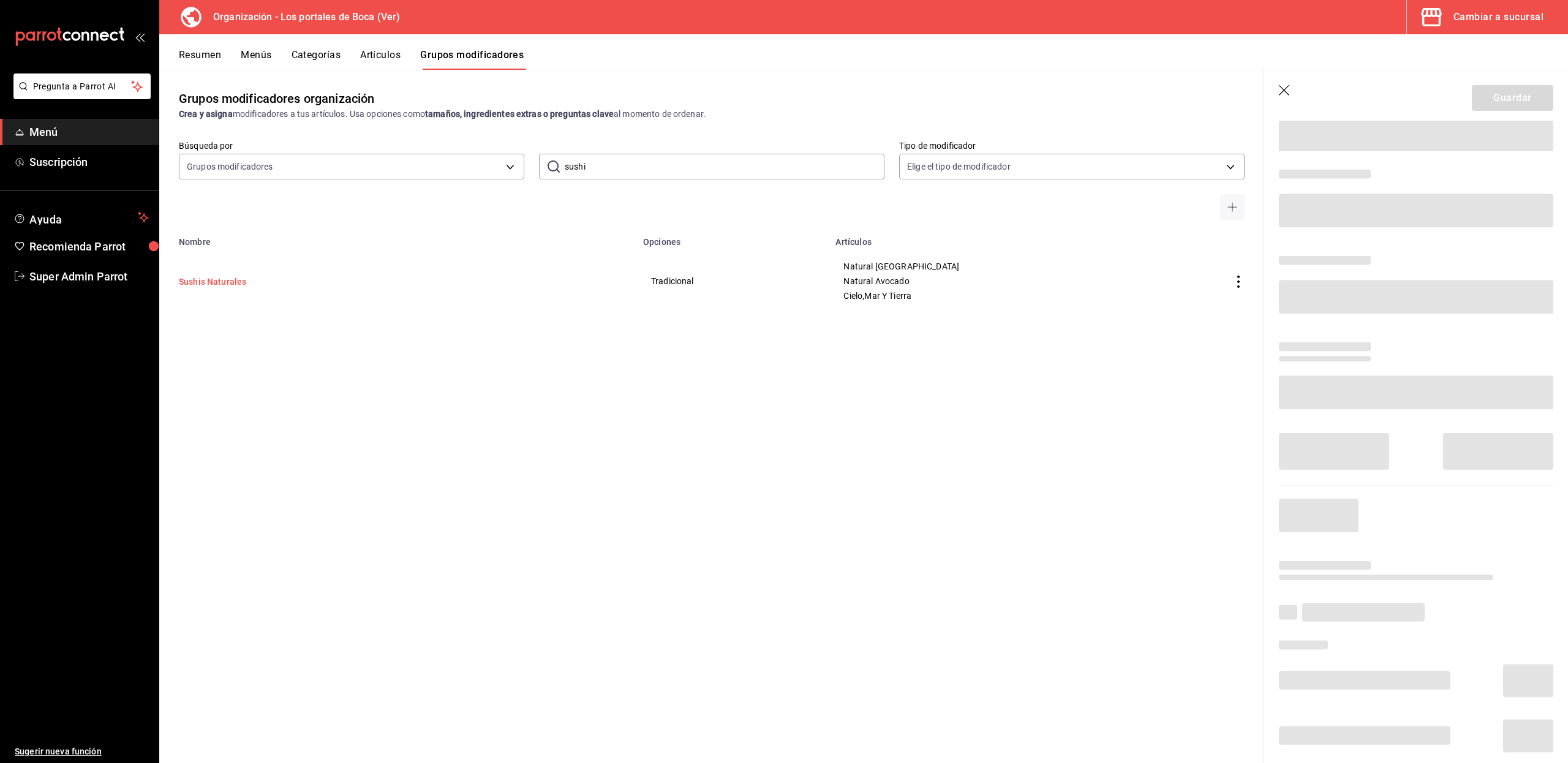
scroll to position [40, 0]
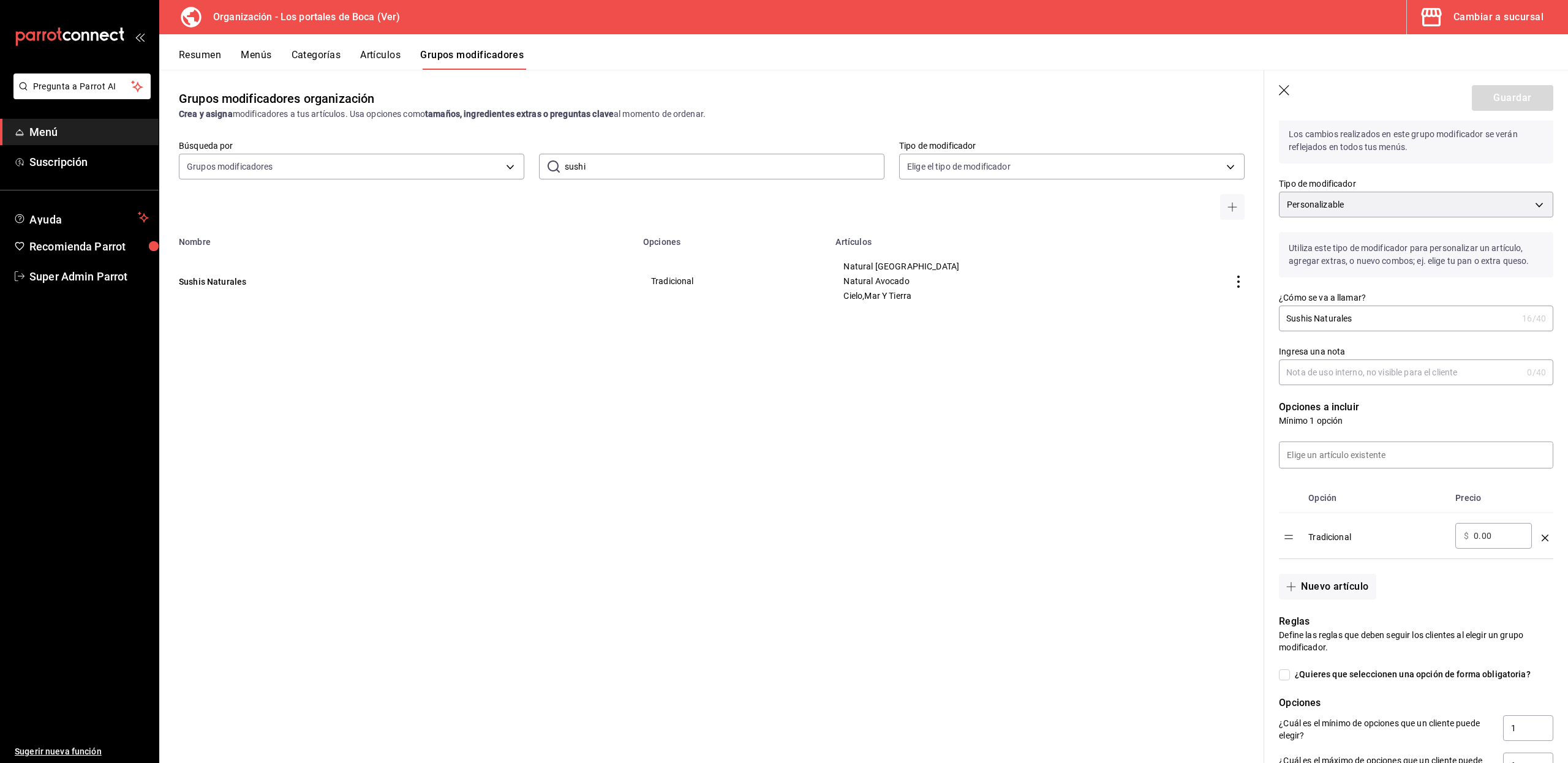
drag, startPoint x: 593, startPoint y: 167, endPoint x: 564, endPoint y: 167, distance: 29.0
click at [565, 167] on input "sushi" at bounding box center [724, 166] width 320 height 25
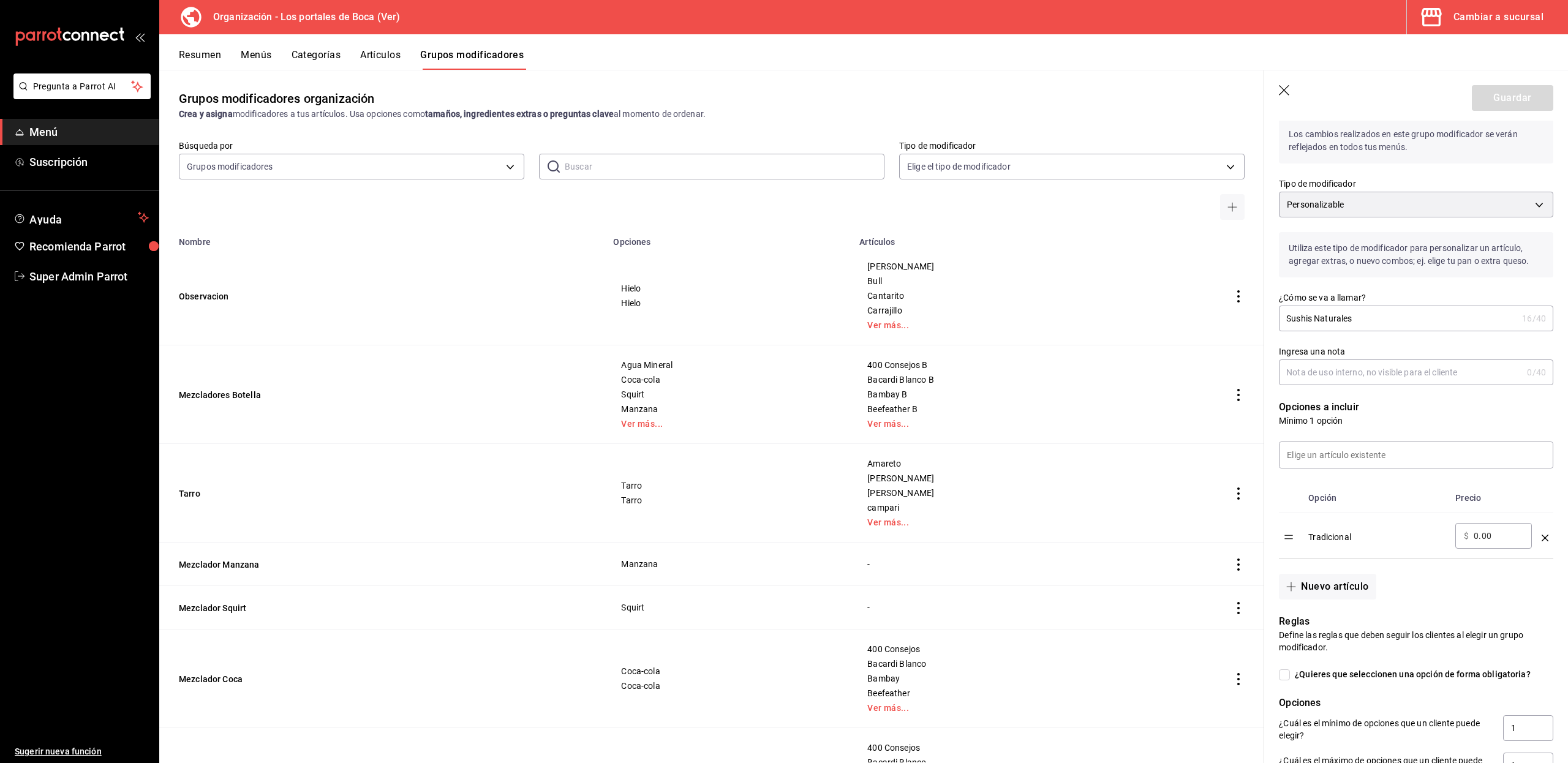
click at [614, 165] on input "text" at bounding box center [724, 166] width 320 height 25
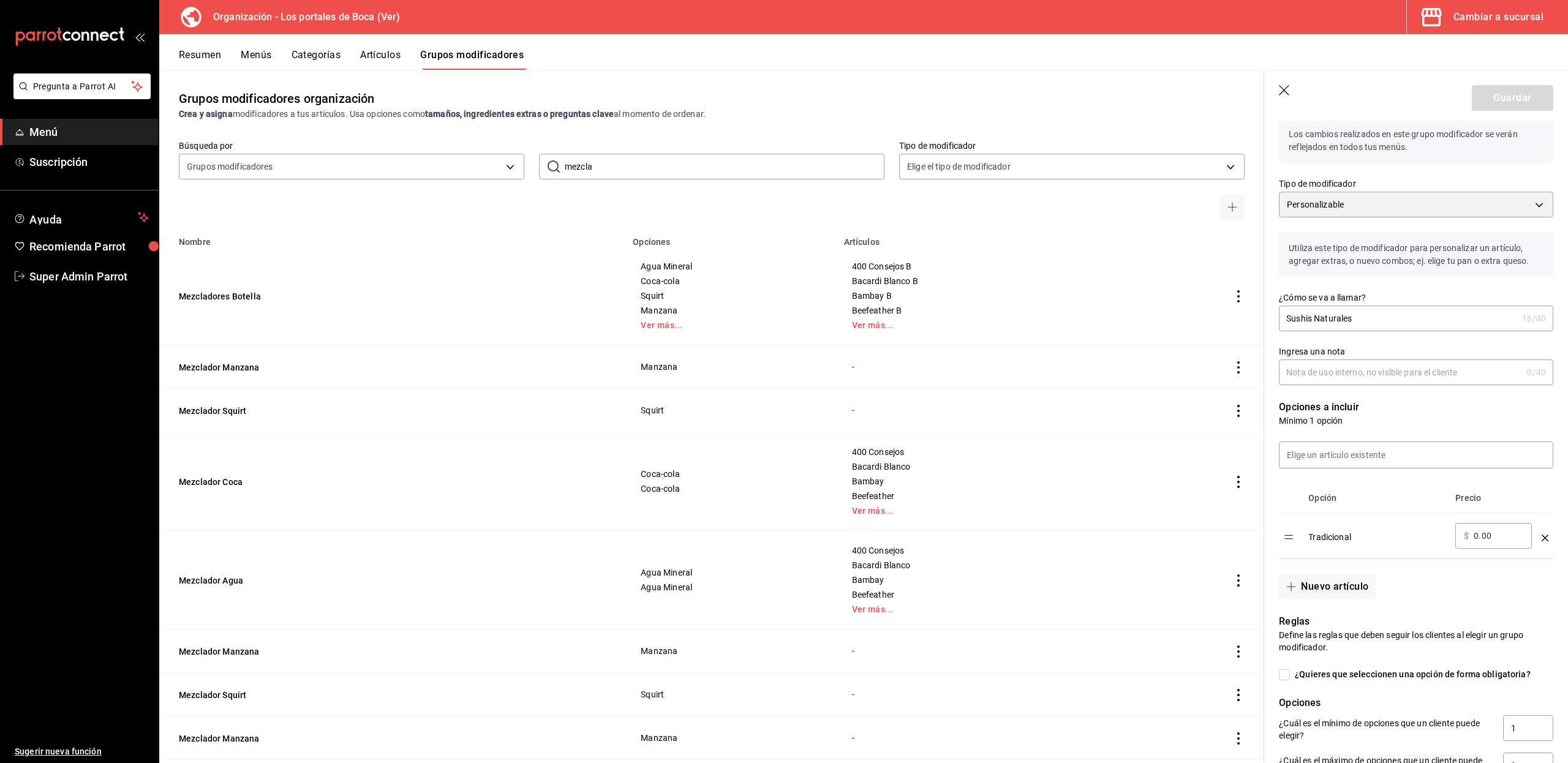
click at [130, 680] on ul "Sugerir nueva función" at bounding box center [79, 526] width 159 height 474
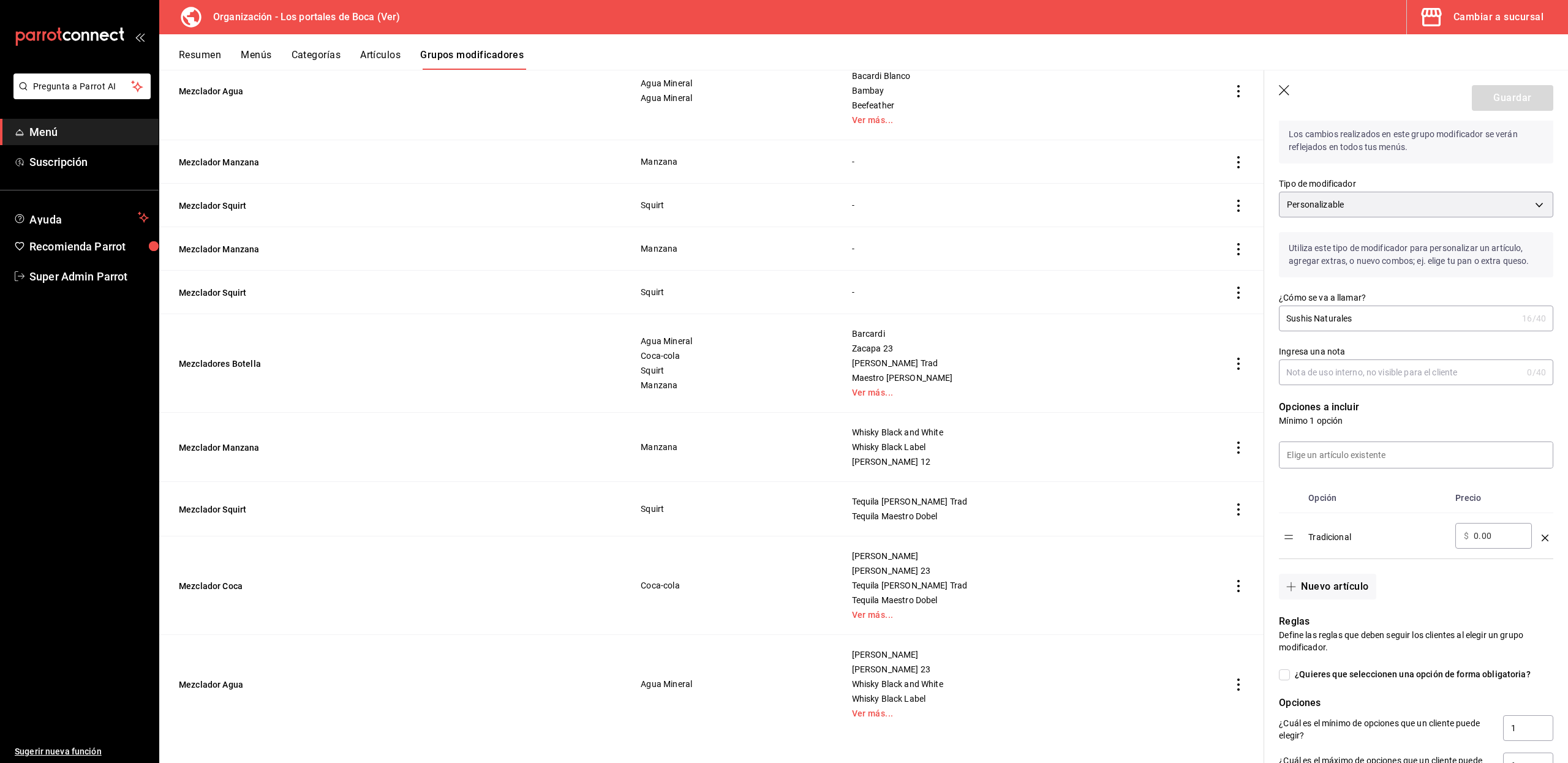
scroll to position [0, 0]
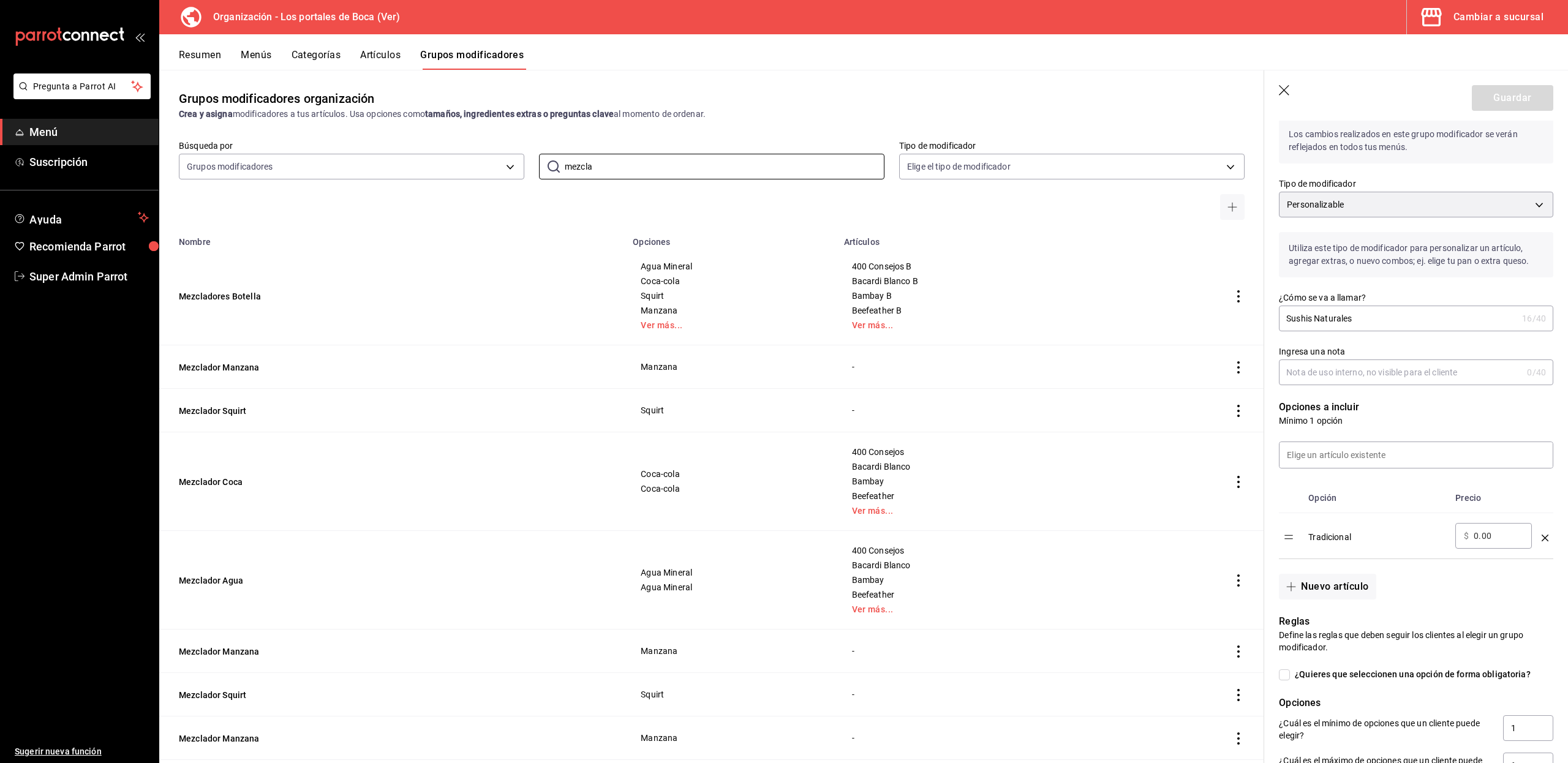
drag, startPoint x: 614, startPoint y: 168, endPoint x: 471, endPoint y: 185, distance: 144.0
click at [471, 185] on div "Búsqueda por Grupos modificadores GROUP ​ mezcla ​ Tipo de modificador Elige el…" at bounding box center [711, 180] width 1104 height 80
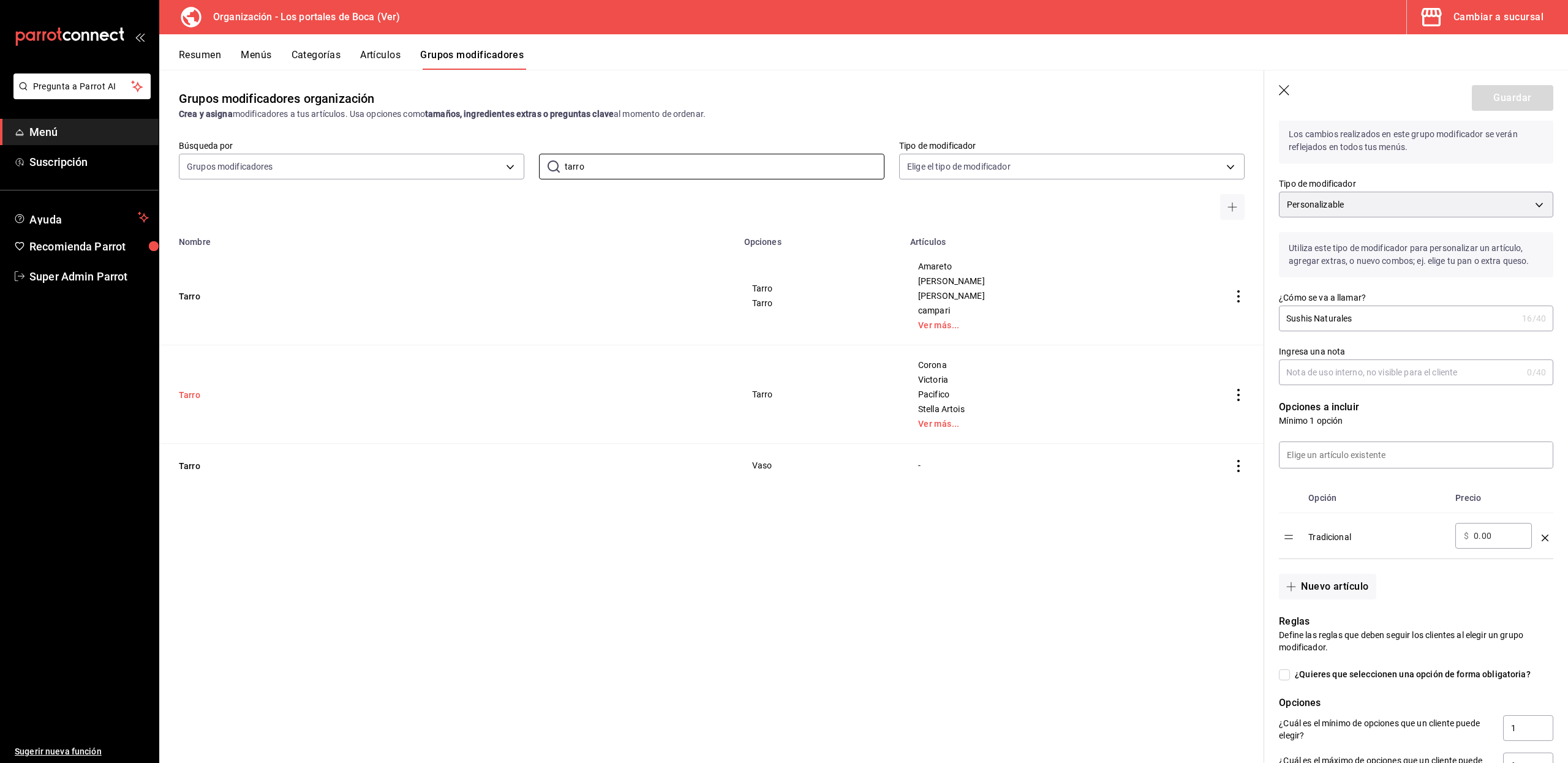
type input "tarro"
click at [190, 392] on button "Tarro" at bounding box center [252, 395] width 147 height 12
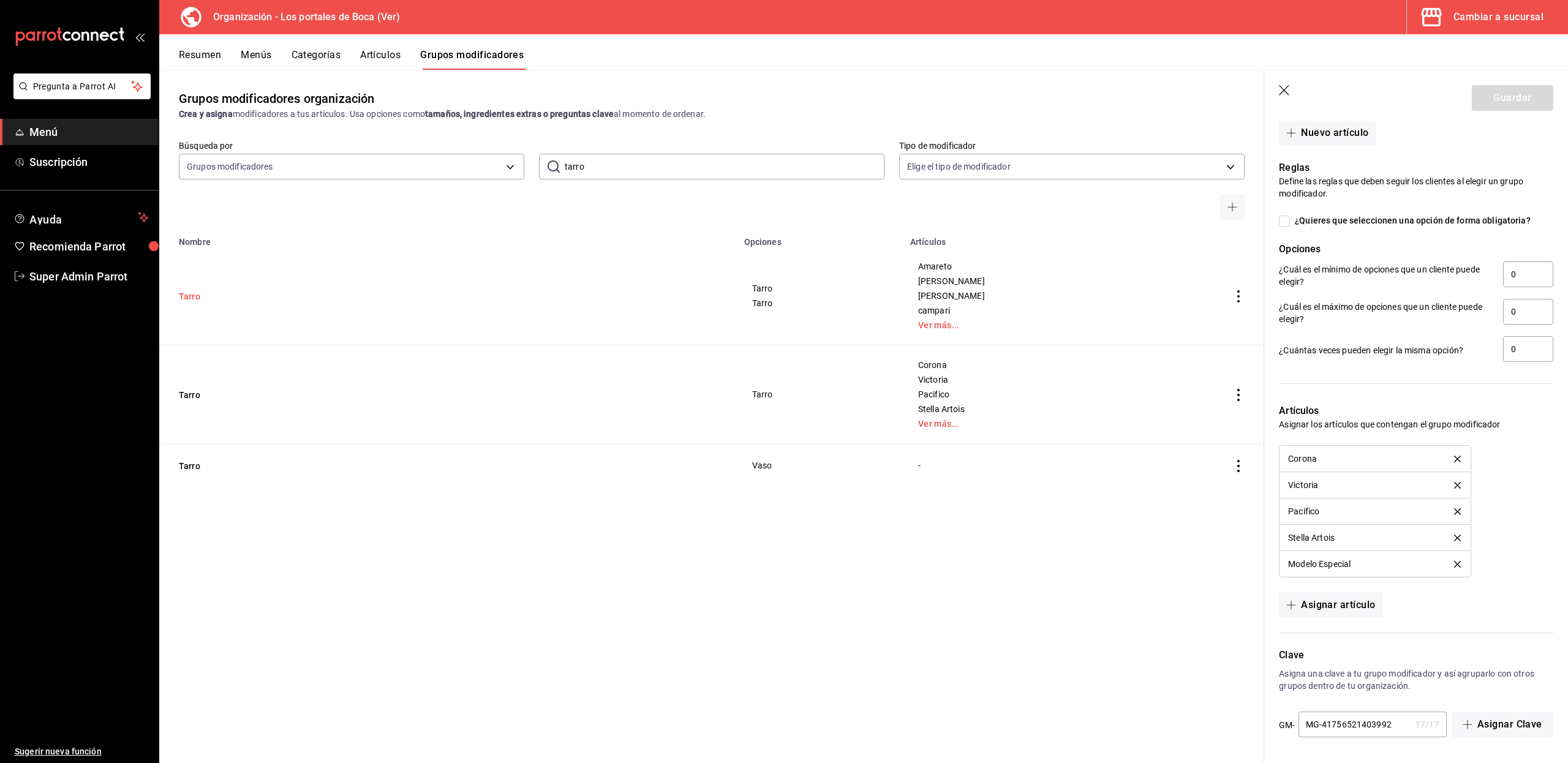
click at [192, 297] on button "Tarro" at bounding box center [252, 296] width 147 height 12
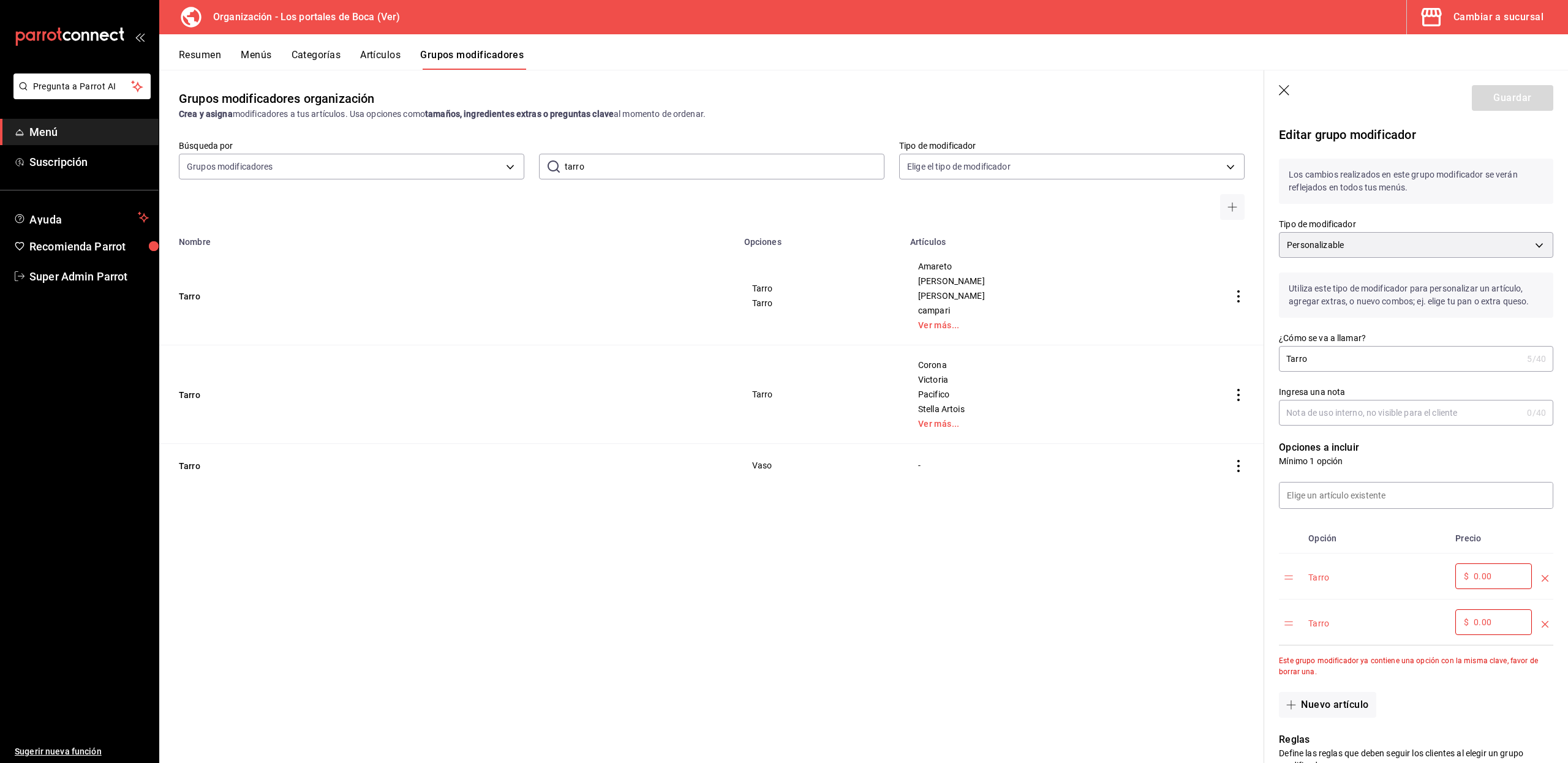
click at [390, 55] on button "Artículos" at bounding box center [380, 60] width 40 height 21
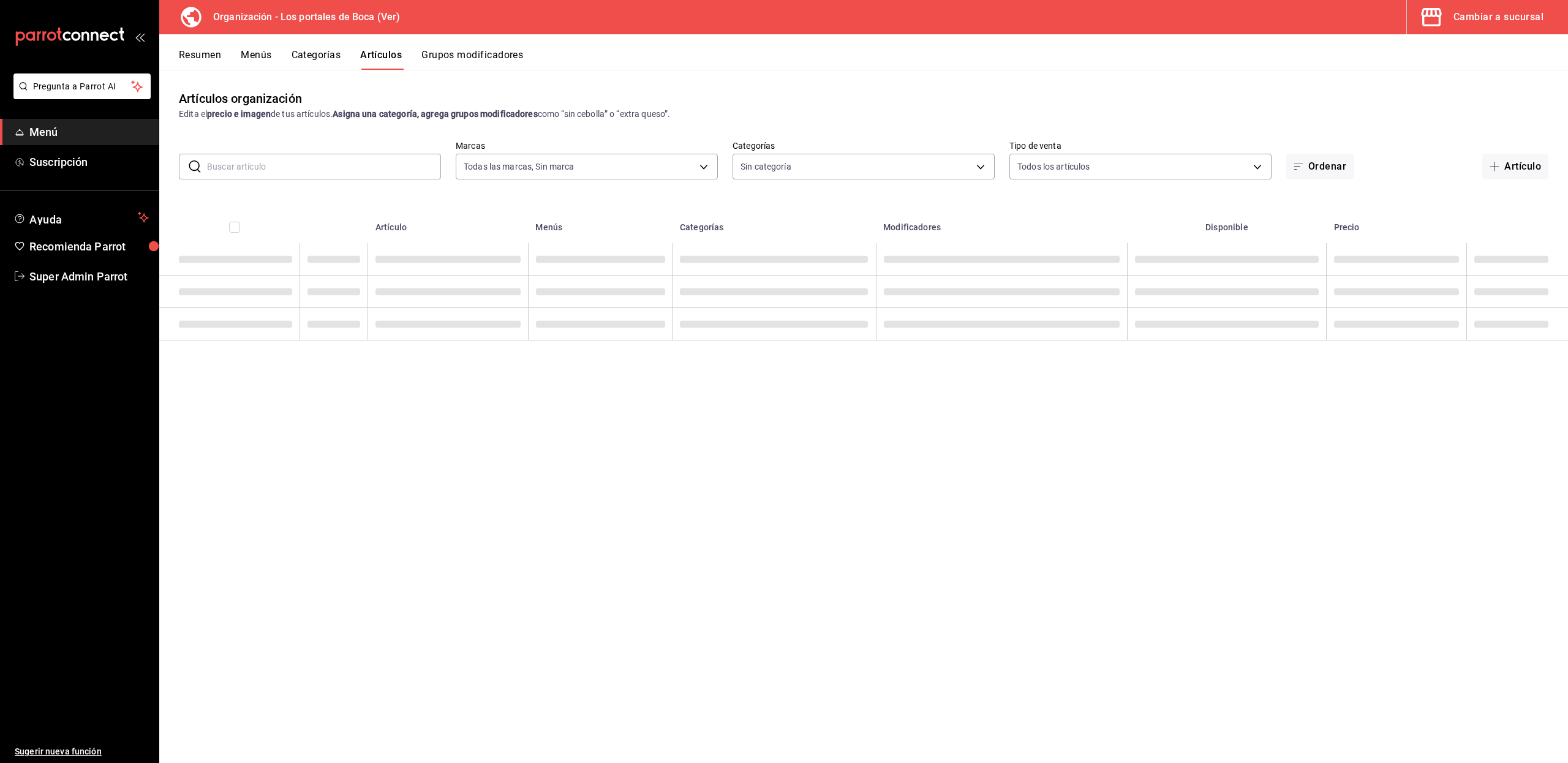
type input "b5ad986e-3551-40cf-bef2-a4391ef287b1"
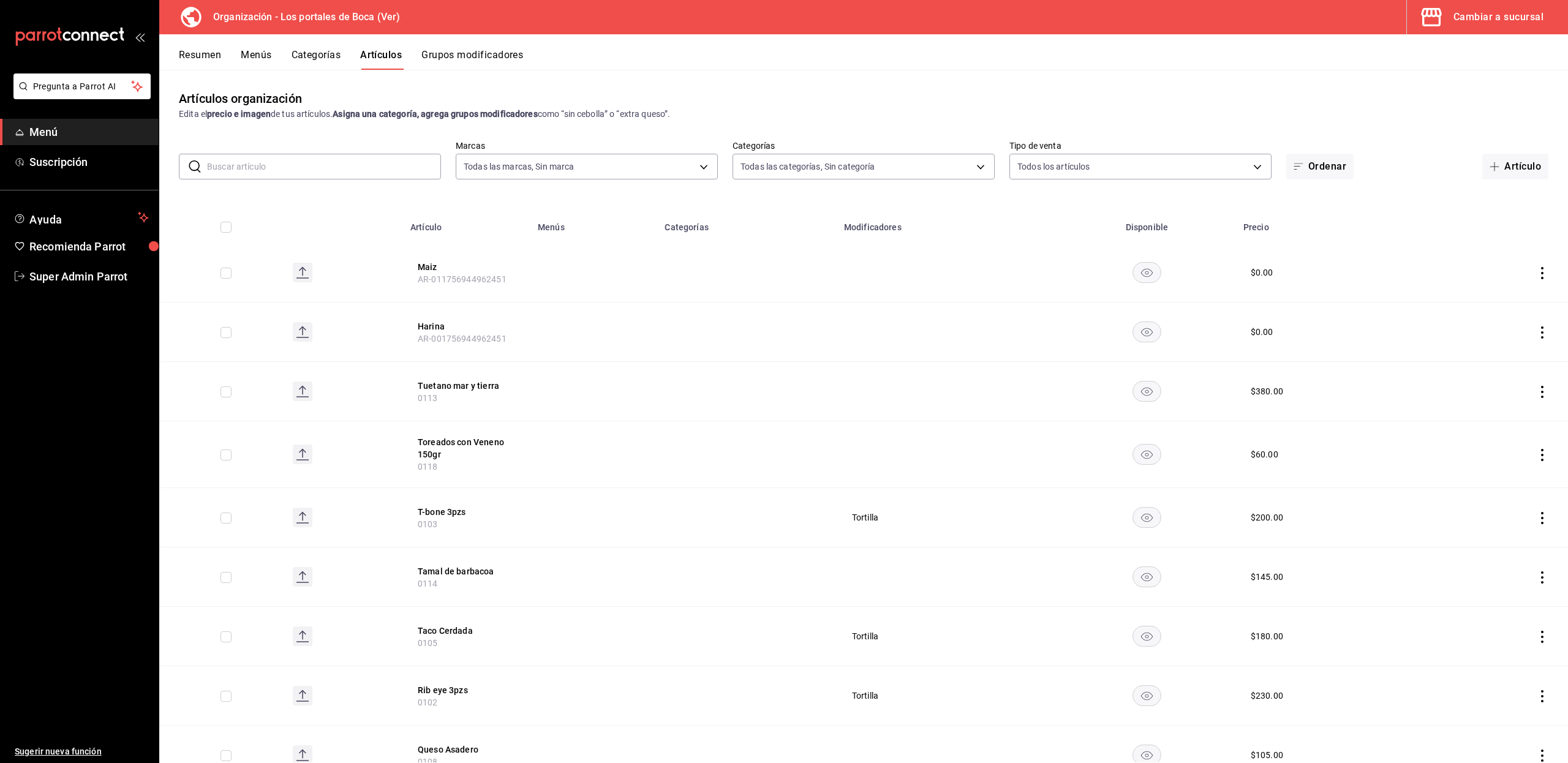
type input "3cb1c7d1-b678-45f1-8822-fafdb096e822,8b9dcd1e-86ce-40be-9bc7-b5ff9750edb9,ba916…"
click at [326, 55] on button "Categorías" at bounding box center [316, 60] width 50 height 21
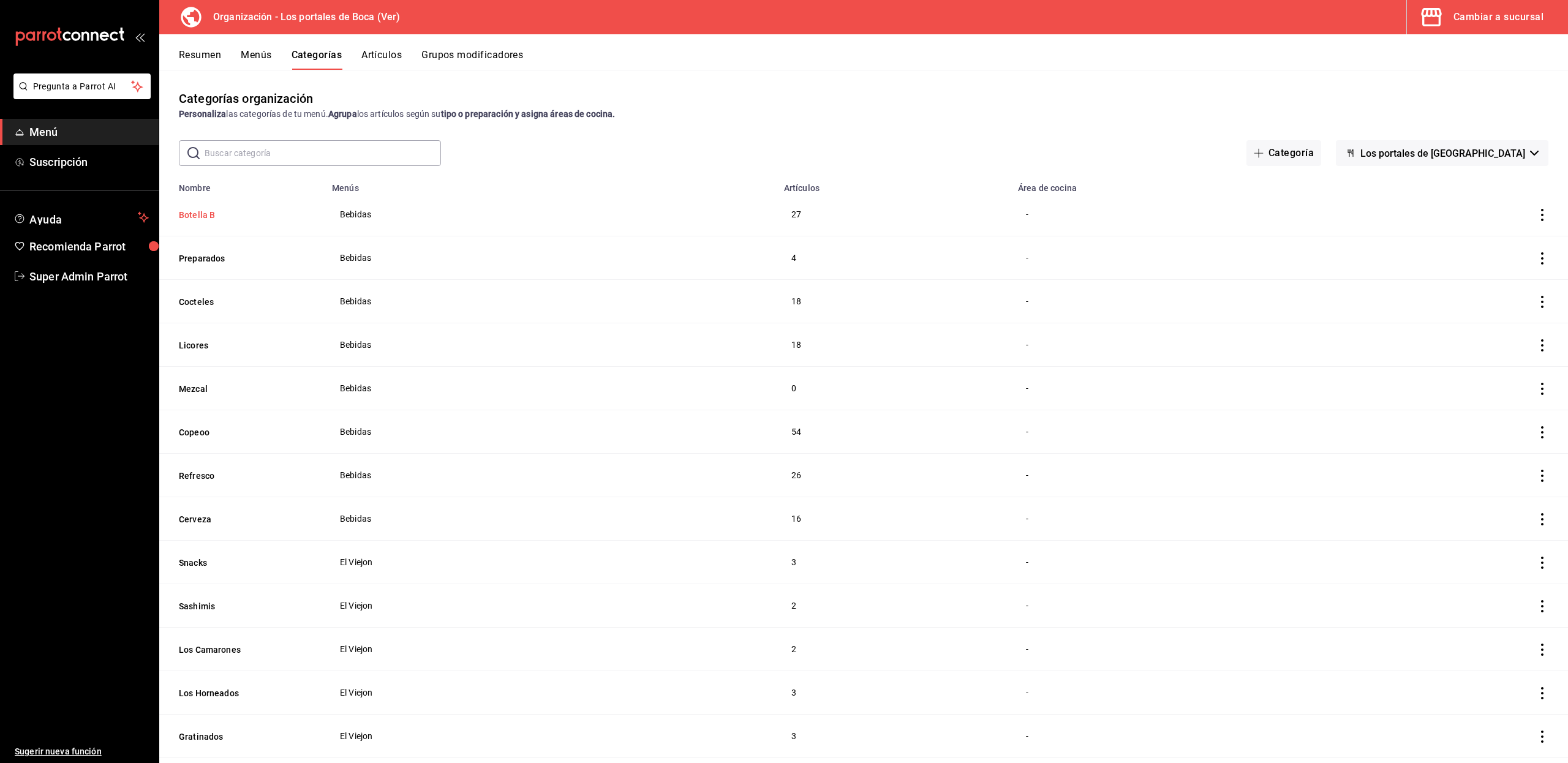
click at [210, 217] on button "Botella B" at bounding box center [240, 215] width 122 height 12
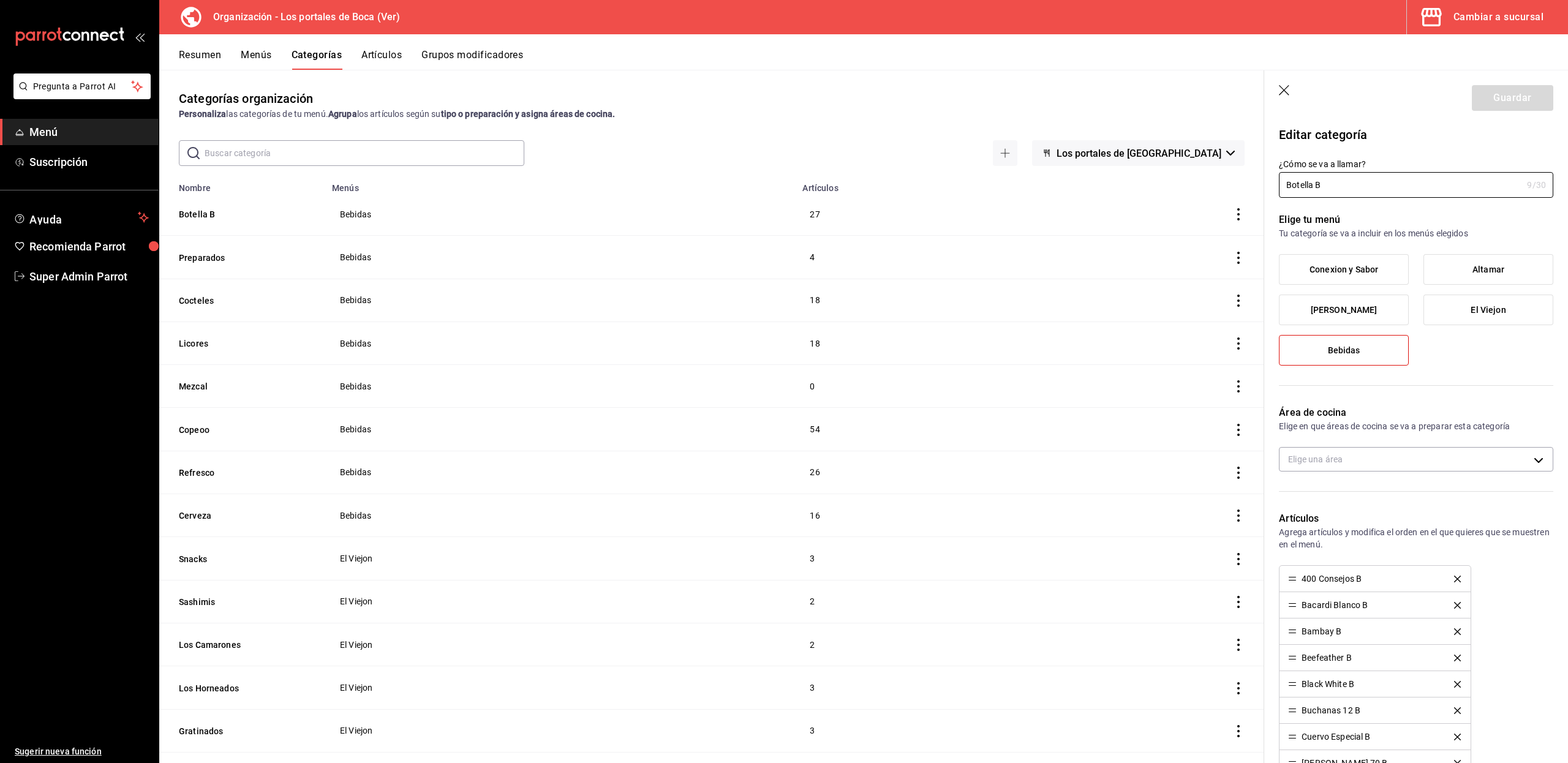
click at [199, 59] on button "Resumen" at bounding box center [199, 60] width 42 height 21
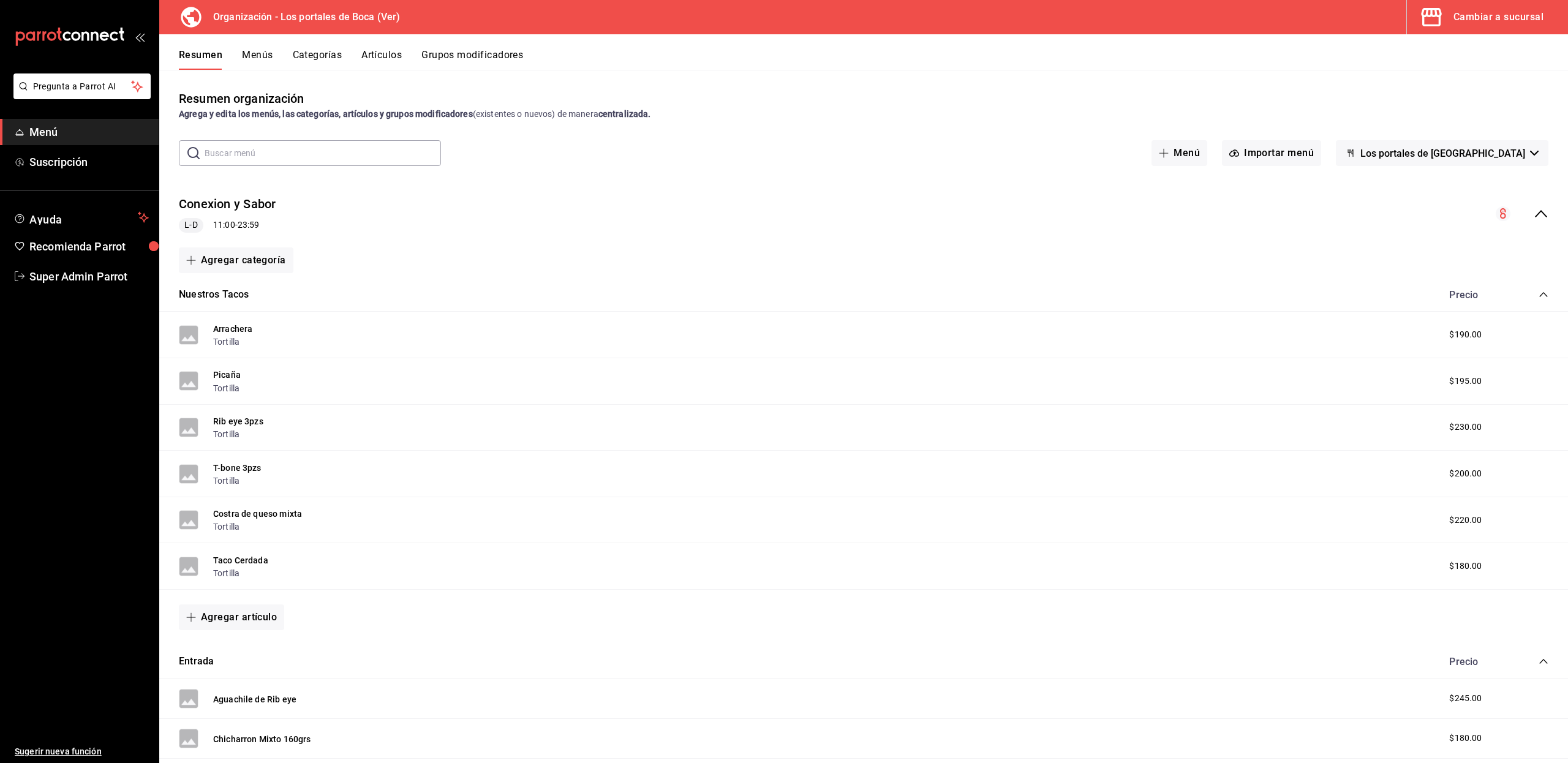
click at [76, 597] on ul "Sugerir nueva función" at bounding box center [79, 526] width 159 height 474
click at [1478, 19] on div "Cambiar a sucursal" at bounding box center [1498, 17] width 90 height 17
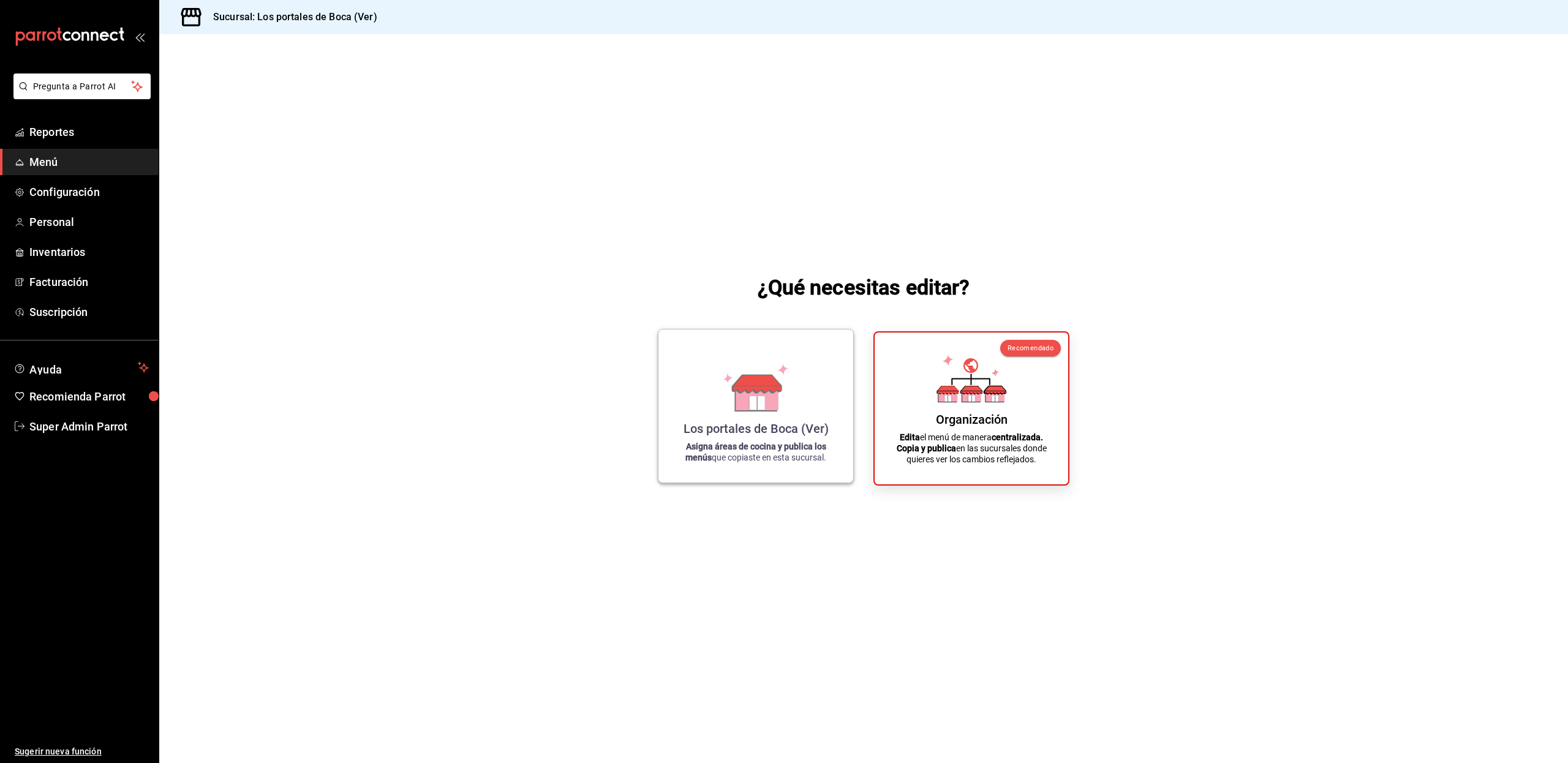
click at [723, 408] on icon at bounding box center [756, 388] width 70 height 48
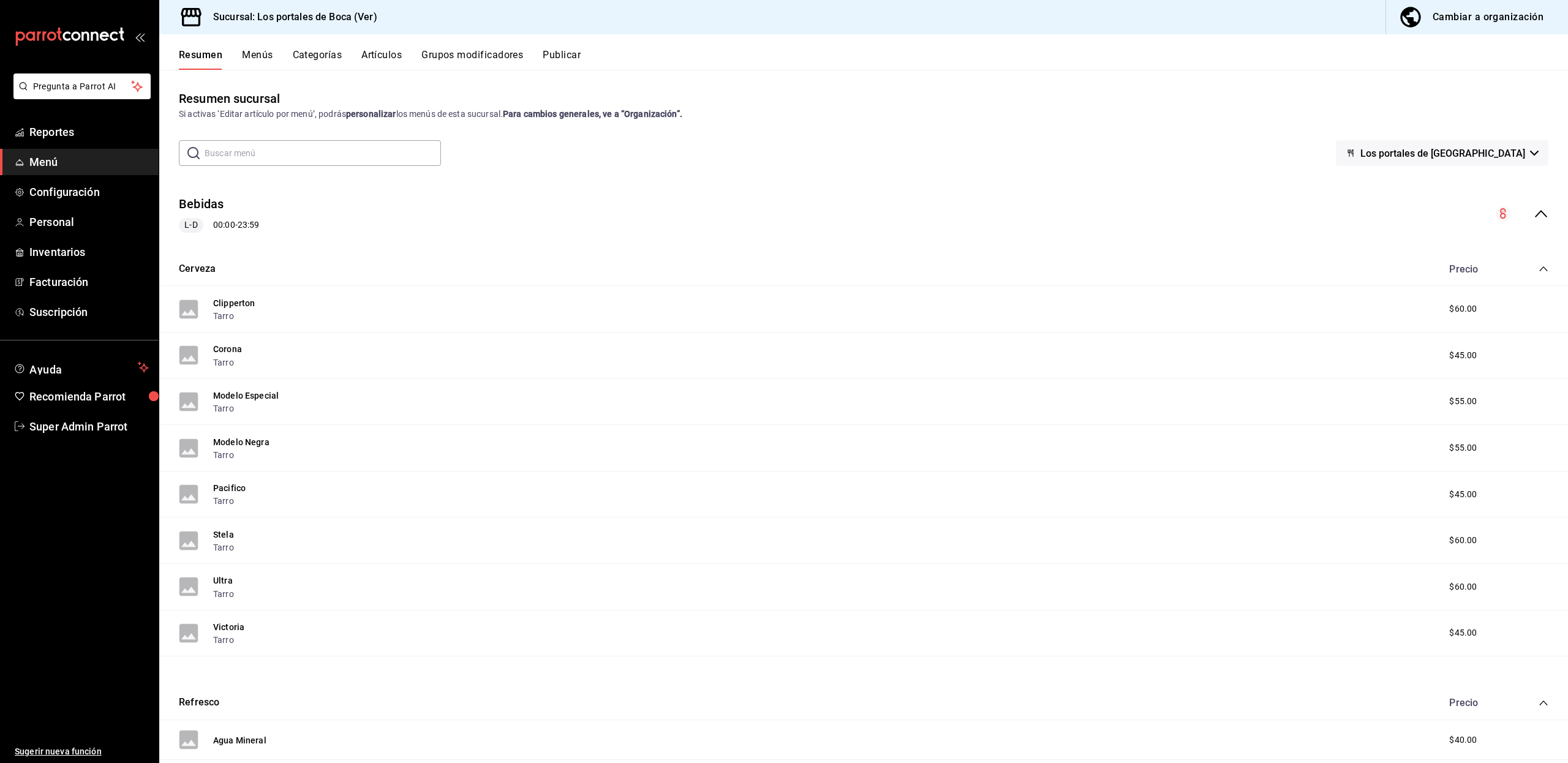
click at [1534, 216] on icon "collapse-menu-row" at bounding box center [1540, 213] width 12 height 7
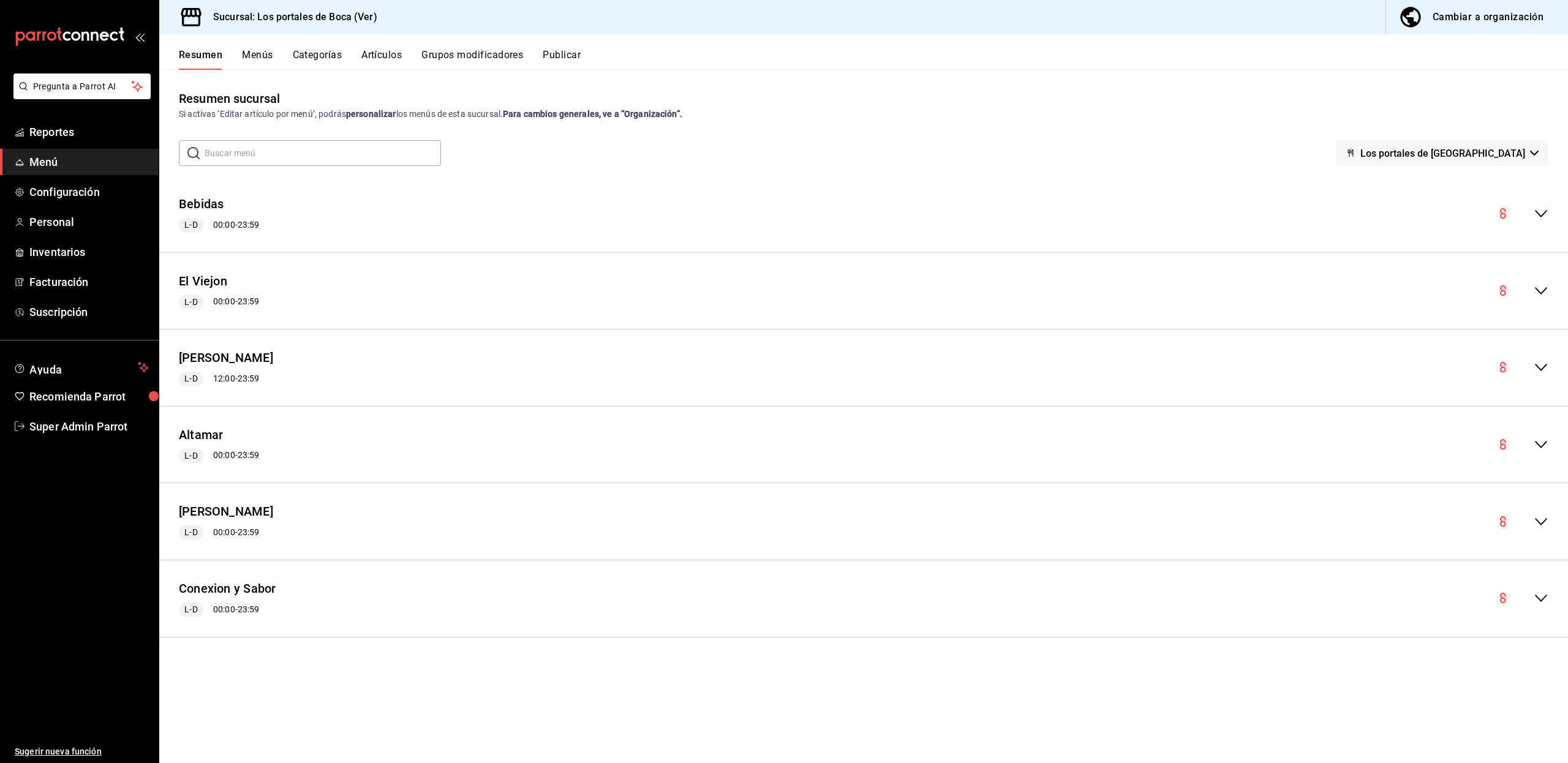
click at [254, 54] on button "Menús" at bounding box center [257, 60] width 30 height 21
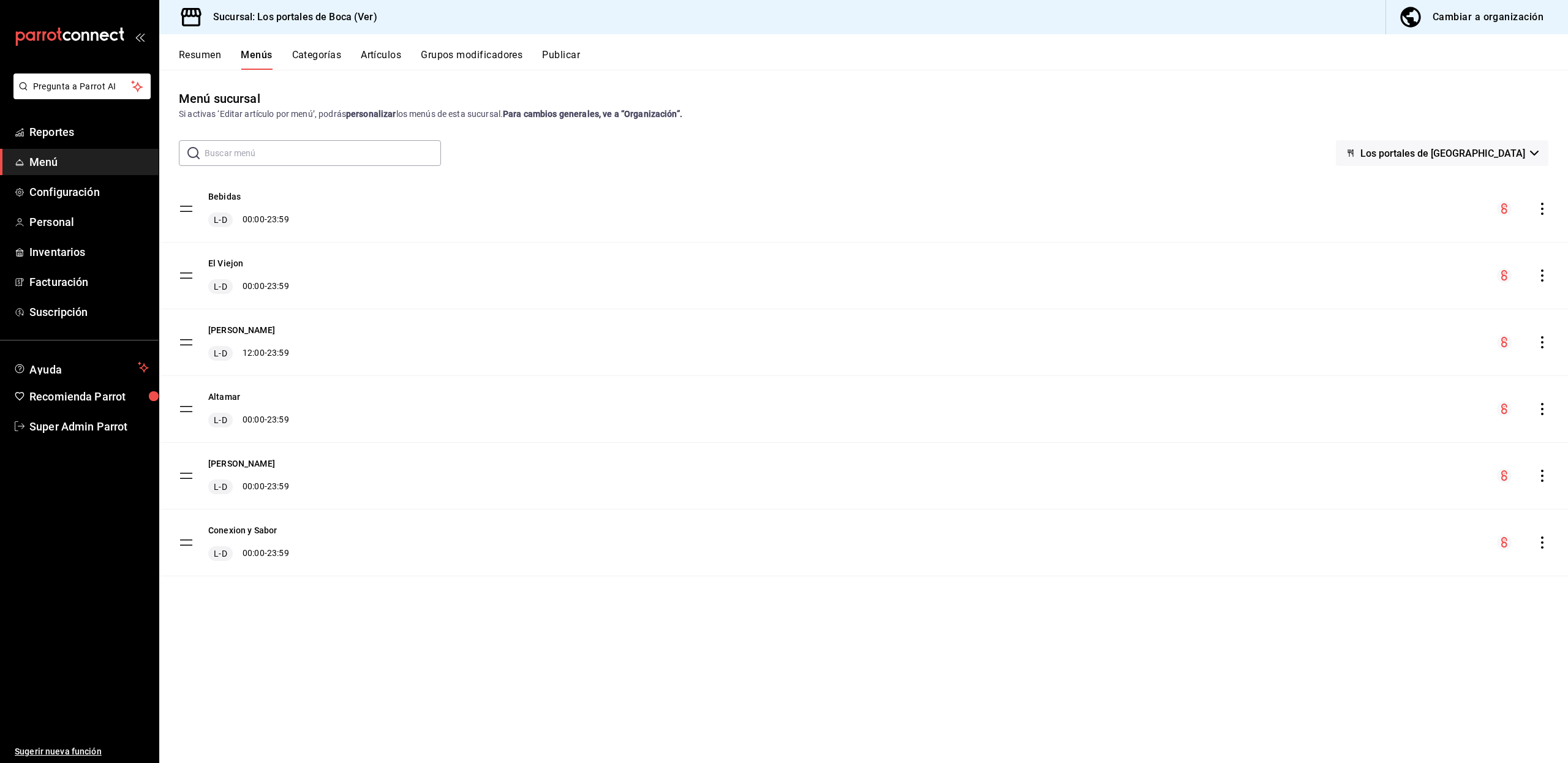
click at [1543, 478] on icon "actions" at bounding box center [1541, 476] width 12 height 12
click at [1404, 504] on span "Previsualizar" at bounding box center [1445, 505] width 150 height 13
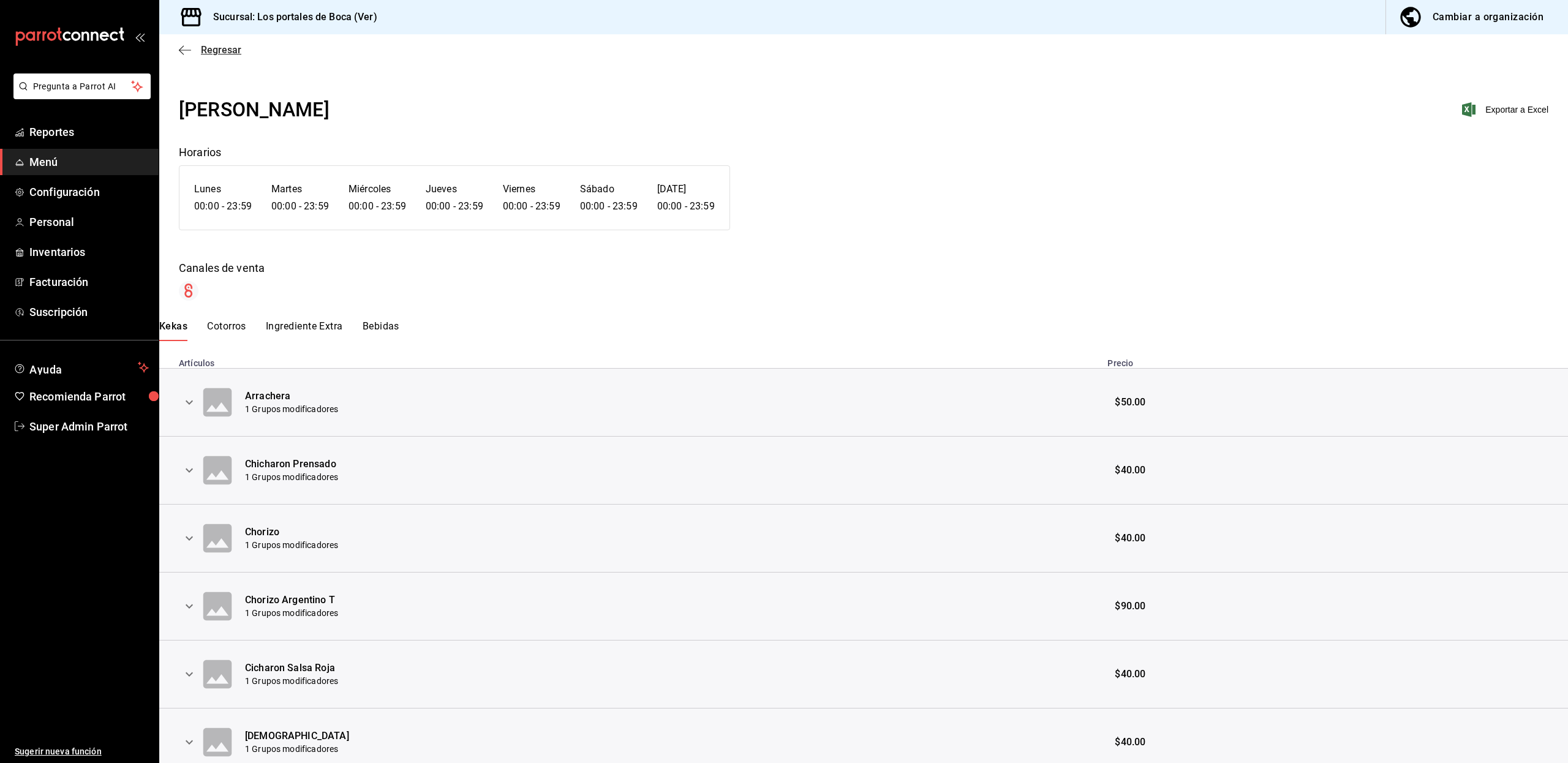
click at [221, 50] on span "Regresar" at bounding box center [221, 50] width 40 height 12
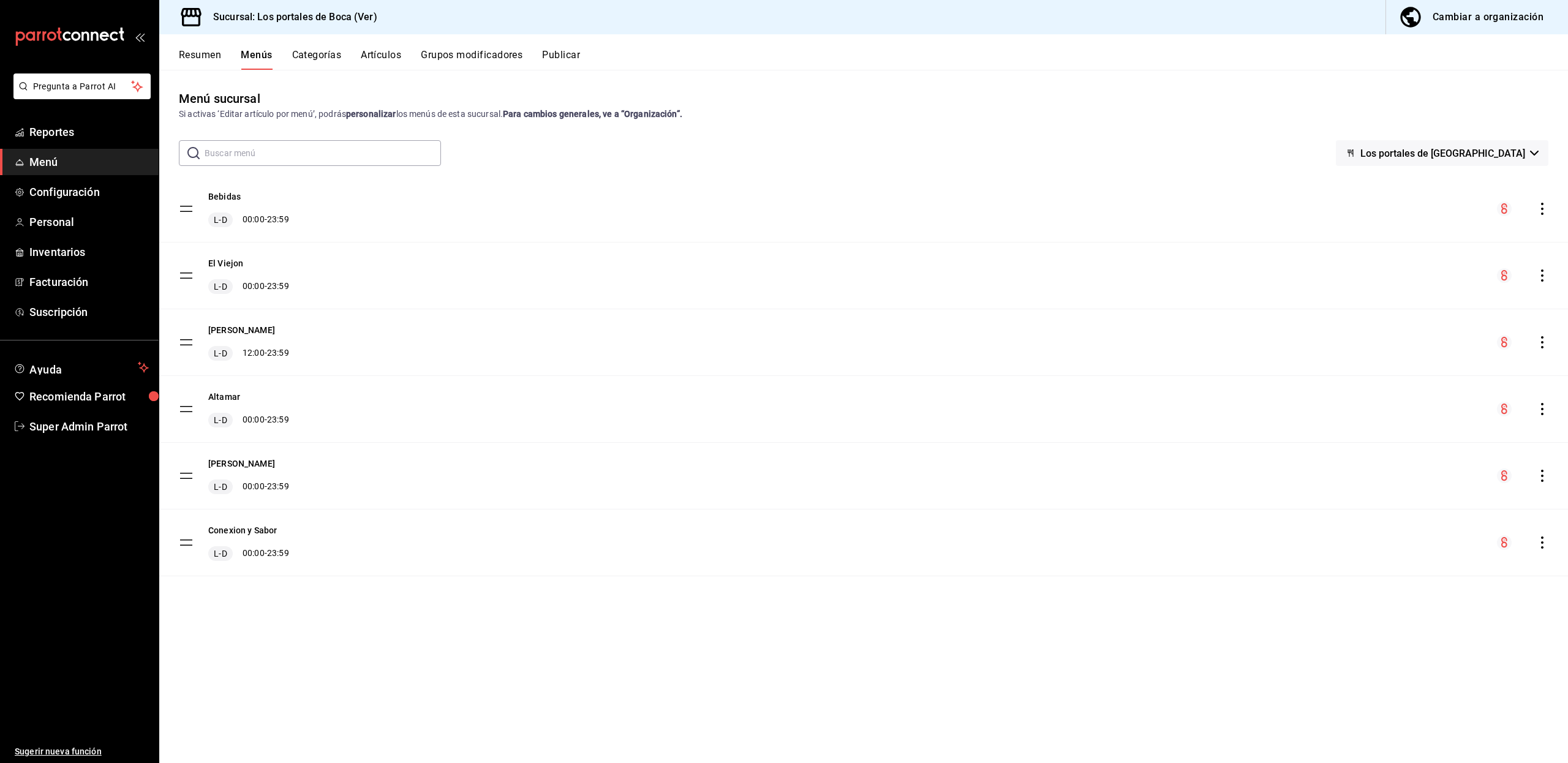
click at [1541, 479] on icon "actions" at bounding box center [1541, 476] width 12 height 12
click at [1411, 529] on span "Eliminar menú y contenido relacionado" at bounding box center [1445, 529] width 150 height 10
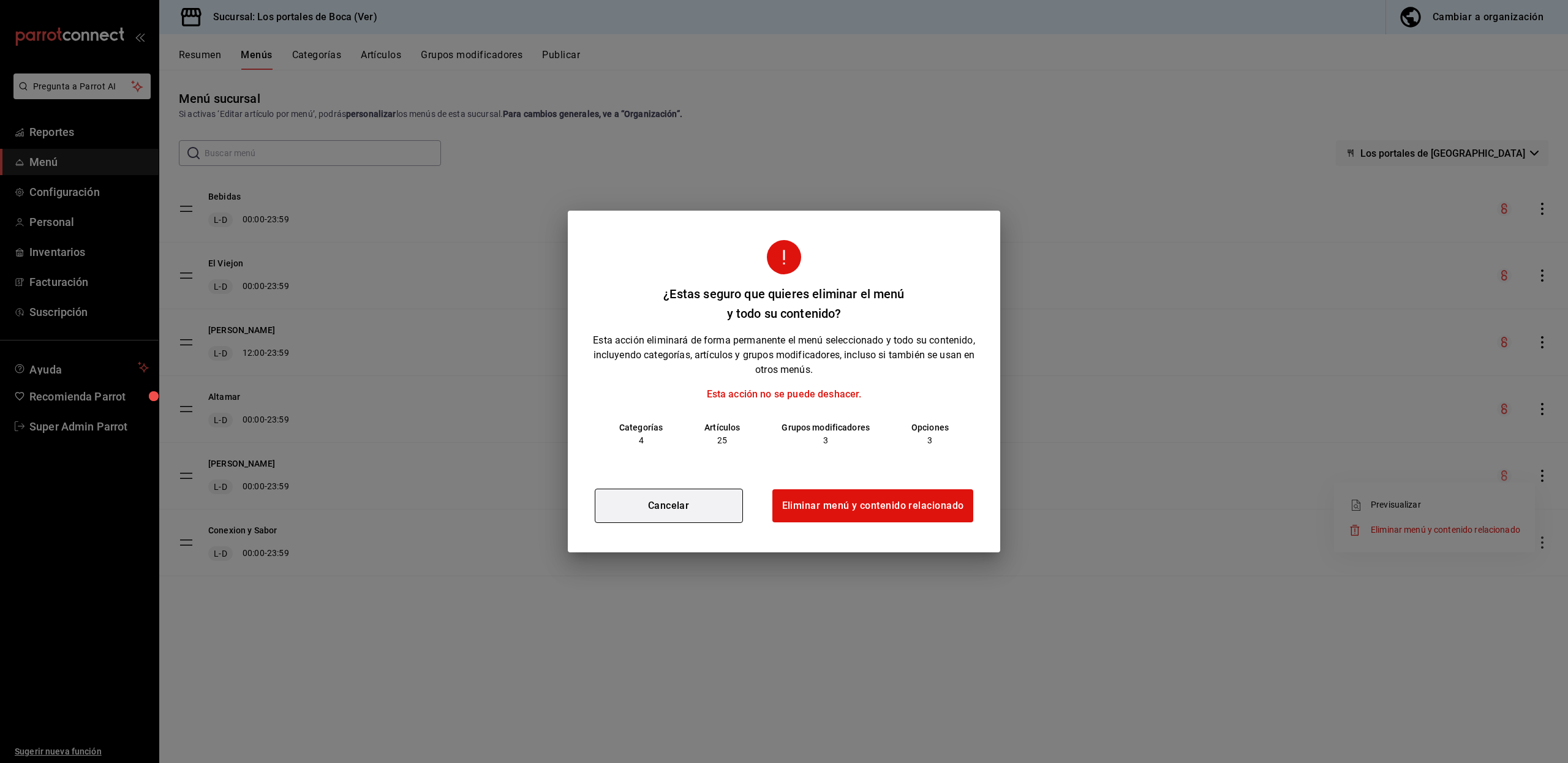
click at [651, 504] on button "Cancelar" at bounding box center [668, 505] width 148 height 34
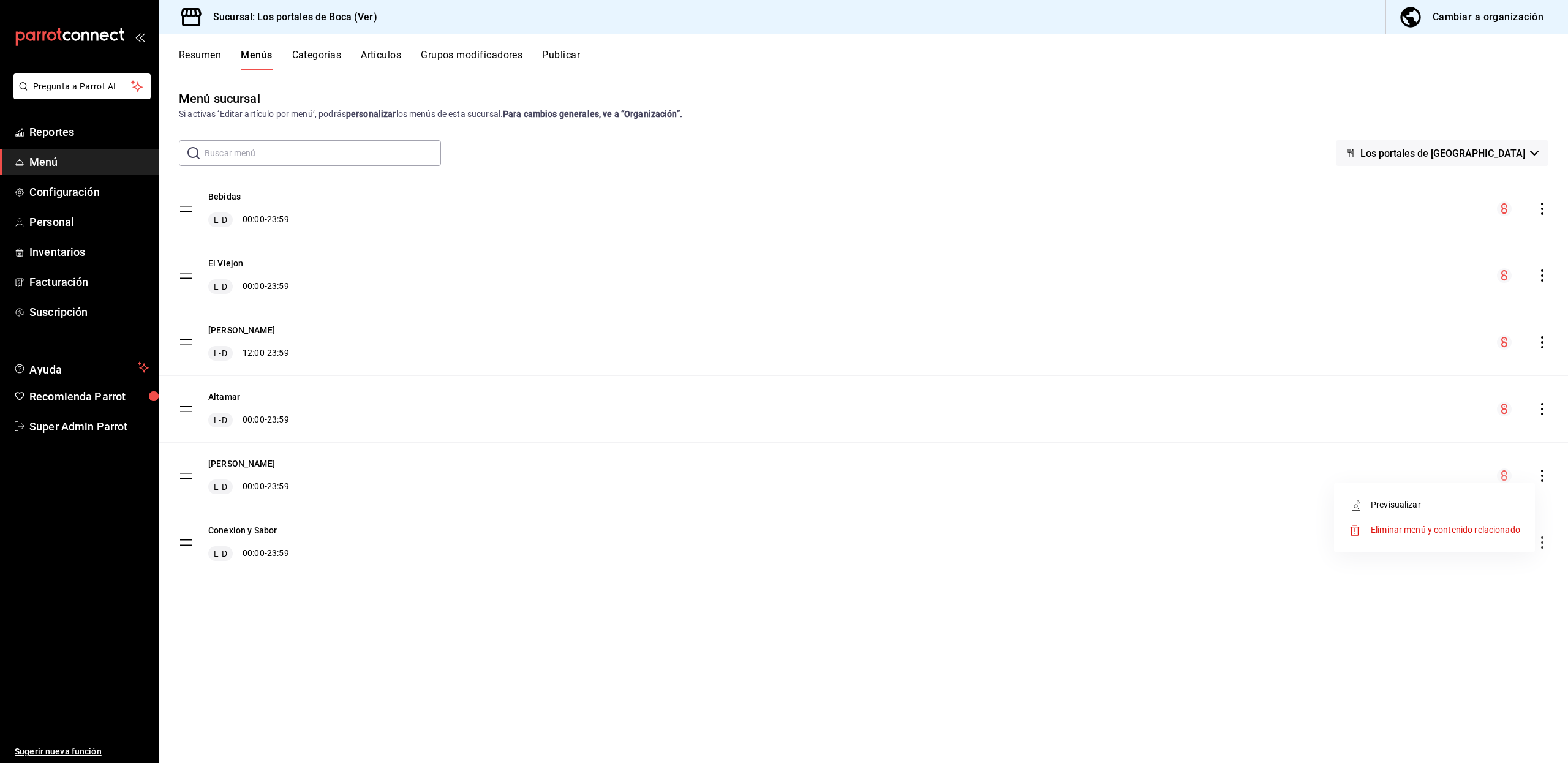
click at [334, 54] on div at bounding box center [784, 381] width 1568 height 763
click at [218, 463] on button "Don Kekas" at bounding box center [241, 463] width 67 height 12
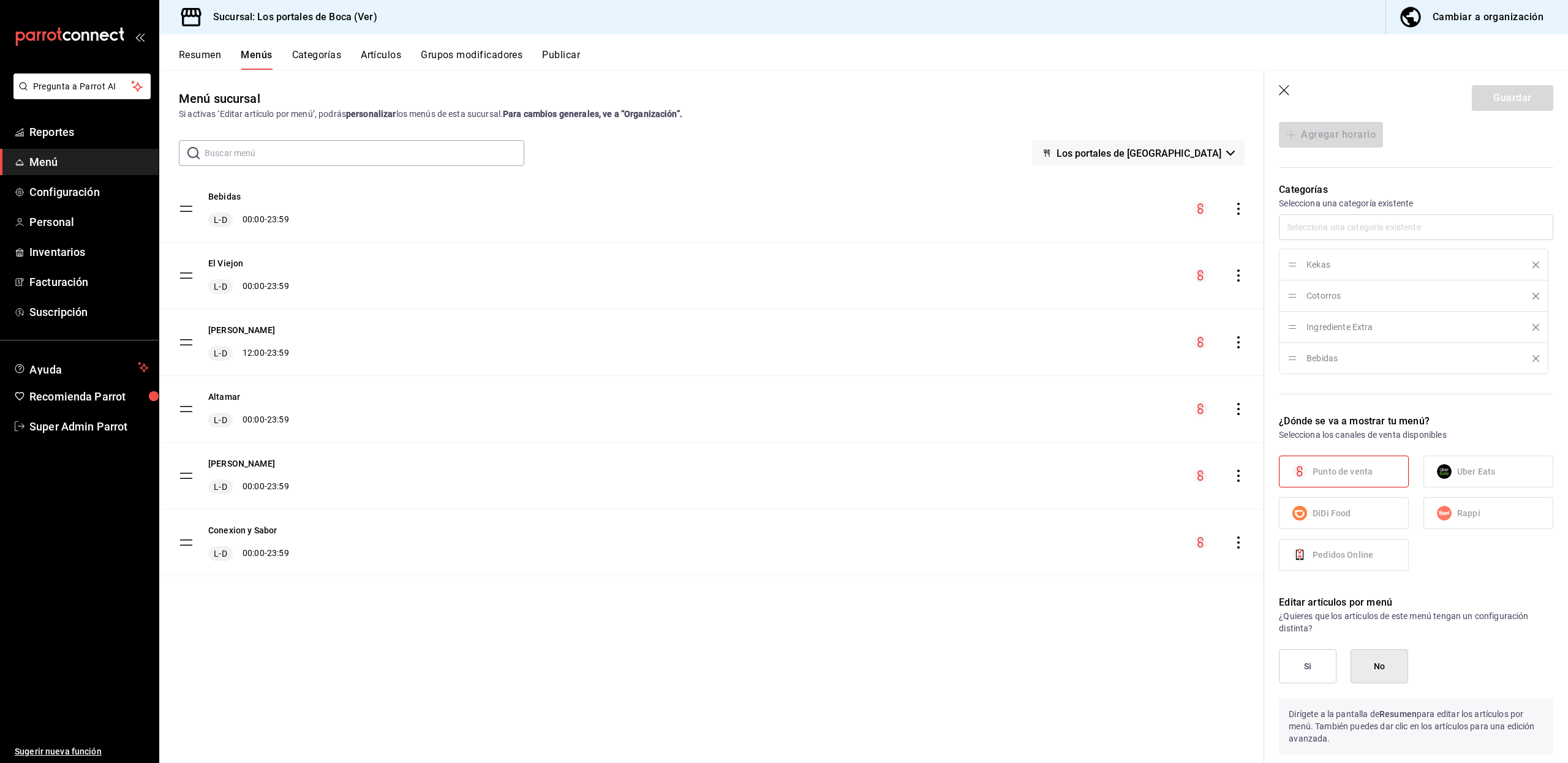
scroll to position [344, 0]
click at [1053, 651] on div "Menú sucursal Si activas ‘Editar artículo por menú’, podrás personalizar los me…" at bounding box center [711, 426] width 1104 height 673
click at [1282, 94] on icon "button" at bounding box center [1284, 91] width 12 height 12
checkbox input "false"
type input "1758403813285"
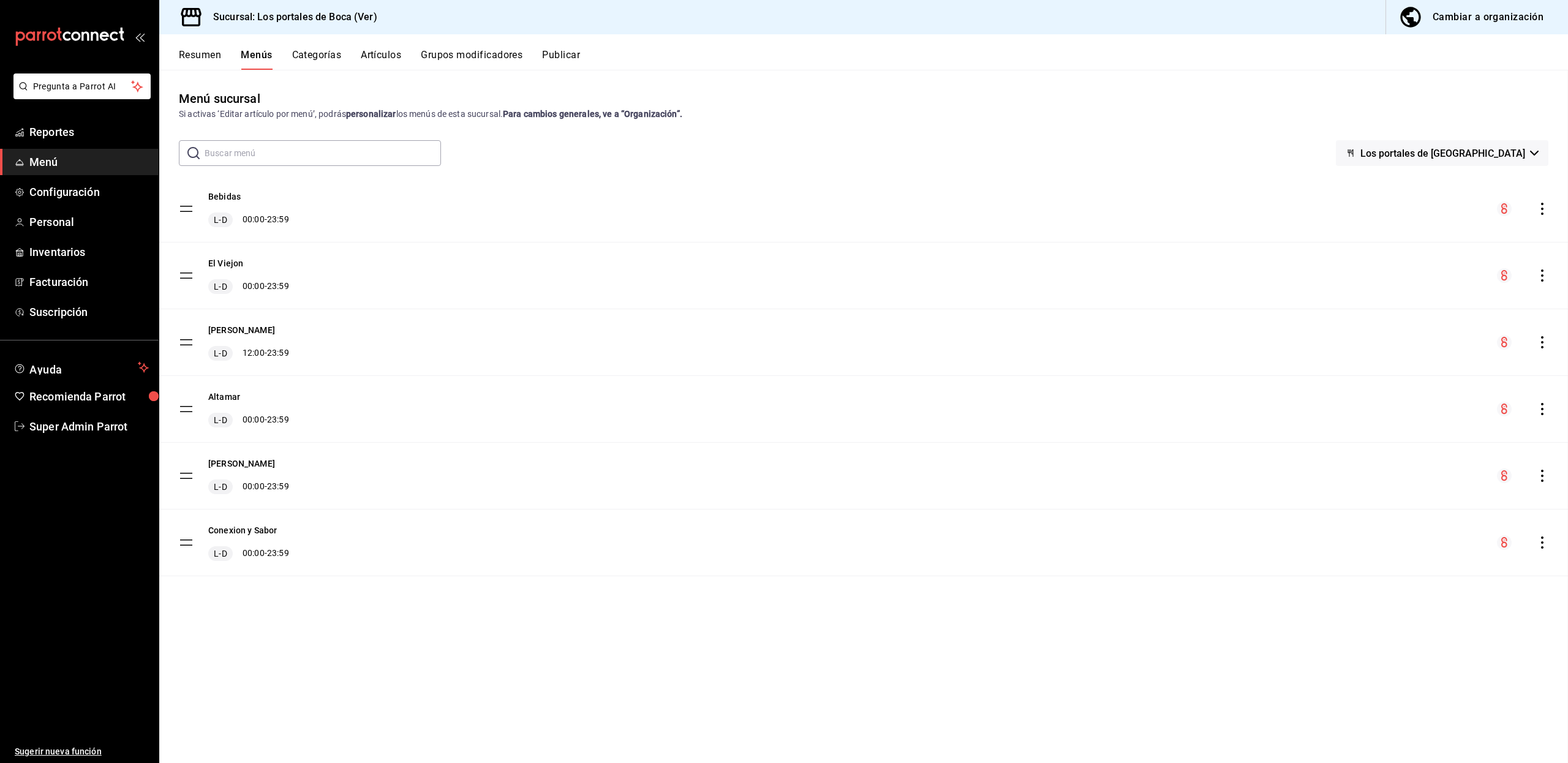
checkbox input "false"
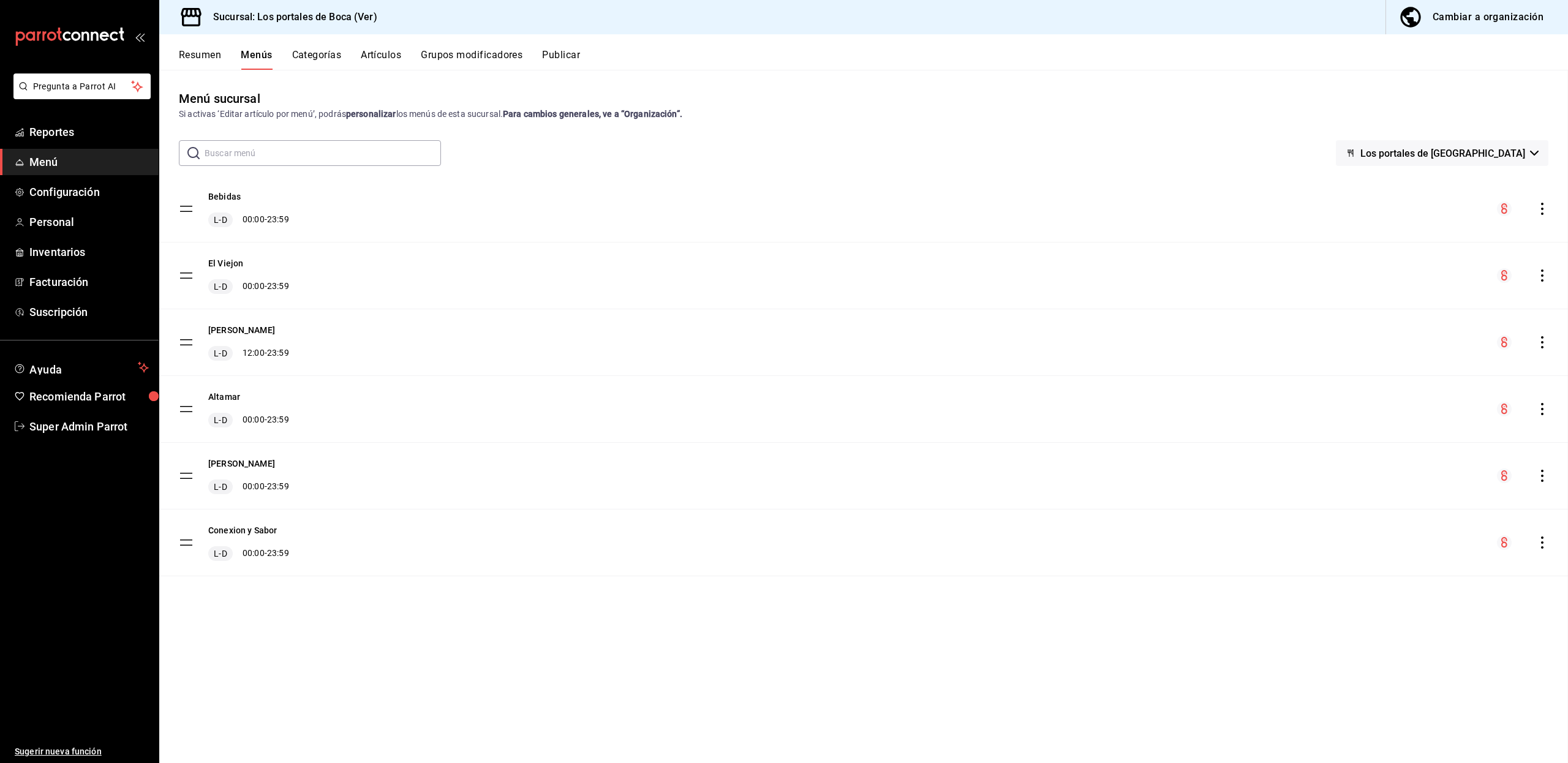
checkbox input "false"
click at [573, 56] on button "Publicar" at bounding box center [561, 60] width 38 height 21
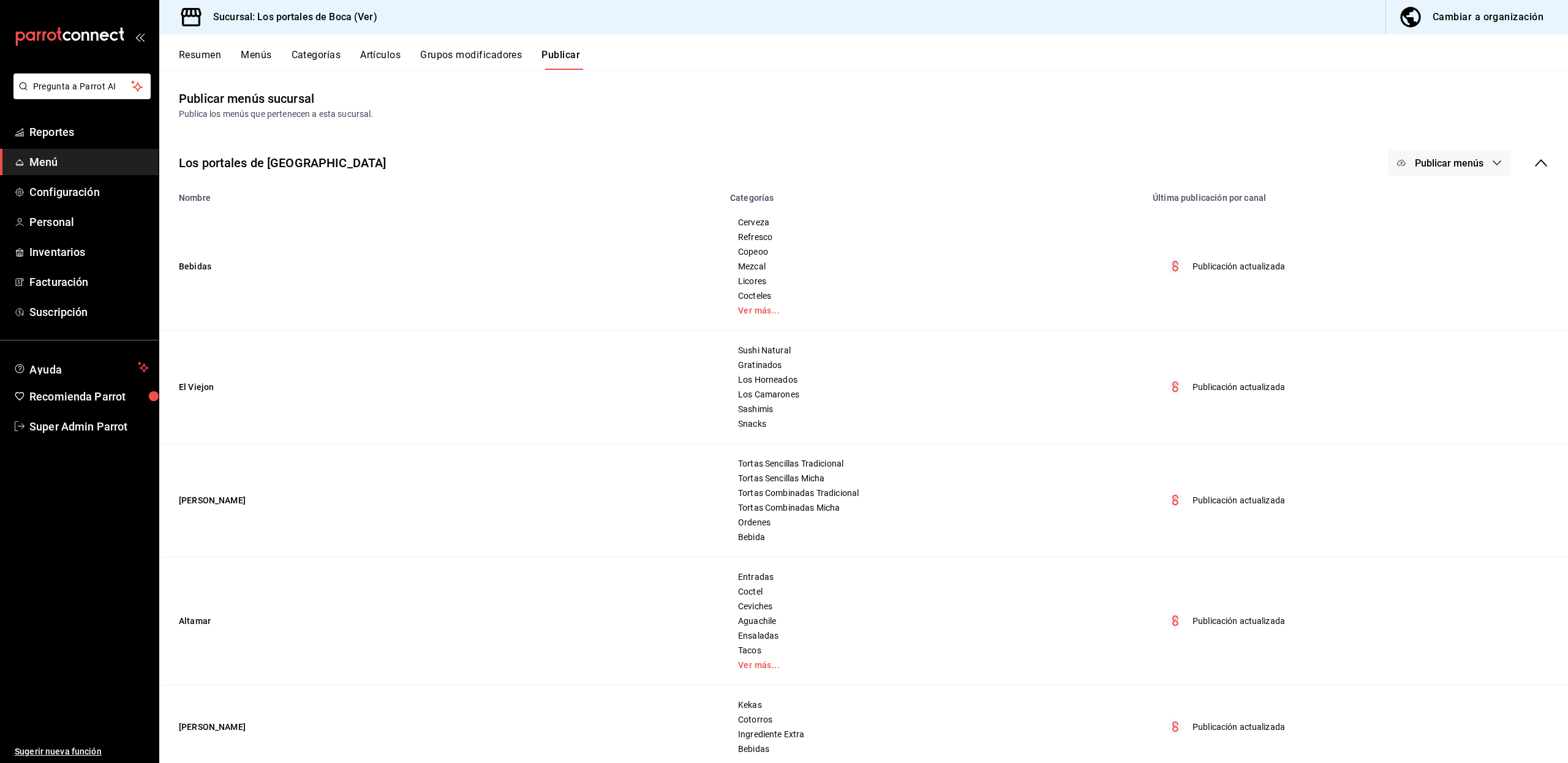
click at [1534, 158] on icon at bounding box center [1541, 162] width 15 height 15
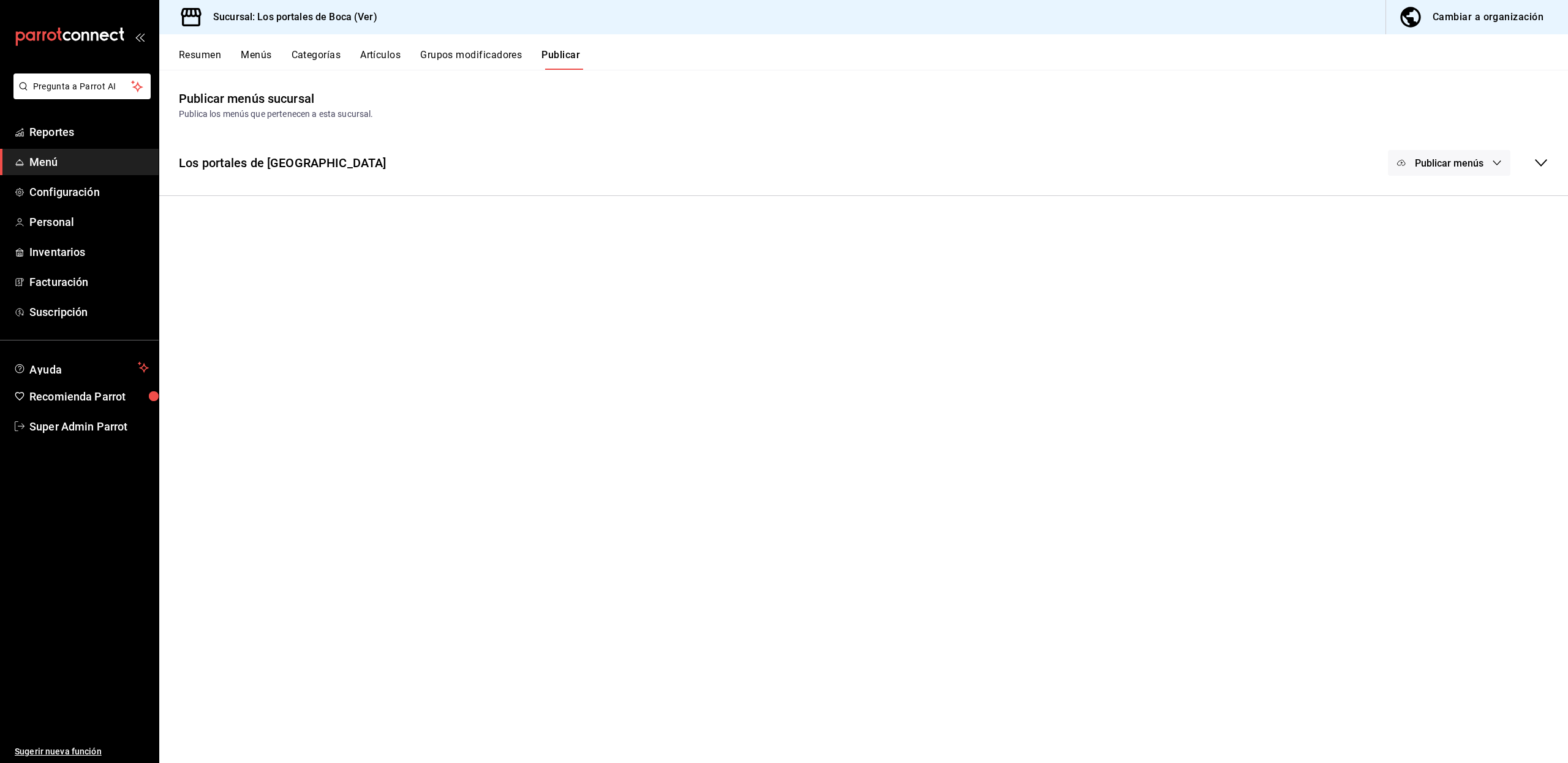
click at [1523, 158] on div "Publicar menús" at bounding box center [1468, 163] width 161 height 26
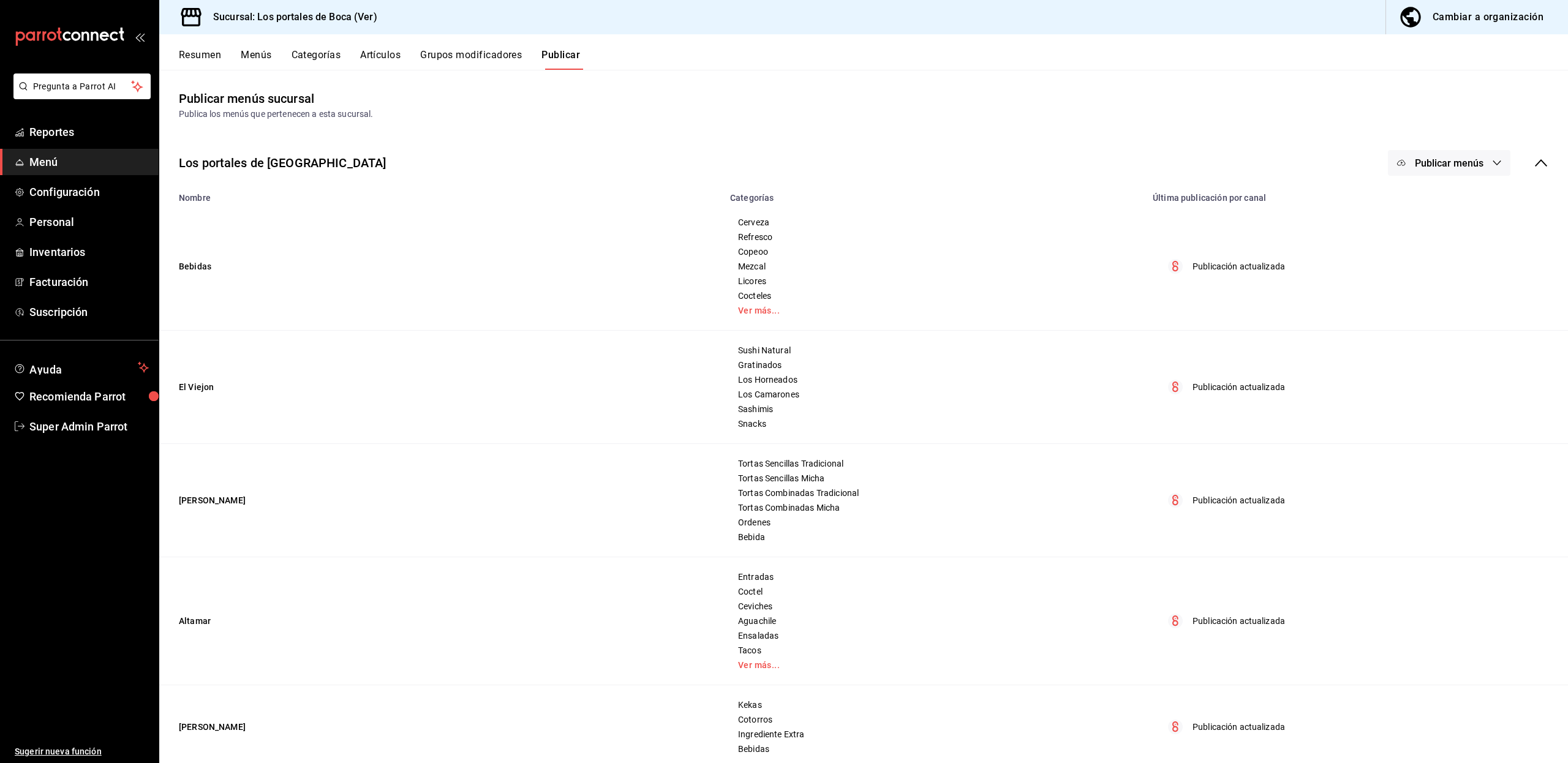
click at [252, 52] on button "Menús" at bounding box center [256, 60] width 30 height 21
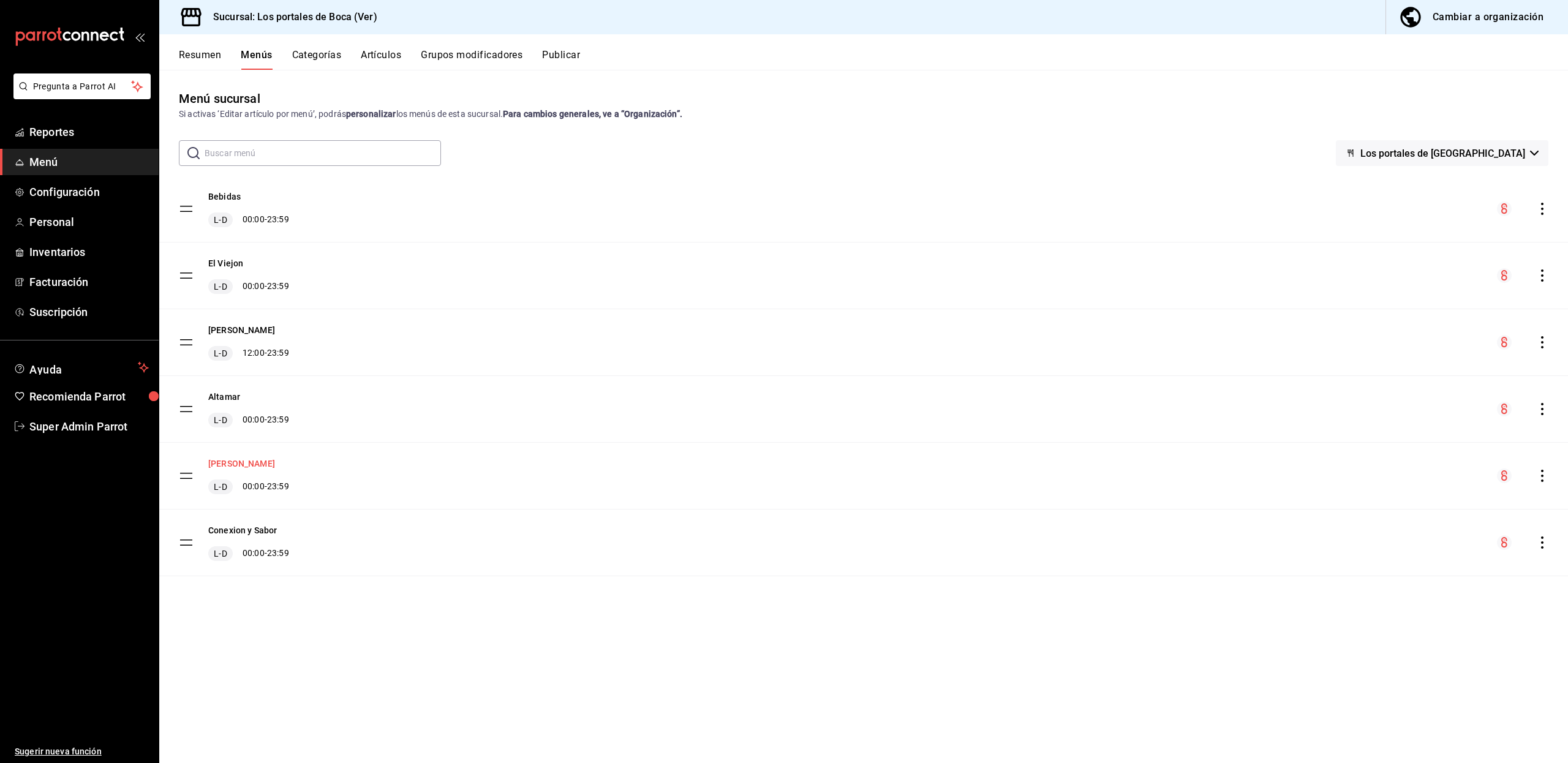
click at [217, 463] on button "Don Kekas" at bounding box center [241, 463] width 67 height 12
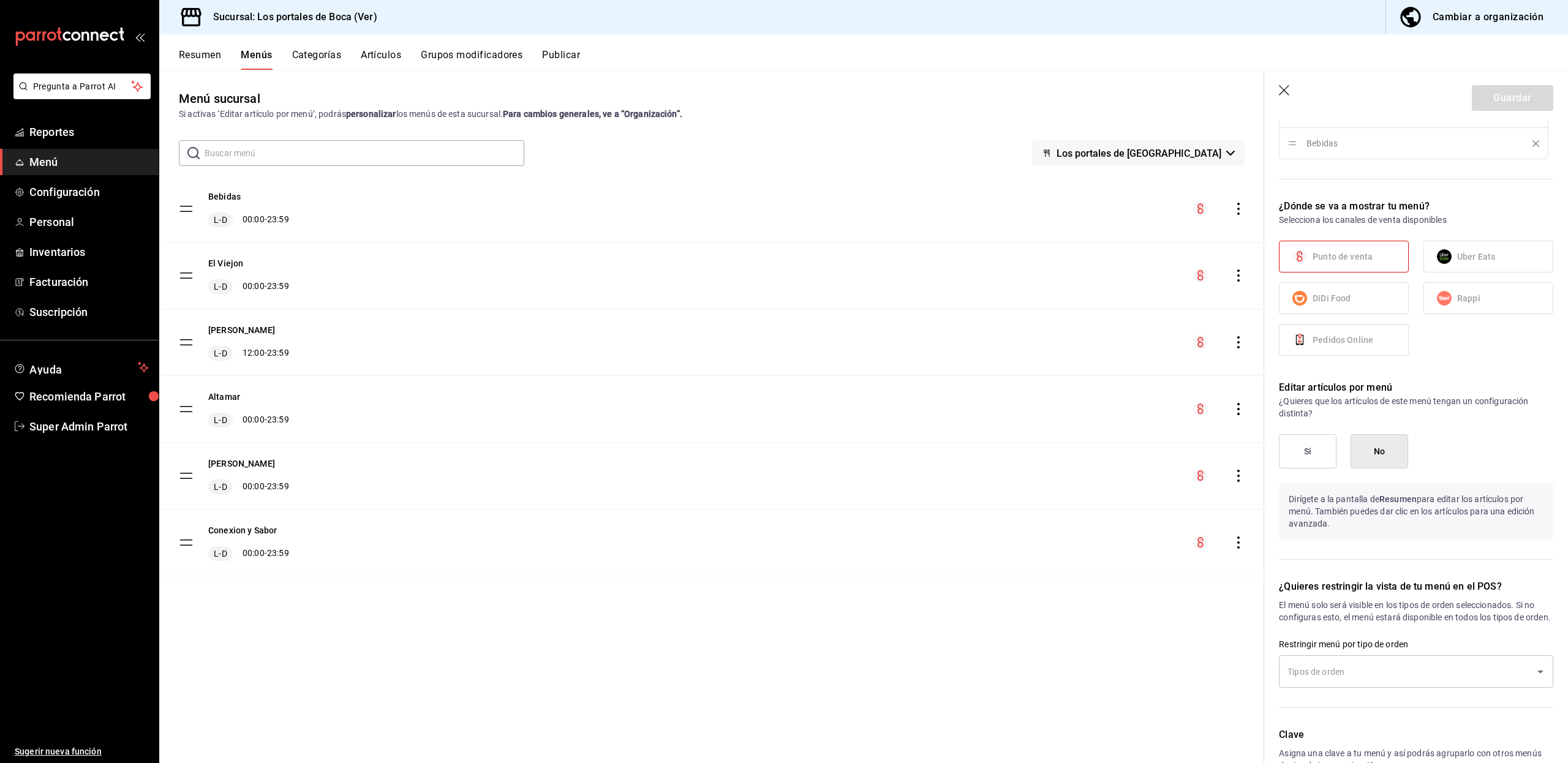
scroll to position [686, 0]
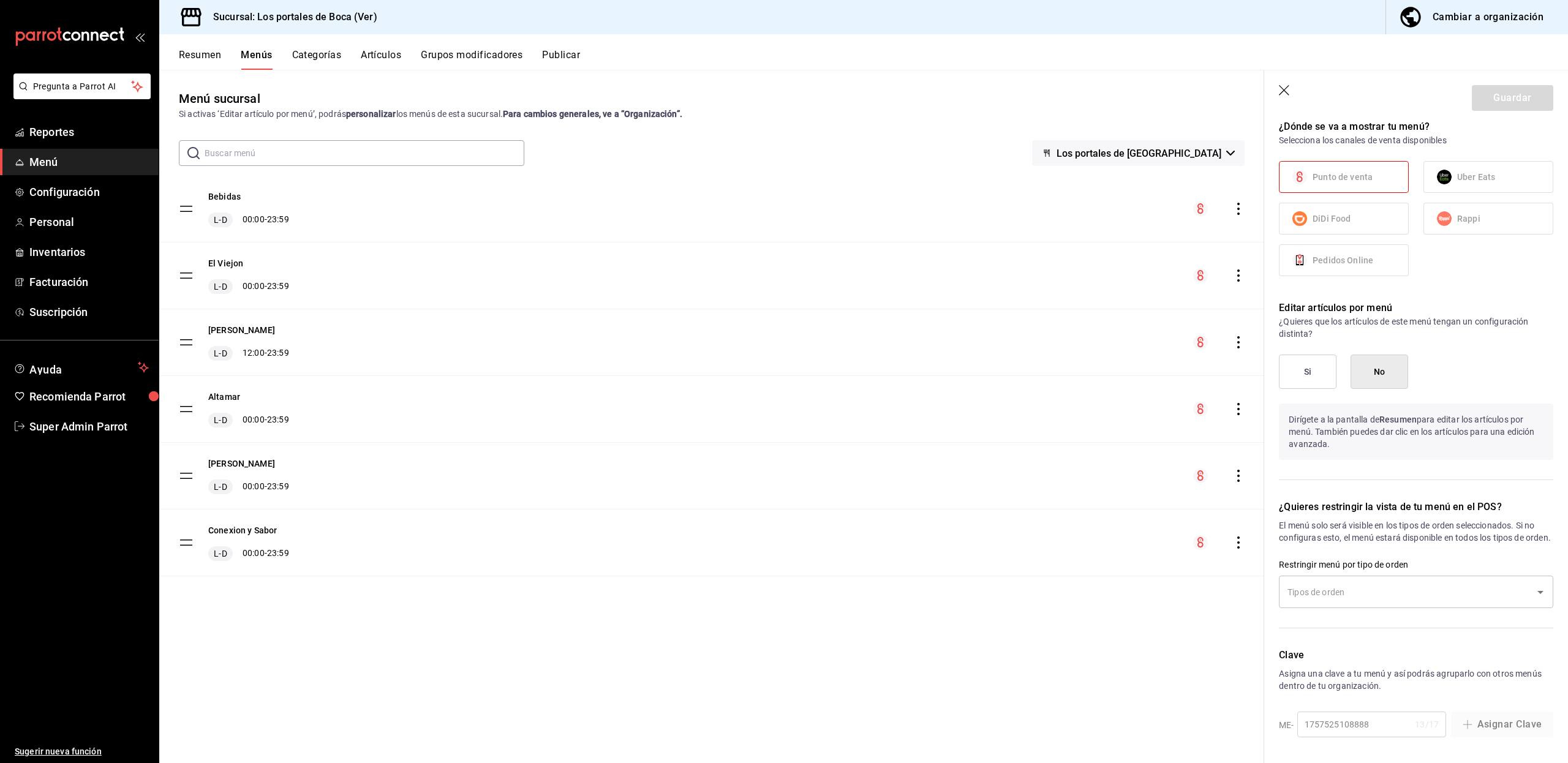
click at [1286, 89] on icon "button" at bounding box center [1284, 91] width 12 height 12
checkbox input "false"
type input "1758403833948"
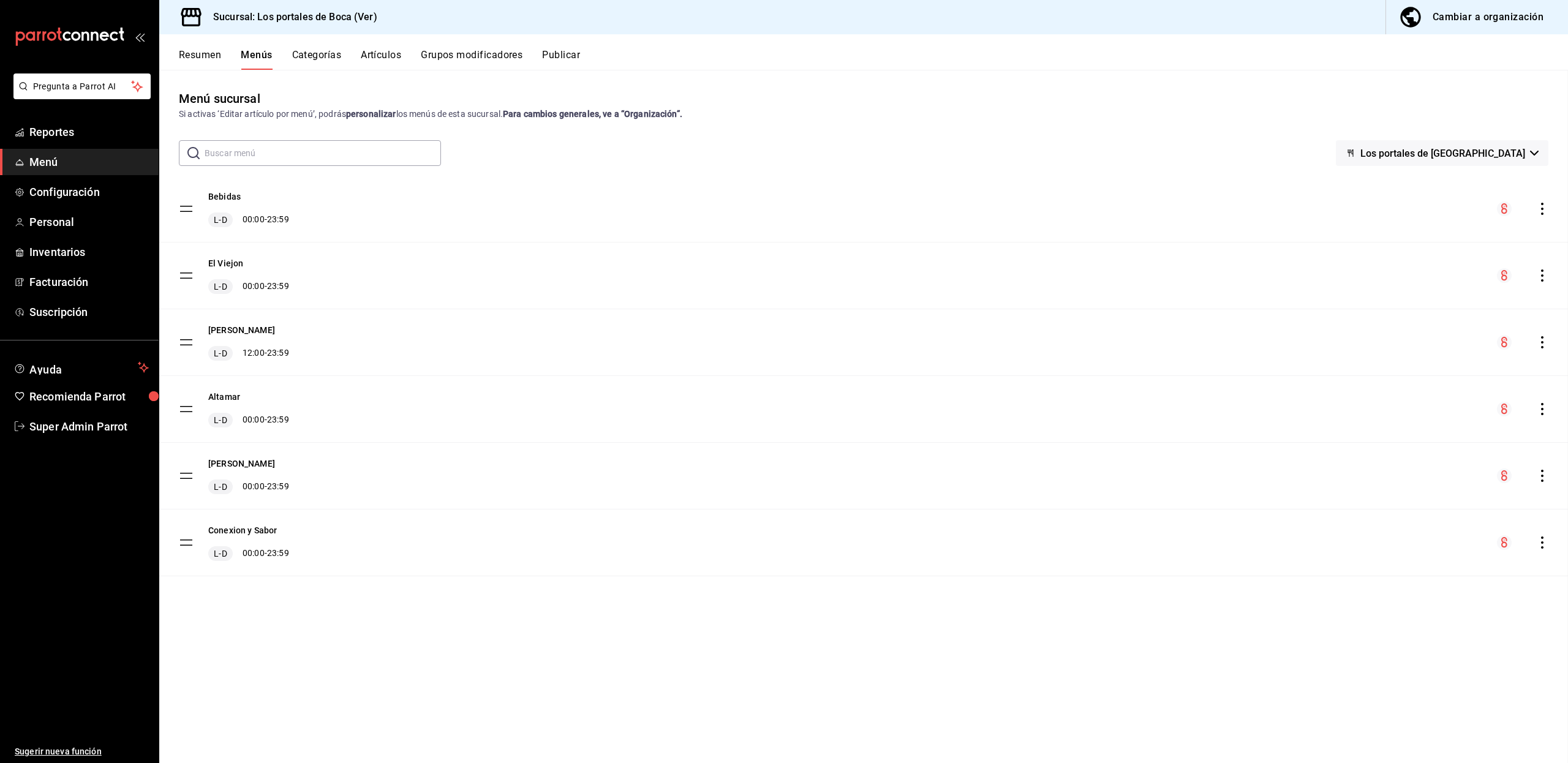
checkbox input "false"
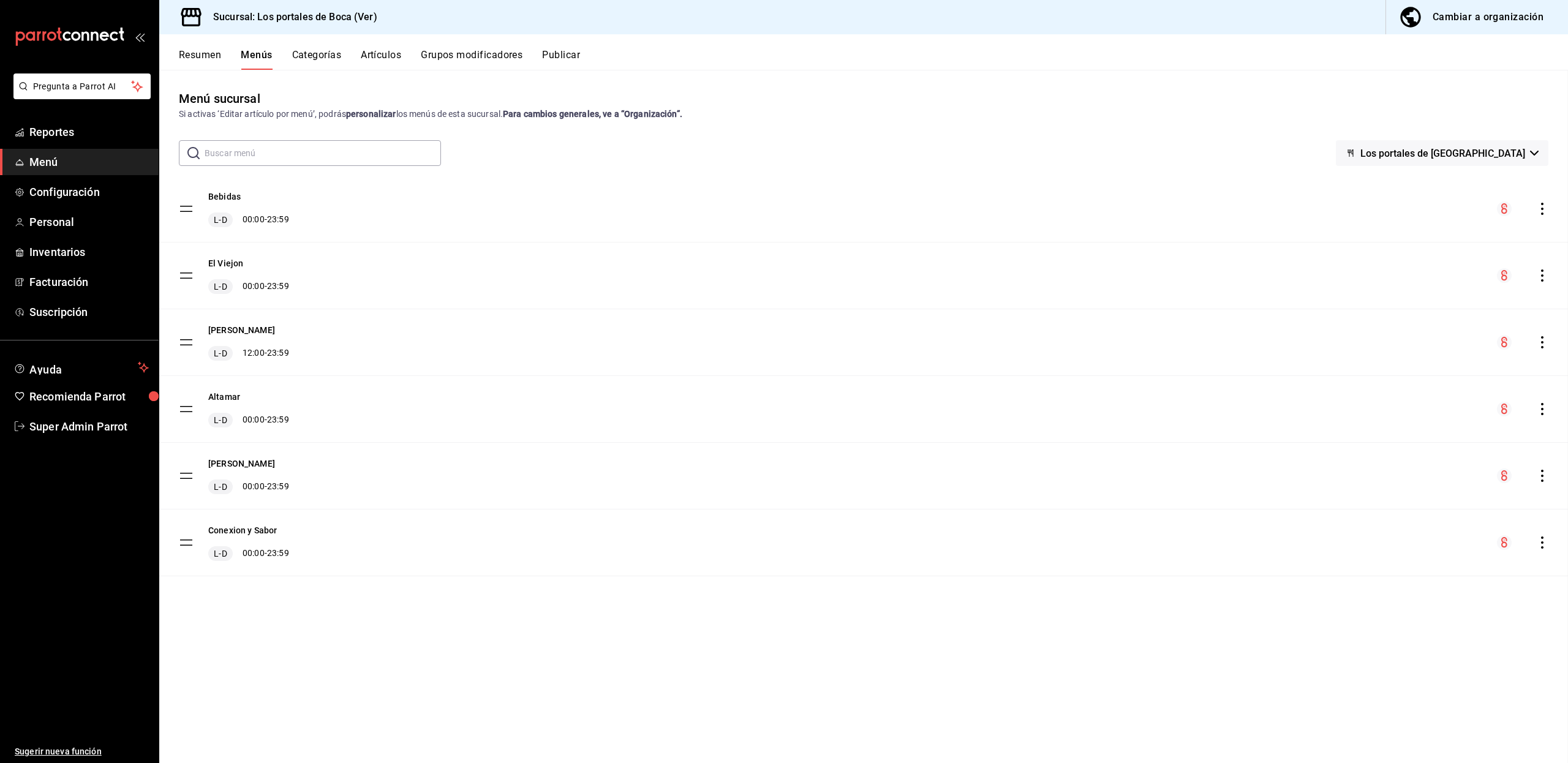
checkbox input "false"
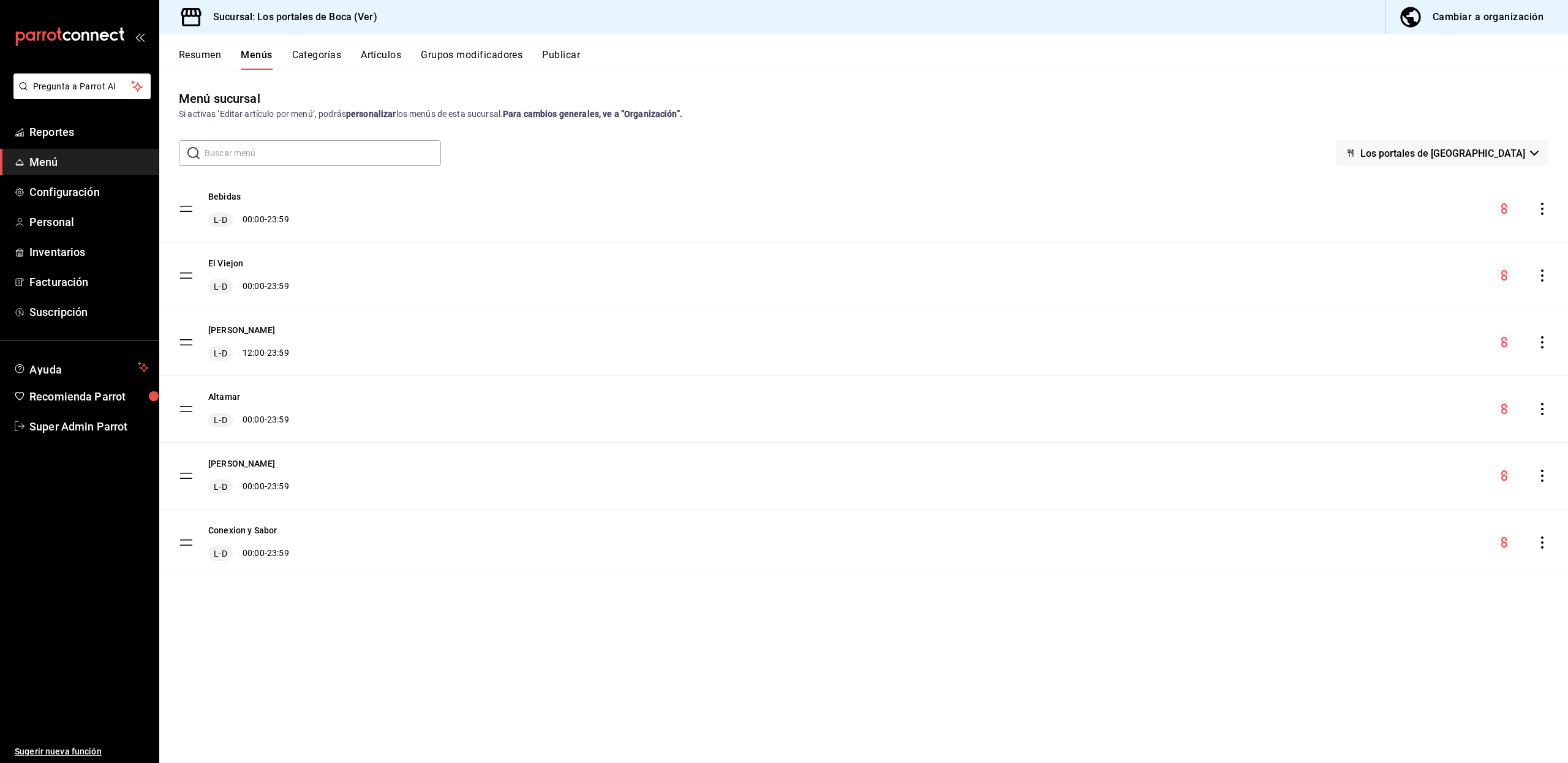
click at [655, 718] on div "Menú sucursal Si activas ‘Editar artículo por menú’, podrás personalizar los me…" at bounding box center [864, 426] width 1409 height 673
click at [1544, 473] on icon "actions" at bounding box center [1541, 476] width 12 height 12
click at [613, 656] on div at bounding box center [784, 381] width 1568 height 763
click at [1450, 17] on div "Cambiar a organización" at bounding box center [1487, 17] width 111 height 17
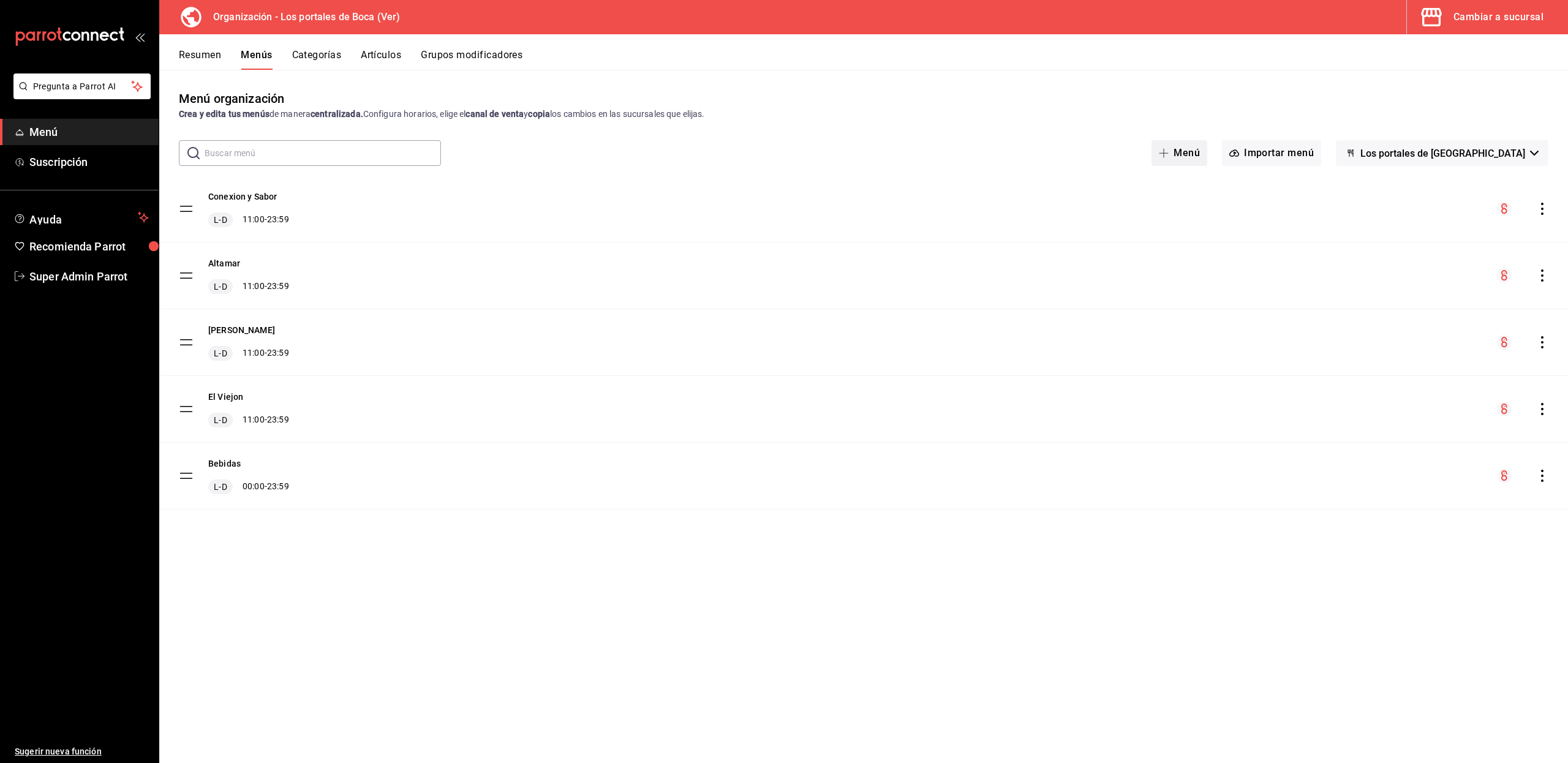
click at [1202, 163] on button "Menú" at bounding box center [1179, 153] width 56 height 26
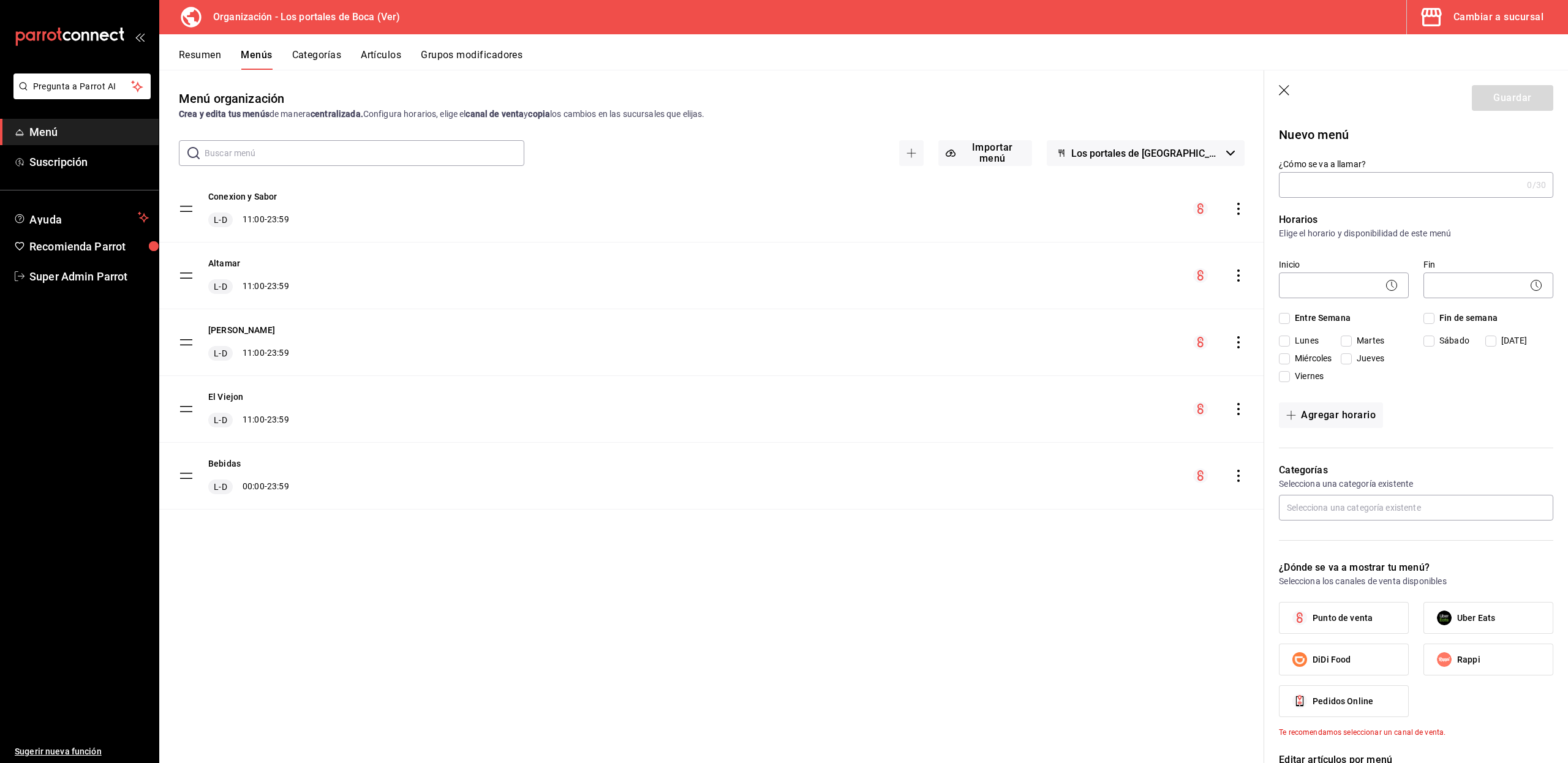
click at [1282, 92] on icon "button" at bounding box center [1284, 90] width 10 height 10
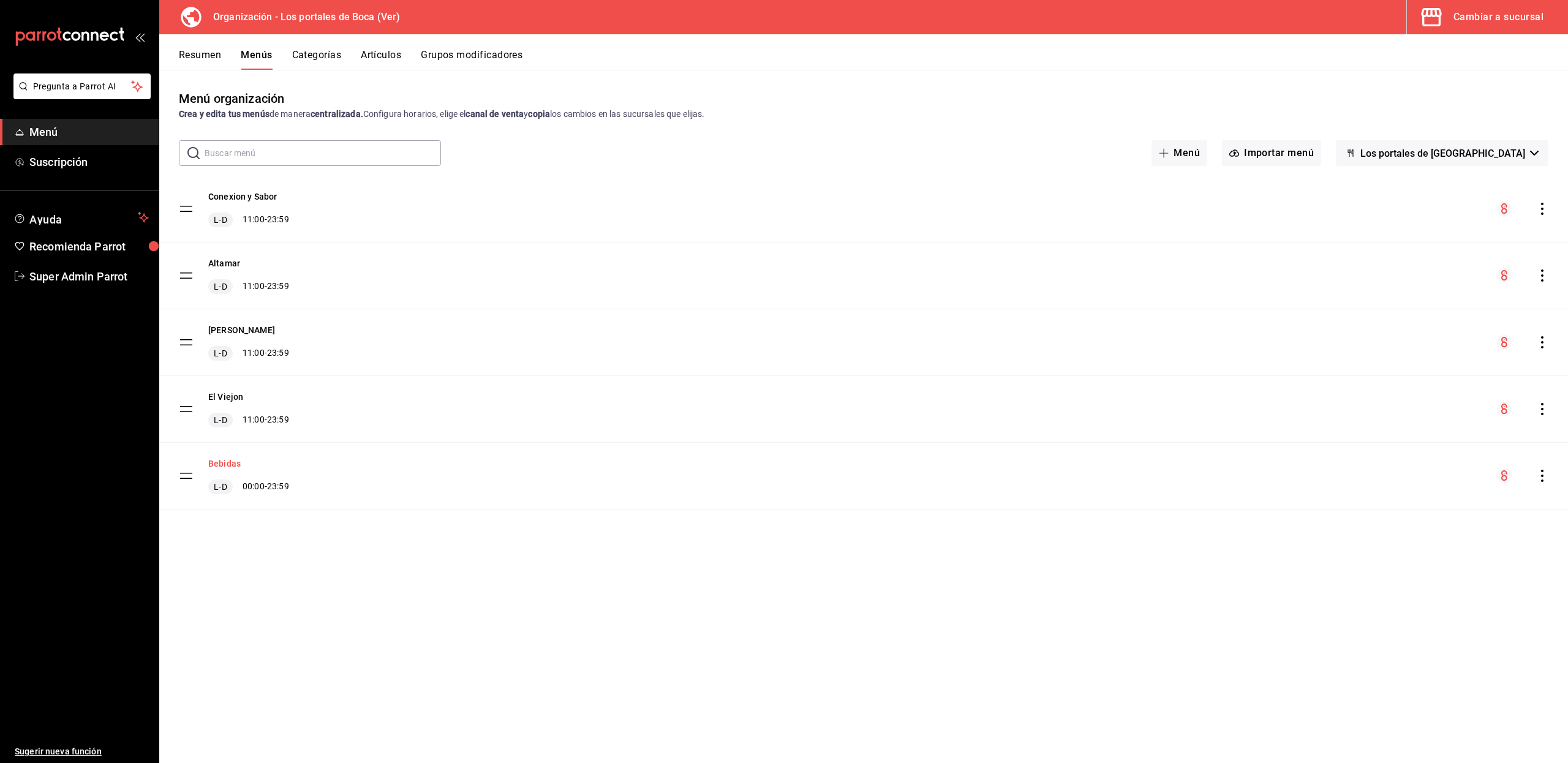
click at [209, 463] on button "Bebidas" at bounding box center [225, 463] width 32 height 12
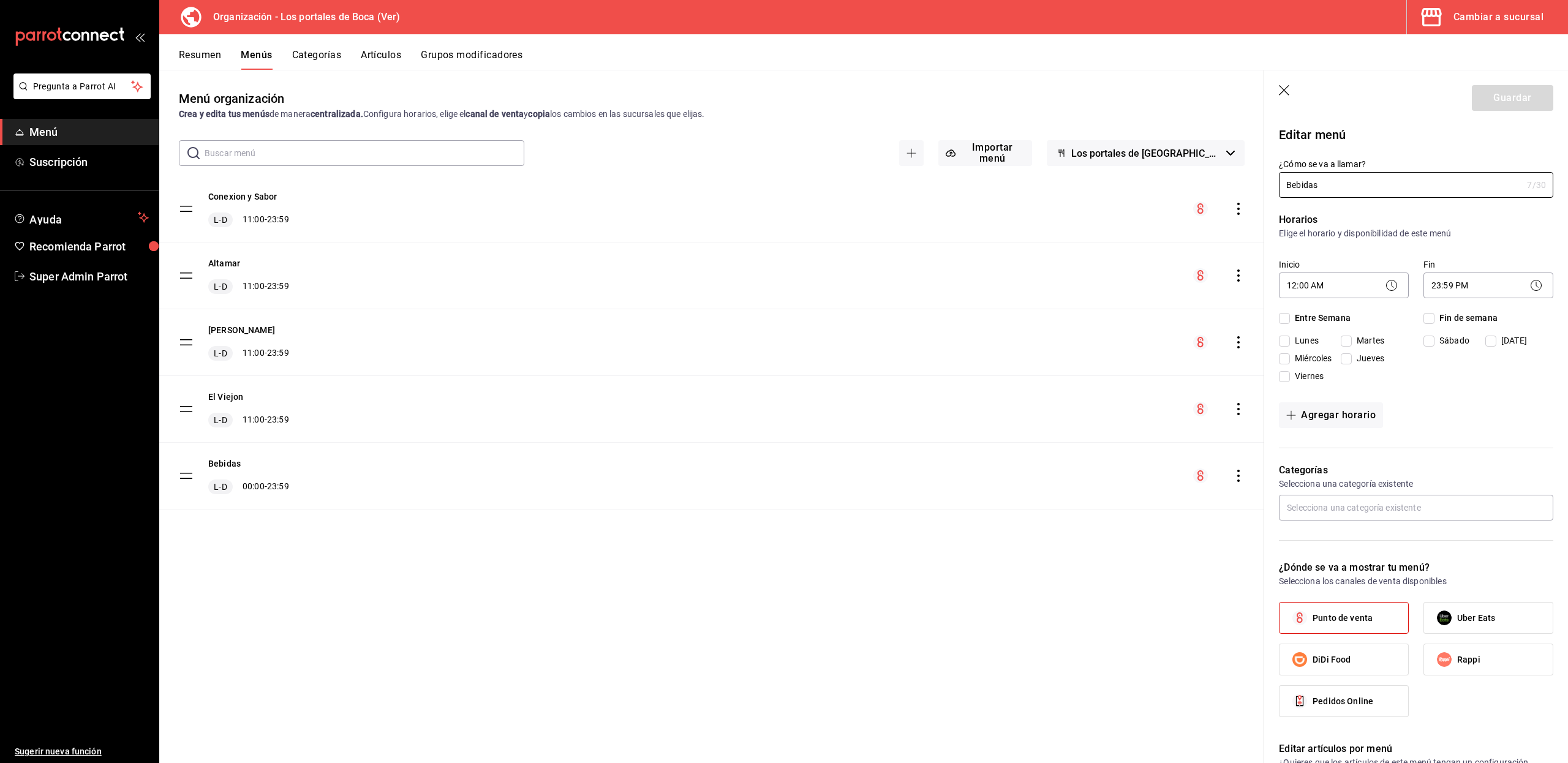
checkbox input "true"
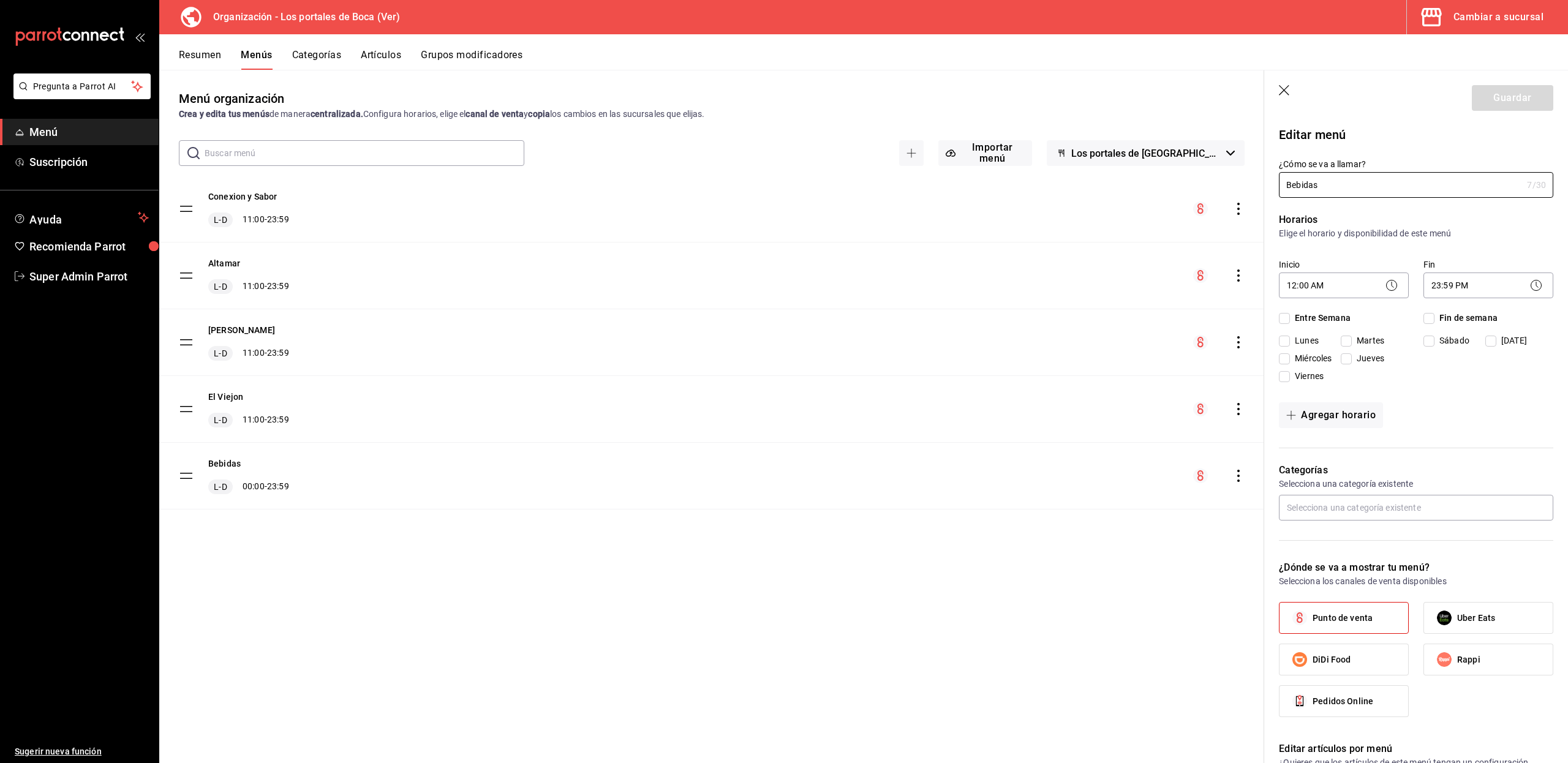
checkbox input "true"
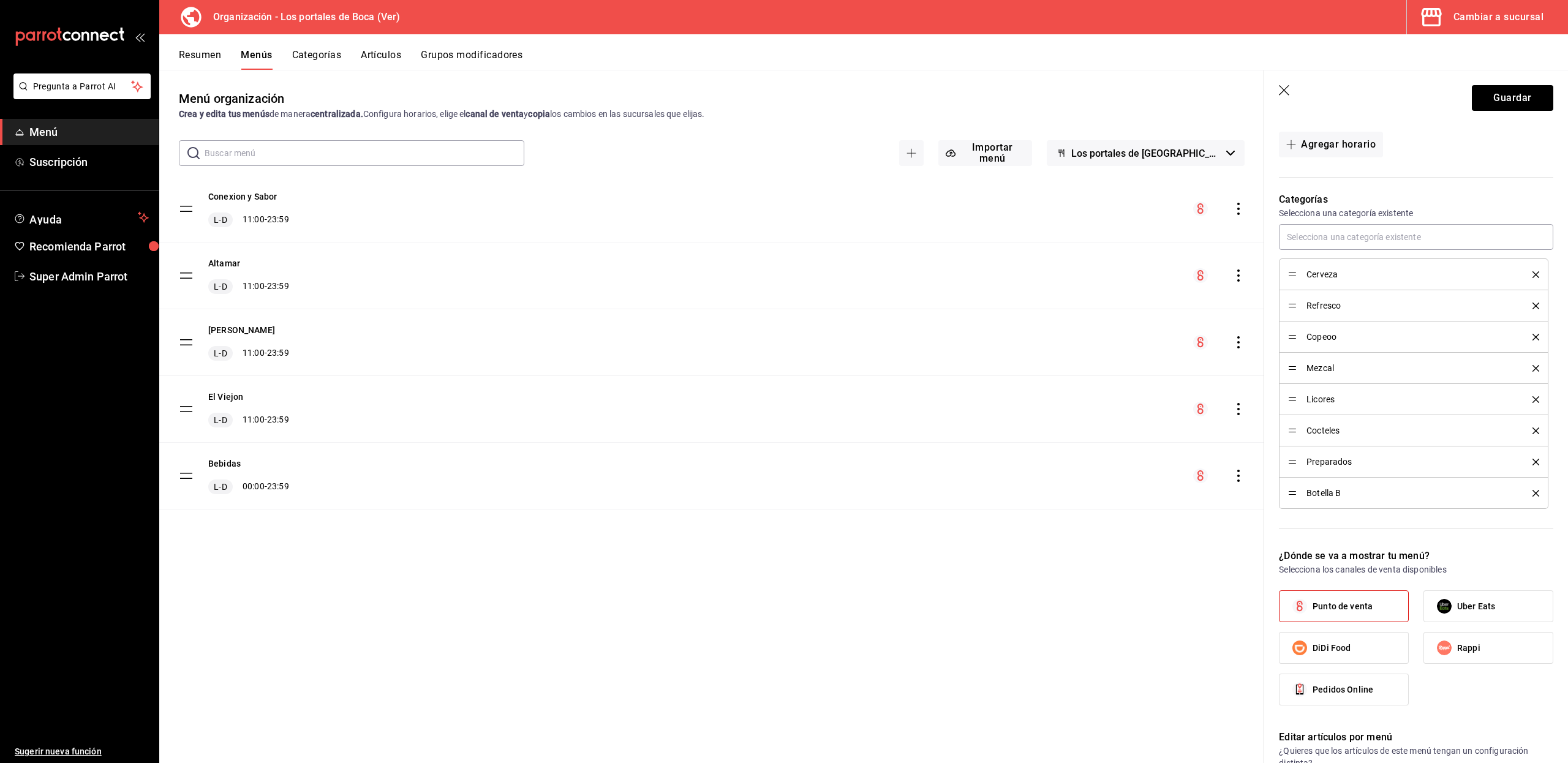
scroll to position [277, 0]
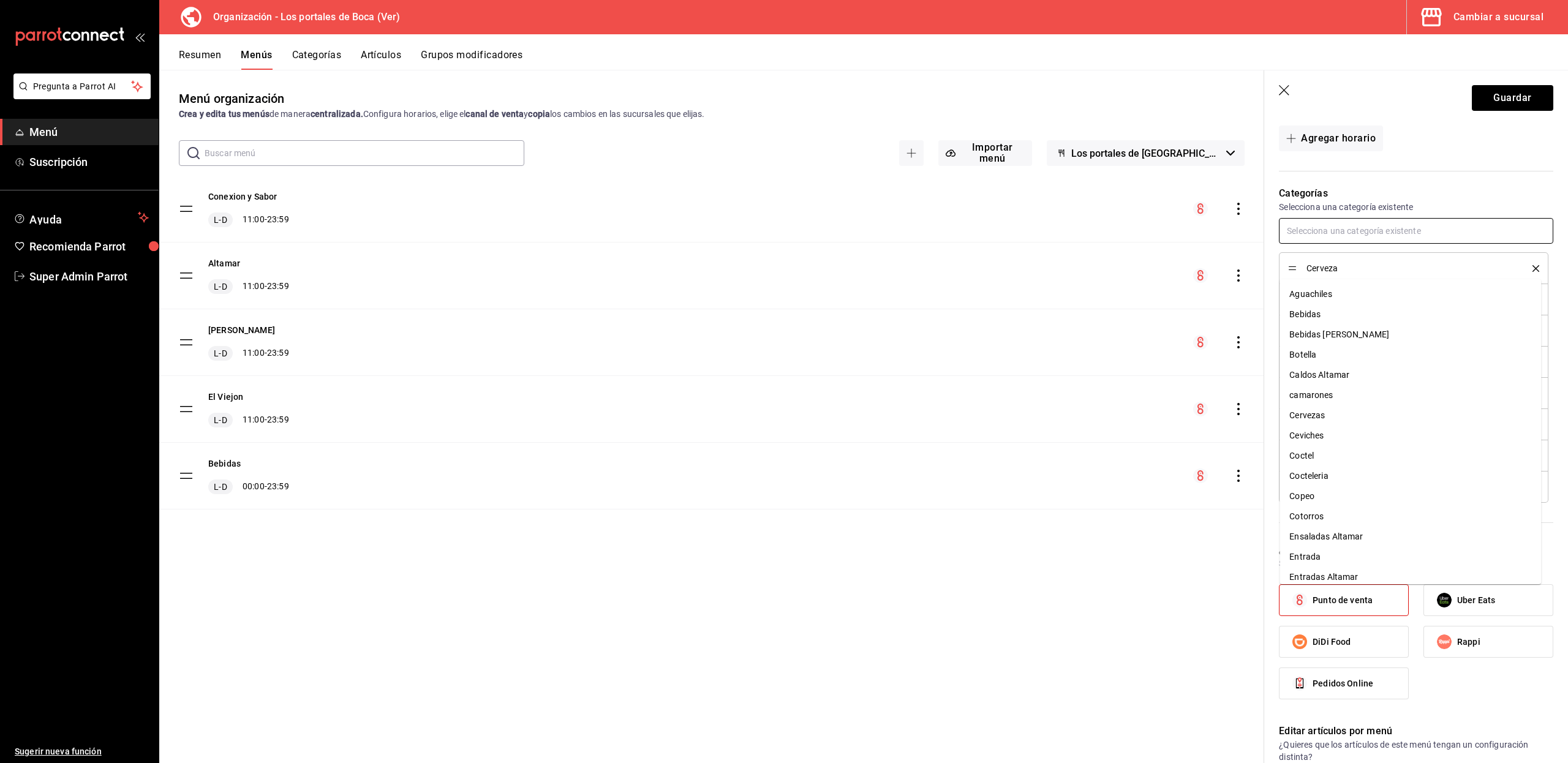
click at [1330, 243] on input "text" at bounding box center [1416, 231] width 274 height 26
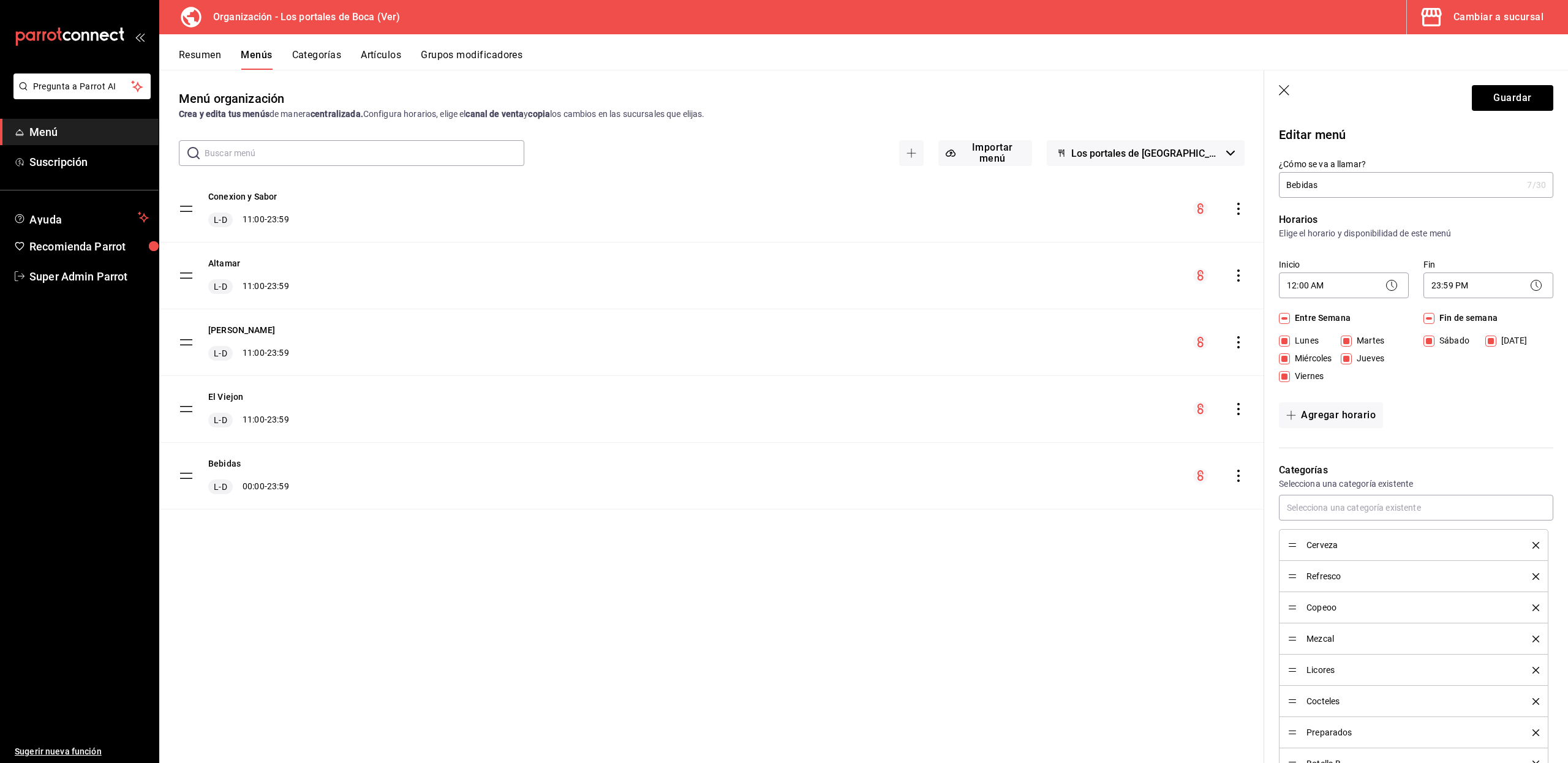
click at [335, 56] on button "Categorías" at bounding box center [317, 60] width 50 height 21
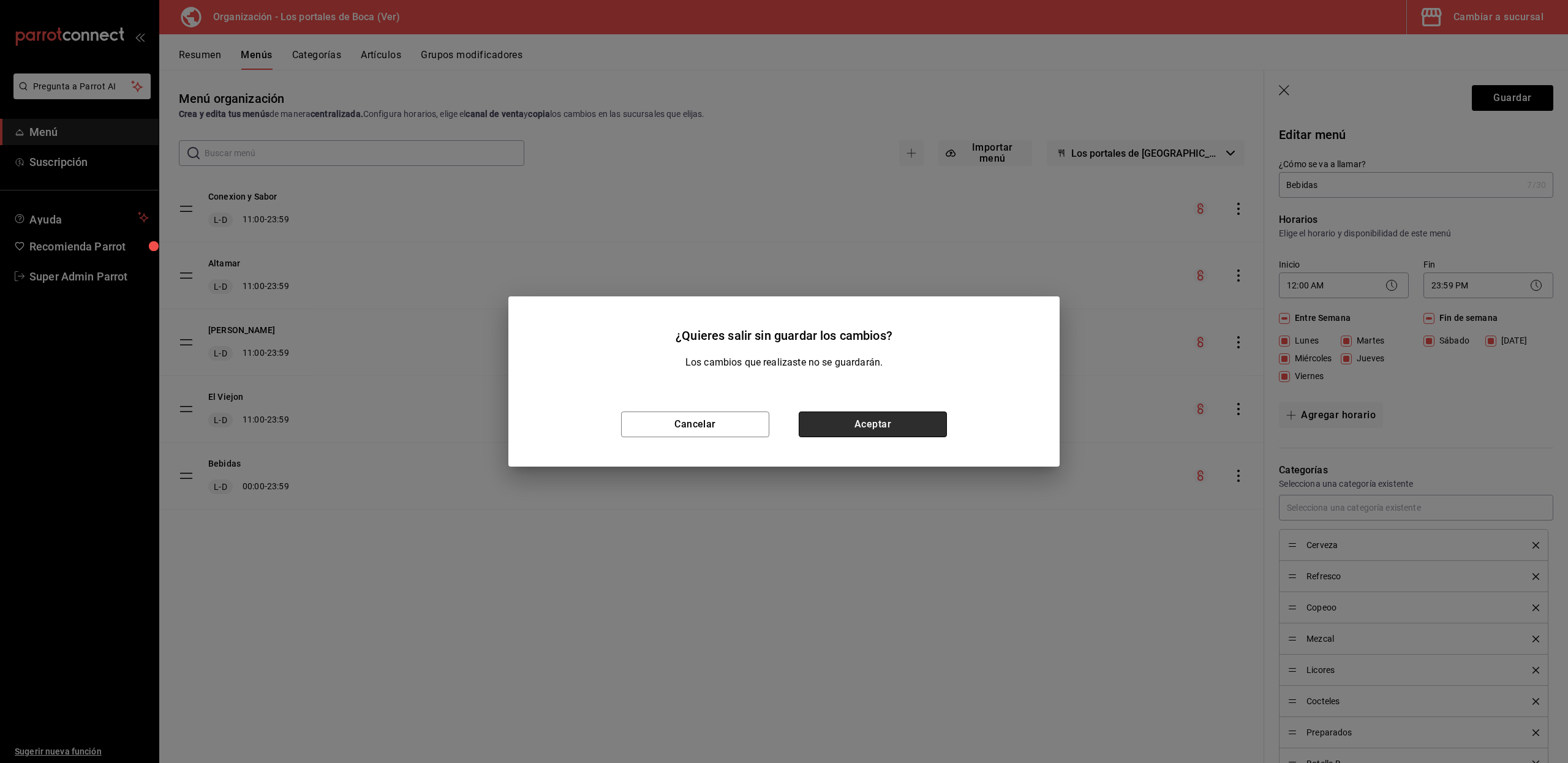
click at [831, 424] on button "Aceptar" at bounding box center [872, 425] width 148 height 26
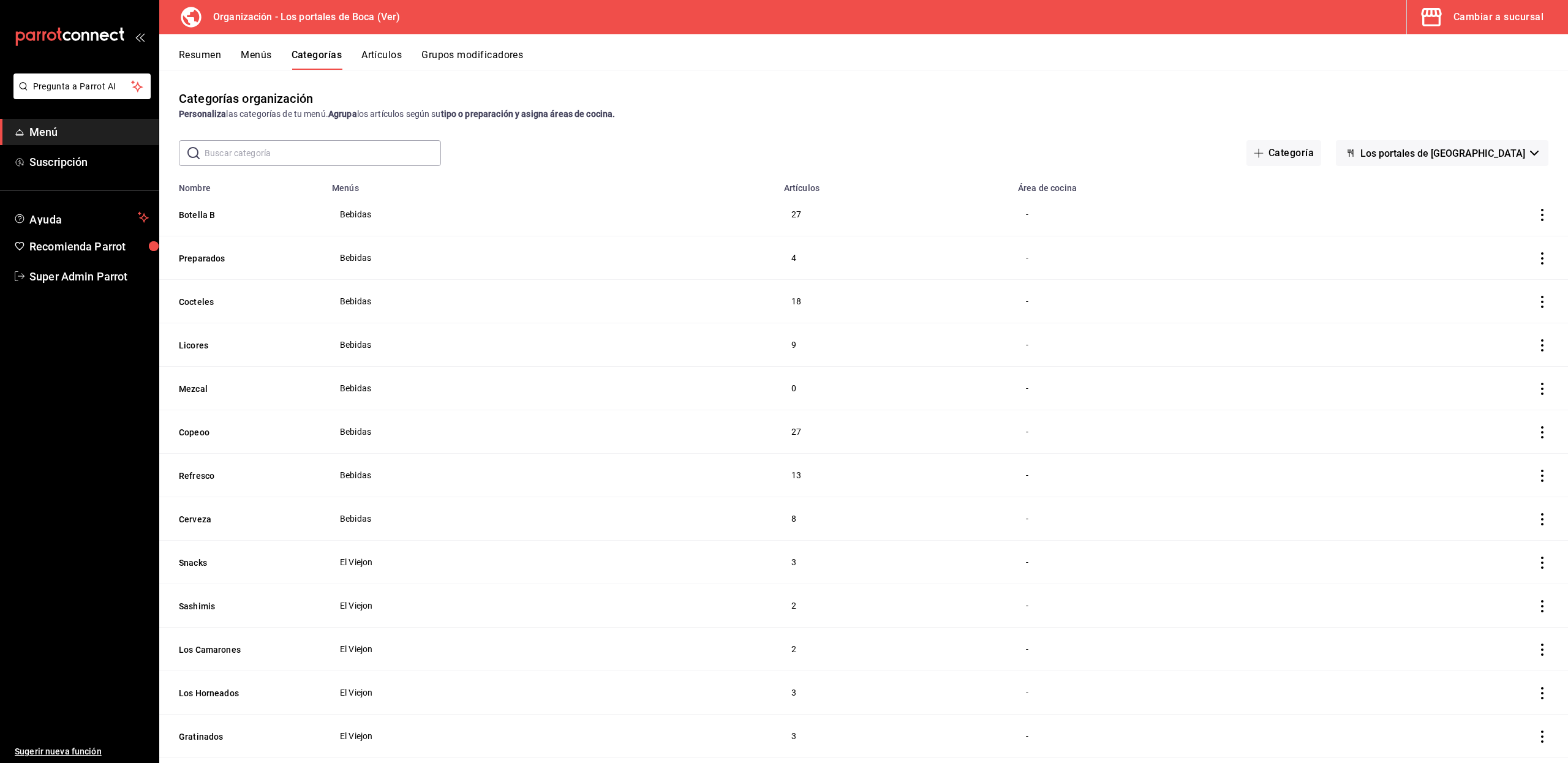
click at [261, 154] on input "text" at bounding box center [322, 153] width 236 height 25
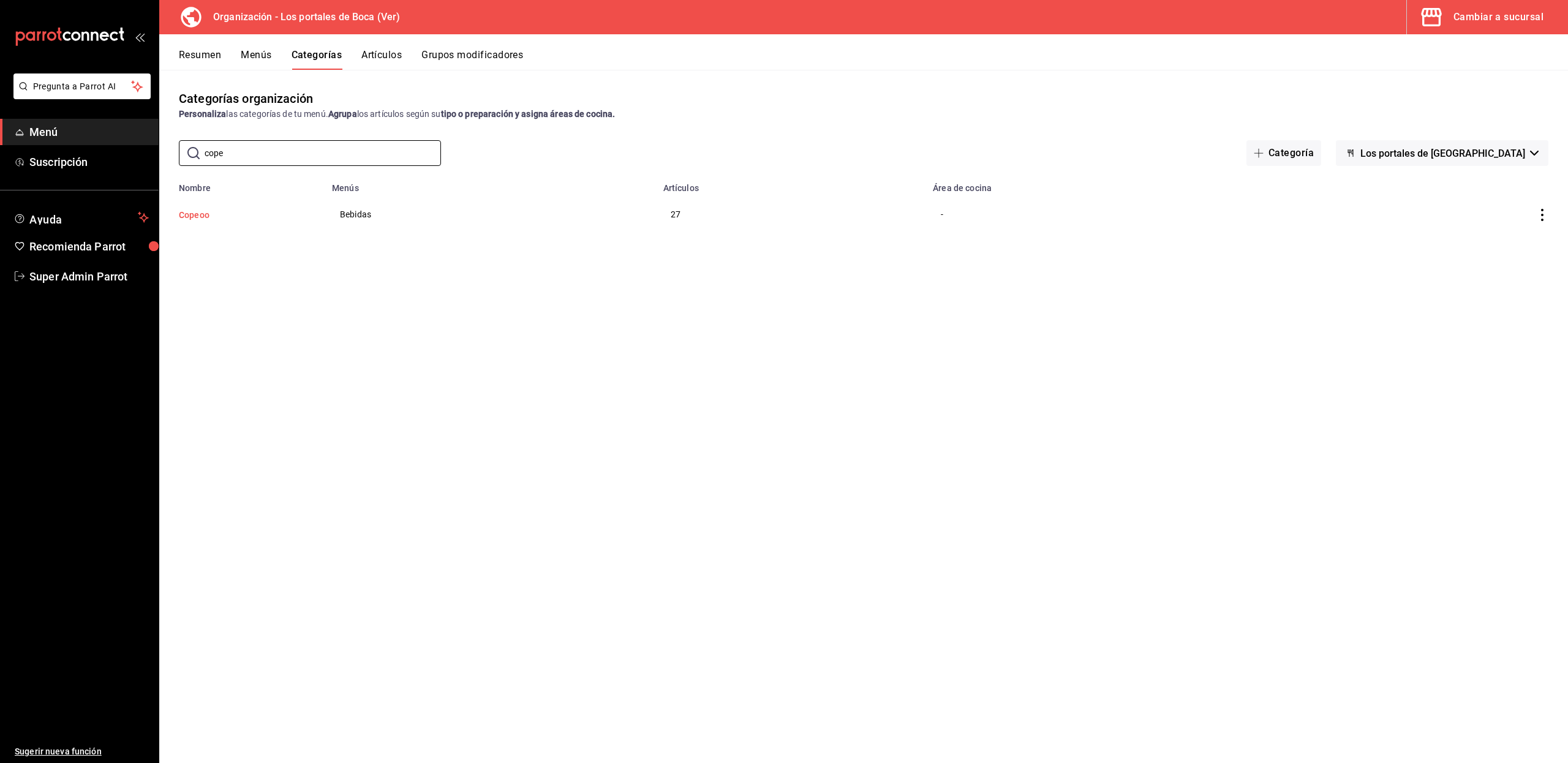
click at [198, 214] on button "Copeoo" at bounding box center [240, 215] width 122 height 12
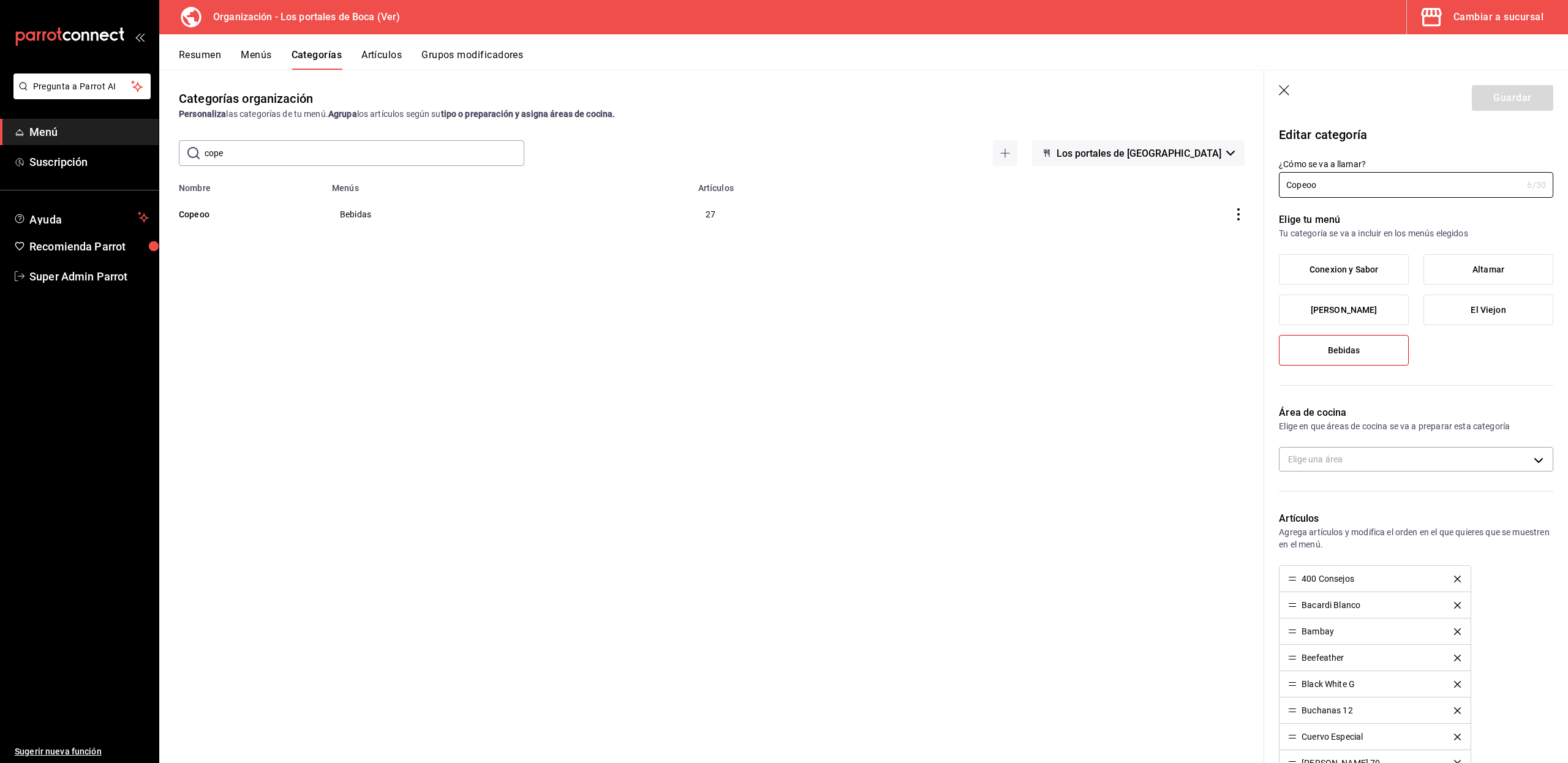
click at [1279, 96] on icon "button" at bounding box center [1284, 91] width 12 height 12
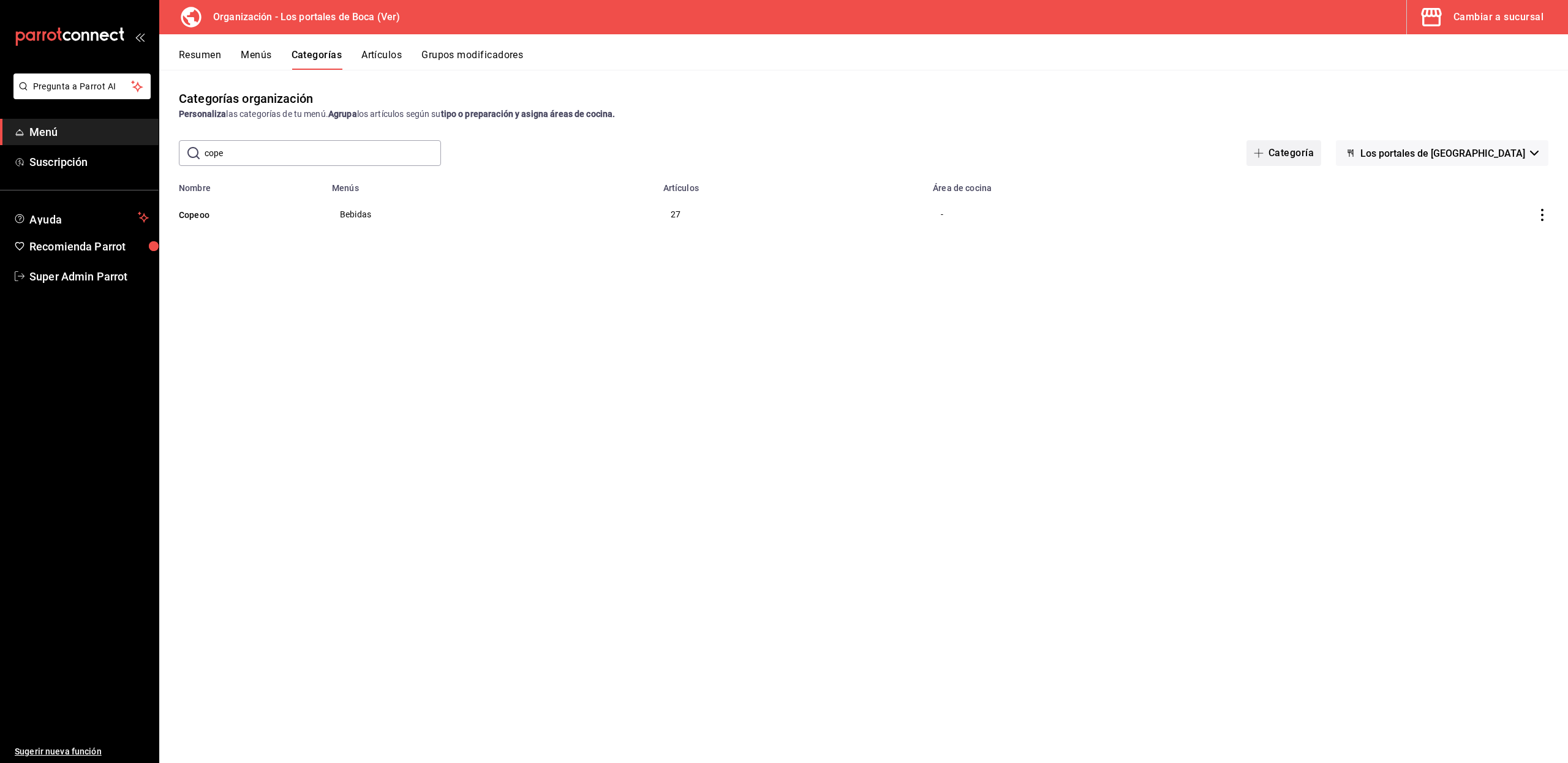
click at [1299, 160] on button "Categoría" at bounding box center [1283, 153] width 74 height 26
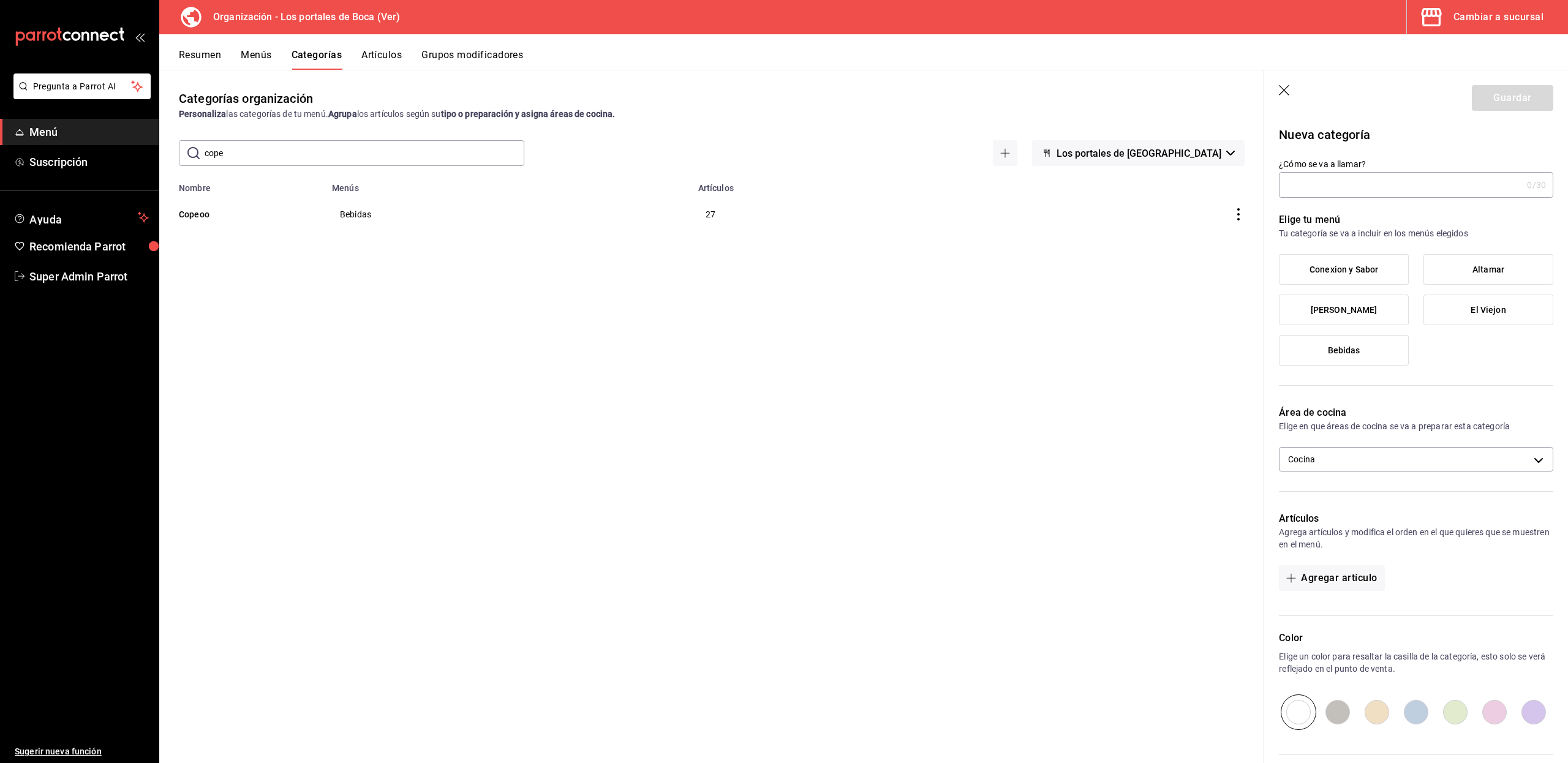
click at [1284, 88] on icon "button" at bounding box center [1284, 91] width 12 height 12
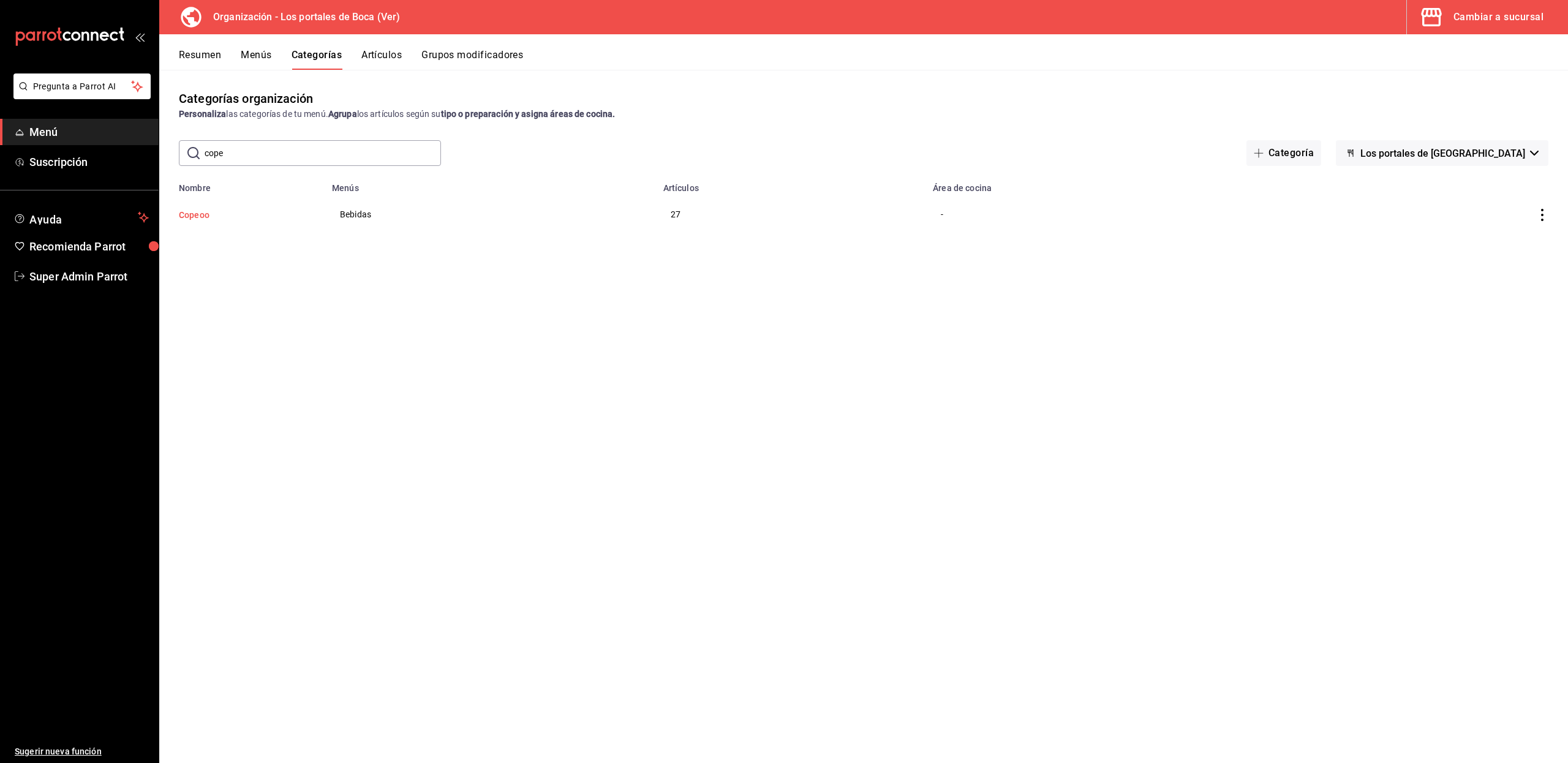
click at [199, 218] on button "Copeoo" at bounding box center [240, 215] width 122 height 12
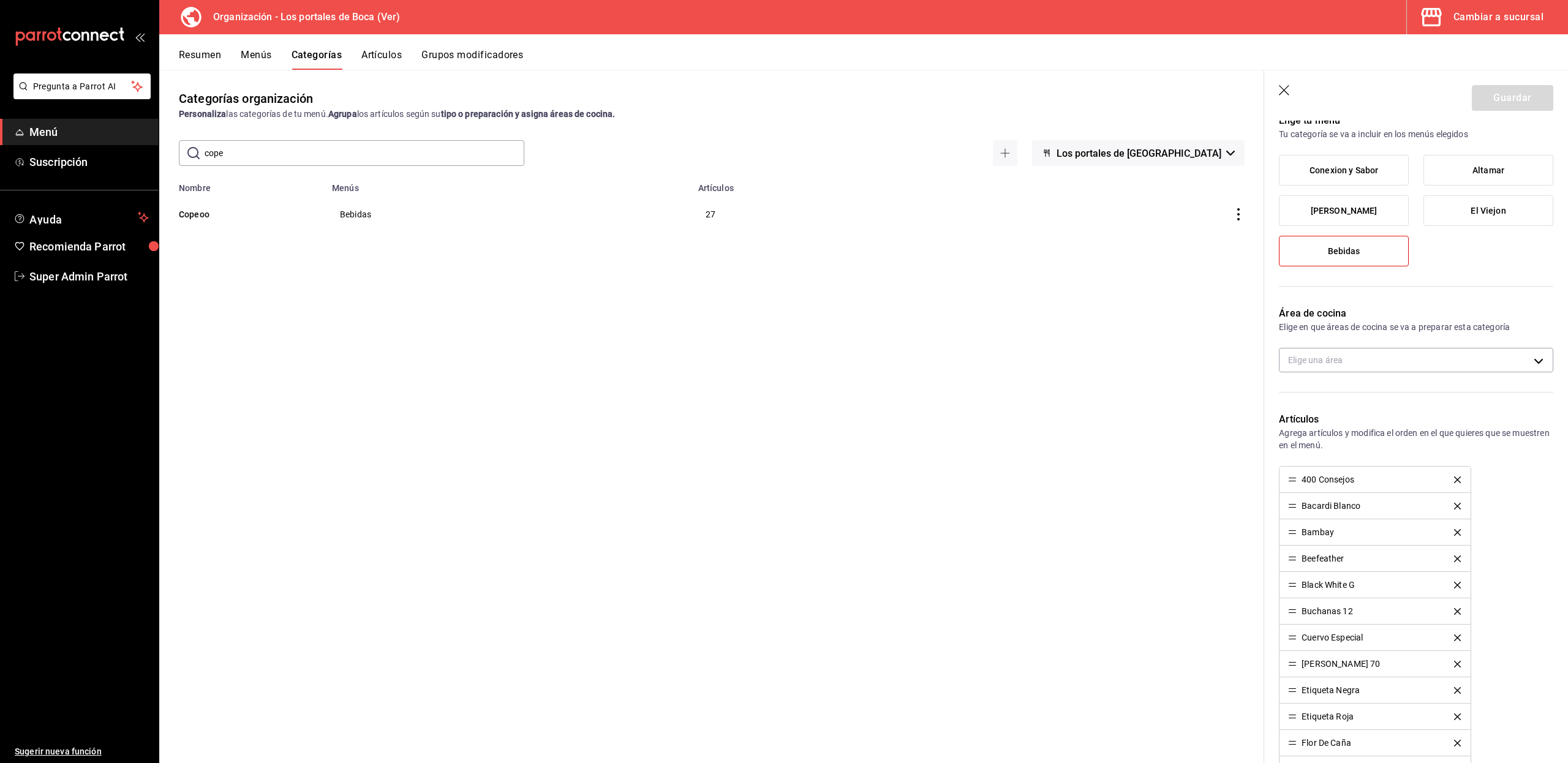
scroll to position [100, 0]
click at [1284, 91] on icon "button" at bounding box center [1284, 90] width 10 height 10
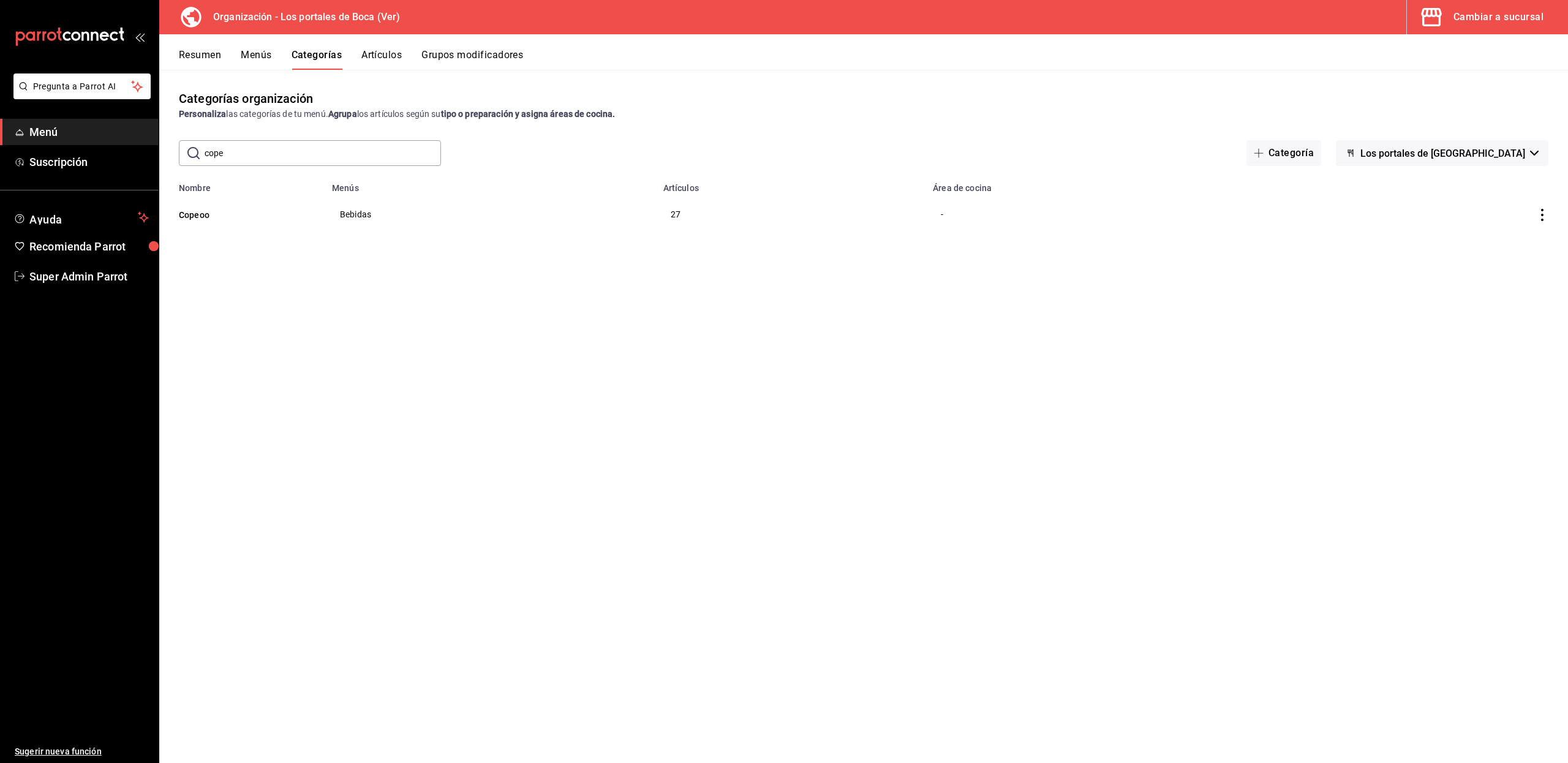
click at [293, 154] on input "cope" at bounding box center [322, 153] width 236 height 25
type input "c"
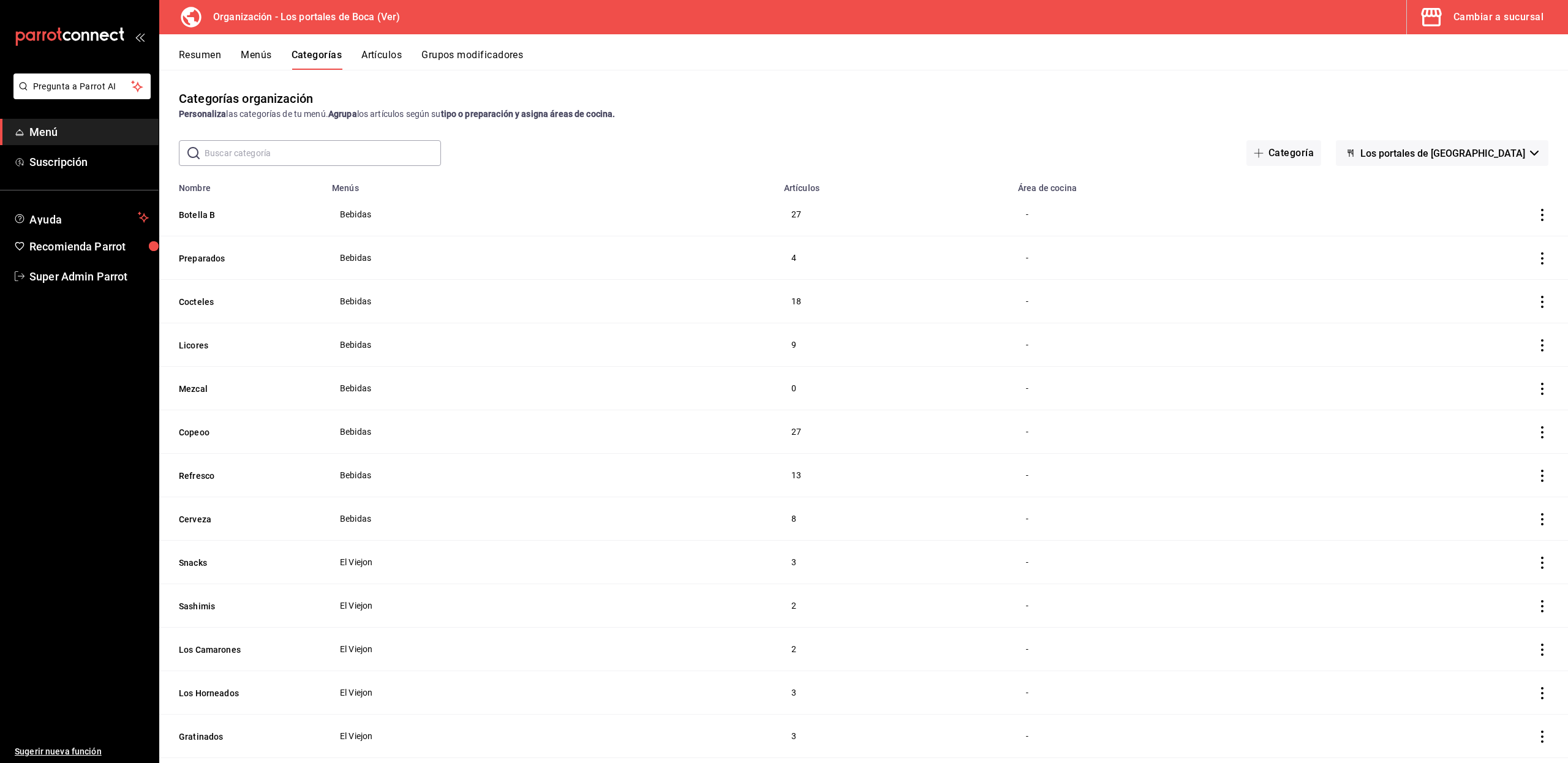
click at [313, 154] on input "text" at bounding box center [322, 153] width 236 height 25
click at [1263, 151] on icon "button" at bounding box center [1258, 153] width 10 height 10
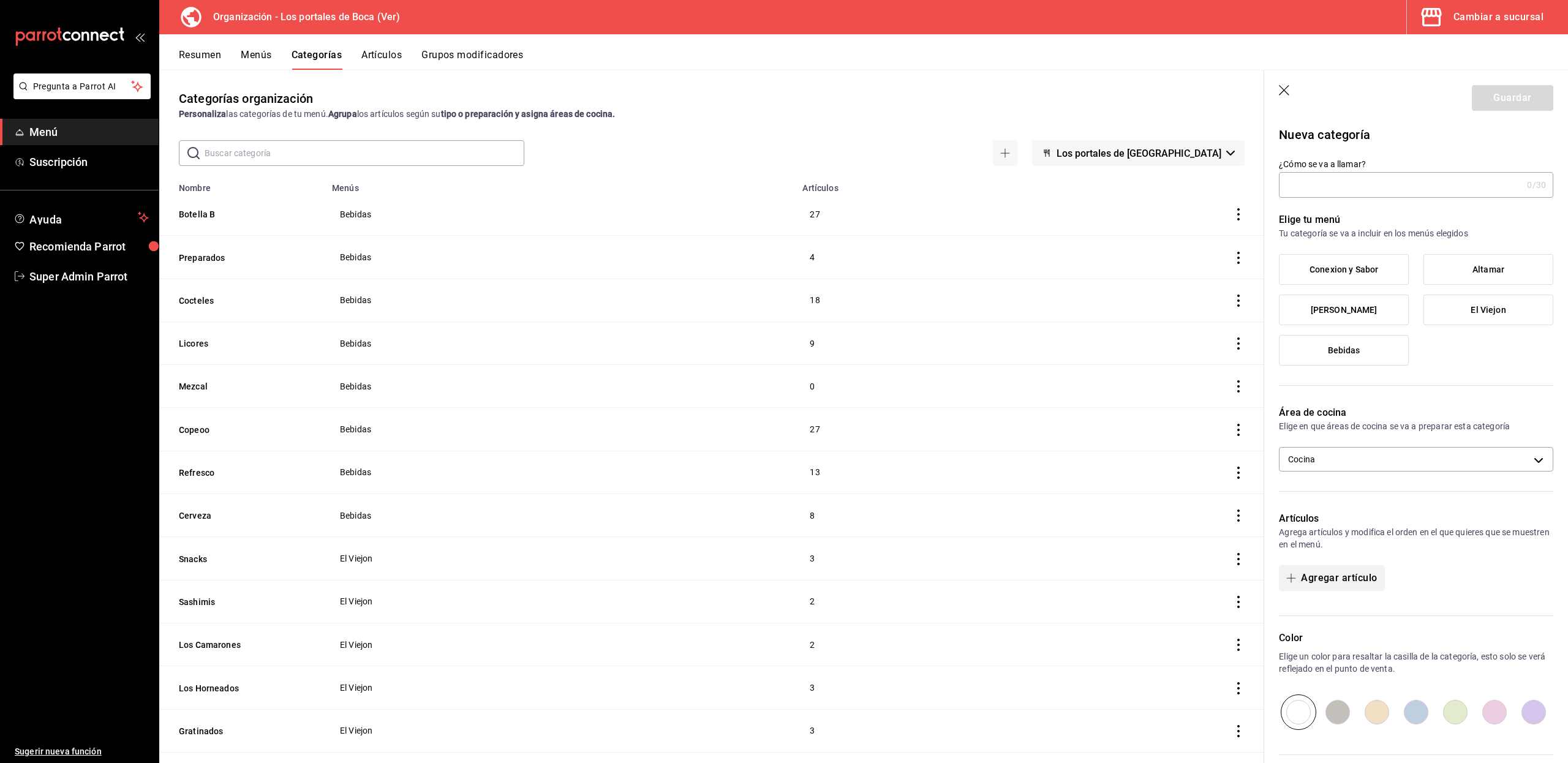
click at [1334, 571] on button "Agregar artículo" at bounding box center [1331, 578] width 106 height 26
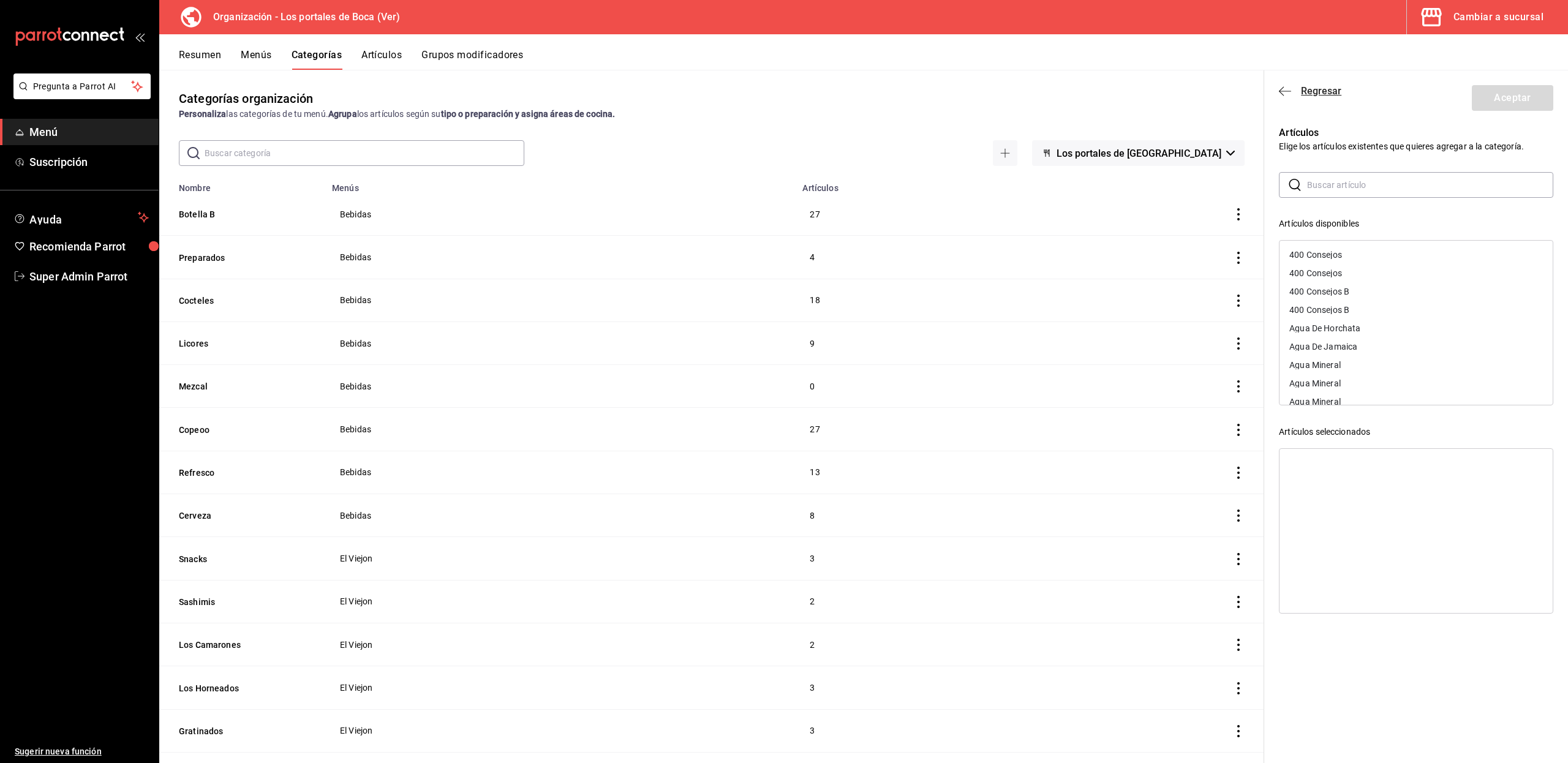
drag, startPoint x: 1282, startPoint y: 98, endPoint x: 1284, endPoint y: 91, distance: 7.3
click at [1284, 91] on header "Regresar Aceptar" at bounding box center [1415, 96] width 304 height 50
click at [1284, 91] on icon "button" at bounding box center [1284, 91] width 12 height 11
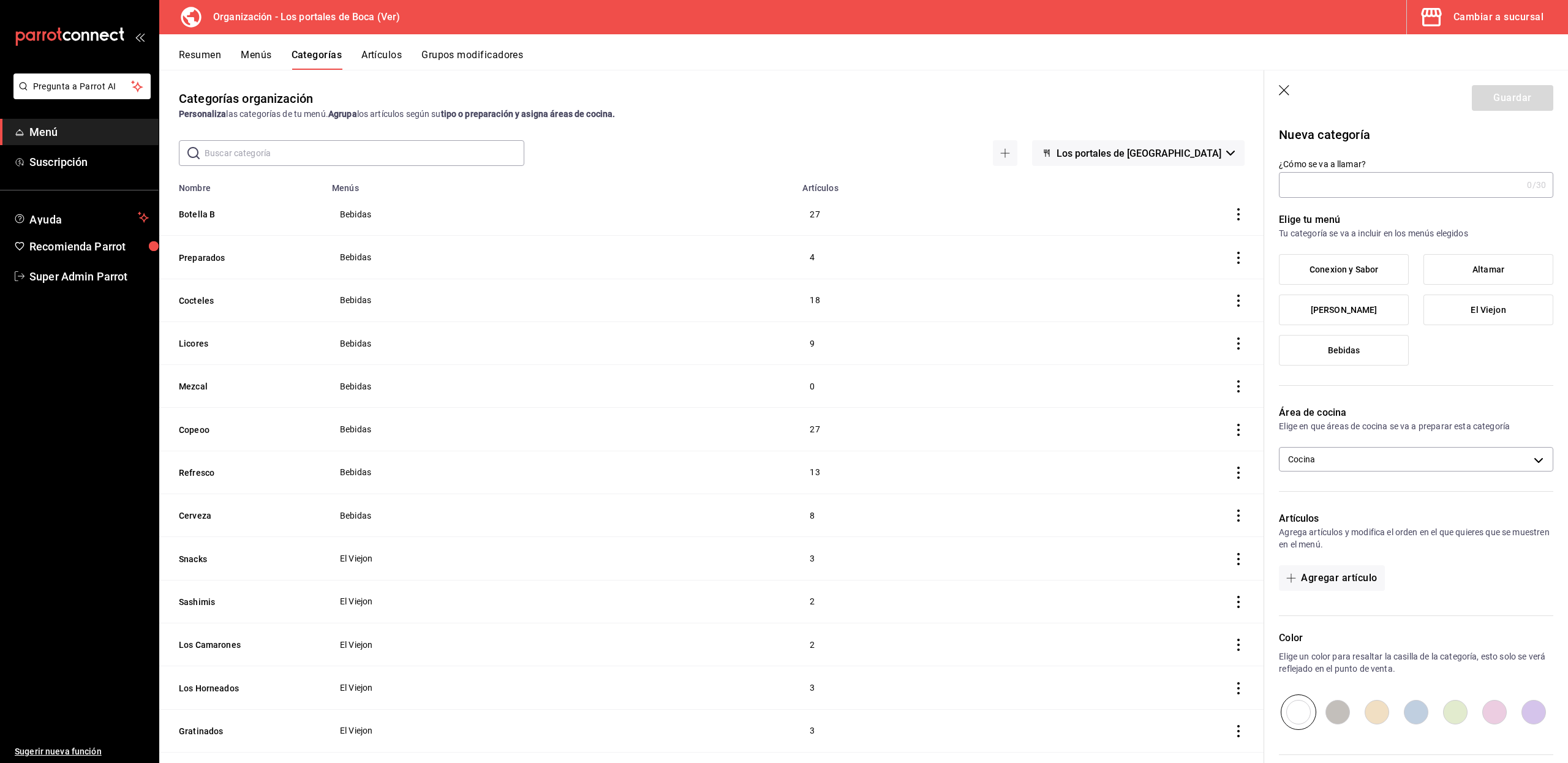
click at [1312, 186] on input "¿Cómo se va a llamar?" at bounding box center [1400, 185] width 243 height 25
type input "Ron"
click at [1332, 348] on span "Bebidas" at bounding box center [1344, 350] width 32 height 10
click at [0, 0] on input "Bebidas" at bounding box center [0, 0] width 0 height 0
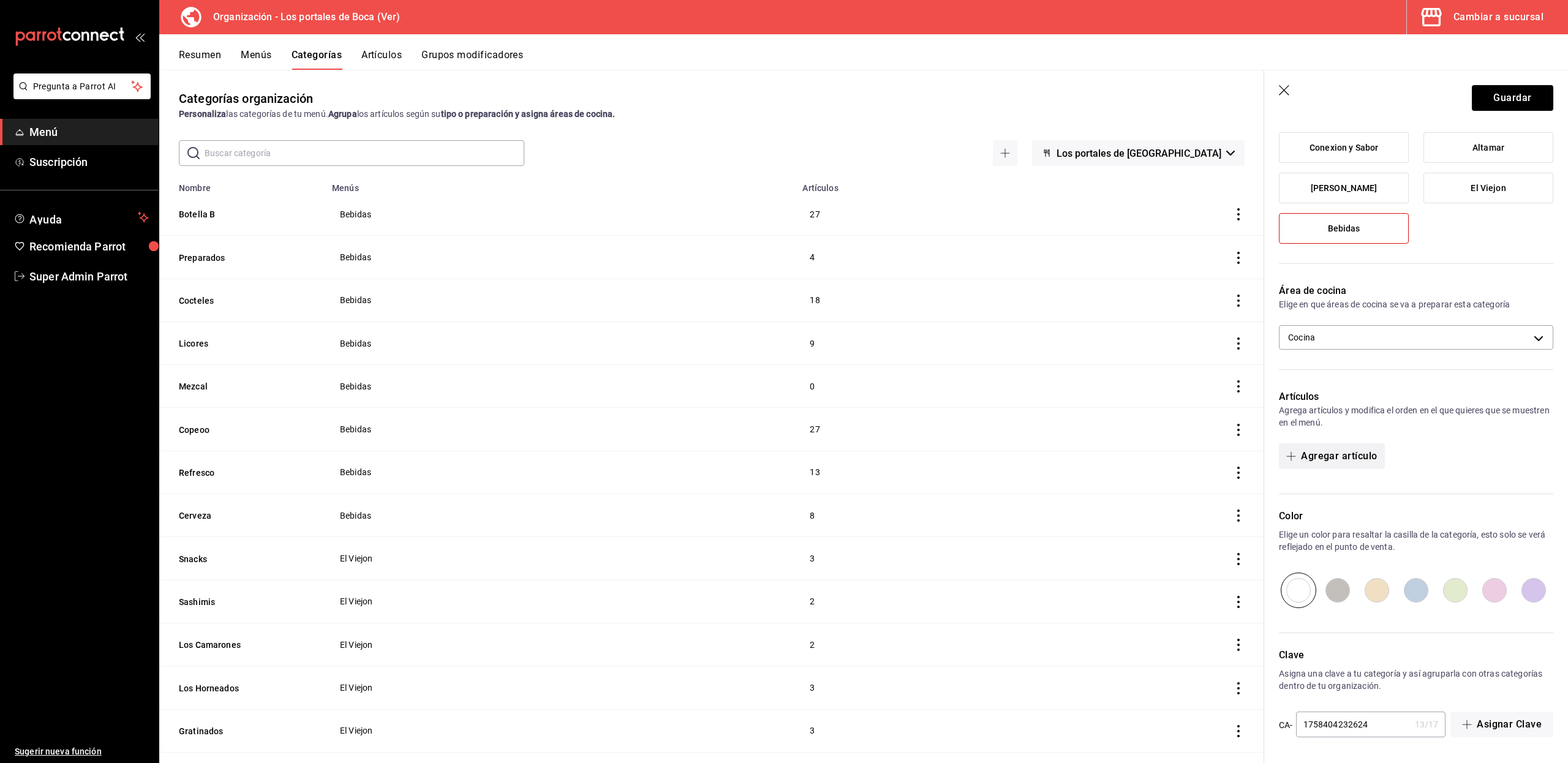
click at [1339, 458] on button "Agregar artículo" at bounding box center [1331, 456] width 106 height 26
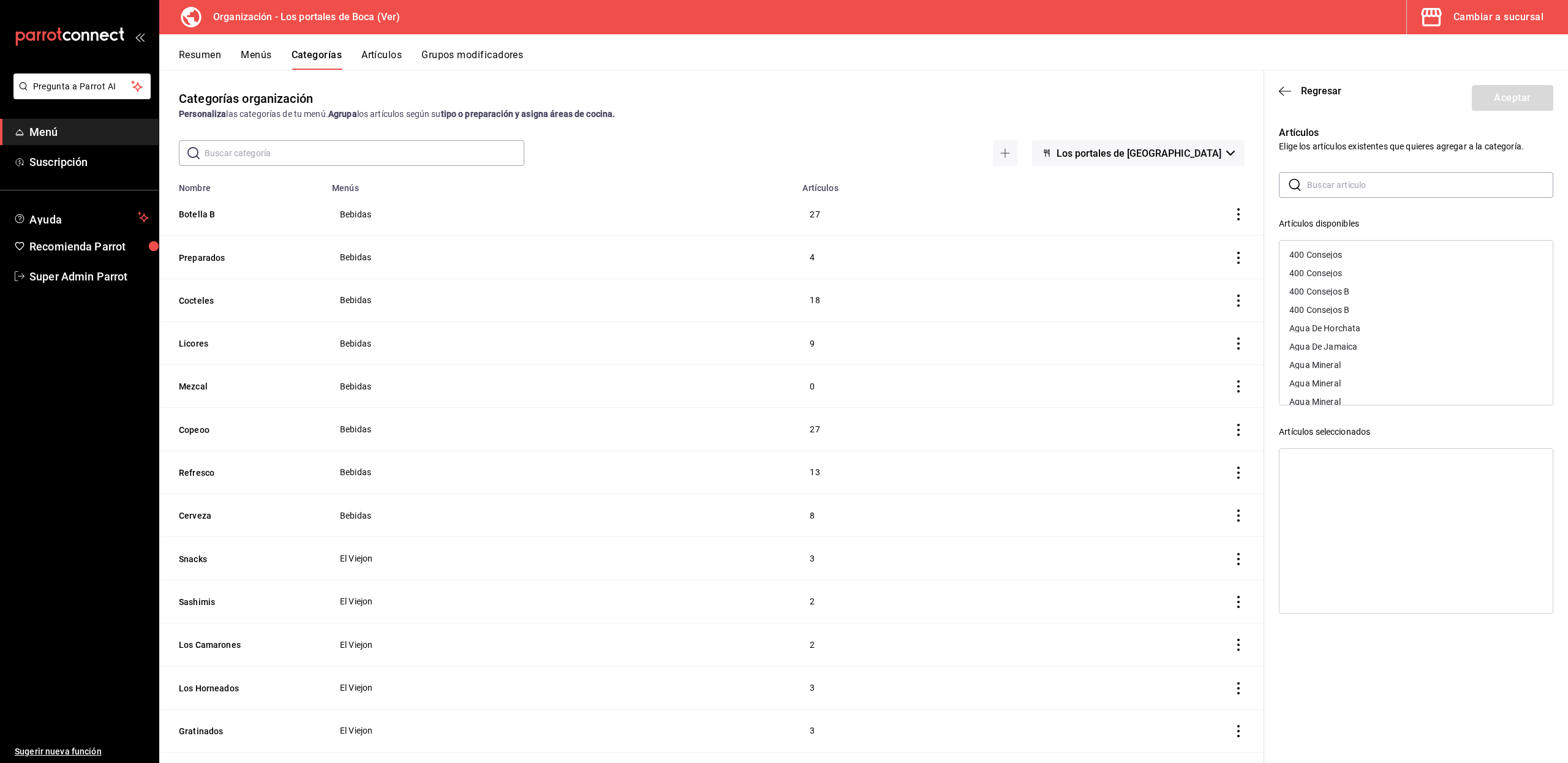
click at [1347, 189] on input "text" at bounding box center [1430, 185] width 246 height 25
type input "bacar"
click at [1330, 252] on div "Bacardi Blanco" at bounding box center [1318, 254] width 59 height 8
click at [1498, 98] on button "Aceptar" at bounding box center [1512, 98] width 82 height 26
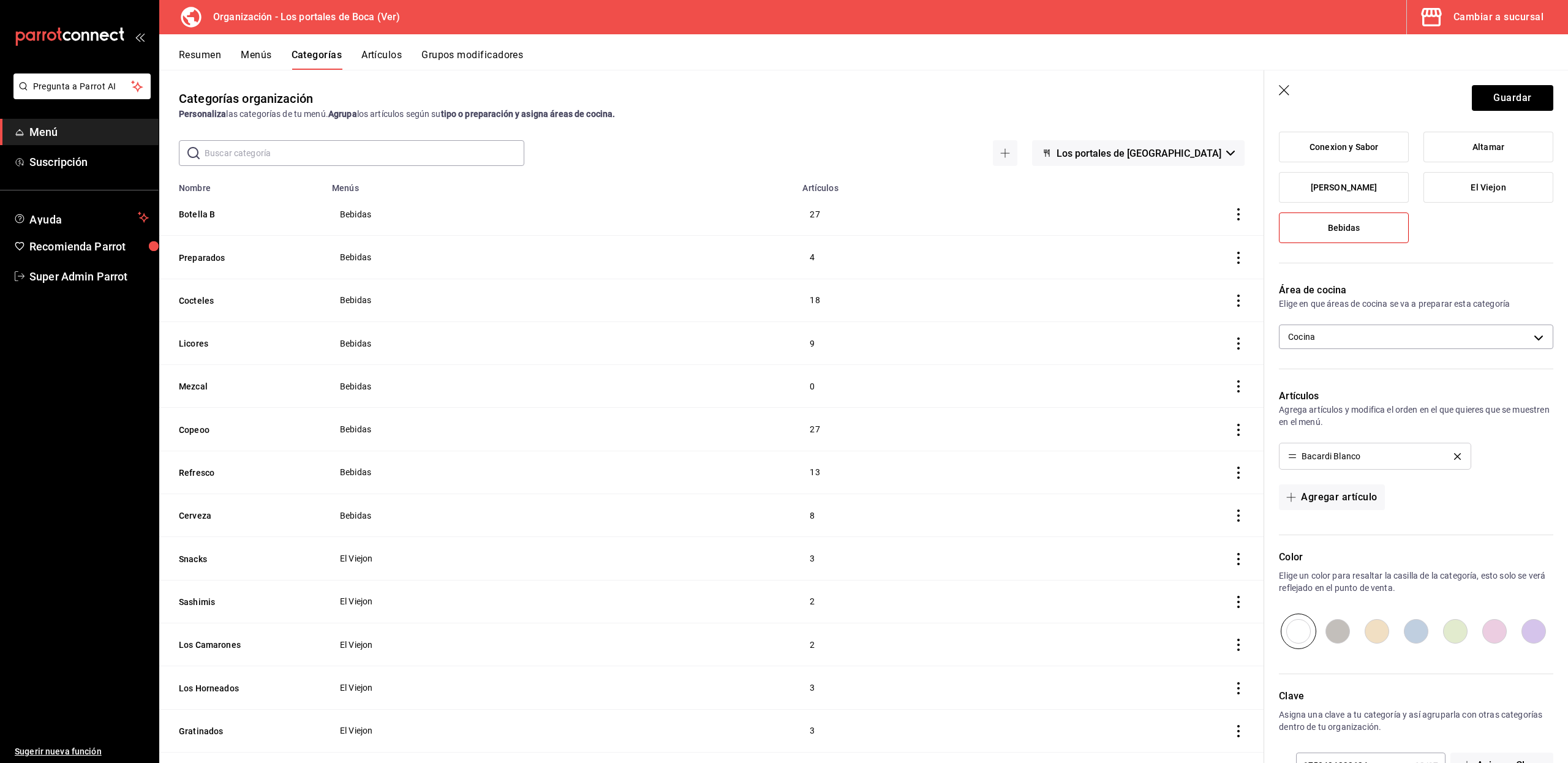
scroll to position [164, 0]
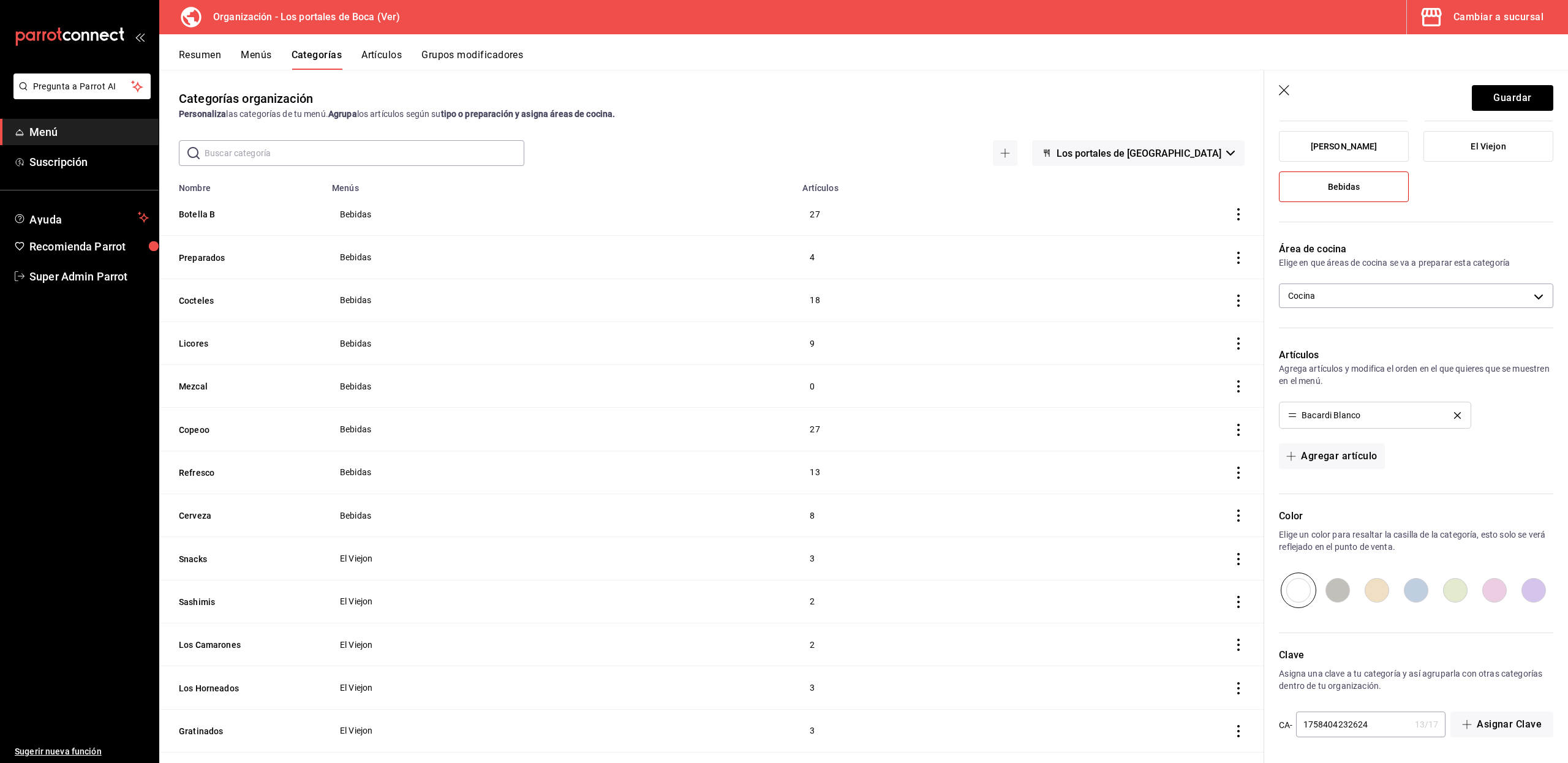
click at [1286, 91] on icon "button" at bounding box center [1284, 91] width 12 height 12
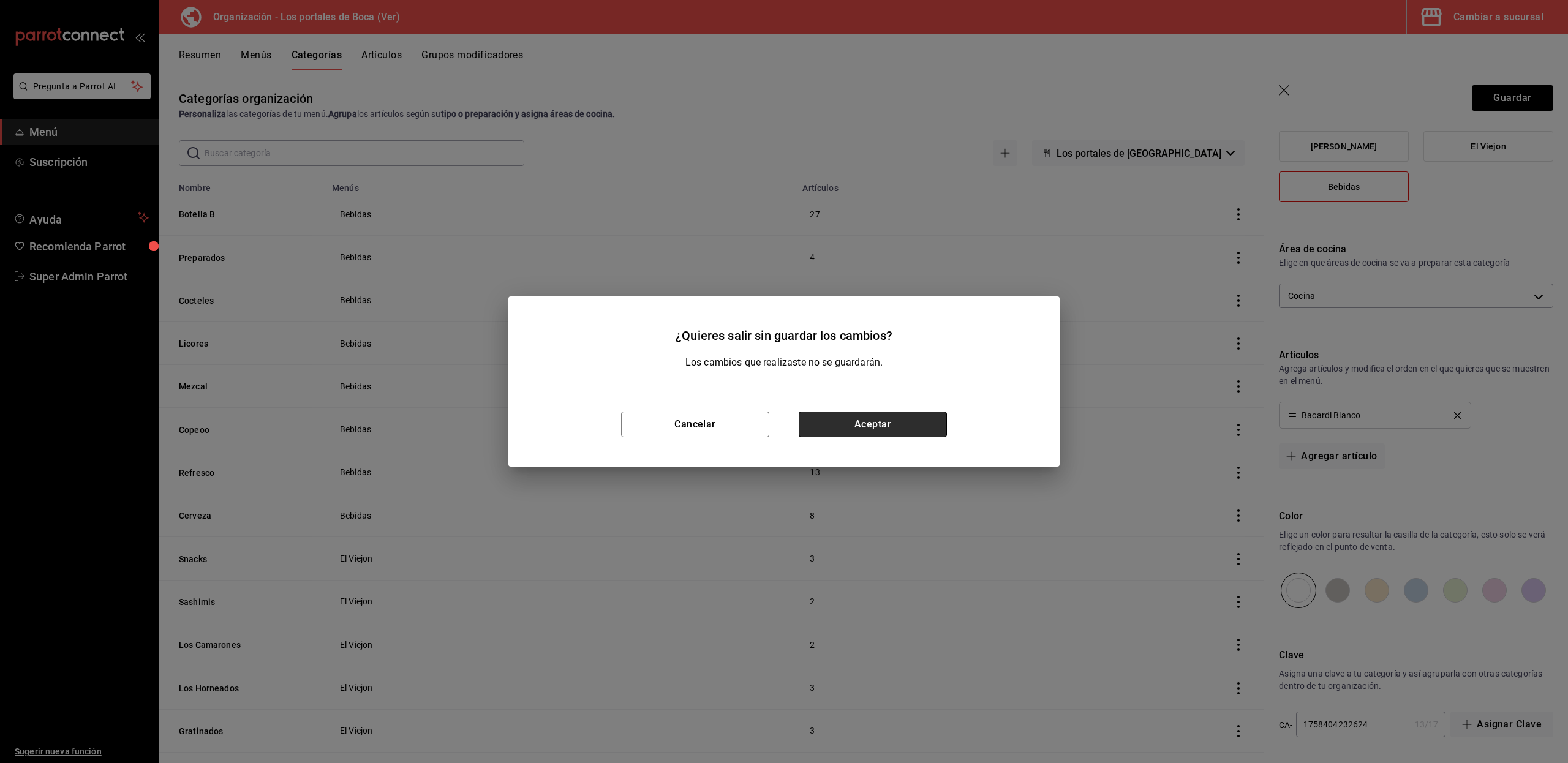
click at [878, 426] on button "Aceptar" at bounding box center [872, 425] width 148 height 26
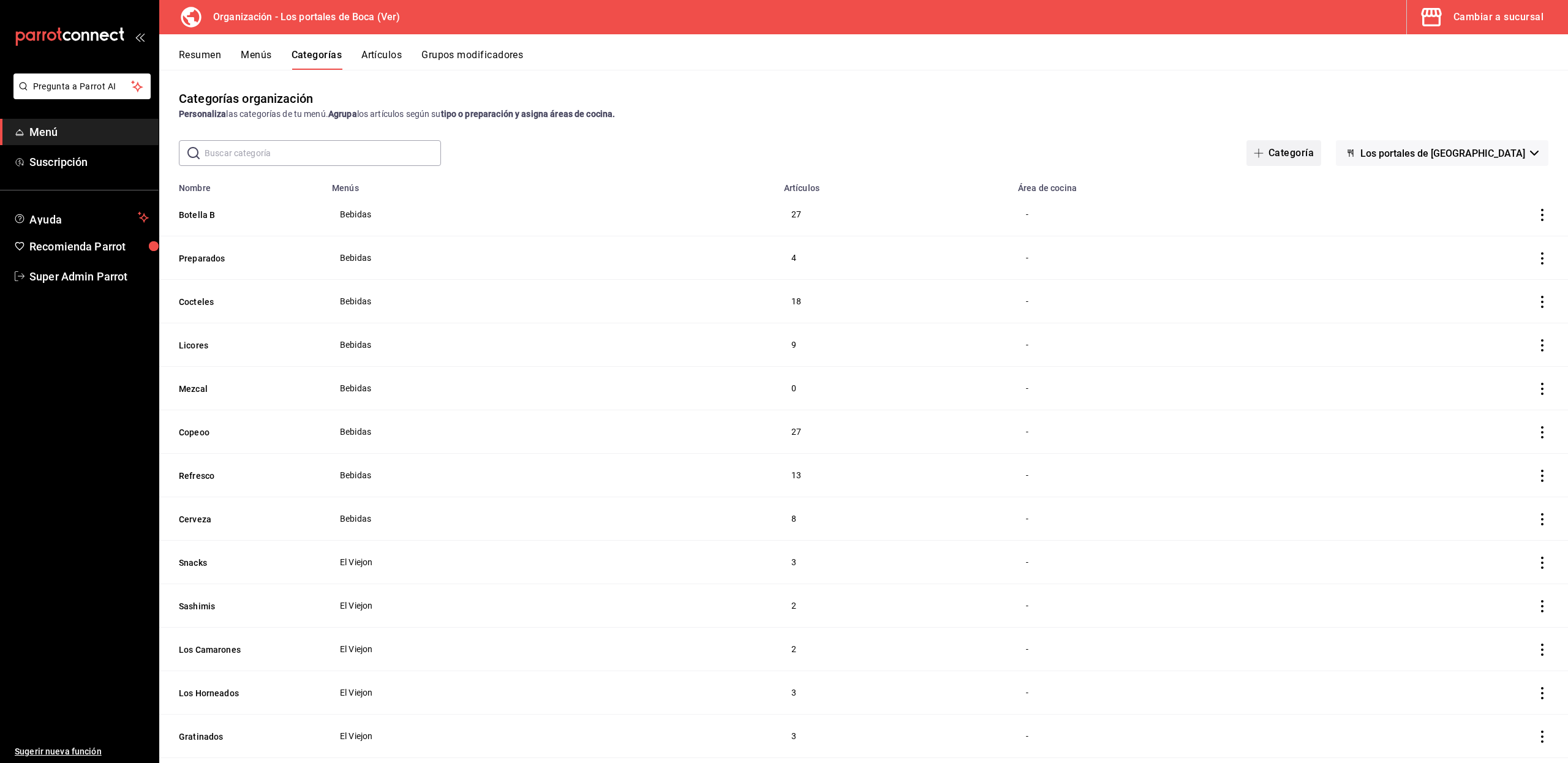
click at [1263, 155] on icon "button" at bounding box center [1258, 153] width 10 height 10
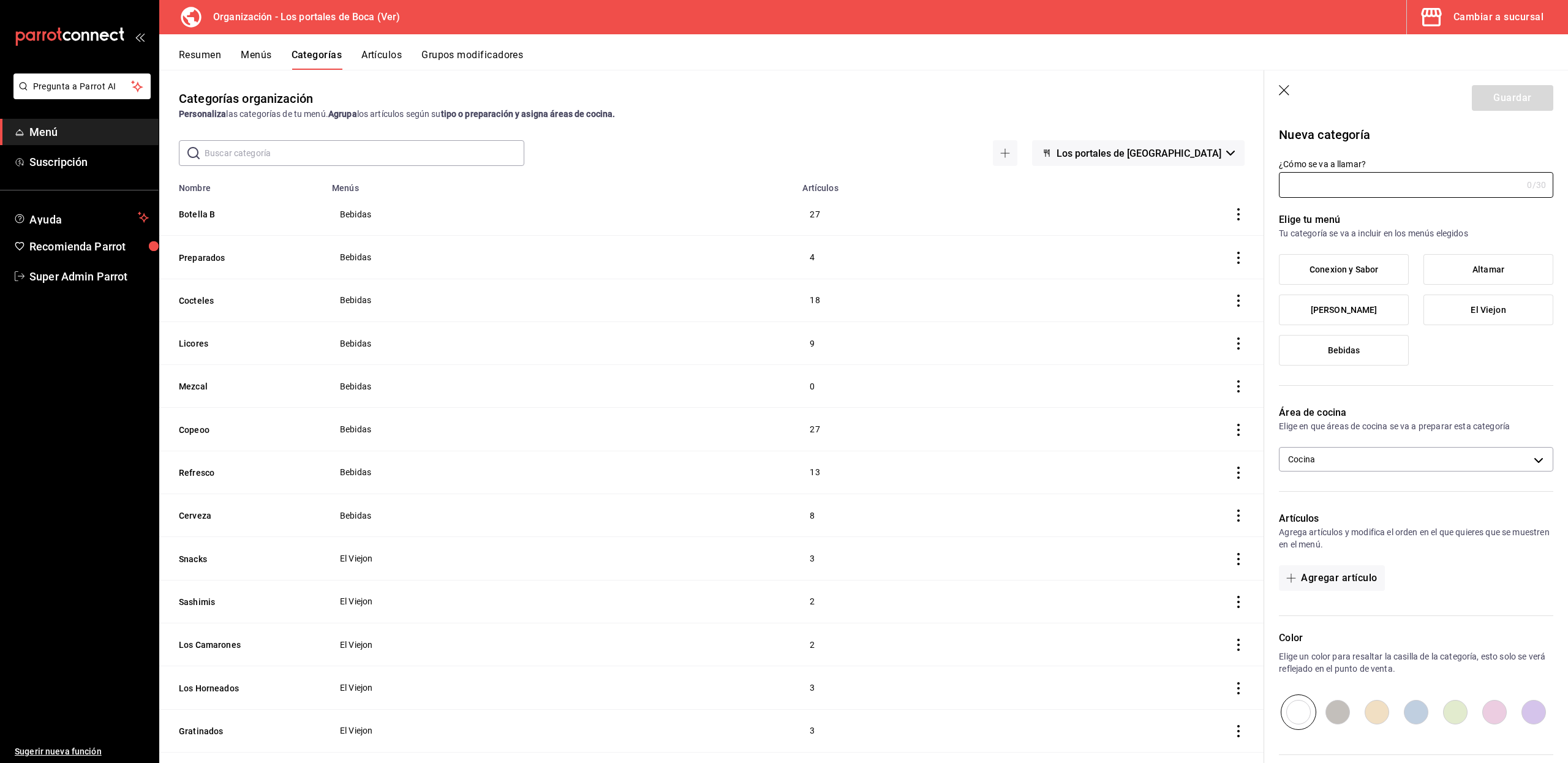
scroll to position [122, 0]
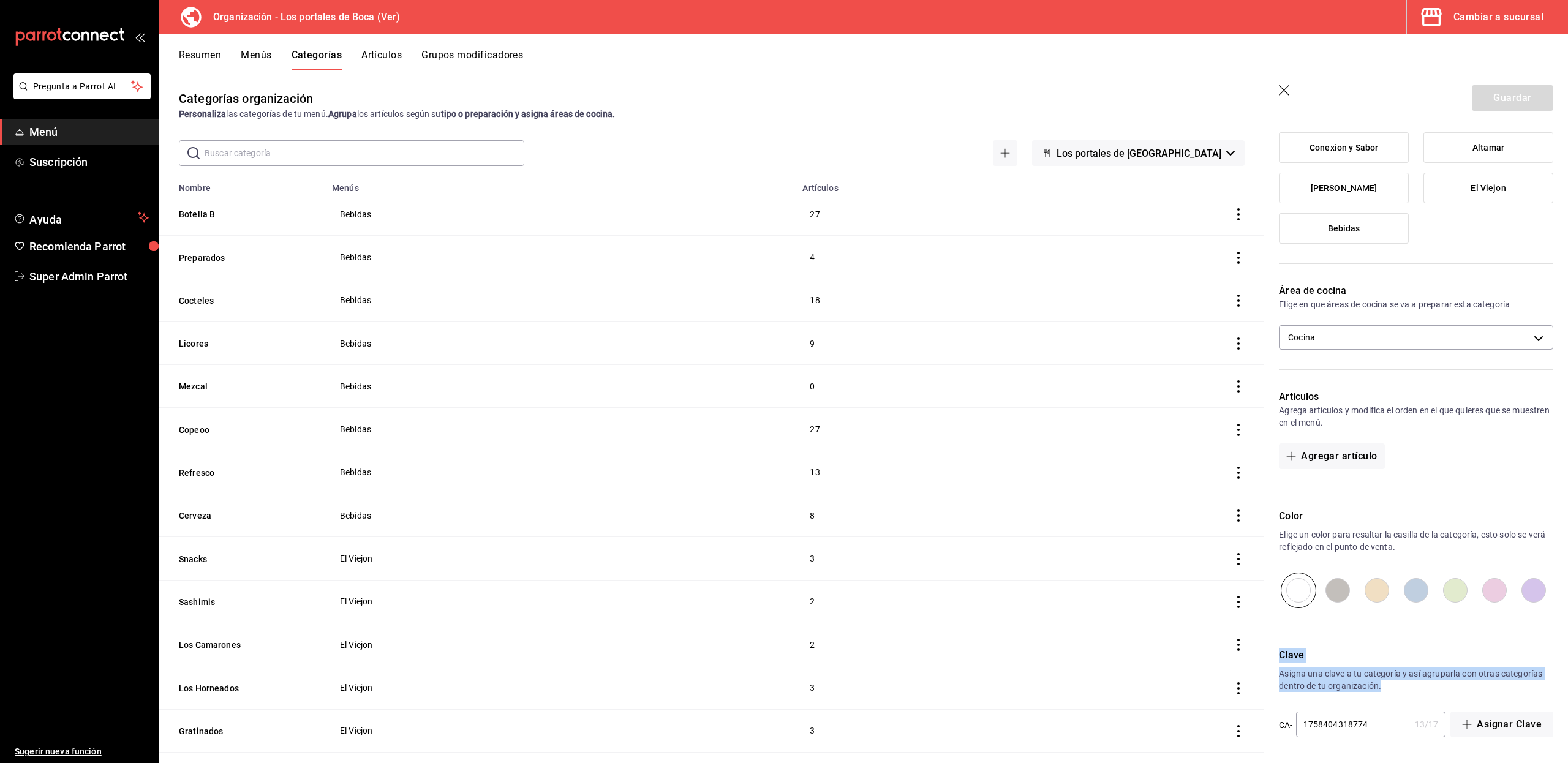
drag, startPoint x: 1424, startPoint y: 685, endPoint x: 1273, endPoint y: 661, distance: 152.9
click at [1273, 661] on div "Clave Asigna una clave a tu categoría y así agruparla con otras categorías dent…" at bounding box center [1408, 685] width 289 height 105
copy div "Clave Asigna una clave a tu categoría y así agruparla con otras categorías dent…"
click at [111, 91] on span "Pregunta a Parrot AI" at bounding box center [82, 87] width 97 height 13
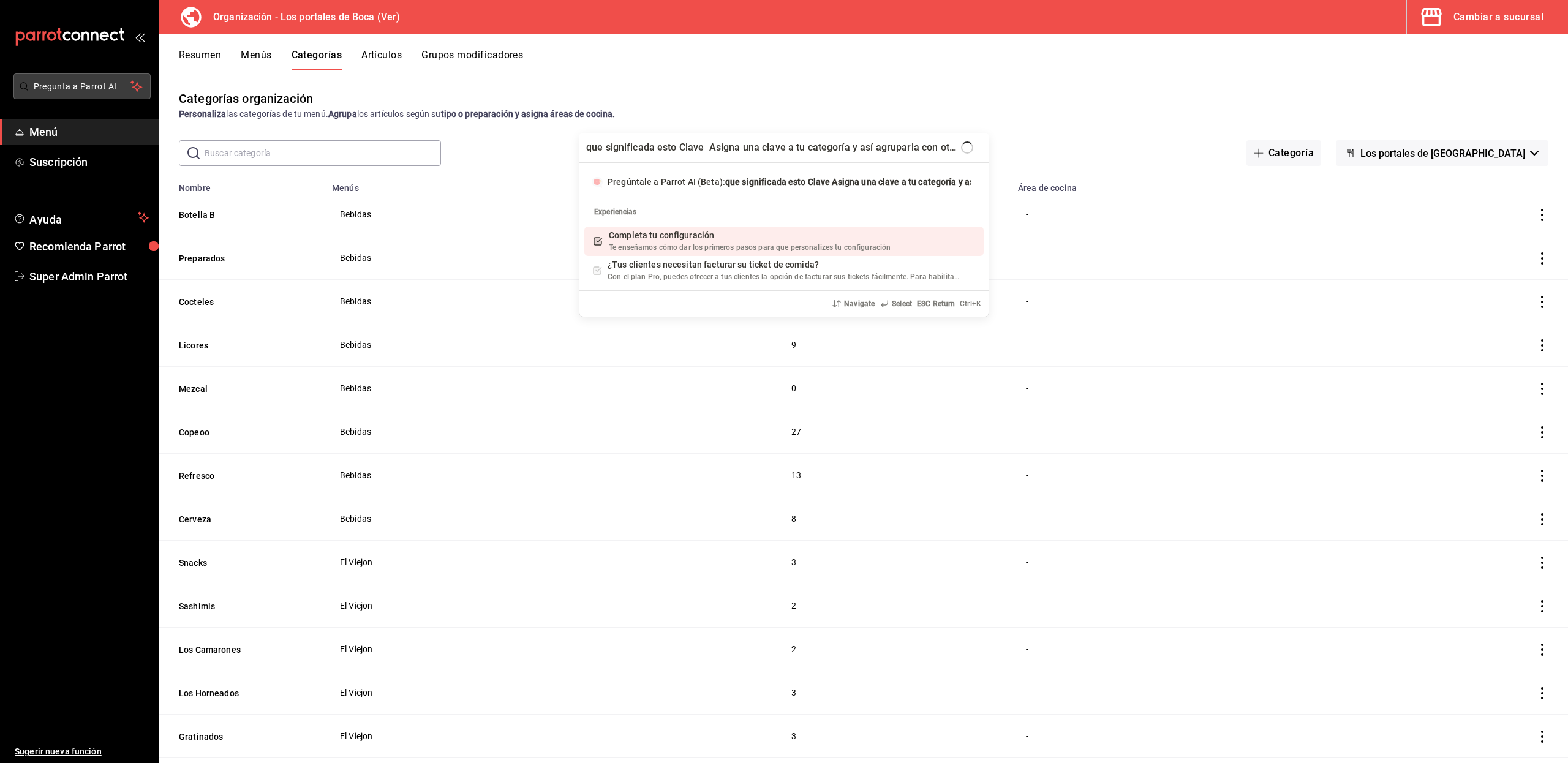
scroll to position [0, 177]
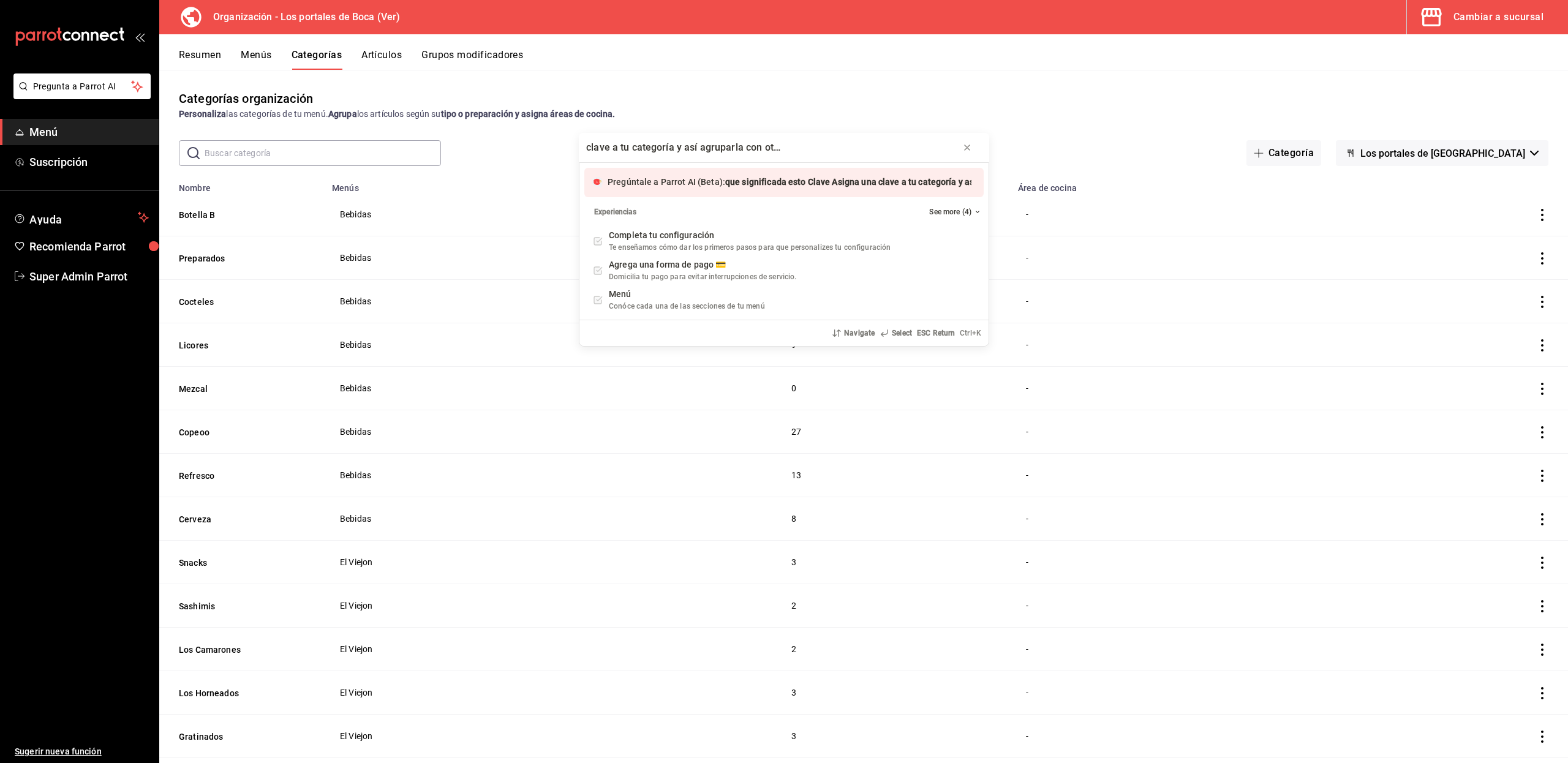
type input "que significada esto Clave Asigna una clave a tu categoría y así agruparla con …"
click at [636, 182] on span "Pregúntale a Parrot AI (Beta):" at bounding box center [666, 181] width 118 height 10
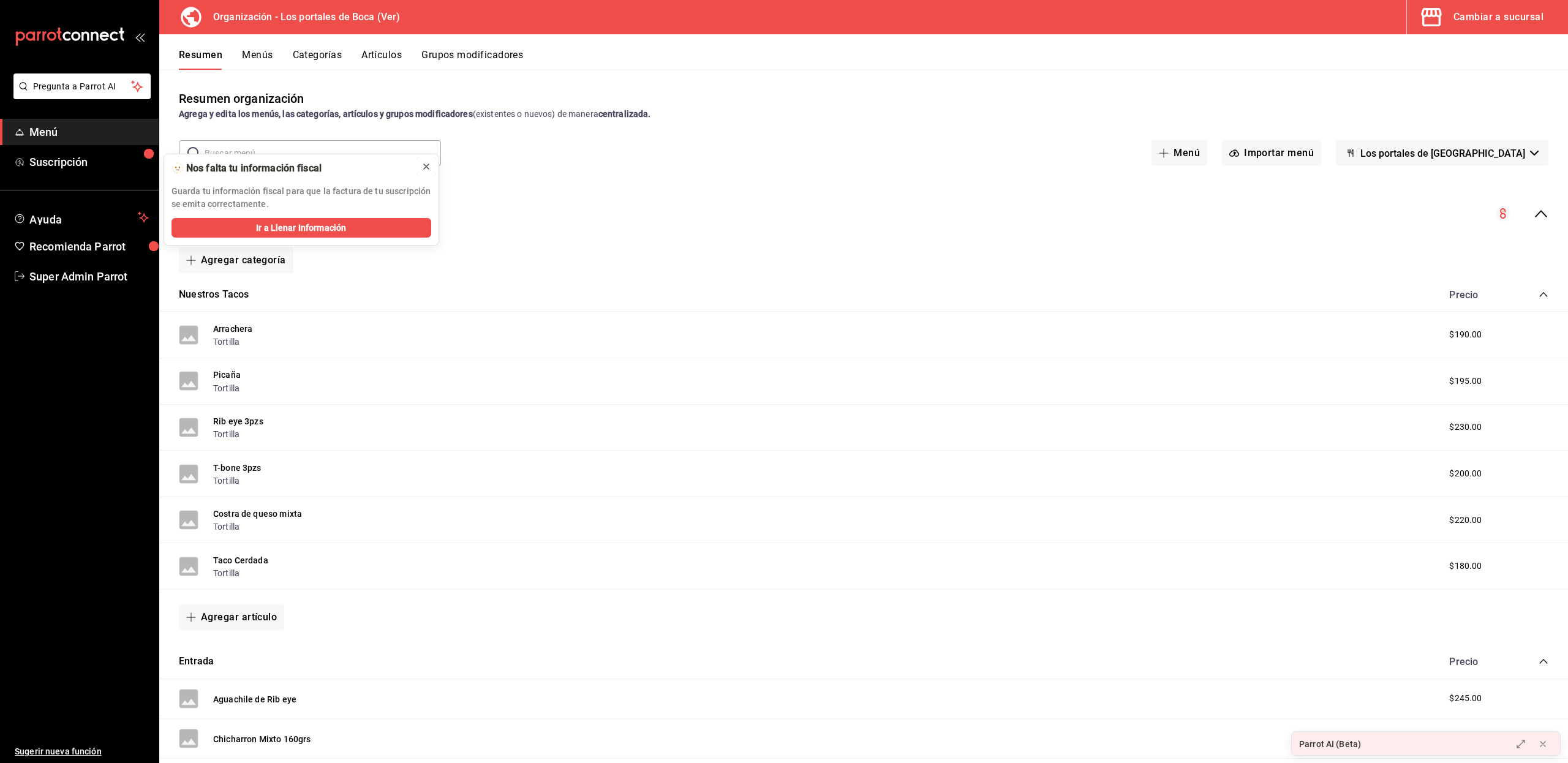
click at [431, 166] on button at bounding box center [426, 166] width 19 height 19
click at [324, 51] on button "Categorías" at bounding box center [317, 60] width 50 height 21
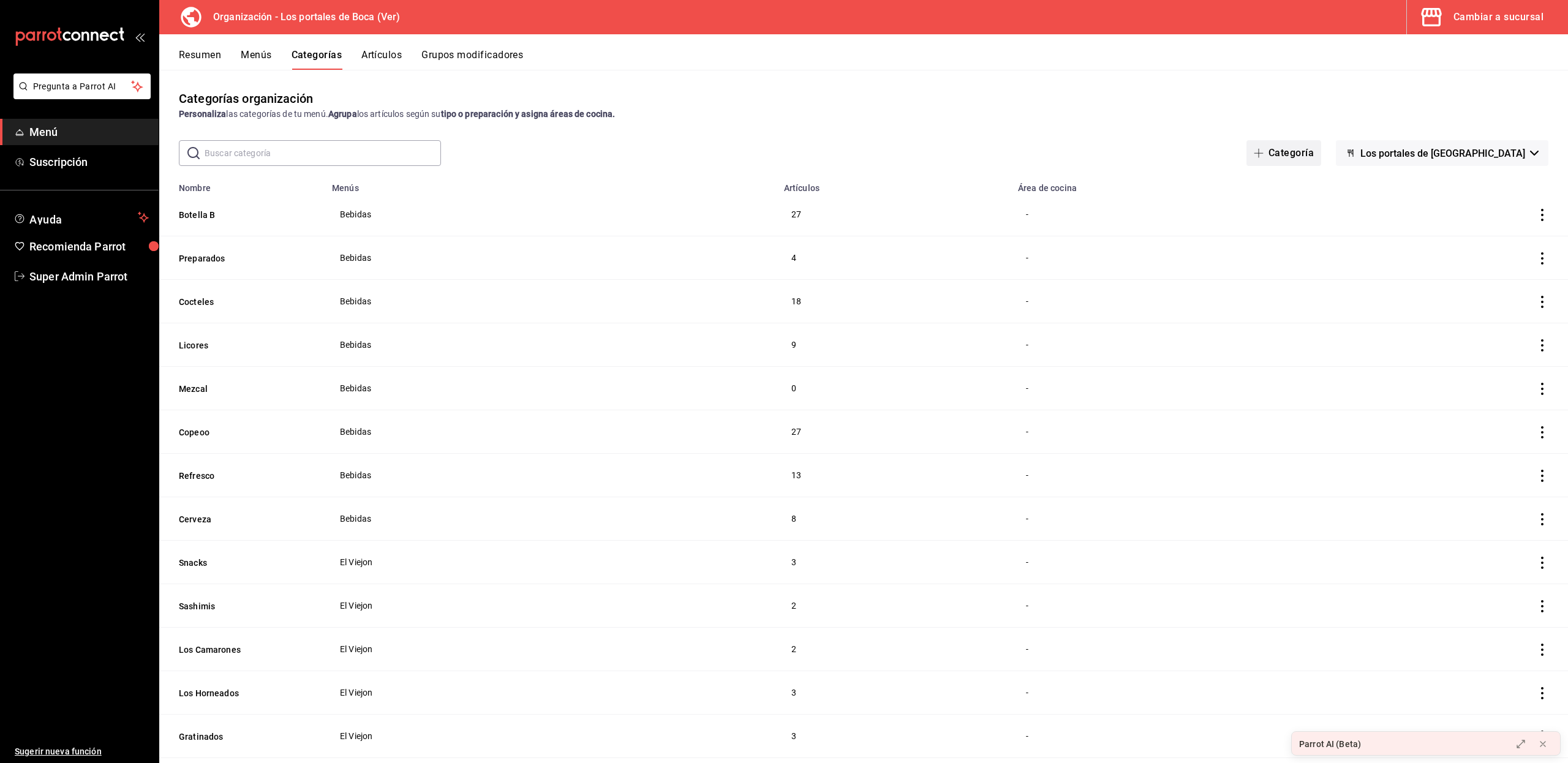
click at [1263, 149] on icon "button" at bounding box center [1258, 153] width 10 height 10
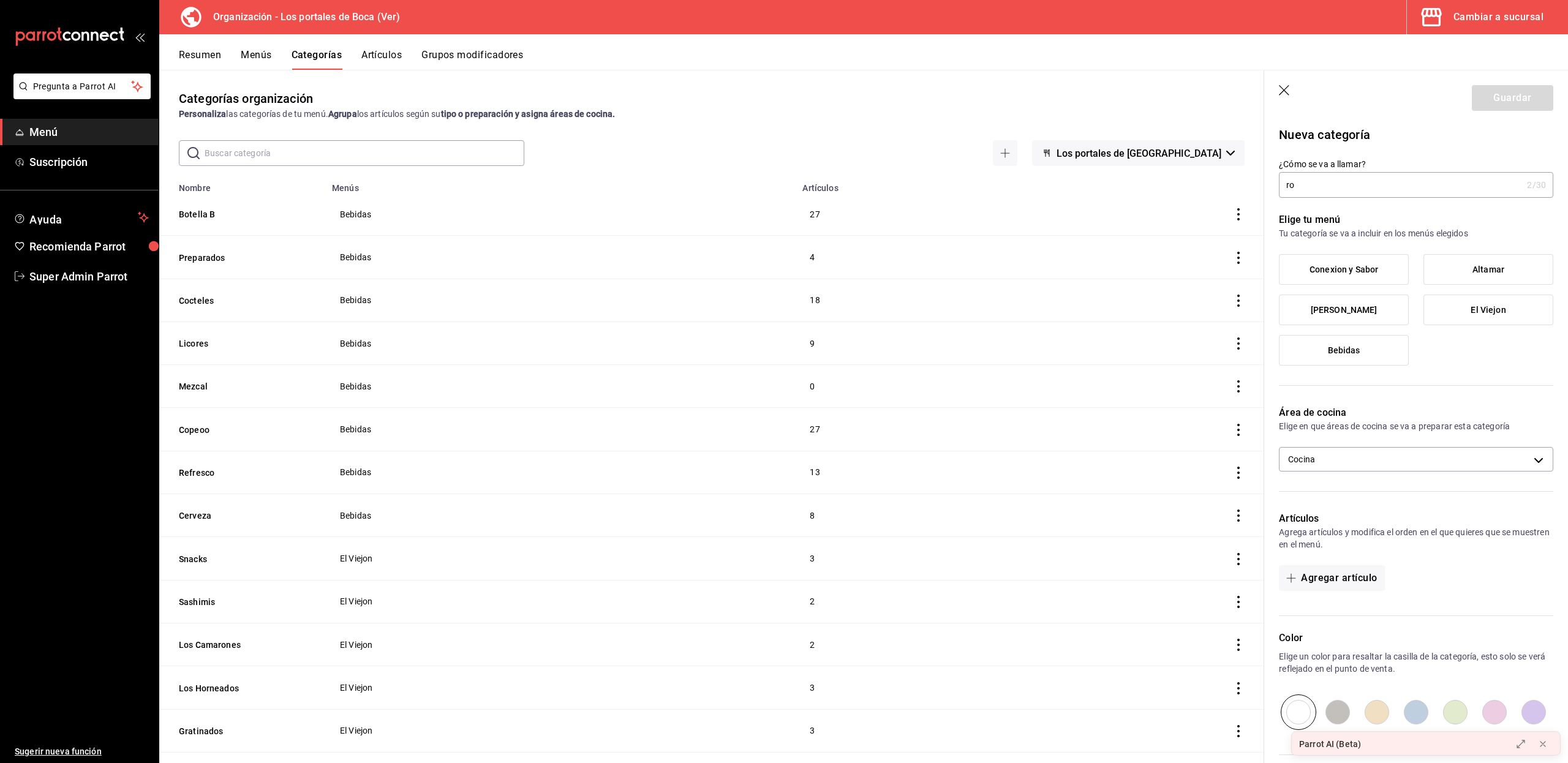
type input "r"
type input "[PERSON_NAME]"
click at [1352, 345] on span "Bebidas" at bounding box center [1344, 350] width 32 height 10
click at [0, 0] on input "Bebidas" at bounding box center [0, 0] width 0 height 0
click at [1336, 179] on input "[PERSON_NAME]" at bounding box center [1400, 185] width 243 height 25
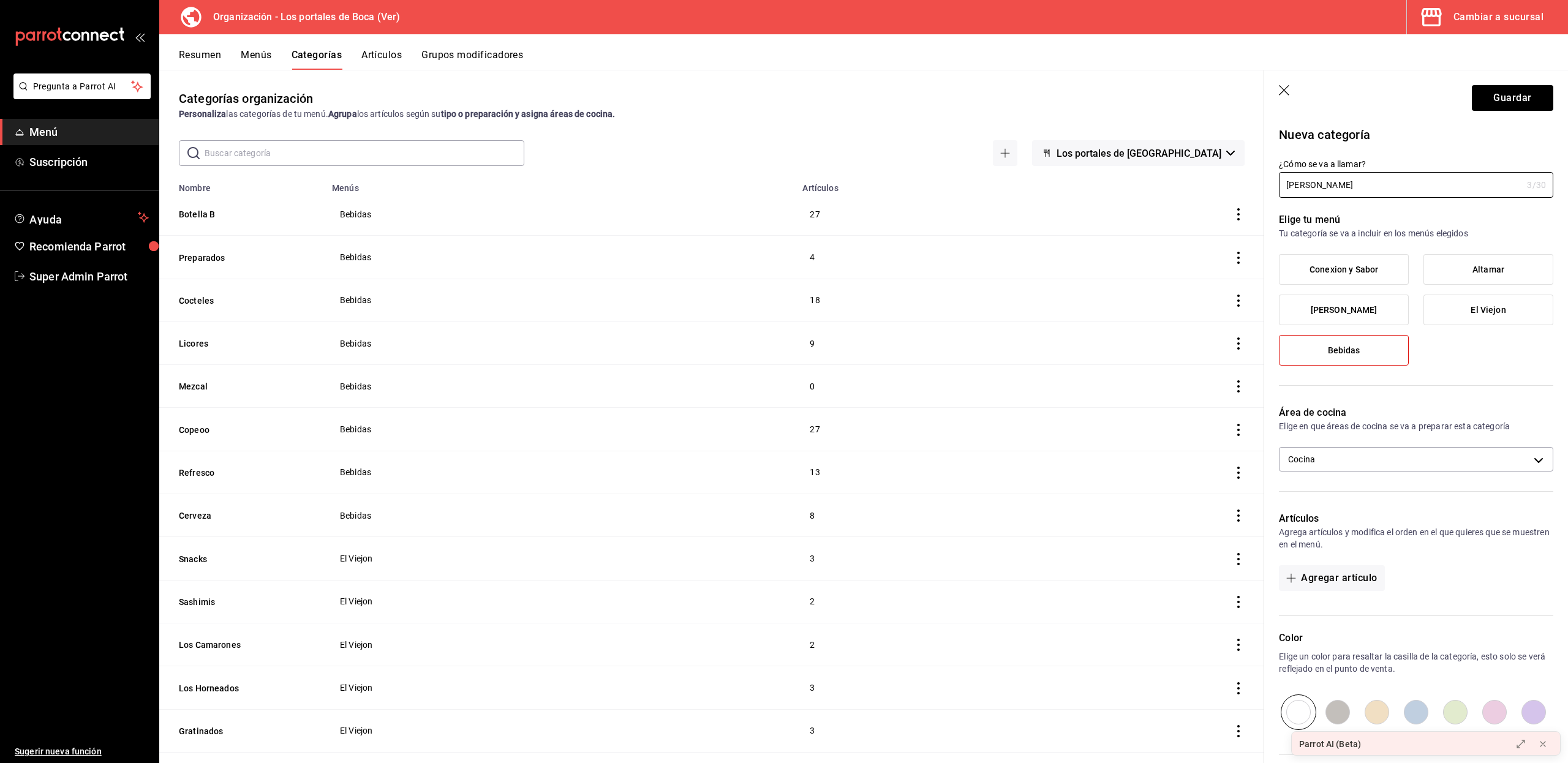
scroll to position [122, 0]
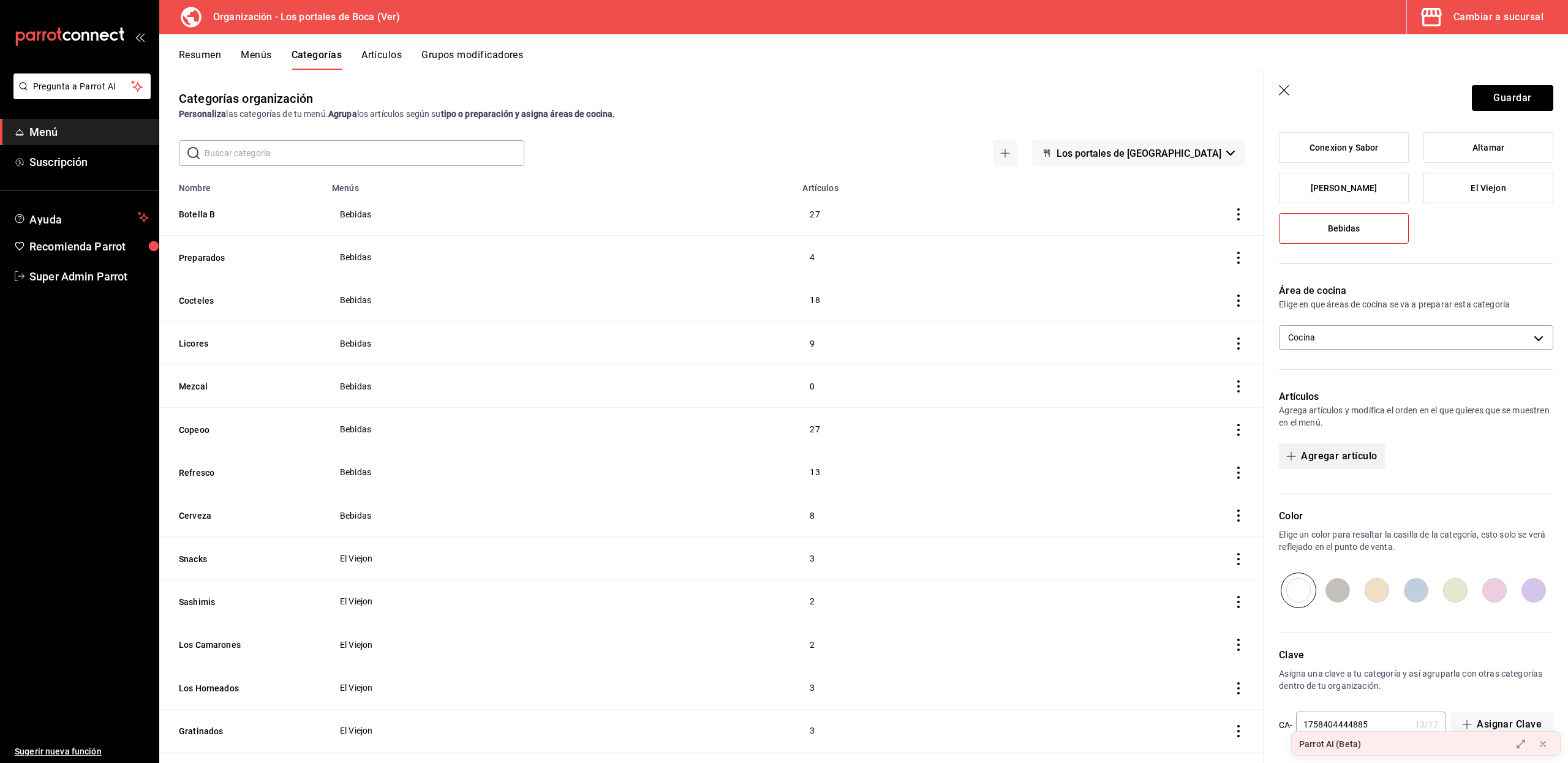
click at [1343, 458] on button "Agregar artículo" at bounding box center [1331, 456] width 106 height 26
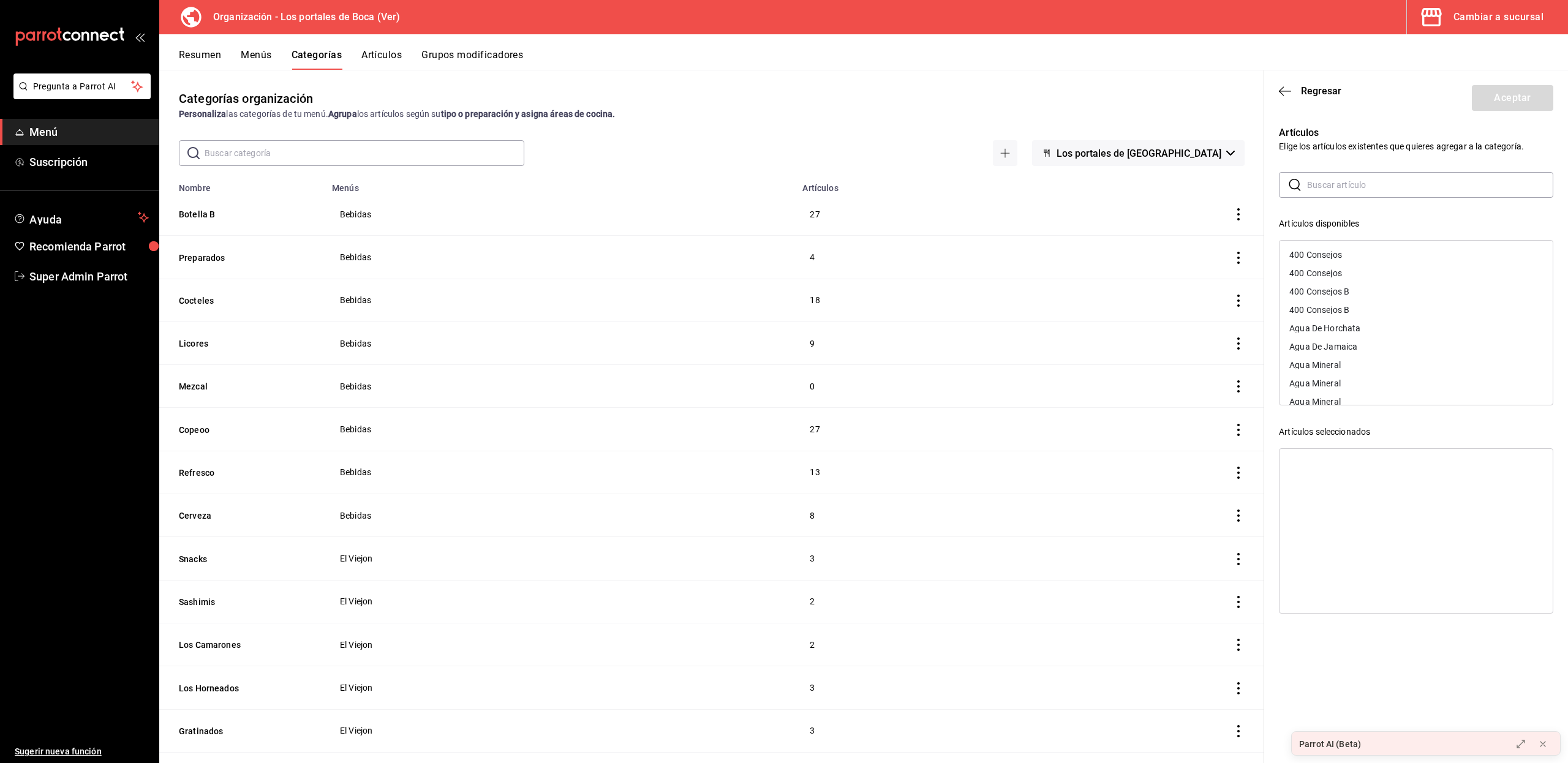
click at [1340, 197] on input "text" at bounding box center [1430, 185] width 246 height 25
type input "b"
click at [1287, 94] on icon "button" at bounding box center [1284, 91] width 12 height 11
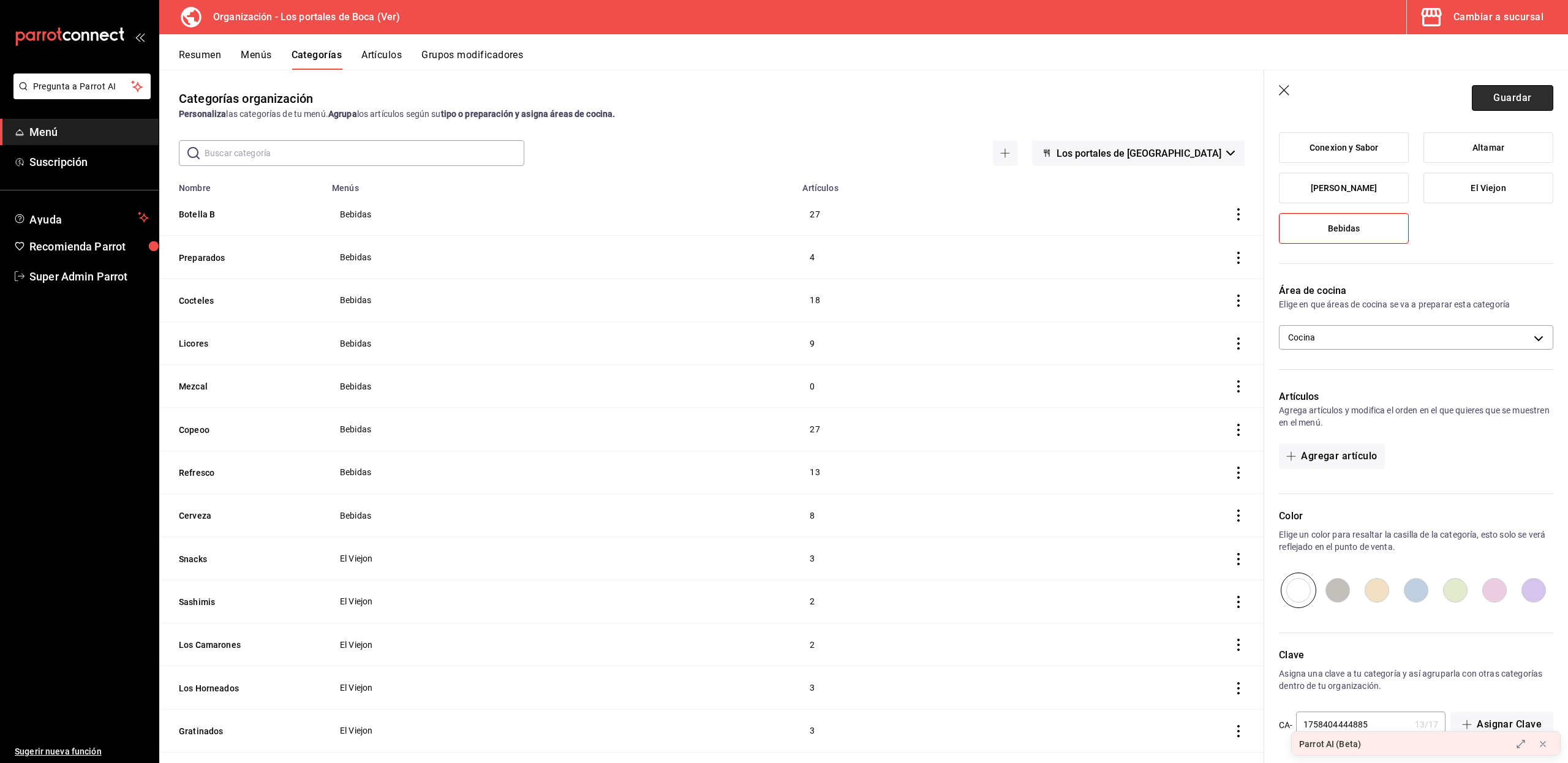
click at [1488, 100] on button "Guardar" at bounding box center [1512, 98] width 82 height 26
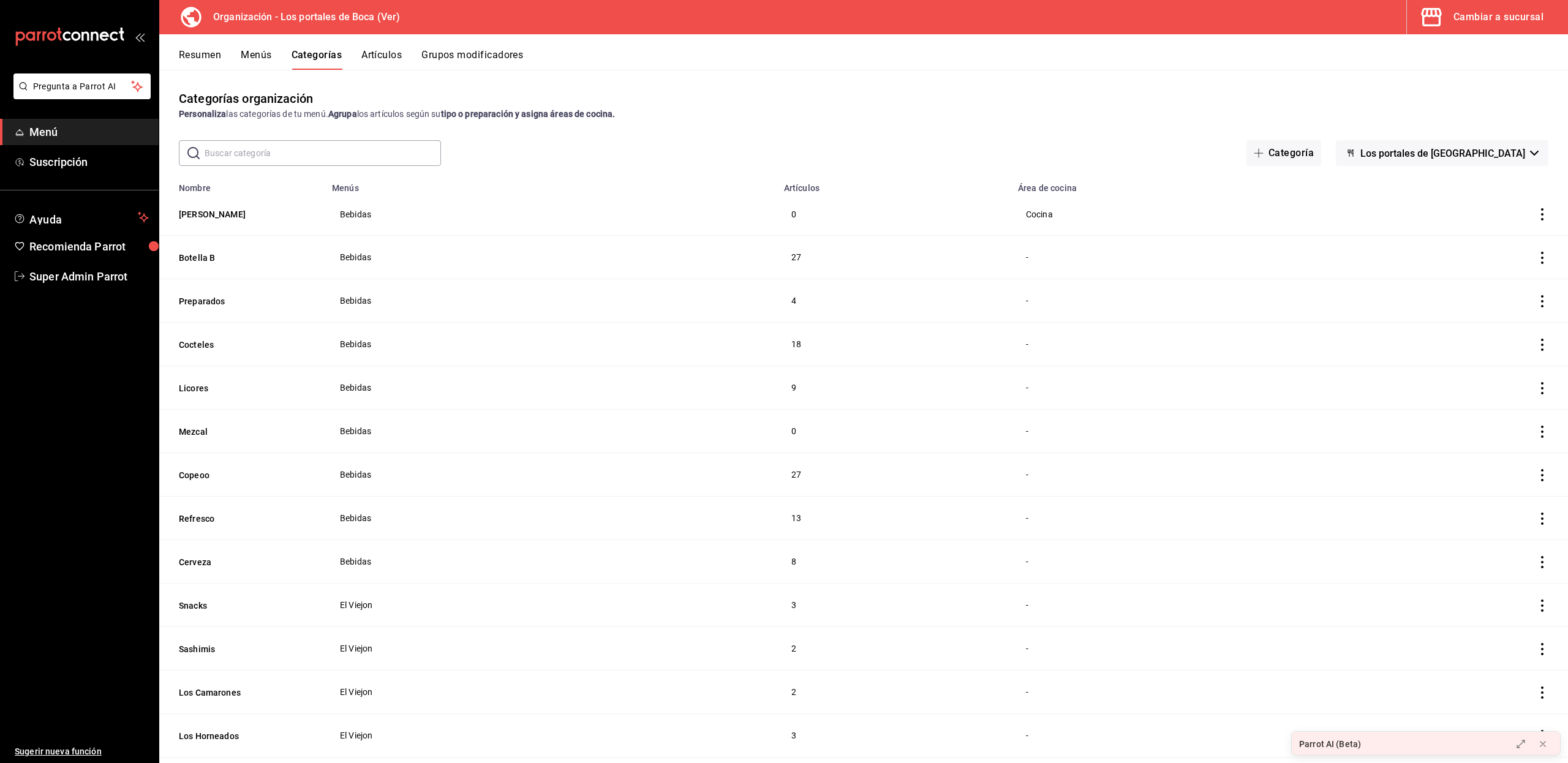
click at [166, 180] on th "Nombre" at bounding box center [241, 184] width 165 height 17
click at [179, 210] on button "[PERSON_NAME]" at bounding box center [240, 214] width 122 height 12
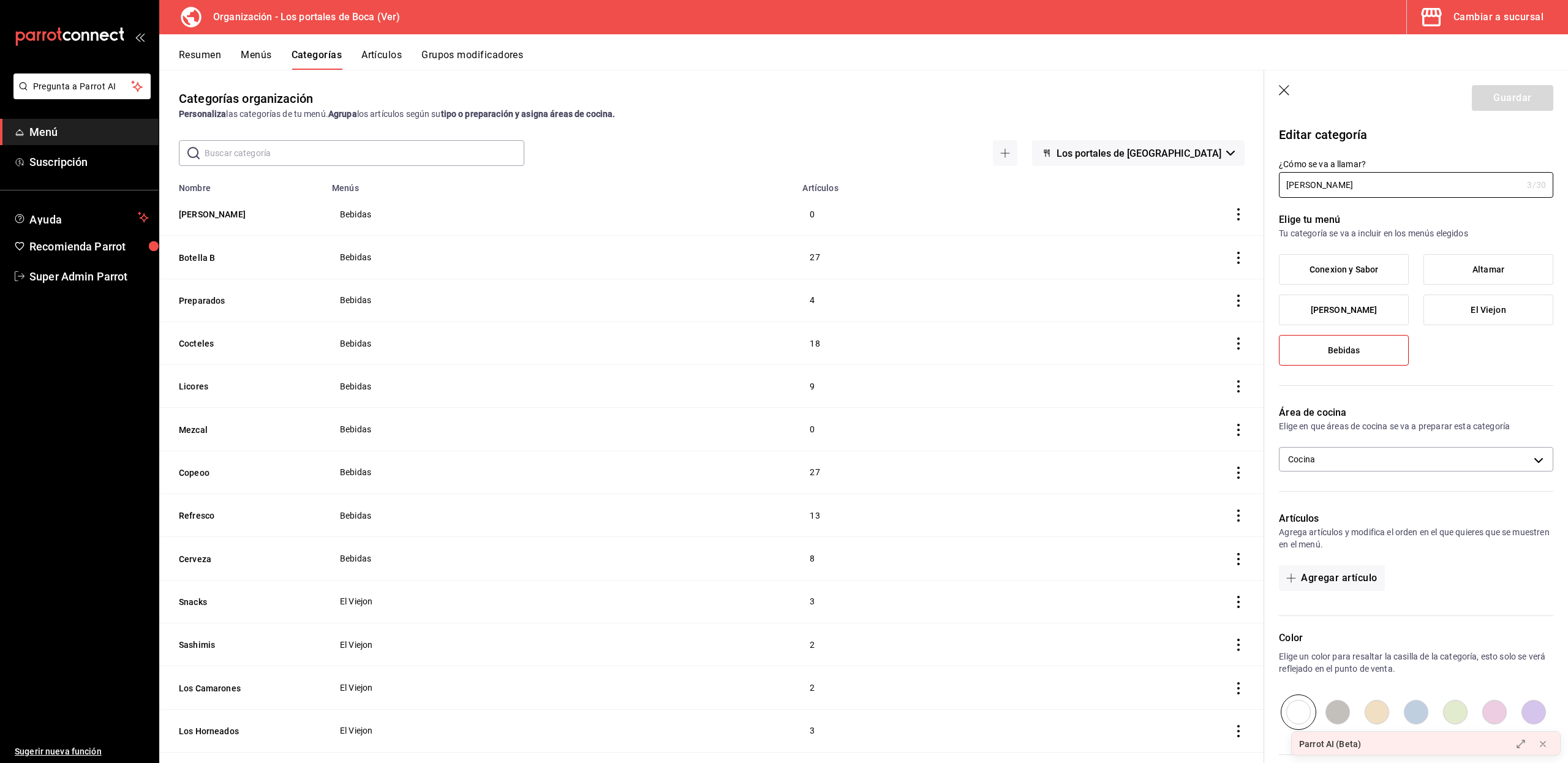
scroll to position [122, 0]
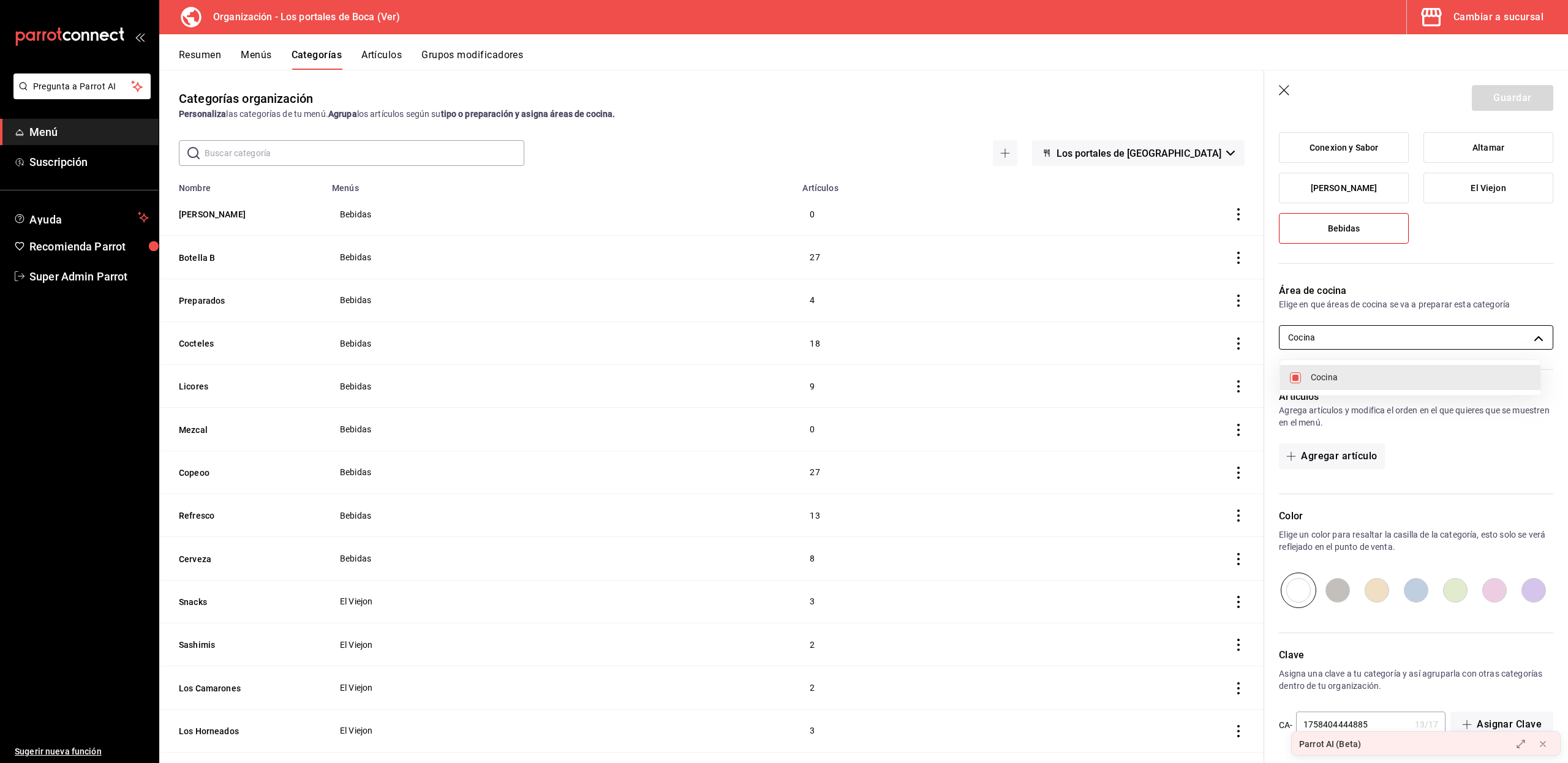
click at [1382, 339] on body "Pregunta a Parrot AI Menú Suscripción Ayuda Recomienda Parrot Super Admin Parro…" at bounding box center [784, 381] width 1568 height 763
click at [1382, 339] on div at bounding box center [784, 381] width 1568 height 763
click at [1284, 91] on icon "button" at bounding box center [1284, 90] width 10 height 10
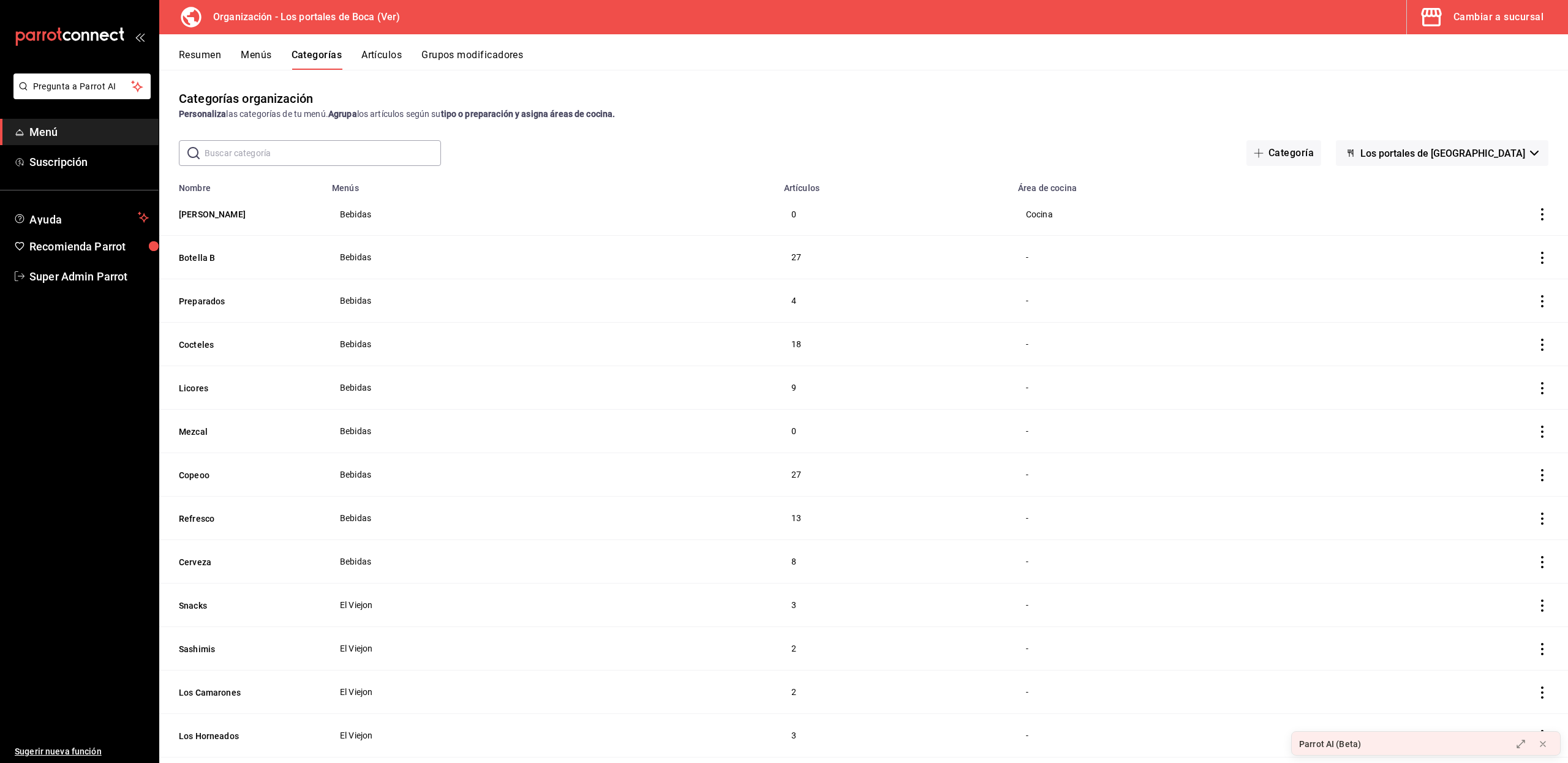
click at [1467, 25] on div "Cambiar a sucursal" at bounding box center [1498, 17] width 90 height 17
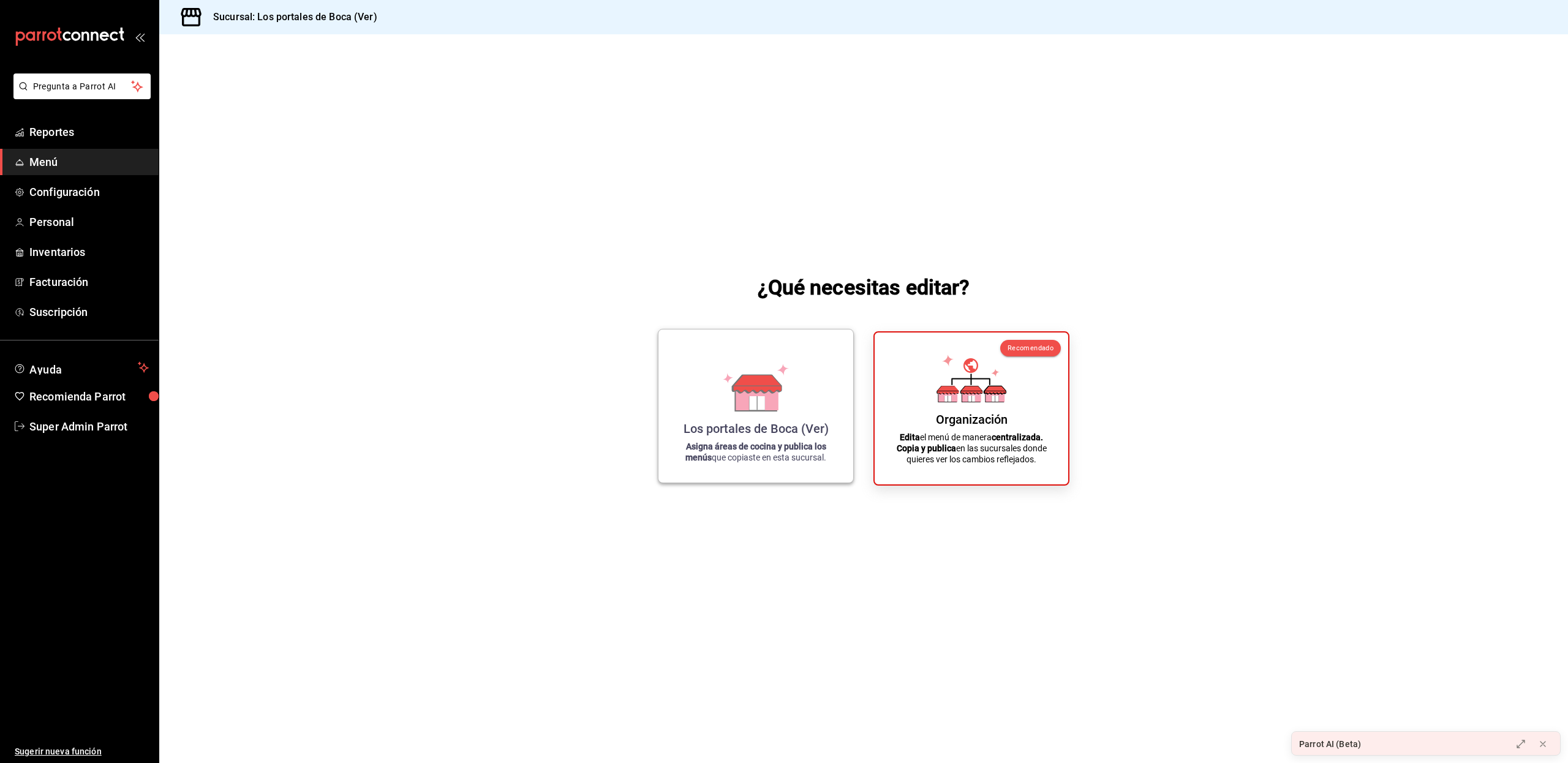
click at [718, 397] on div "Los portales de Boca (Ver) Asigna áreas de cocina y publica los menús que copia…" at bounding box center [756, 406] width 165 height 133
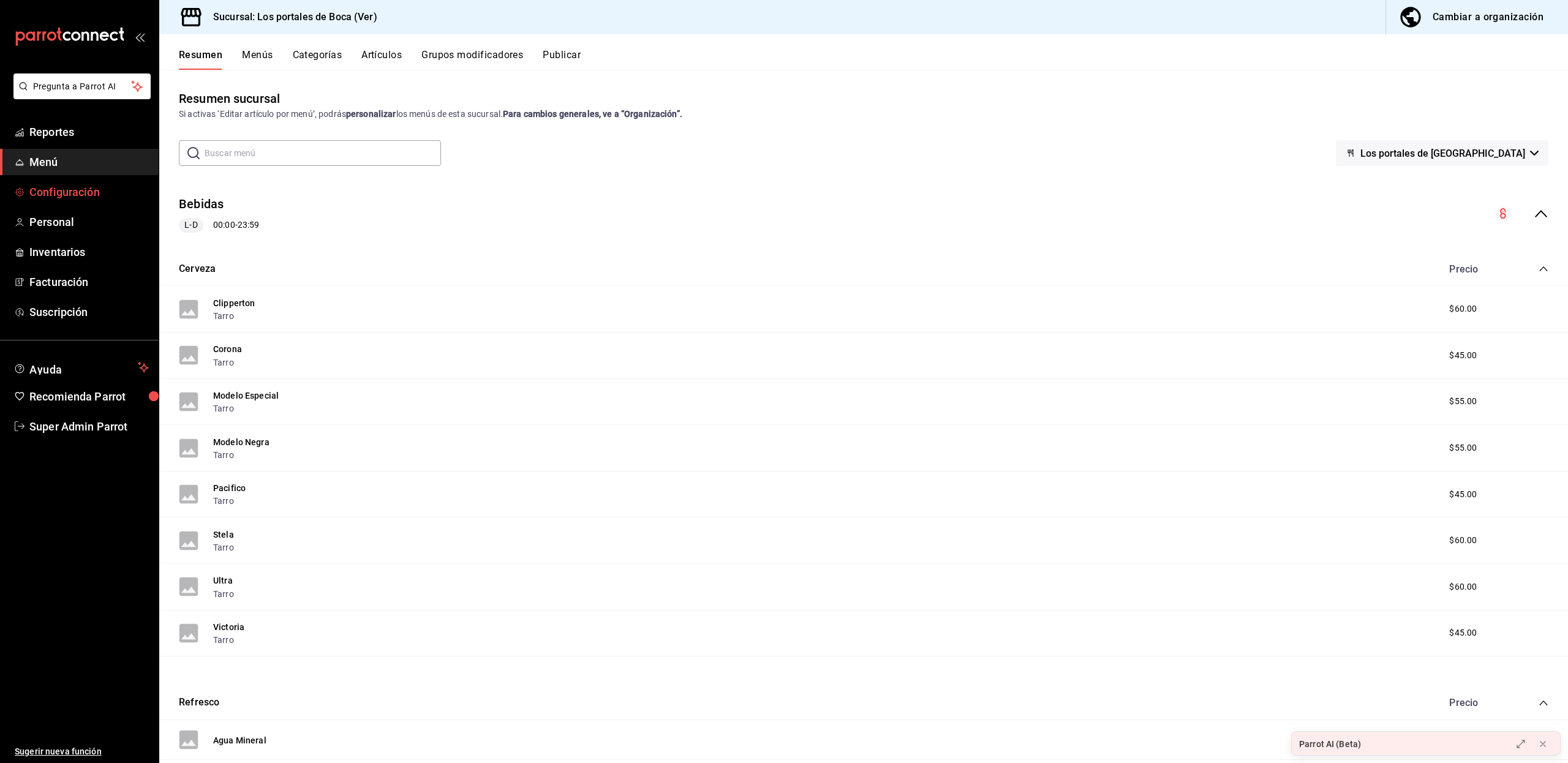
click at [84, 192] on span "Configuración" at bounding box center [89, 192] width 119 height 17
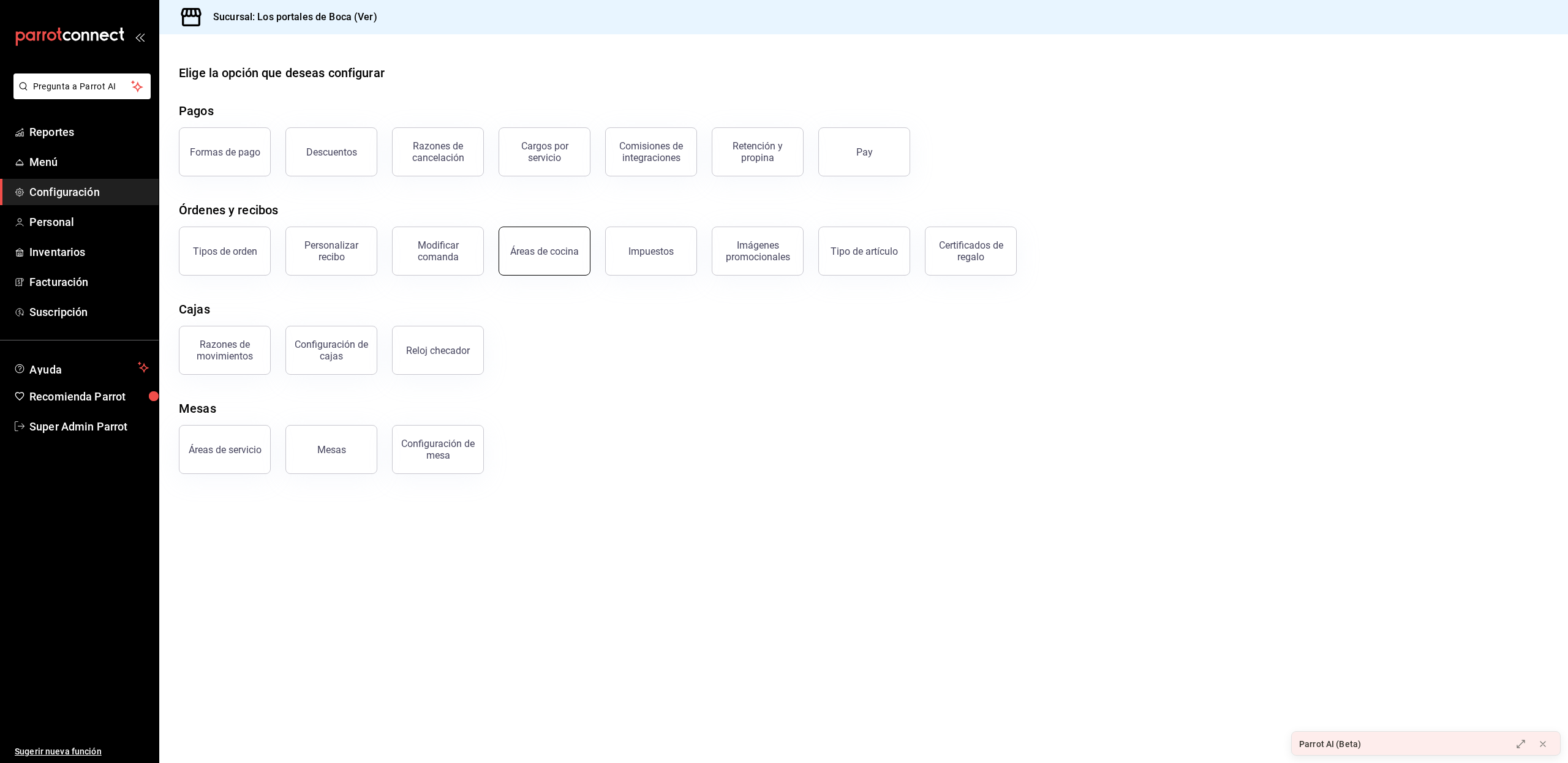
click at [528, 261] on button "Áreas de cocina" at bounding box center [544, 251] width 92 height 49
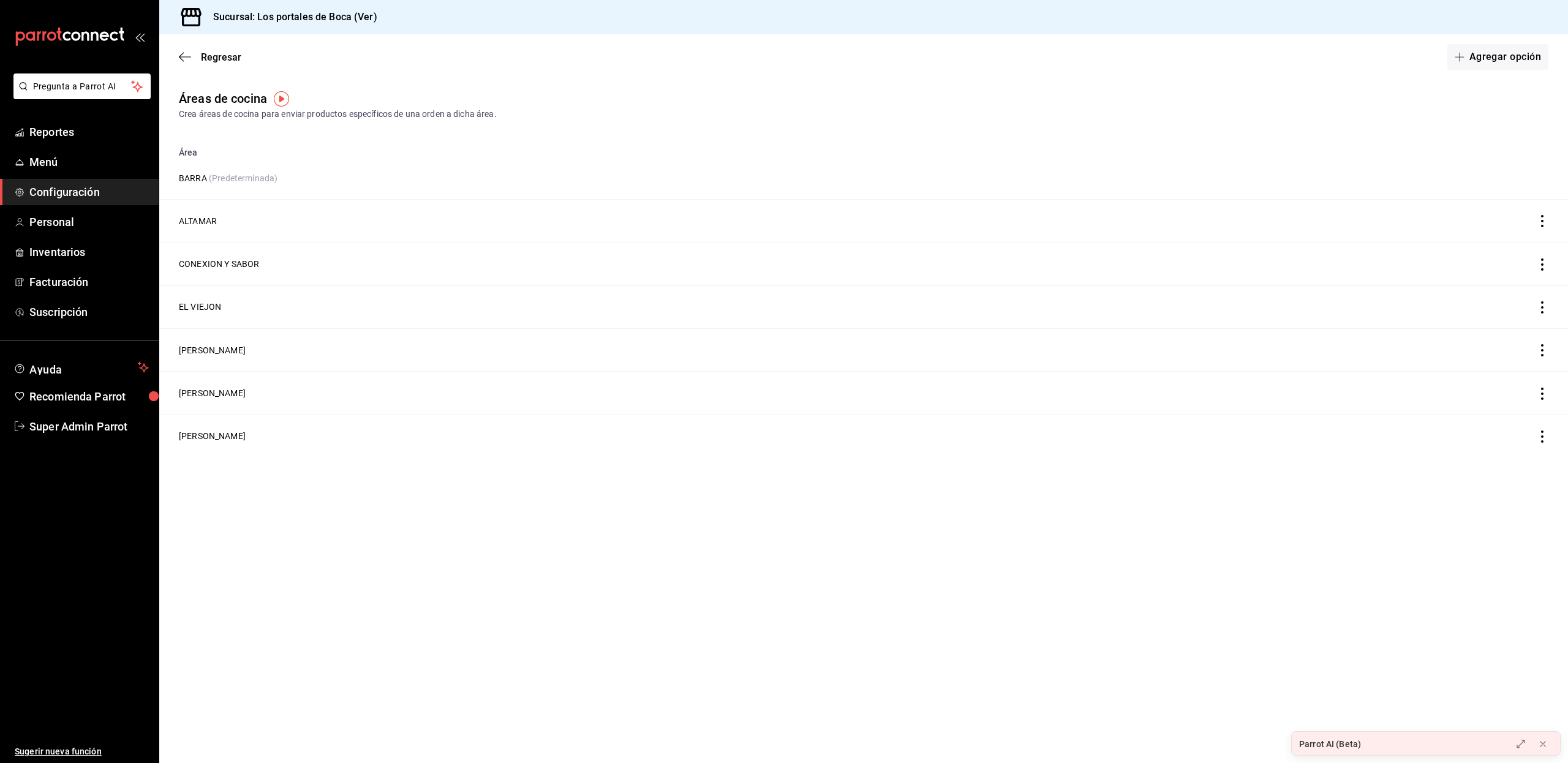
click at [260, 491] on main "Regresar Agregar opción Áreas de cocina Crea áreas de cocina para enviar produc…" at bounding box center [864, 399] width 1409 height 729
click at [186, 52] on icon "button" at bounding box center [185, 56] width 12 height 11
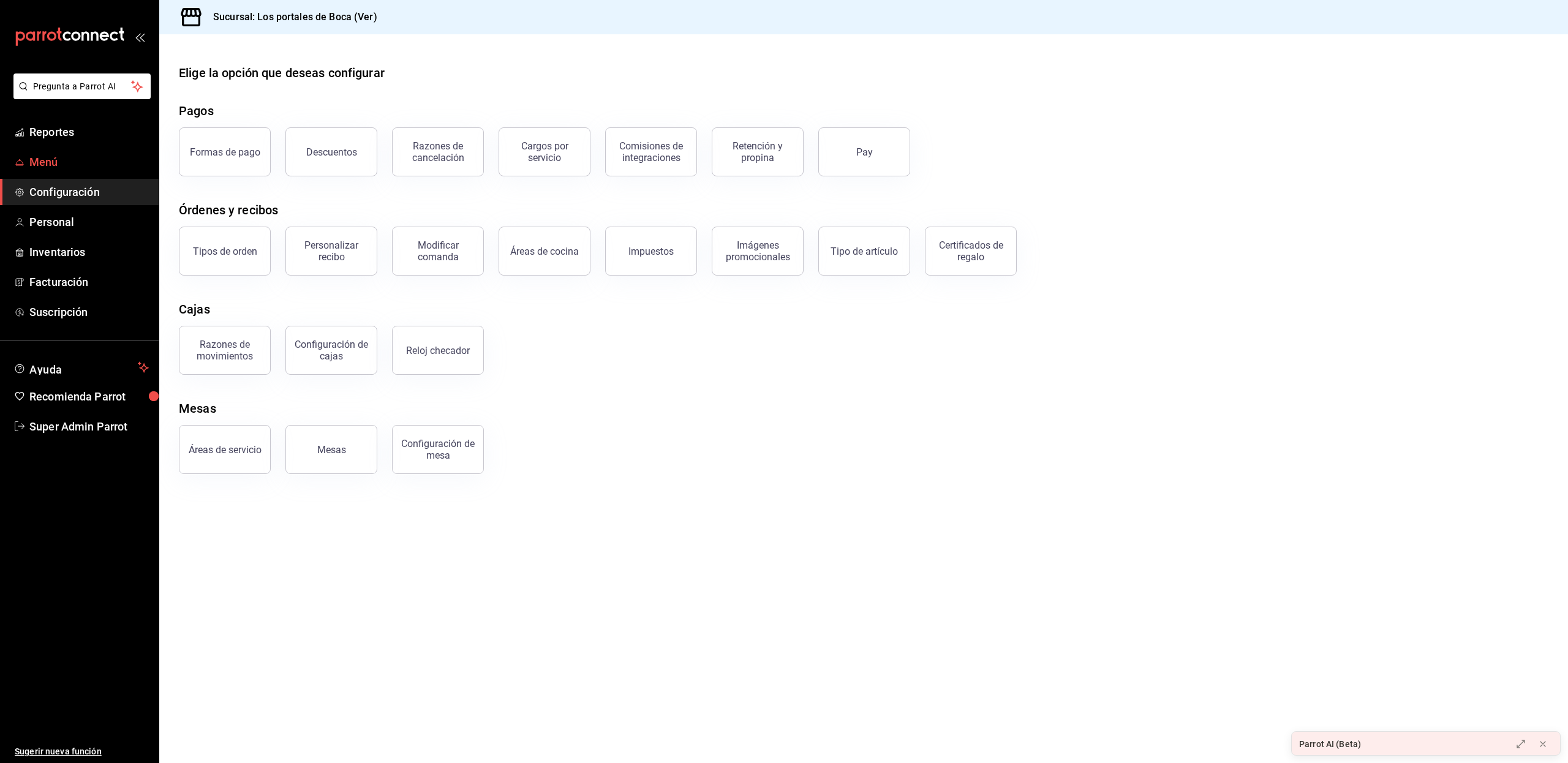
click at [88, 153] on span "Menú" at bounding box center [89, 162] width 119 height 17
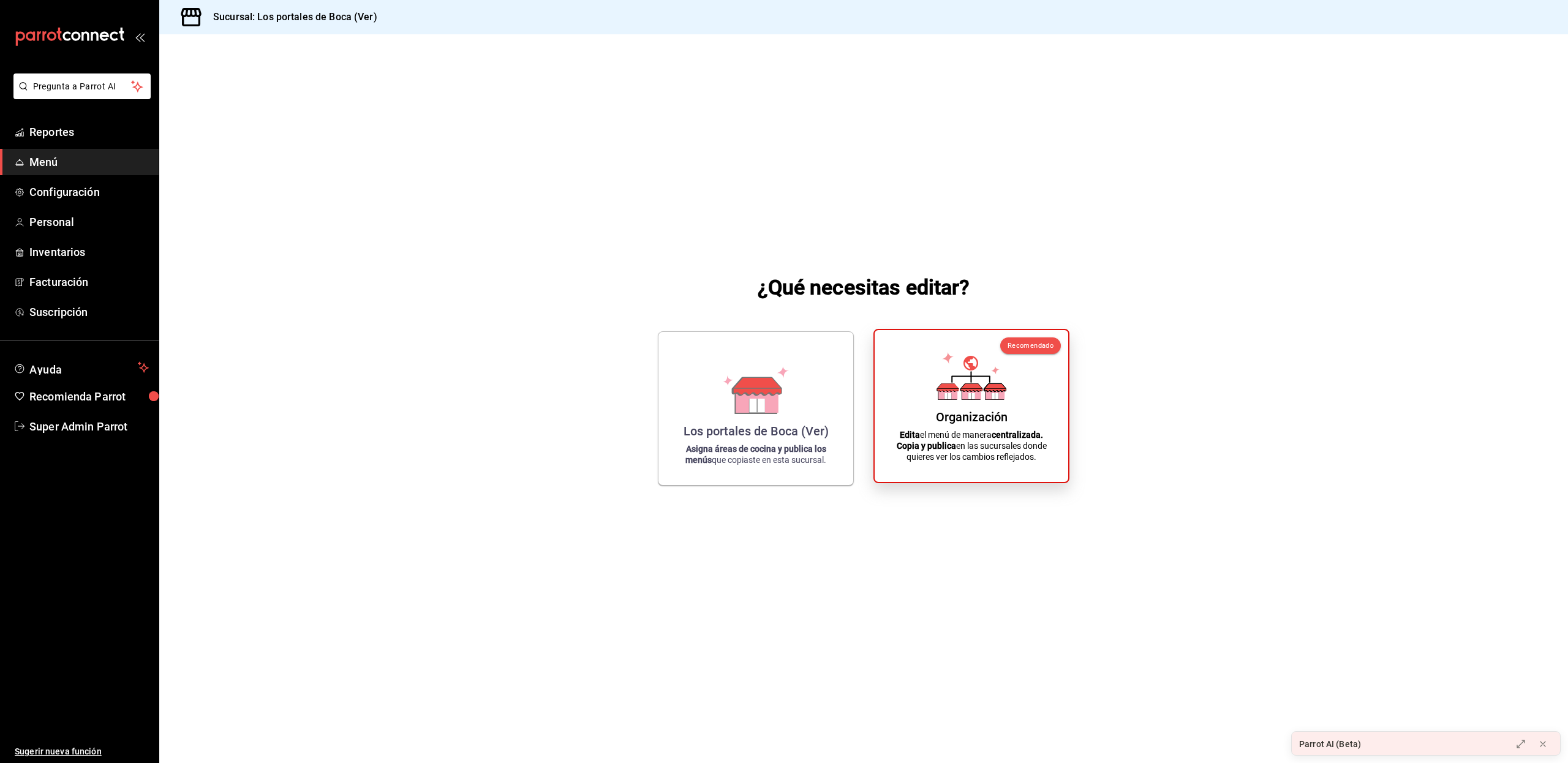
click at [978, 416] on div "Organización" at bounding box center [971, 417] width 72 height 15
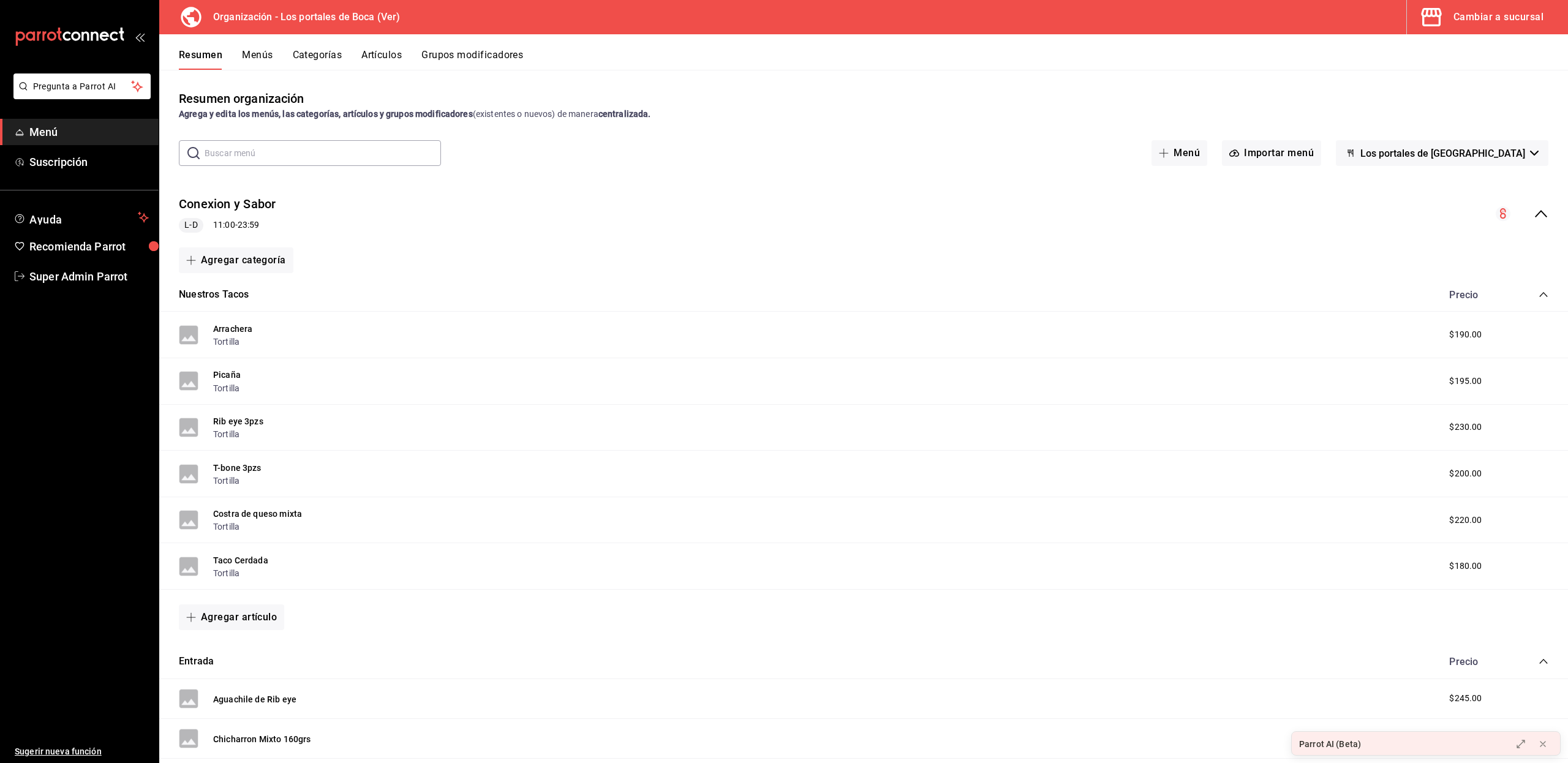
click at [330, 47] on div "Resumen Menús Categorías Artículos Grupos modificadores" at bounding box center [864, 52] width 1409 height 36
click at [324, 55] on button "Categorías" at bounding box center [317, 60] width 50 height 21
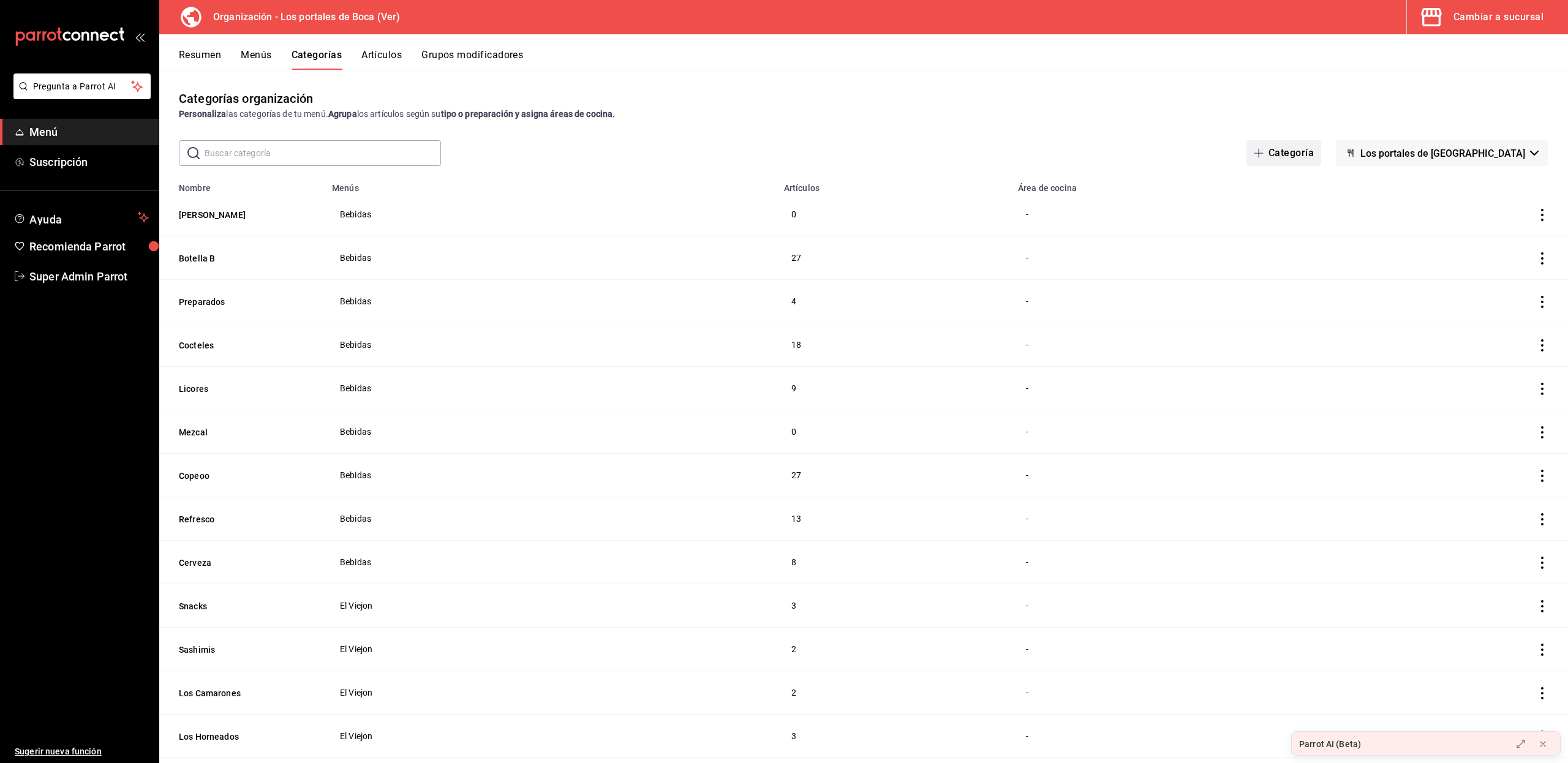
click at [1263, 153] on icon "button" at bounding box center [1258, 153] width 10 height 10
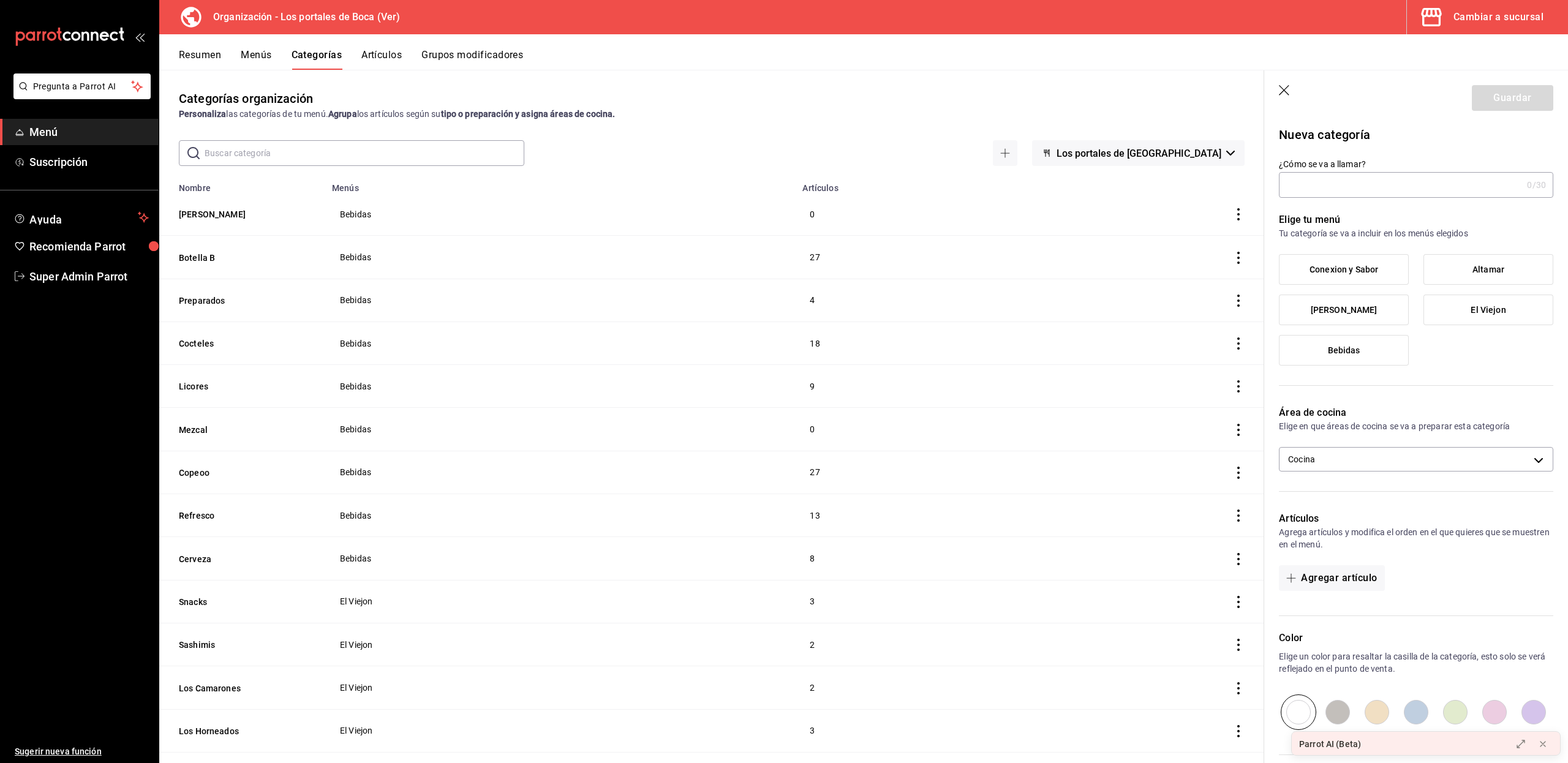
click at [1299, 179] on input "¿Cómo se va a llamar?" at bounding box center [1400, 185] width 243 height 25
click at [1284, 96] on icon "button" at bounding box center [1284, 91] width 12 height 12
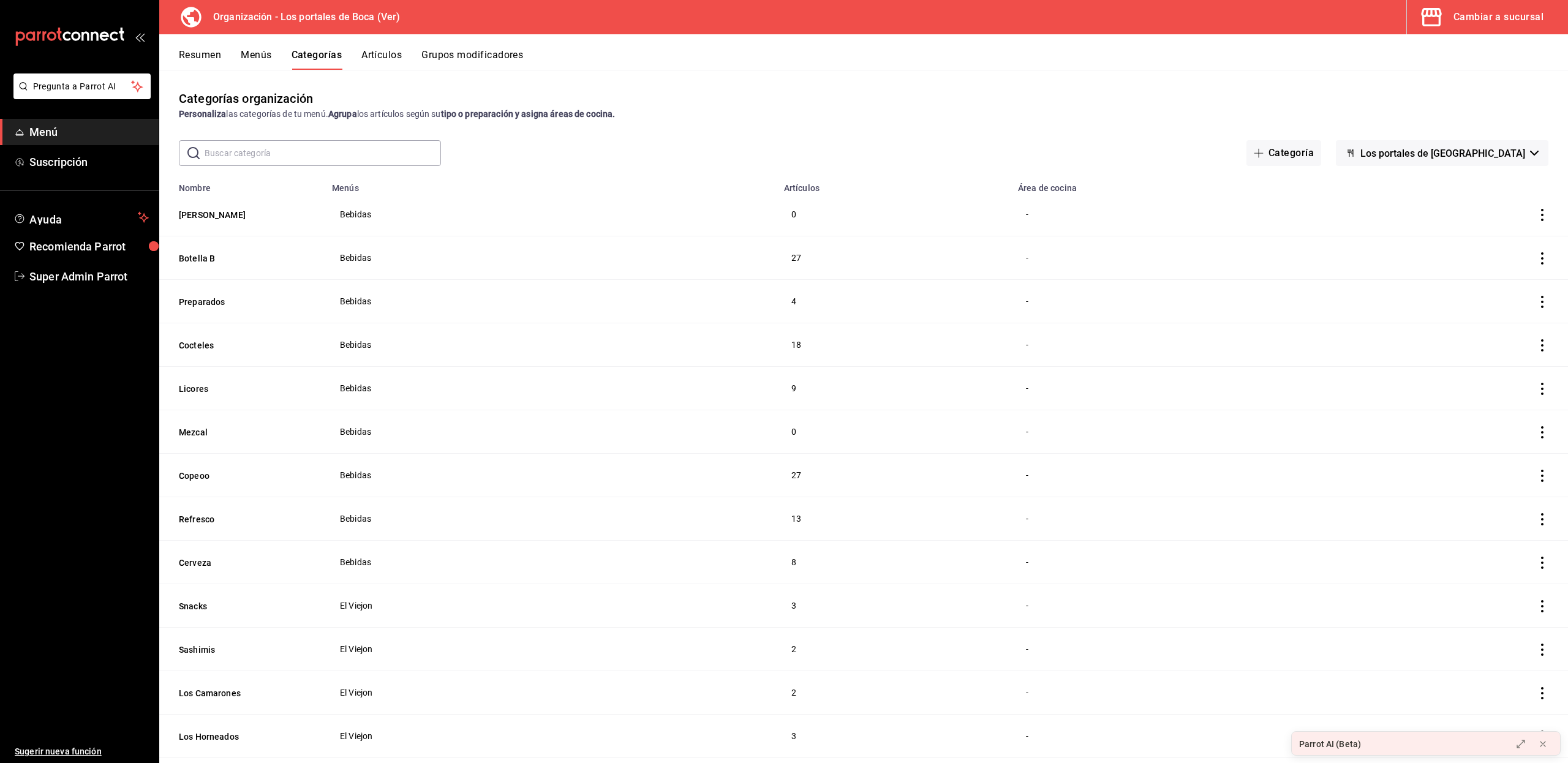
click at [376, 54] on button "Artículos" at bounding box center [381, 60] width 40 height 21
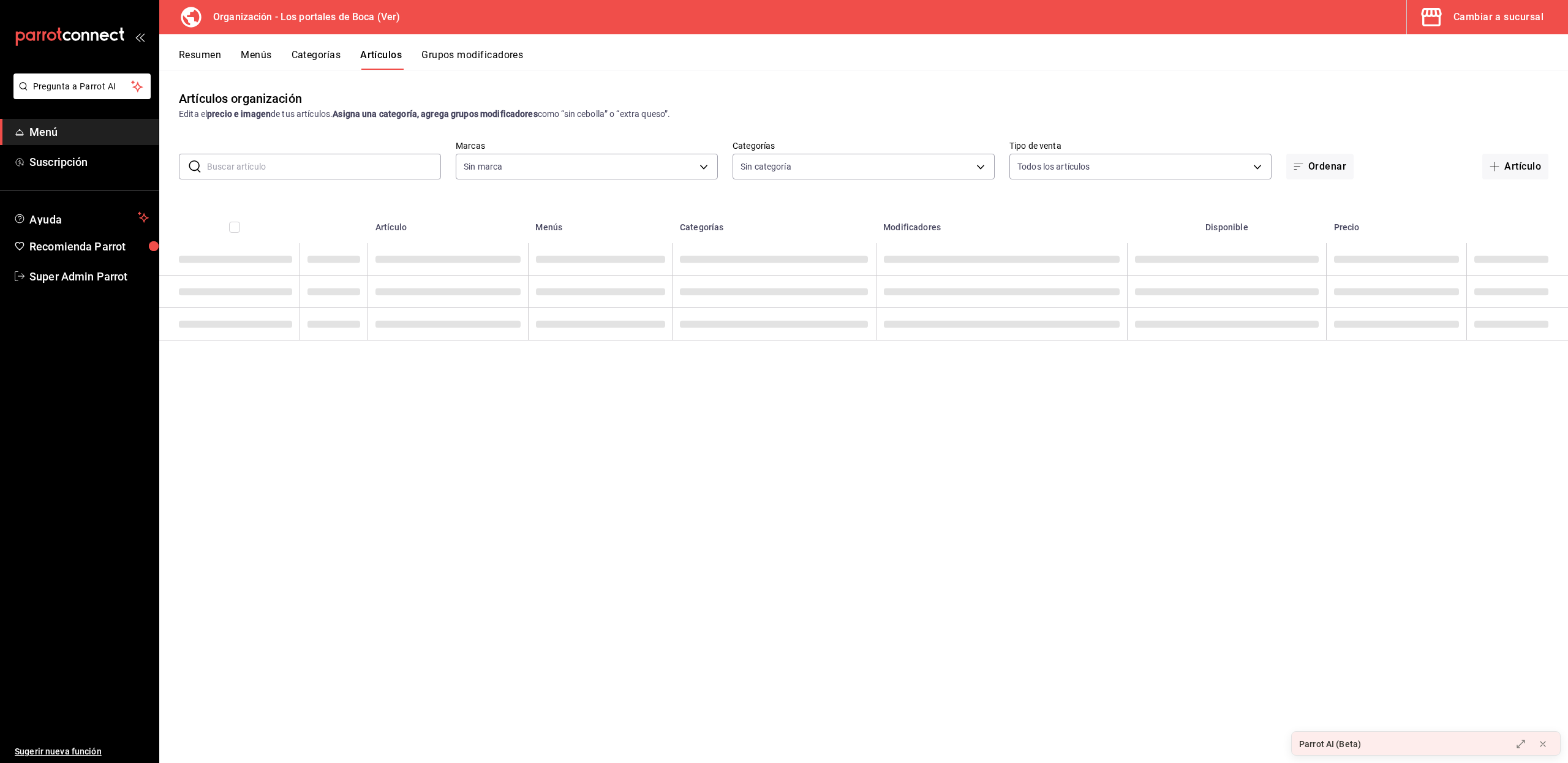
type input "b5ad986e-3551-40cf-bef2-a4391ef287b1"
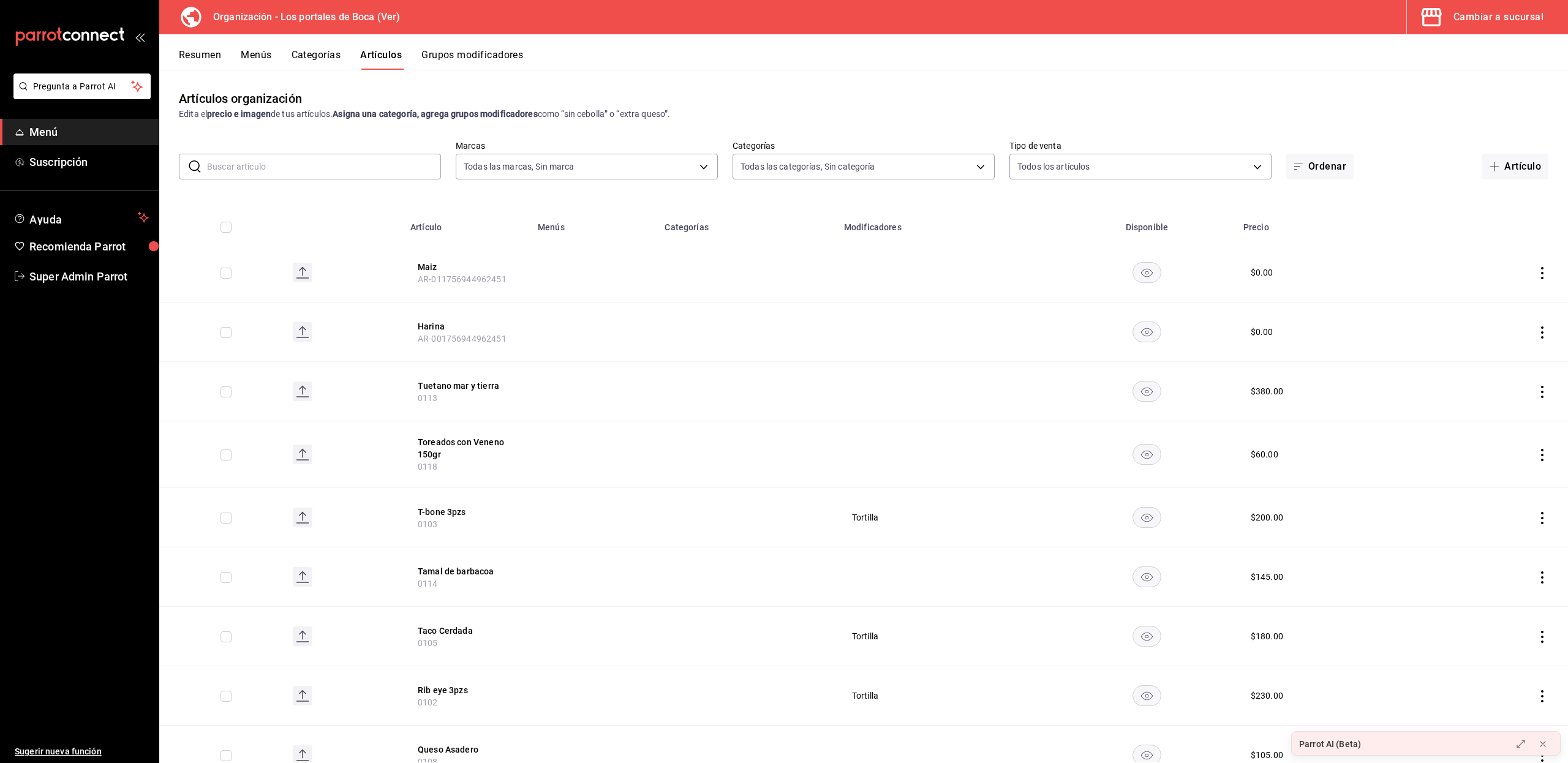
type input "639c4bd5-358c-481e-936c-c41e4e5a3682,3cb1c7d1-b678-45f1-8822-fafdb096e822,8b9dc…"
click at [334, 162] on input "text" at bounding box center [324, 166] width 234 height 25
click at [1236, 60] on div "Resumen Menús Categorías Artículos Grupos modificadores" at bounding box center [873, 60] width 1389 height 21
click at [405, 167] on input "text" at bounding box center [324, 166] width 234 height 25
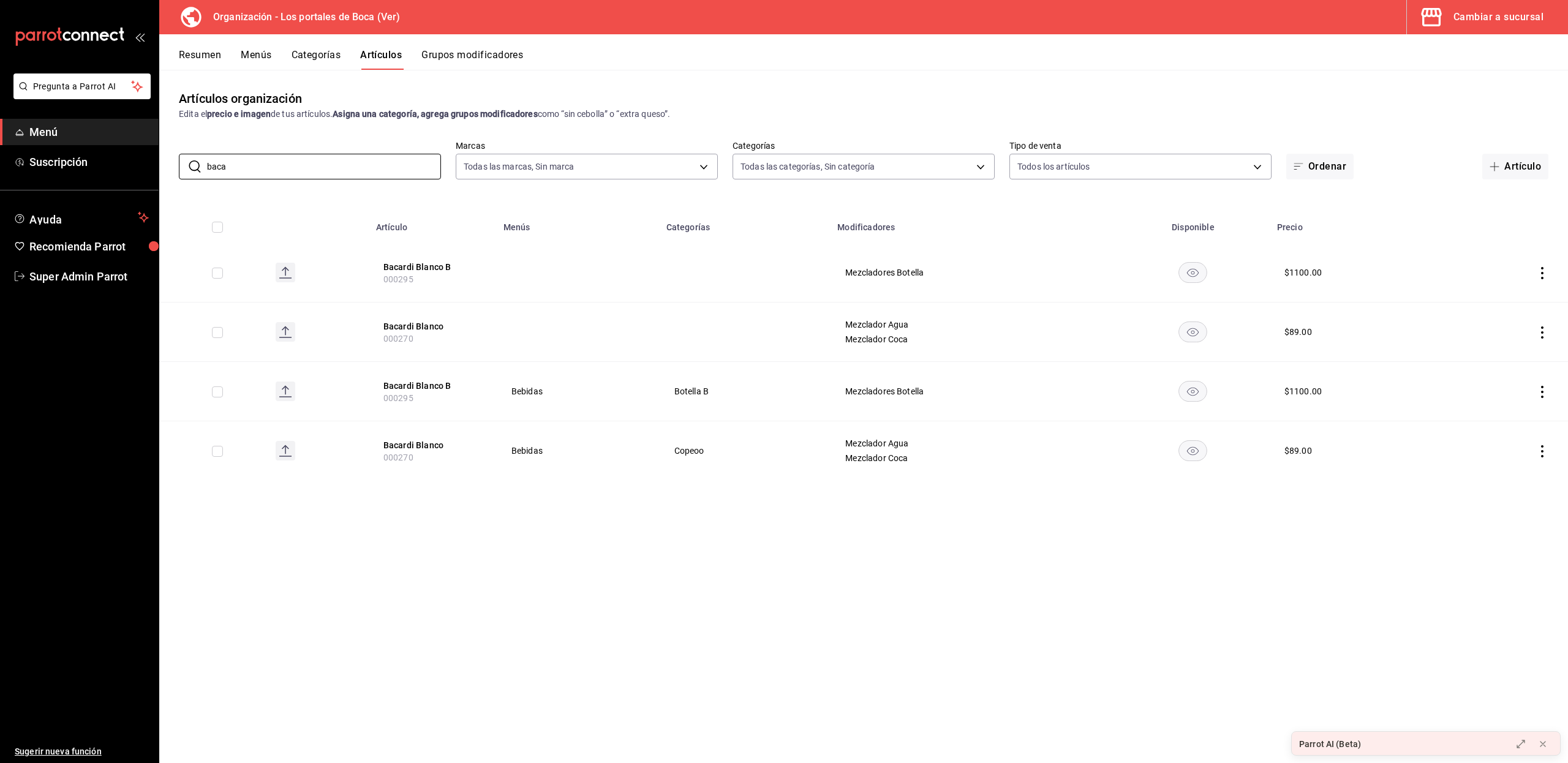
type input "baca"
click at [1495, 163] on icon "button" at bounding box center [1494, 166] width 10 height 10
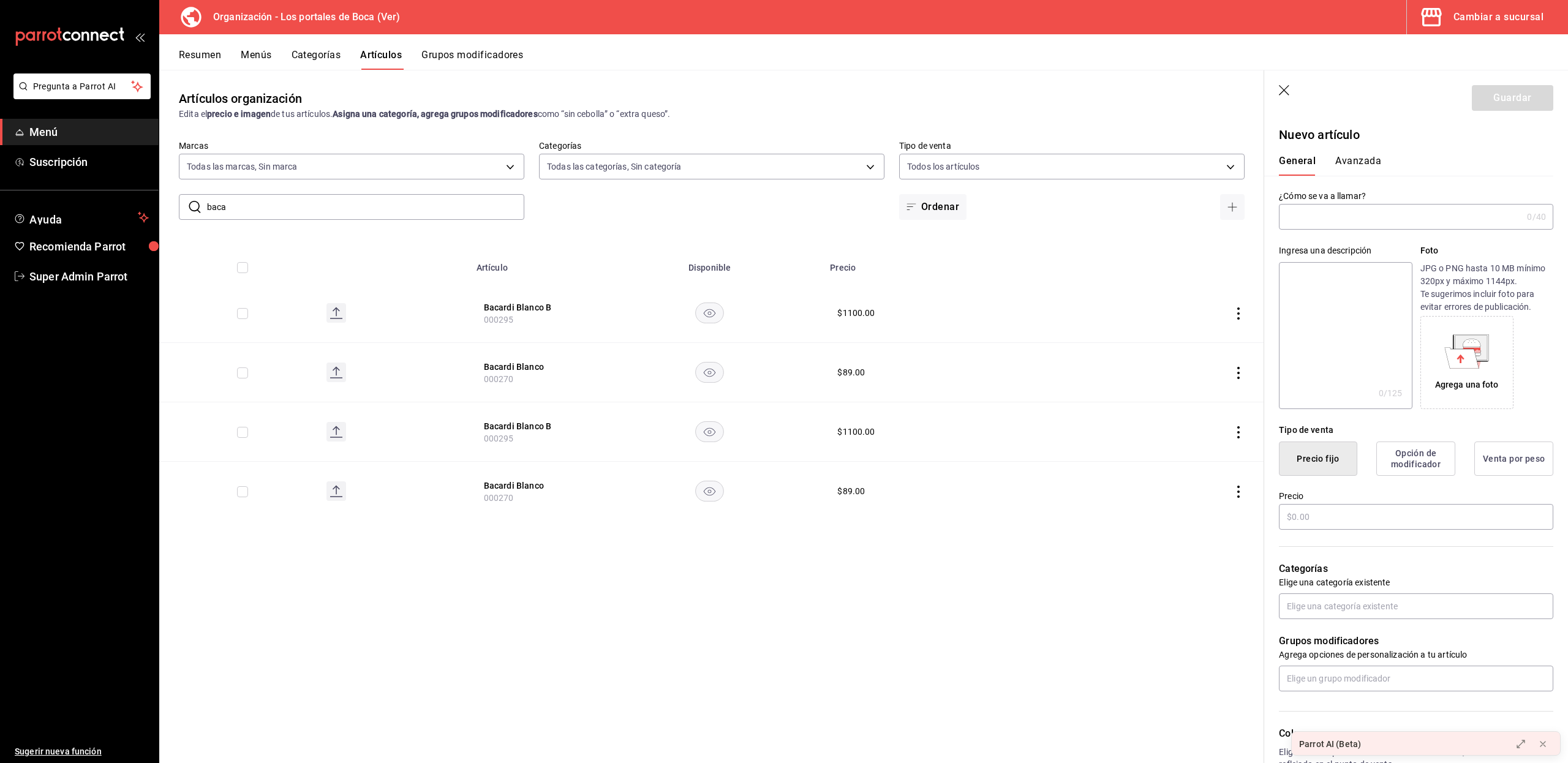
click at [1352, 212] on input "text" at bounding box center [1400, 217] width 243 height 25
click at [1286, 89] on icon "button" at bounding box center [1284, 91] width 12 height 12
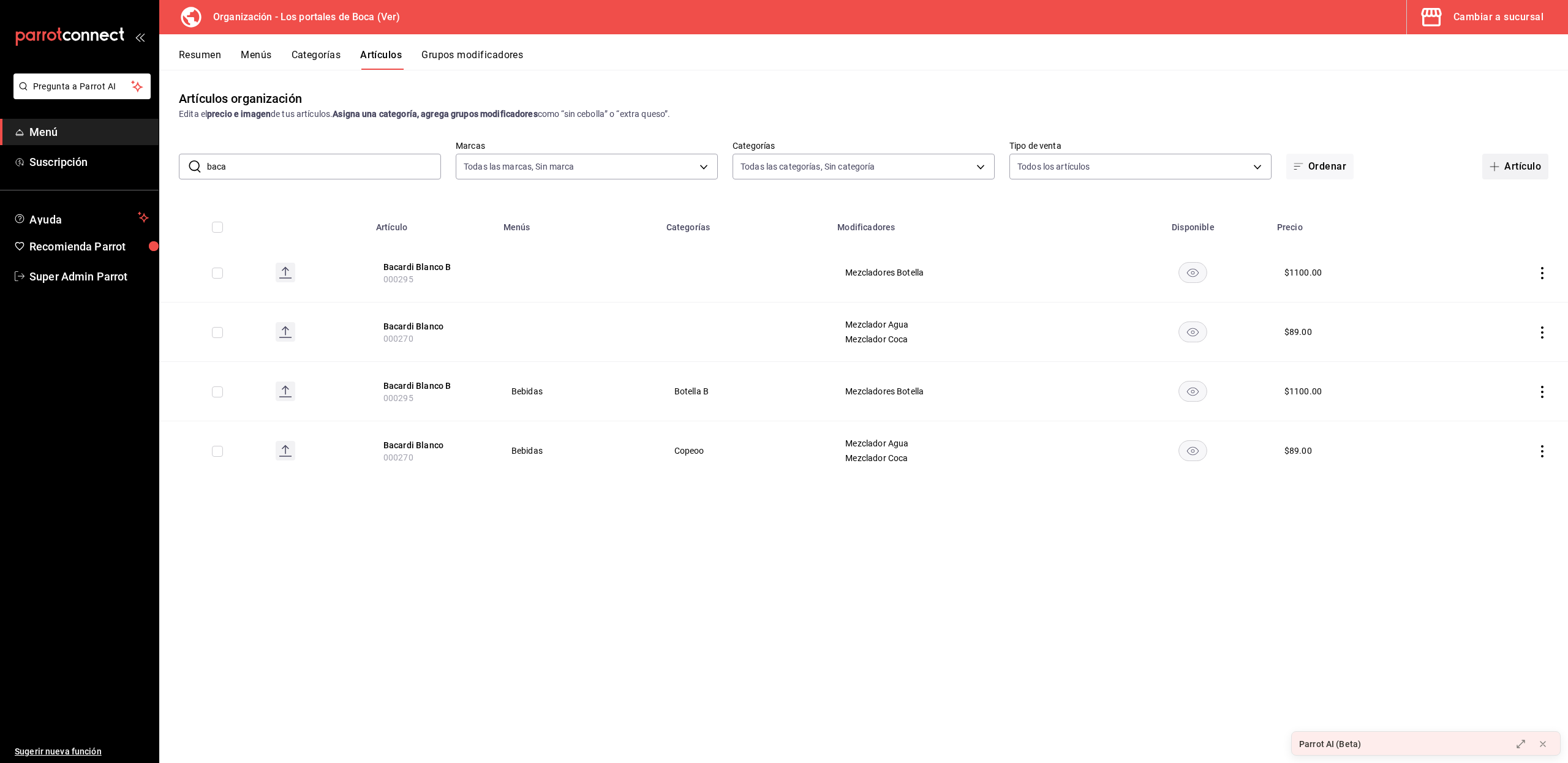
click at [1500, 162] on span "button" at bounding box center [1496, 166] width 15 height 10
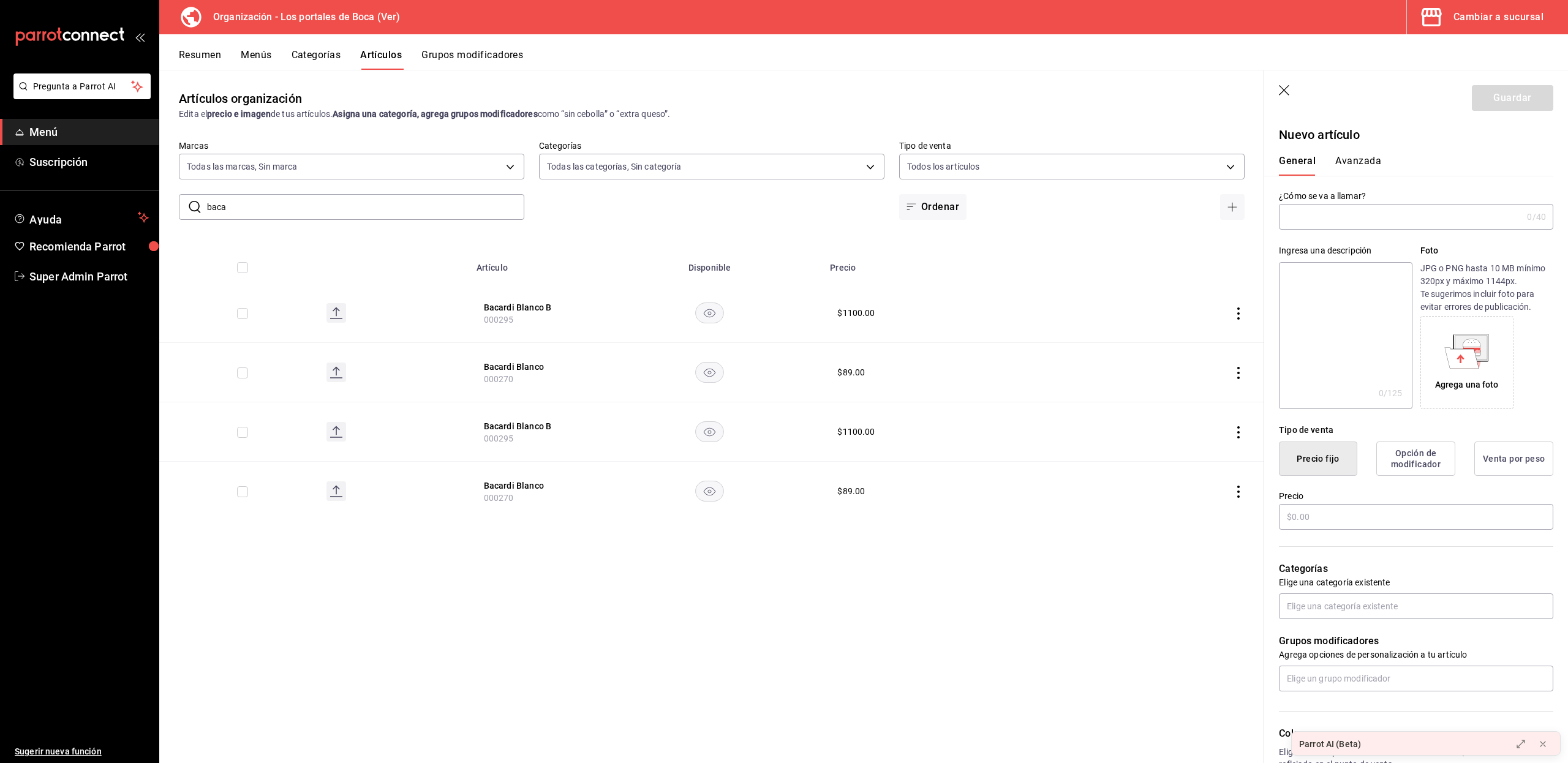
click at [1352, 216] on input "text" at bounding box center [1400, 217] width 243 height 25
type input "Bacardi blanco nuevo"
click at [1395, 456] on button "Opción de modificador" at bounding box center [1415, 458] width 79 height 34
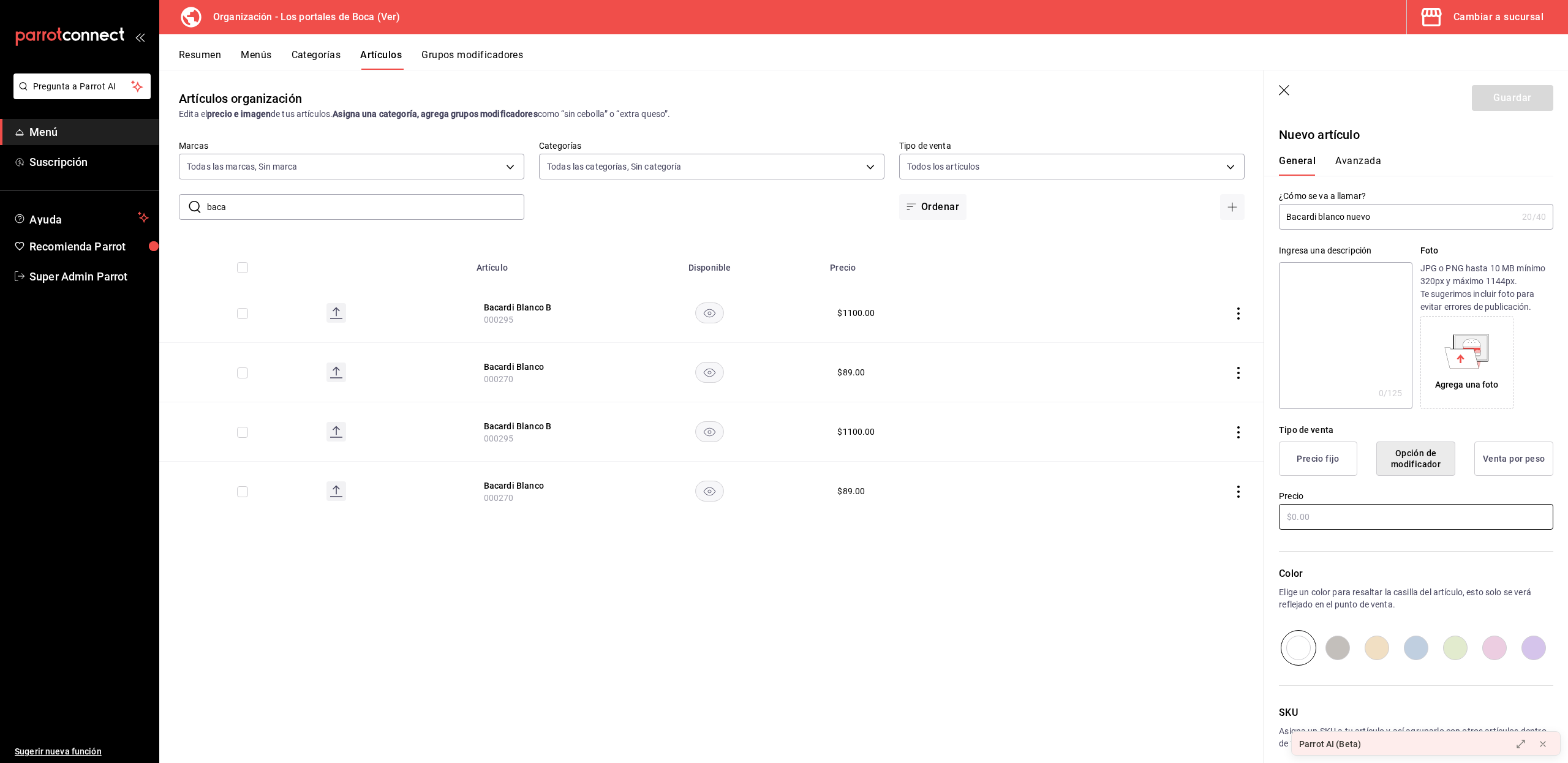
click at [1327, 510] on input "text" at bounding box center [1416, 516] width 274 height 26
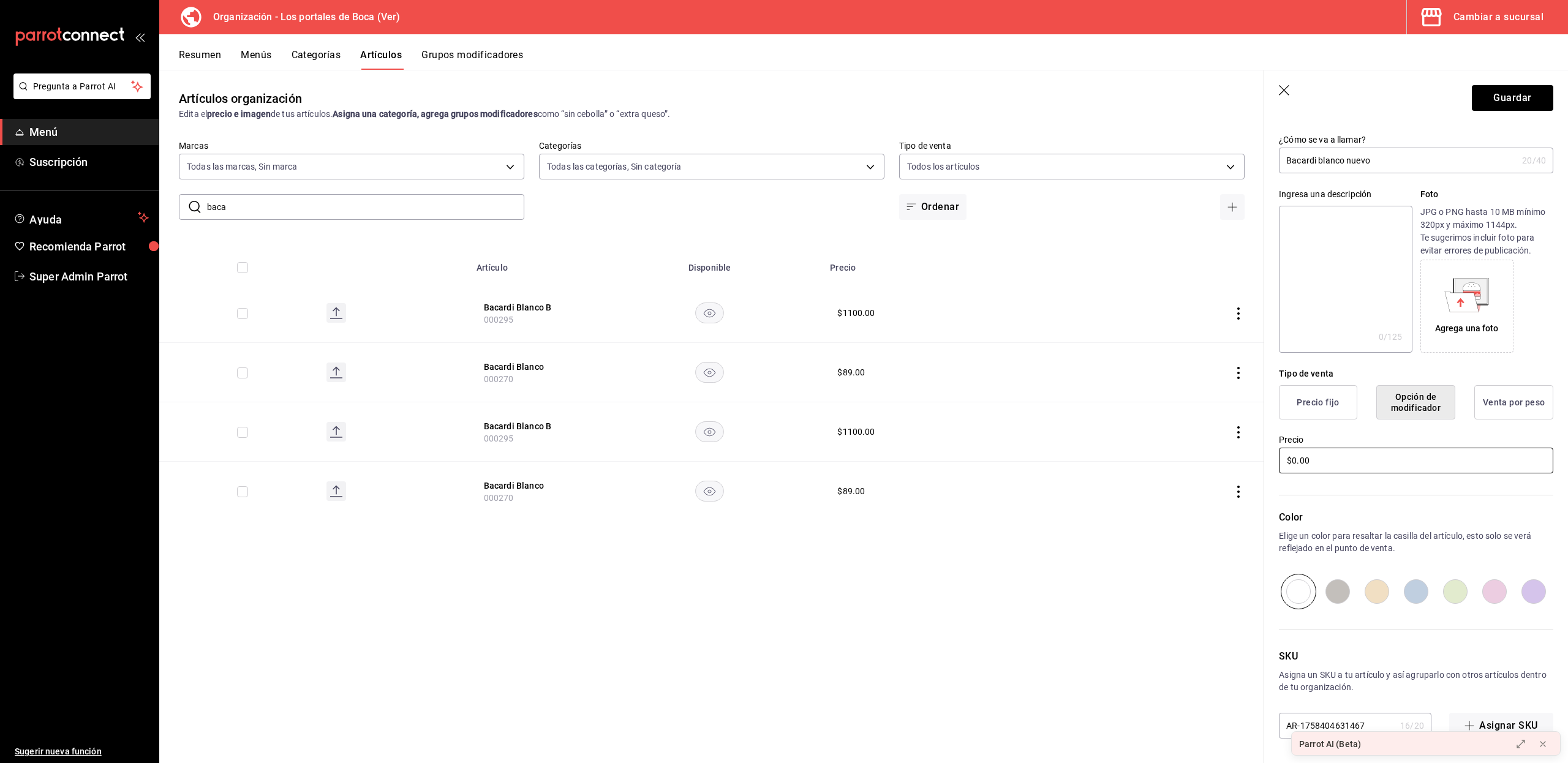
type input "$0.00"
click at [1450, 299] on icon at bounding box center [1461, 301] width 34 height 21
click at [295, 203] on input "baca" at bounding box center [366, 207] width 317 height 25
drag, startPoint x: 295, startPoint y: 203, endPoint x: 201, endPoint y: 198, distance: 94.1
click at [201, 198] on div "​ baca ​" at bounding box center [351, 207] width 345 height 26
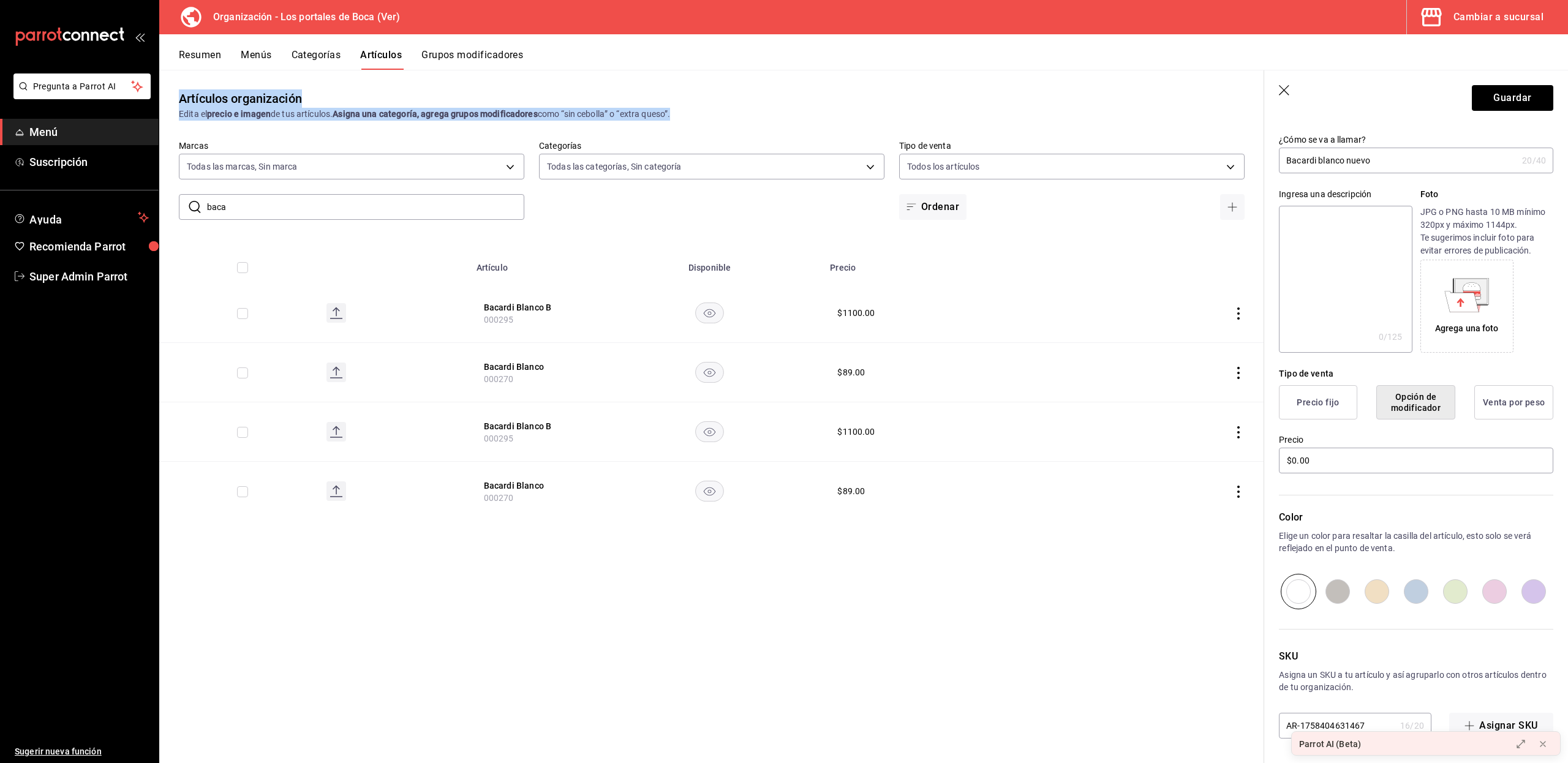
drag, startPoint x: 201, startPoint y: 198, endPoint x: 251, endPoint y: 69, distance: 138.4
click at [251, 69] on div "Resumen Menús Categorías Artículos Grupos modificadores Artículos organización …" at bounding box center [864, 399] width 1409 height 729
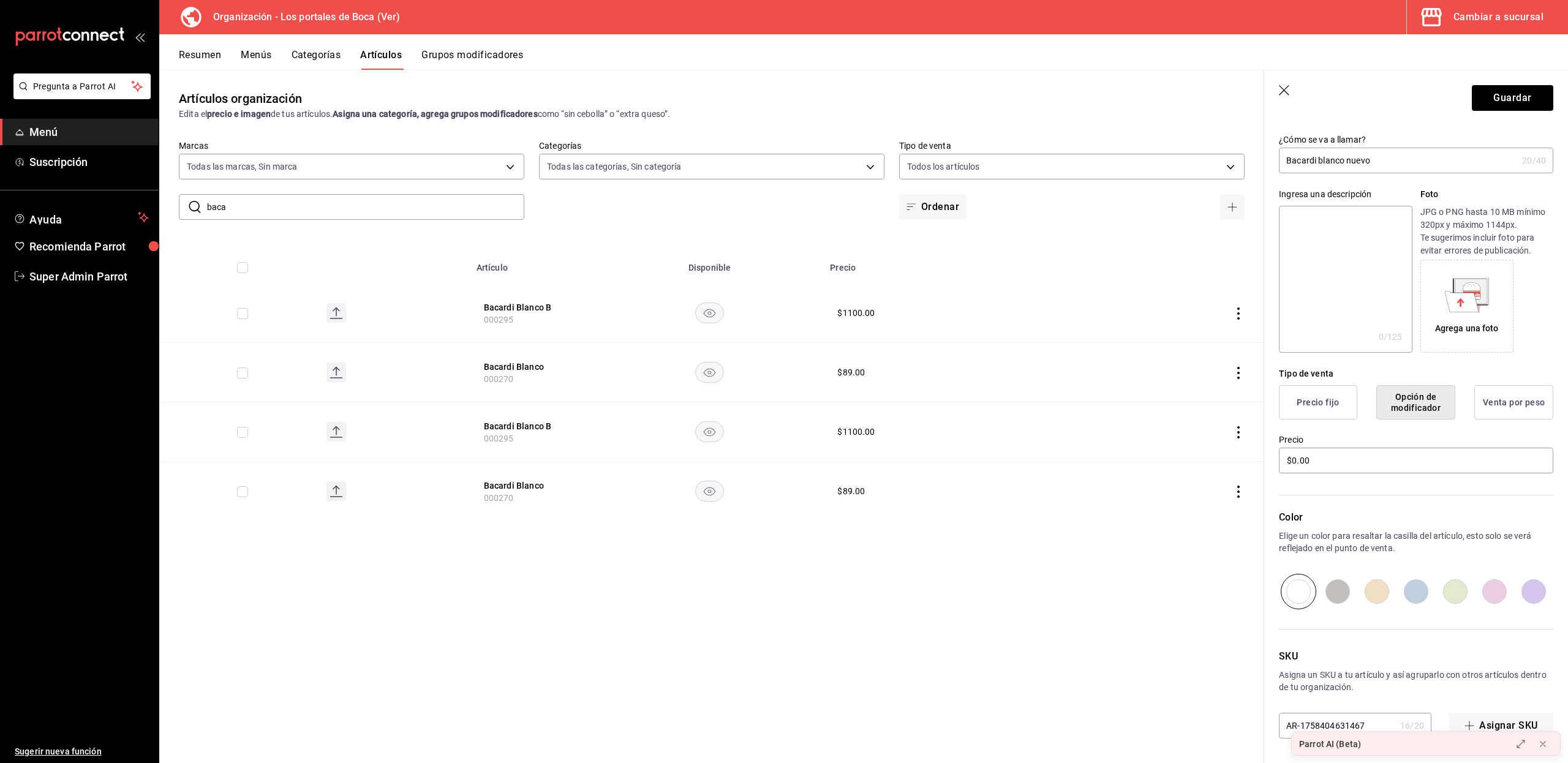
click at [375, 47] on div "Resumen Menús Categorías Artículos Grupos modificadores" at bounding box center [864, 52] width 1409 height 36
drag, startPoint x: 235, startPoint y: 202, endPoint x: 135, endPoint y: 202, distance: 100.0
click at [135, 202] on div "Pregunta a Parrot AI Menú Suscripción Ayuda Recomienda Parrot Super Admin Parro…" at bounding box center [784, 381] width 1568 height 763
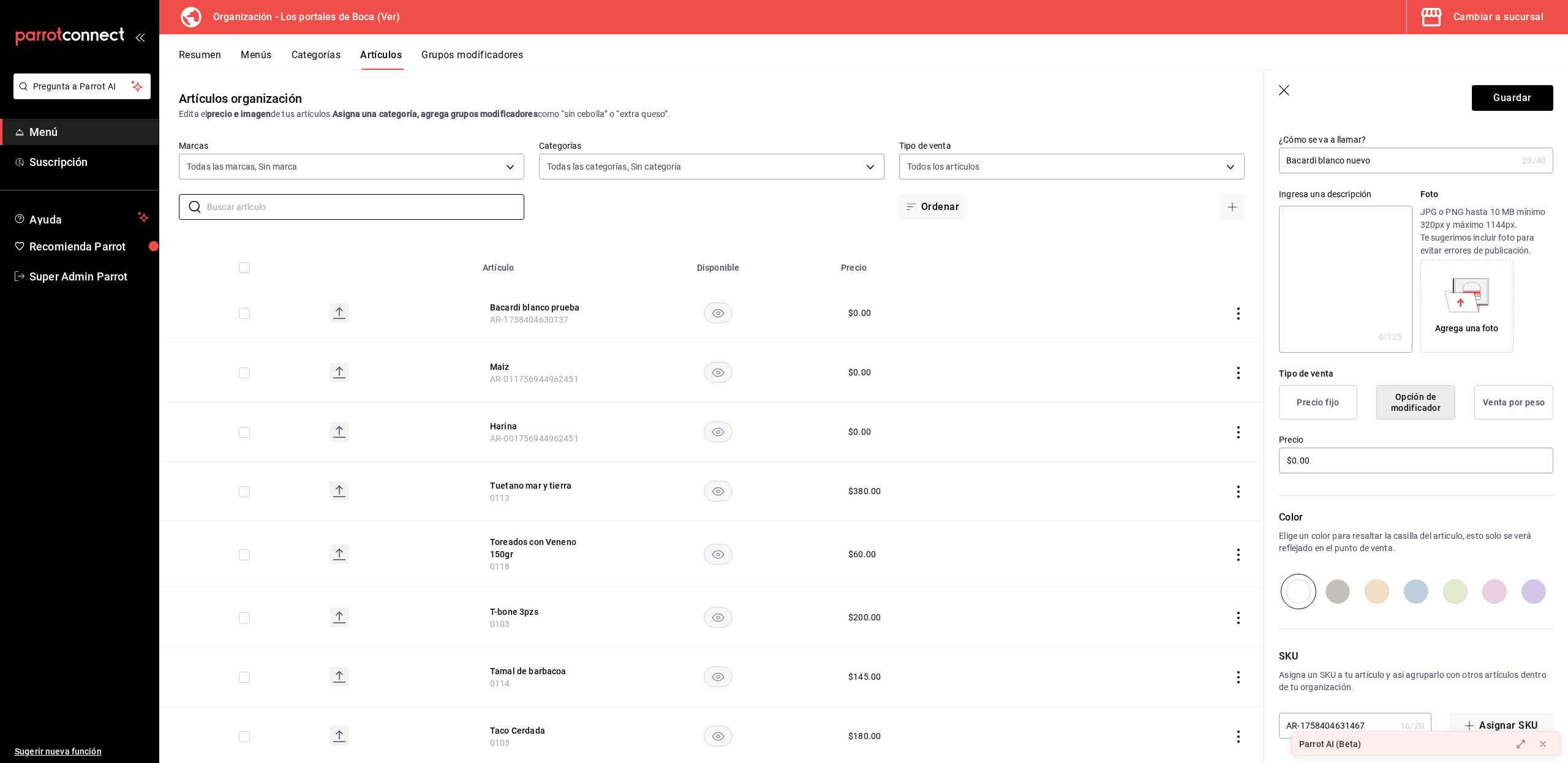
click at [490, 57] on button "Grupos modificadores" at bounding box center [472, 60] width 102 height 21
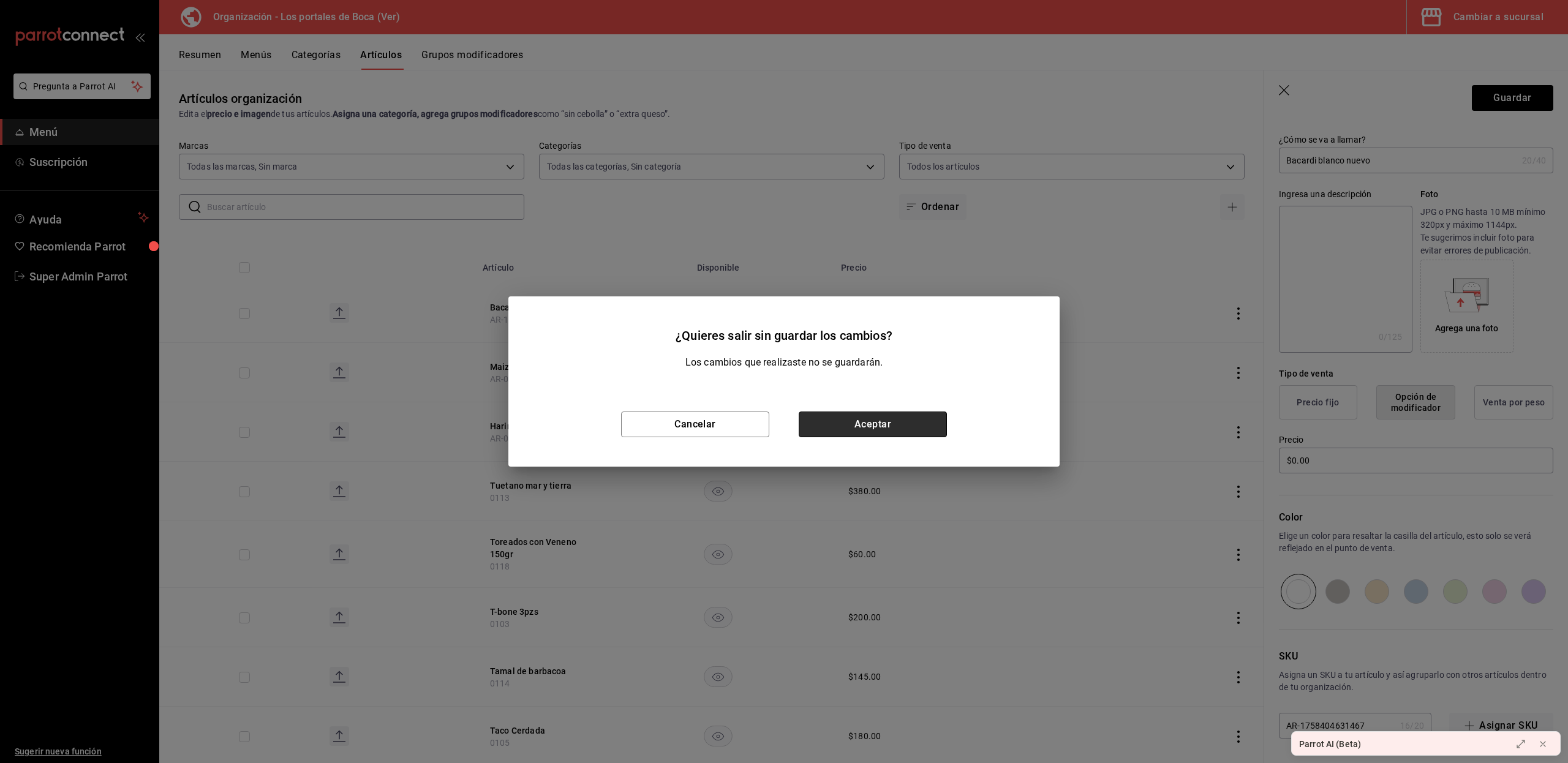
click at [811, 424] on button "Aceptar" at bounding box center [872, 425] width 148 height 26
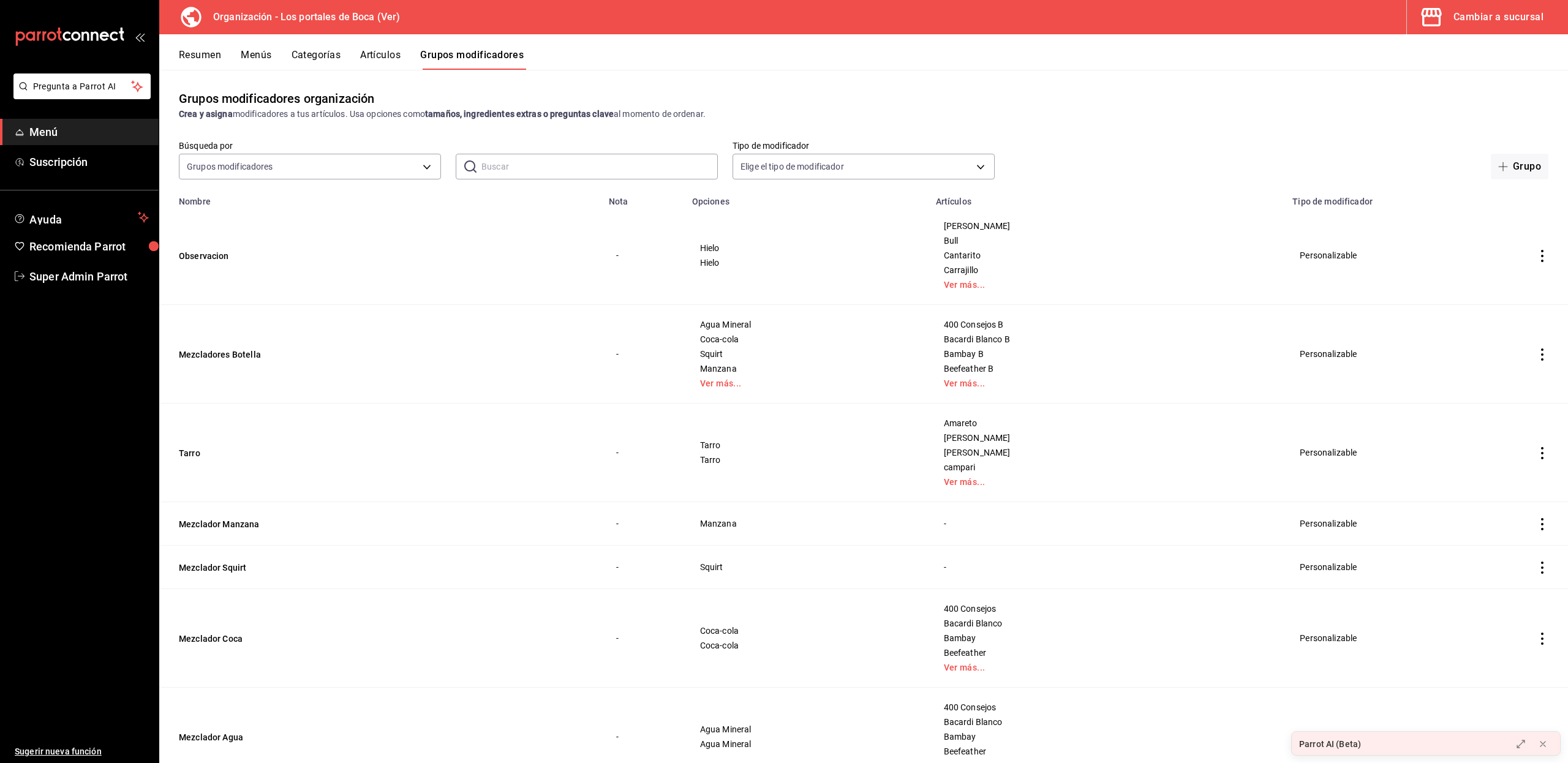
click at [491, 164] on input "text" at bounding box center [599, 166] width 236 height 25
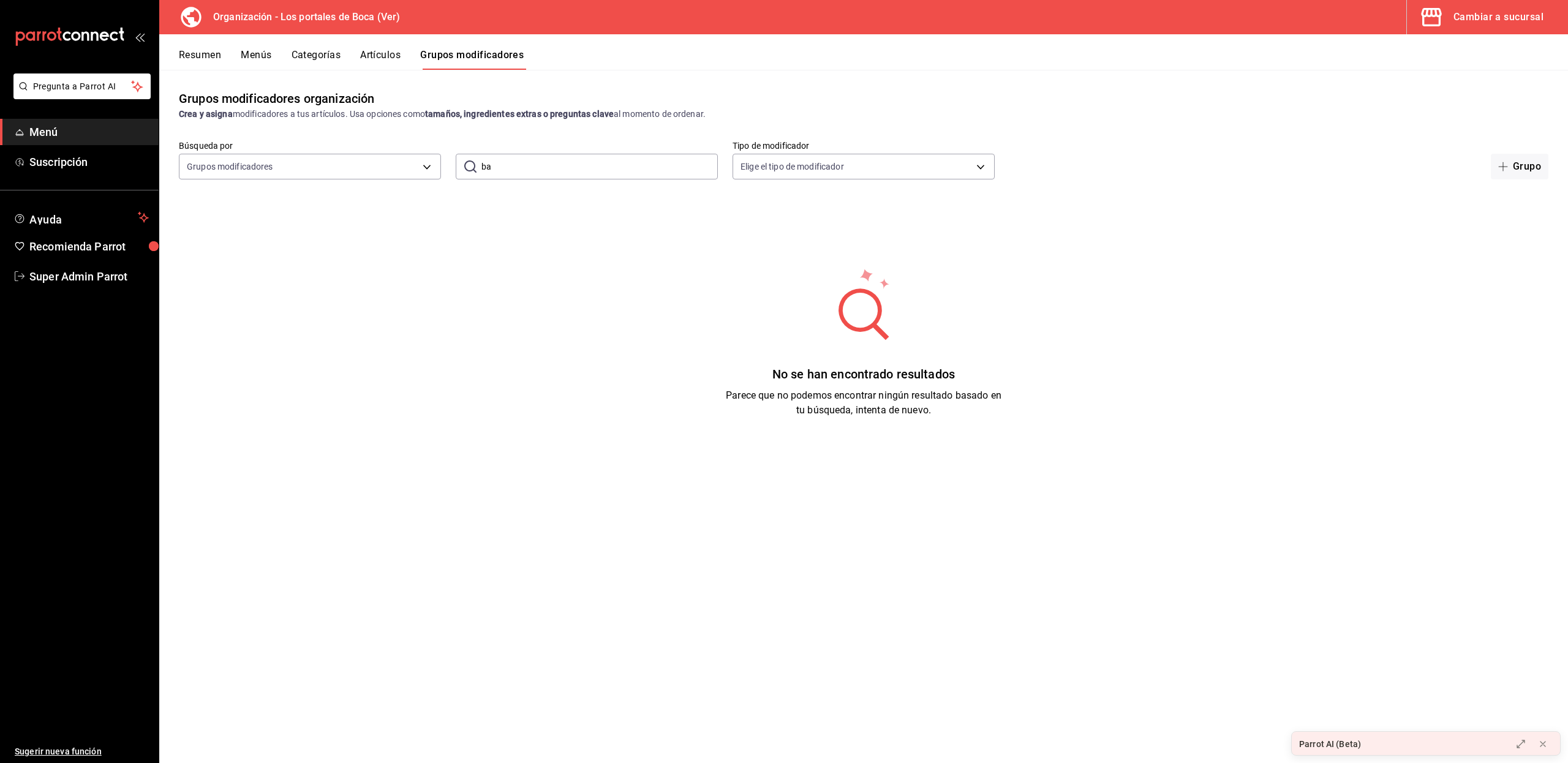
type input "b"
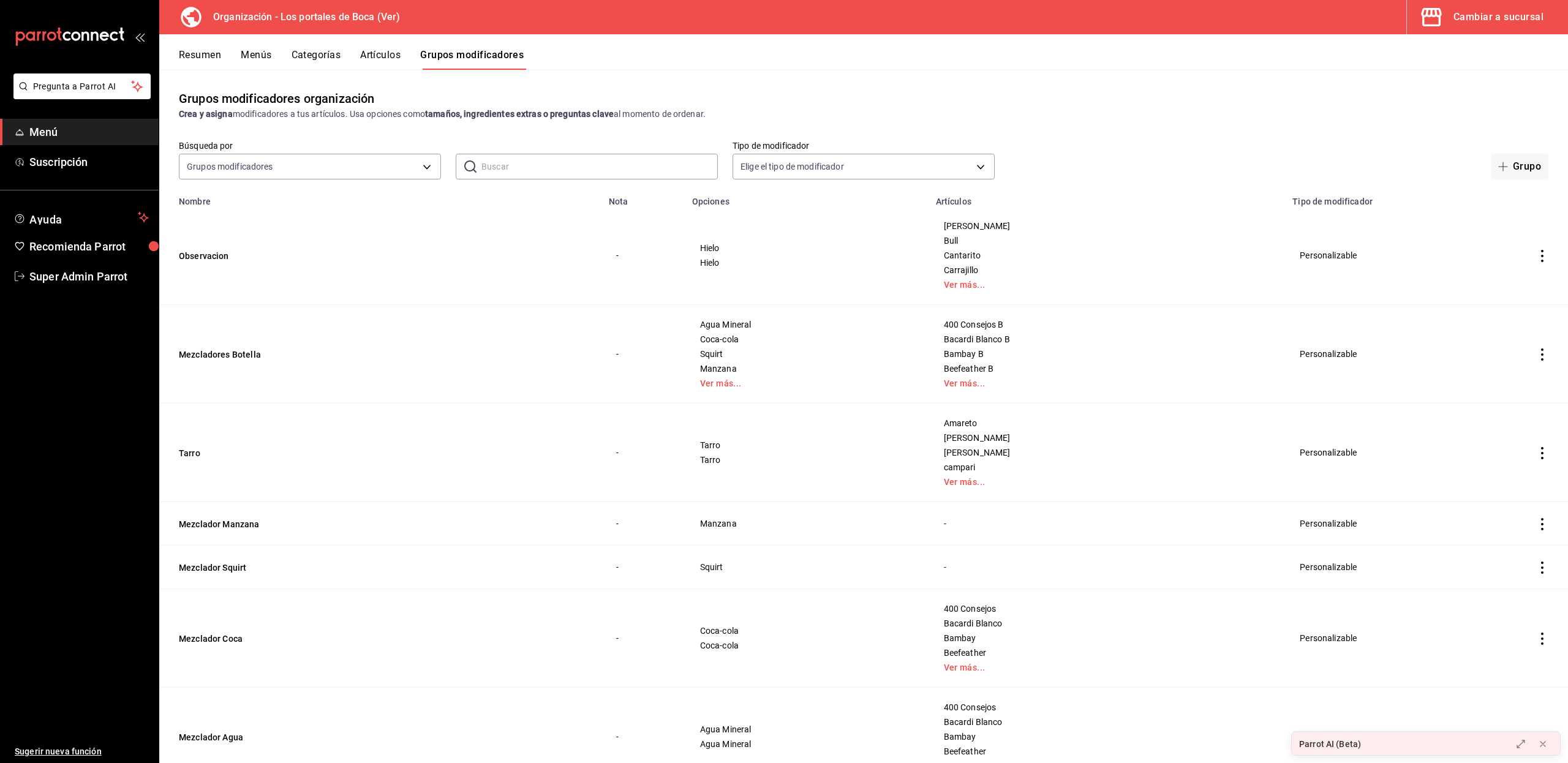
type input "b"
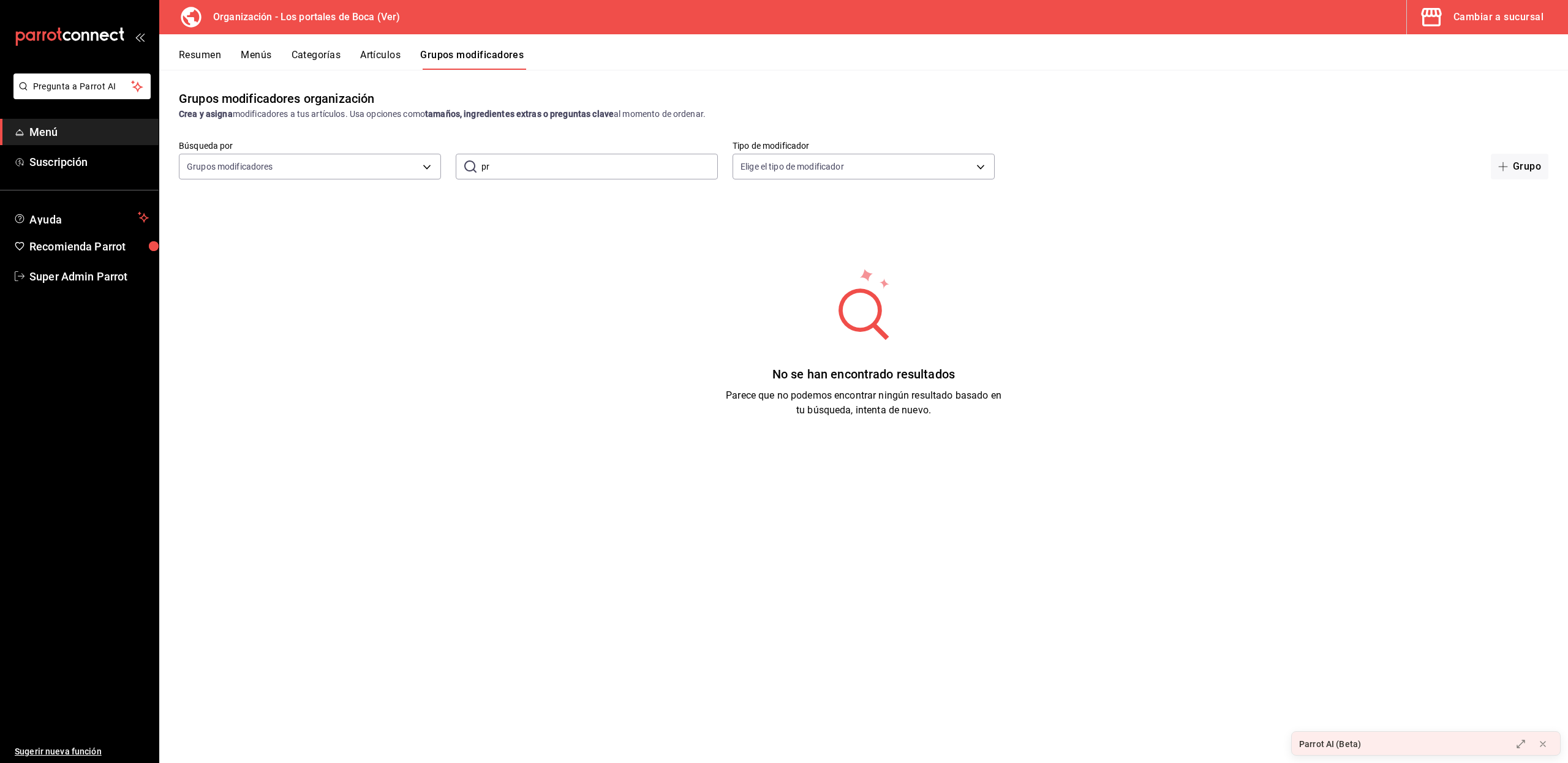
type input "p"
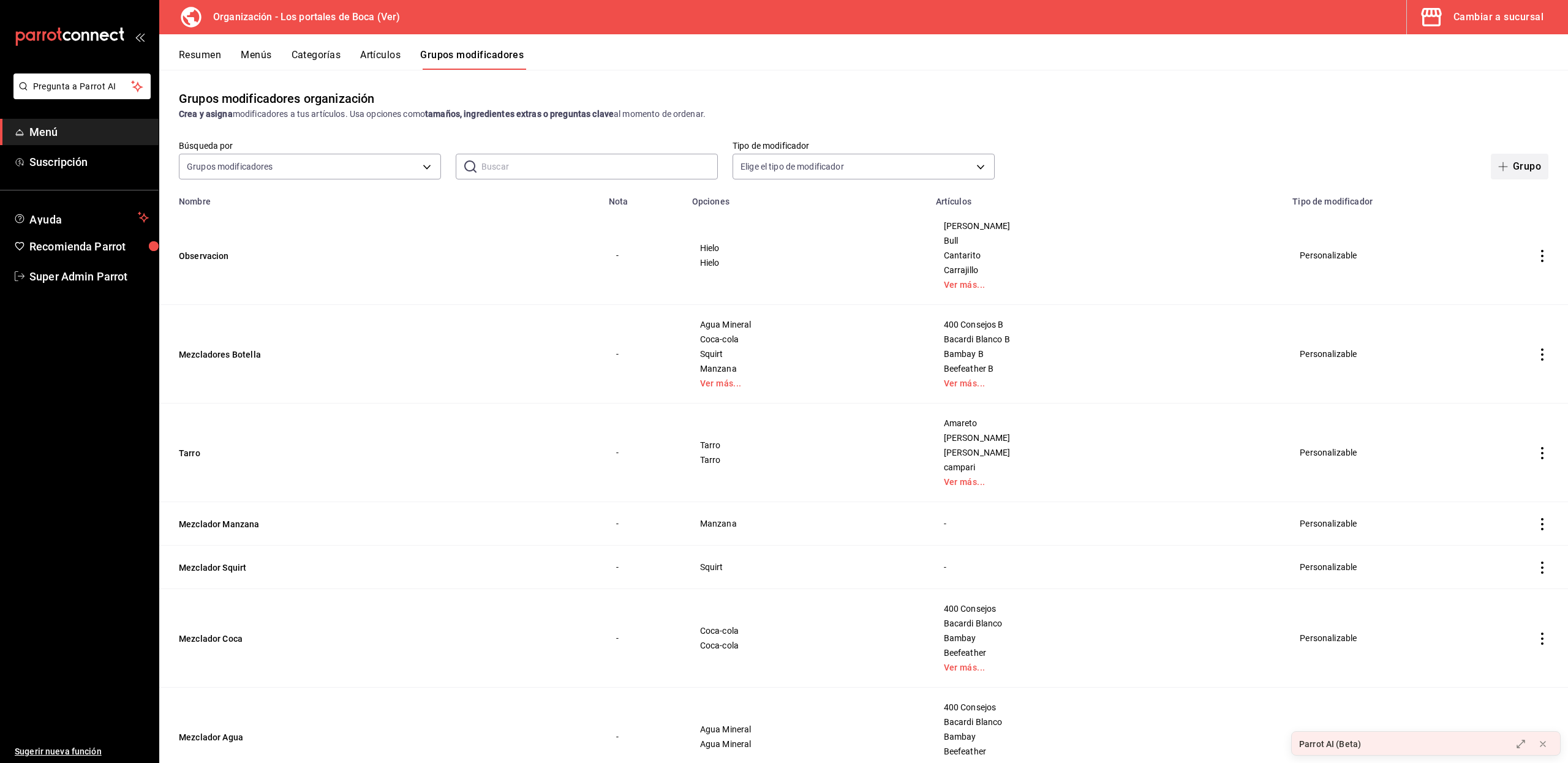
click at [1498, 164] on icon "button" at bounding box center [1503, 166] width 10 height 10
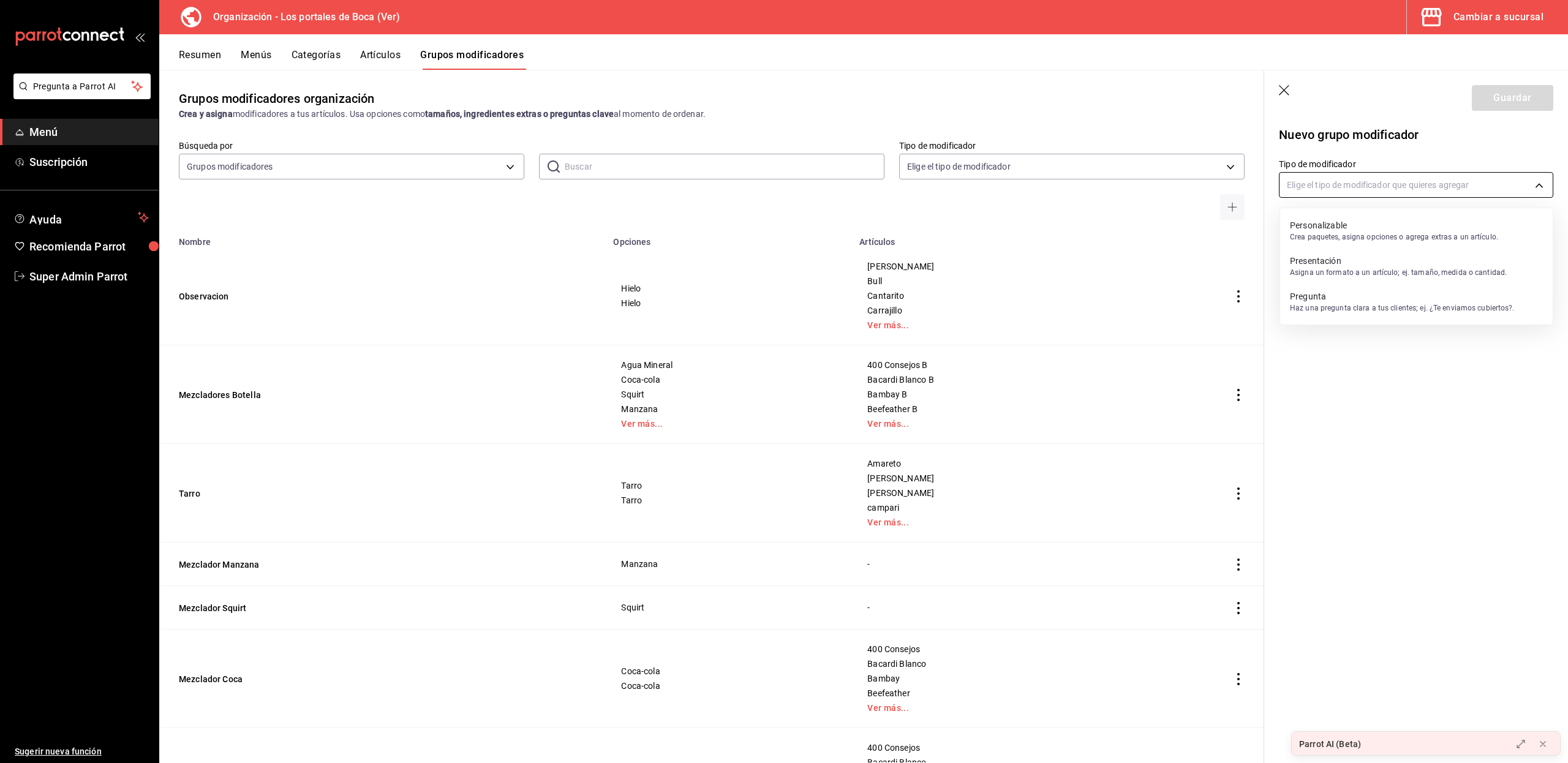
click at [1416, 186] on body "Pregunta a Parrot AI Menú Suscripción Ayuda Recomienda Parrot Super Admin Parro…" at bounding box center [784, 381] width 1568 height 763
click at [1416, 186] on div at bounding box center [784, 381] width 1568 height 763
click at [1416, 186] on body "Pregunta a Parrot AI Menú Suscripción Ayuda Recomienda Parrot Super Admin Parro…" at bounding box center [784, 381] width 1568 height 763
click at [1319, 272] on p "Asigna un formato a un artículo; ej. tamaño, medida o cantidad." at bounding box center [1398, 272] width 217 height 11
type input "PRESENTATION"
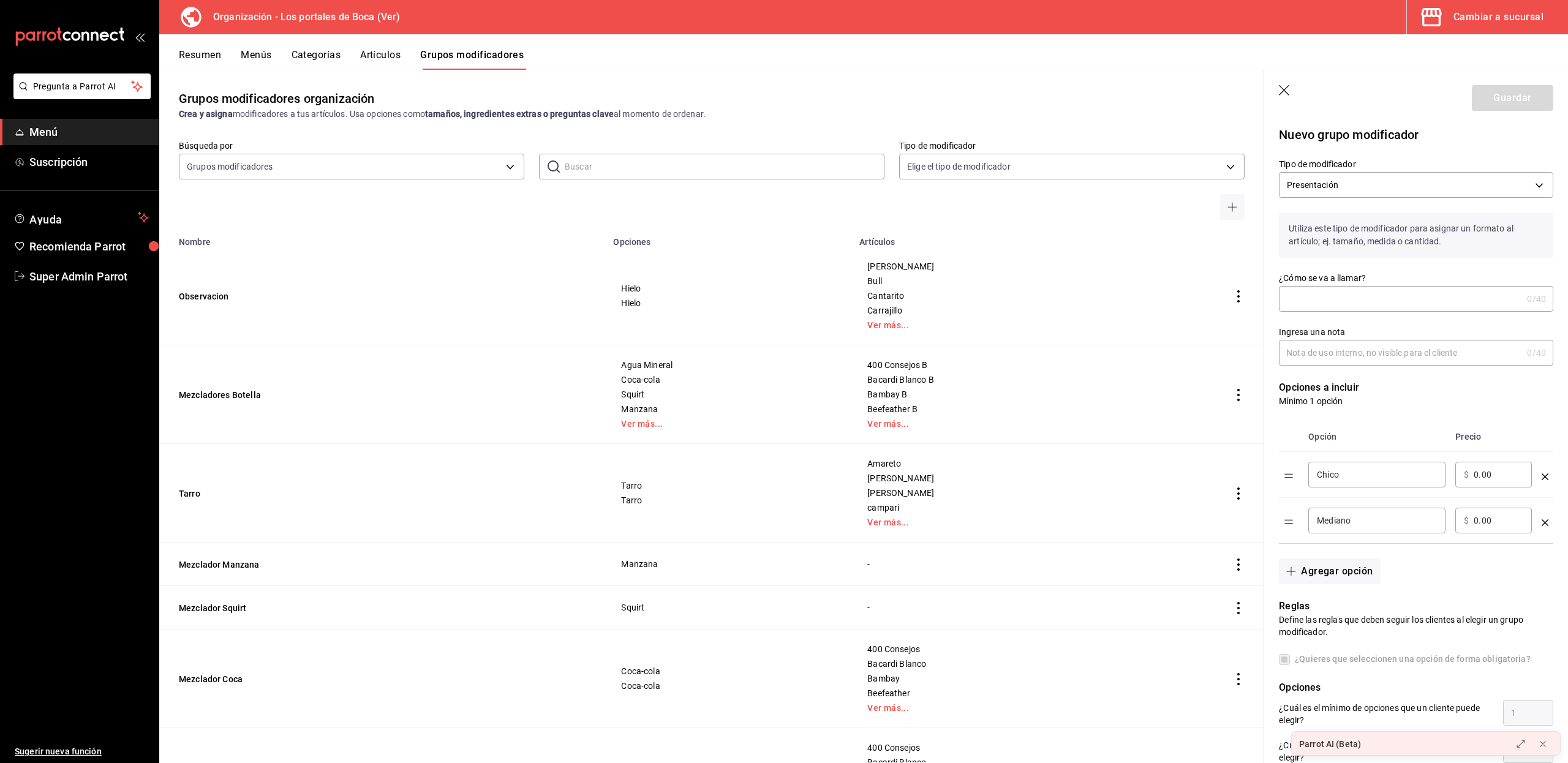
click at [1321, 296] on input "¿Cómo se va a llamar?" at bounding box center [1400, 299] width 243 height 25
click at [1323, 348] on input "Ingresa una nota" at bounding box center [1400, 353] width 243 height 25
drag, startPoint x: 1355, startPoint y: 480, endPoint x: 1303, endPoint y: 472, distance: 52.6
click at [1303, 472] on td "Chico ​" at bounding box center [1376, 474] width 147 height 46
click at [1296, 431] on th "optionsTable" at bounding box center [1291, 437] width 25 height 30
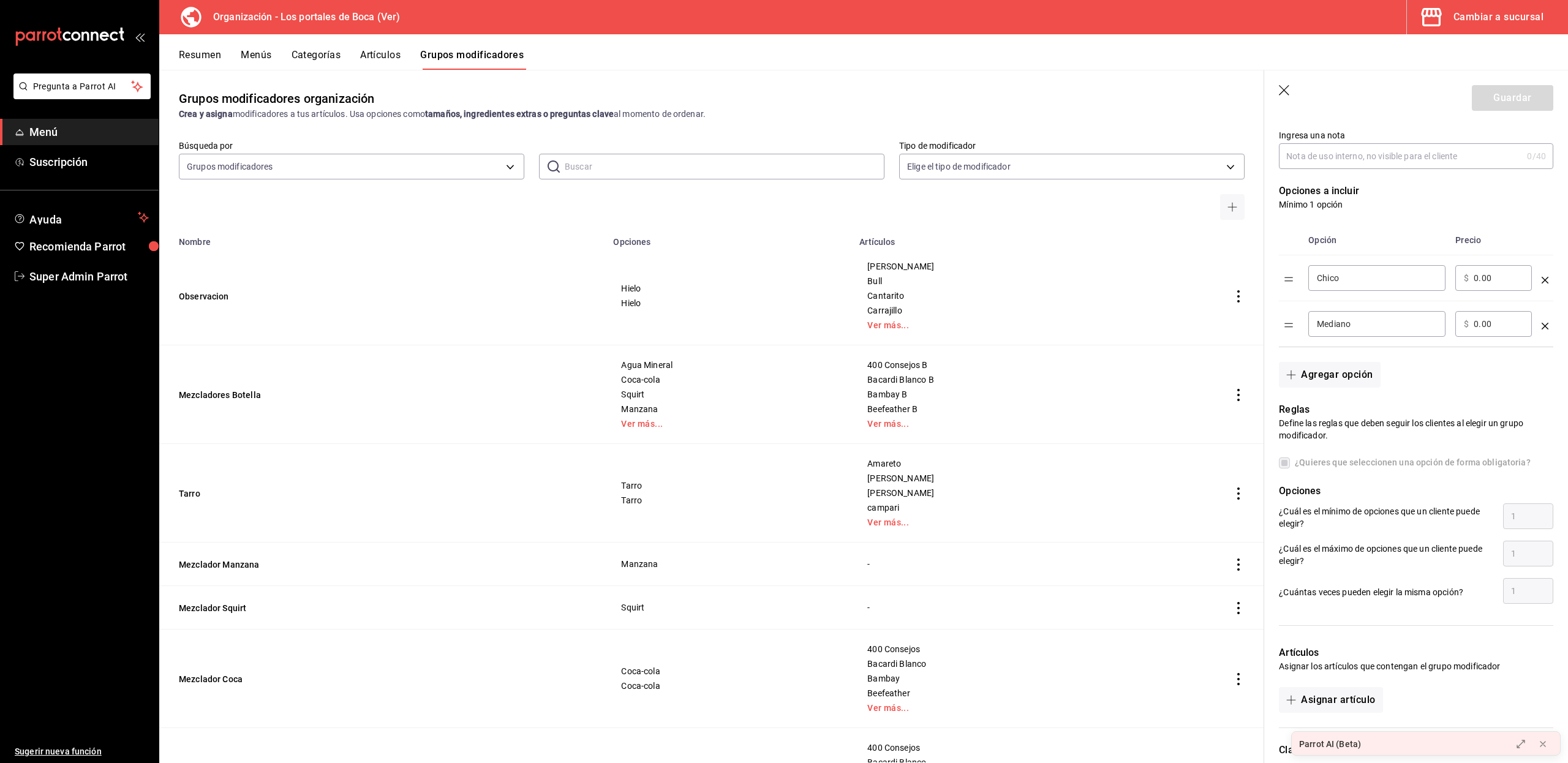
scroll to position [192, 0]
click at [1328, 370] on button "Agregar opción" at bounding box center [1329, 379] width 101 height 26
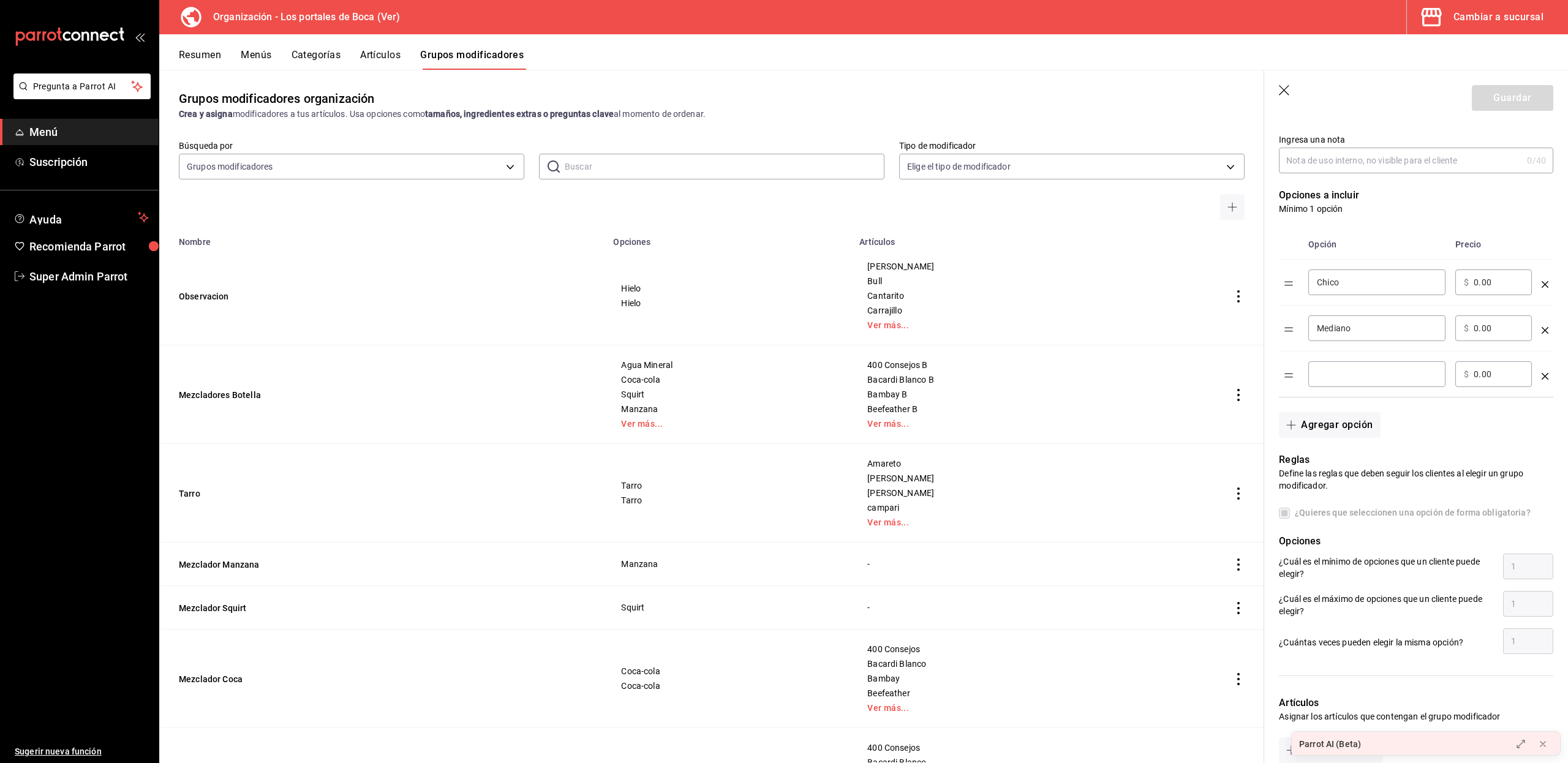
click at [1541, 375] on icon "optionsTable" at bounding box center [1545, 376] width 6 height 6
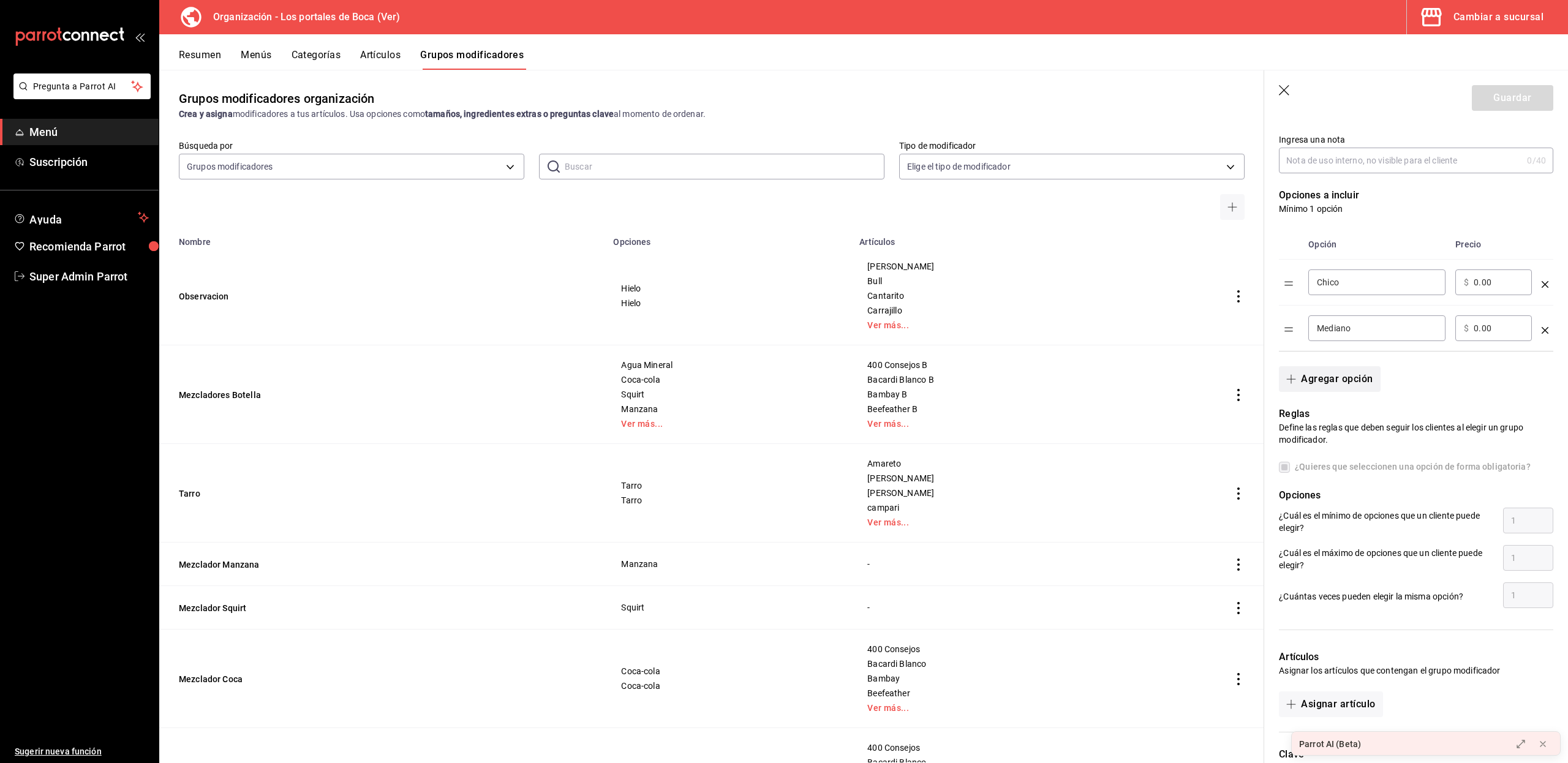
click at [1355, 379] on button "Agregar opción" at bounding box center [1329, 379] width 101 height 26
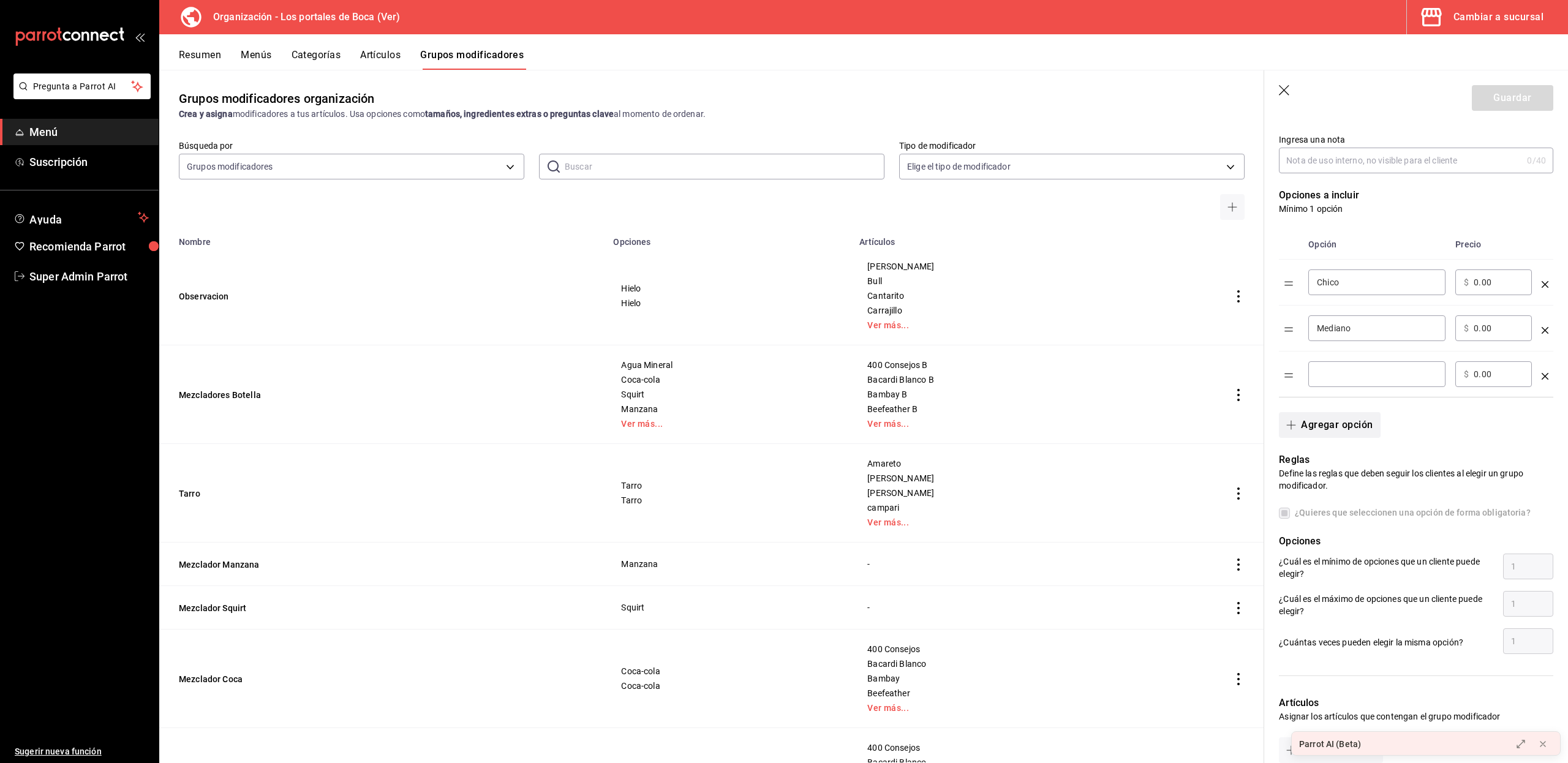
click at [1336, 419] on button "Agregar opción" at bounding box center [1329, 425] width 101 height 26
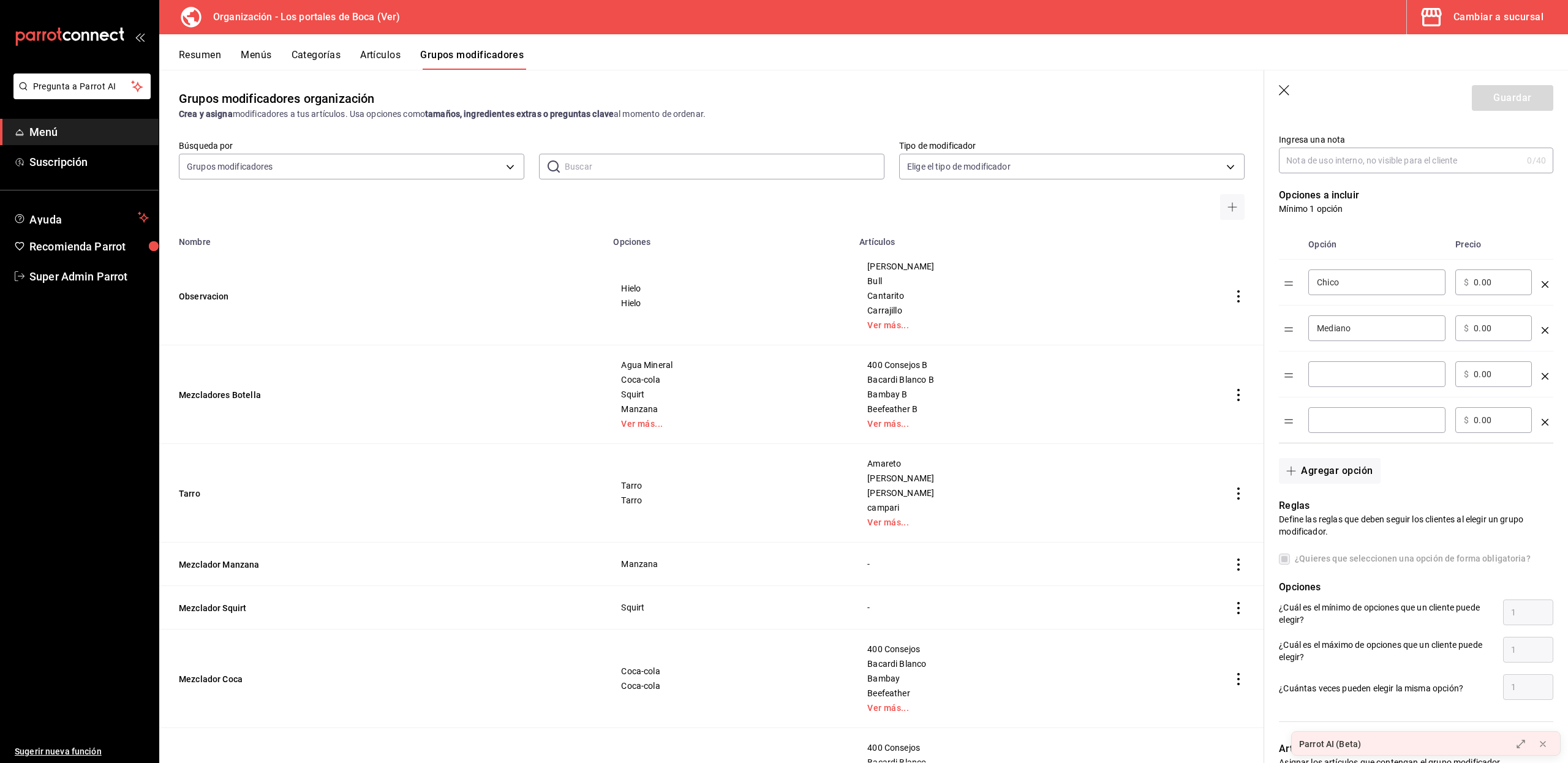
click at [1541, 375] on icon "optionsTable" at bounding box center [1545, 376] width 6 height 6
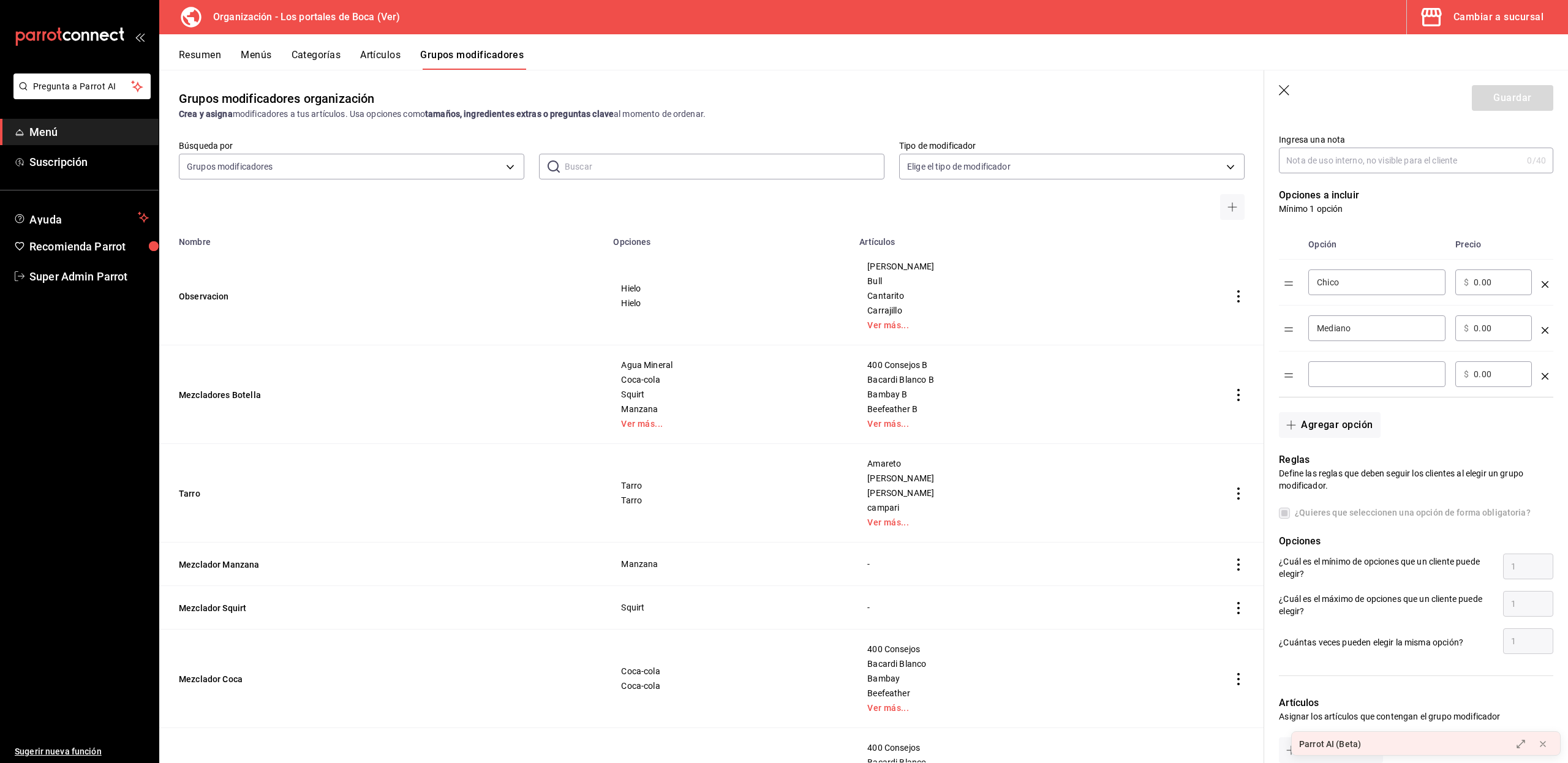
click at [1541, 375] on icon "optionsTable" at bounding box center [1545, 376] width 6 height 6
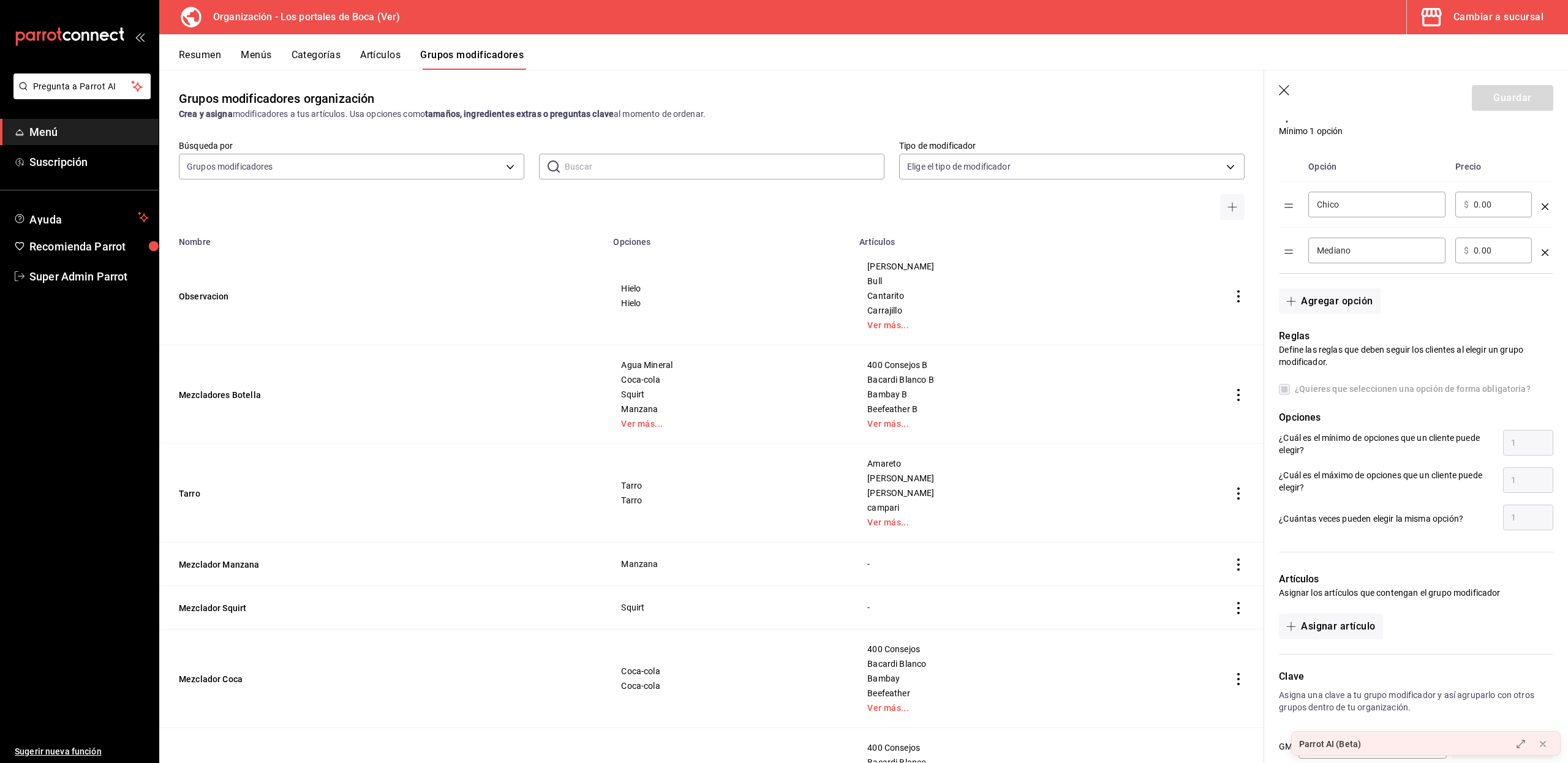
scroll to position [293, 0]
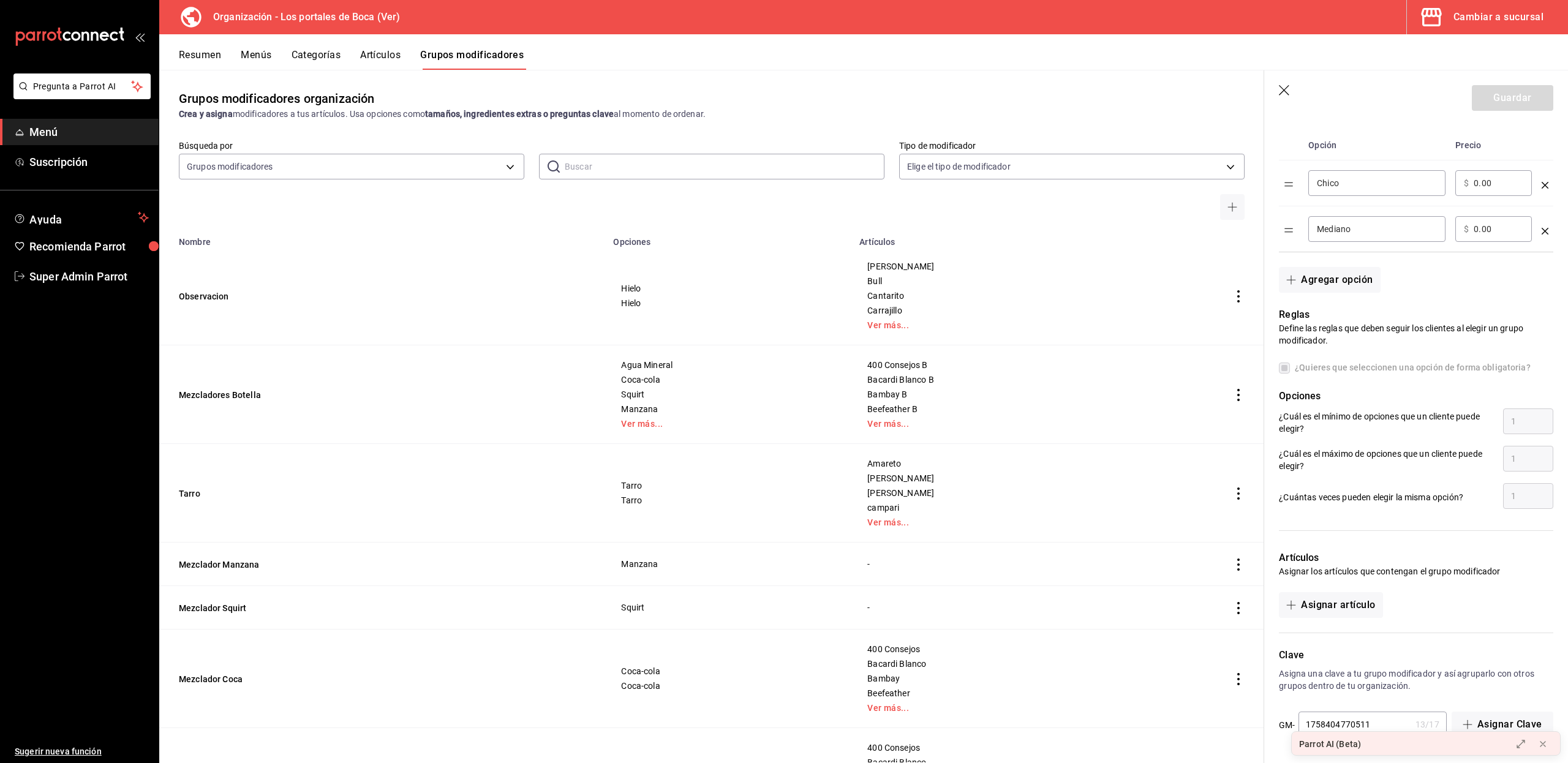
click at [1282, 361] on label "¿Quieres que seleccionen una opción de forma obligatoria?" at bounding box center [1404, 368] width 252 height 13
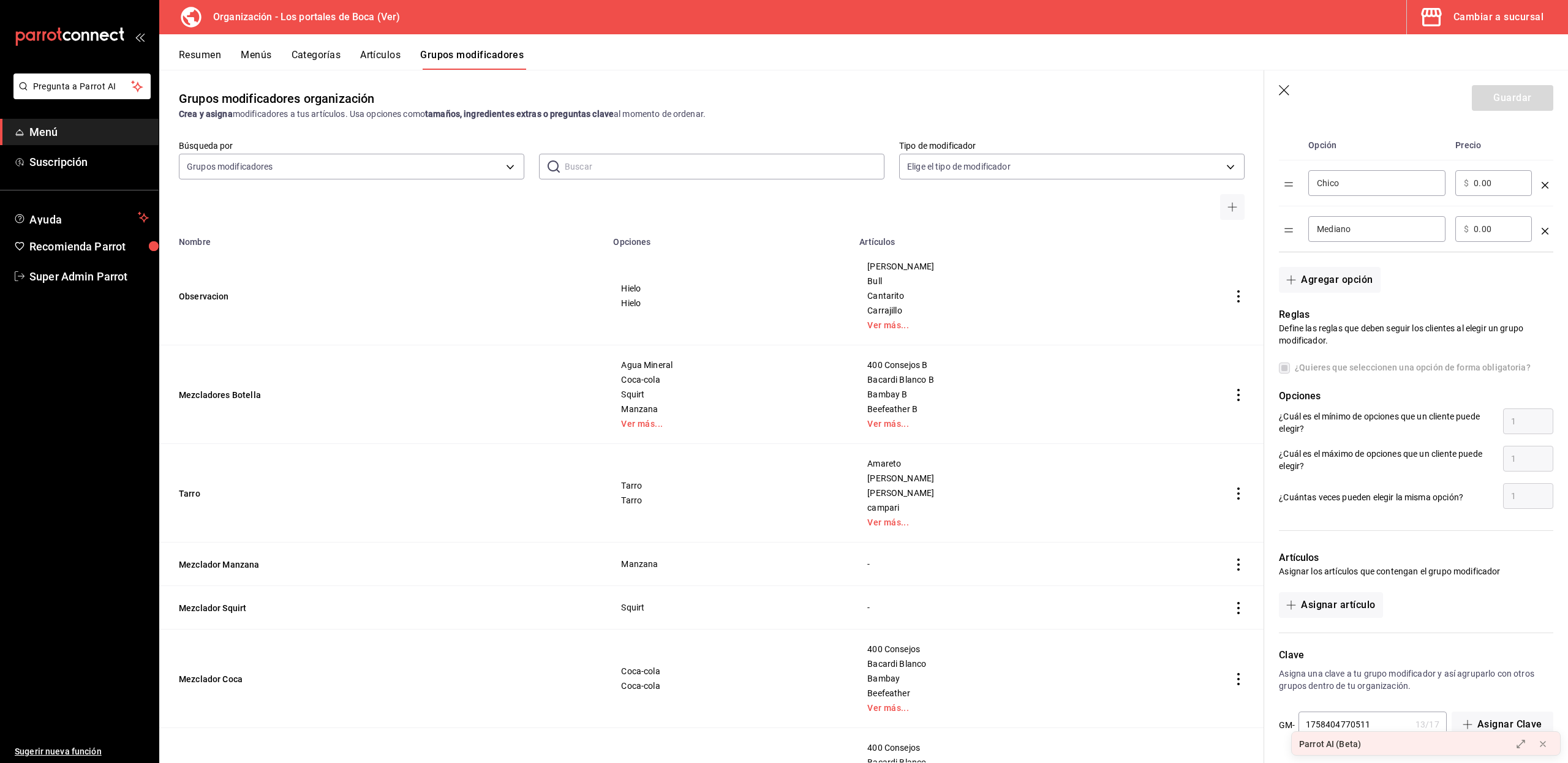
click at [1282, 361] on label "¿Quieres que seleccionen una opción de forma obligatoria?" at bounding box center [1404, 368] width 252 height 13
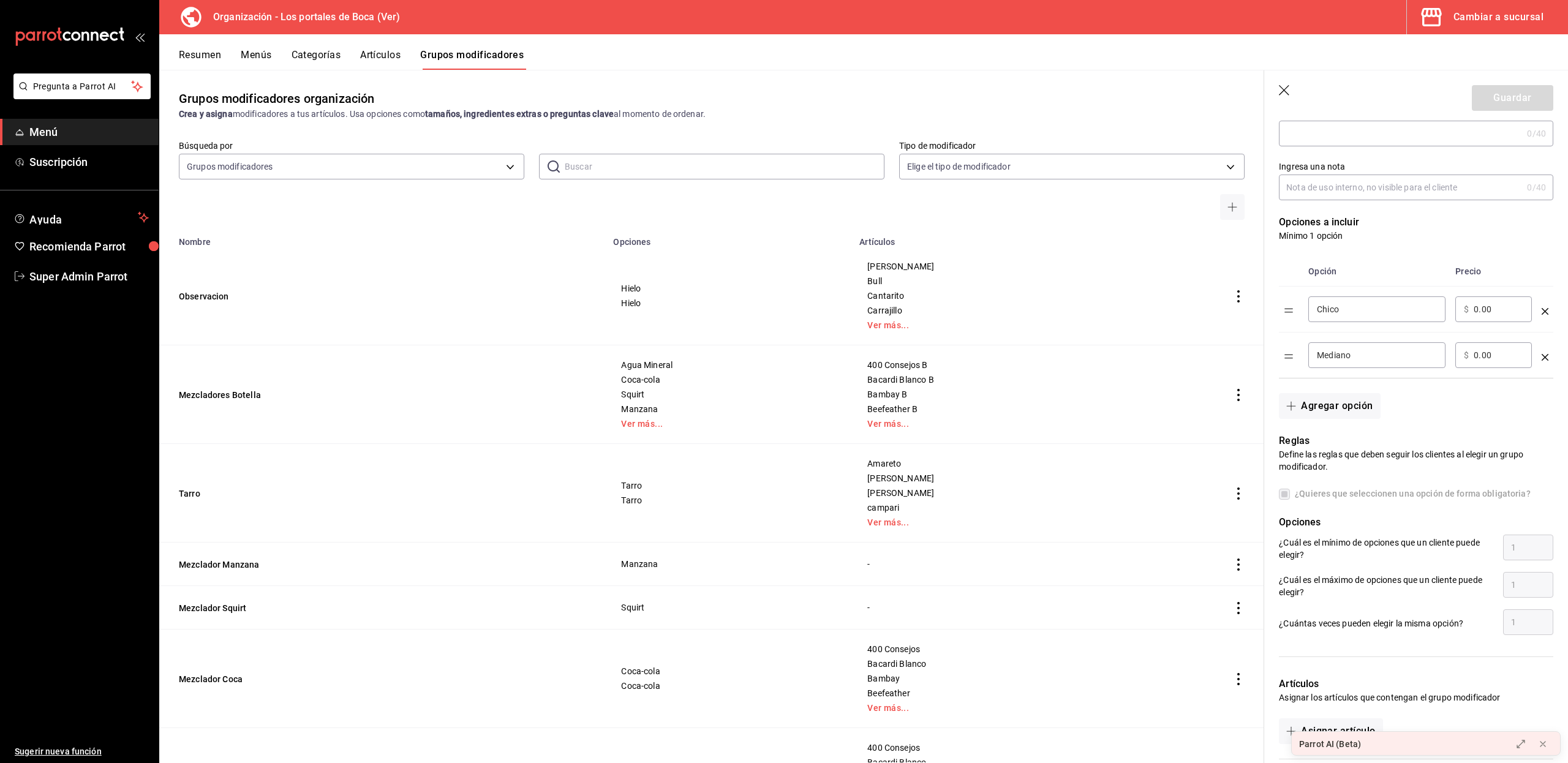
scroll to position [164, 0]
click at [1281, 500] on label "¿Quieres que seleccionen una opción de forma obligatoria?" at bounding box center [1404, 494] width 252 height 13
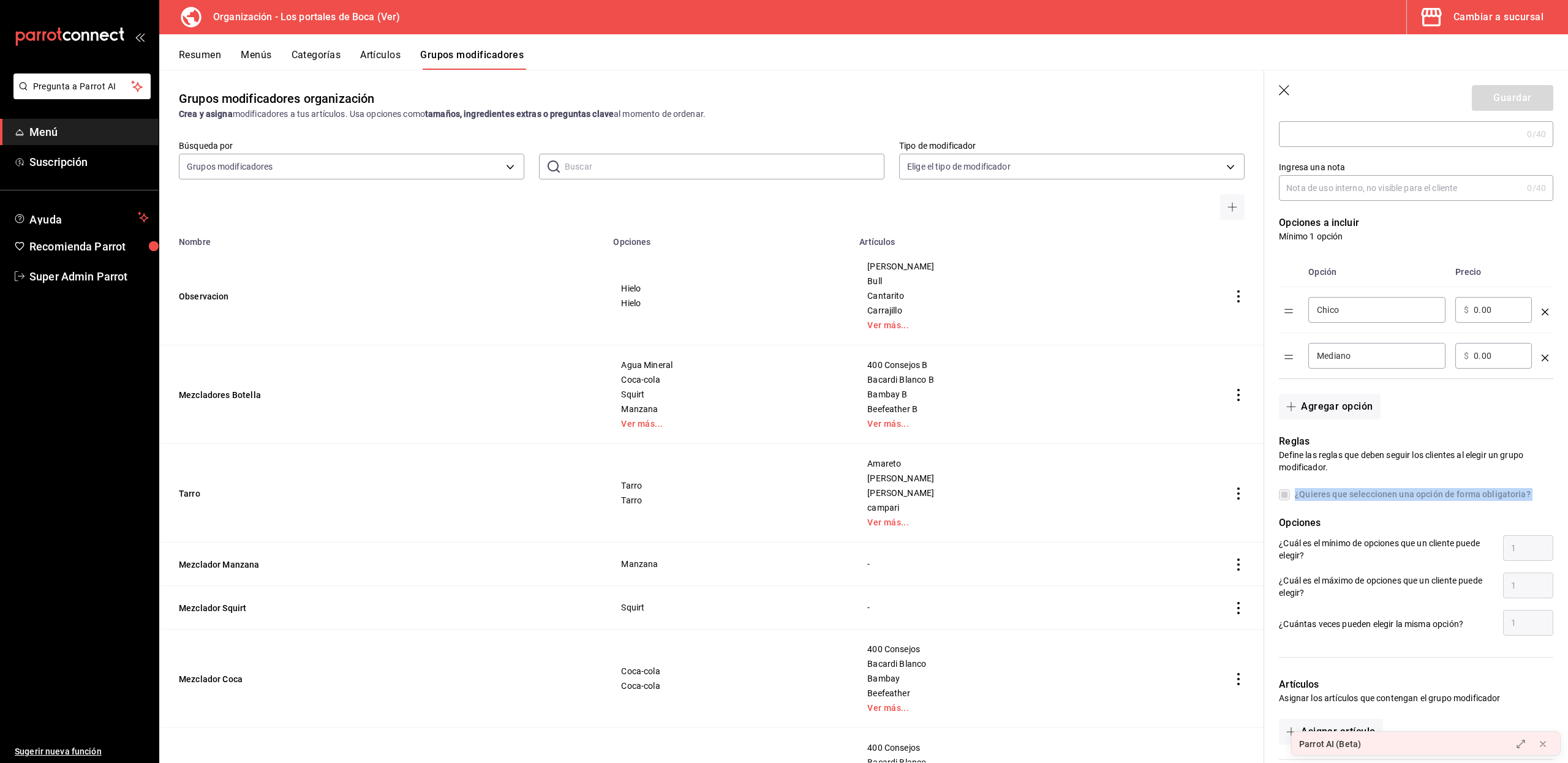
scroll to position [293, 0]
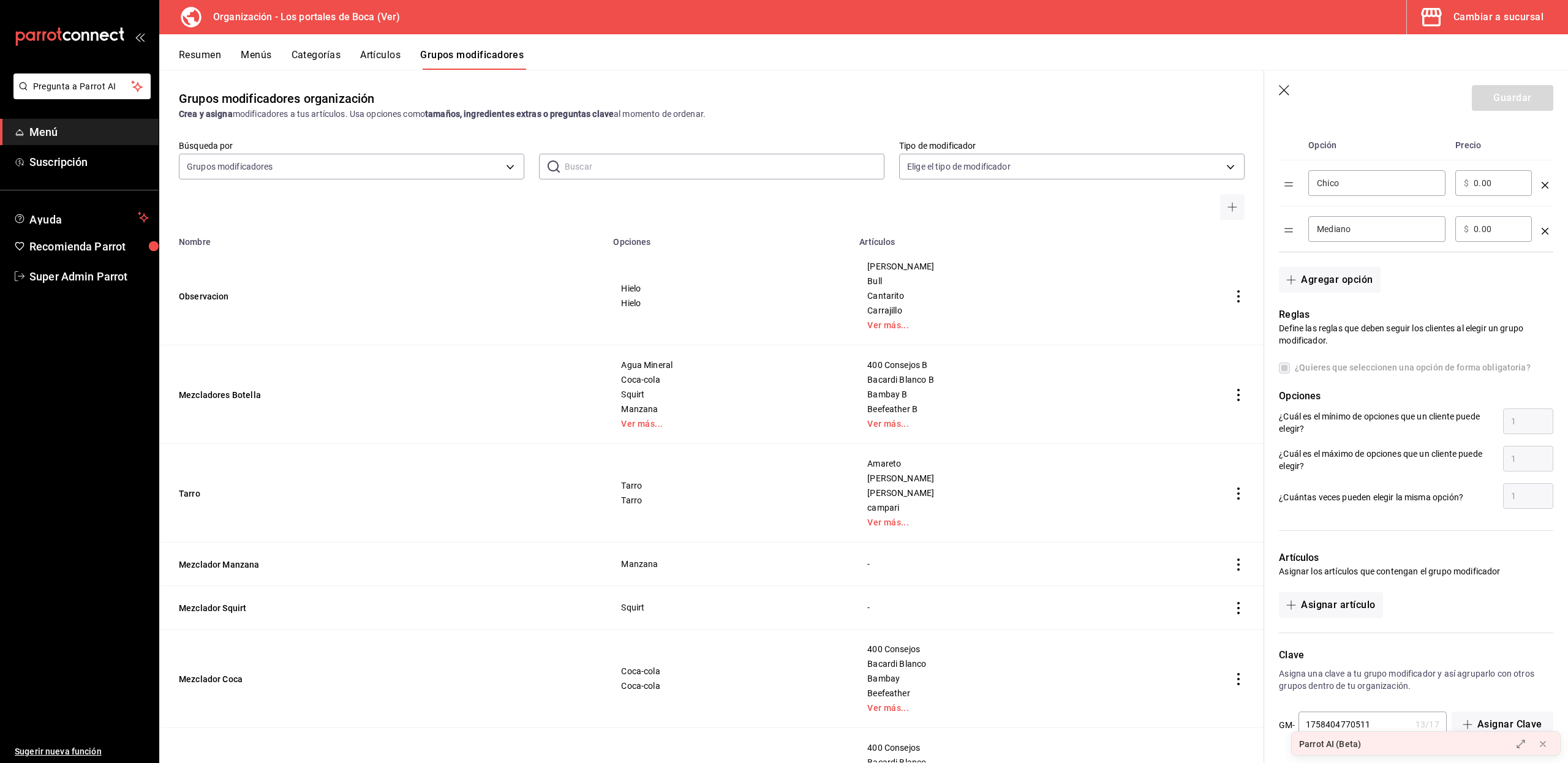
click at [1326, 465] on p "¿Cuál es el máximo de opciones que un cliente puede elegir?" at bounding box center [1385, 459] width 214 height 25
click at [1311, 604] on button "Asignar artículo" at bounding box center [1330, 605] width 104 height 26
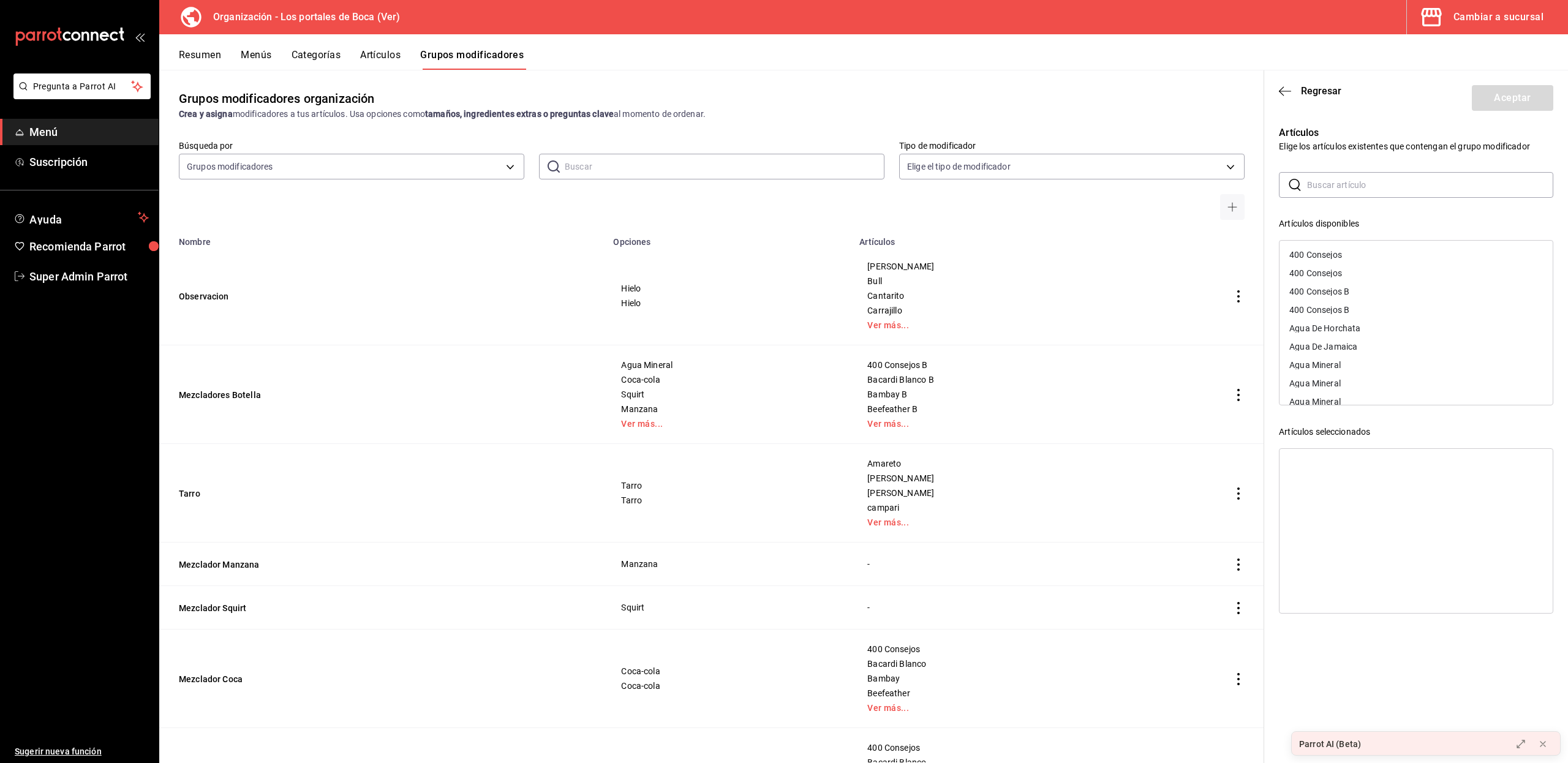
click at [1358, 179] on input "text" at bounding box center [1430, 185] width 246 height 25
type input "b"
click at [1298, 138] on p "Artículos" at bounding box center [1416, 133] width 274 height 15
click at [1282, 96] on icon "button" at bounding box center [1284, 91] width 12 height 11
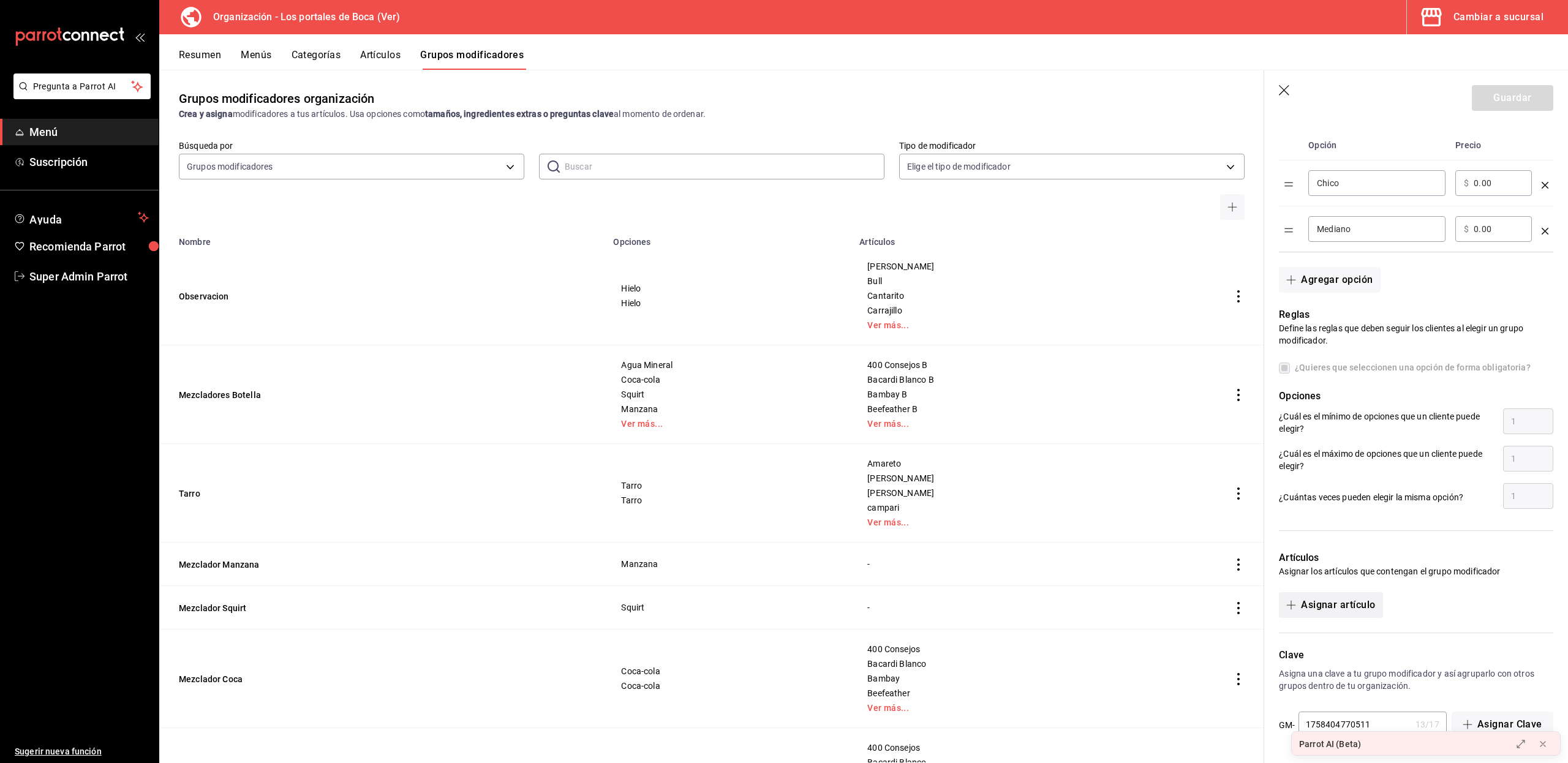
click at [1369, 600] on button "Asignar artículo" at bounding box center [1330, 605] width 104 height 26
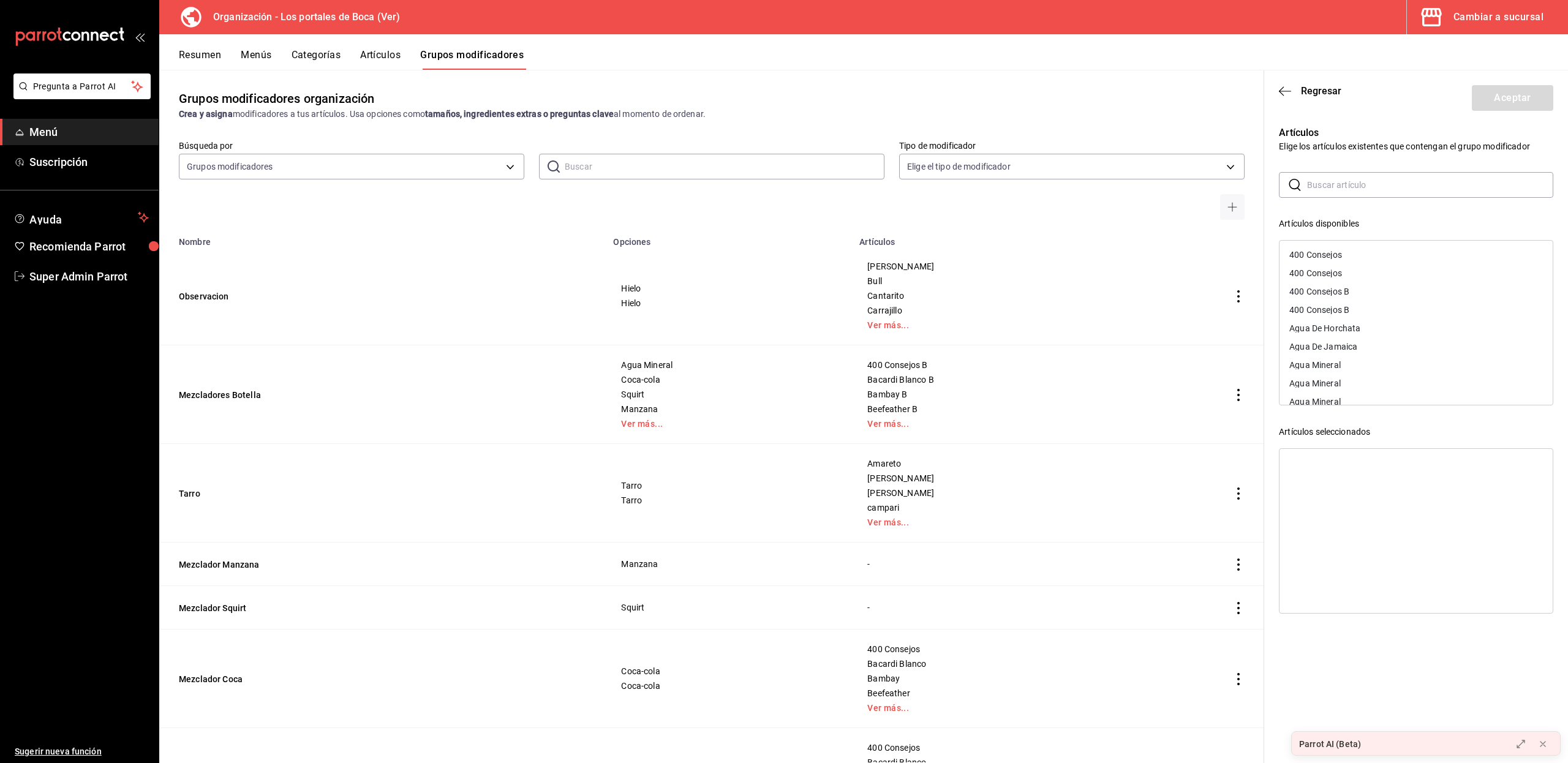
click at [1365, 179] on input "text" at bounding box center [1430, 185] width 246 height 25
type input "coca"
click at [1284, 94] on icon "button" at bounding box center [1284, 91] width 12 height 11
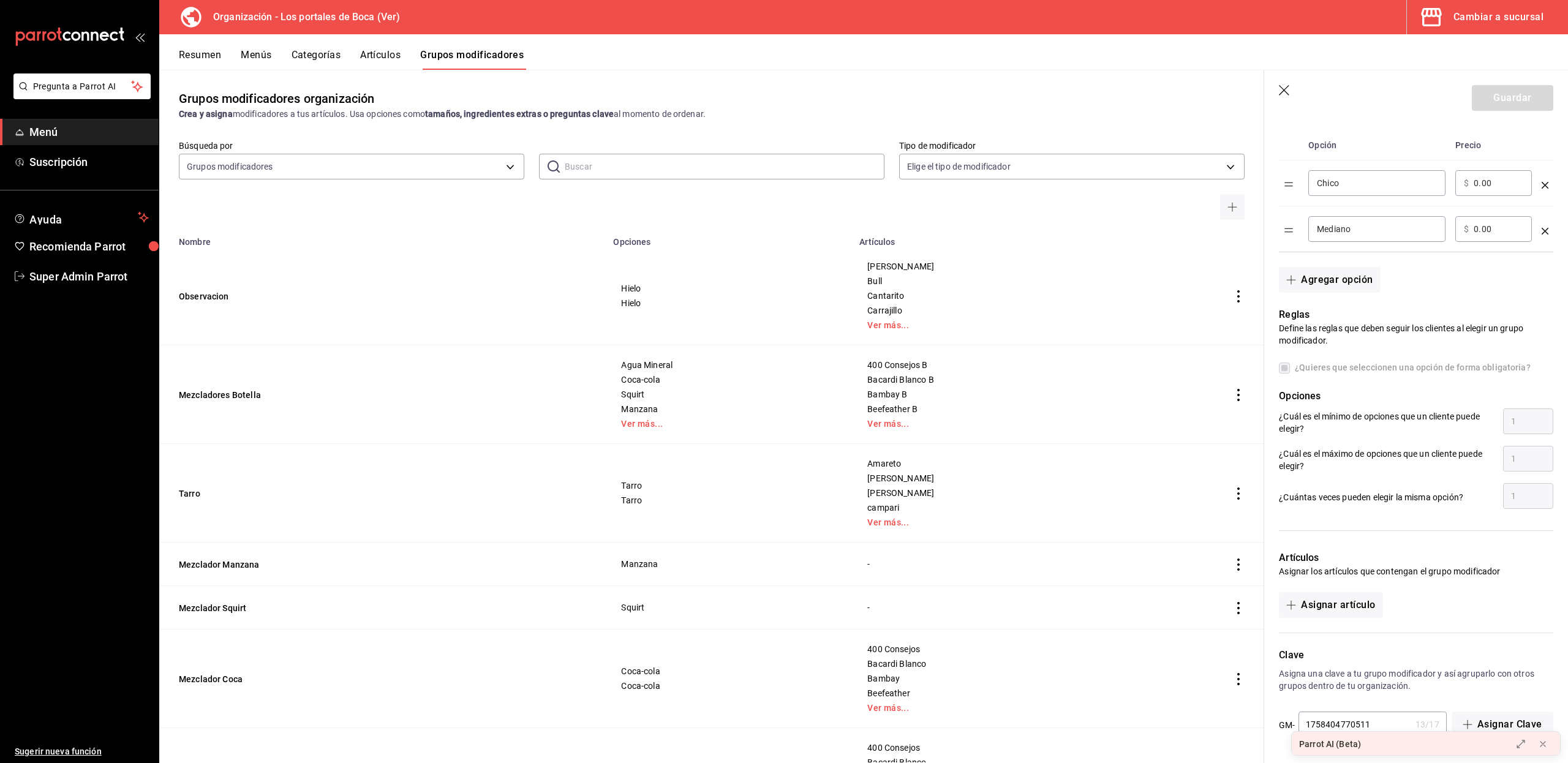
click at [1494, 170] on div "​ $ 0.00 ​" at bounding box center [1493, 183] width 76 height 26
click at [1488, 177] on input "0.00" at bounding box center [1498, 182] width 50 height 12
click at [1417, 181] on input "Chico" at bounding box center [1376, 182] width 120 height 12
type input "chico"
click at [1402, 228] on input "Mediano" at bounding box center [1376, 228] width 120 height 12
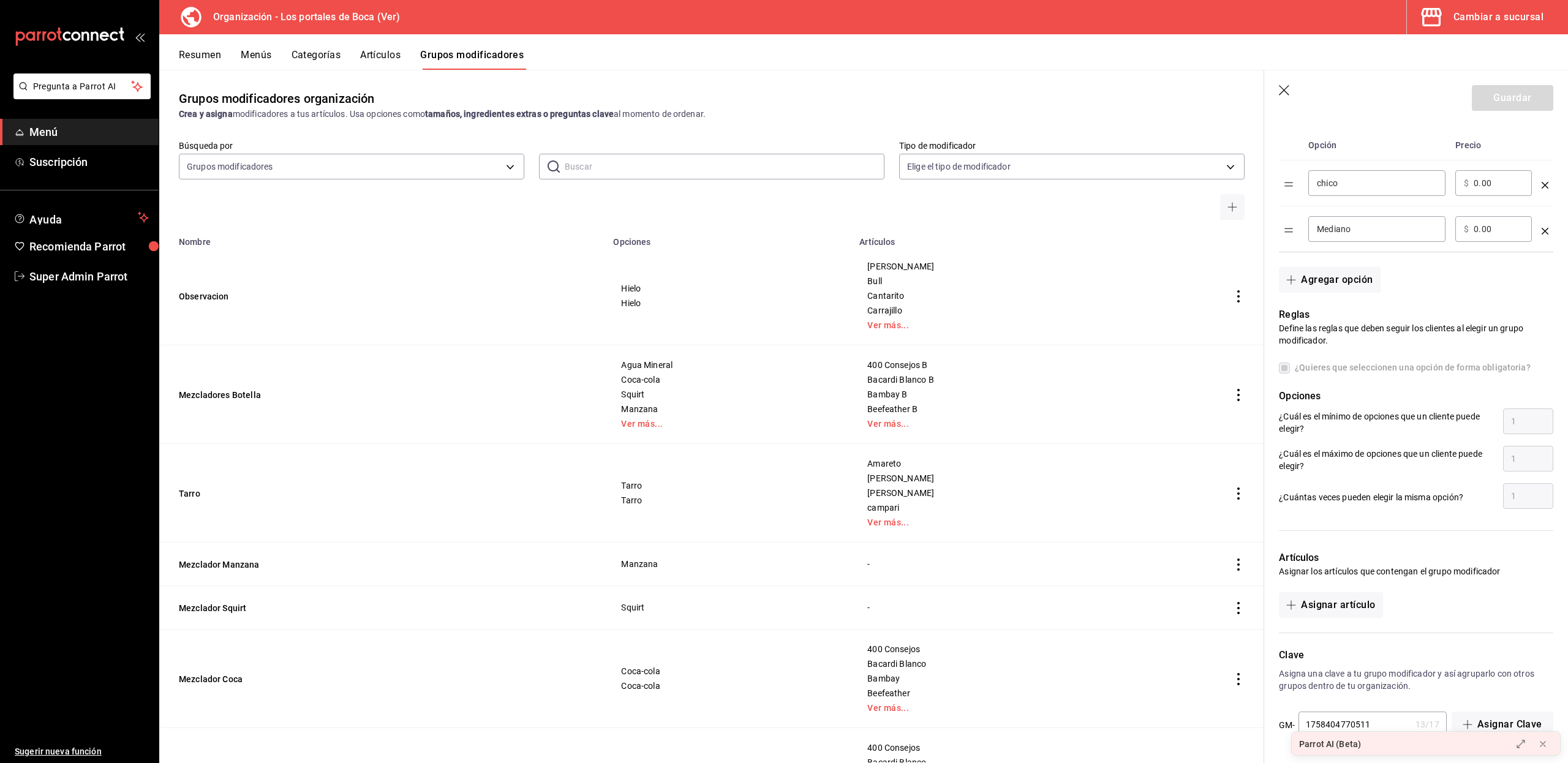
click at [1362, 235] on div "Mediano ​" at bounding box center [1376, 229] width 137 height 26
click at [1346, 232] on input "Mediano" at bounding box center [1376, 228] width 120 height 12
click at [1385, 199] on td "chico ​" at bounding box center [1376, 183] width 147 height 46
click at [1470, 182] on div "​ $ 0.00 ​" at bounding box center [1493, 183] width 76 height 26
click at [1479, 181] on input "0.00" at bounding box center [1498, 182] width 50 height 12
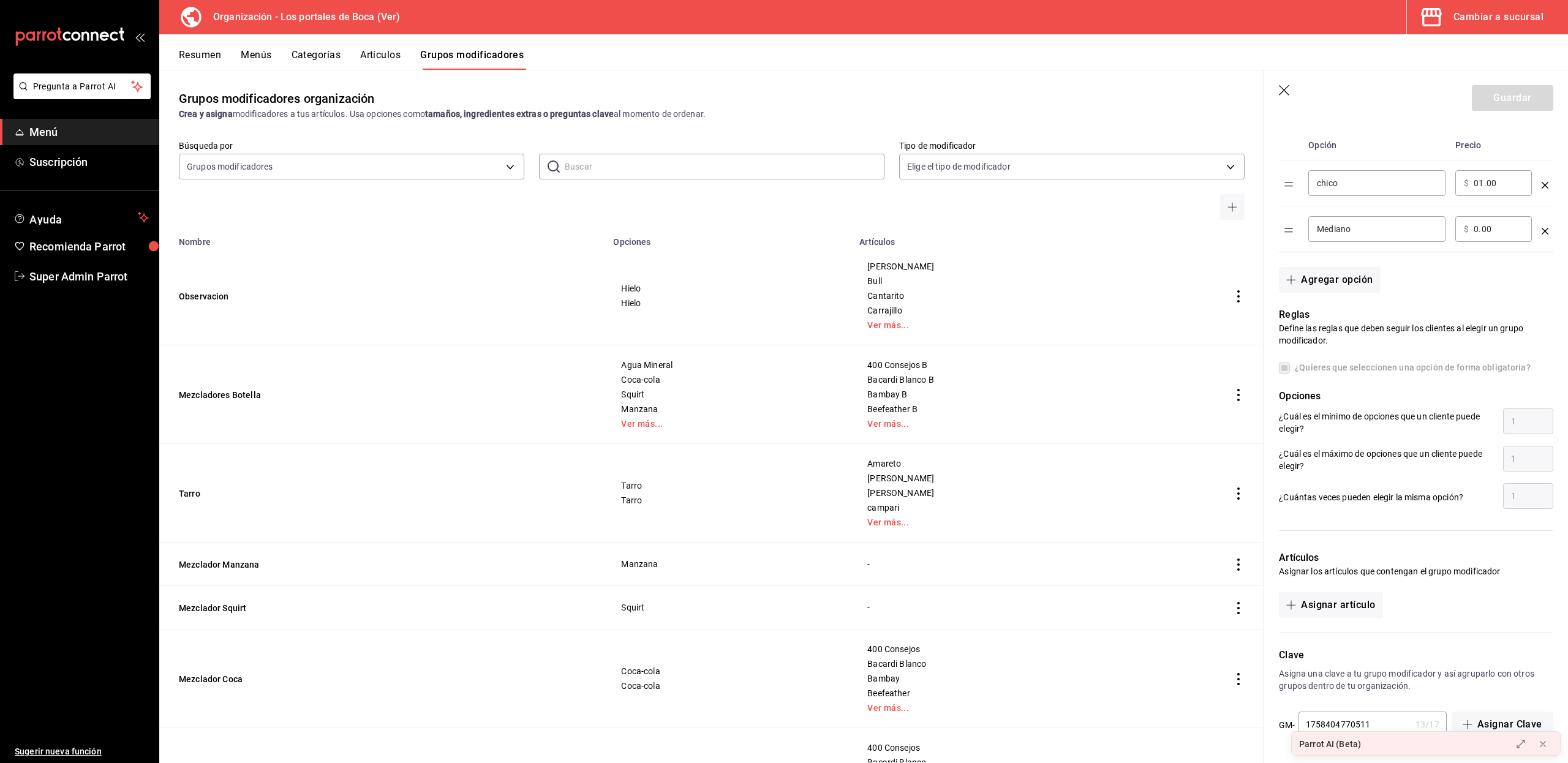
type input "0.00"
type input "10.00"
click at [1489, 236] on div "​ $ 0.00 ​" at bounding box center [1493, 229] width 76 height 26
drag, startPoint x: 1495, startPoint y: 230, endPoint x: 1463, endPoint y: 229, distance: 32.0
click at [1463, 229] on div "​ $ 0.00 ​" at bounding box center [1493, 229] width 76 height 26
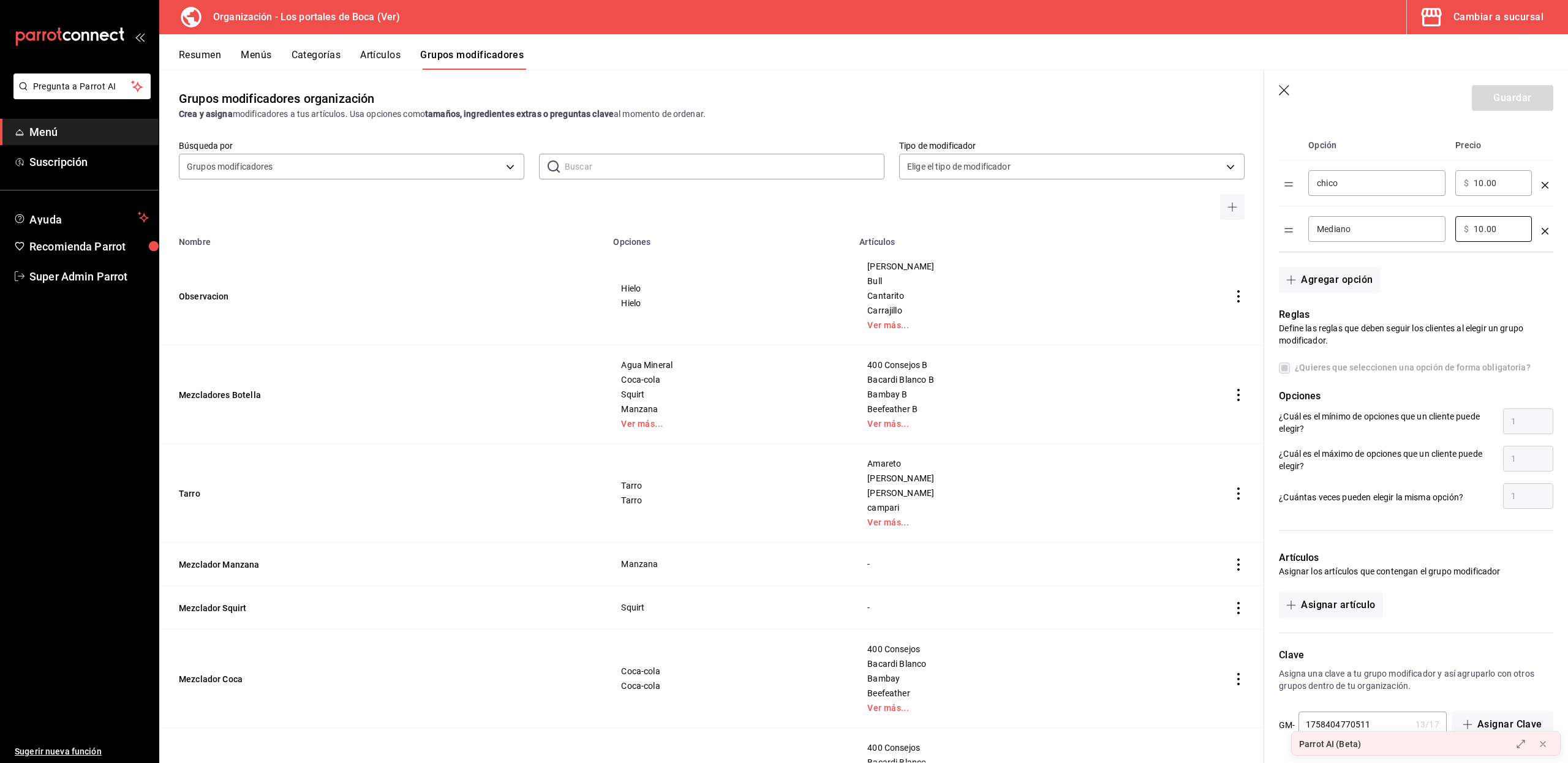
type input "10.00"
click at [1440, 280] on div "Agregar opción" at bounding box center [1408, 272] width 289 height 40
click at [1287, 368] on label "¿Quieres que seleccionen una opción de forma obligatoria?" at bounding box center [1404, 368] width 252 height 13
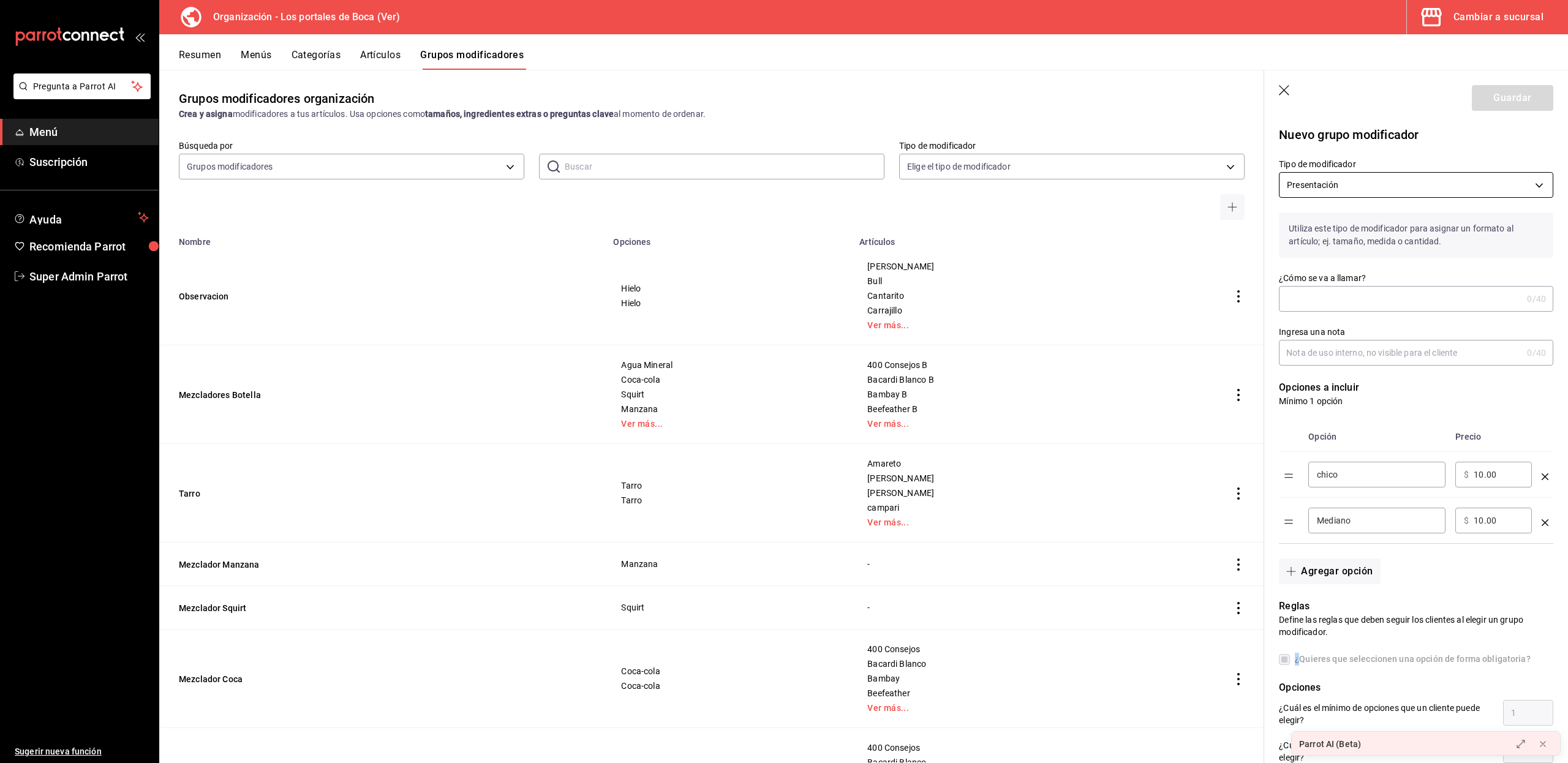
click at [1361, 184] on body "Pregunta a Parrot AI Menú Suscripción Ayuda Recomienda Parrot Super Admin Parro…" at bounding box center [784, 381] width 1568 height 763
click at [1361, 184] on div at bounding box center [784, 381] width 1568 height 763
click at [1339, 299] on input "¿Cómo se va a llamar?" at bounding box center [1400, 299] width 243 height 25
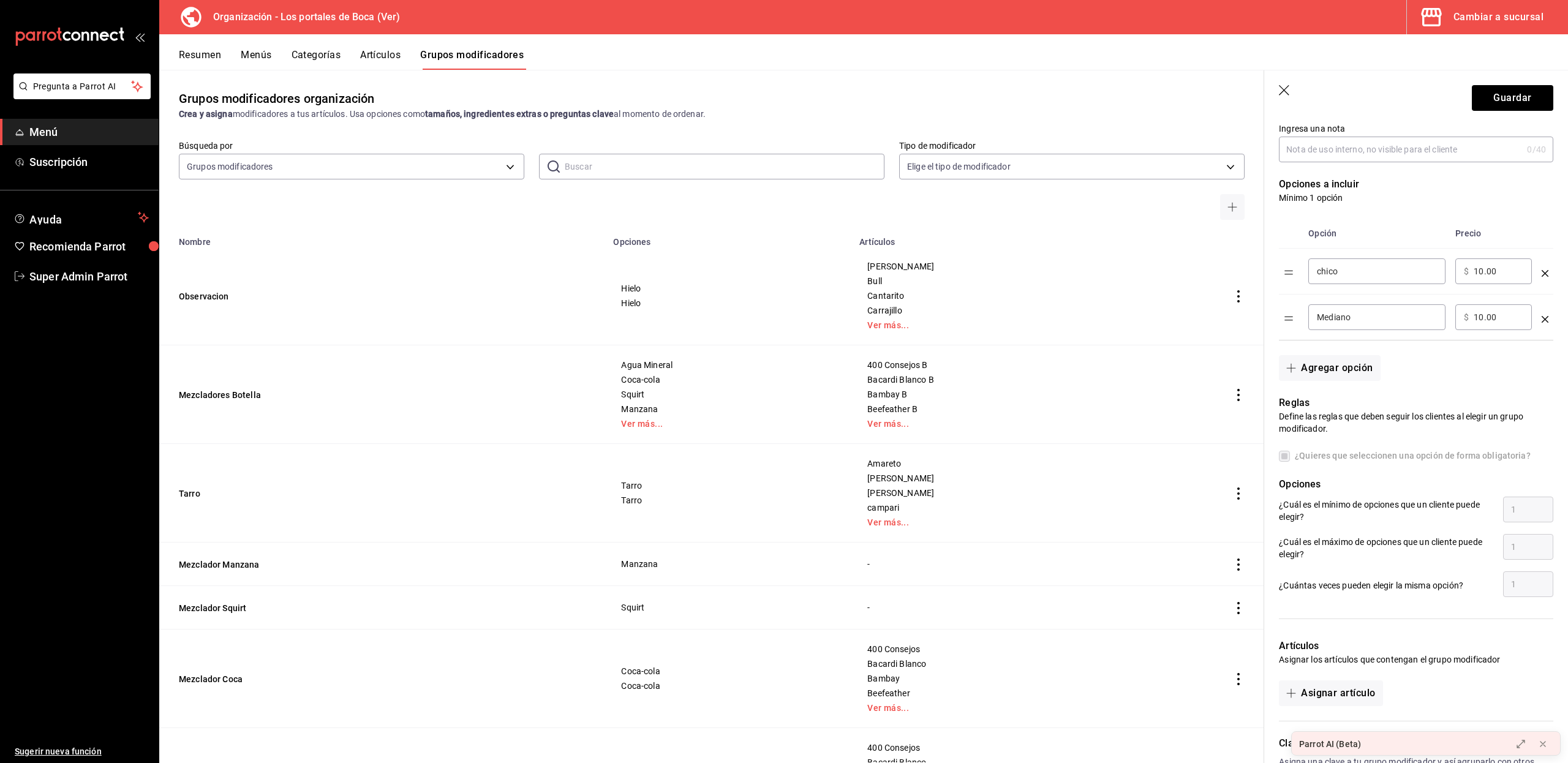
scroll to position [204, 0]
type input "prueba"
click at [1286, 456] on label "¿Quieres que seleccionen una opción de forma obligatoria?" at bounding box center [1404, 455] width 252 height 13
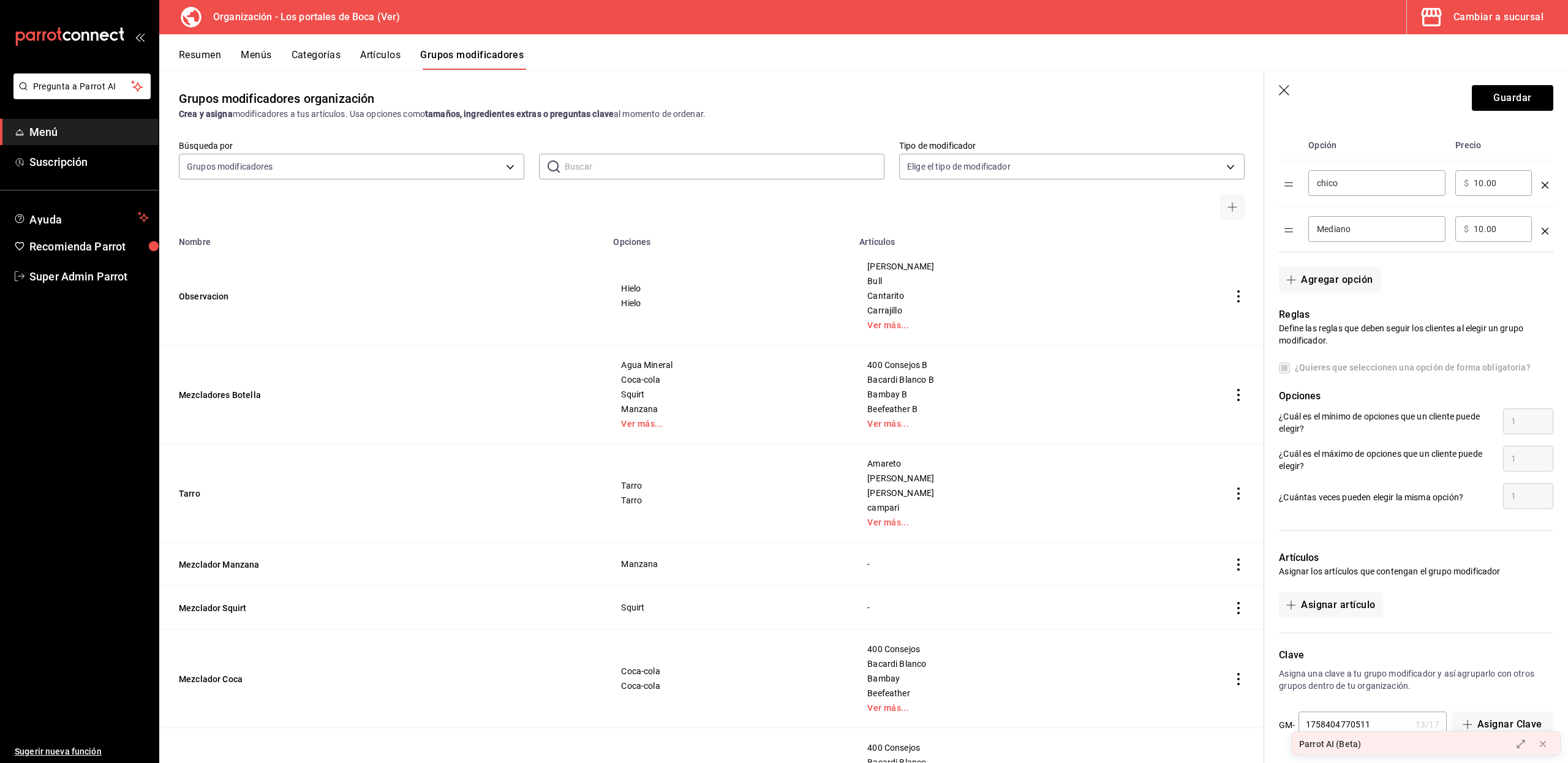
scroll to position [0, 0]
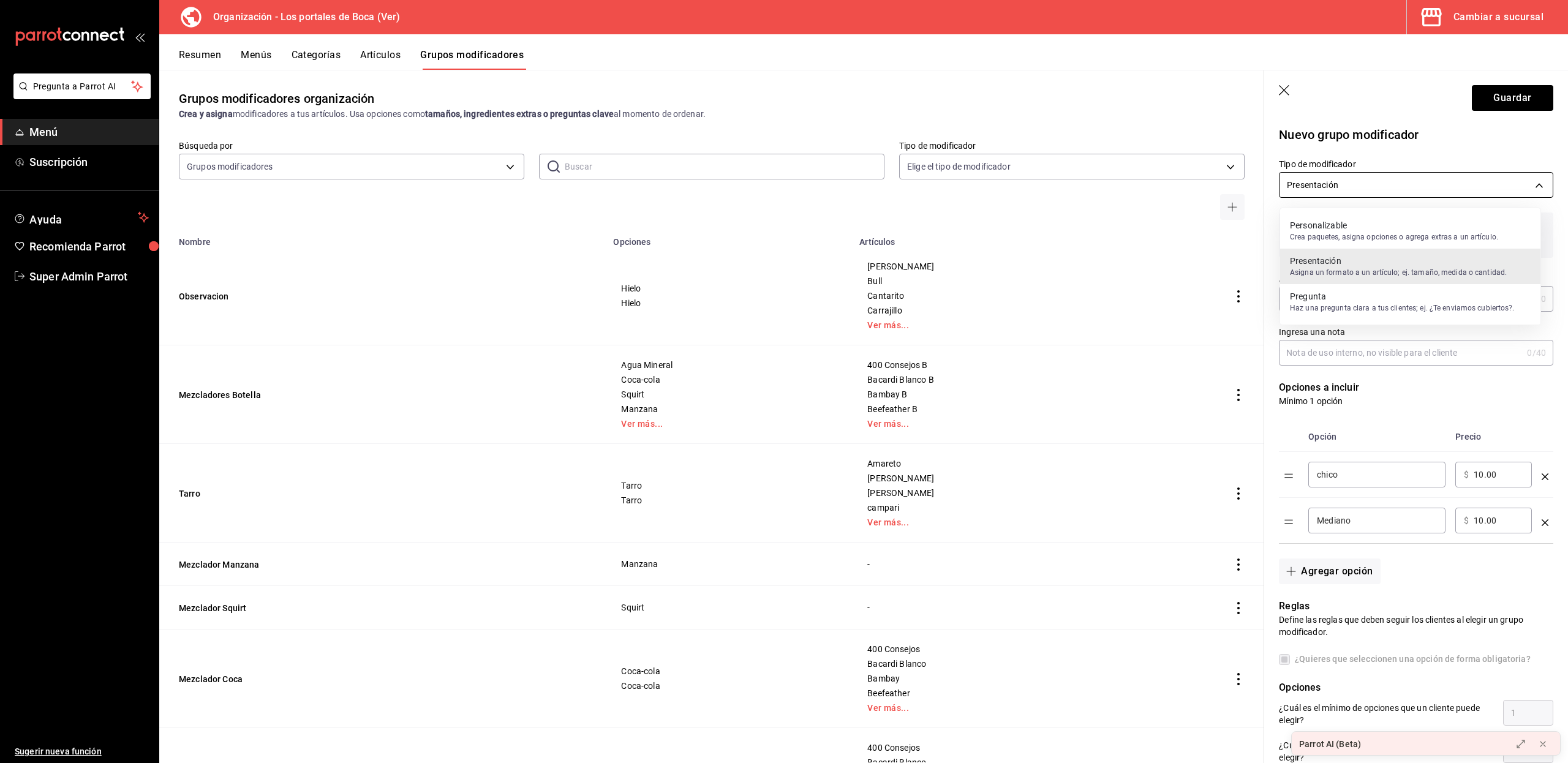
click at [1367, 192] on body "Pregunta a Parrot AI Menú Suscripción Ayuda Recomienda Parrot Super Admin Parro…" at bounding box center [784, 381] width 1568 height 763
click at [1346, 229] on p "Personalizable" at bounding box center [1394, 225] width 208 height 12
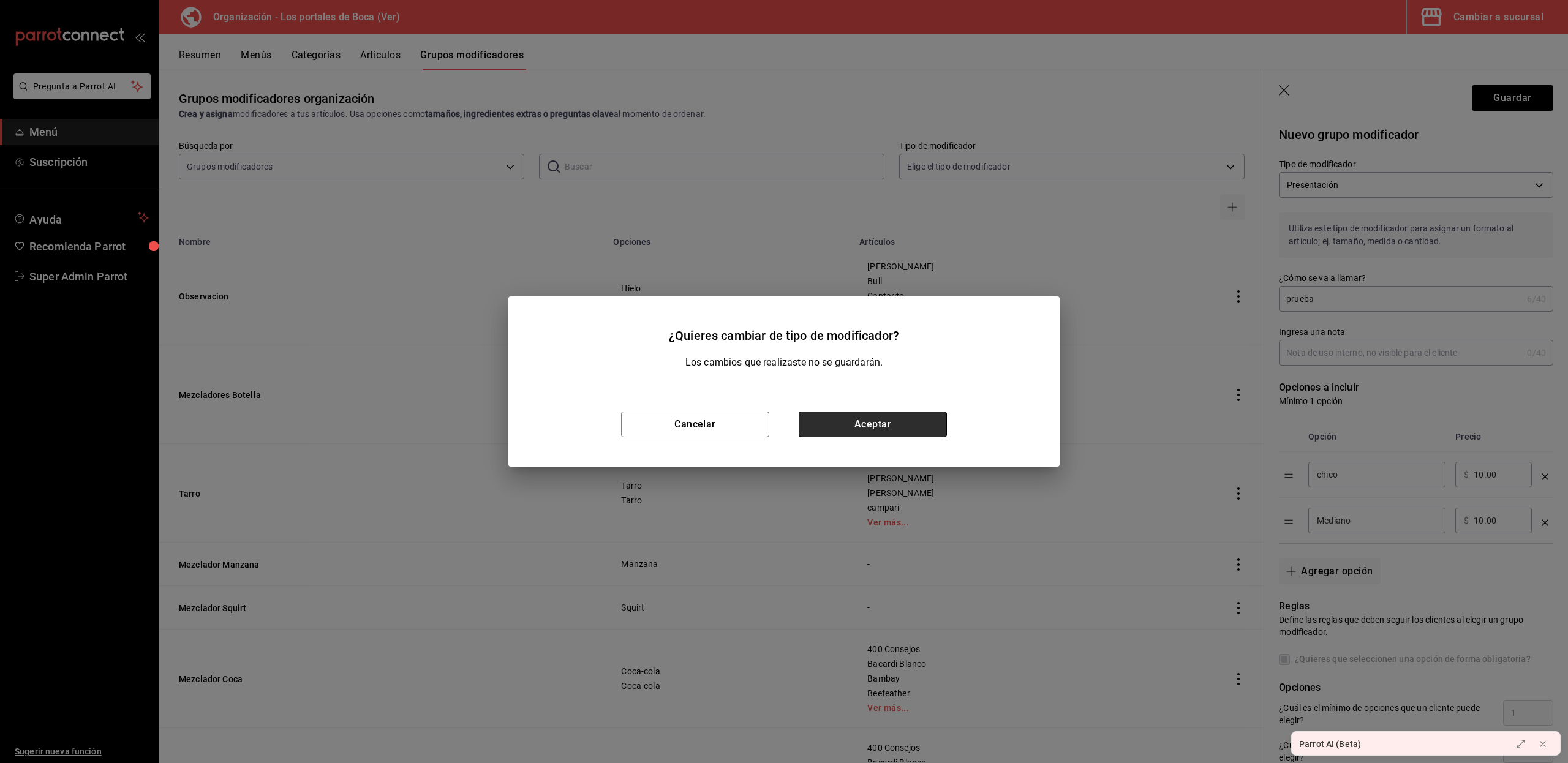
click at [879, 425] on button "Aceptar" at bounding box center [872, 425] width 148 height 26
type input "CUSTOMIZABLE"
checkbox input "false"
type input "0"
type input "1758405063794"
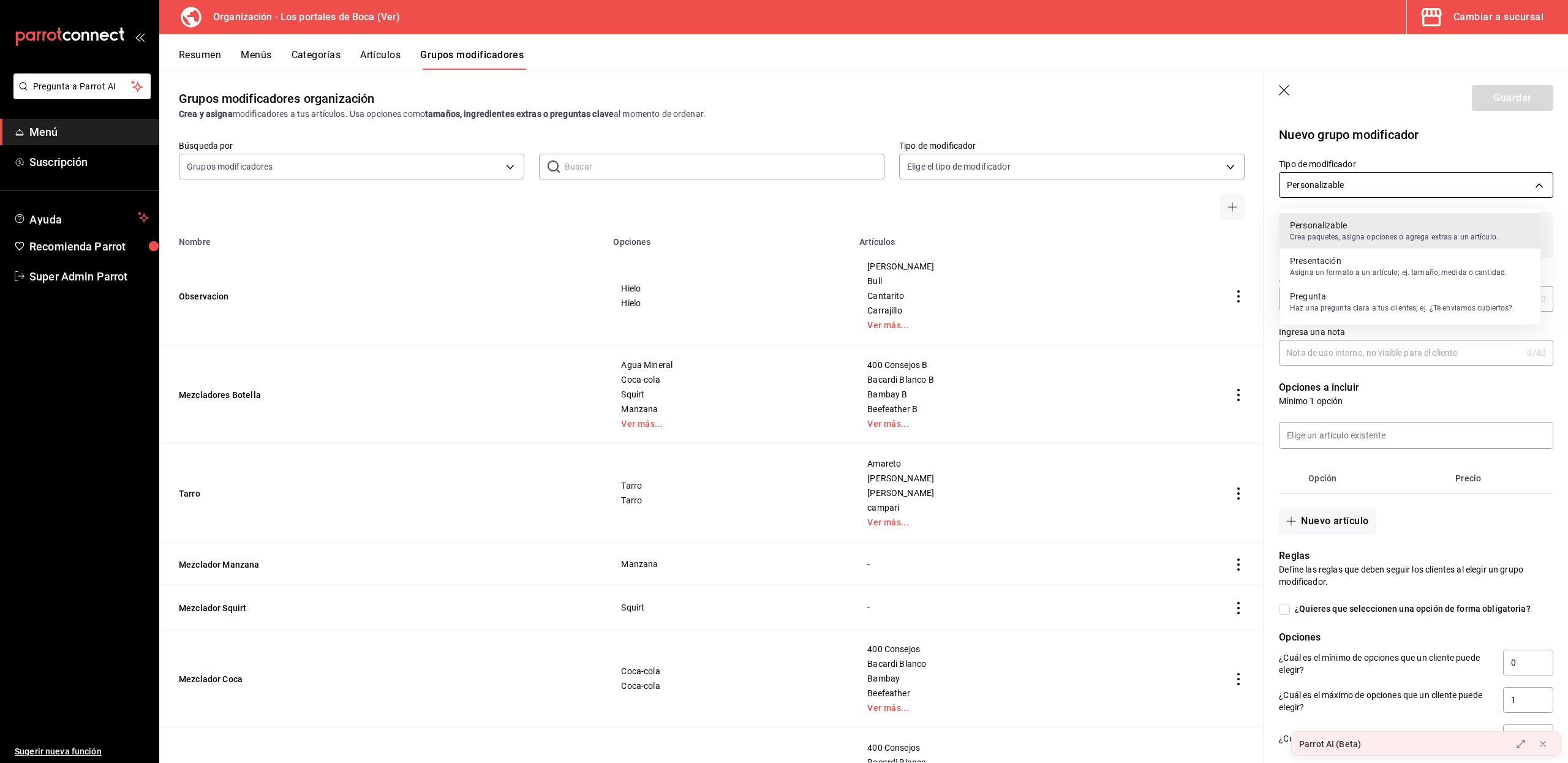
click at [1355, 184] on body "Pregunta a Parrot AI Menú Suscripción Ayuda Recomienda Parrot Super Admin Parro…" at bounding box center [784, 381] width 1568 height 763
click at [1375, 241] on p "Crea paquetes, asigna opciones o agrega extras a un artículo." at bounding box center [1394, 237] width 208 height 11
click at [1335, 295] on input "¿Cómo se va a llamar?" at bounding box center [1400, 299] width 243 height 25
click at [1343, 299] on input "¿Cómo se va a llamar?" at bounding box center [1400, 299] width 243 height 25
type input "bacardi"
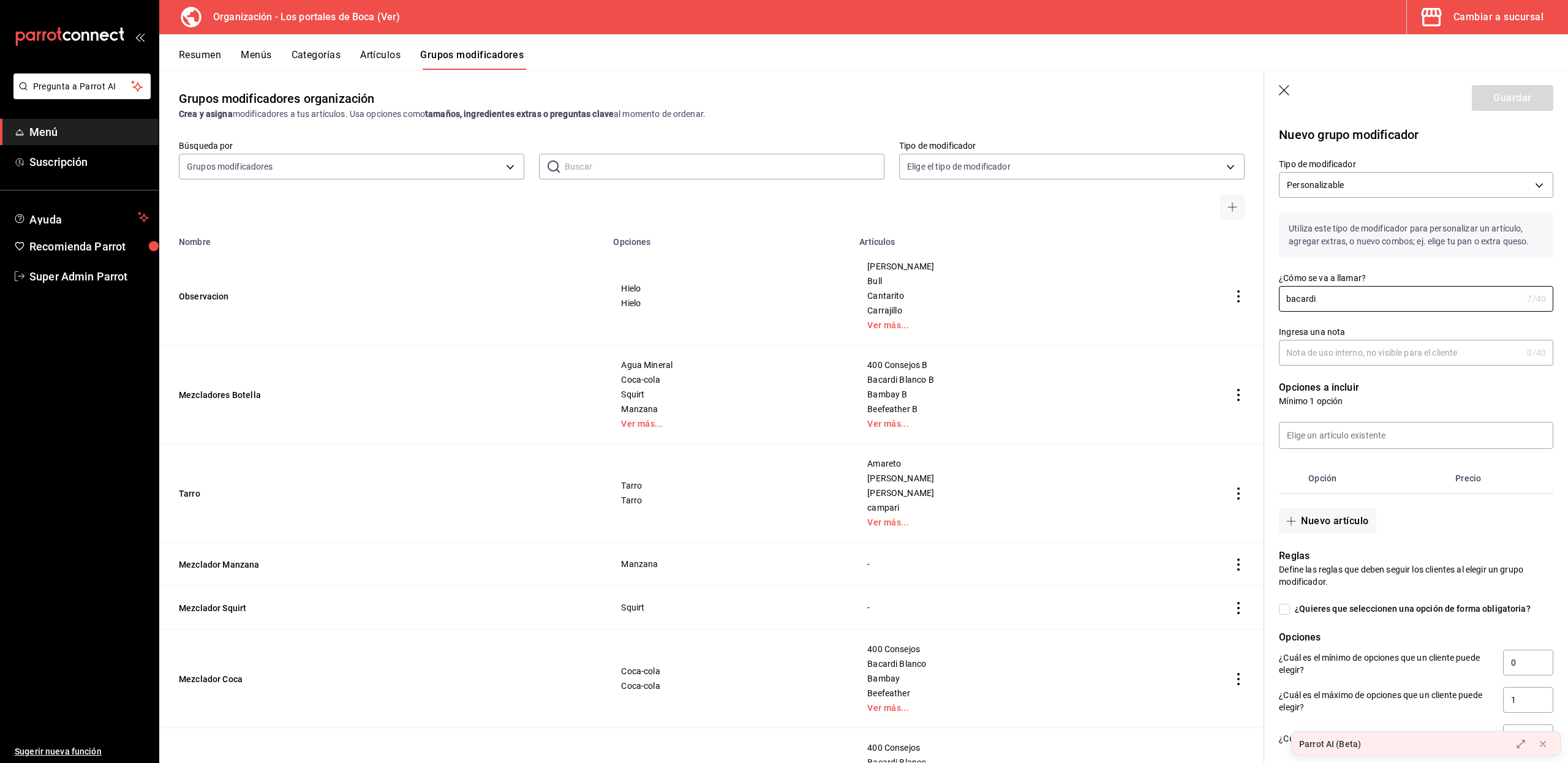
click at [1341, 351] on input "Ingresa una nota" at bounding box center [1400, 353] width 243 height 25
drag, startPoint x: 1334, startPoint y: 300, endPoint x: 1281, endPoint y: 302, distance: 53.0
click at [1281, 302] on input "bacardi" at bounding box center [1400, 299] width 243 height 25
click at [1323, 348] on input "Ingresa una nota" at bounding box center [1400, 353] width 243 height 25
click at [1365, 300] on input "mezcladores" at bounding box center [1398, 299] width 238 height 25
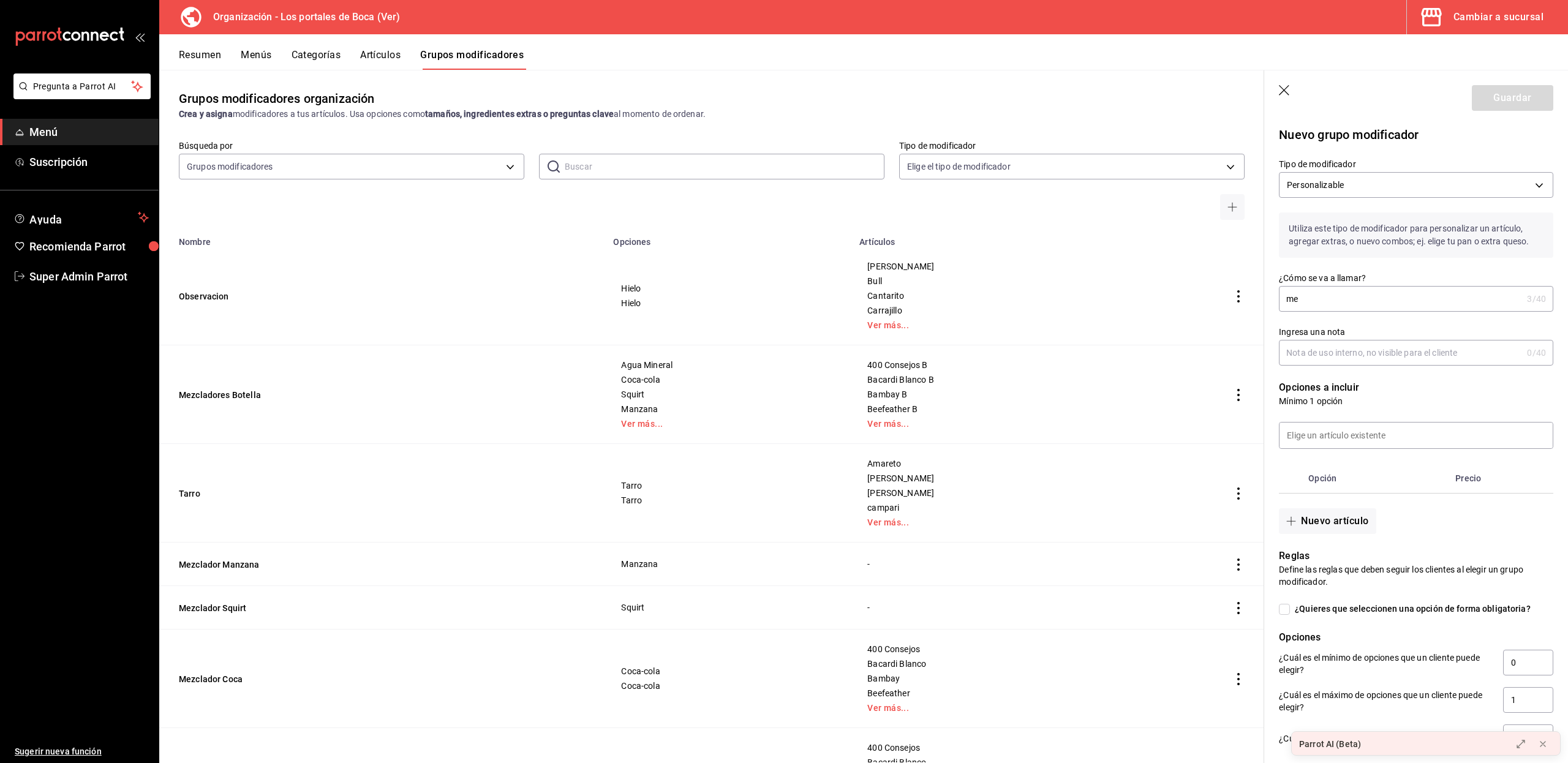
type input "m"
type input "mezcladires botella prueba"
click at [1355, 353] on input "Ingresa una nota" at bounding box center [1400, 353] width 243 height 25
click at [1336, 437] on input at bounding box center [1416, 436] width 273 height 26
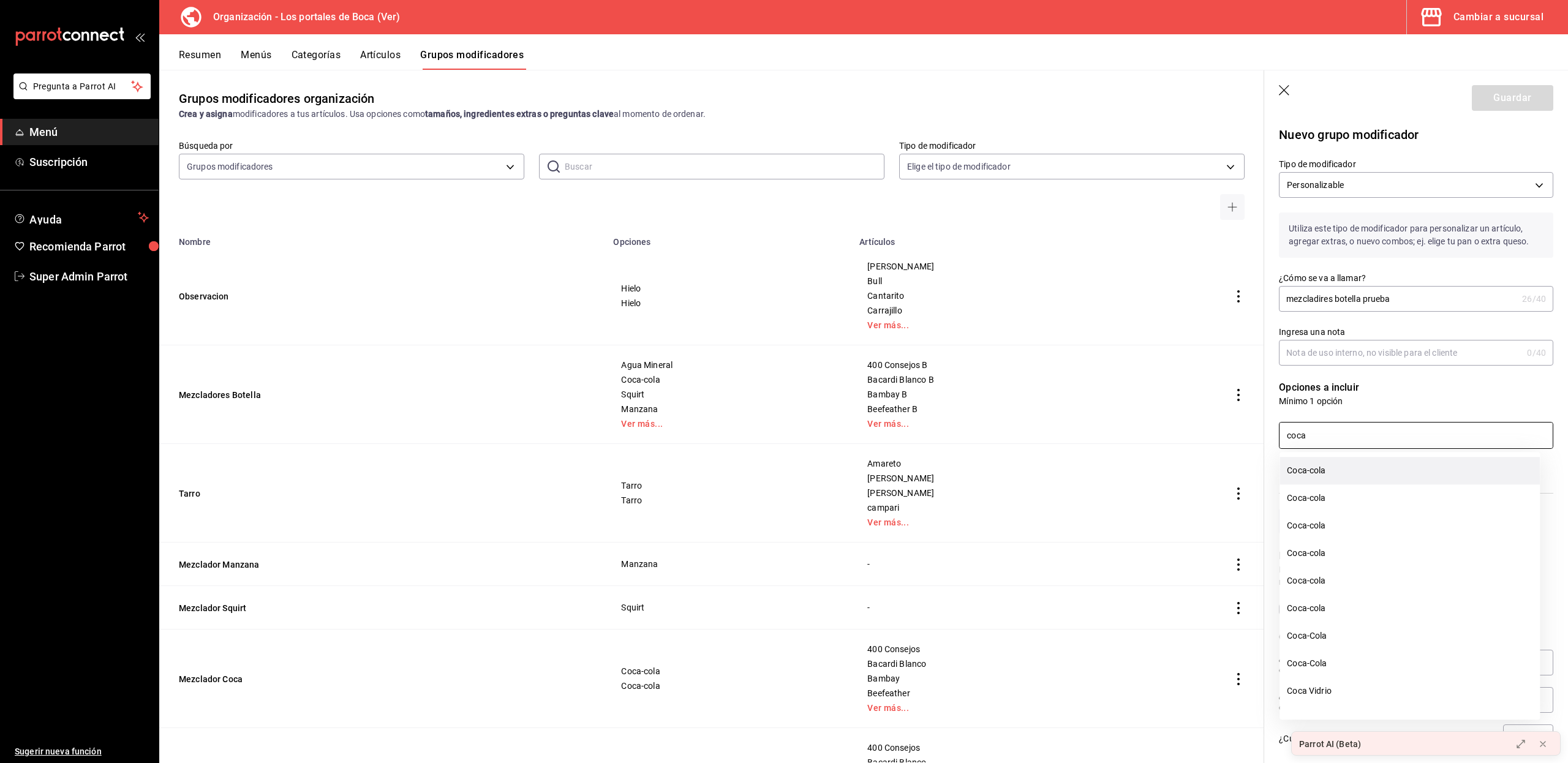
click at [1328, 470] on li "Coca-cola" at bounding box center [1409, 470] width 260 height 28
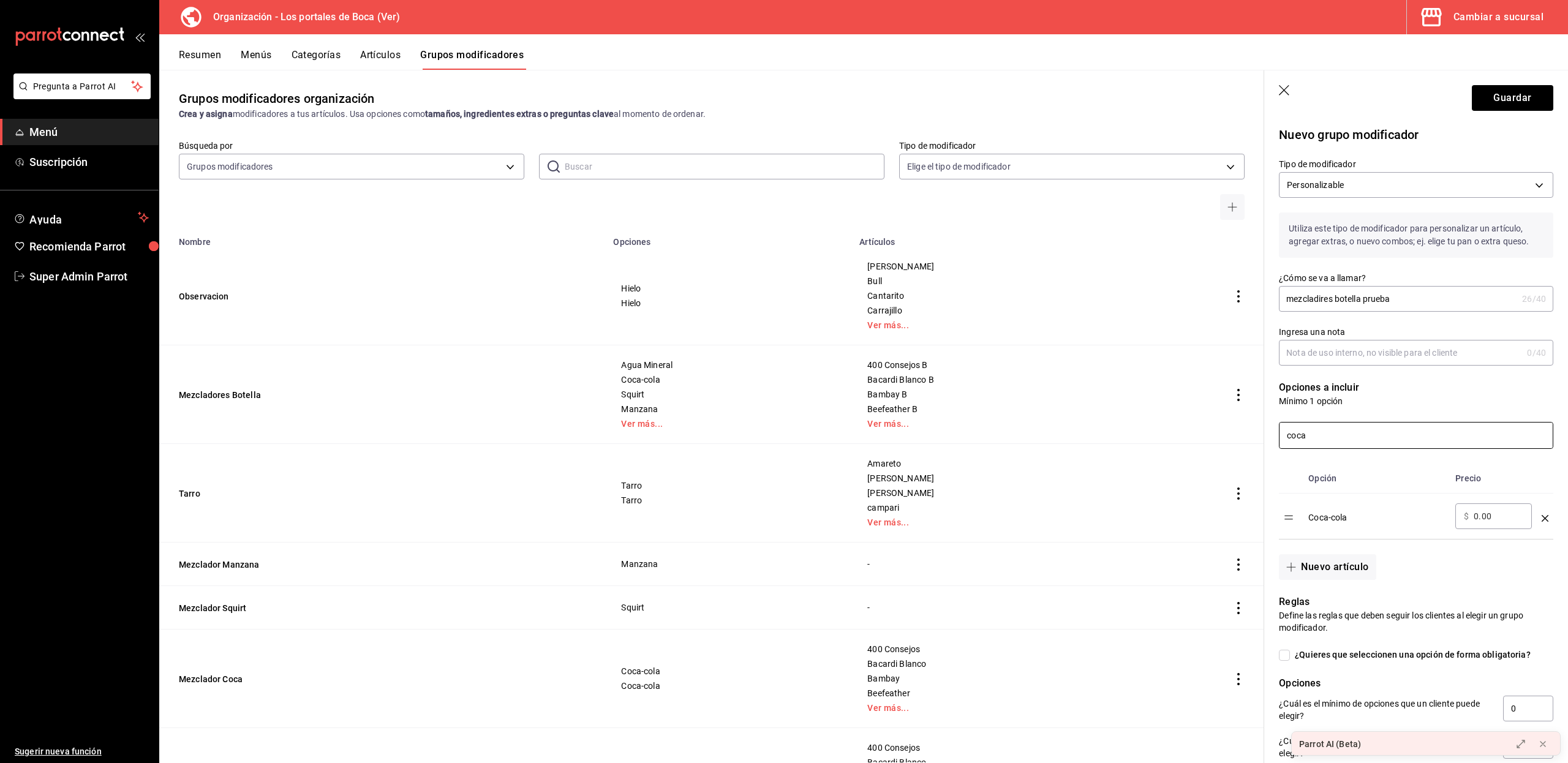
scroll to position [74, 0]
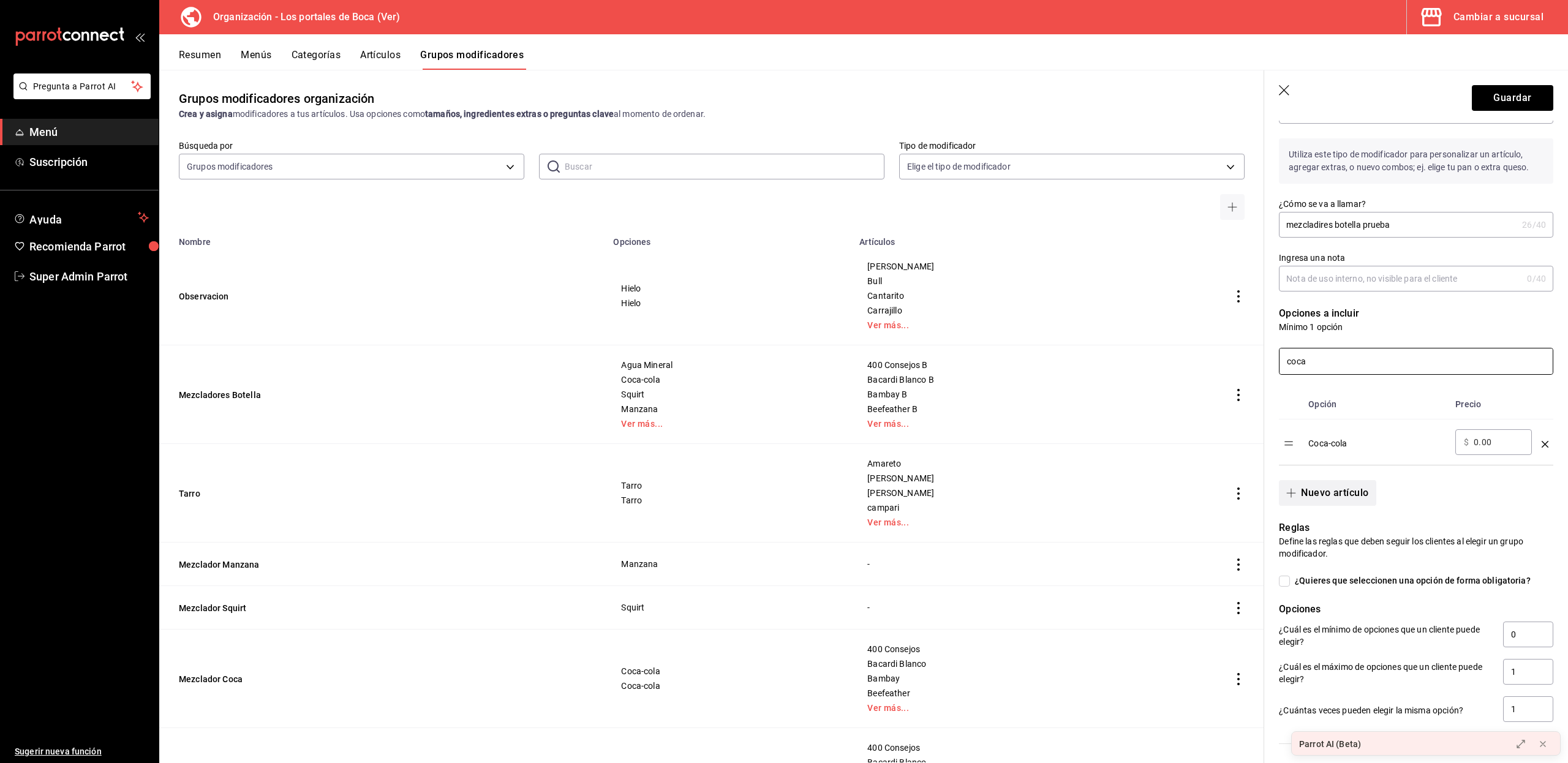
type input "coca"
click at [1316, 491] on button "Nuevo artículo" at bounding box center [1327, 493] width 96 height 26
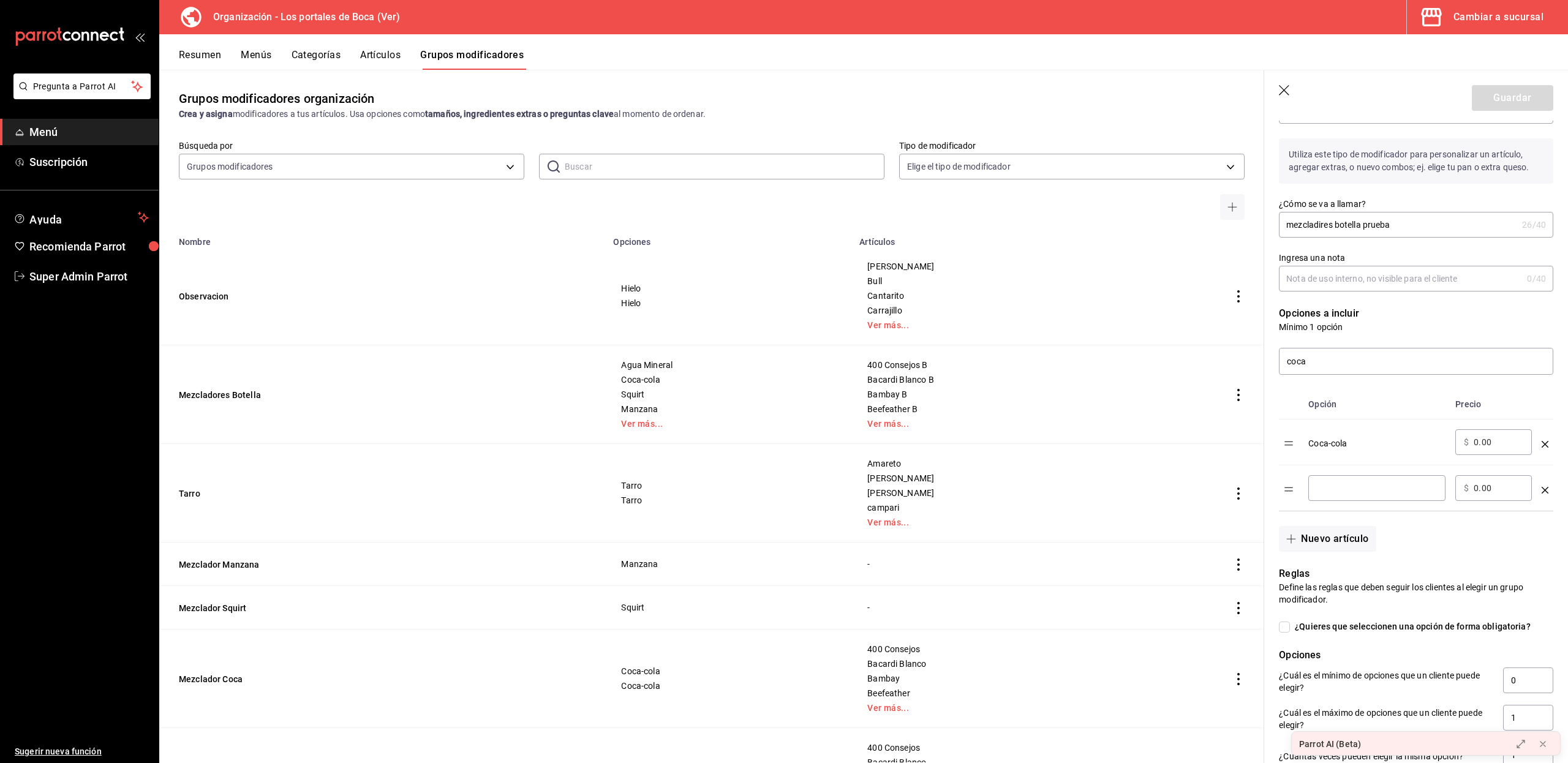
click at [1317, 491] on input "optionsTable" at bounding box center [1376, 487] width 120 height 12
type input "agua"
drag, startPoint x: 1358, startPoint y: 491, endPoint x: 1317, endPoint y: 492, distance: 41.0
click at [1317, 492] on input "agua" at bounding box center [1376, 487] width 120 height 12
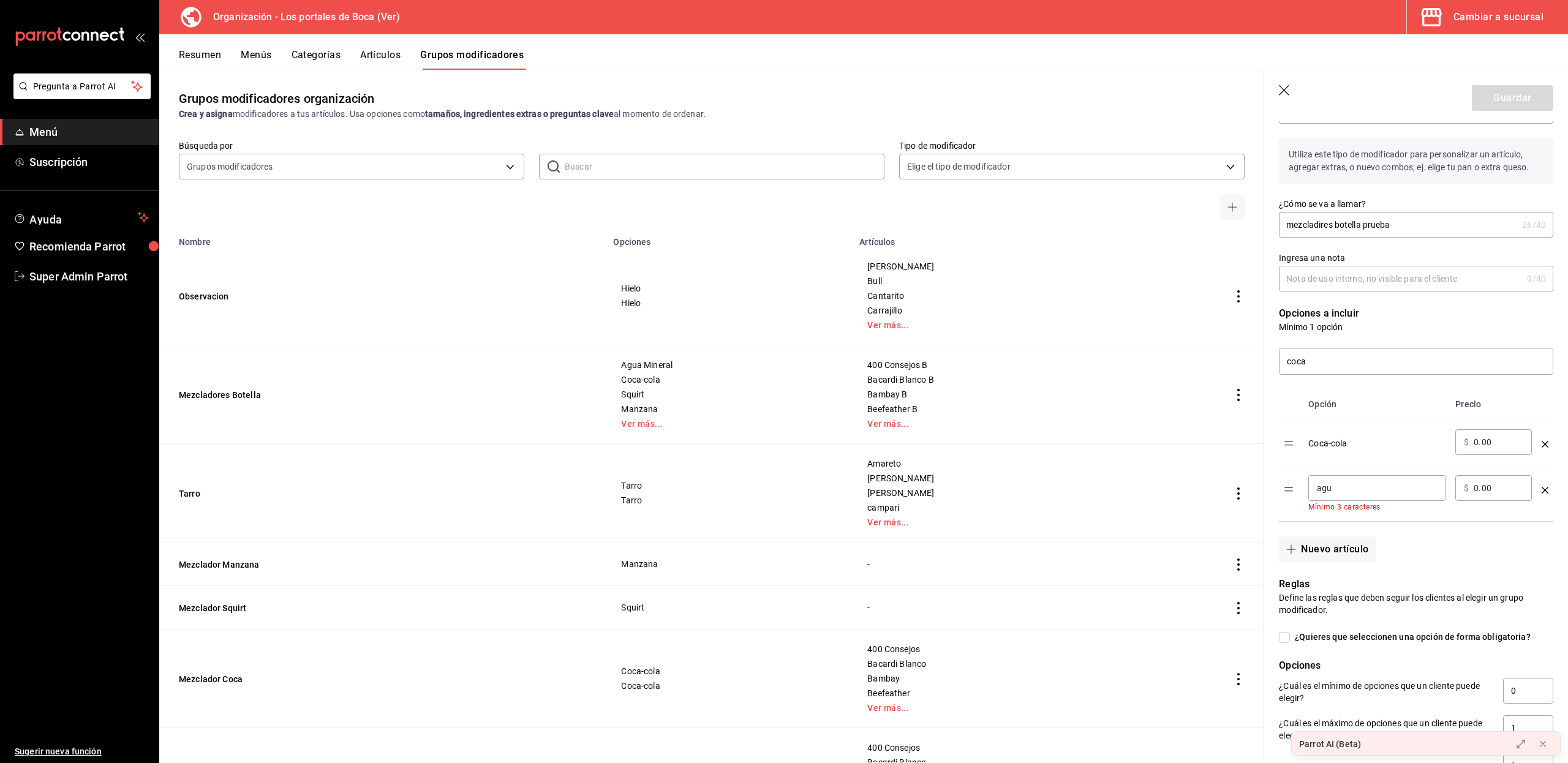
type input "agua"
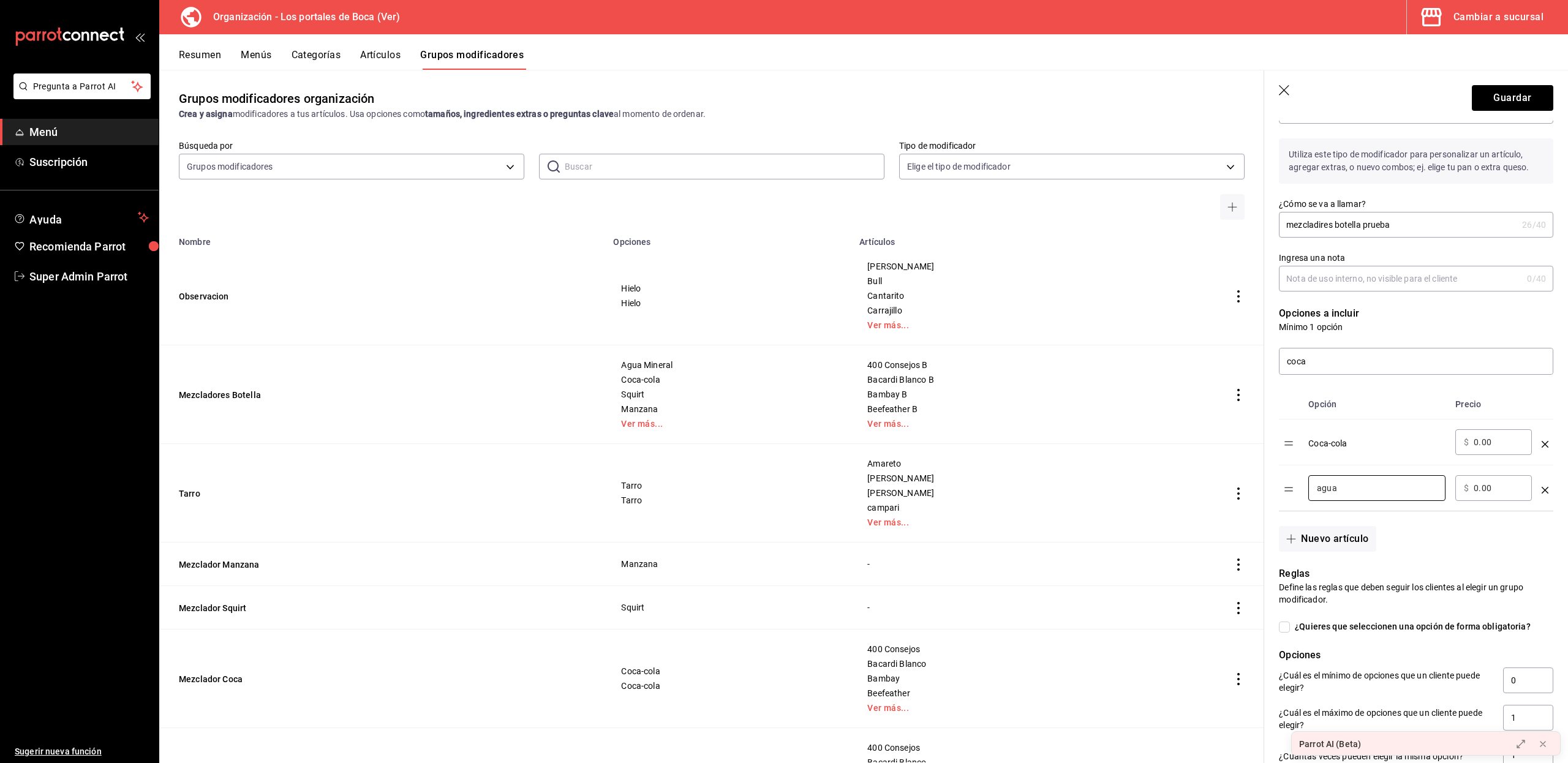
drag, startPoint x: 1351, startPoint y: 487, endPoint x: 1287, endPoint y: 481, distance: 64.3
click at [1287, 481] on tr "agua ​ ​ $ 0.00 ​" at bounding box center [1416, 488] width 274 height 46
click at [1541, 490] on icon "optionsTable" at bounding box center [1545, 490] width 6 height 6
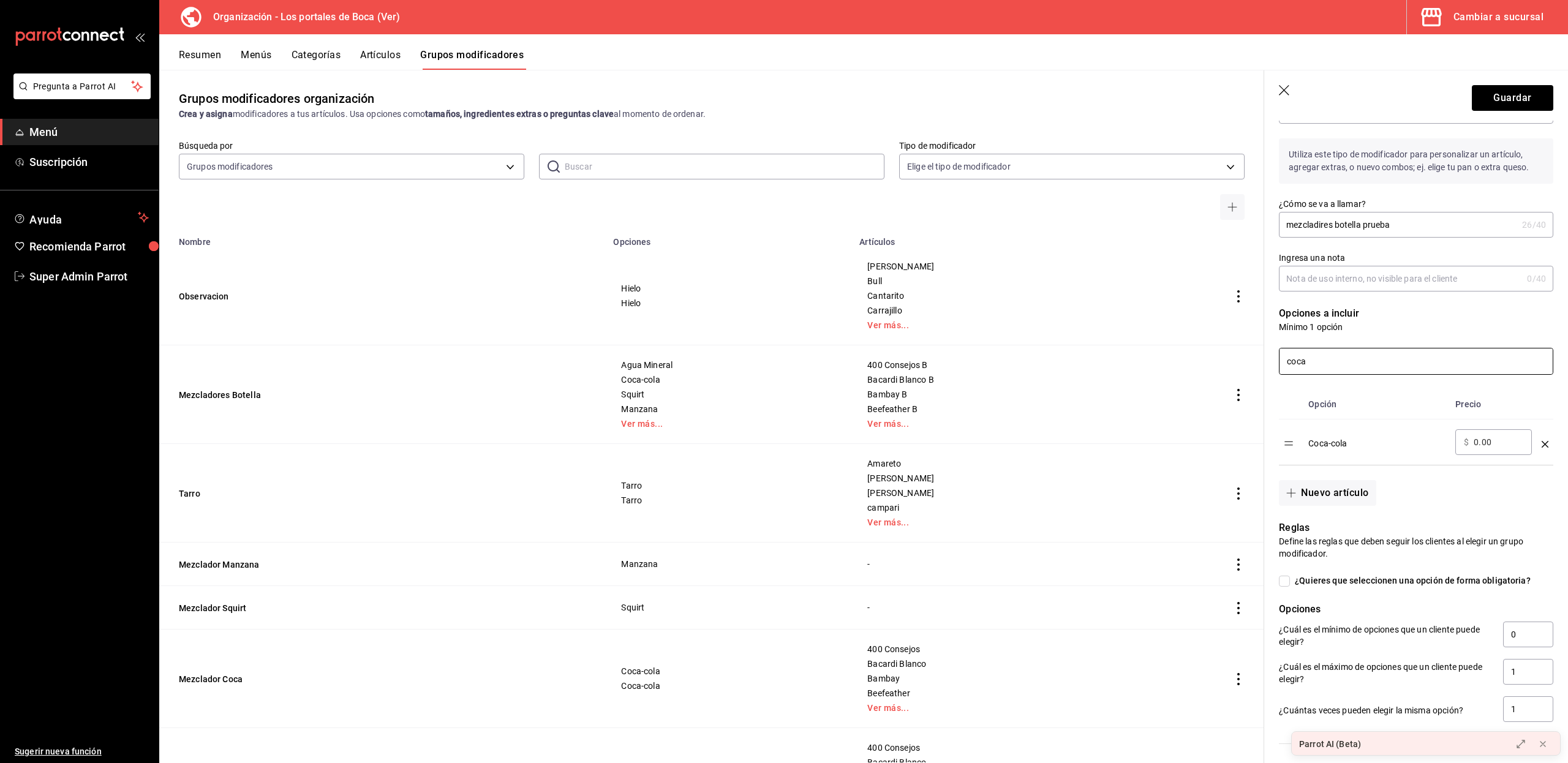
drag, startPoint x: 1370, startPoint y: 359, endPoint x: 1284, endPoint y: 353, distance: 86.2
click at [1284, 353] on input "coca" at bounding box center [1416, 361] width 273 height 26
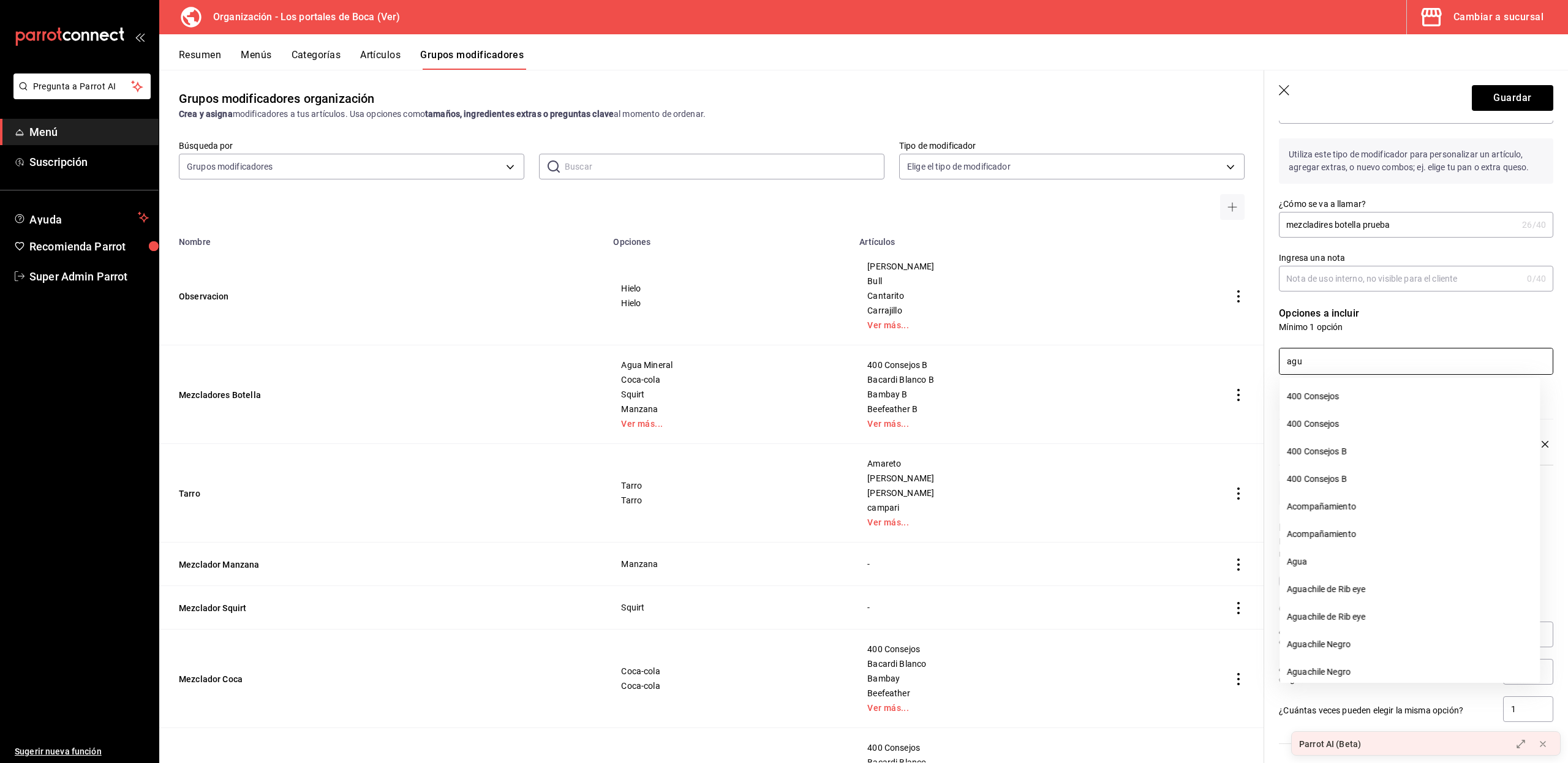
type input "agua"
click at [1310, 401] on li "Agua" at bounding box center [1409, 396] width 260 height 28
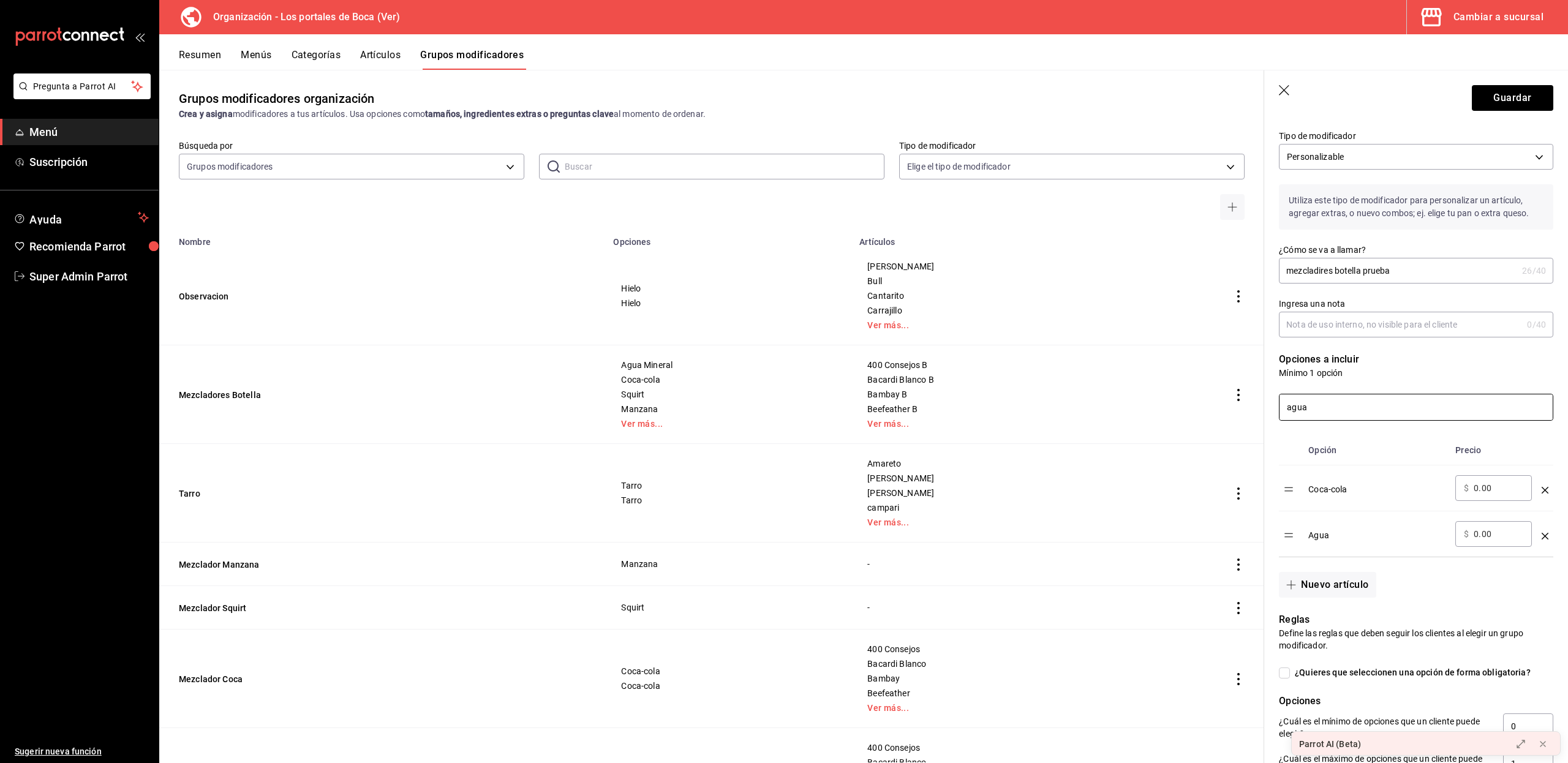
scroll to position [27, 0]
drag, startPoint x: 1326, startPoint y: 414, endPoint x: 1281, endPoint y: 415, distance: 45.0
click at [1281, 415] on input "agua" at bounding box center [1416, 408] width 273 height 26
click at [1273, 386] on div at bounding box center [1408, 401] width 289 height 41
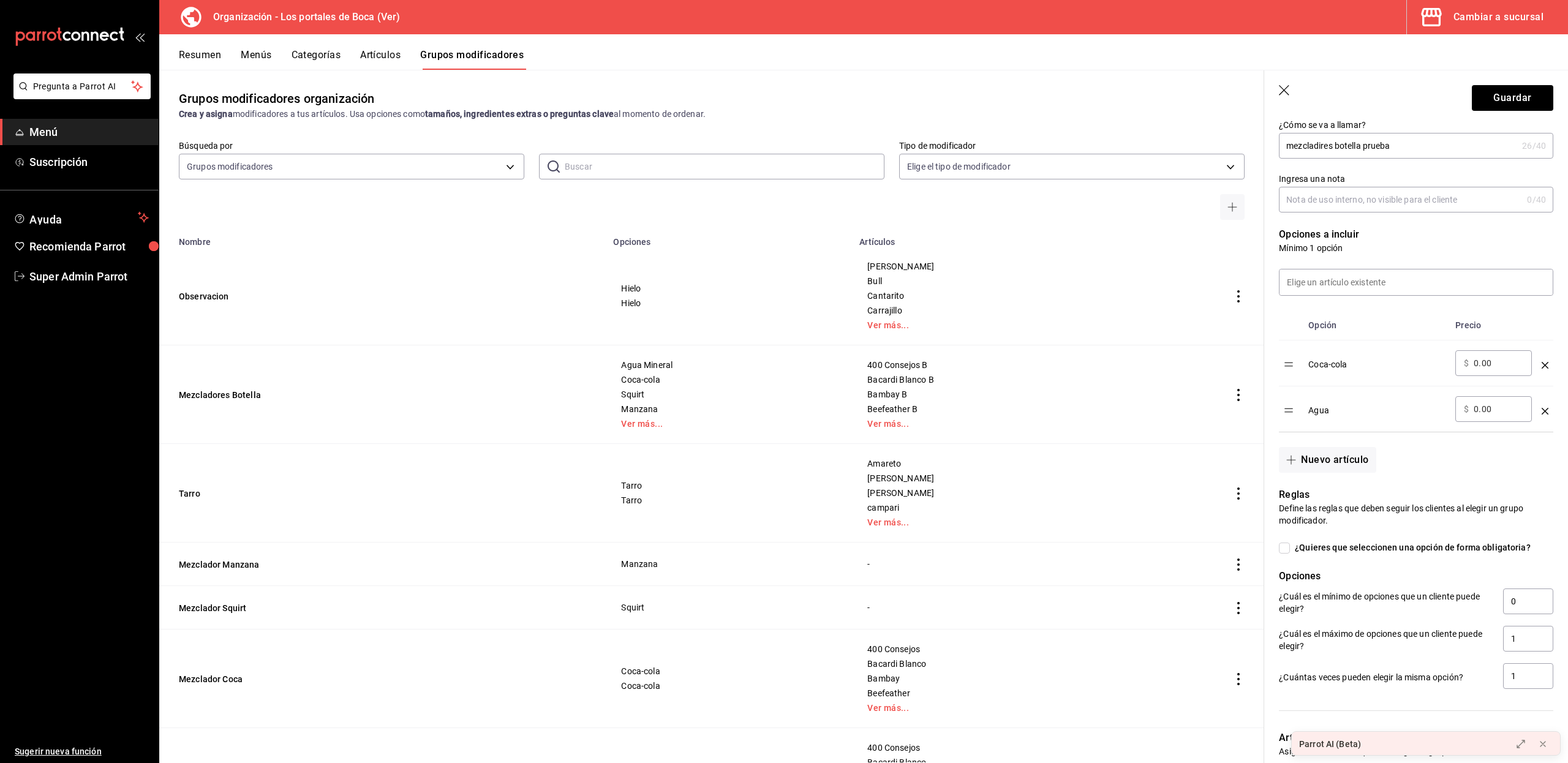
scroll to position [334, 0]
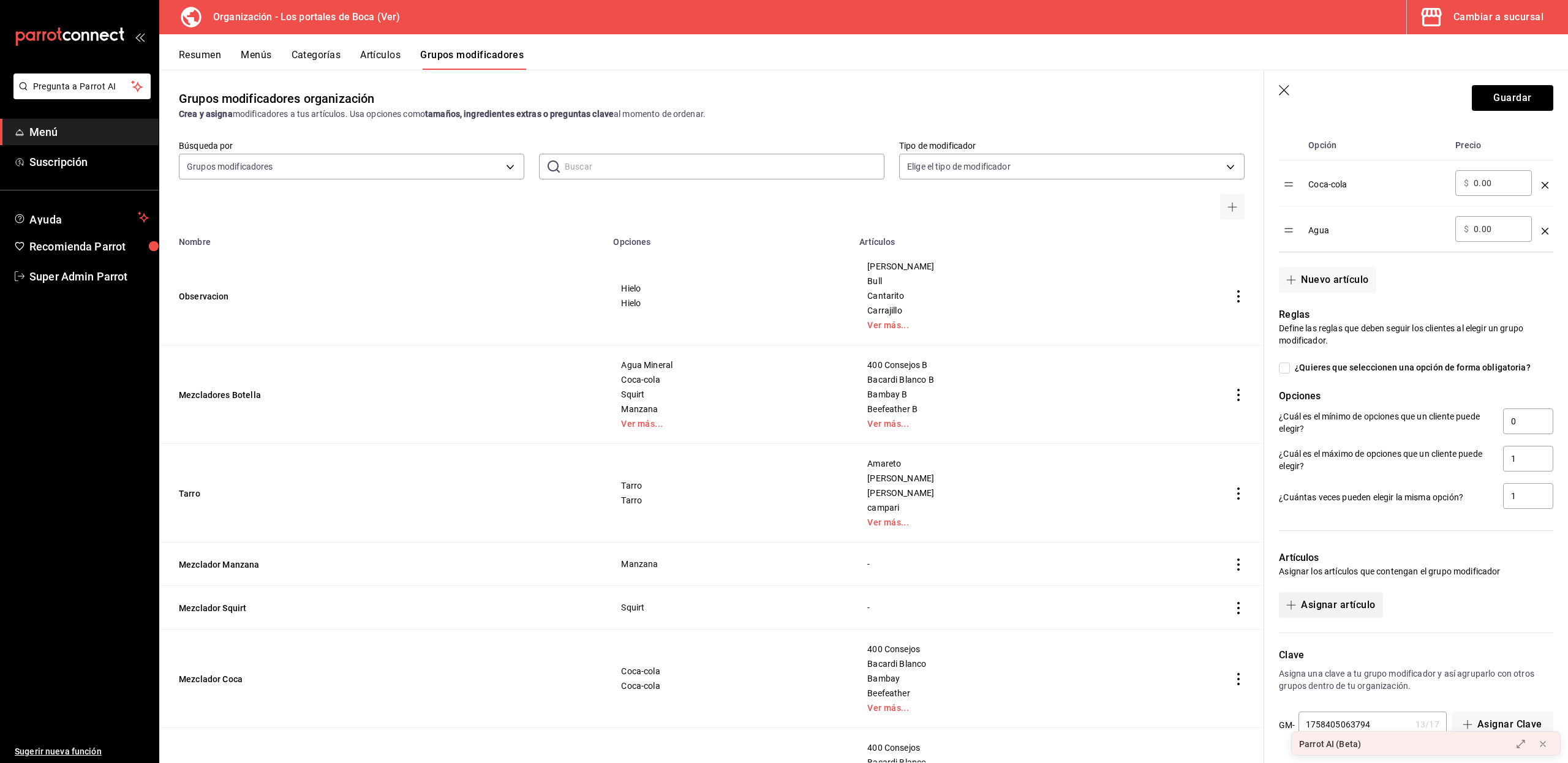
click at [1329, 598] on button "Asignar artículo" at bounding box center [1330, 605] width 104 height 26
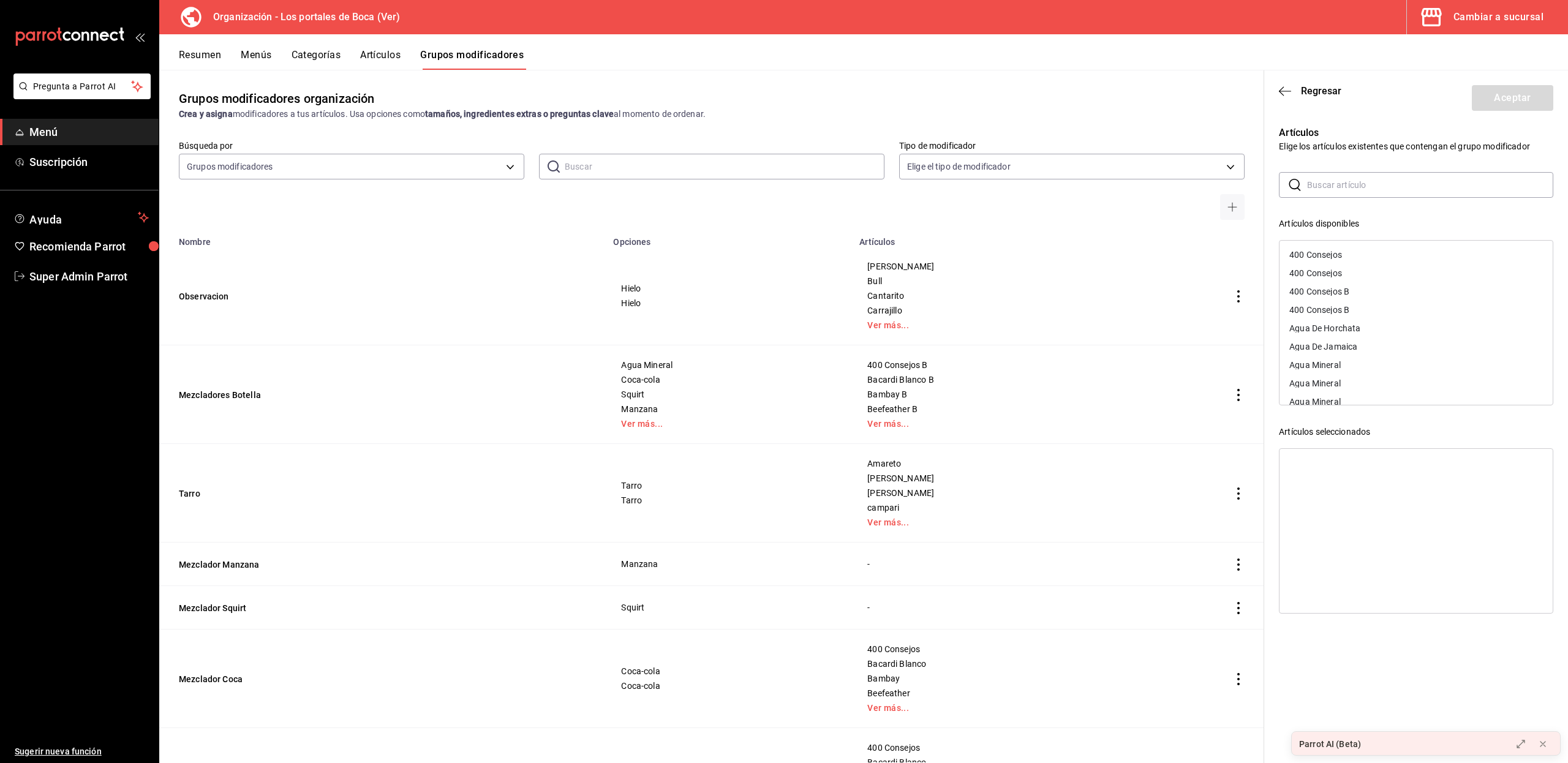
click at [1341, 192] on input "text" at bounding box center [1430, 185] width 246 height 25
type input "baca"
click at [1338, 248] on div "Bacardi Blanco" at bounding box center [1416, 254] width 273 height 18
click at [1485, 96] on button "Aceptar" at bounding box center [1512, 98] width 82 height 26
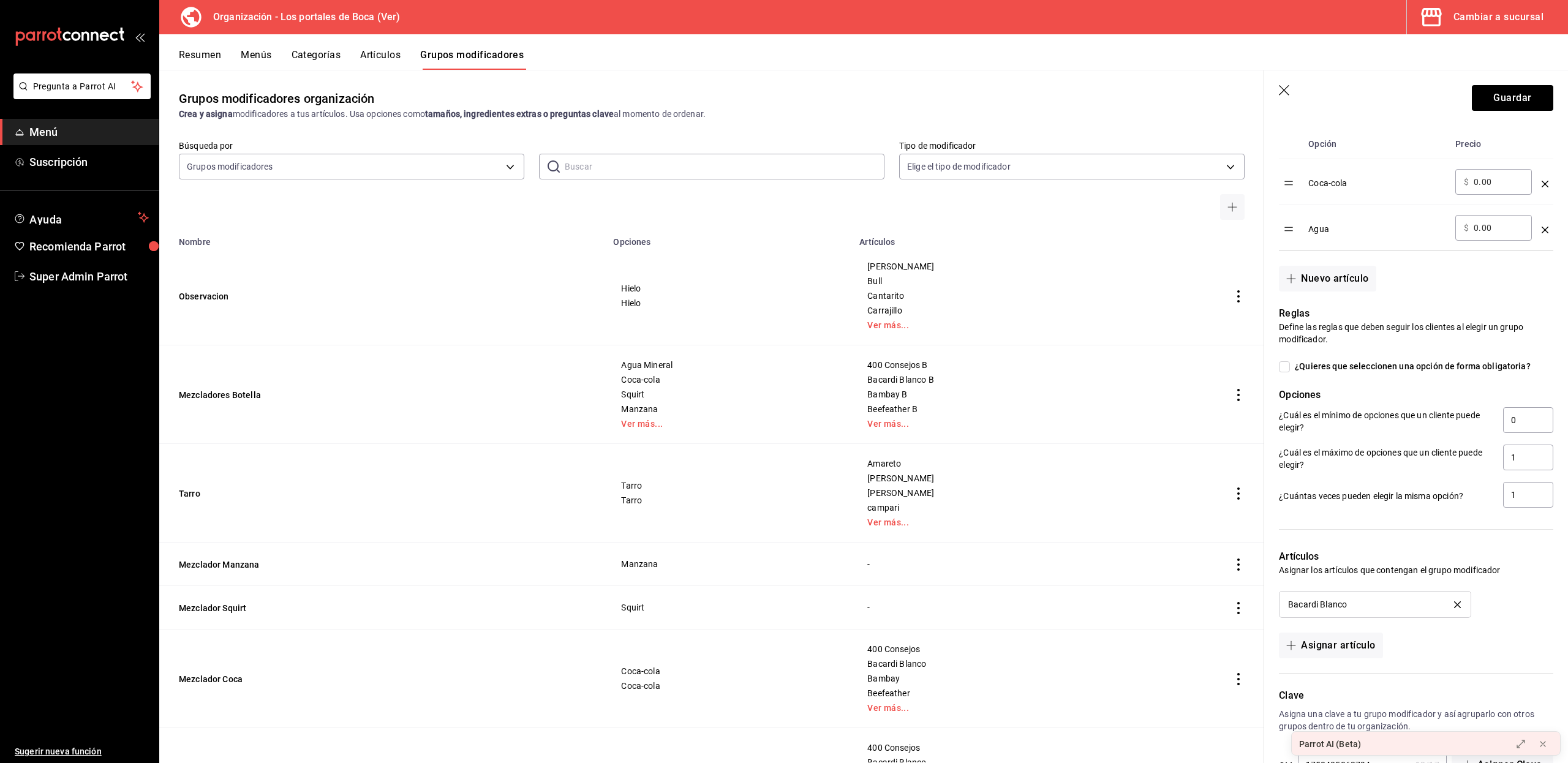
scroll to position [377, 0]
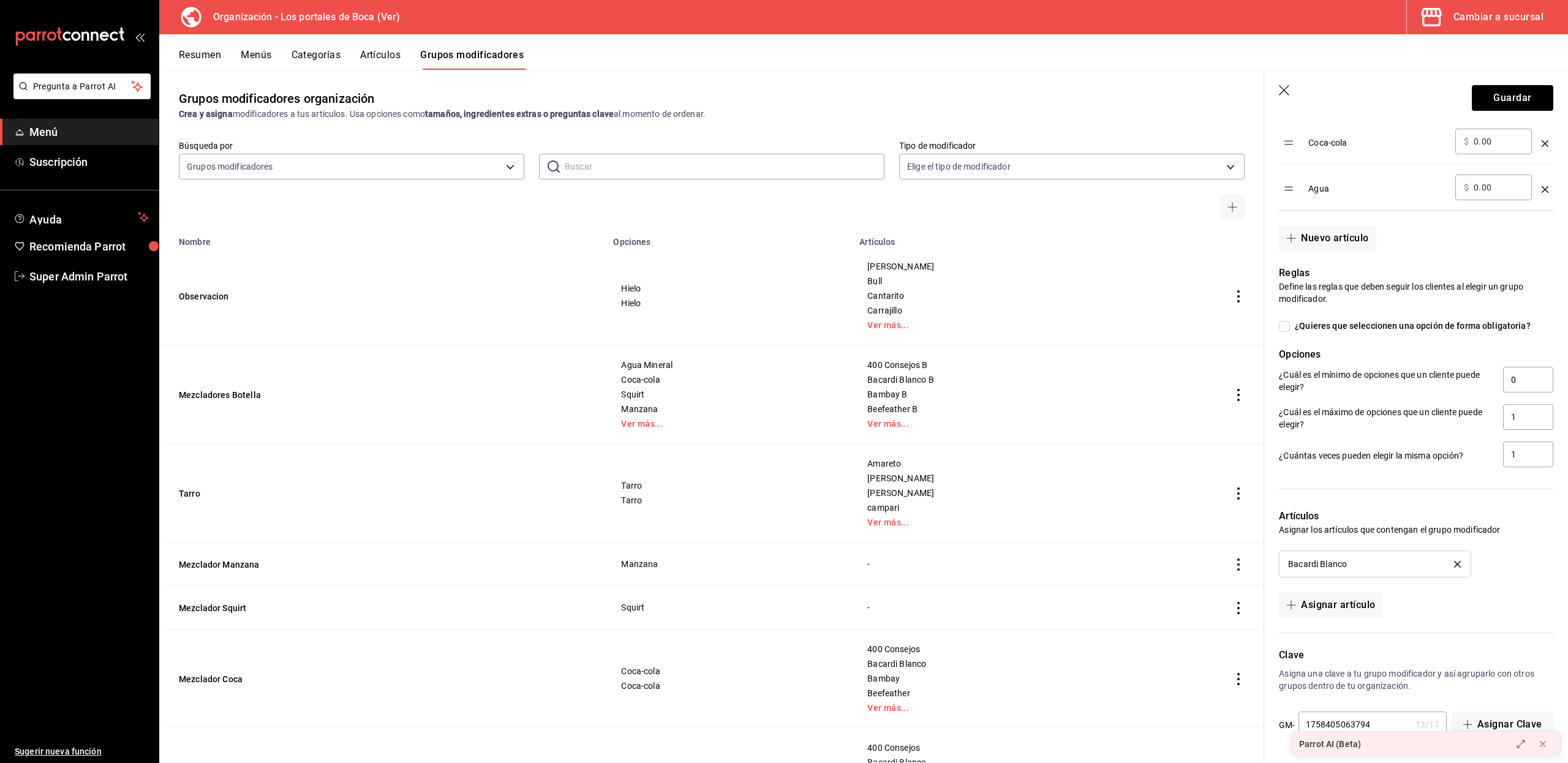
click at [1454, 561] on icon "delete" at bounding box center [1457, 564] width 6 height 6
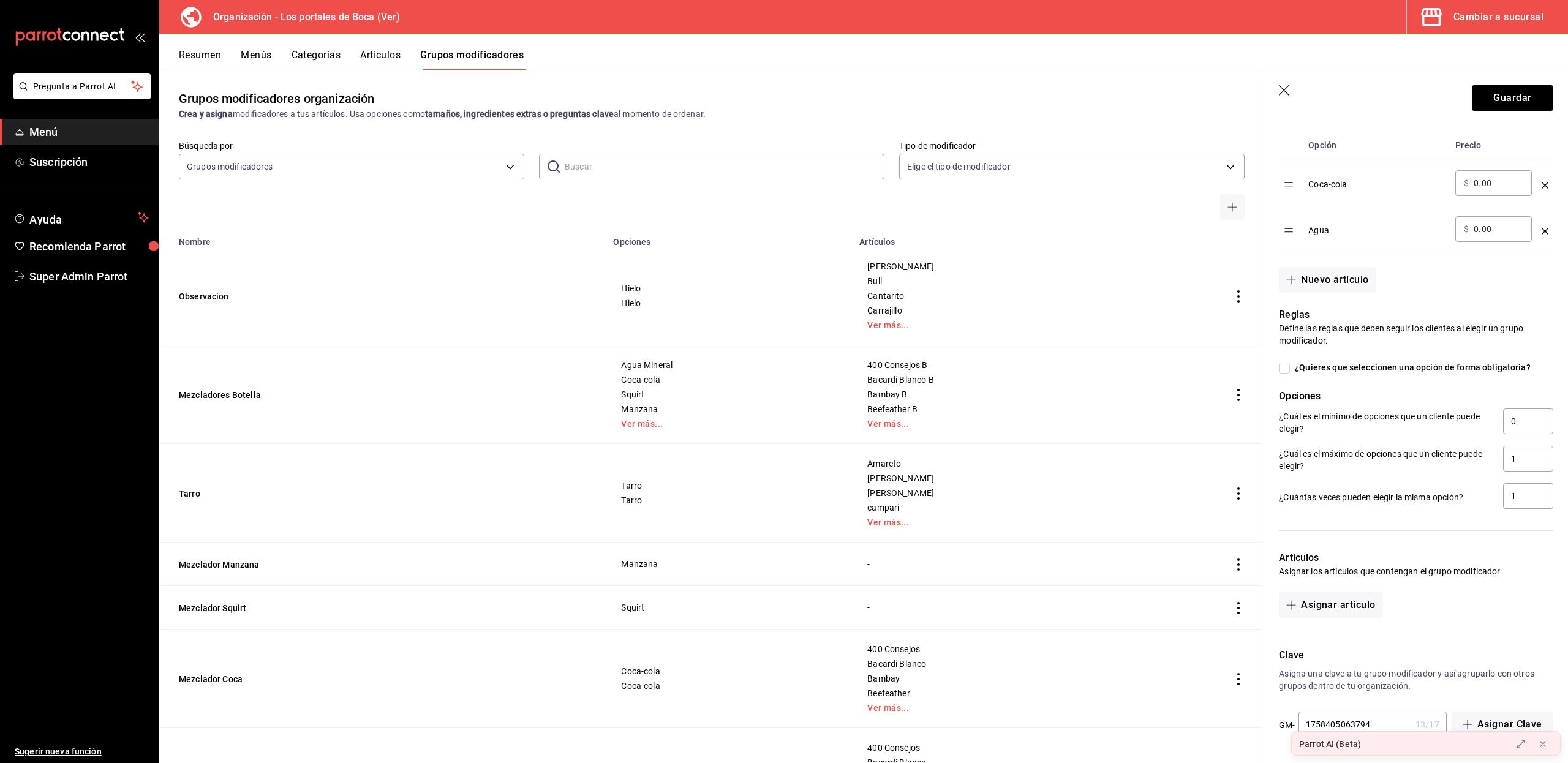
scroll to position [0, 0]
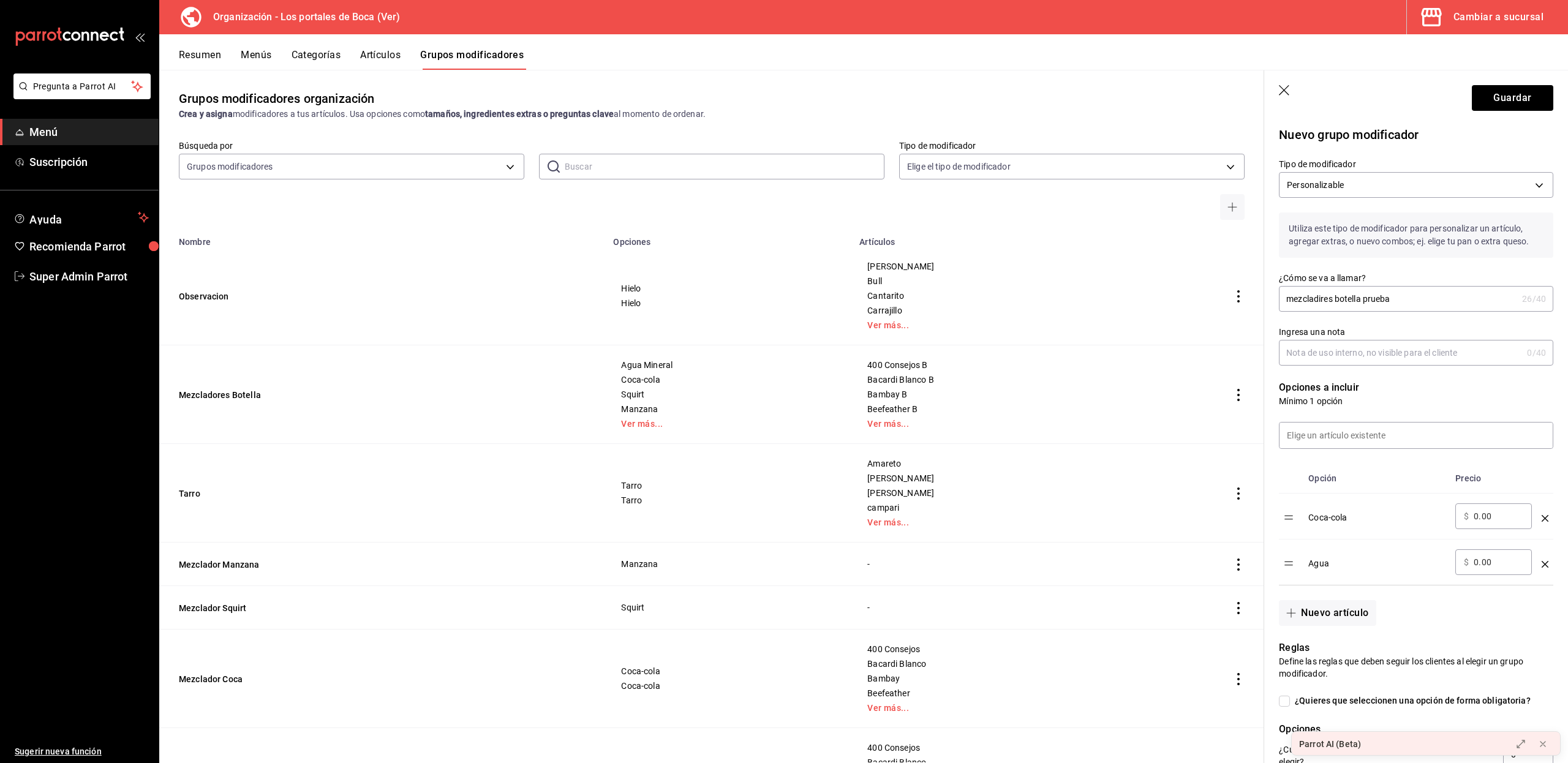
click at [1284, 88] on icon "button" at bounding box center [1284, 91] width 12 height 12
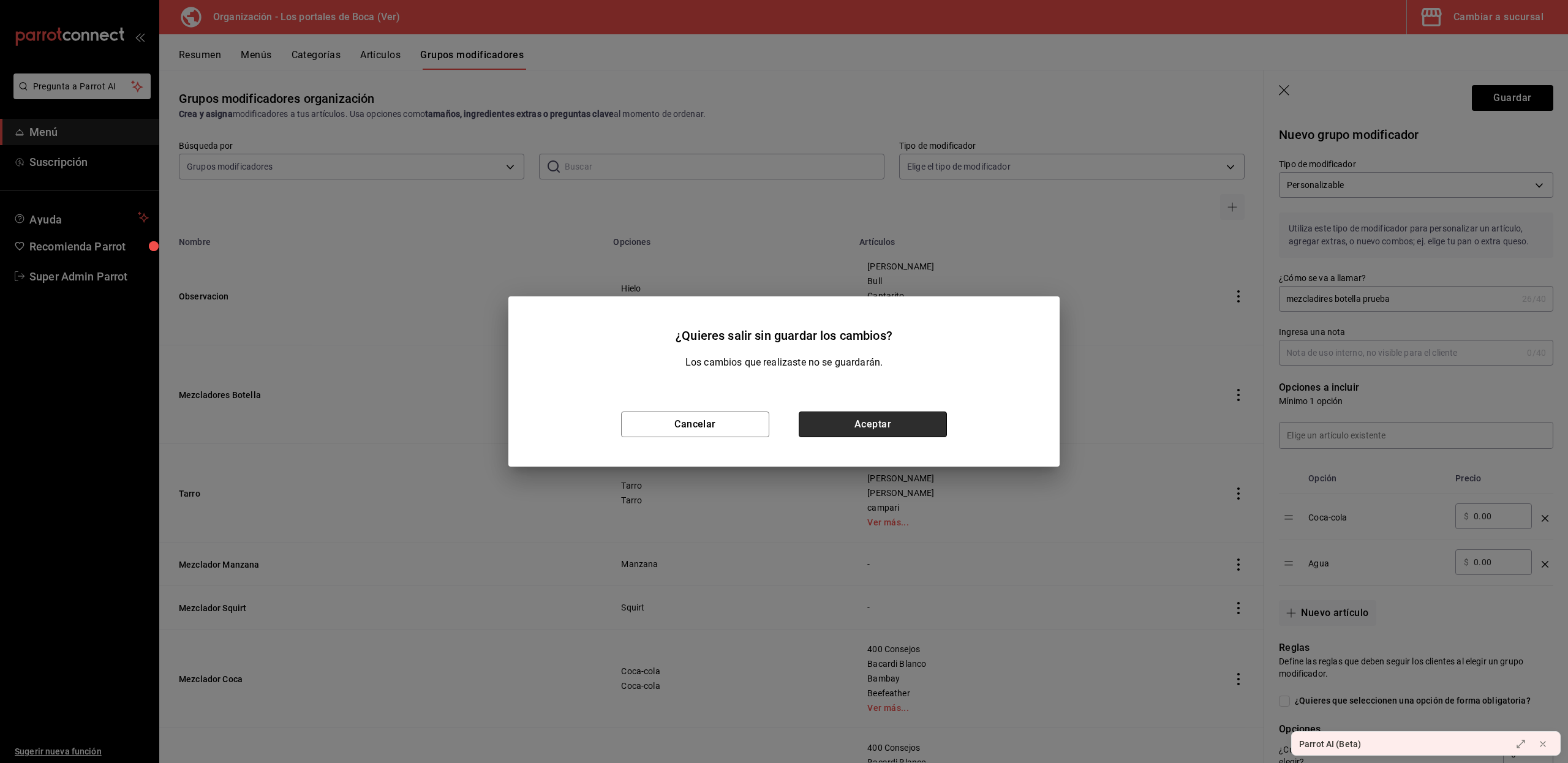
click at [866, 432] on button "Aceptar" at bounding box center [872, 425] width 148 height 26
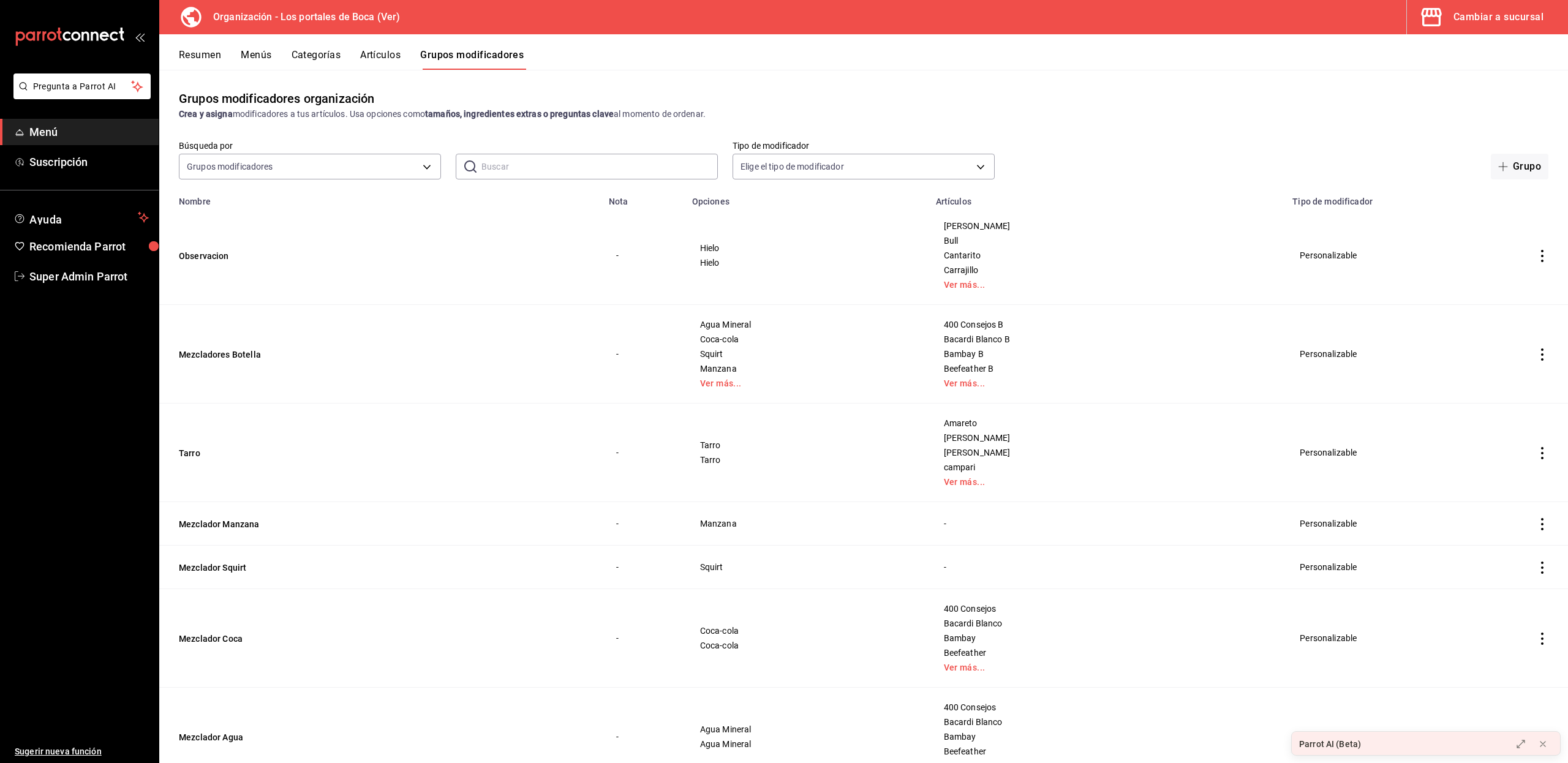
click at [506, 158] on input "text" at bounding box center [599, 166] width 236 height 25
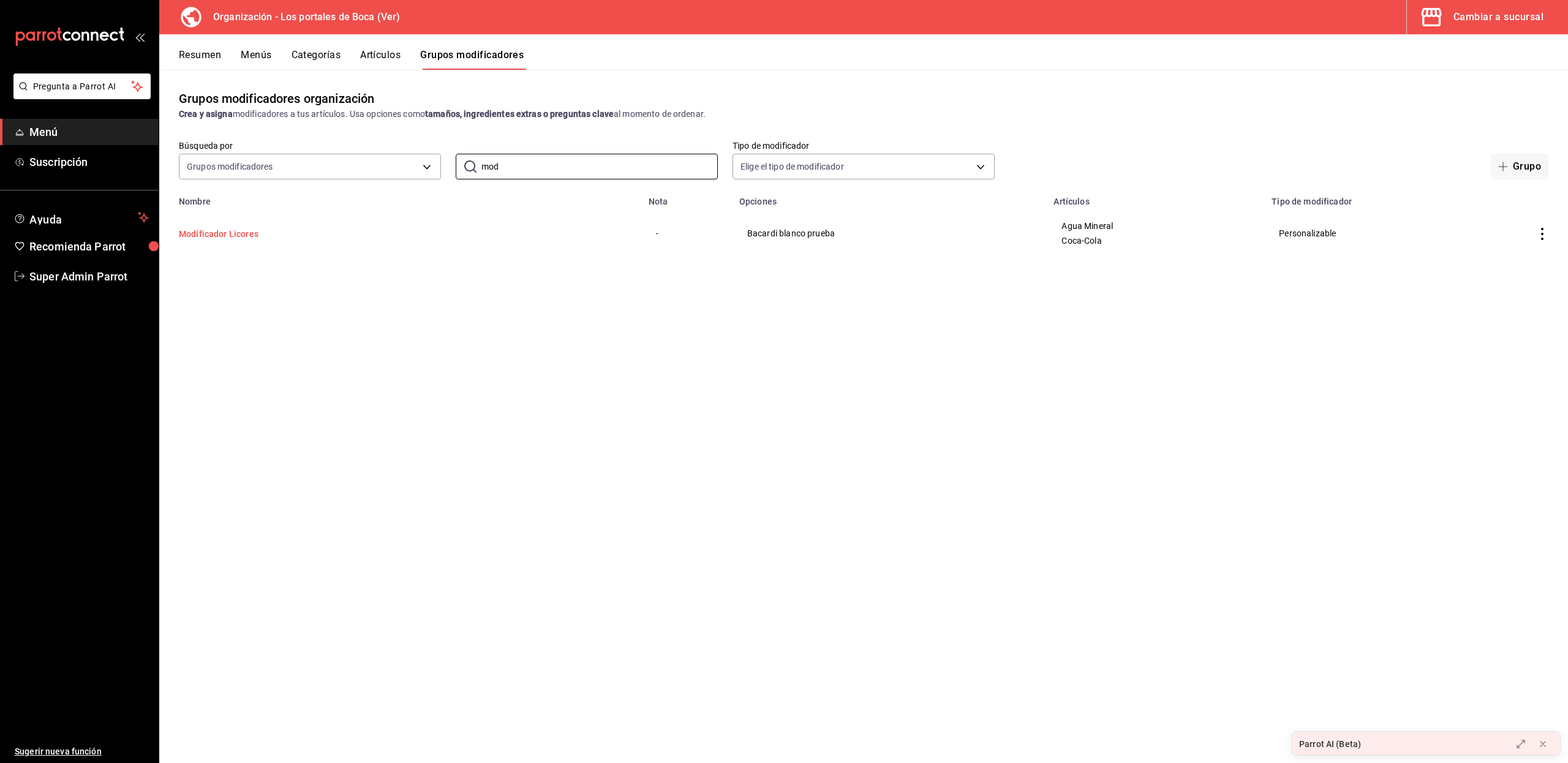
type input "mod"
click at [241, 236] on button "Modificador Licores" at bounding box center [252, 234] width 147 height 12
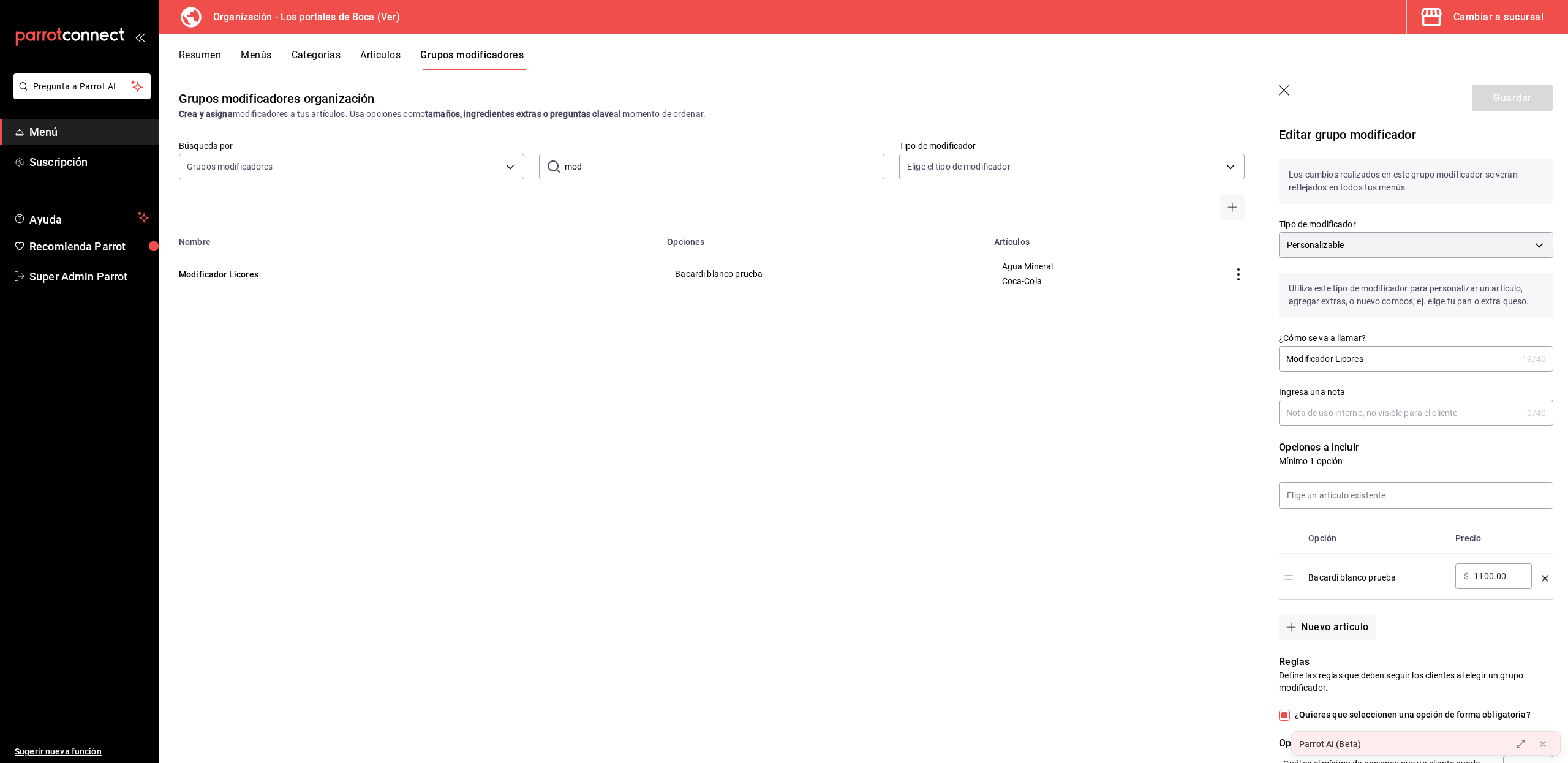
click at [1282, 91] on icon "button" at bounding box center [1284, 90] width 10 height 10
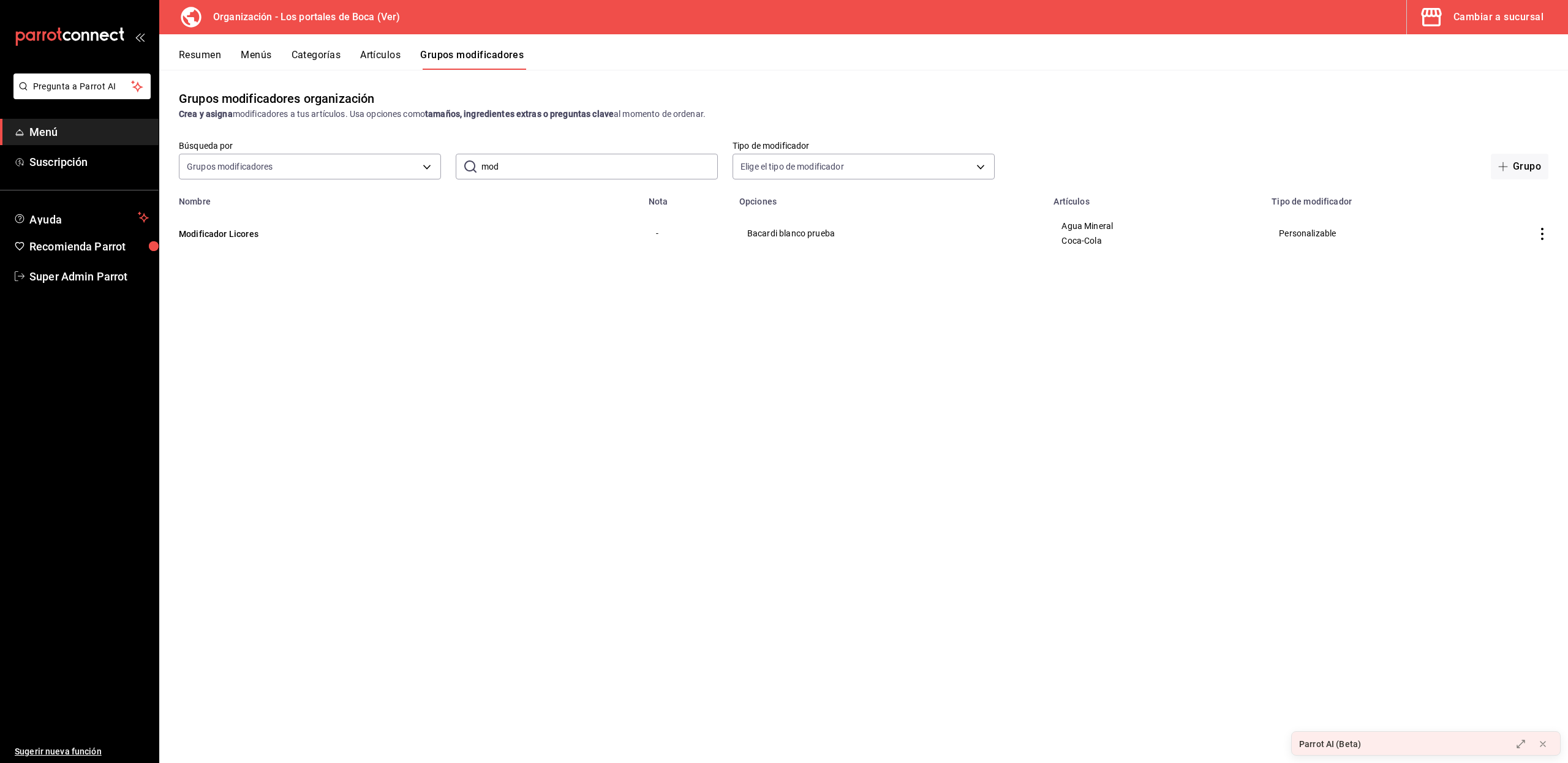
click at [1541, 232] on icon "actions" at bounding box center [1541, 234] width 12 height 12
click at [1291, 350] on div at bounding box center [784, 381] width 1568 height 763
click at [328, 56] on button "Categorías" at bounding box center [316, 60] width 50 height 21
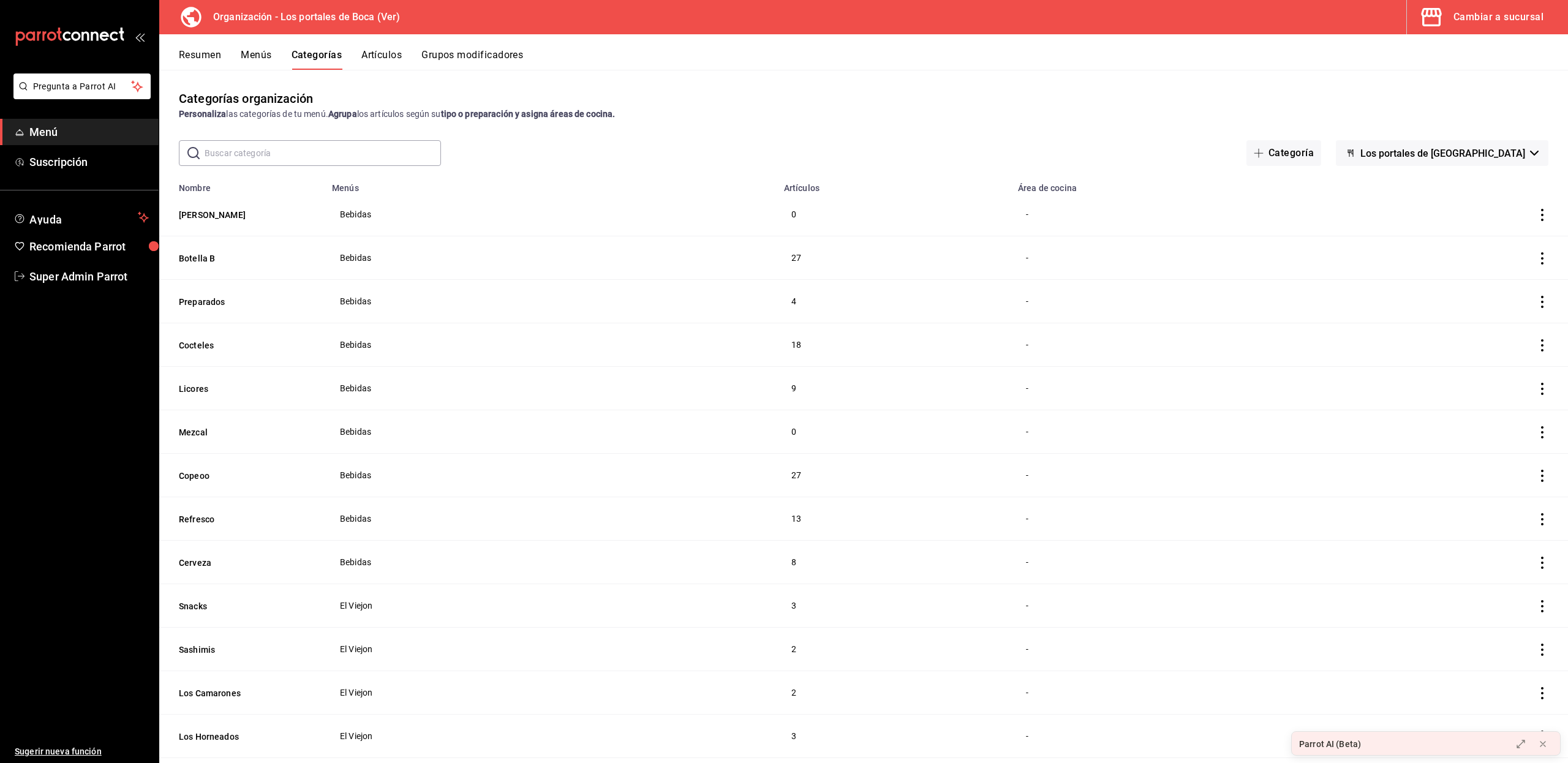
click at [310, 146] on input "text" at bounding box center [322, 153] width 236 height 25
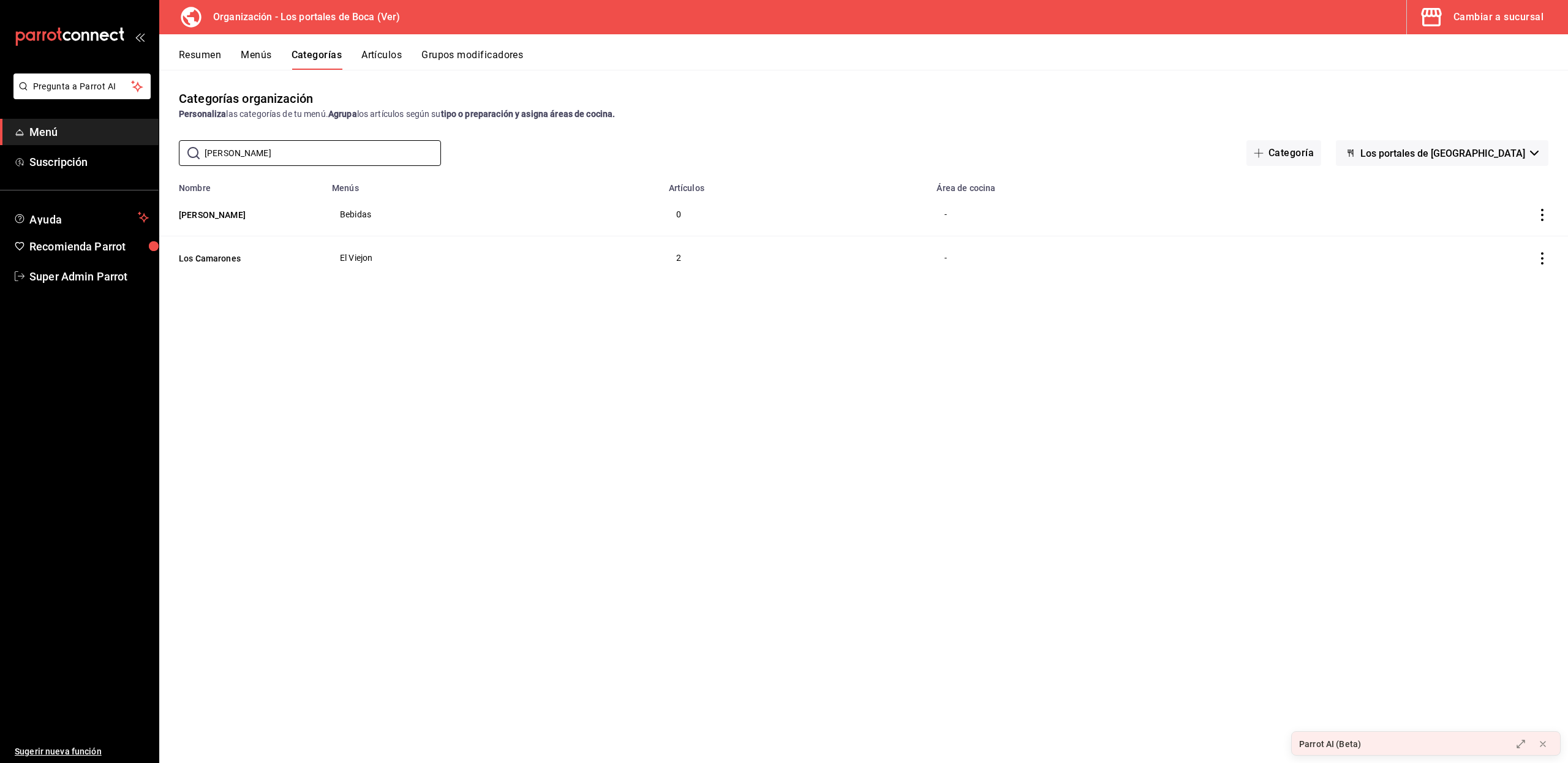
type input "ron"
click at [204, 52] on button "Resumen" at bounding box center [199, 60] width 42 height 21
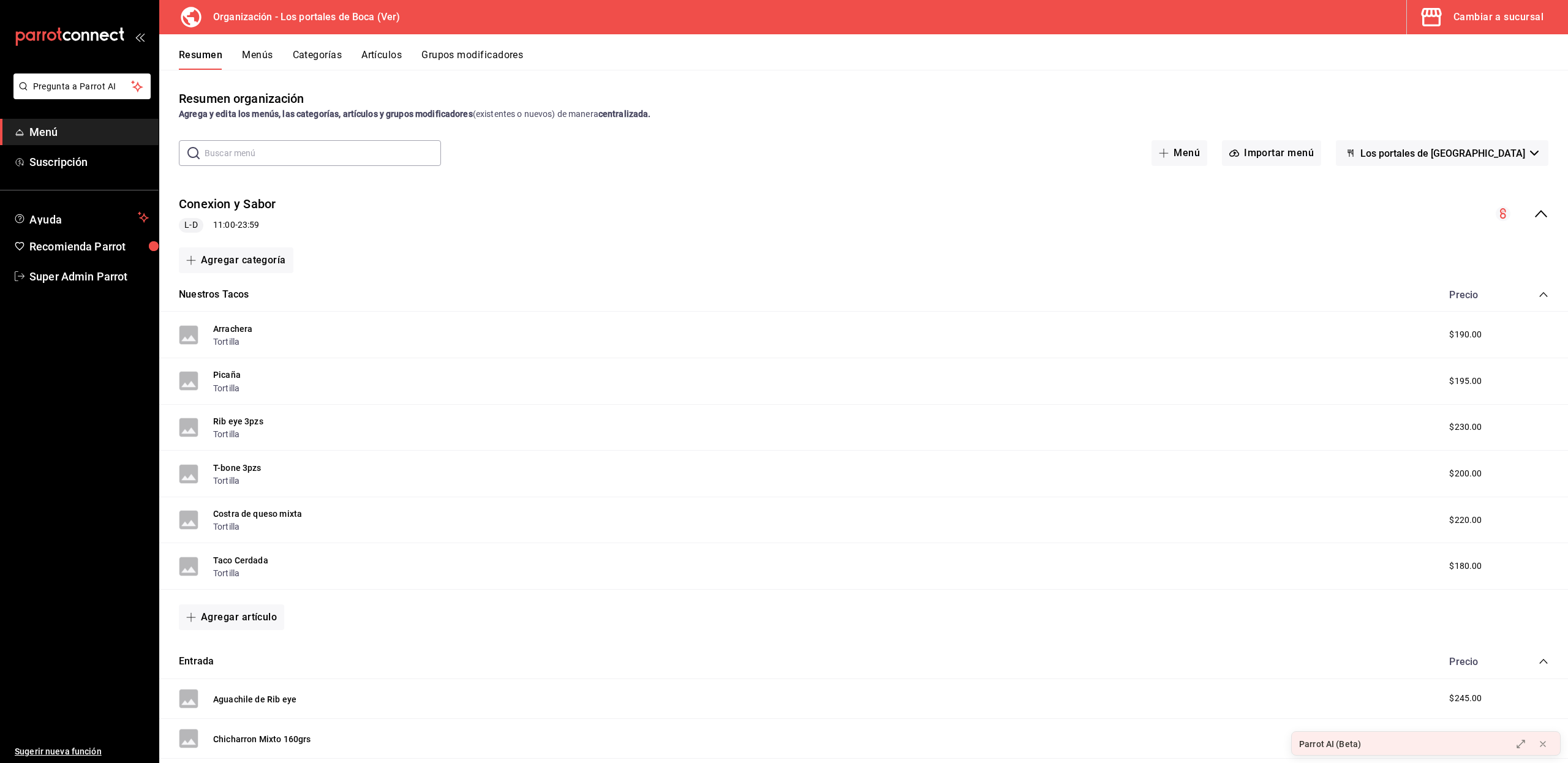
click at [1482, 14] on div "Cambiar a sucursal" at bounding box center [1498, 17] width 90 height 17
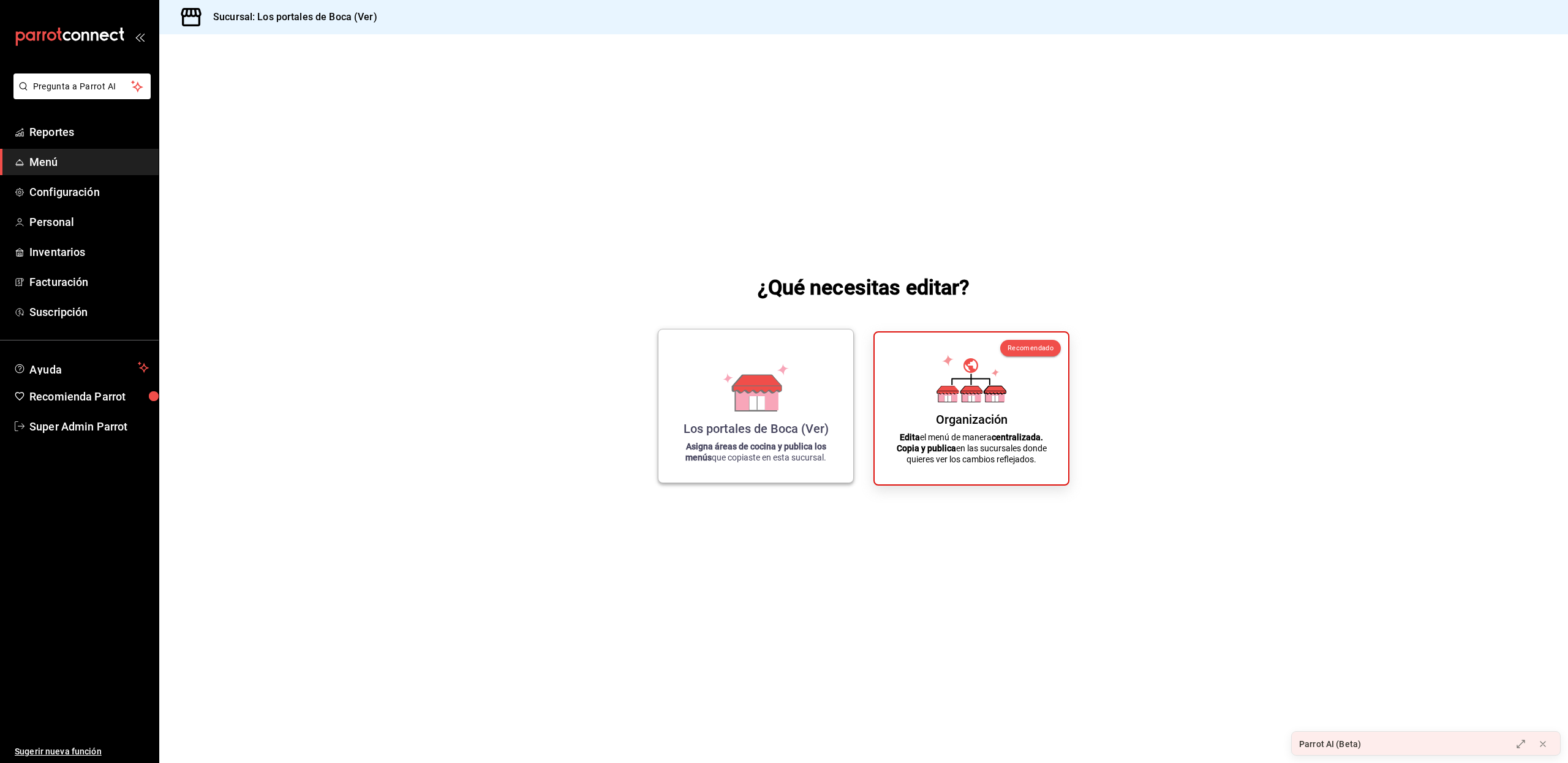
click at [742, 399] on icon at bounding box center [756, 397] width 42 height 27
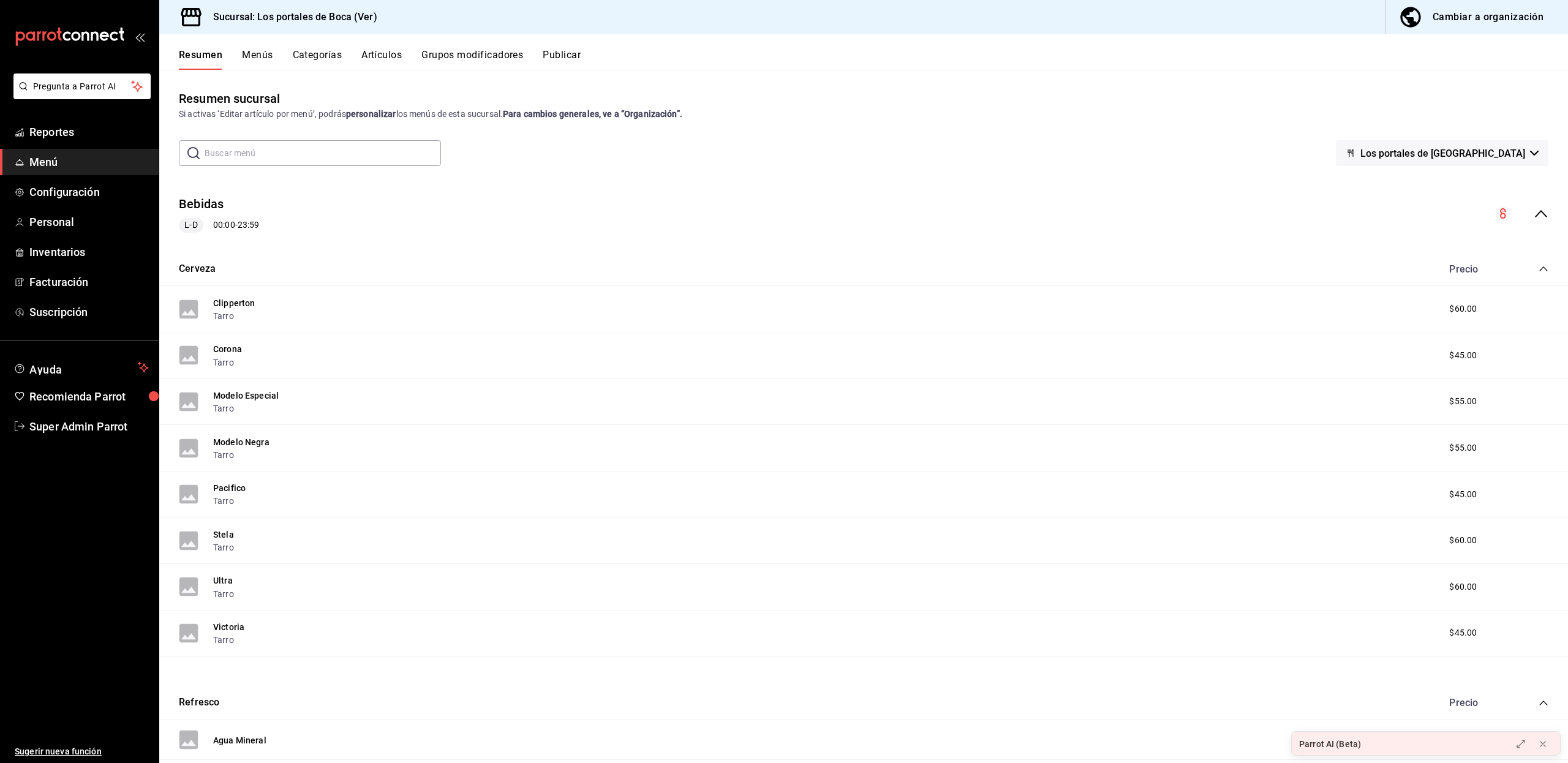
click at [1534, 217] on icon "collapse-menu-row" at bounding box center [1541, 214] width 15 height 15
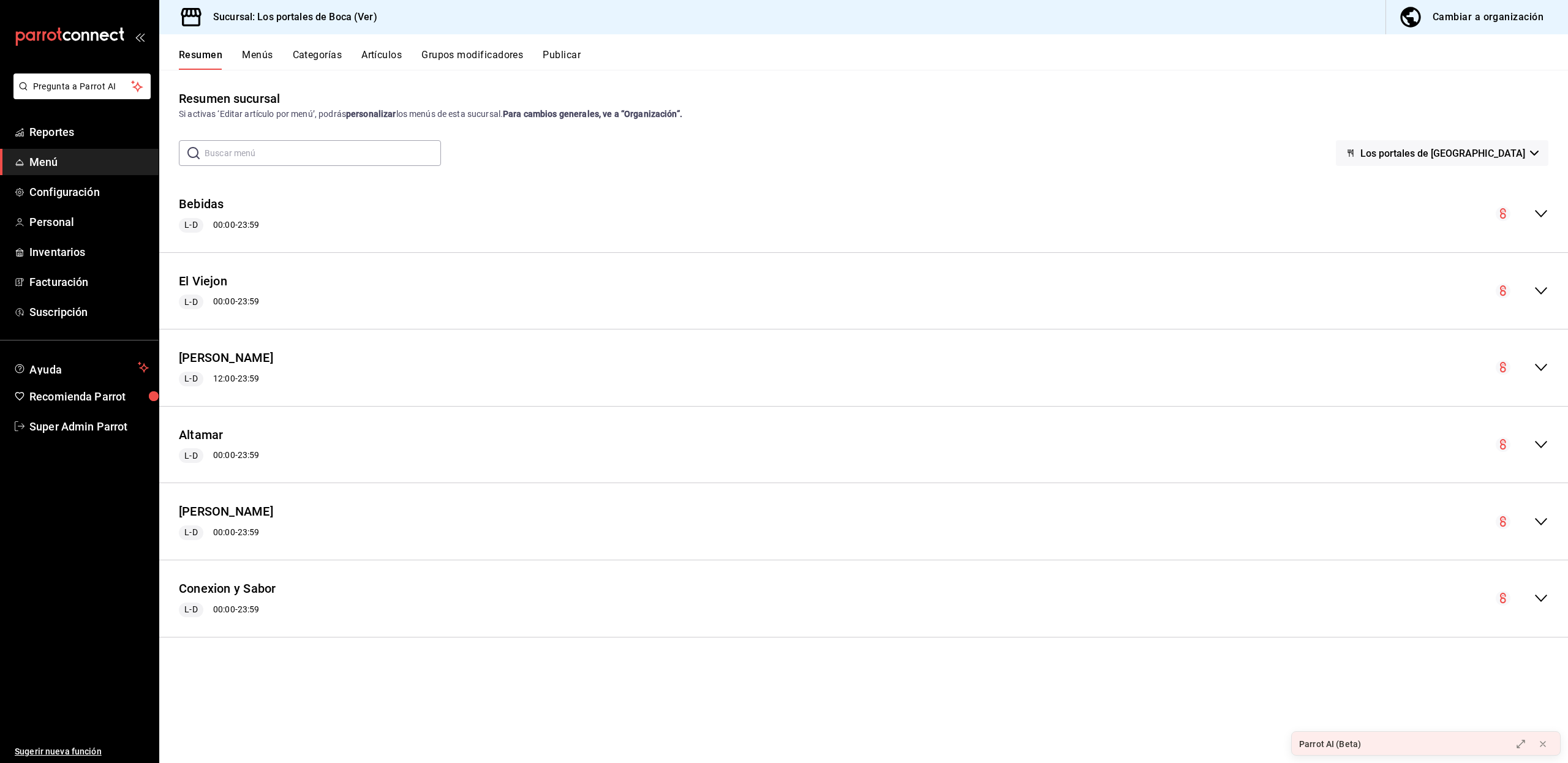
click at [258, 56] on button "Menús" at bounding box center [257, 60] width 30 height 21
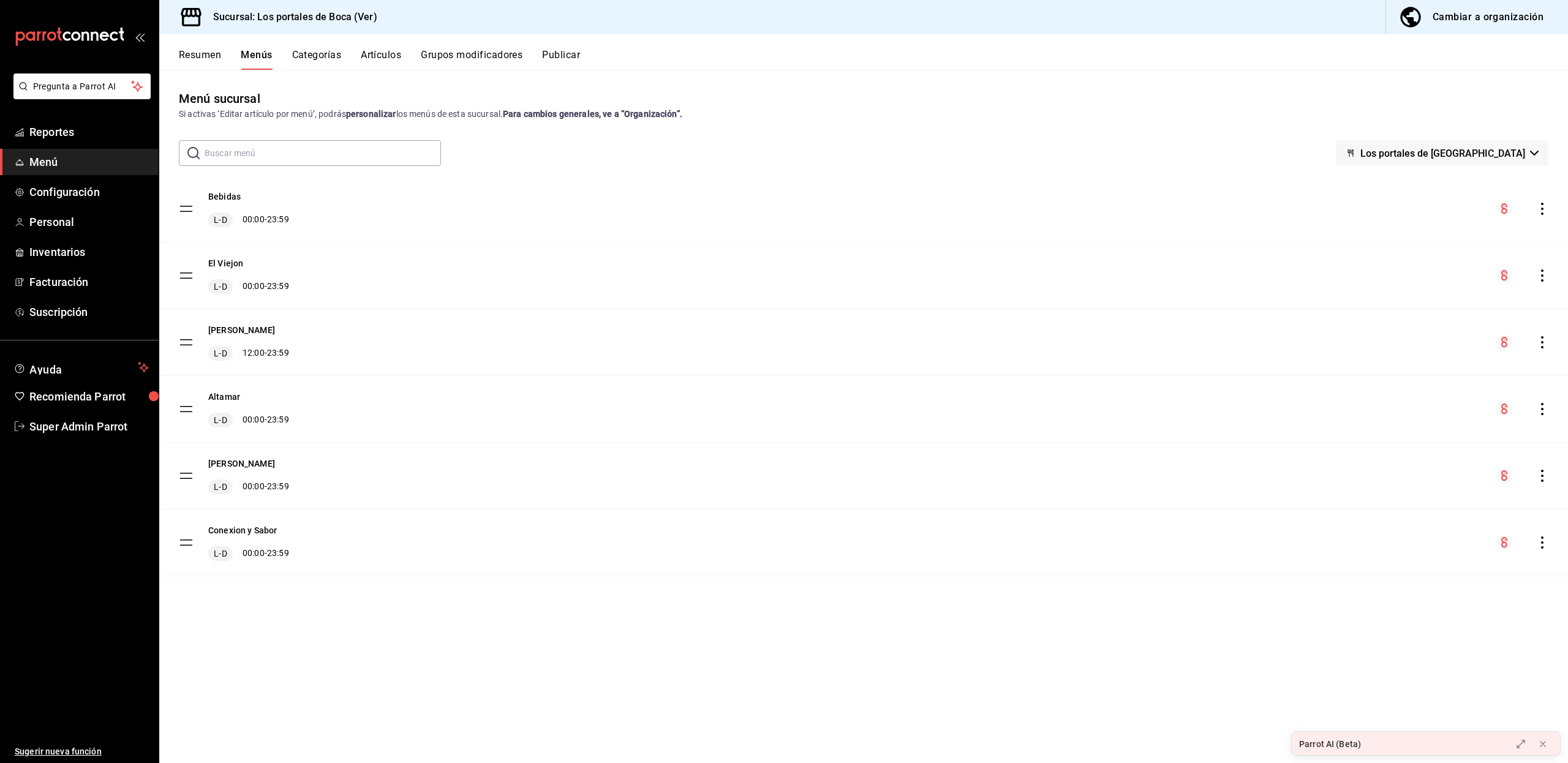
click at [1542, 474] on icon "actions" at bounding box center [1541, 476] width 12 height 12
click at [1461, 21] on div at bounding box center [784, 381] width 1568 height 763
click at [1455, 17] on div "Cambiar a organización" at bounding box center [1487, 17] width 111 height 17
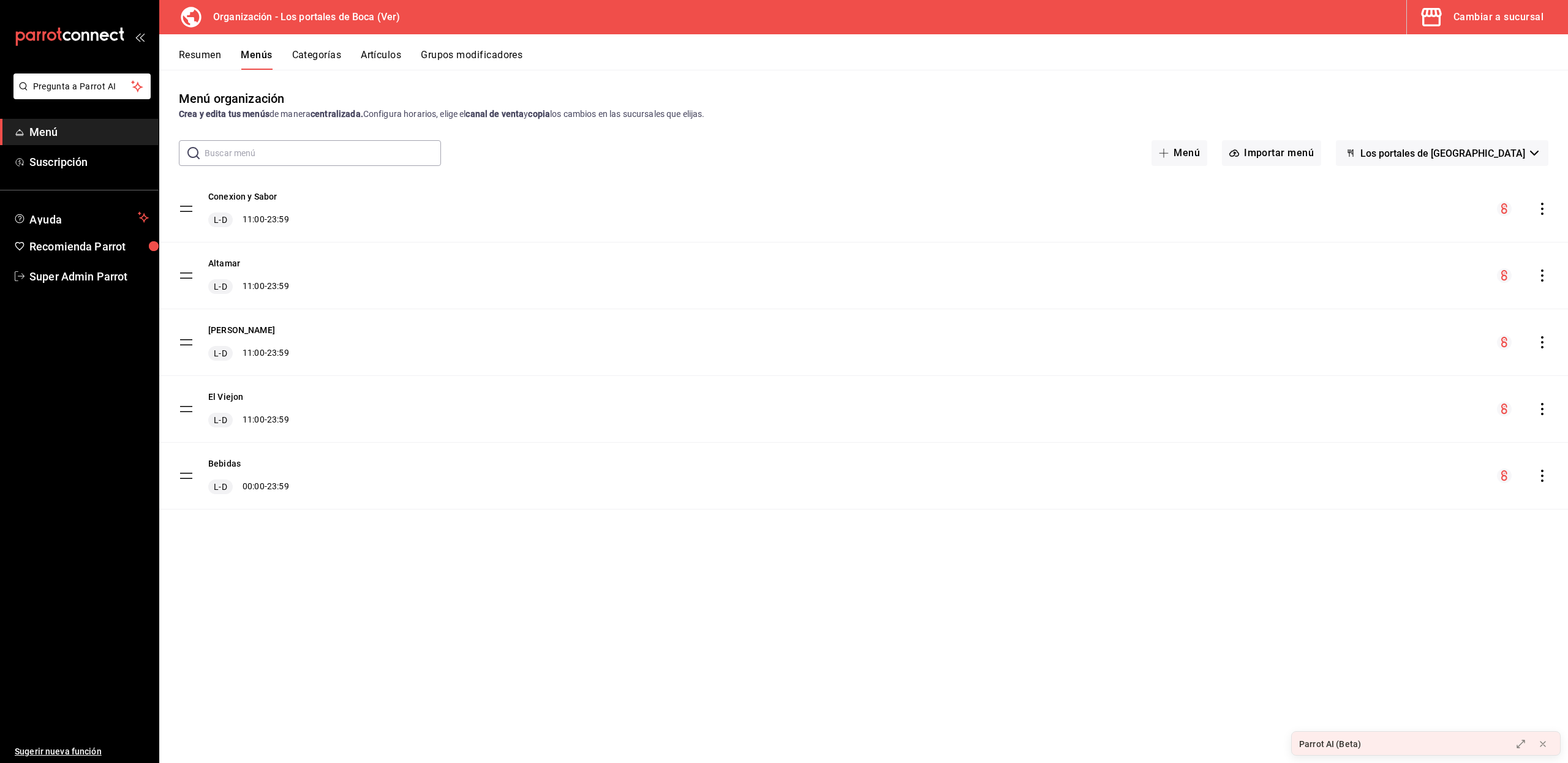
click at [324, 54] on button "Categorías" at bounding box center [317, 60] width 50 height 21
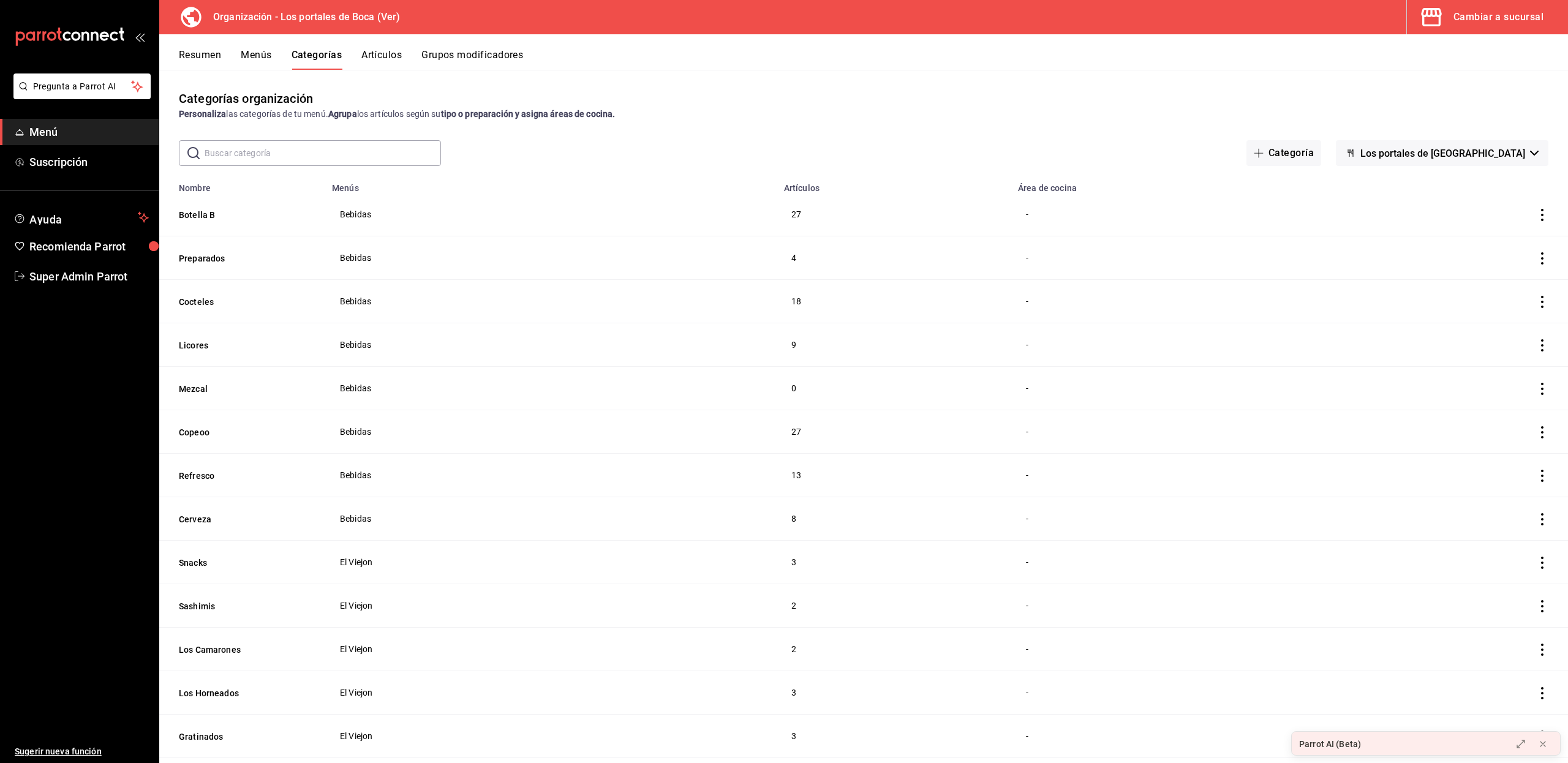
click at [276, 153] on input "text" at bounding box center [322, 153] width 236 height 25
type input "ron"
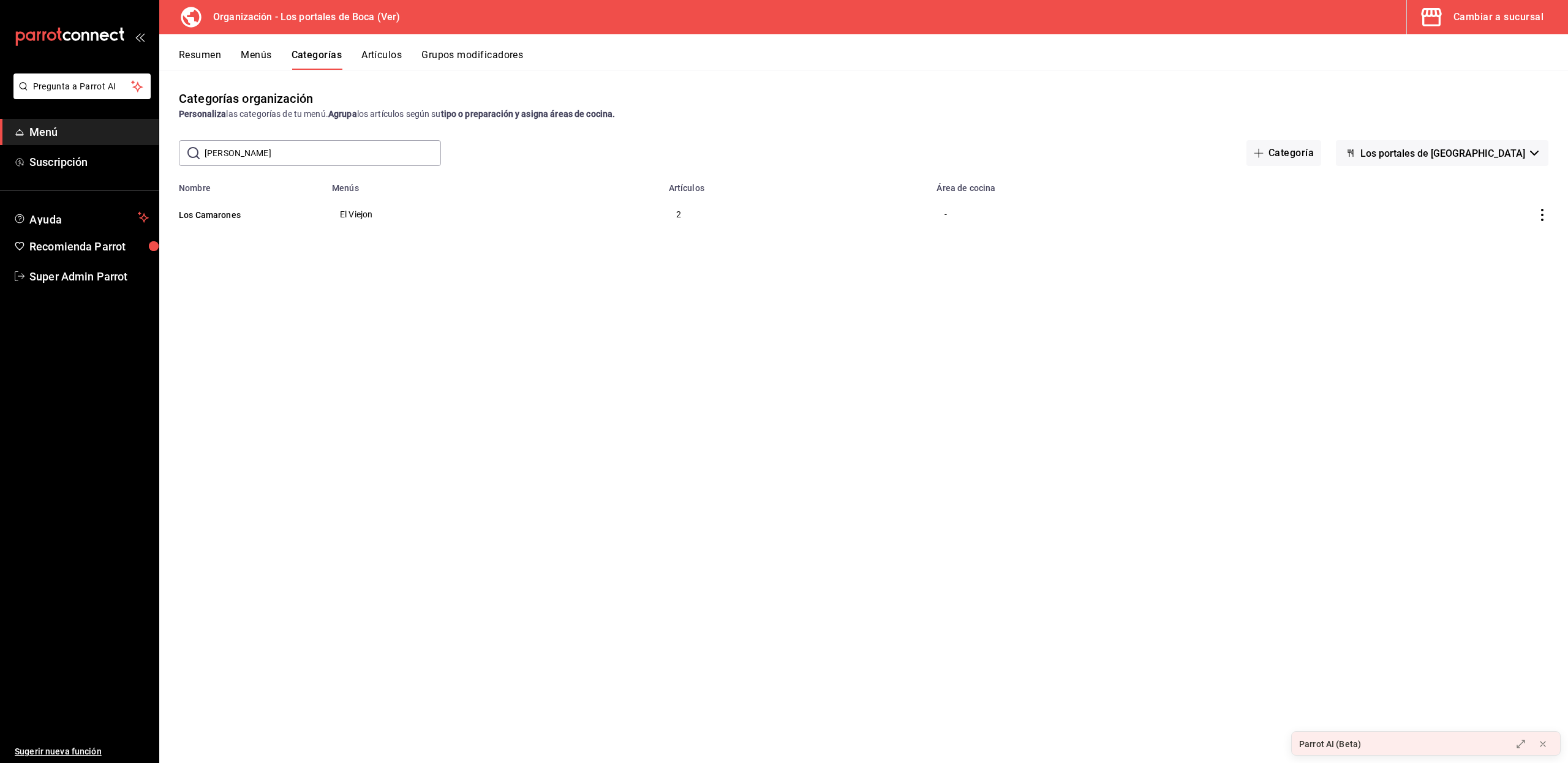
drag, startPoint x: 260, startPoint y: 159, endPoint x: 192, endPoint y: 163, distance: 68.1
click at [192, 163] on div "​ ron ​" at bounding box center [309, 153] width 262 height 26
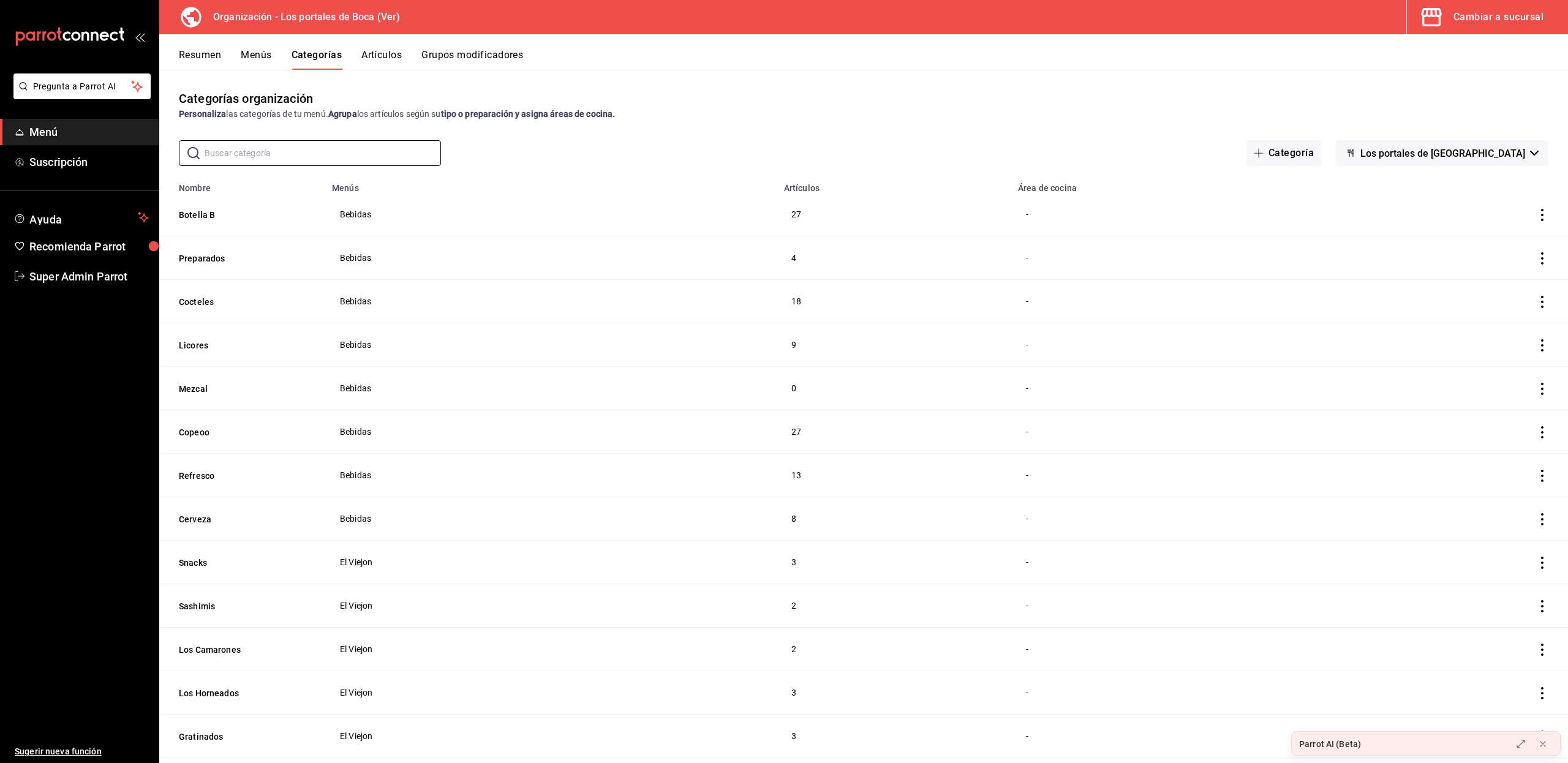
click at [249, 56] on button "Menús" at bounding box center [256, 60] width 30 height 21
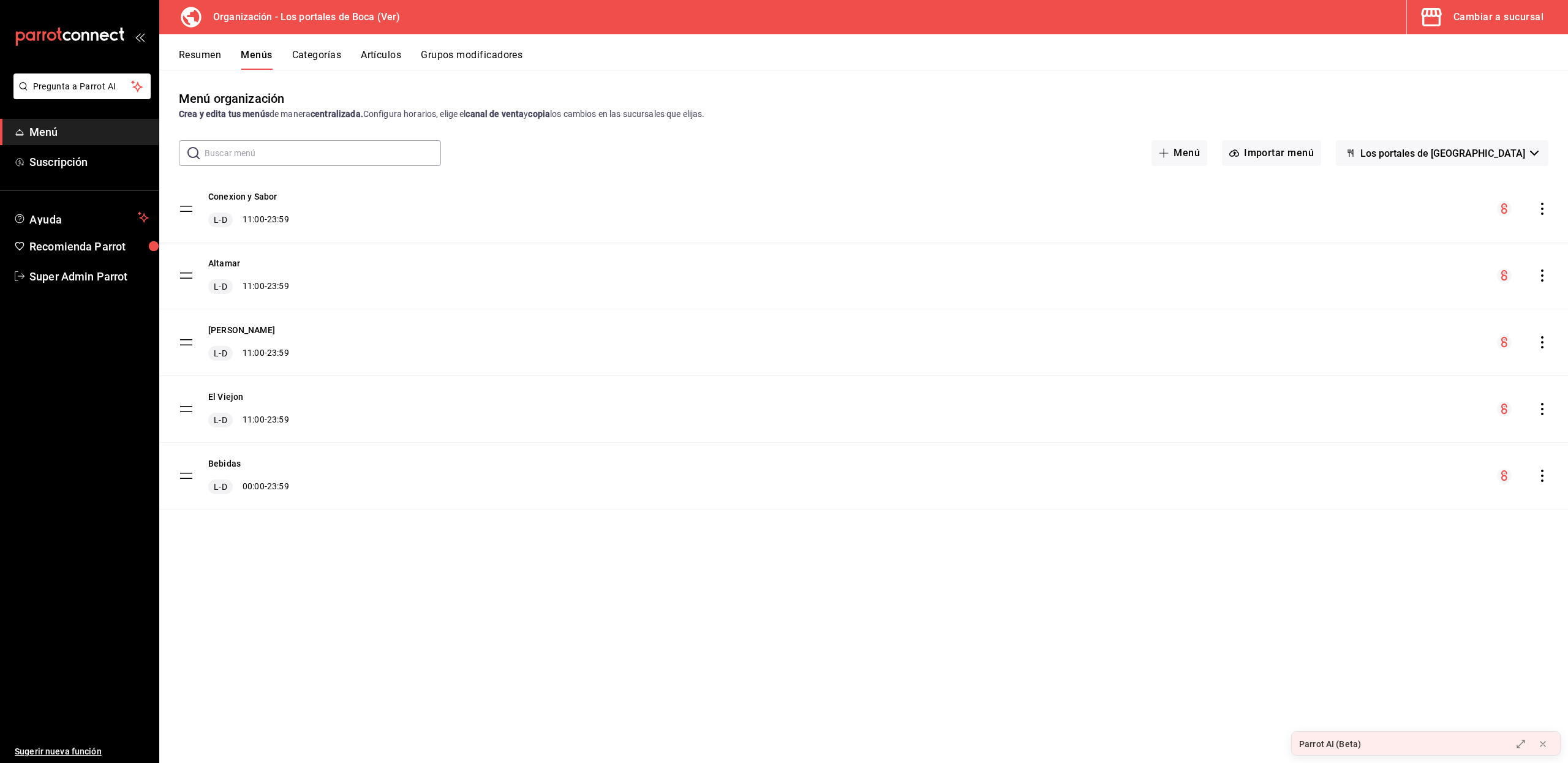
drag, startPoint x: 189, startPoint y: 210, endPoint x: 186, endPoint y: 289, distance: 79.1
click at [186, 289] on tbody "Conexion y Sabor L-D 11:00 - 23:59 Altamar L-D 11:00 - 23:59 Tortas Roque L-D 1…" at bounding box center [864, 342] width 1409 height 334
drag, startPoint x: 186, startPoint y: 277, endPoint x: 187, endPoint y: 184, distance: 93.0
click at [187, 184] on tbody "Conexion y Sabor L-D 11:00 - 23:59 Altamar L-D 11:00 - 23:59 Tortas Roque L-D 1…" at bounding box center [864, 342] width 1409 height 334
drag, startPoint x: 186, startPoint y: 207, endPoint x: 207, endPoint y: 593, distance: 386.6
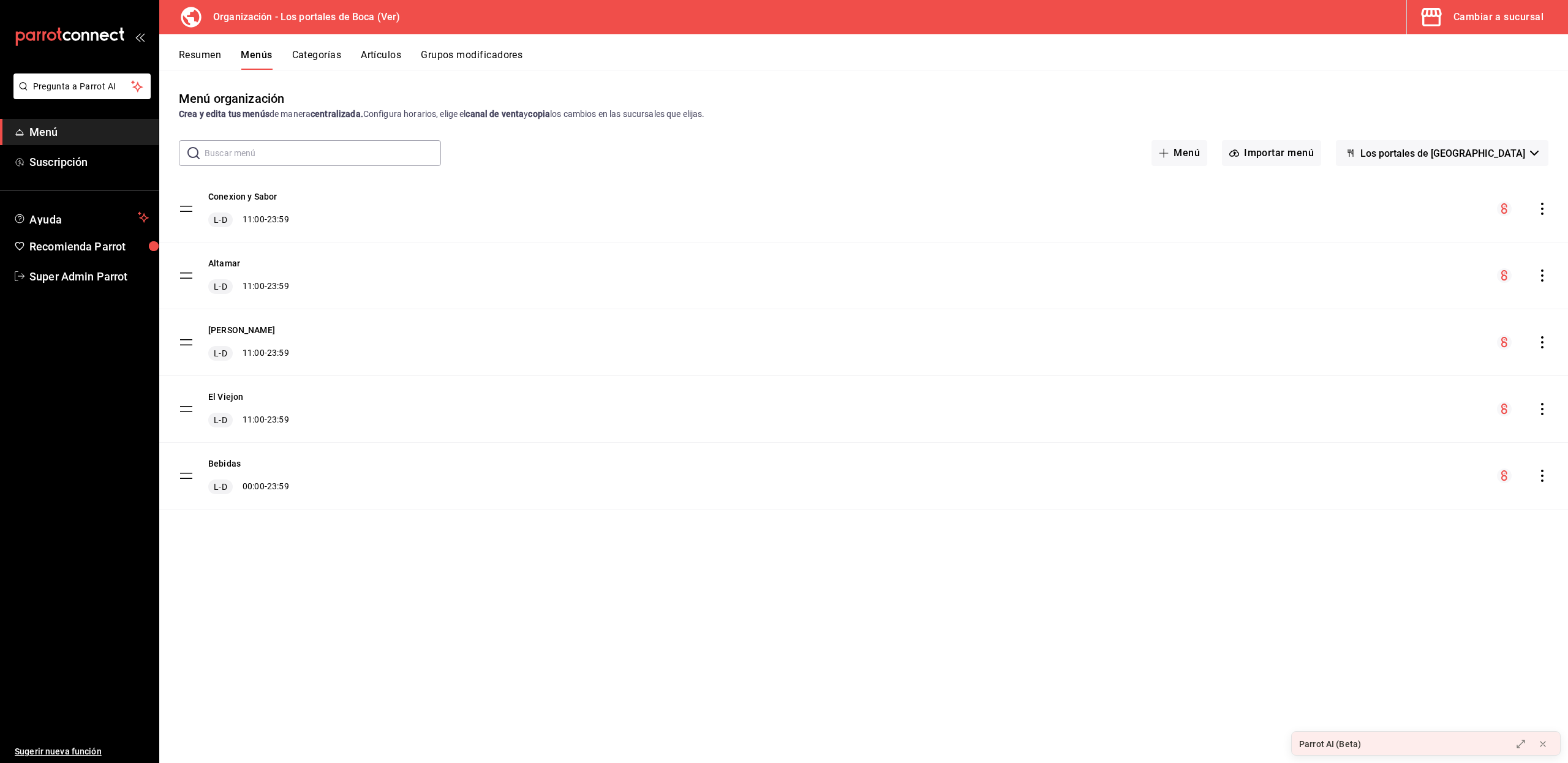
click at [207, 593] on div "Menú organización Crea y edita tus menús de manera centralizada. Configura hora…" at bounding box center [864, 426] width 1409 height 673
click at [1502, 22] on div "Cambiar a sucursal" at bounding box center [1498, 17] width 90 height 17
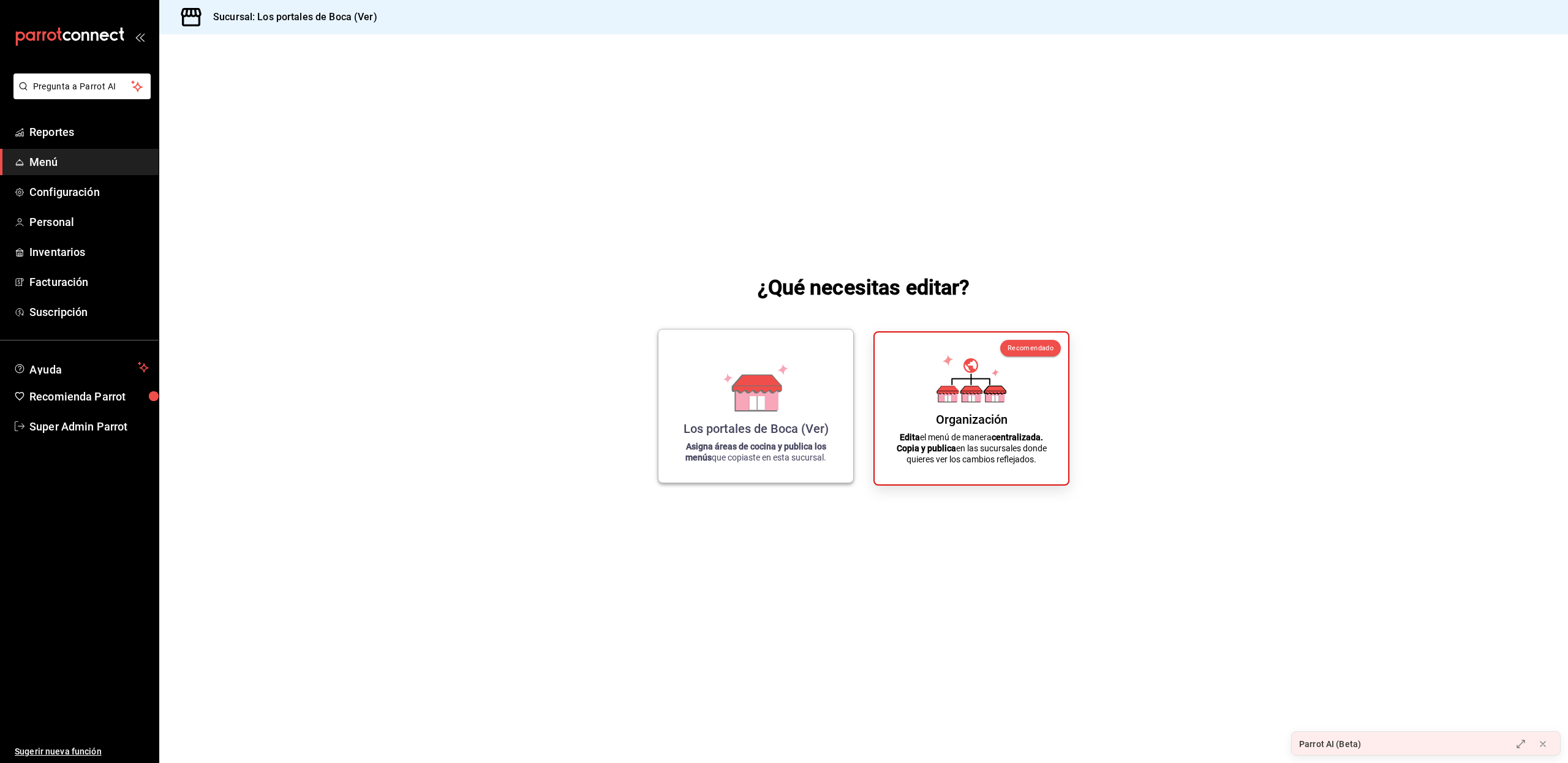
click at [762, 415] on div "Los portales de Boca (Ver) Asigna áreas de cocina y publica los menús que copia…" at bounding box center [756, 406] width 165 height 133
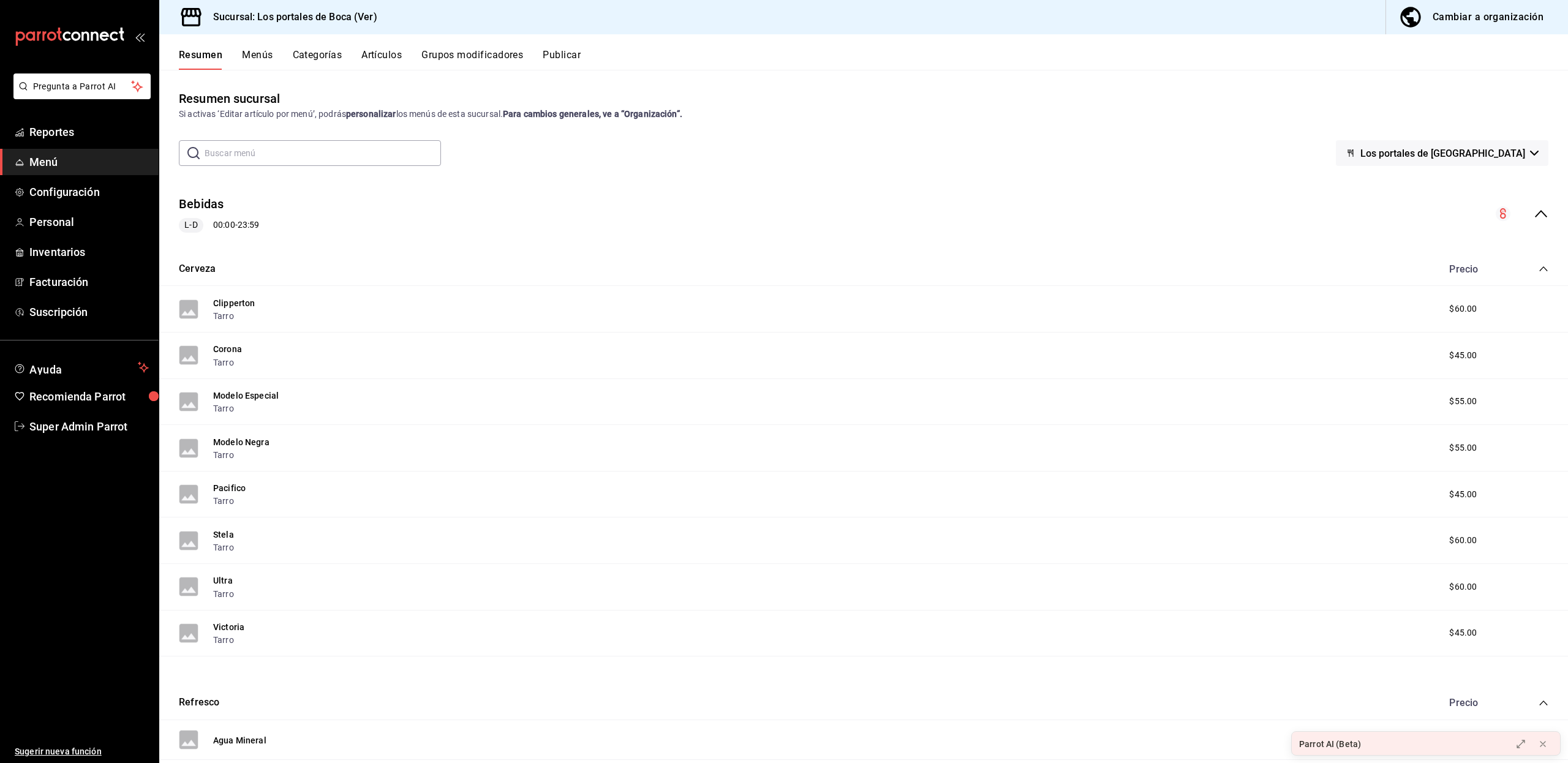
click at [1534, 213] on icon "collapse-menu-row" at bounding box center [1541, 214] width 15 height 15
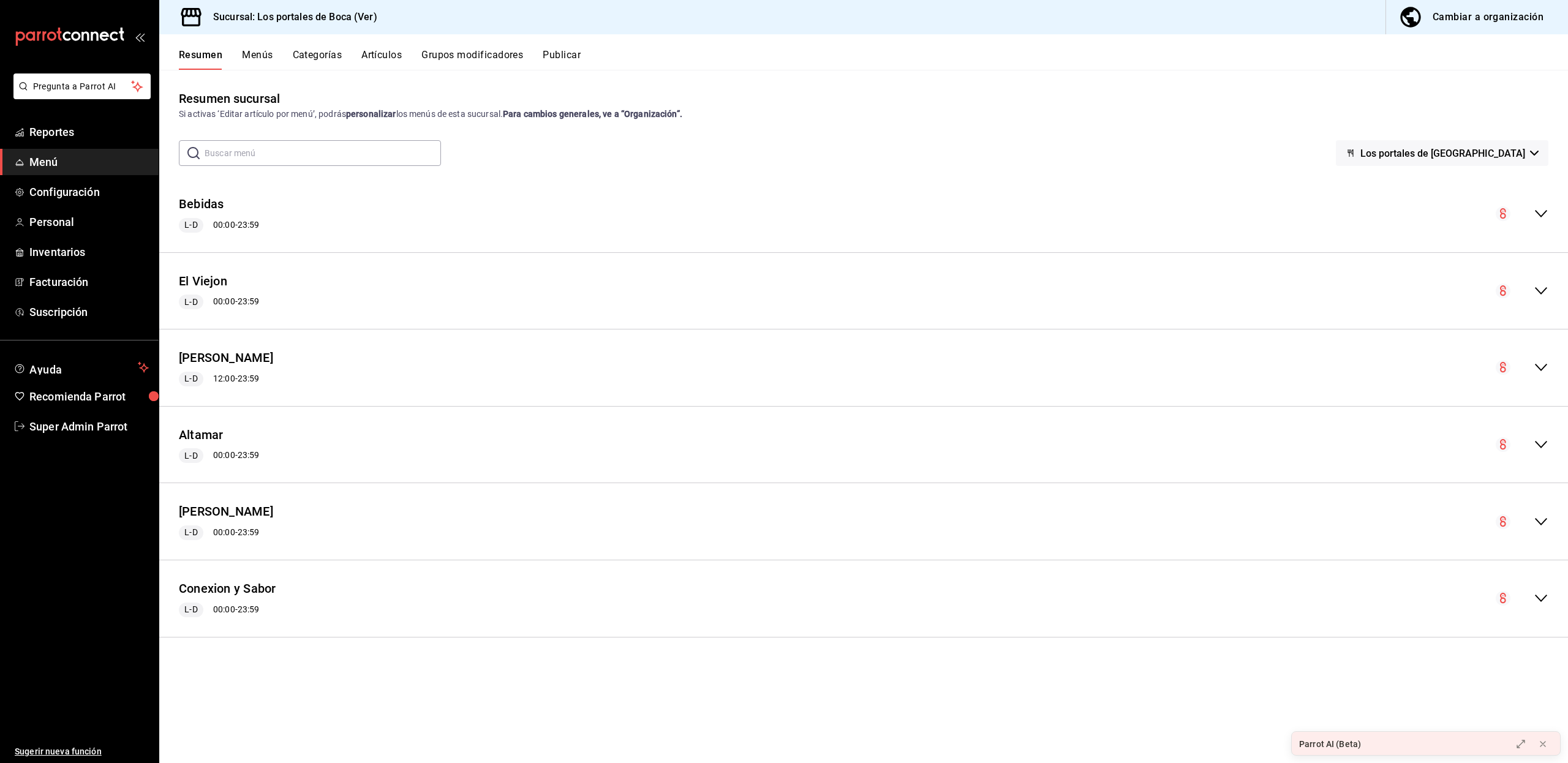
click at [1464, 10] on div "Cambiar a organización" at bounding box center [1487, 17] width 111 height 17
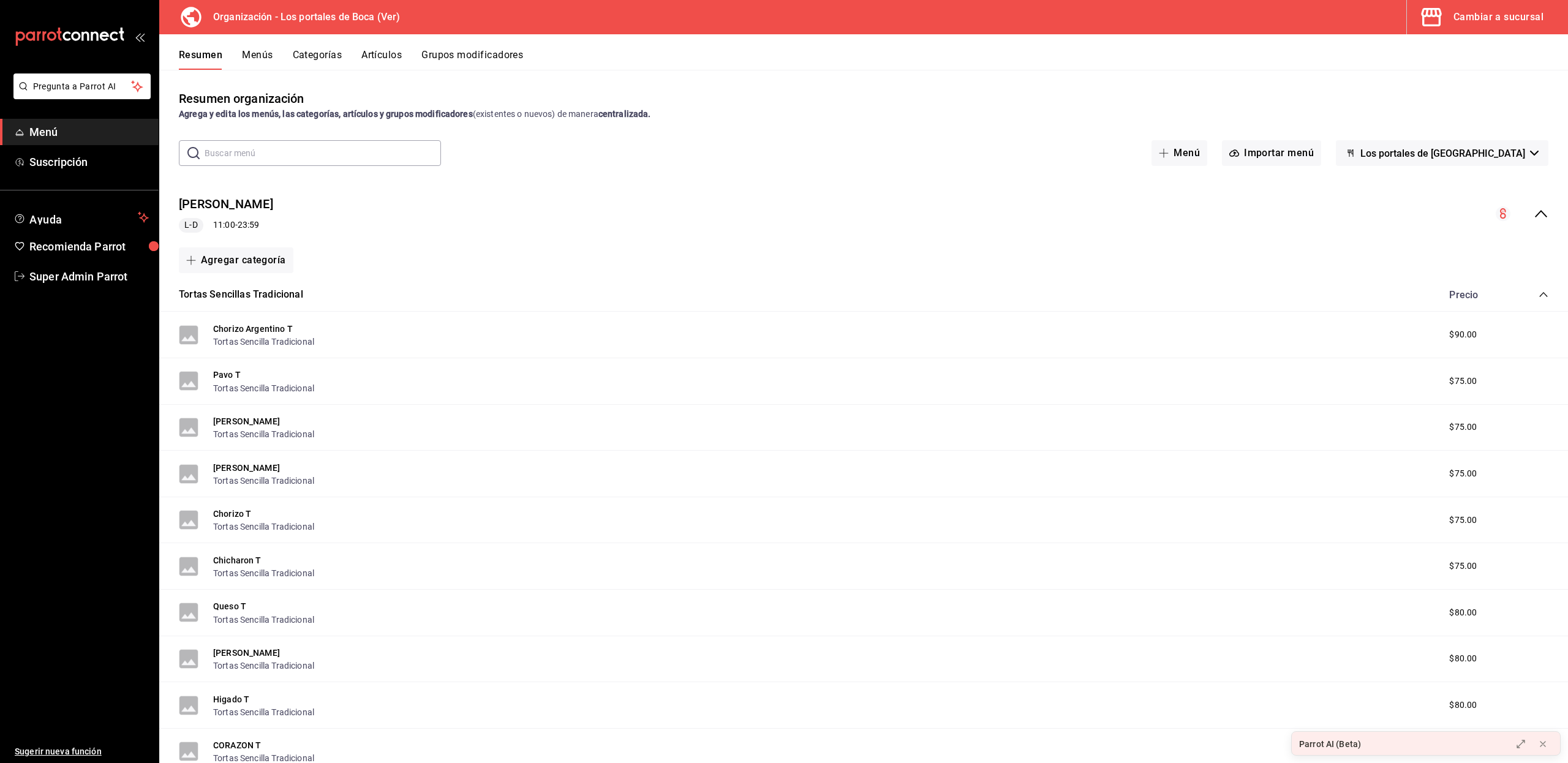
click at [317, 56] on button "Categorías" at bounding box center [317, 60] width 50 height 21
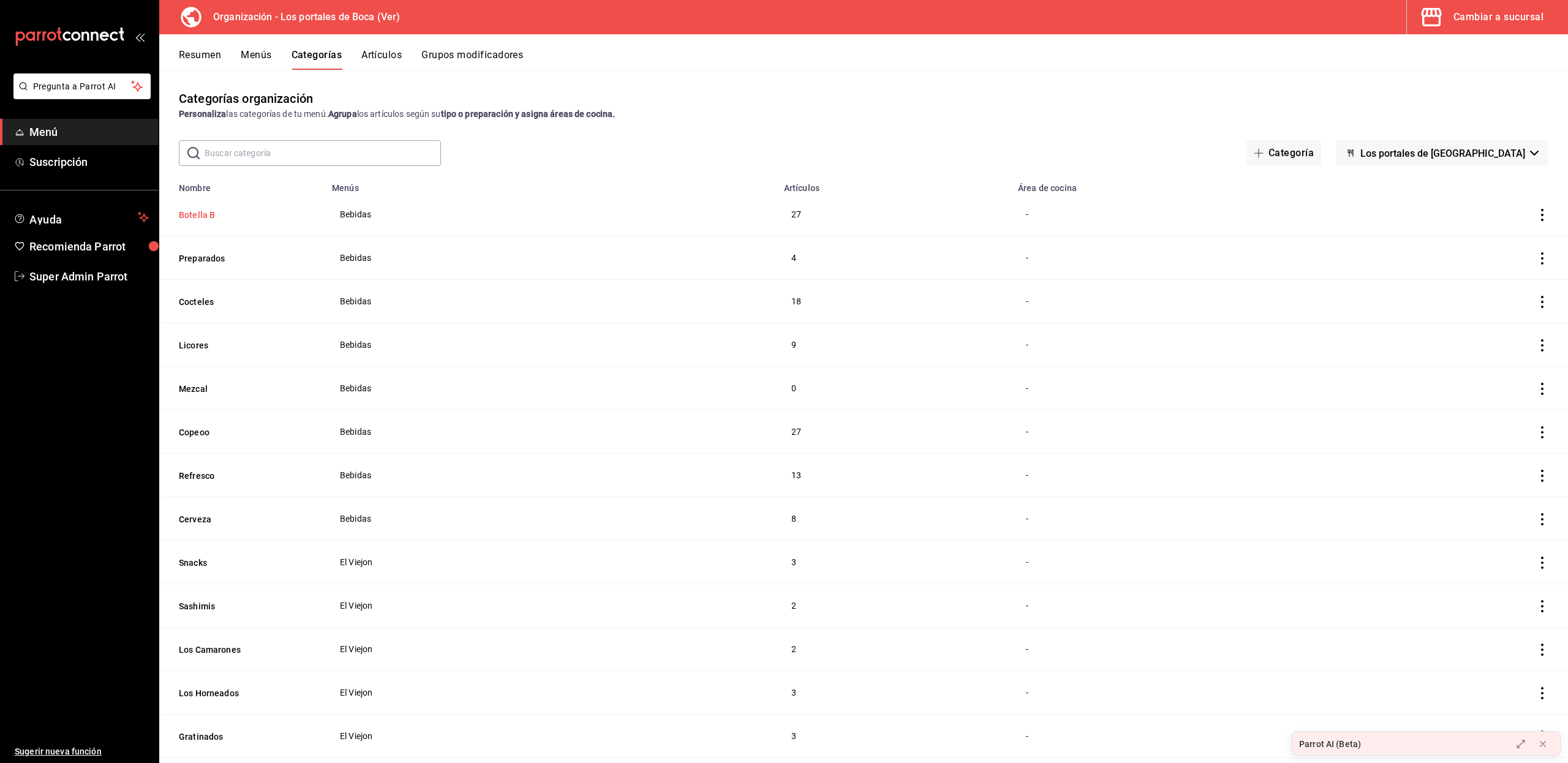
click at [191, 216] on button "Botella B" at bounding box center [240, 215] width 122 height 12
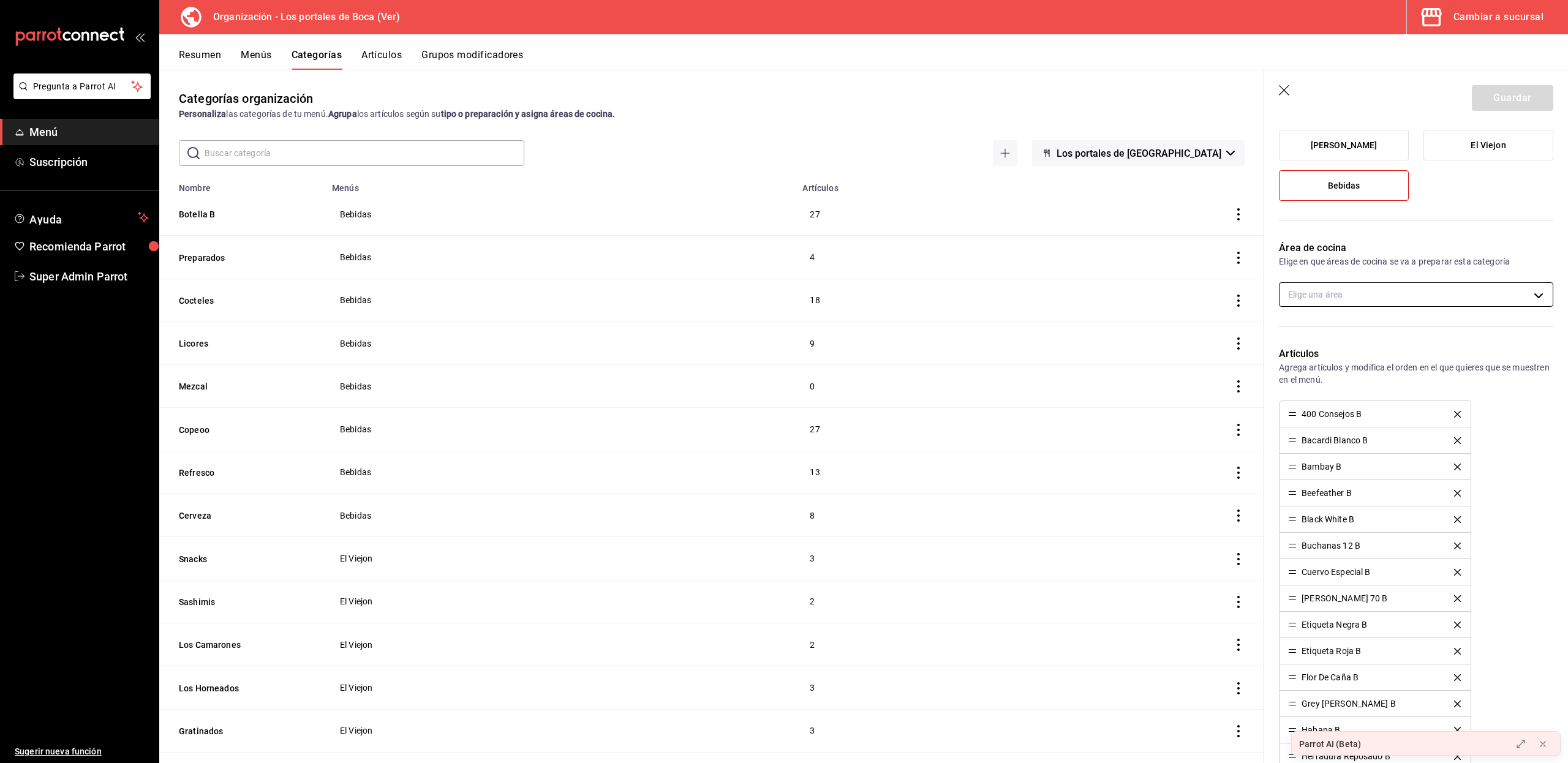
scroll to position [173, 0]
drag, startPoint x: 1296, startPoint y: 407, endPoint x: 1296, endPoint y: 435, distance: 28.0
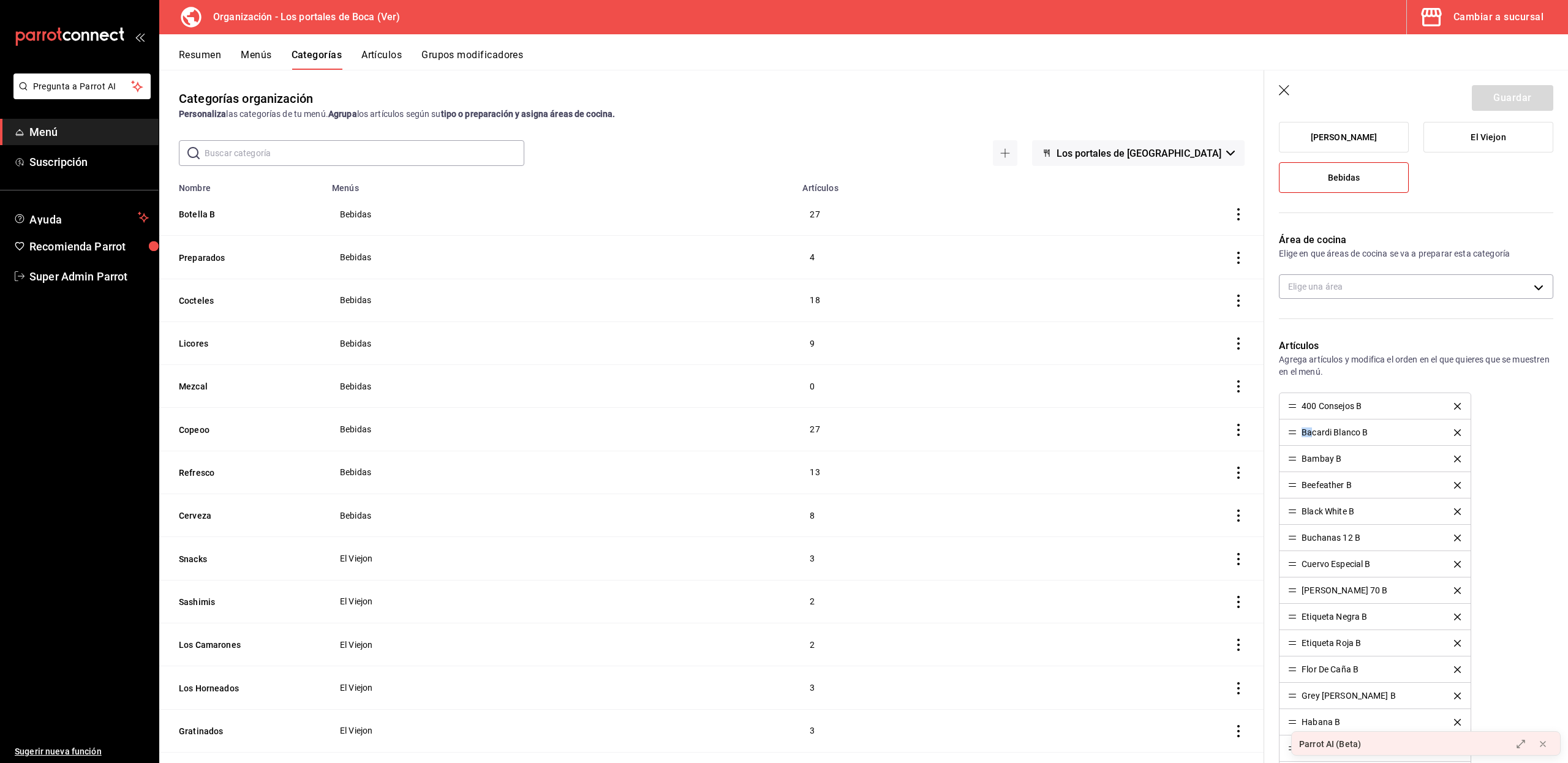
drag, startPoint x: 1298, startPoint y: 435, endPoint x: 1309, endPoint y: 441, distance: 12.5
click at [1309, 441] on li "Bacardi Blanco B" at bounding box center [1374, 432] width 190 height 27
click at [263, 56] on button "Menús" at bounding box center [256, 60] width 30 height 21
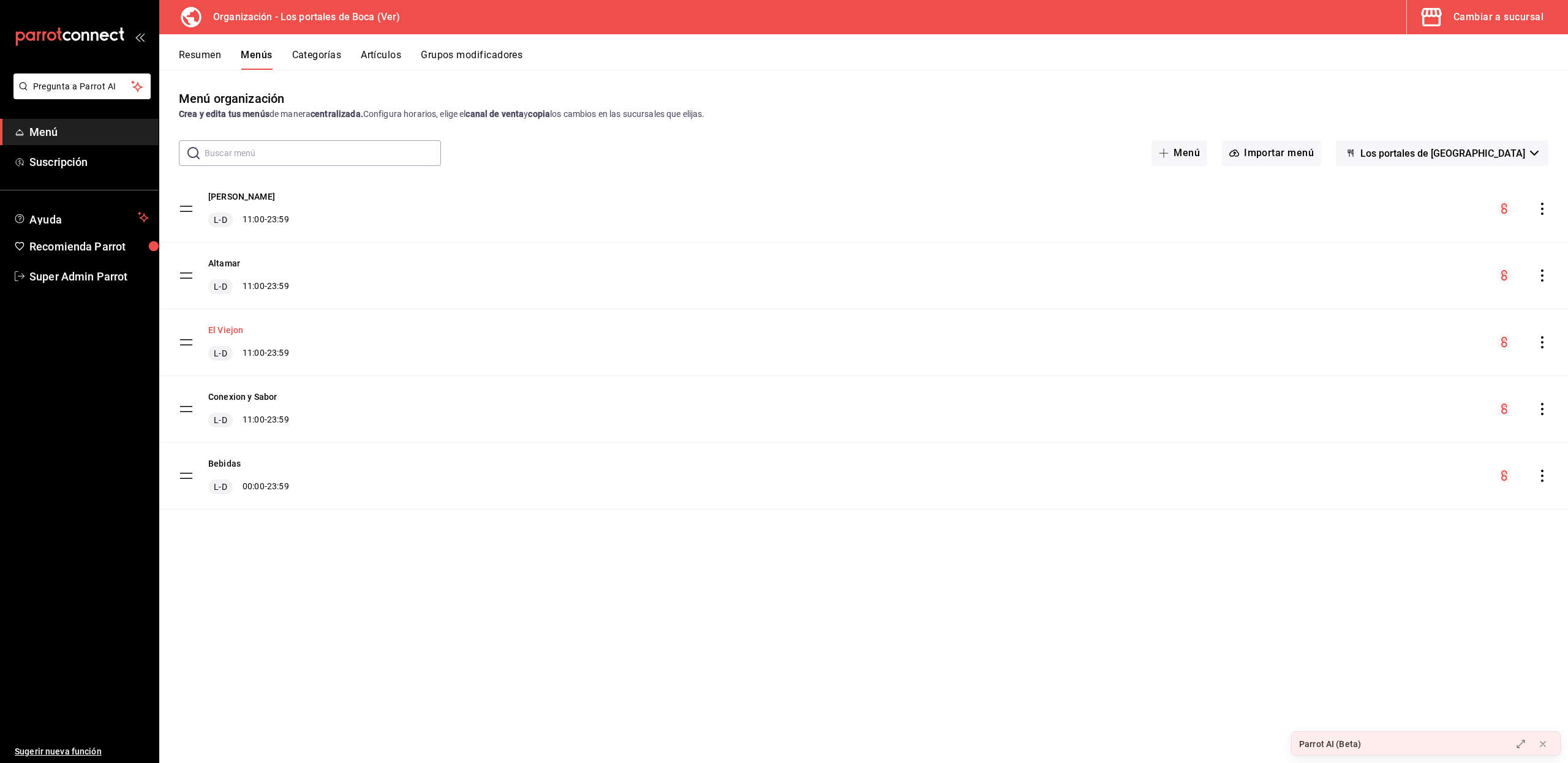
click at [221, 334] on button "El Viejon" at bounding box center [226, 329] width 35 height 12
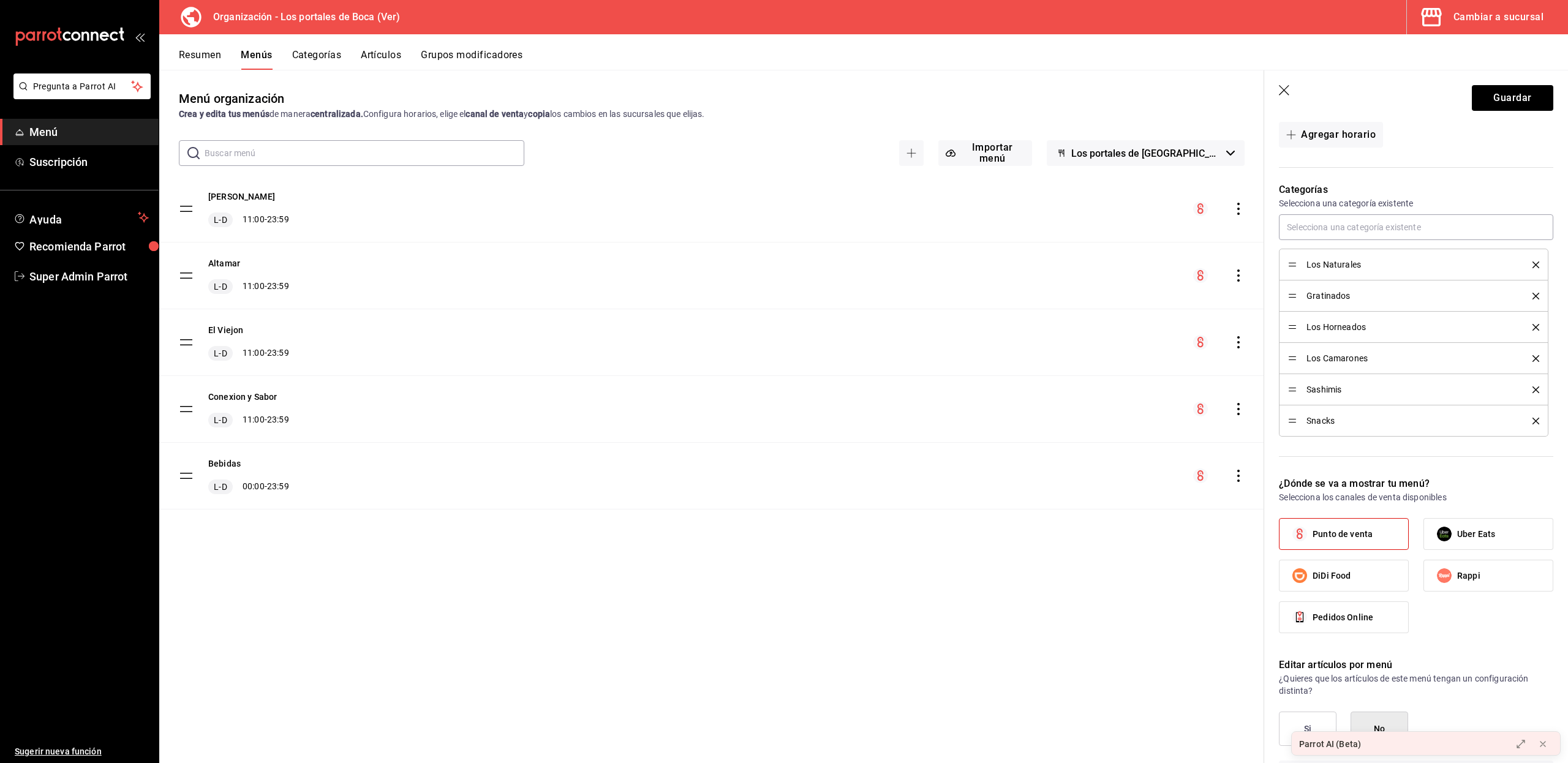
scroll to position [288, 0]
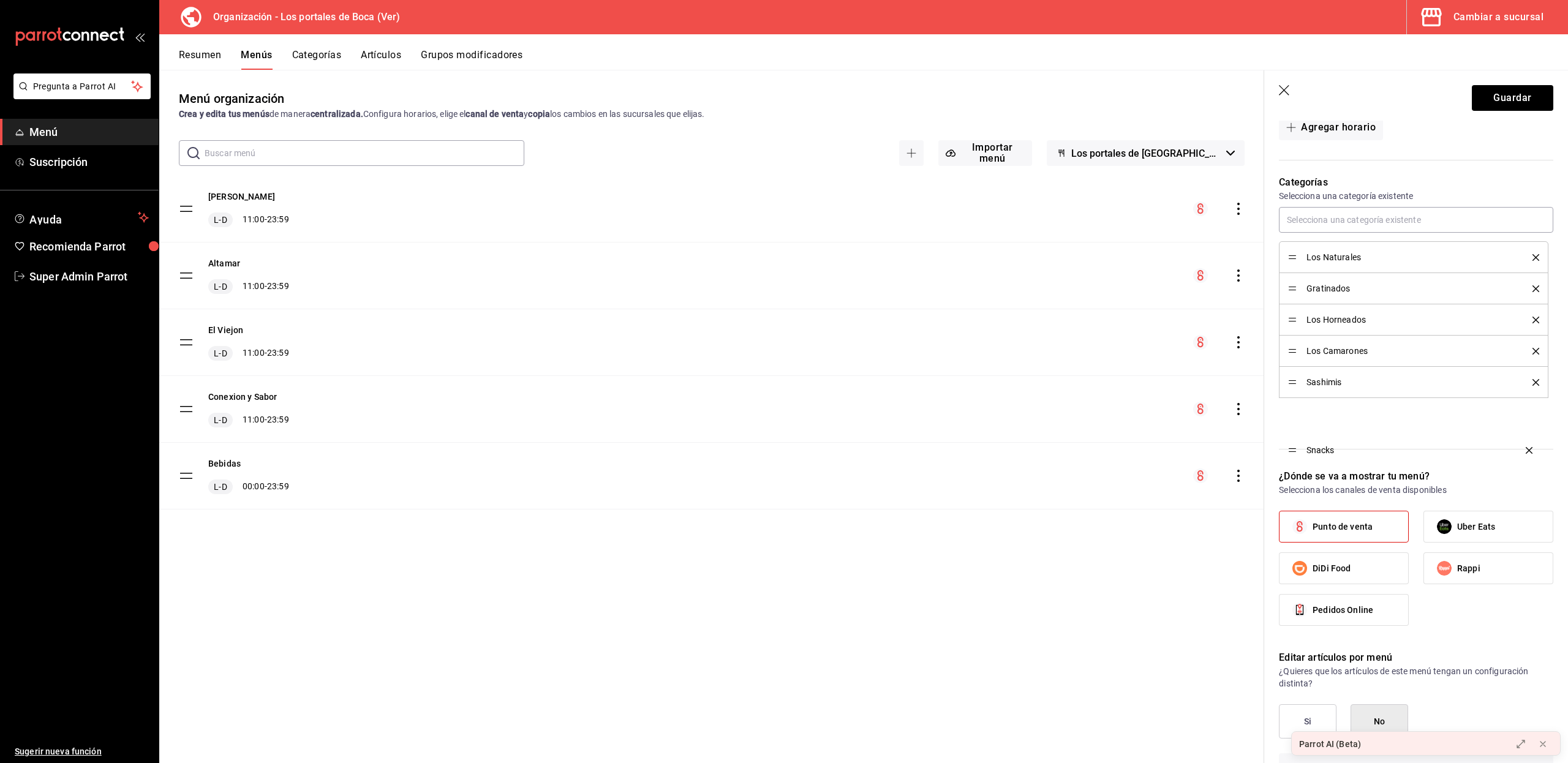
drag, startPoint x: 1294, startPoint y: 452, endPoint x: 1292, endPoint y: 414, distance: 38.1
drag, startPoint x: 1292, startPoint y: 454, endPoint x: 1301, endPoint y: 456, distance: 9.2
drag, startPoint x: 1292, startPoint y: 447, endPoint x: 1298, endPoint y: 370, distance: 77.2
drag, startPoint x: 1291, startPoint y: 353, endPoint x: 1294, endPoint y: 394, distance: 41.1
drag, startPoint x: 1294, startPoint y: 390, endPoint x: 1287, endPoint y: 355, distance: 35.7
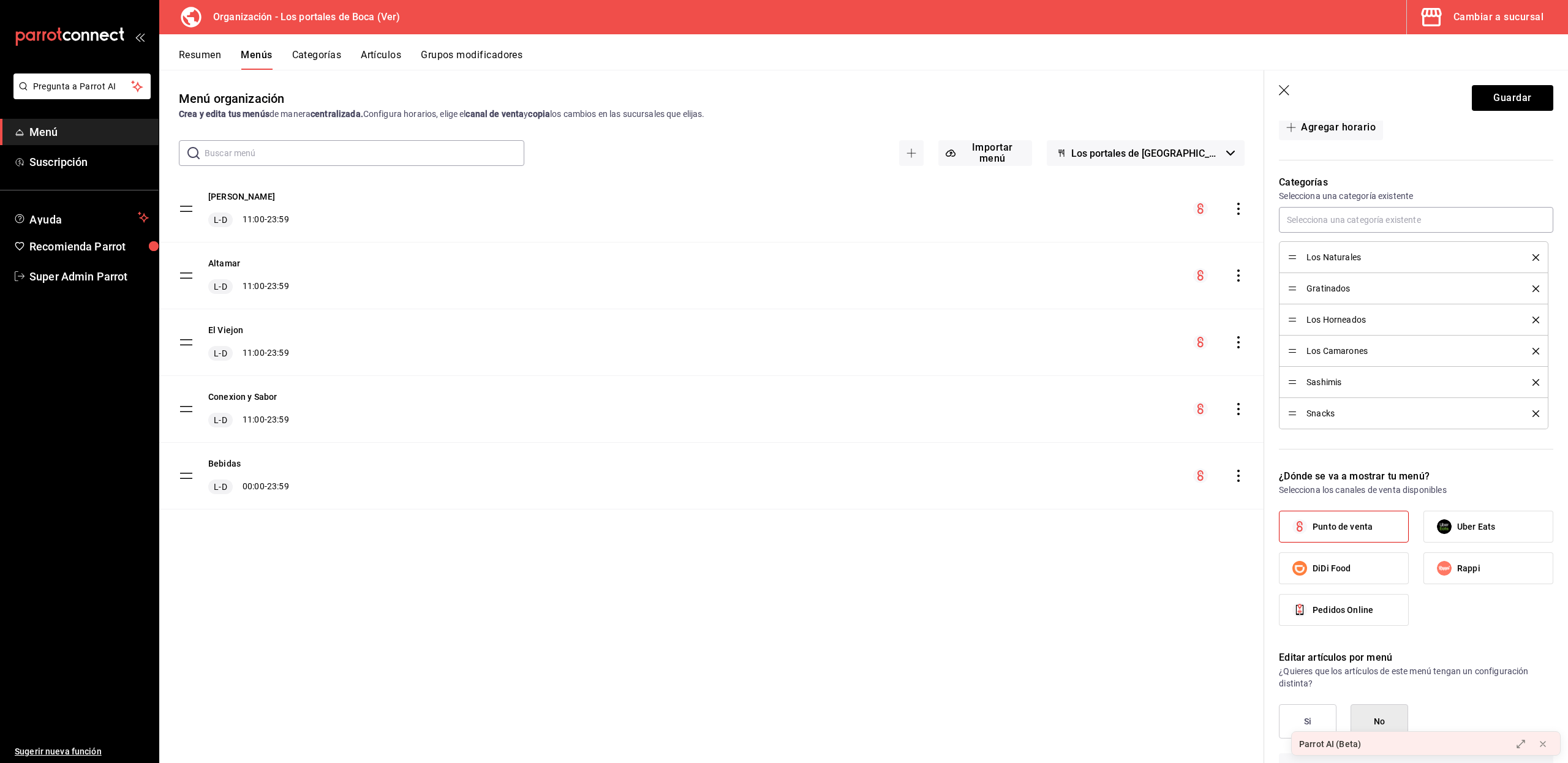
drag, startPoint x: 1287, startPoint y: 355, endPoint x: 776, endPoint y: 623, distance: 577.0
click at [776, 623] on div "Menú organización Crea y edita tus menús de manera centralizada. Configura hora…" at bounding box center [711, 426] width 1104 height 673
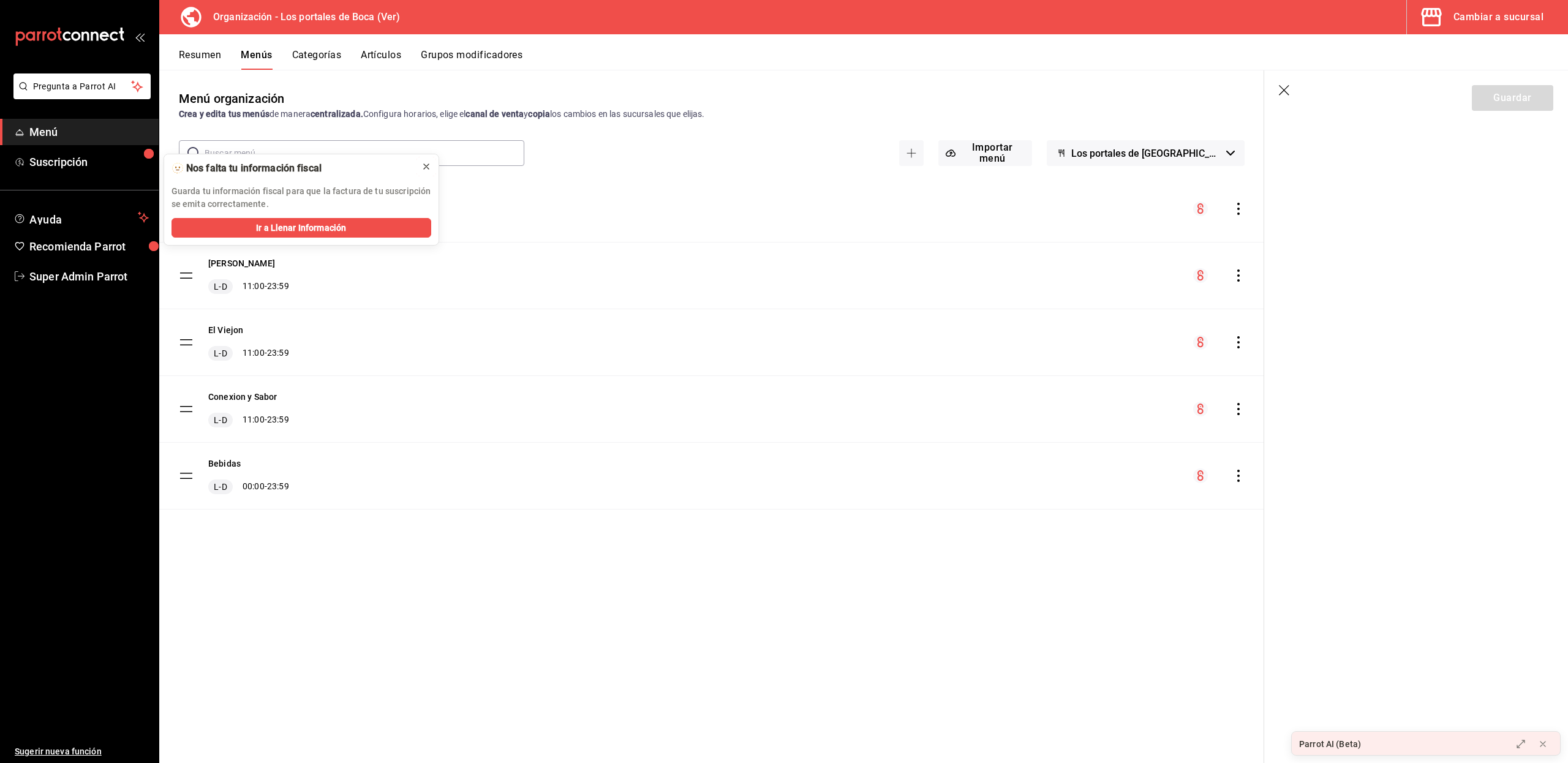
click at [425, 170] on icon at bounding box center [426, 166] width 10 height 10
click at [229, 393] on button "Conexion y Sabor" at bounding box center [243, 396] width 69 height 12
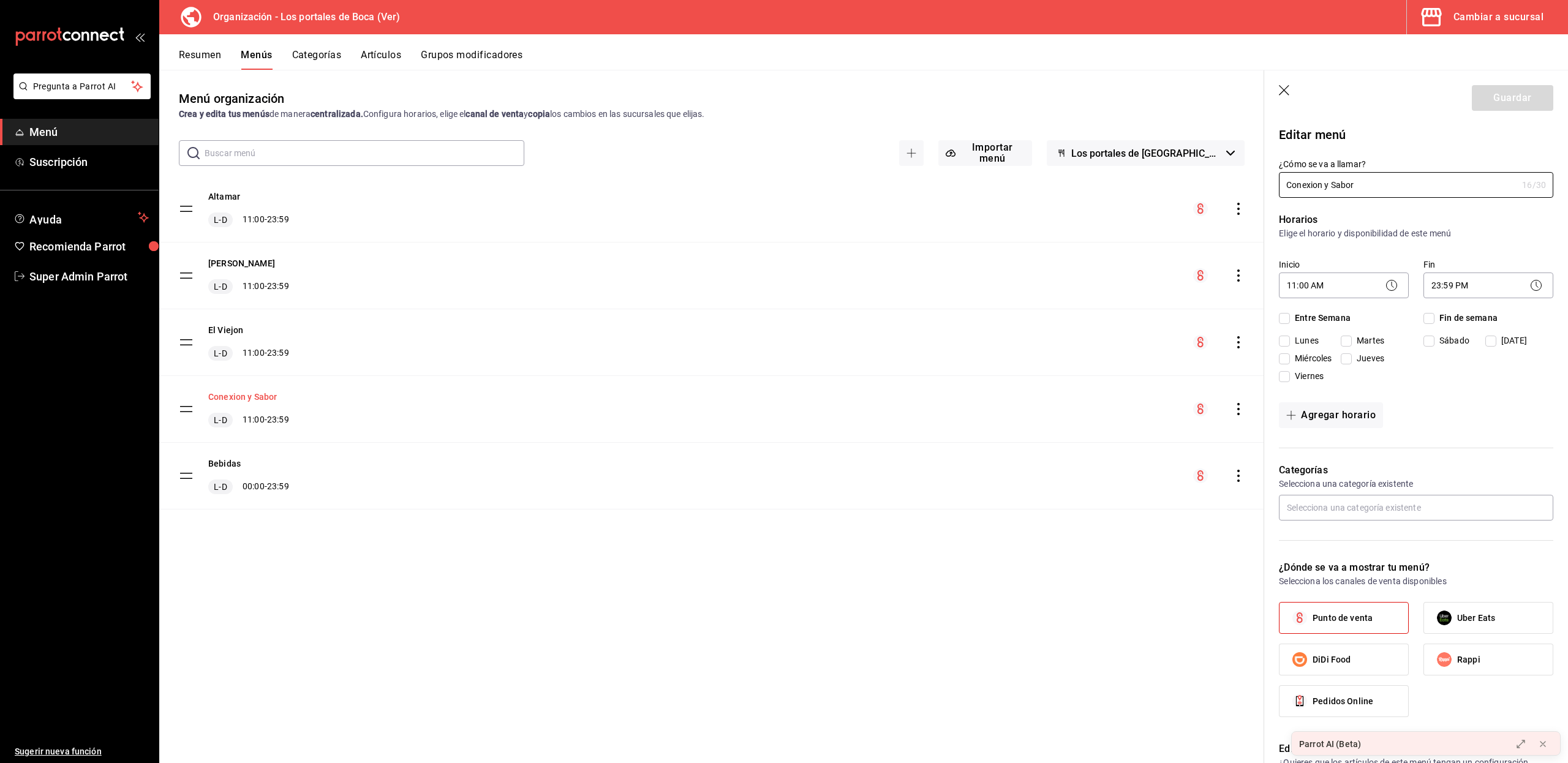
checkbox input "true"
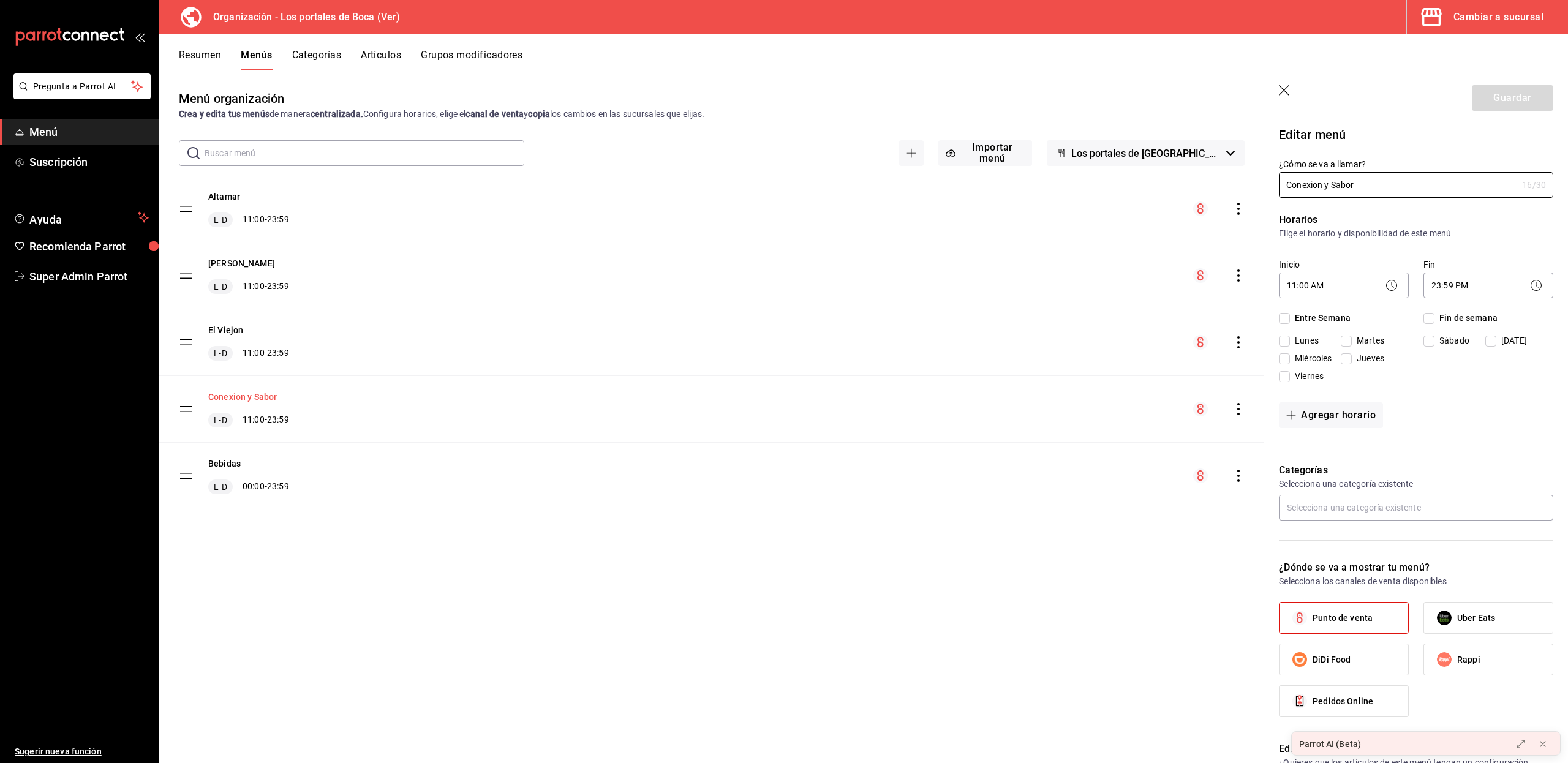
checkbox input "true"
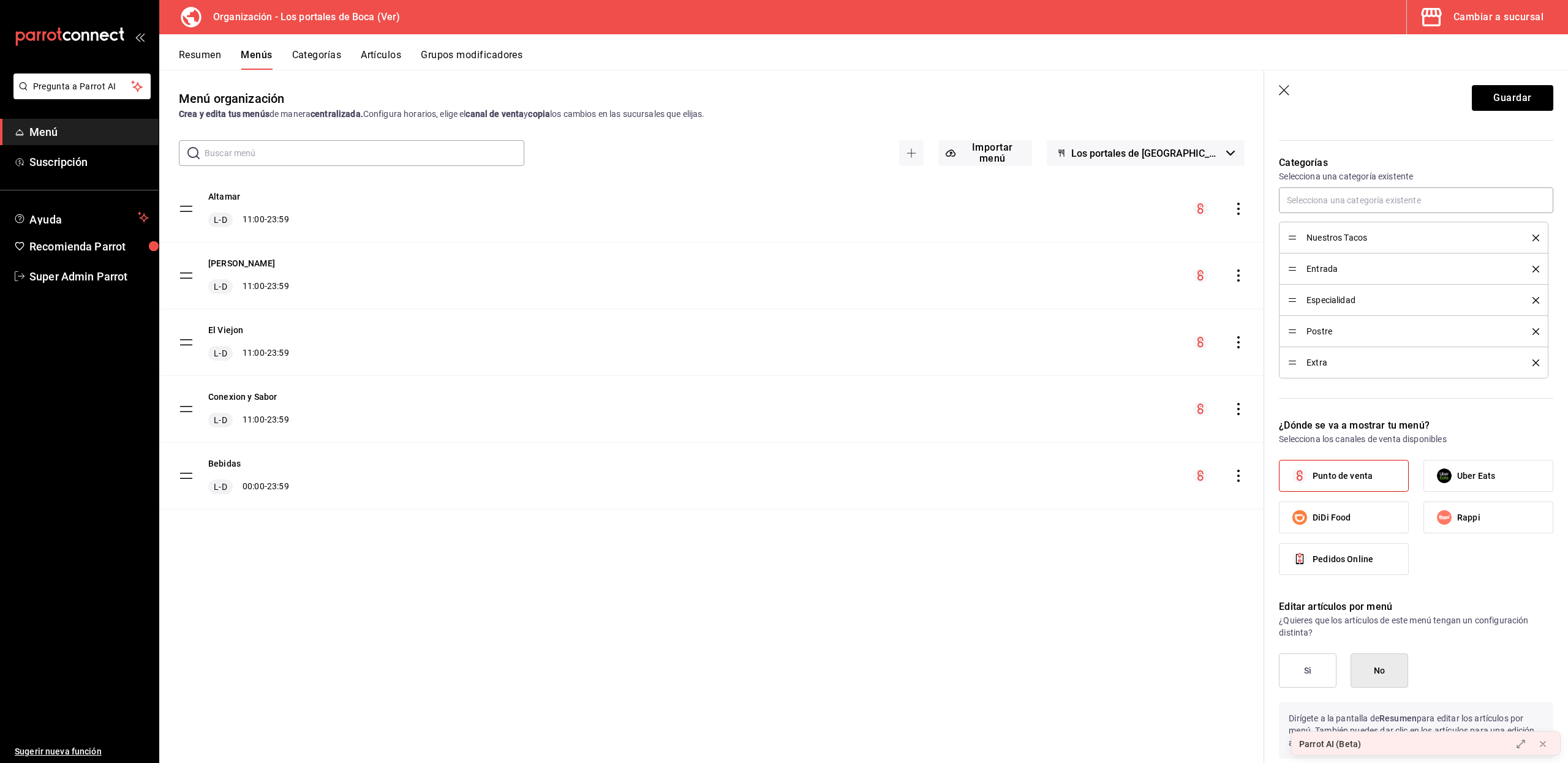
scroll to position [309, 0]
click at [943, 571] on div "Menú organización Crea y edita tus menús de manera centralizada. Configura hora…" at bounding box center [711, 426] width 1104 height 673
click at [1284, 91] on icon "button" at bounding box center [1284, 91] width 12 height 12
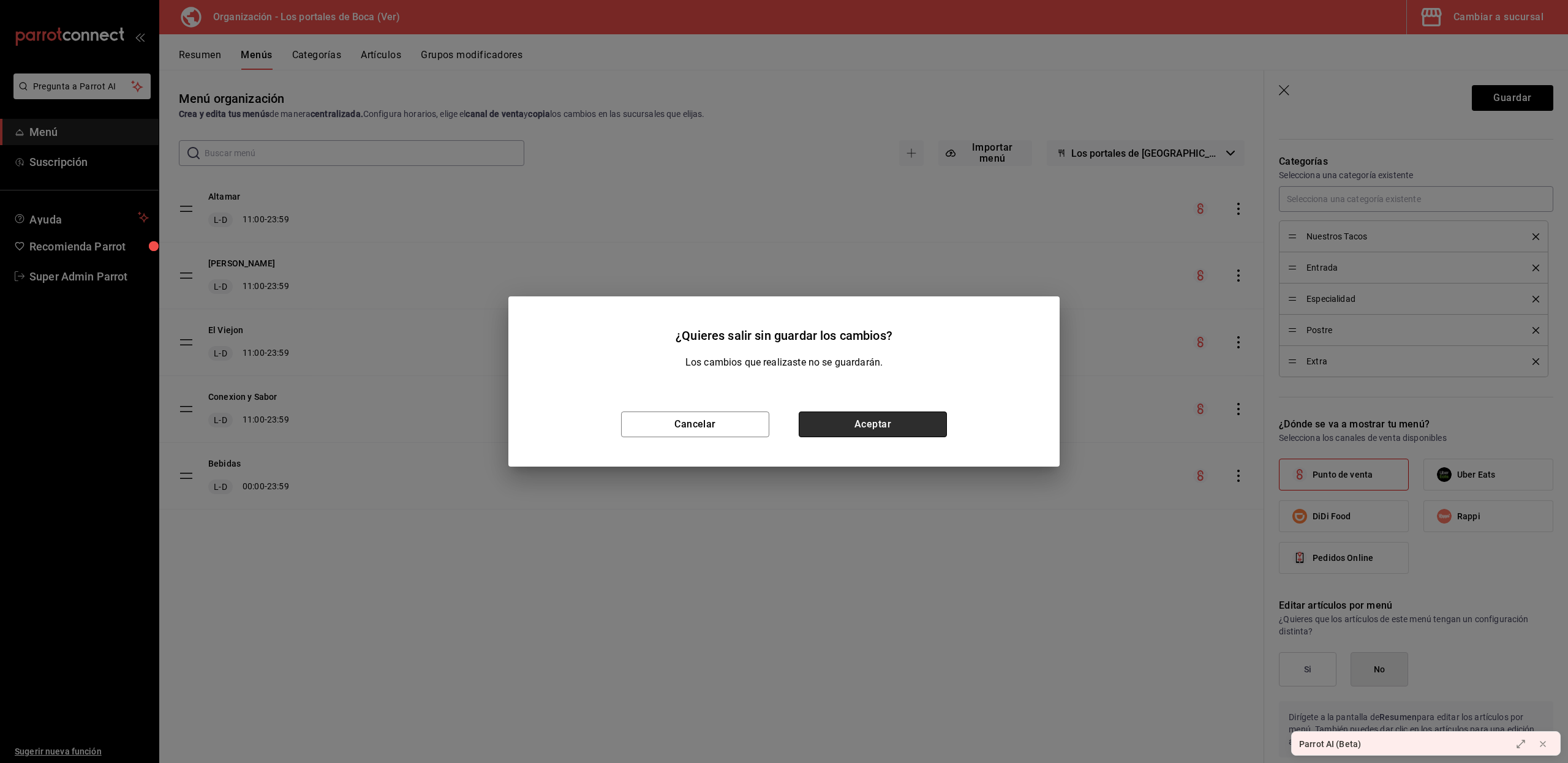
click at [857, 426] on button "Aceptar" at bounding box center [872, 425] width 148 height 26
checkbox input "false"
type input "1758405635625"
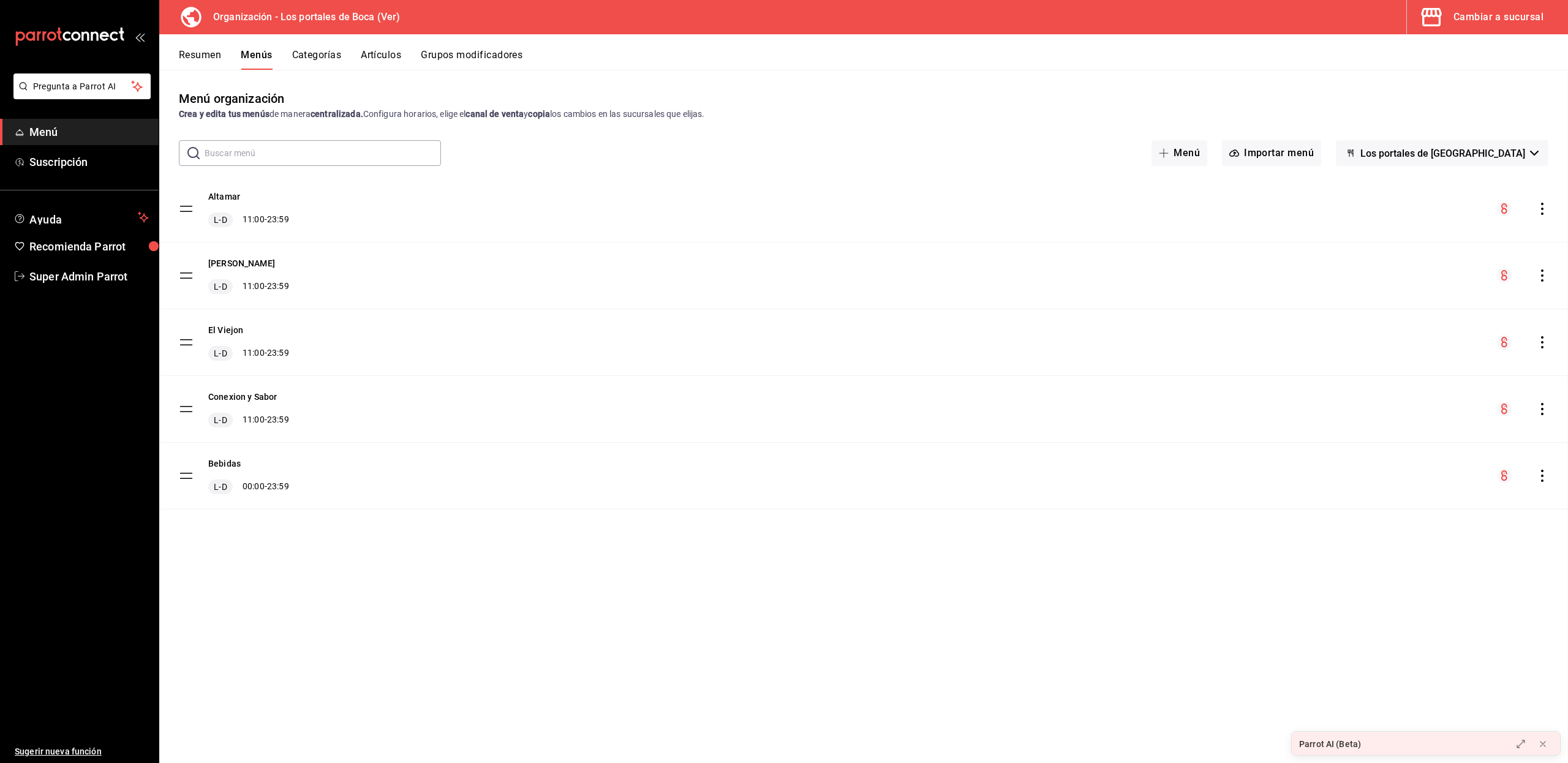
checkbox input "false"
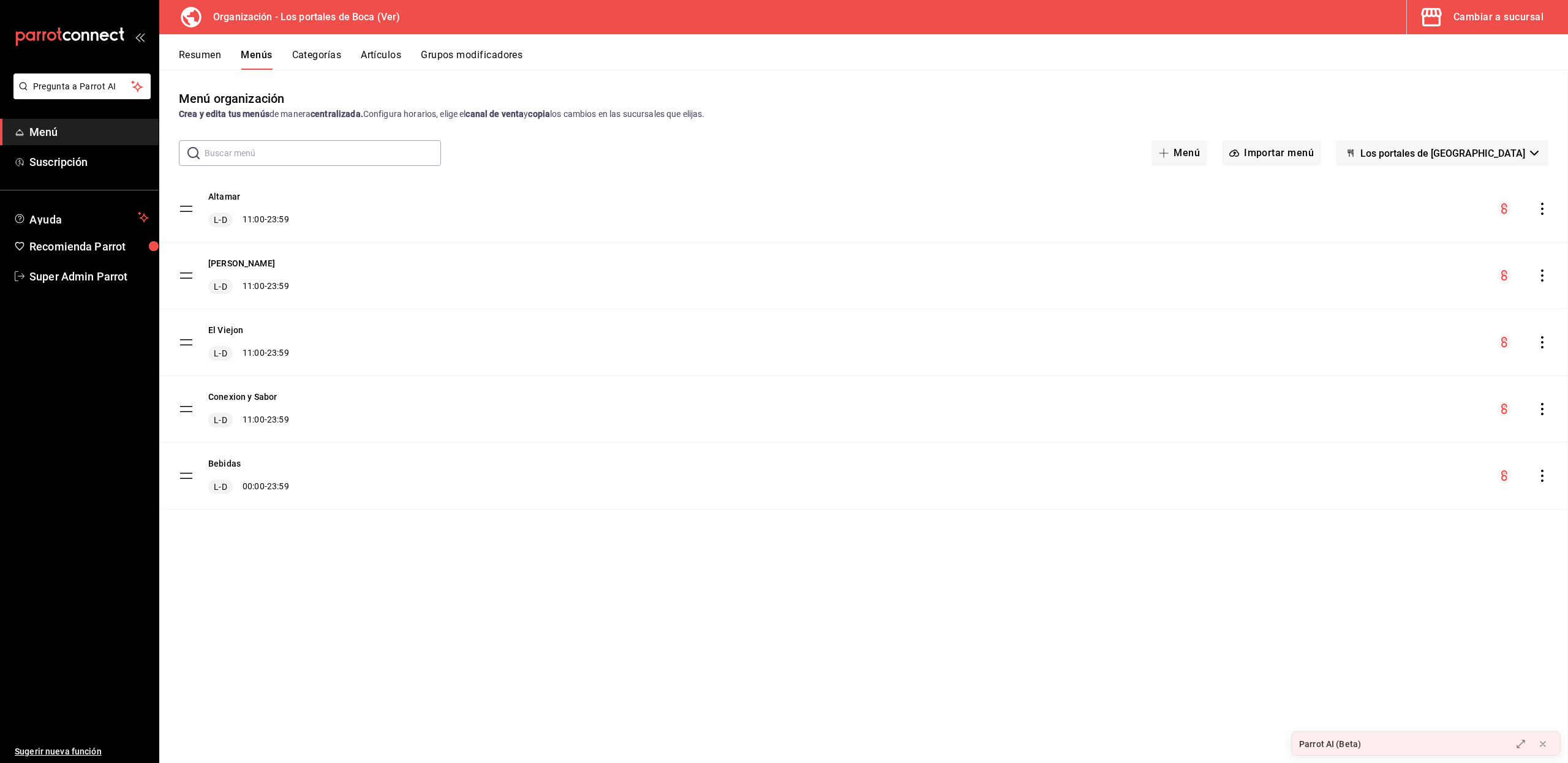
checkbox input "false"
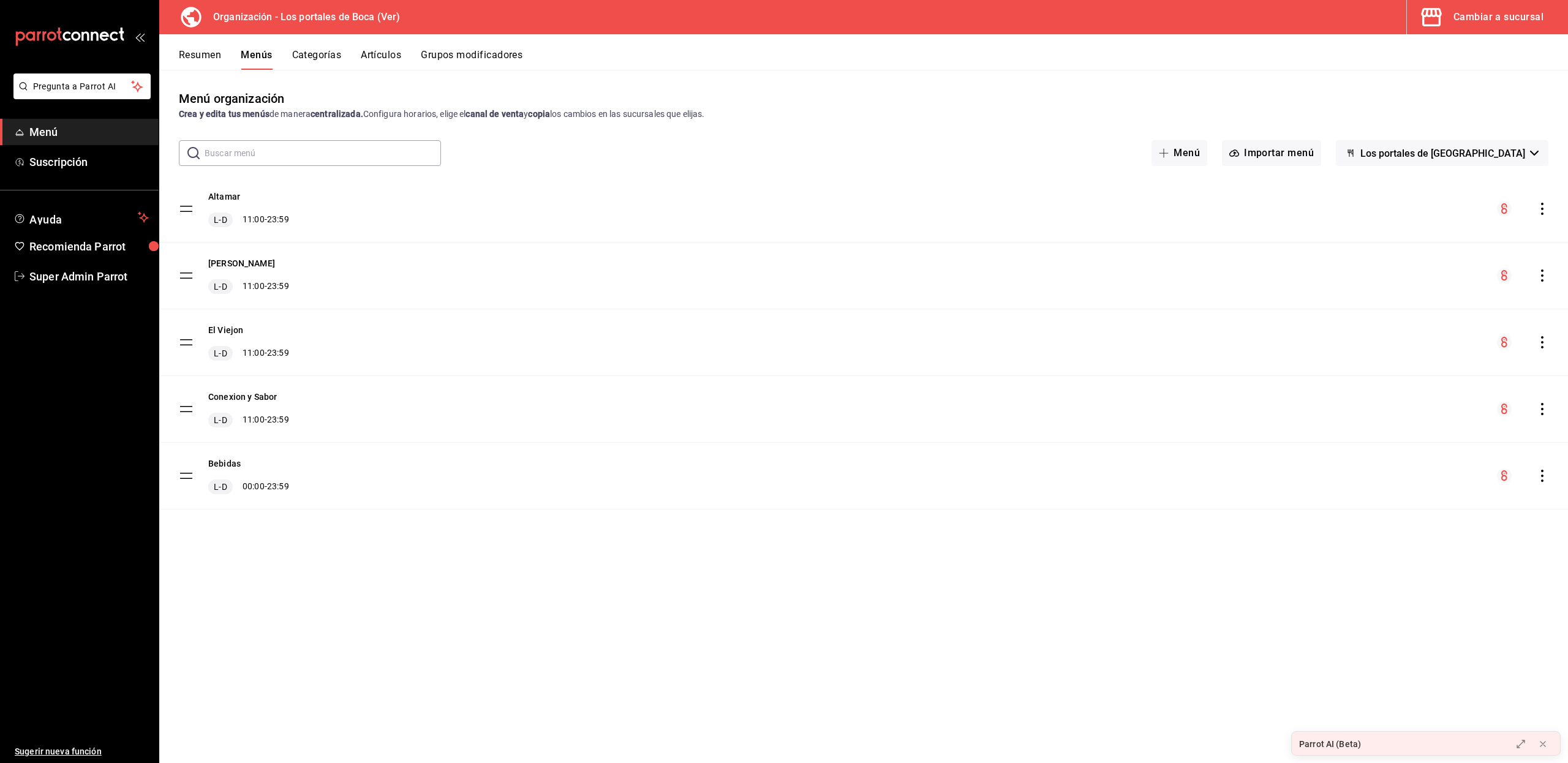
click at [1461, 11] on div "Cambiar a sucursal" at bounding box center [1498, 17] width 90 height 17
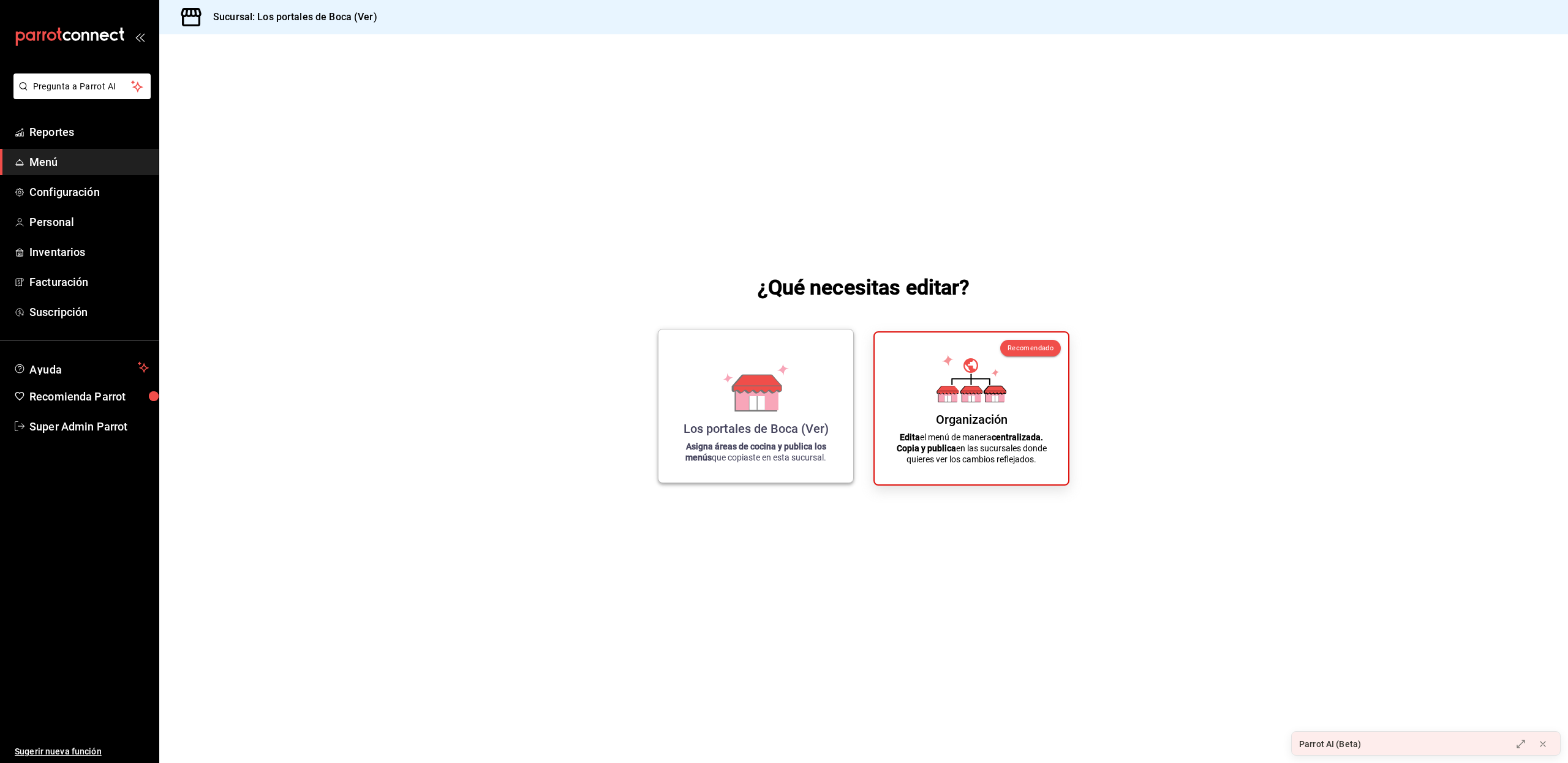
click at [776, 380] on icon at bounding box center [757, 383] width 49 height 17
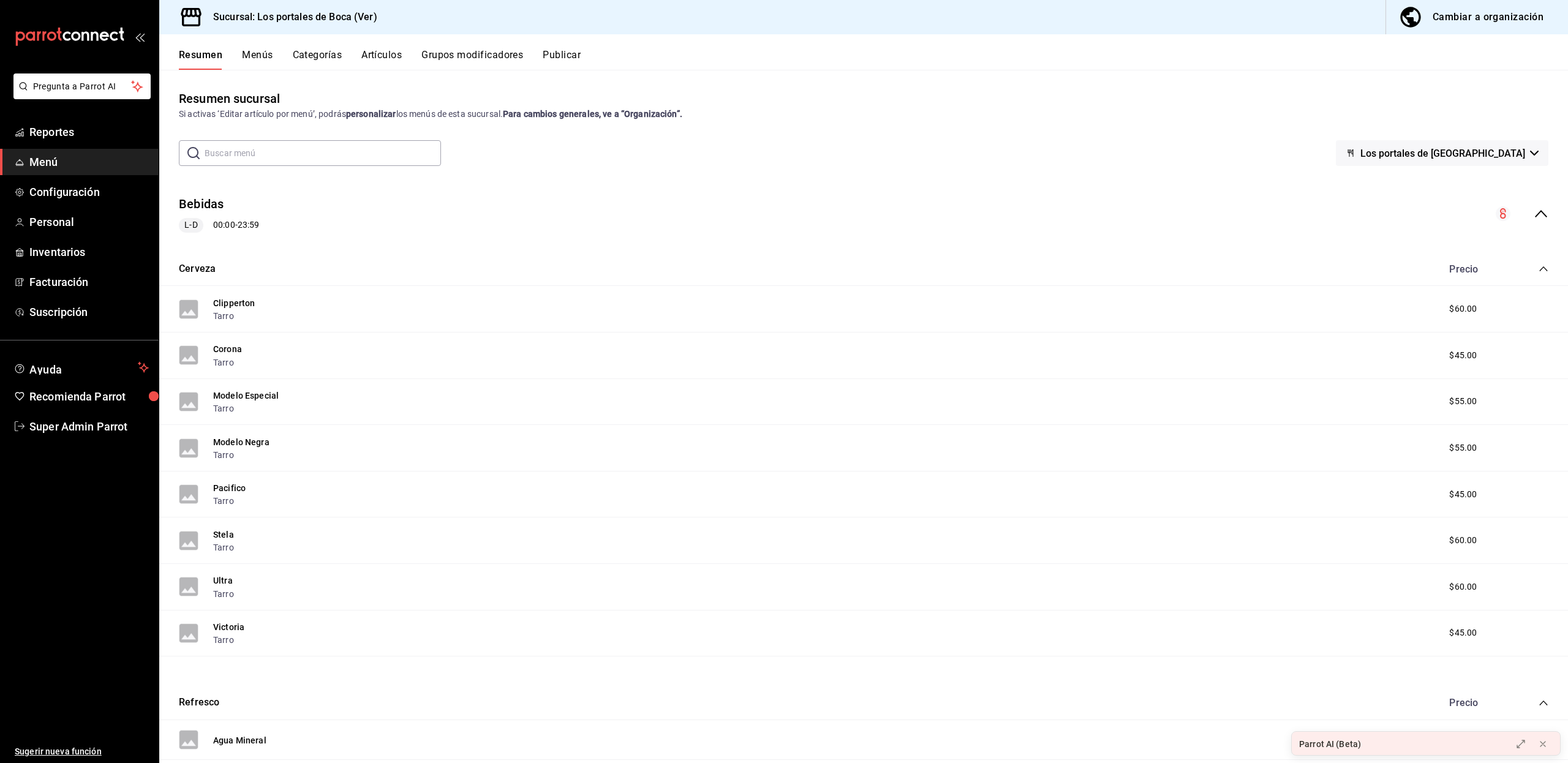
click at [1534, 213] on icon "collapse-menu-row" at bounding box center [1540, 213] width 12 height 7
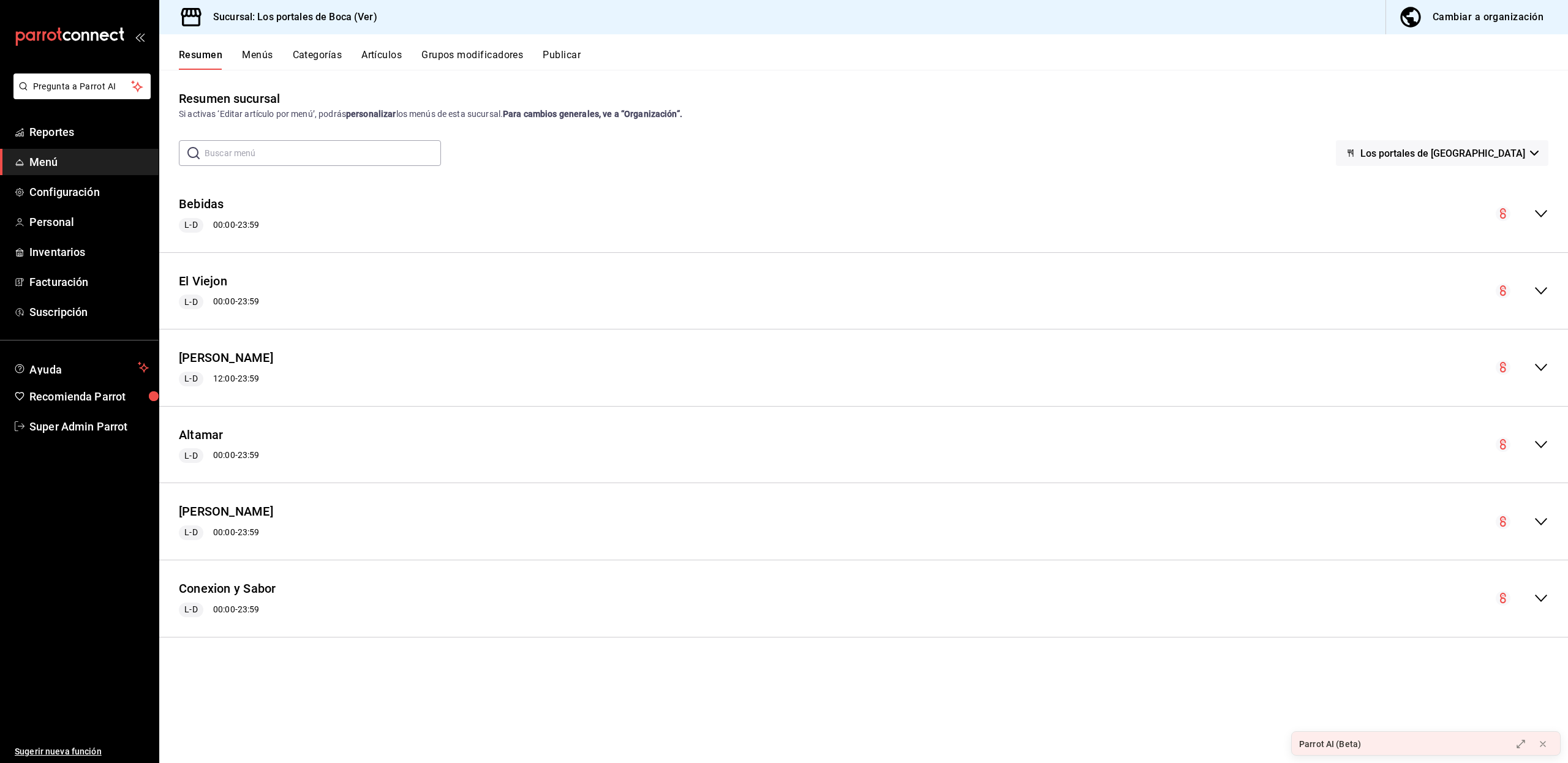
click at [267, 47] on div "Resumen Menús Categorías Artículos Grupos modificadores Publicar" at bounding box center [864, 52] width 1409 height 36
click at [265, 54] on button "Menús" at bounding box center [257, 60] width 30 height 21
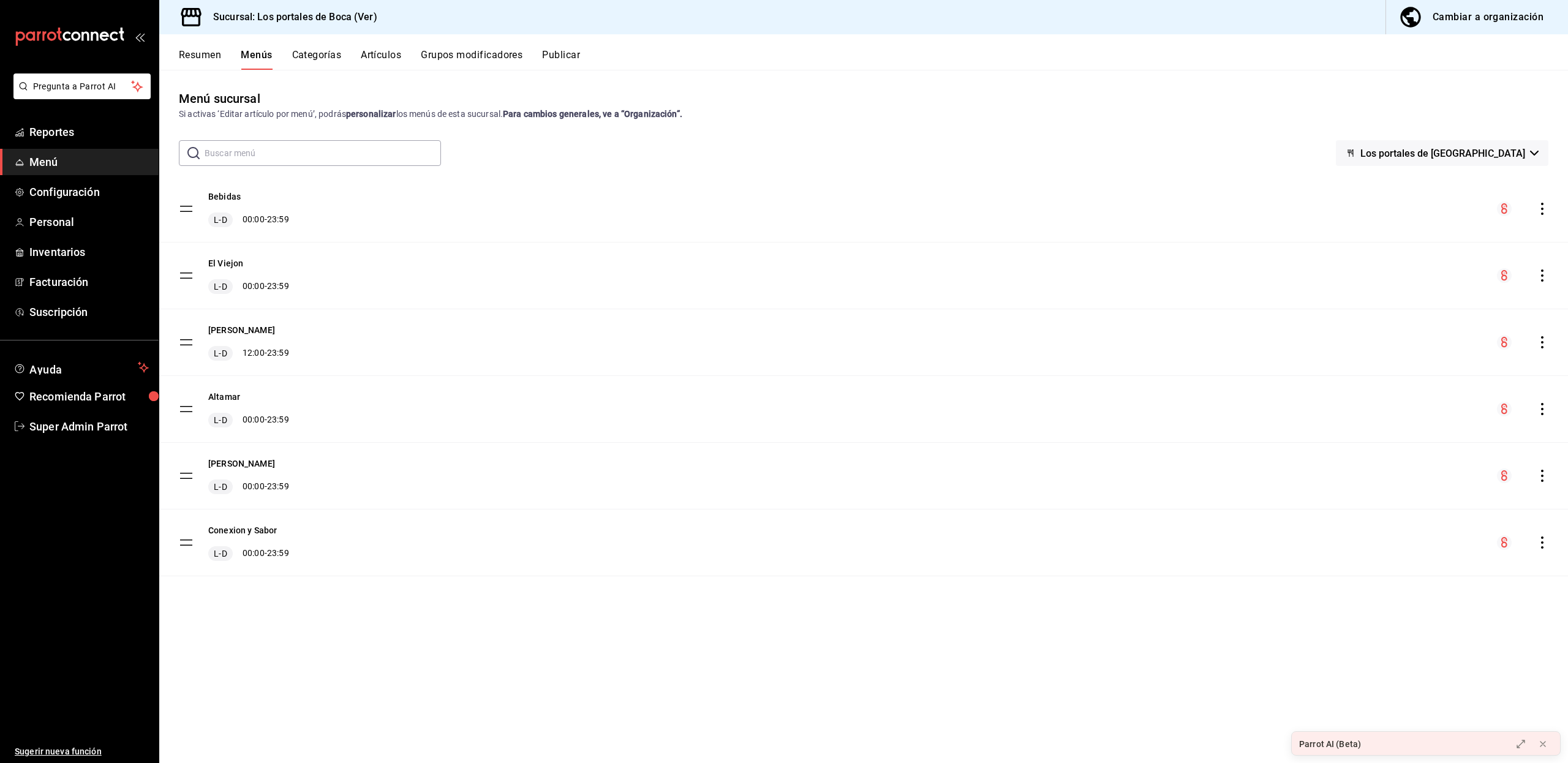
click at [394, 50] on button "Artículos" at bounding box center [381, 60] width 40 height 21
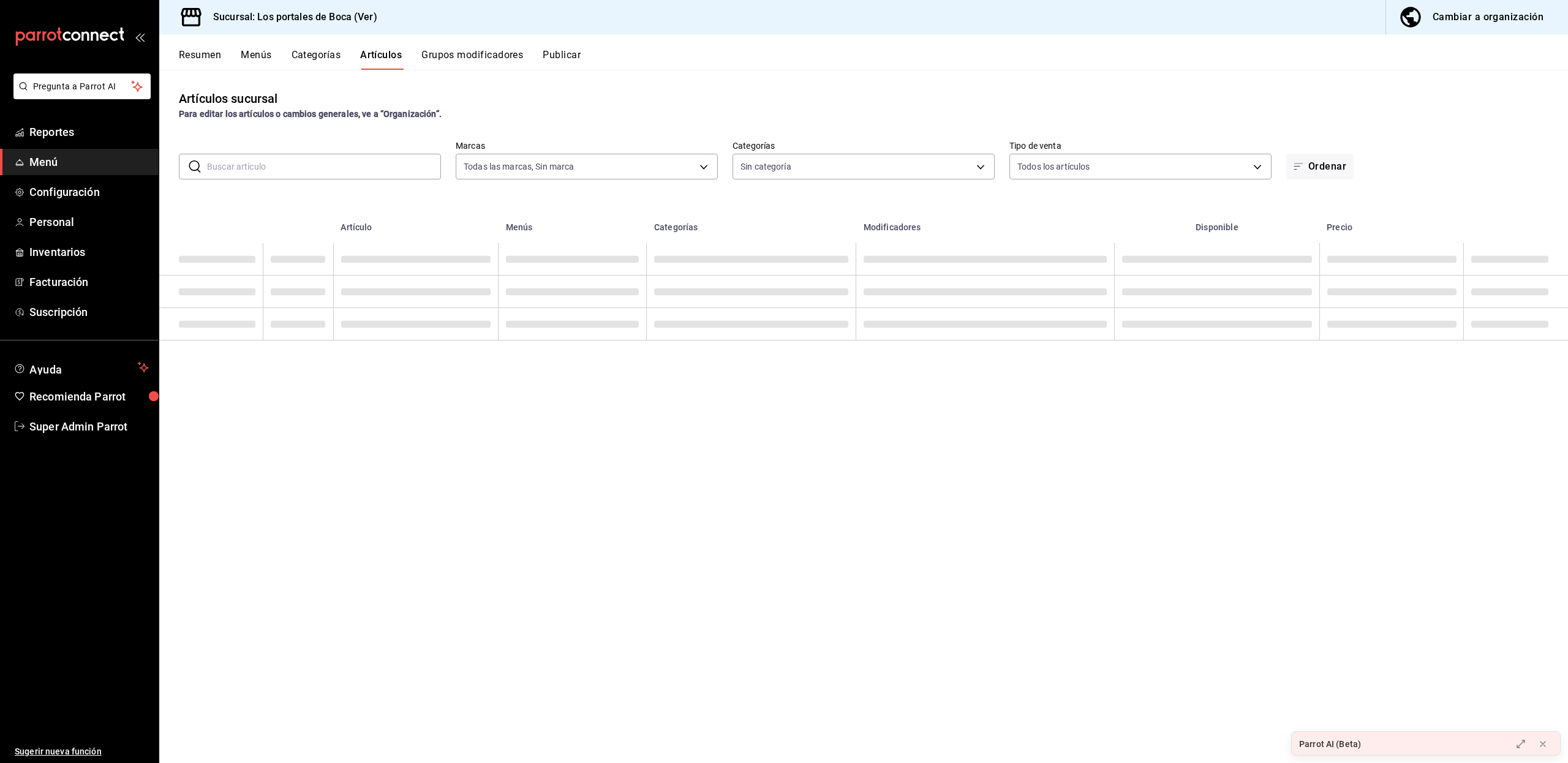
type input "3d32fec7-31fa-41a3-8b0d-c50462704563"
type input "1b6c659a-7616-4a54-8daa-e4eef18bc885,f35d1a42-00a0-464d-bd65-64b7e21a5f61,419ce…"
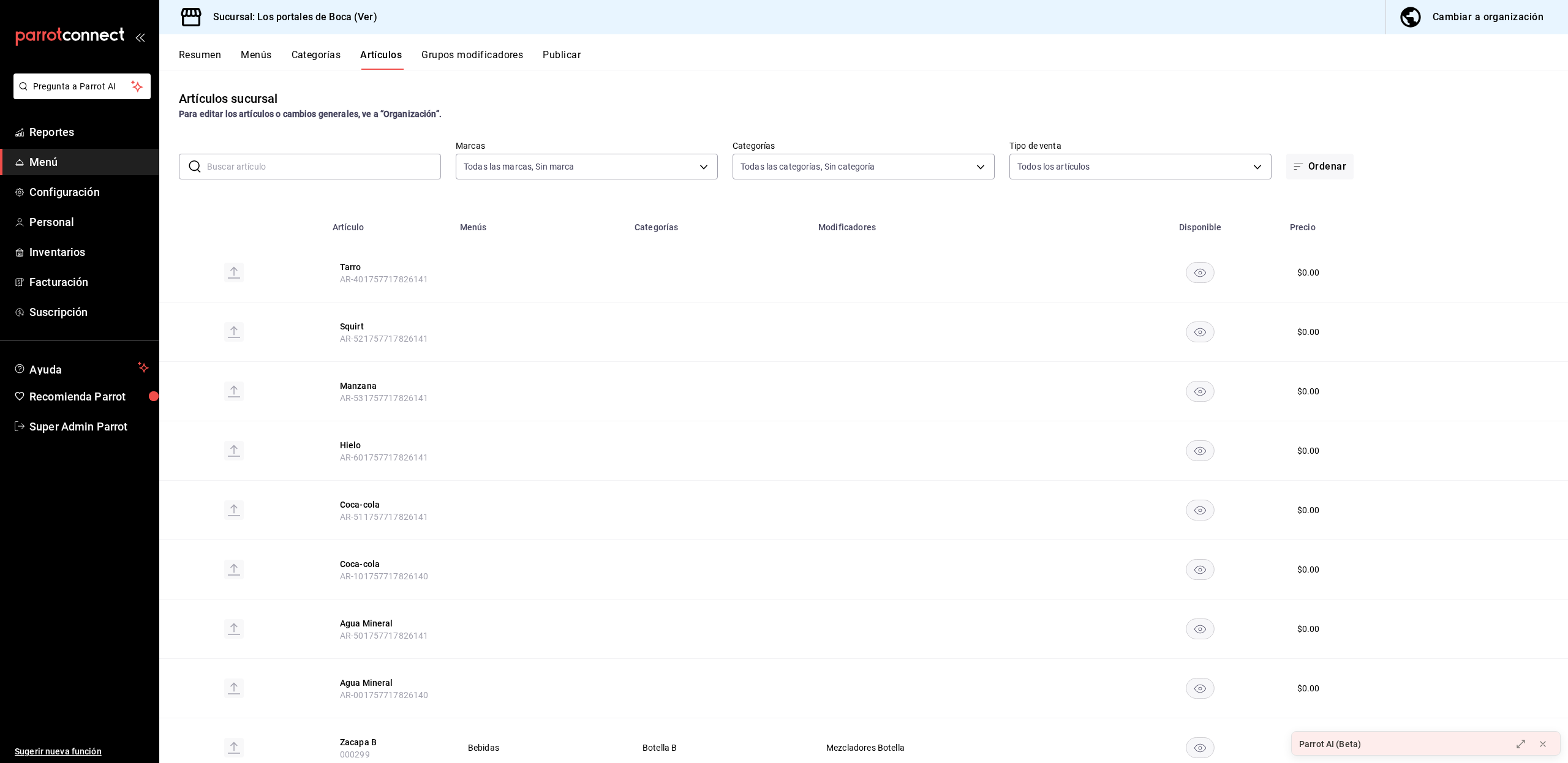
click at [399, 275] on span "AR-401757717826141" at bounding box center [384, 279] width 89 height 10
click at [1510, 13] on div "Cambiar a organización" at bounding box center [1487, 17] width 111 height 17
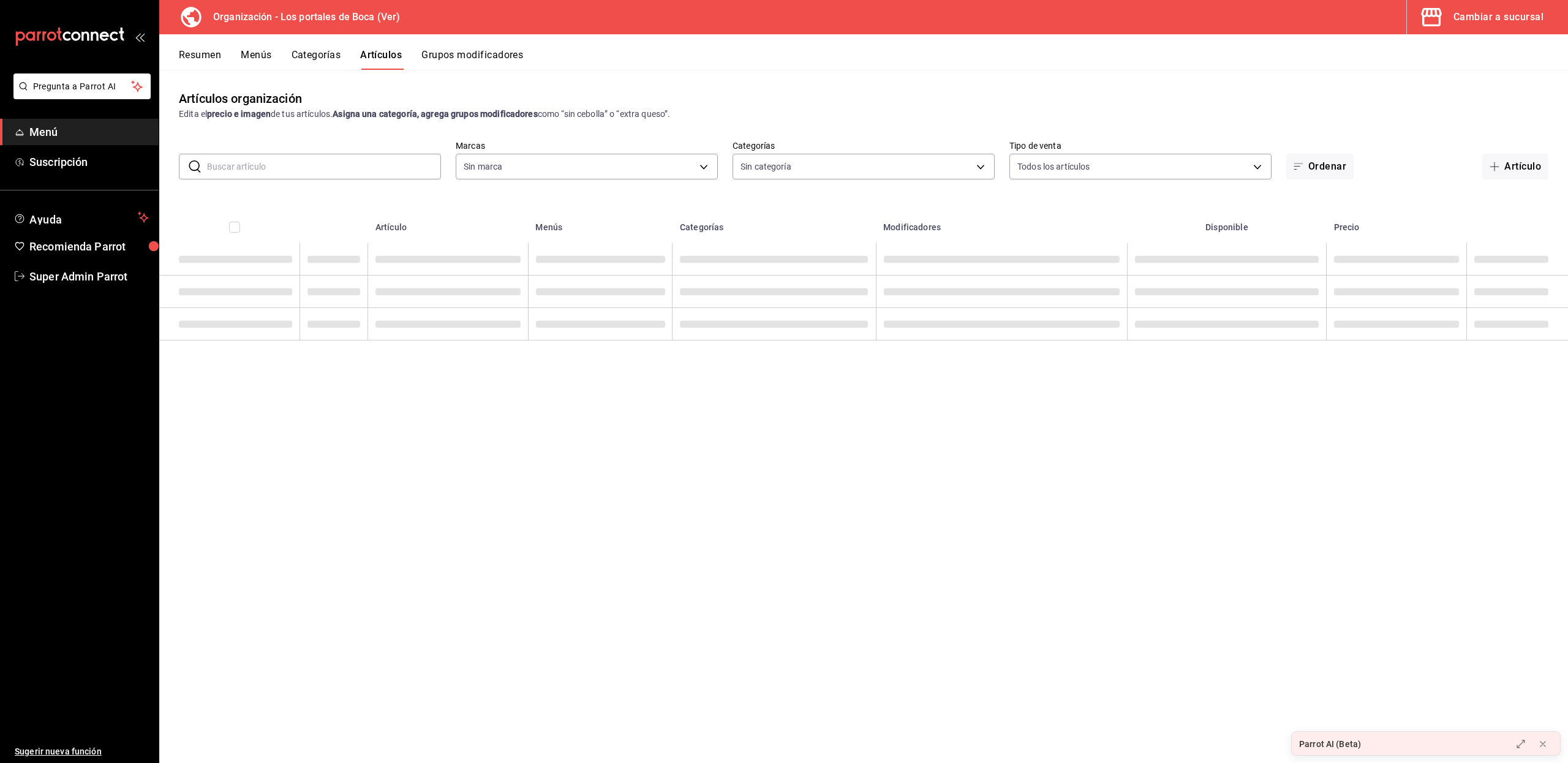
type input "b5ad986e-3551-40cf-bef2-a4391ef287b1"
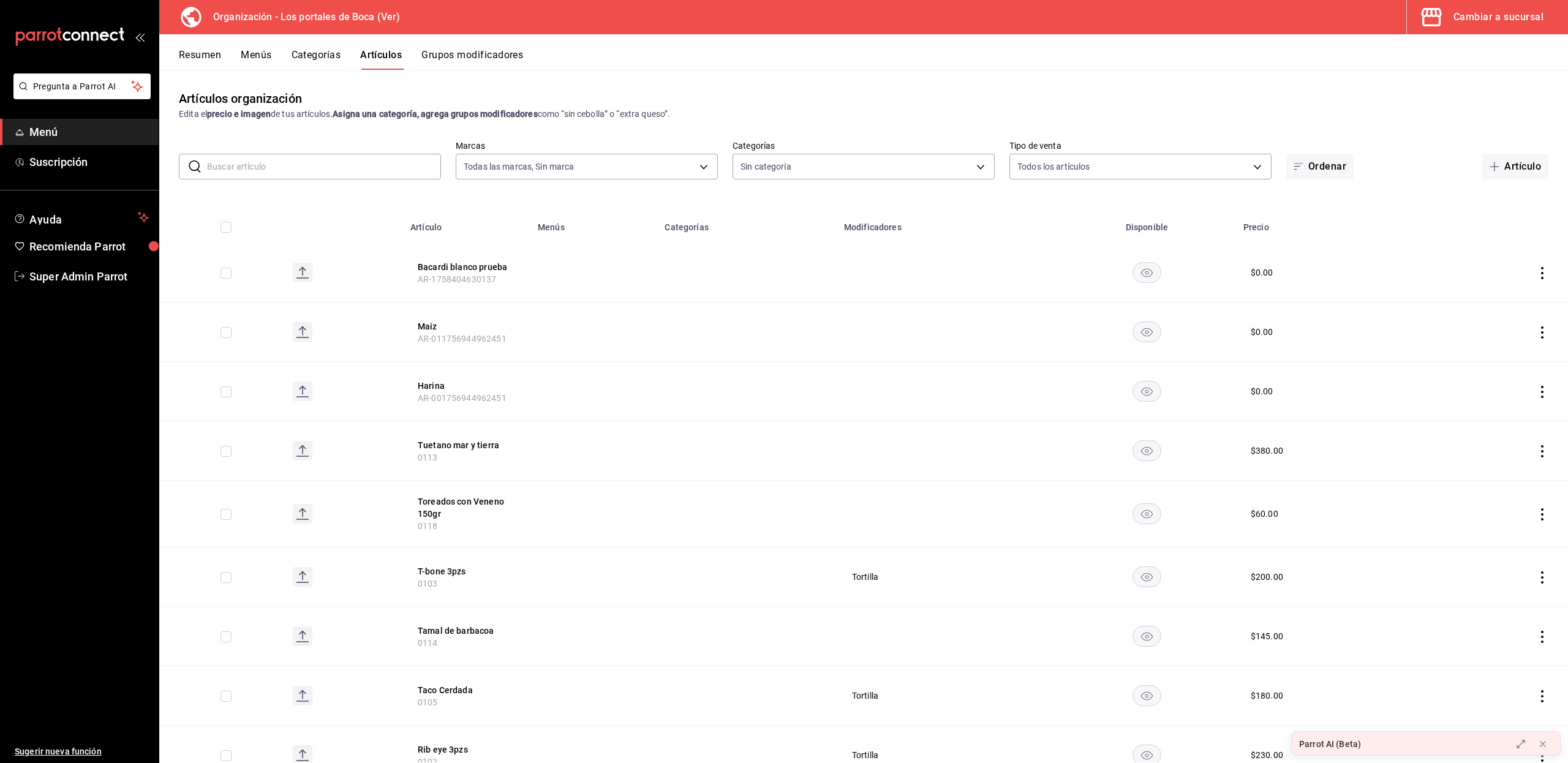
type input "3cb1c7d1-b678-45f1-8822-fafdb096e822,8b9dcd1e-86ce-40be-9bc7-b5ff9750edb9,ba916…"
click at [256, 57] on button "Menús" at bounding box center [256, 60] width 30 height 21
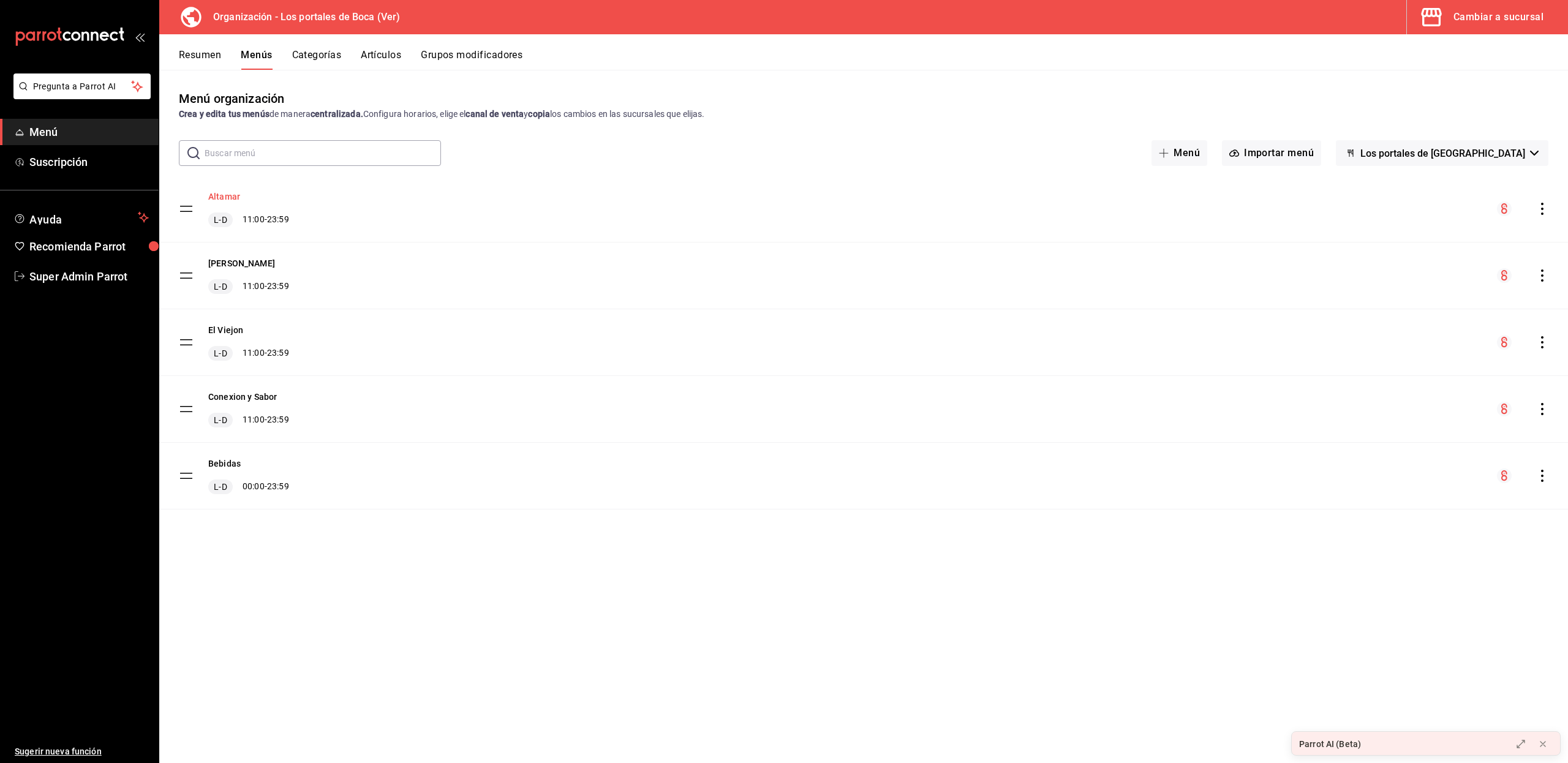
click at [226, 196] on button "Altamar" at bounding box center [224, 196] width 32 height 12
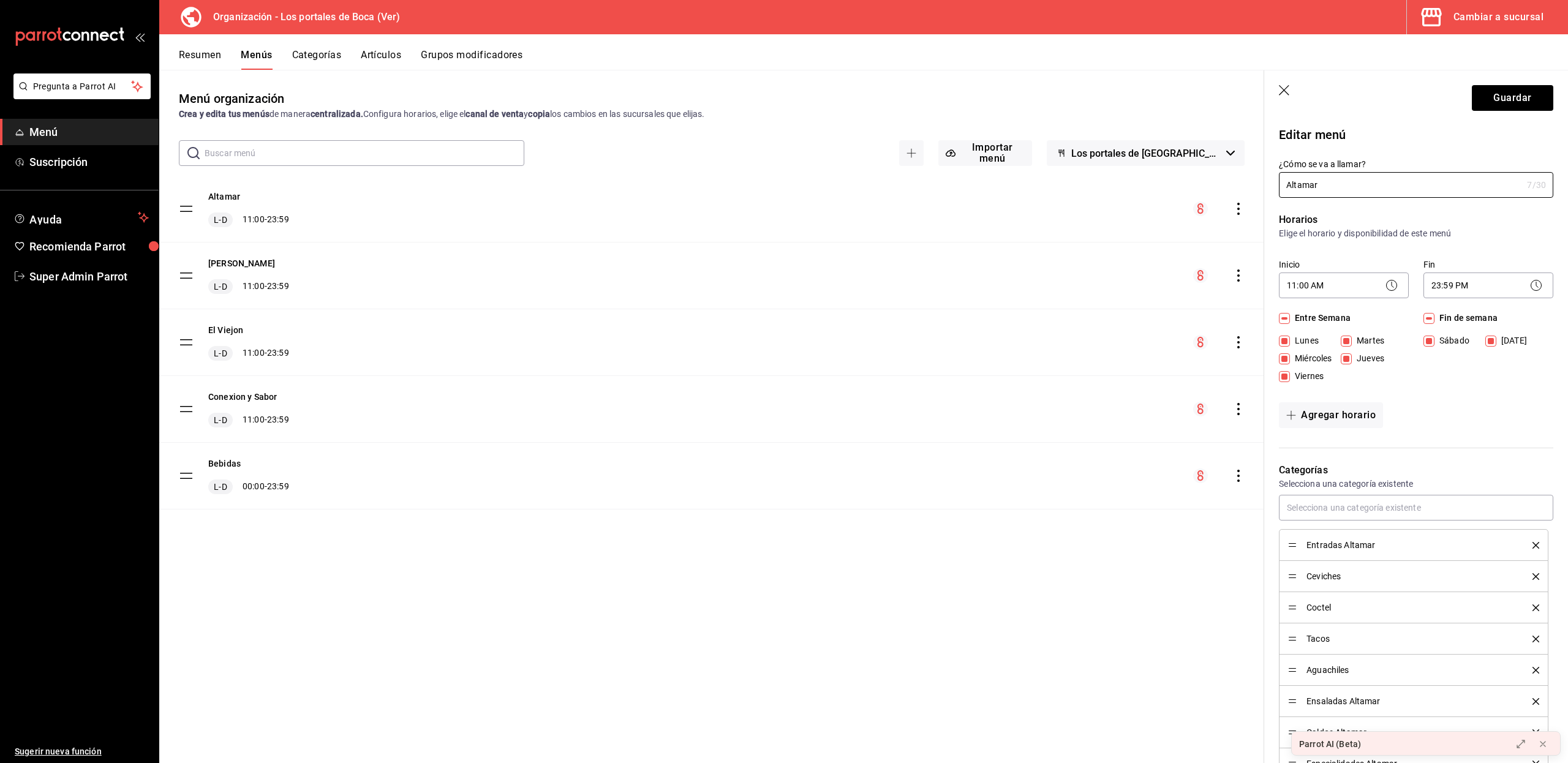
click at [332, 54] on button "Categorías" at bounding box center [317, 60] width 50 height 21
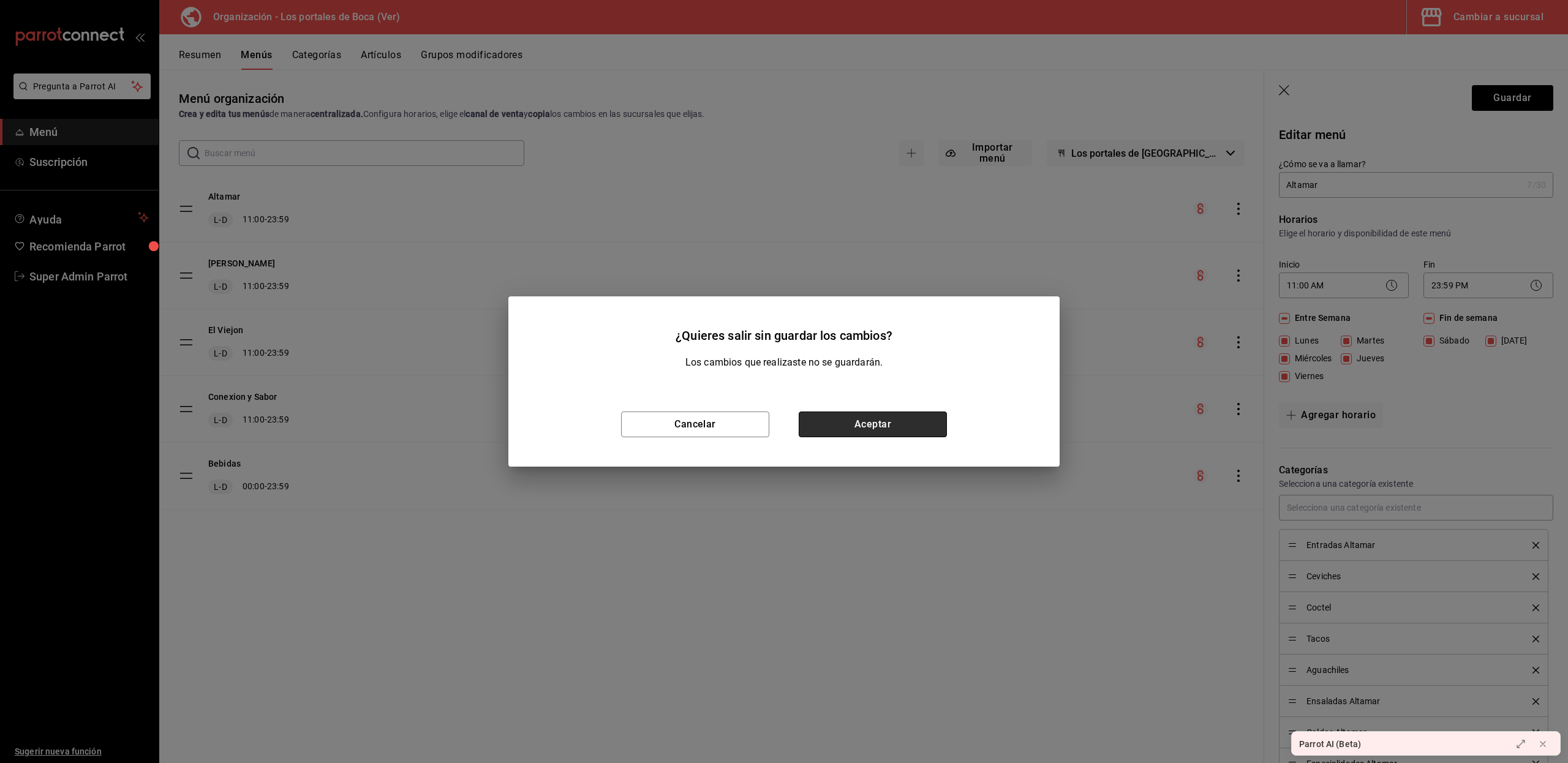
click at [892, 427] on button "Aceptar" at bounding box center [872, 425] width 148 height 26
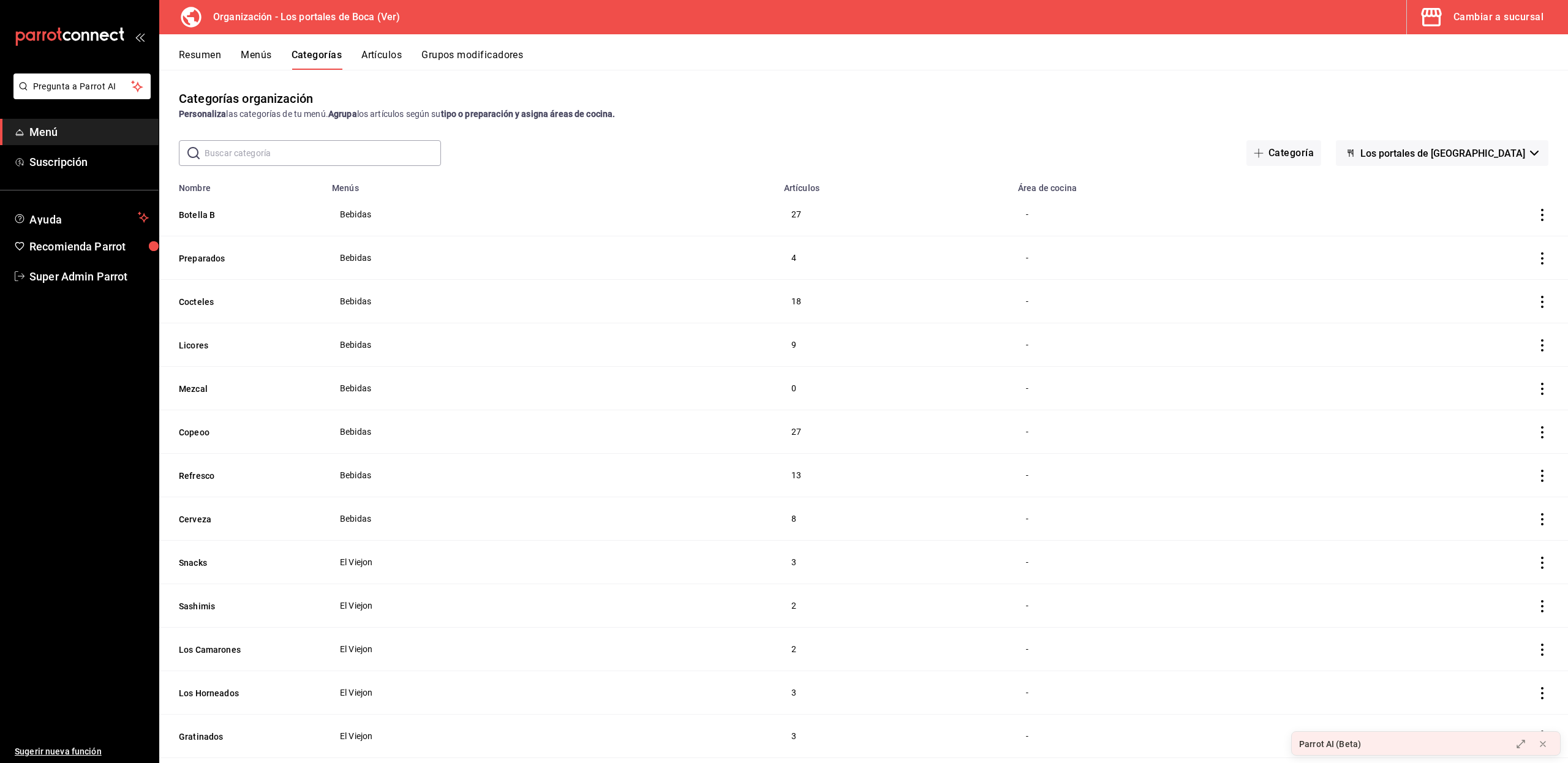
click at [241, 61] on button "Menús" at bounding box center [256, 60] width 30 height 21
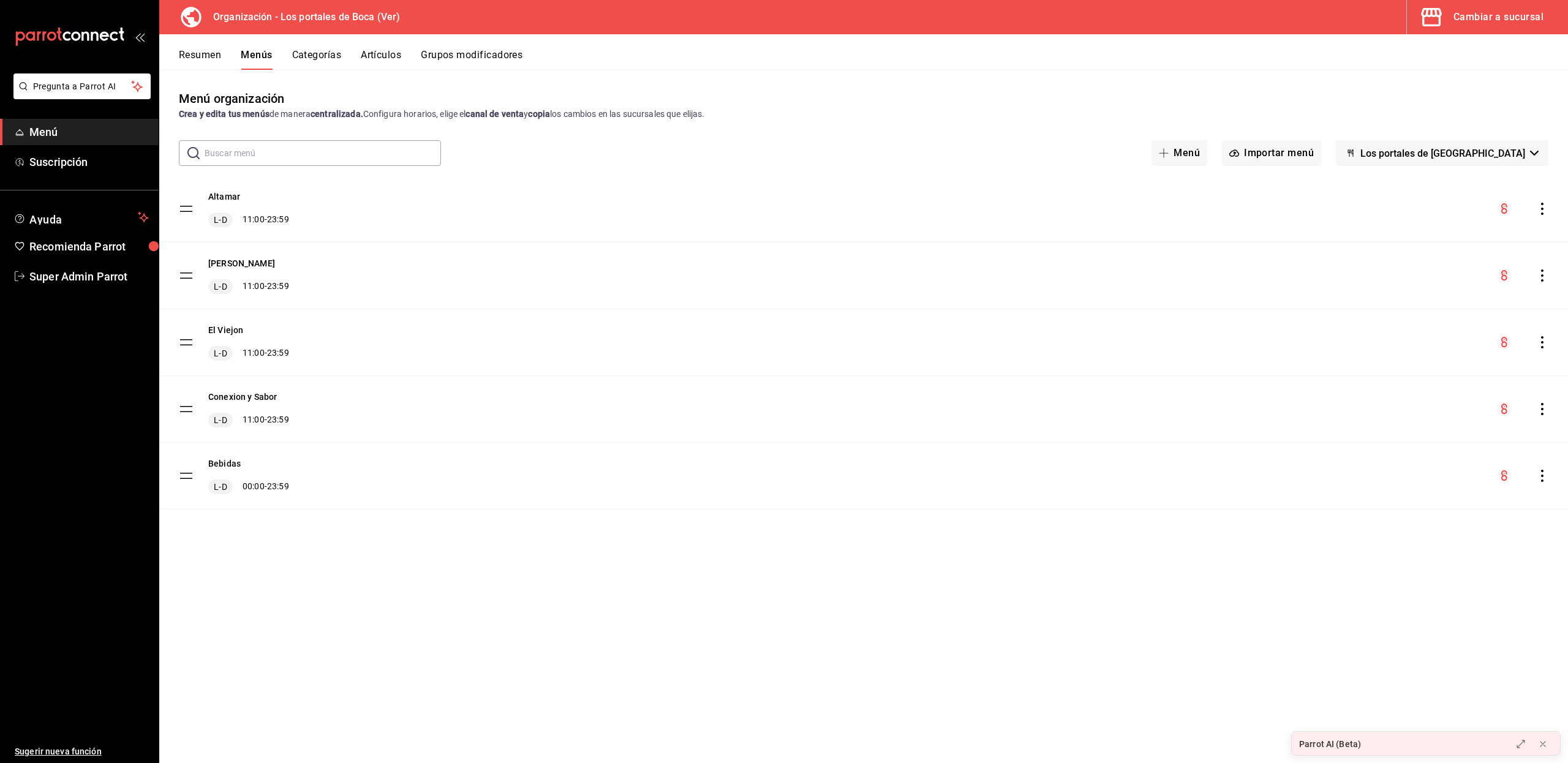
click at [1477, 26] on button "Cambiar a sucursal" at bounding box center [1483, 17] width 151 height 34
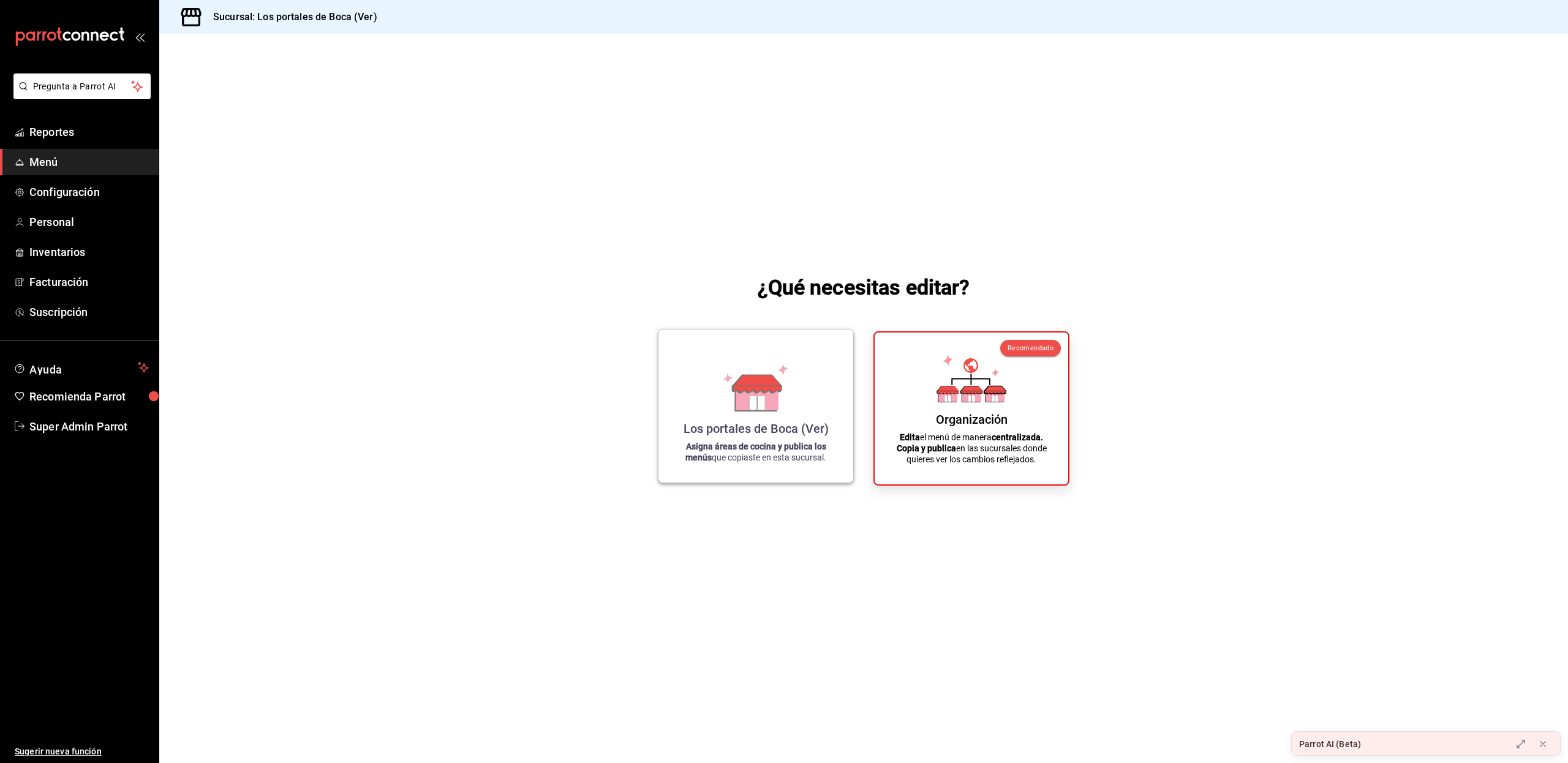
click at [772, 426] on div "Los portales de Boca (Ver)" at bounding box center [756, 428] width 145 height 15
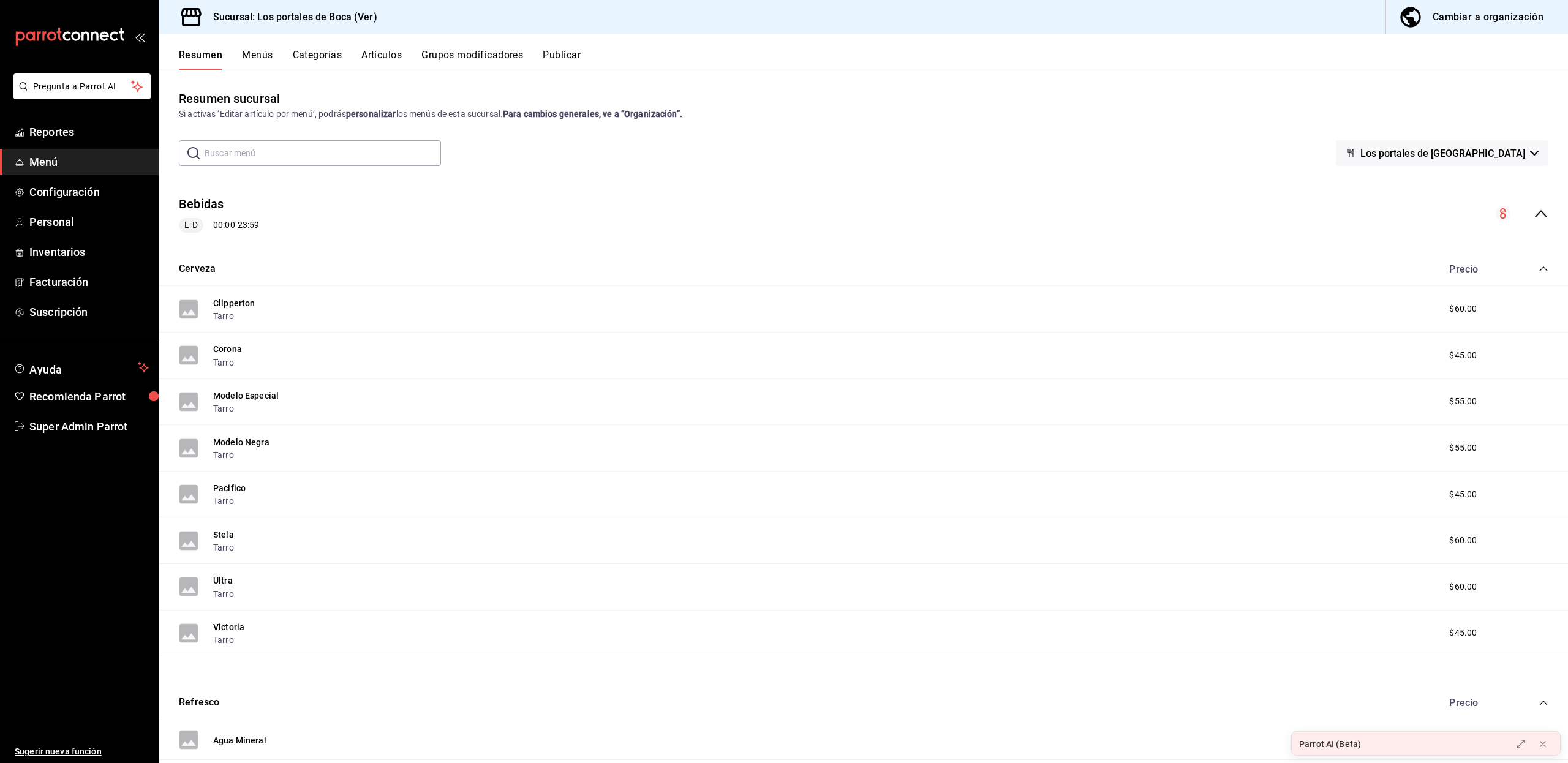
click at [1534, 214] on icon "collapse-menu-row" at bounding box center [1541, 214] width 15 height 15
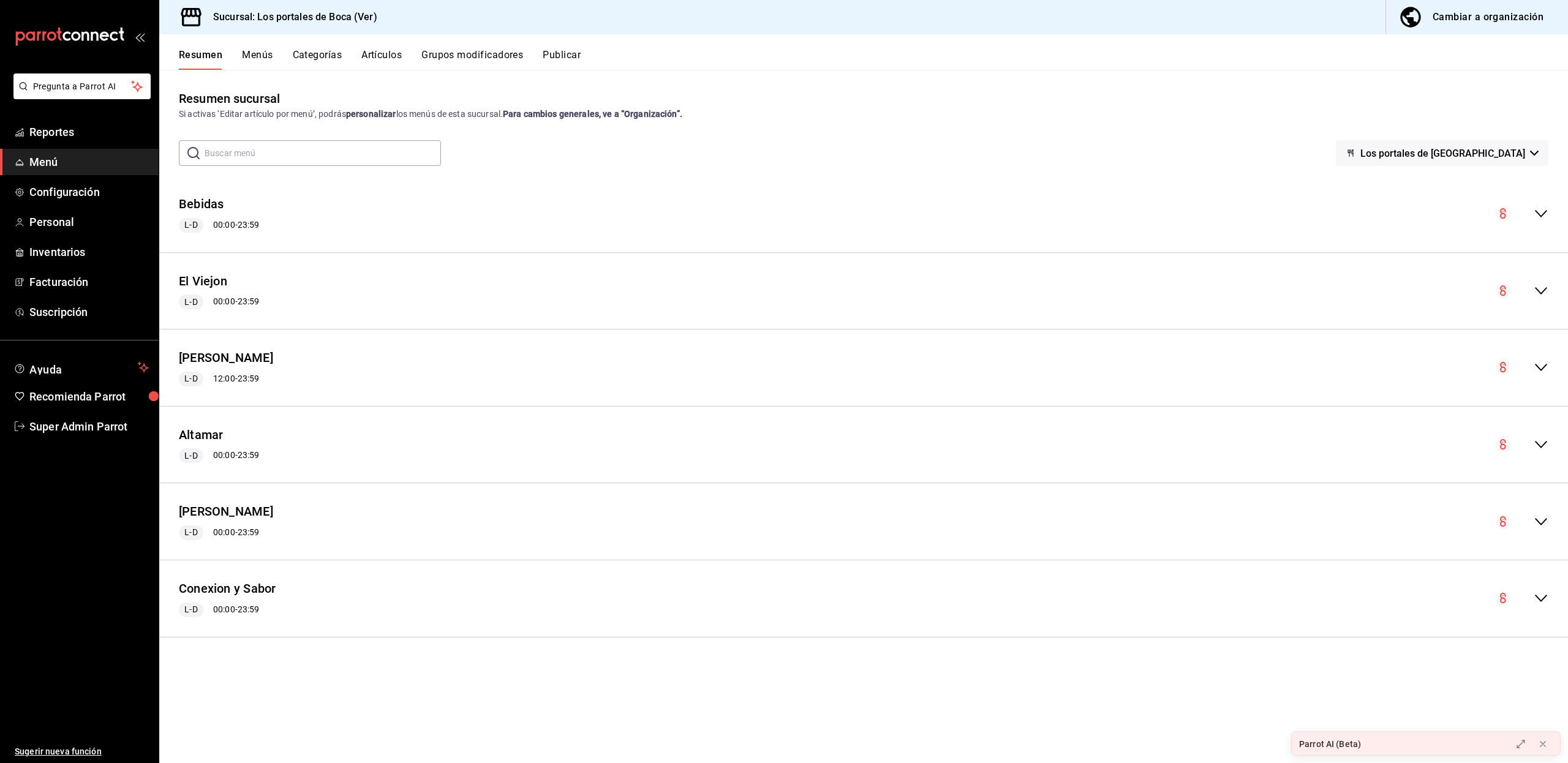
click at [265, 52] on button "Menús" at bounding box center [257, 60] width 30 height 21
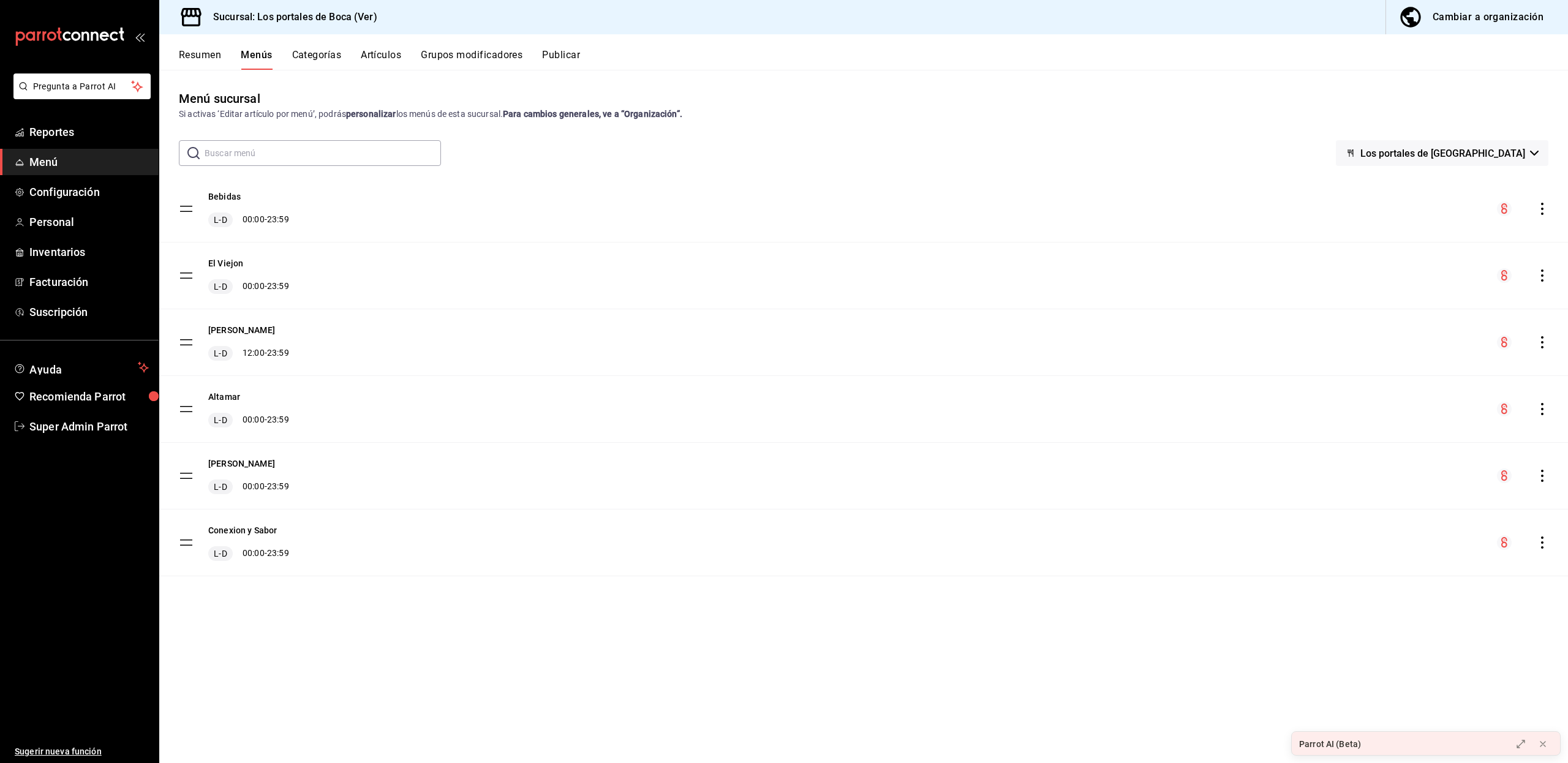
click at [1539, 476] on icon "actions" at bounding box center [1541, 476] width 12 height 12
click at [1407, 529] on span "Eliminar menú y contenido relacionado" at bounding box center [1445, 529] width 150 height 10
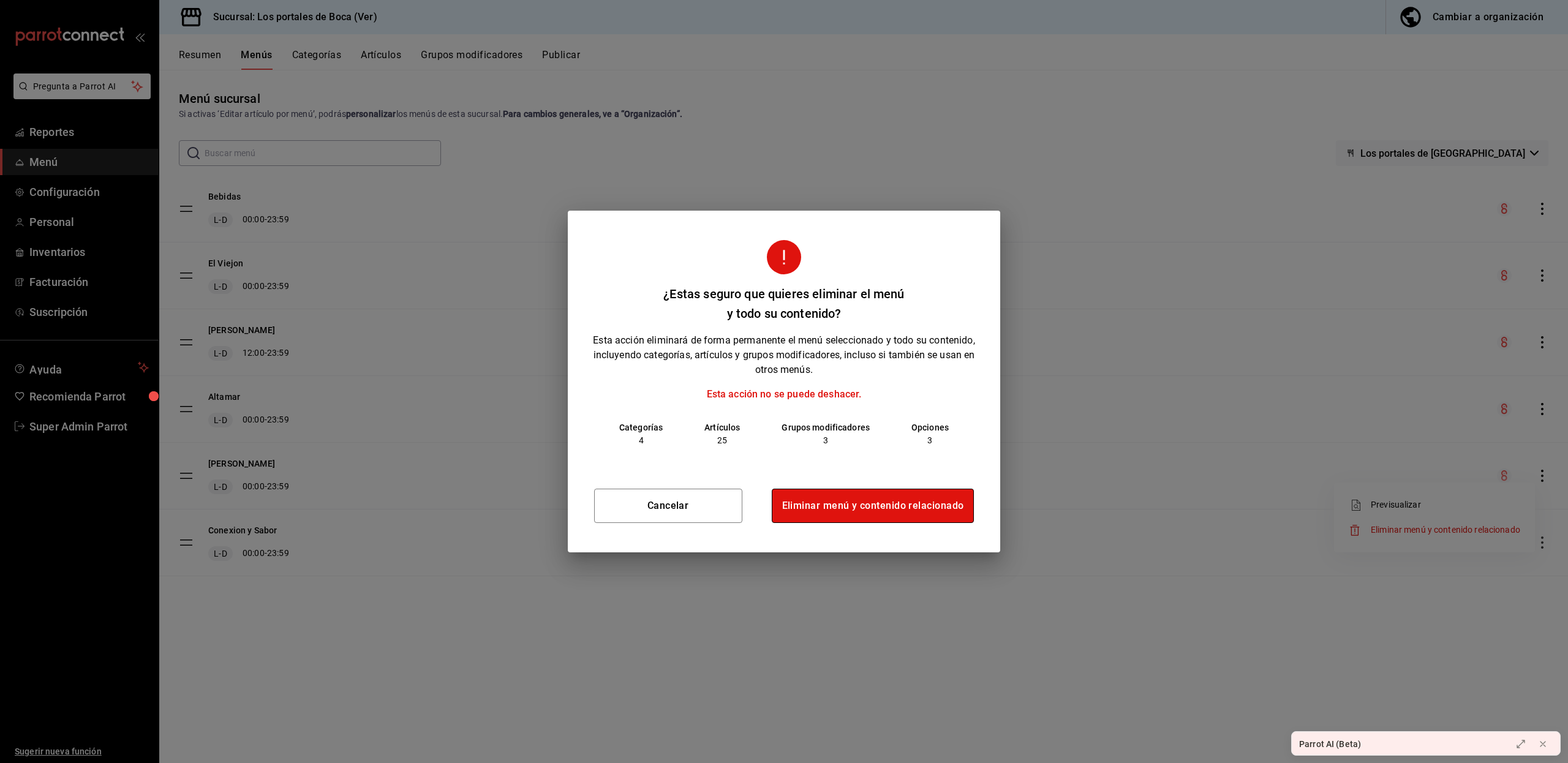
click at [882, 508] on button "Eliminar menú y contenido relacionado" at bounding box center [873, 505] width 203 height 34
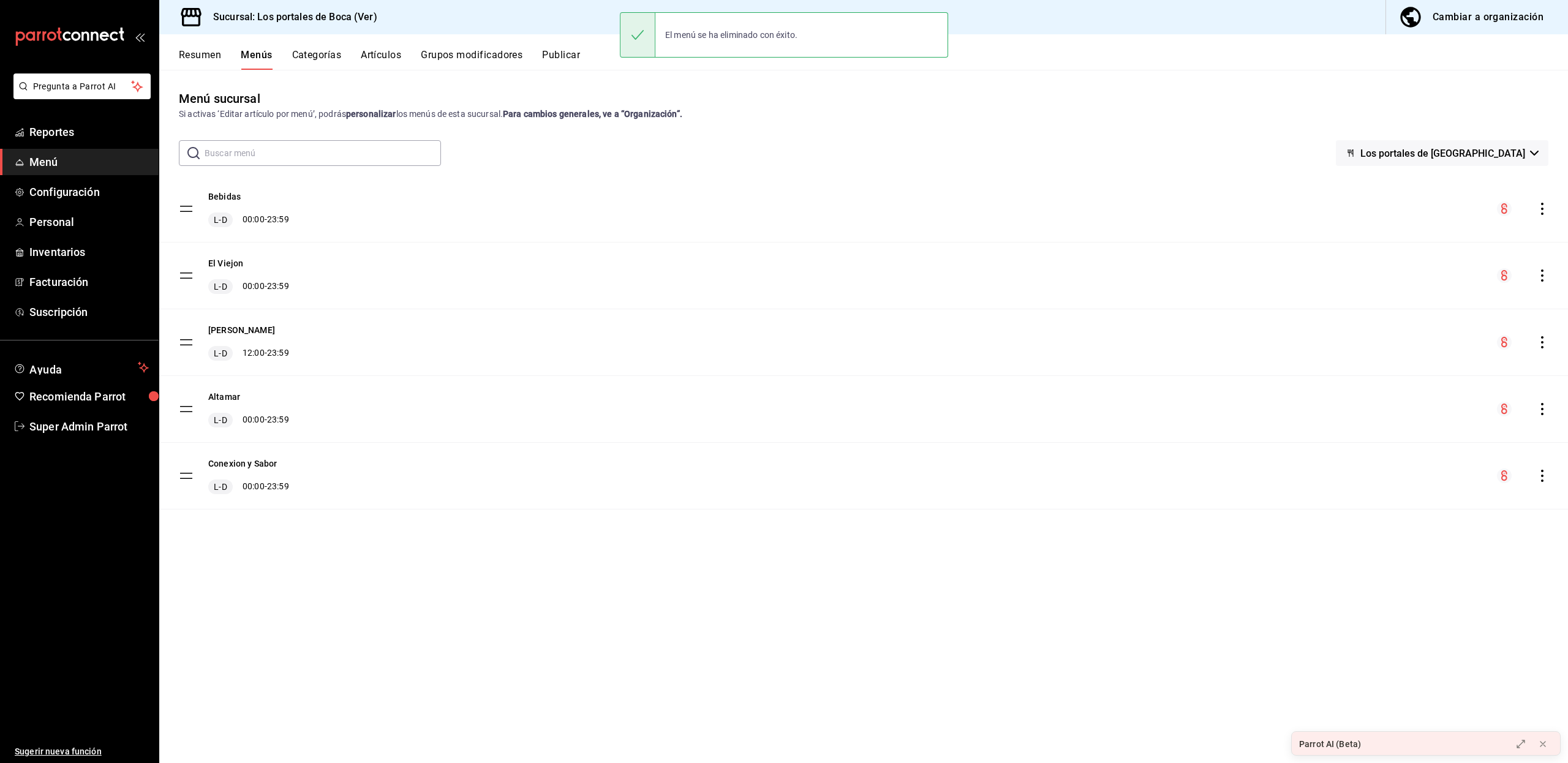
click at [1500, 17] on div "Cambiar a organización" at bounding box center [1487, 17] width 111 height 17
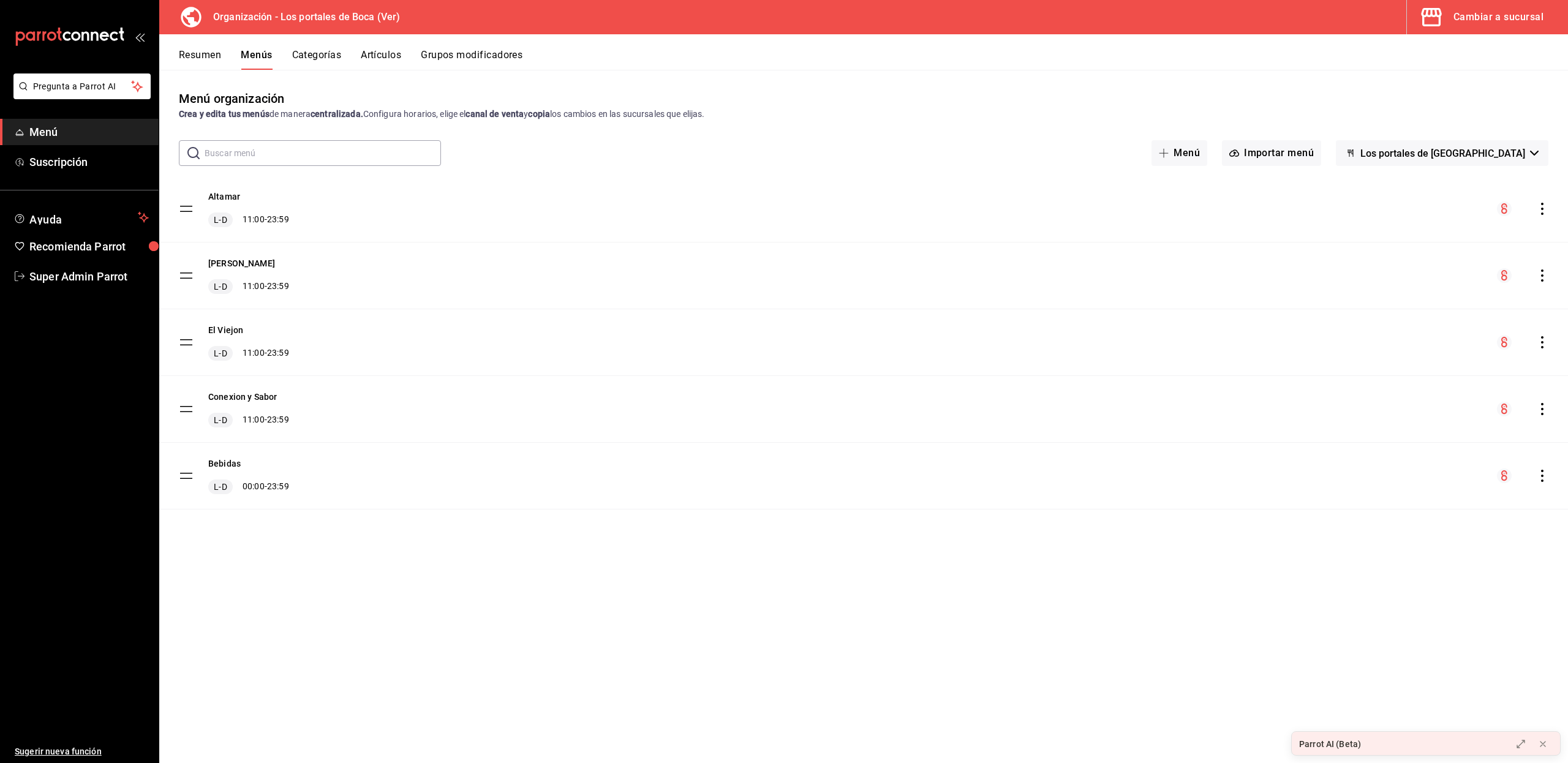
click at [1387, 153] on span "Los portales de [GEOGRAPHIC_DATA]" at bounding box center [1442, 153] width 164 height 12
click at [1387, 153] on div at bounding box center [784, 381] width 1568 height 763
click at [216, 55] on button "Resumen" at bounding box center [199, 60] width 42 height 21
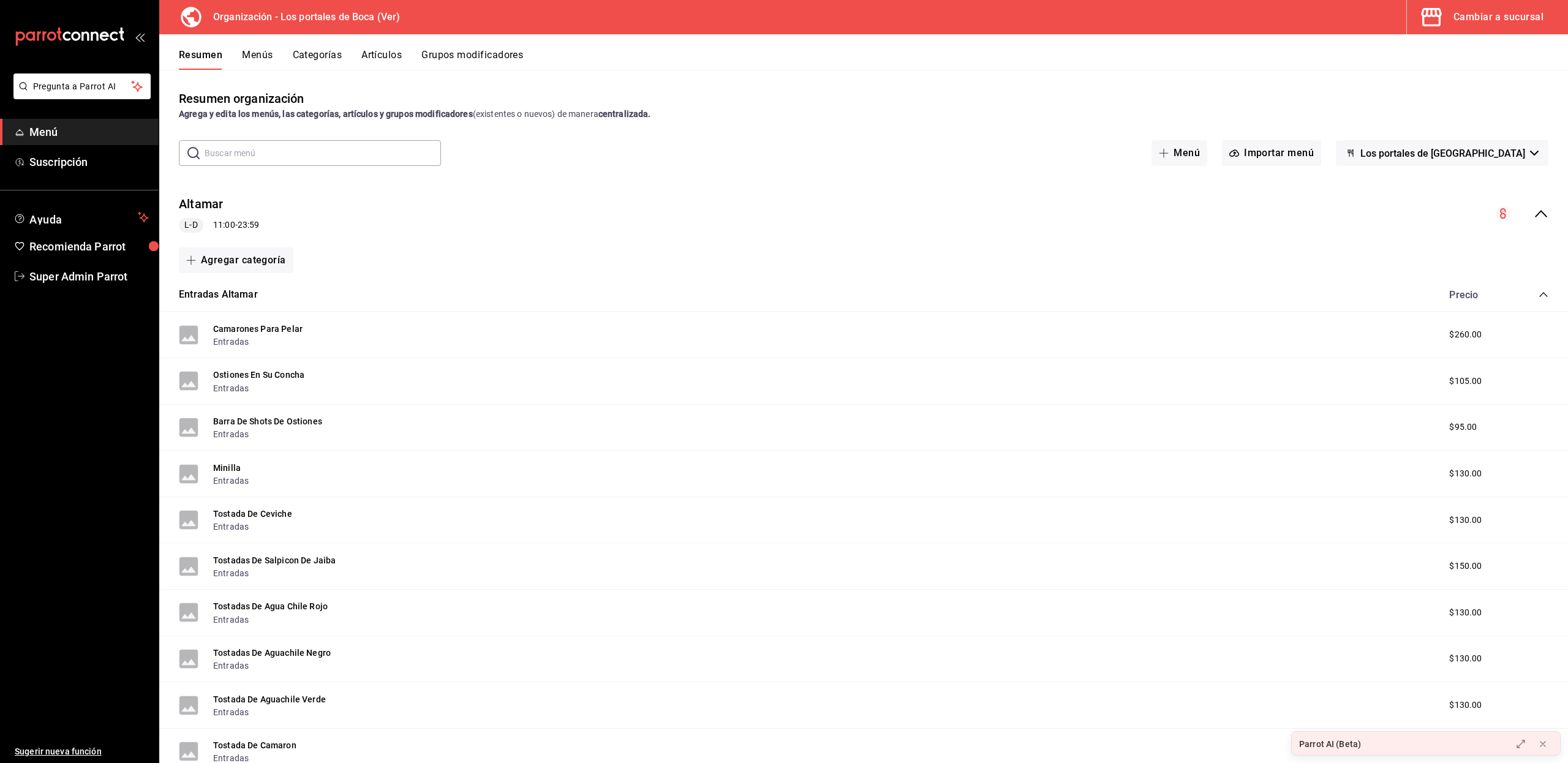
click at [1402, 158] on span "Los portales de [GEOGRAPHIC_DATA]" at bounding box center [1442, 153] width 164 height 12
click at [1402, 158] on div at bounding box center [784, 381] width 1568 height 763
click at [1536, 207] on div "Altamar L-D 11:00 - 23:59" at bounding box center [864, 214] width 1409 height 57
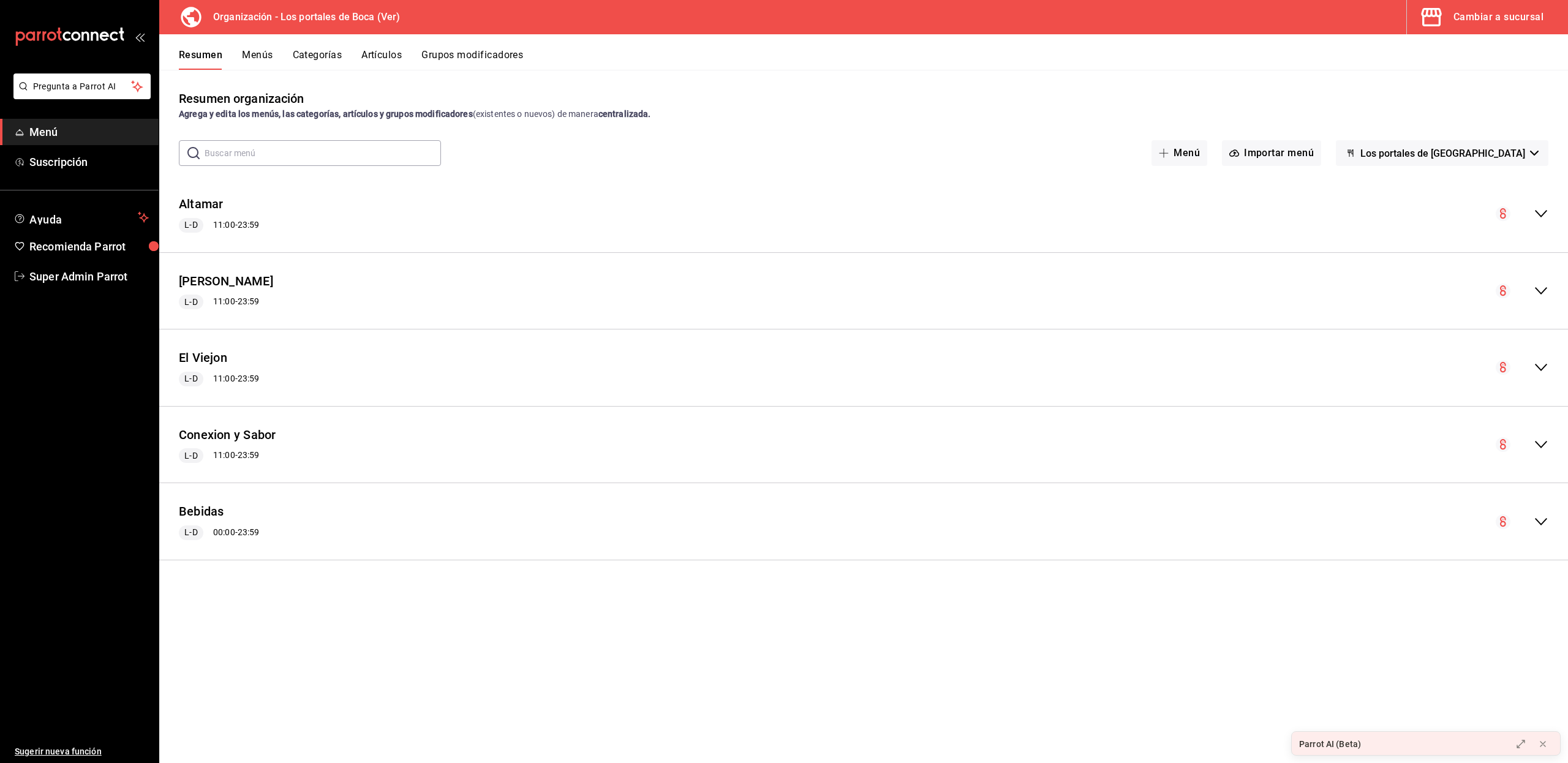
click at [246, 52] on button "Menús" at bounding box center [257, 60] width 30 height 21
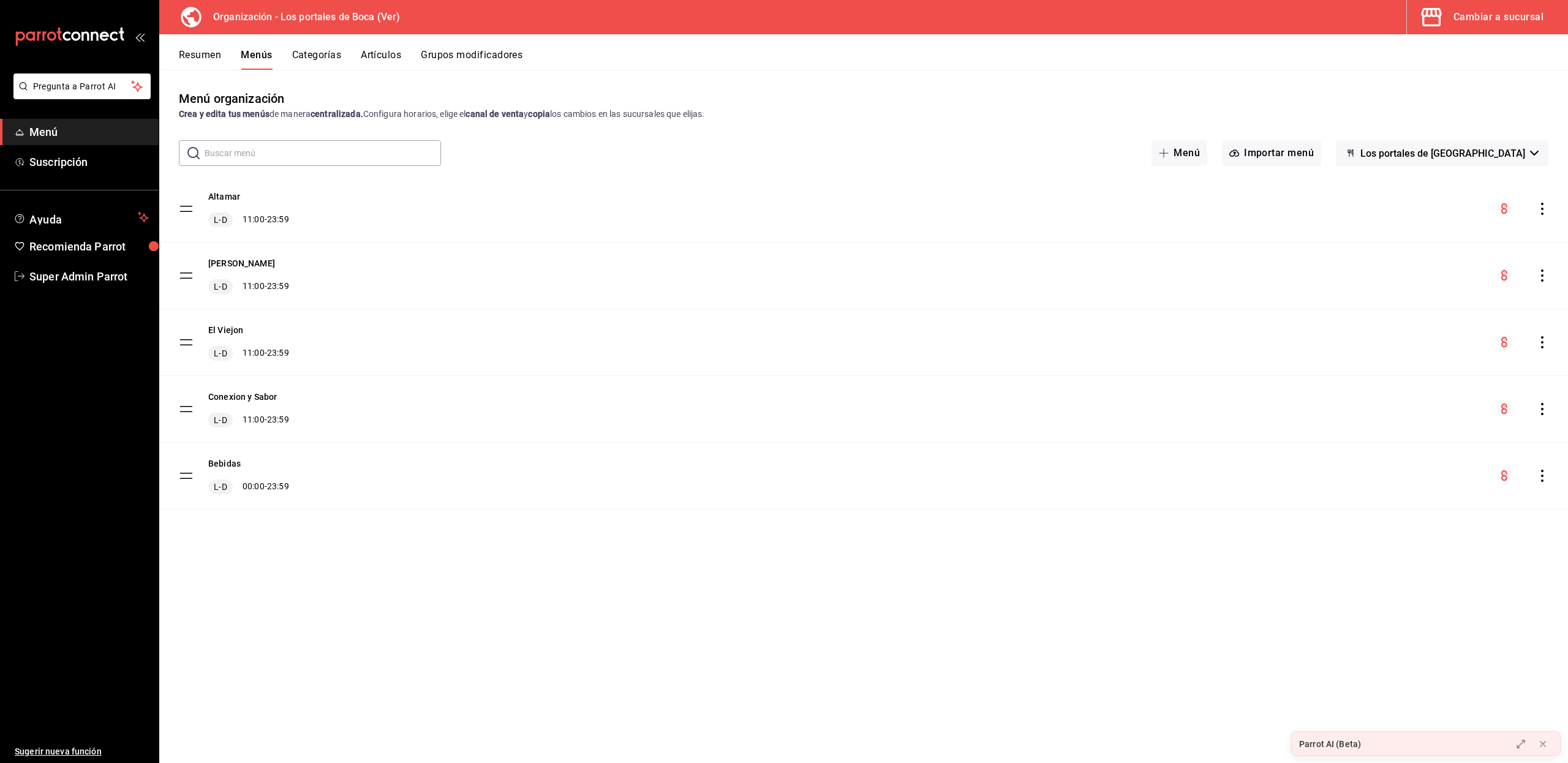
click at [1537, 208] on icon "actions" at bounding box center [1541, 208] width 12 height 12
click at [813, 188] on div at bounding box center [784, 381] width 1568 height 763
click at [1539, 209] on icon "actions" at bounding box center [1541, 208] width 12 height 12
click at [1387, 282] on span "Copiar en otra sucursal" at bounding box center [1445, 287] width 150 height 13
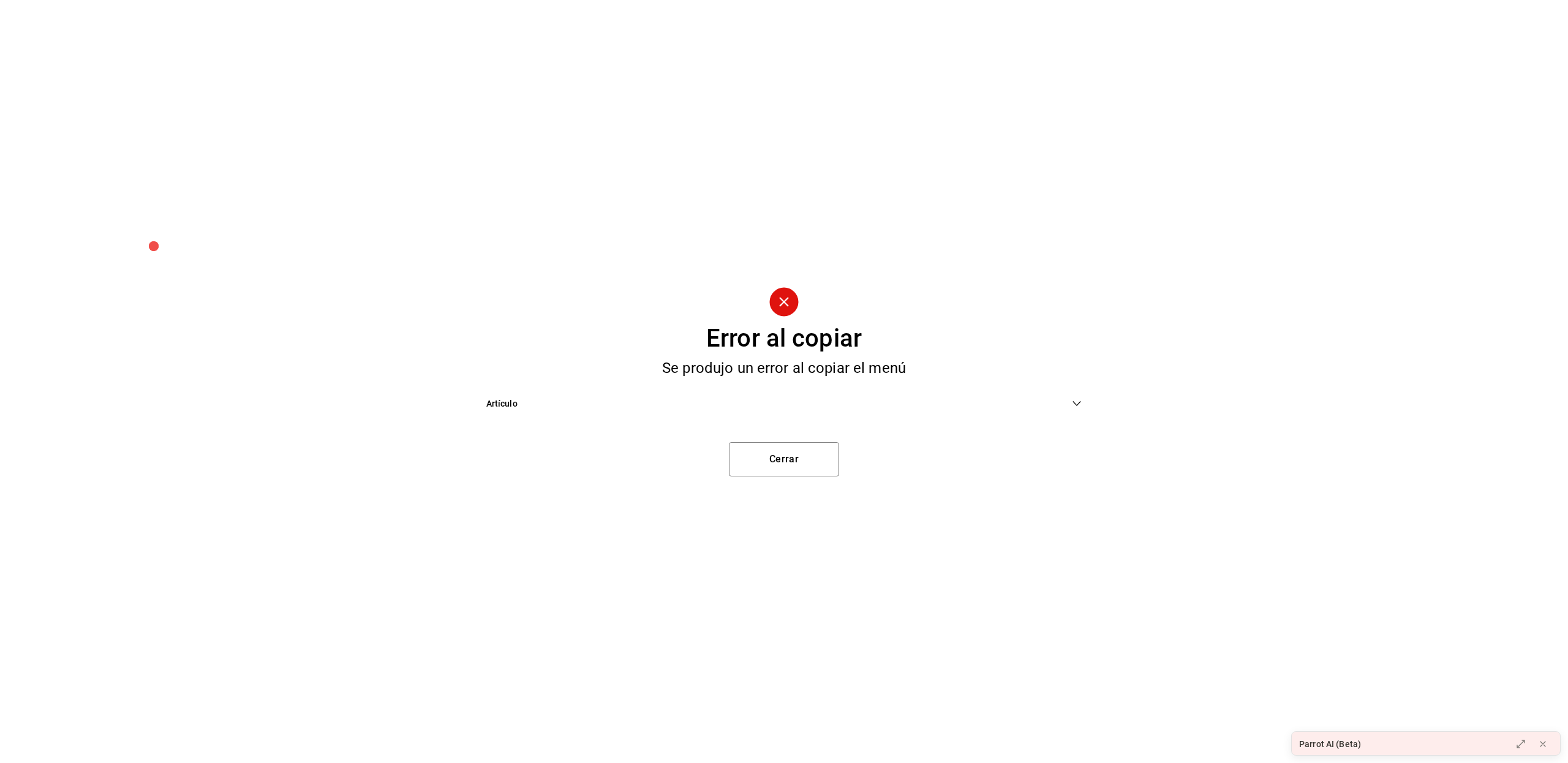
click at [610, 402] on span "Artículo" at bounding box center [779, 404] width 586 height 13
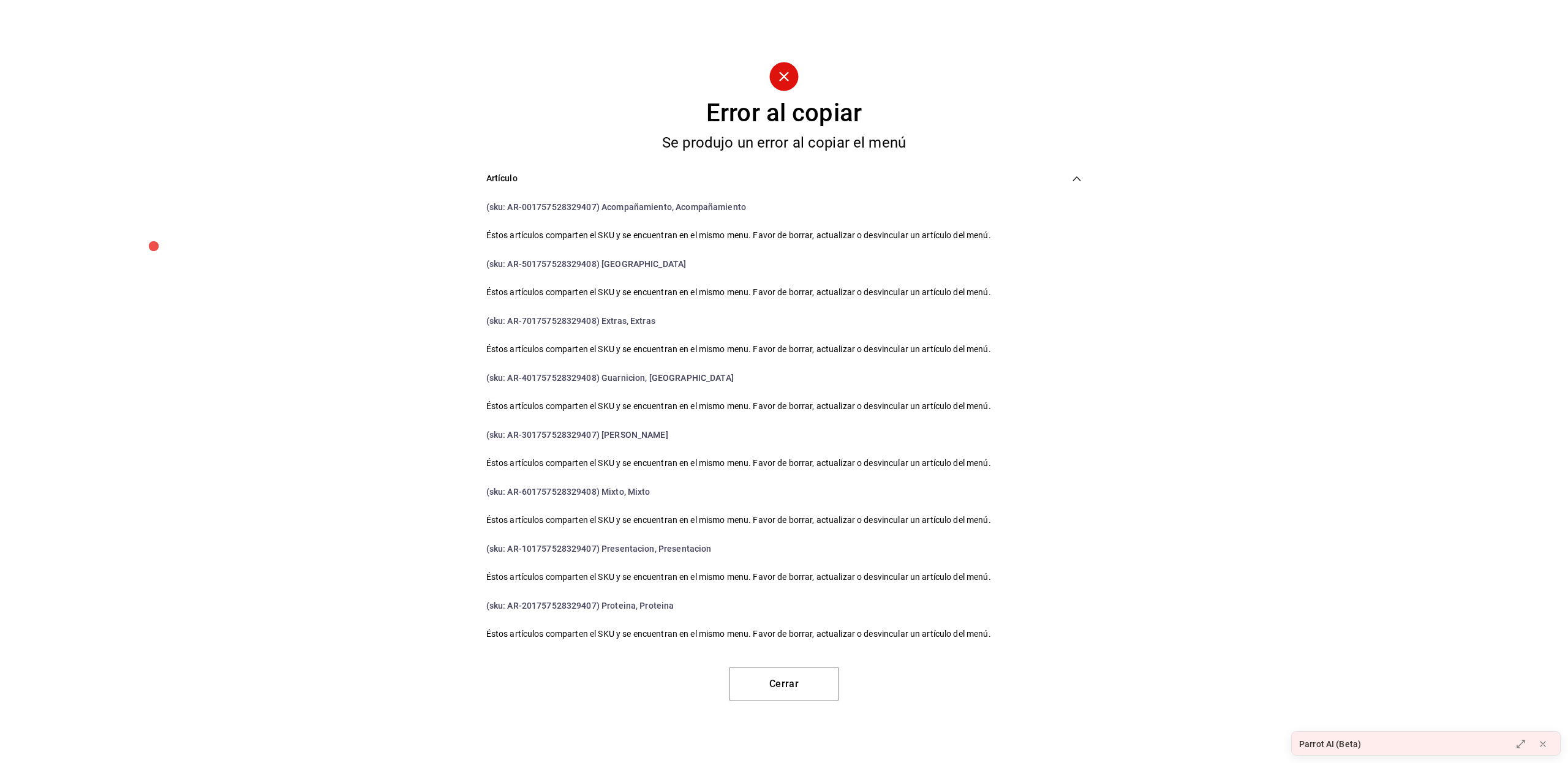
scroll to position [10, 0]
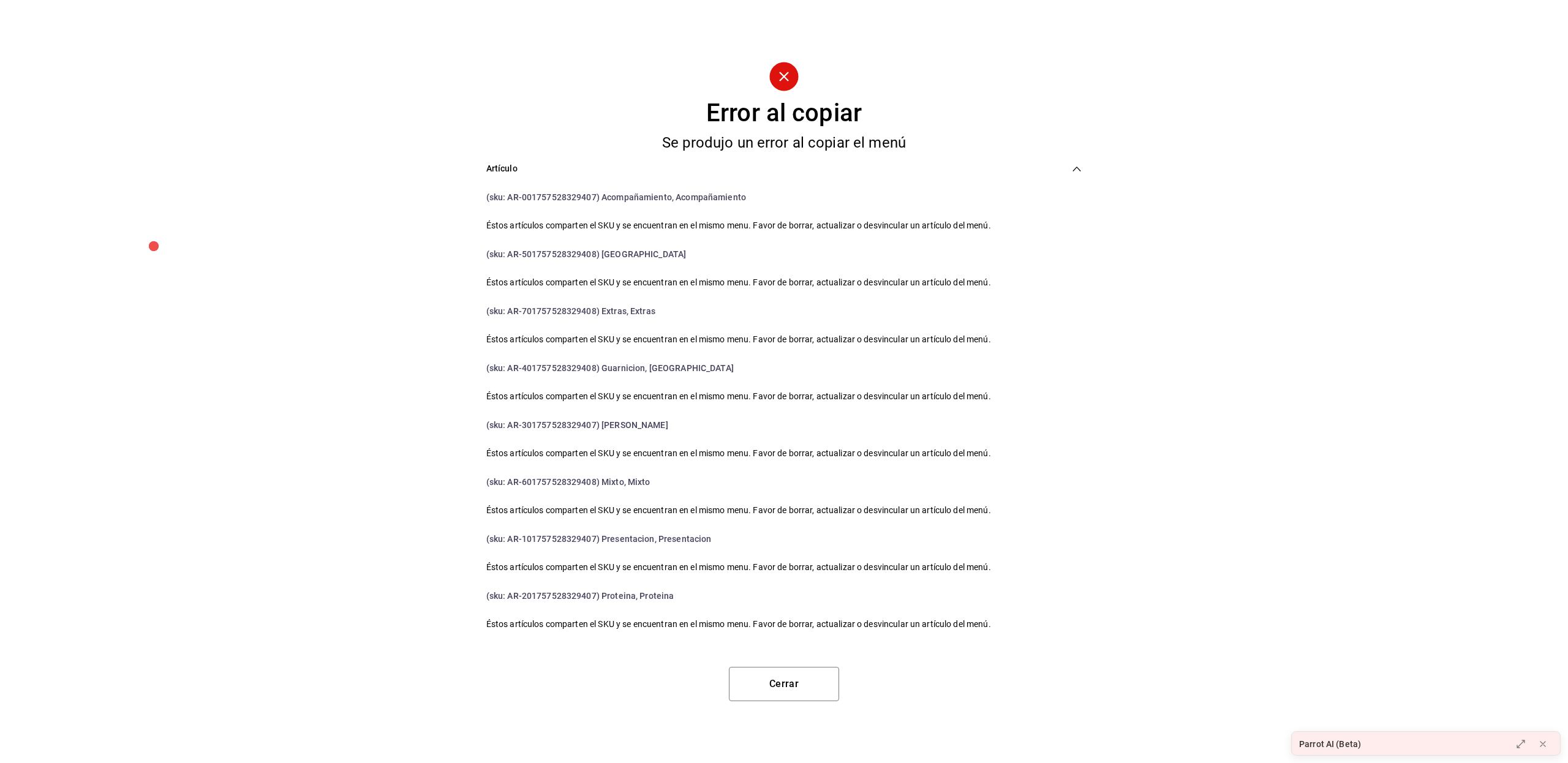
click at [177, 432] on div "Error al copiar Se produjo un error al copiar el menú Artículo (sku: AR-0017575…" at bounding box center [784, 381] width 1568 height 763
click at [767, 682] on button "Cerrar" at bounding box center [784, 683] width 110 height 34
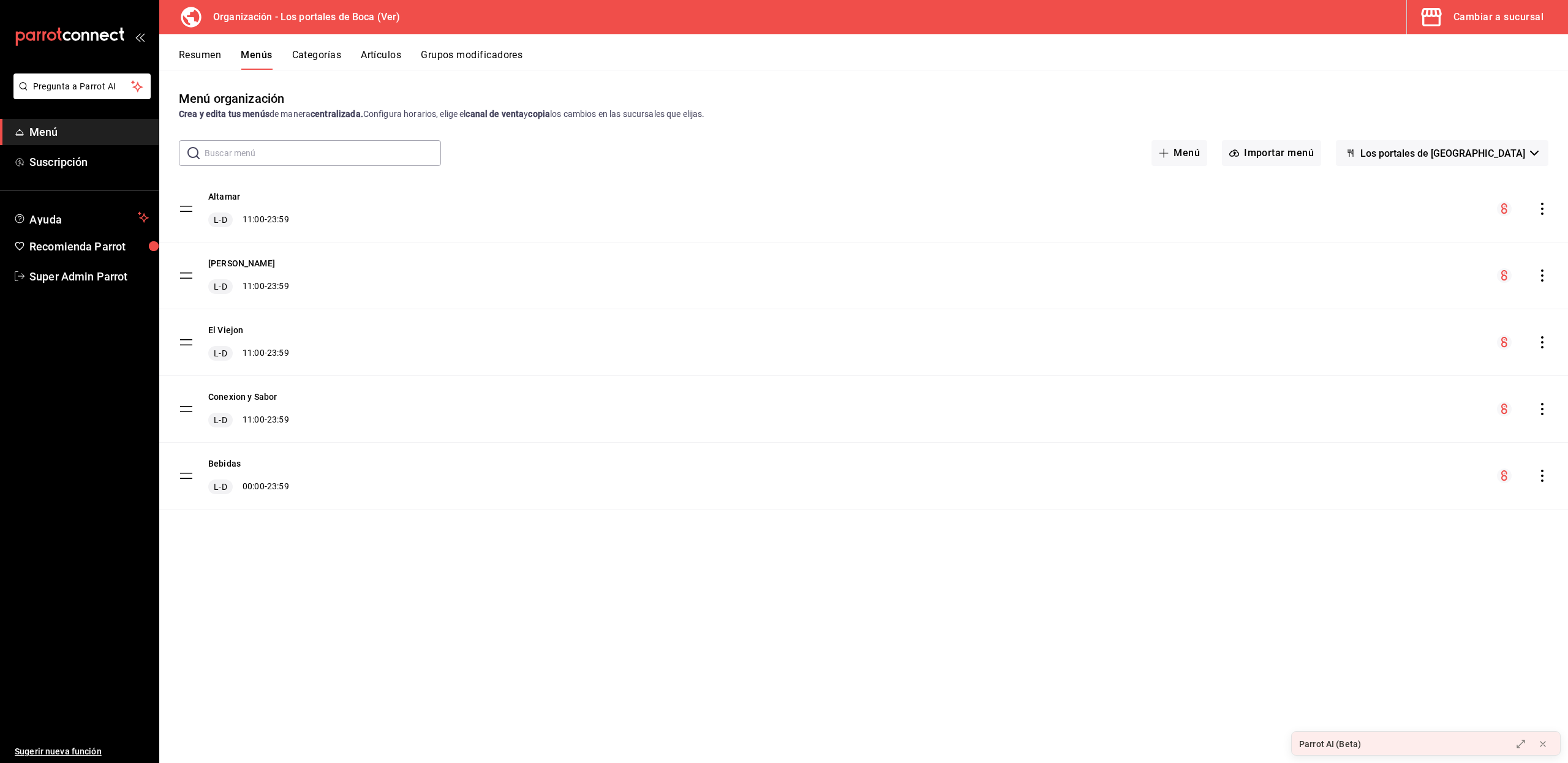
click at [392, 54] on button "Artículos" at bounding box center [381, 60] width 40 height 21
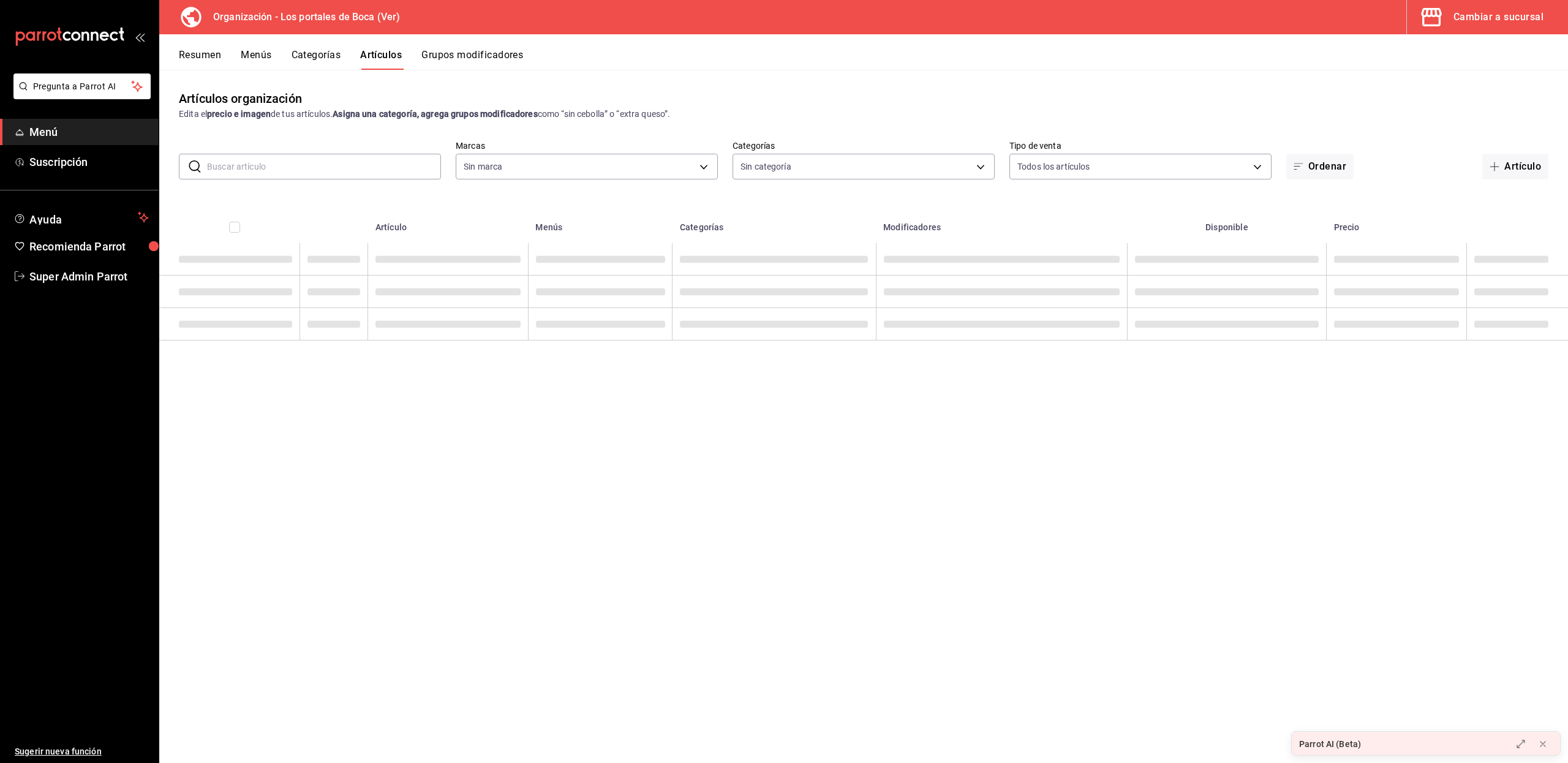
type input "b5ad986e-3551-40cf-bef2-a4391ef287b1"
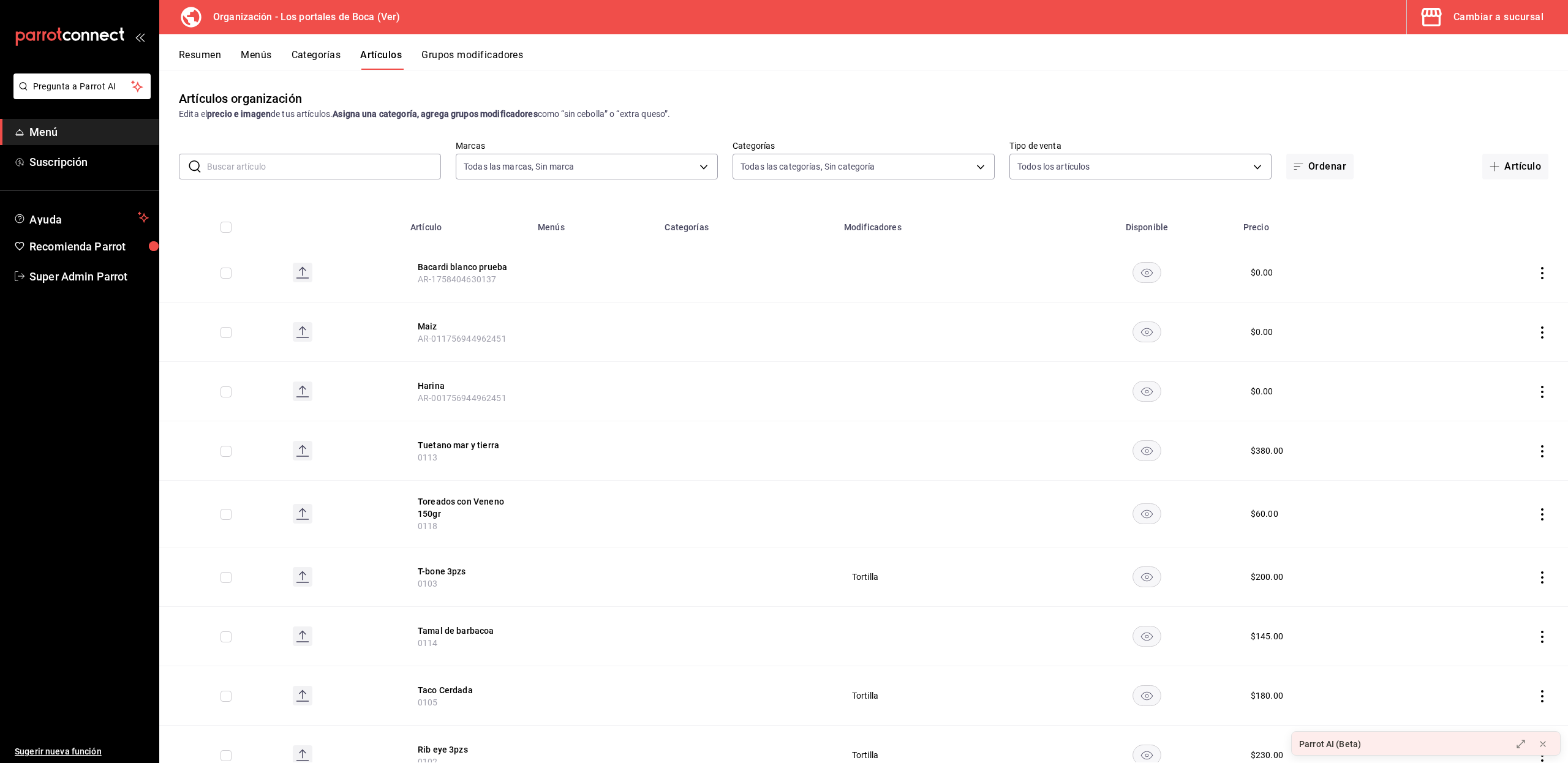
type input "3cb1c7d1-b678-45f1-8822-fafdb096e822,8b9dcd1e-86ce-40be-9bc7-b5ff9750edb9,ba916…"
click at [219, 164] on input "text" at bounding box center [324, 166] width 234 height 25
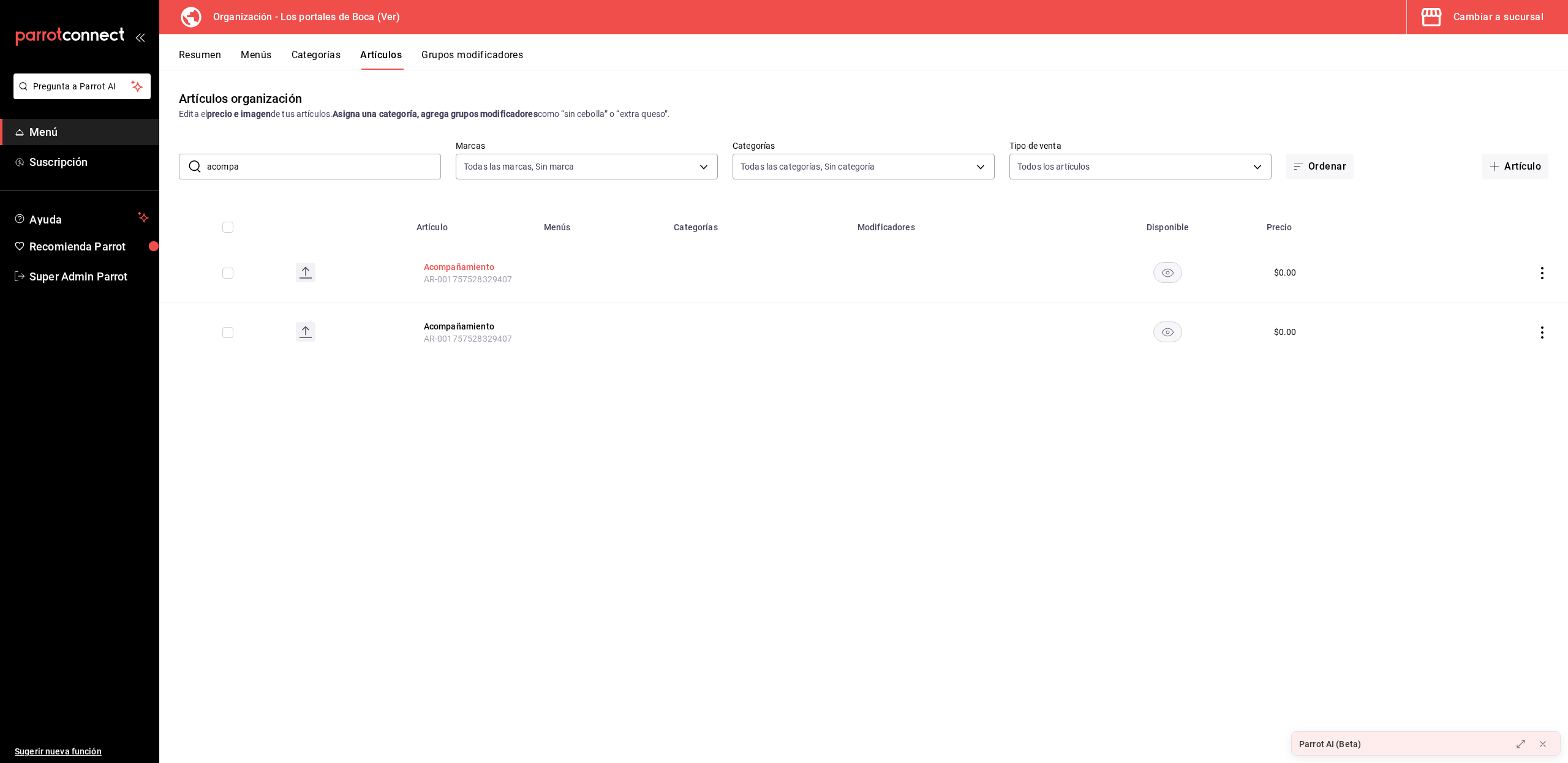
click at [449, 267] on button "Acompañamiento" at bounding box center [473, 267] width 98 height 12
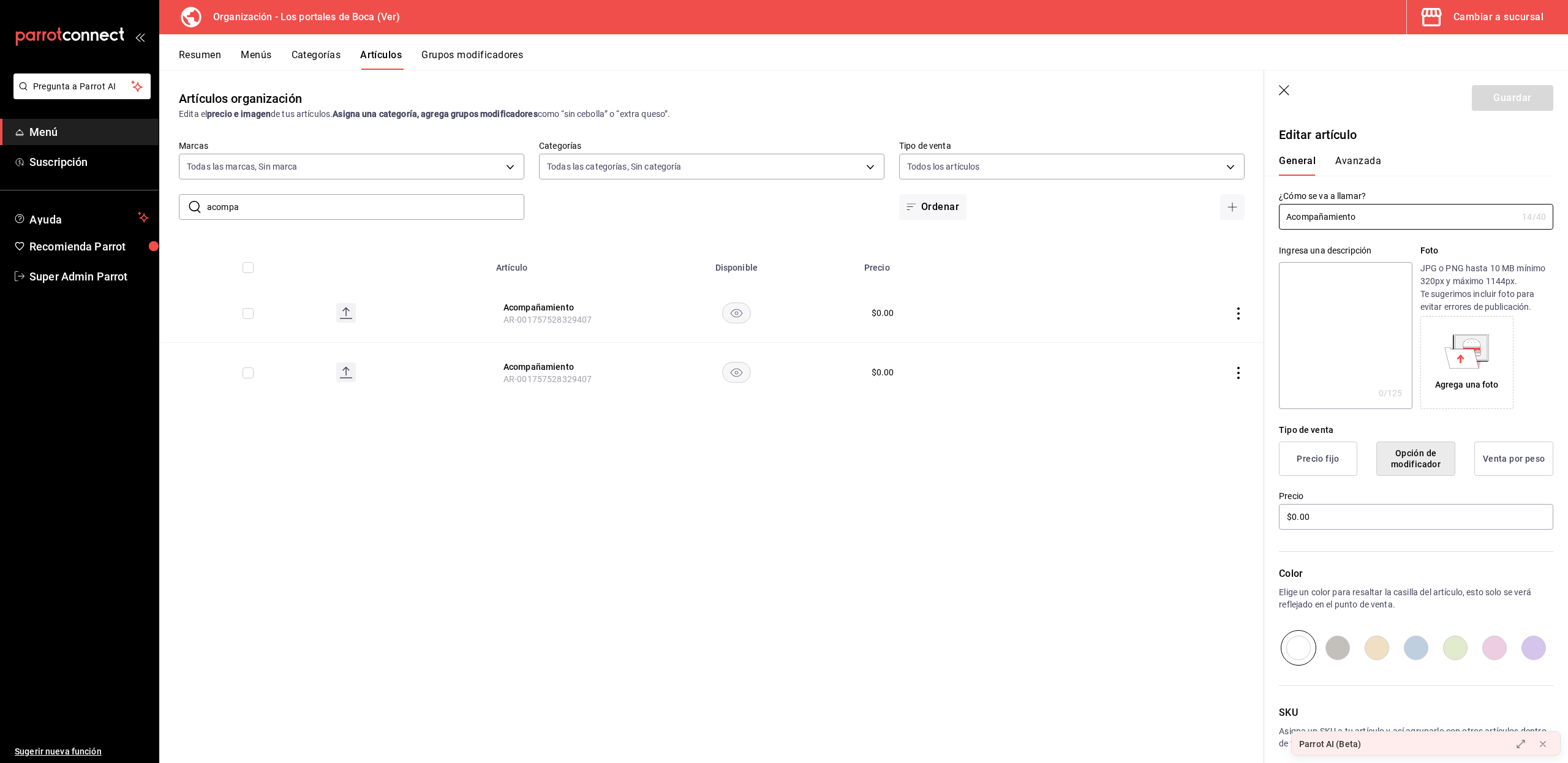
scroll to position [56, 0]
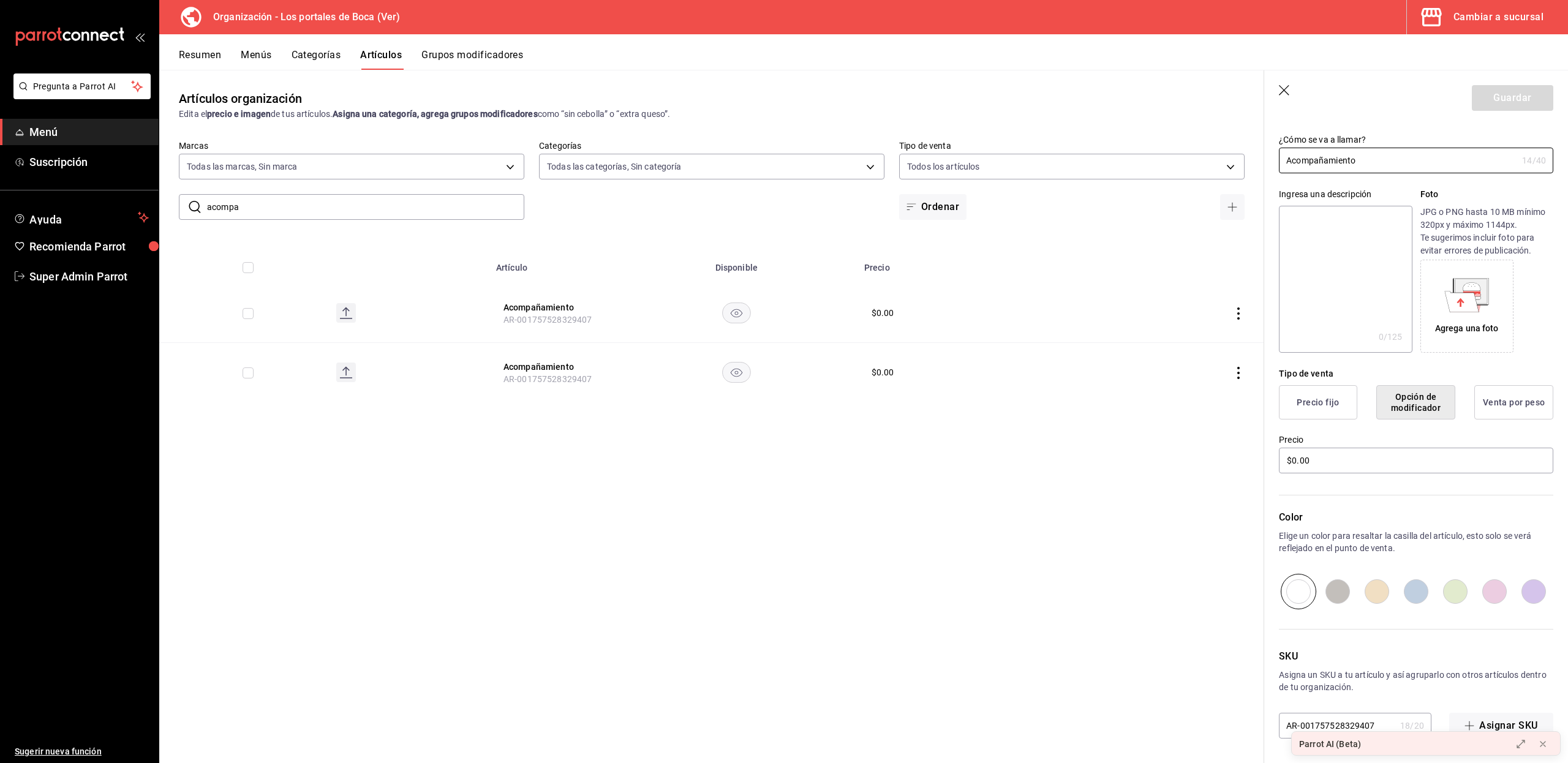
click at [1373, 720] on input "AR-001757528329407" at bounding box center [1337, 725] width 117 height 25
click at [1286, 88] on icon "button" at bounding box center [1284, 91] width 12 height 12
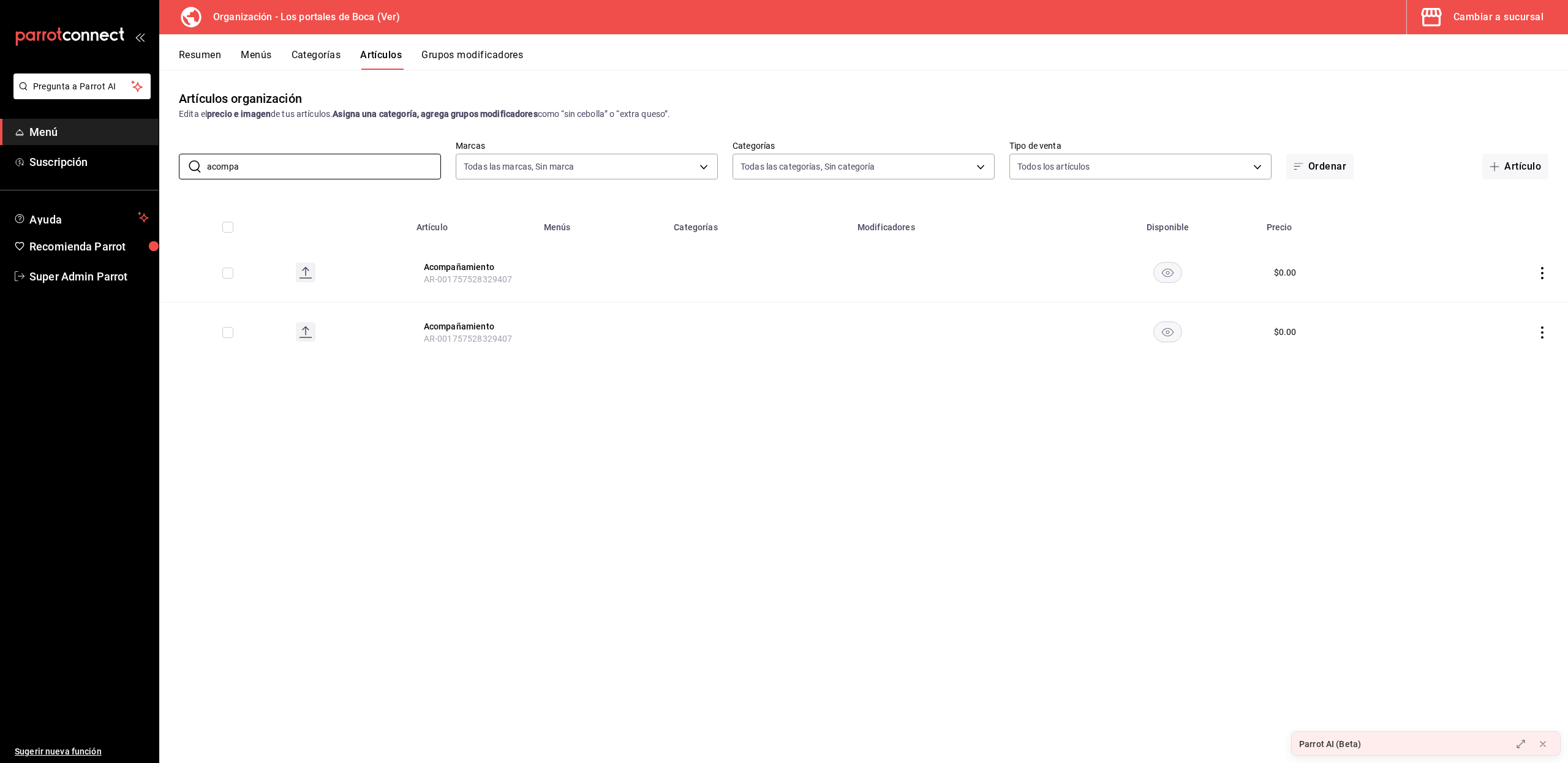
drag, startPoint x: 249, startPoint y: 166, endPoint x: 177, endPoint y: 160, distance: 72.2
click at [177, 160] on div "​ acompa ​ Marcas Todas las marcas, Sin marca b5ad986e-3551-40cf-bef2-a4391ef28…" at bounding box center [864, 160] width 1409 height 39
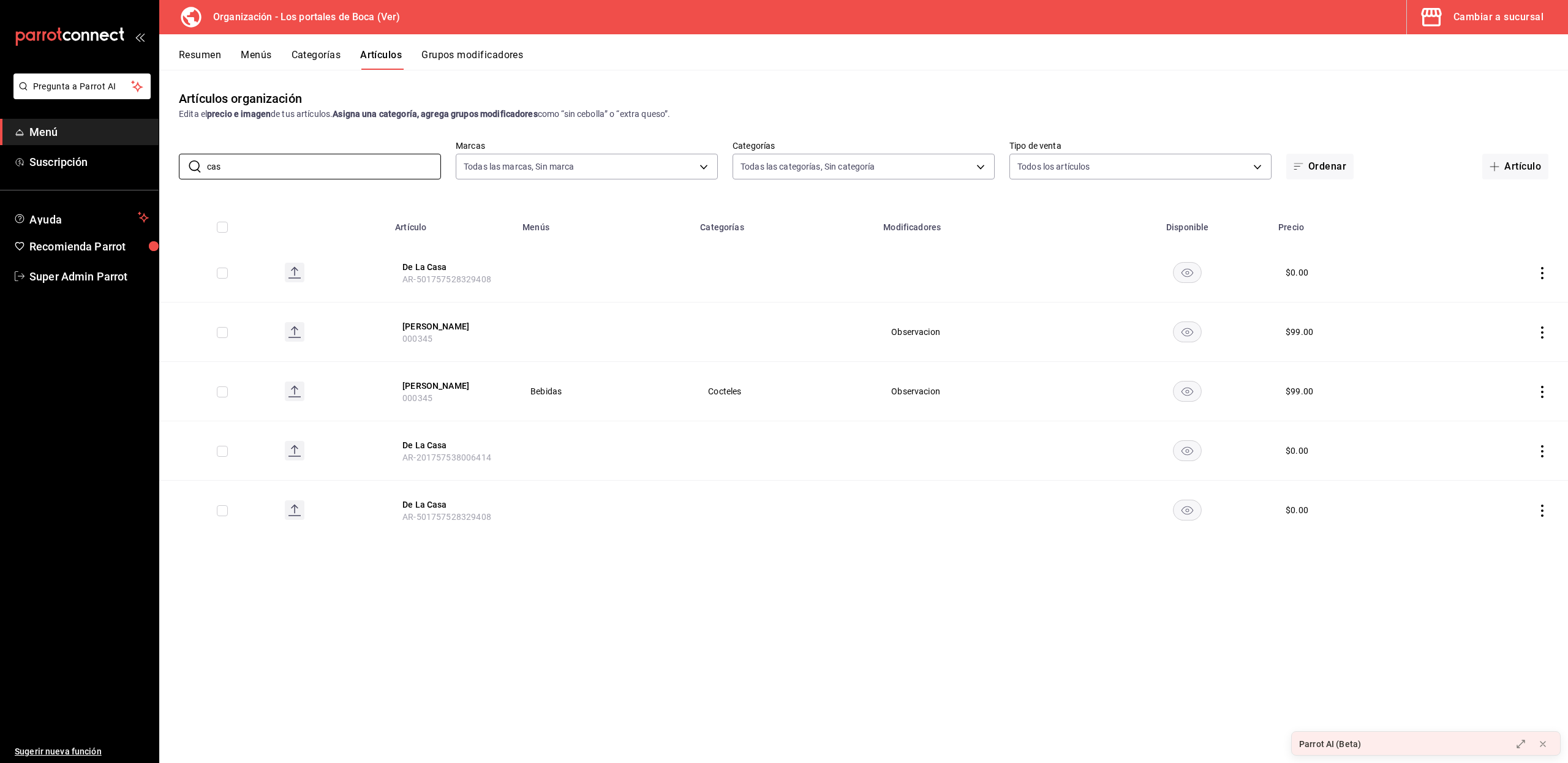
drag, startPoint x: 246, startPoint y: 166, endPoint x: 167, endPoint y: 160, distance: 79.2
click at [167, 160] on div "​ cas ​ Marcas Todas las marcas, Sin marca b5ad986e-3551-40cf-bef2-a4391ef287b1…" at bounding box center [864, 160] width 1409 height 39
type input "D"
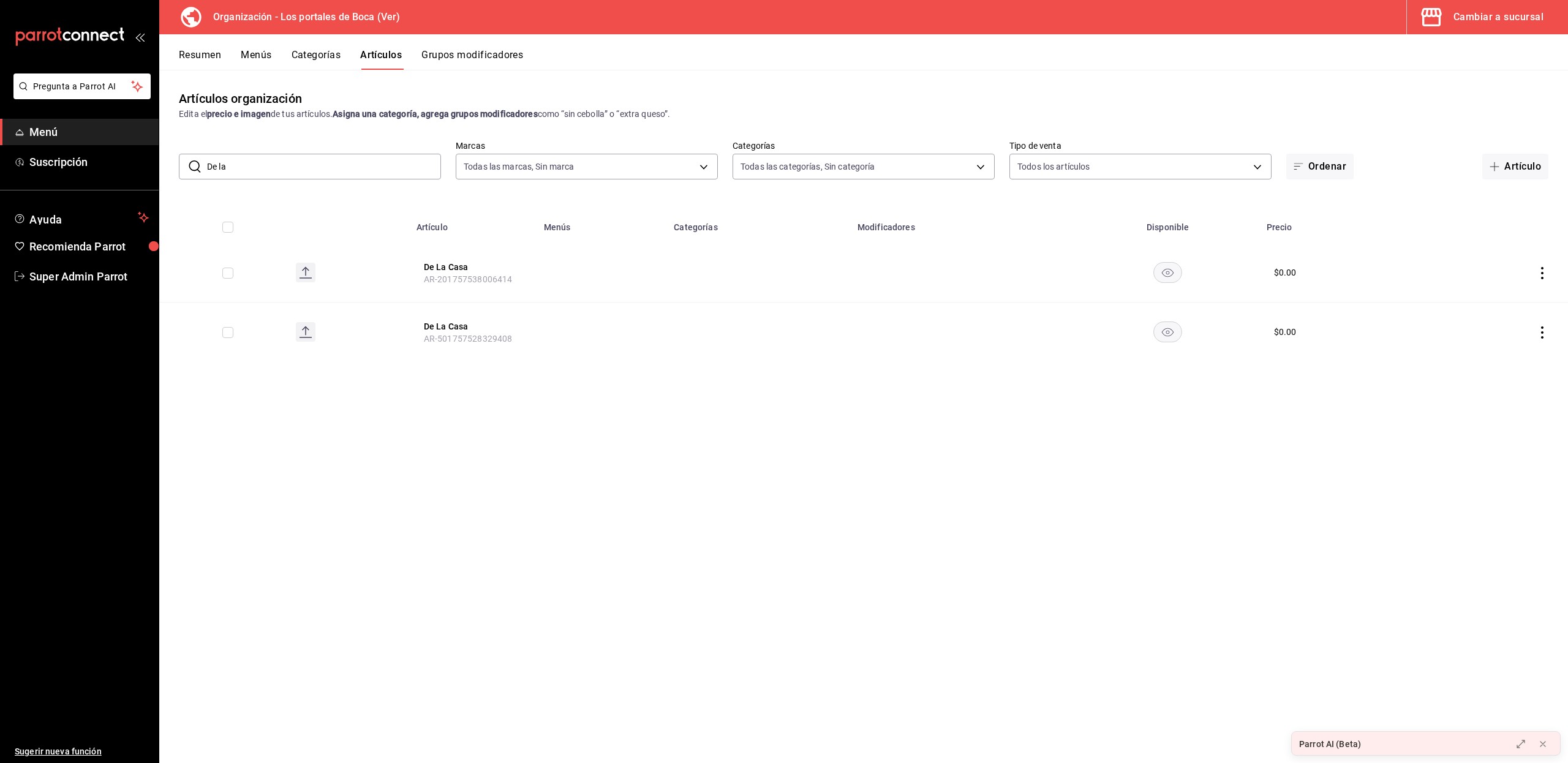
drag, startPoint x: 274, startPoint y: 164, endPoint x: 186, endPoint y: 157, distance: 88.3
click at [186, 157] on div "​ De la ​" at bounding box center [309, 166] width 262 height 26
drag, startPoint x: 240, startPoint y: 173, endPoint x: 101, endPoint y: 165, distance: 139.2
click at [101, 165] on div "Pregunta a Parrot AI Menú Suscripción Ayuda Recomienda Parrot Super Admin Parro…" at bounding box center [784, 381] width 1568 height 763
drag, startPoint x: 268, startPoint y: 165, endPoint x: 185, endPoint y: 157, distance: 83.4
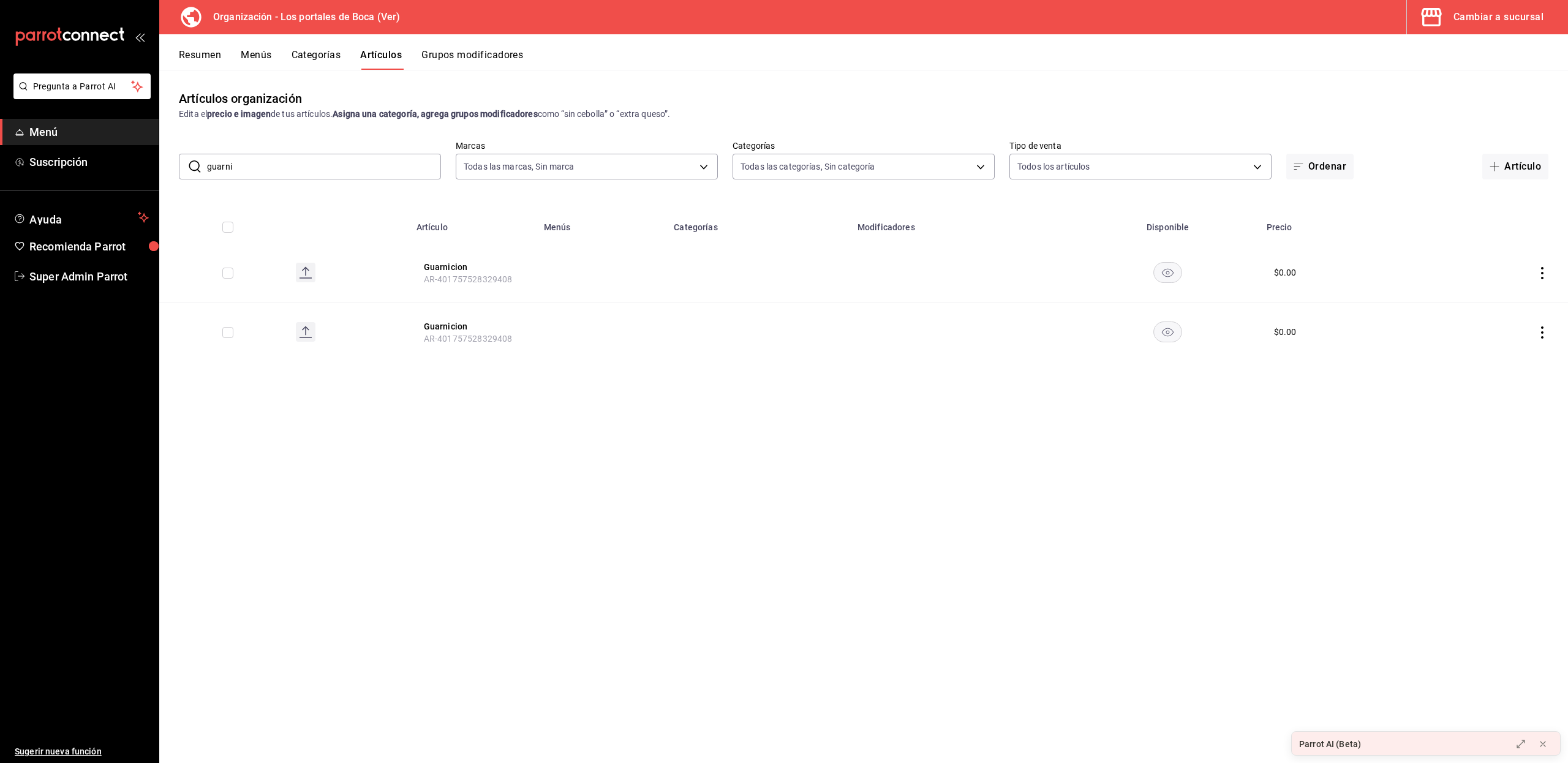
click at [185, 157] on div "​ guarni ​" at bounding box center [309, 166] width 262 height 26
drag, startPoint x: 287, startPoint y: 160, endPoint x: 203, endPoint y: 160, distance: 84.0
click at [203, 160] on div "​ maiz ​" at bounding box center [309, 166] width 262 height 26
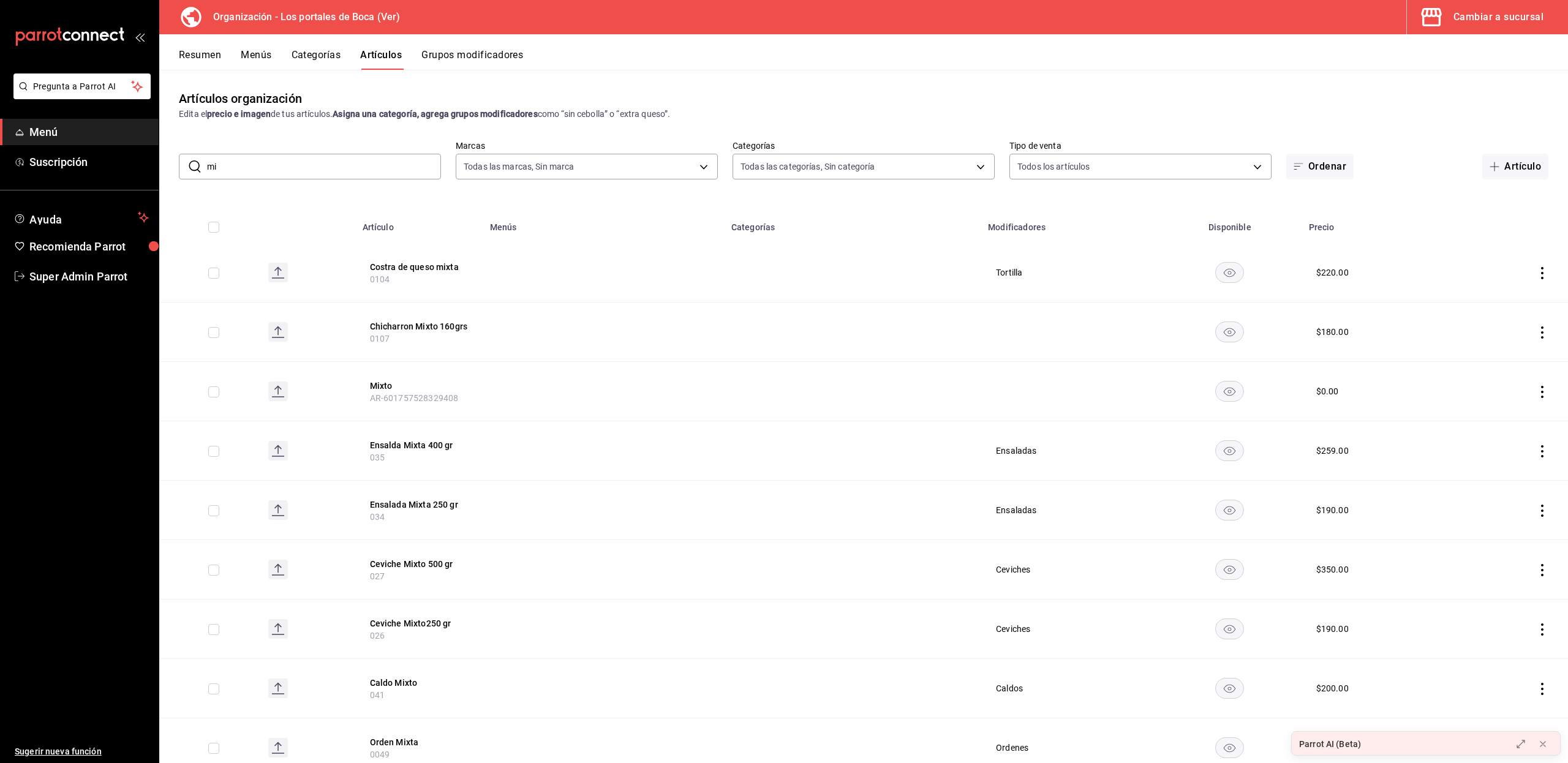
type input "m"
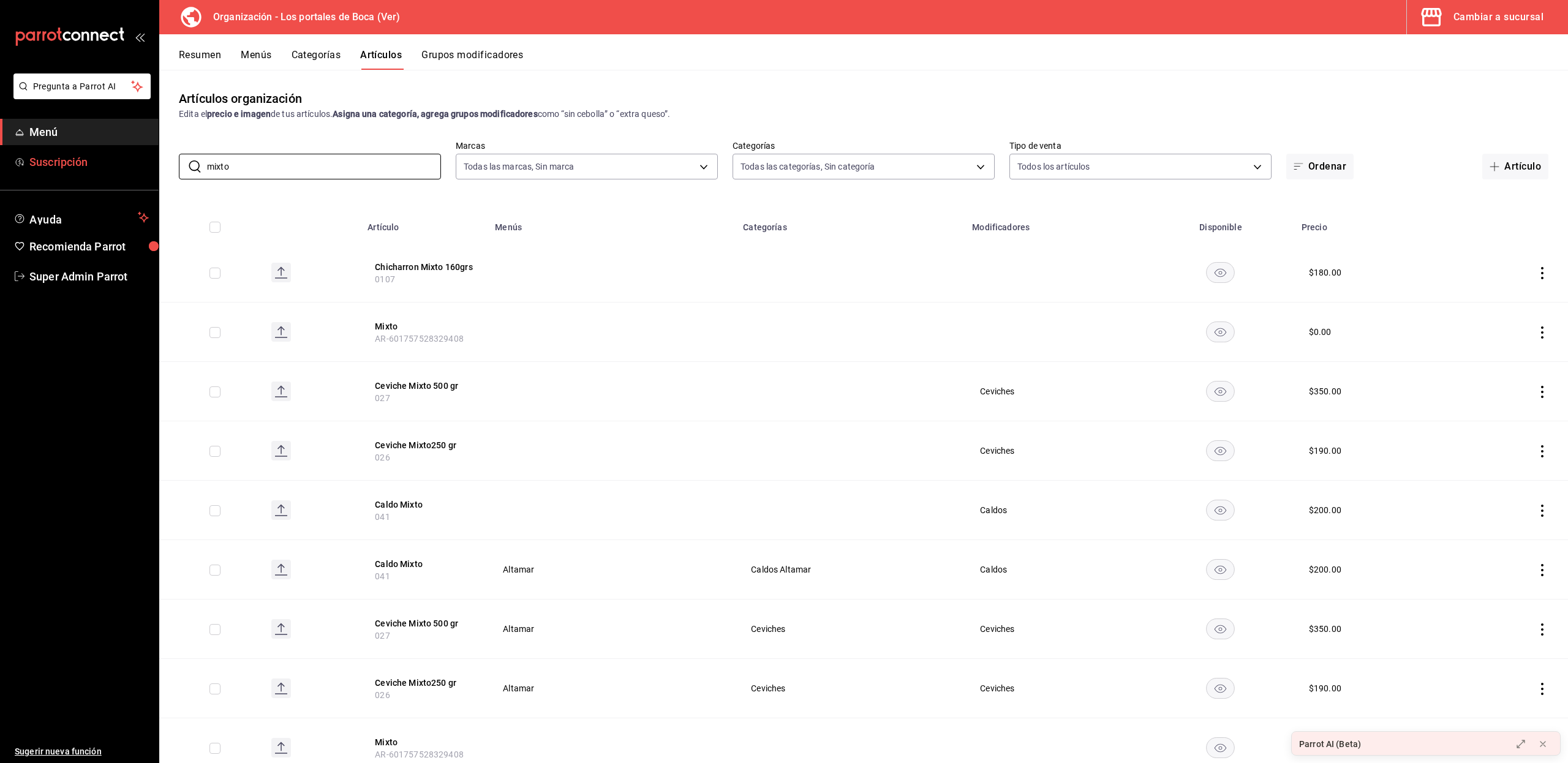
drag, startPoint x: 254, startPoint y: 160, endPoint x: 155, endPoint y: 162, distance: 99.0
click at [155, 162] on div "Pregunta a Parrot AI Menú Suscripción Ayuda Recomienda Parrot Super Admin Parro…" at bounding box center [784, 381] width 1568 height 763
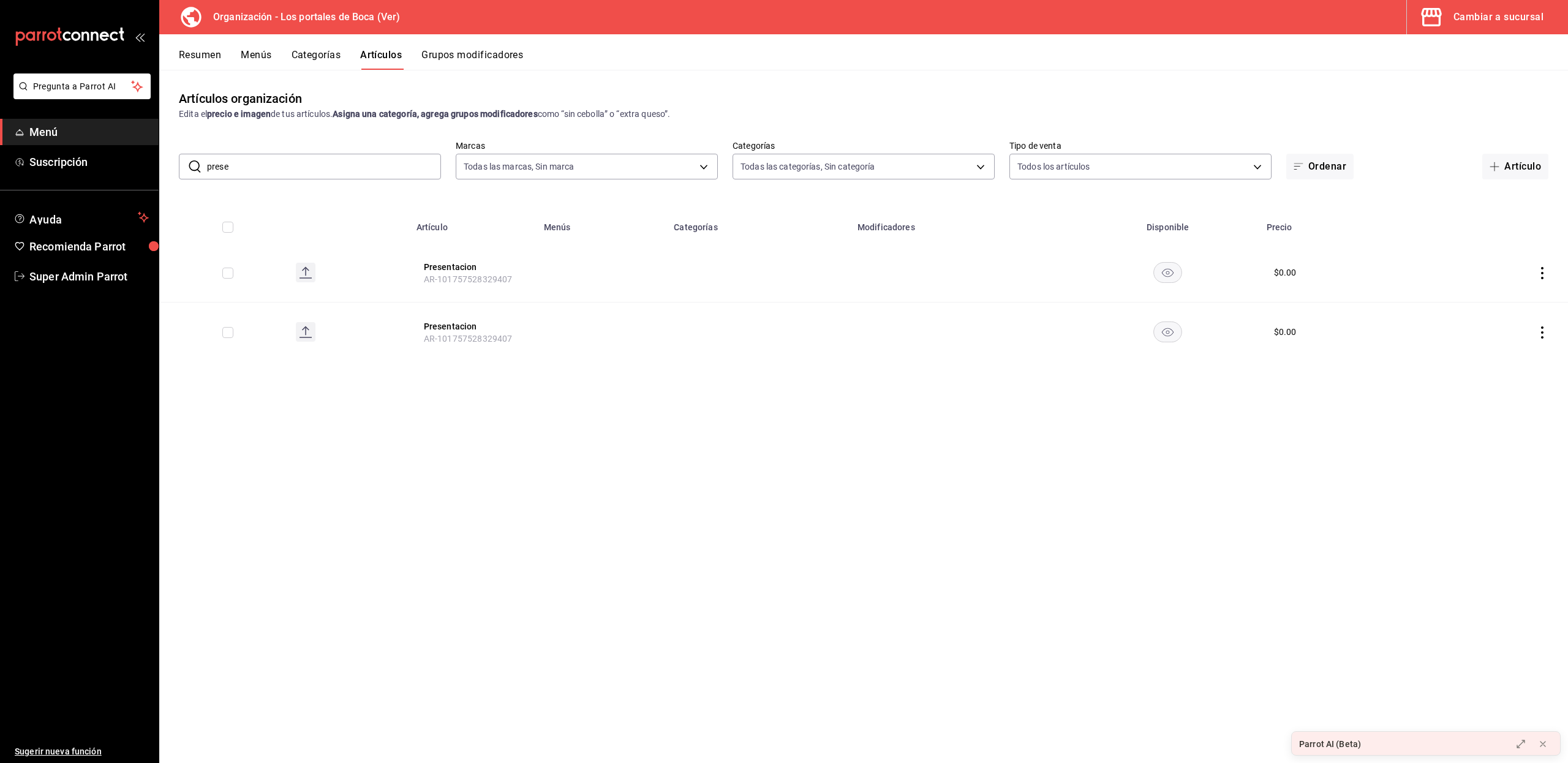
drag, startPoint x: 262, startPoint y: 164, endPoint x: 189, endPoint y: 166, distance: 73.0
click at [189, 166] on div "​ prese ​" at bounding box center [309, 166] width 262 height 26
type input "M"
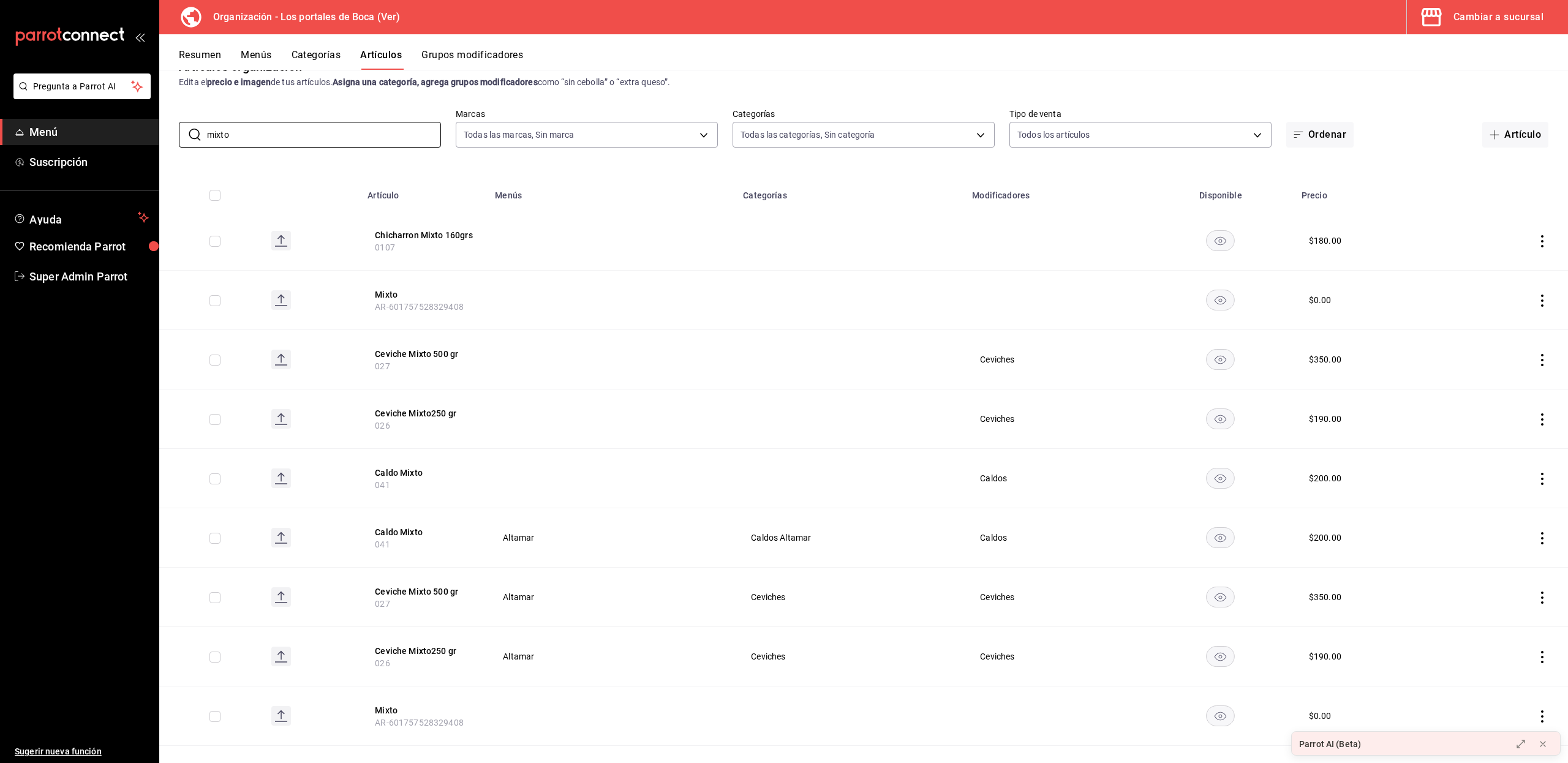
scroll to position [32, 0]
drag, startPoint x: 278, startPoint y: 138, endPoint x: 185, endPoint y: 136, distance: 93.0
click at [185, 136] on div "​ mixto ​" at bounding box center [309, 134] width 262 height 26
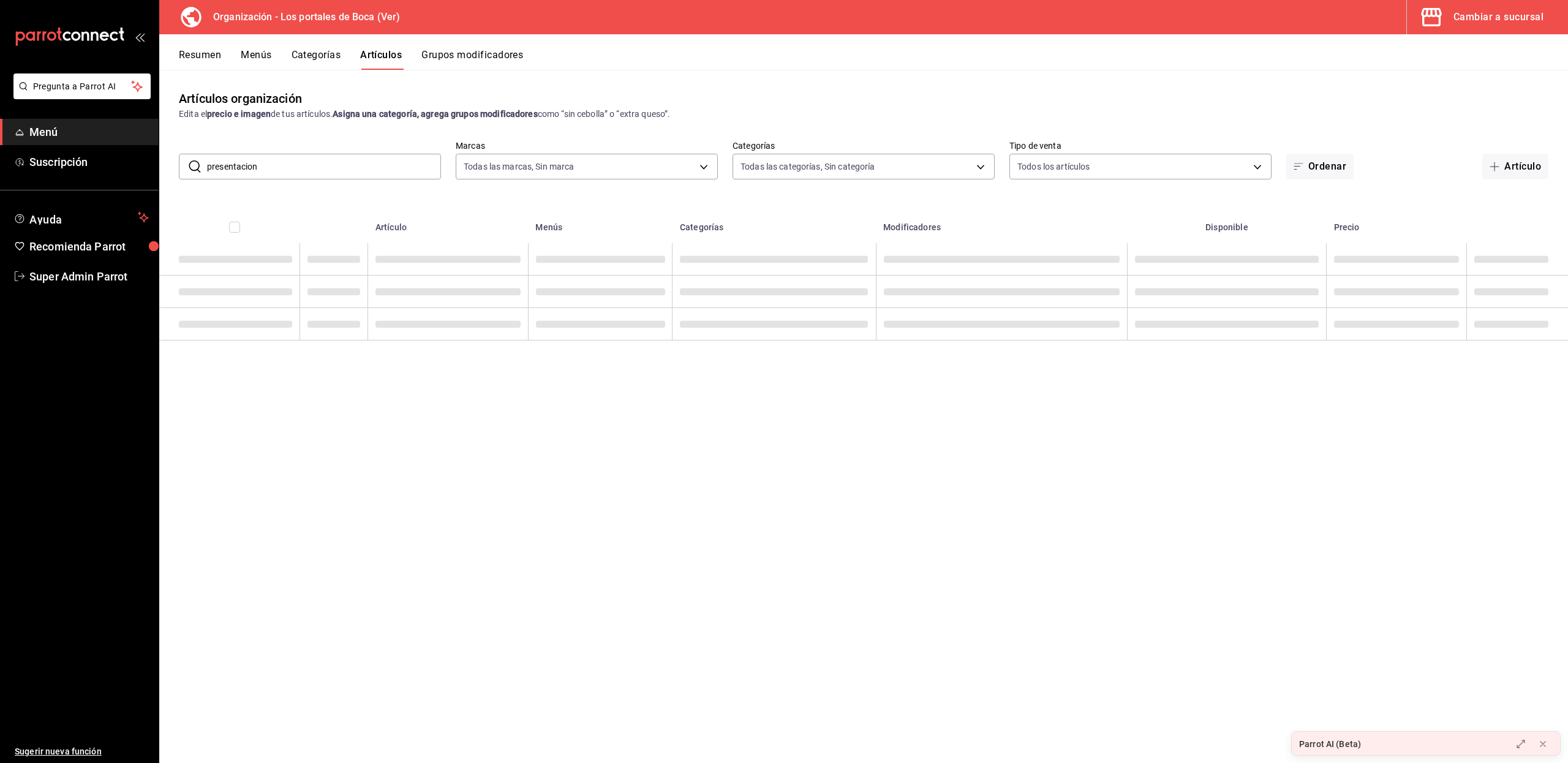
scroll to position [0, 0]
drag, startPoint x: 265, startPoint y: 165, endPoint x: 142, endPoint y: 157, distance: 123.3
click at [142, 157] on div "Pregunta a Parrot AI Menú Suscripción Ayuda Recomienda Parrot Super Admin Parro…" at bounding box center [784, 381] width 1568 height 763
type input "protei"
click at [189, 54] on button "Resumen" at bounding box center [199, 60] width 42 height 21
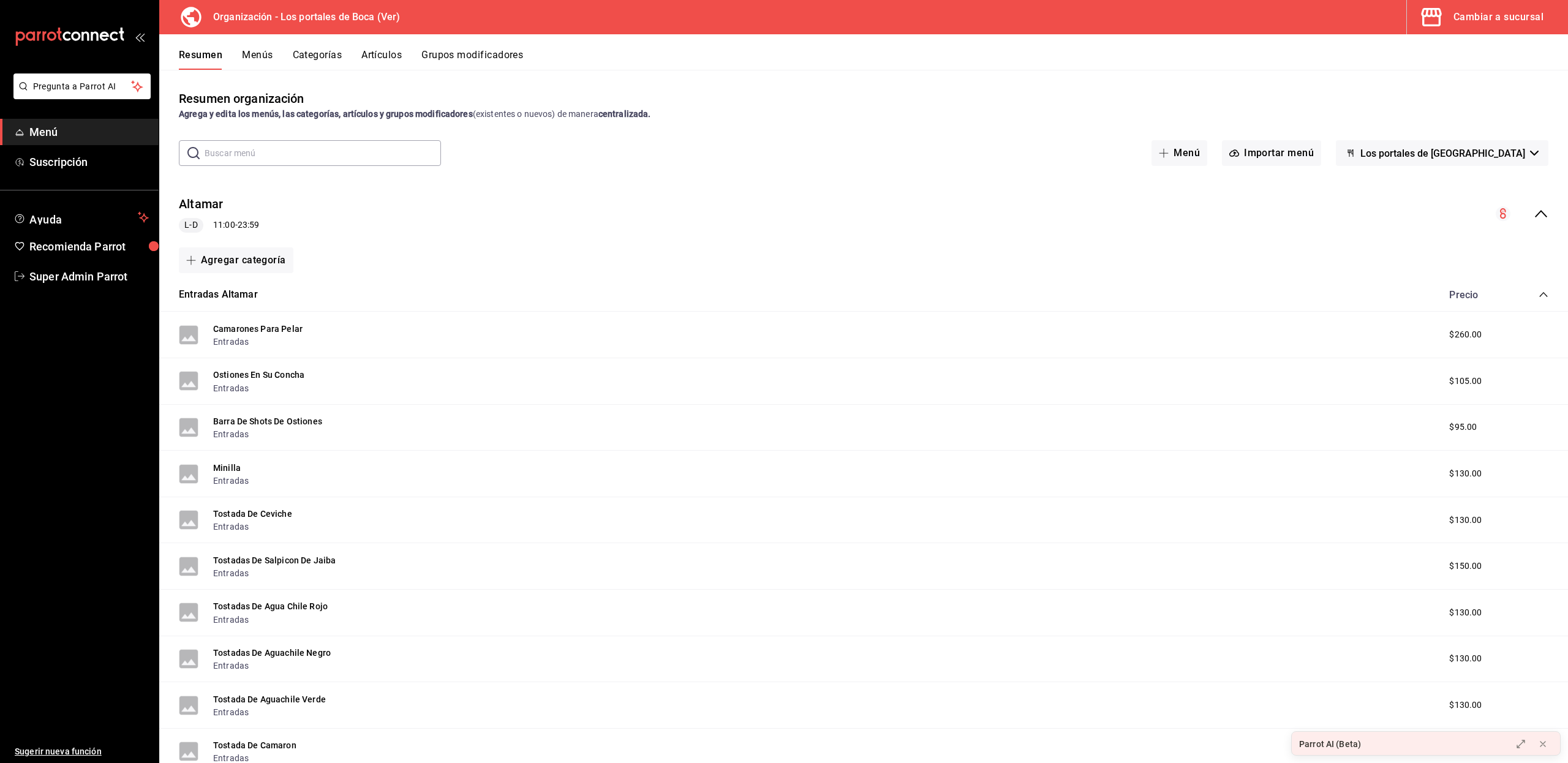
click at [1534, 209] on icon "collapse-menu-row" at bounding box center [1541, 214] width 15 height 15
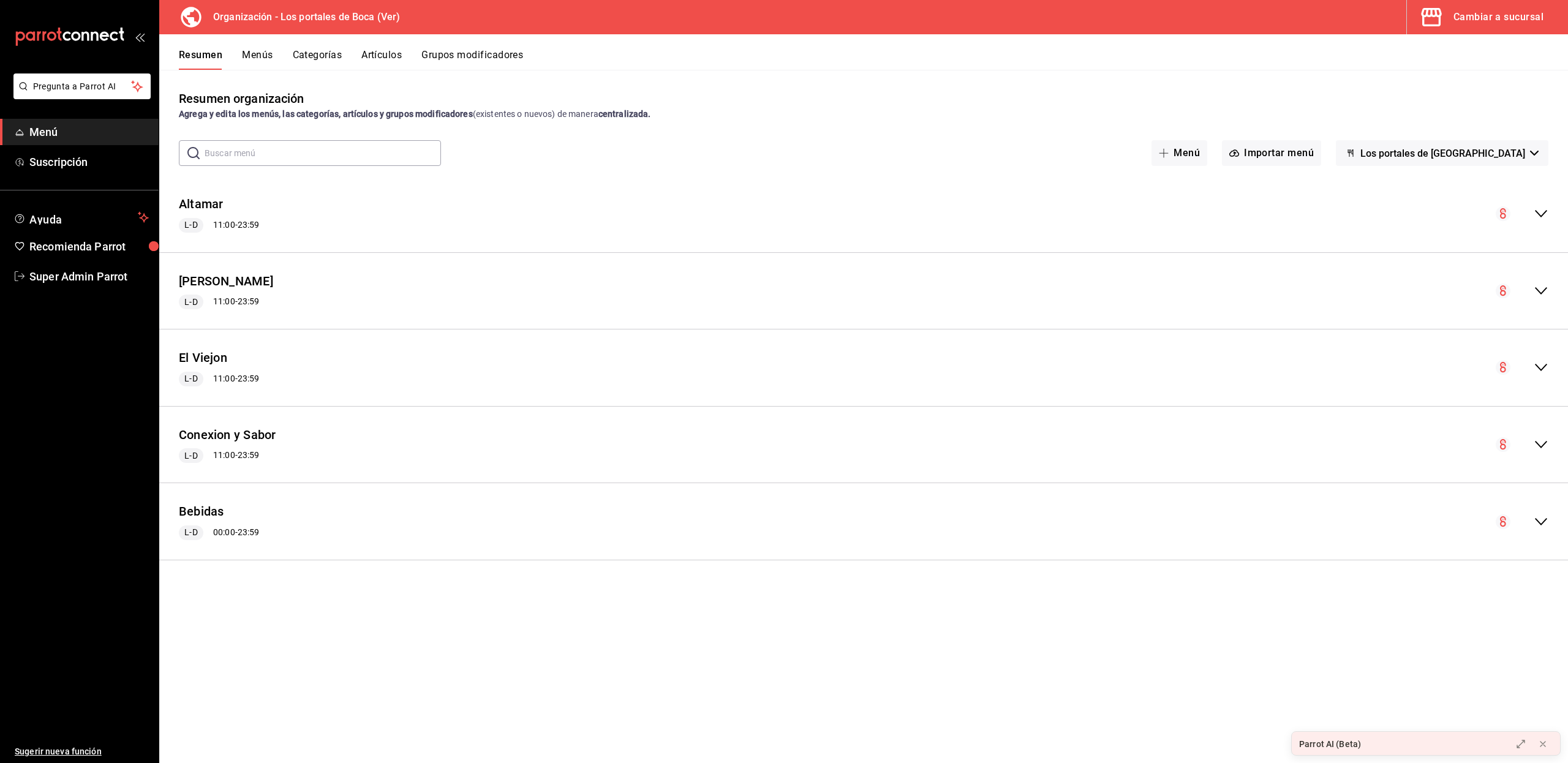
click at [258, 50] on button "Menús" at bounding box center [257, 60] width 30 height 21
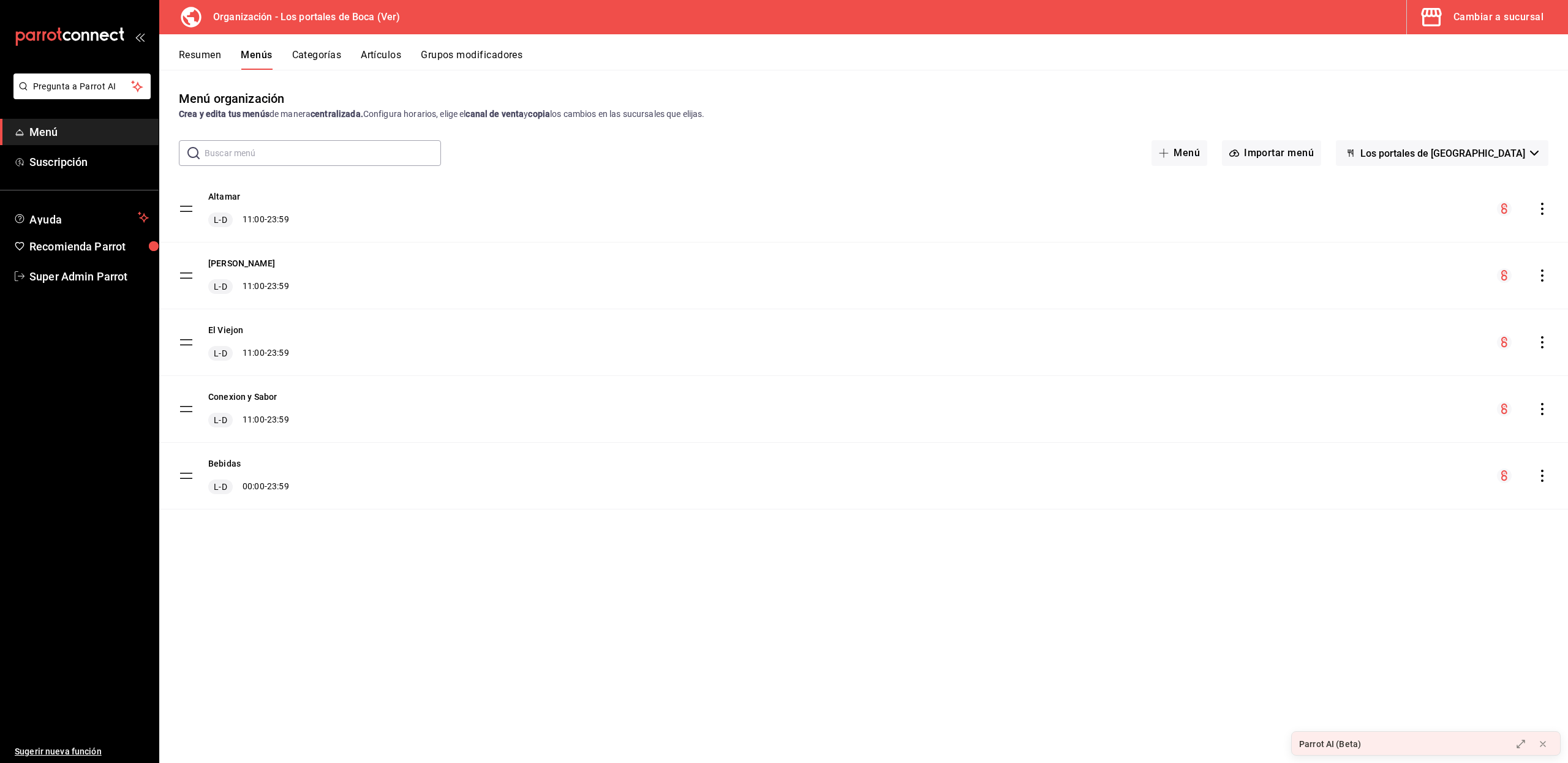
click at [1539, 213] on icon "actions" at bounding box center [1541, 208] width 12 height 12
click at [1407, 283] on span "Copiar en otra sucursal" at bounding box center [1445, 287] width 150 height 13
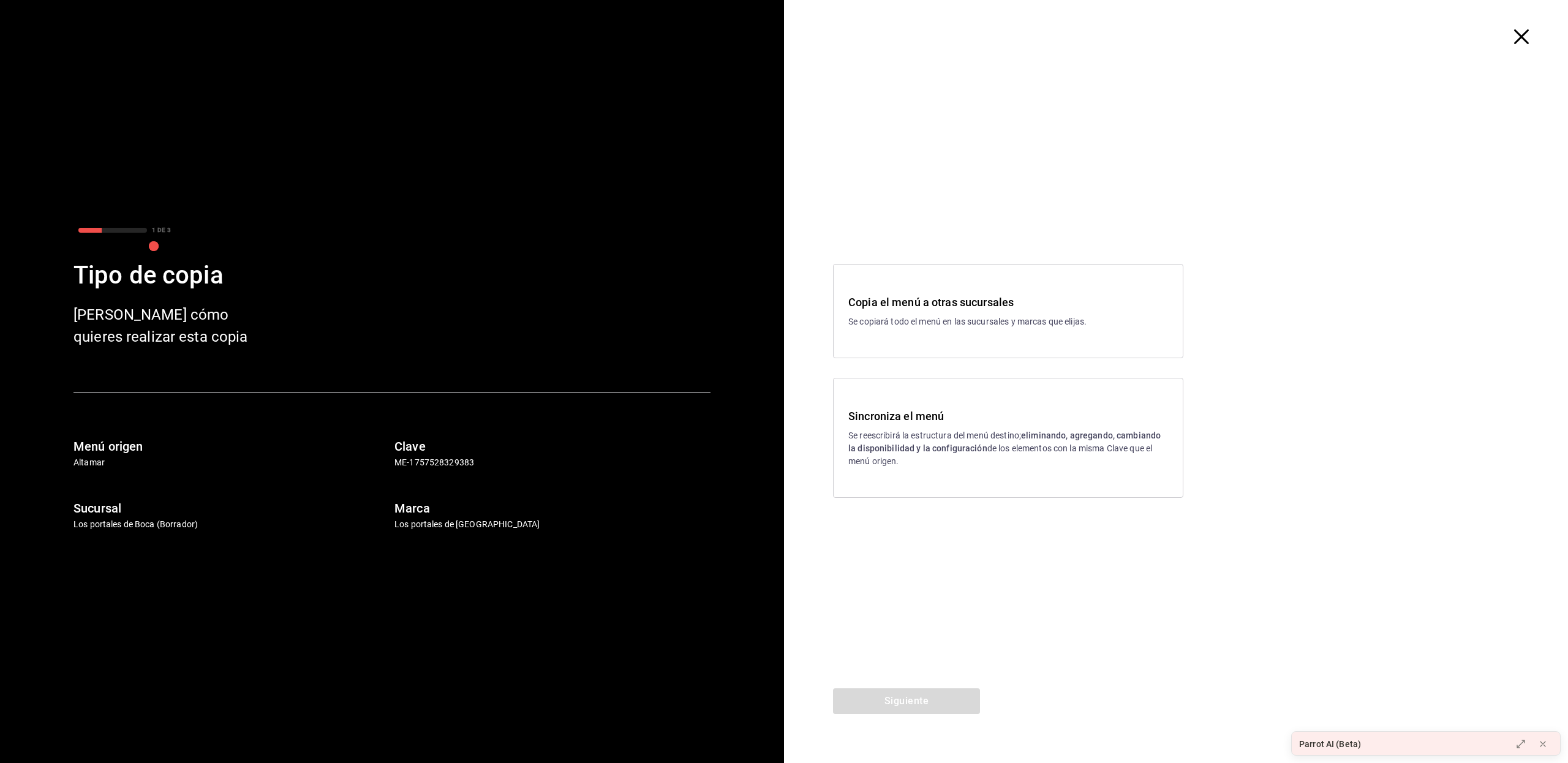
click at [899, 406] on div "Sincroniza el menú Se reescribirá la estructura del menú destino; eliminando, a…" at bounding box center [1007, 437] width 350 height 120
click at [926, 696] on button "Siguiente" at bounding box center [906, 701] width 147 height 26
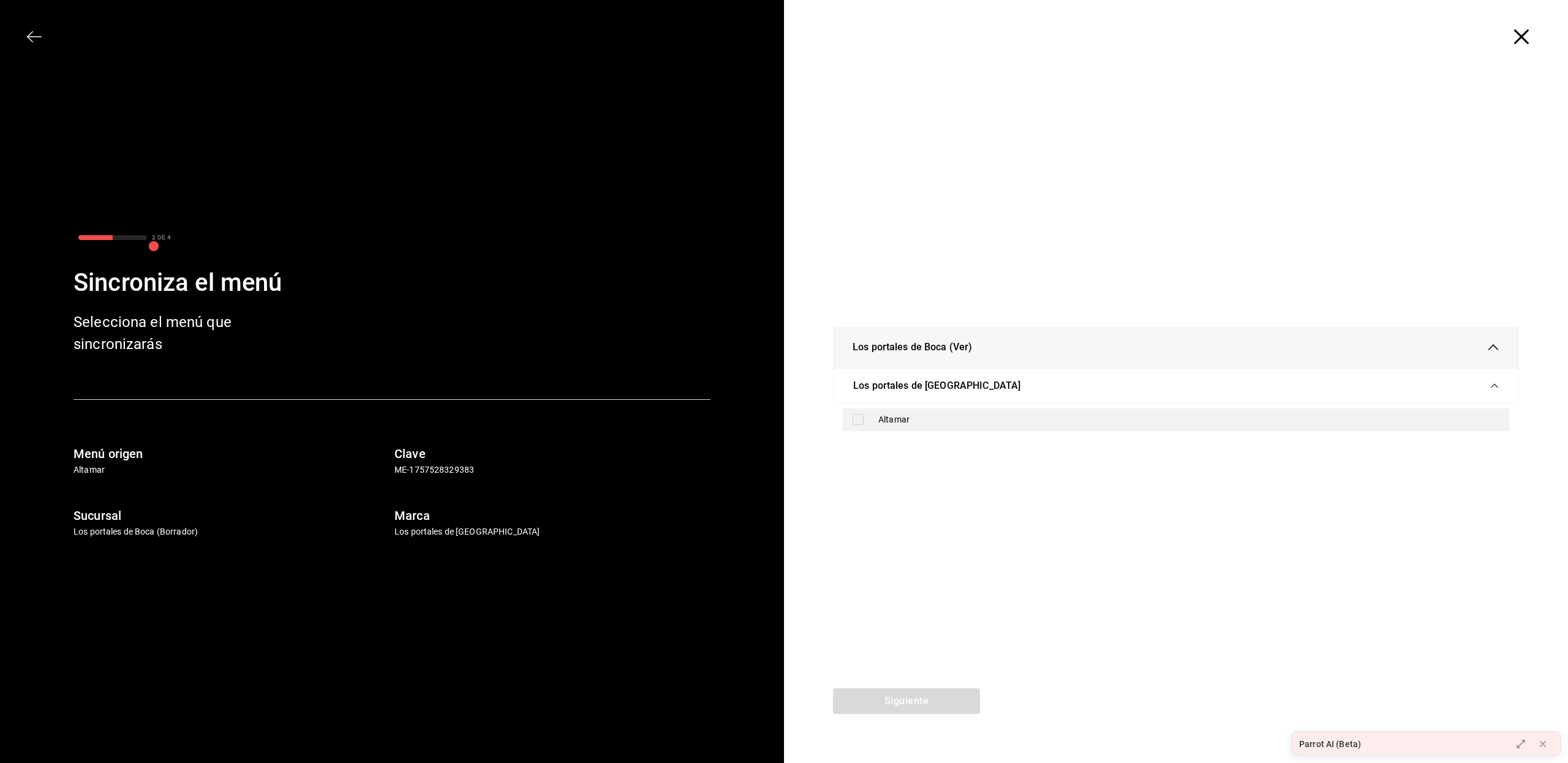
click at [860, 426] on div "Altamar" at bounding box center [1176, 419] width 666 height 23
checkbox input "true"
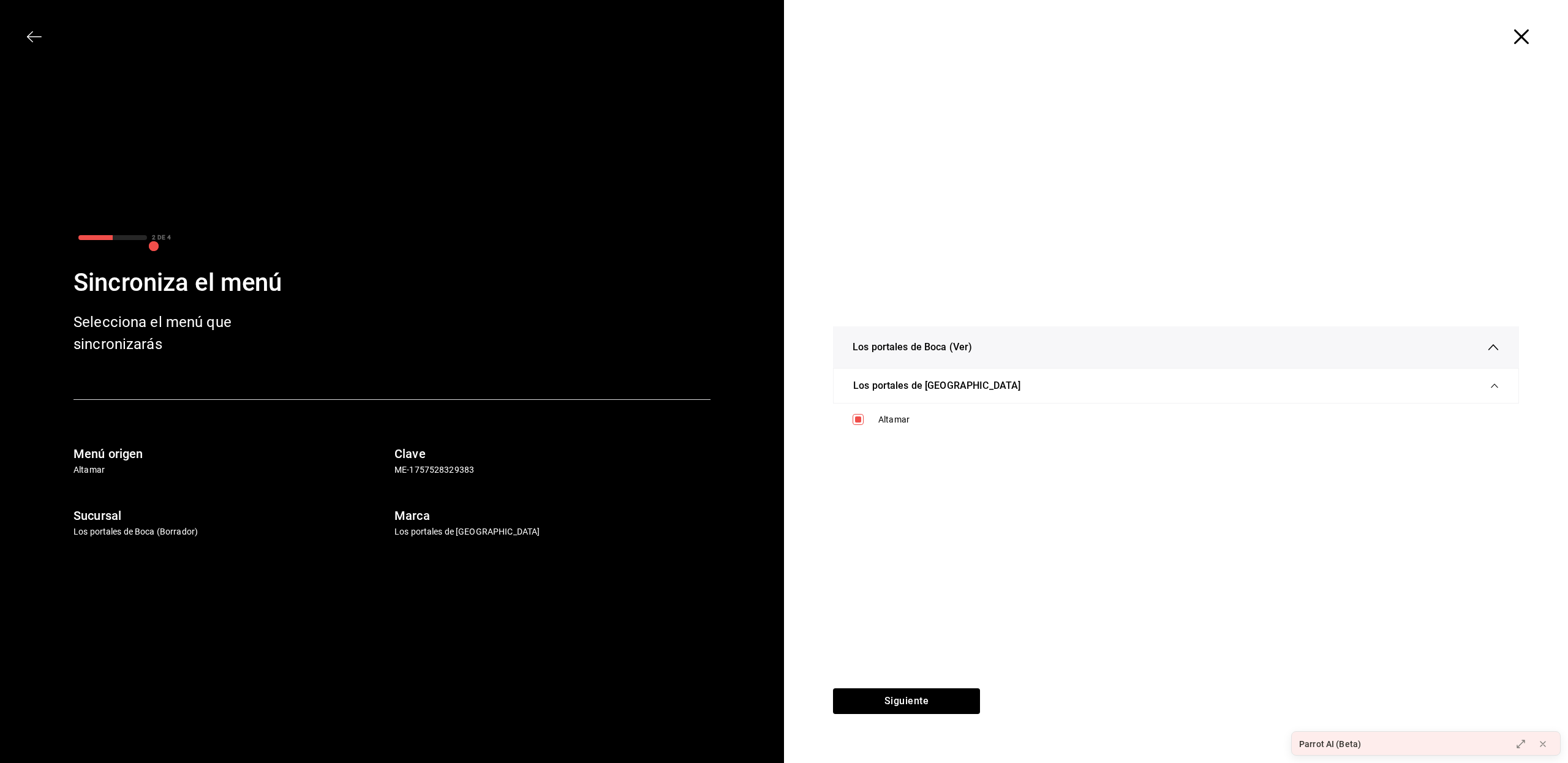
click at [1515, 33] on icon "button" at bounding box center [1521, 36] width 15 height 15
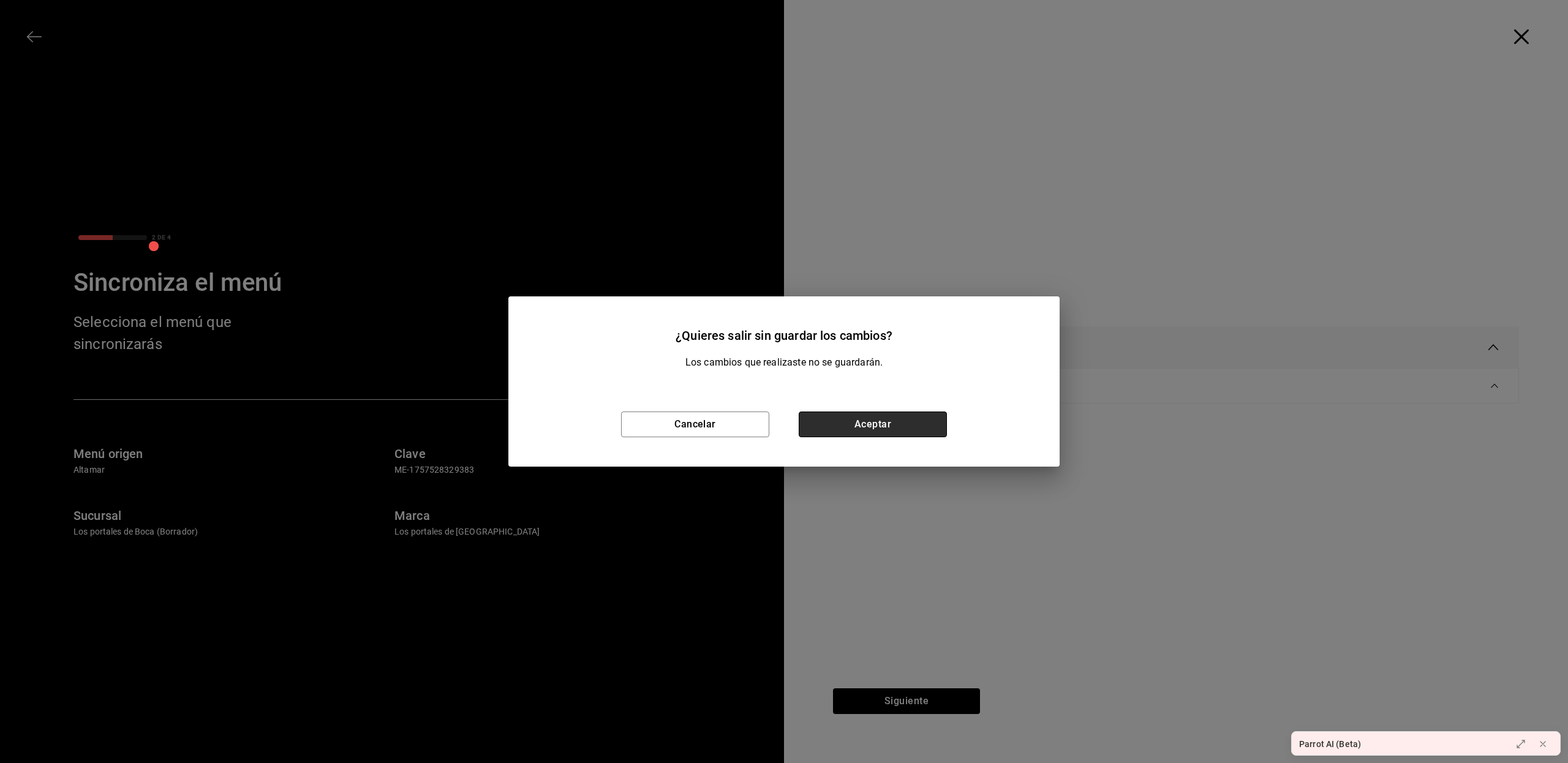
click at [845, 427] on button "Aceptar" at bounding box center [872, 425] width 148 height 26
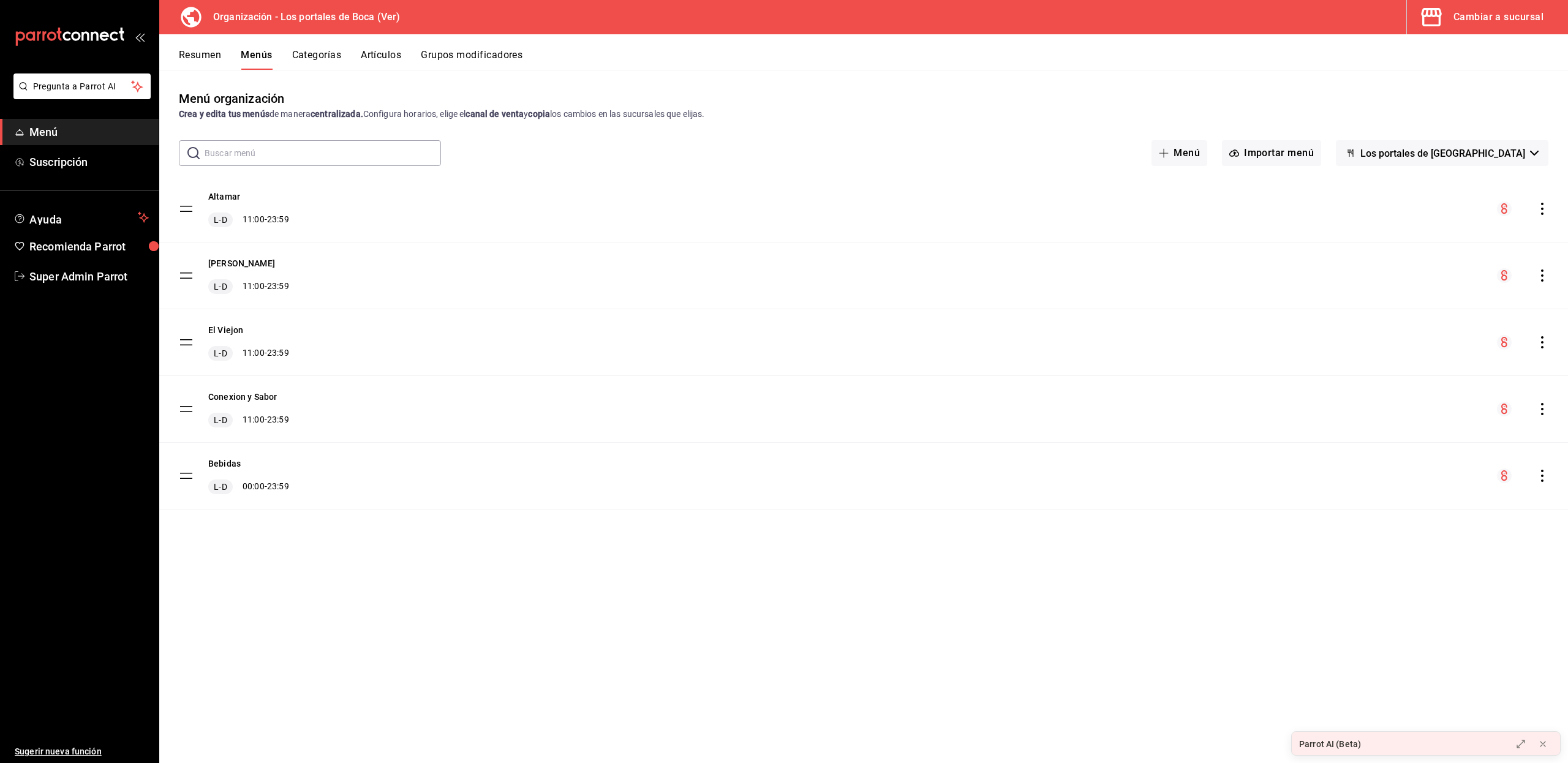
click at [1544, 270] on icon "actions" at bounding box center [1541, 275] width 12 height 12
click at [1416, 351] on span "Copiar en otra sucursal" at bounding box center [1445, 354] width 150 height 13
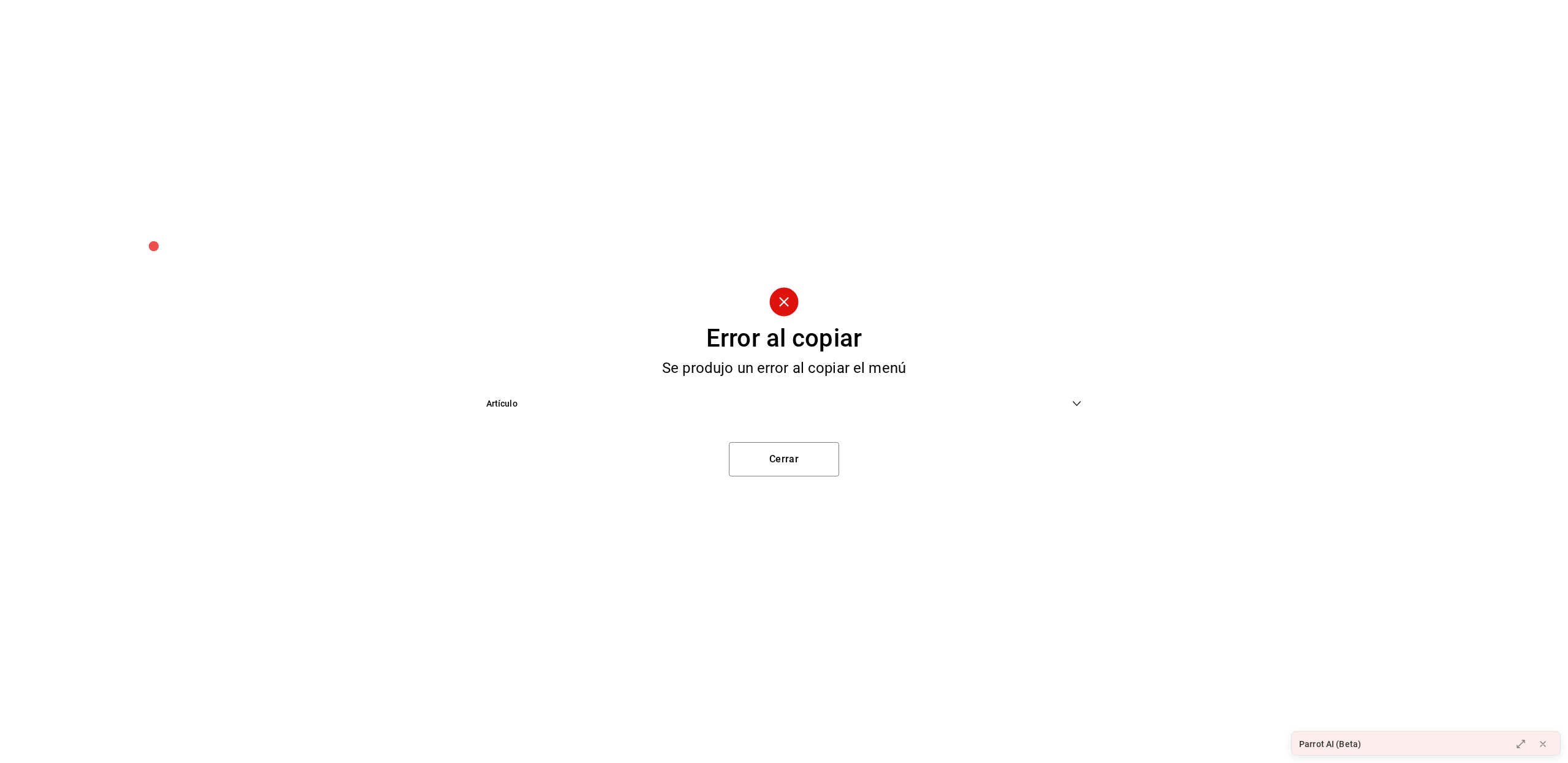
click at [696, 410] on span "Artículo" at bounding box center [779, 404] width 586 height 13
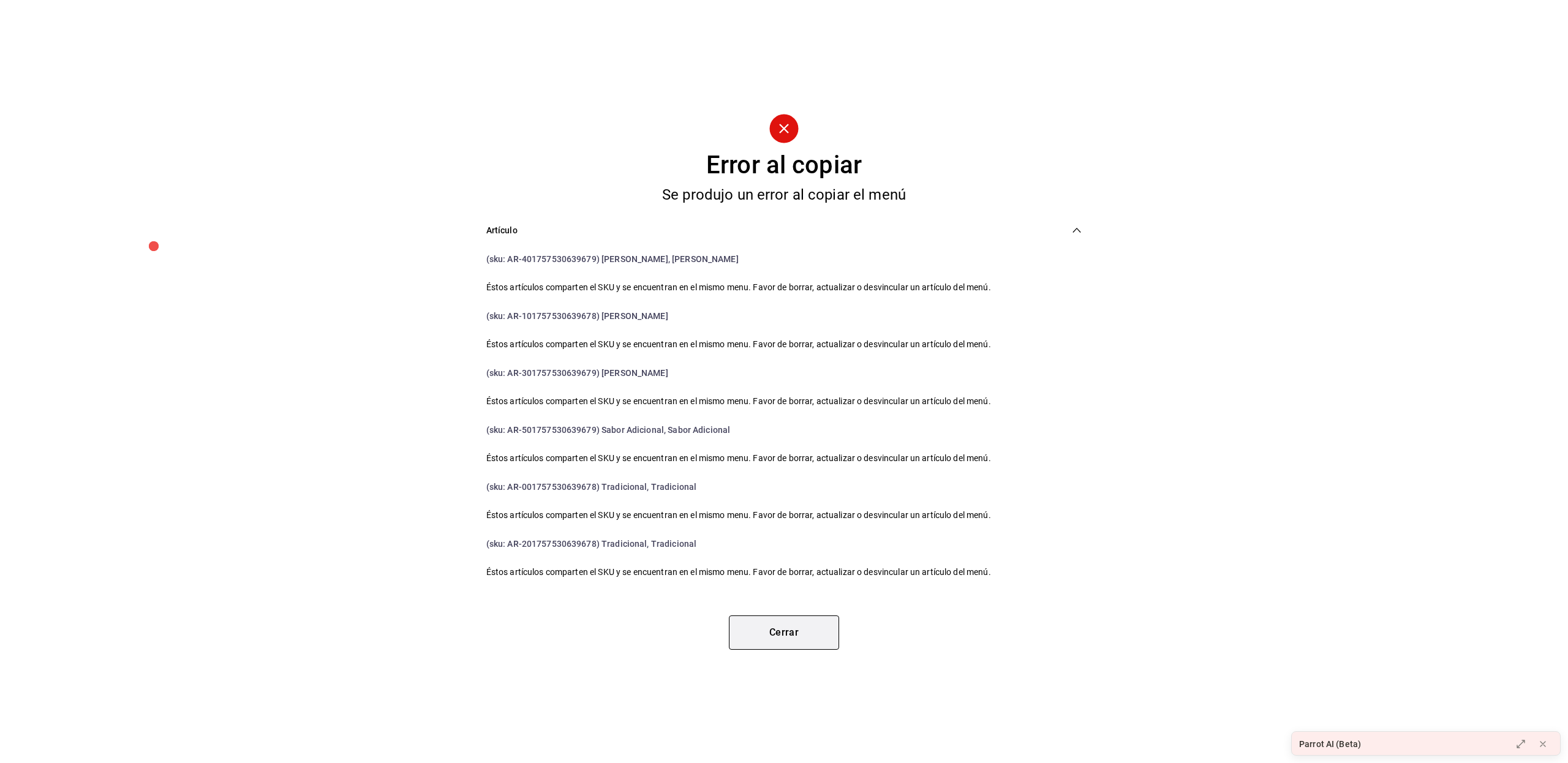
click at [809, 633] on button "Cerrar" at bounding box center [784, 632] width 110 height 34
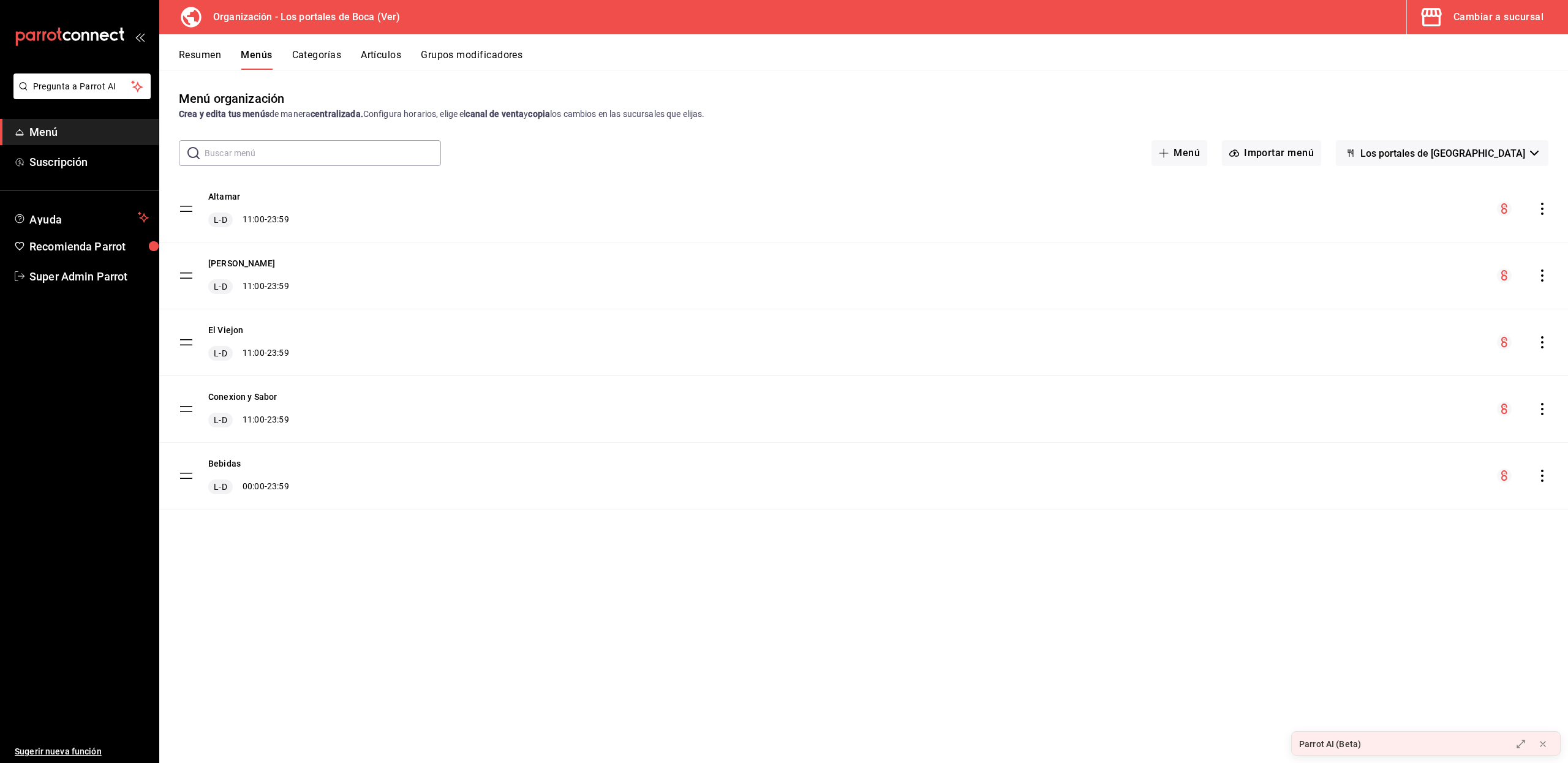
click at [393, 58] on button "Artículos" at bounding box center [381, 60] width 40 height 21
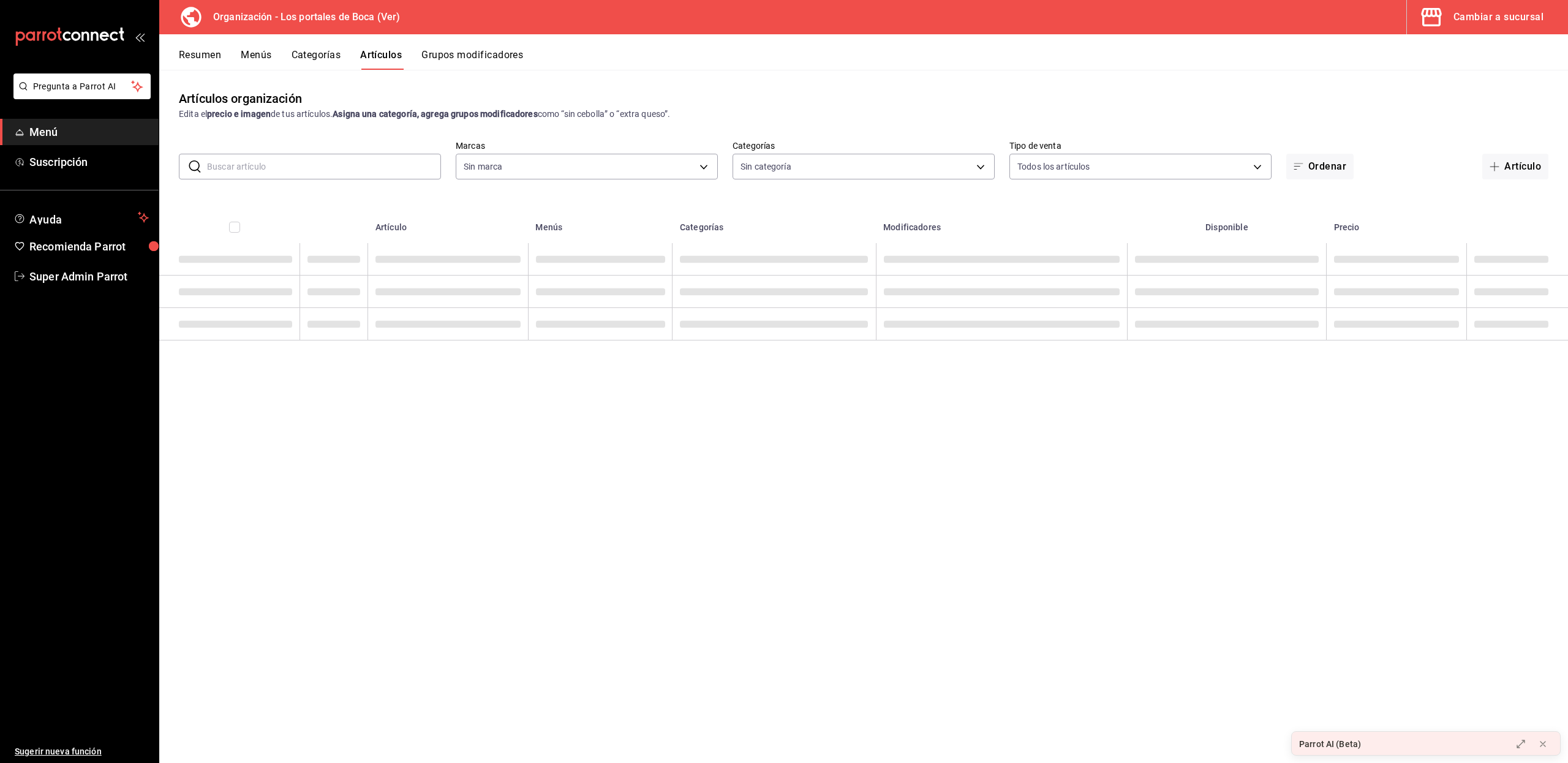
type input "b5ad986e-3551-40cf-bef2-a4391ef287b1"
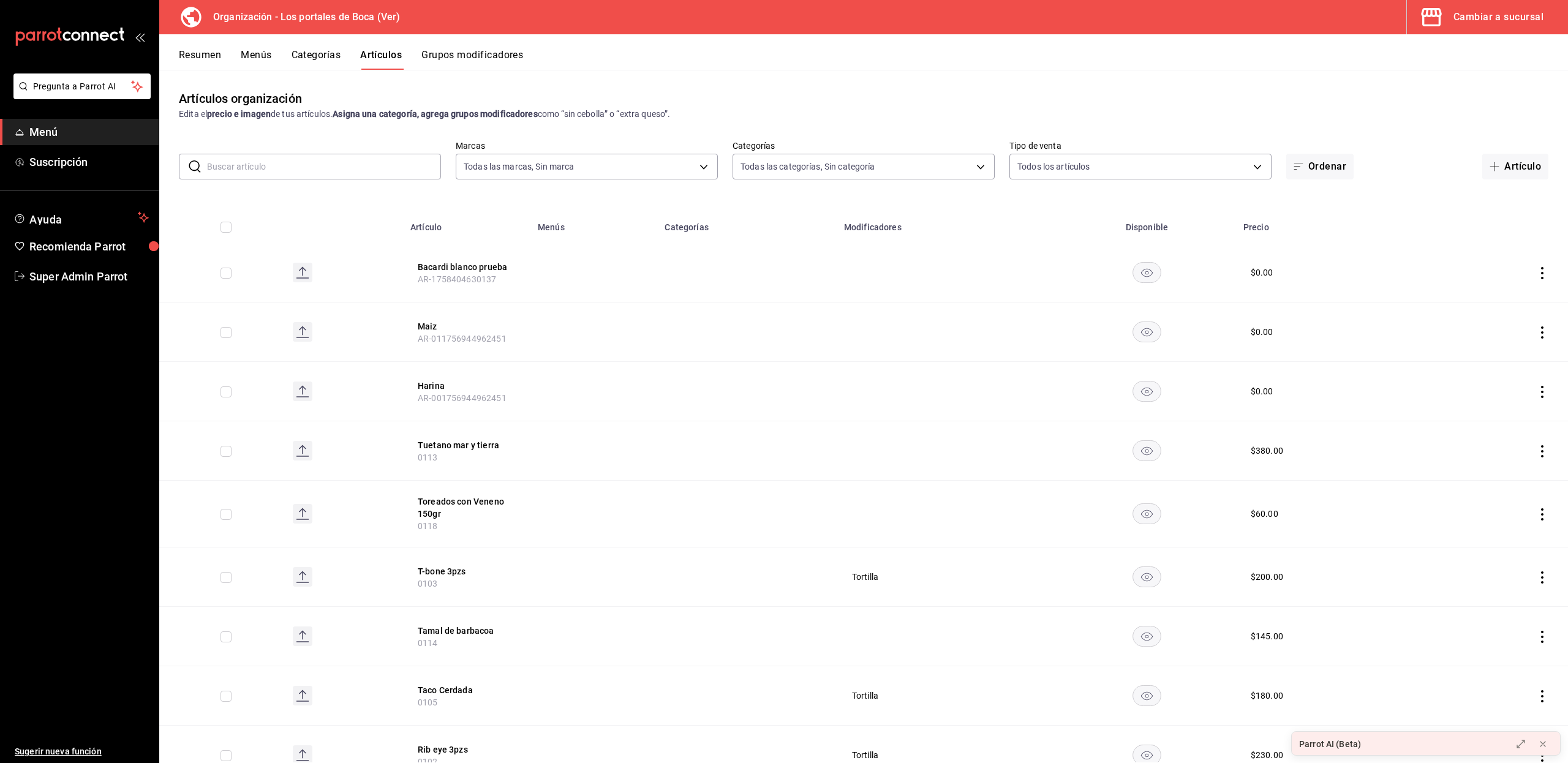
type input "3cb1c7d1-b678-45f1-8822-fafdb096e822,8b9dcd1e-86ce-40be-9bc7-b5ff9750edb9,ba916…"
click at [299, 164] on input "text" at bounding box center [324, 166] width 234 height 25
click at [378, 170] on input "text" at bounding box center [324, 166] width 234 height 25
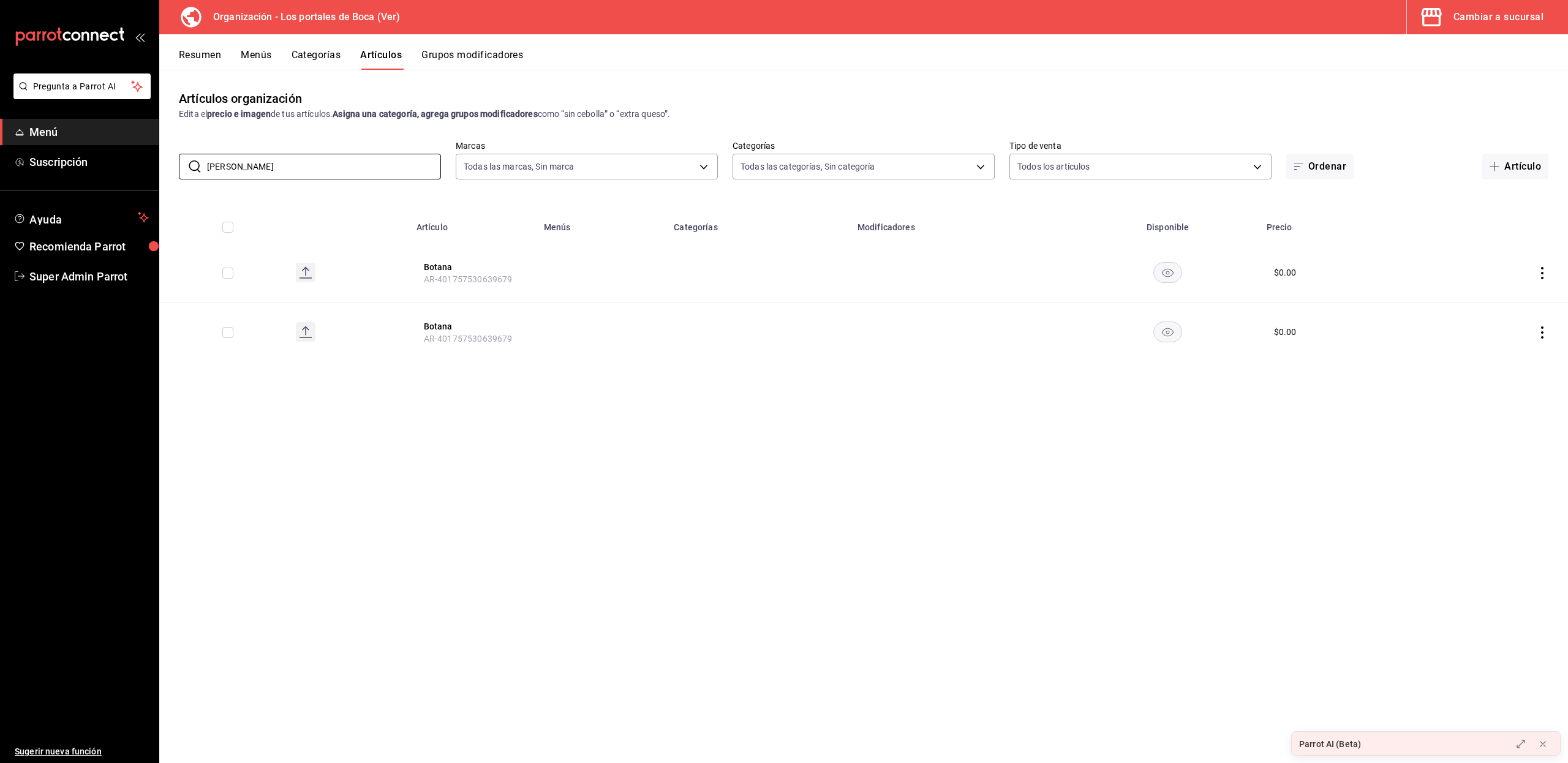
drag, startPoint x: 334, startPoint y: 167, endPoint x: 166, endPoint y: 170, distance: 168.0
click at [166, 170] on div "​ botana ​ Marcas Todas las marcas, Sin marca b5ad986e-3551-40cf-bef2-a4391ef28…" at bounding box center [864, 160] width 1409 height 39
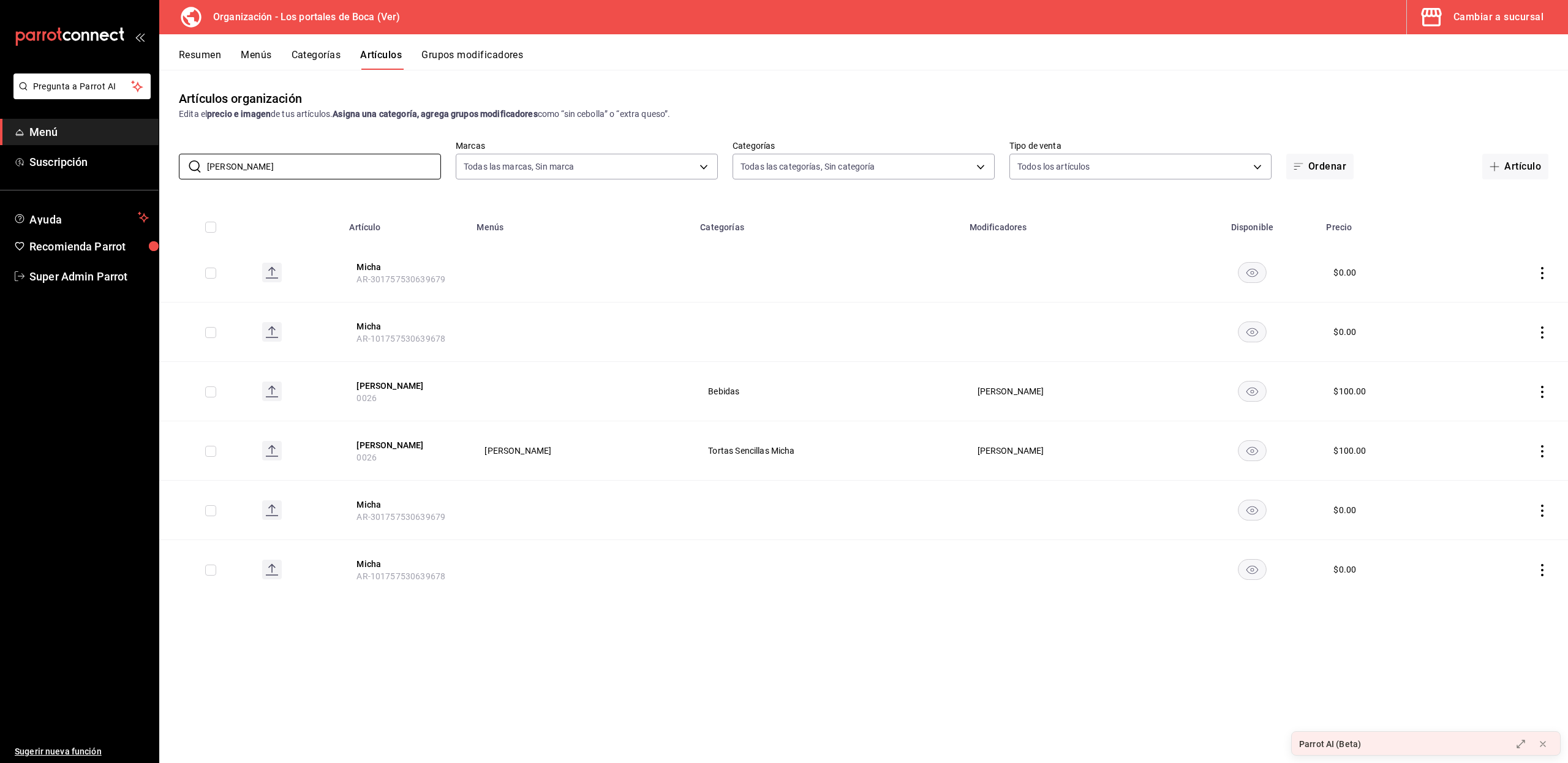
drag, startPoint x: 251, startPoint y: 169, endPoint x: 74, endPoint y: 185, distance: 177.7
click at [74, 185] on div "Pregunta a Parrot AI Menú Suscripción Ayuda Recomienda Parrot Super Admin Parro…" at bounding box center [784, 381] width 1568 height 763
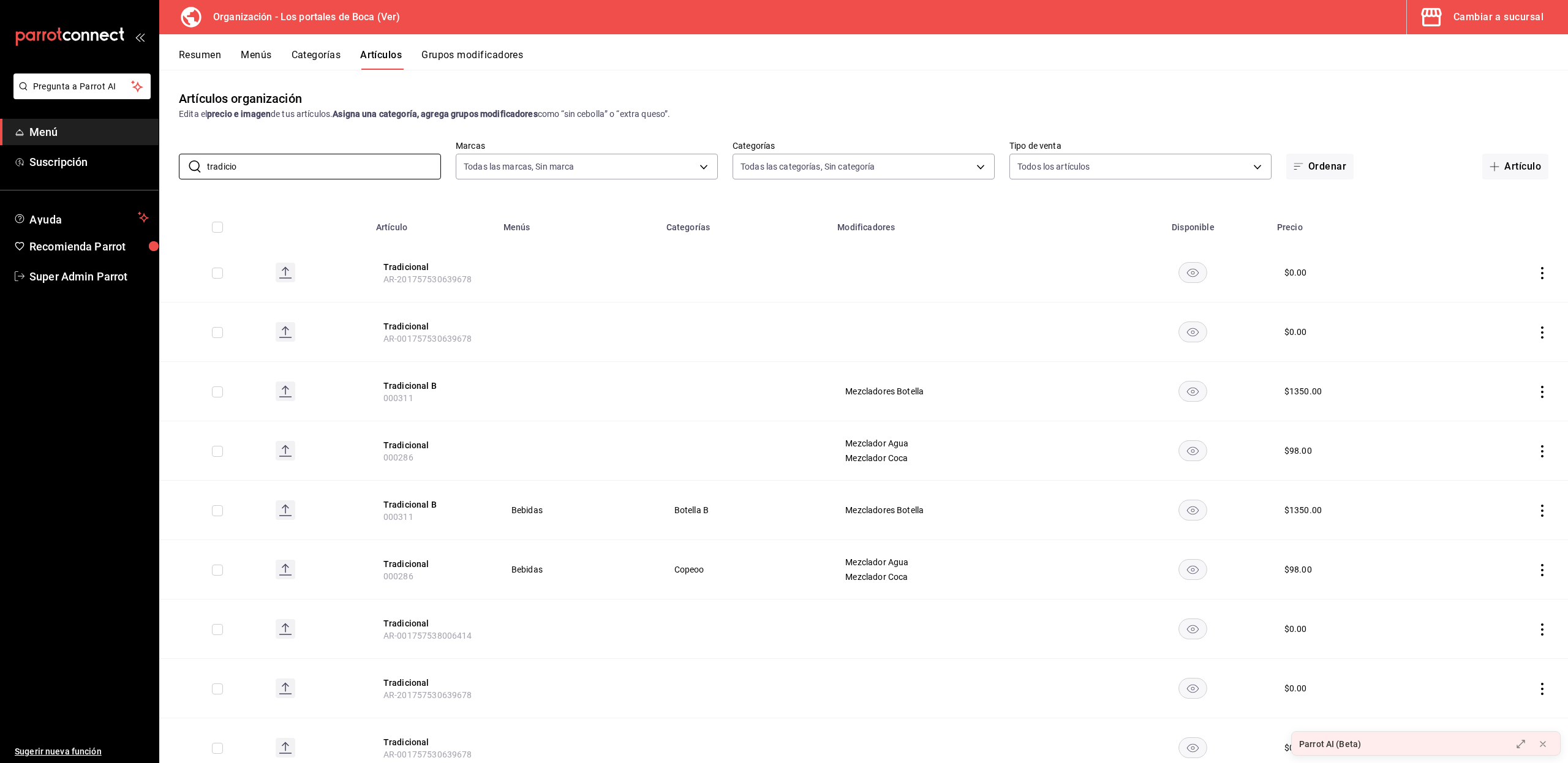
type input "tradicio"
click at [256, 60] on button "Menús" at bounding box center [256, 60] width 30 height 21
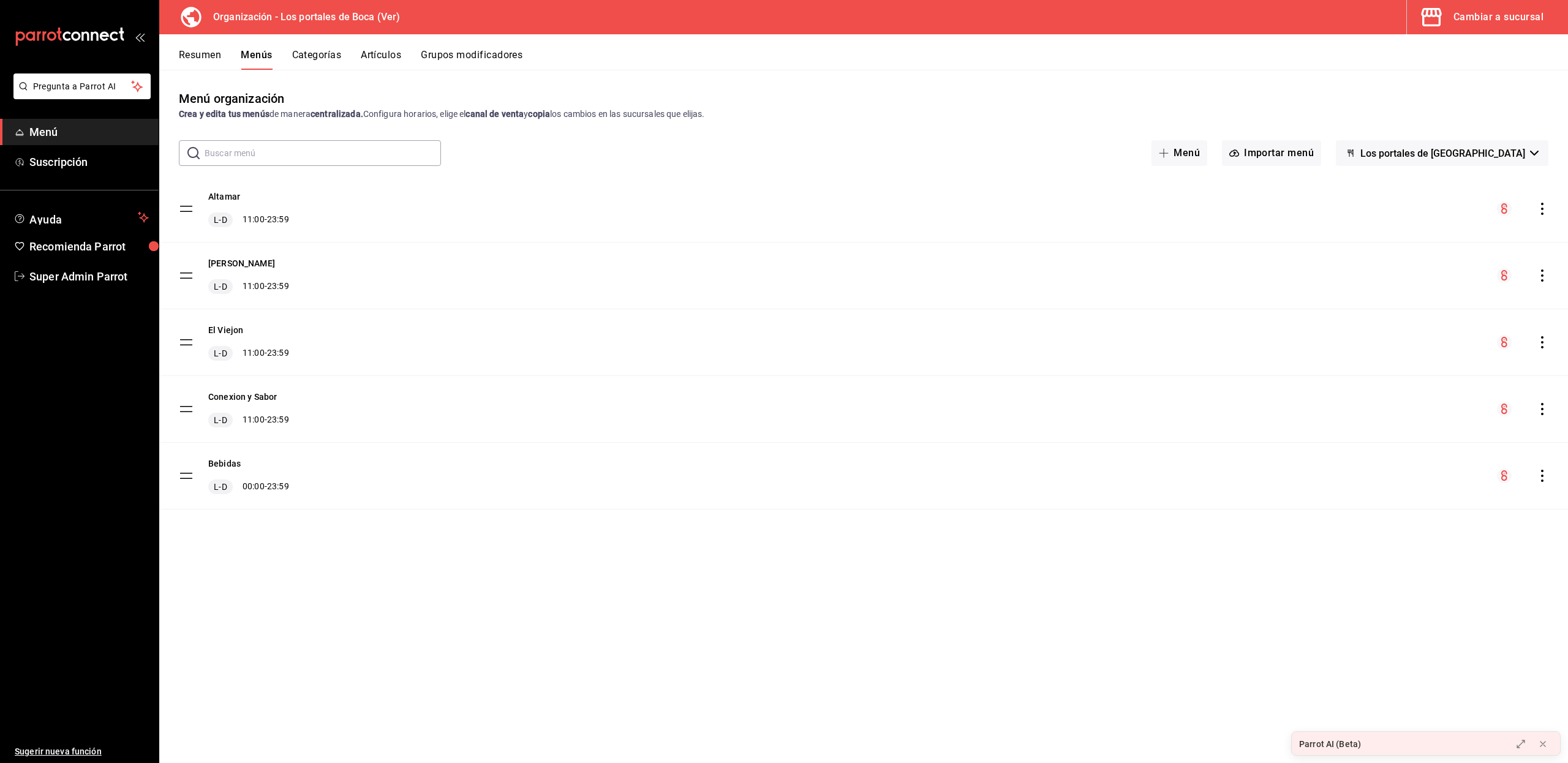
click at [1549, 278] on div "Tortas Roque L-D 11:00 - 23:59" at bounding box center [864, 276] width 1409 height 66
click at [1542, 276] on icon "actions" at bounding box center [1542, 275] width 3 height 12
click at [1431, 350] on span "Copiar en otra sucursal" at bounding box center [1445, 354] width 150 height 13
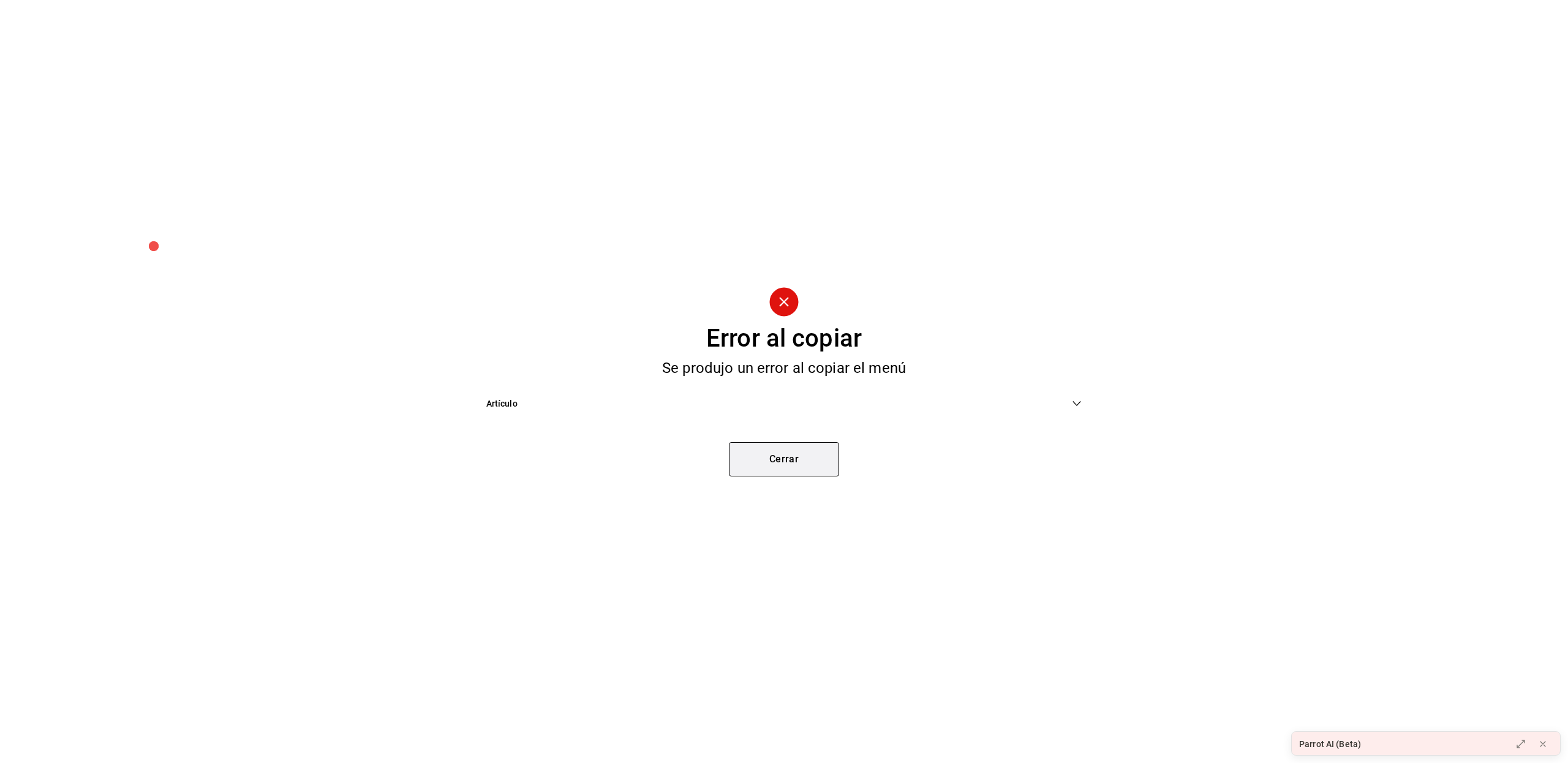
click at [805, 457] on button "Cerrar" at bounding box center [784, 459] width 110 height 34
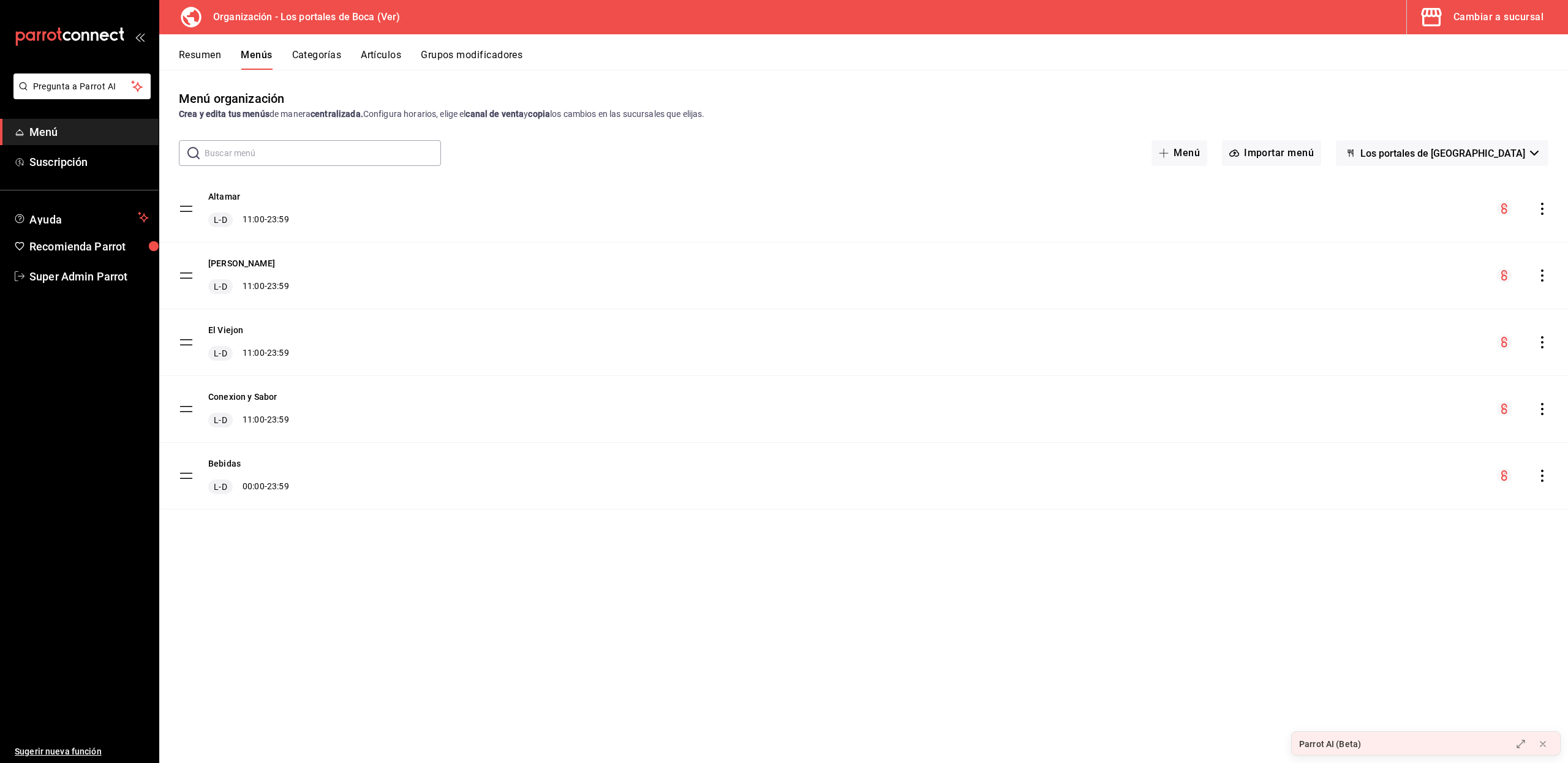
click at [1536, 274] on icon "actions" at bounding box center [1541, 275] width 12 height 12
click at [1420, 351] on span "Copiar en otra sucursal" at bounding box center [1445, 354] width 150 height 13
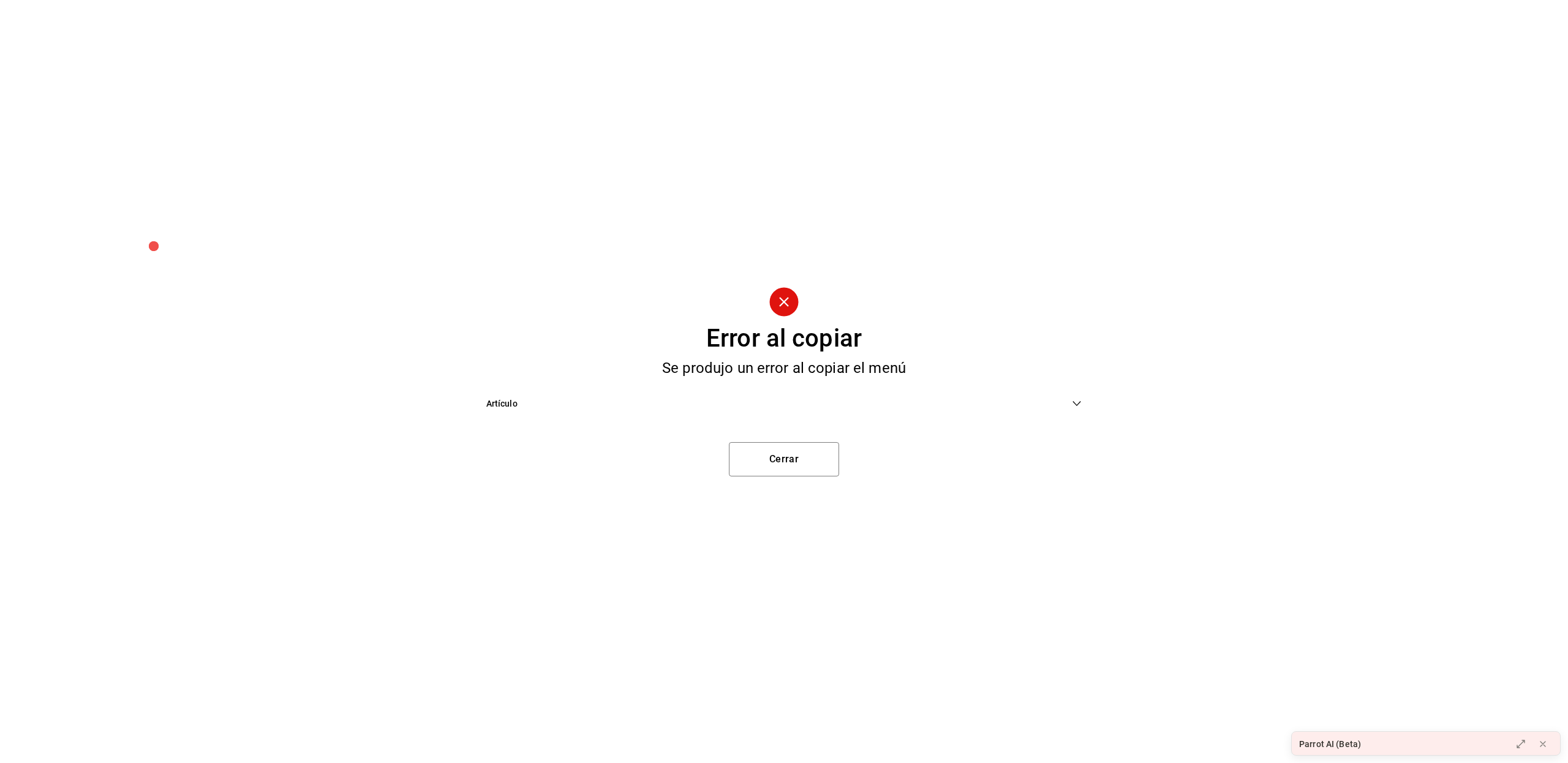
click at [647, 410] on div "Artículo" at bounding box center [784, 404] width 616 height 28
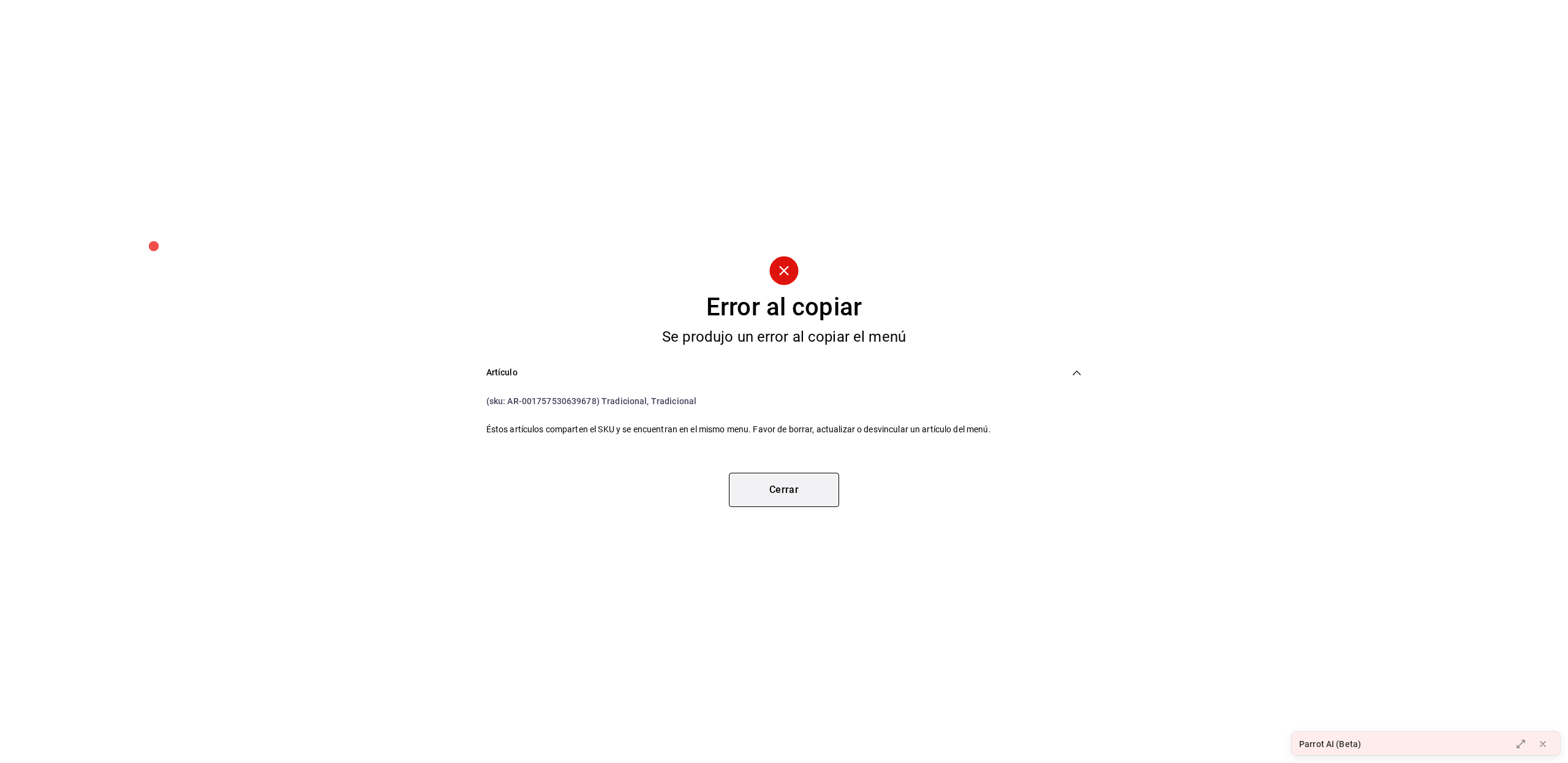
click at [761, 481] on button "Cerrar" at bounding box center [784, 489] width 110 height 34
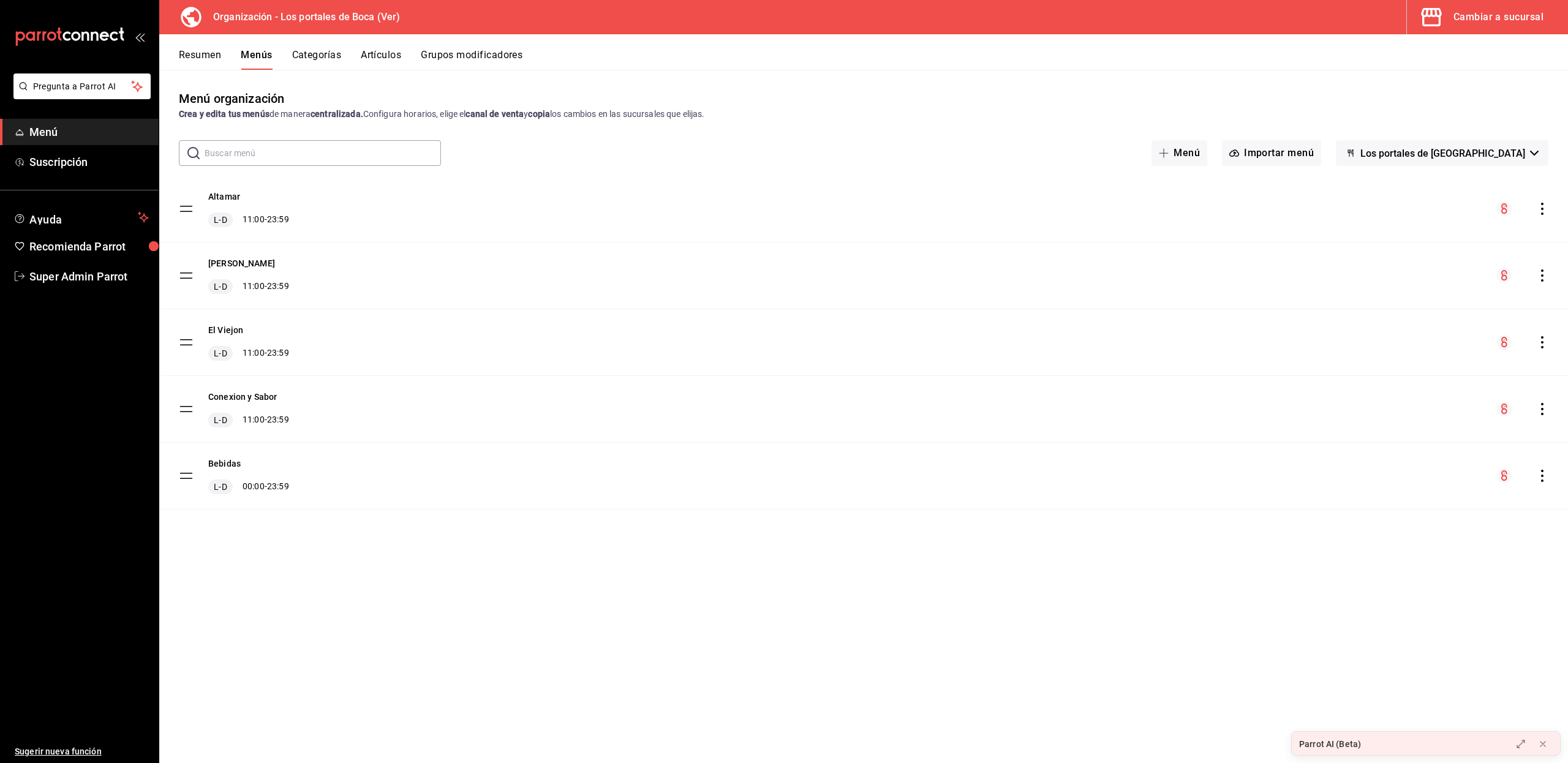
click at [376, 51] on button "Artículos" at bounding box center [381, 60] width 40 height 21
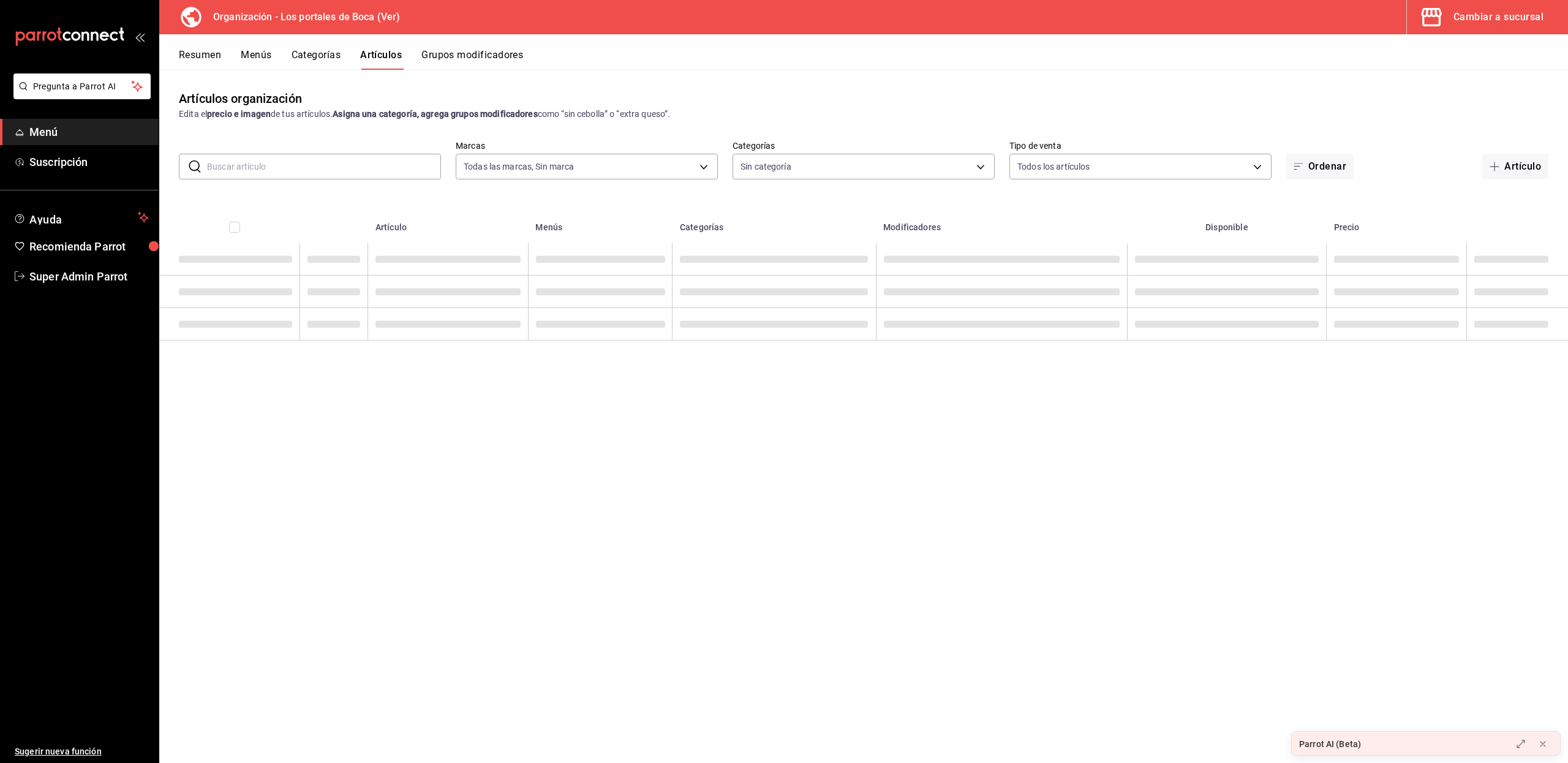
type input "b5ad986e-3551-40cf-bef2-a4391ef287b1"
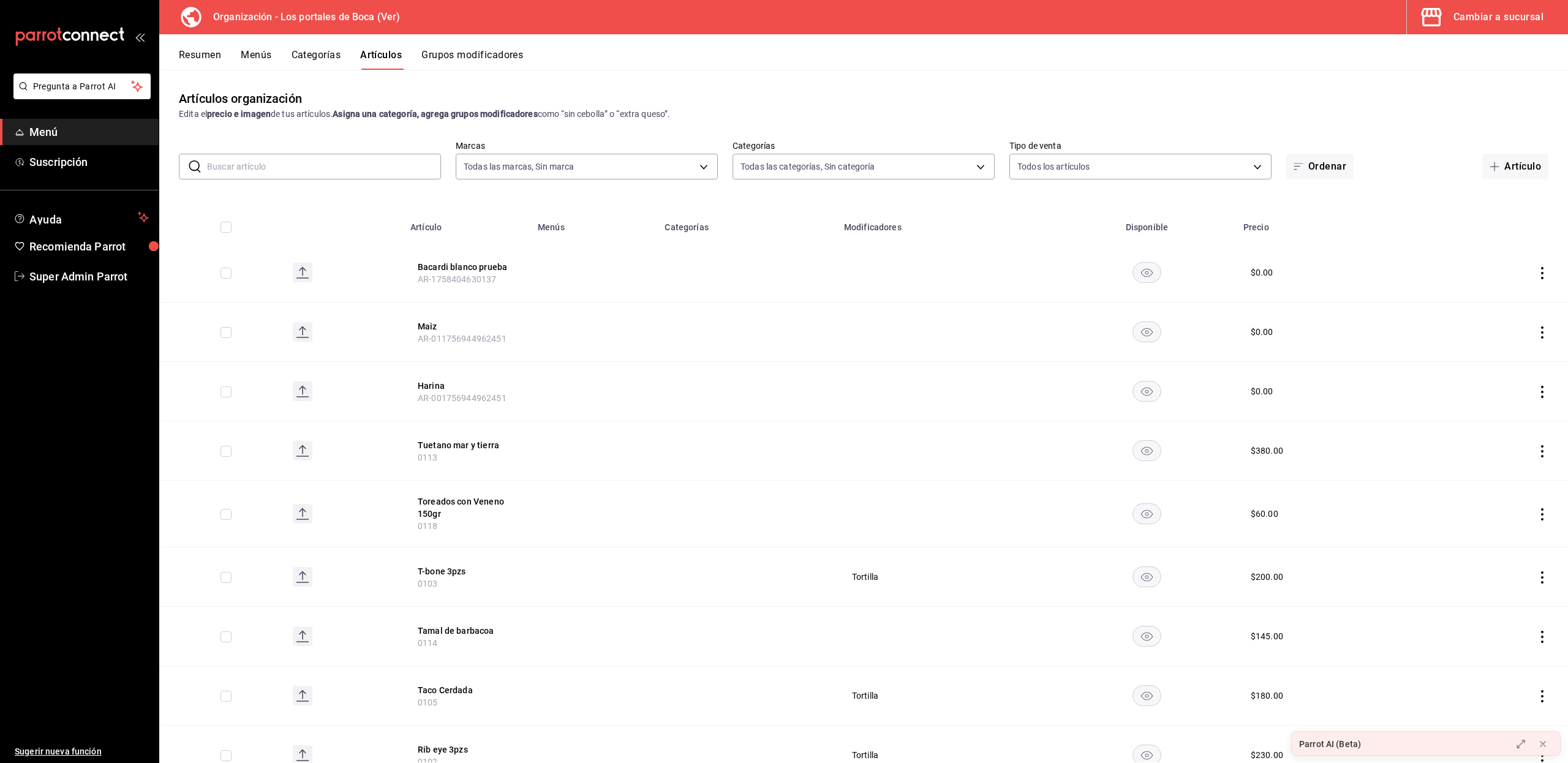
type input "3cb1c7d1-b678-45f1-8822-fafdb096e822,8b9dcd1e-86ce-40be-9bc7-b5ff9750edb9,ba916…"
click at [300, 165] on input "text" at bounding box center [324, 166] width 234 height 25
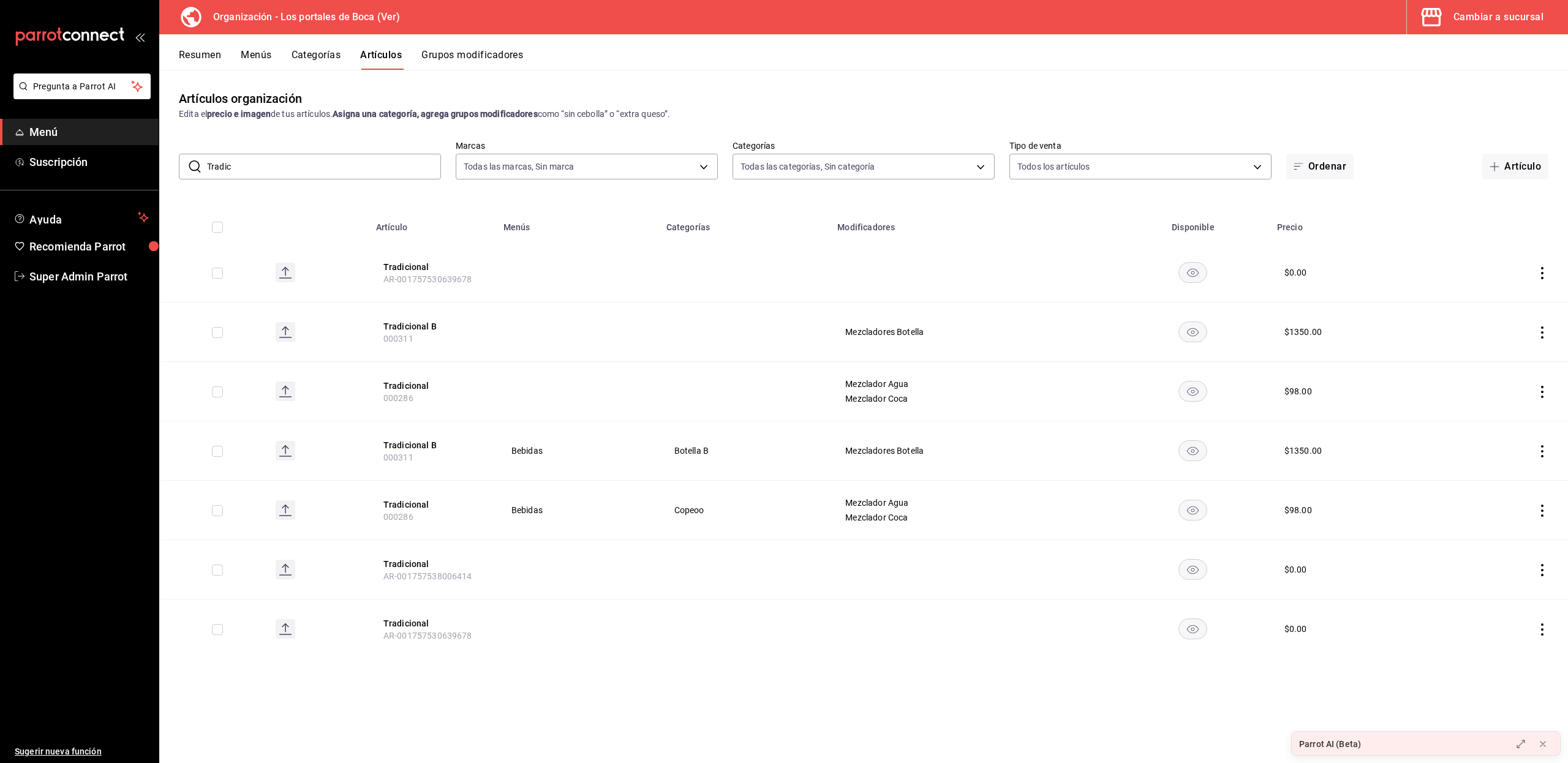
drag, startPoint x: 240, startPoint y: 162, endPoint x: 201, endPoint y: 159, distance: 39.1
click at [201, 159] on div "​ Tradic ​" at bounding box center [309, 166] width 262 height 26
type input "a"
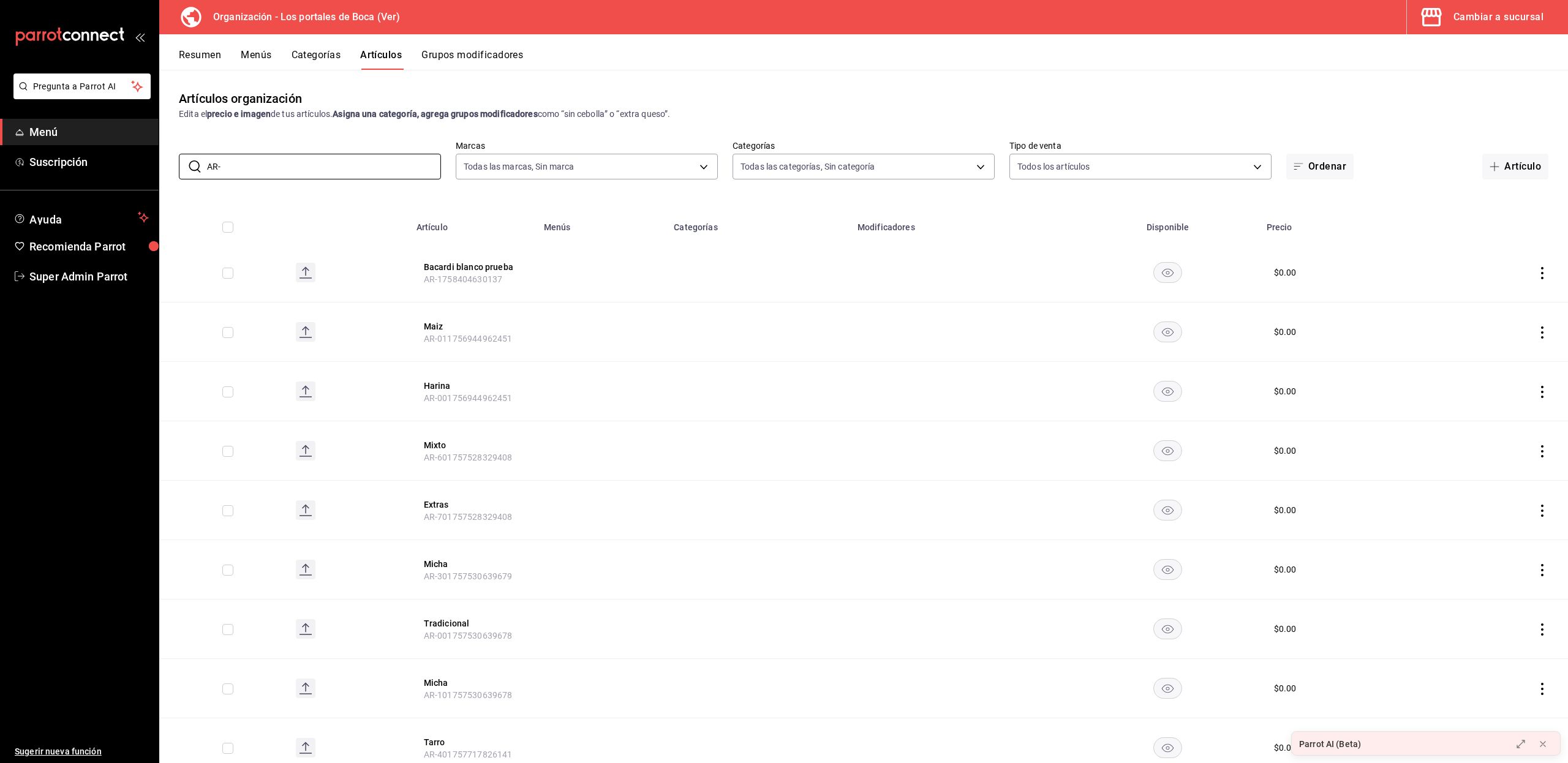
type input "AR-"
click at [243, 55] on button "Menús" at bounding box center [256, 60] width 30 height 21
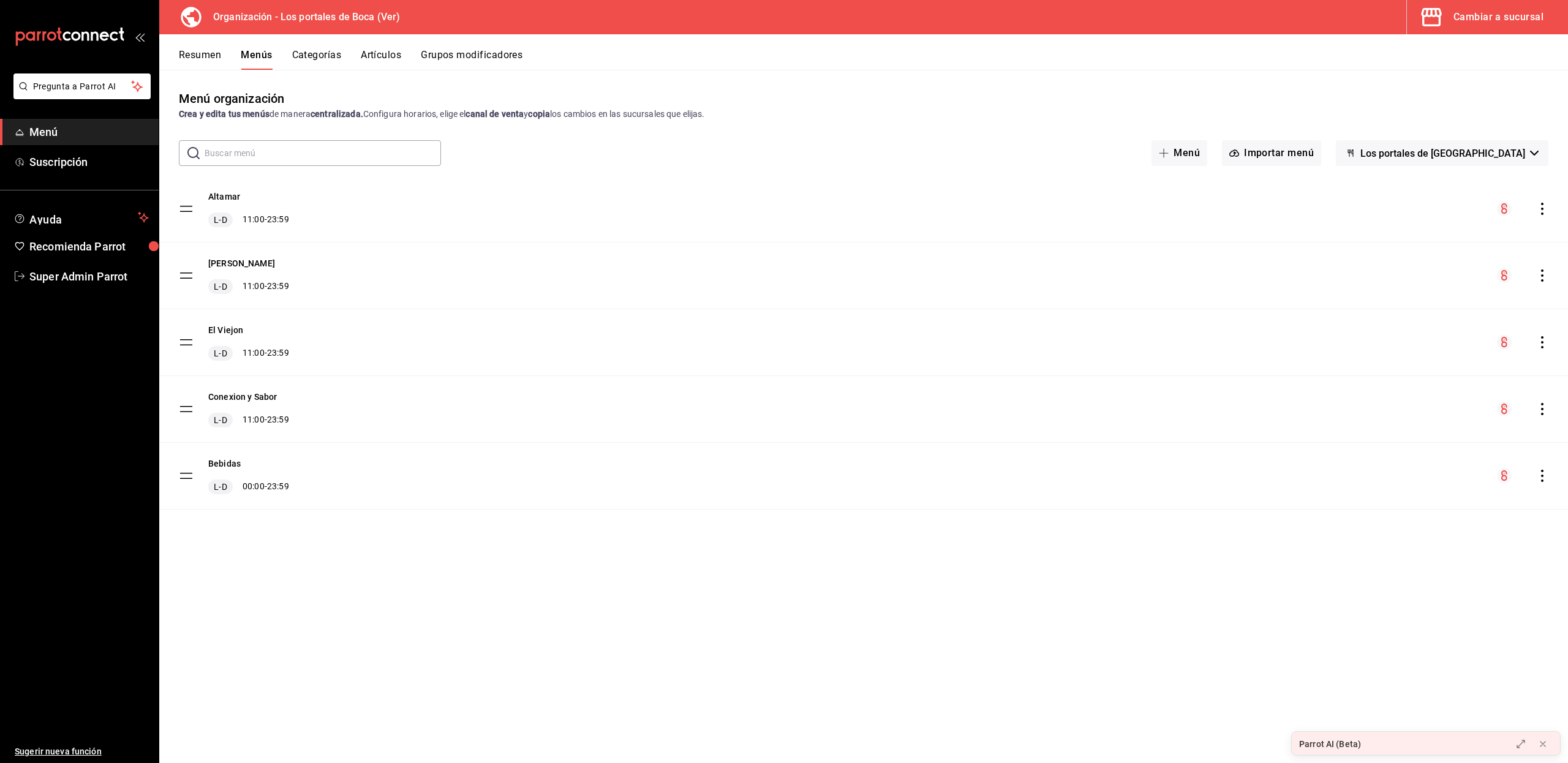
click at [217, 57] on button "Resumen" at bounding box center [199, 60] width 42 height 21
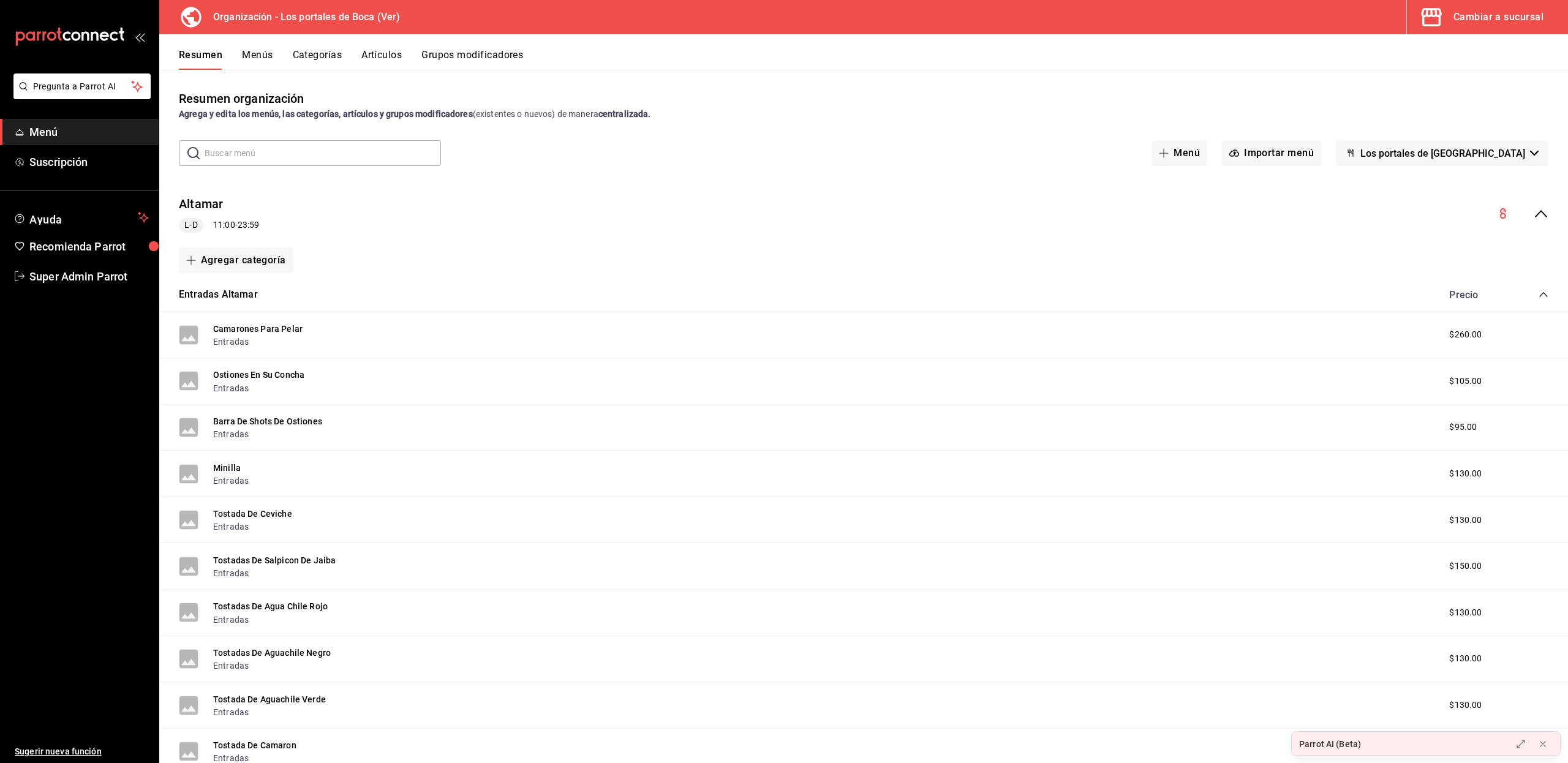
click at [249, 56] on button "Menús" at bounding box center [257, 60] width 30 height 21
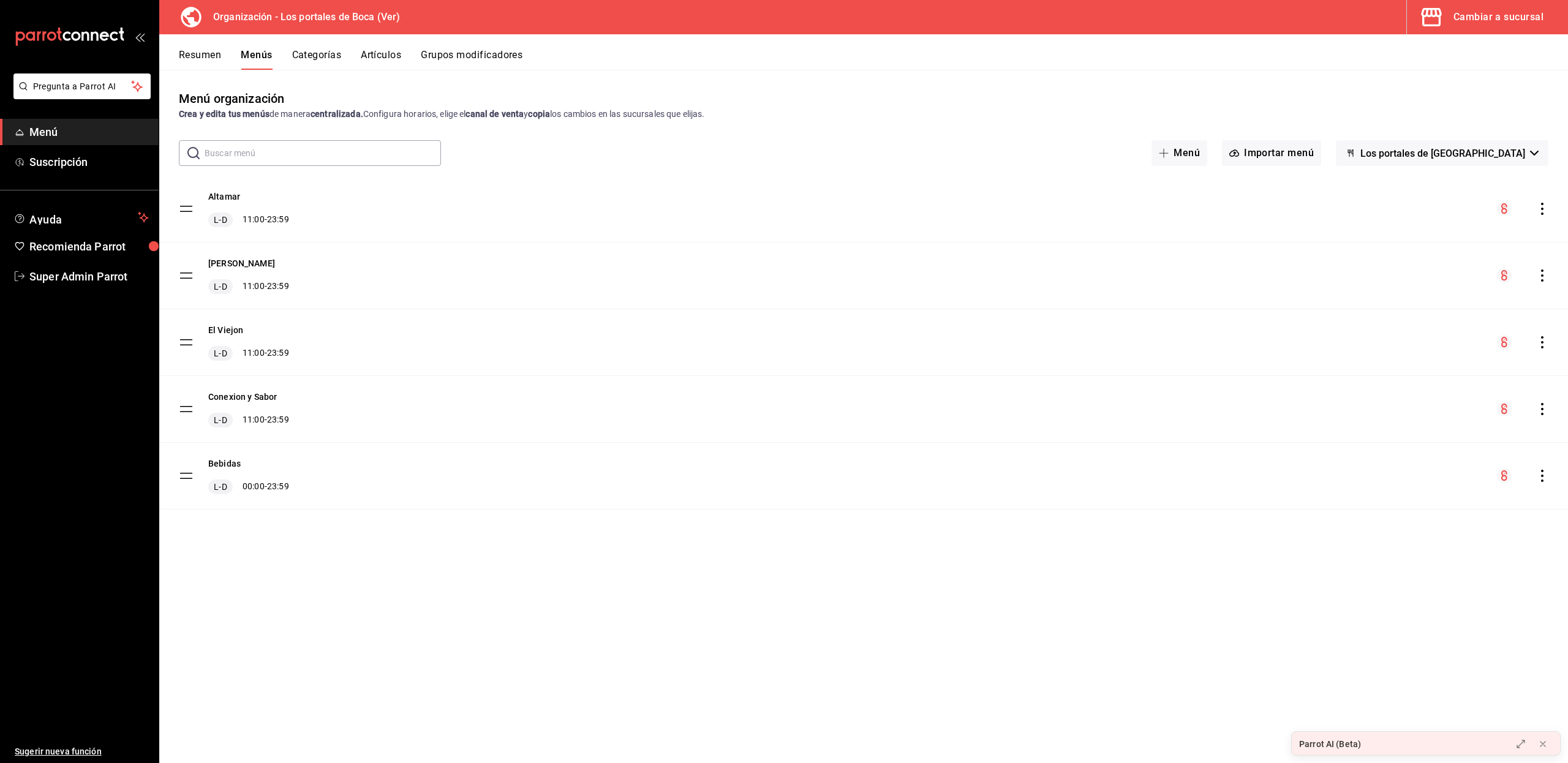
click at [511, 725] on div "Menú organización Crea y edita tus menús de manera centralizada. Configura hora…" at bounding box center [864, 426] width 1409 height 673
click at [1475, 22] on div "Cambiar a sucursal" at bounding box center [1498, 17] width 90 height 17
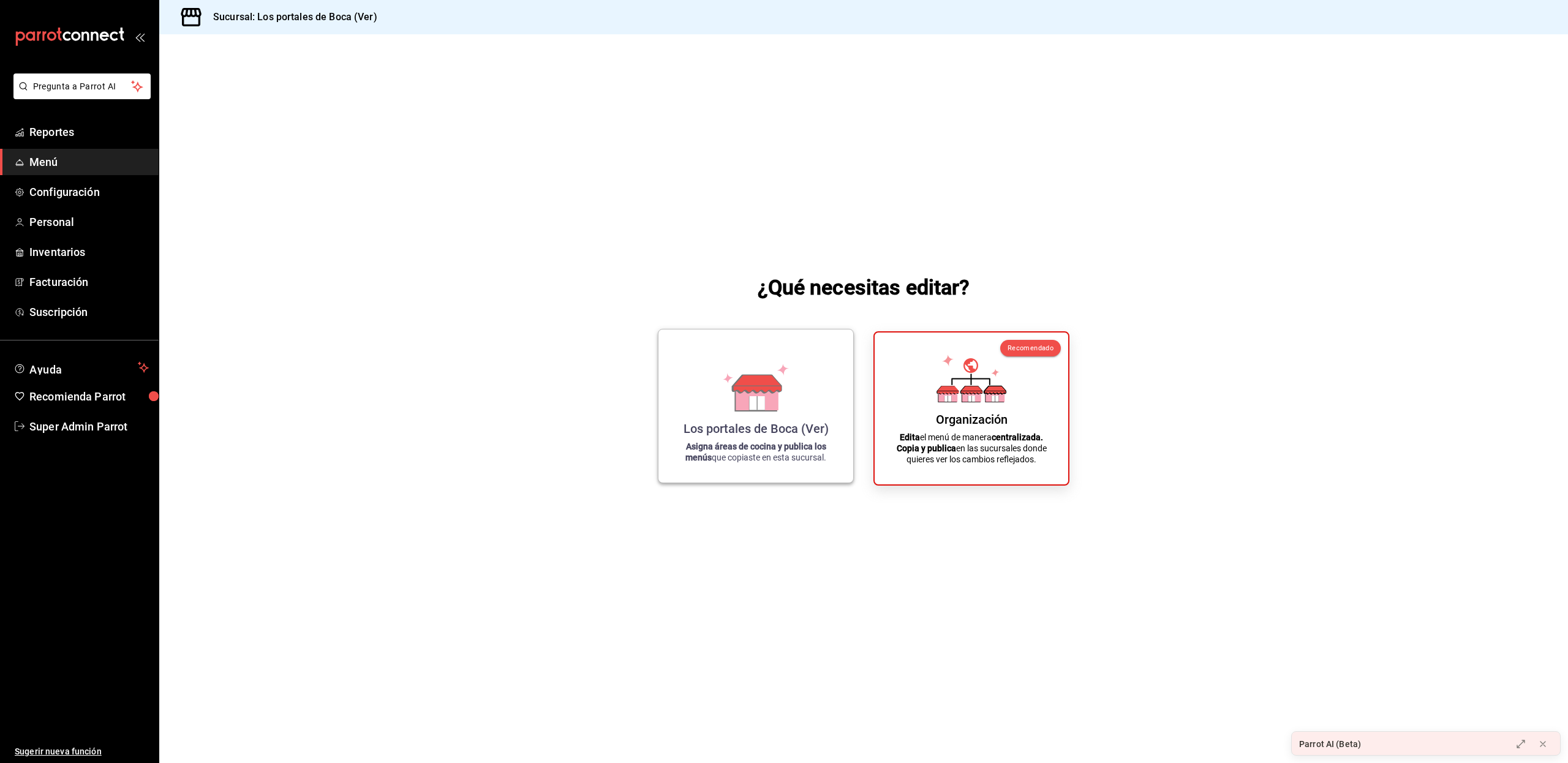
click at [733, 392] on icon at bounding box center [756, 384] width 49 height 18
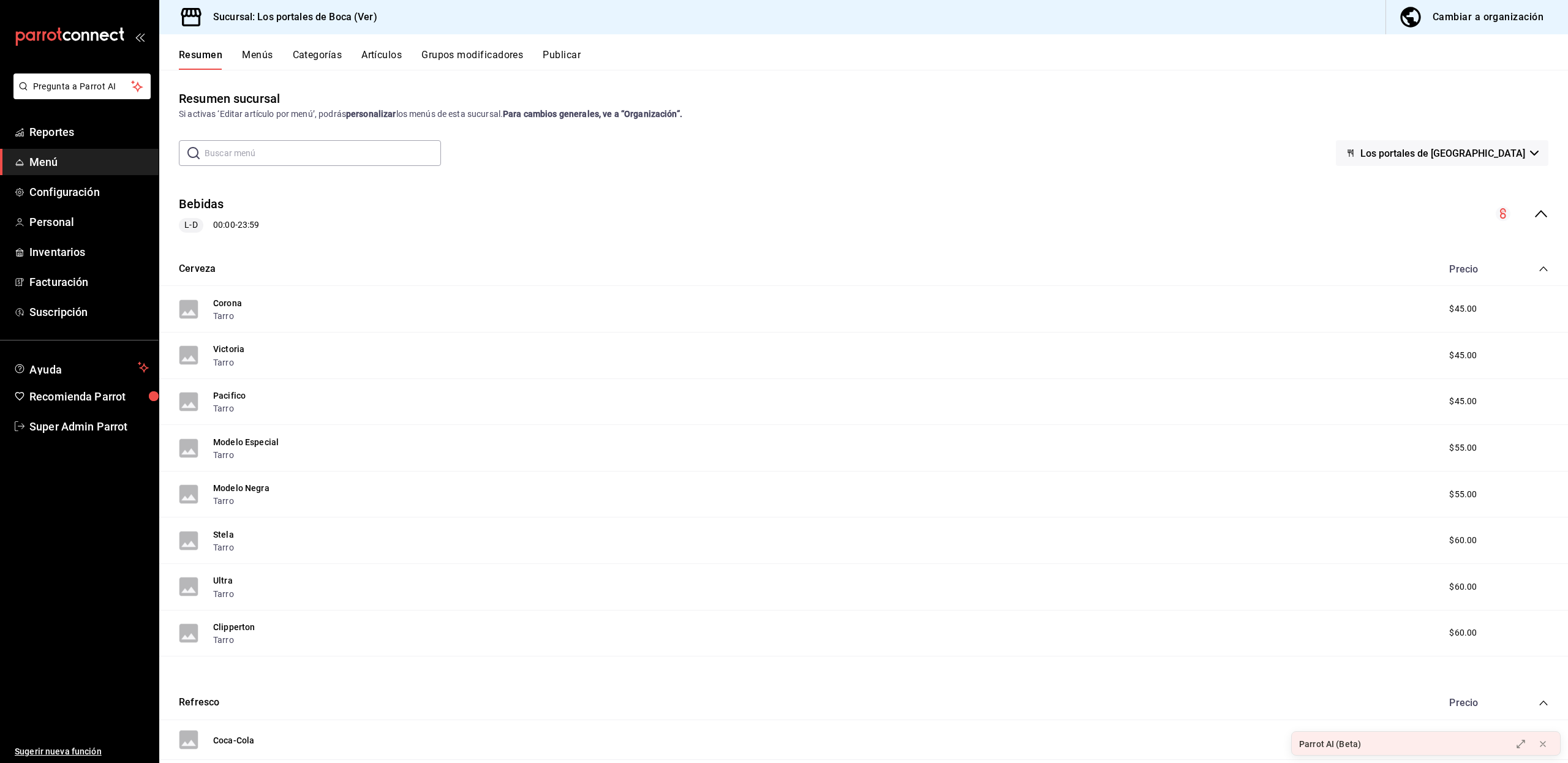
click at [1534, 214] on icon "collapse-menu-row" at bounding box center [1541, 214] width 15 height 15
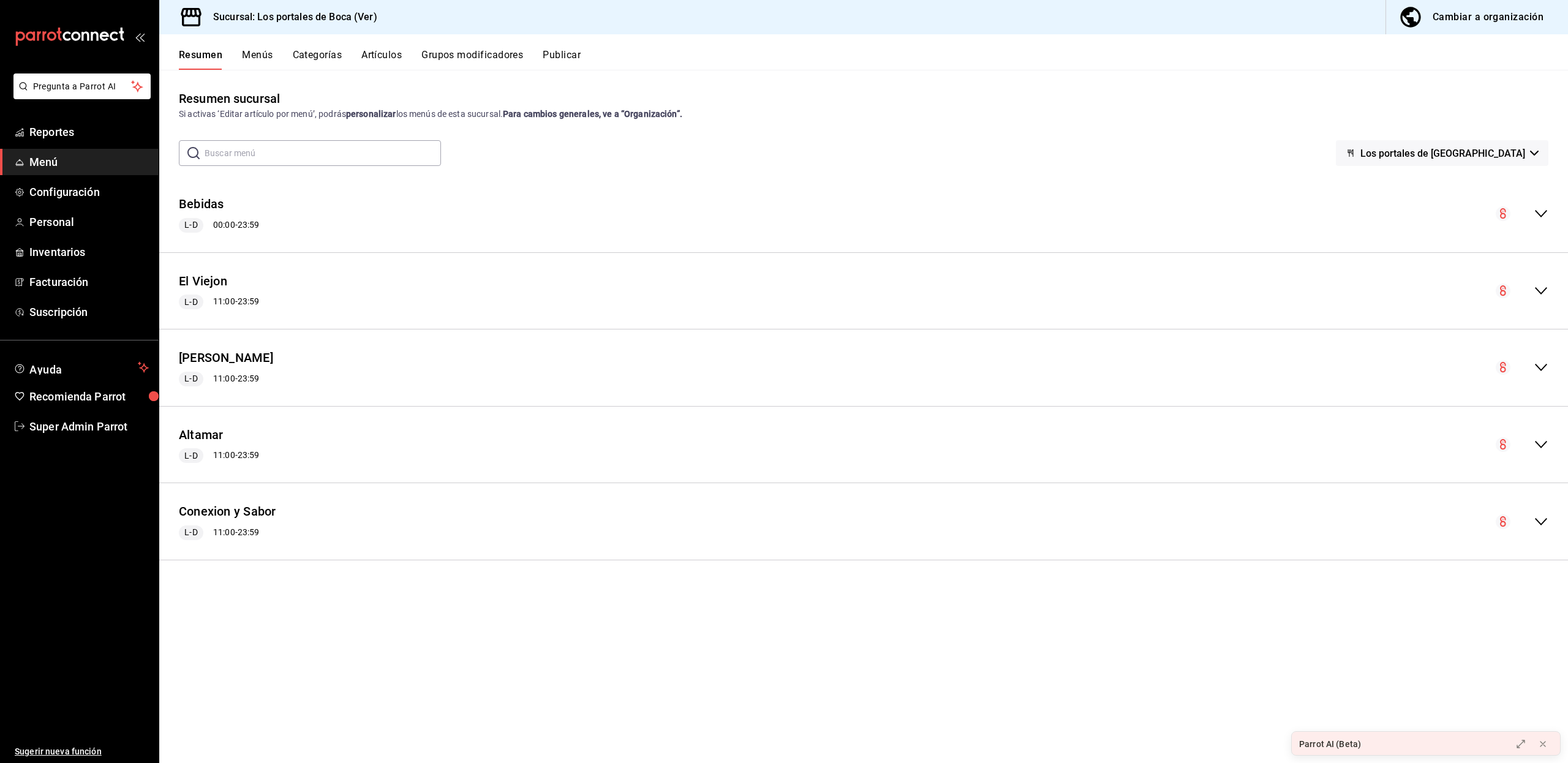
click at [201, 599] on div "Resumen sucursal Si activas ‘Editar artículo por menú’, podrás personalizar los…" at bounding box center [864, 426] width 1409 height 673
click at [254, 56] on button "Menús" at bounding box center [257, 60] width 30 height 21
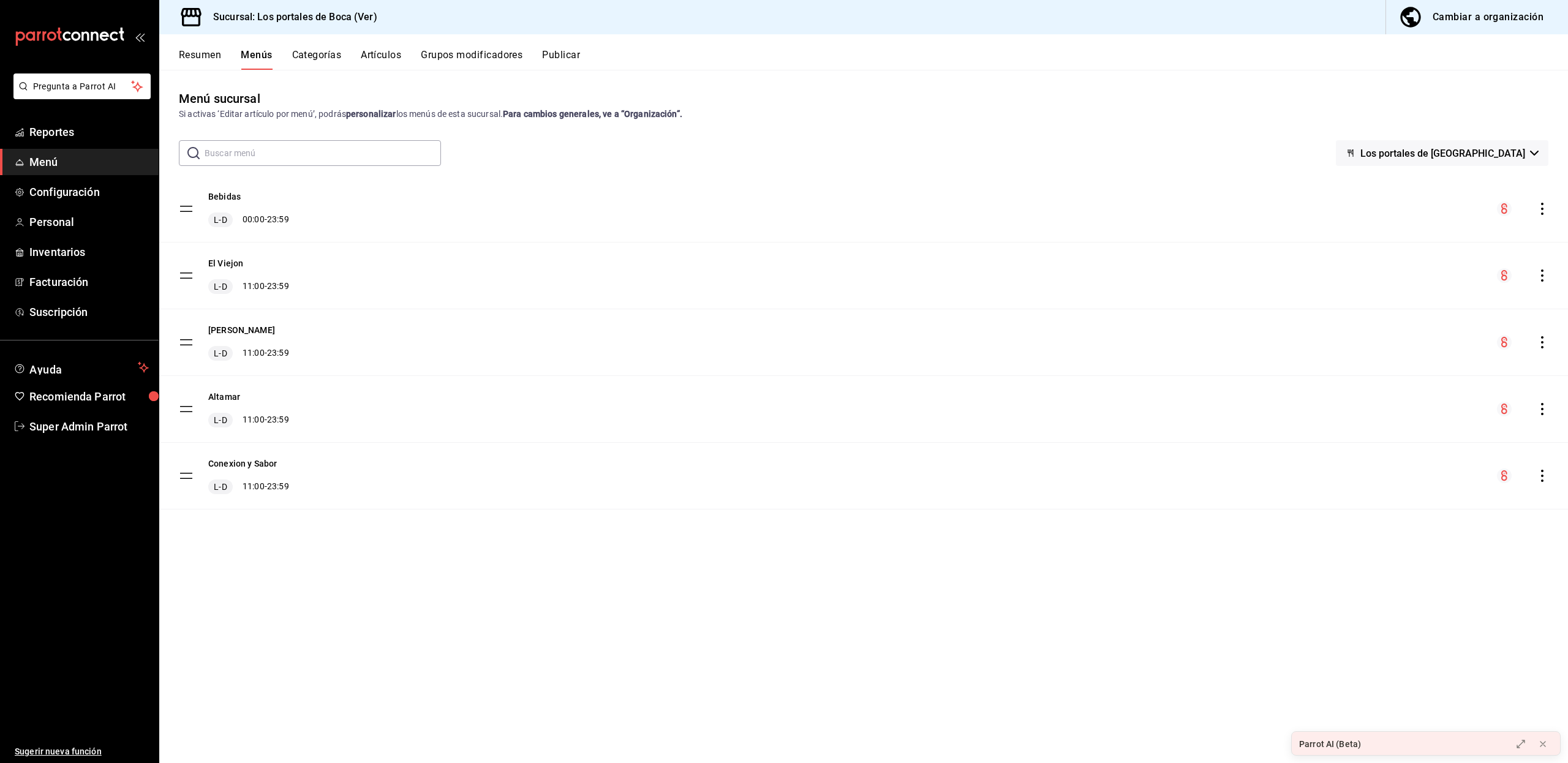
drag, startPoint x: 185, startPoint y: 208, endPoint x: 192, endPoint y: 248, distance: 40.6
click at [192, 248] on tbody "Bebidas L-D 00:00 - 23:59 El Viejon L-D 11:00 - 23:59 Tortas Roque L-D 11:00 - …" at bounding box center [864, 342] width 1409 height 334
drag, startPoint x: 186, startPoint y: 210, endPoint x: 177, endPoint y: 483, distance: 273.1
click at [177, 483] on tbody "Bebidas L-D 00:00 - 23:59 El Viejon L-D 11:00 - 23:59 Tortas Roque L-D 11:00 - …" at bounding box center [864, 342] width 1409 height 334
drag, startPoint x: 185, startPoint y: 206, endPoint x: 198, endPoint y: 549, distance: 343.2
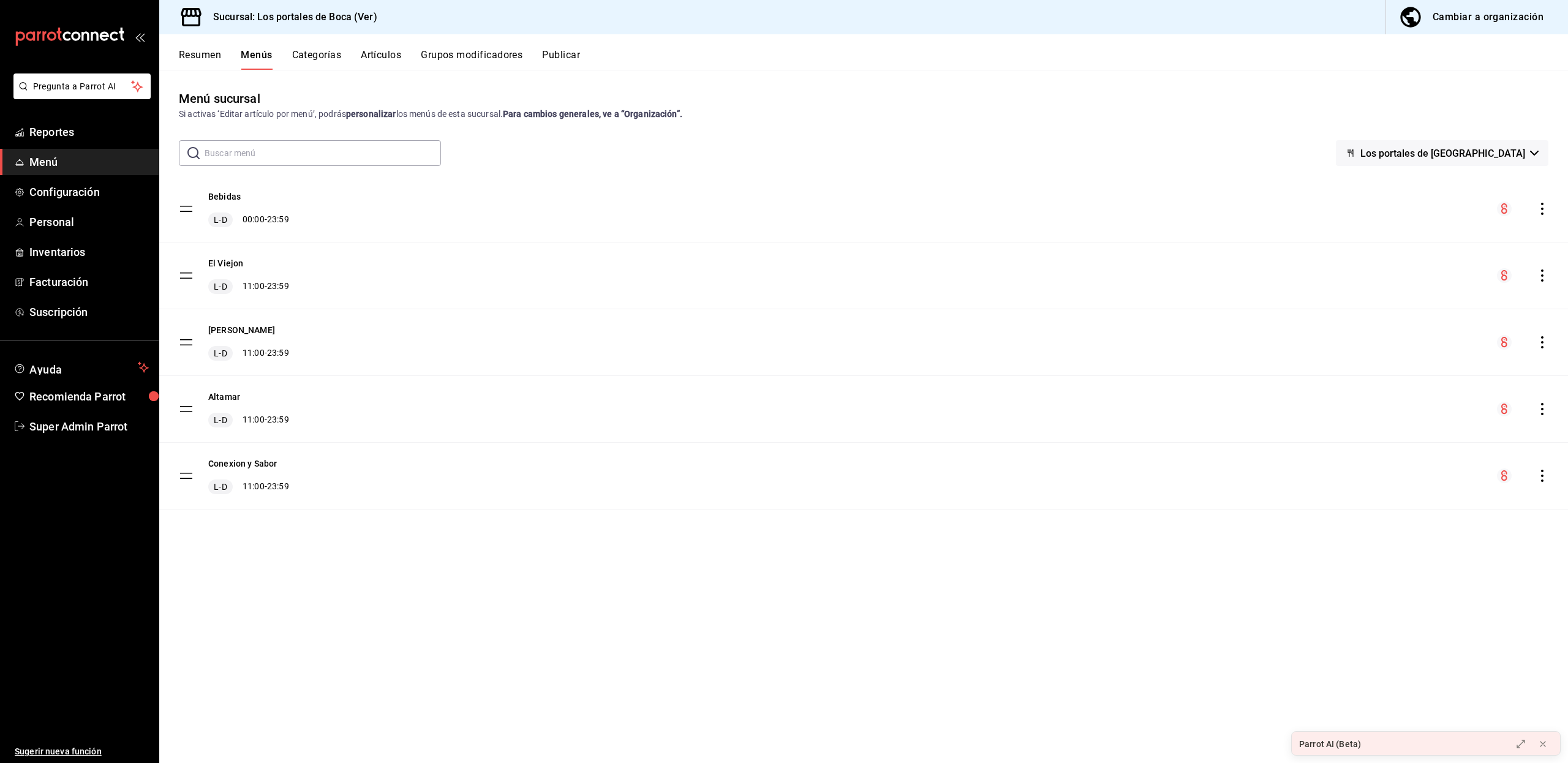
click at [198, 549] on div "Menú sucursal Si activas ‘Editar artículo por menú’, podrás personalizar los me…" at bounding box center [864, 426] width 1409 height 673
click at [201, 569] on div "Menú sucursal Si activas ‘Editar artículo por menú’, podrás personalizar los me…" at bounding box center [864, 426] width 1409 height 673
click at [217, 201] on button "Bebidas" at bounding box center [225, 196] width 32 height 12
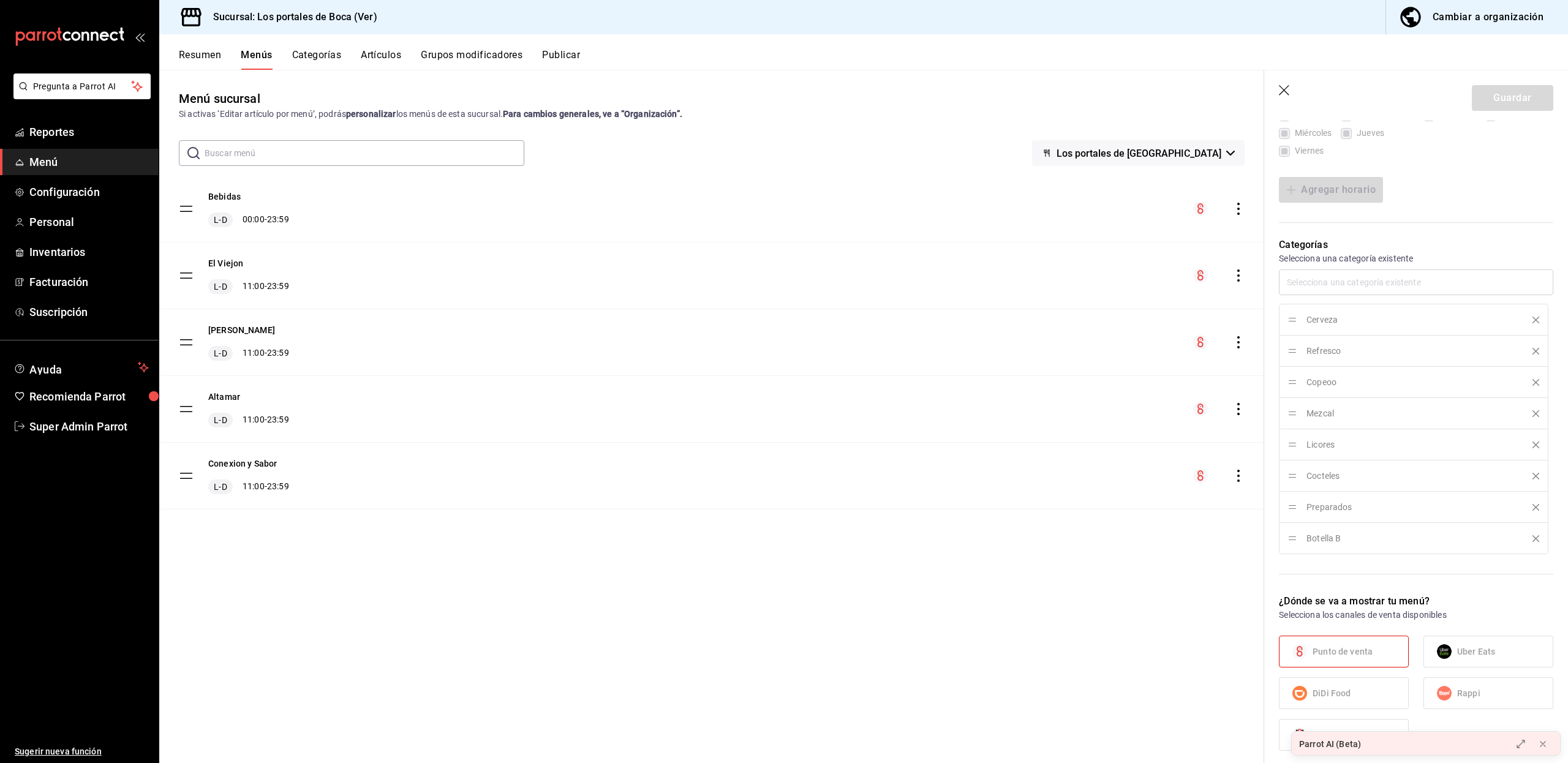
scroll to position [287, 0]
click at [225, 260] on button "El Viejon" at bounding box center [226, 263] width 35 height 12
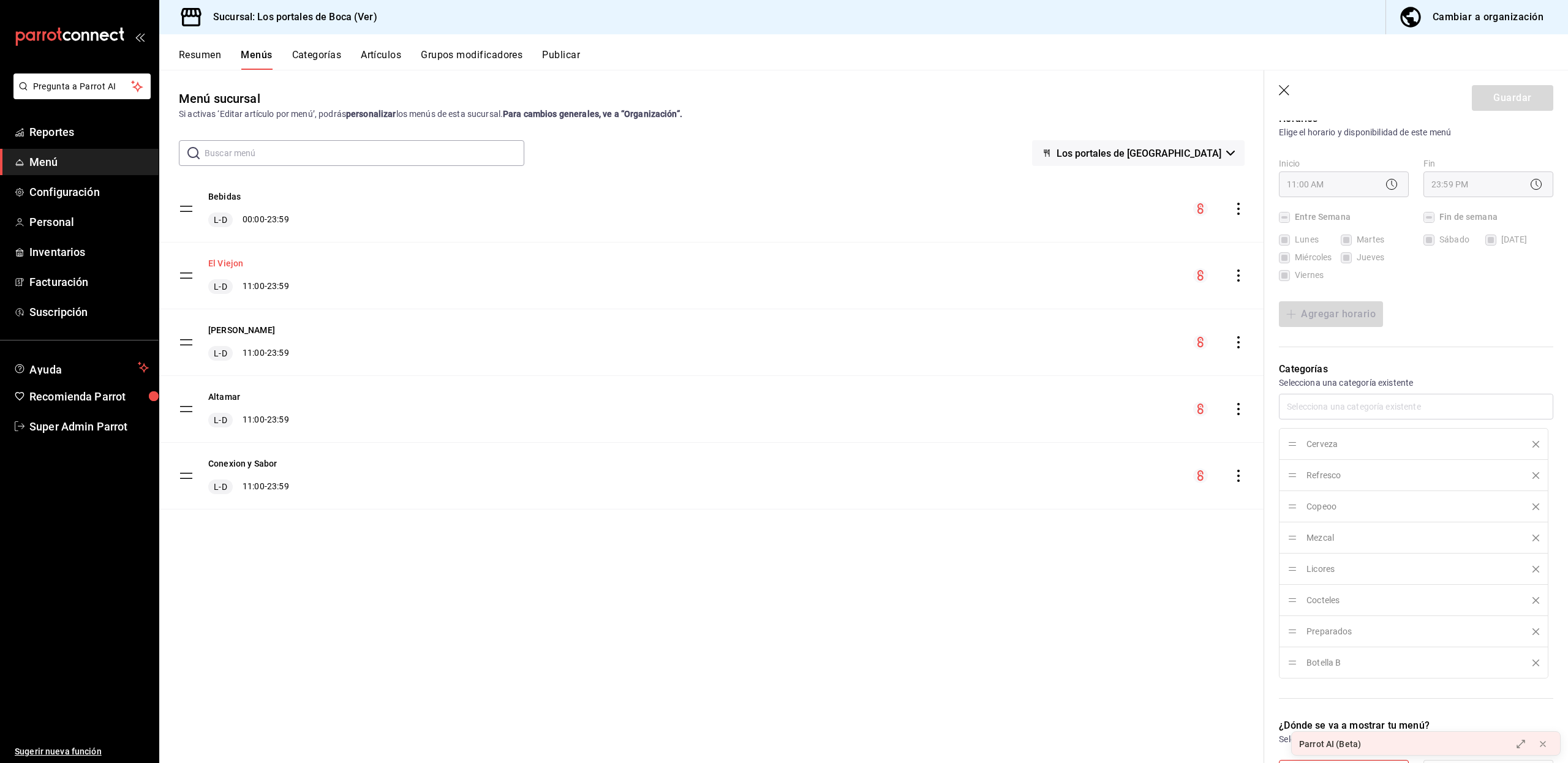
scroll to position [287, 0]
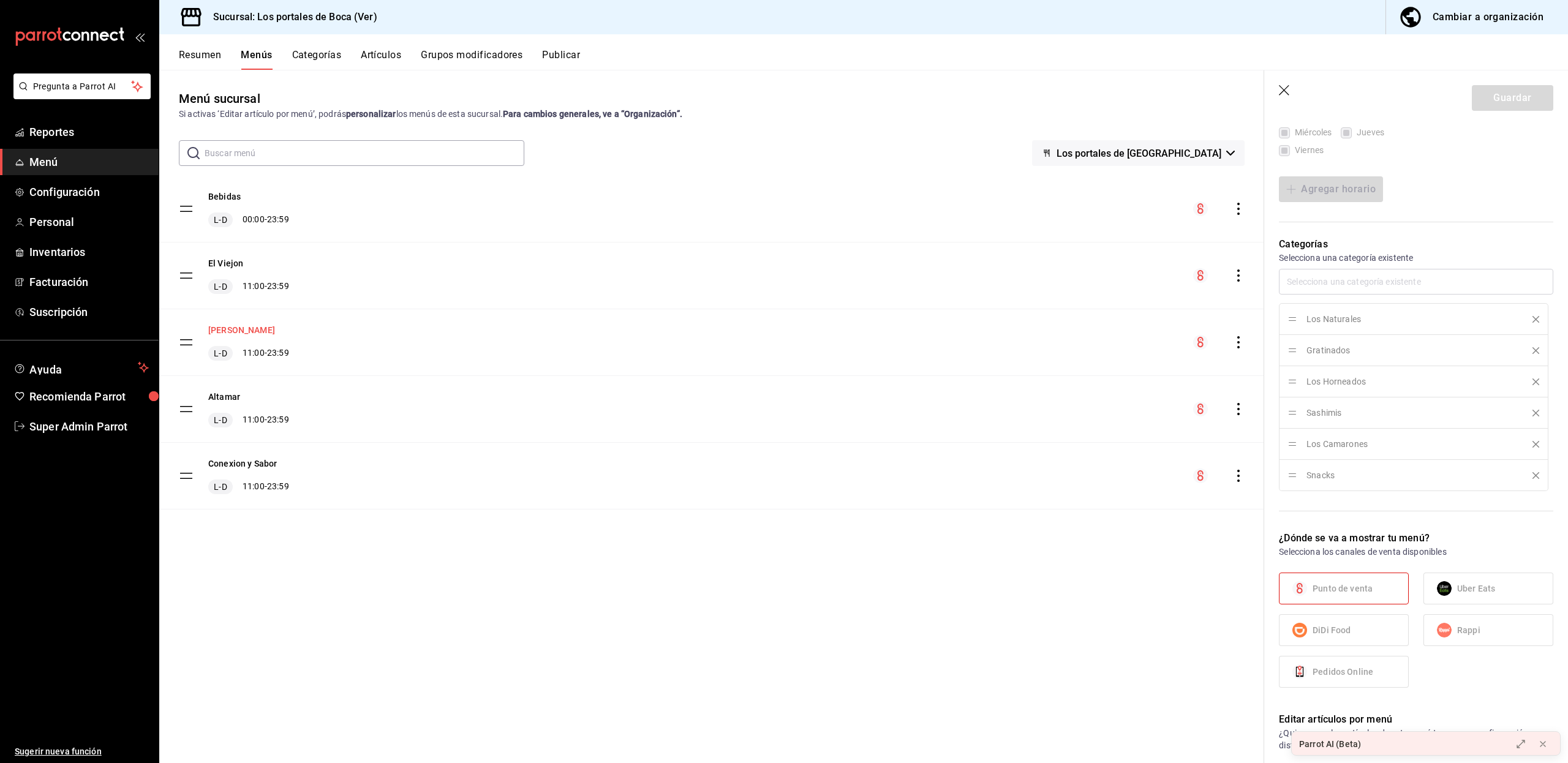
click at [223, 324] on button "[PERSON_NAME]" at bounding box center [241, 329] width 67 height 12
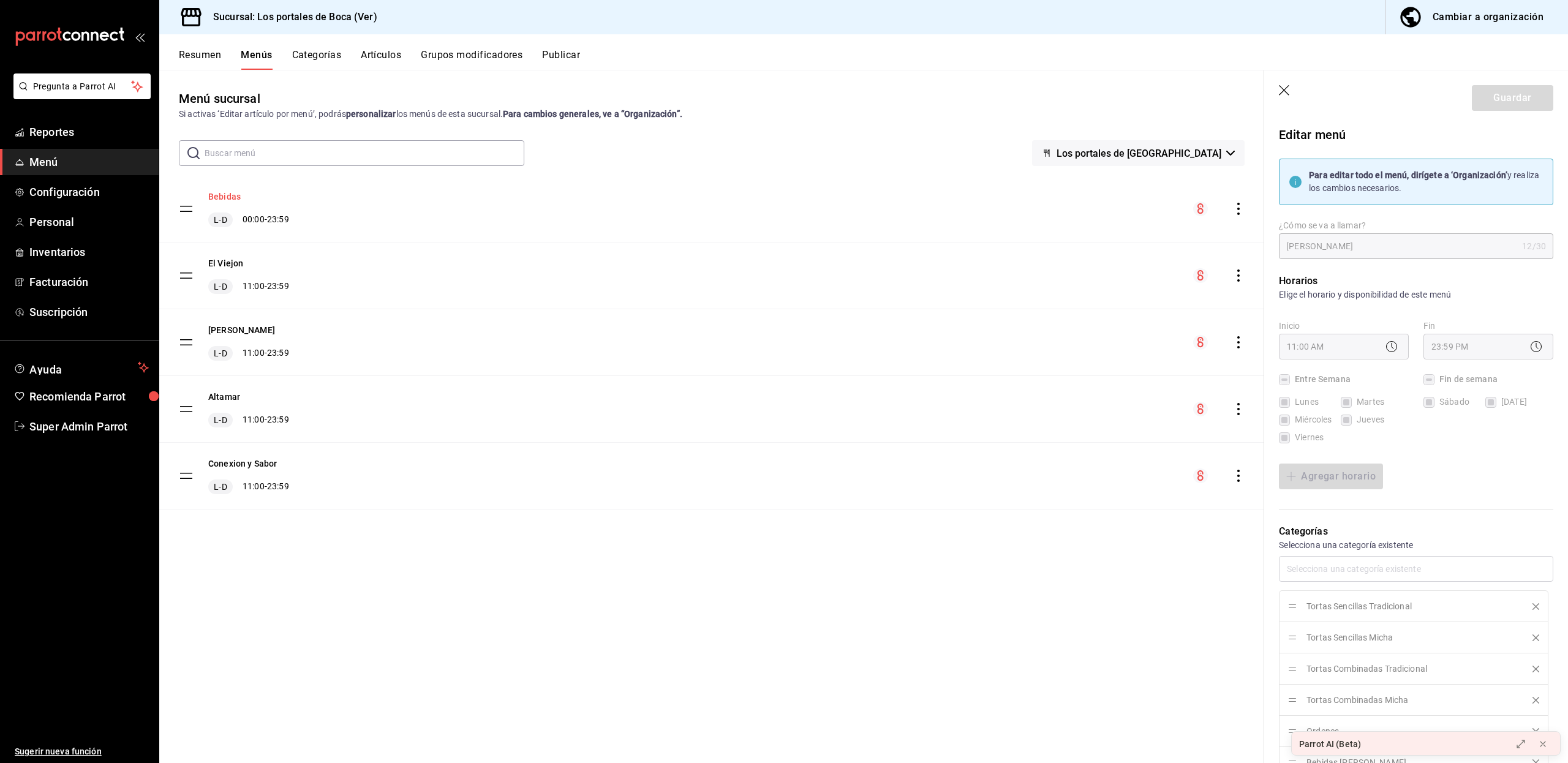
click at [231, 194] on button "Bebidas" at bounding box center [225, 196] width 32 height 12
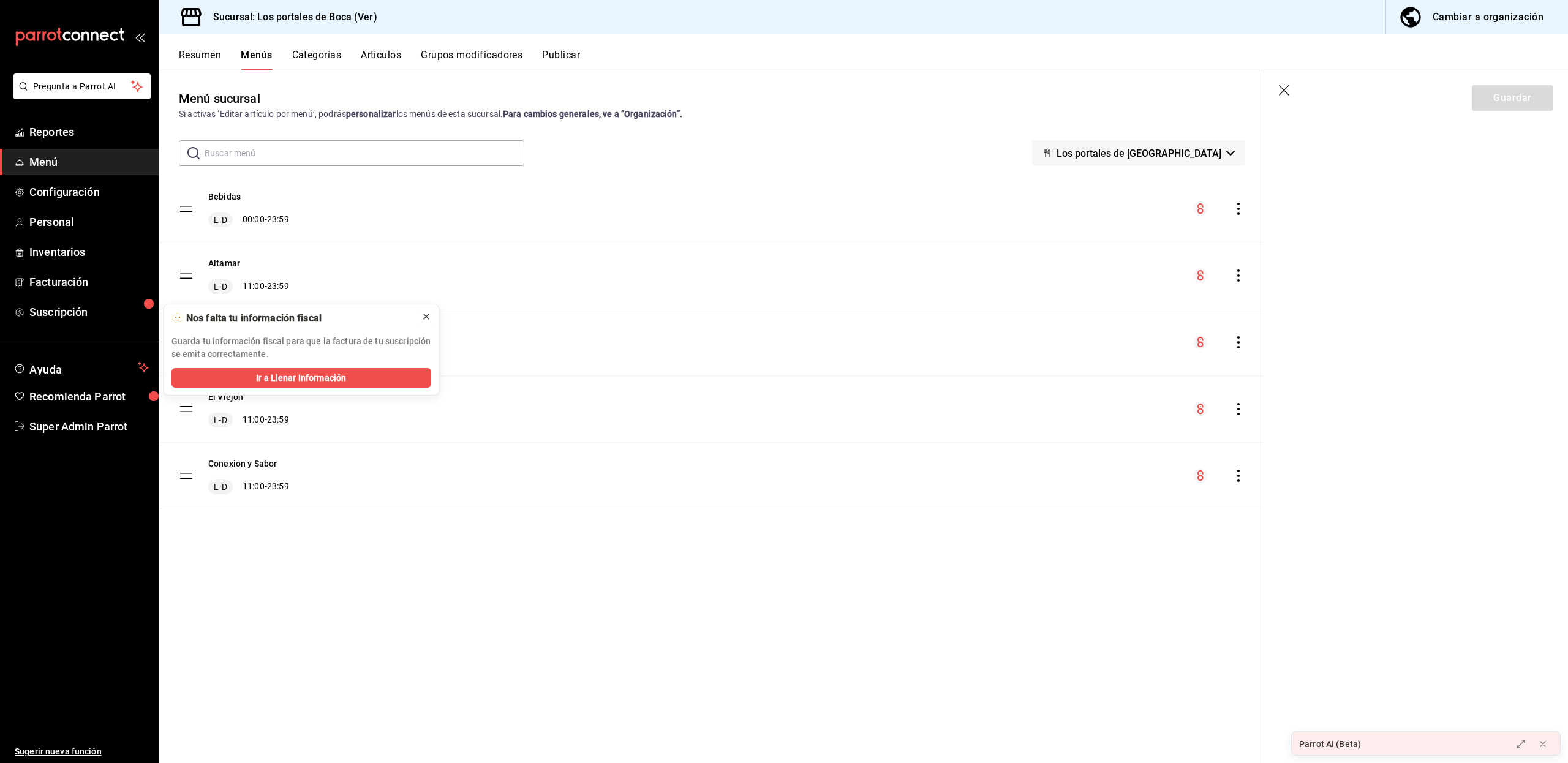
click at [430, 314] on icon at bounding box center [426, 316] width 10 height 10
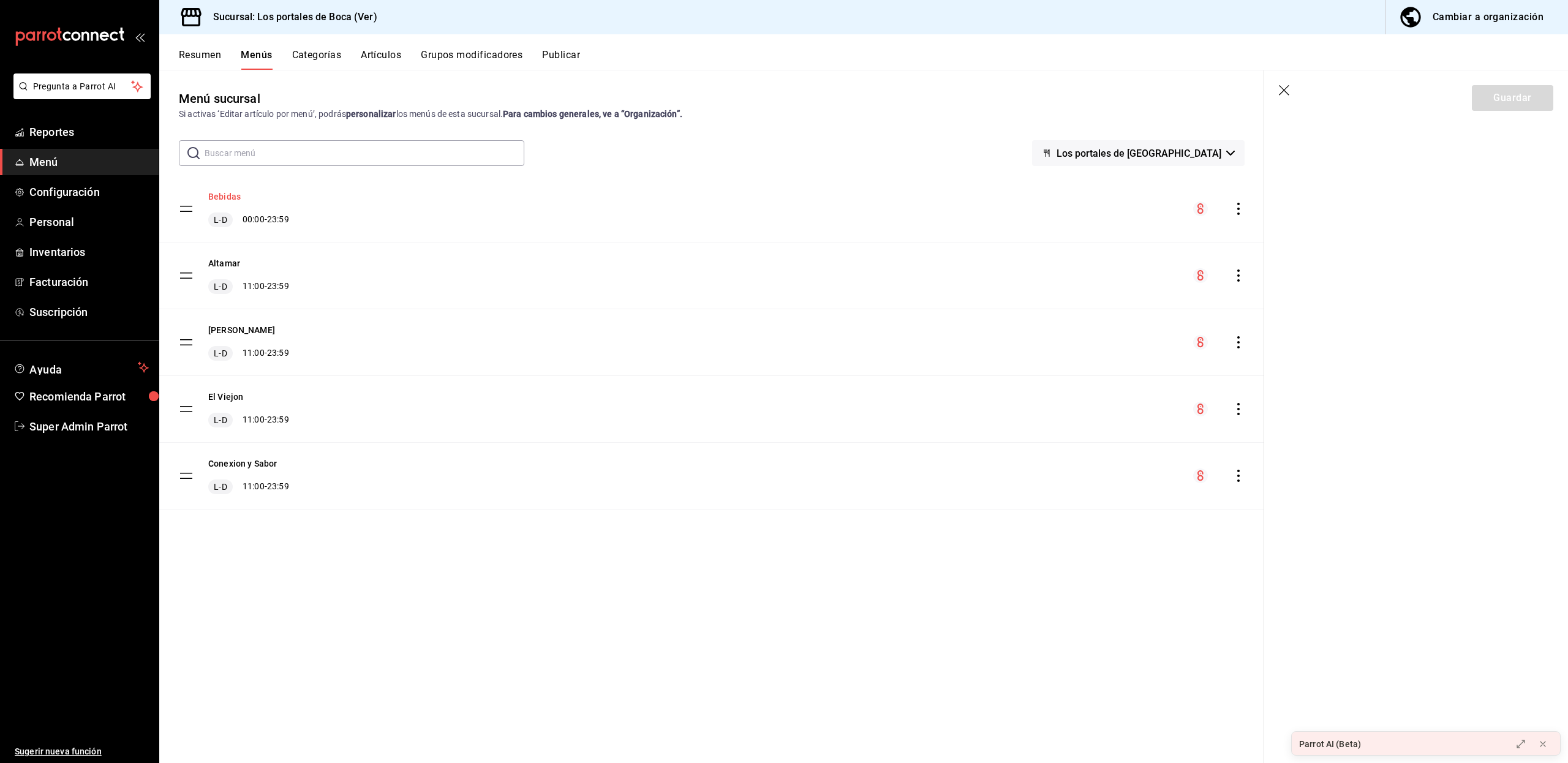
click at [231, 196] on button "Bebidas" at bounding box center [225, 196] width 32 height 12
click at [108, 428] on span "Super Admin Parrot" at bounding box center [89, 426] width 119 height 17
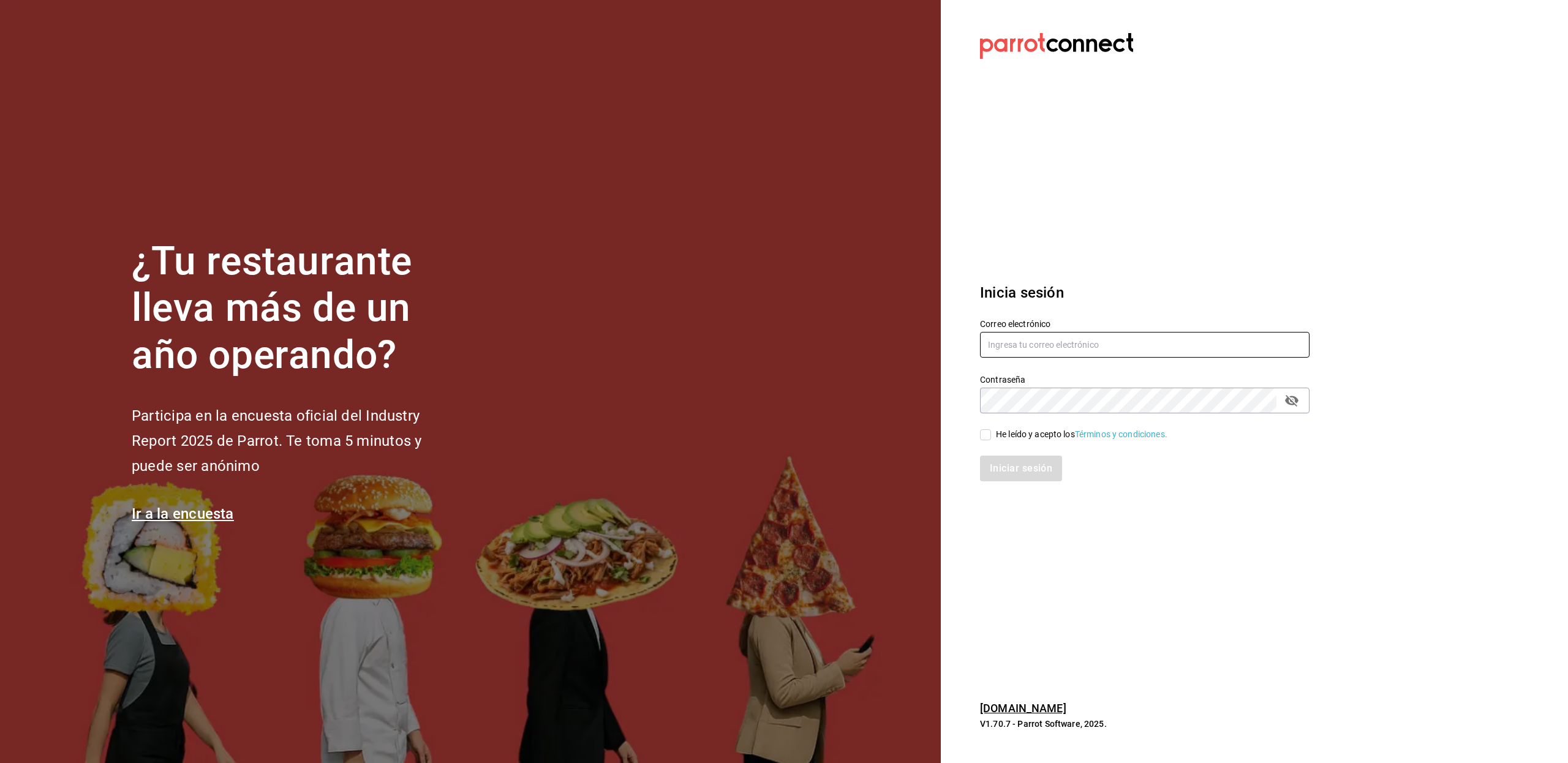
click at [1041, 348] on input "text" at bounding box center [1144, 345] width 330 height 26
type input "[EMAIL_ADDRESS][DOMAIN_NAME]"
click at [985, 432] on input "He leído y acepto los Términos y condiciones." at bounding box center [985, 434] width 11 height 11
checkbox input "true"
click at [1000, 469] on button "Iniciar sesión" at bounding box center [1021, 469] width 84 height 26
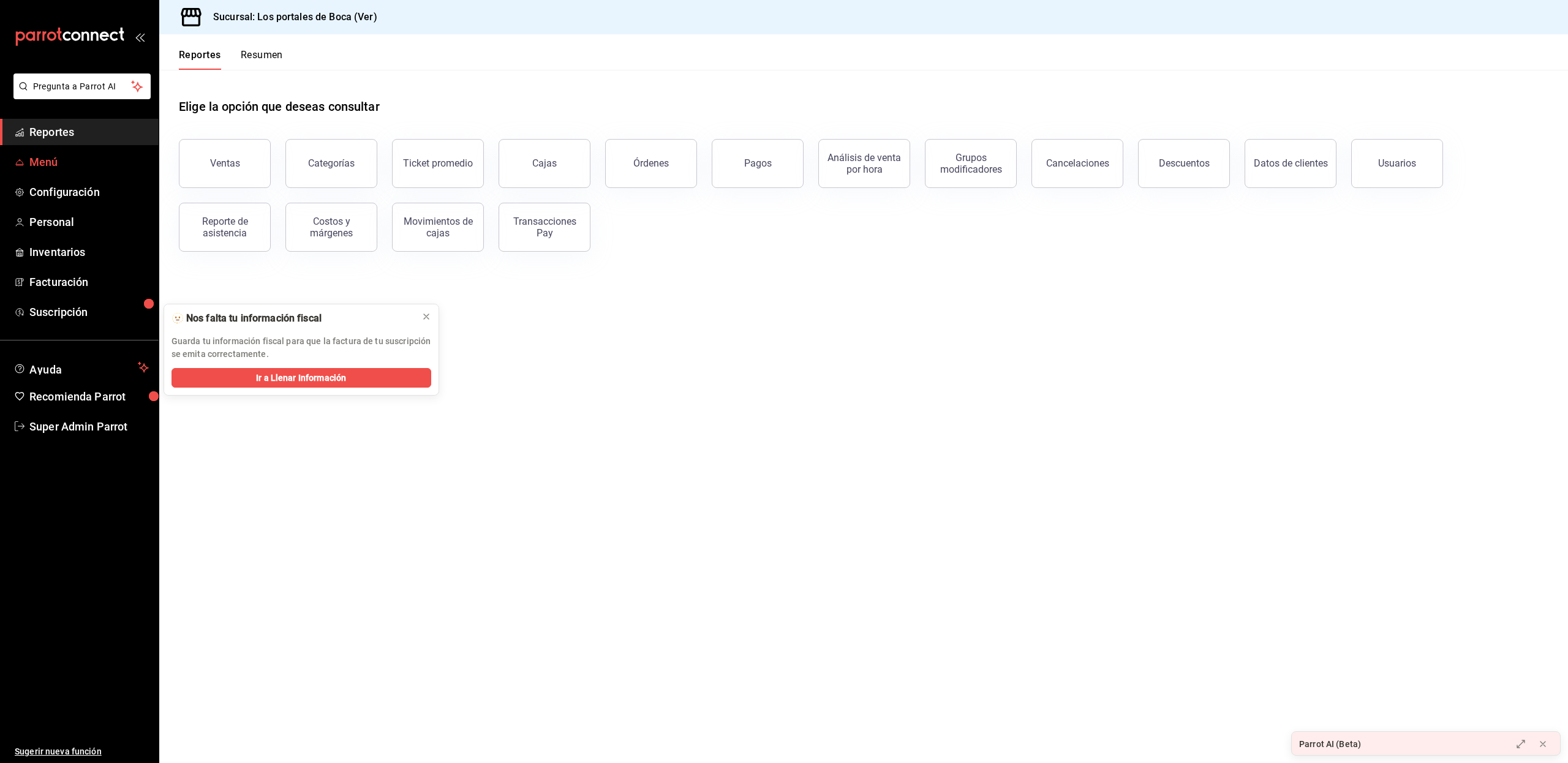
click at [50, 160] on span "Menú" at bounding box center [89, 162] width 119 height 17
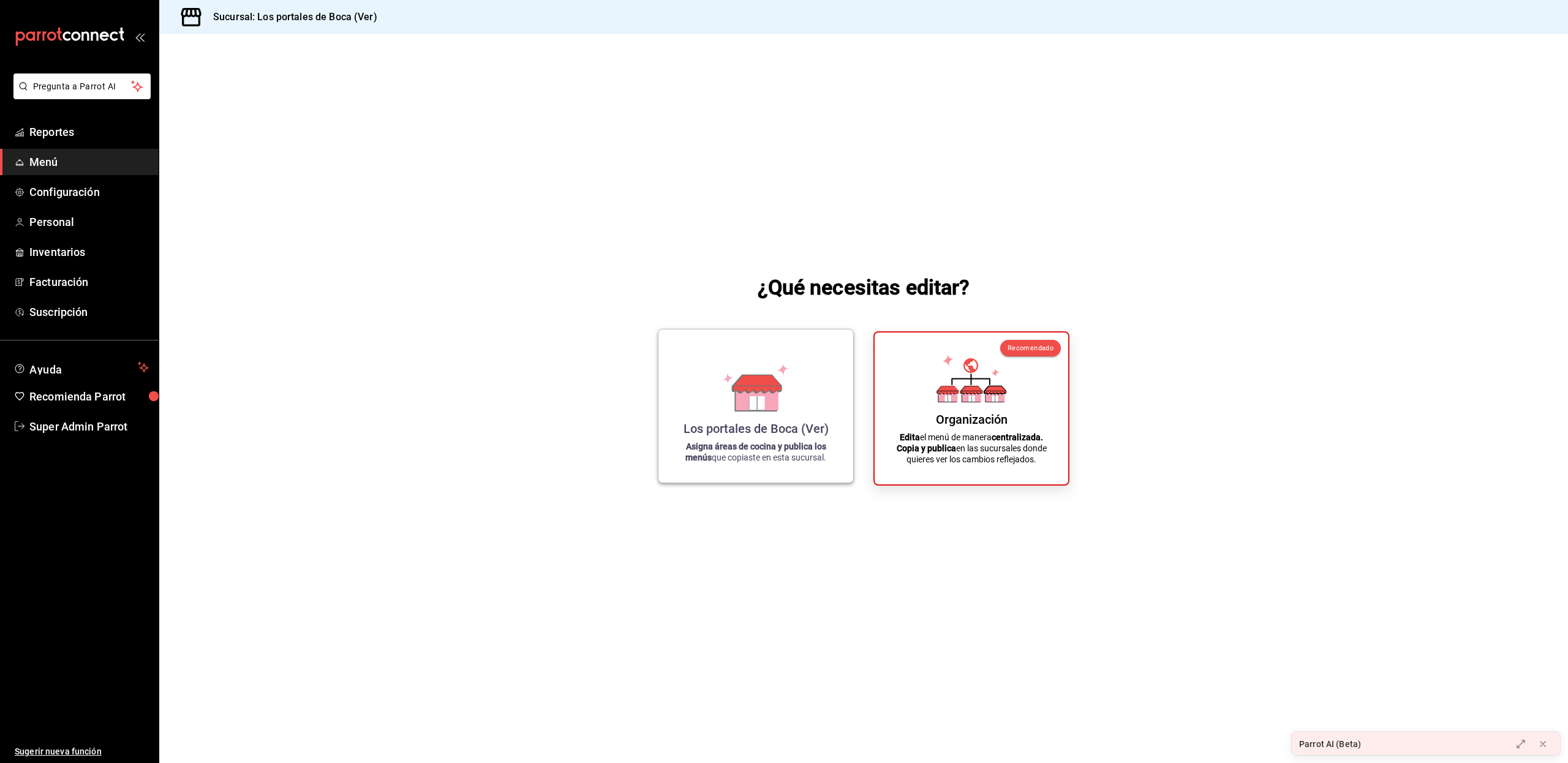
click at [774, 382] on icon at bounding box center [757, 383] width 49 height 17
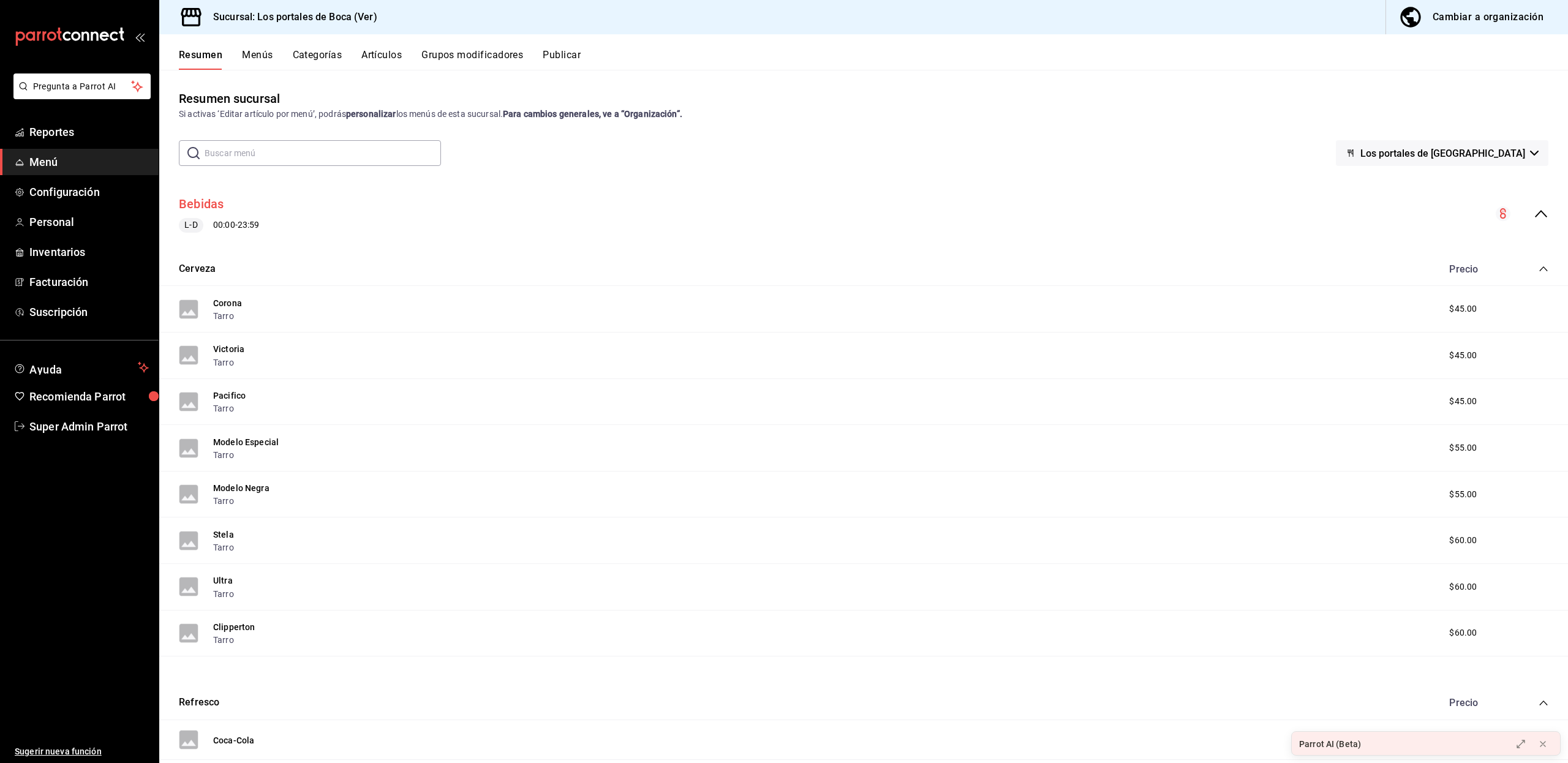
click at [198, 197] on button "Bebidas" at bounding box center [201, 204] width 45 height 17
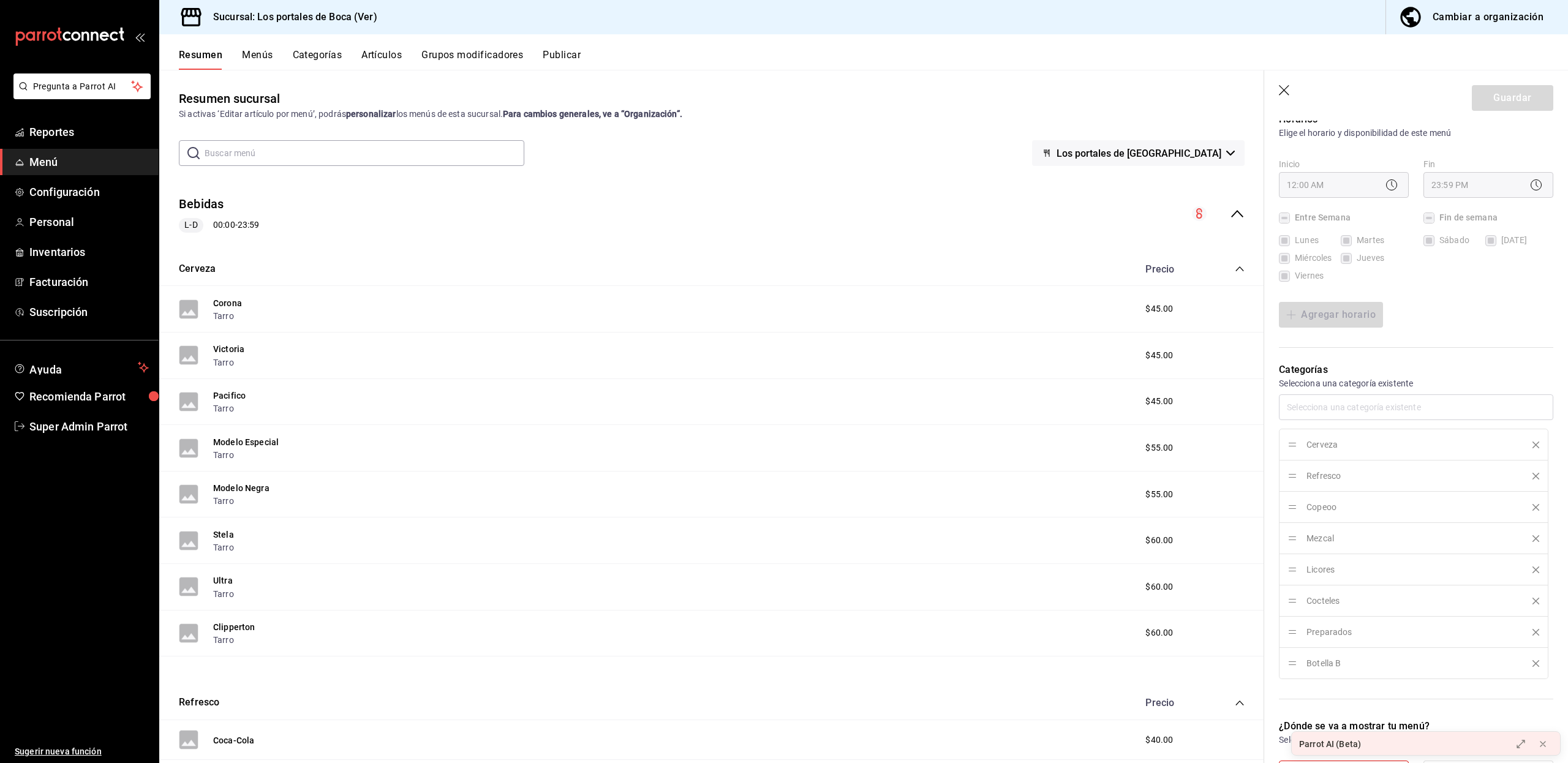
scroll to position [160, 0]
click at [1224, 221] on div "Bebidas L-D 00:00 - 23:59" at bounding box center [711, 214] width 1104 height 57
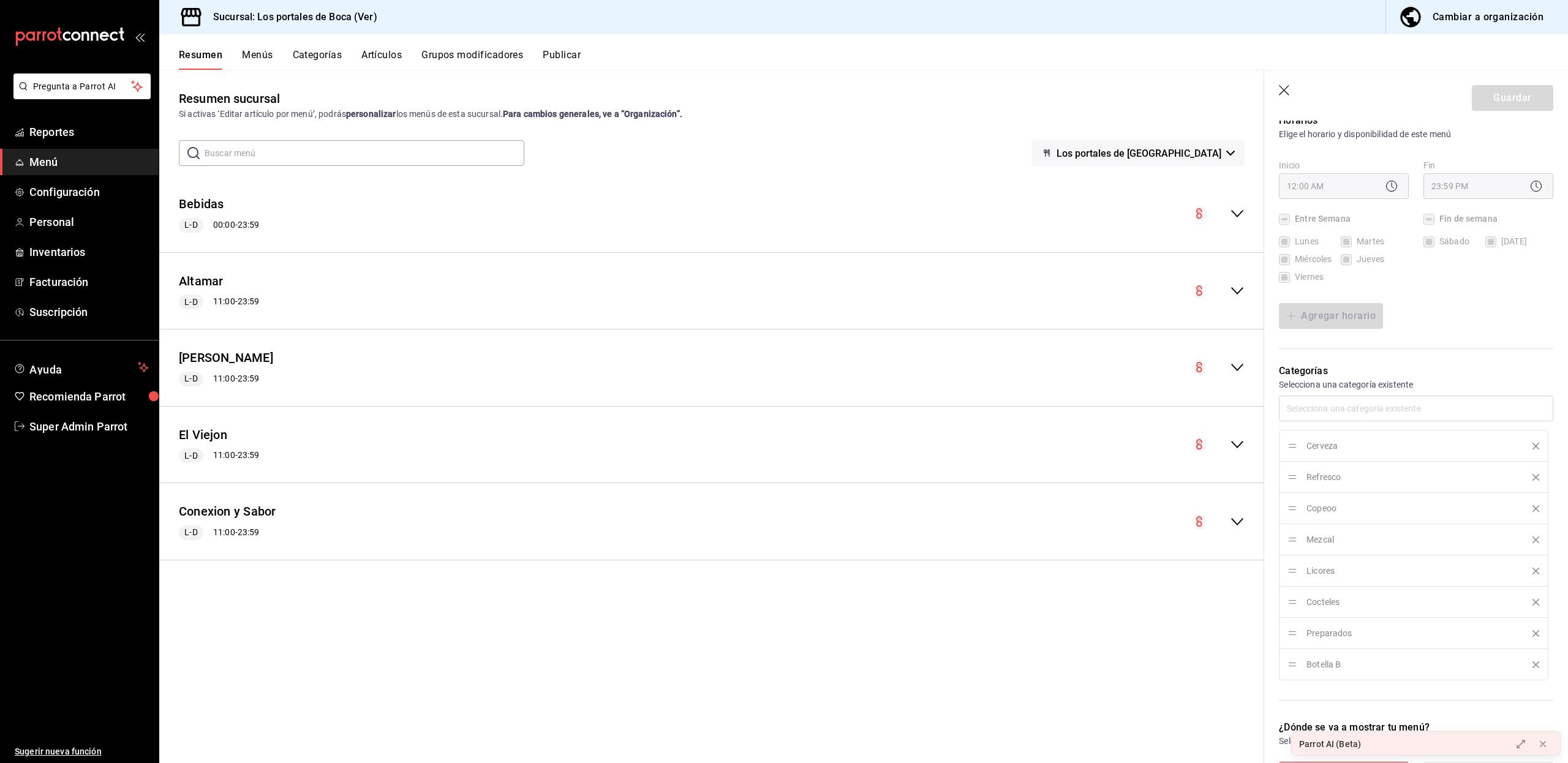
click at [195, 623] on div "Resumen sucursal Si activas ‘Editar artículo por menú’, podrás personalizar los…" at bounding box center [711, 426] width 1104 height 673
click at [263, 51] on button "Menús" at bounding box center [257, 60] width 30 height 21
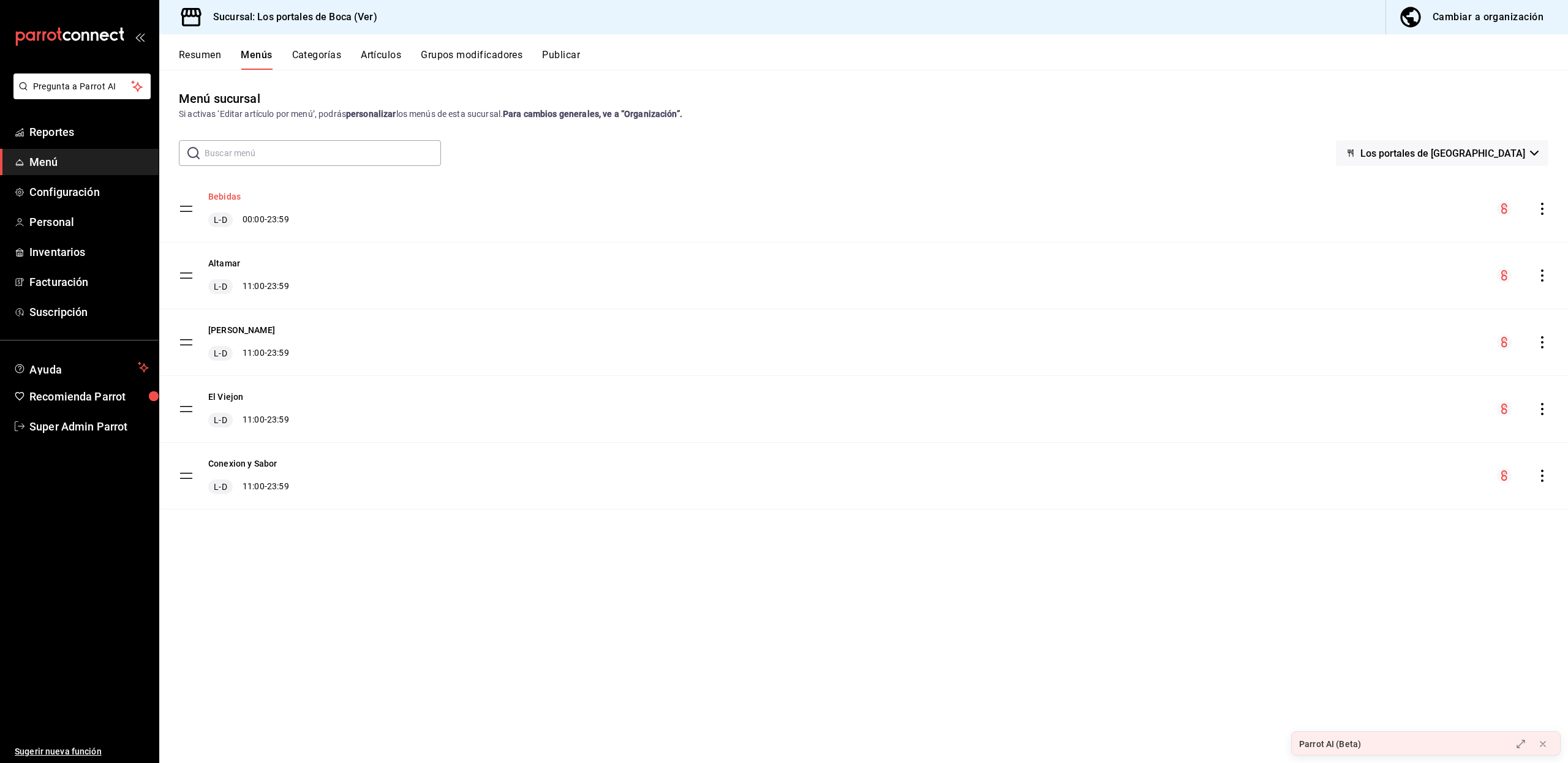
click at [231, 192] on button "Bebidas" at bounding box center [225, 196] width 32 height 12
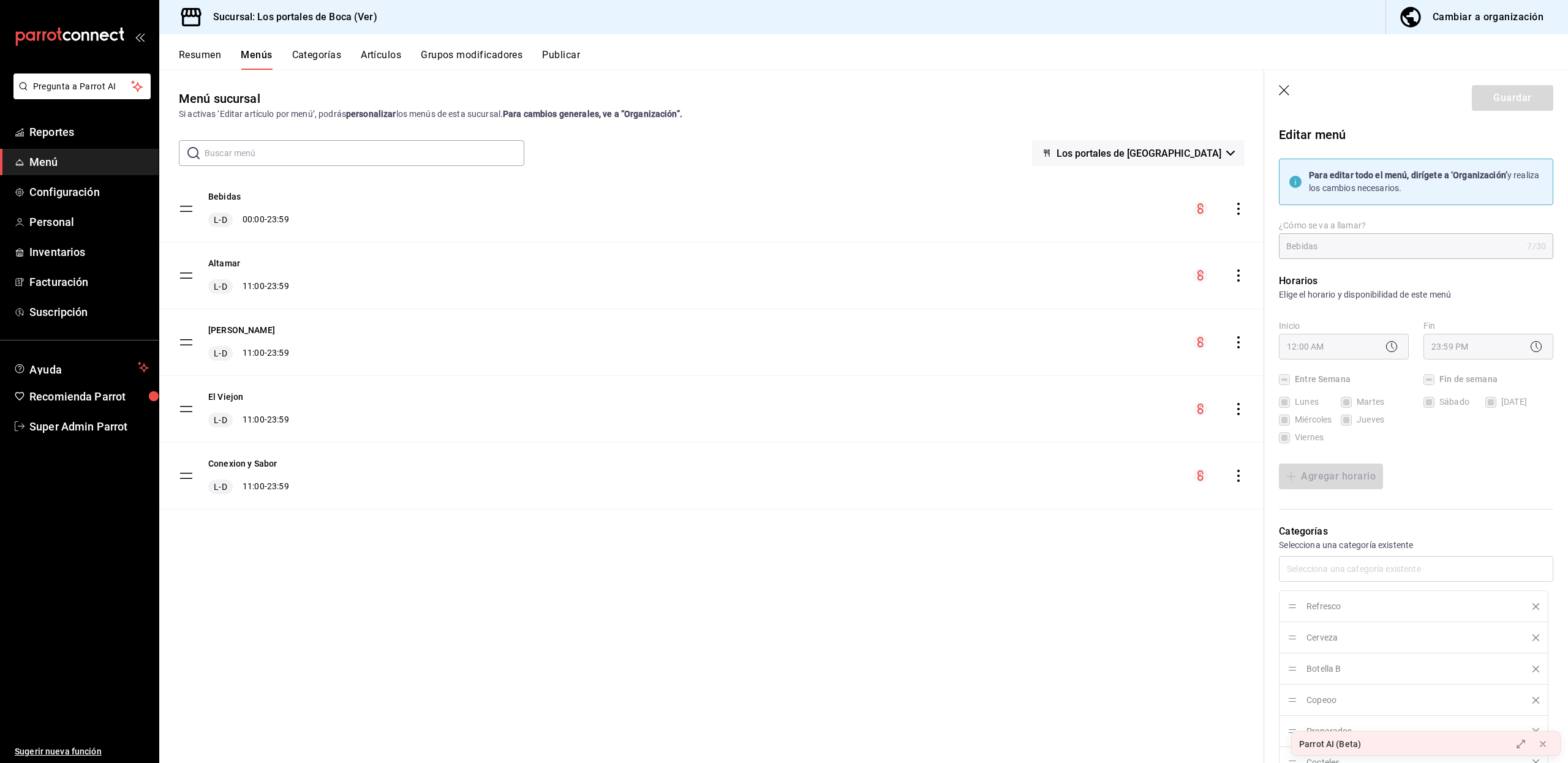
click at [1284, 92] on icon "button" at bounding box center [1284, 91] width 12 height 12
checkbox input "false"
type input "1758407205827"
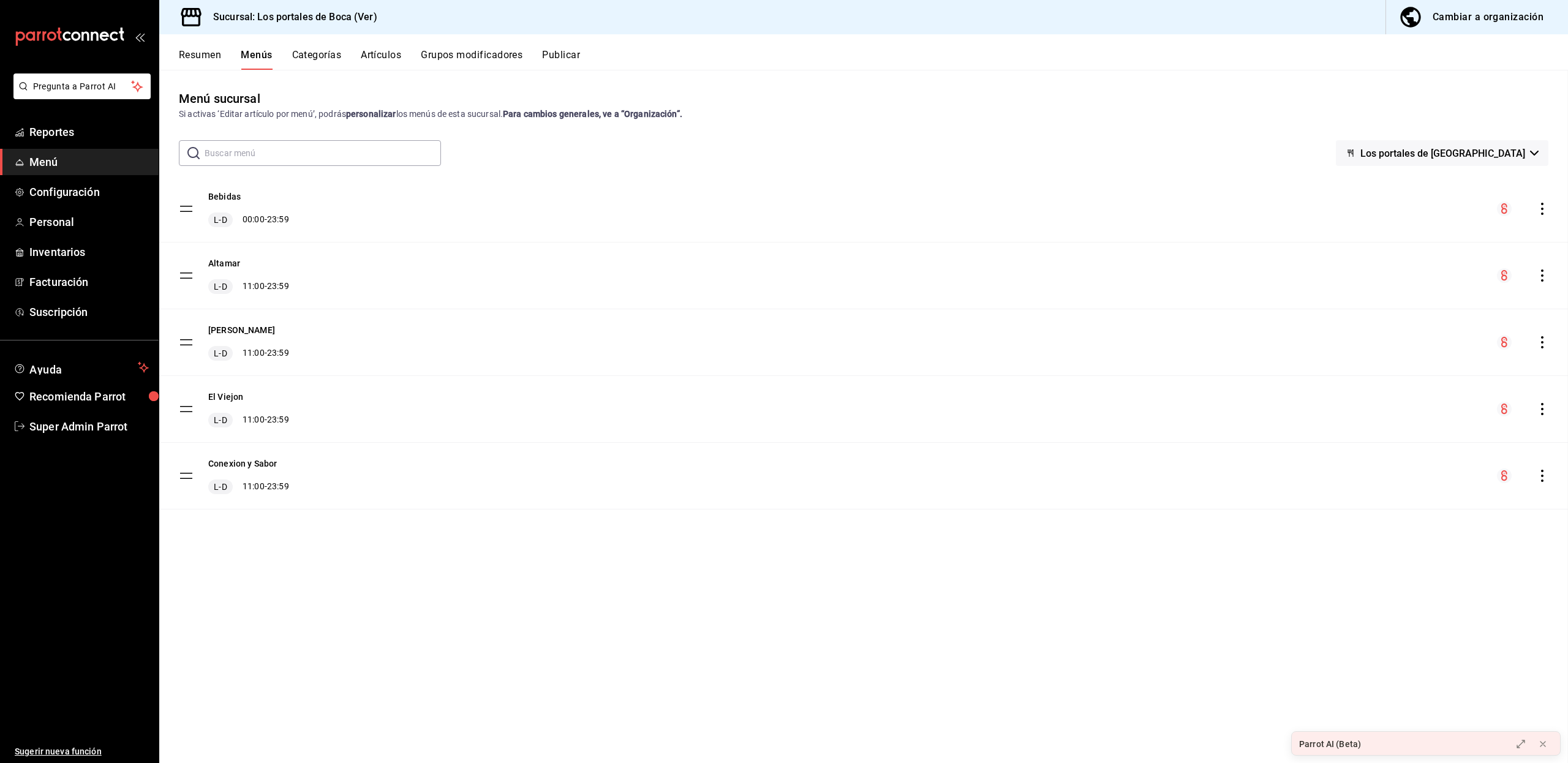
checkbox input "false"
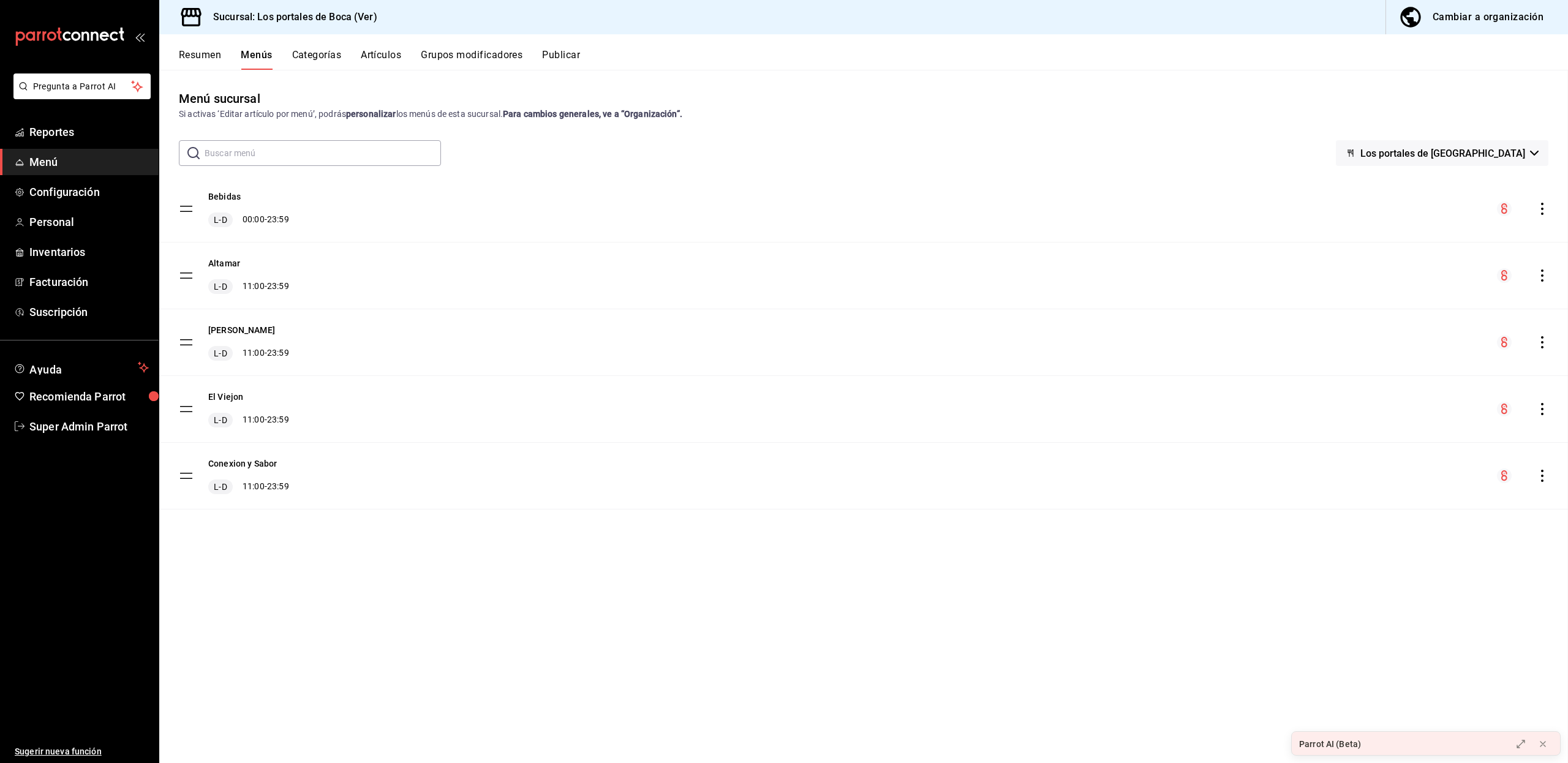
checkbox input "false"
click at [50, 260] on span "Inventarios" at bounding box center [89, 252] width 119 height 17
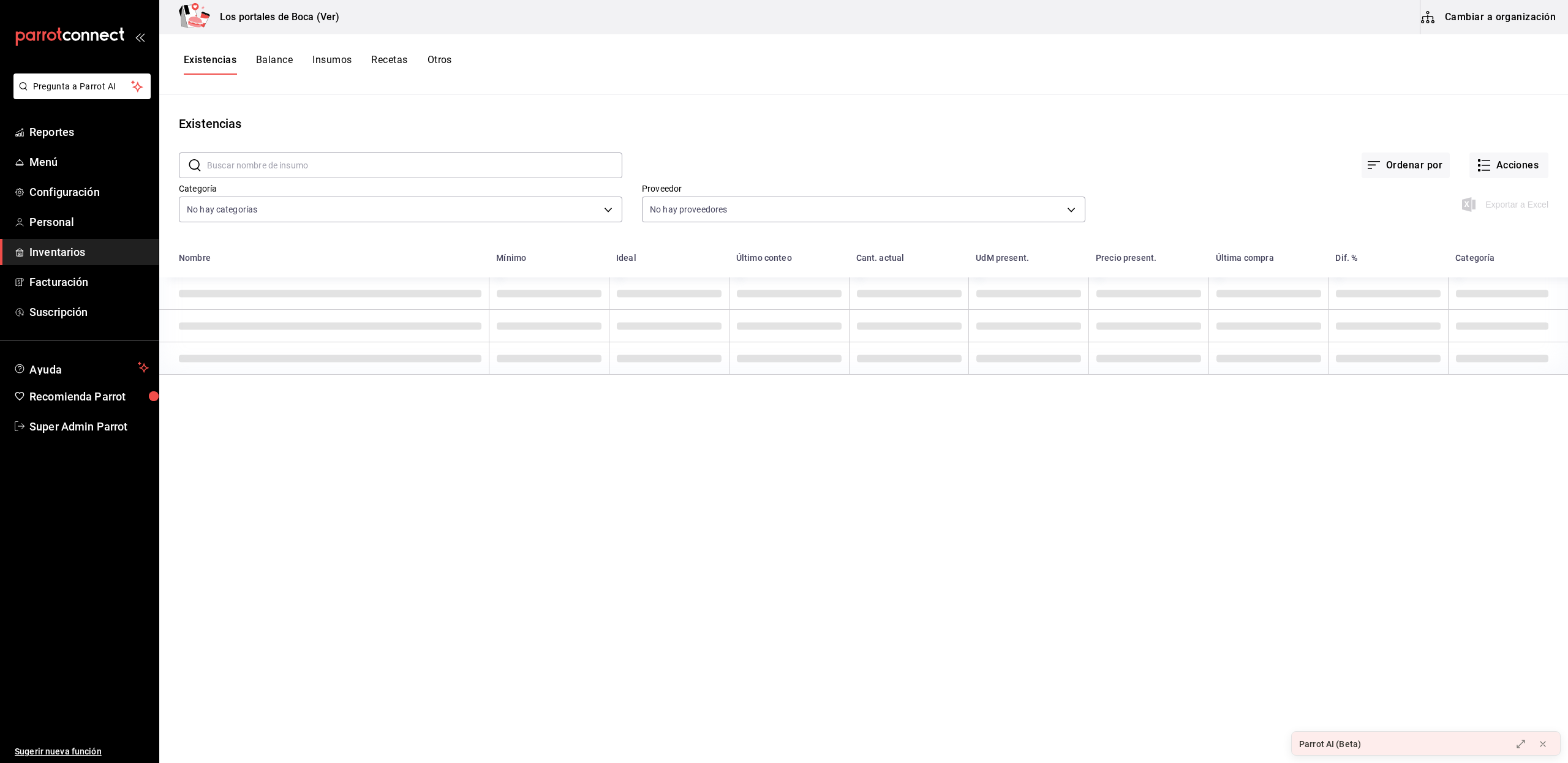
click at [50, 260] on span "Inventarios" at bounding box center [89, 252] width 119 height 17
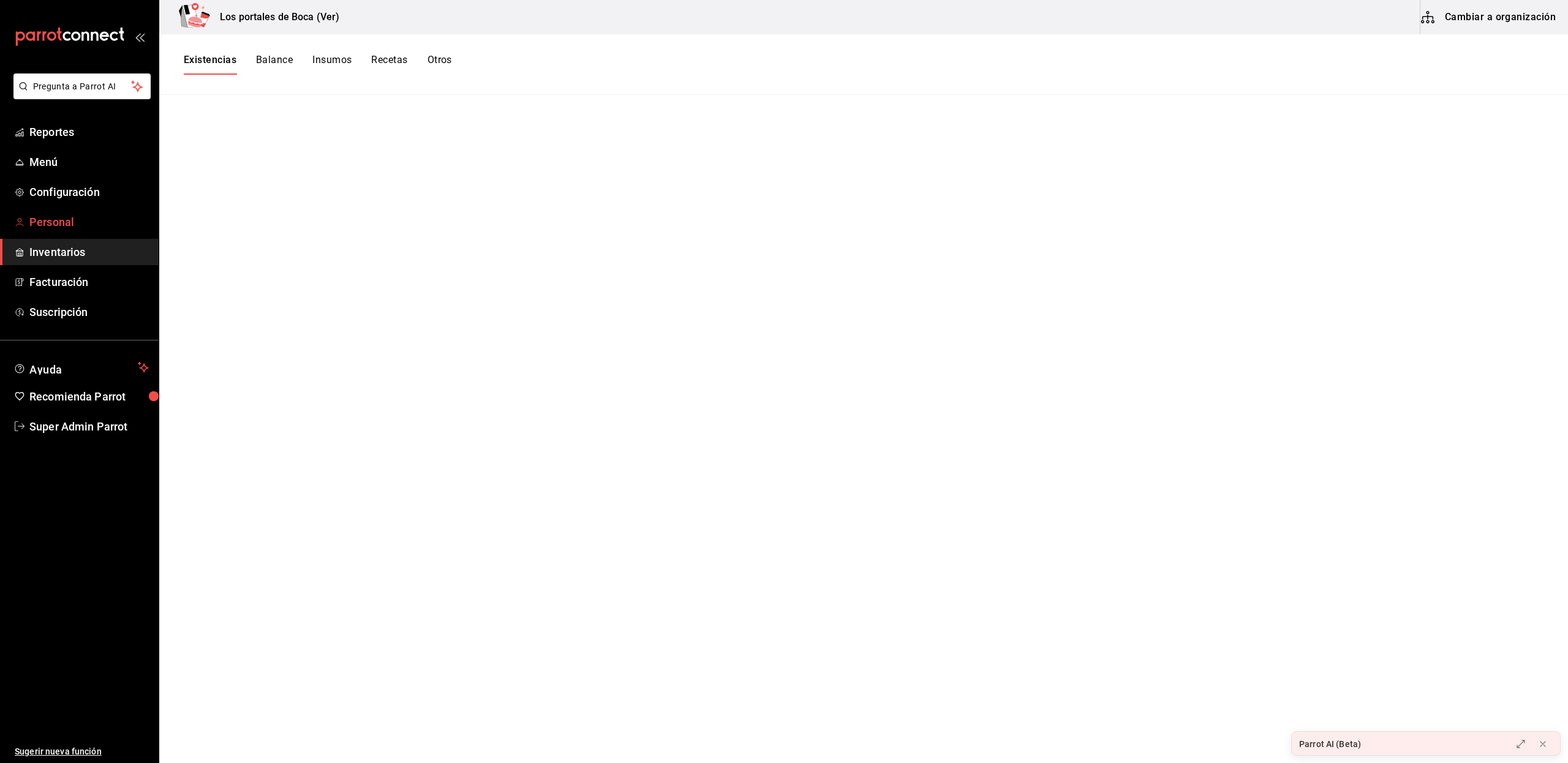
click at [79, 216] on span "Personal" at bounding box center [89, 222] width 119 height 17
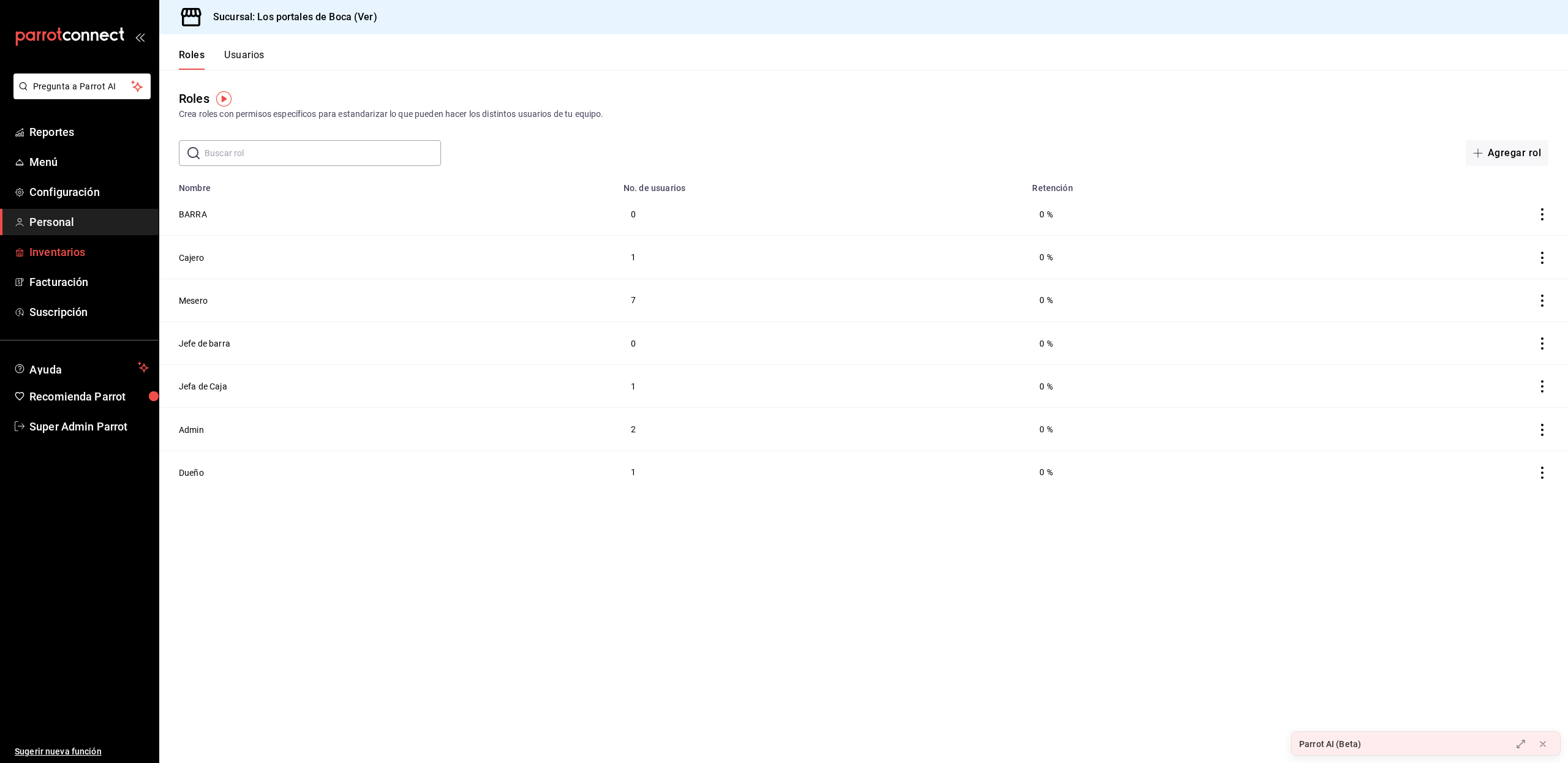
click at [67, 254] on span "Inventarios" at bounding box center [89, 252] width 119 height 17
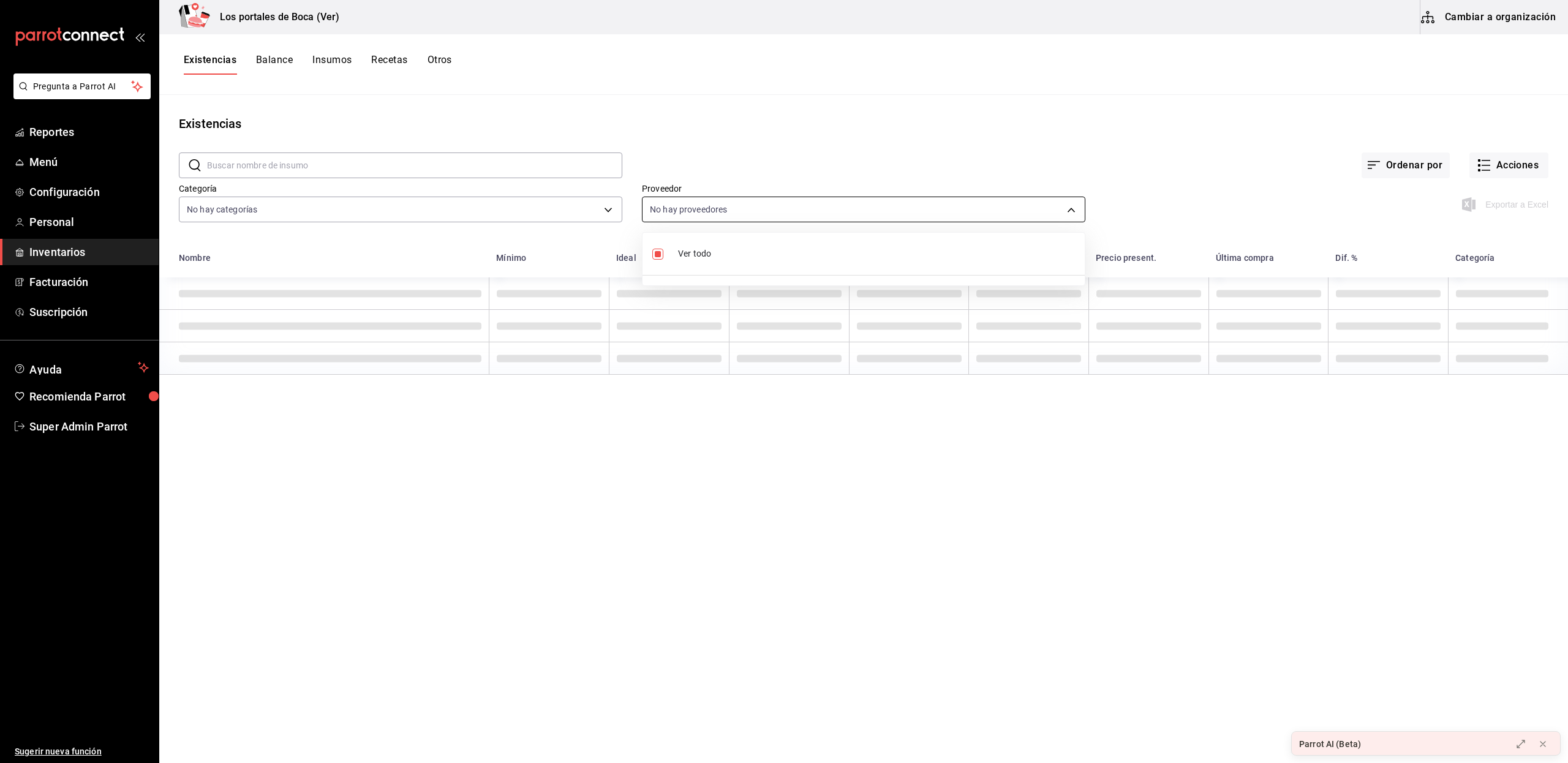
click at [689, 205] on body "Pregunta a Parrot AI Reportes Menú Configuración Personal Inventarios Facturaci…" at bounding box center [784, 377] width 1568 height 754
click at [689, 205] on div at bounding box center [784, 381] width 1568 height 763
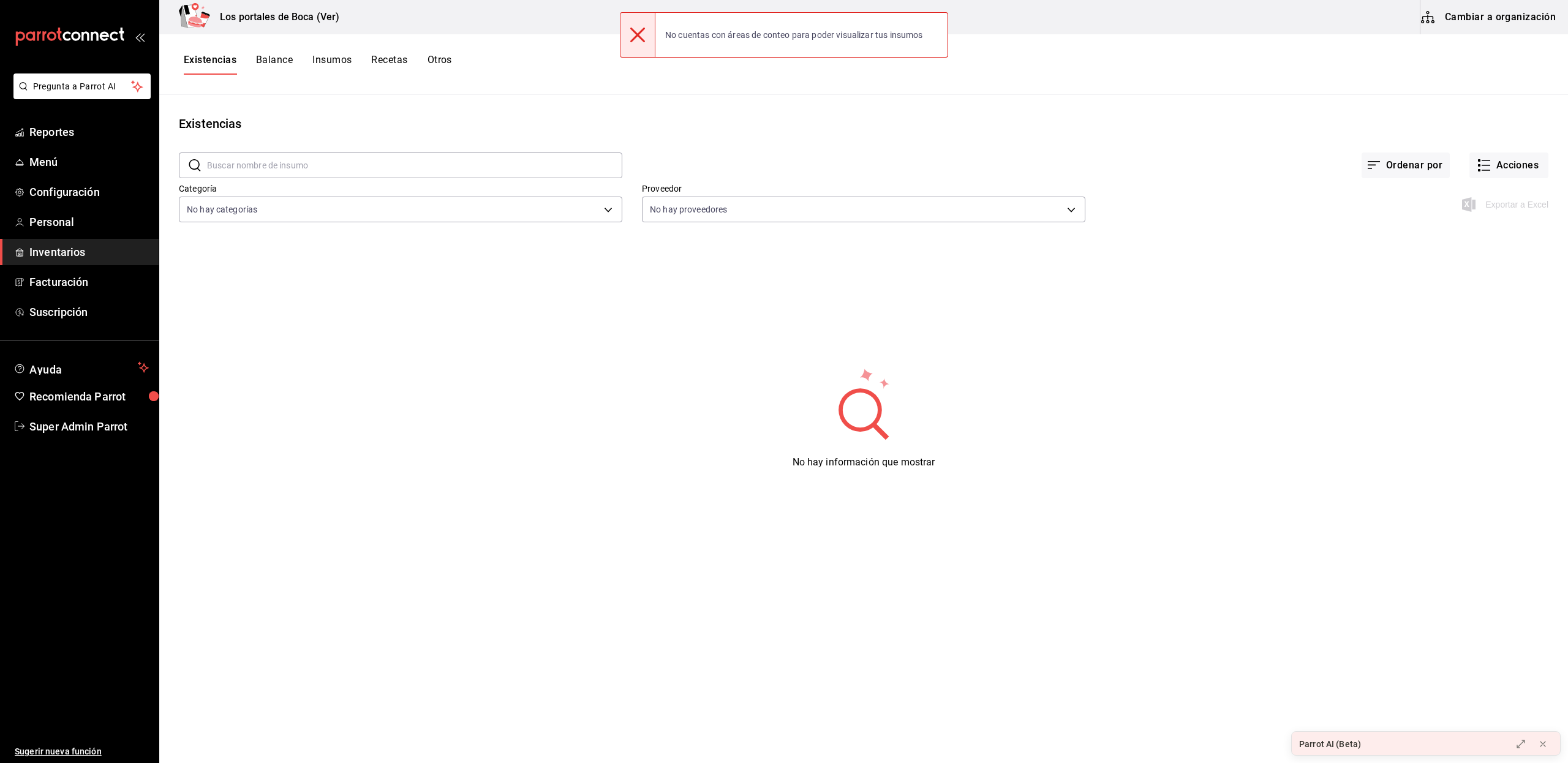
click at [1472, 199] on div "Exportar a Excel" at bounding box center [1506, 205] width 84 height 15
click at [953, 145] on div "Ordenar por Acciones" at bounding box center [1085, 155] width 926 height 45
click at [1446, 25] on button "Cambiar a organización" at bounding box center [1489, 17] width 138 height 34
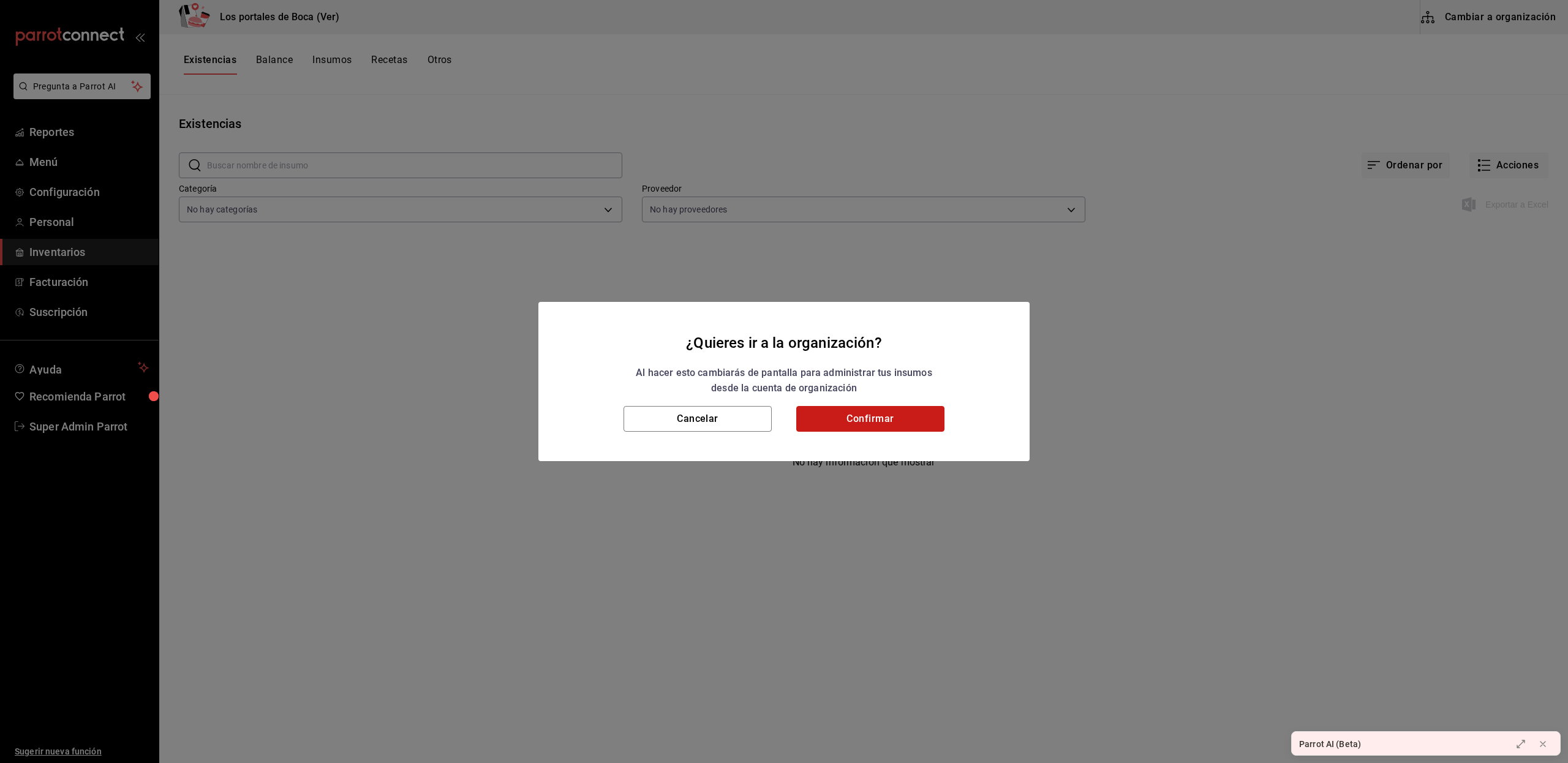
click at [848, 410] on button "Confirmar" at bounding box center [870, 419] width 148 height 26
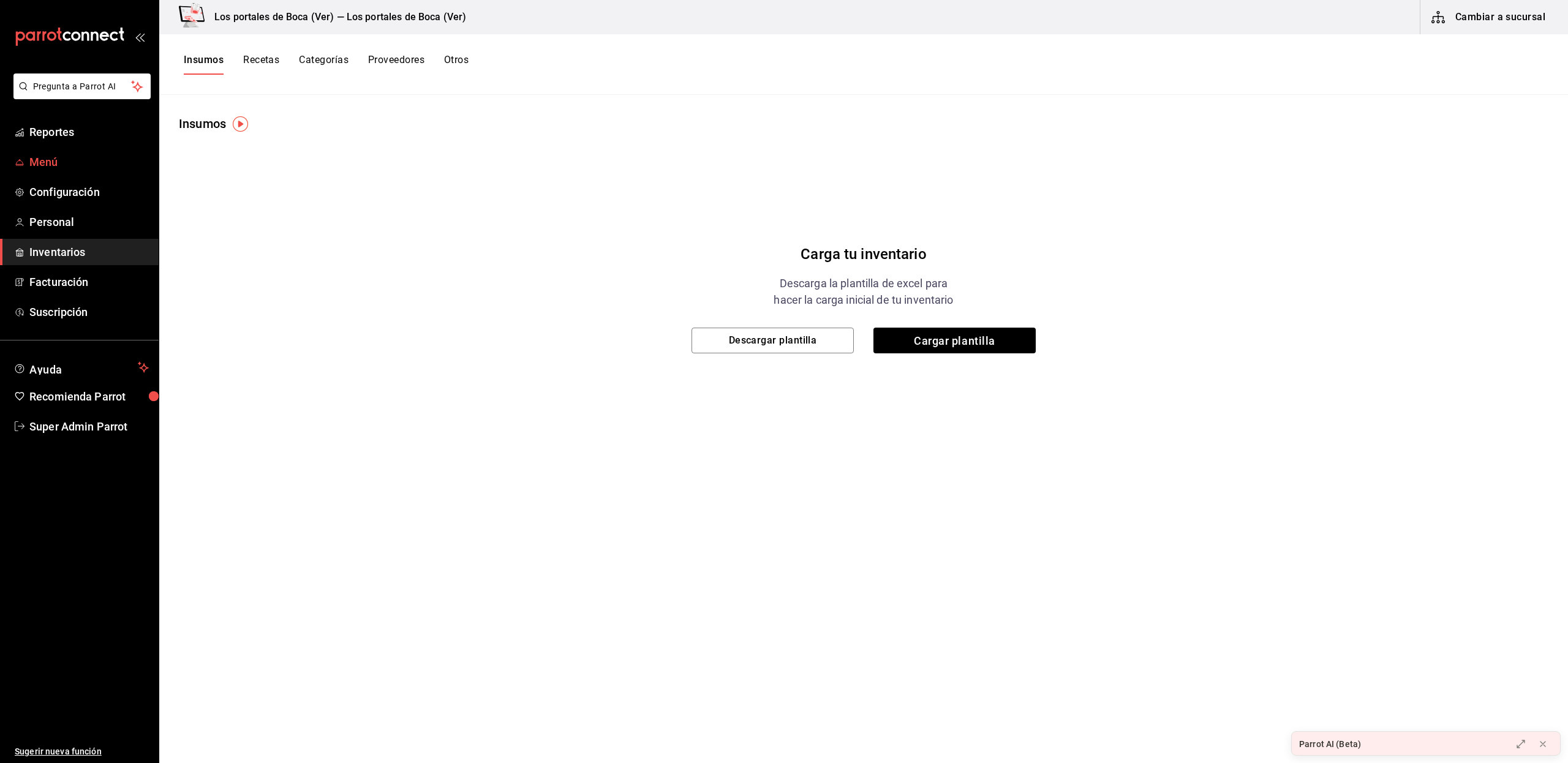
click at [71, 157] on span "Menú" at bounding box center [89, 162] width 119 height 17
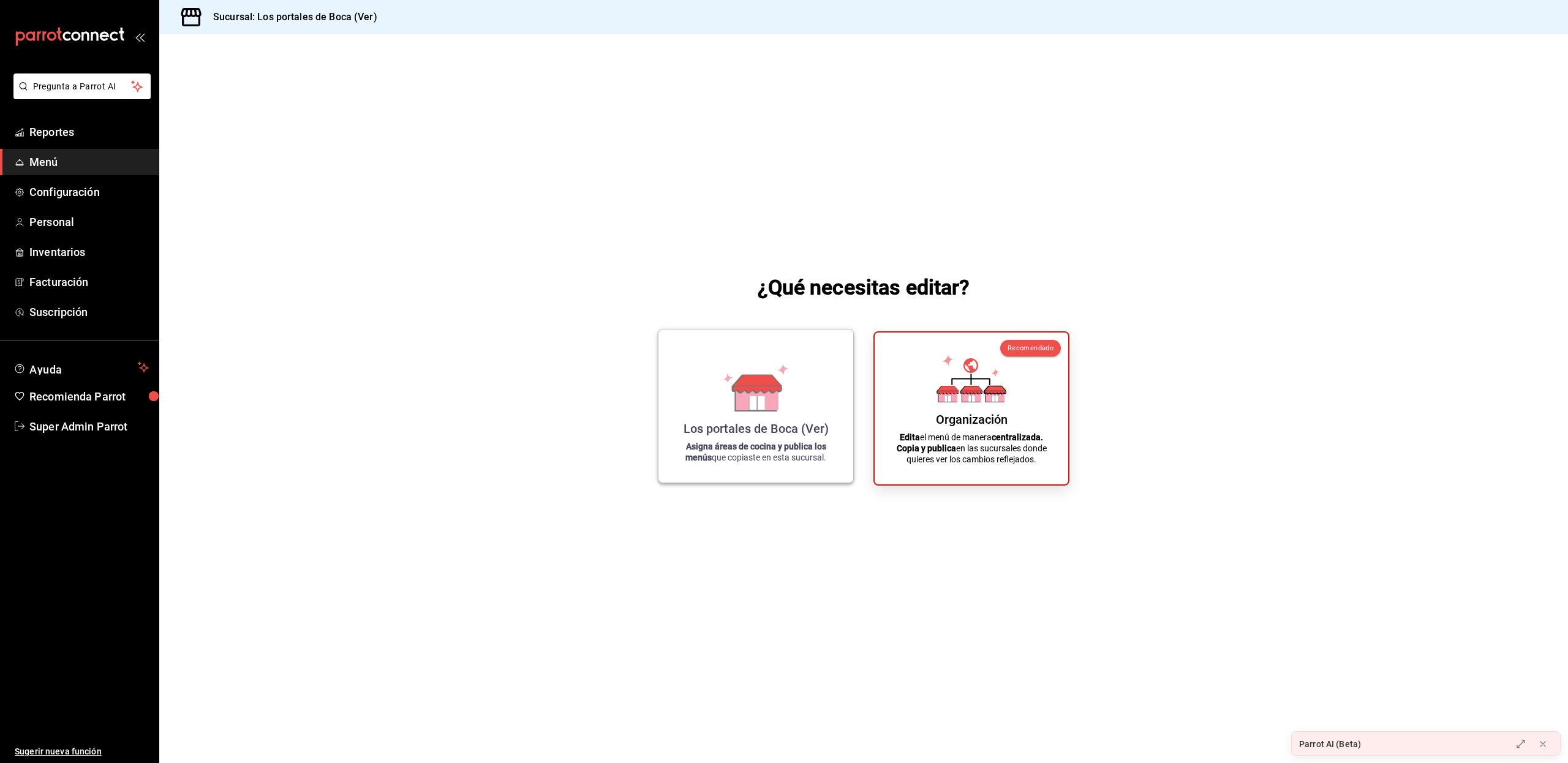
click at [853, 388] on div "Los portales de Boca (Ver) Asigna áreas de cocina y publica los menús que copia…" at bounding box center [756, 406] width 196 height 154
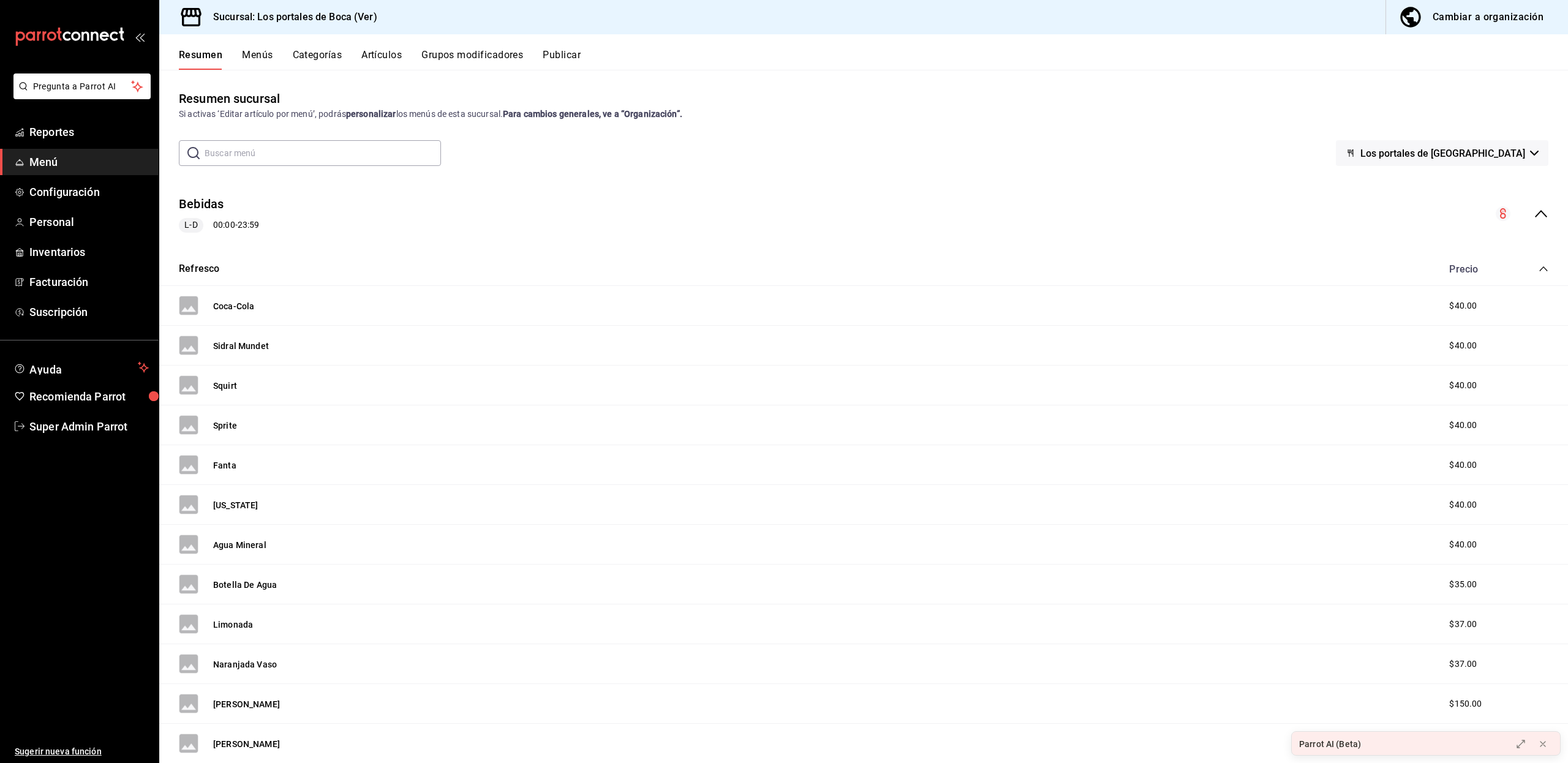
click at [390, 52] on button "Artículos" at bounding box center [381, 60] width 40 height 21
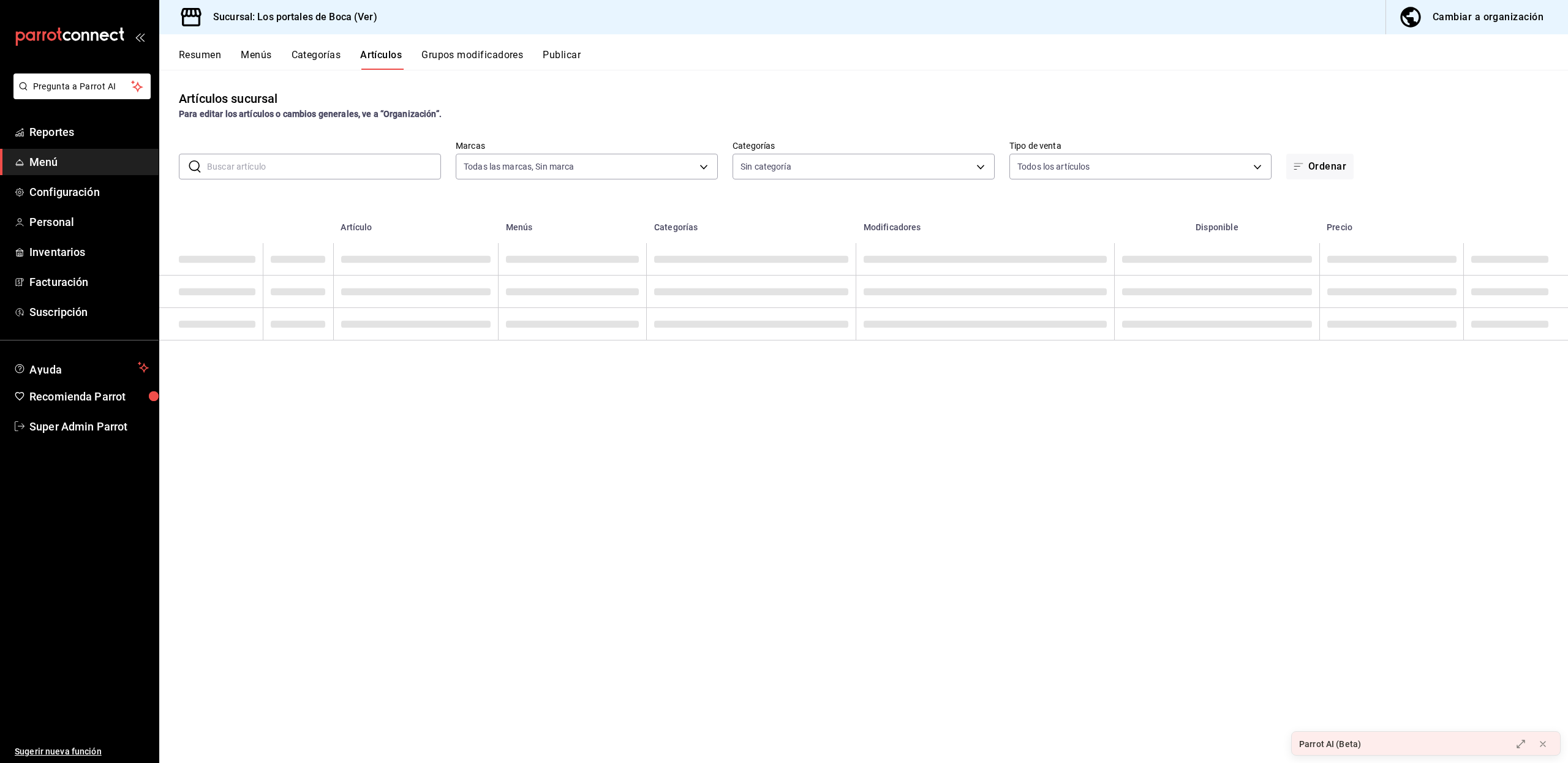
type input "3d32fec7-31fa-41a3-8b0d-c50462704563"
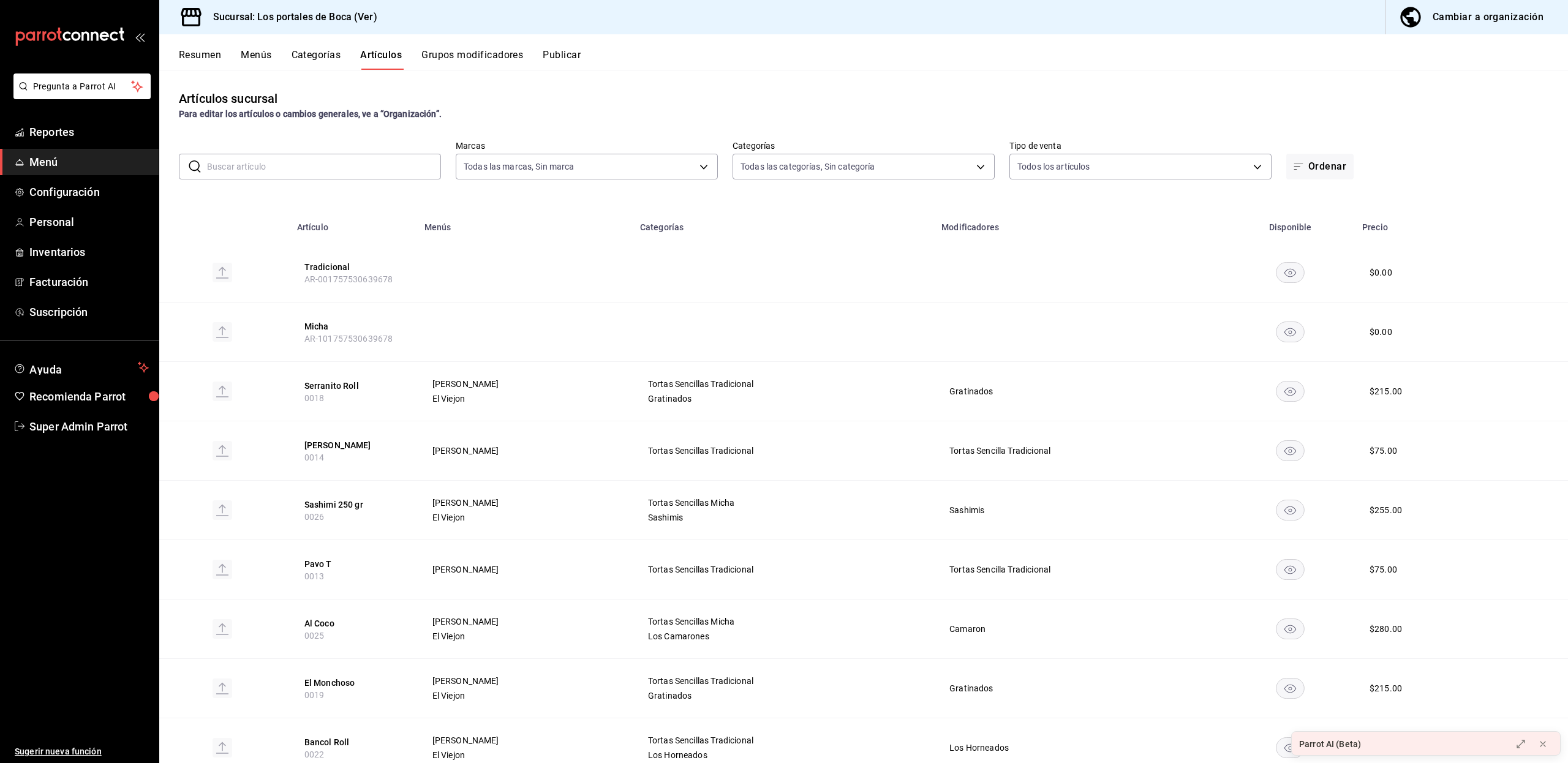
type input "1b6c659a-7616-4a54-8daa-e4eef18bc885,f35d1a42-00a0-464d-bd65-64b7e21a5f61,419ce…"
click at [365, 157] on input "text" at bounding box center [324, 166] width 234 height 25
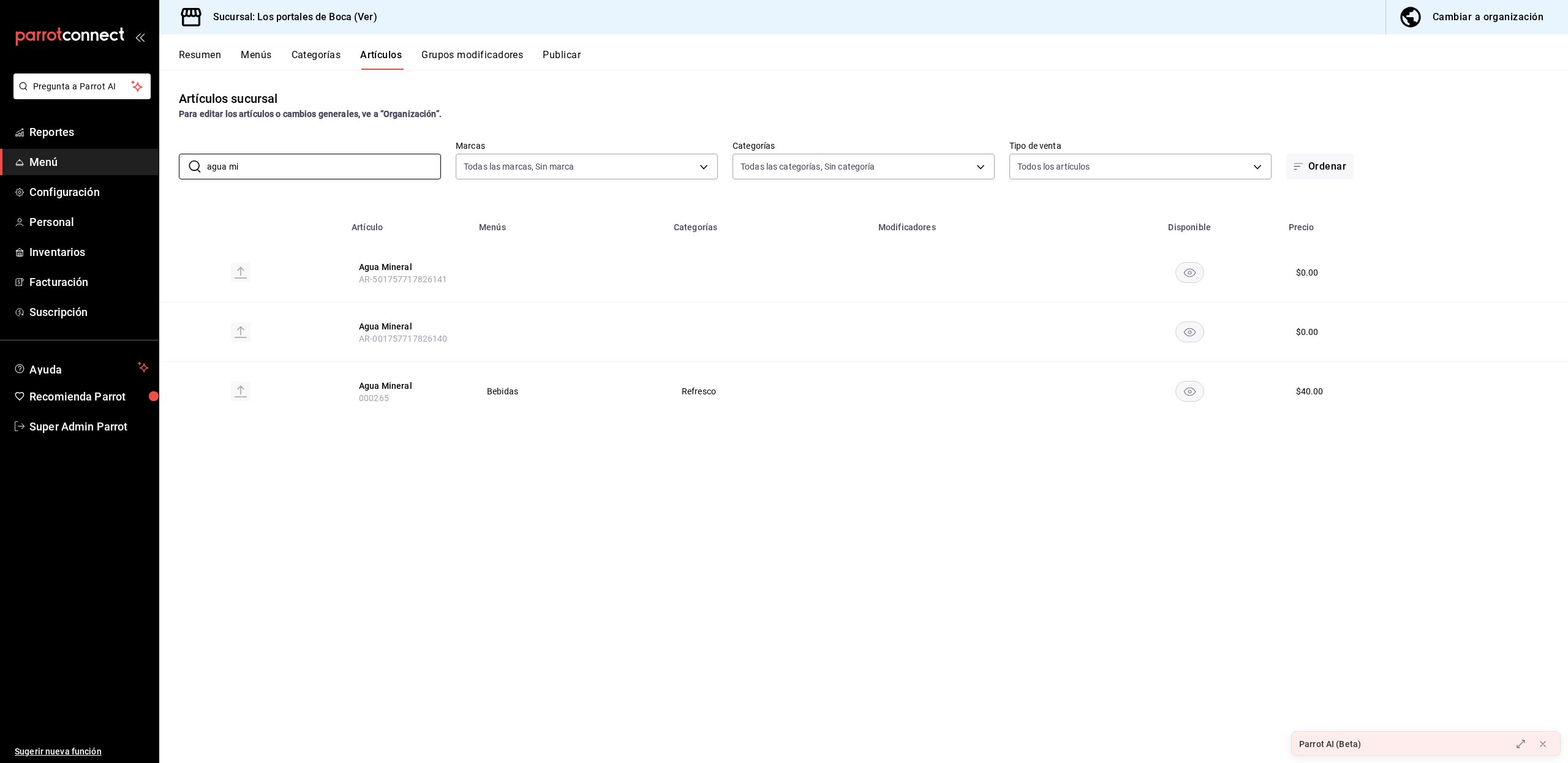
type input "agua mi"
click at [379, 537] on div "Artículos sucursal Para editar los artículos o cambios generales, ve a “Organiz…" at bounding box center [864, 416] width 1409 height 692
click at [381, 268] on button "Agua Mineral" at bounding box center [407, 267] width 98 height 12
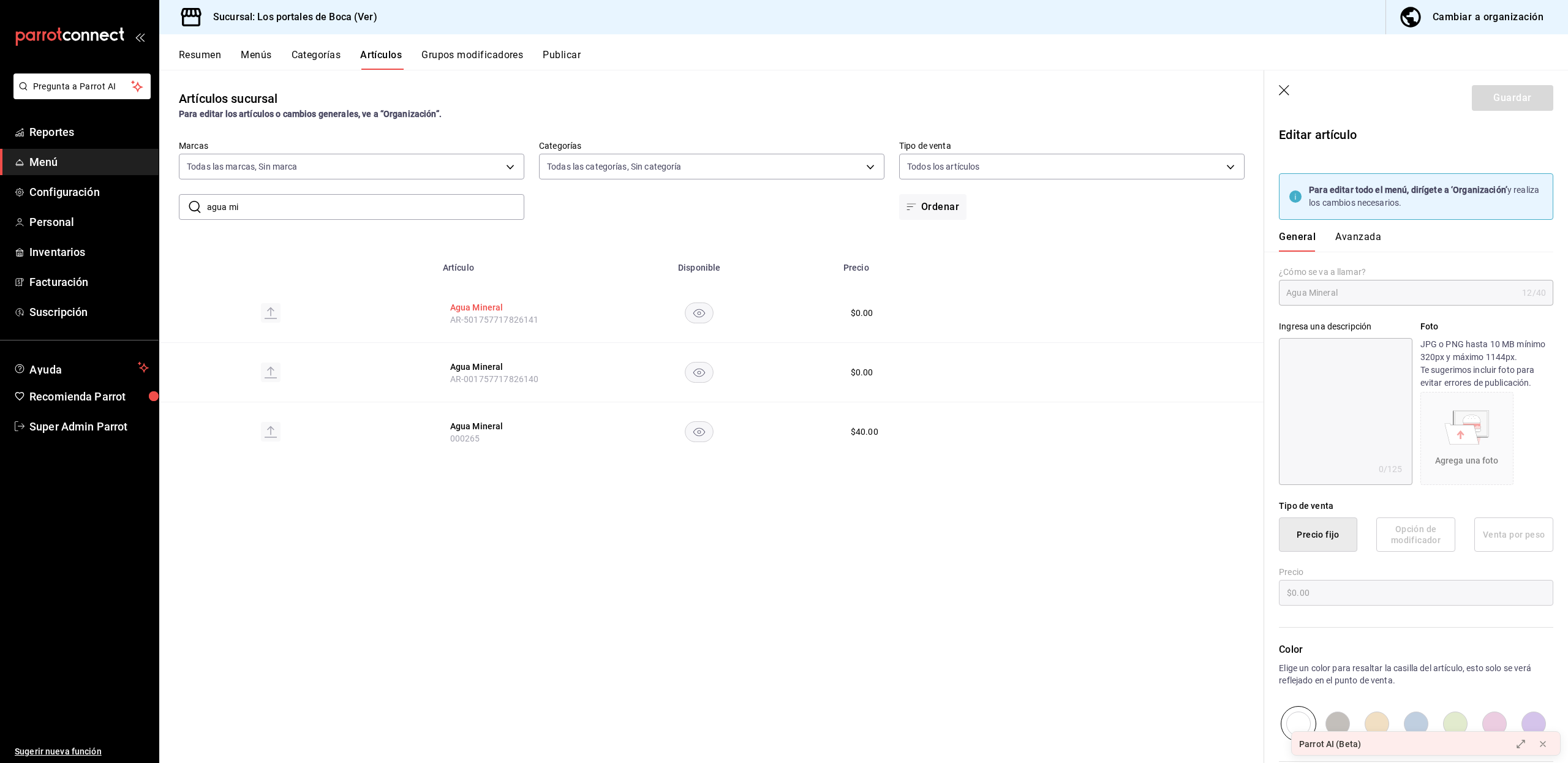
type input "$0.00"
click at [486, 364] on button "Agua Mineral" at bounding box center [498, 366] width 98 height 12
click at [1286, 89] on icon "button" at bounding box center [1284, 91] width 12 height 12
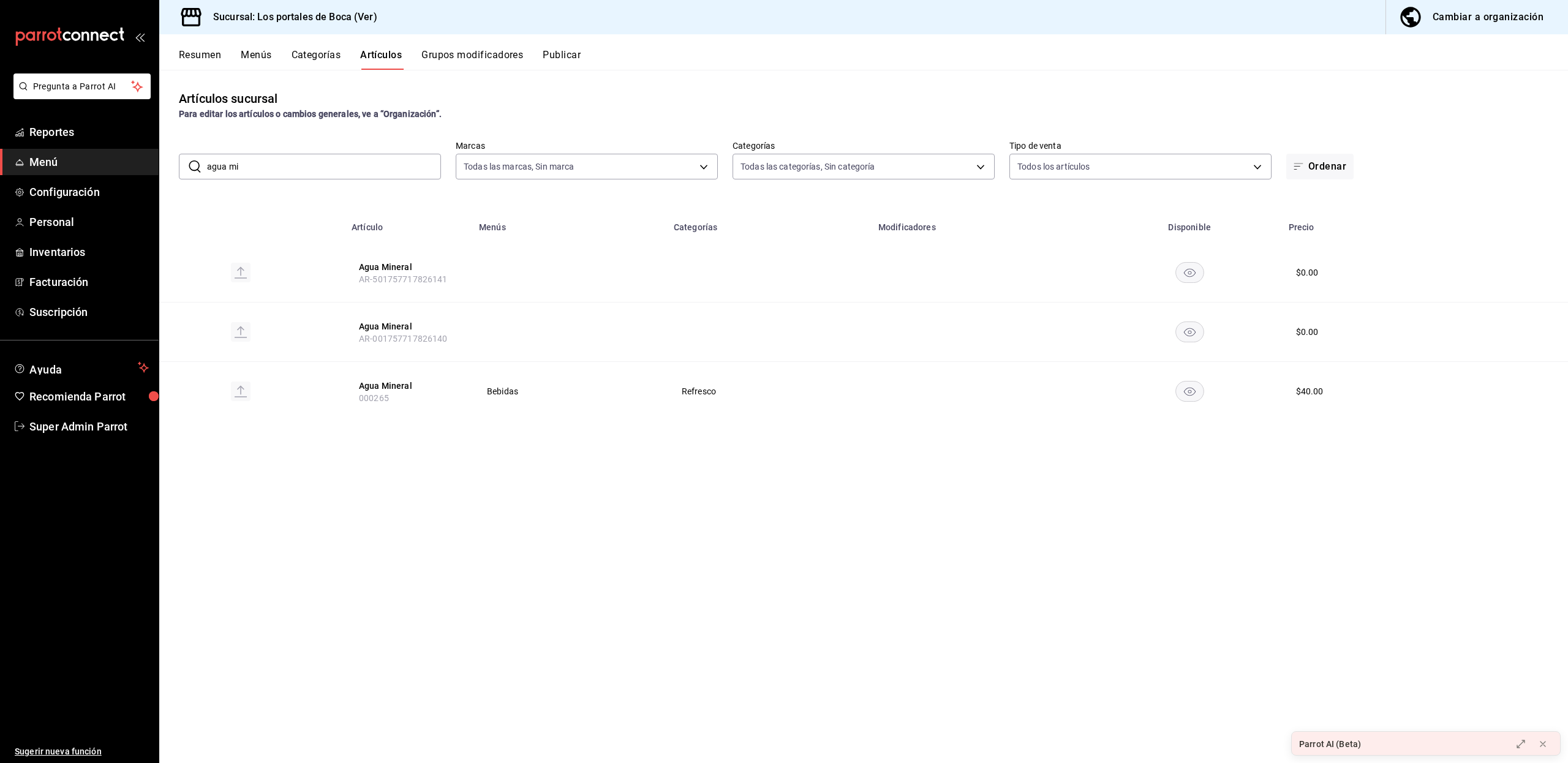
click at [1454, 21] on div "Cambiar a organización" at bounding box center [1487, 17] width 111 height 17
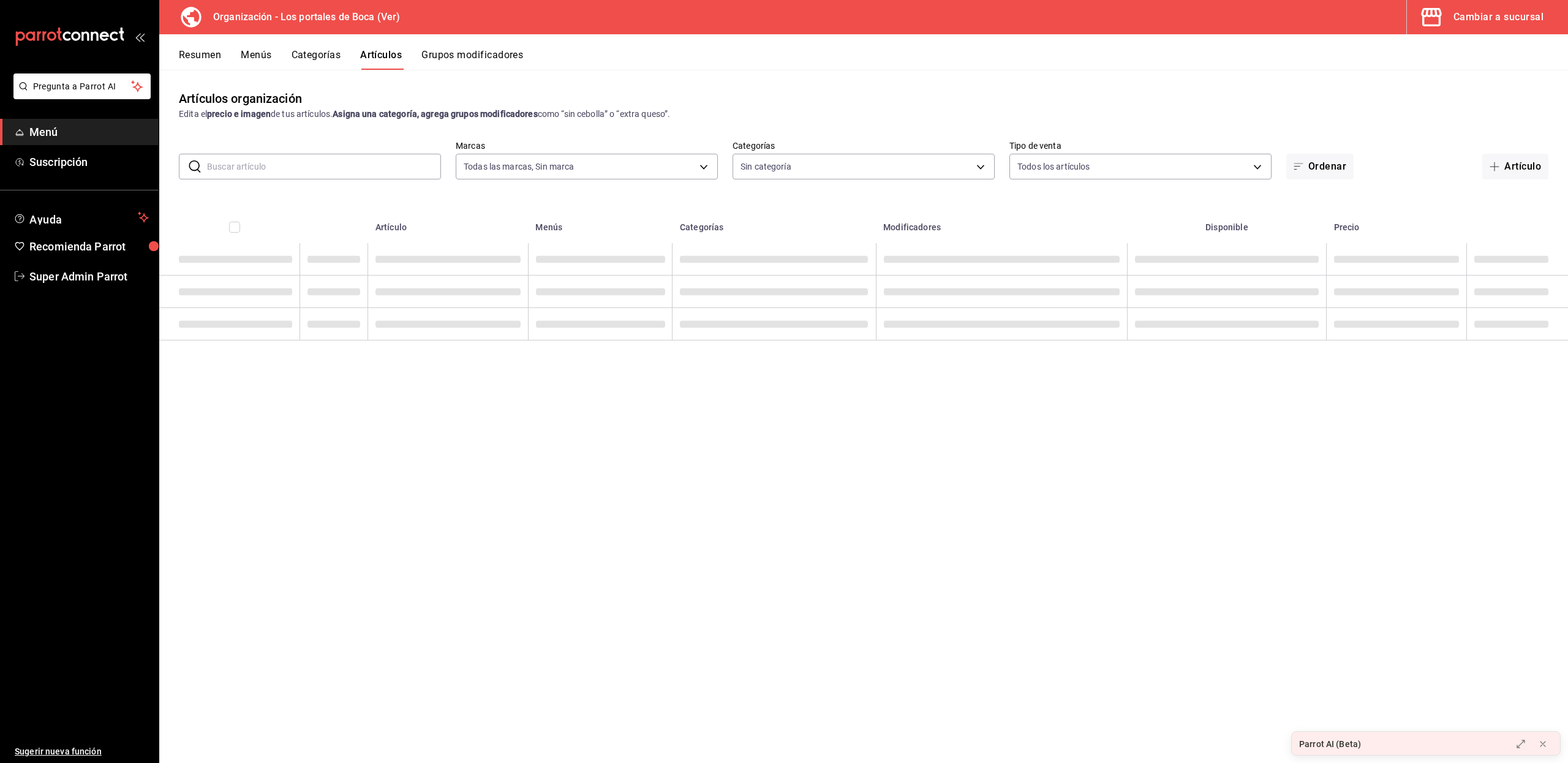
type input "b5ad986e-3551-40cf-bef2-a4391ef287b1"
type input "3cb1c7d1-b678-45f1-8822-fafdb096e822,8b9dcd1e-86ce-40be-9bc7-b5ff9750edb9,ba916…"
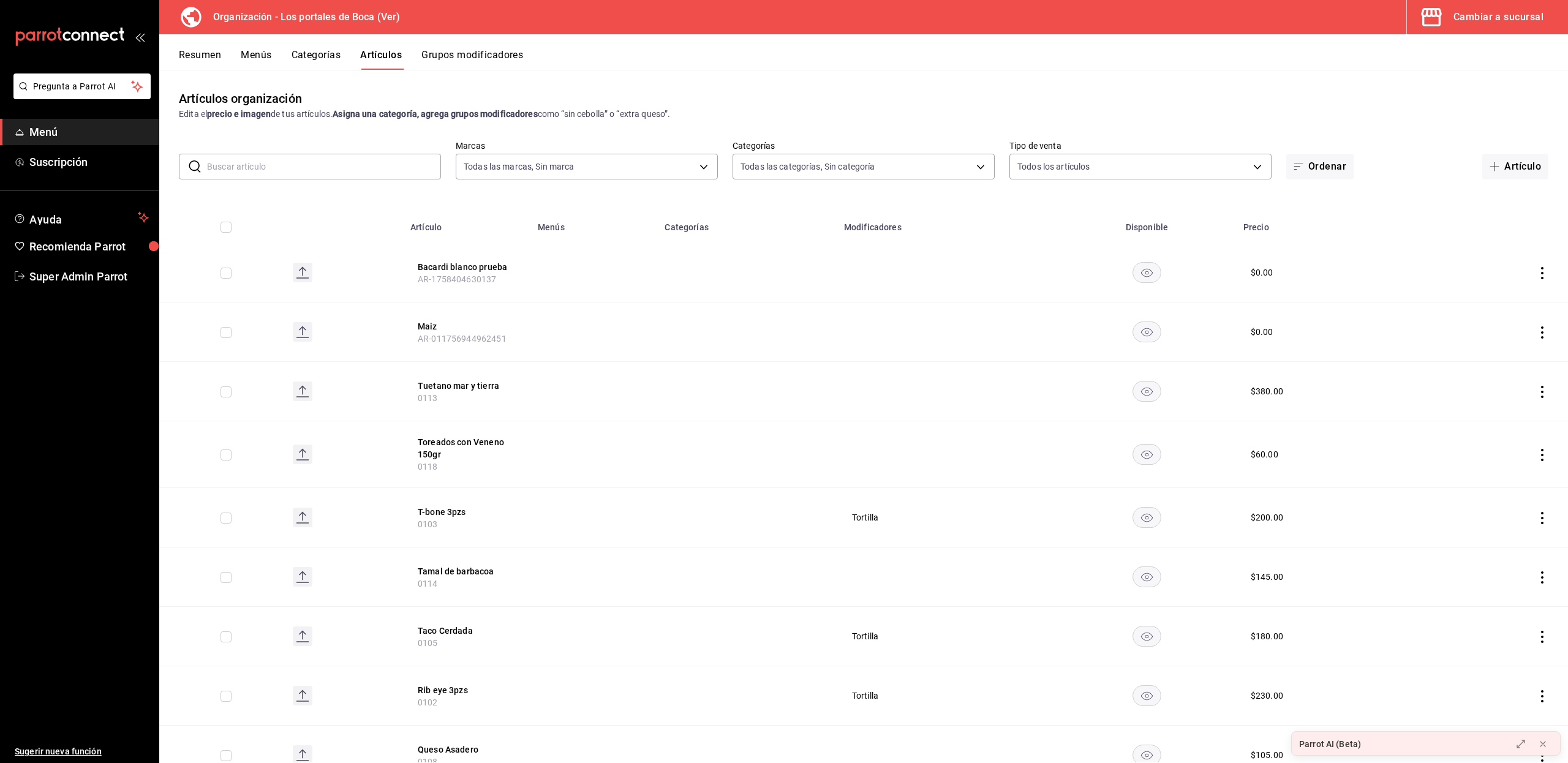
click at [388, 172] on input "text" at bounding box center [324, 166] width 234 height 25
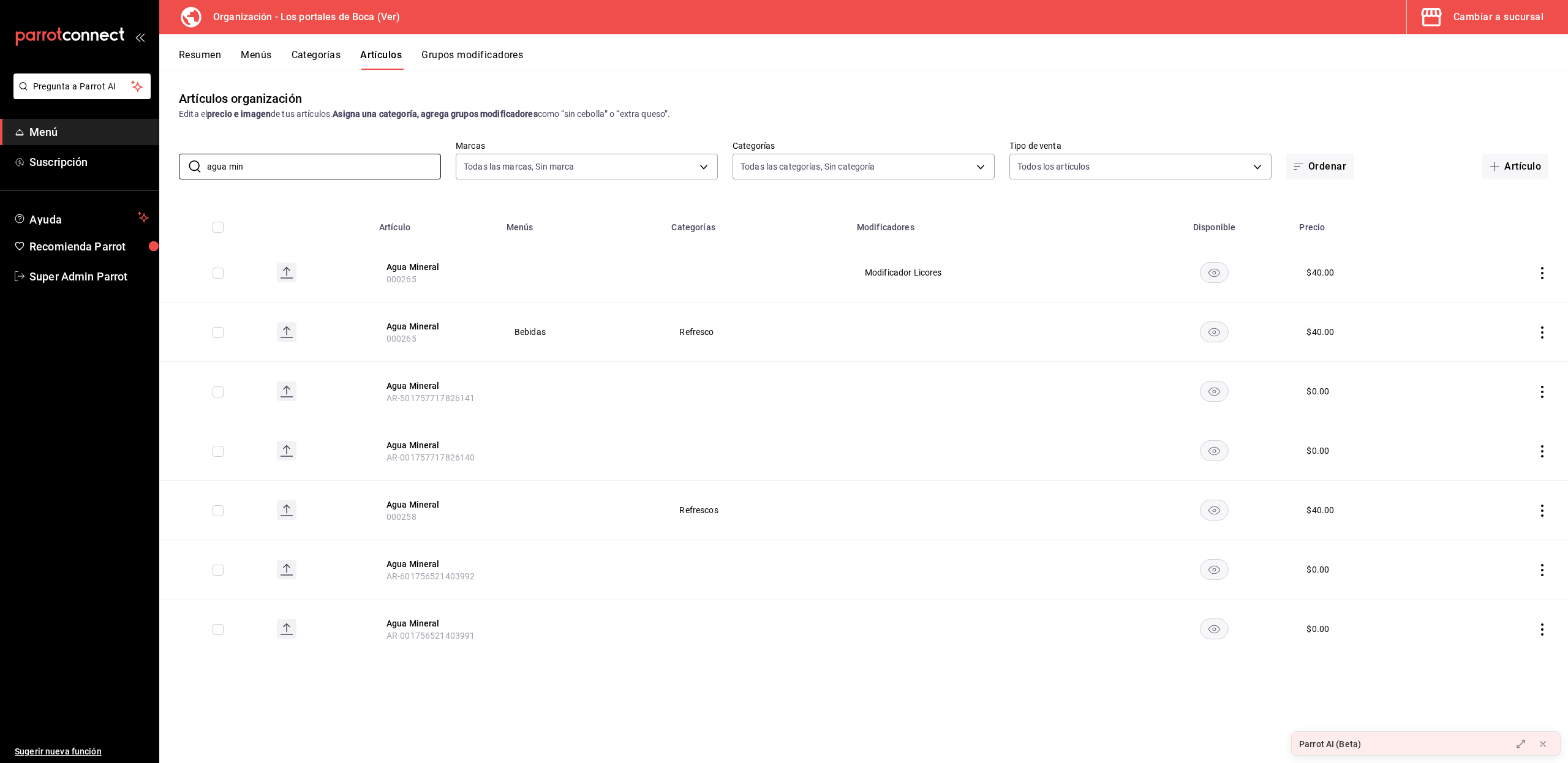
type input "agua min"
click at [216, 55] on button "Resumen" at bounding box center [199, 60] width 42 height 21
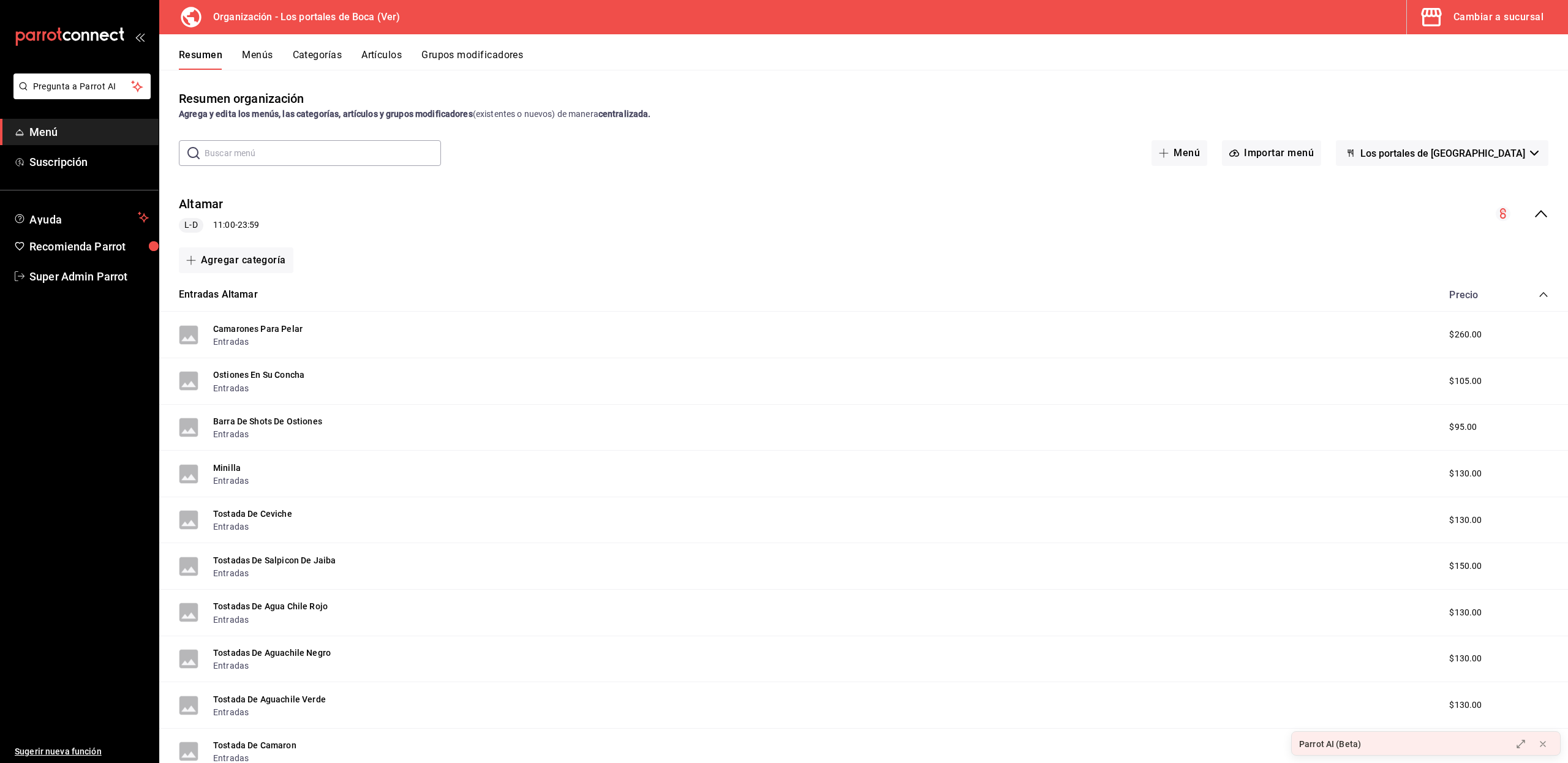
click at [1534, 214] on icon "collapse-menu-row" at bounding box center [1541, 214] width 15 height 15
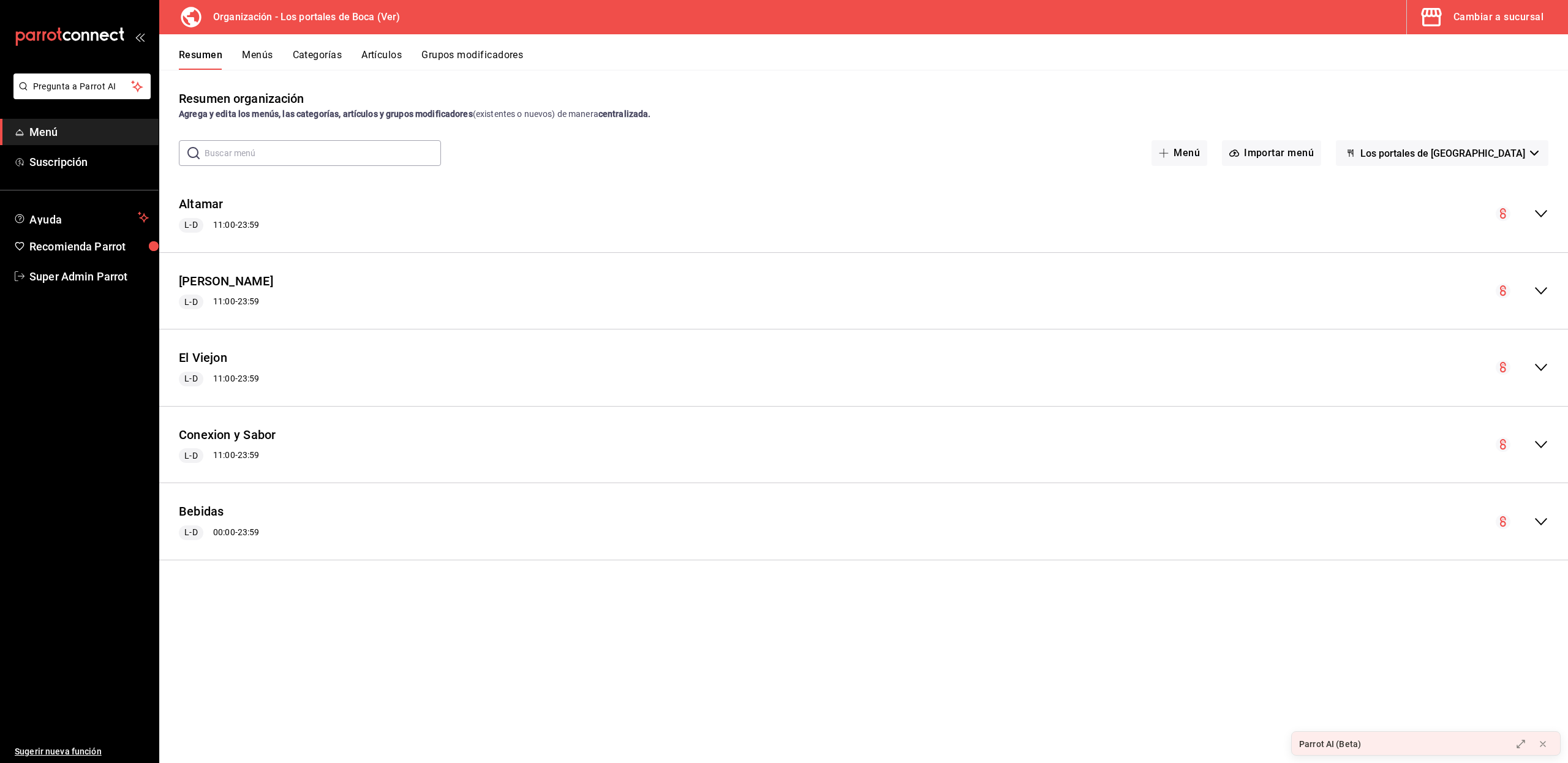
click at [1483, 23] on div "Cambiar a sucursal" at bounding box center [1498, 17] width 90 height 17
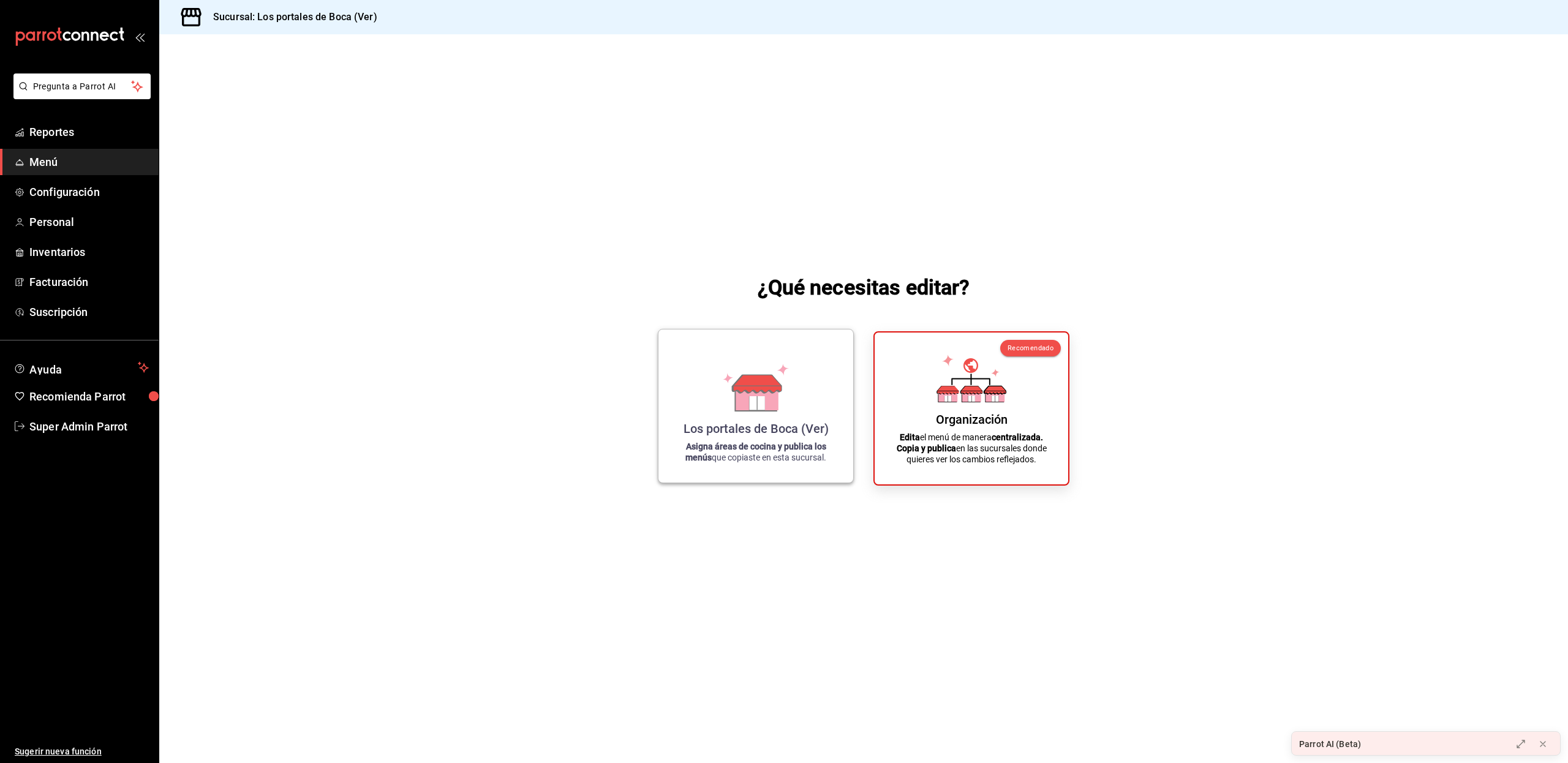
click at [757, 385] on icon at bounding box center [757, 383] width 49 height 17
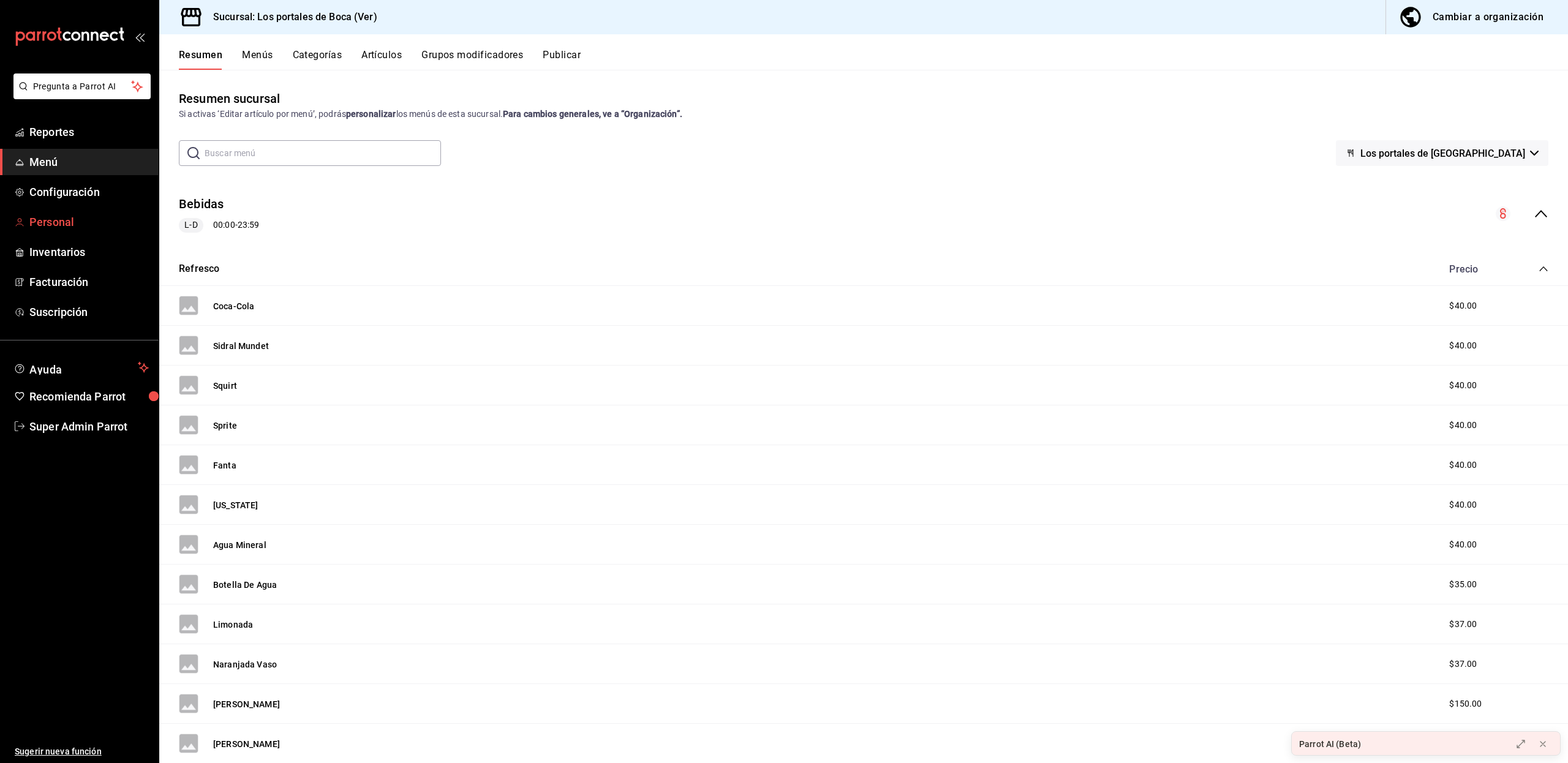
click at [44, 221] on span "Personal" at bounding box center [89, 222] width 119 height 17
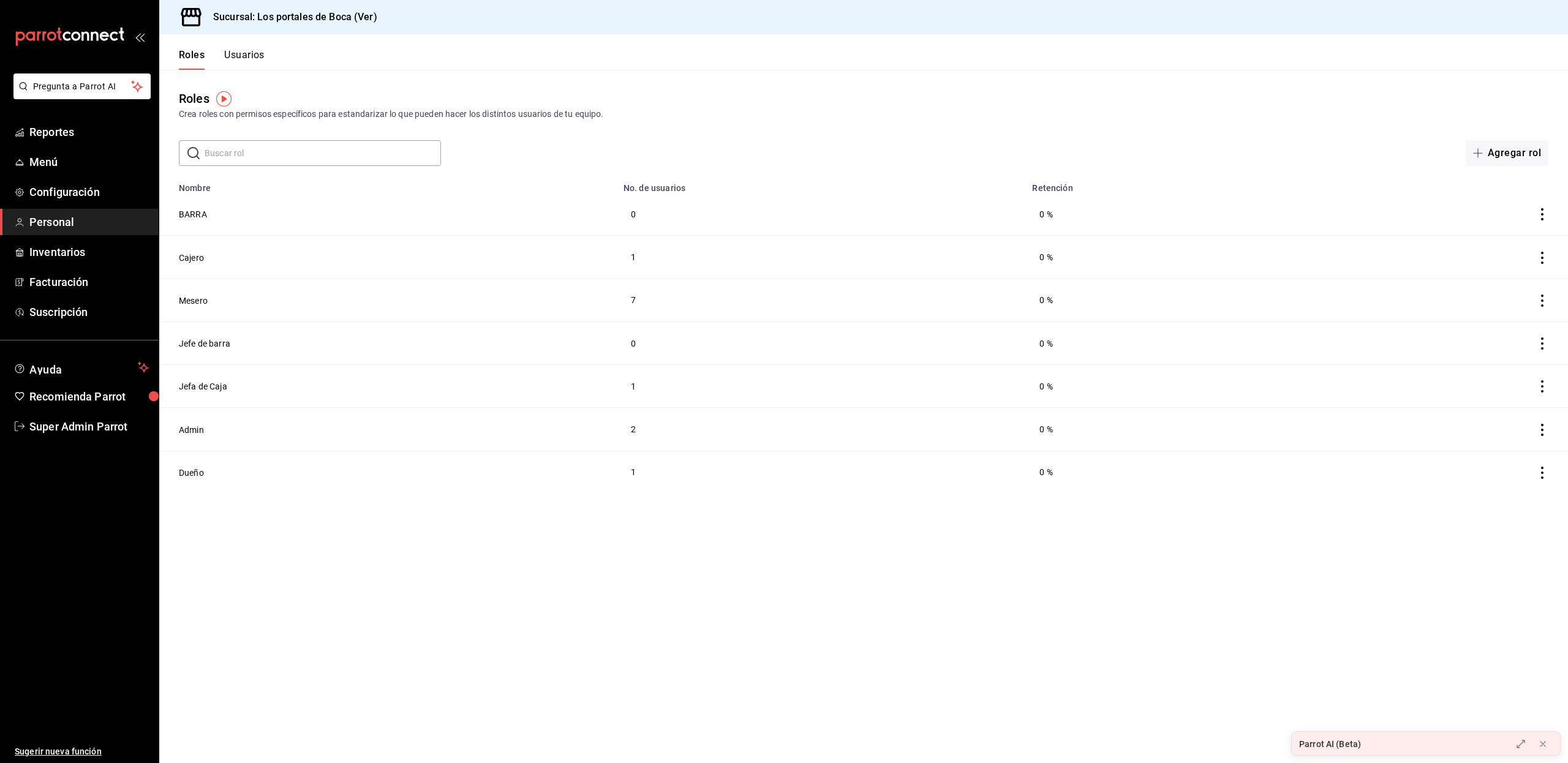
click at [238, 52] on button "Usuarios" at bounding box center [244, 60] width 40 height 21
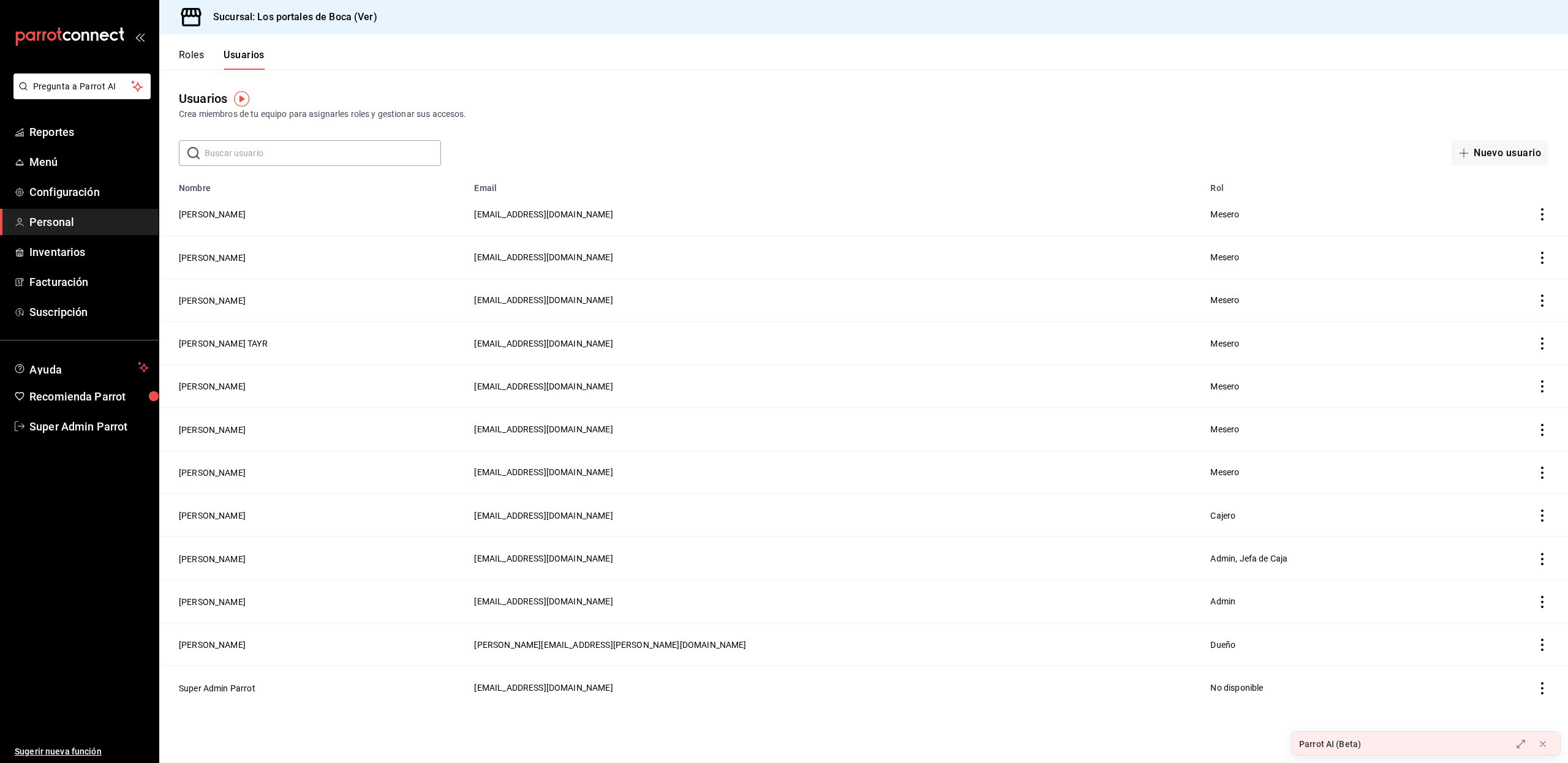
click at [257, 153] on input "text" at bounding box center [322, 153] width 236 height 25
click at [254, 153] on input "text" at bounding box center [322, 153] width 236 height 25
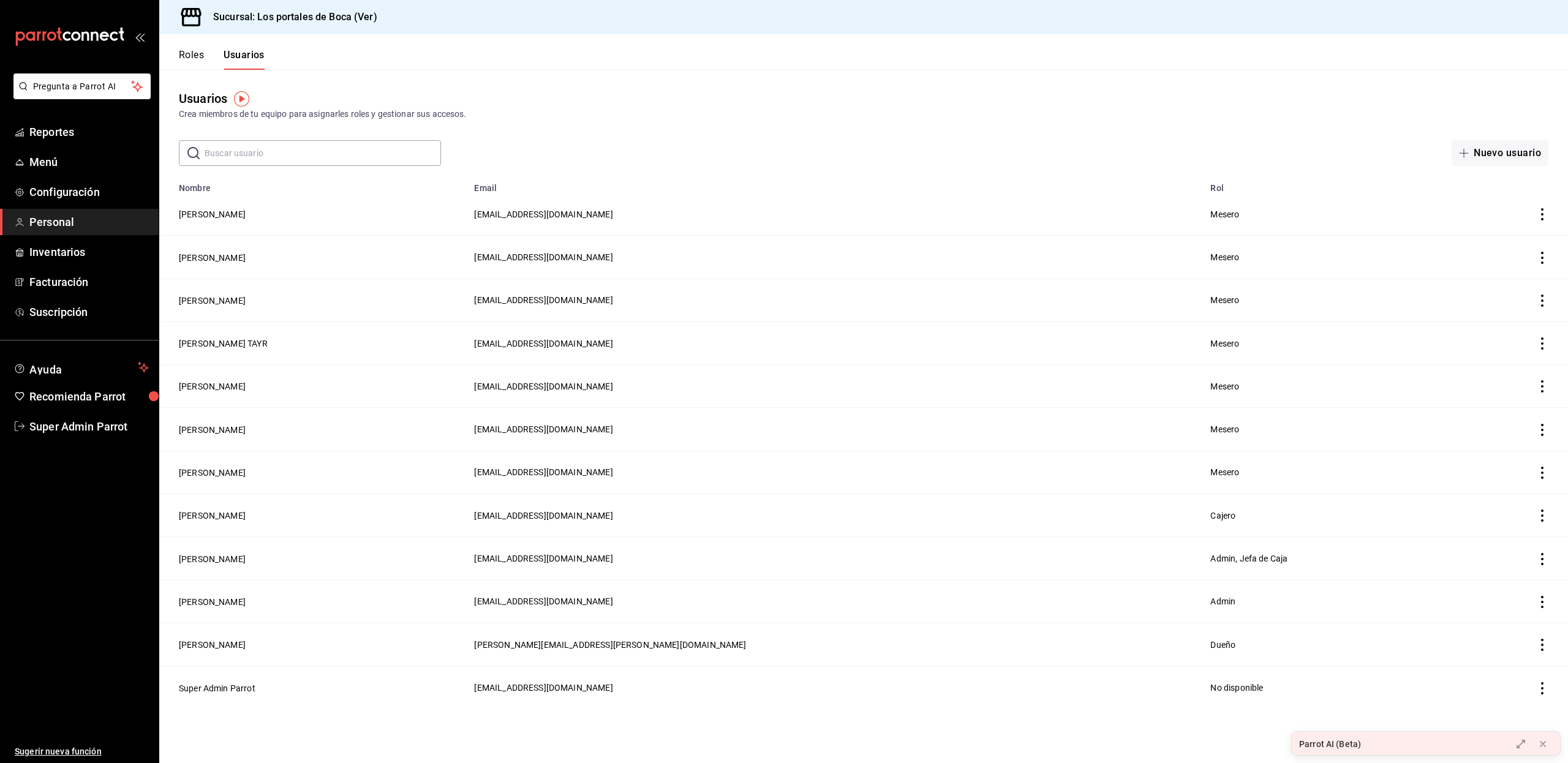
click at [254, 153] on input "text" at bounding box center [322, 153] width 236 height 25
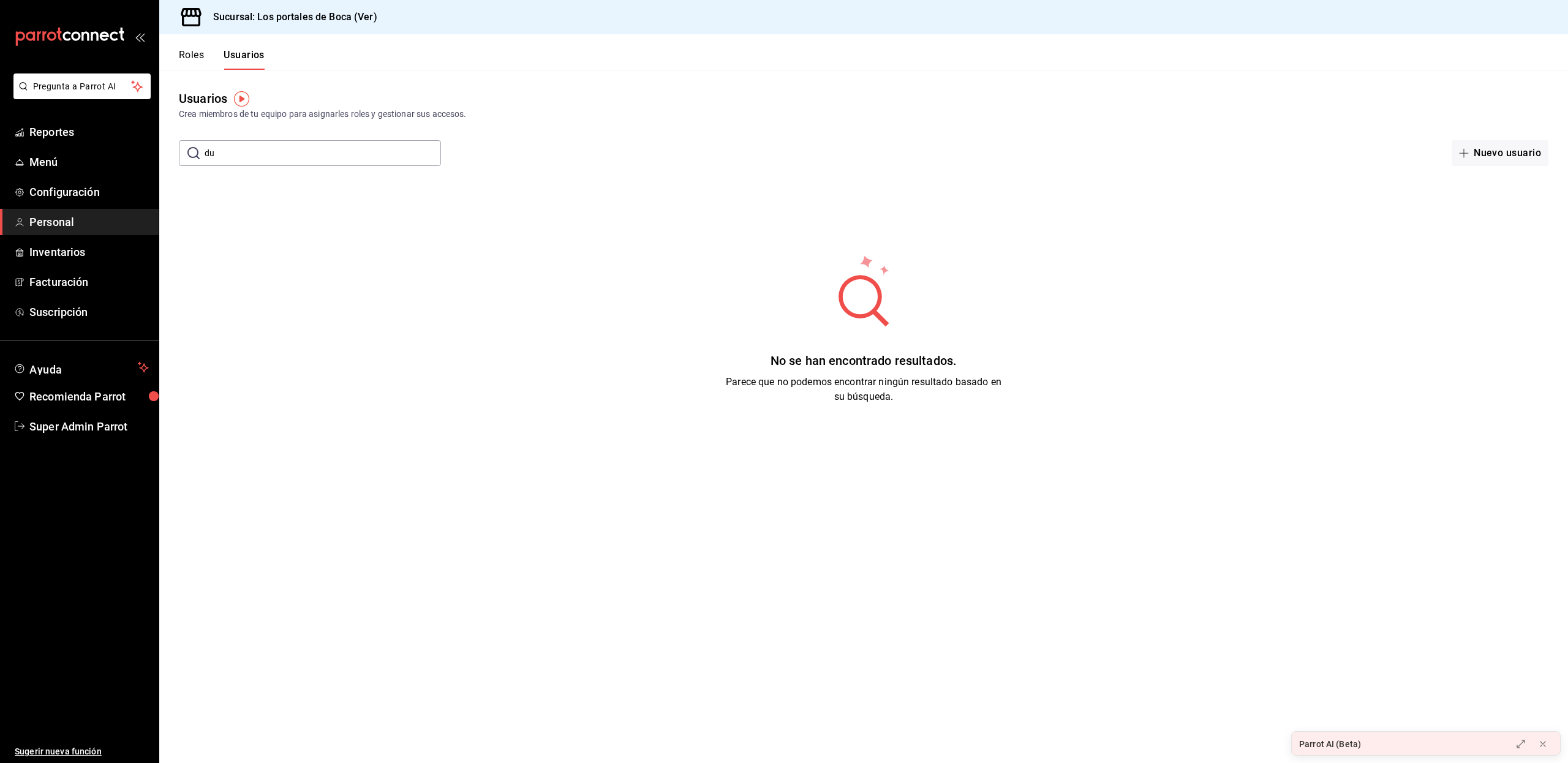
type input "d"
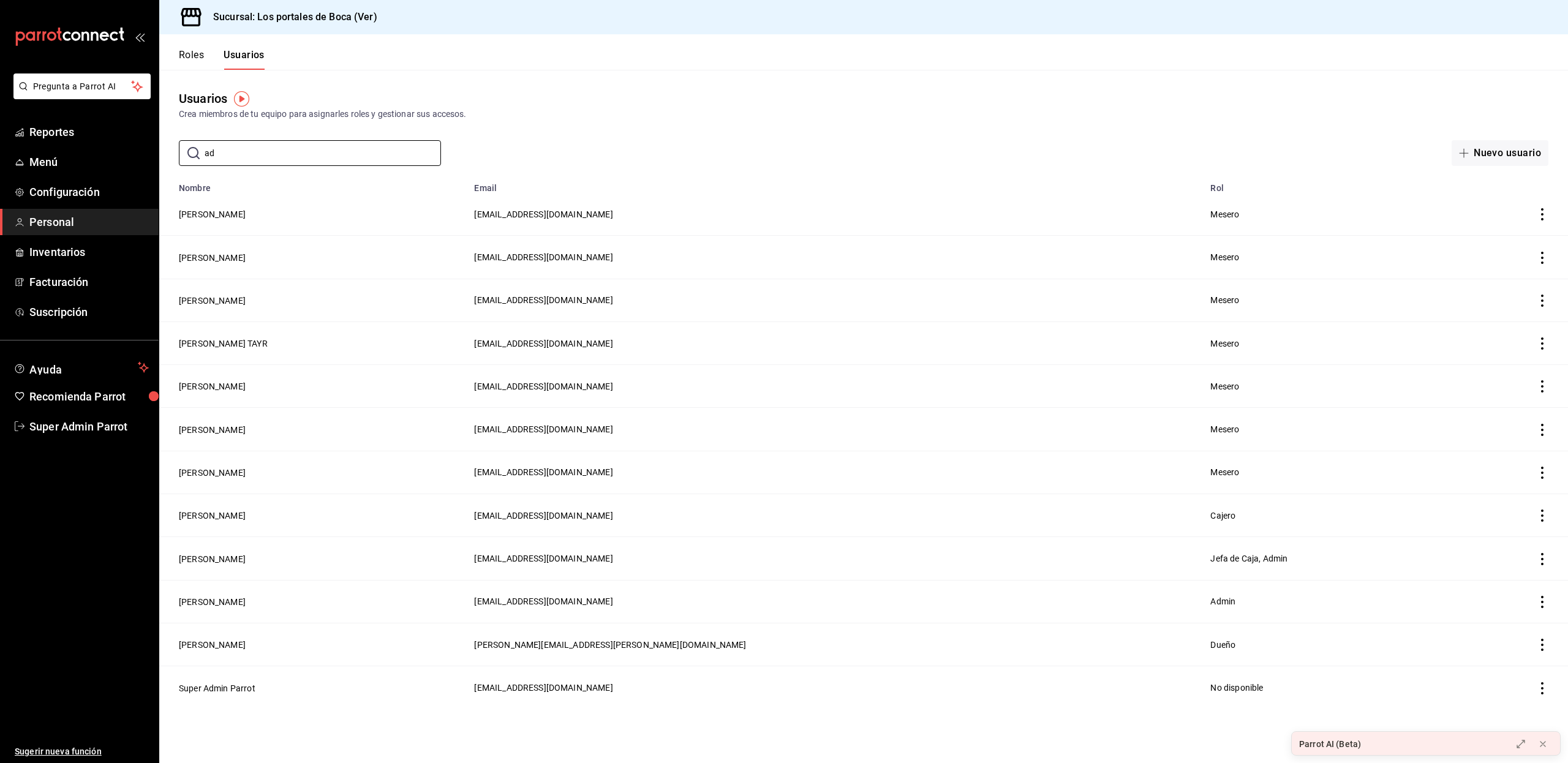
type input "a"
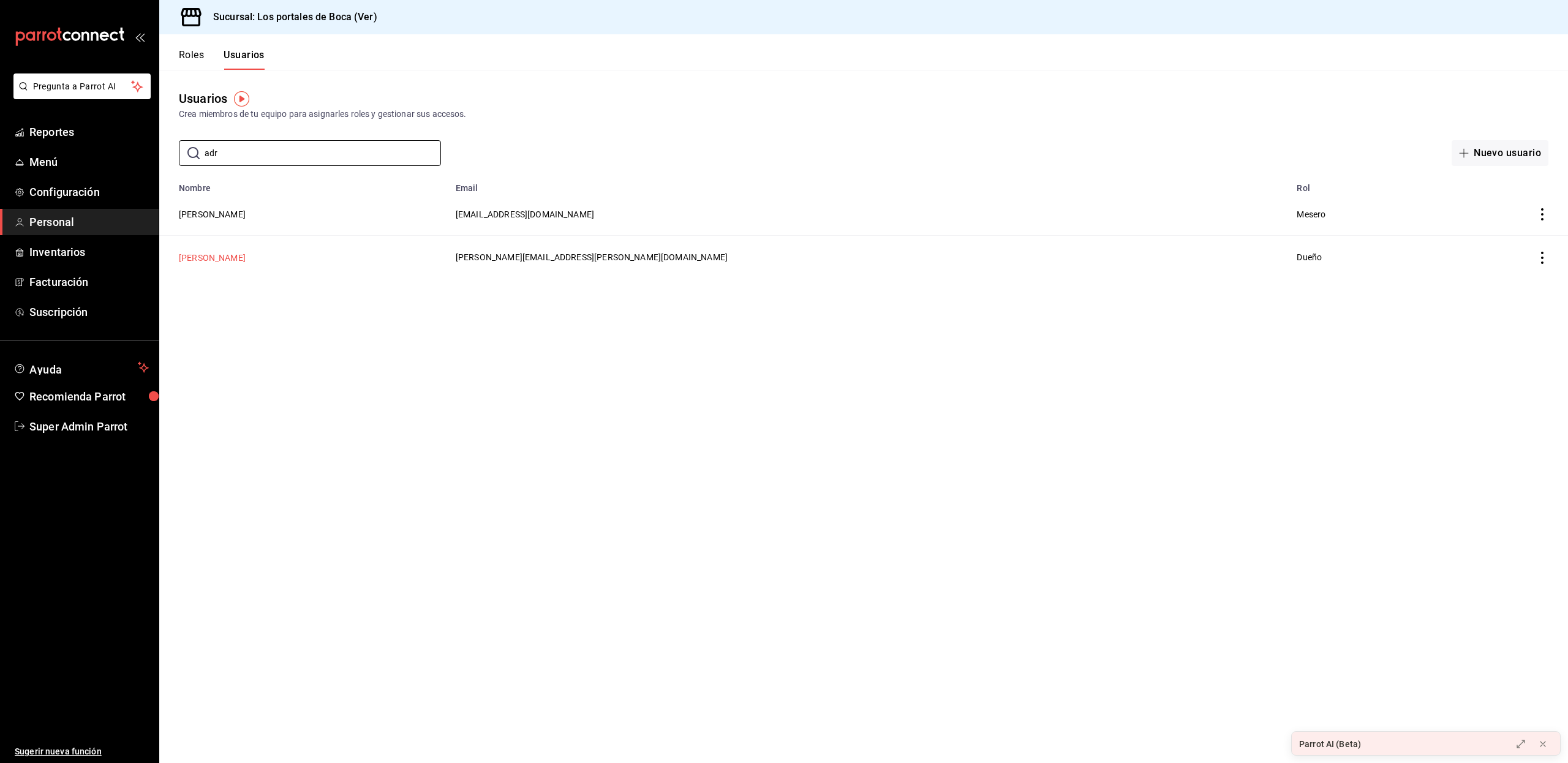
type input "adr"
click at [199, 262] on button "[PERSON_NAME]" at bounding box center [212, 258] width 67 height 12
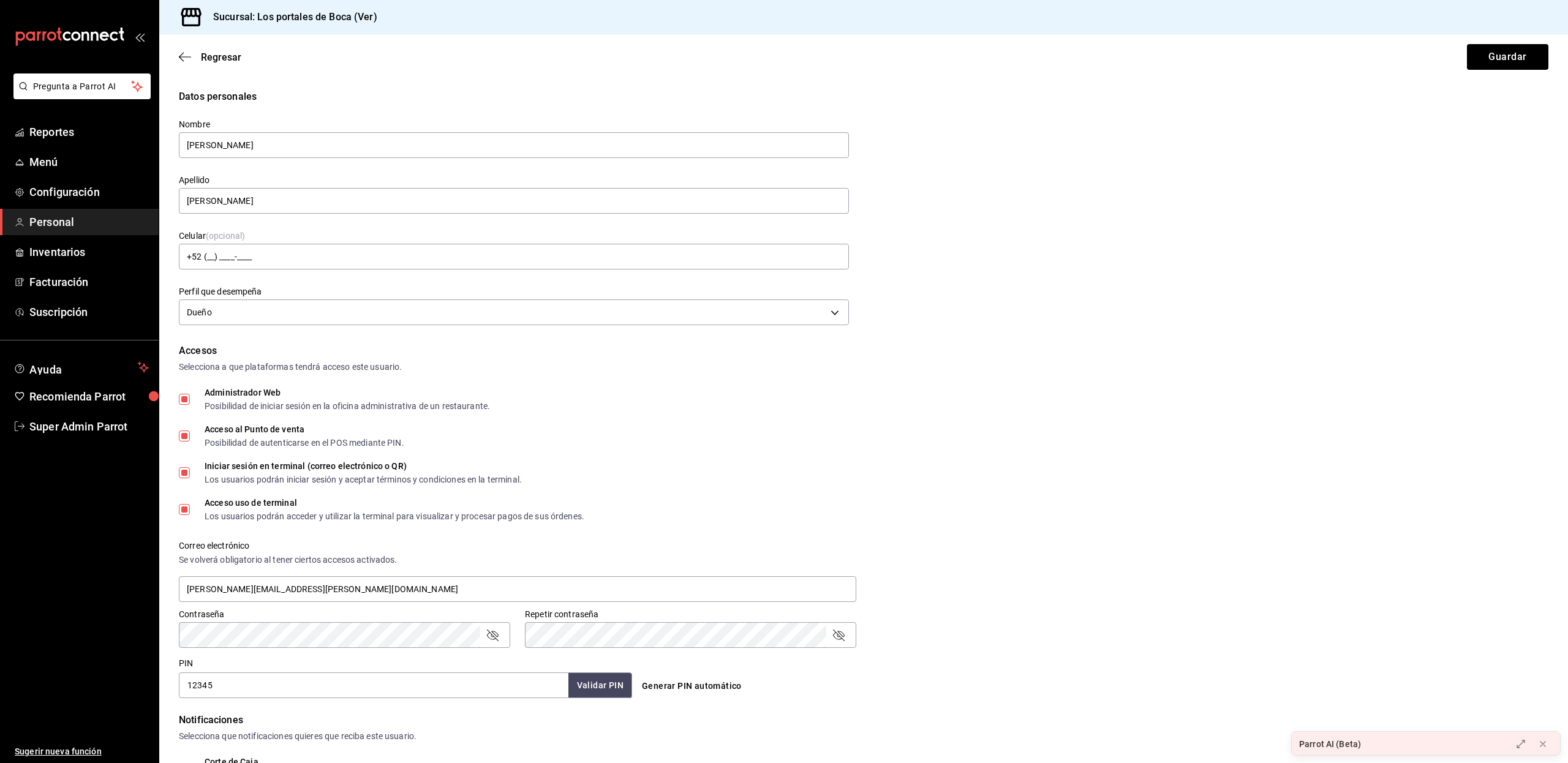
click at [186, 64] on div "Regresar Guardar" at bounding box center [864, 57] width 1409 height 45
click at [185, 56] on icon "button" at bounding box center [185, 56] width 12 height 11
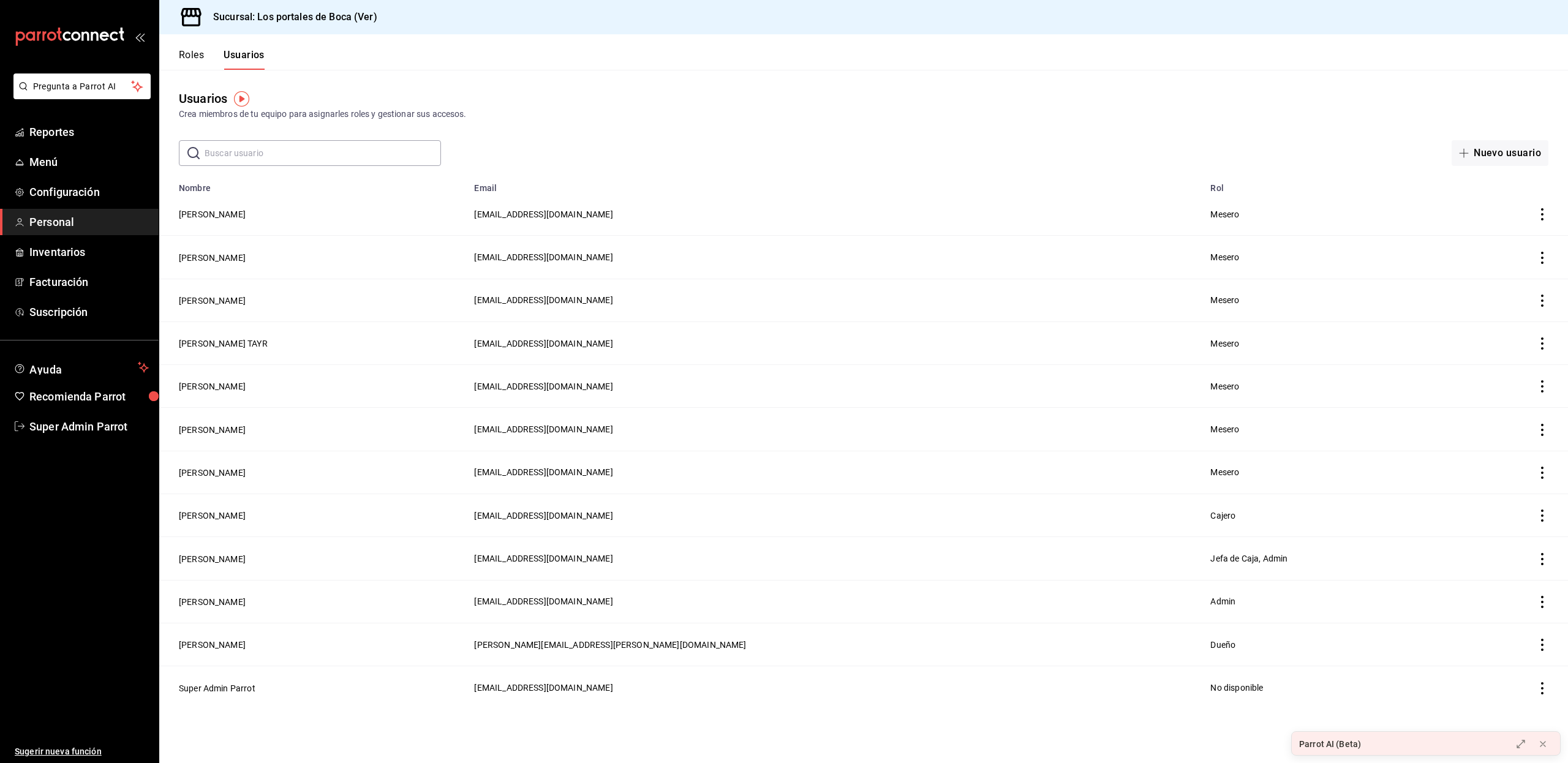
click at [226, 153] on input "text" at bounding box center [322, 153] width 236 height 25
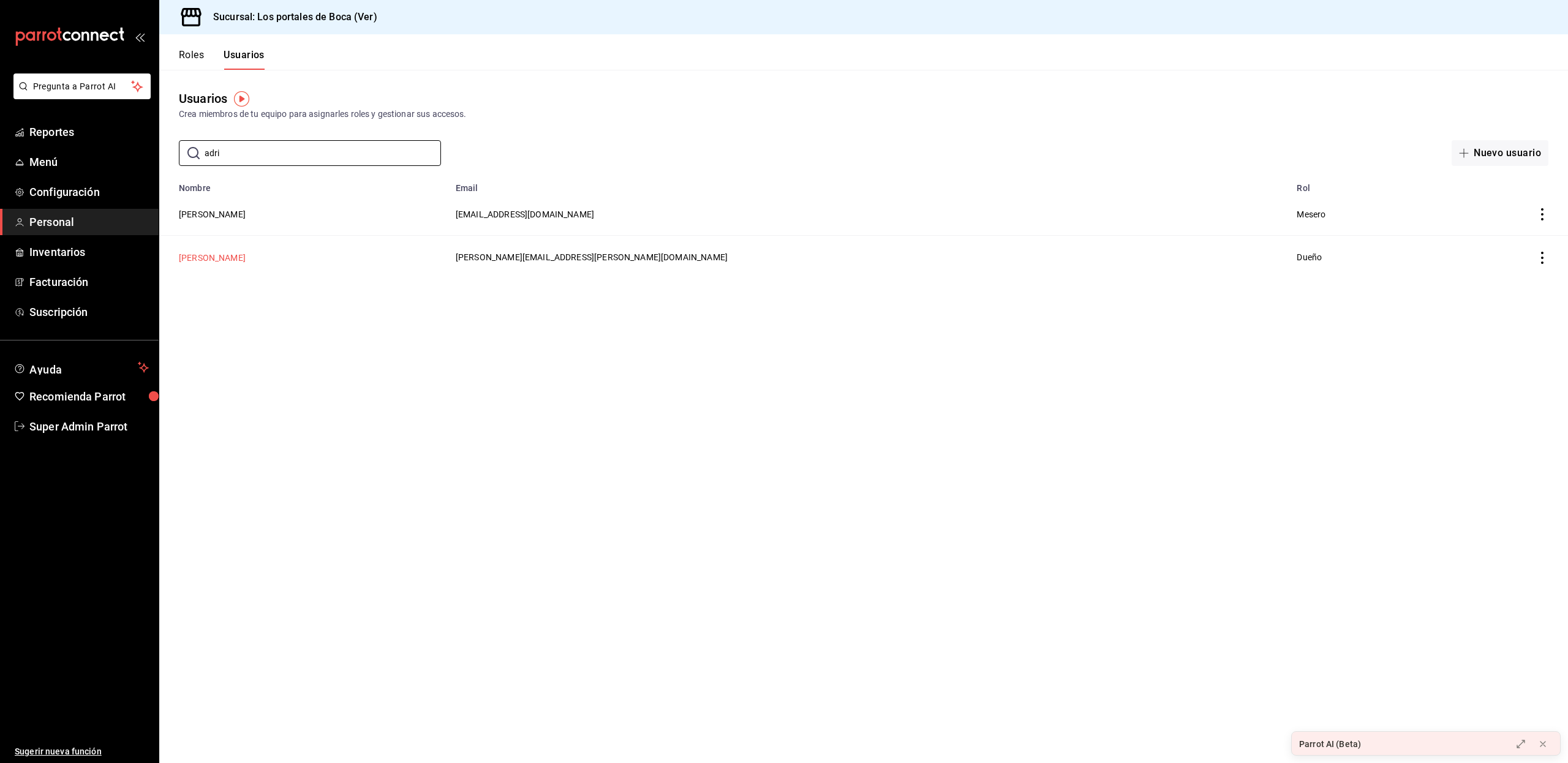
type input "adri"
click at [214, 255] on button "[PERSON_NAME]" at bounding box center [212, 258] width 67 height 12
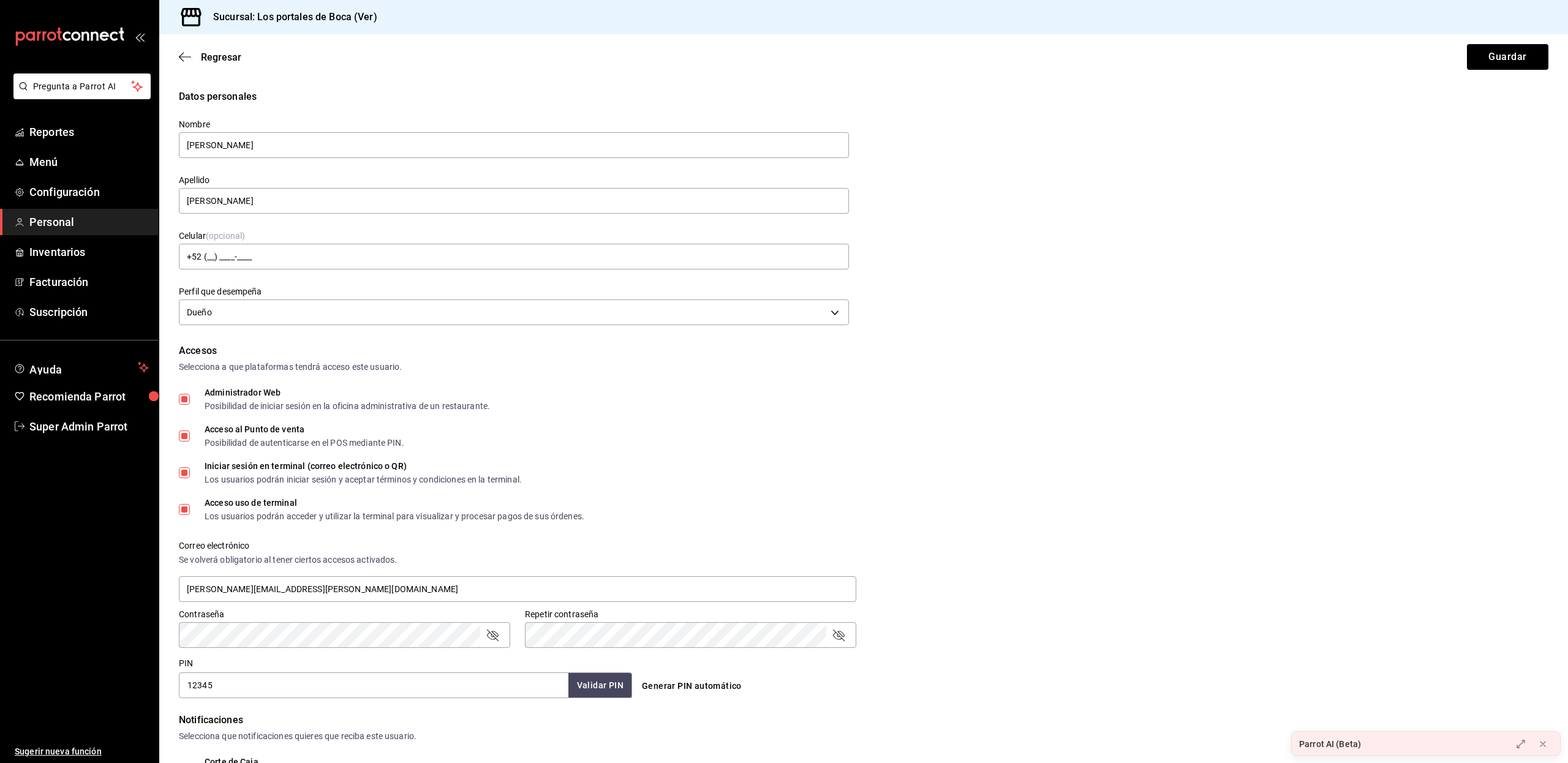
scroll to position [135, 0]
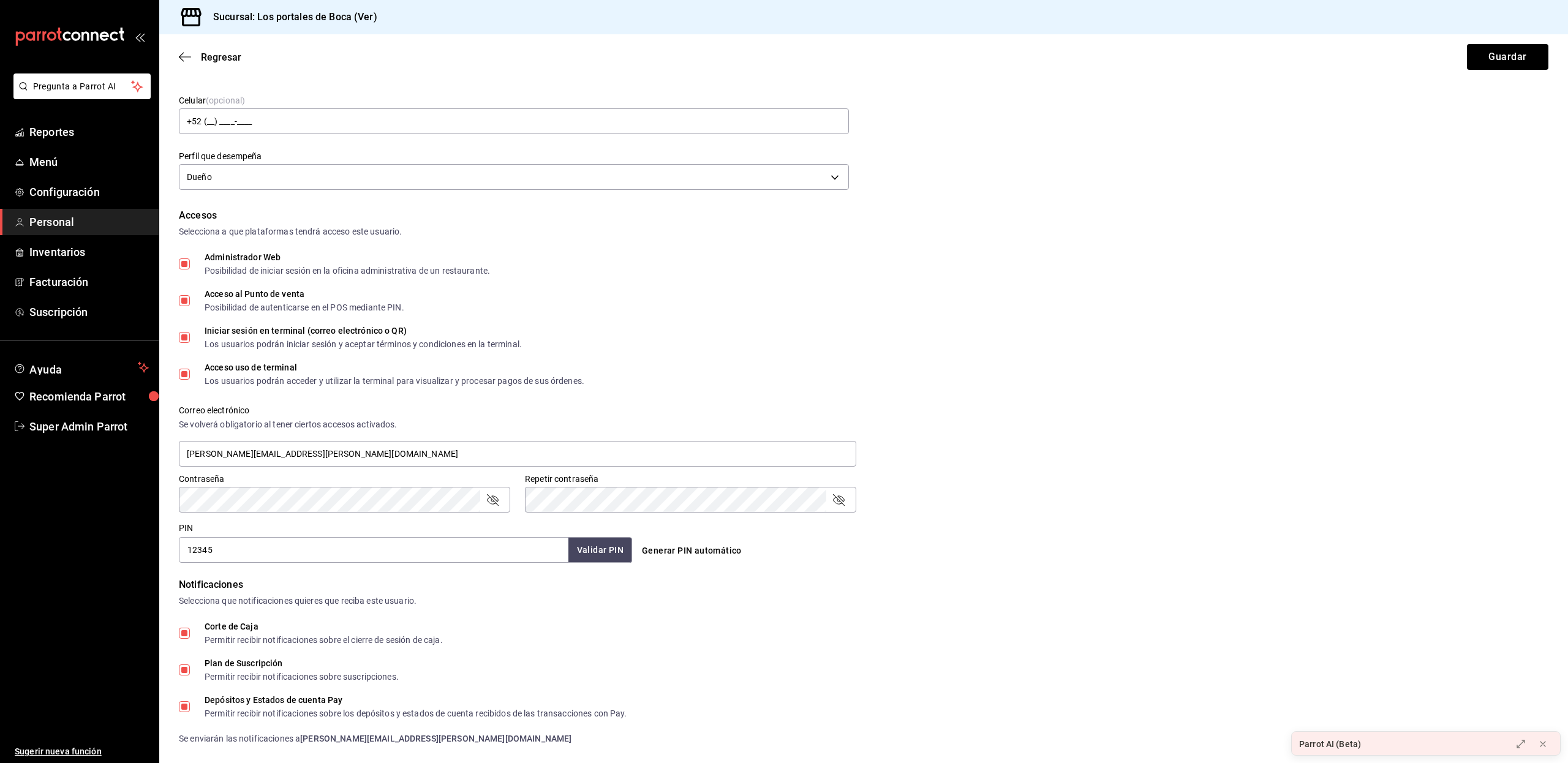
click at [1033, 501] on div "Contraseña Contraseña Repetir contraseña Repetir contraseña" at bounding box center [857, 485] width 1384 height 54
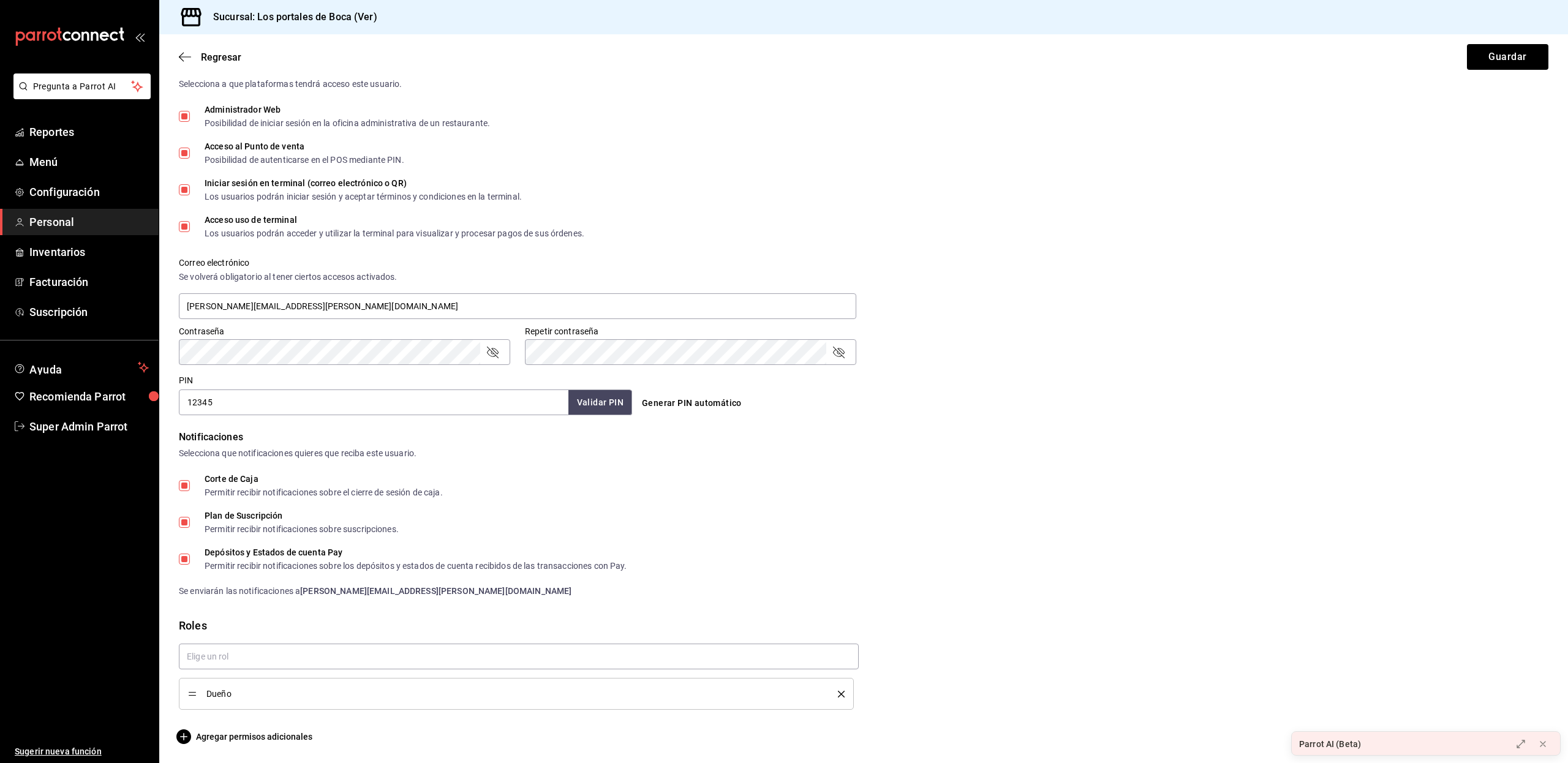
scroll to position [0, 0]
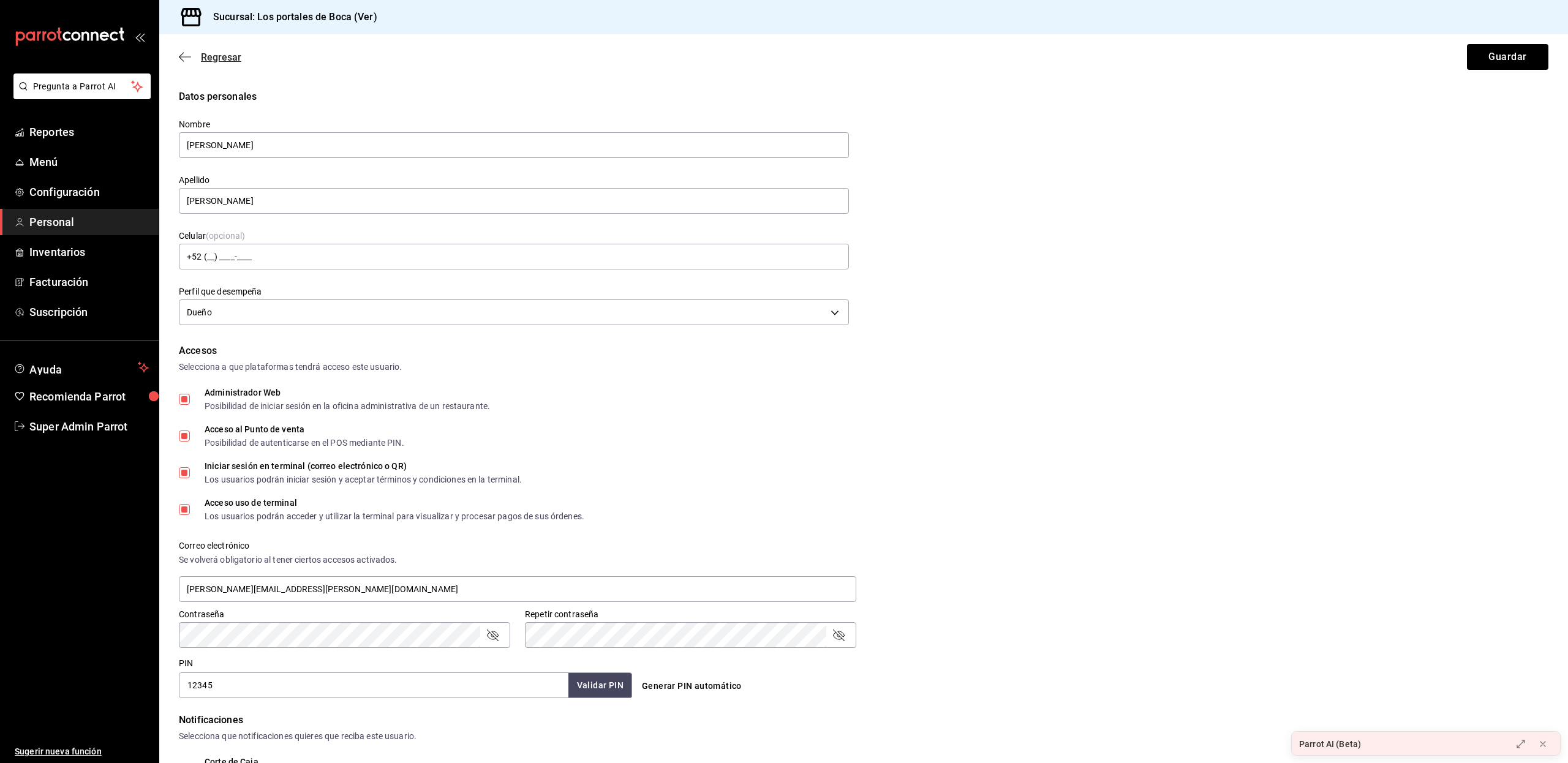
click at [221, 58] on span "Regresar" at bounding box center [221, 57] width 40 height 12
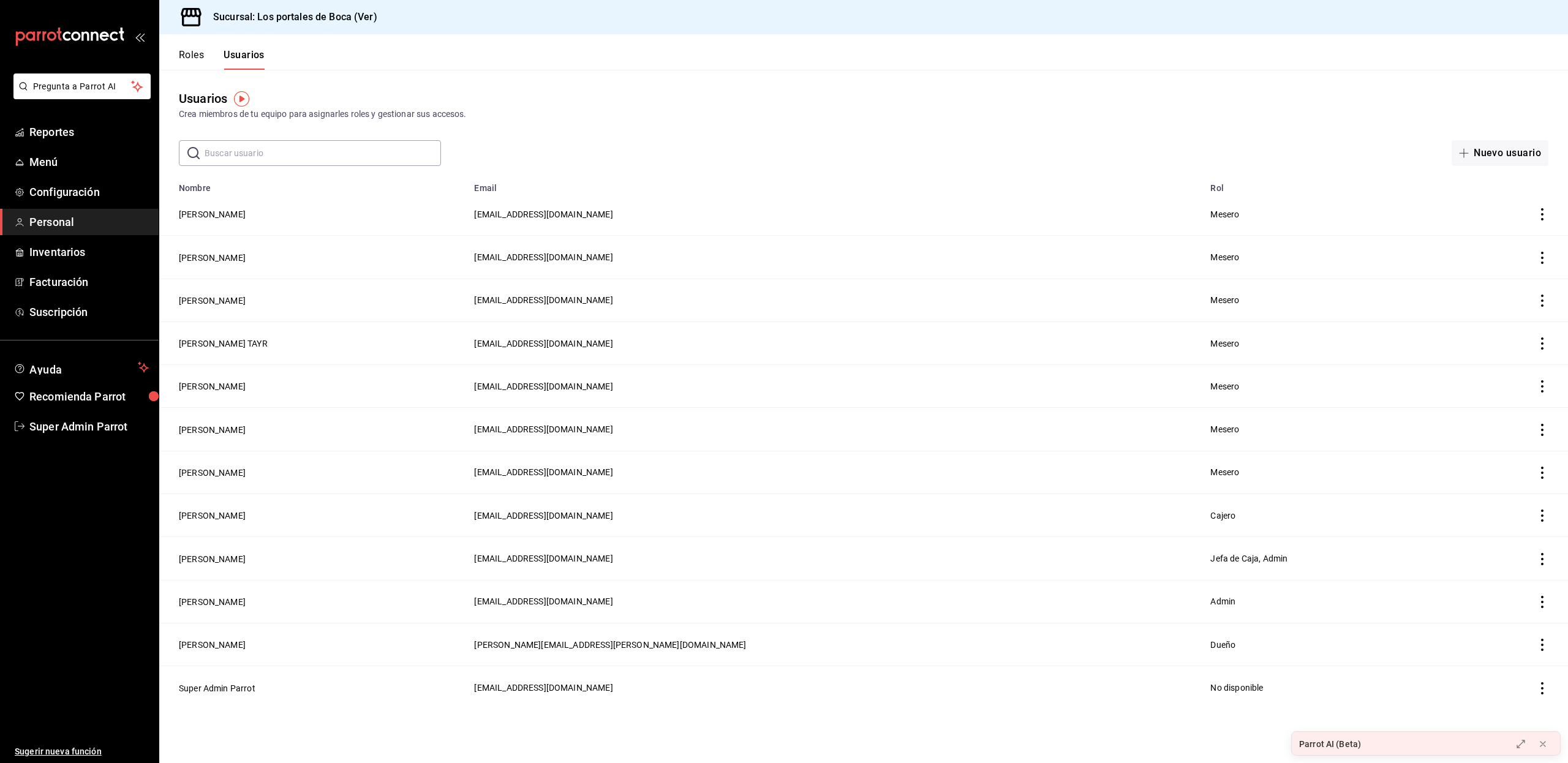
click at [232, 148] on input "text" at bounding box center [322, 153] width 236 height 25
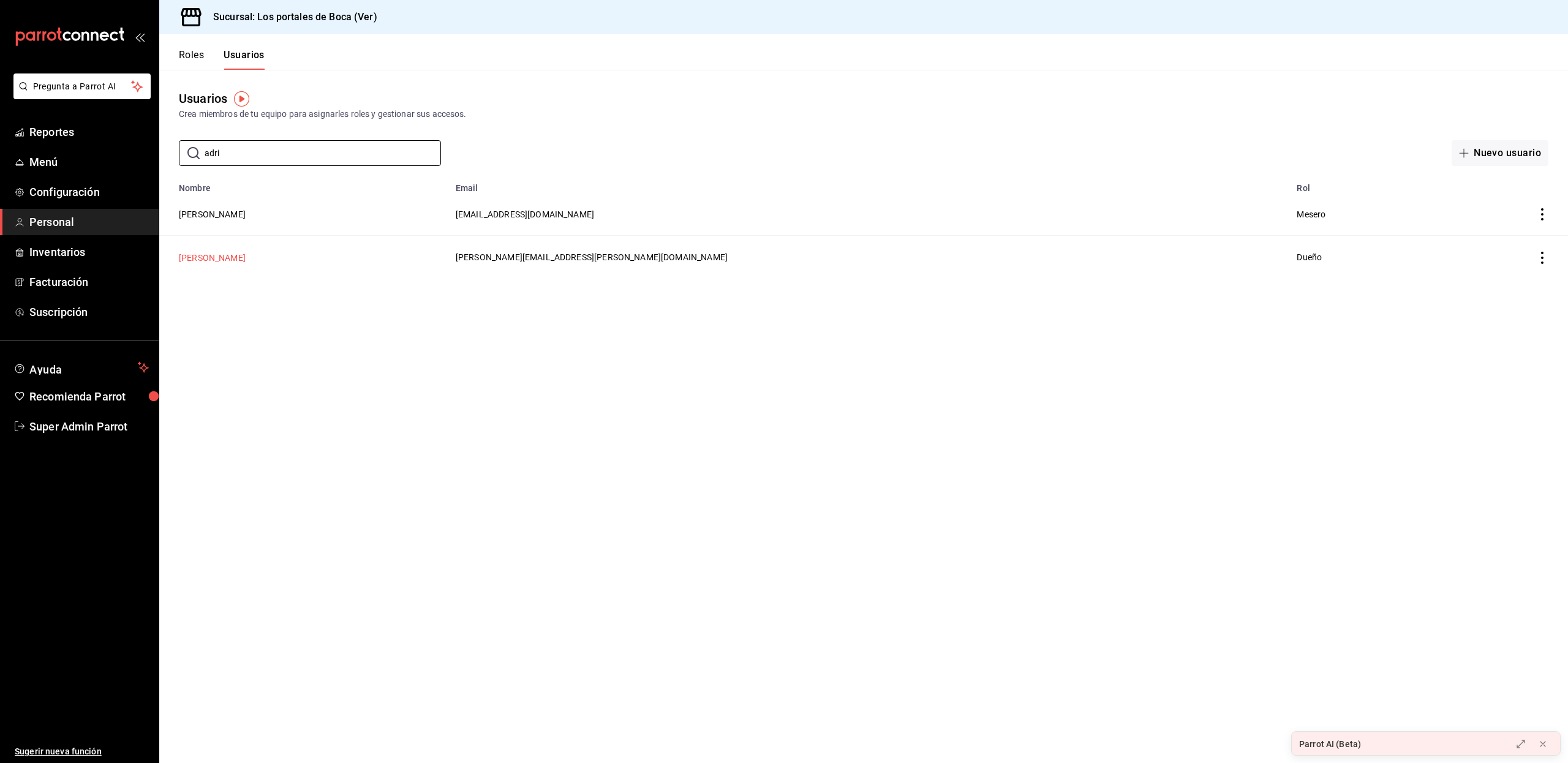
type input "adri"
click at [214, 254] on button "[PERSON_NAME]" at bounding box center [212, 258] width 67 height 12
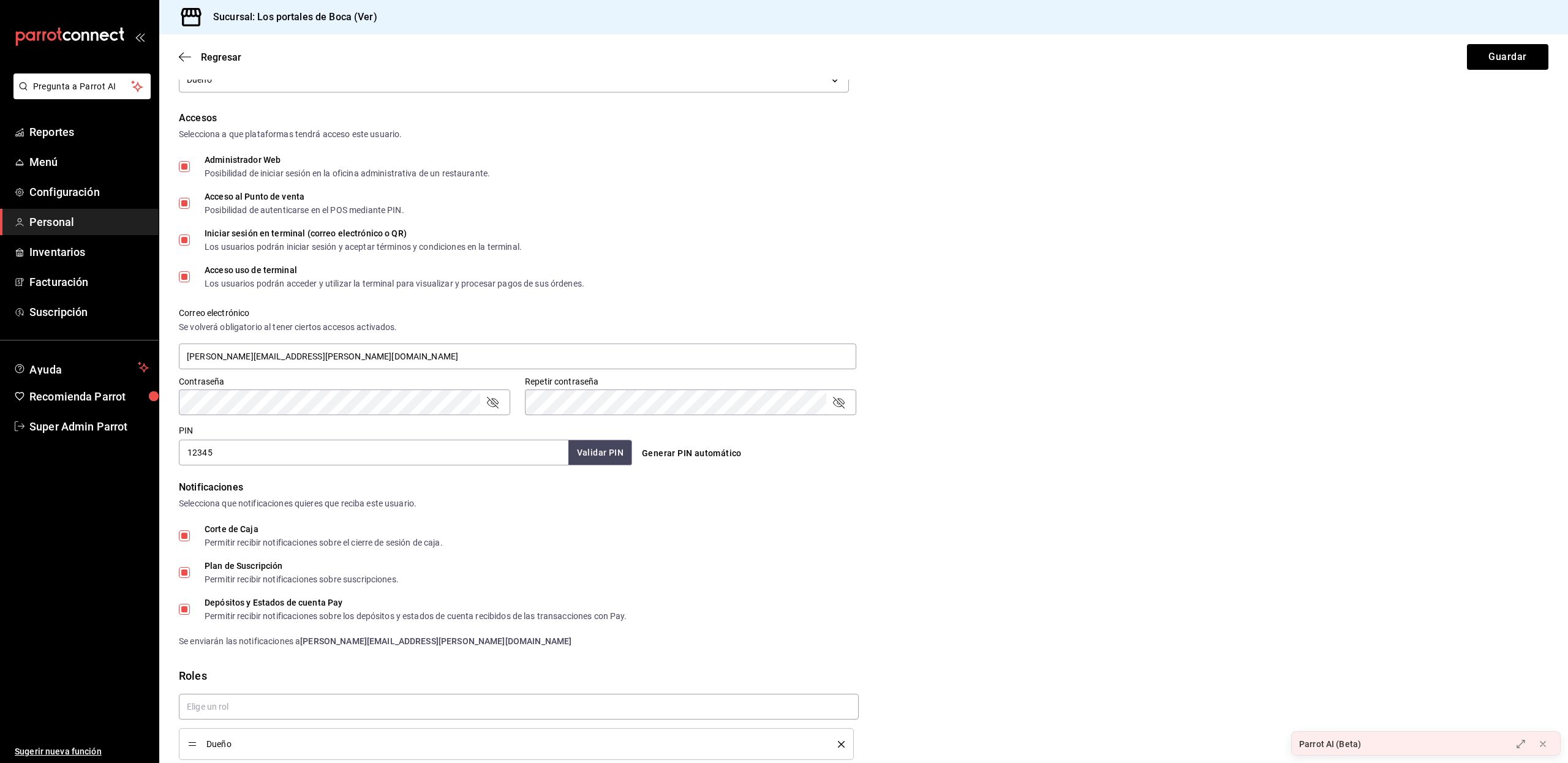
scroll to position [234, 0]
click at [218, 444] on input "12345" at bounding box center [374, 451] width 390 height 26
drag, startPoint x: 218, startPoint y: 444, endPoint x: 164, endPoint y: 448, distance: 54.1
click at [164, 448] on div "Datos personales Nombre [PERSON_NAME] [PERSON_NAME] Celular (opcional) +52 (__)…" at bounding box center [864, 324] width 1409 height 937
click at [208, 447] on input "12345" at bounding box center [374, 451] width 390 height 26
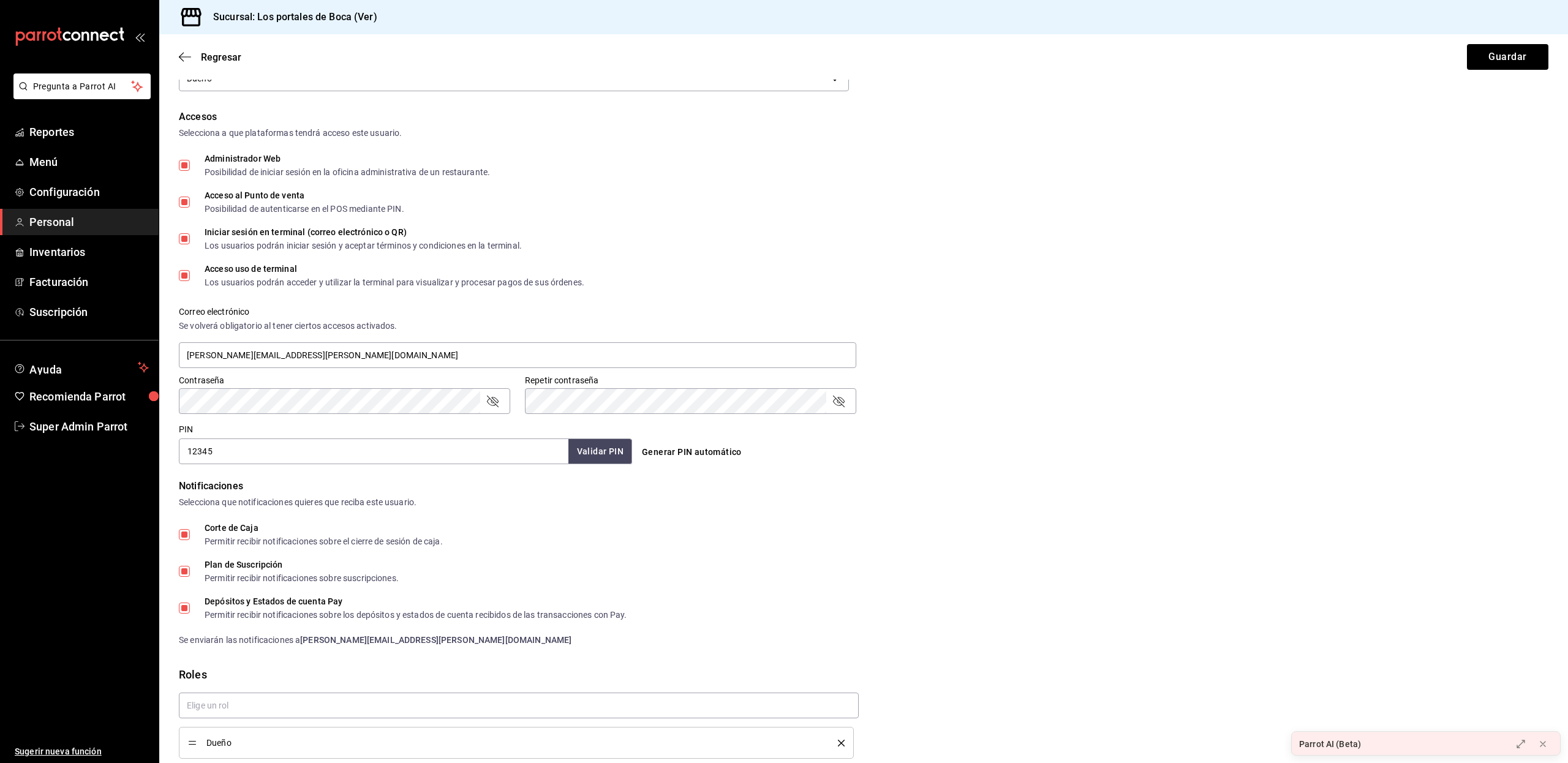
click at [214, 448] on input "12345" at bounding box center [374, 451] width 390 height 26
drag, startPoint x: 214, startPoint y: 448, endPoint x: 169, endPoint y: 453, distance: 45.3
click at [169, 453] on div "Datos personales Nombre [PERSON_NAME] [PERSON_NAME] Celular (opcional) +52 (__)…" at bounding box center [864, 324] width 1409 height 937
click at [241, 469] on form "Datos personales Nombre [PERSON_NAME] [PERSON_NAME] Celular (opcional) +52 (__)…" at bounding box center [863, 324] width 1369 height 937
click at [235, 456] on input "12345" at bounding box center [374, 451] width 390 height 26
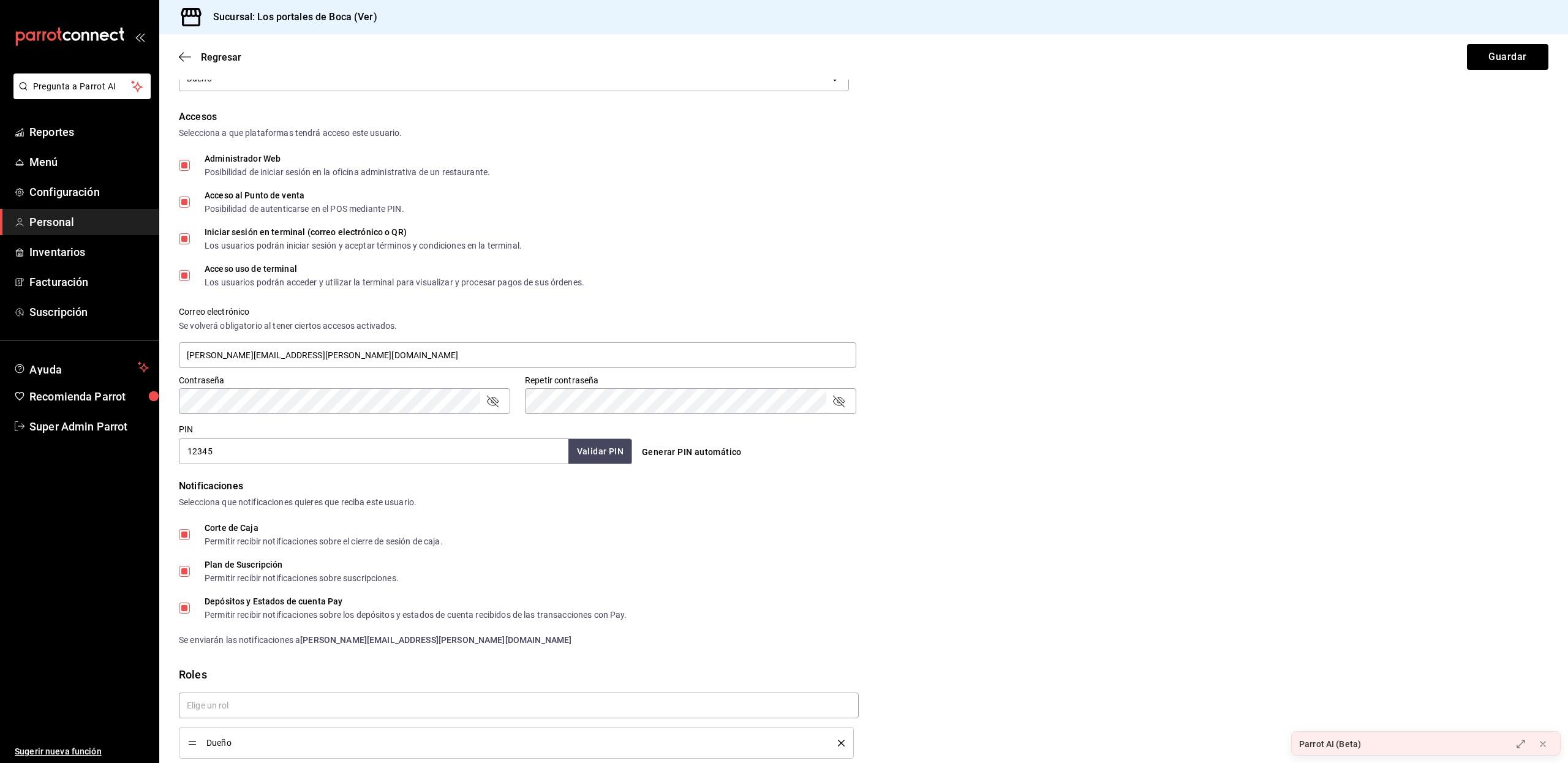
click at [517, 454] on input "12345" at bounding box center [374, 451] width 390 height 26
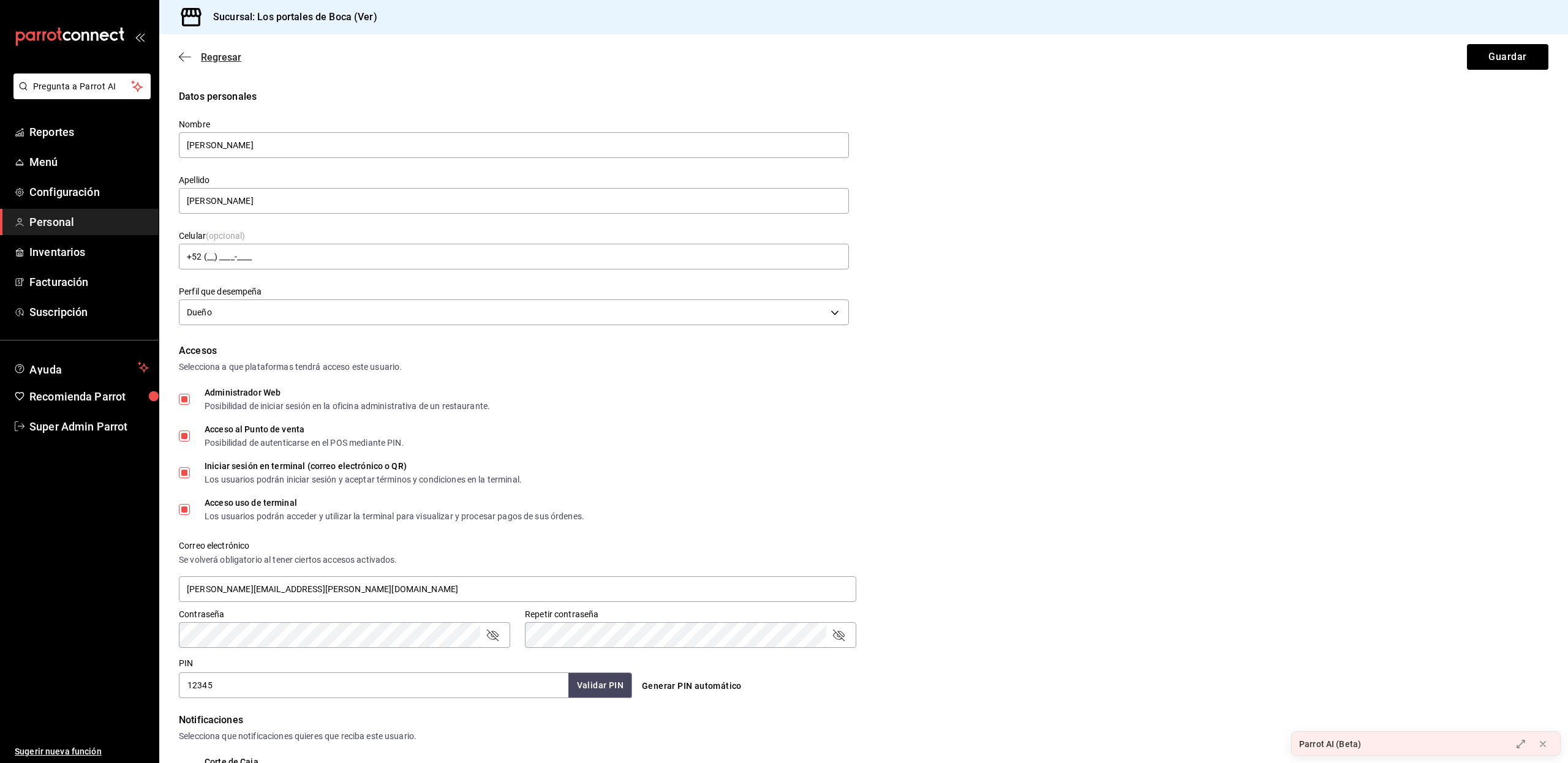
click at [223, 59] on span "Regresar" at bounding box center [221, 57] width 40 height 12
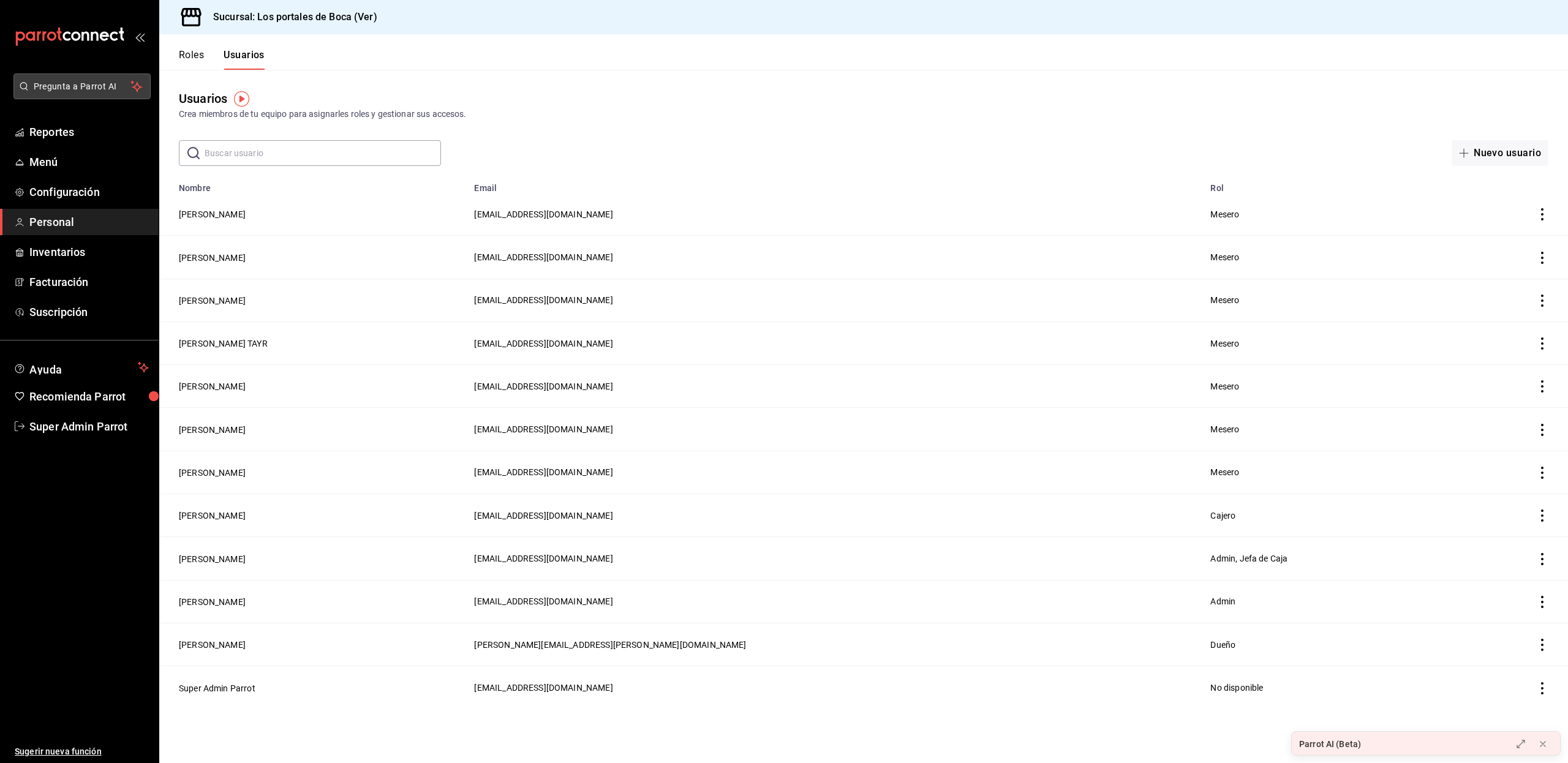
click at [54, 85] on span "Pregunta a Parrot AI" at bounding box center [82, 87] width 97 height 13
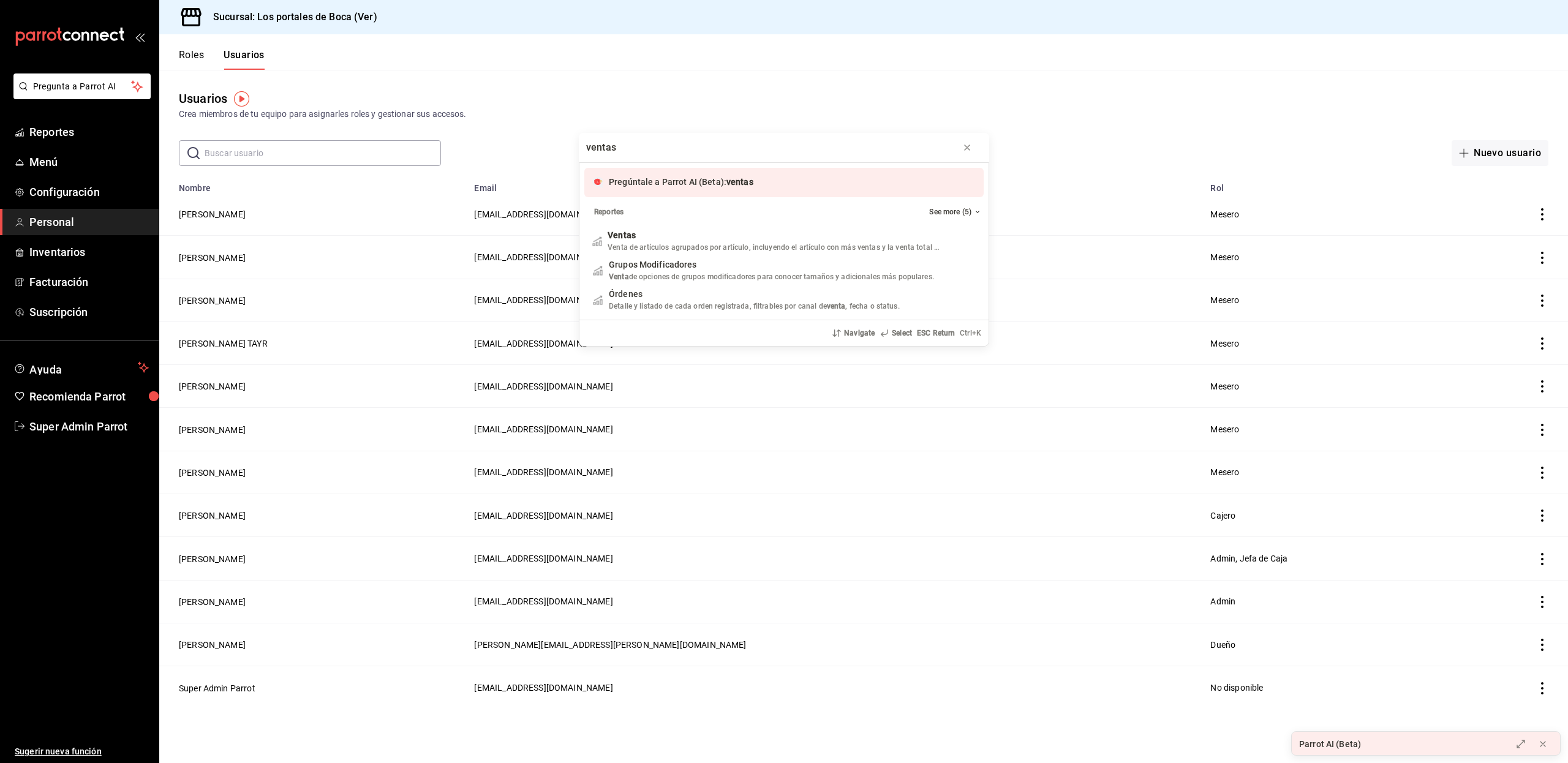
type input "ventas"
click at [621, 182] on span "Pregúntale a Parrot AI (Beta):" at bounding box center [667, 181] width 118 height 10
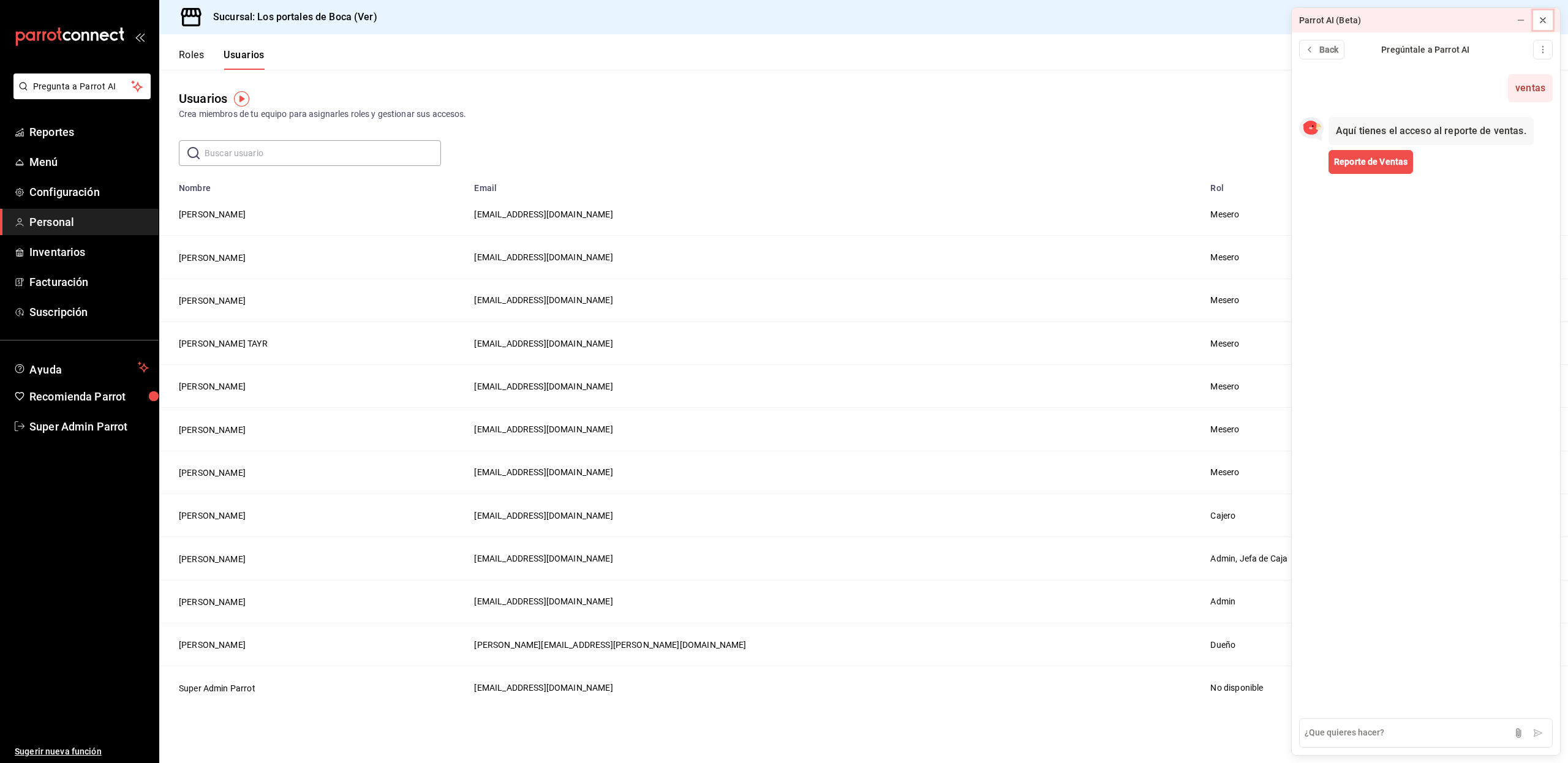
click at [1545, 16] on icon at bounding box center [1542, 20] width 10 height 10
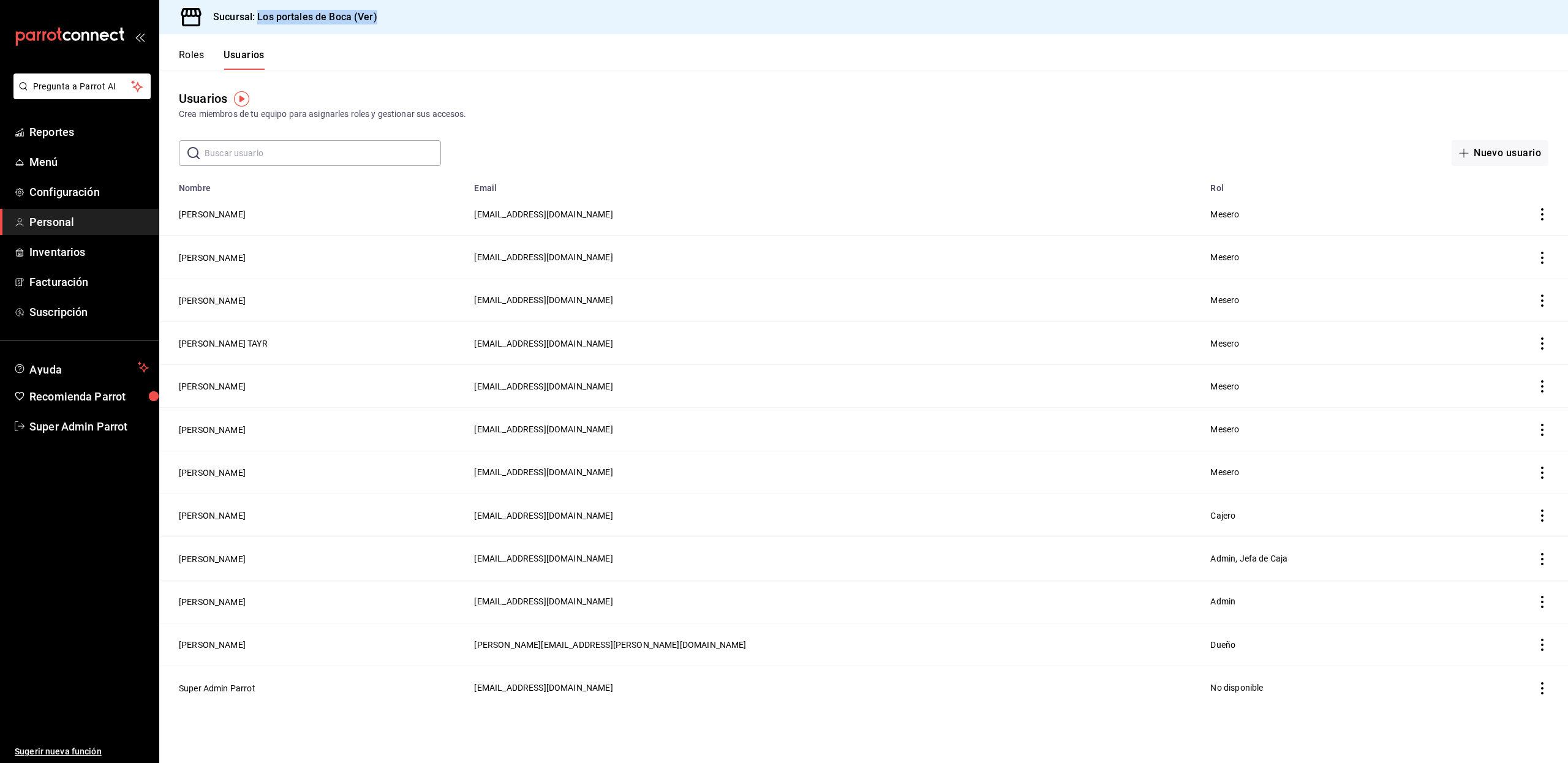
drag, startPoint x: 385, startPoint y: 16, endPoint x: 257, endPoint y: 30, distance: 128.8
click at [257, 30] on div "Sucursal: Los portales de Boca (Ver)" at bounding box center [864, 17] width 1409 height 34
copy h3 "Los portales de Boca (Ver)"
click at [399, 59] on header "Roles Usuarios" at bounding box center [864, 52] width 1409 height 36
